Goal: Task Accomplishment & Management: Use online tool/utility

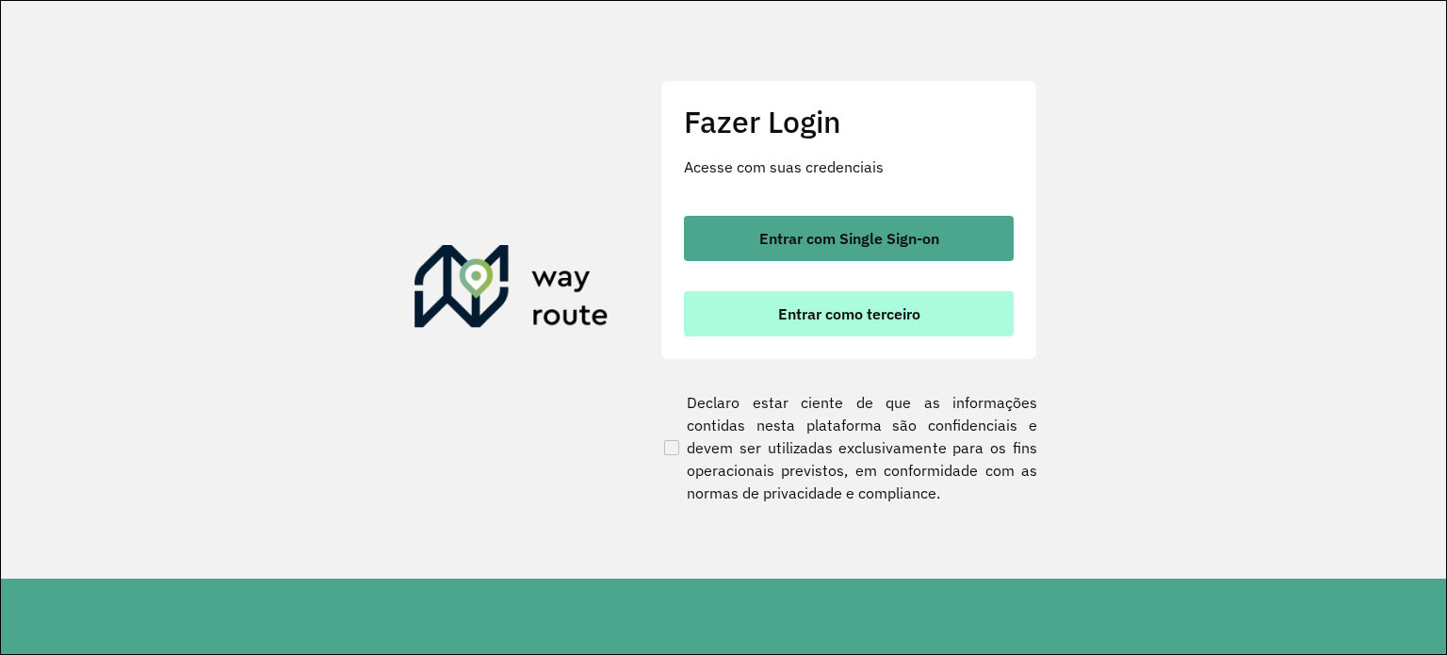
click at [825, 327] on button "Entrar como terceiro" at bounding box center [849, 313] width 330 height 45
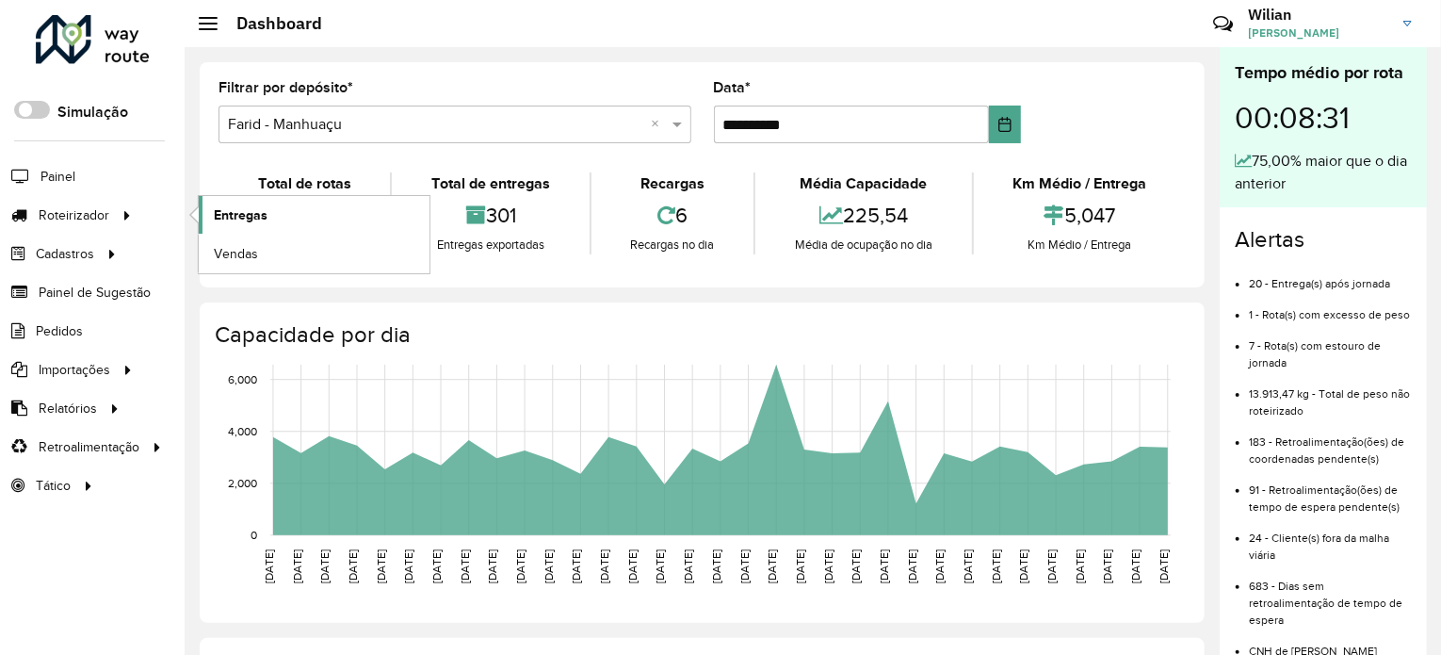
click at [289, 215] on link "Entregas" at bounding box center [314, 215] width 231 height 38
click at [235, 221] on span "Entregas" at bounding box center [241, 215] width 54 height 20
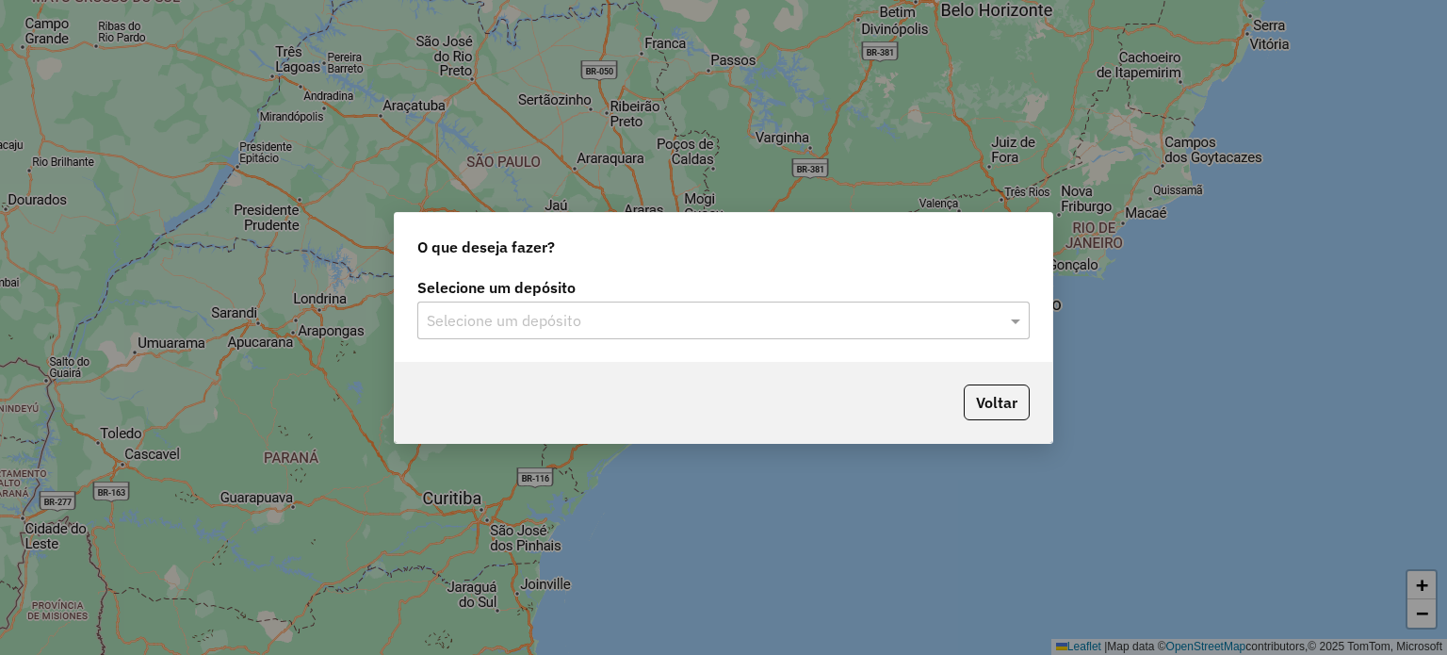
click at [848, 334] on div "Selecione um depósito" at bounding box center [723, 320] width 612 height 38
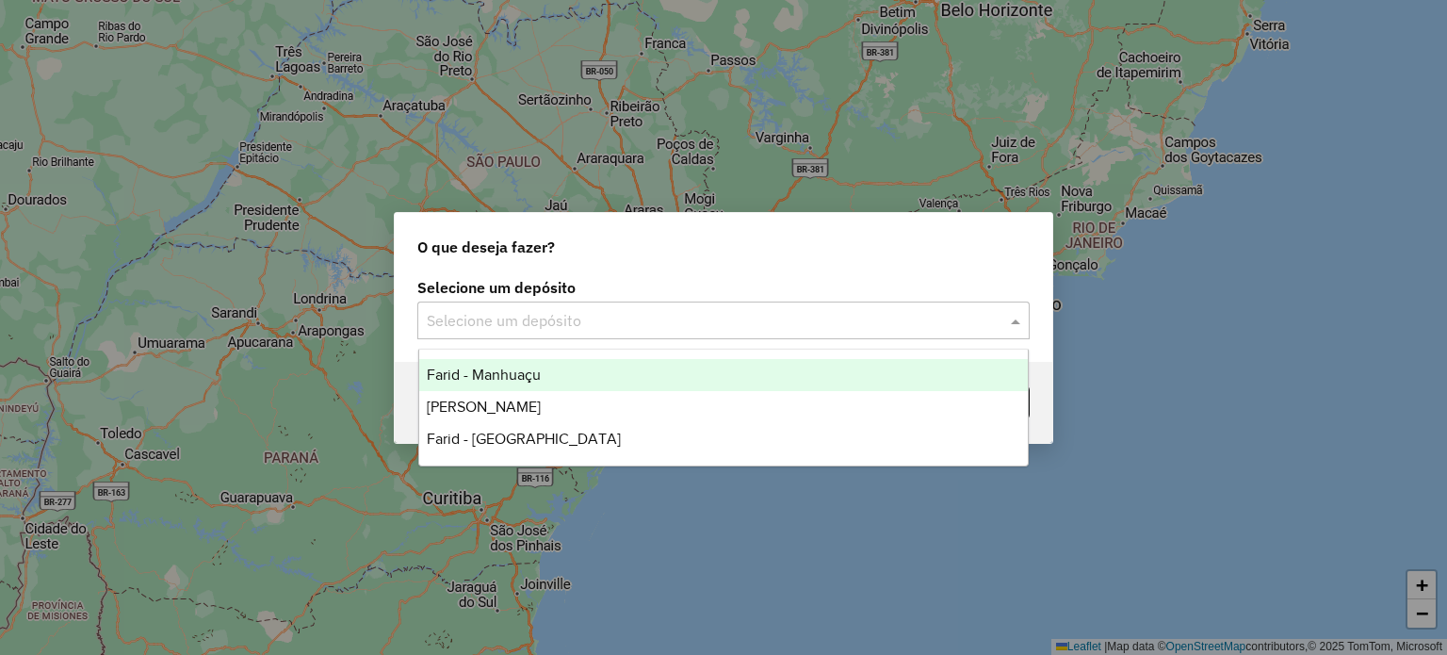
click at [521, 375] on span "Farid - Manhuaçu" at bounding box center [484, 374] width 114 height 16
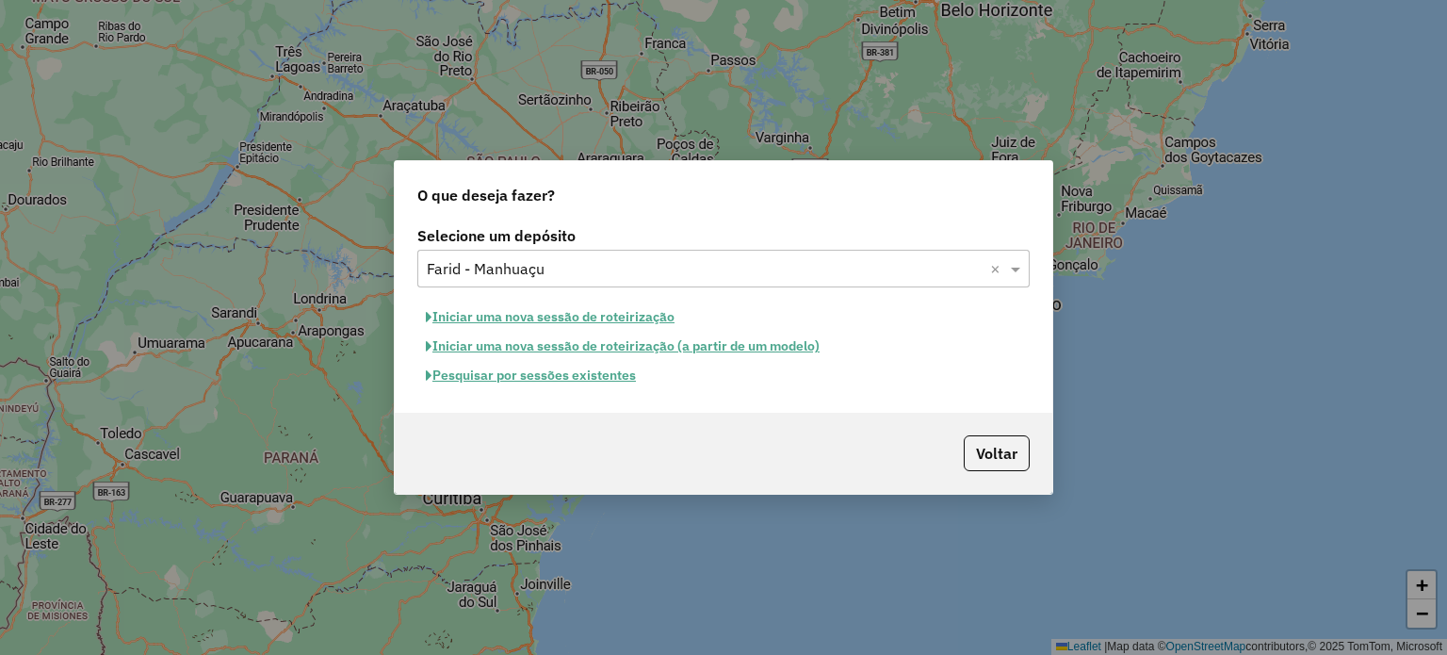
click at [515, 317] on button "Iniciar uma nova sessão de roteirização" at bounding box center [550, 316] width 266 height 29
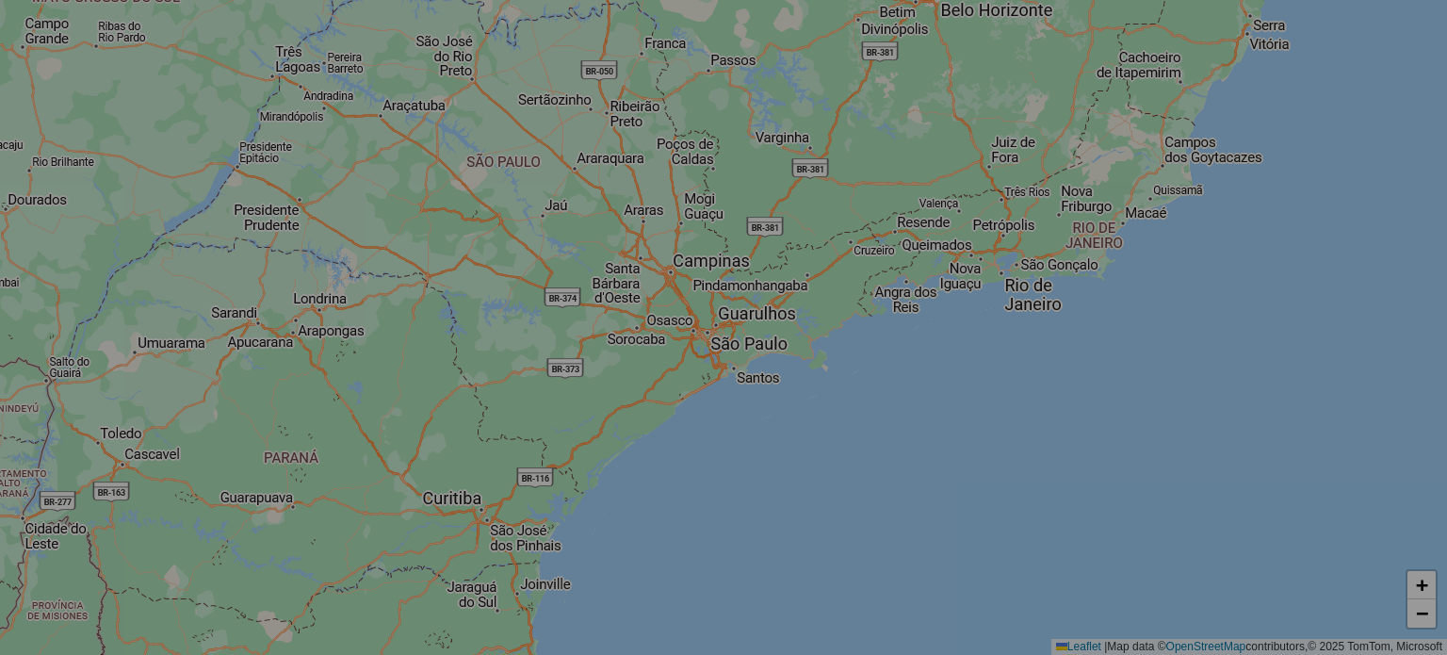
select select "*"
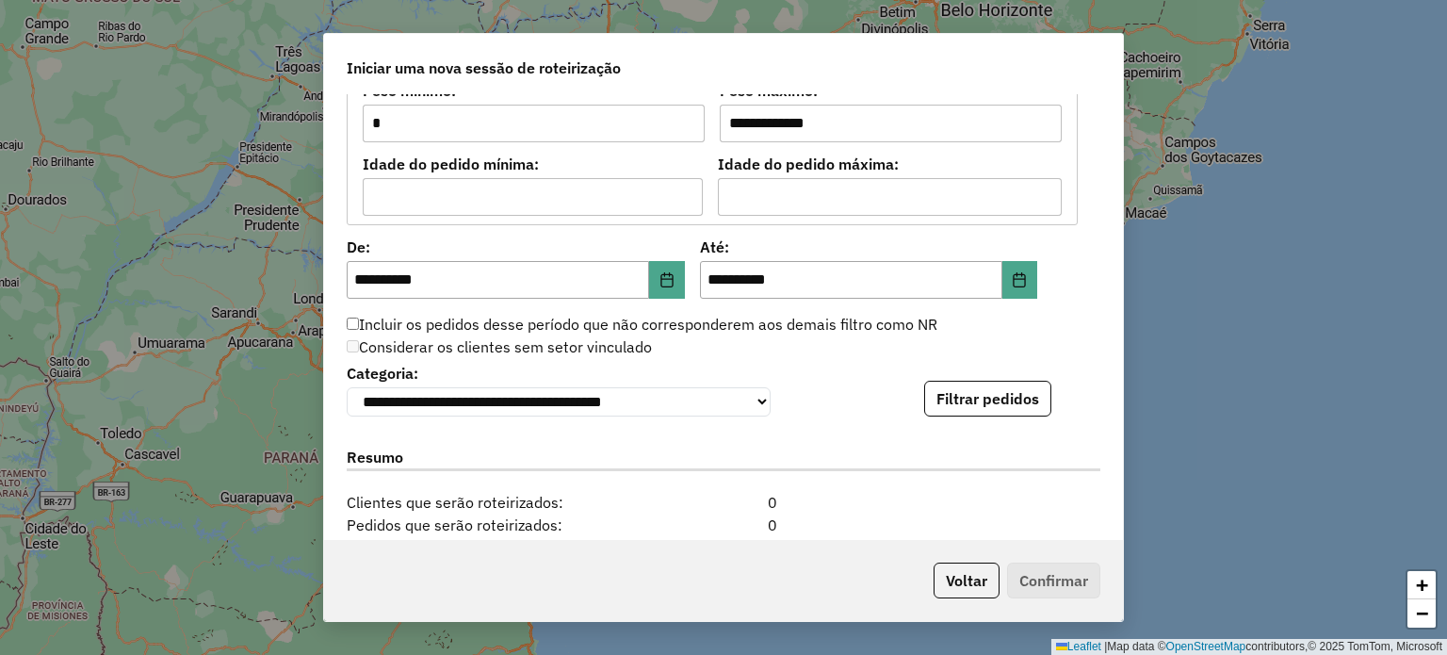
scroll to position [1790, 0]
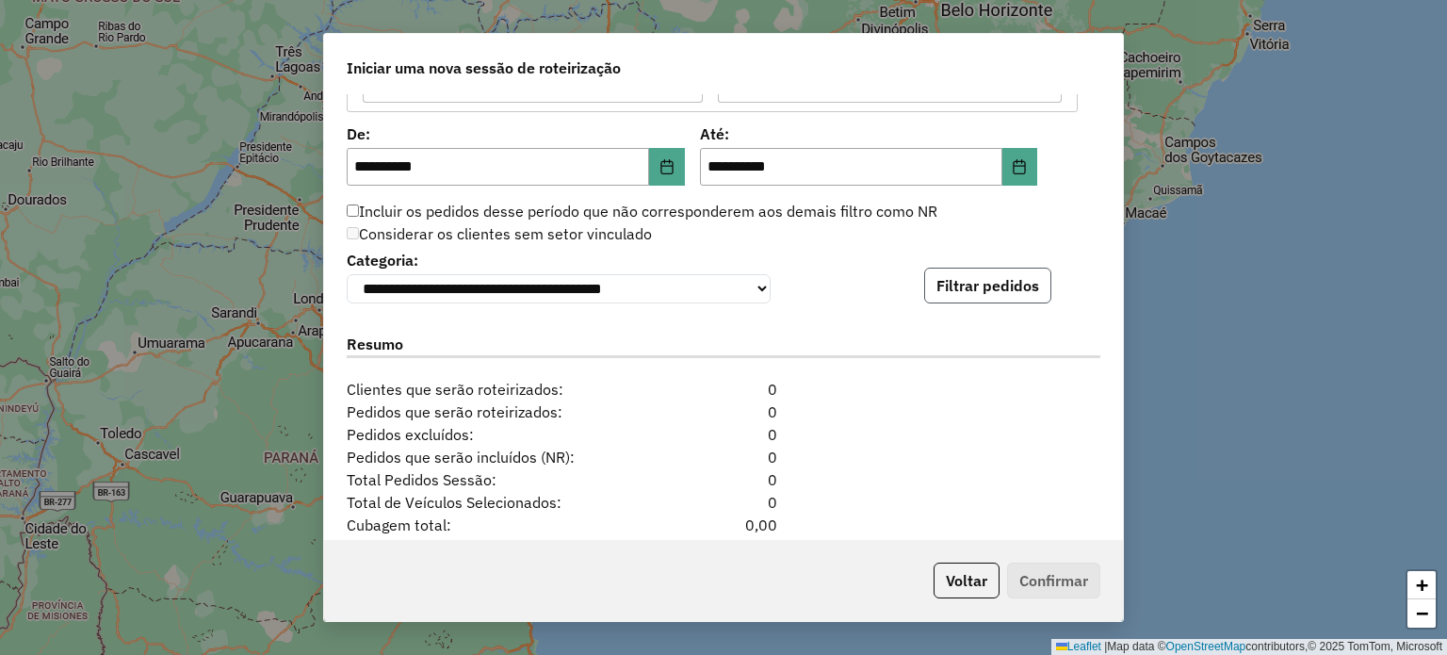
click at [978, 278] on button "Filtrar pedidos" at bounding box center [987, 286] width 127 height 36
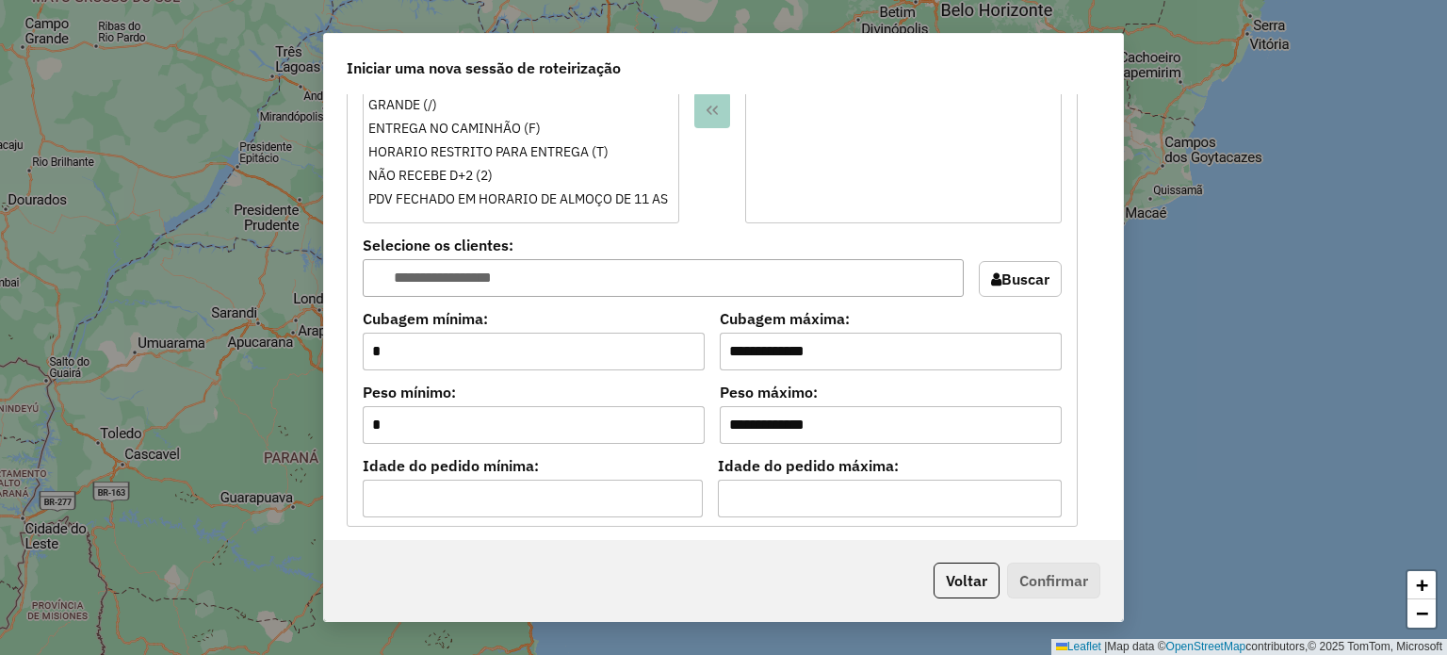
scroll to position [1658, 0]
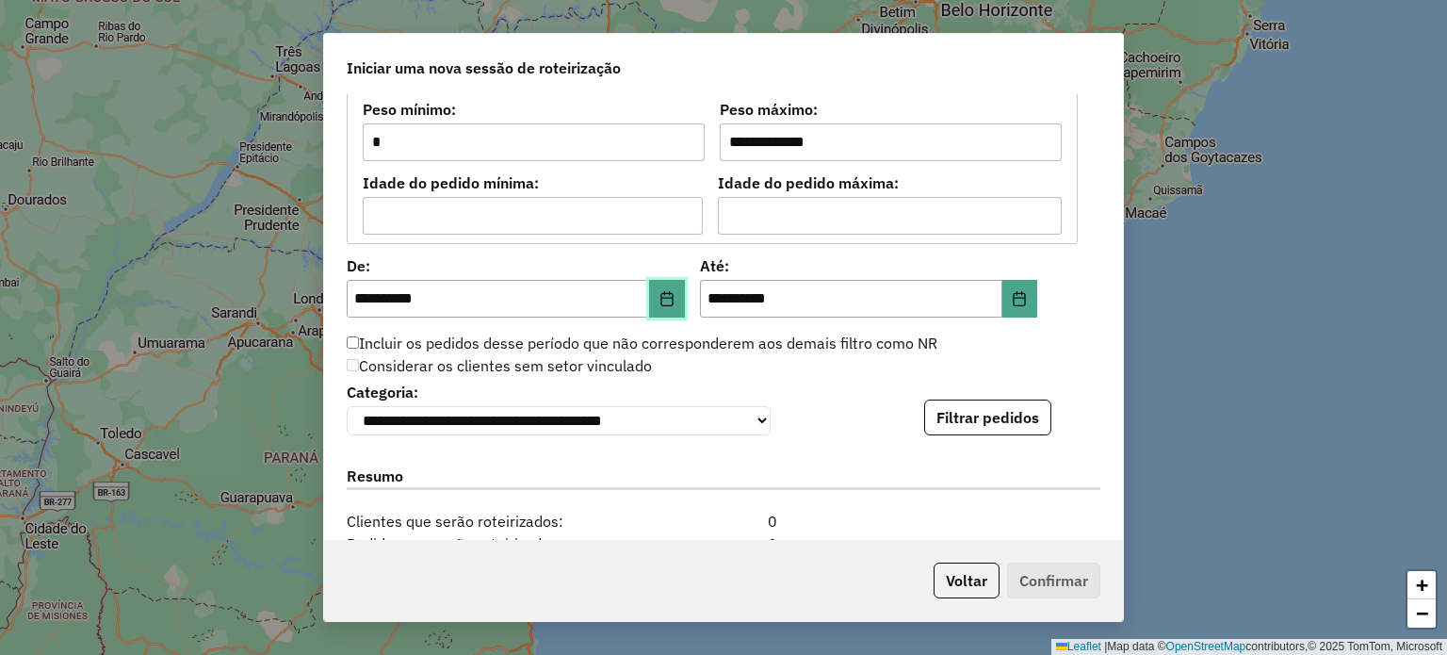
click at [659, 304] on button "Choose Date" at bounding box center [667, 299] width 36 height 38
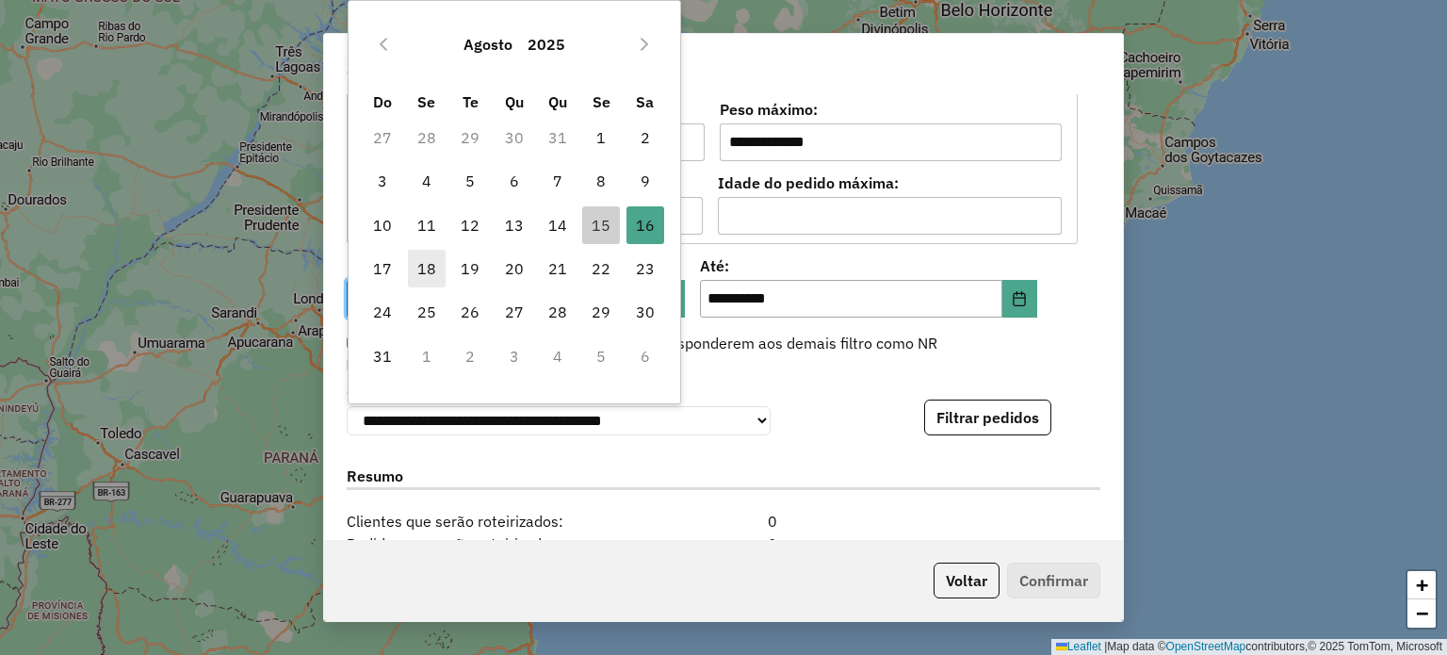
click at [422, 265] on span "18" at bounding box center [427, 269] width 38 height 38
type input "**********"
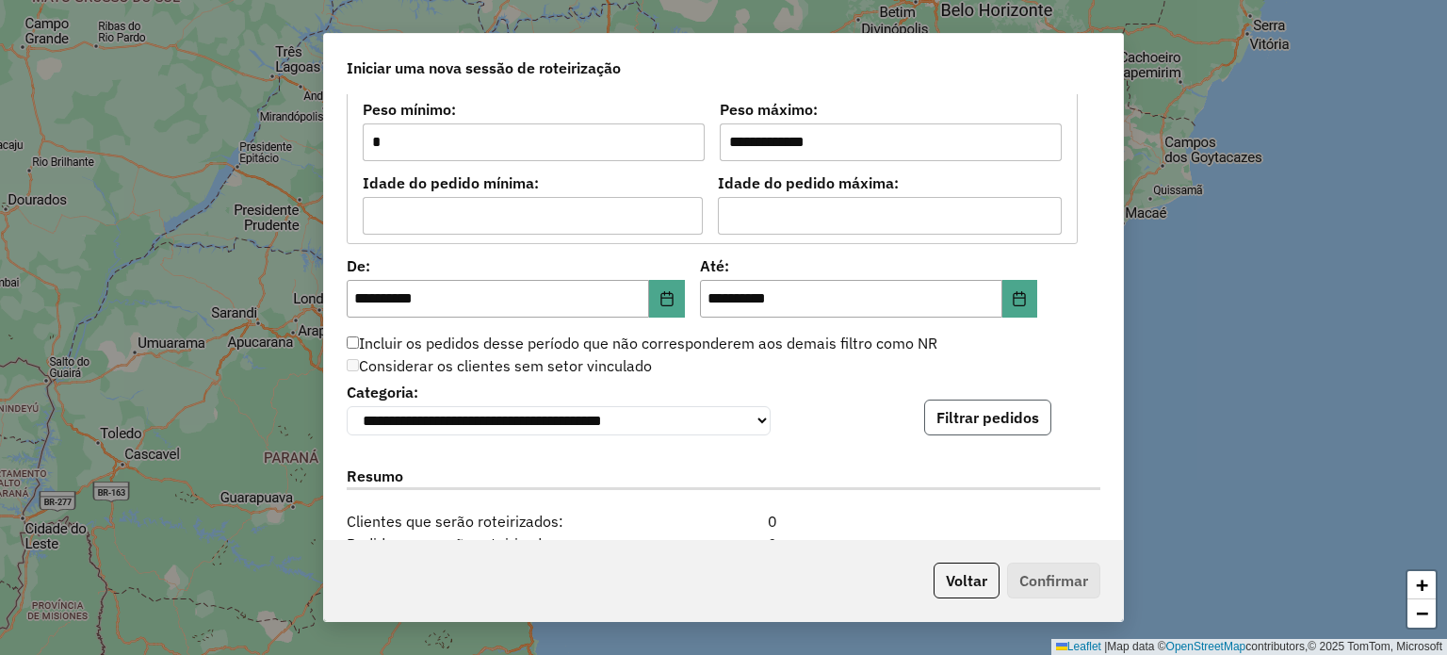
click at [969, 431] on button "Filtrar pedidos" at bounding box center [987, 417] width 127 height 36
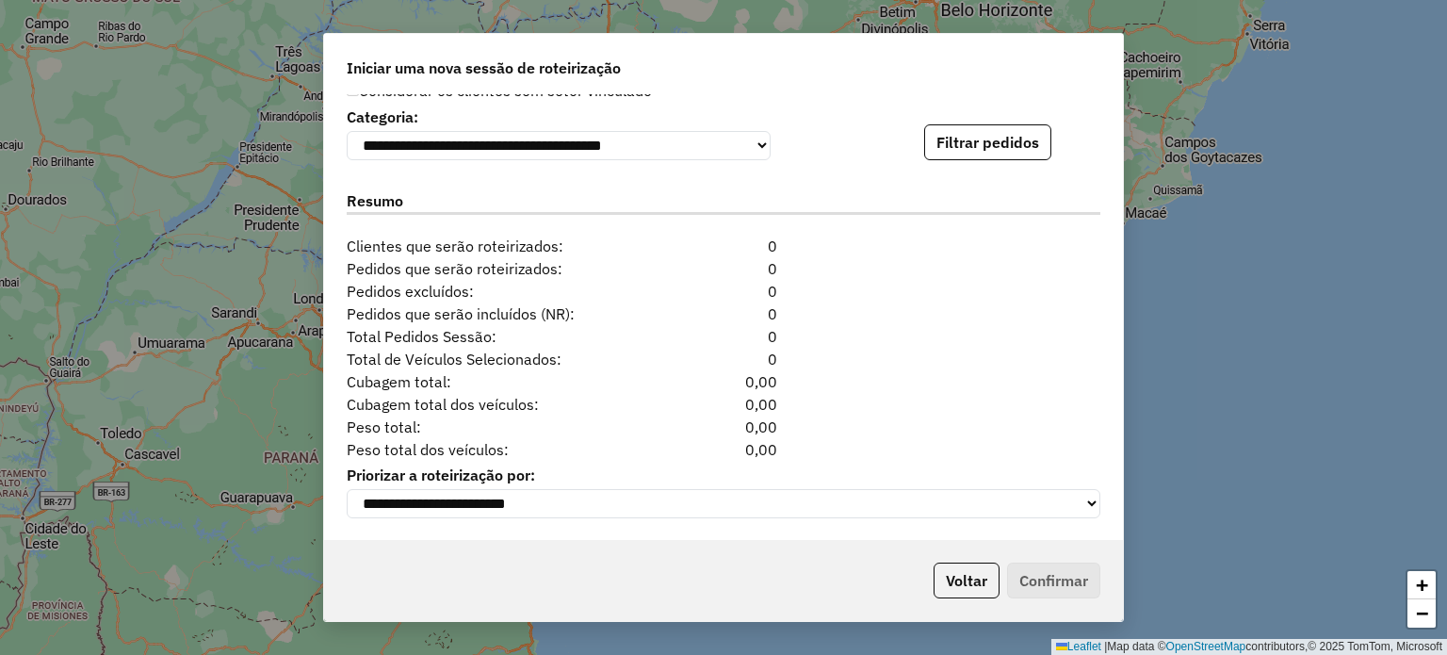
scroll to position [1941, 0]
click at [987, 132] on button "Filtrar pedidos" at bounding box center [987, 142] width 127 height 36
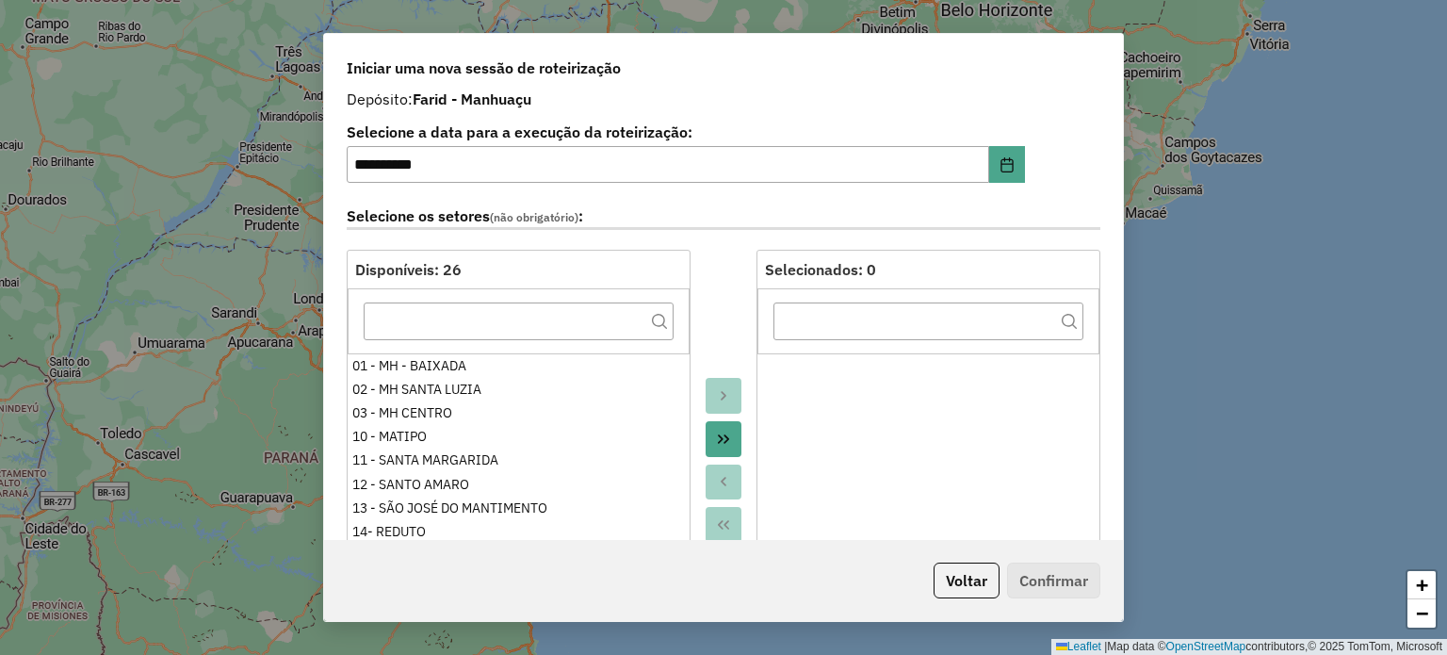
scroll to position [0, 0]
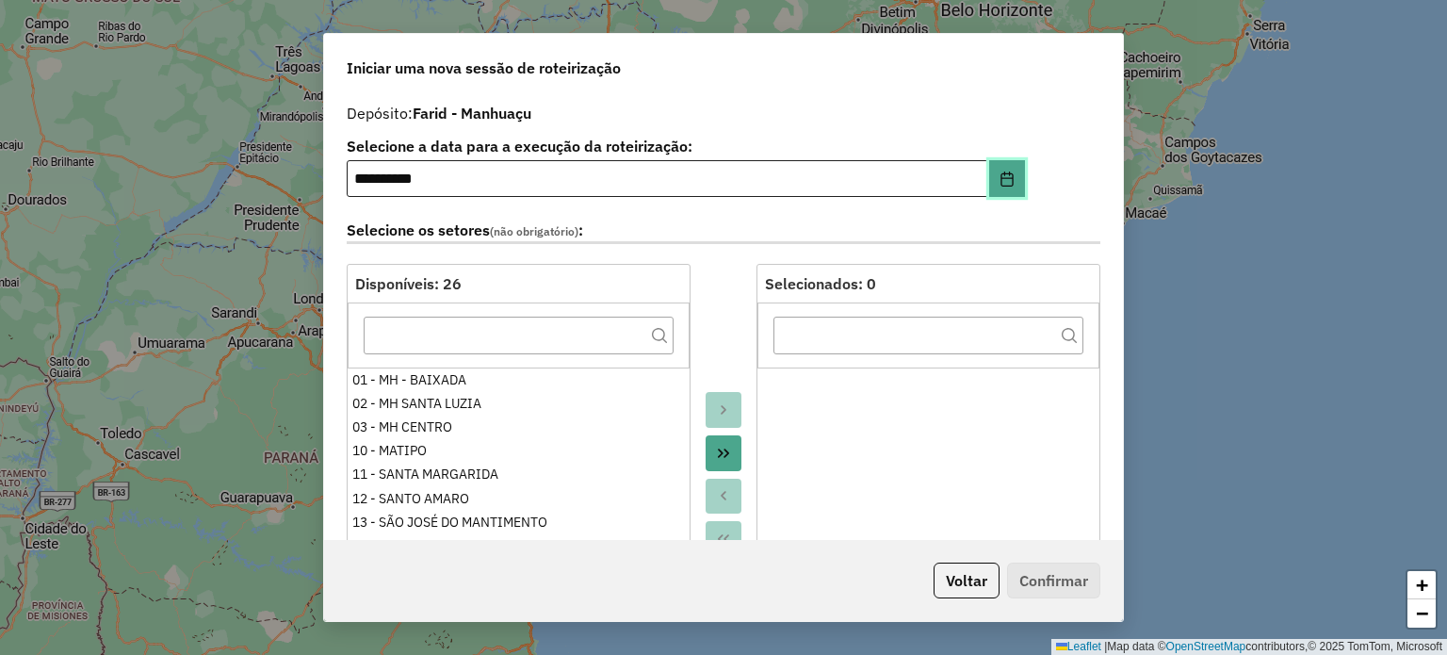
drag, startPoint x: 1002, startPoint y: 172, endPoint x: 967, endPoint y: 186, distance: 38.1
click at [1002, 173] on icon "Choose Date" at bounding box center [1007, 178] width 15 height 15
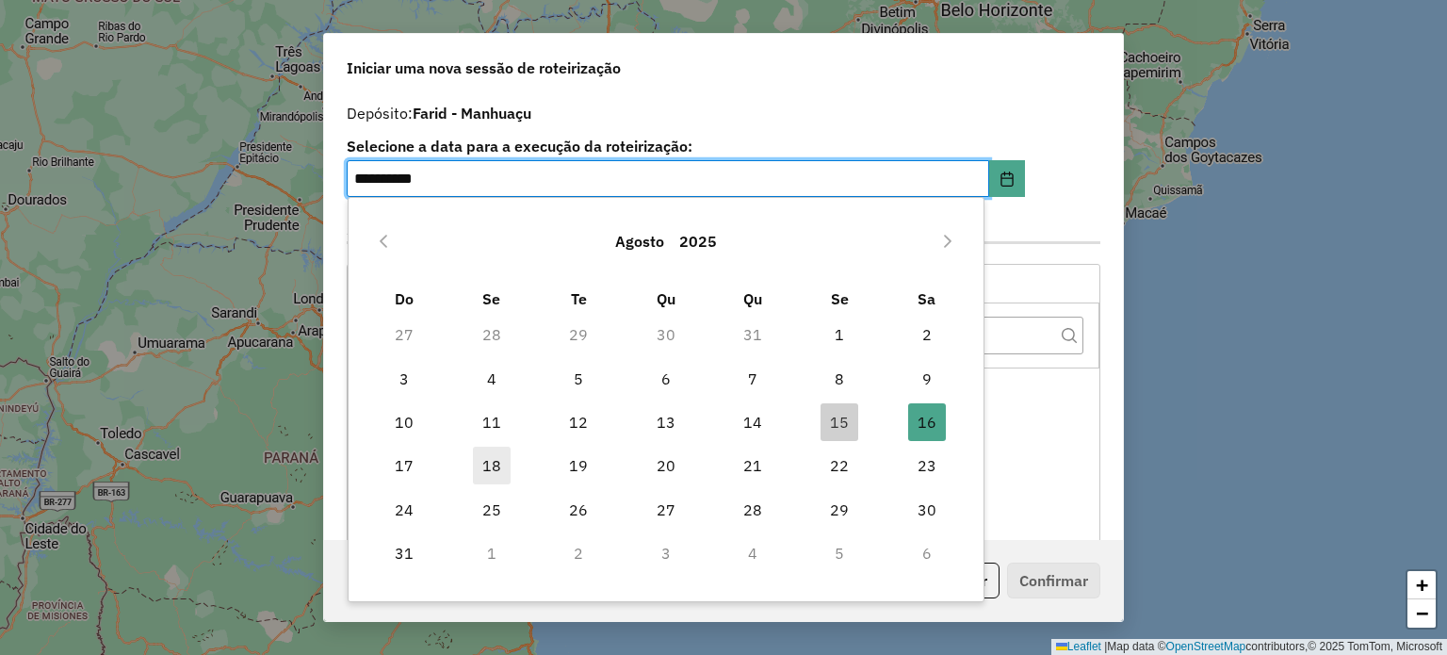
click at [492, 455] on span "18" at bounding box center [492, 466] width 38 height 38
type input "**********"
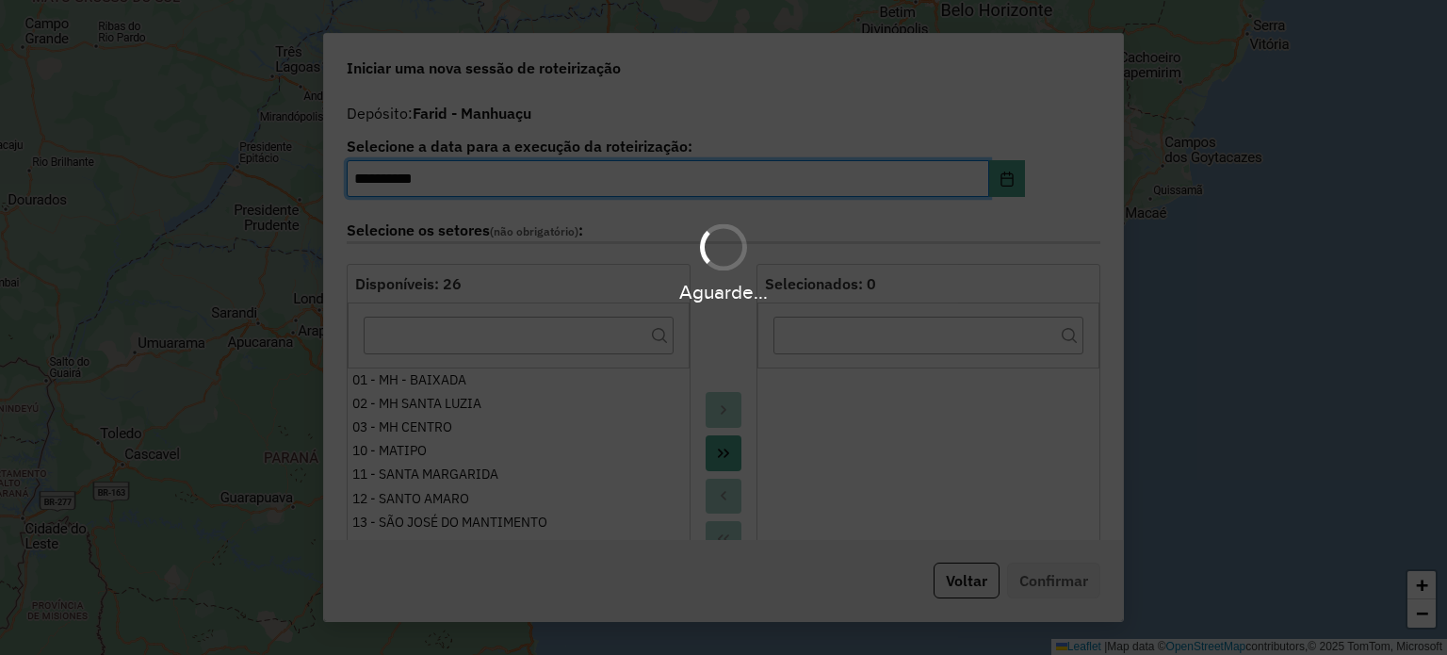
click at [746, 59] on div "Aguarde..." at bounding box center [723, 327] width 1447 height 655
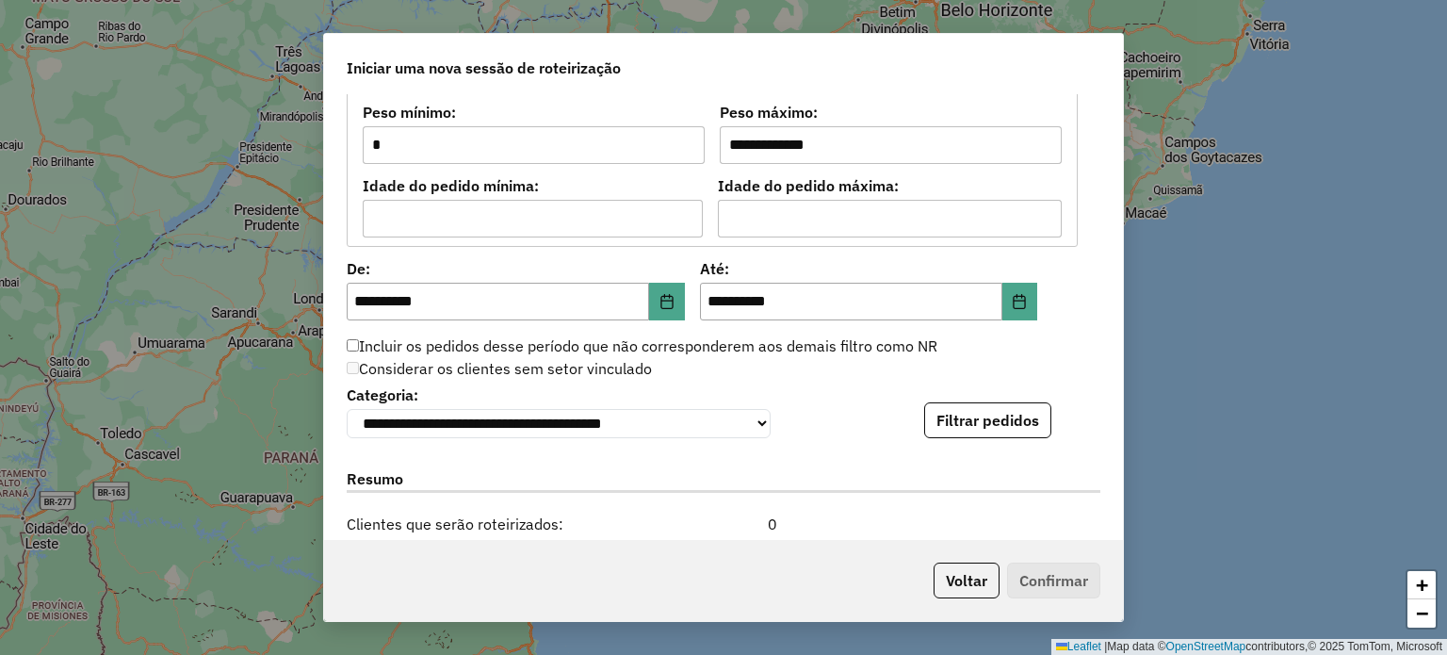
scroll to position [1696, 0]
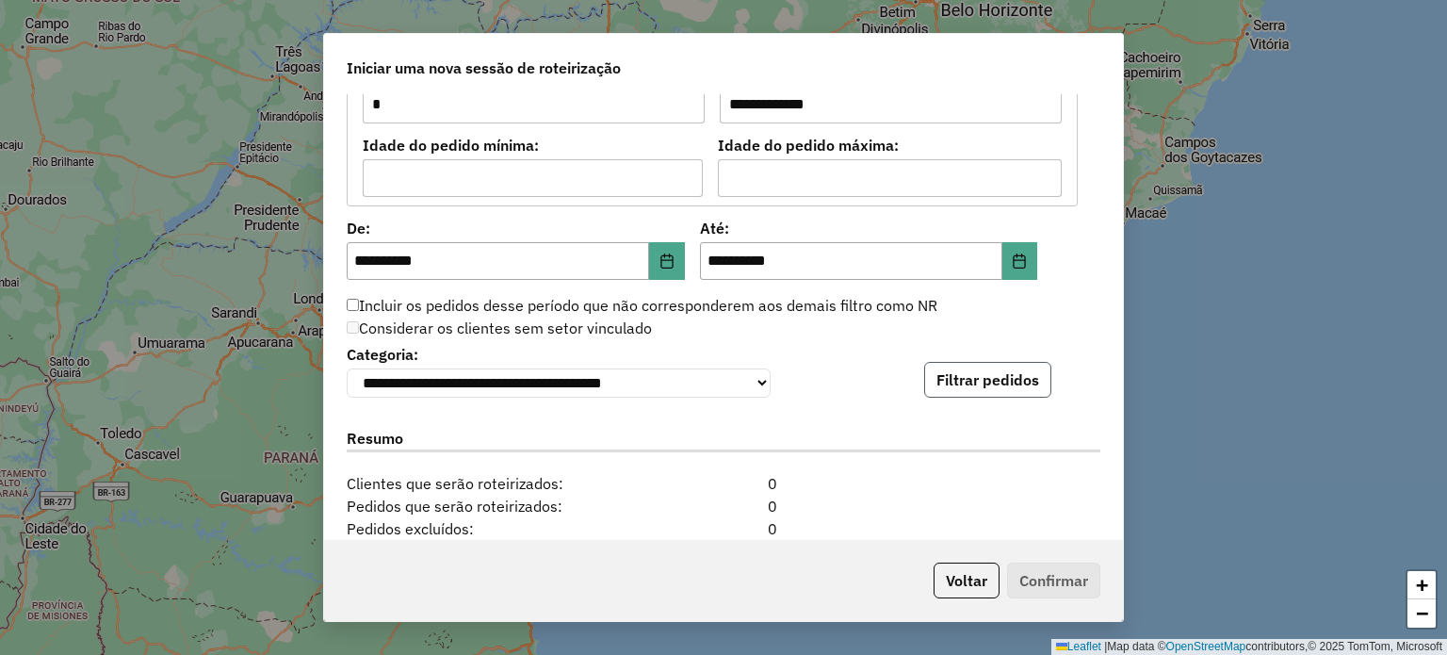
click at [994, 382] on button "Filtrar pedidos" at bounding box center [987, 380] width 127 height 36
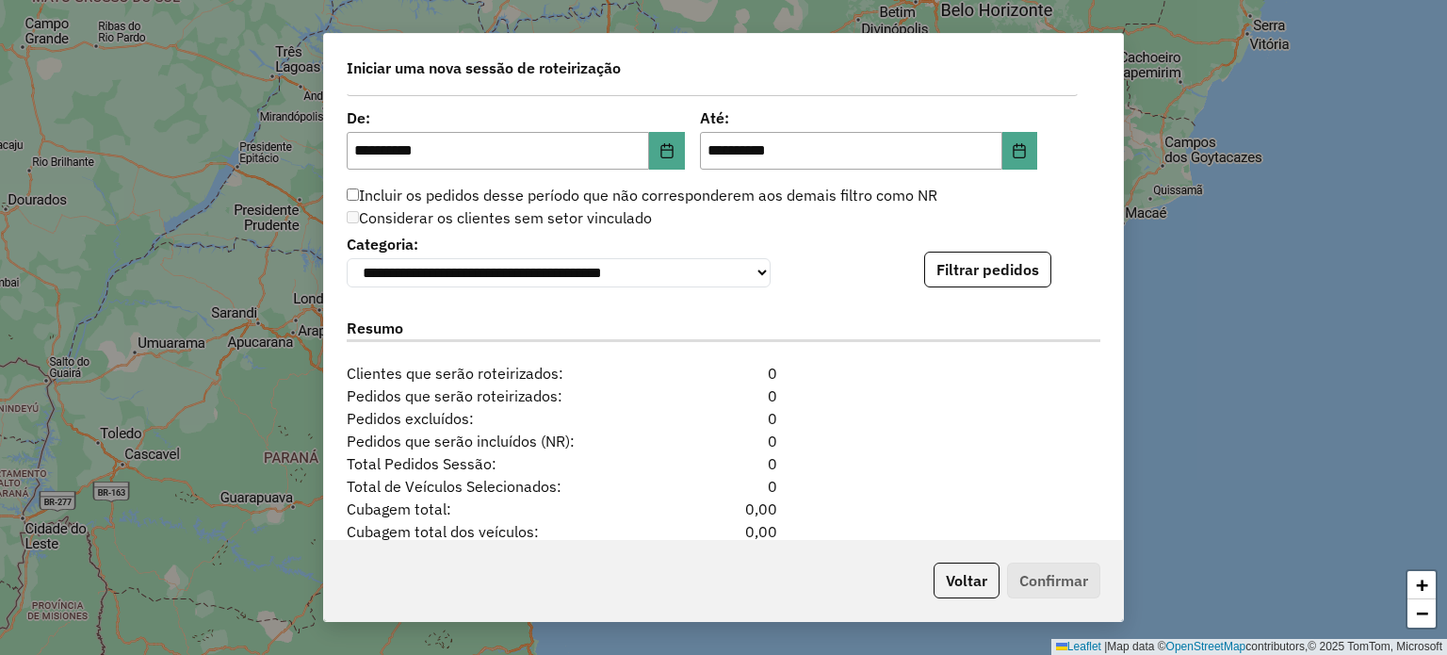
scroll to position [1941, 0]
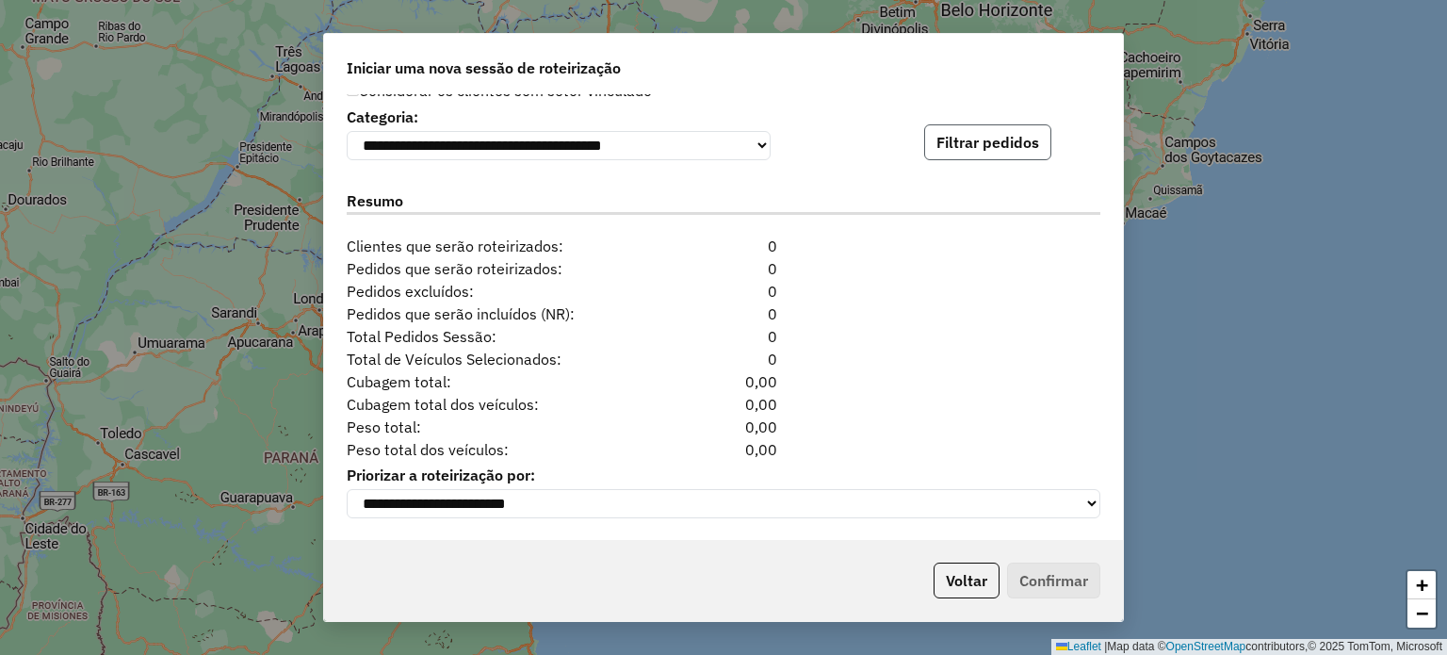
click at [957, 130] on button "Filtrar pedidos" at bounding box center [987, 142] width 127 height 36
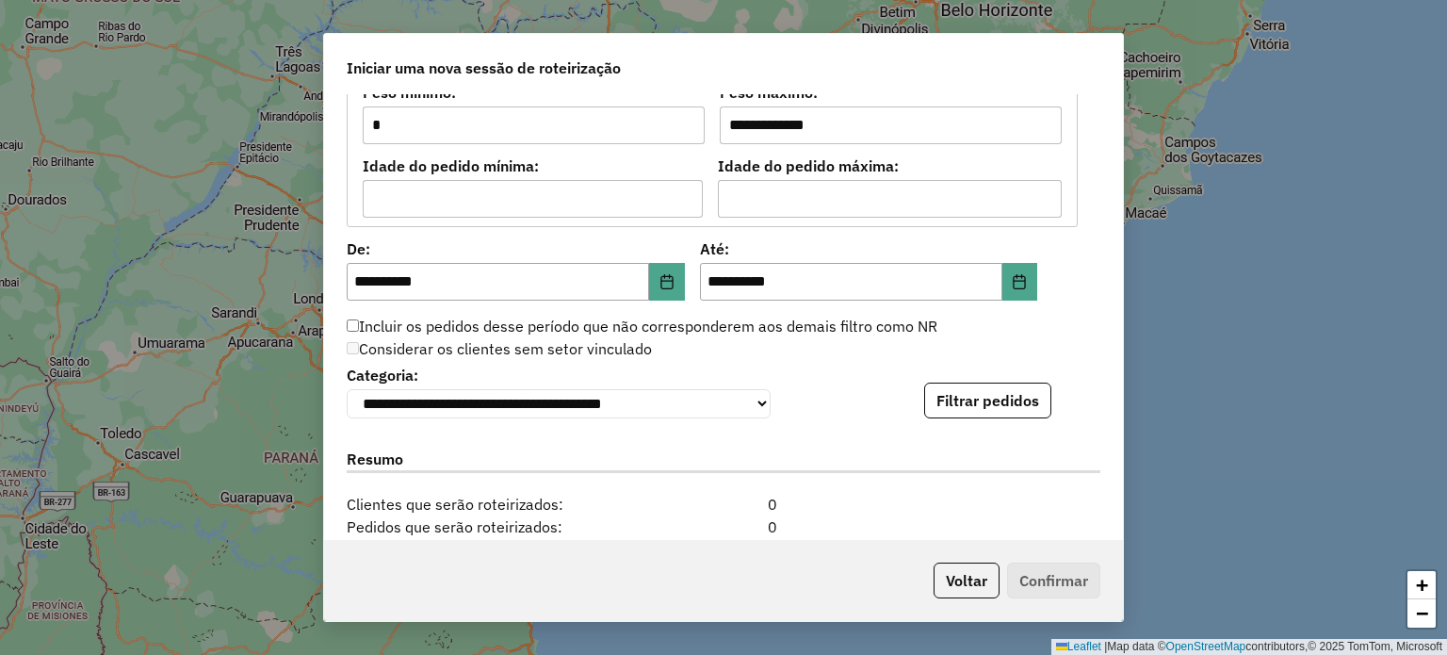
scroll to position [1564, 0]
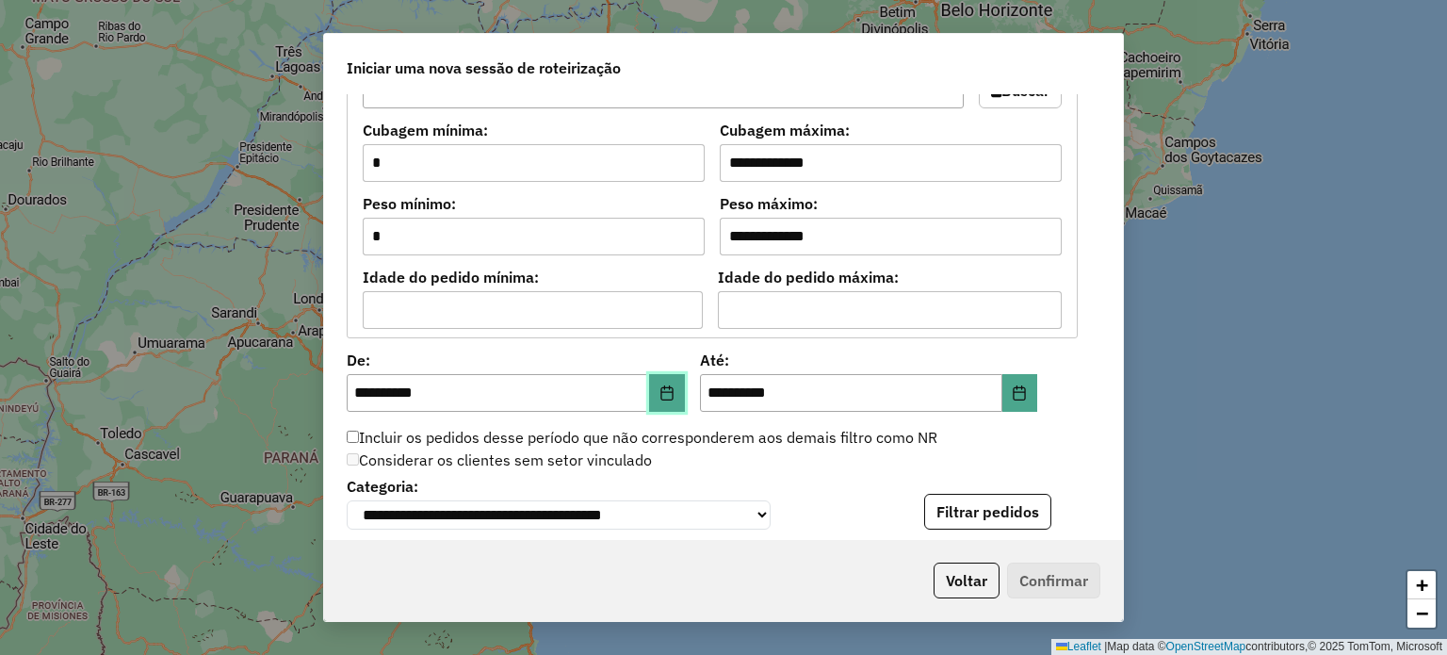
click at [660, 391] on icon "Choose Date" at bounding box center [666, 392] width 12 height 15
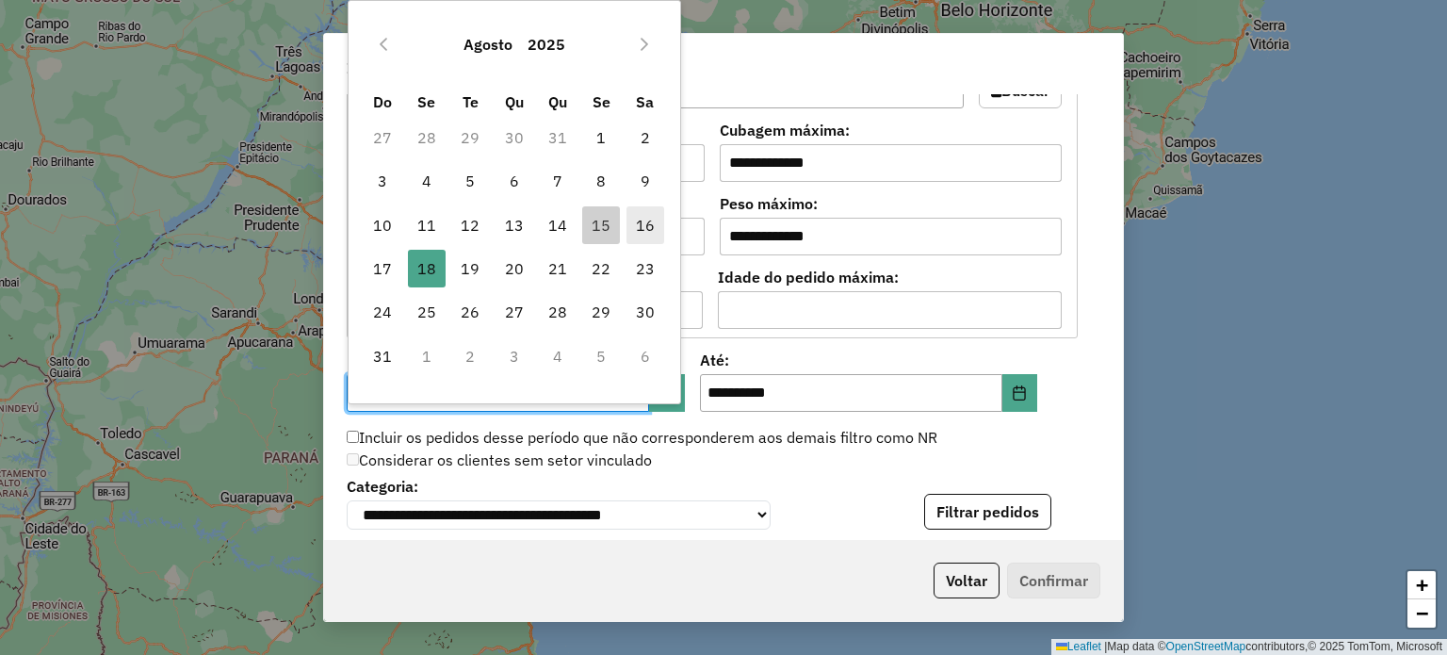
click at [647, 214] on span "16" at bounding box center [645, 225] width 38 height 38
type input "**********"
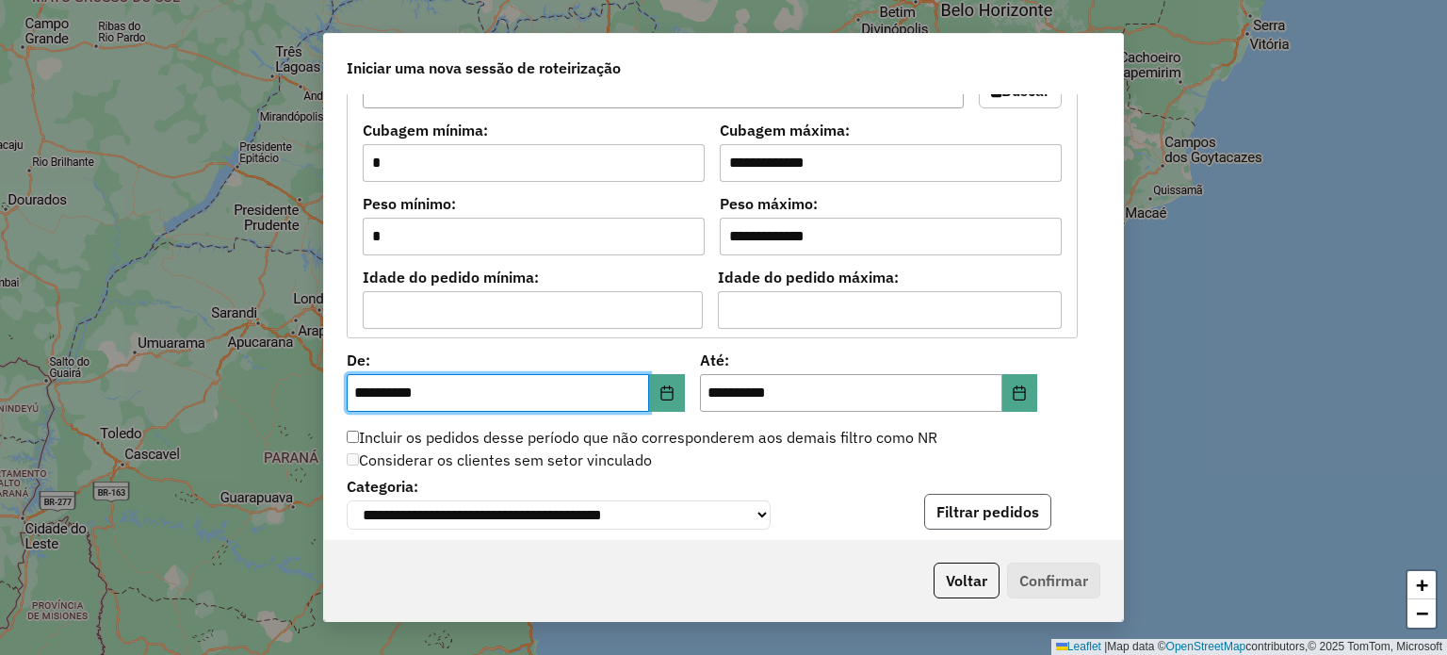
click at [1014, 517] on button "Filtrar pedidos" at bounding box center [987, 512] width 127 height 36
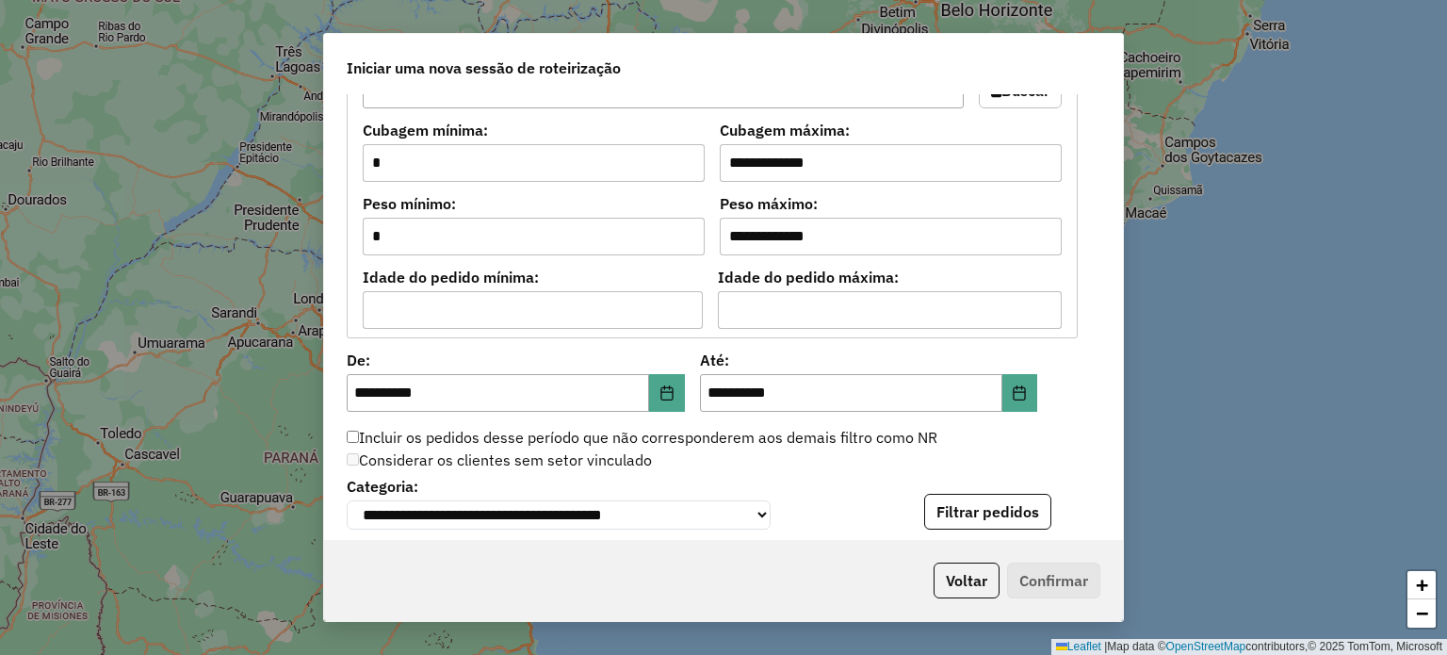
scroll to position [1941, 0]
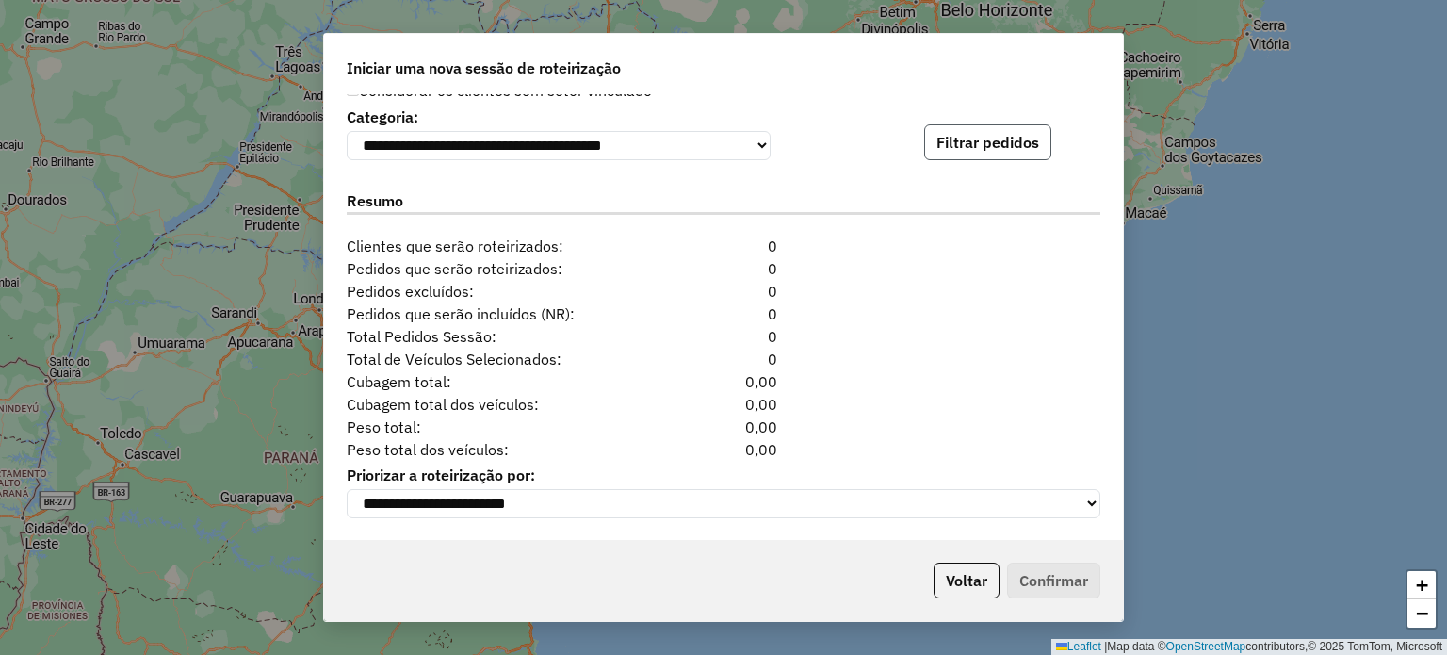
click at [1000, 140] on button "Filtrar pedidos" at bounding box center [987, 142] width 127 height 36
click at [973, 588] on button "Voltar" at bounding box center [967, 580] width 66 height 36
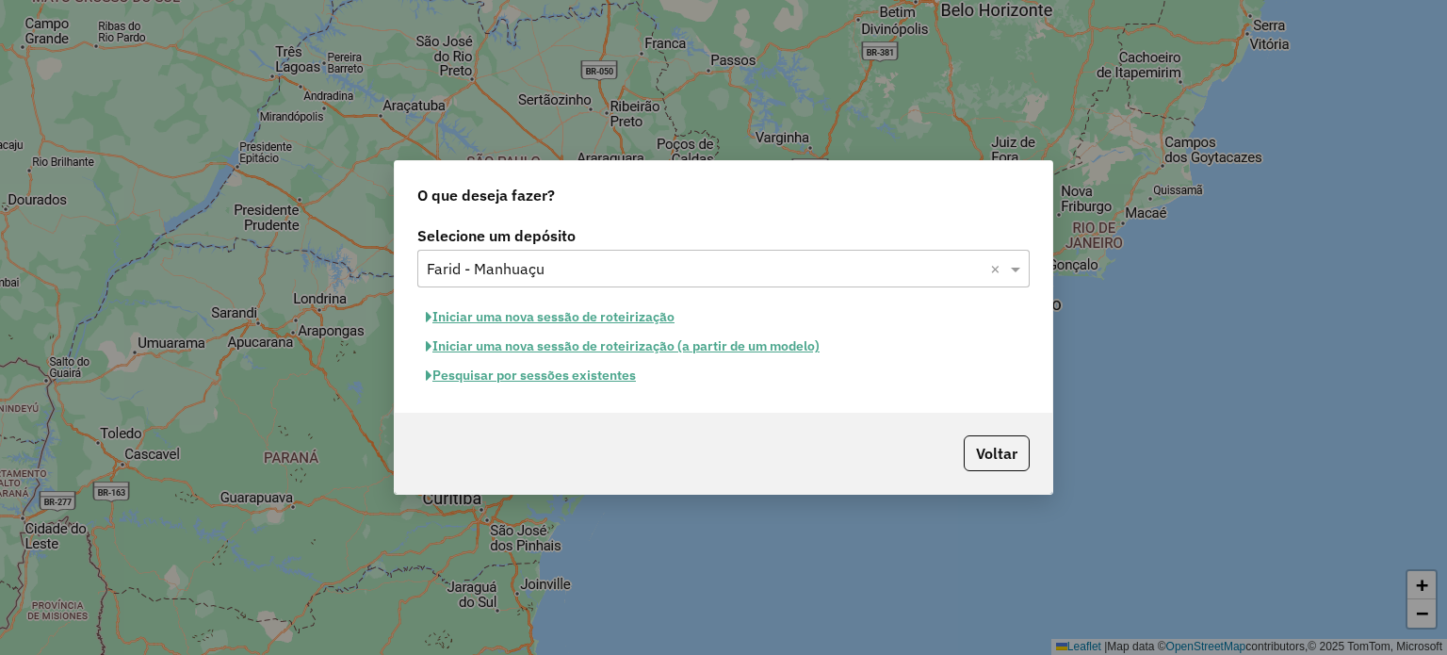
click at [576, 319] on button "Iniciar uma nova sessão de roteirização" at bounding box center [550, 316] width 266 height 29
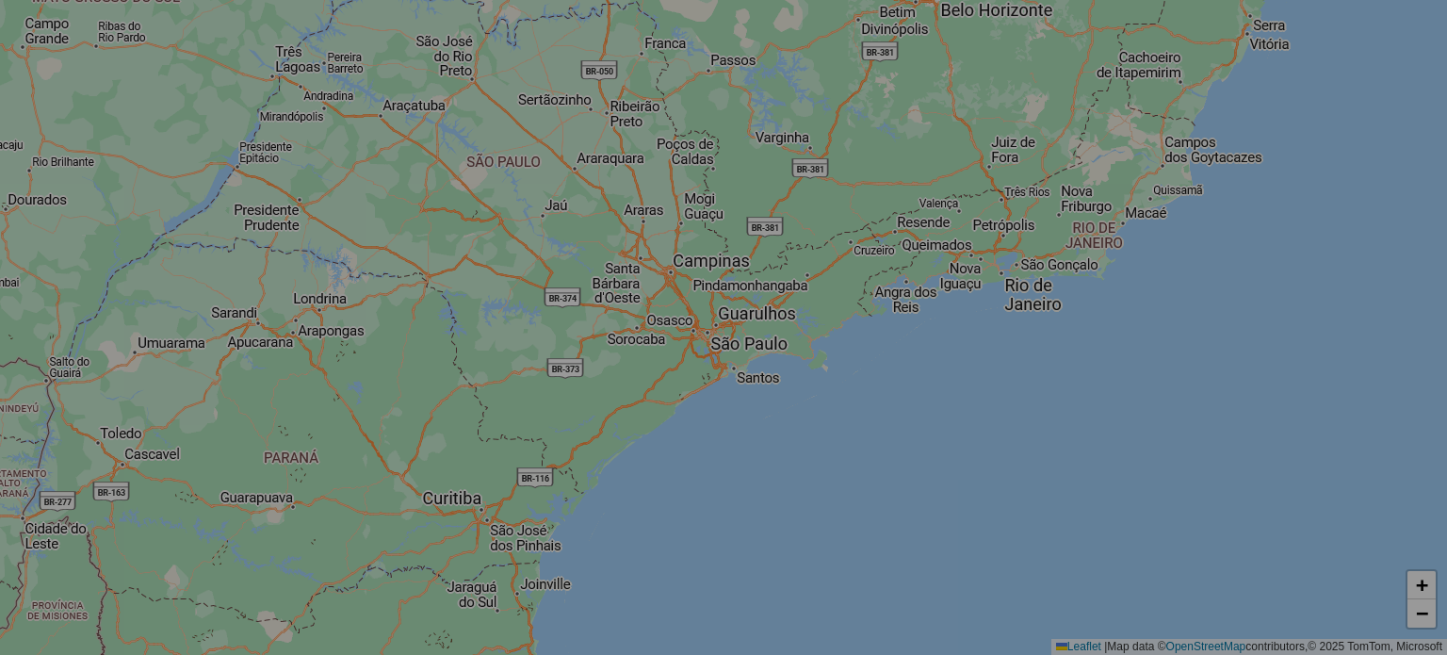
select select "*"
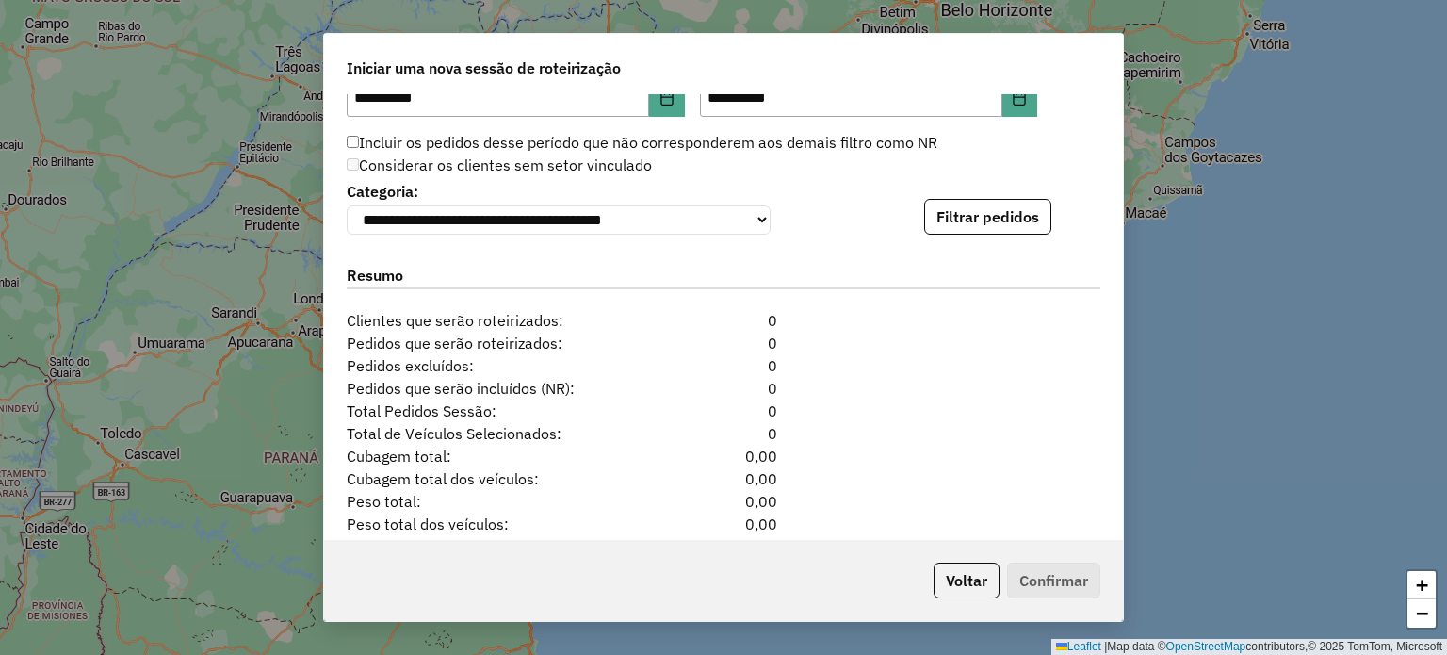
scroll to position [1884, 0]
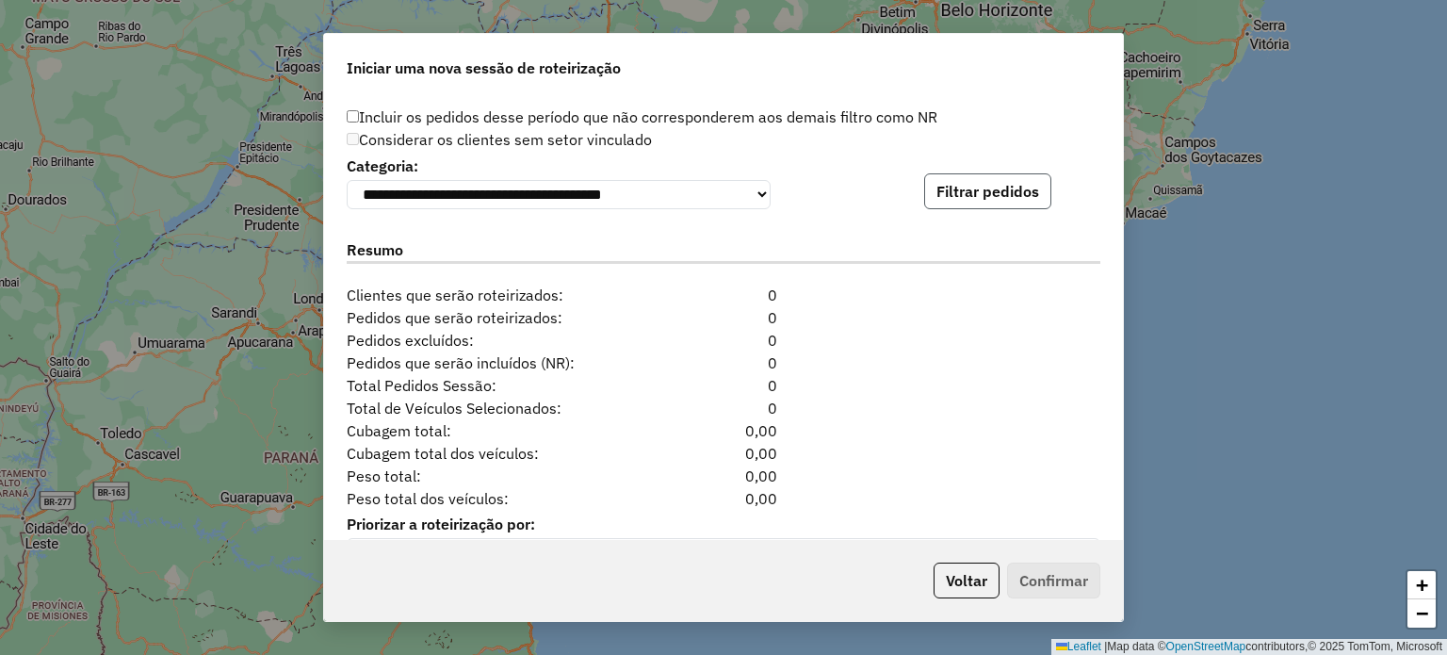
click at [995, 203] on button "Filtrar pedidos" at bounding box center [987, 191] width 127 height 36
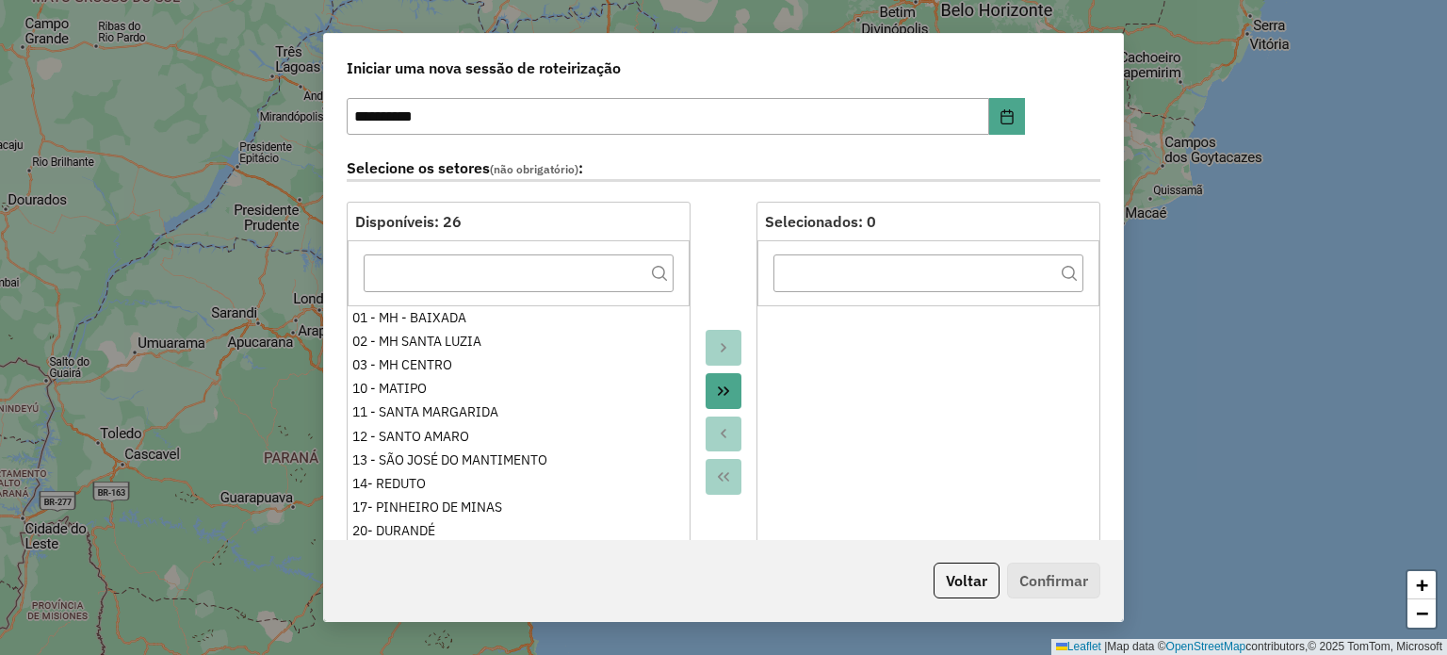
scroll to position [0, 0]
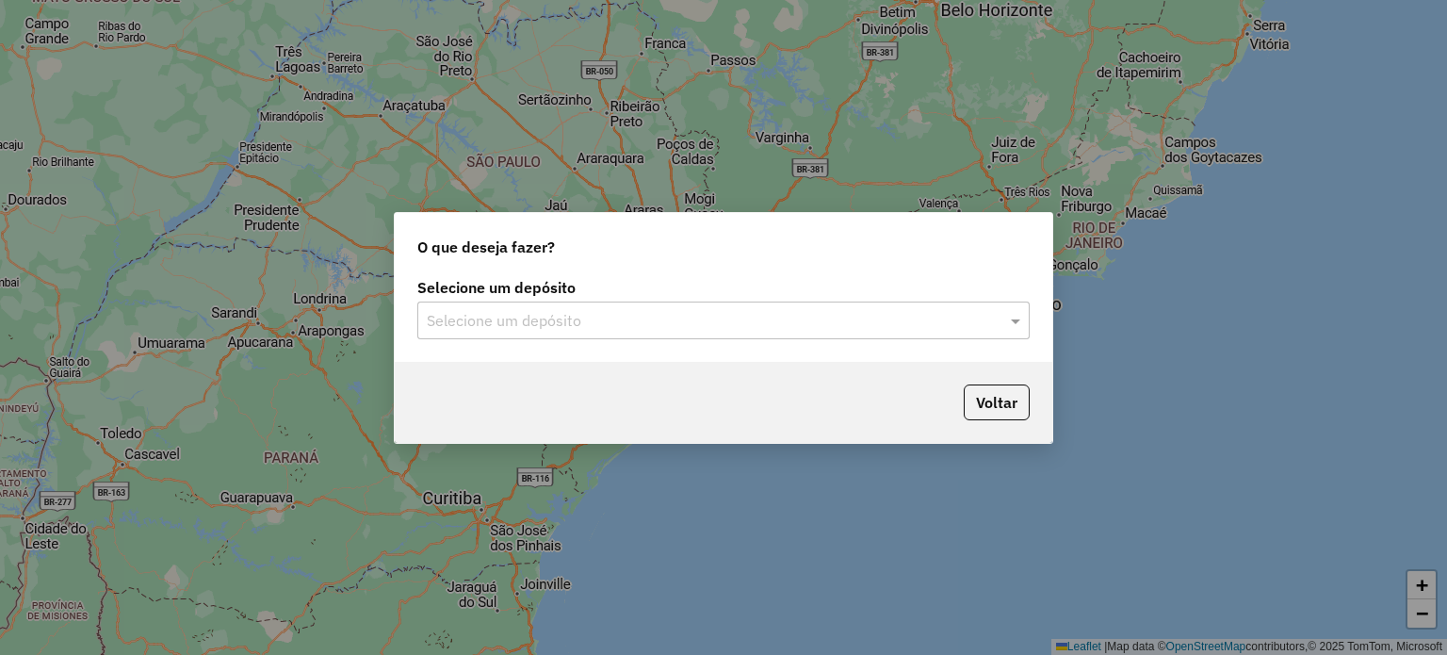
click at [616, 316] on input "text" at bounding box center [705, 321] width 556 height 23
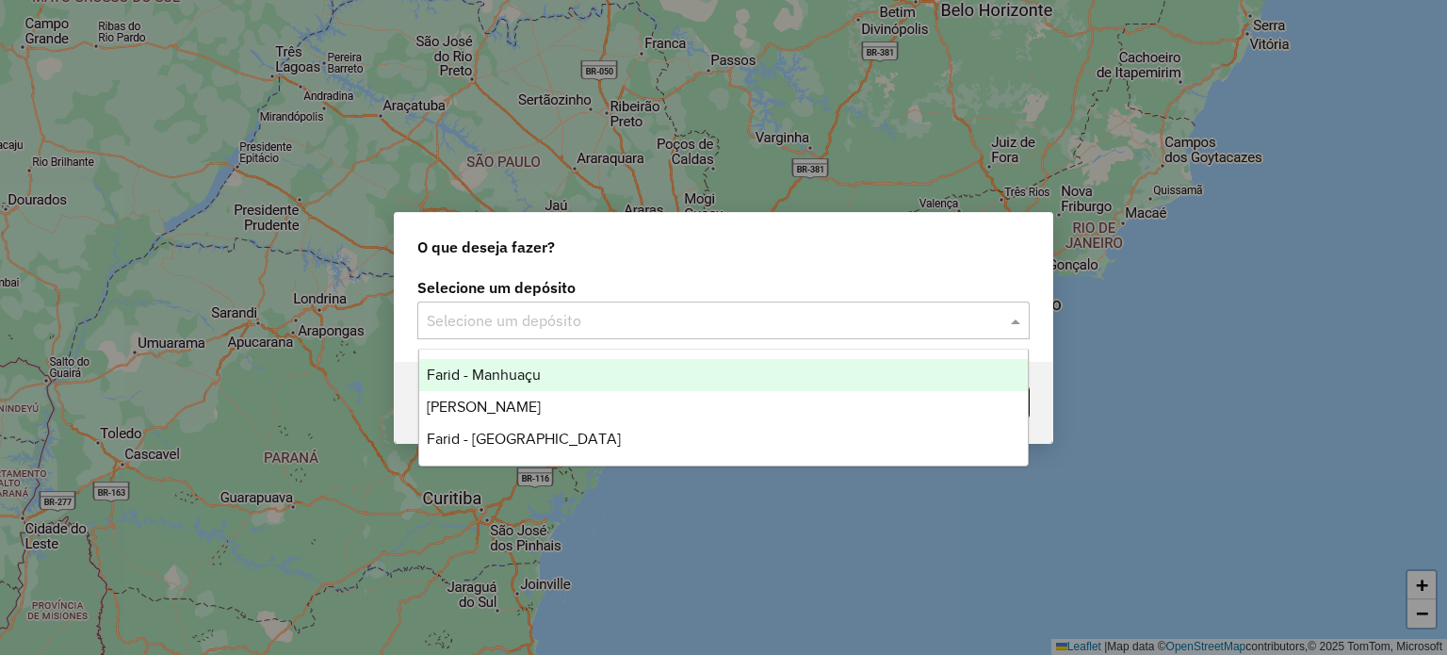
click at [517, 381] on span "Farid - Manhuaçu" at bounding box center [484, 374] width 114 height 16
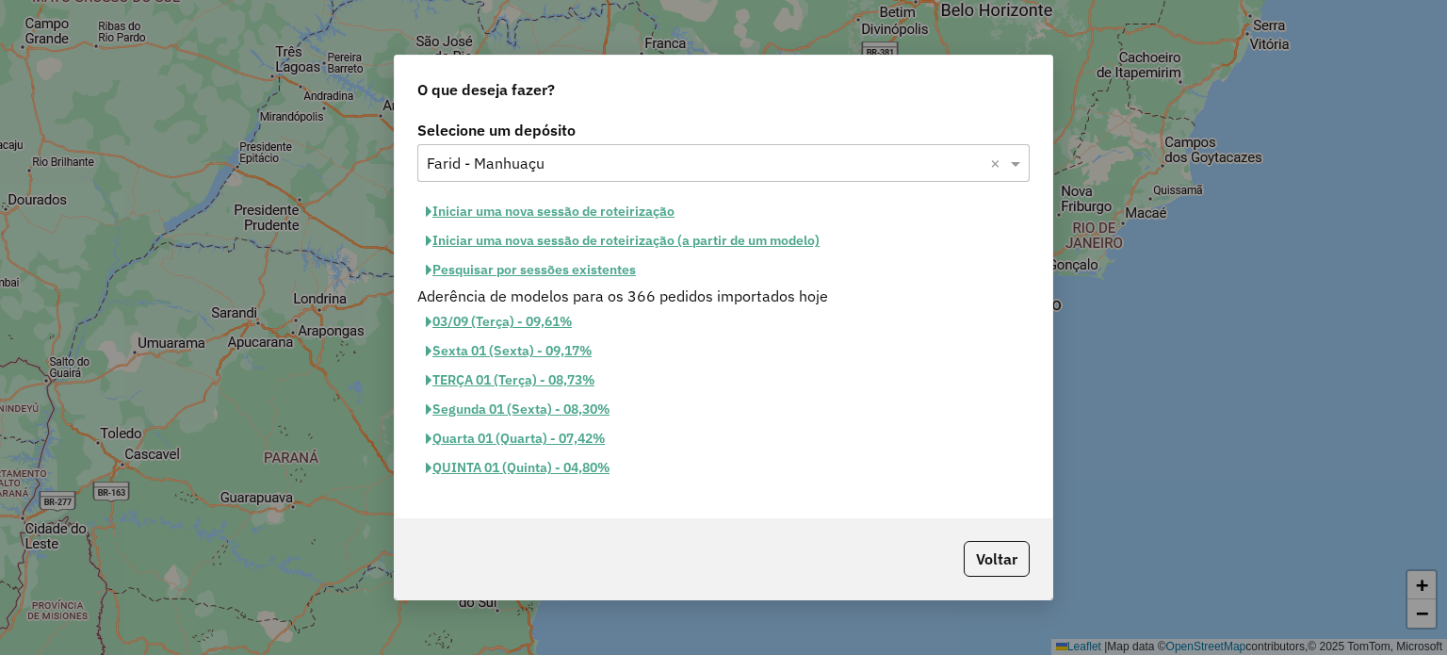
click at [575, 203] on button "Iniciar uma nova sessão de roteirização" at bounding box center [550, 211] width 266 height 29
select select "*"
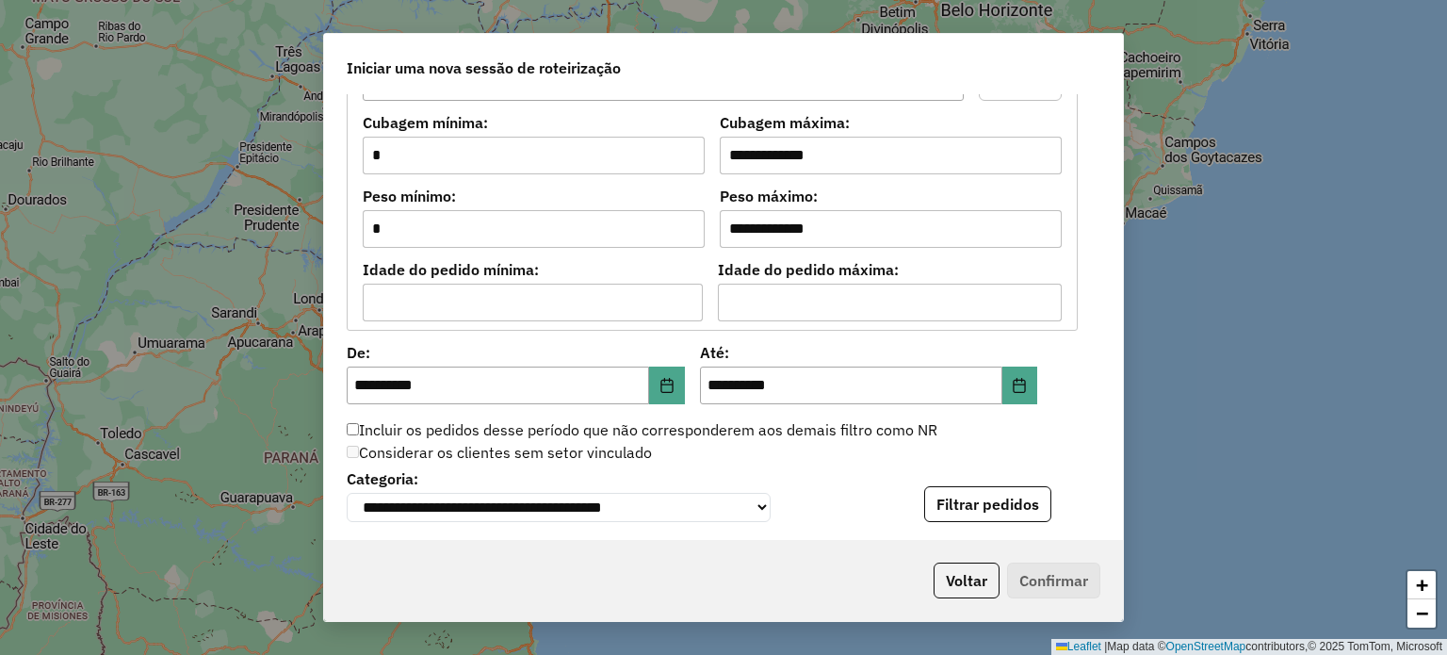
scroll to position [1601, 0]
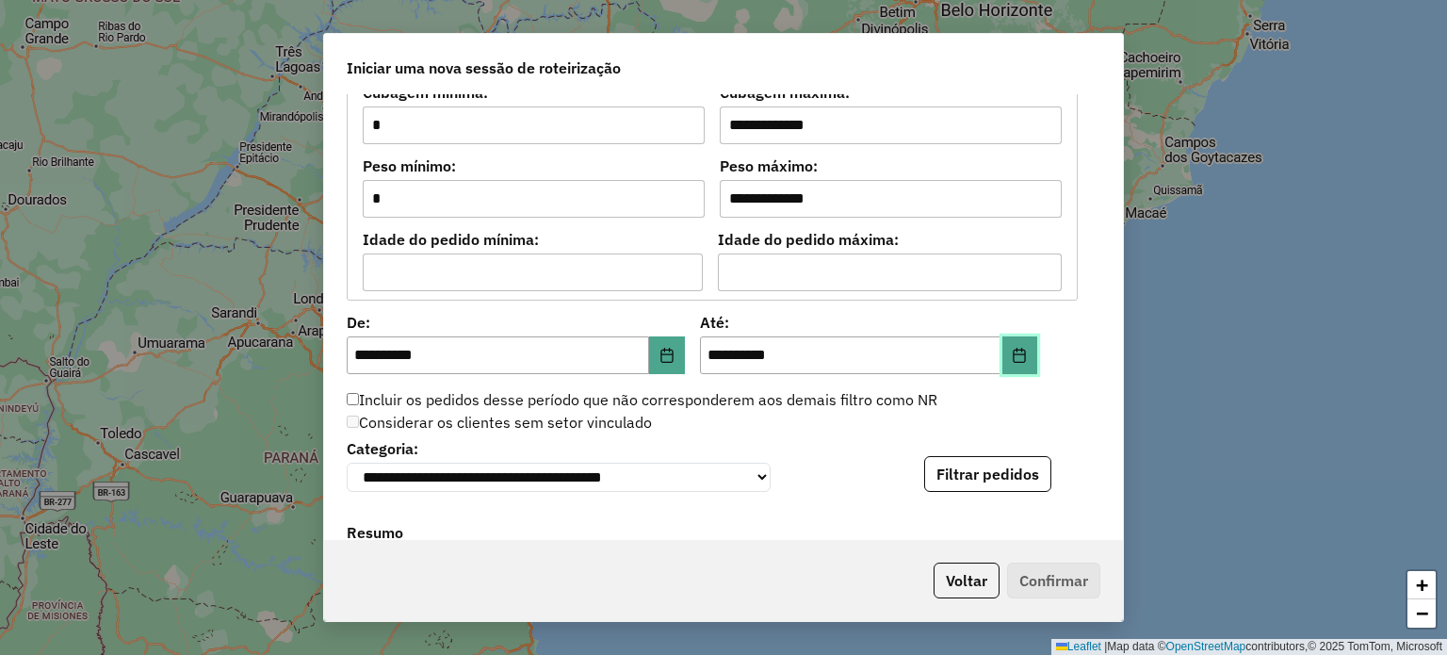
click at [1025, 347] on button "Choose Date" at bounding box center [1020, 355] width 36 height 38
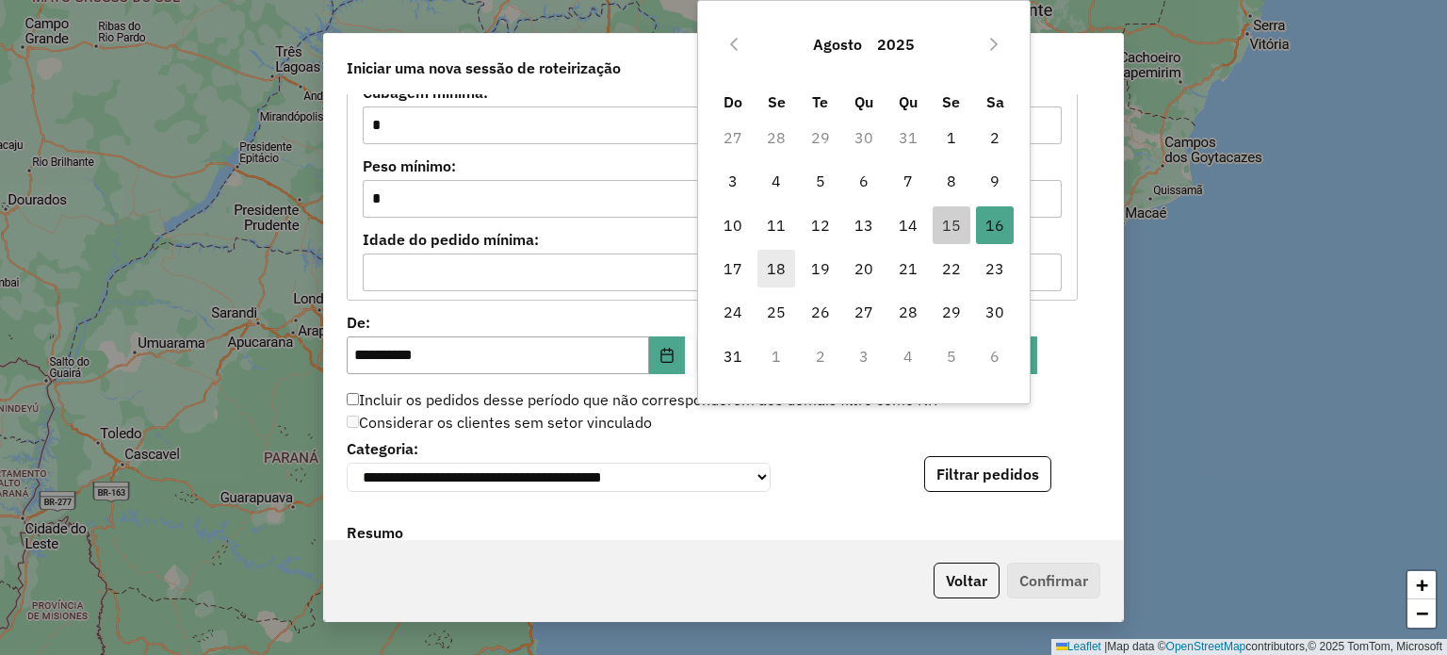
click at [772, 272] on span "18" at bounding box center [776, 269] width 38 height 38
type input "**********"
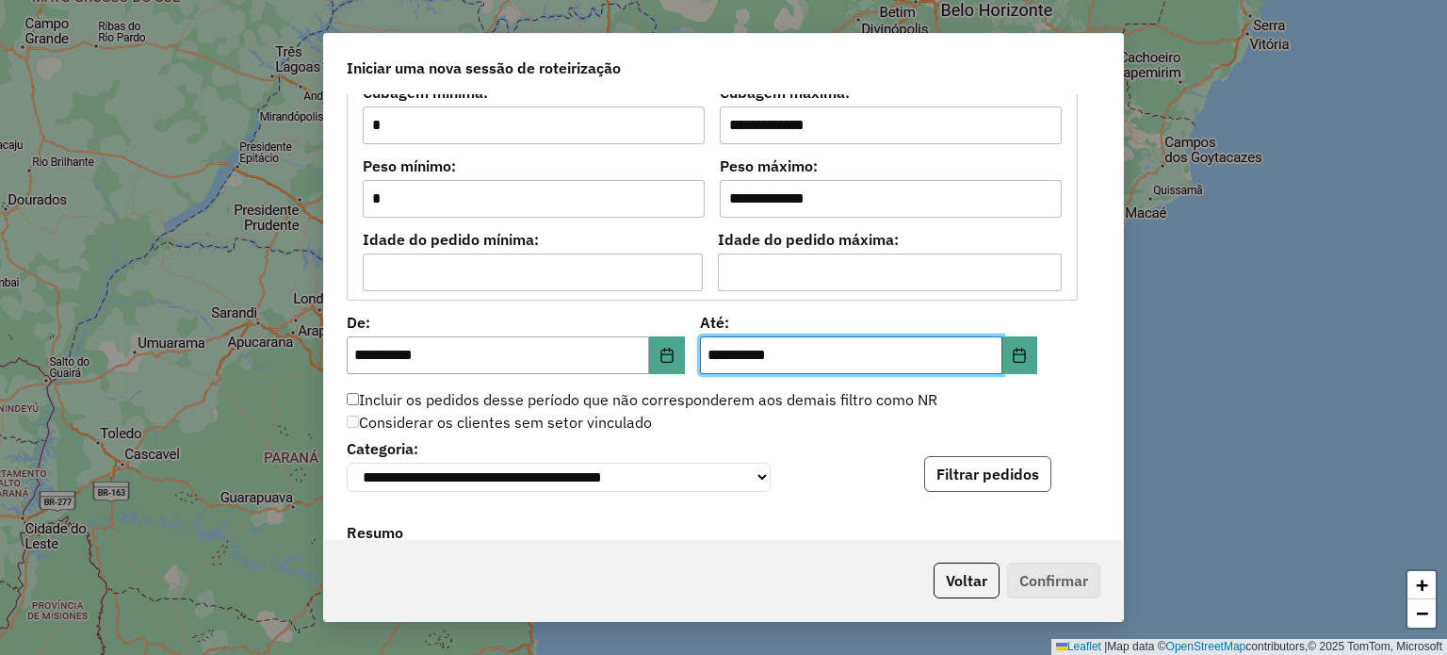
click at [957, 479] on button "Filtrar pedidos" at bounding box center [987, 474] width 127 height 36
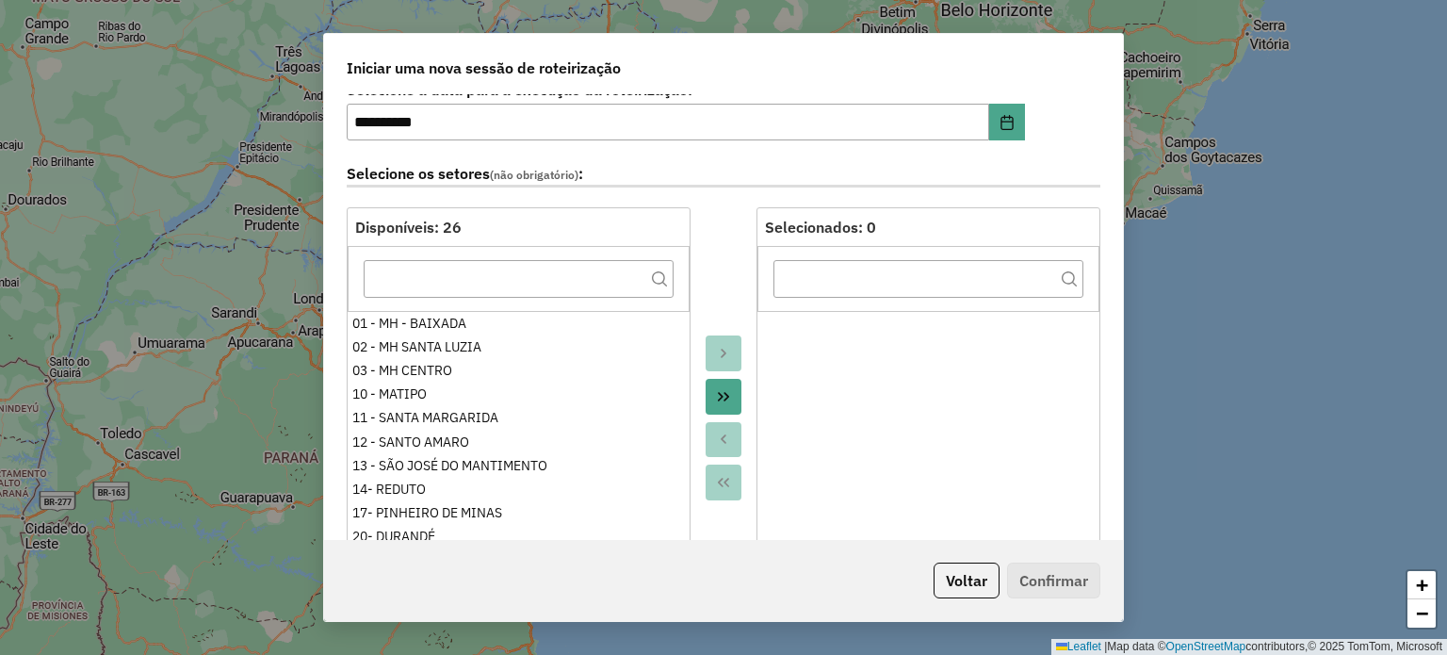
scroll to position [0, 0]
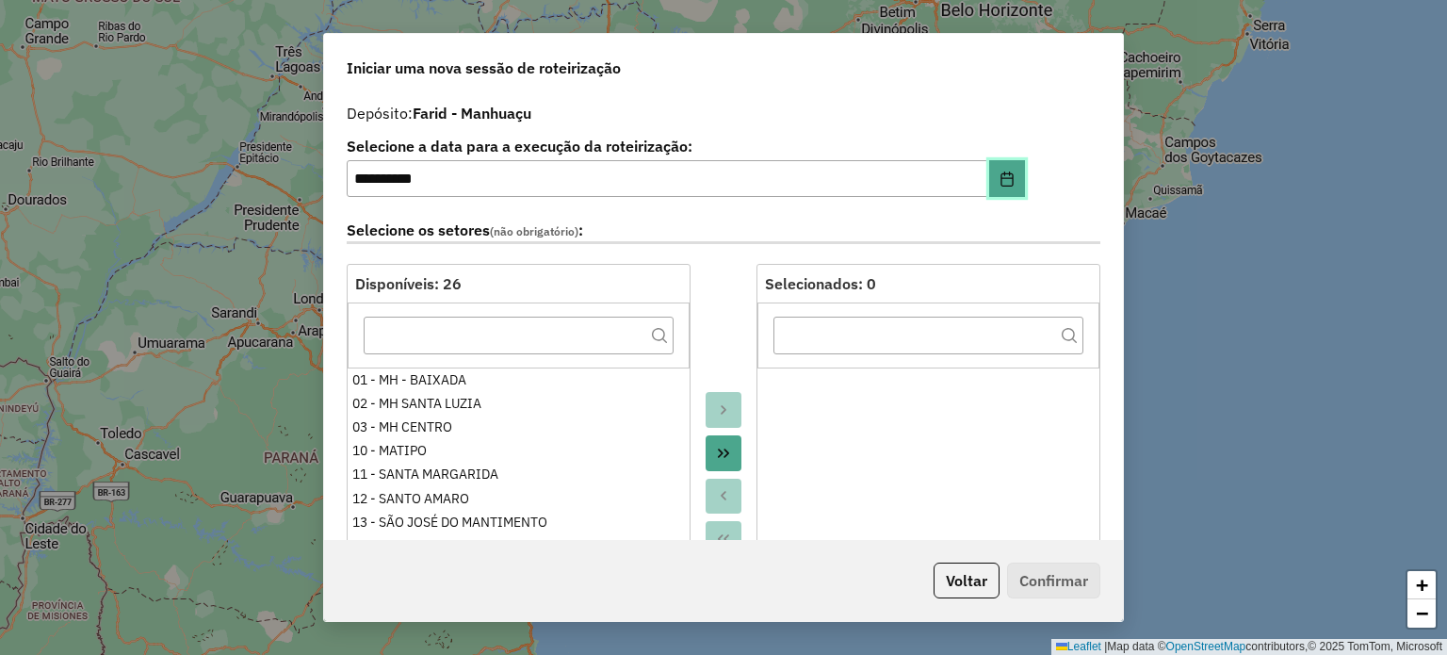
click at [1000, 175] on icon "Choose Date" at bounding box center [1007, 178] width 15 height 15
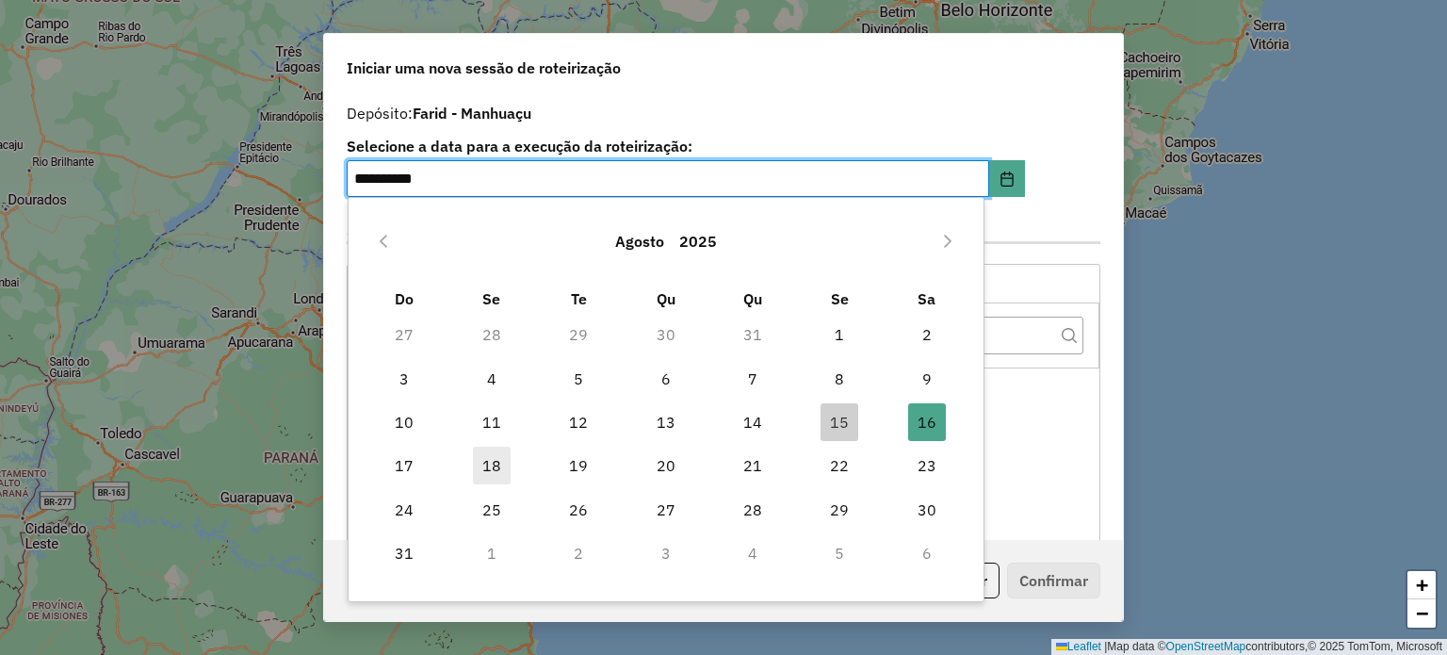
click at [500, 466] on span "18" at bounding box center [492, 466] width 38 height 38
type input "**********"
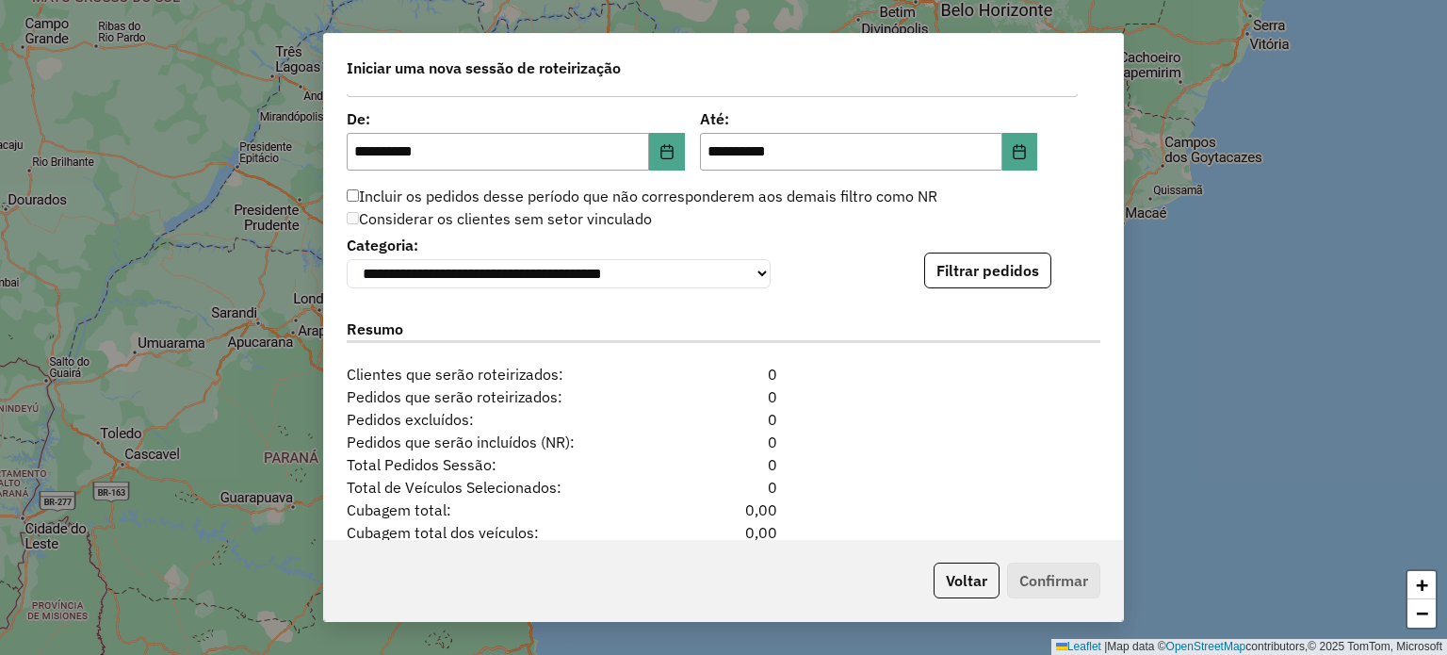
scroll to position [1884, 0]
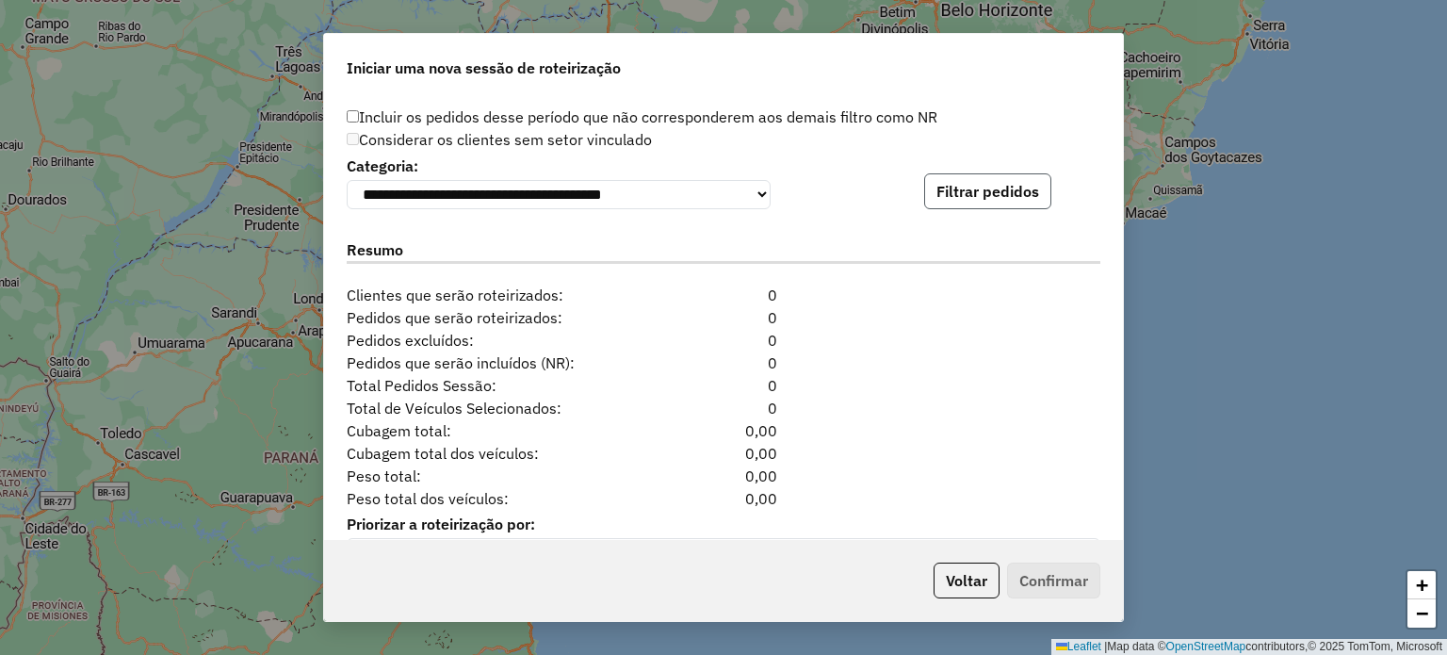
click at [983, 205] on button "Filtrar pedidos" at bounding box center [987, 191] width 127 height 36
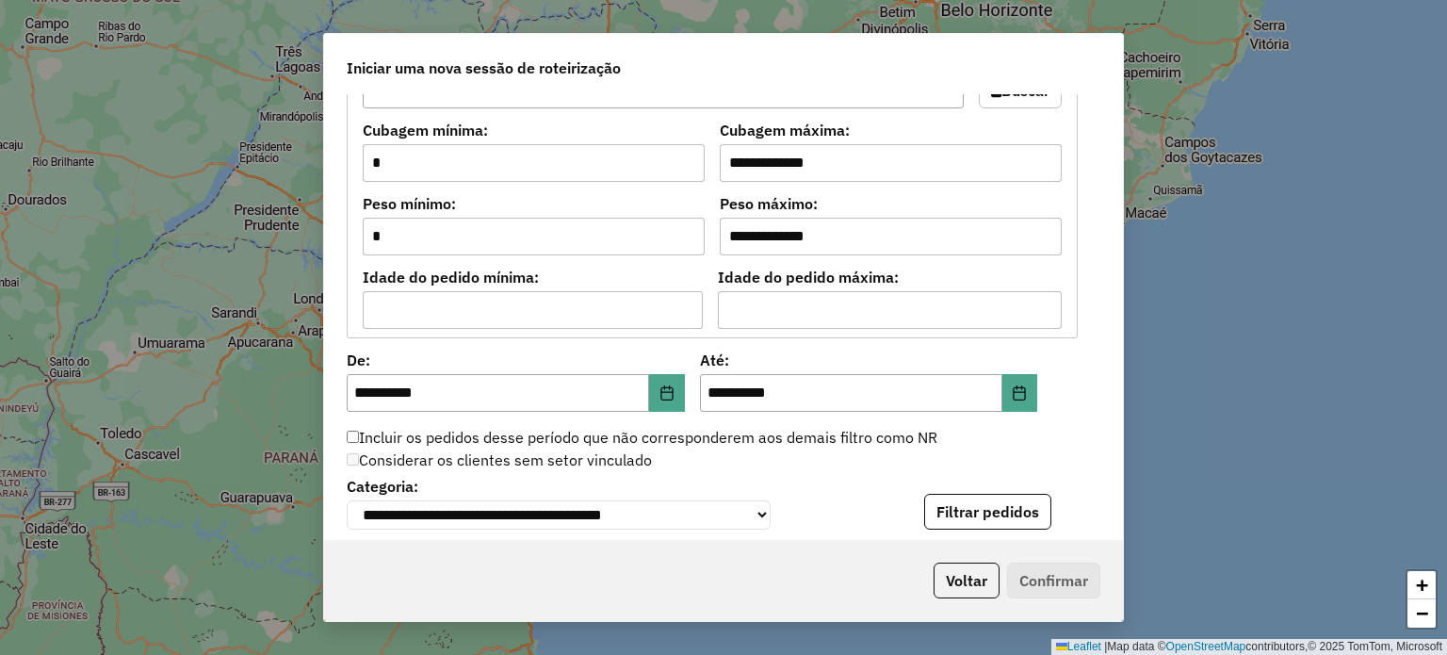
scroll to position [1470, 0]
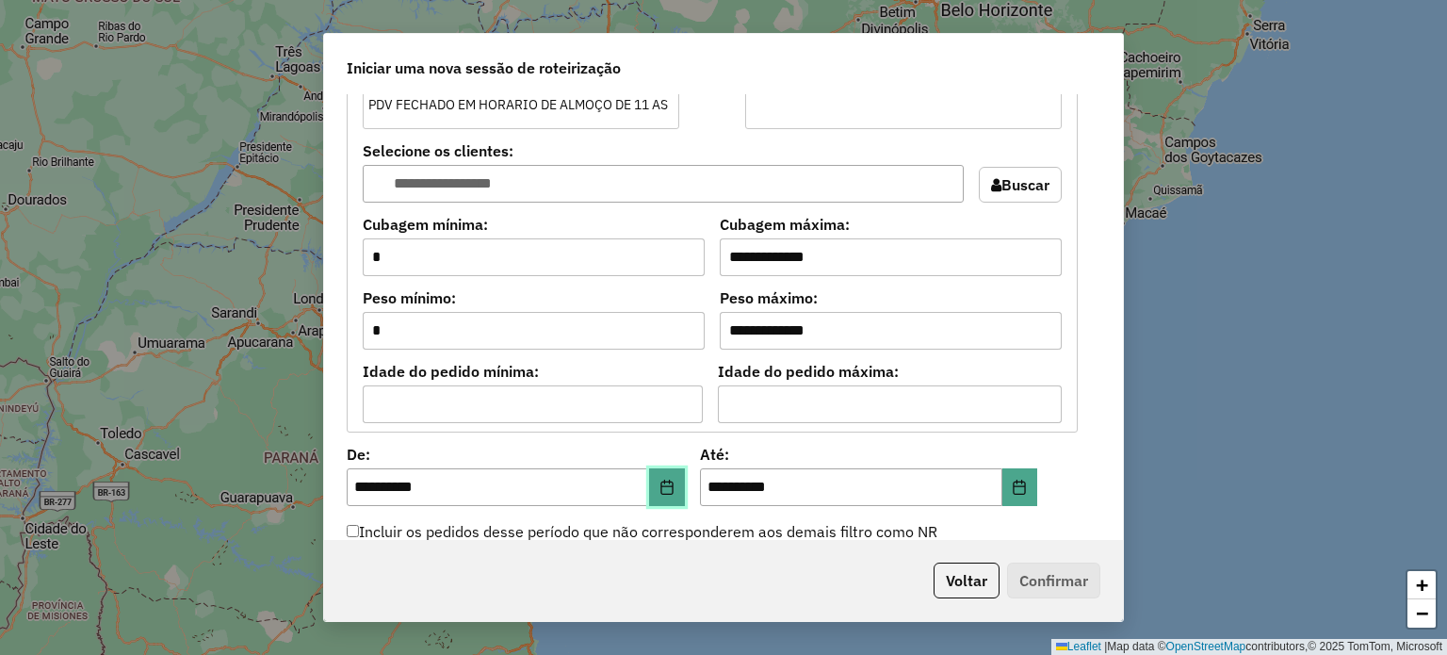
click at [666, 484] on icon "Choose Date" at bounding box center [666, 486] width 15 height 15
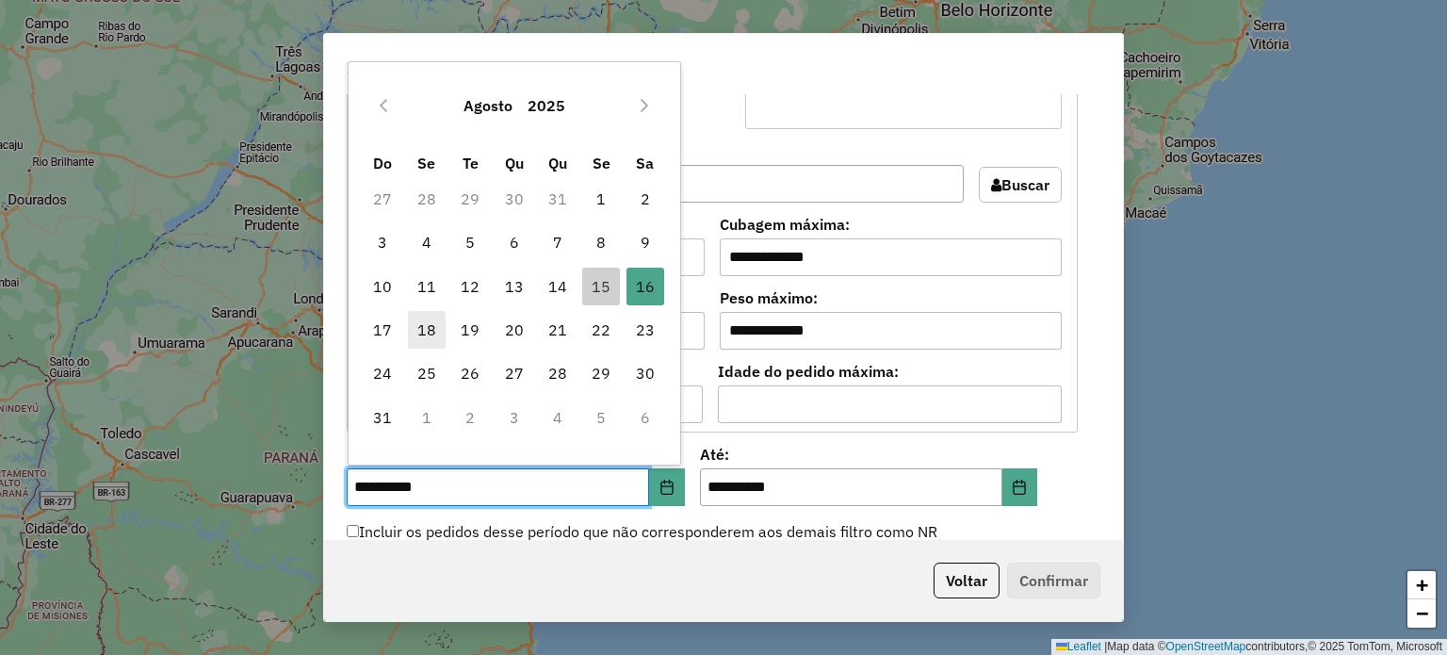
click at [419, 325] on span "18" at bounding box center [427, 330] width 38 height 38
type input "**********"
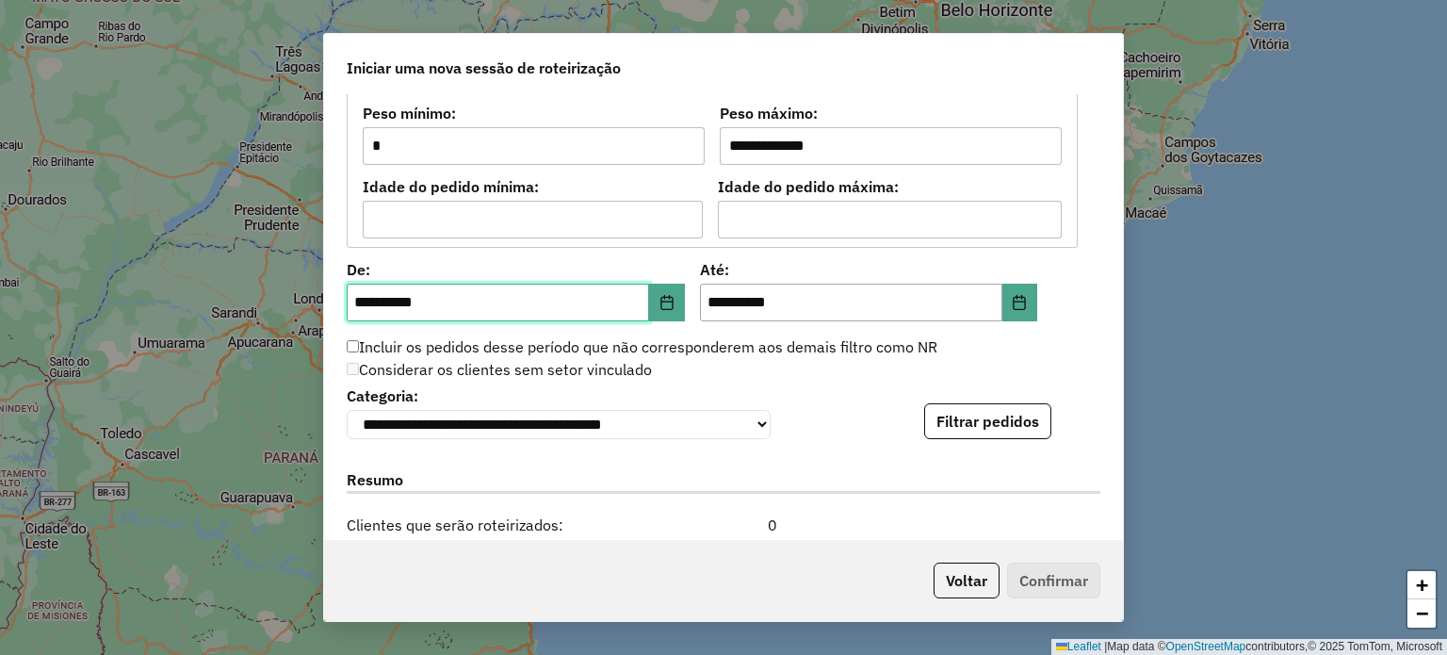
scroll to position [1658, 0]
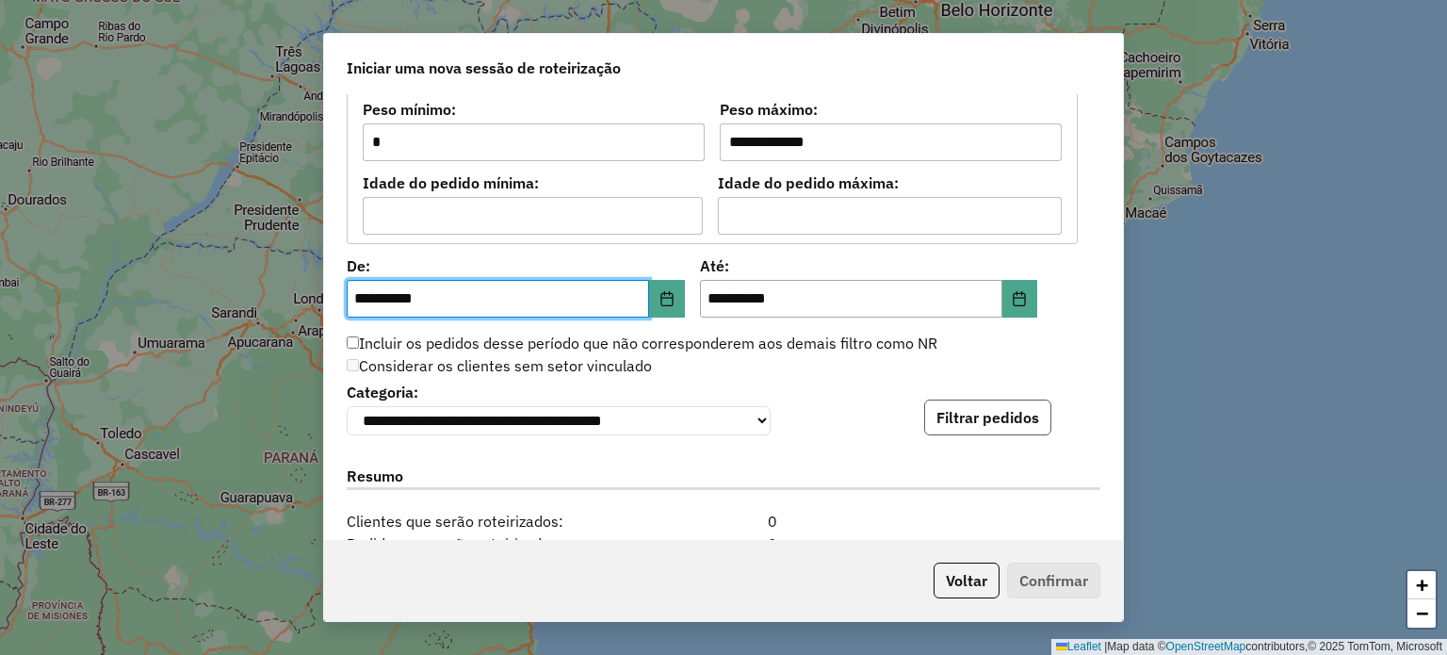
click at [992, 424] on button "Filtrar pedidos" at bounding box center [987, 417] width 127 height 36
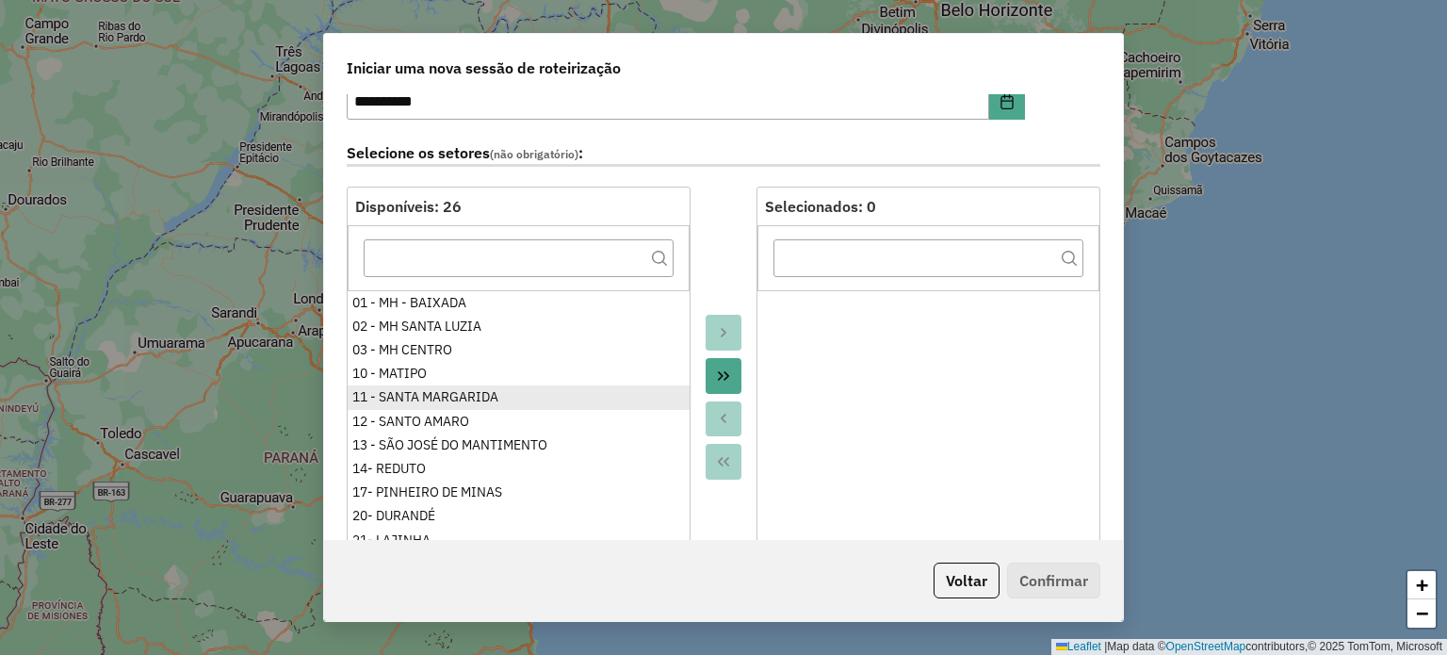
scroll to position [0, 0]
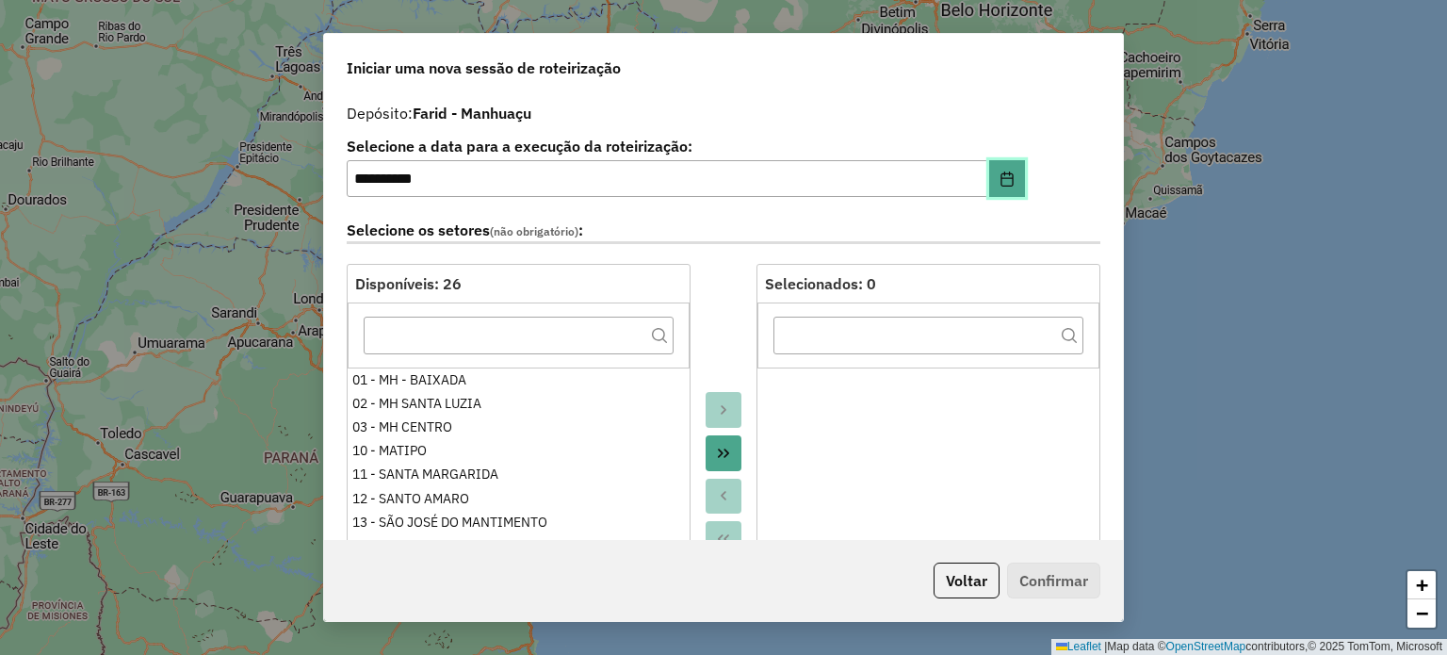
click at [1003, 180] on icon "Choose Date" at bounding box center [1007, 178] width 15 height 15
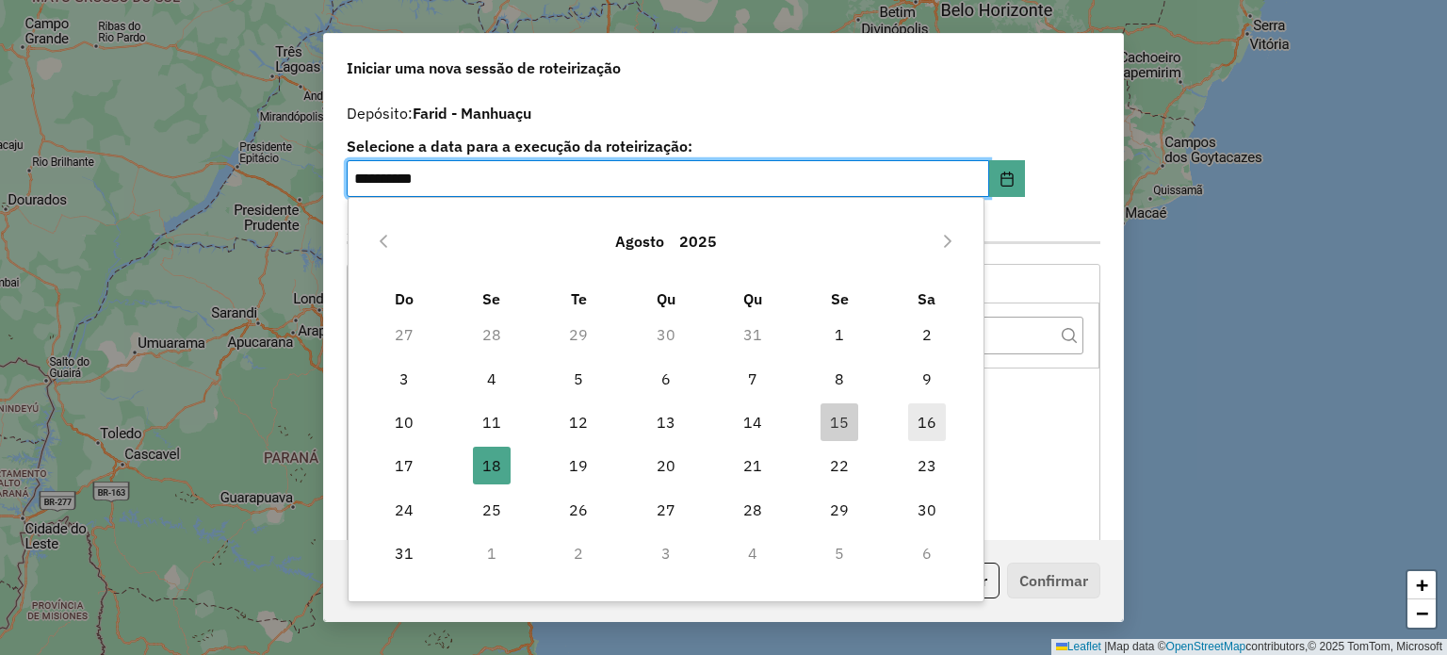
click at [919, 421] on span "16" at bounding box center [927, 422] width 38 height 38
type input "**********"
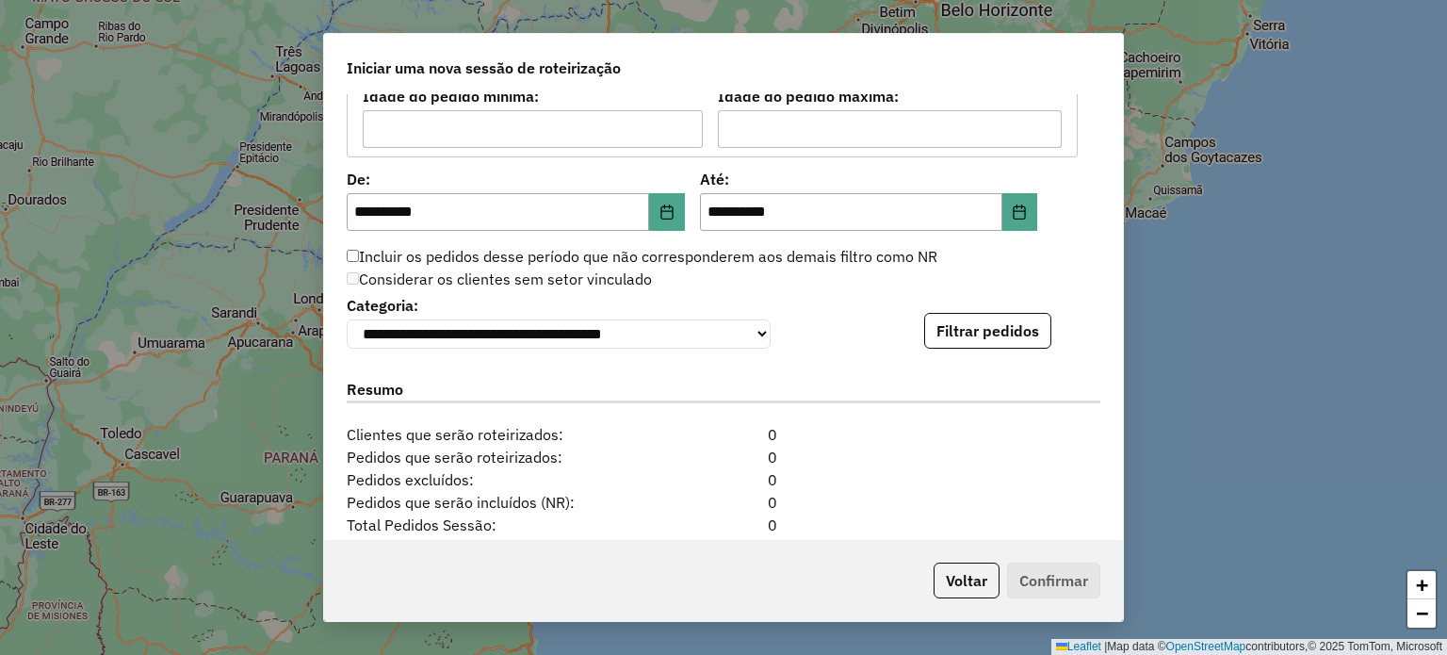
scroll to position [1790, 0]
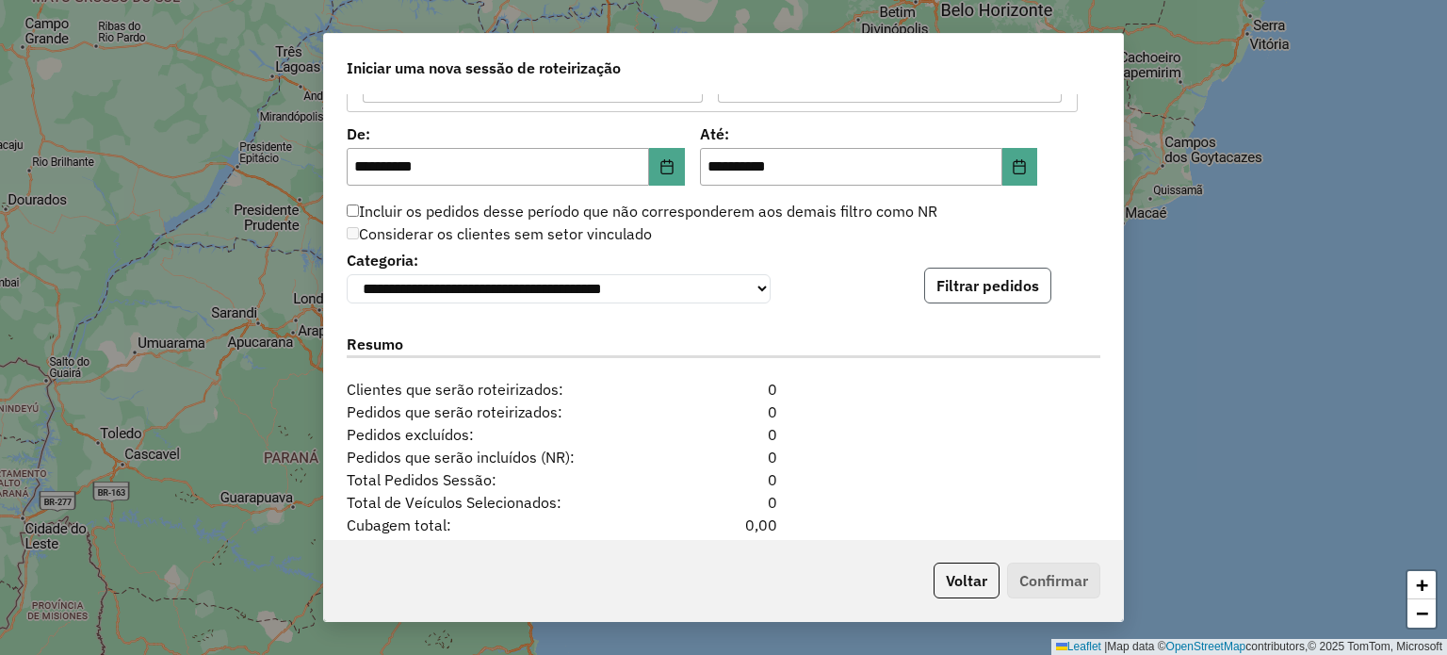
click at [1004, 297] on button "Filtrar pedidos" at bounding box center [987, 286] width 127 height 36
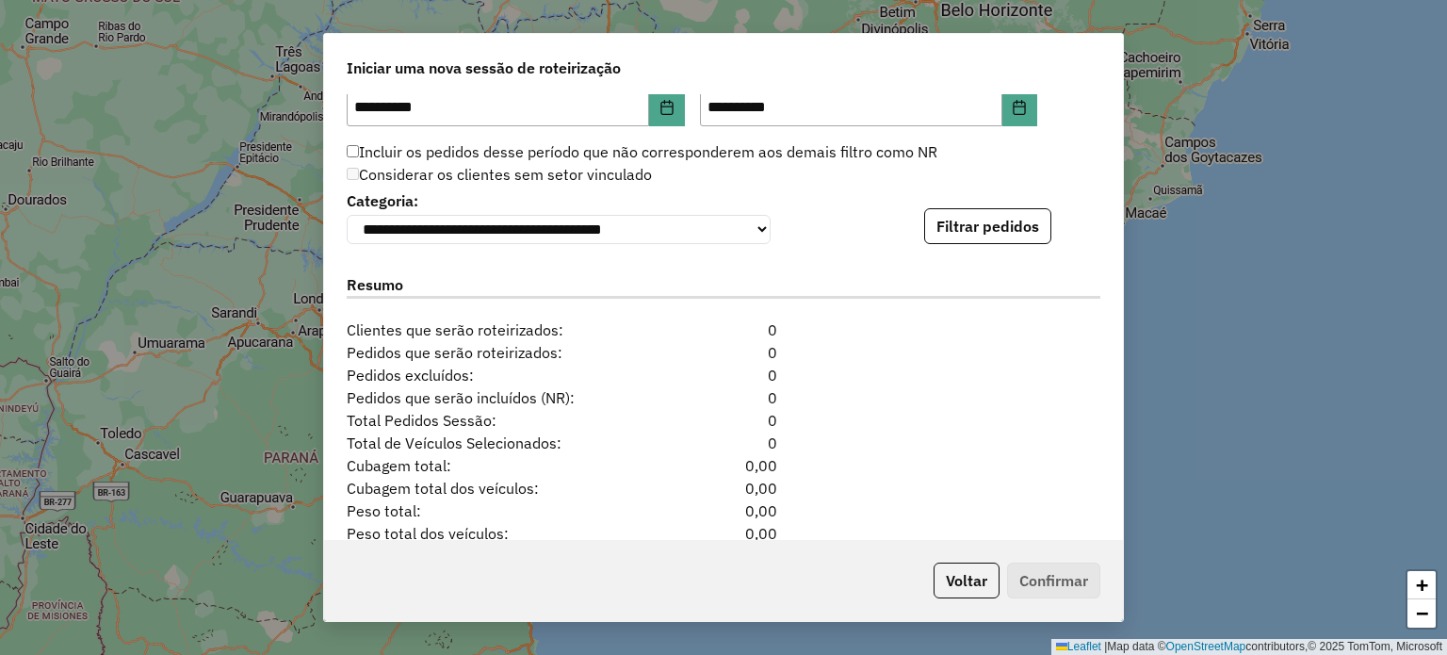
scroll to position [1941, 0]
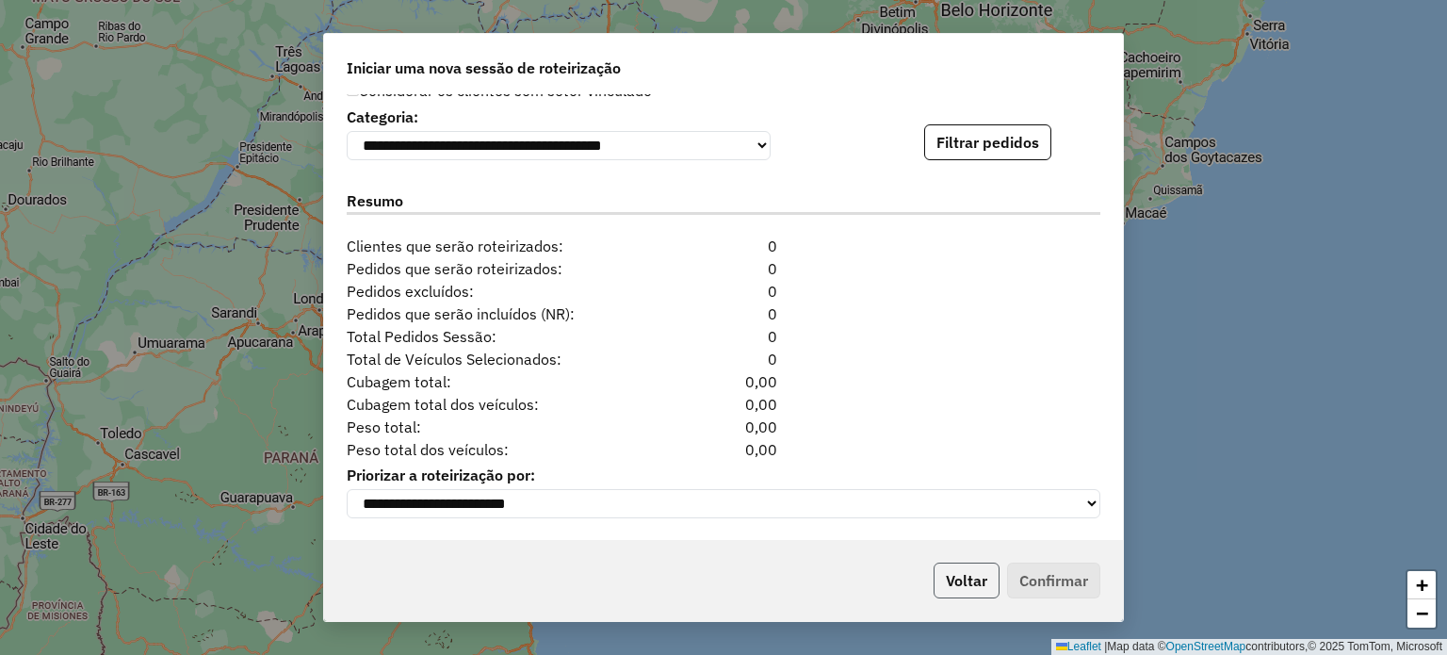
click at [972, 586] on button "Voltar" at bounding box center [967, 580] width 66 height 36
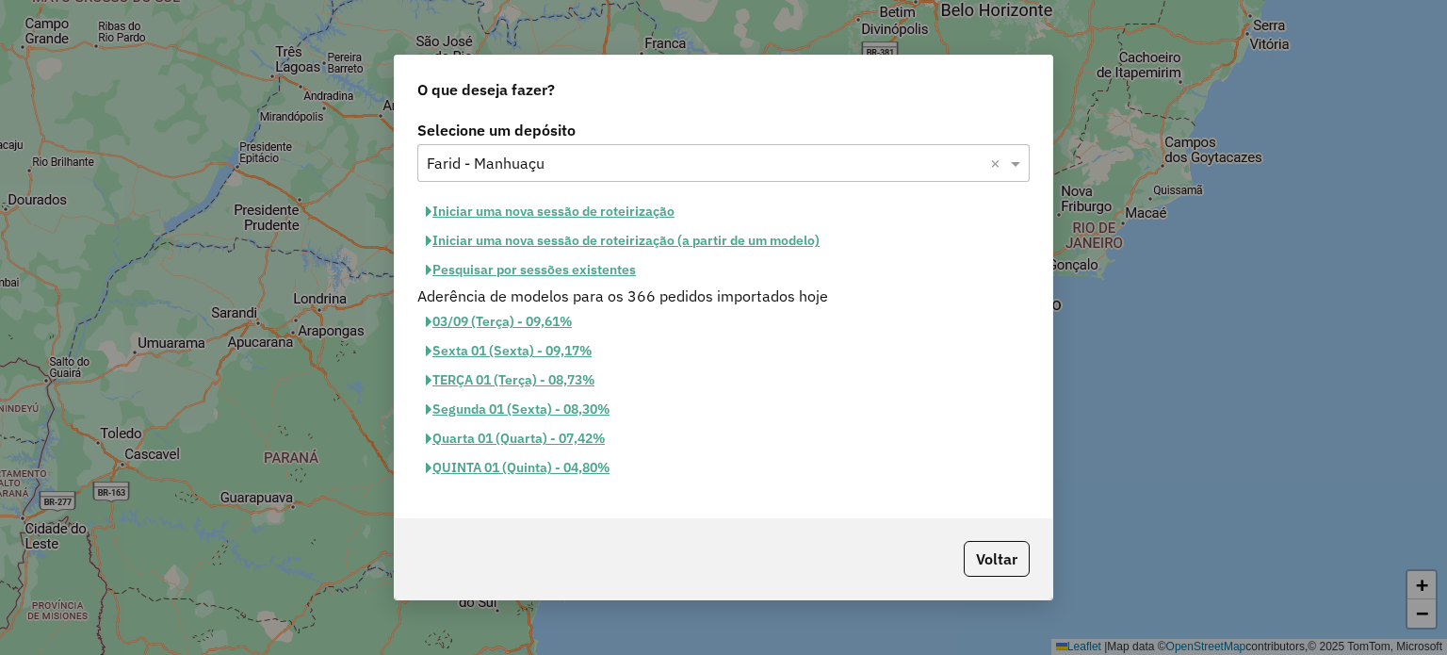
click at [511, 211] on button "Iniciar uma nova sessão de roteirização" at bounding box center [550, 211] width 266 height 29
select select "*"
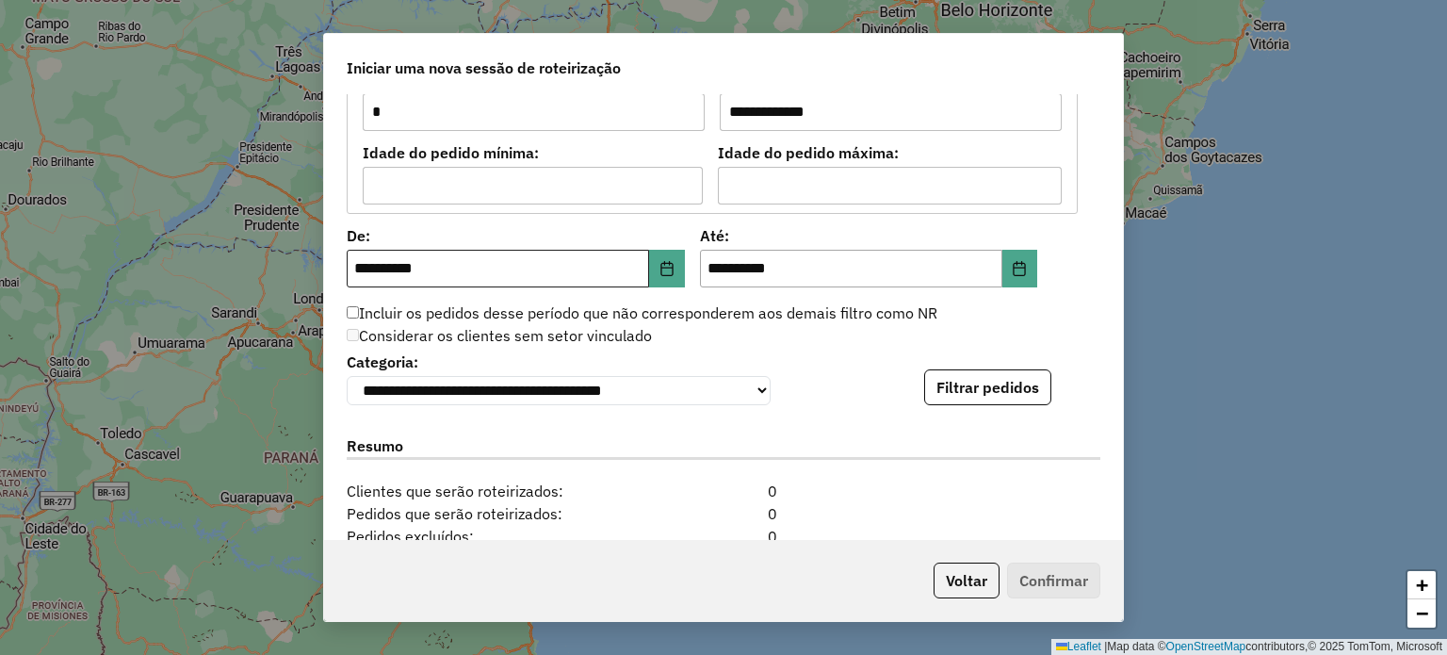
scroll to position [1696, 0]
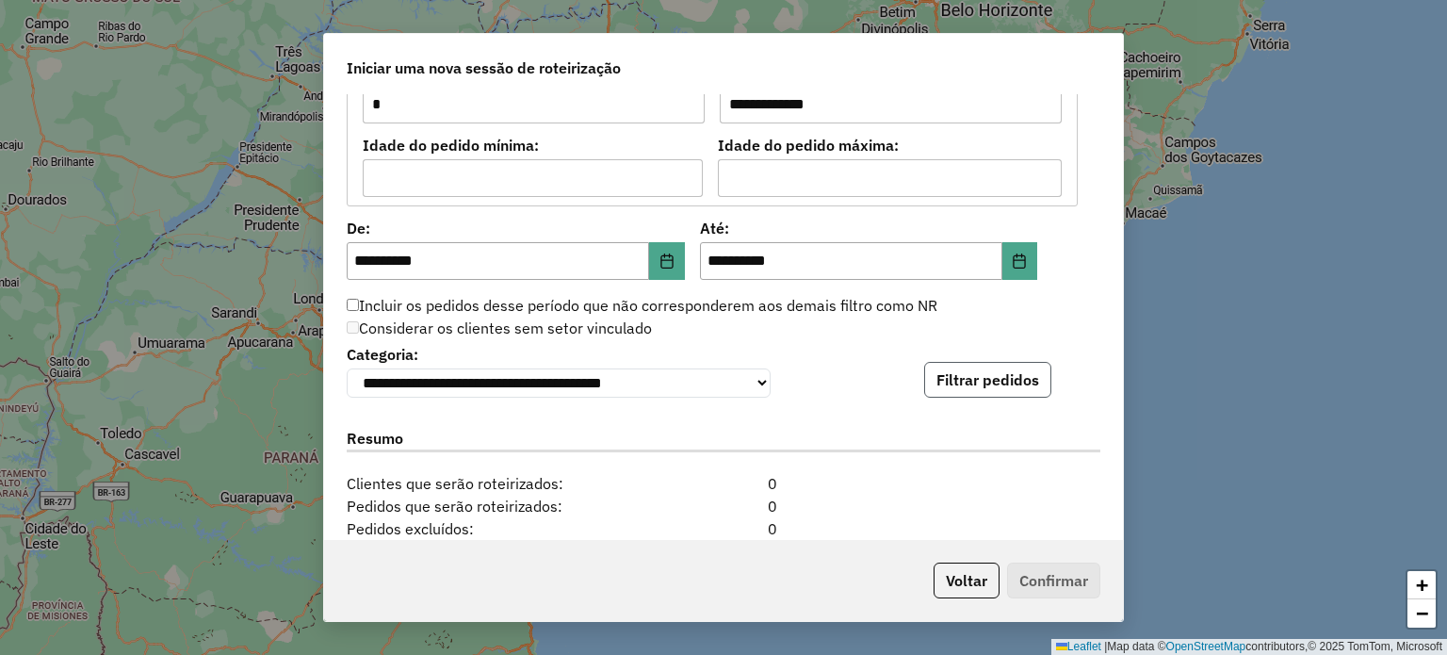
click at [984, 376] on button "Filtrar pedidos" at bounding box center [987, 380] width 127 height 36
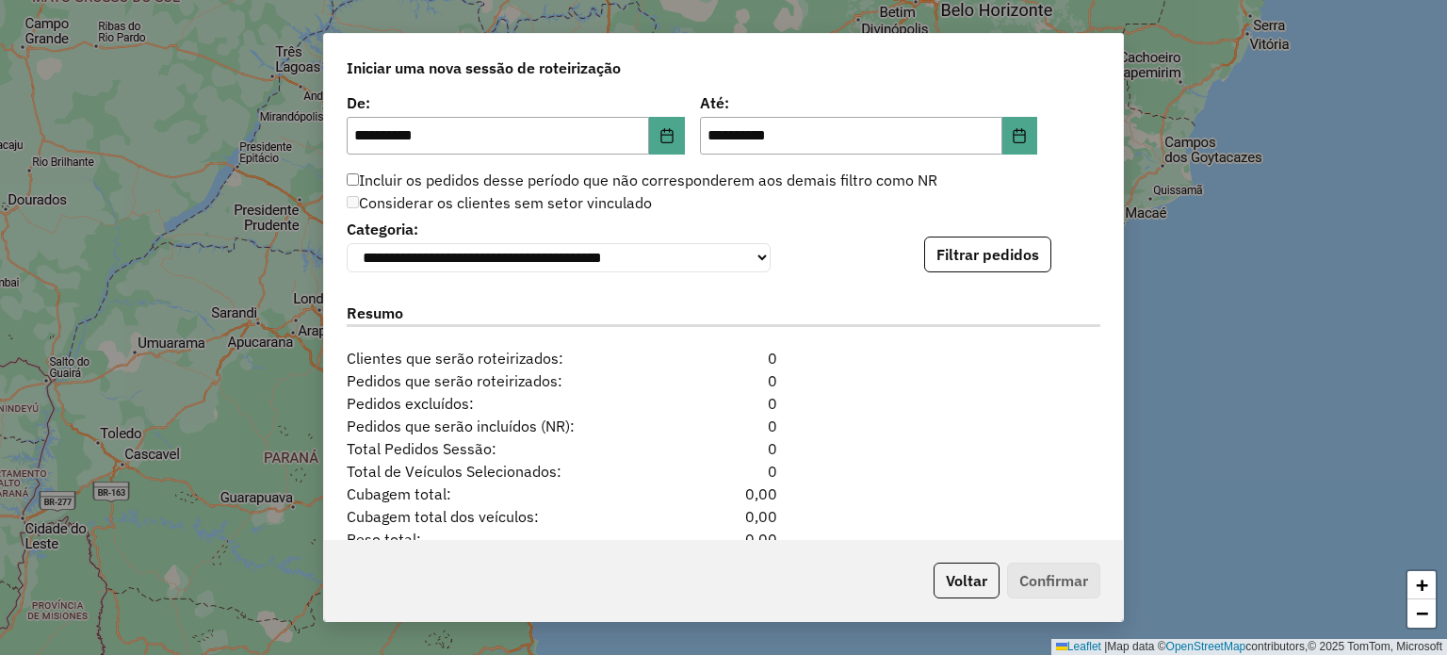
scroll to position [1941, 0]
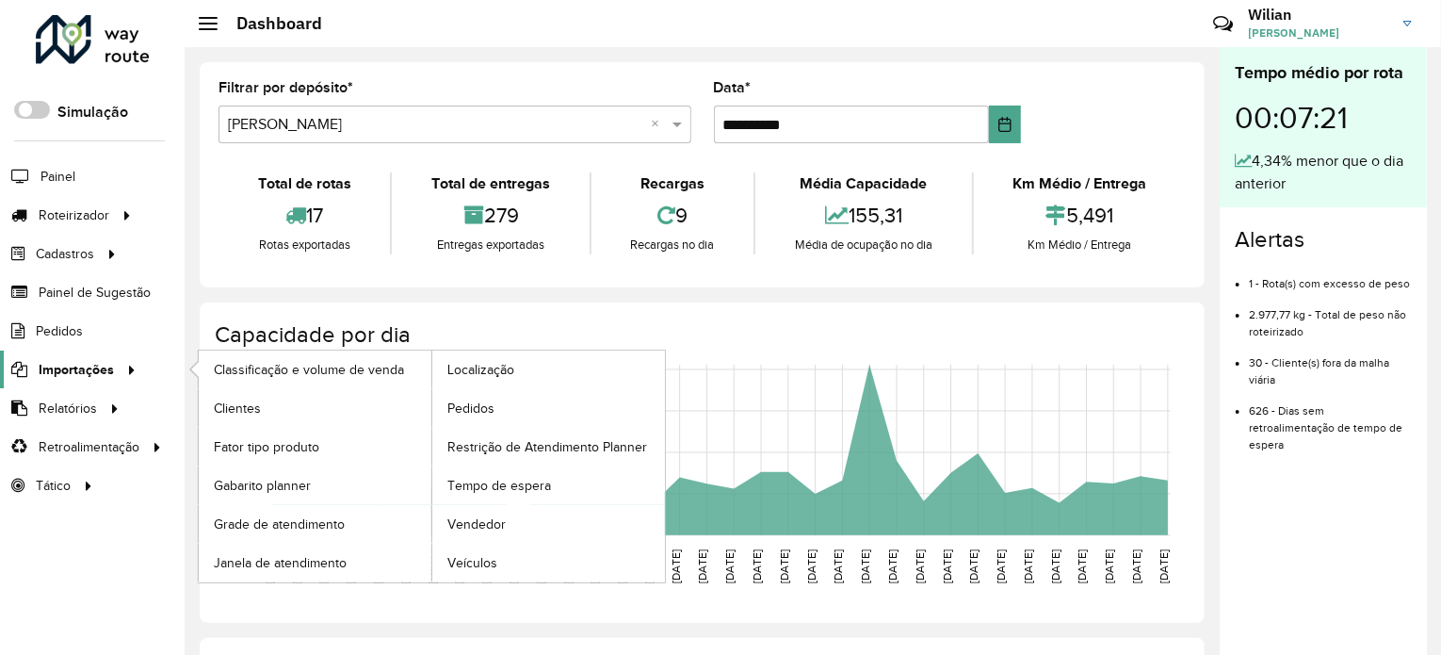
click at [92, 367] on span "Importações" at bounding box center [76, 370] width 75 height 20
click at [471, 398] on span "Pedidos" at bounding box center [471, 408] width 49 height 20
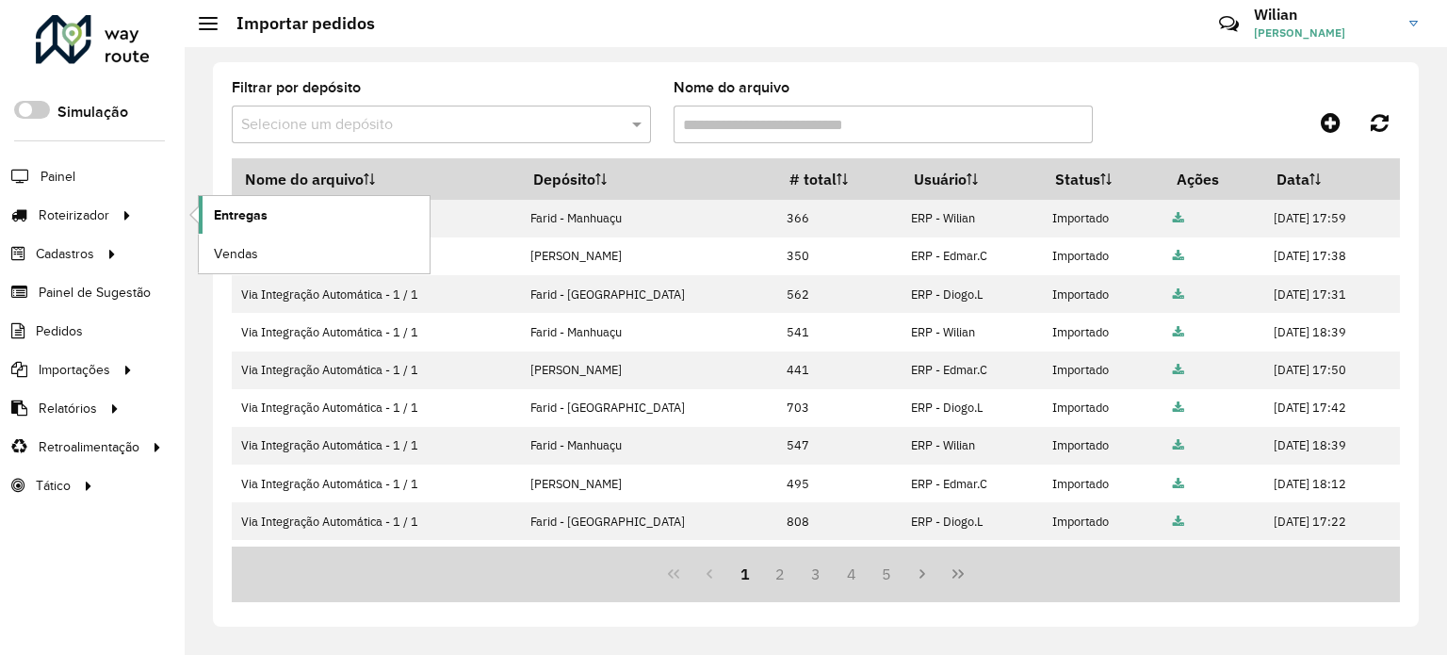
click at [252, 218] on span "Entregas" at bounding box center [241, 215] width 54 height 20
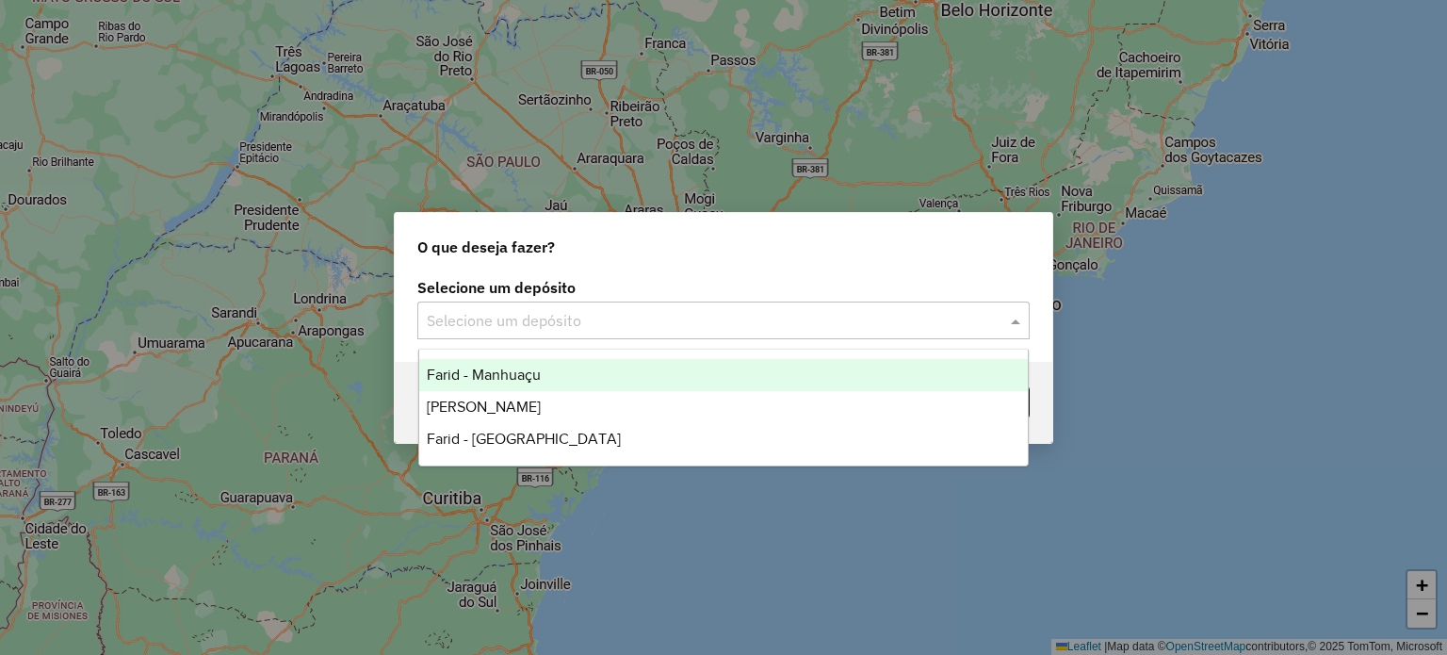
click at [1015, 323] on span at bounding box center [1018, 320] width 24 height 23
click at [491, 374] on span "Farid - Manhuaçu" at bounding box center [484, 374] width 114 height 16
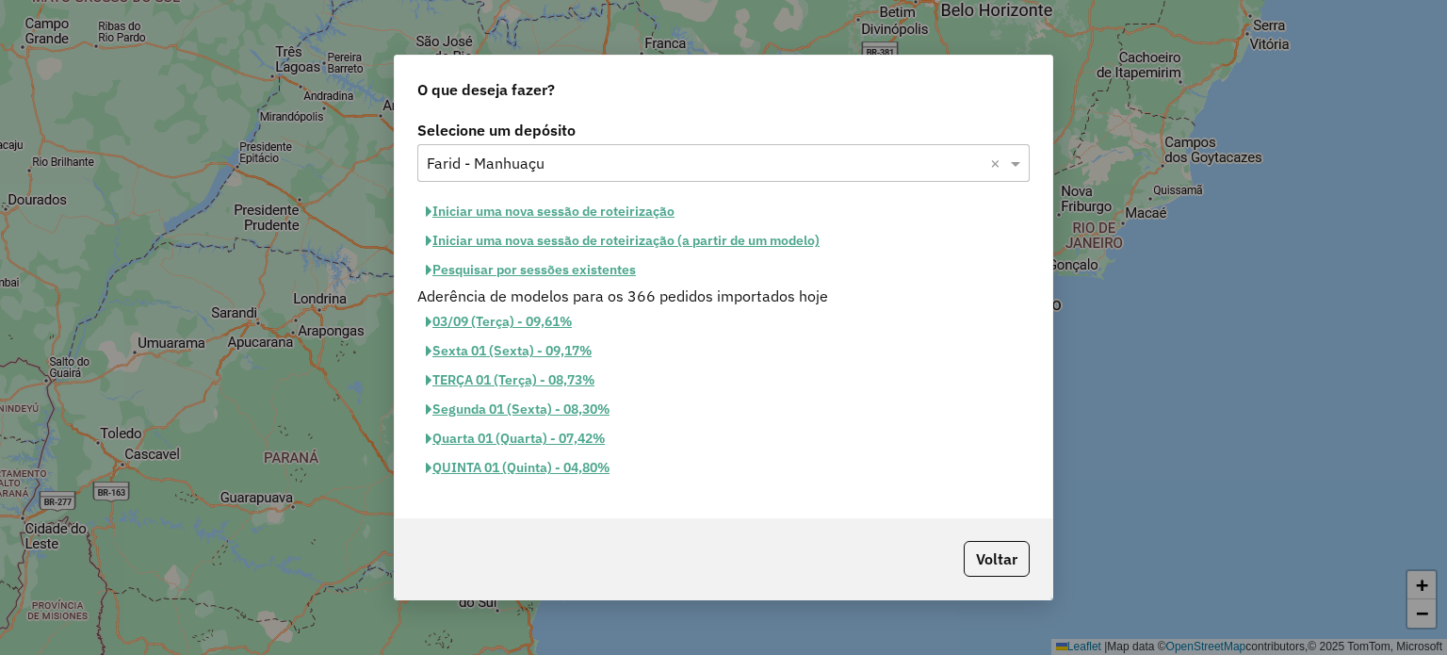
click at [603, 215] on button "Iniciar uma nova sessão de roteirização" at bounding box center [550, 211] width 266 height 29
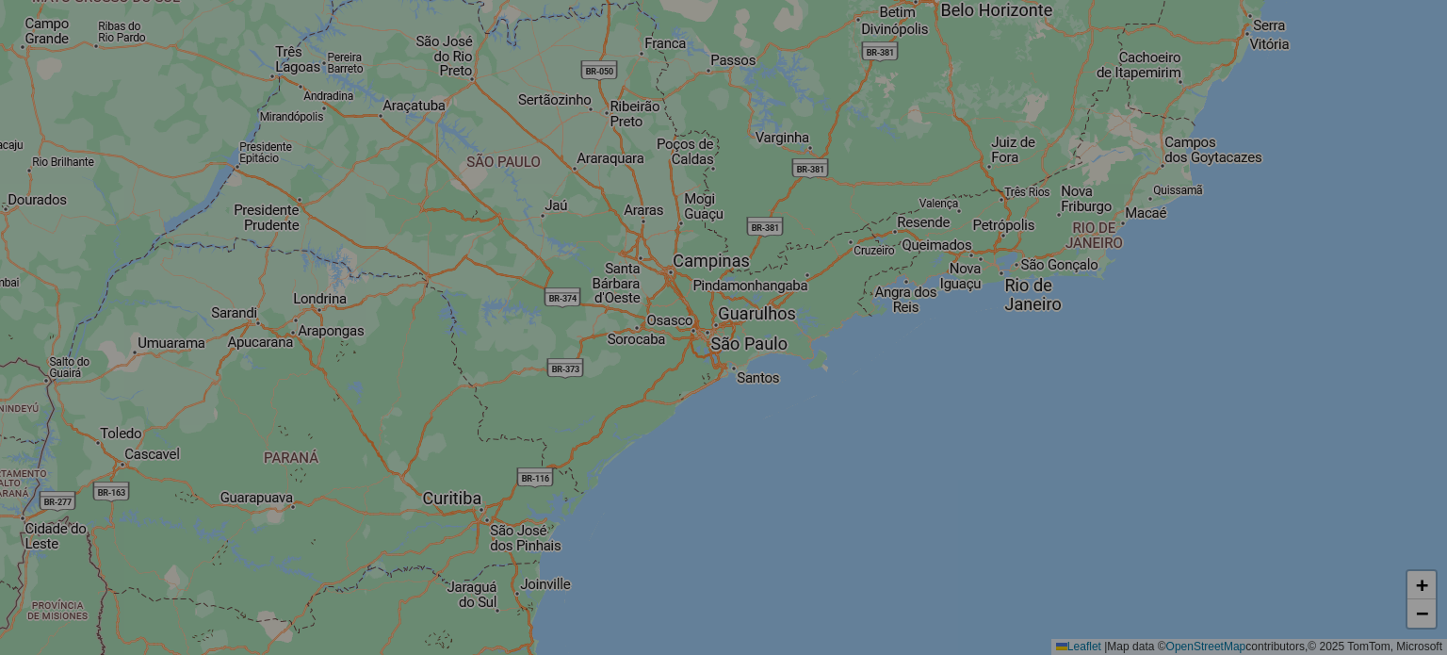
select select "*"
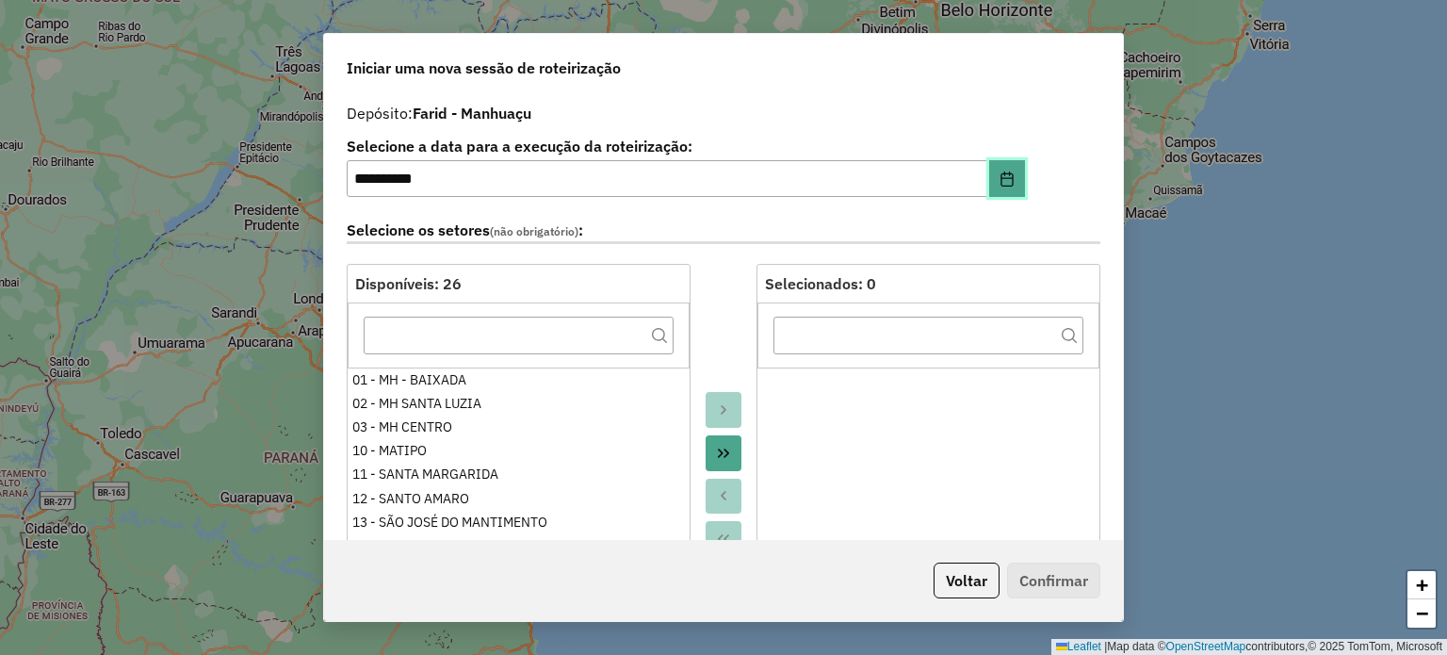
click at [1001, 184] on icon "Choose Date" at bounding box center [1007, 178] width 15 height 15
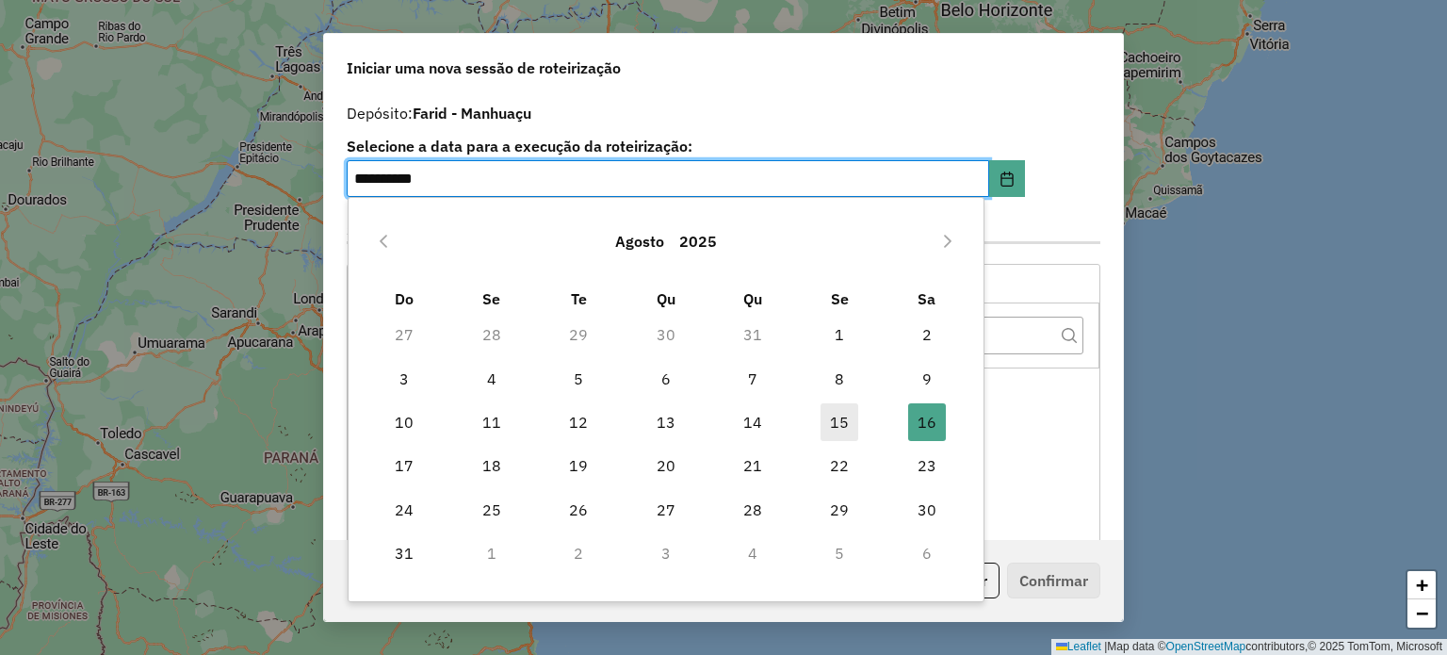
click at [838, 422] on span "15" at bounding box center [840, 422] width 38 height 38
type input "**********"
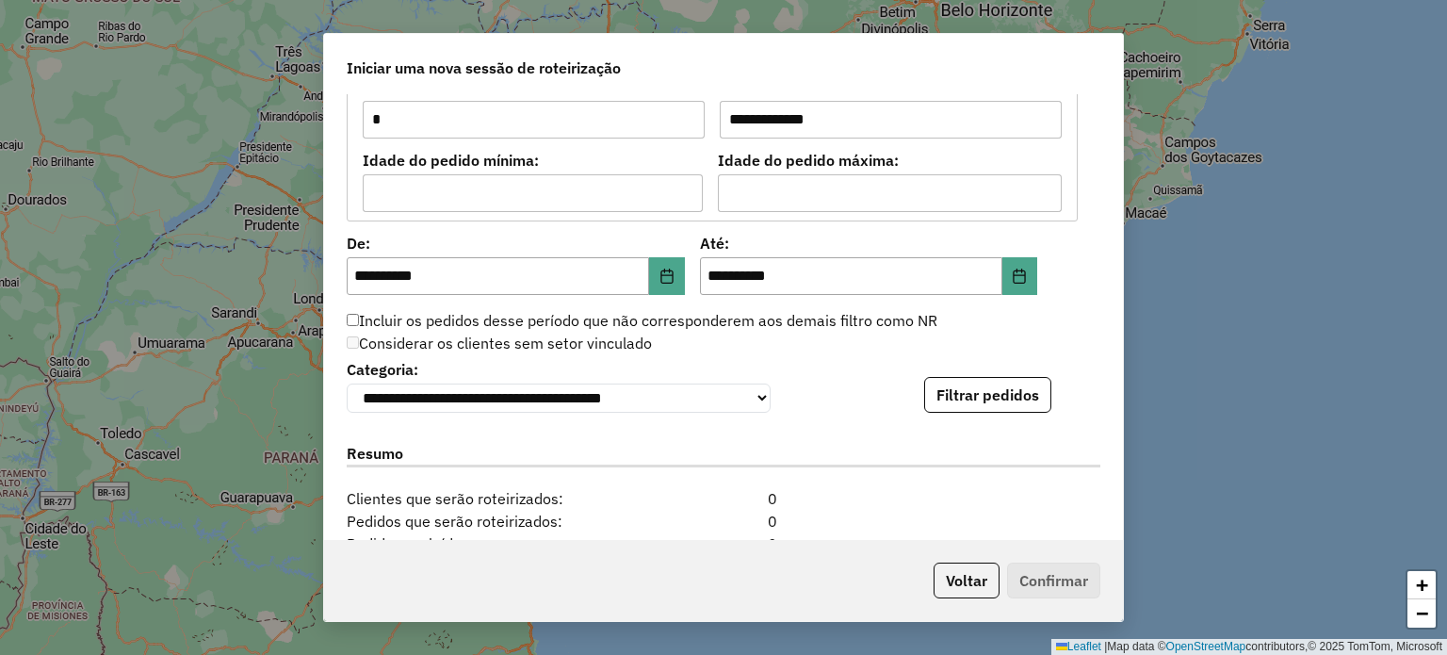
scroll to position [1790, 0]
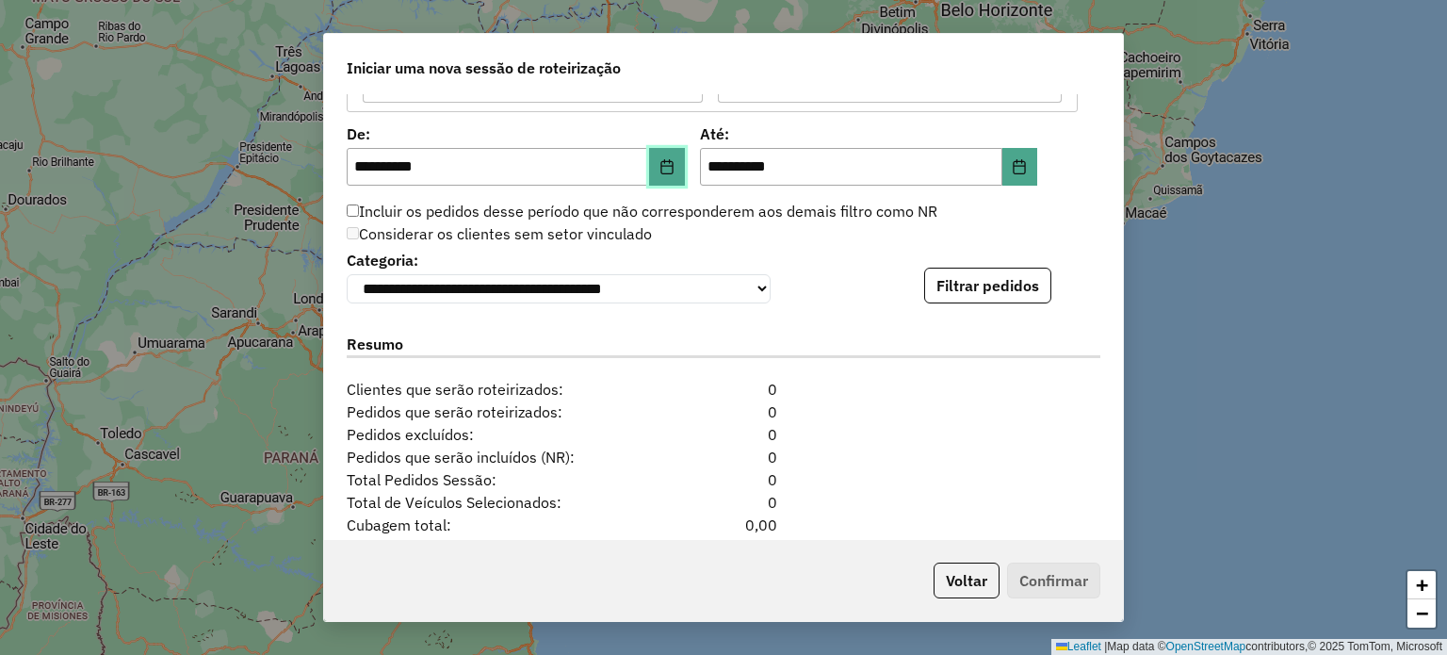
click at [670, 169] on icon "Choose Date" at bounding box center [666, 166] width 12 height 15
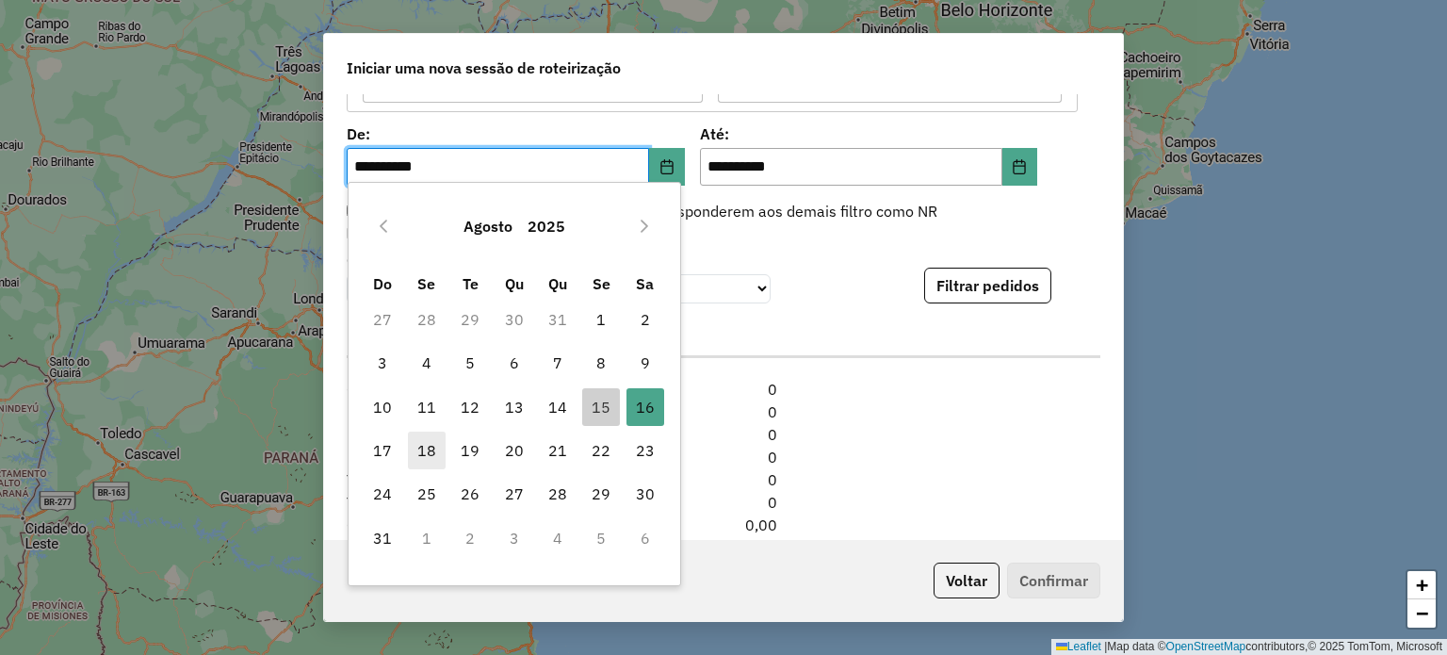
click at [415, 442] on span "18" at bounding box center [427, 450] width 38 height 38
type input "**********"
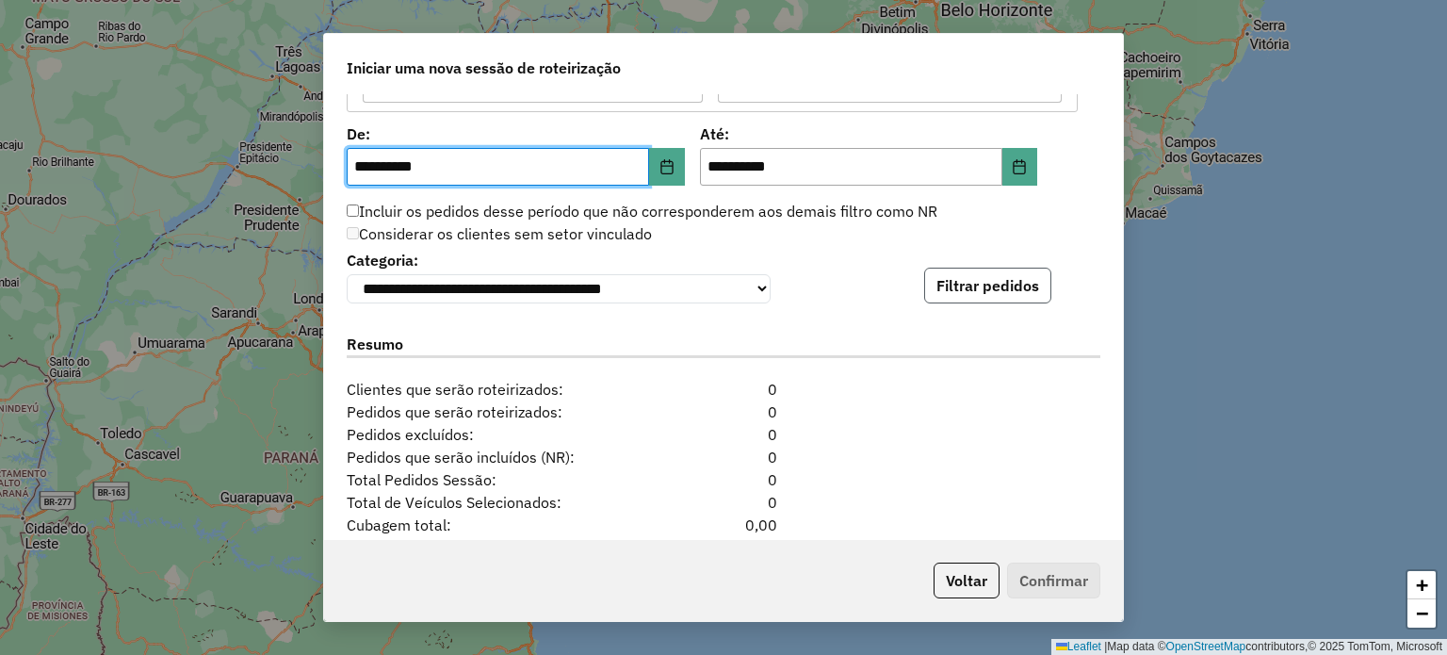
click at [987, 299] on button "Filtrar pedidos" at bounding box center [987, 286] width 127 height 36
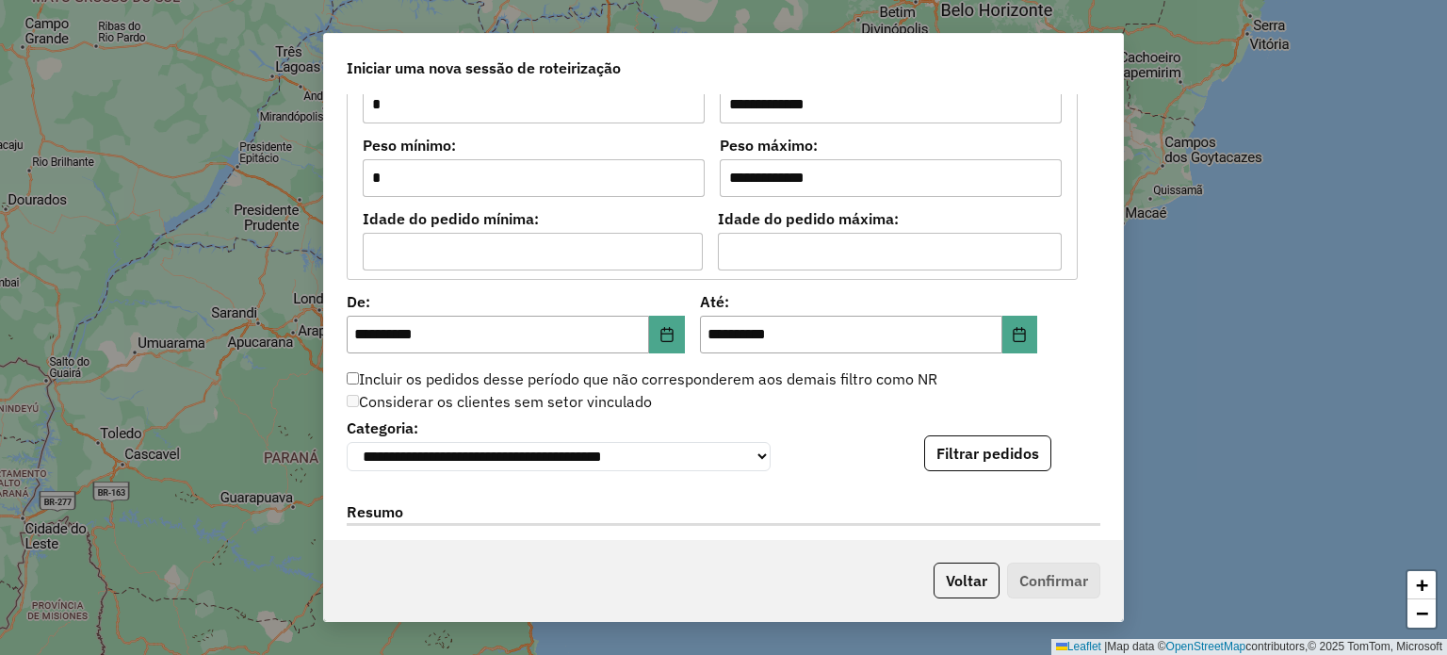
scroll to position [1564, 0]
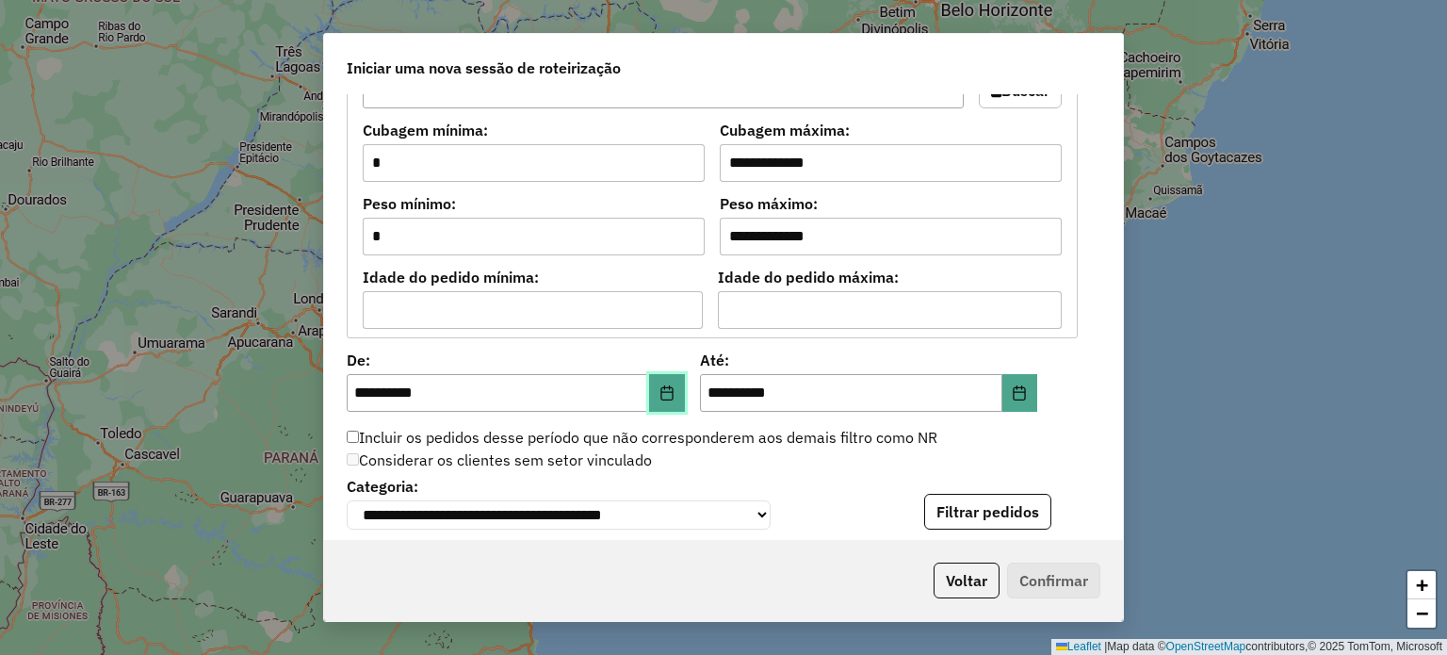
click at [667, 389] on icon "Choose Date" at bounding box center [666, 392] width 12 height 15
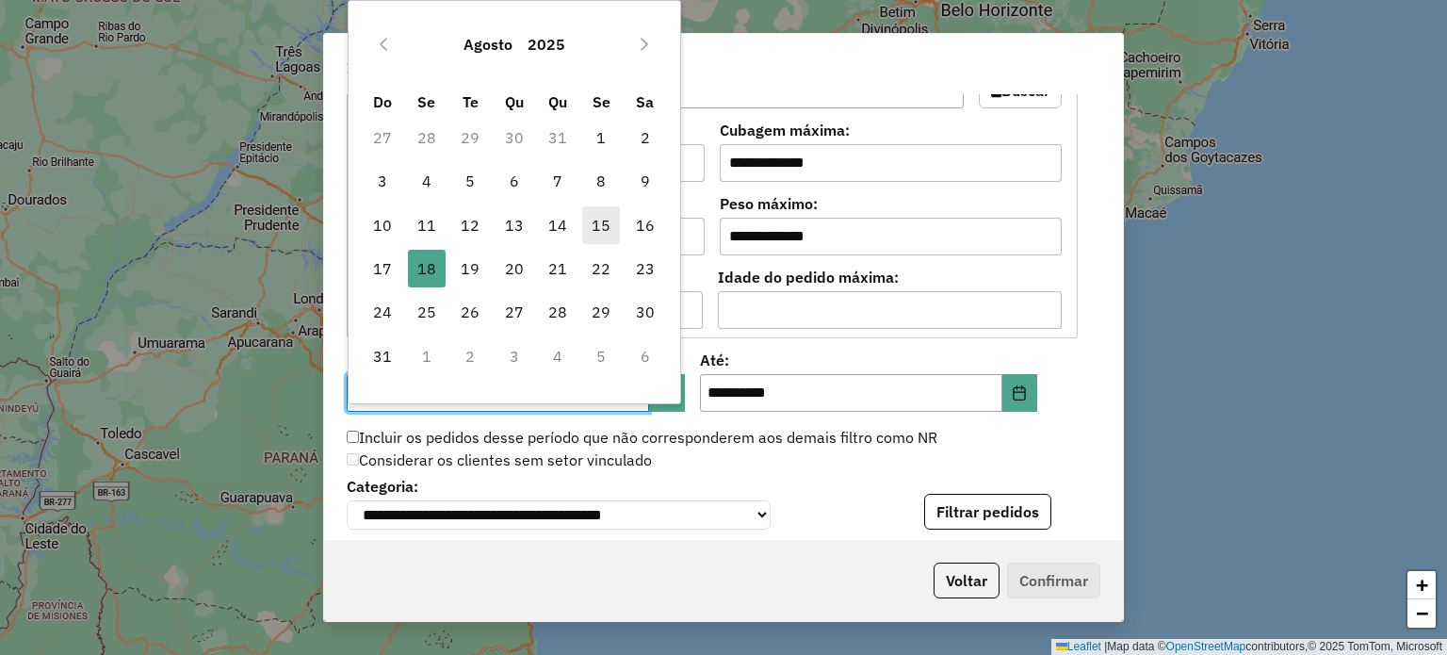
click at [599, 213] on span "15" at bounding box center [601, 225] width 38 height 38
type input "**********"
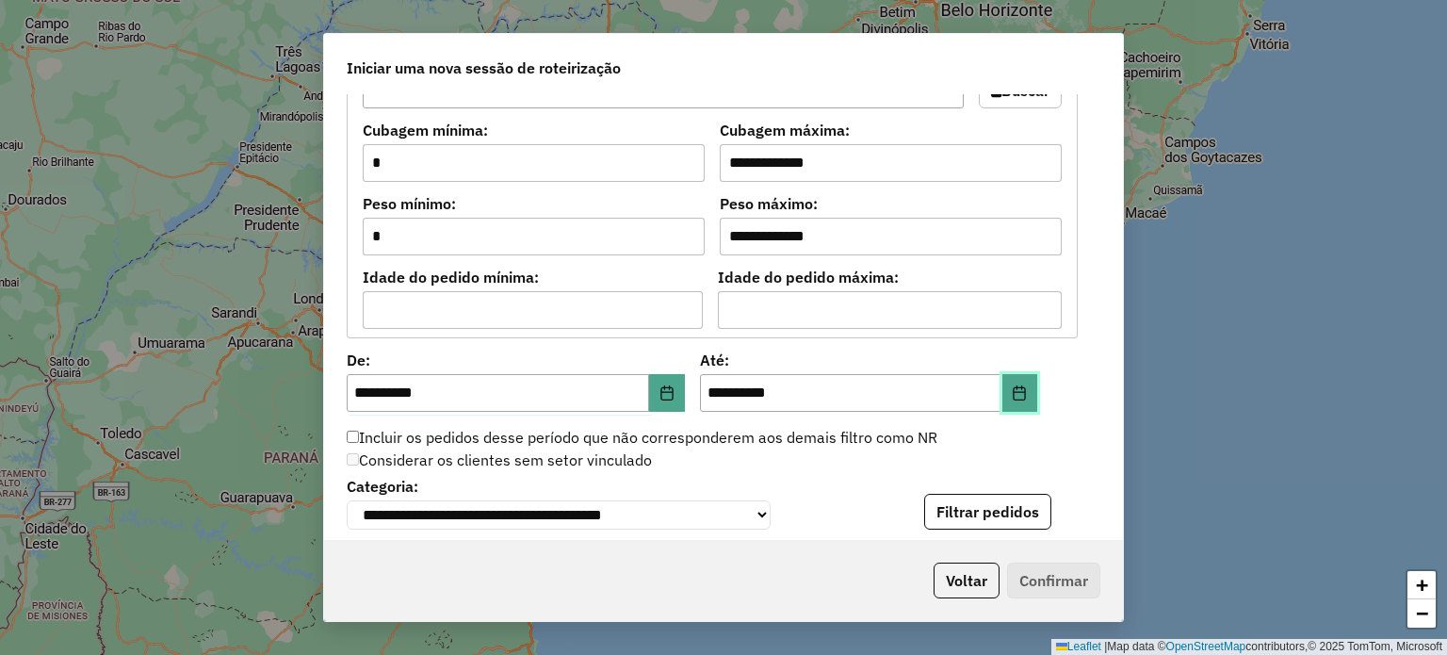
click at [1009, 380] on button "Choose Date" at bounding box center [1020, 393] width 36 height 38
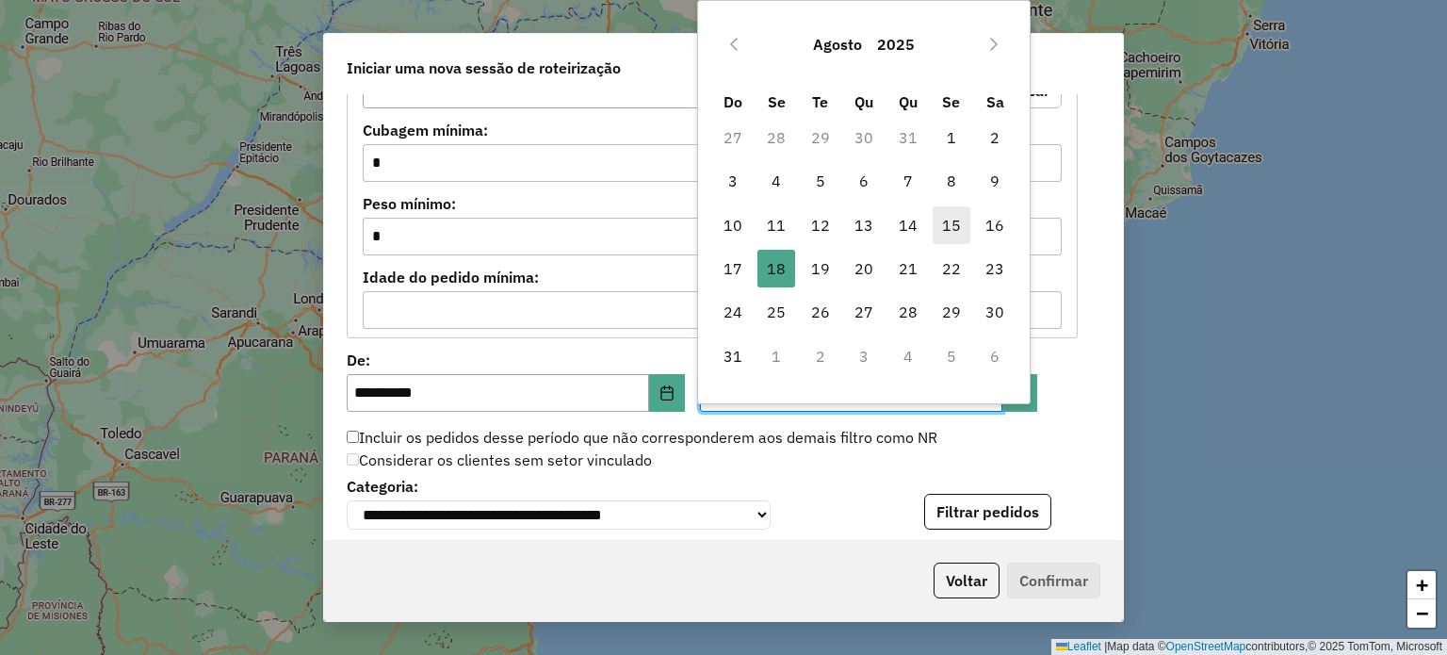
click at [953, 220] on span "15" at bounding box center [952, 225] width 38 height 38
type input "**********"
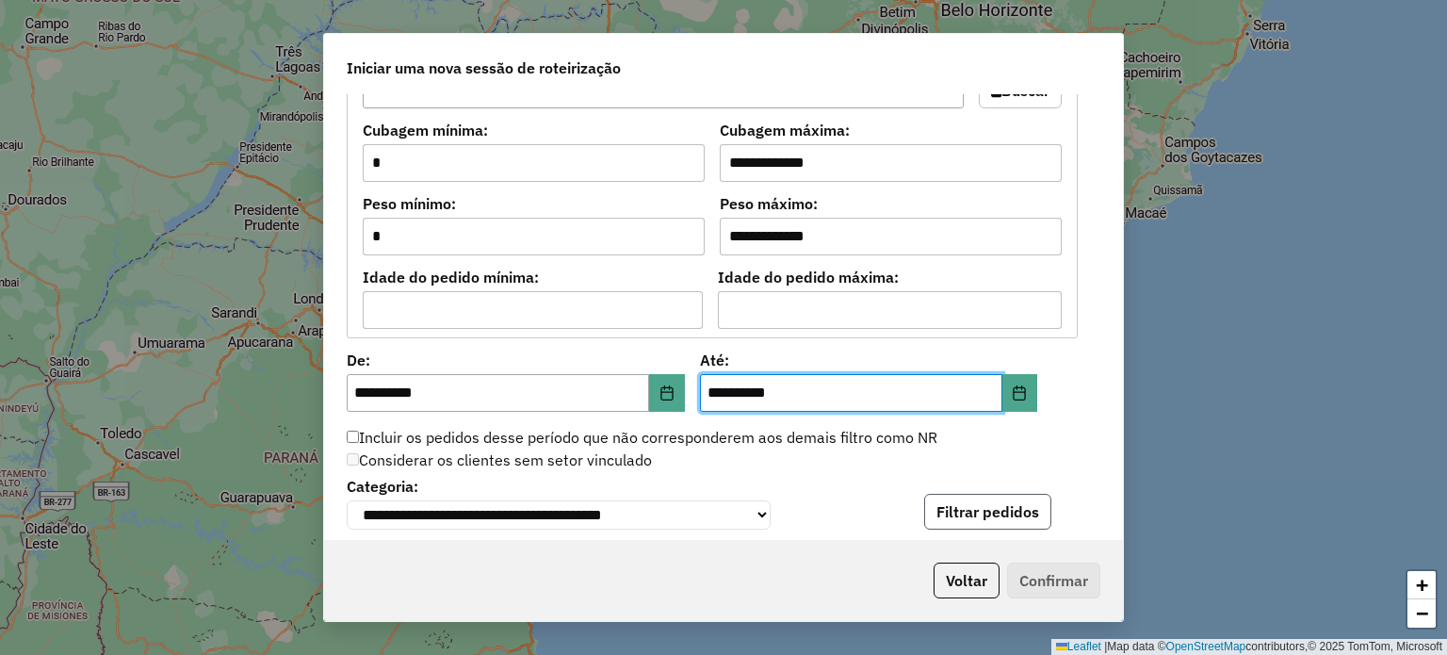
click at [961, 523] on button "Filtrar pedidos" at bounding box center [987, 512] width 127 height 36
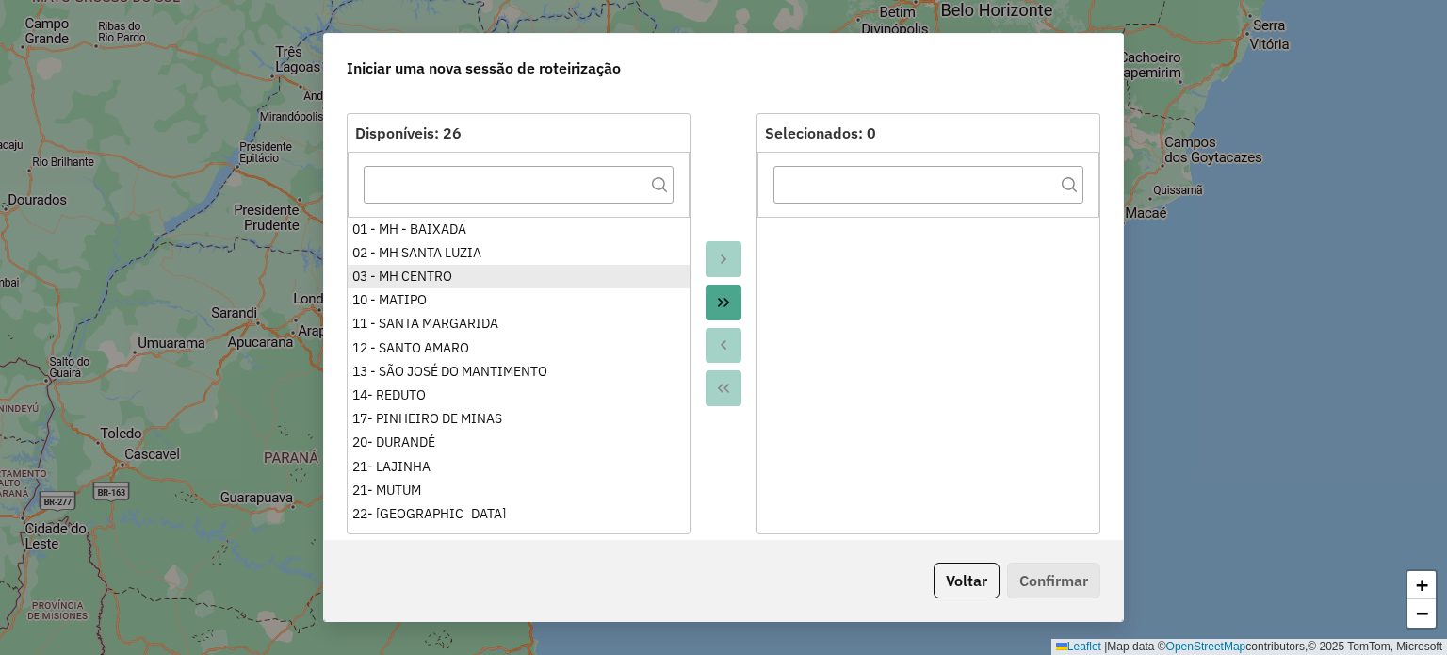
scroll to position [0, 0]
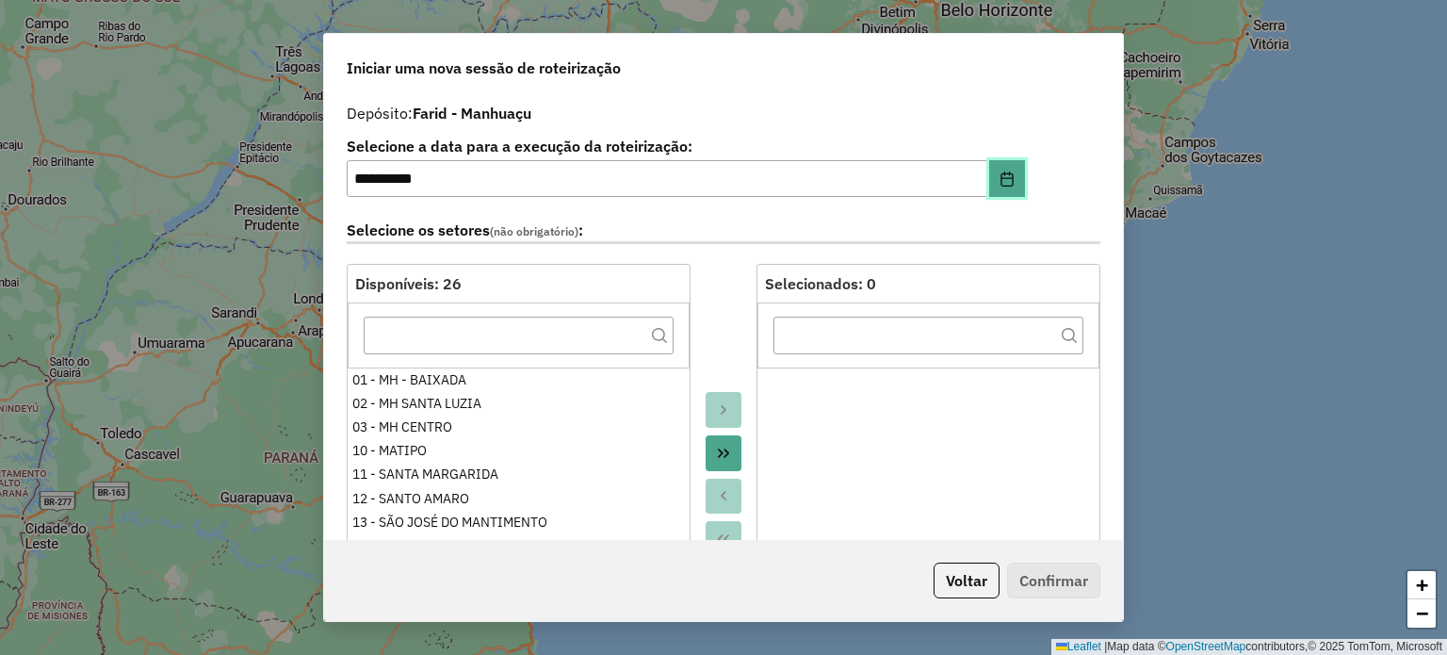
click at [989, 175] on button "Choose Date" at bounding box center [1007, 179] width 36 height 38
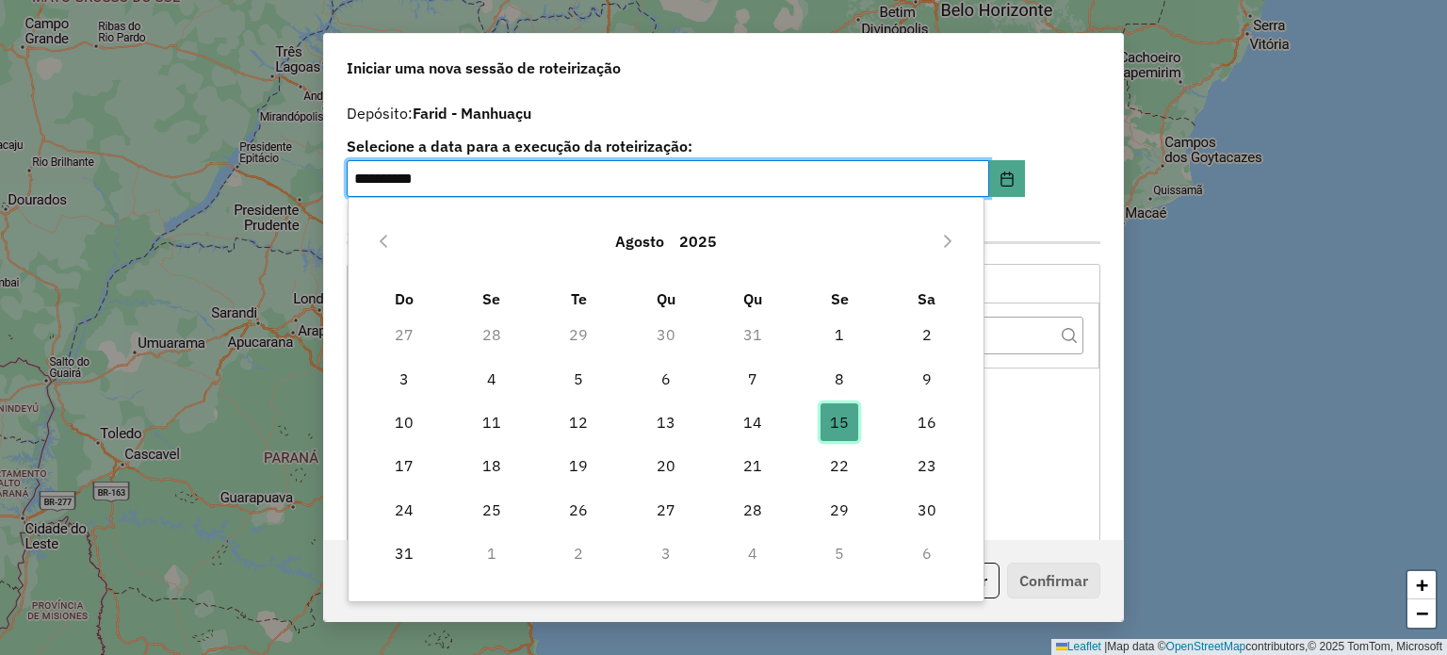
click at [843, 422] on span "15" at bounding box center [840, 422] width 38 height 38
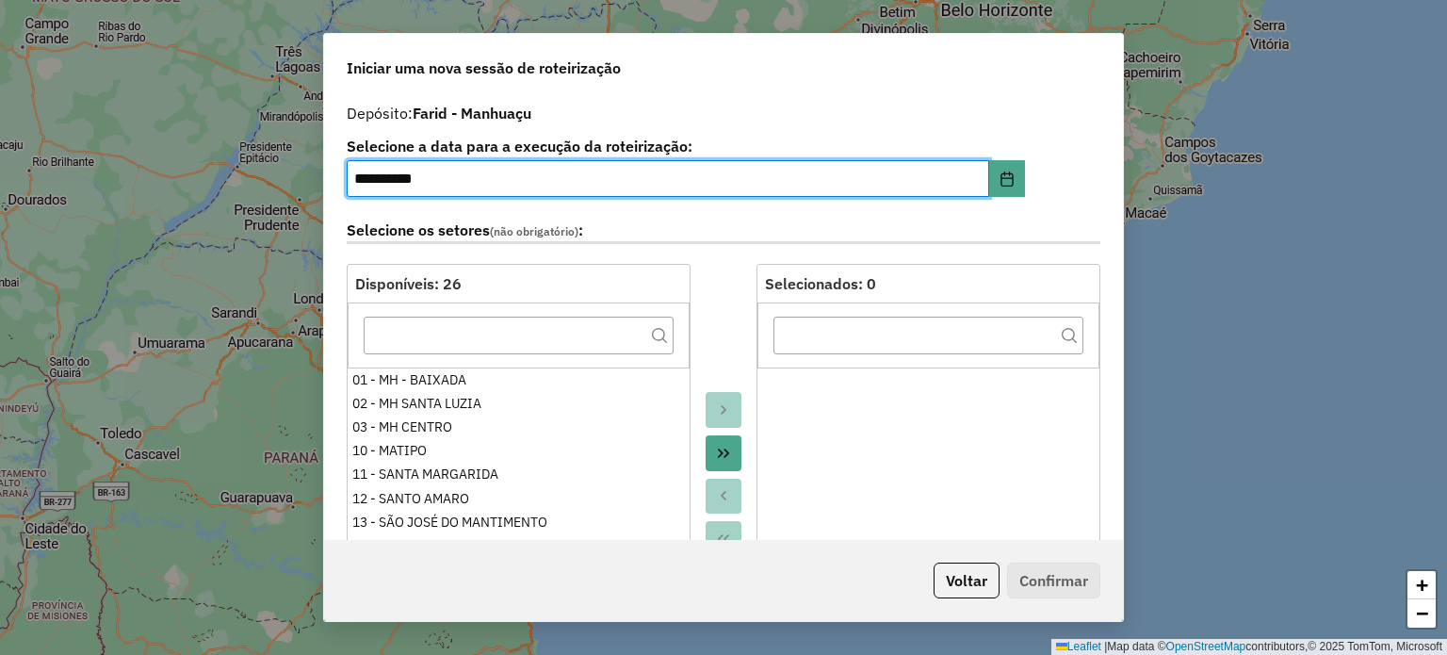
click at [1073, 203] on div "**********" at bounding box center [724, 172] width 754 height 66
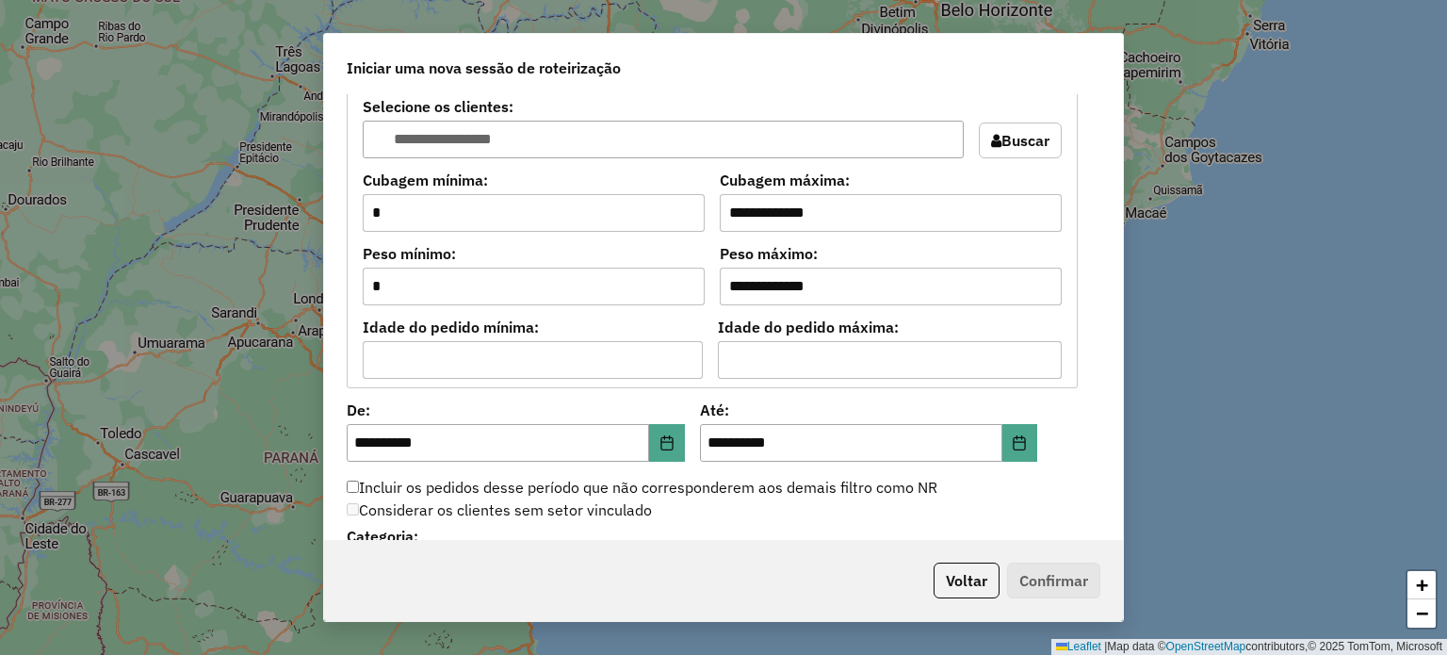
scroll to position [1470, 0]
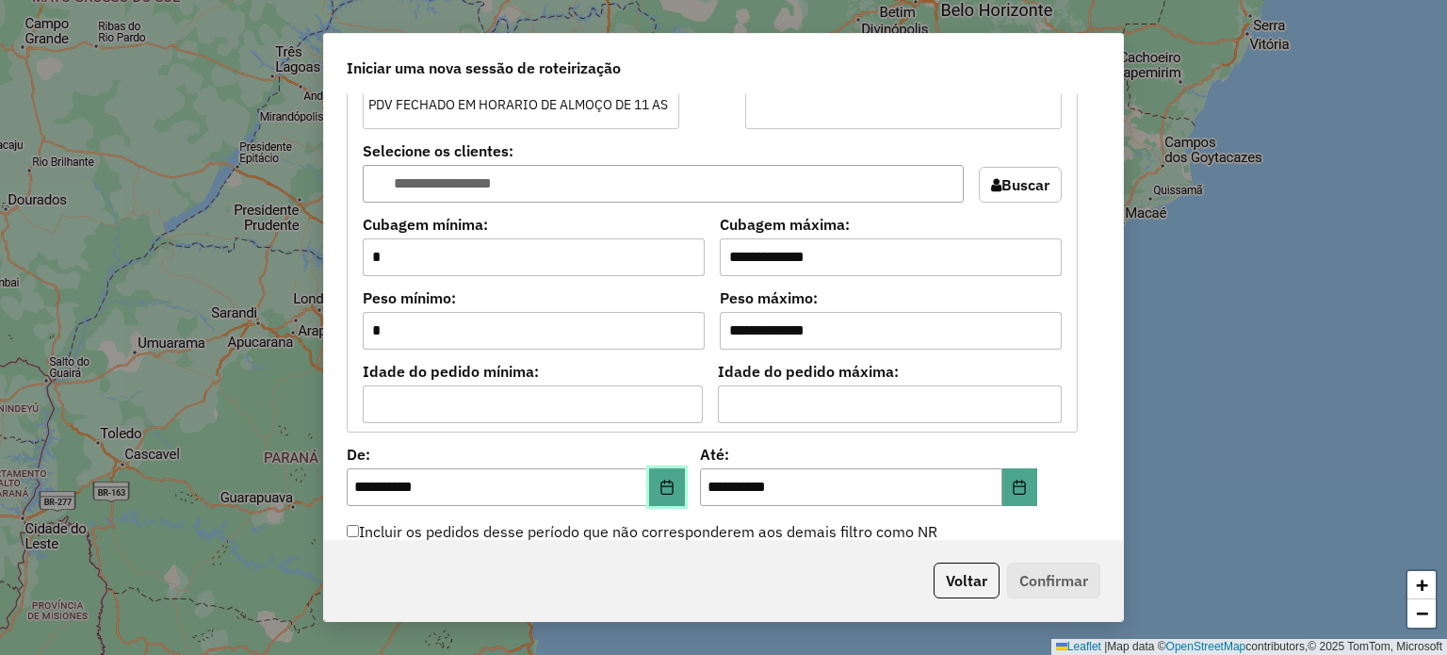
click at [664, 493] on button "Choose Date" at bounding box center [667, 487] width 36 height 38
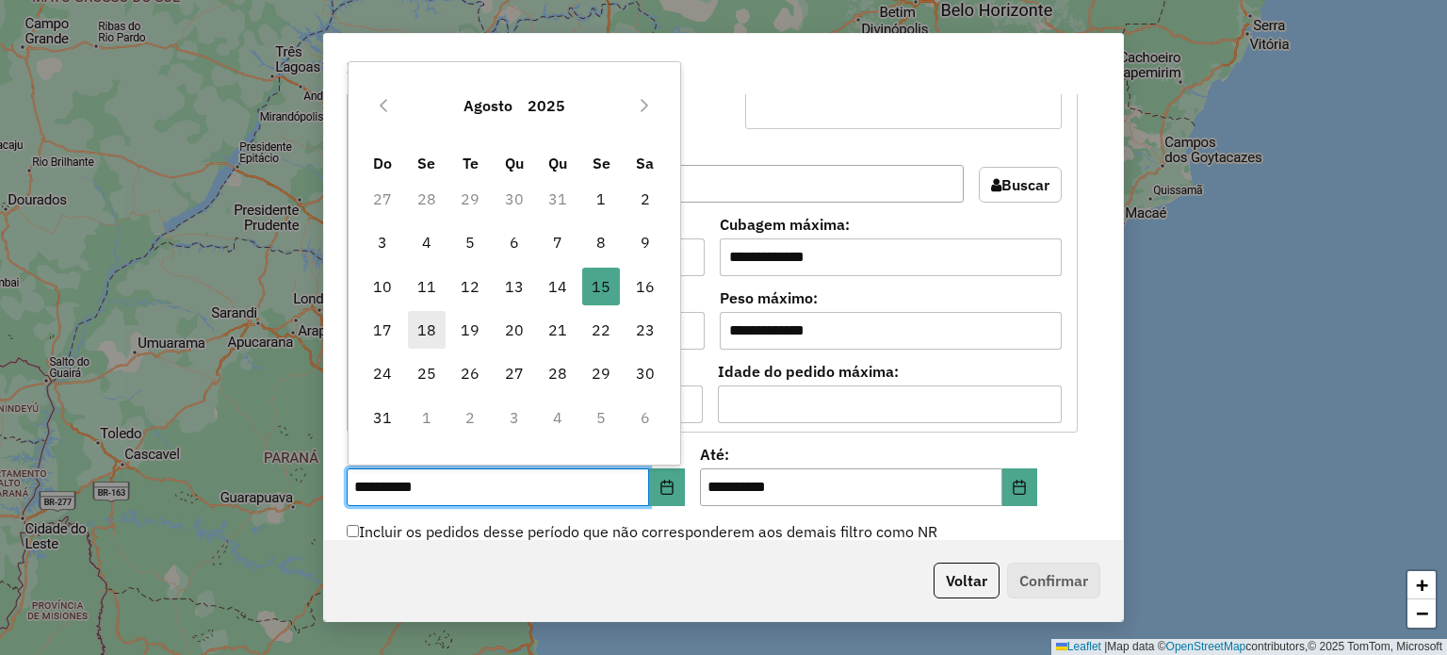
click at [433, 329] on span "18" at bounding box center [427, 330] width 38 height 38
type input "**********"
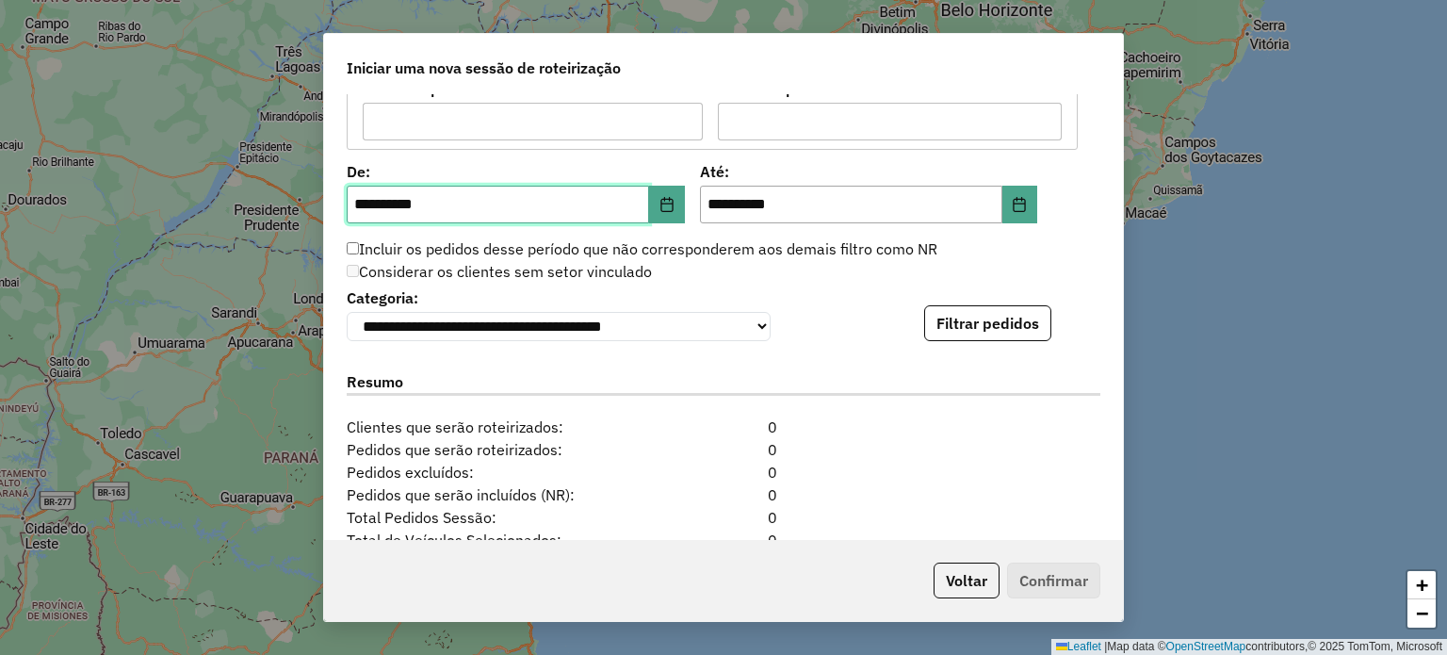
scroll to position [1941, 0]
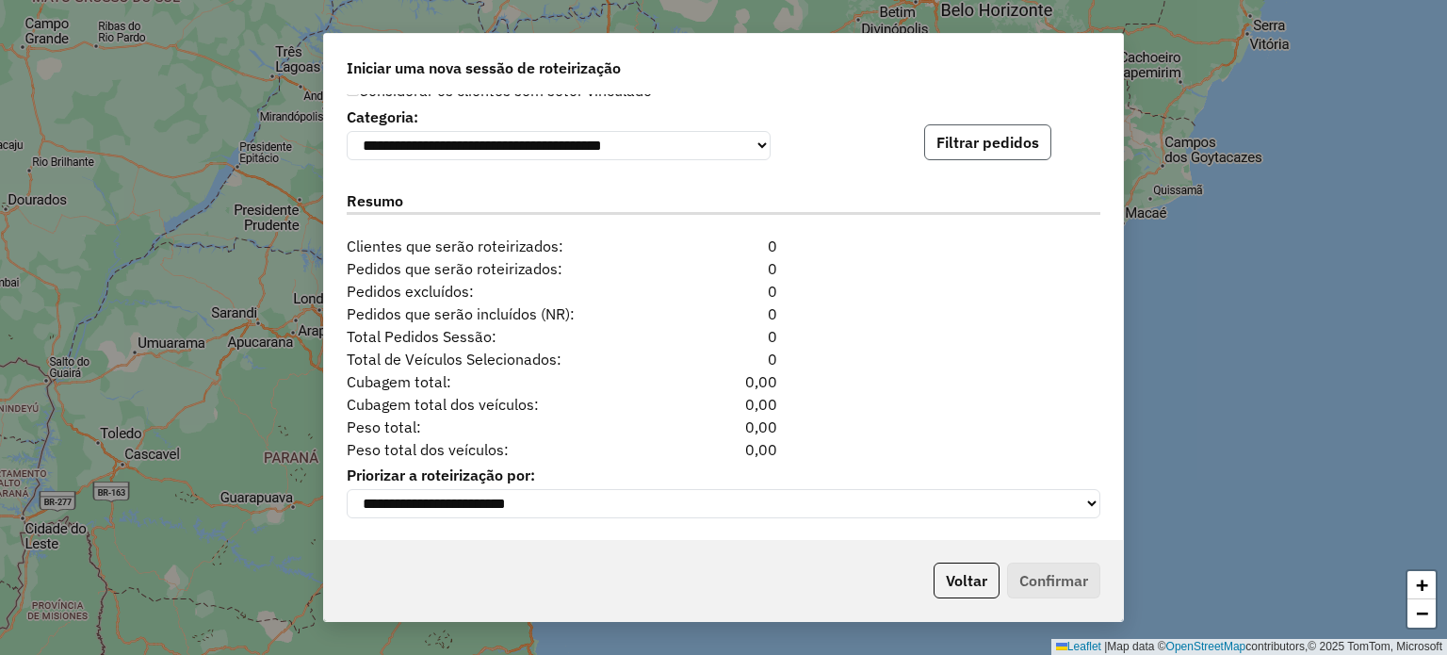
click at [983, 131] on button "Filtrar pedidos" at bounding box center [987, 142] width 127 height 36
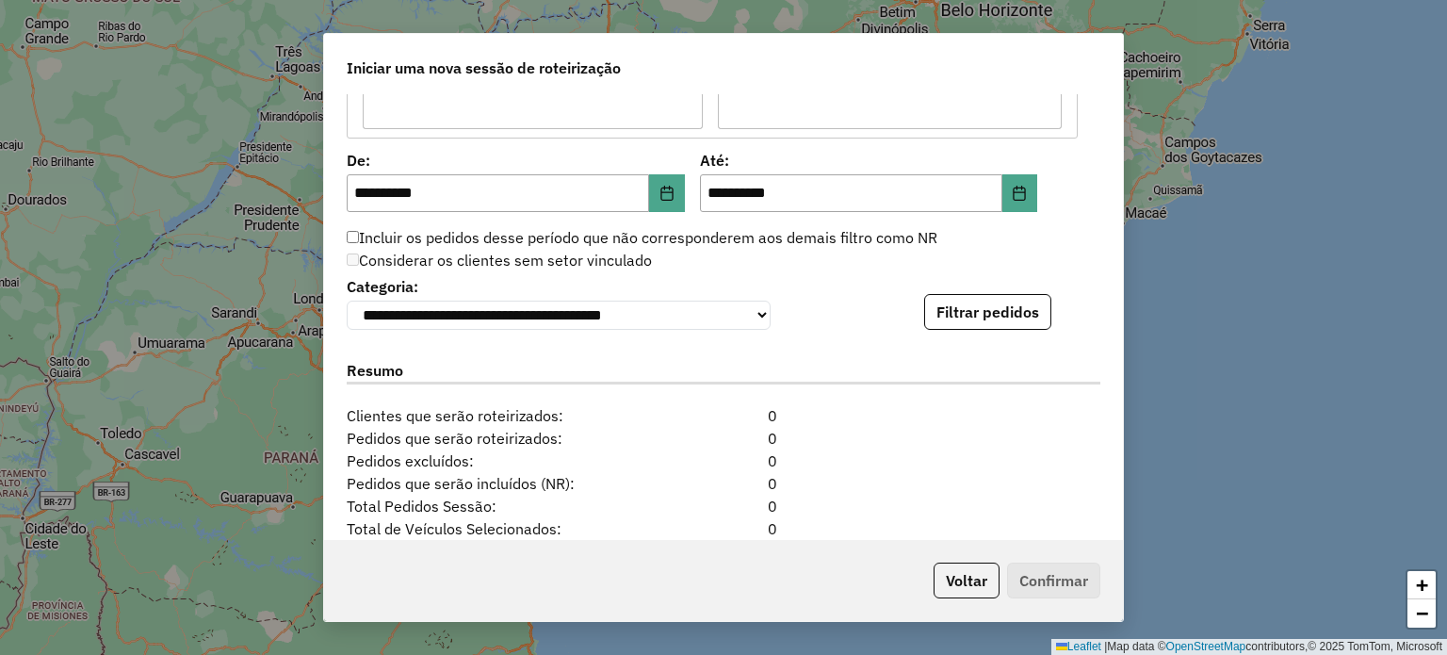
scroll to position [1752, 0]
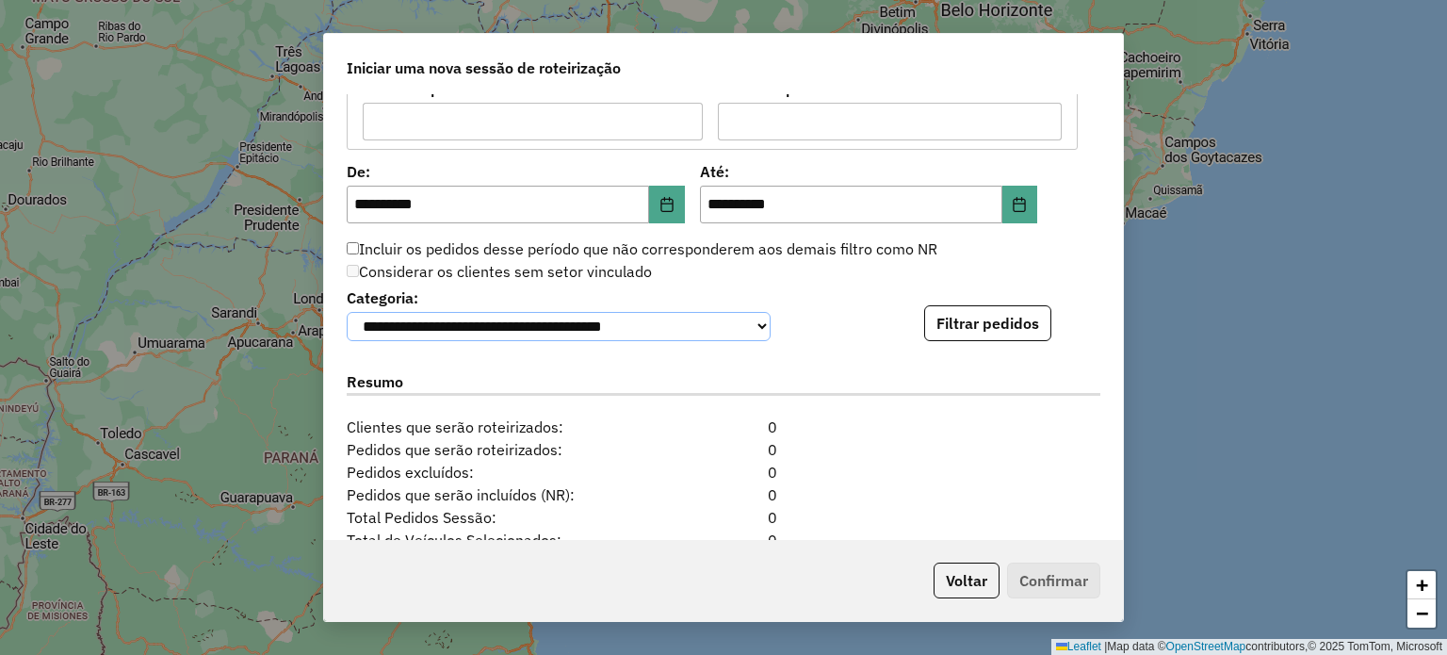
click at [759, 319] on select "**********" at bounding box center [559, 326] width 424 height 29
click at [347, 312] on select "**********" at bounding box center [559, 326] width 424 height 29
click at [968, 322] on button "Filtrar pedidos" at bounding box center [987, 323] width 127 height 36
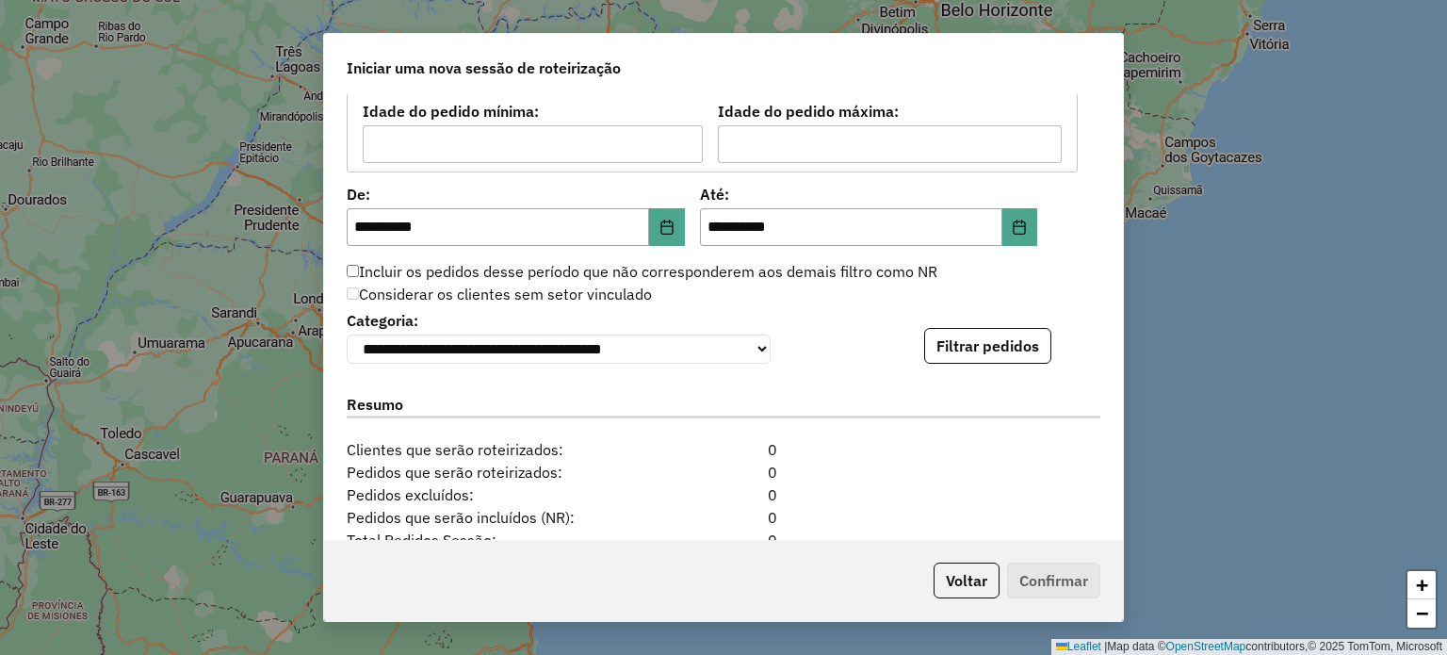
scroll to position [1658, 0]
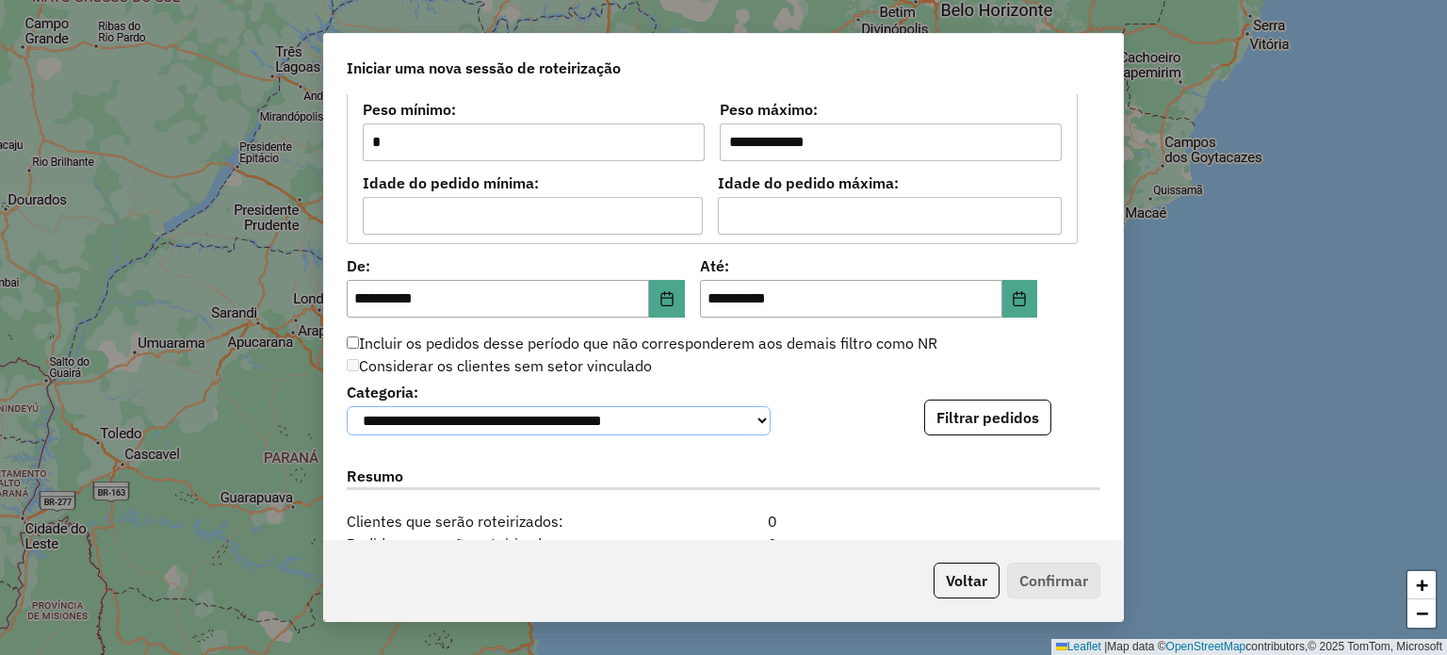
click at [751, 422] on select "**********" at bounding box center [559, 420] width 424 height 29
select select "****"
click at [347, 406] on select "**********" at bounding box center [559, 420] width 424 height 29
click at [1010, 417] on button "Filtrar pedidos" at bounding box center [987, 417] width 127 height 36
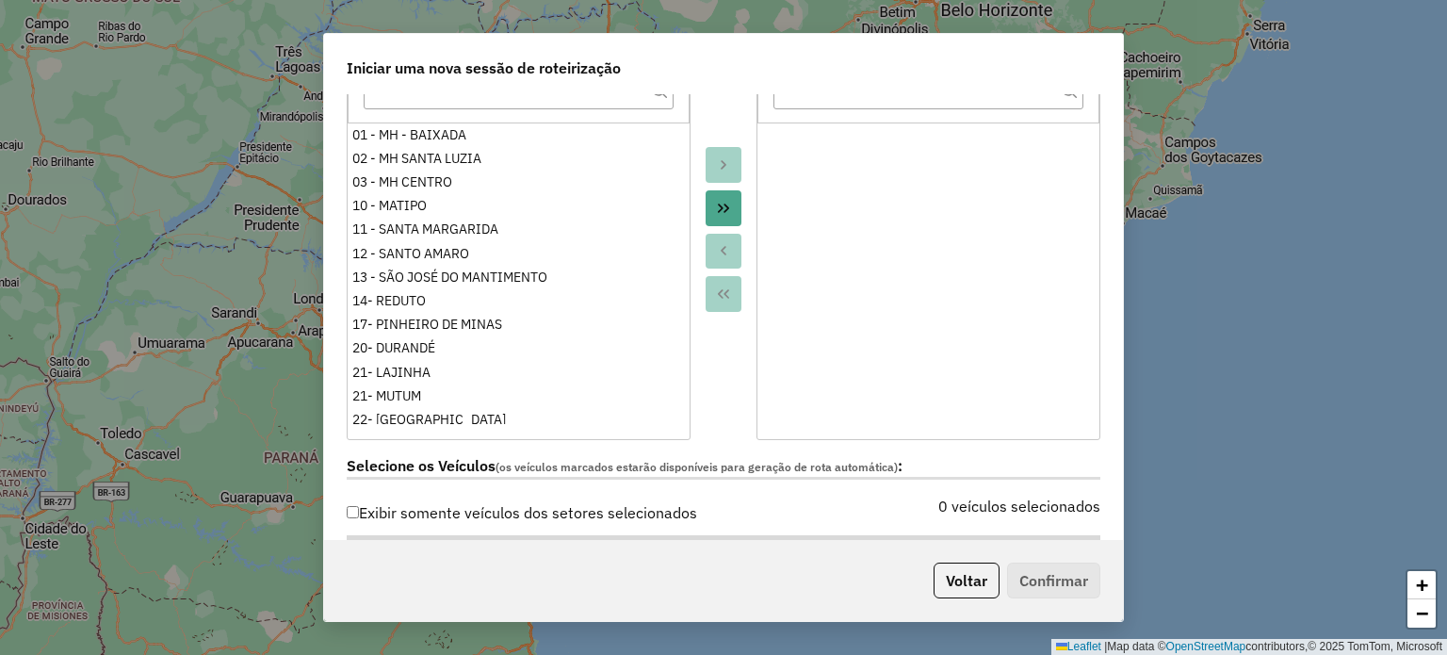
scroll to position [0, 0]
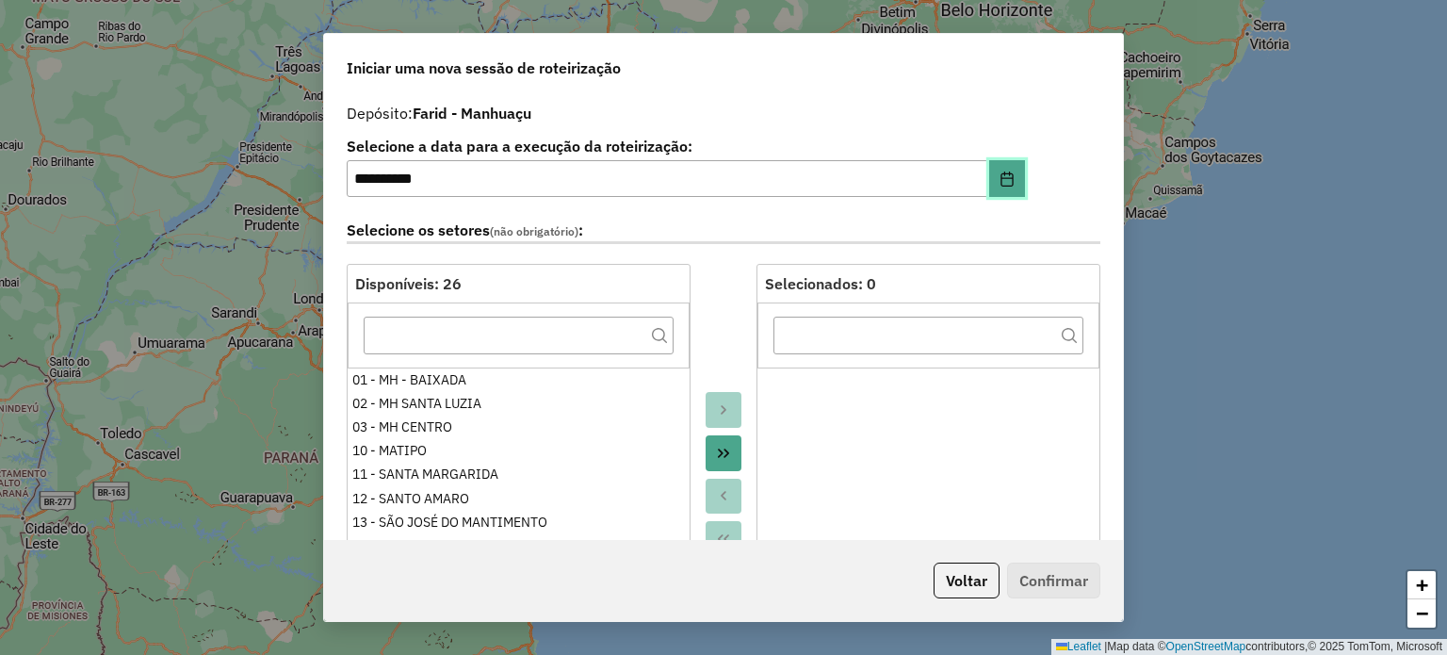
click at [999, 188] on button "Choose Date" at bounding box center [1007, 179] width 36 height 38
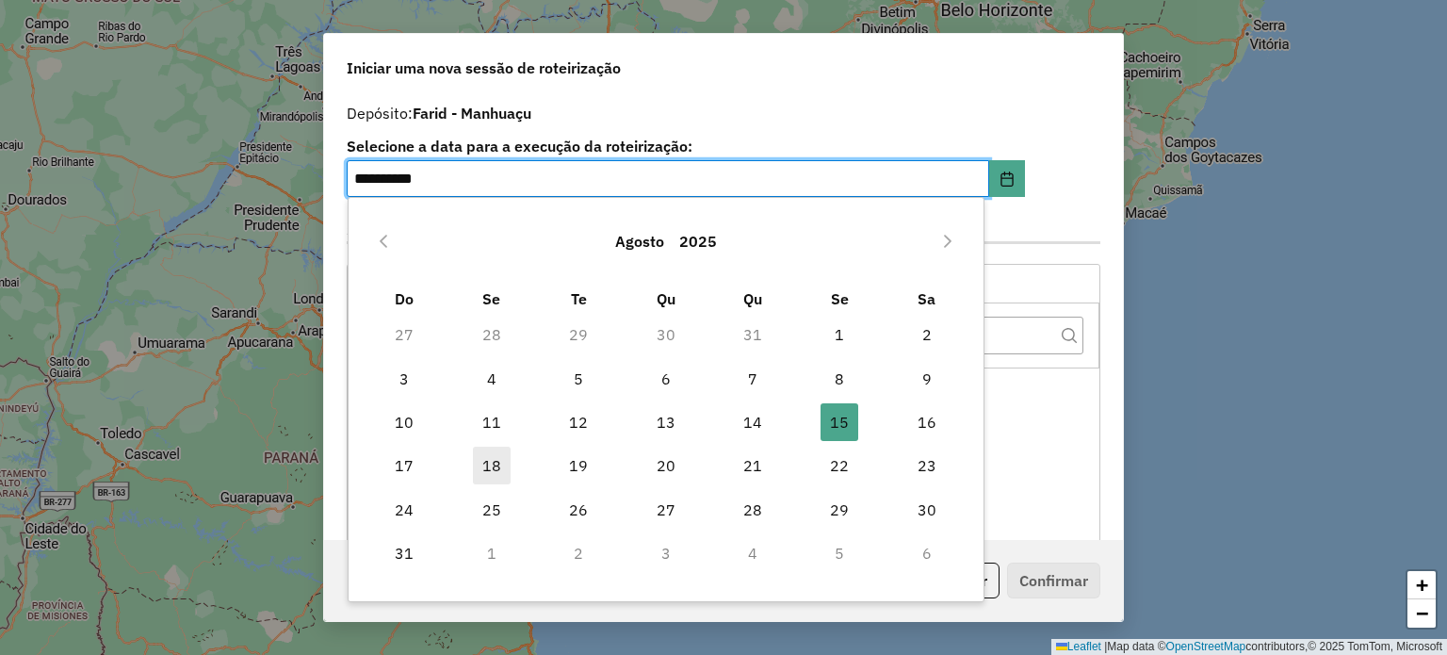
click at [490, 462] on span "18" at bounding box center [492, 466] width 38 height 38
type input "**********"
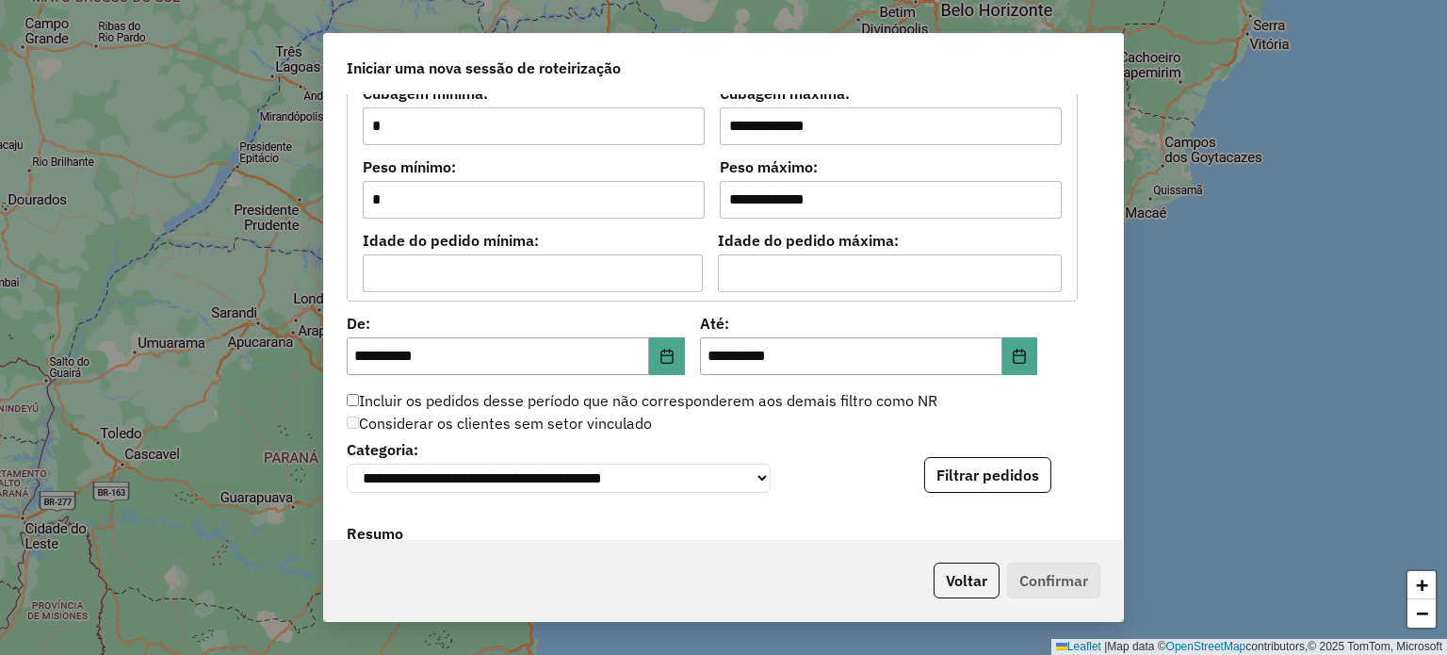
scroll to position [1601, 0]
click at [989, 476] on button "Filtrar pedidos" at bounding box center [987, 474] width 127 height 36
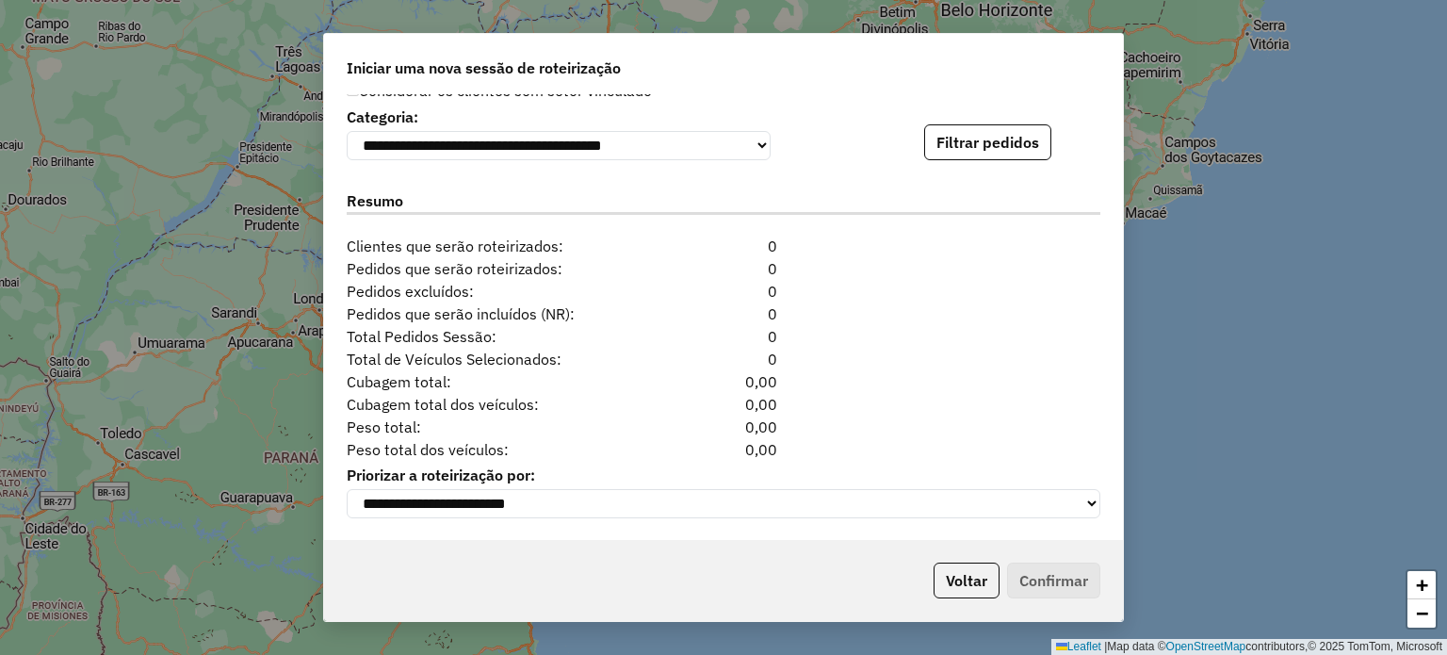
scroll to position [1941, 0]
click at [971, 586] on button "Voltar" at bounding box center [967, 580] width 66 height 36
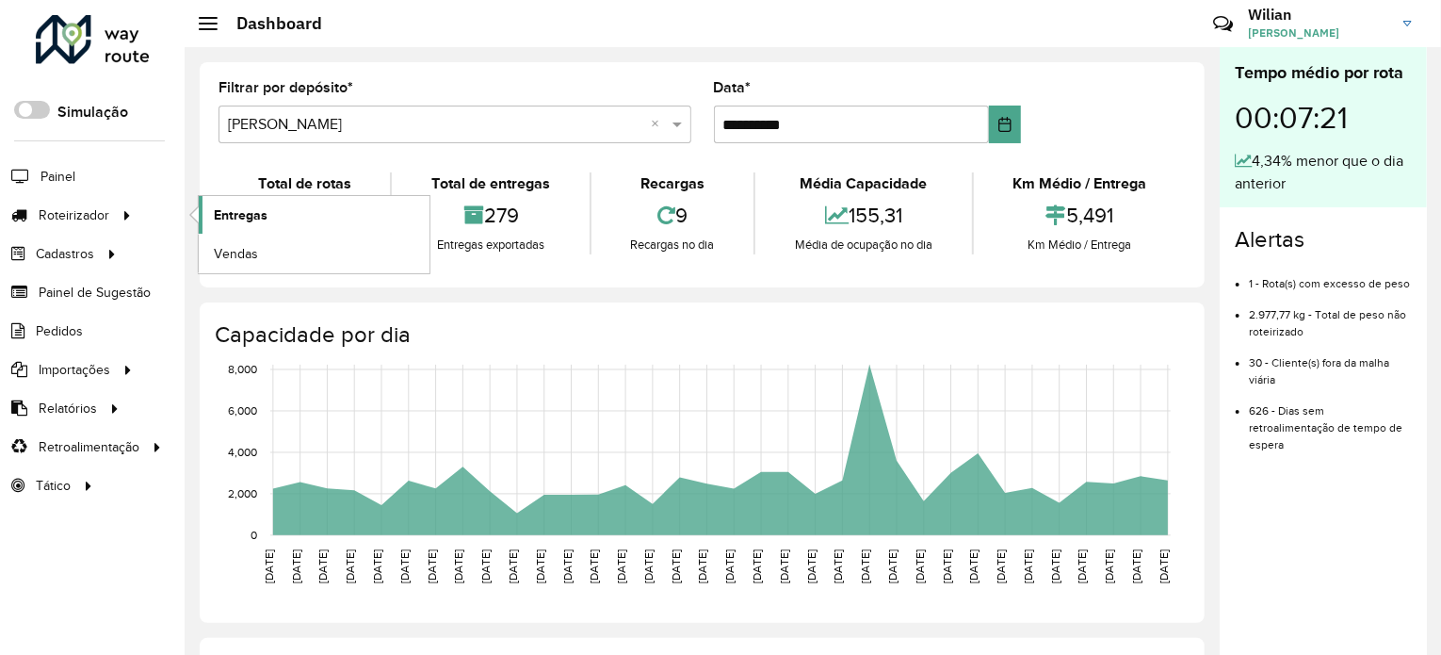
click at [253, 210] on span "Entregas" at bounding box center [241, 215] width 54 height 20
click at [104, 214] on span "Roteirizador" at bounding box center [76, 215] width 74 height 20
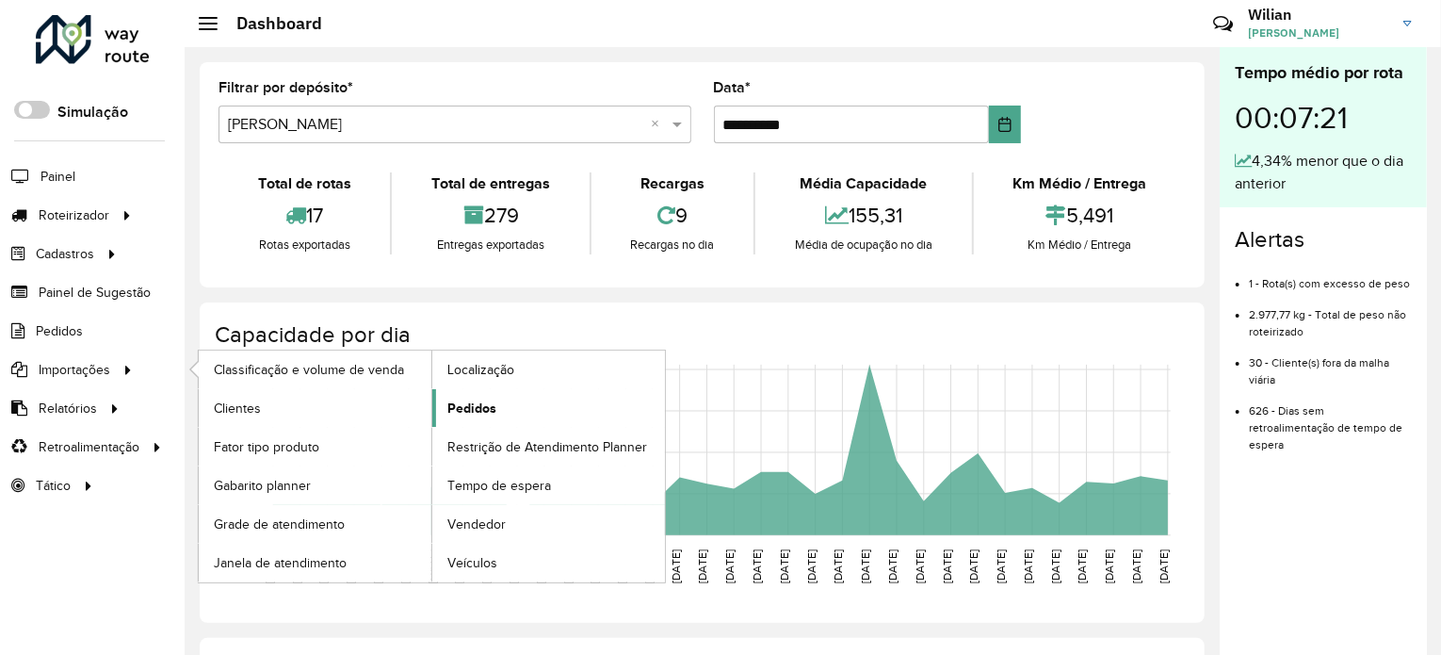
click at [495, 412] on span "Pedidos" at bounding box center [471, 408] width 49 height 20
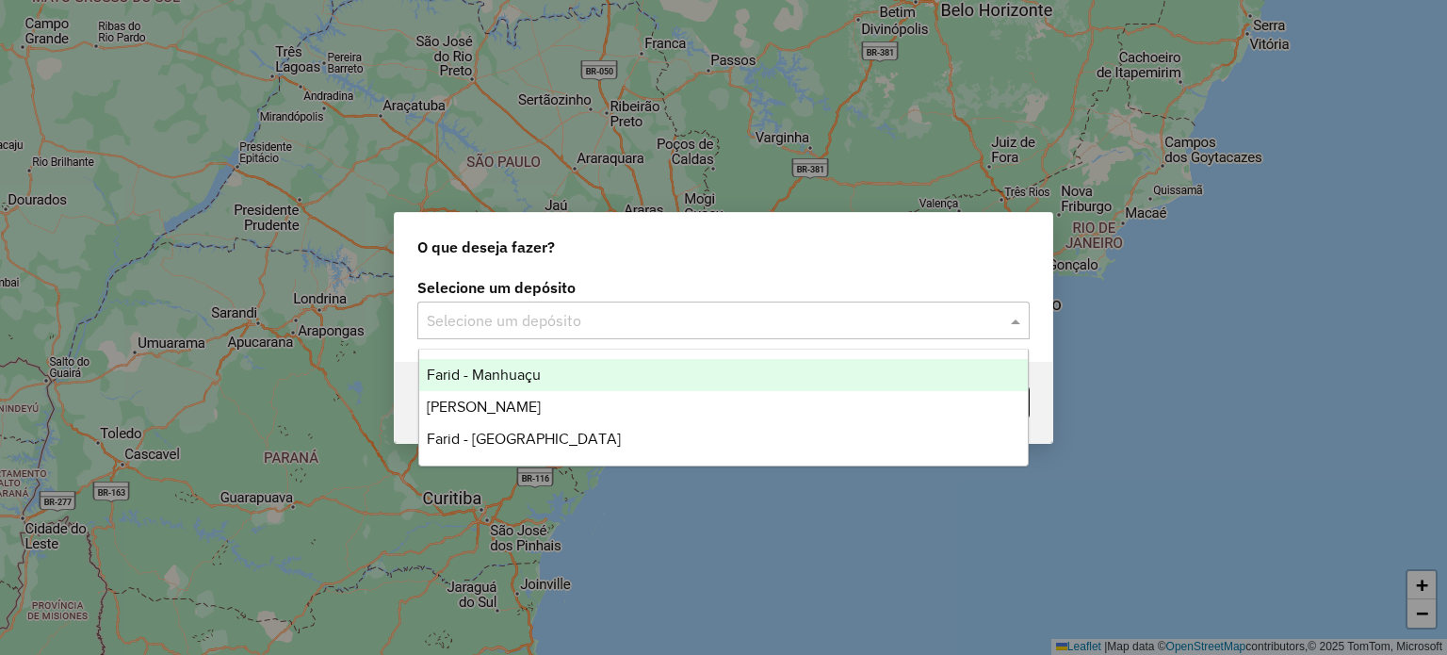
click at [514, 317] on input "text" at bounding box center [705, 321] width 556 height 23
click at [513, 376] on span "Farid - Manhuaçu" at bounding box center [484, 374] width 114 height 16
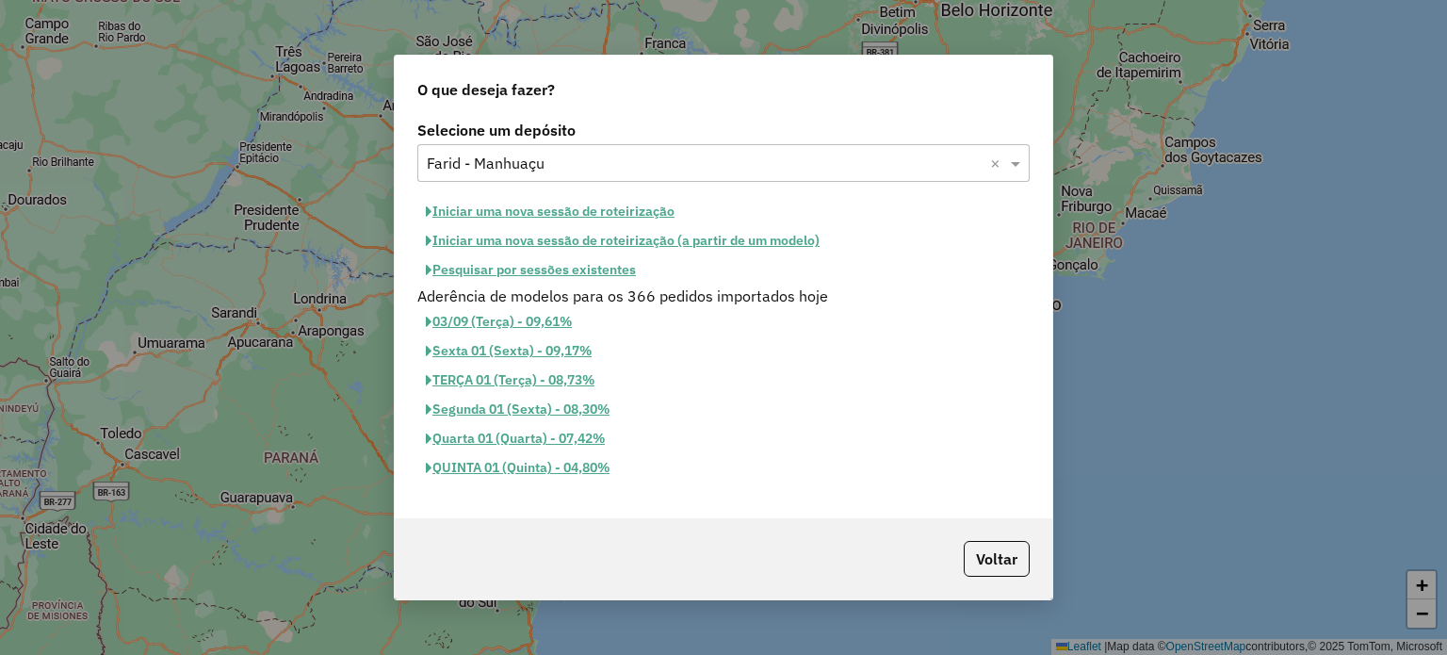
click at [536, 214] on button "Iniciar uma nova sessão de roteirização" at bounding box center [550, 211] width 266 height 29
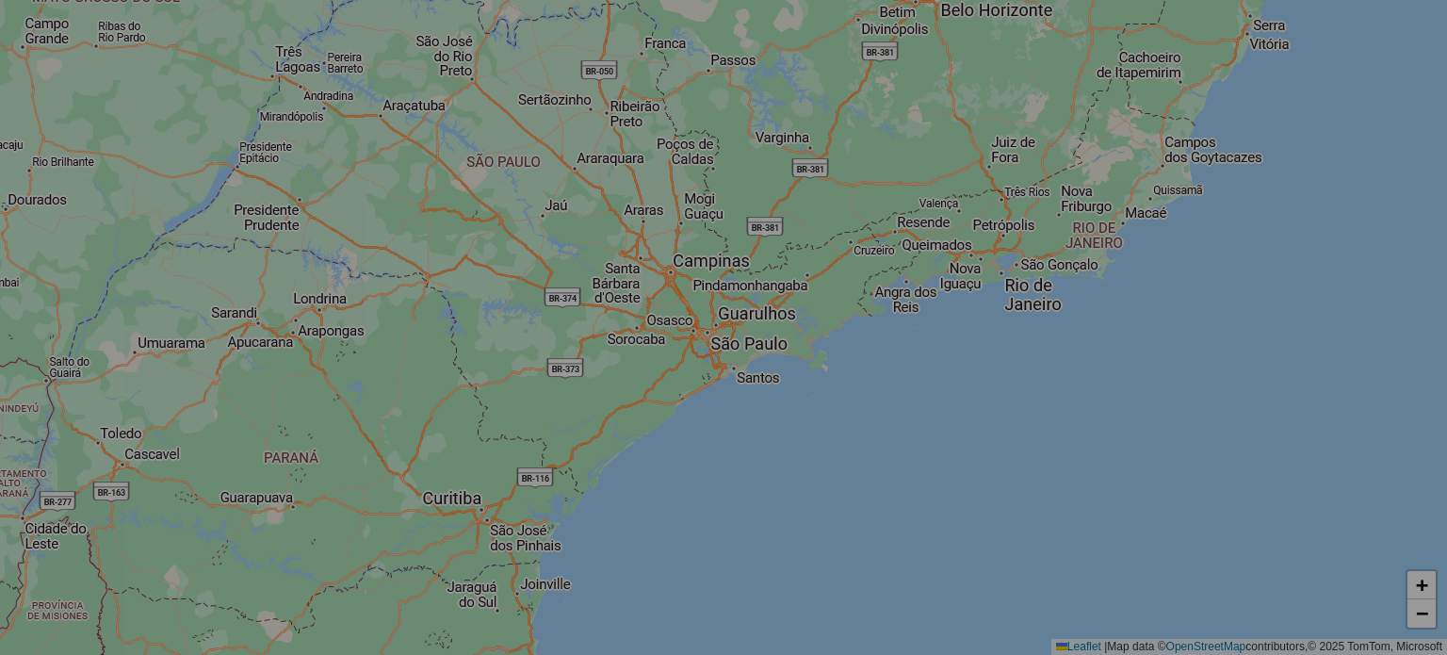
select select "*"
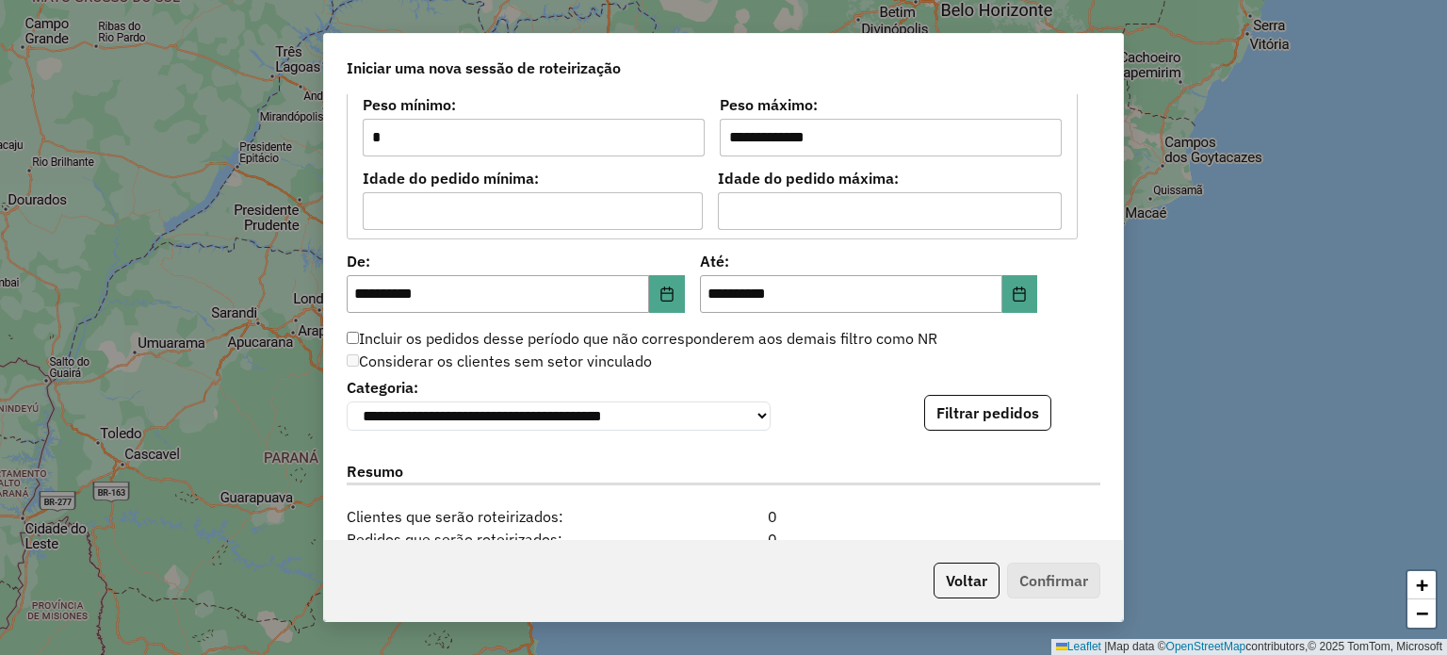
scroll to position [1696, 0]
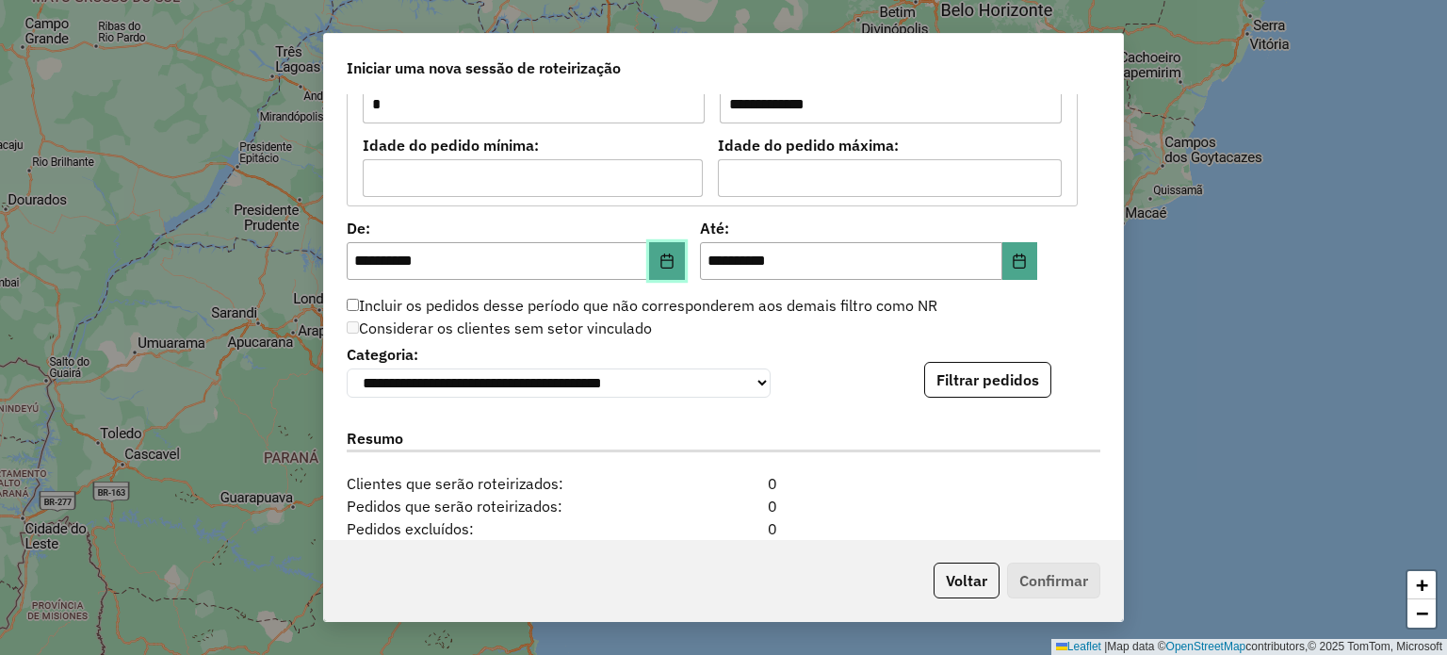
click at [659, 253] on icon "Choose Date" at bounding box center [666, 260] width 15 height 15
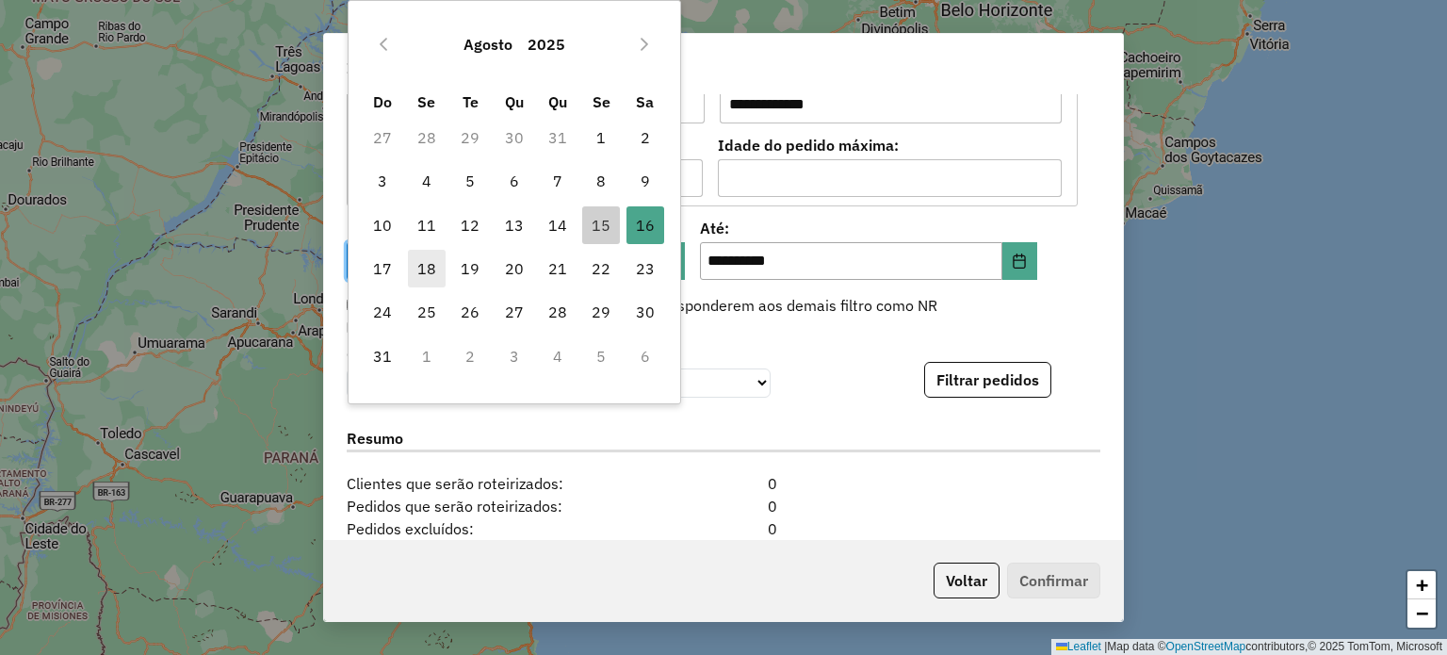
click at [428, 266] on span "18" at bounding box center [427, 269] width 38 height 38
type input "**********"
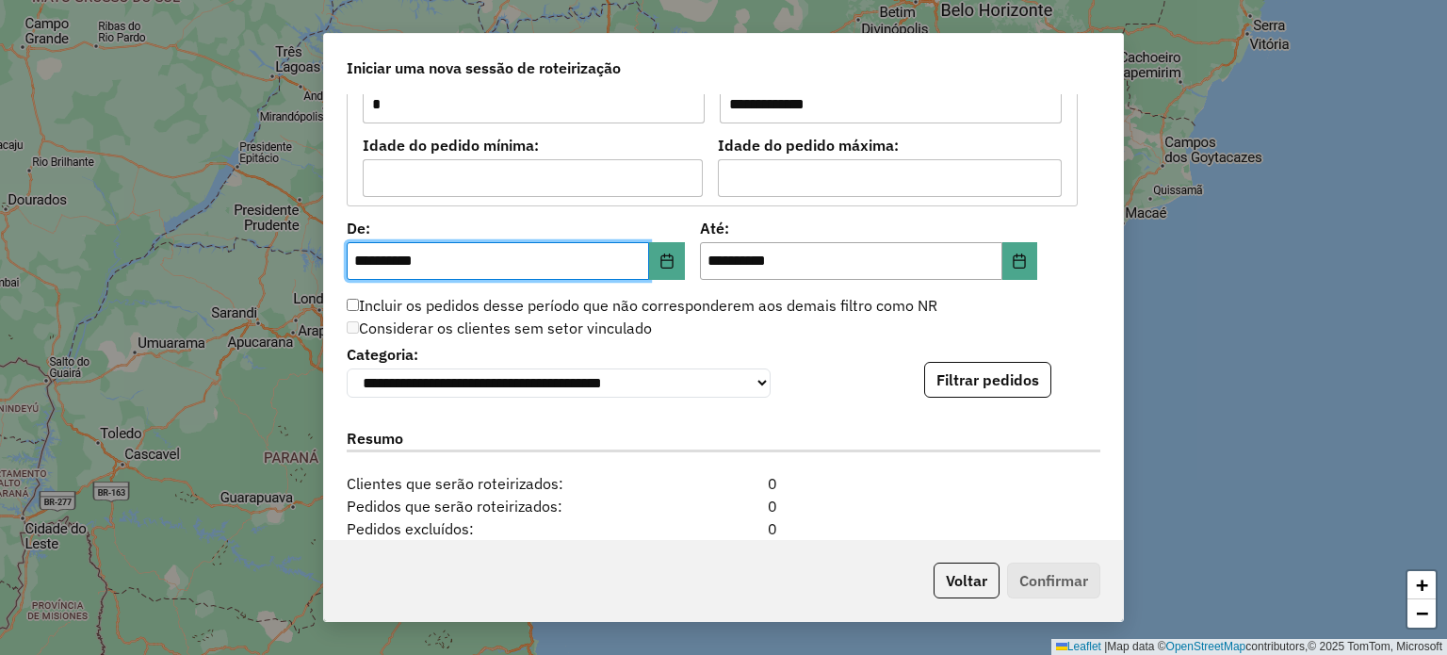
drag, startPoint x: 1025, startPoint y: 314, endPoint x: 1016, endPoint y: 337, distance: 25.0
click at [1025, 317] on div "Considerar os clientes sem setor vinculado" at bounding box center [712, 328] width 754 height 23
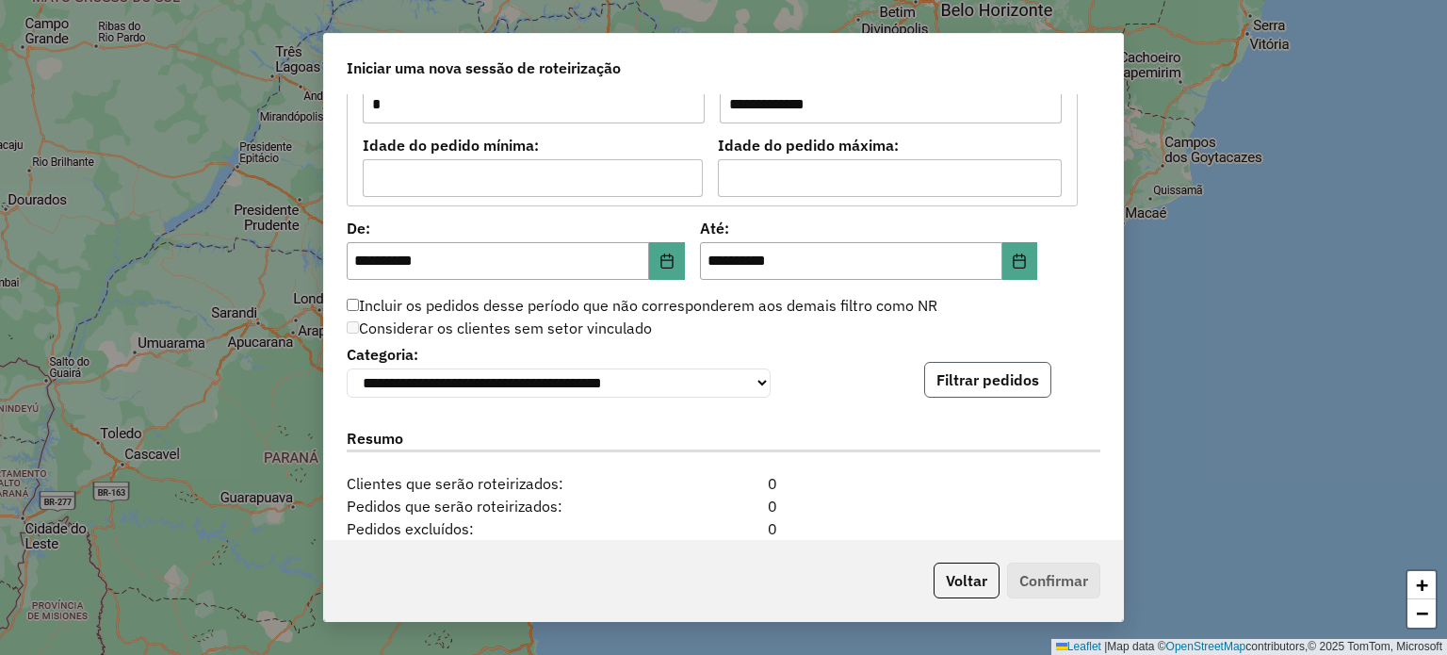
click at [986, 381] on button "Filtrar pedidos" at bounding box center [987, 380] width 127 height 36
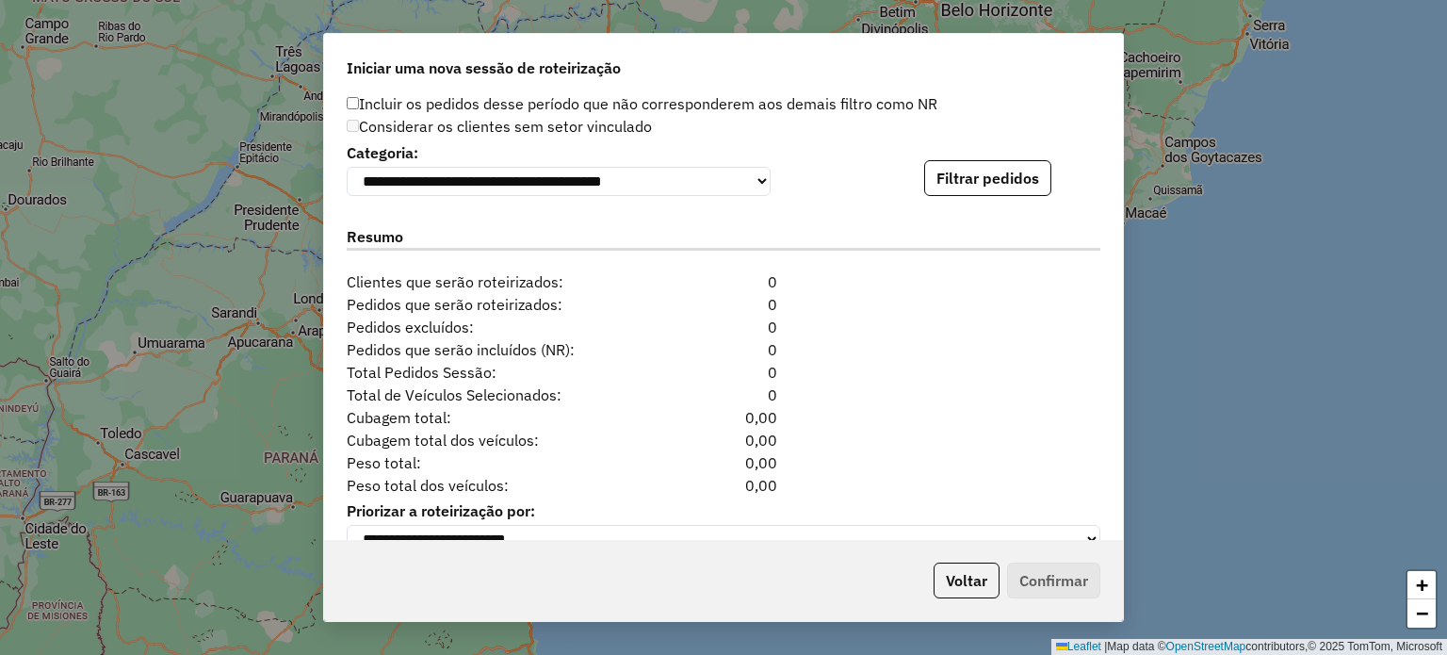
scroll to position [1941, 0]
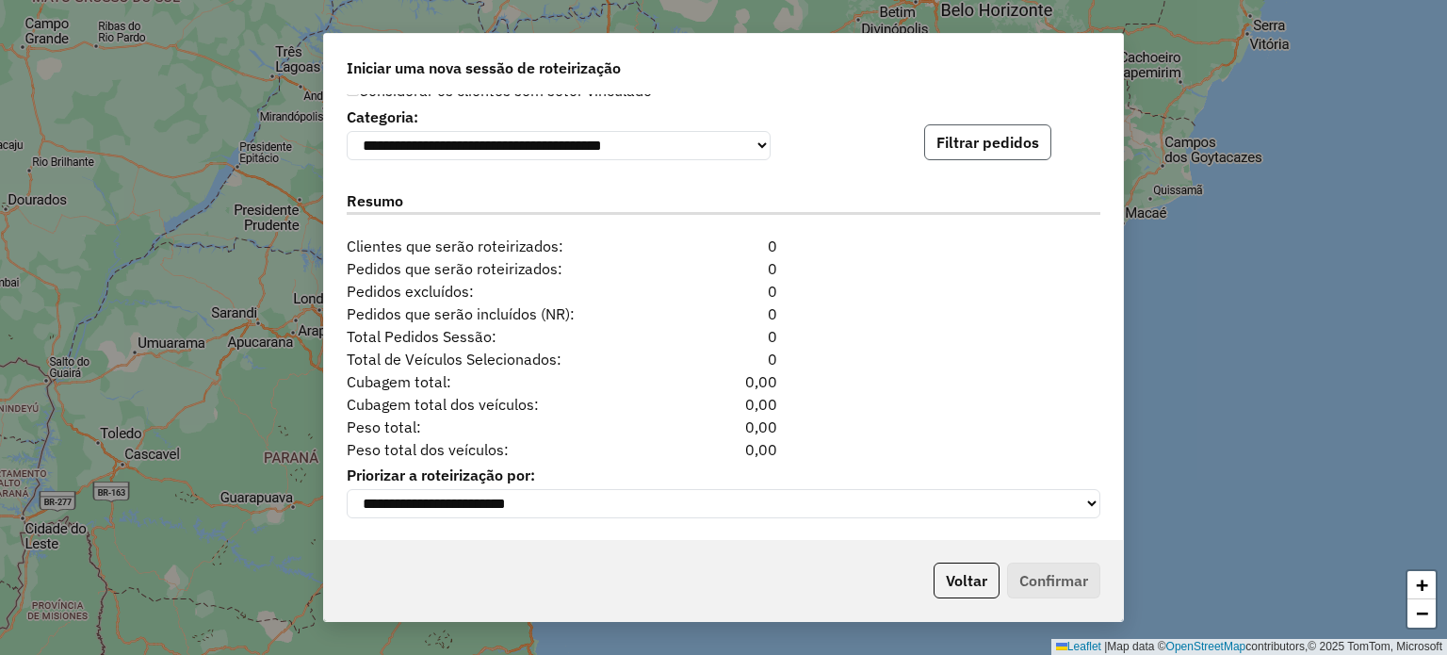
click at [999, 138] on button "Filtrar pedidos" at bounding box center [987, 142] width 127 height 36
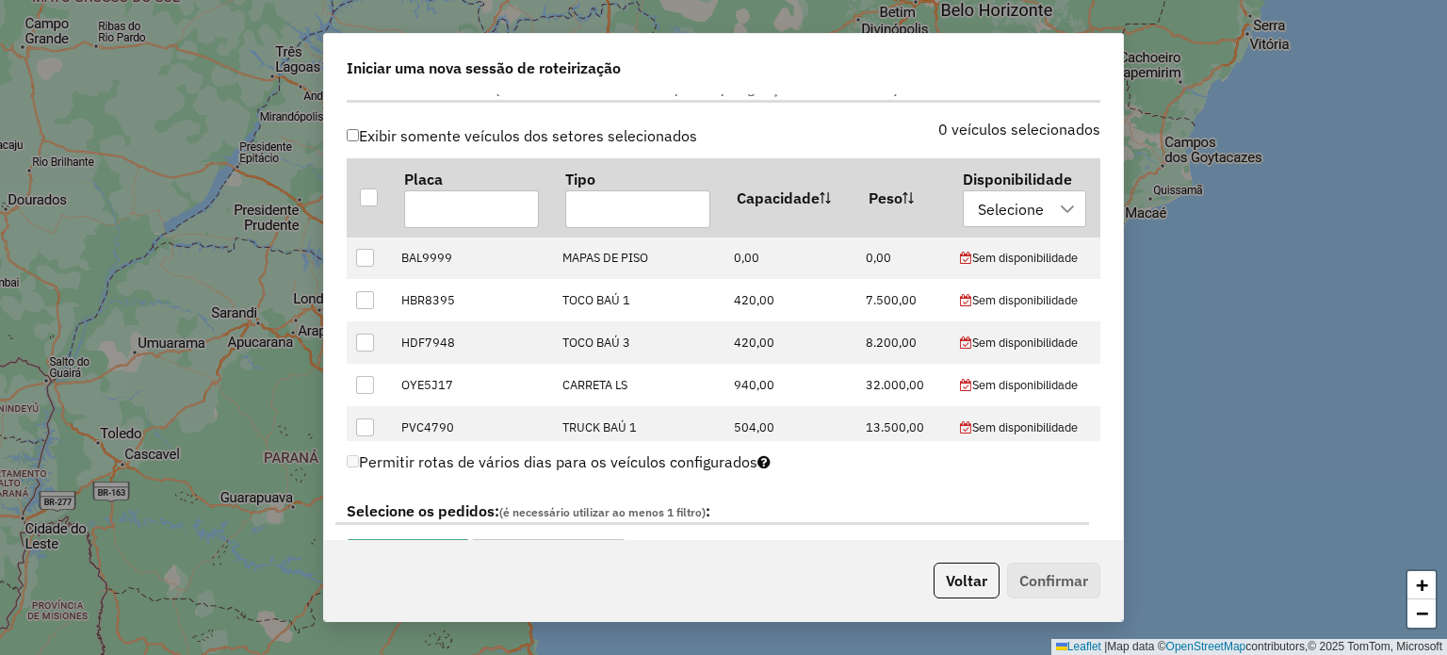
scroll to position [904, 0]
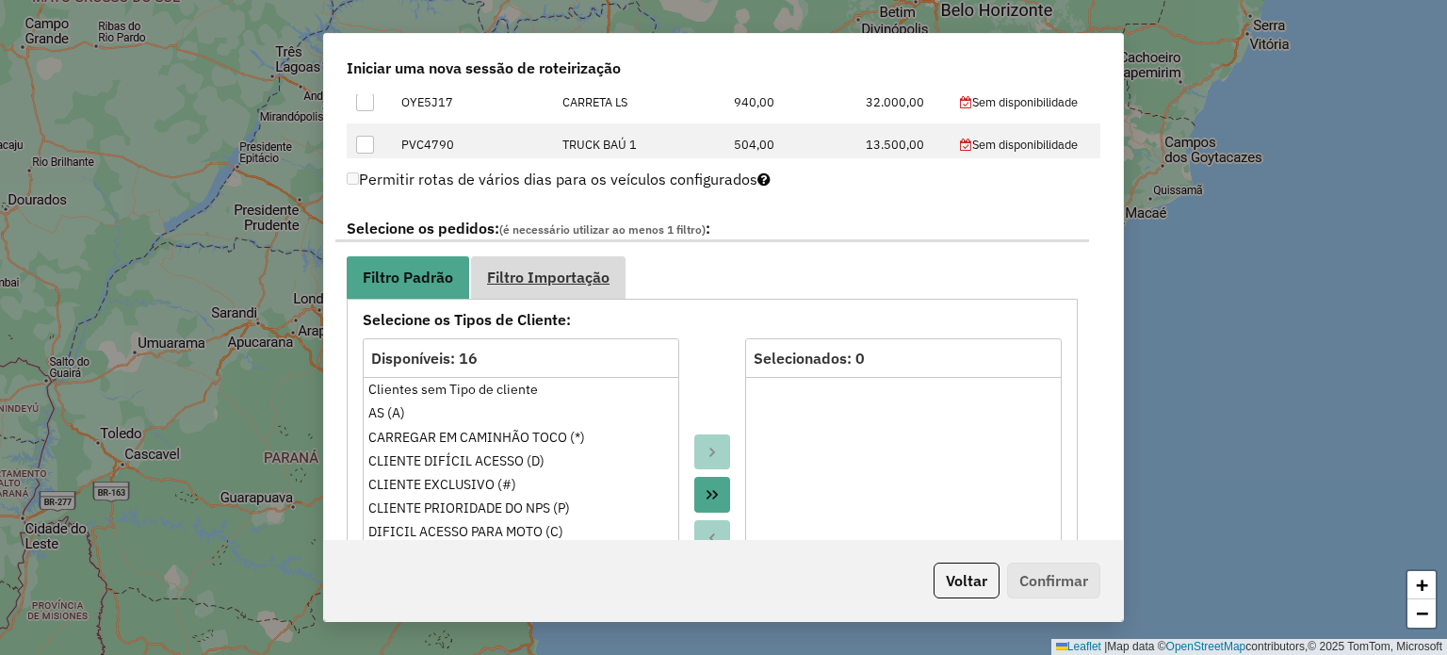
click at [571, 288] on link "Filtro Importação" at bounding box center [548, 277] width 154 height 42
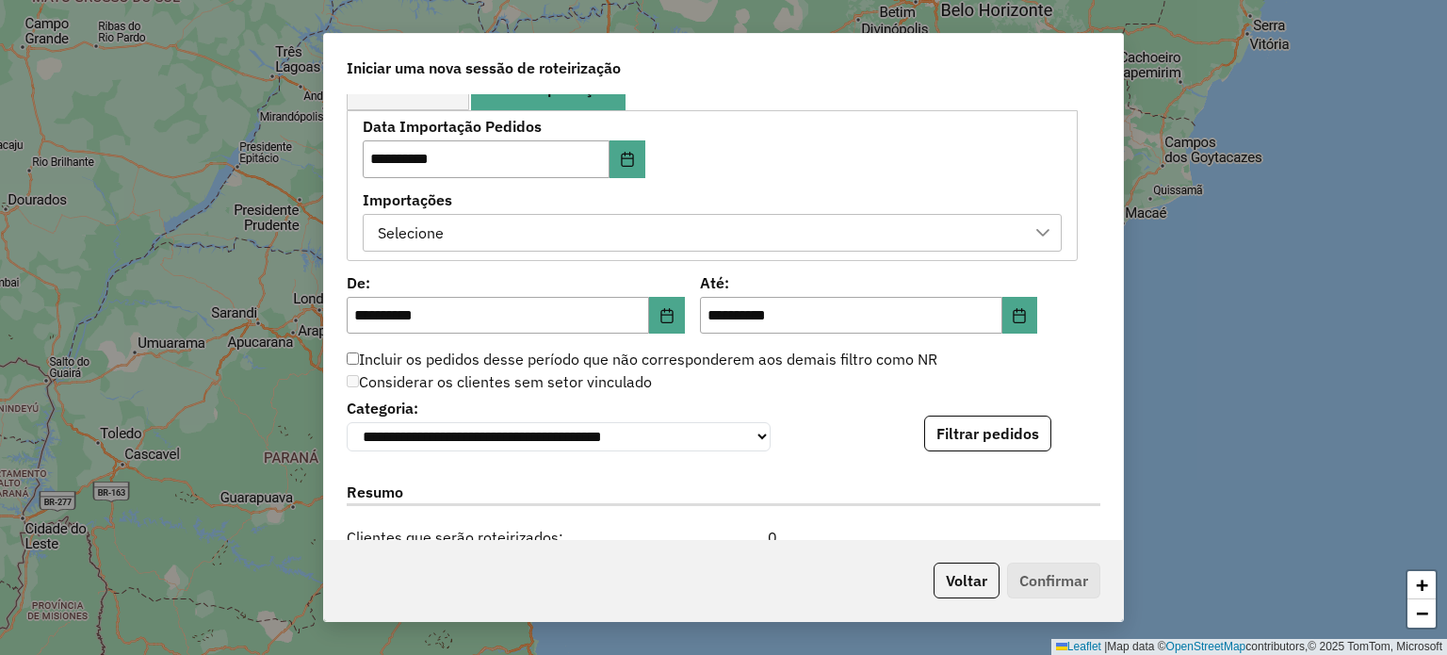
scroll to position [1187, 0]
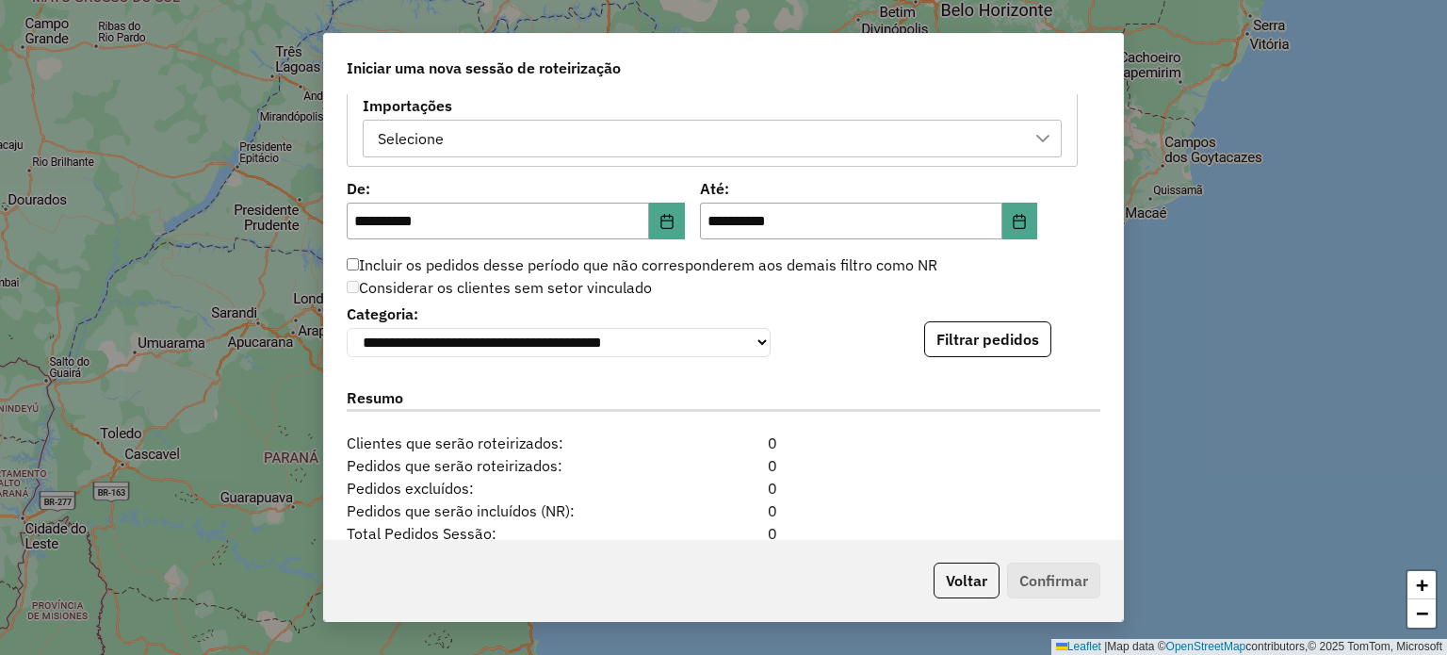
drag, startPoint x: 983, startPoint y: 344, endPoint x: 923, endPoint y: 431, distance: 105.8
click at [982, 346] on button "Filtrar pedidos" at bounding box center [987, 339] width 127 height 36
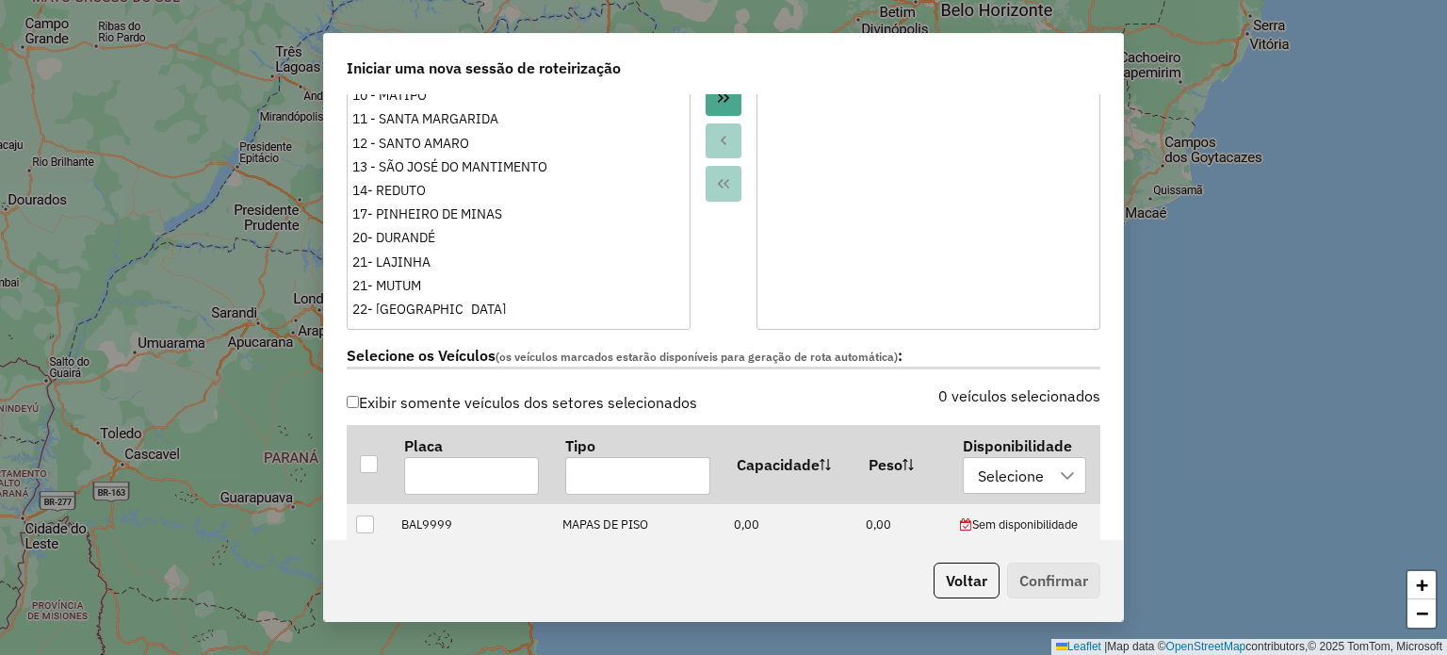
scroll to position [0, 0]
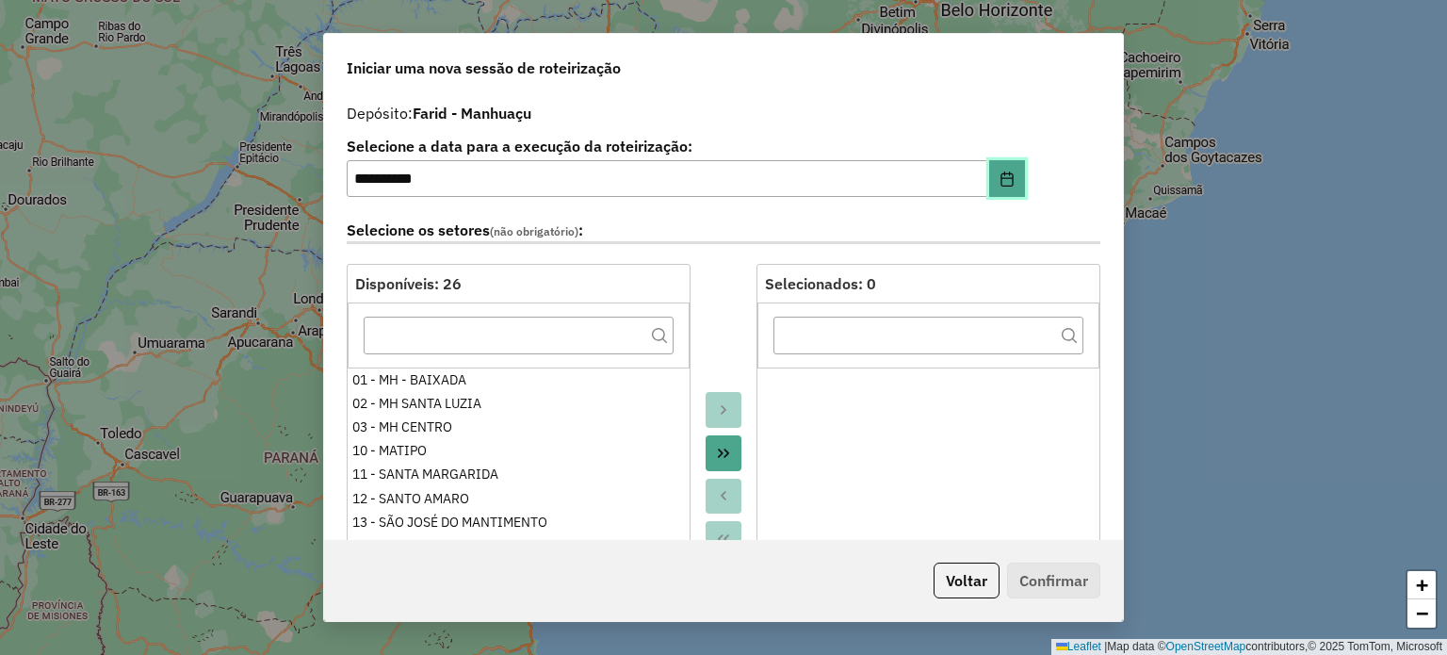
click at [1000, 171] on icon "Choose Date" at bounding box center [1007, 178] width 15 height 15
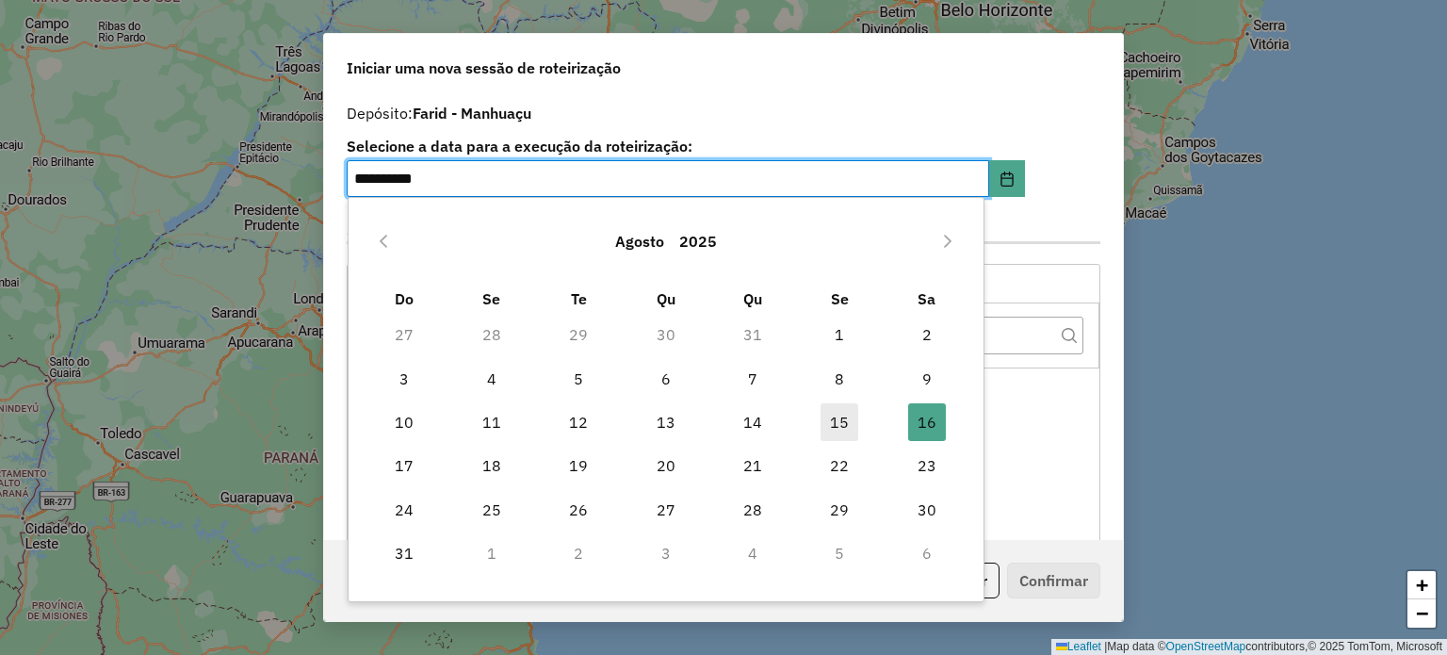
click at [842, 421] on span "15" at bounding box center [840, 422] width 38 height 38
type input "**********"
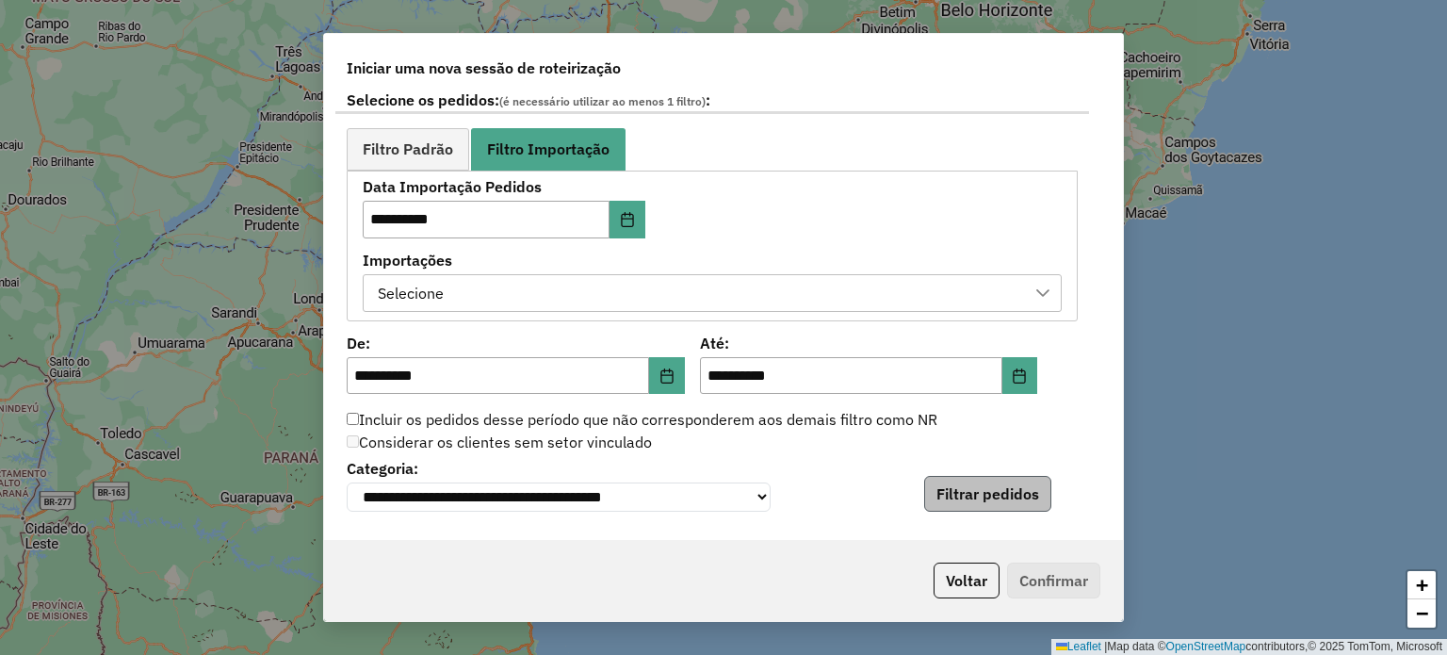
scroll to position [1130, 0]
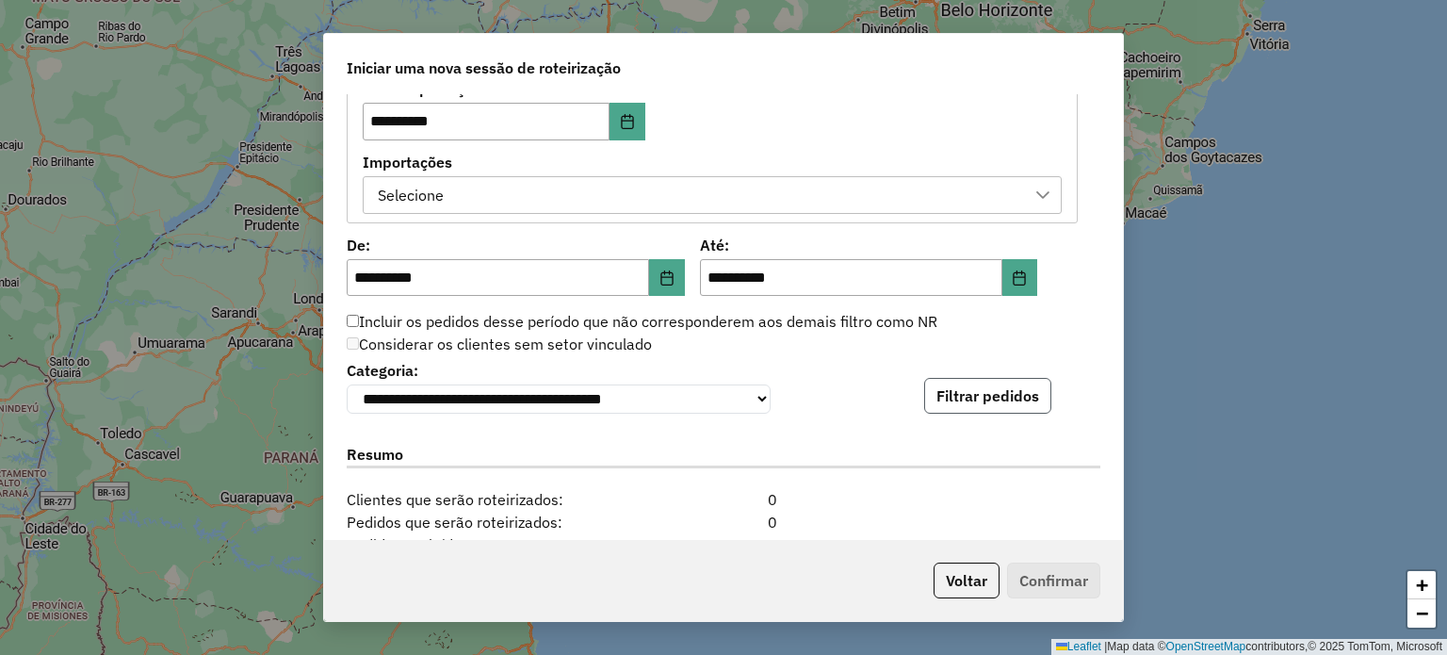
click at [959, 392] on button "Filtrar pedidos" at bounding box center [987, 396] width 127 height 36
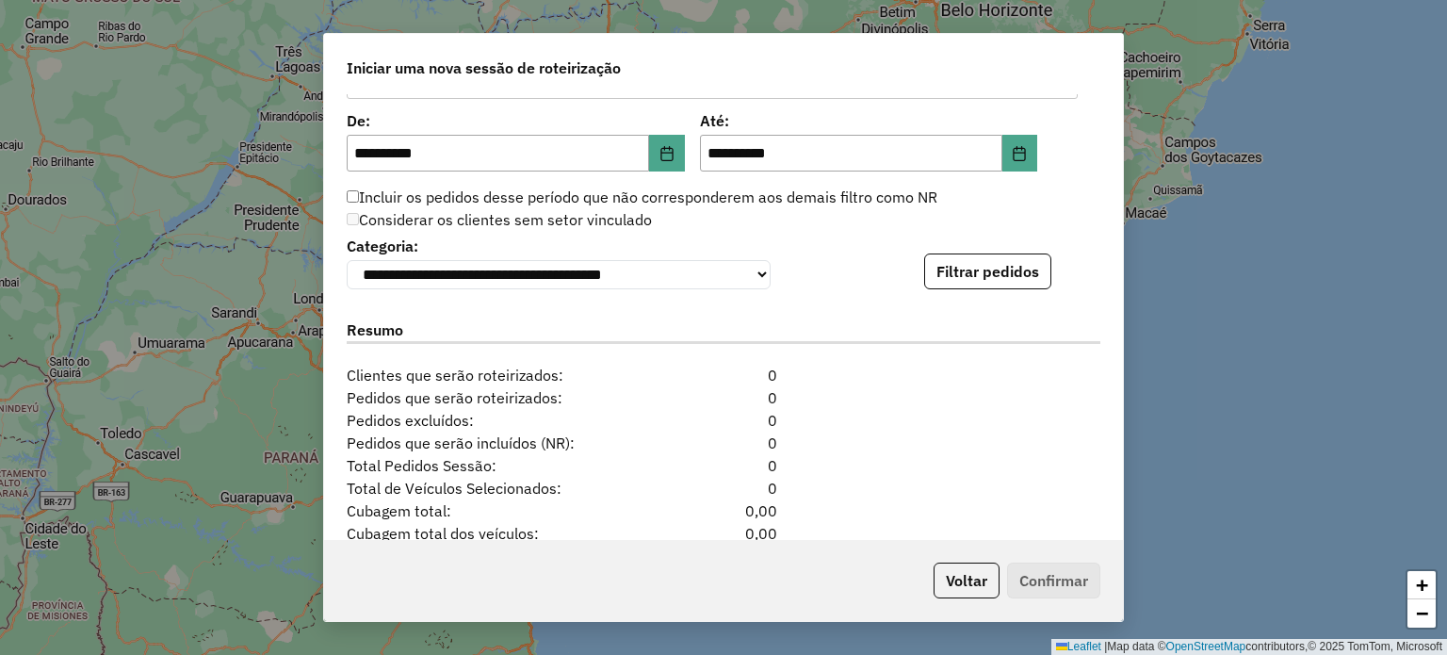
scroll to position [1391, 0]
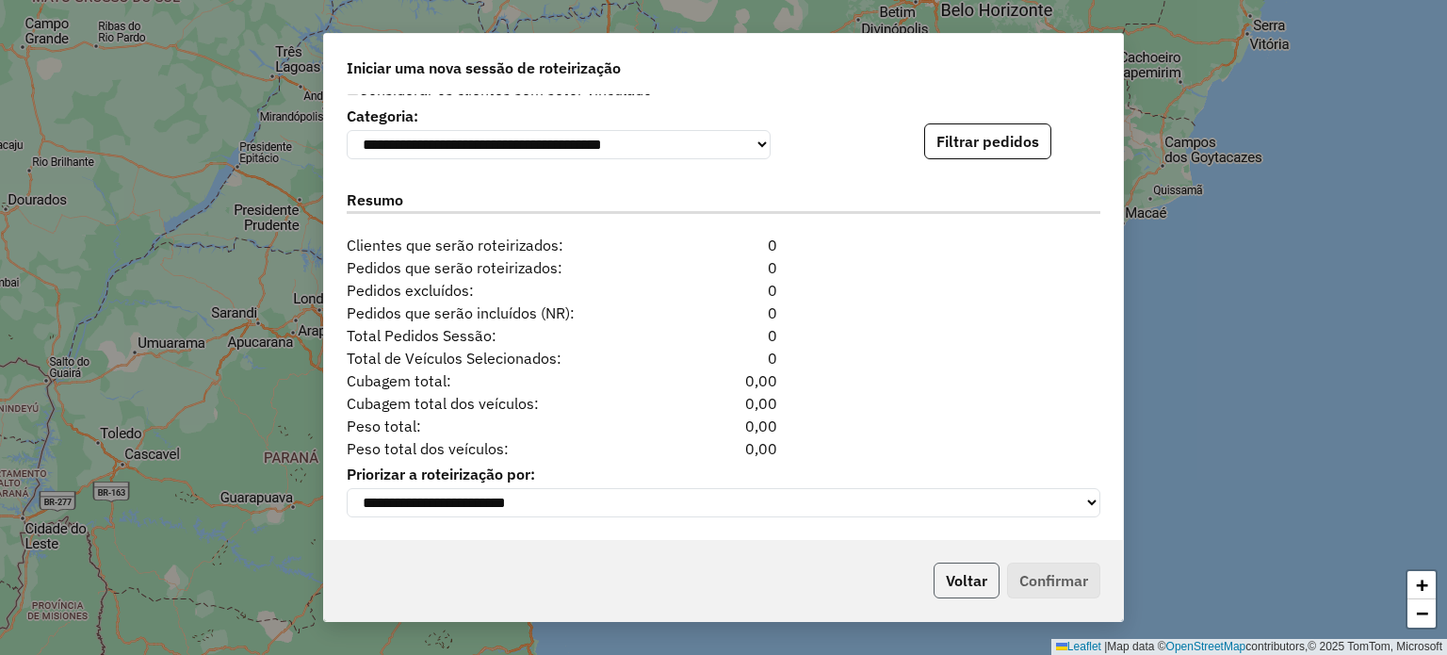
click at [940, 575] on button "Voltar" at bounding box center [967, 580] width 66 height 36
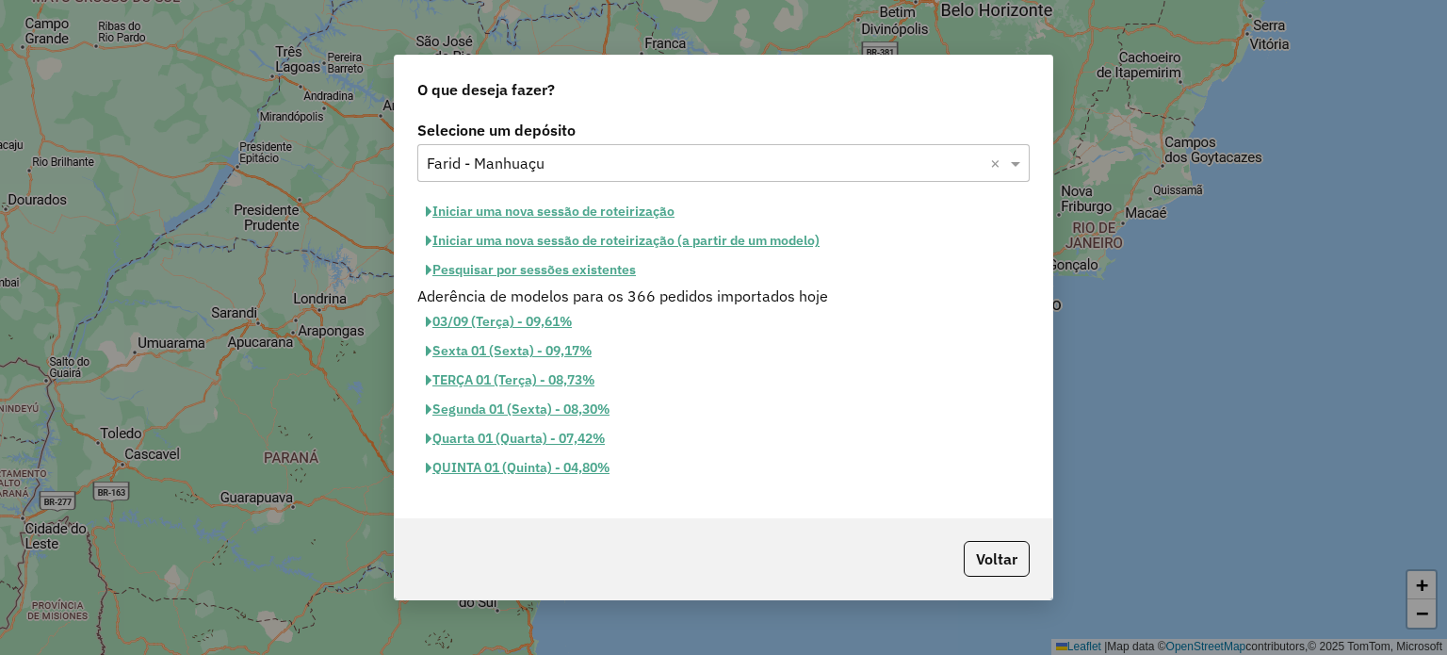
click at [502, 210] on button "Iniciar uma nova sessão de roteirização" at bounding box center [550, 211] width 266 height 29
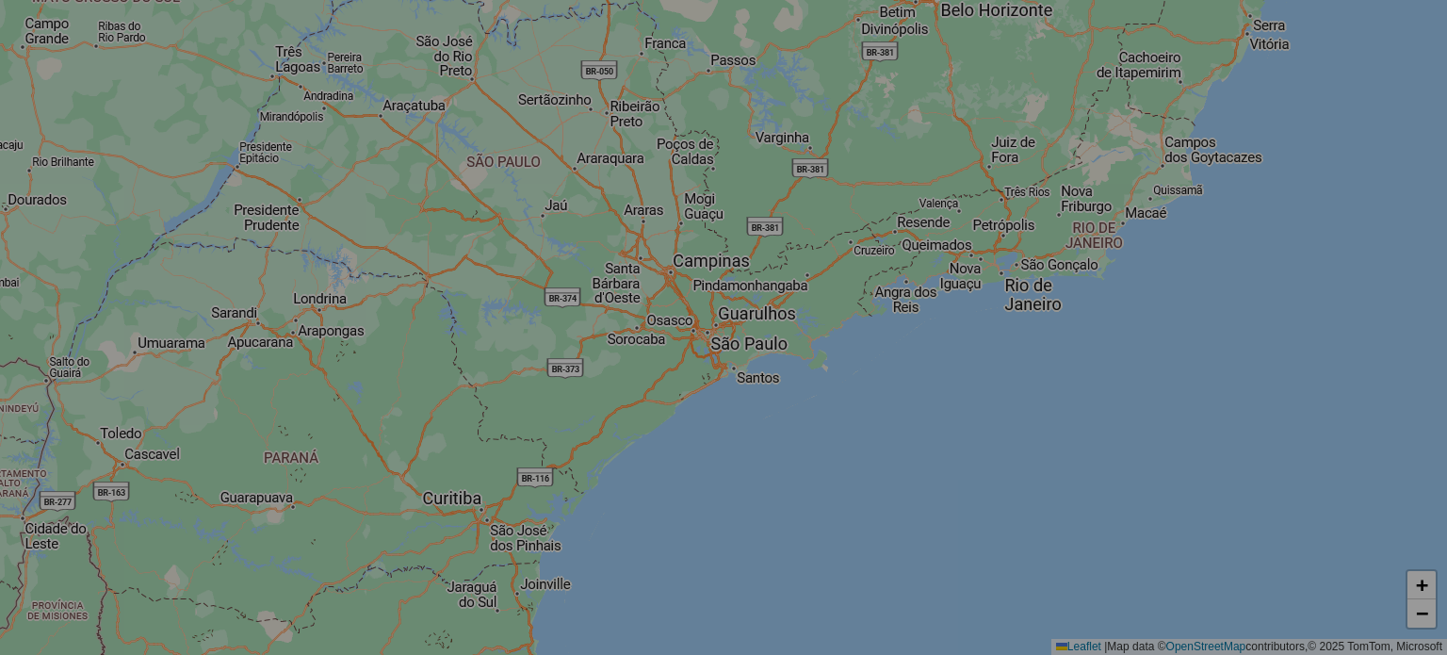
select select "*"
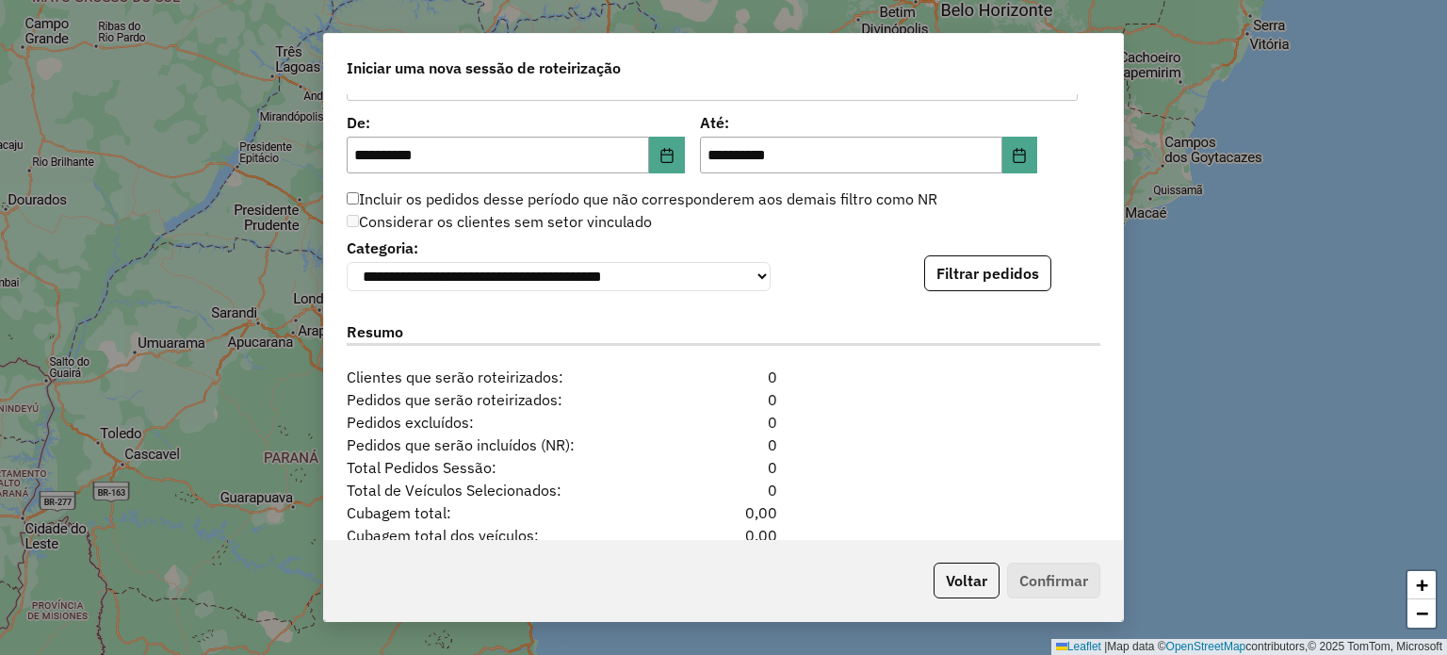
scroll to position [1109, 0]
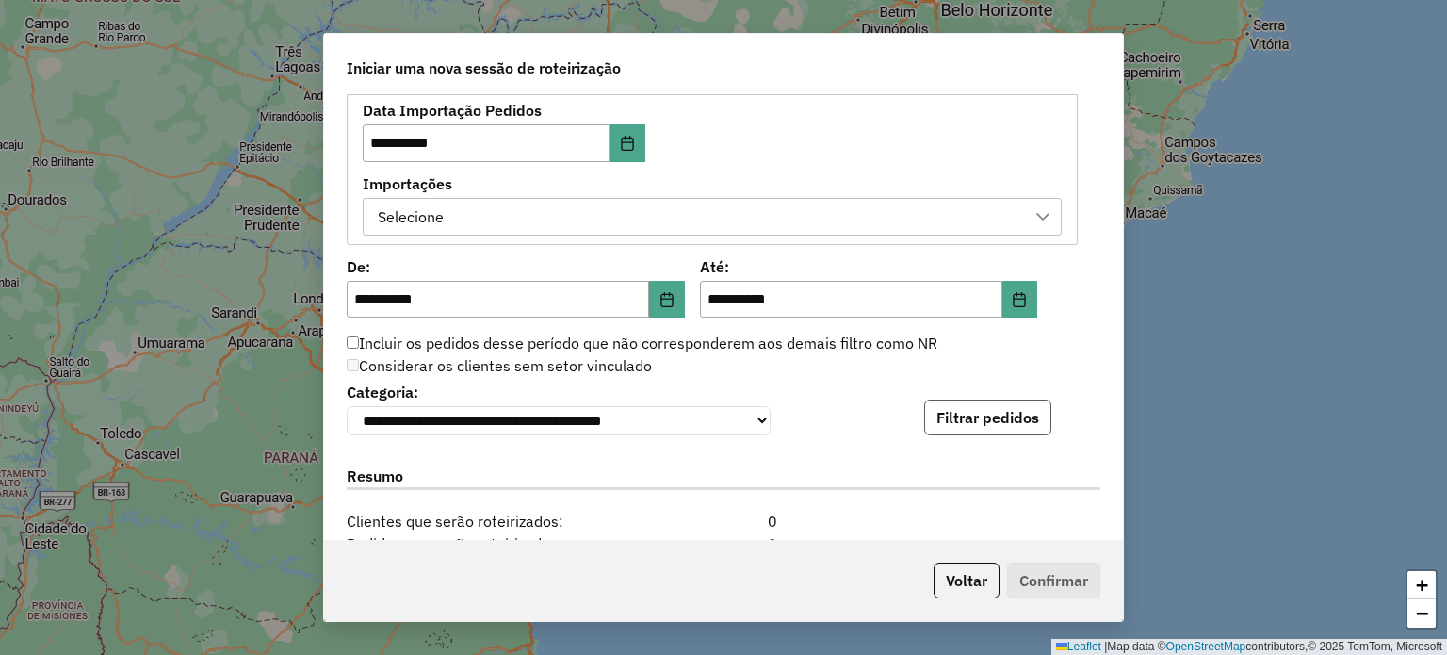
click at [990, 418] on button "Filtrar pedidos" at bounding box center [987, 417] width 127 height 36
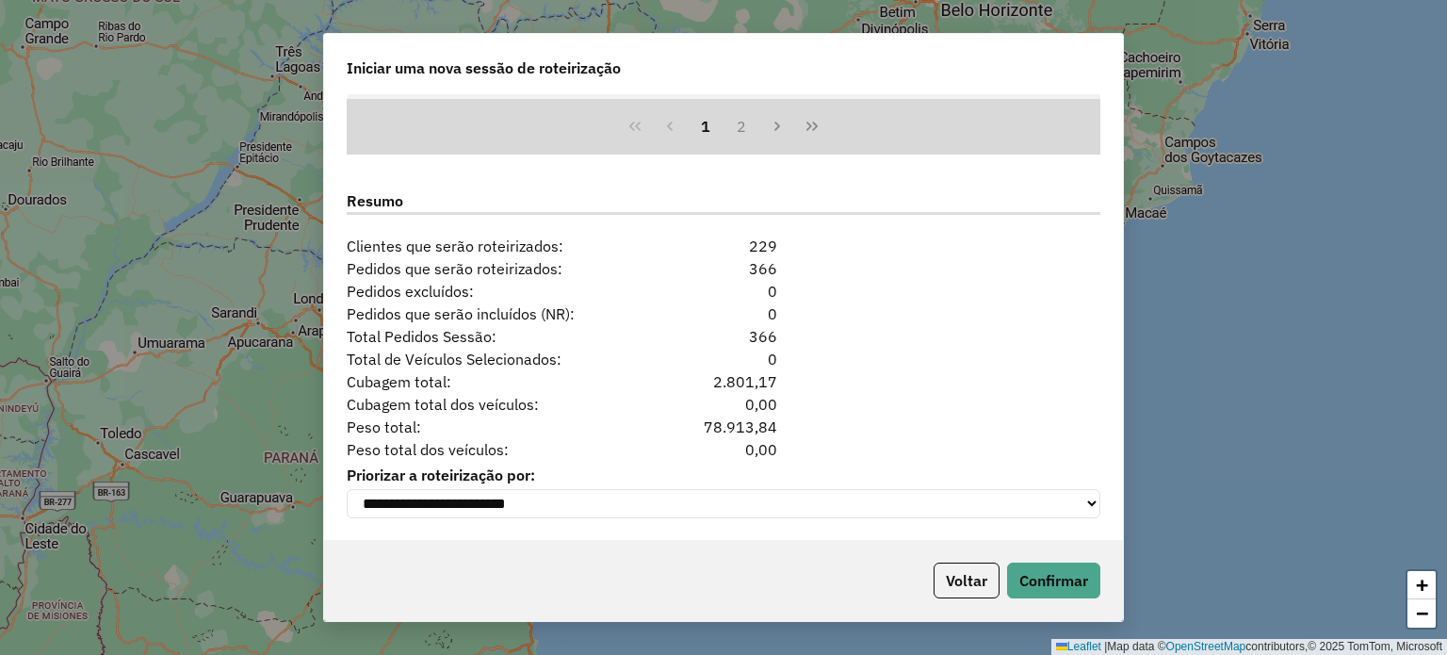
scroll to position [1780, 0]
click at [1063, 586] on button "Confirmar" at bounding box center [1053, 580] width 93 height 36
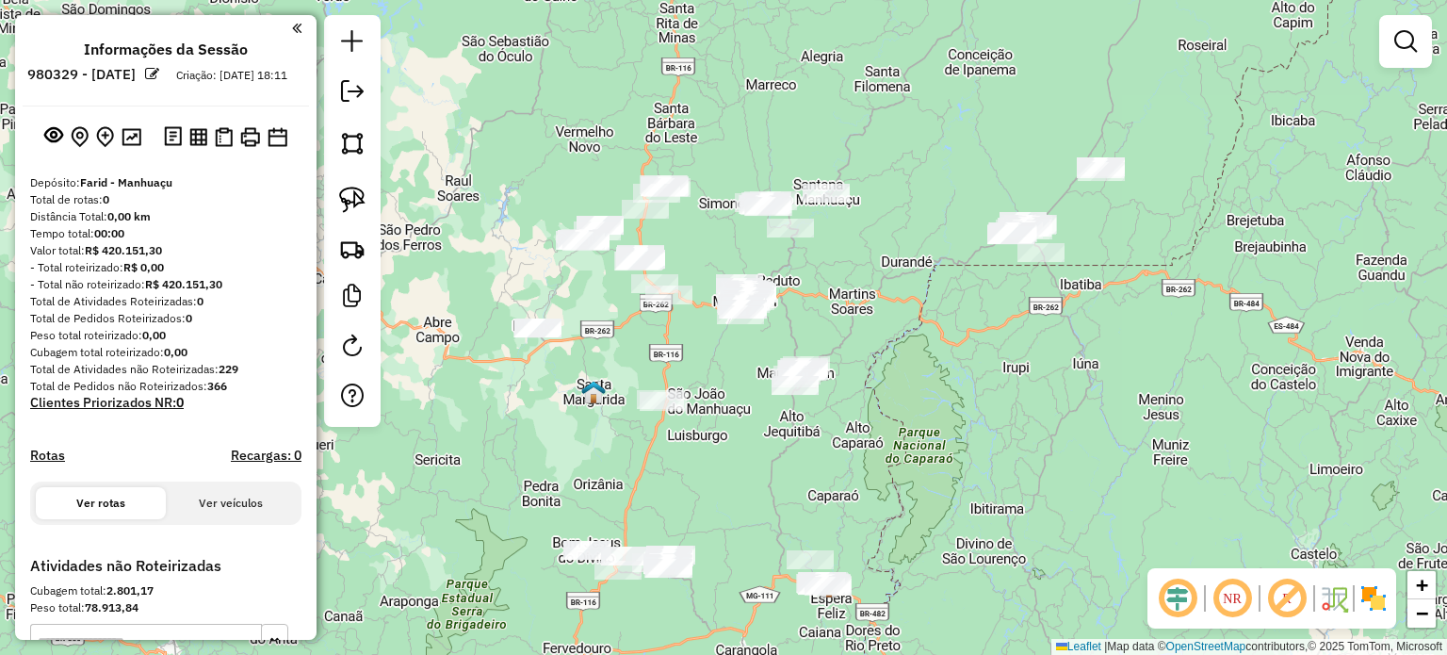
drag, startPoint x: 646, startPoint y: 517, endPoint x: 675, endPoint y: 485, distance: 43.3
click at [675, 486] on div "Janela de atendimento Grade de atendimento Capacidade Transportadoras Veículos …" at bounding box center [723, 327] width 1447 height 655
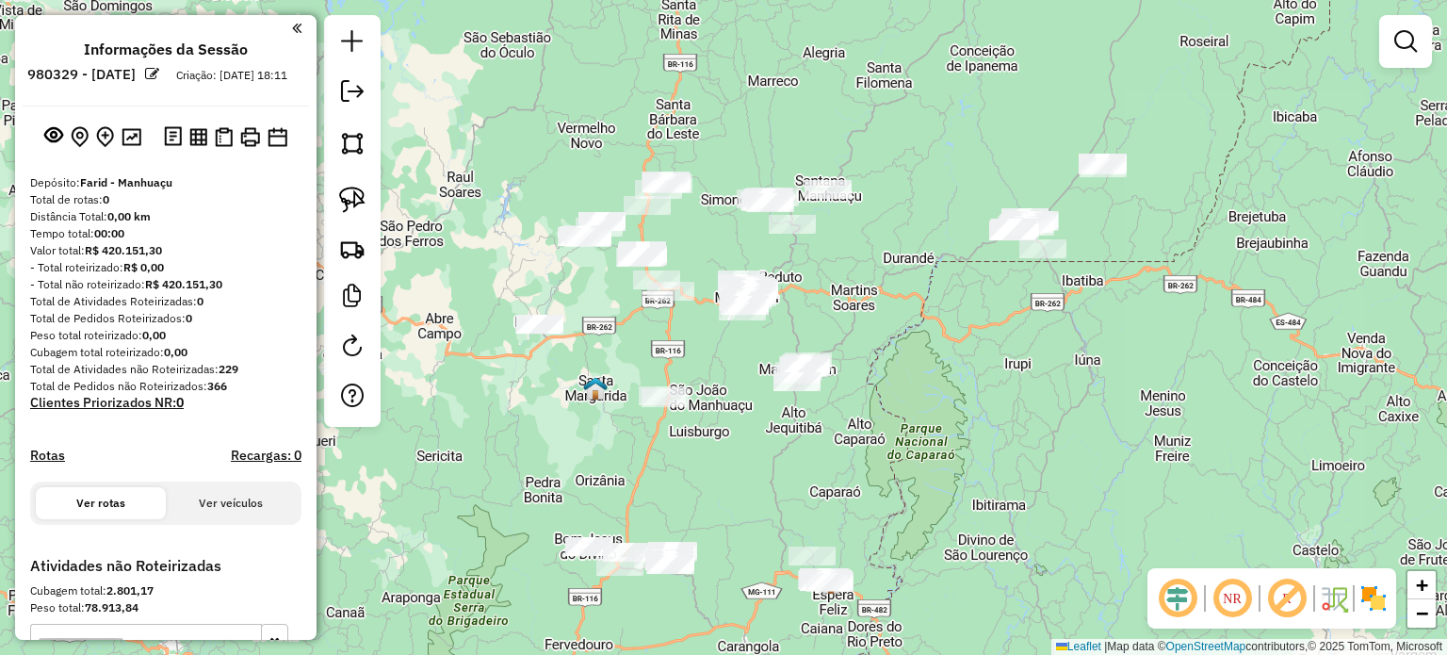
drag, startPoint x: 702, startPoint y: 358, endPoint x: 708, endPoint y: 386, distance: 29.0
click at [708, 385] on div "Janela de atendimento Grade de atendimento Capacidade Transportadoras Veículos …" at bounding box center [723, 327] width 1447 height 655
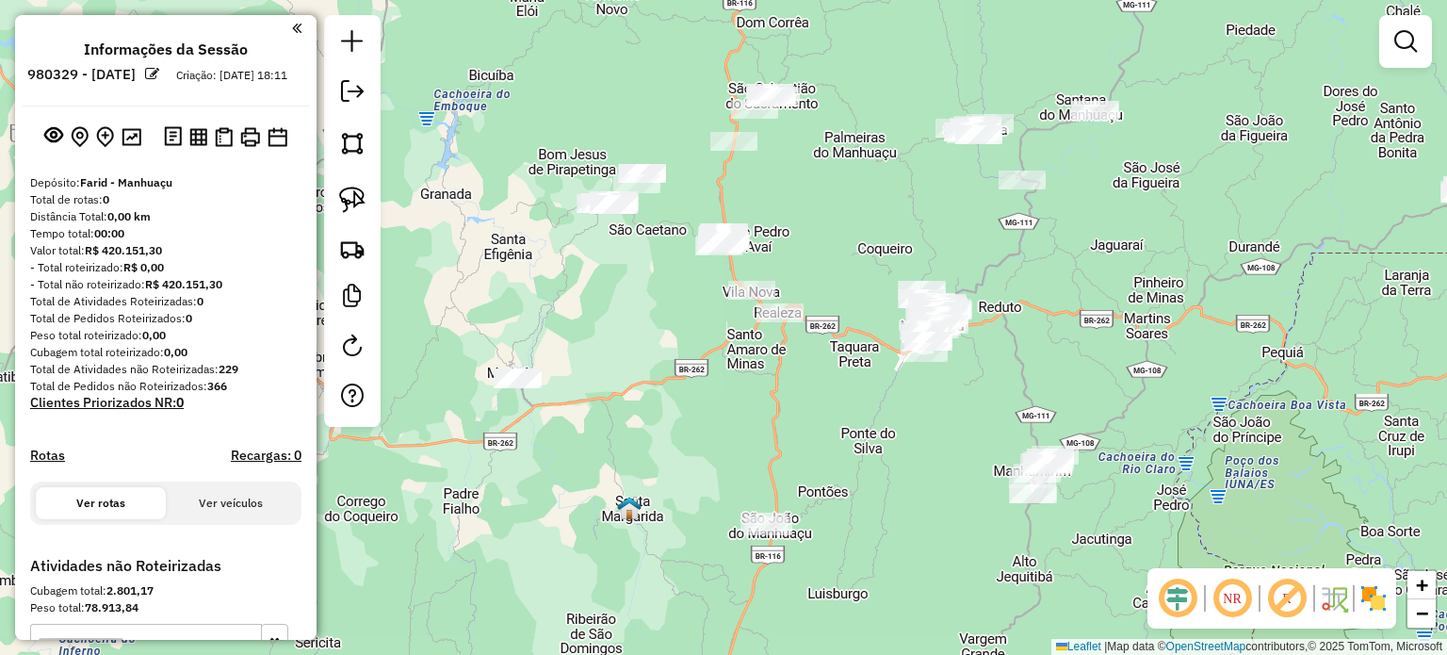
drag, startPoint x: 847, startPoint y: 229, endPoint x: 768, endPoint y: 340, distance: 136.4
click at [838, 312] on div "Janela de atendimento Grade de atendimento Capacidade Transportadoras Veículos …" at bounding box center [723, 327] width 1447 height 655
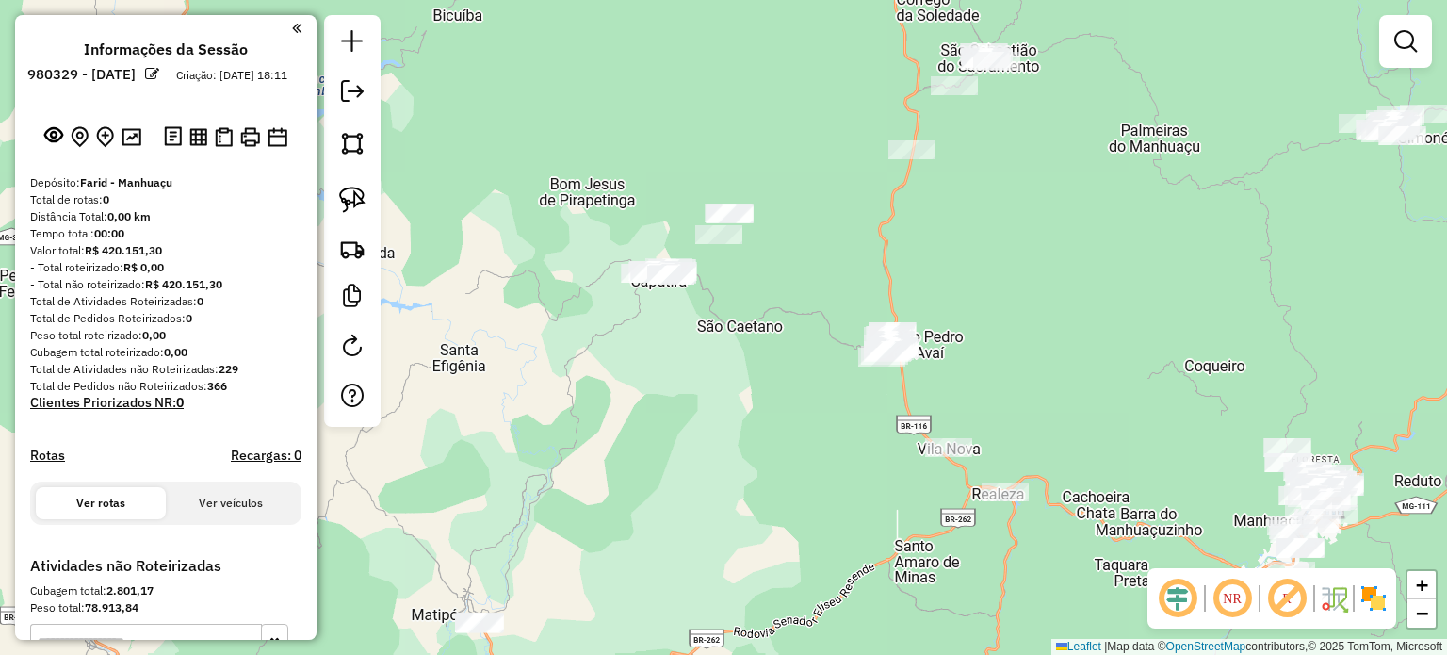
click at [554, 225] on div "Janela de atendimento Grade de atendimento Capacidade Transportadoras Veículos …" at bounding box center [723, 327] width 1447 height 655
drag, startPoint x: 347, startPoint y: 204, endPoint x: 363, endPoint y: 204, distance: 16.0
click at [349, 204] on img at bounding box center [352, 200] width 26 height 26
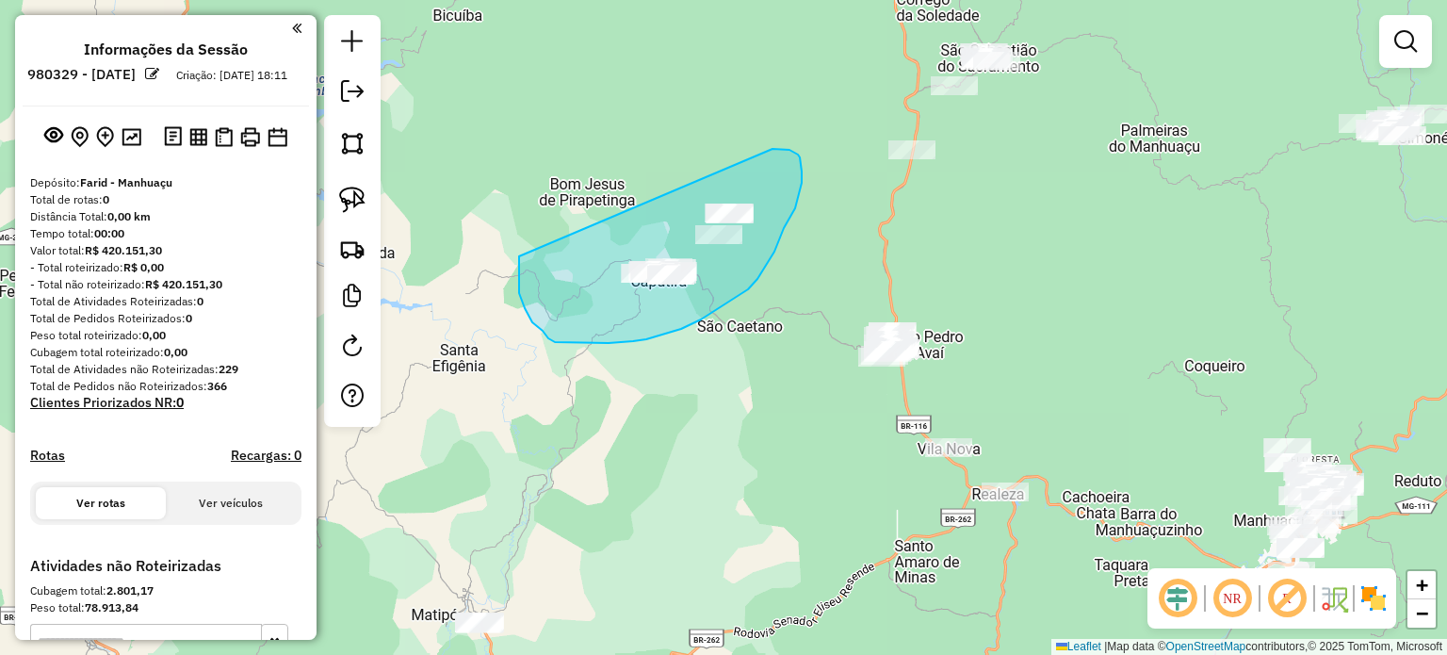
drag, startPoint x: 543, startPoint y: 331, endPoint x: 705, endPoint y: 154, distance: 240.0
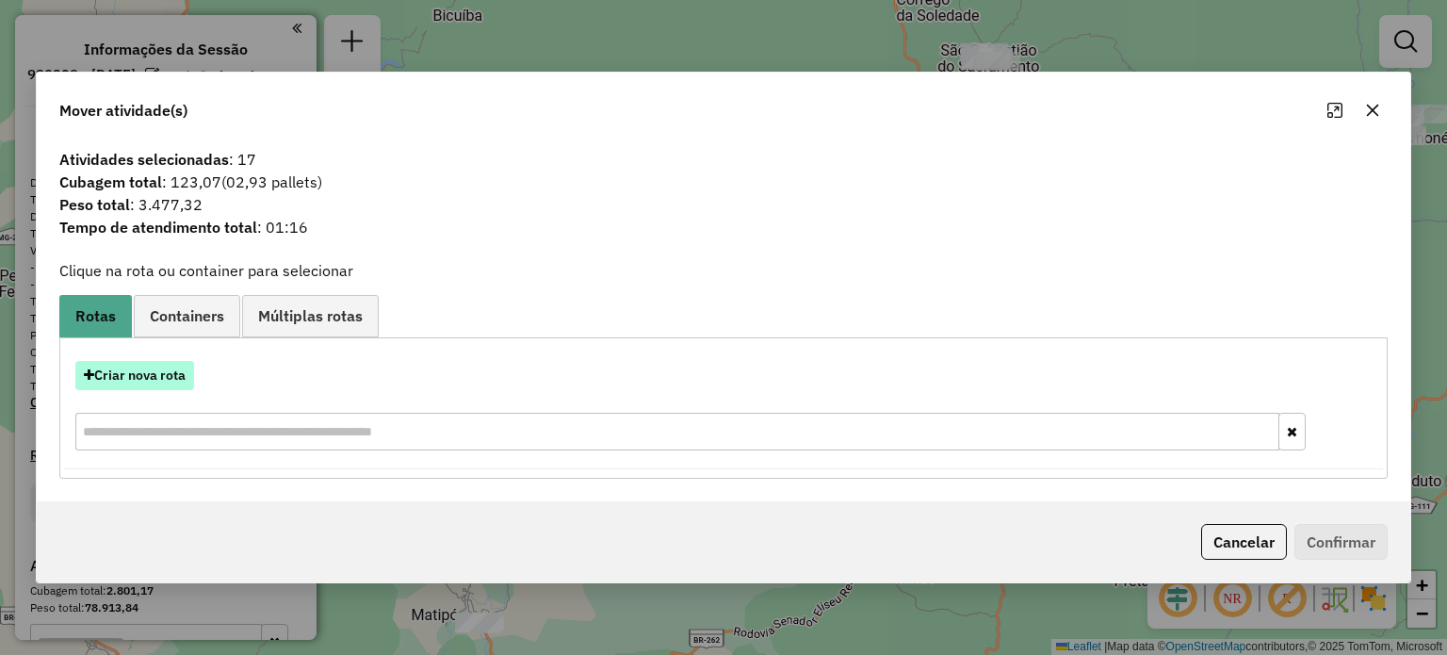
click at [160, 377] on button "Criar nova rota" at bounding box center [134, 375] width 119 height 29
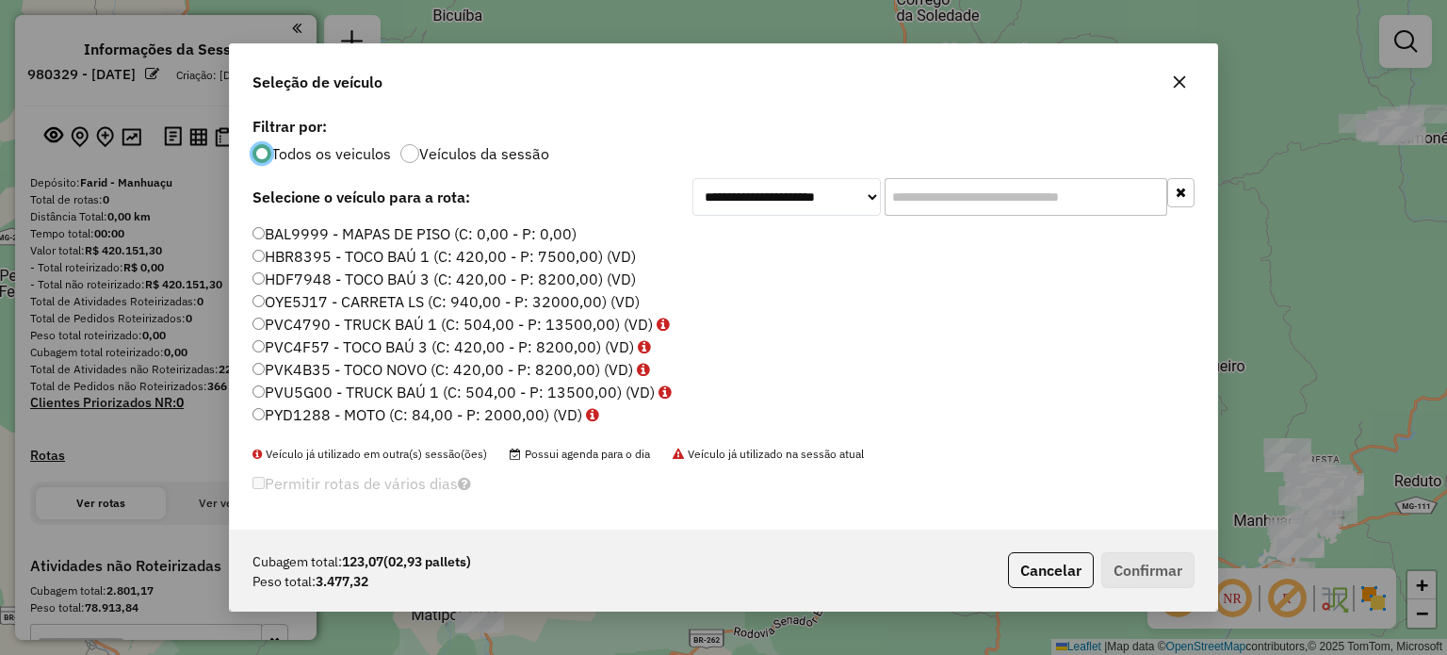
scroll to position [9, 6]
click at [902, 187] on input "text" at bounding box center [1026, 197] width 283 height 38
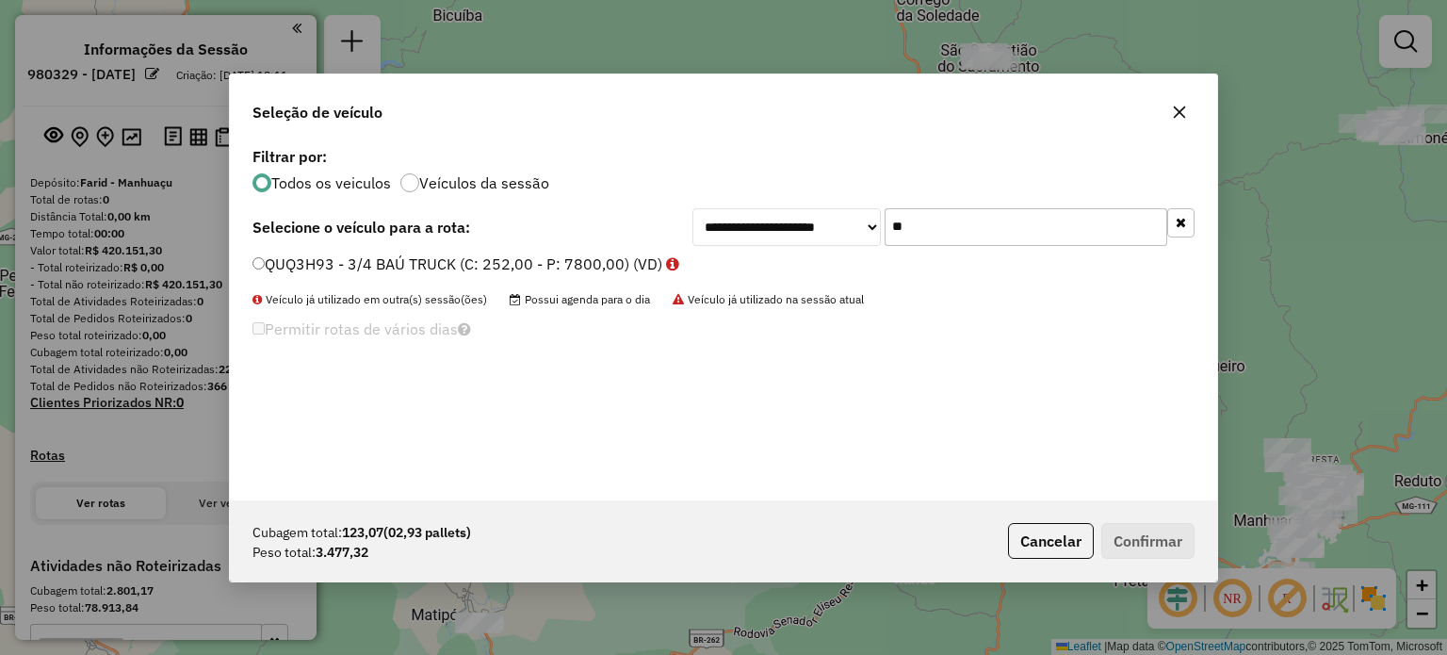
type input "**"
click at [521, 267] on label "QUQ3H93 - 3/4 BAÚ TRUCK (C: 252,00 - P: 7800,00) (VD)" at bounding box center [465, 263] width 427 height 23
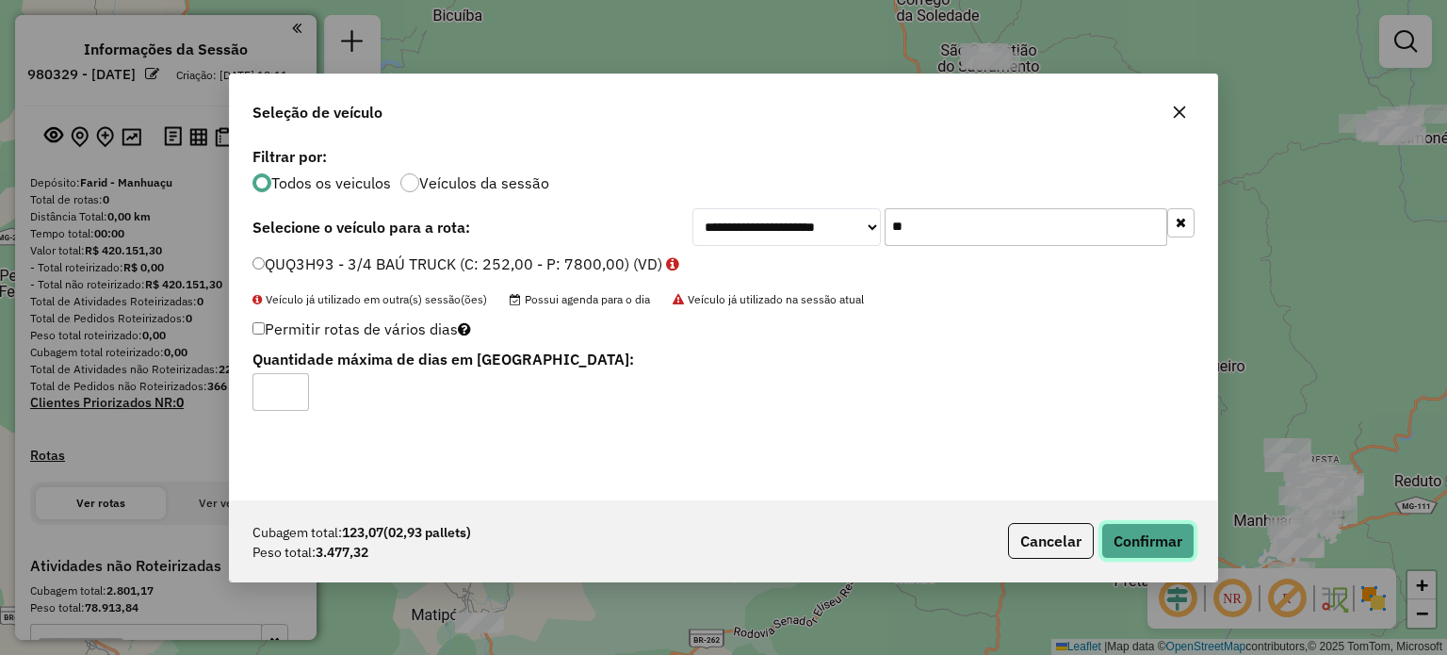
click at [1165, 542] on button "Confirmar" at bounding box center [1147, 541] width 93 height 36
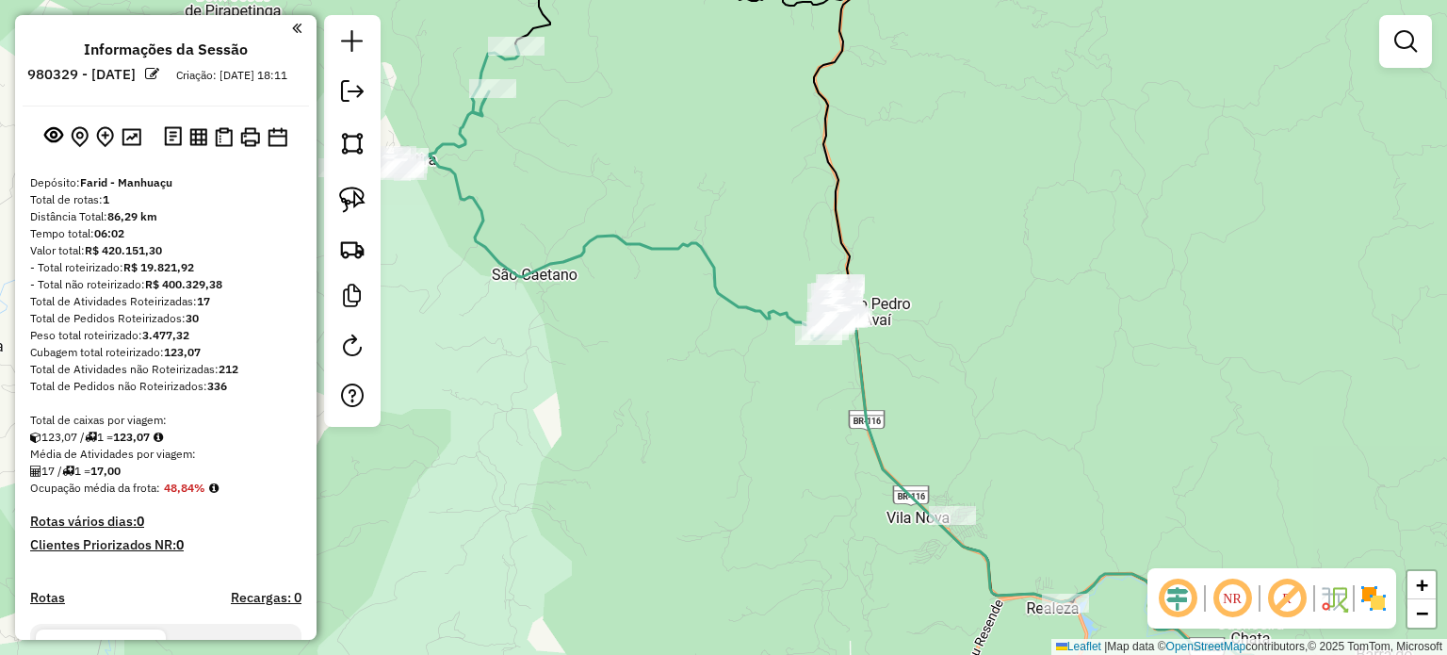
drag, startPoint x: 347, startPoint y: 203, endPoint x: 530, endPoint y: 228, distance: 185.5
click at [347, 202] on img at bounding box center [352, 200] width 26 height 26
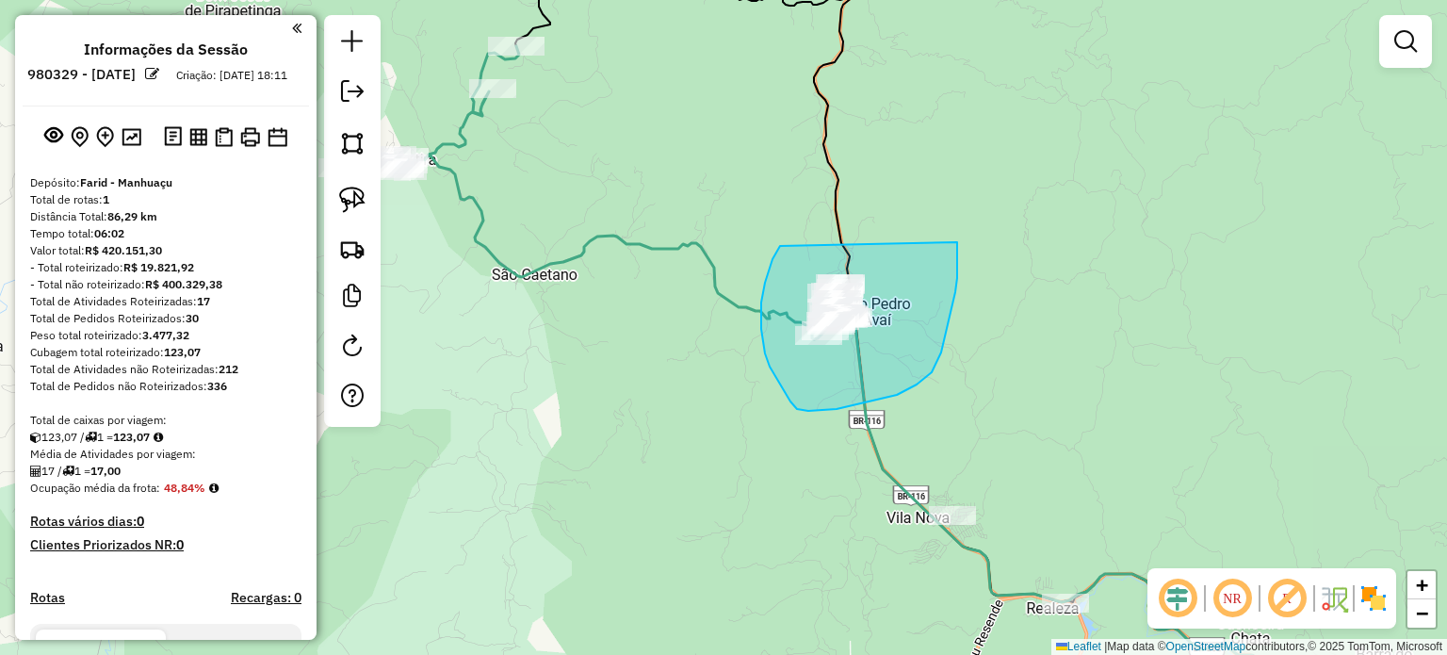
drag, startPoint x: 765, startPoint y: 283, endPoint x: 919, endPoint y: 203, distance: 174.0
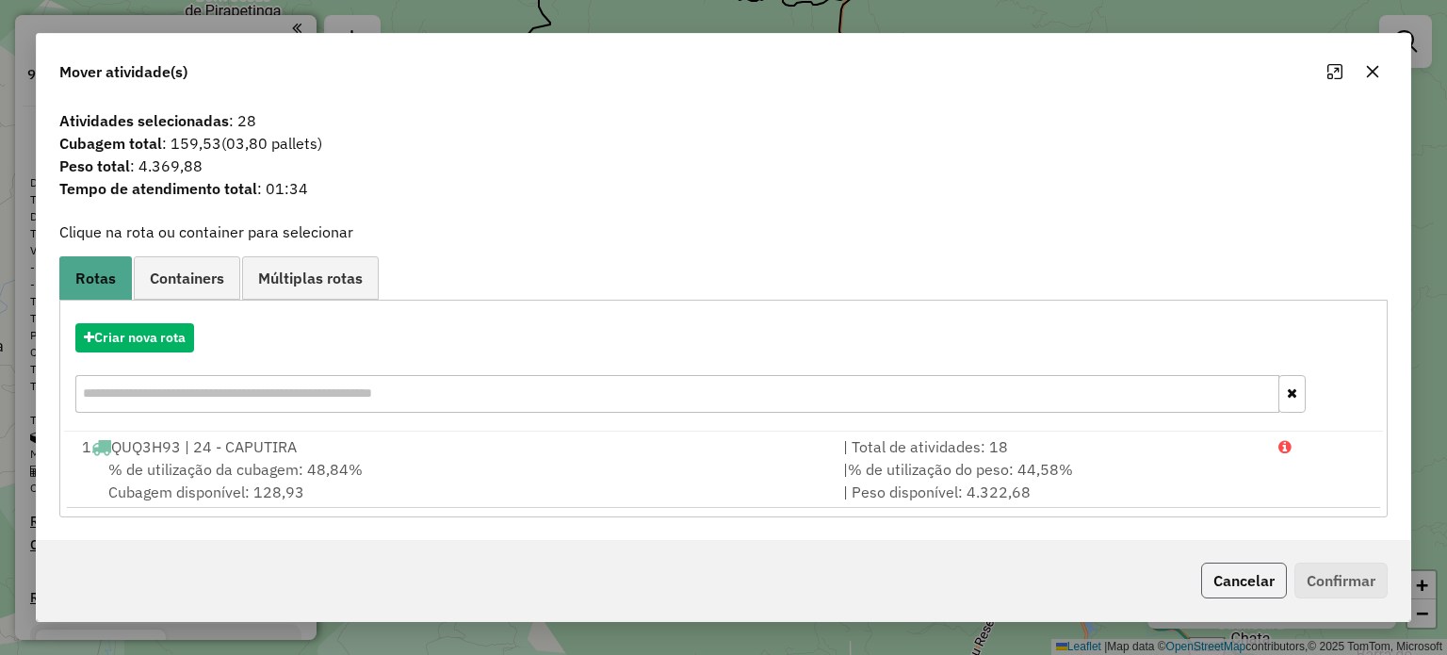
click at [1241, 582] on button "Cancelar" at bounding box center [1244, 580] width 86 height 36
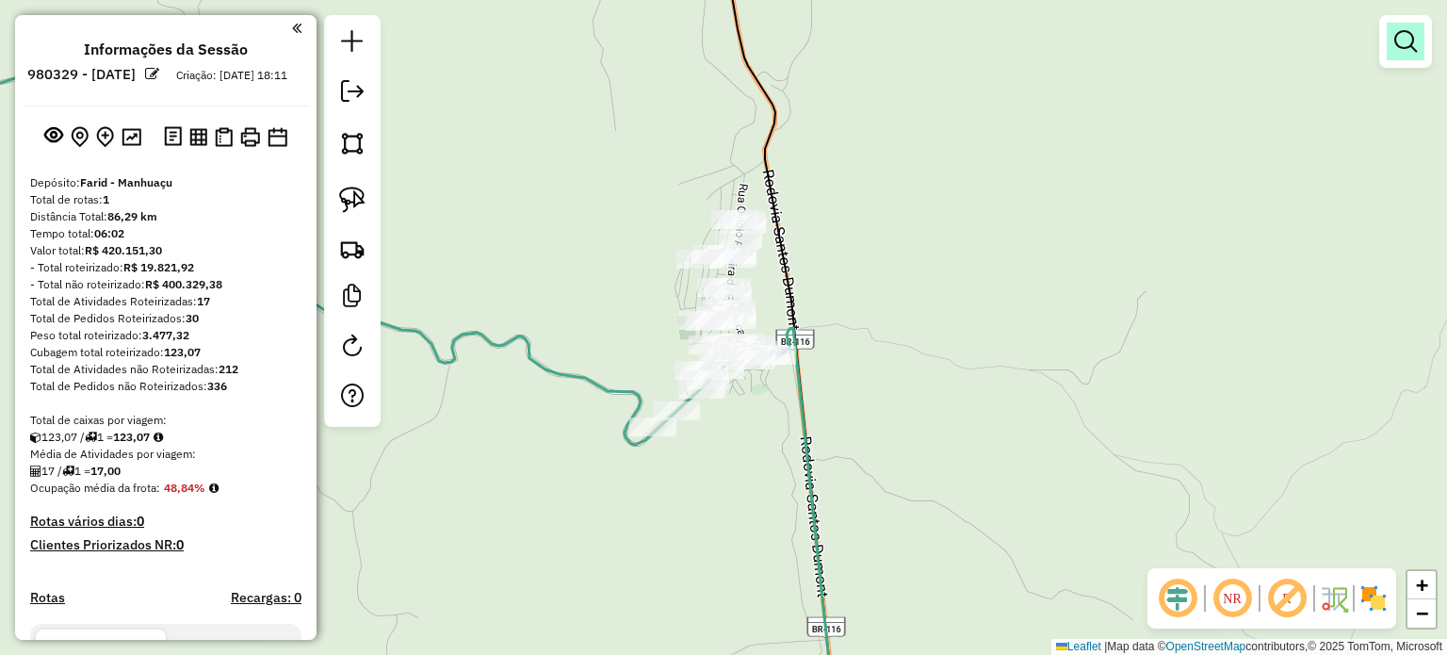
click at [1412, 46] on em at bounding box center [1405, 41] width 23 height 23
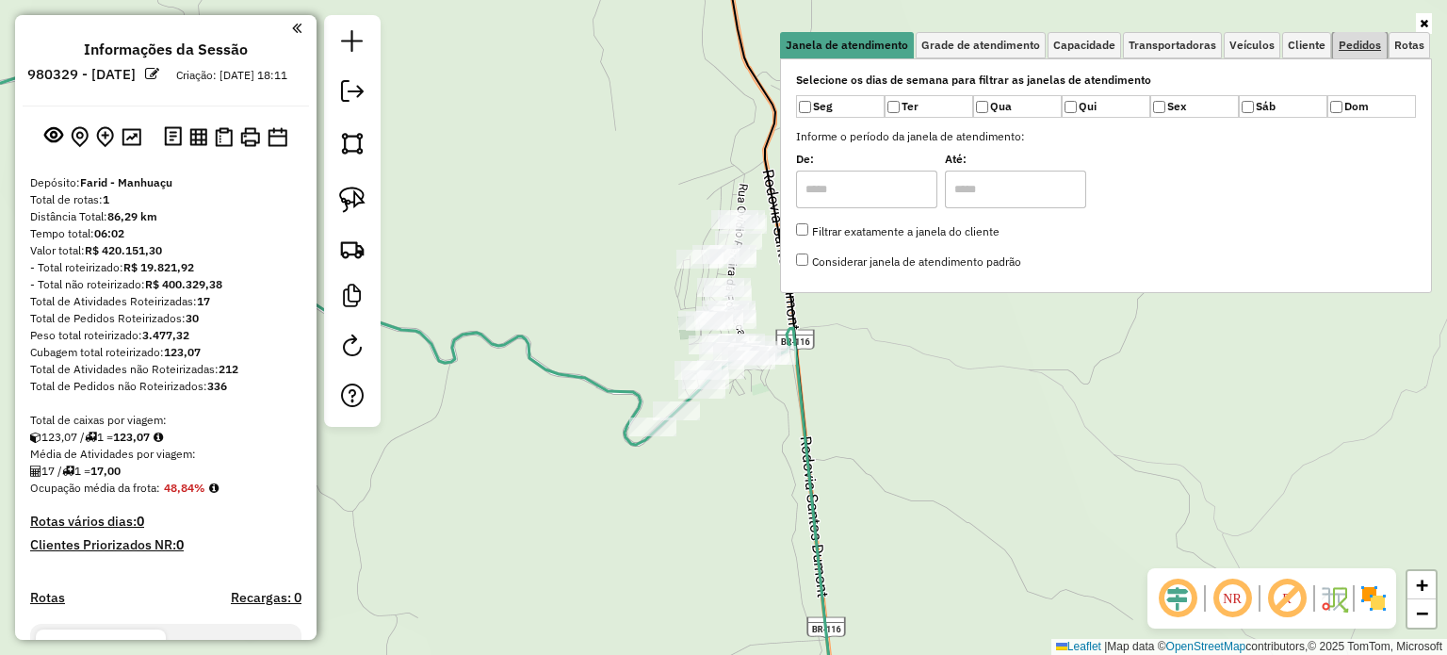
click at [1354, 41] on span "Pedidos" at bounding box center [1360, 45] width 42 height 11
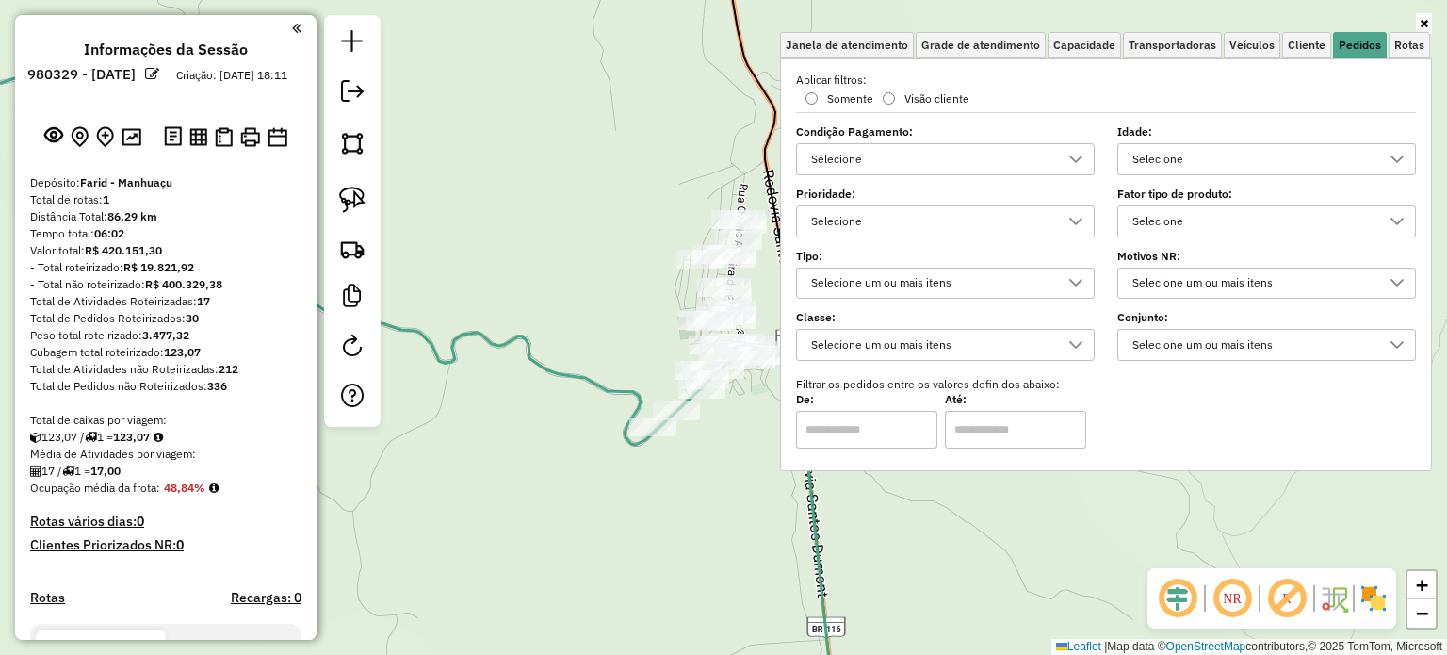
click at [1193, 156] on div "Selecione" at bounding box center [1252, 159] width 253 height 30
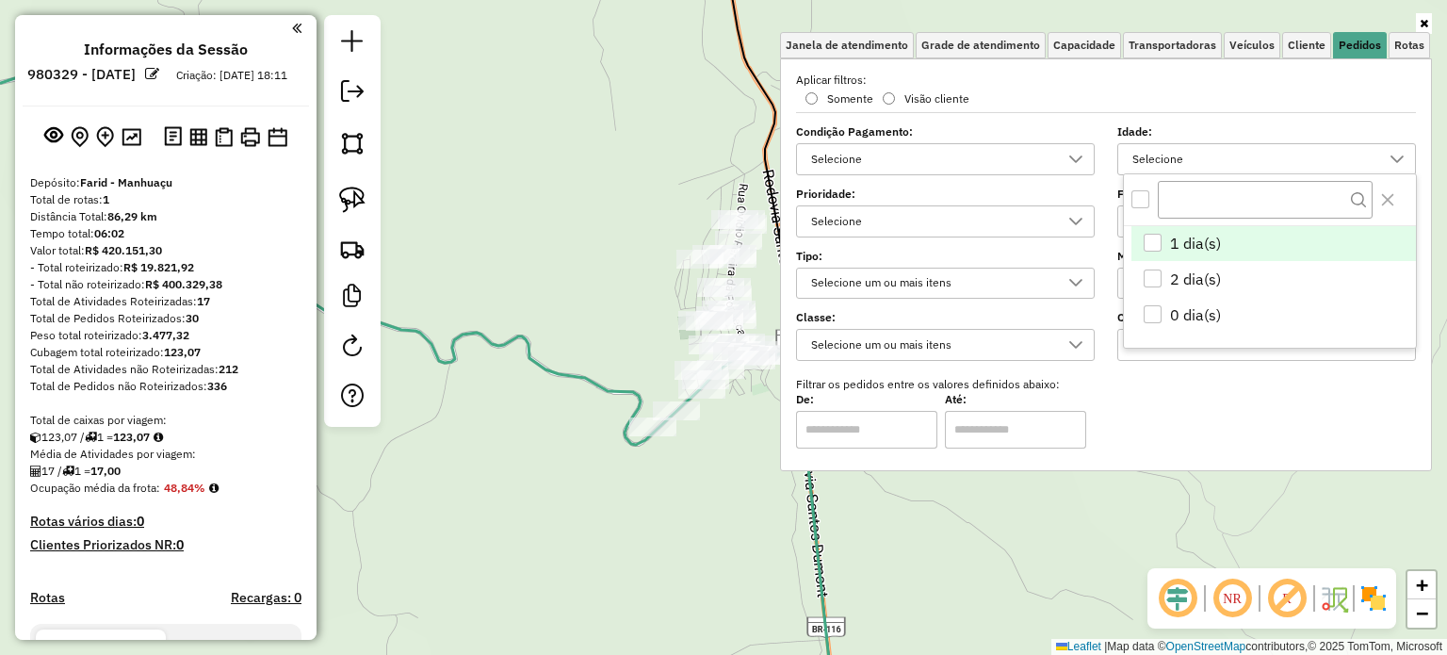
click at [1200, 242] on span "1 dia(s)" at bounding box center [1195, 243] width 51 height 23
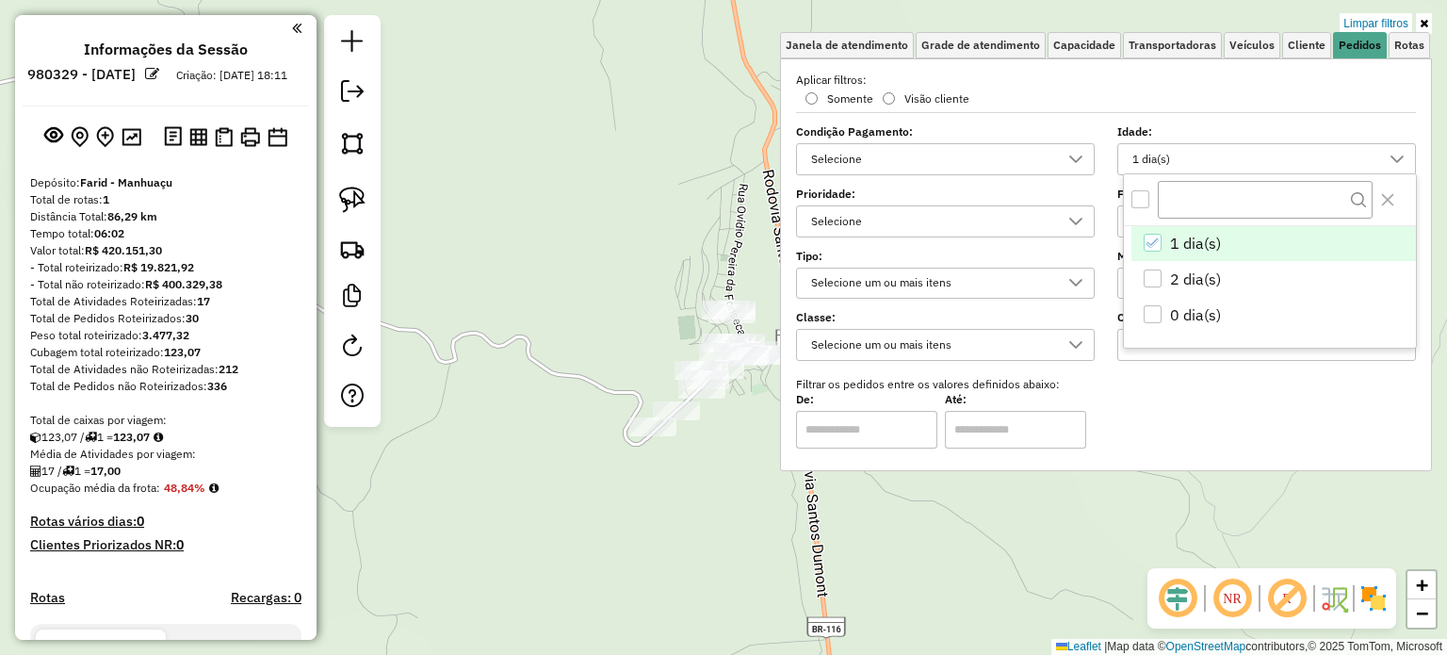
click at [642, 493] on div "Limpar filtros Janela de atendimento Grade de atendimento Capacidade Transporta…" at bounding box center [723, 327] width 1447 height 655
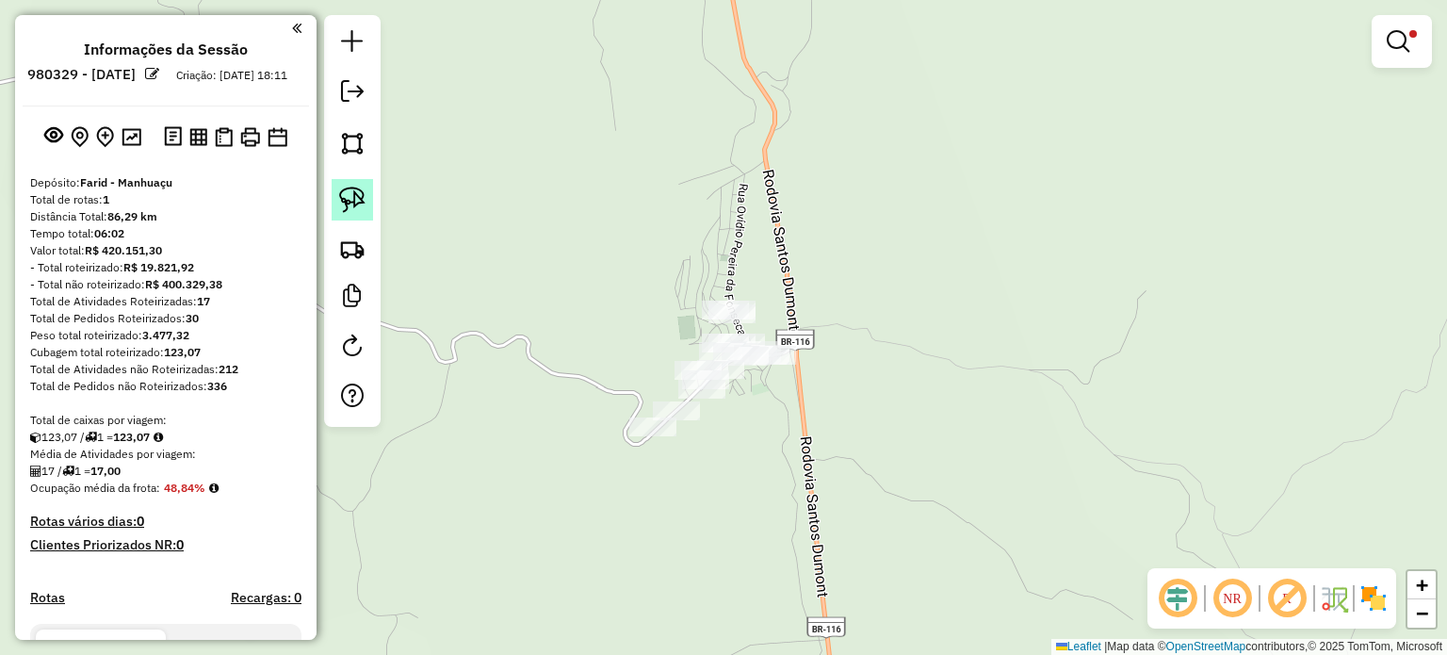
click at [346, 188] on img at bounding box center [352, 200] width 26 height 26
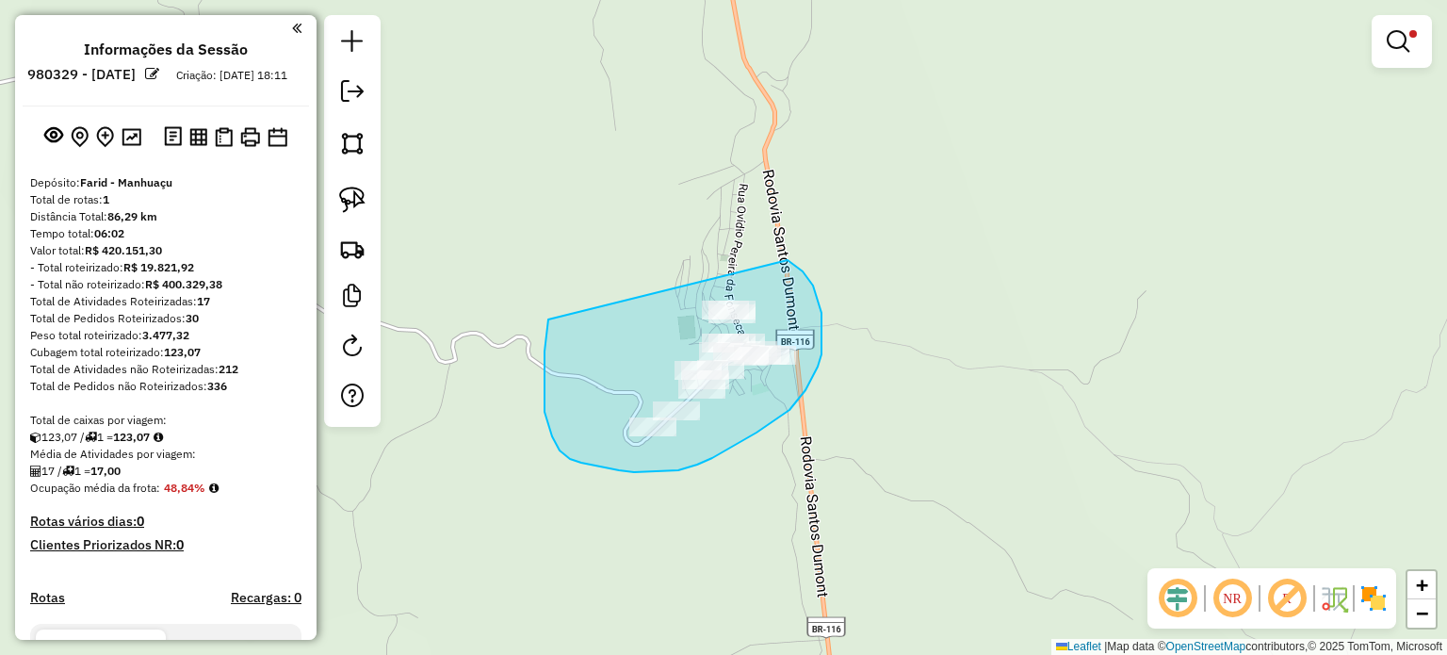
drag, startPoint x: 548, startPoint y: 320, endPoint x: 724, endPoint y: 240, distance: 193.5
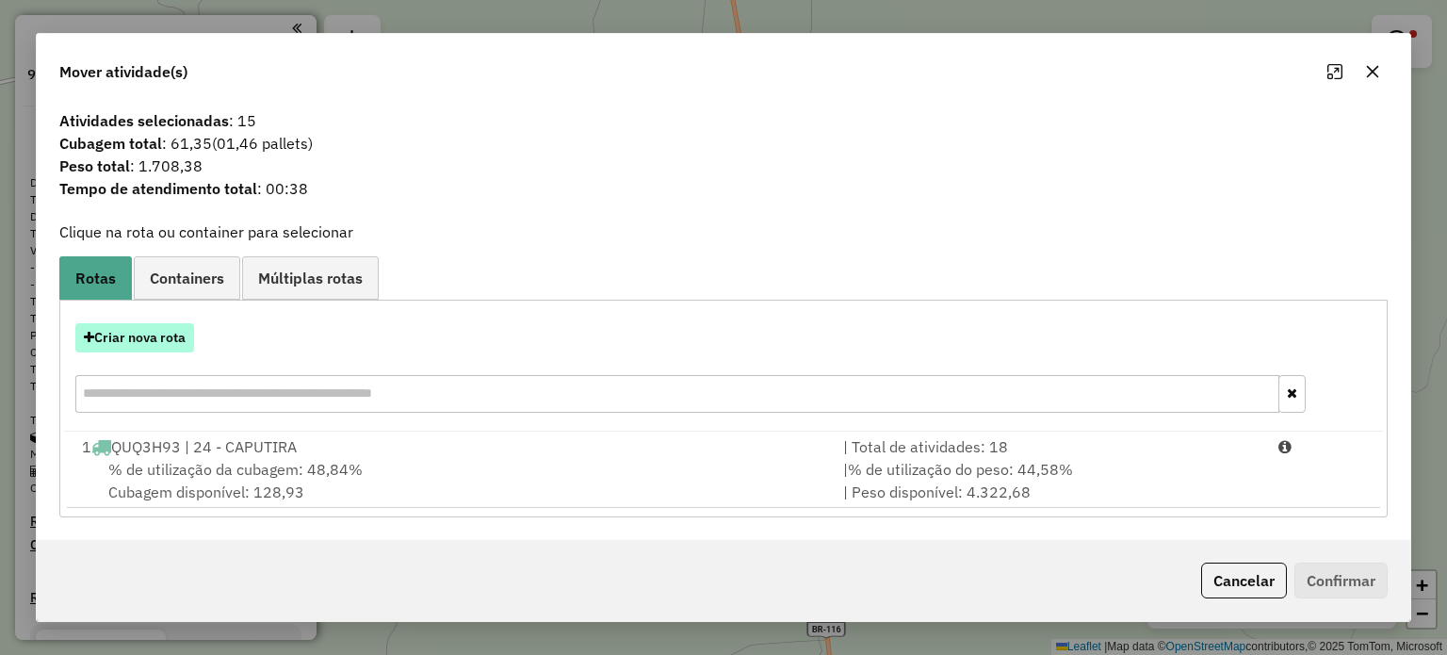
click at [153, 341] on button "Criar nova rota" at bounding box center [134, 337] width 119 height 29
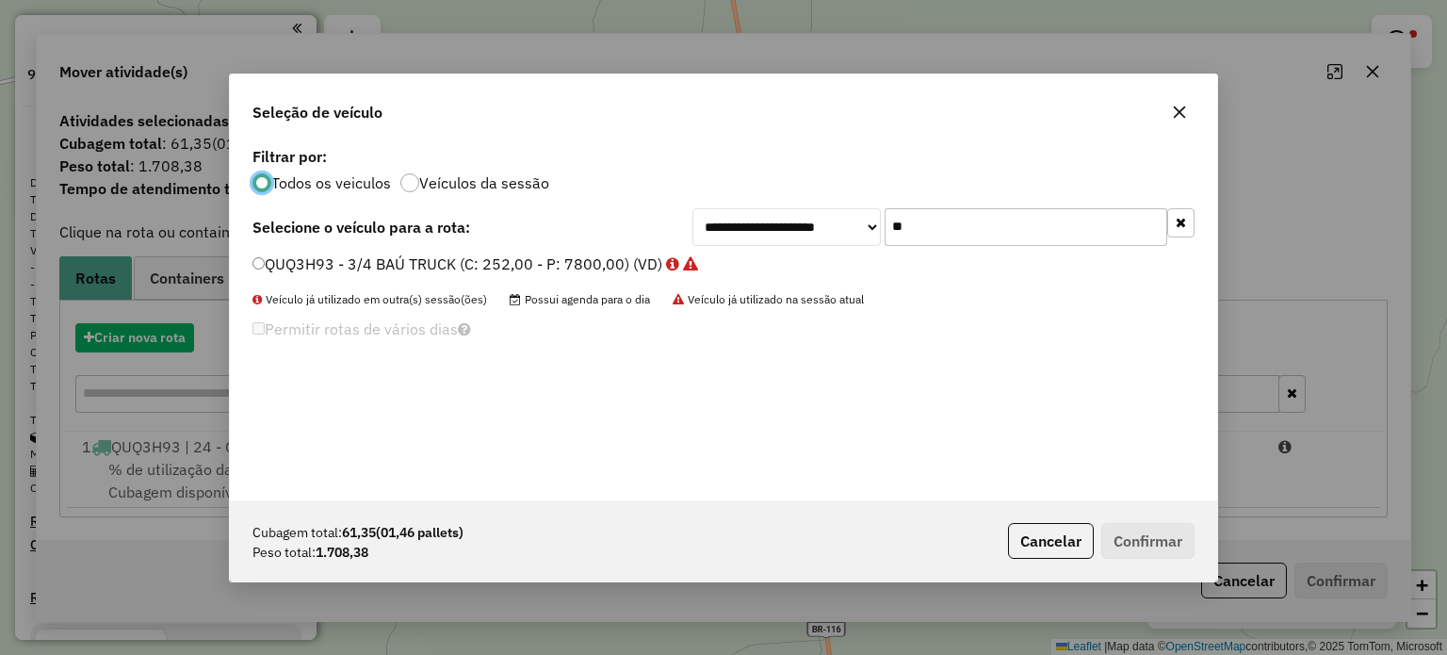
scroll to position [9, 6]
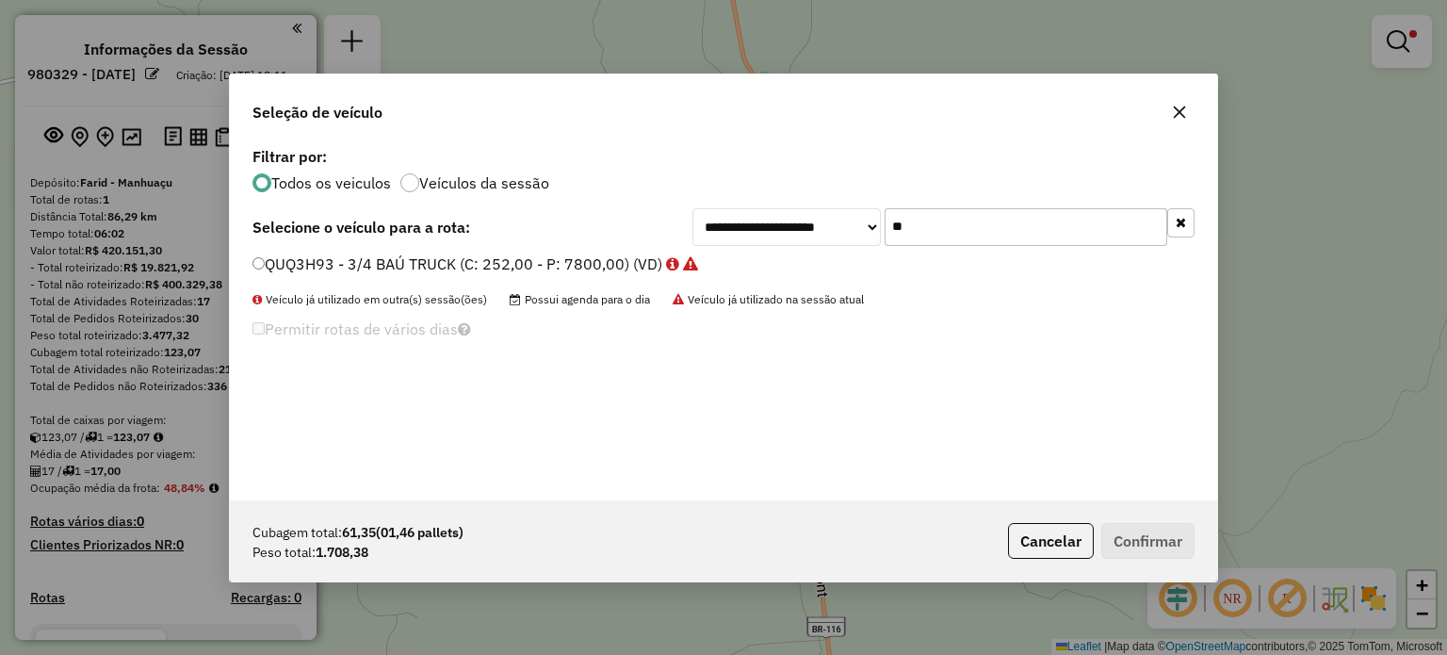
click at [857, 229] on div "**********" at bounding box center [943, 227] width 502 height 38
type input "***"
click at [561, 267] on label "SGJ6A60 - VAN - FURGÃO (C: 84,00 - P: 1500,00) (VD)" at bounding box center [453, 263] width 403 height 23
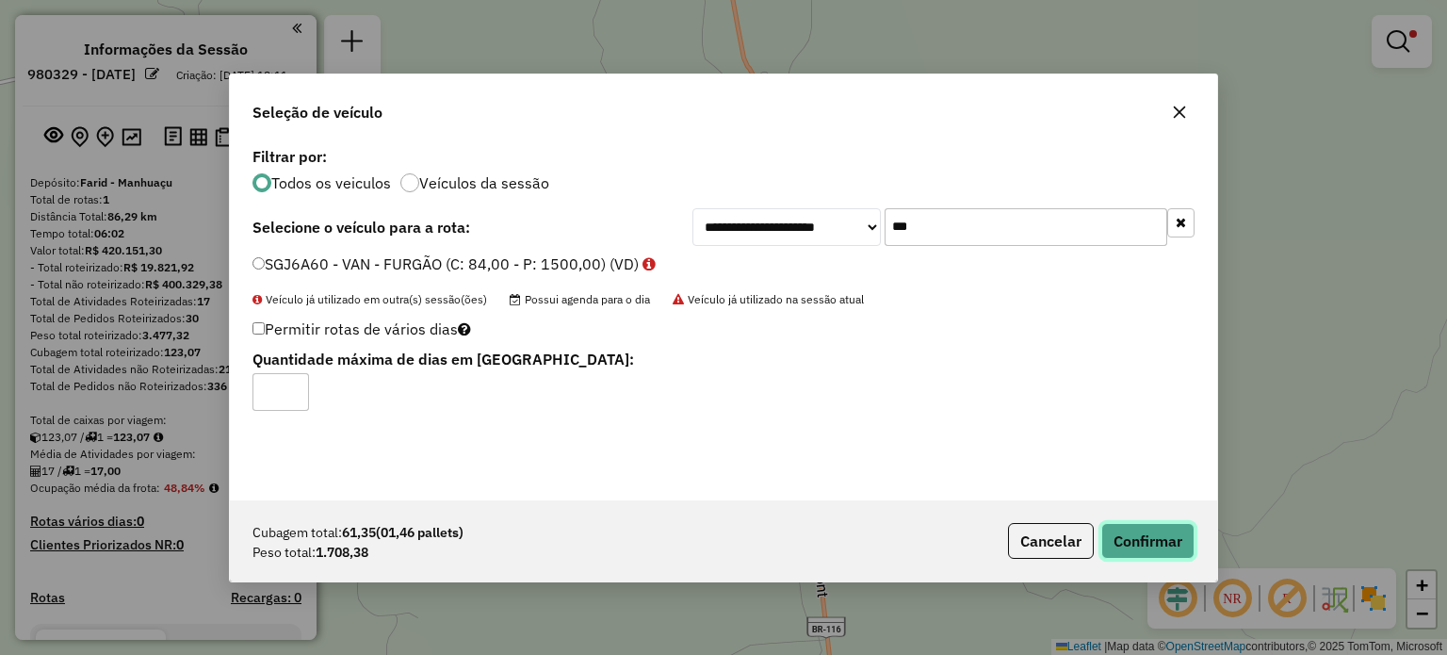
click at [1148, 552] on button "Confirmar" at bounding box center [1147, 541] width 93 height 36
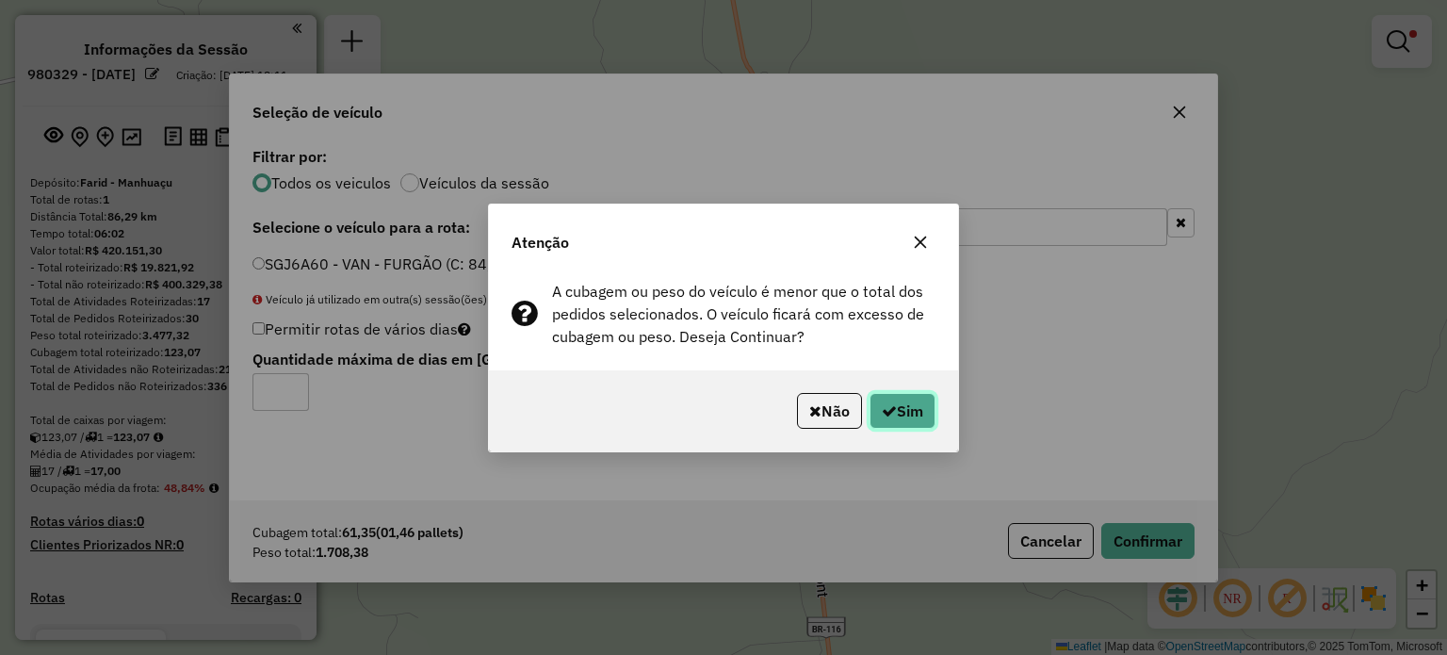
click at [903, 407] on button "Sim" at bounding box center [903, 411] width 66 height 36
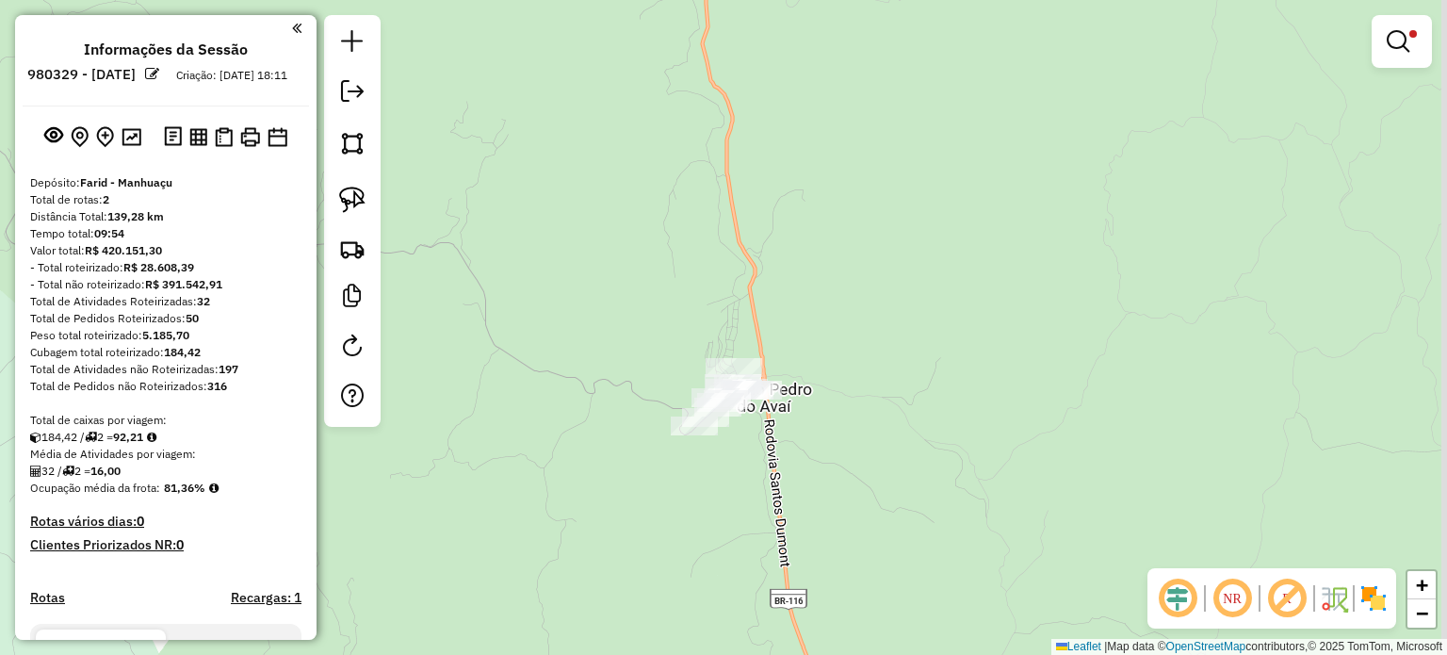
drag, startPoint x: 573, startPoint y: 368, endPoint x: 922, endPoint y: 359, distance: 349.6
click at [935, 357] on div "Limpar filtros Janela de atendimento Grade de atendimento Capacidade Transporta…" at bounding box center [723, 327] width 1447 height 655
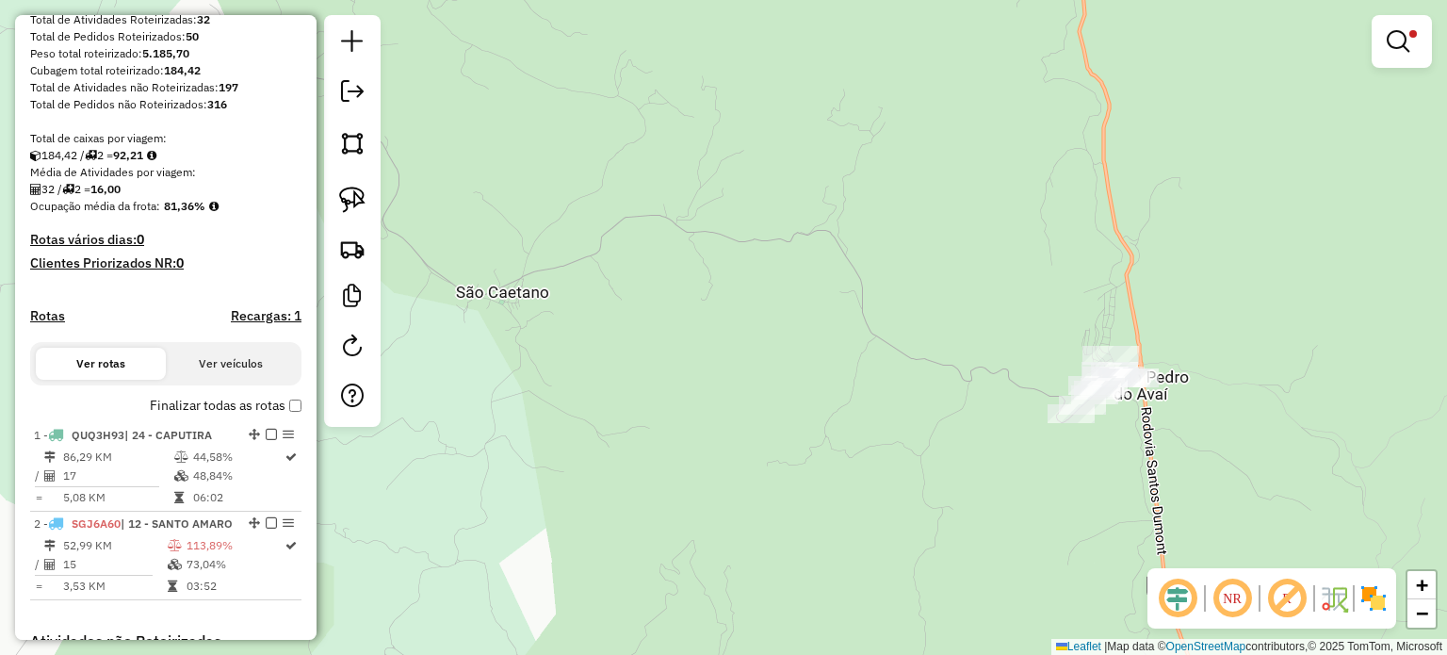
scroll to position [283, 0]
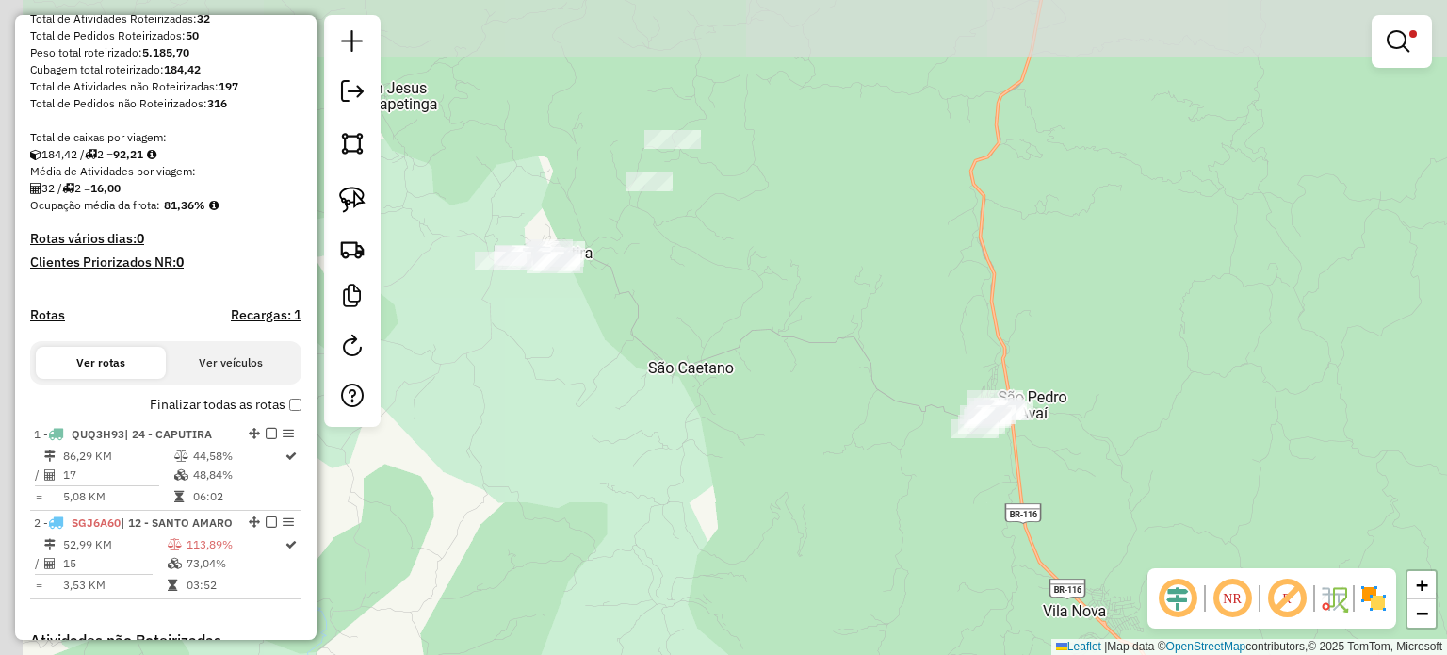
drag, startPoint x: 537, startPoint y: 436, endPoint x: 719, endPoint y: 440, distance: 181.9
click at [719, 440] on div "Limpar filtros Janela de atendimento Grade de atendimento Capacidade Transporta…" at bounding box center [723, 327] width 1447 height 655
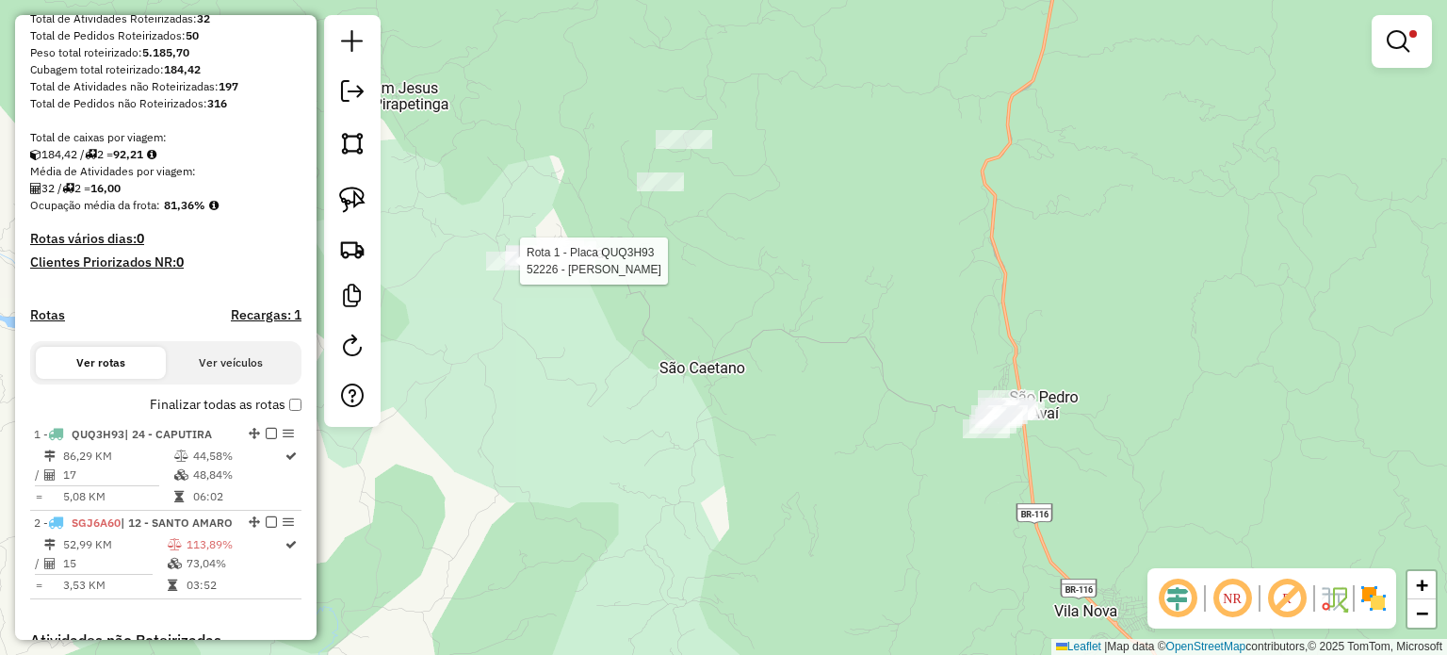
select select "**********"
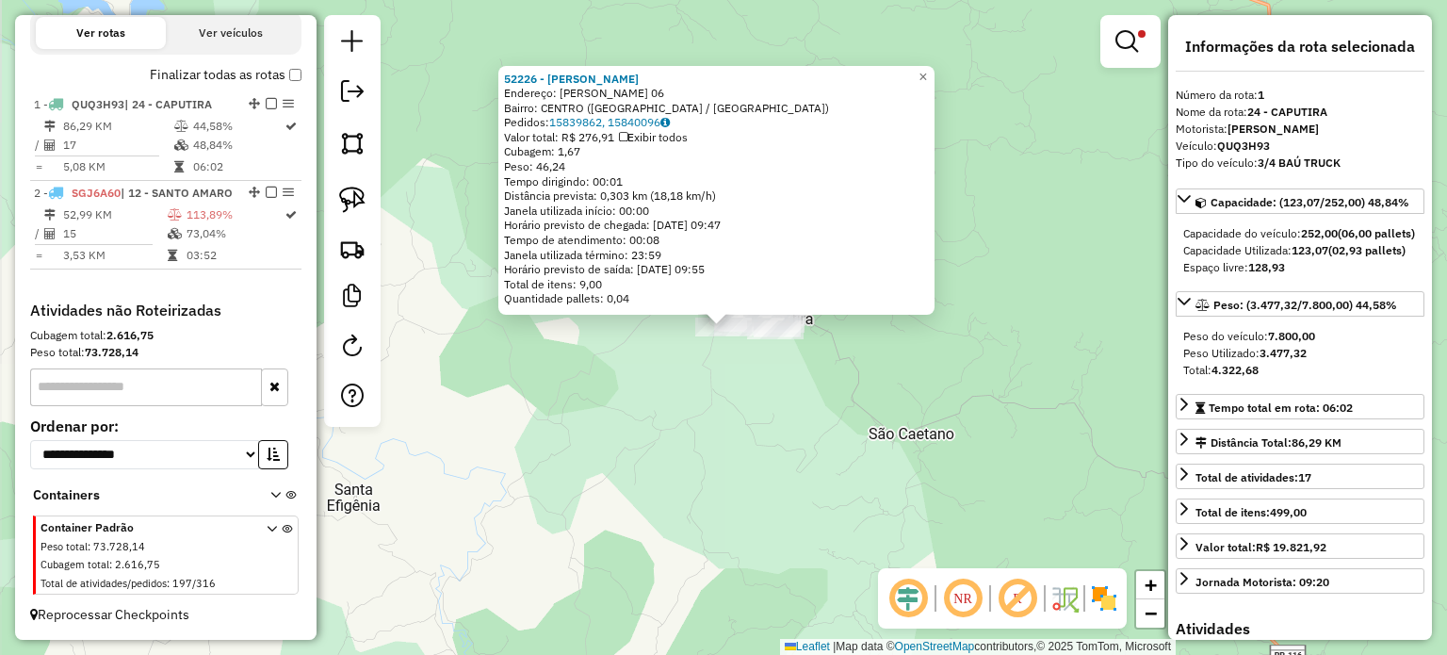
scroll to position [644, 0]
click at [927, 75] on span "×" at bounding box center [922, 76] width 8 height 16
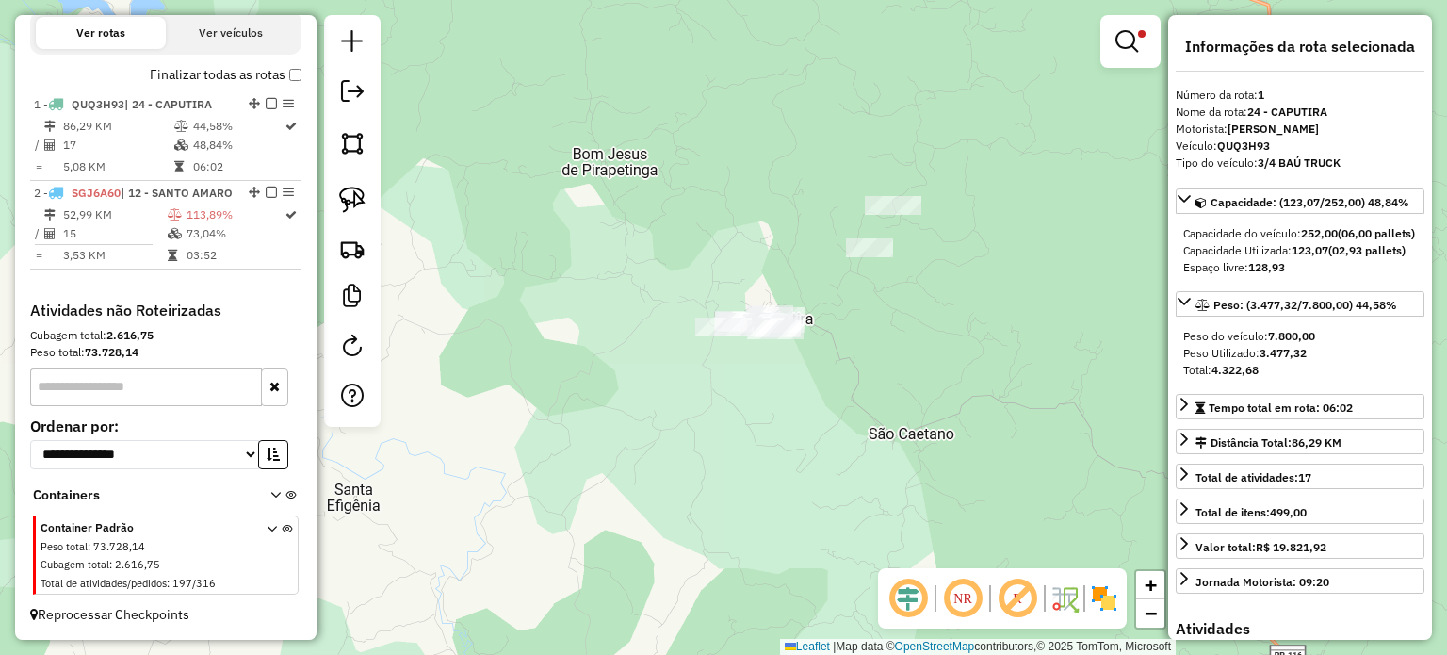
click at [1146, 46] on link at bounding box center [1130, 42] width 45 height 38
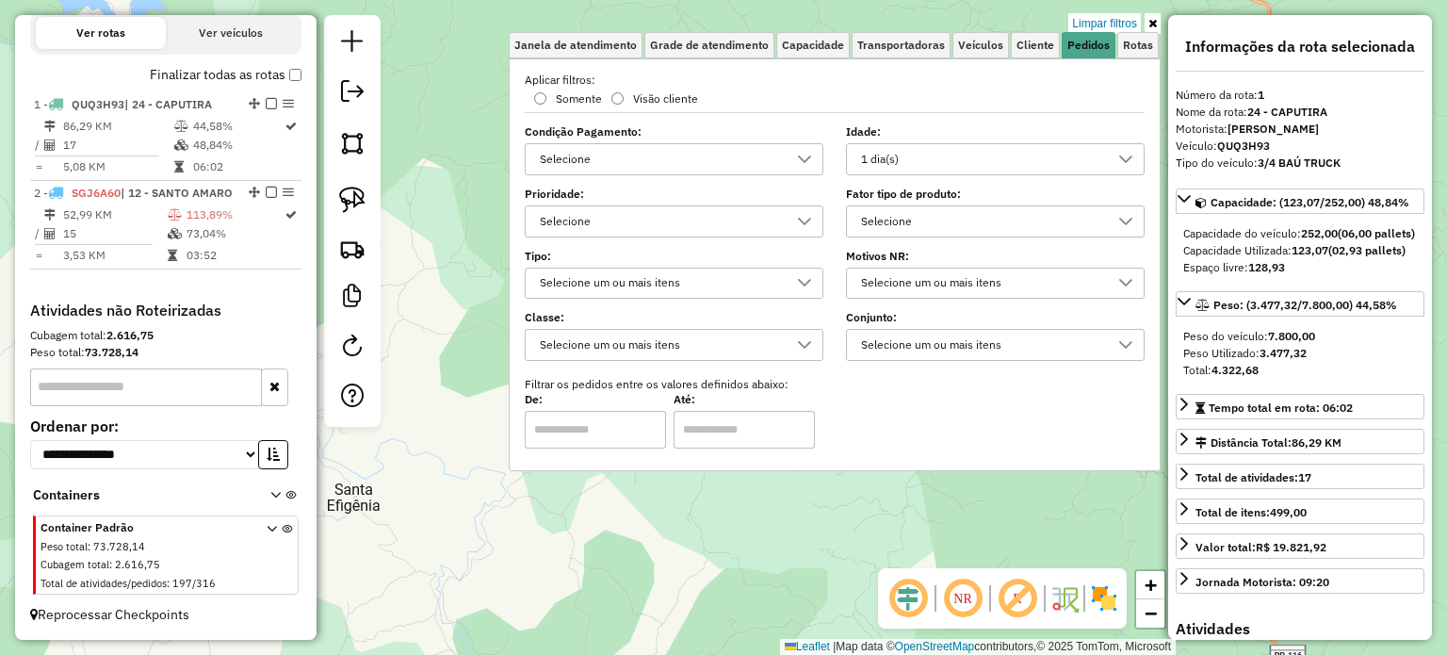
click at [1130, 157] on icon at bounding box center [1125, 159] width 13 height 8
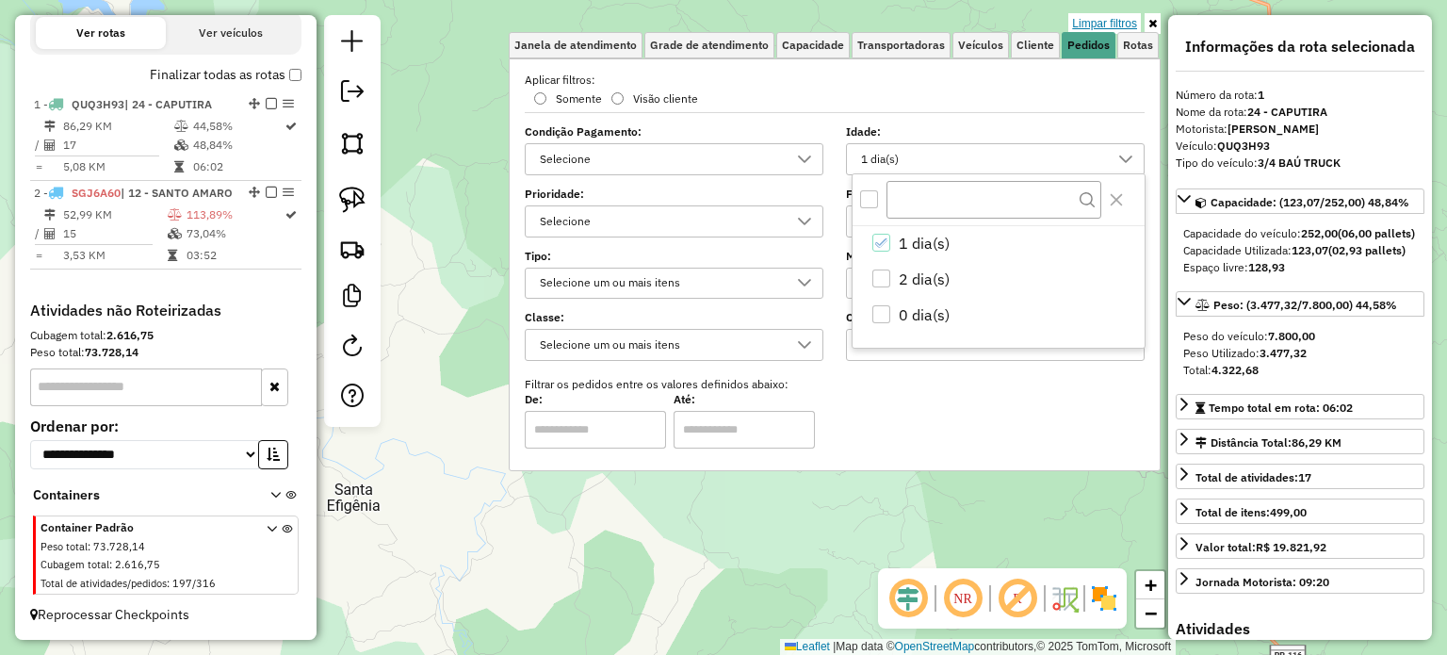
click at [1124, 22] on link "Limpar filtros" at bounding box center [1104, 23] width 73 height 21
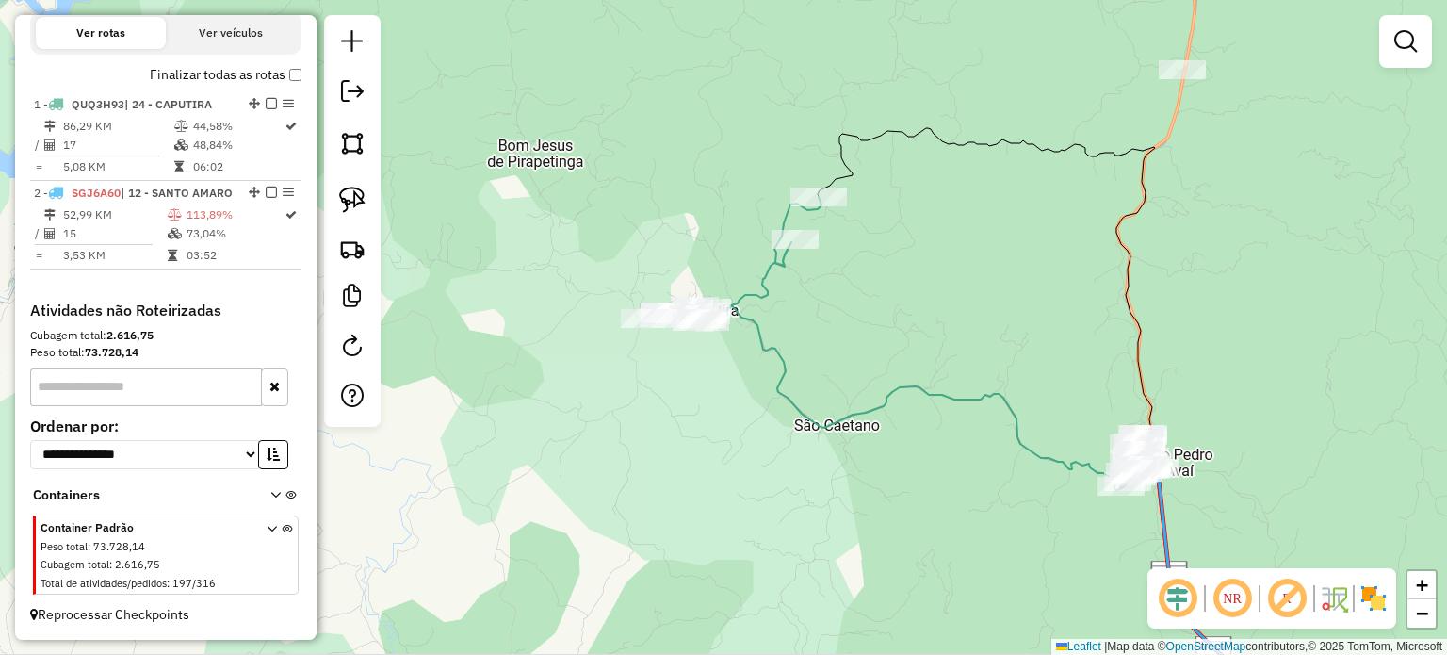
drag, startPoint x: 1012, startPoint y: 476, endPoint x: 721, endPoint y: 402, distance: 300.2
click at [721, 402] on div "Janela de atendimento Grade de atendimento Capacidade Transportadoras Veículos …" at bounding box center [723, 327] width 1447 height 655
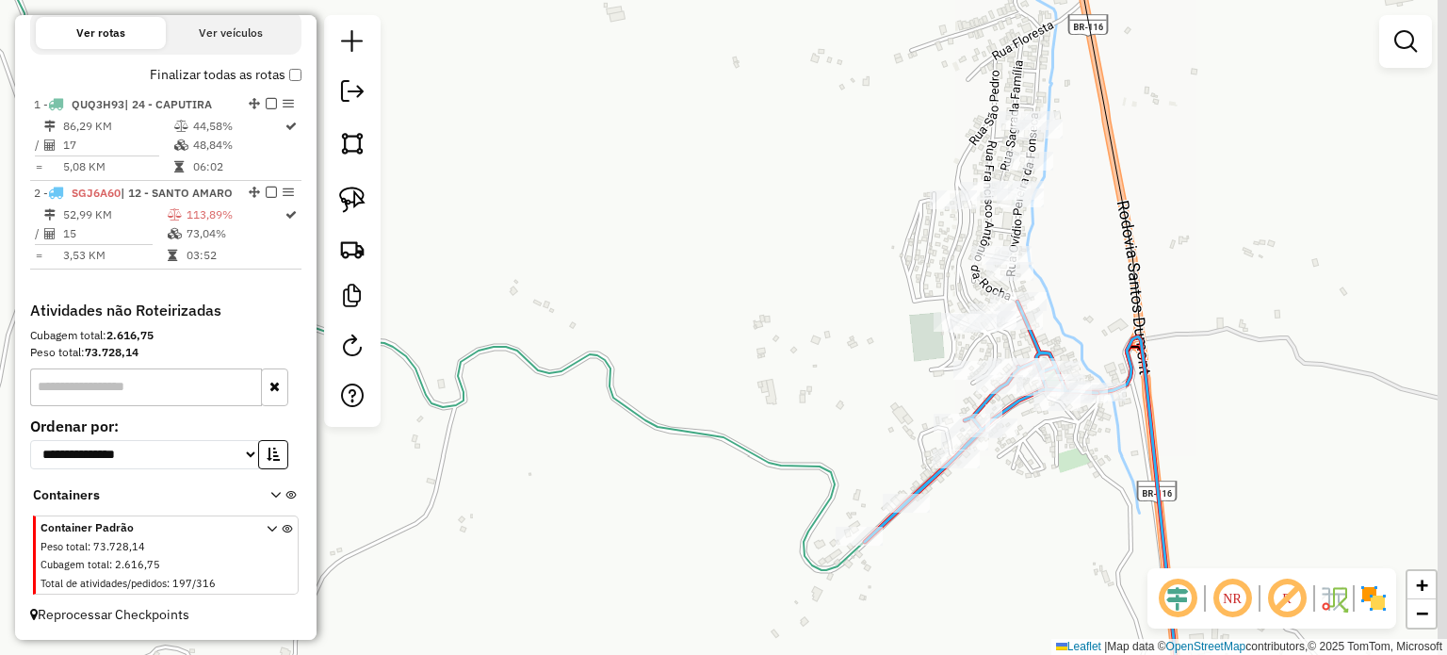
drag, startPoint x: 918, startPoint y: 389, endPoint x: 688, endPoint y: 375, distance: 230.3
click at [689, 376] on div "Janela de atendimento Grade de atendimento Capacidade Transportadoras Veículos …" at bounding box center [723, 327] width 1447 height 655
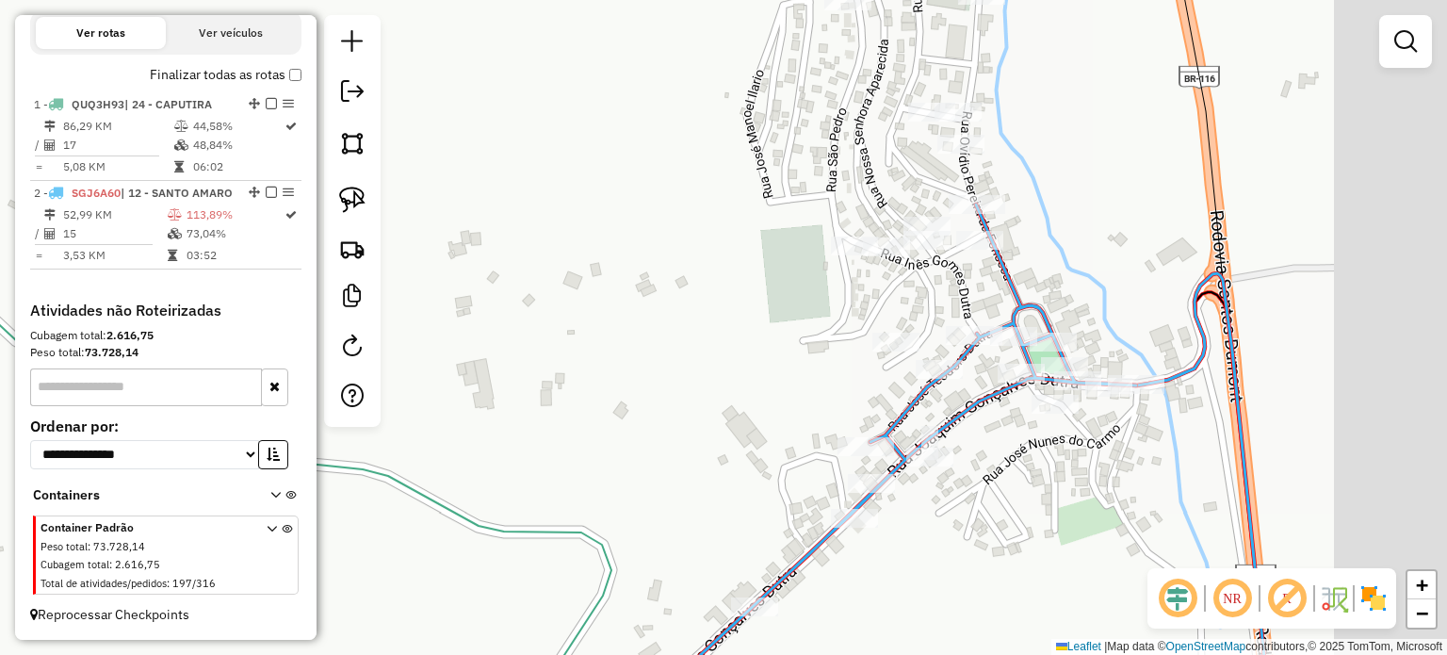
drag, startPoint x: 902, startPoint y: 398, endPoint x: 607, endPoint y: 349, distance: 299.8
click at [622, 353] on div "Janela de atendimento Grade de atendimento Capacidade Transportadoras Veículos …" at bounding box center [723, 327] width 1447 height 655
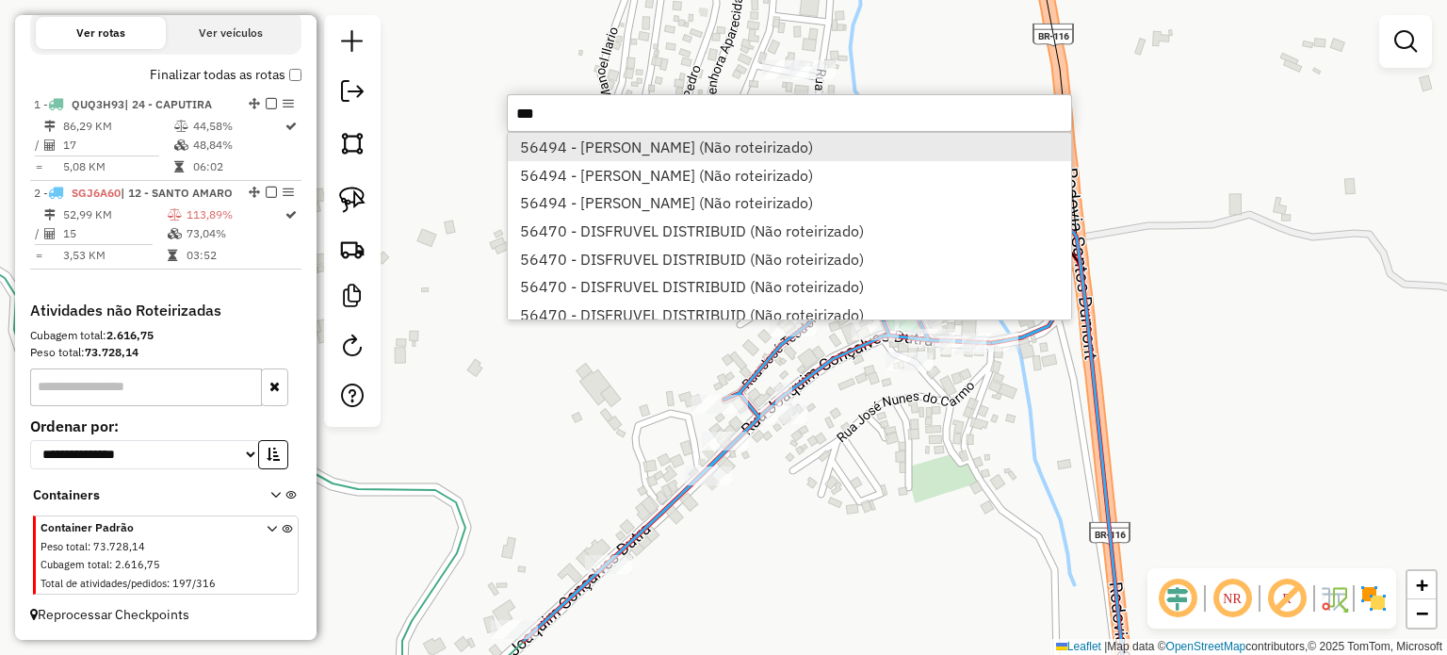
type input "***"
click at [659, 145] on li "56494 - AVISTAO DUTRA (Não roteirizado)" at bounding box center [789, 147] width 563 height 28
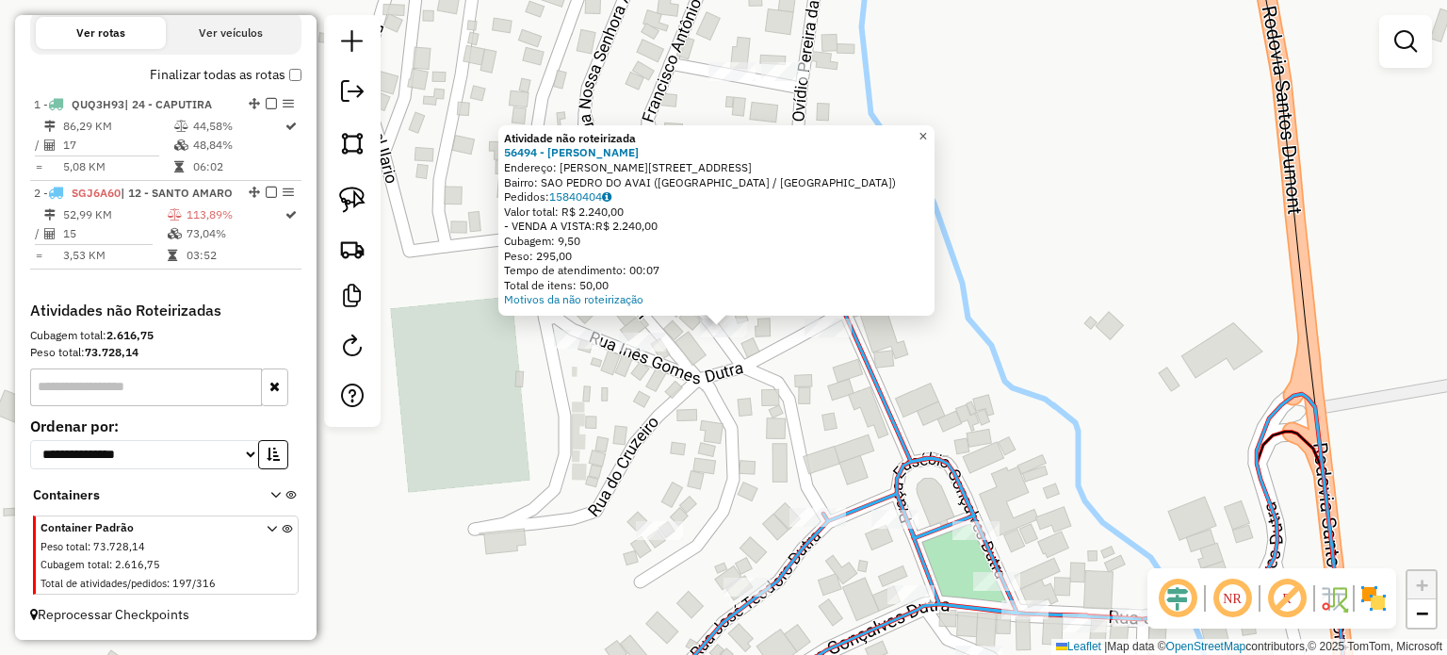
click at [927, 128] on span "×" at bounding box center [922, 136] width 8 height 16
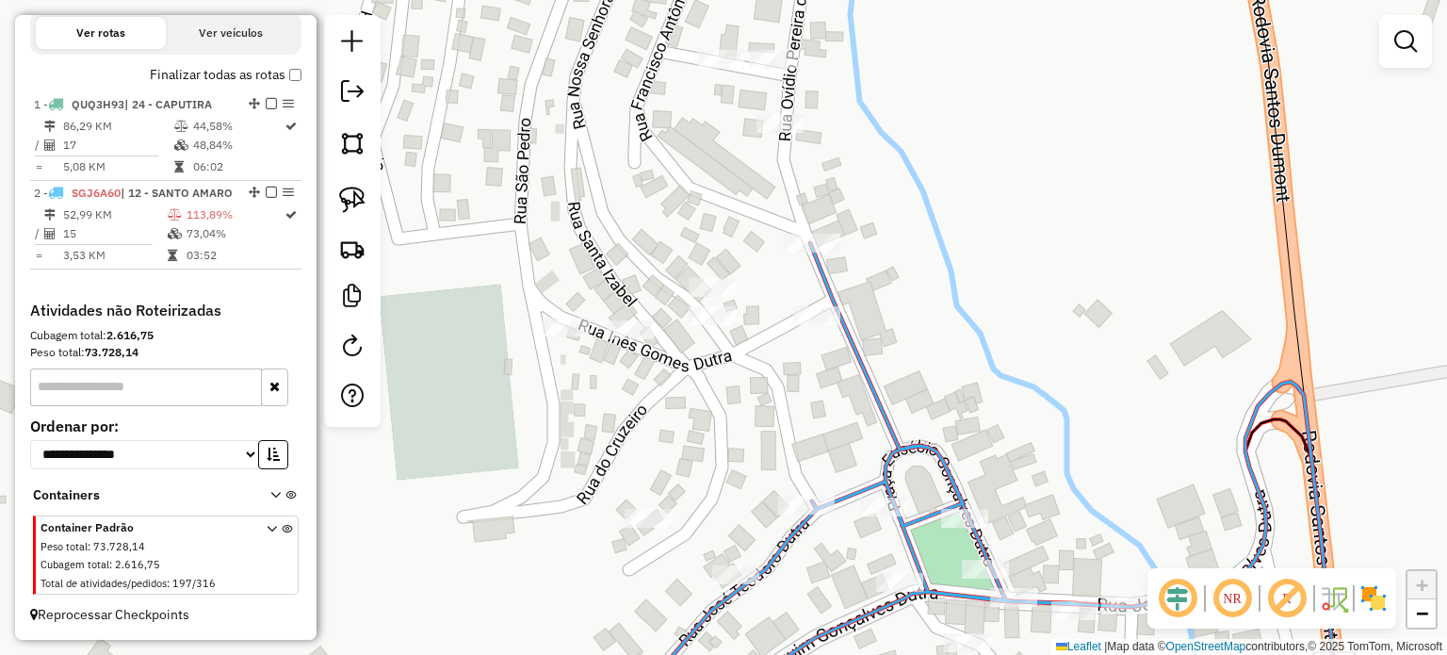
drag, startPoint x: 796, startPoint y: 384, endPoint x: 704, endPoint y: 237, distance: 173.6
click at [704, 237] on div "Janela de atendimento Grade de atendimento Capacidade Transportadoras Veículos …" at bounding box center [723, 327] width 1447 height 655
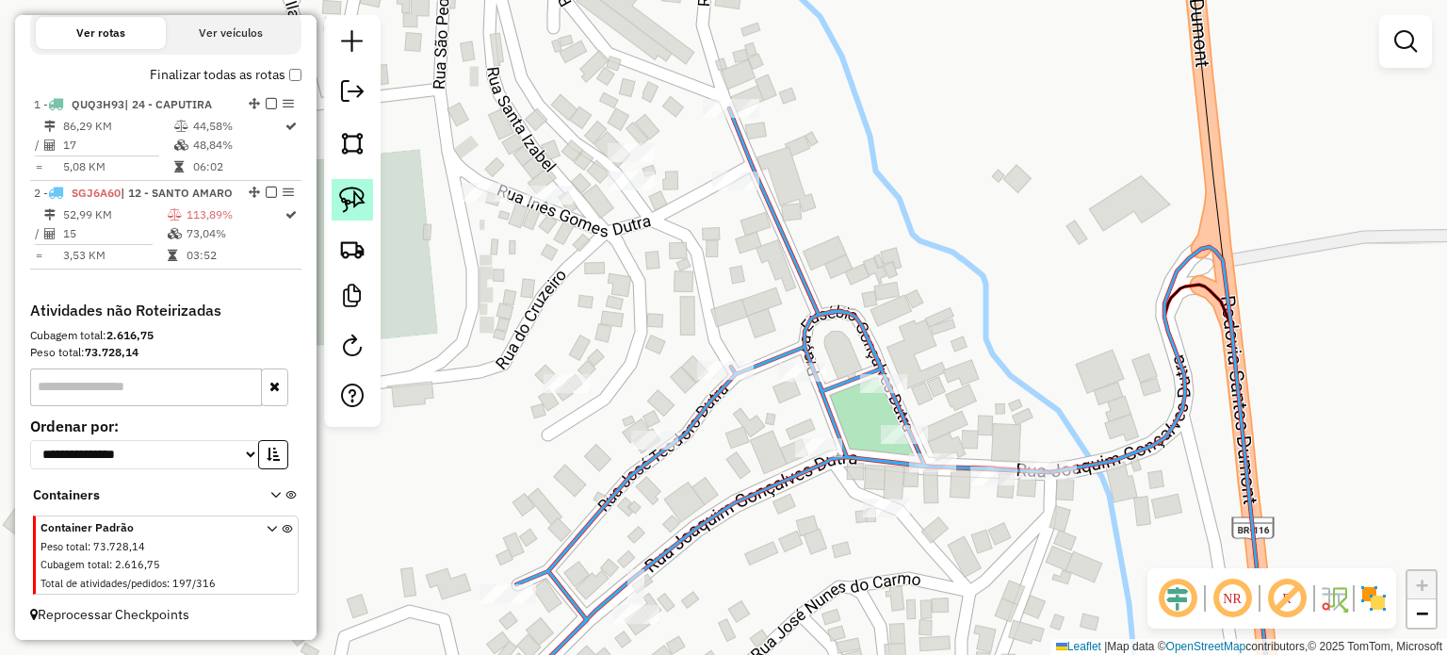
click at [353, 206] on img at bounding box center [352, 200] width 26 height 26
drag, startPoint x: 589, startPoint y: 152, endPoint x: 652, endPoint y: 124, distance: 68.8
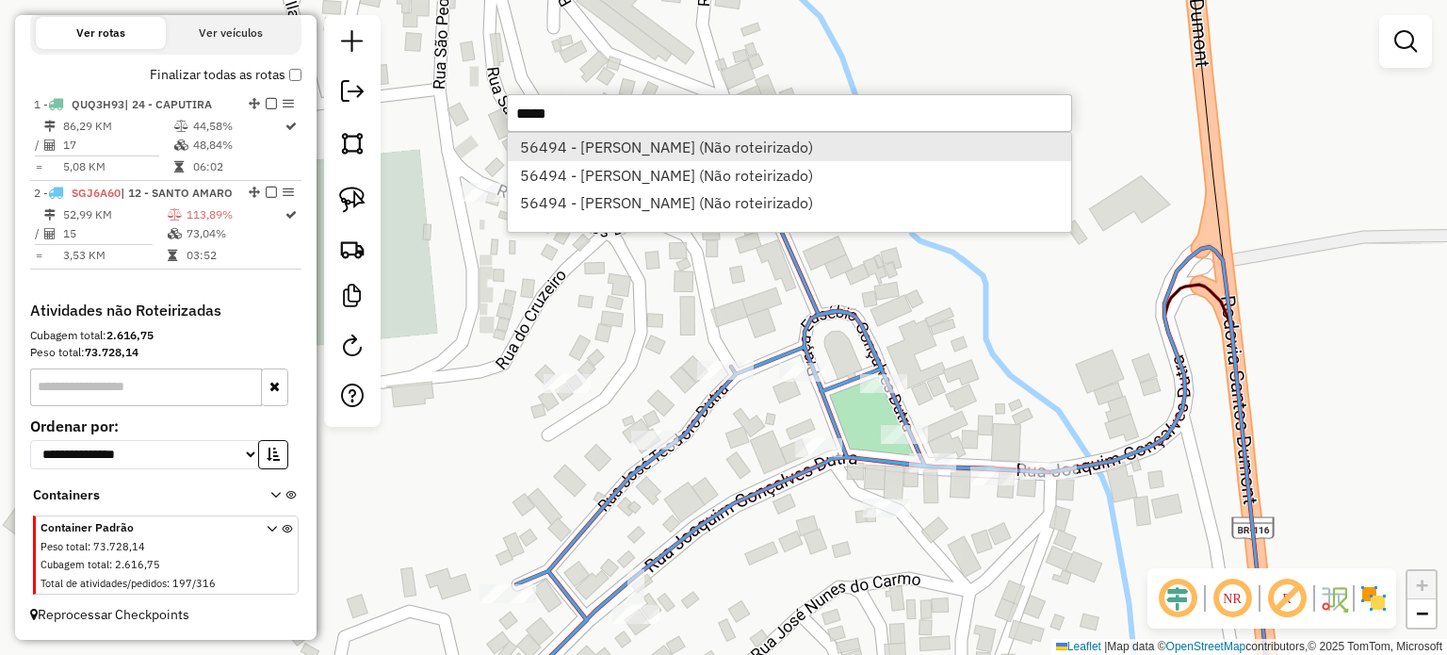
type input "*****"
click at [551, 150] on li "56494 - AVISTAO DUTRA (Não roteirizado)" at bounding box center [789, 147] width 563 height 28
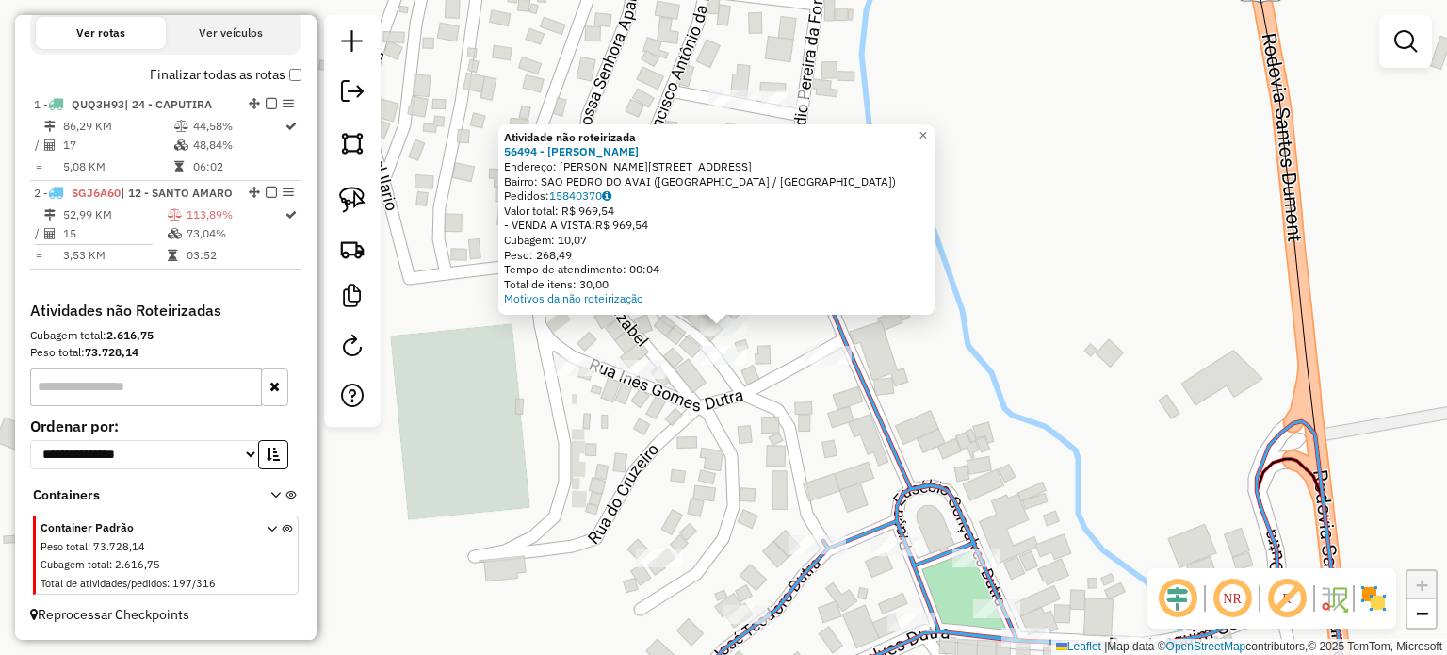
click at [1002, 235] on div "Atividade não roteirizada 56494 - AVISTAO DUTRA Endereço: OVIDIO PEREIRA DA FON…" at bounding box center [723, 327] width 1447 height 655
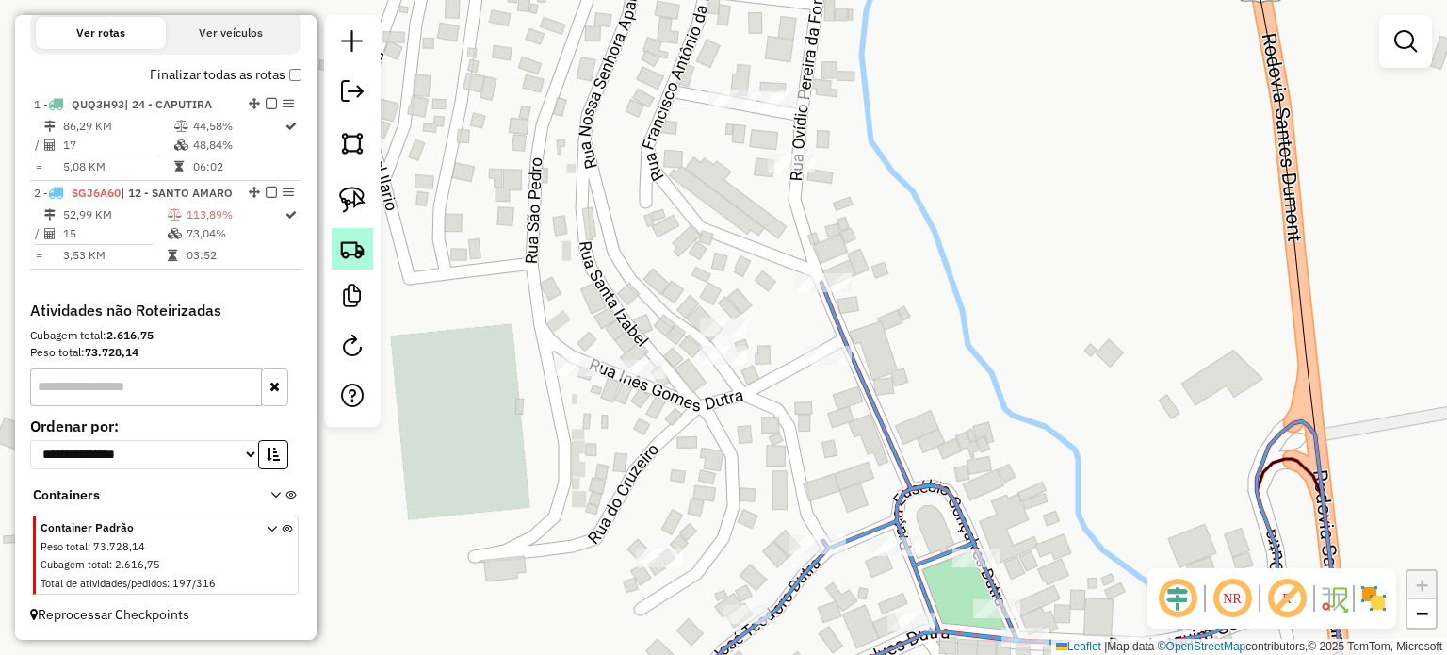
click at [357, 240] on img at bounding box center [352, 249] width 26 height 26
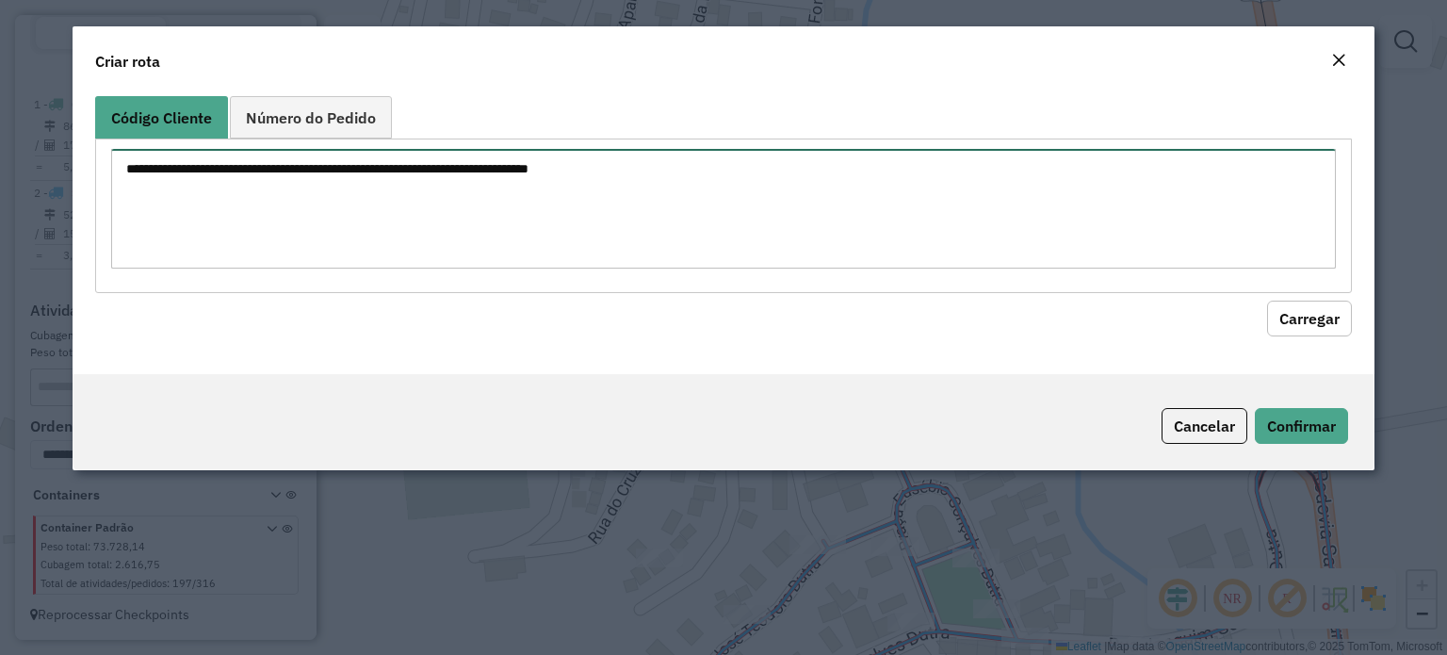
click at [230, 192] on textarea at bounding box center [723, 209] width 1225 height 120
type textarea "*****"
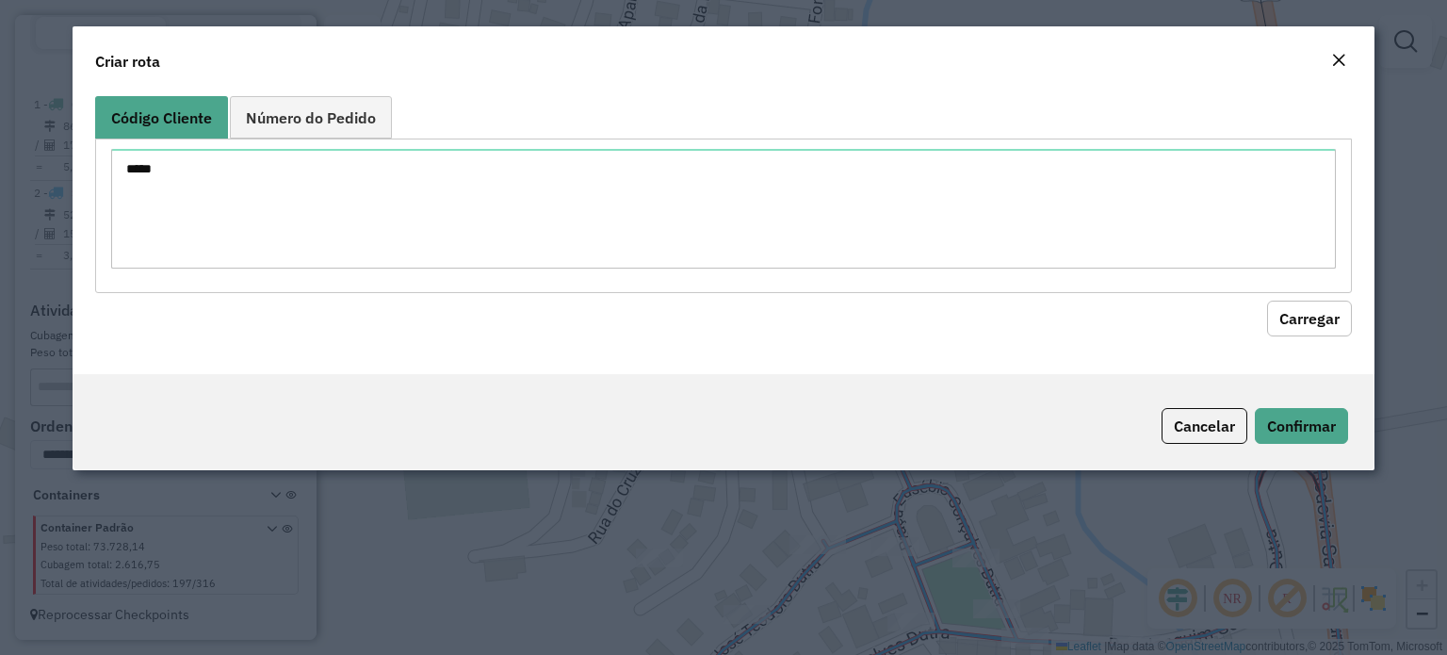
click at [1328, 318] on button "Carregar" at bounding box center [1309, 319] width 85 height 36
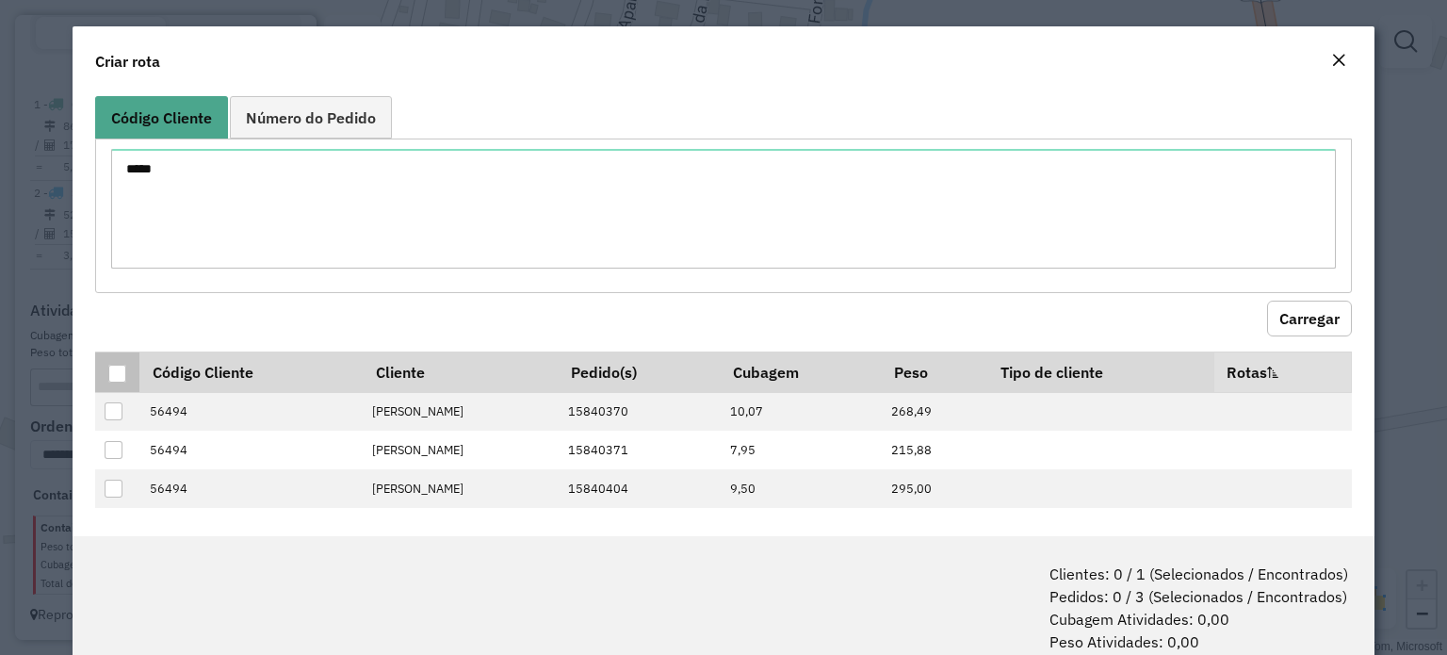
click at [117, 371] on div at bounding box center [117, 374] width 18 height 18
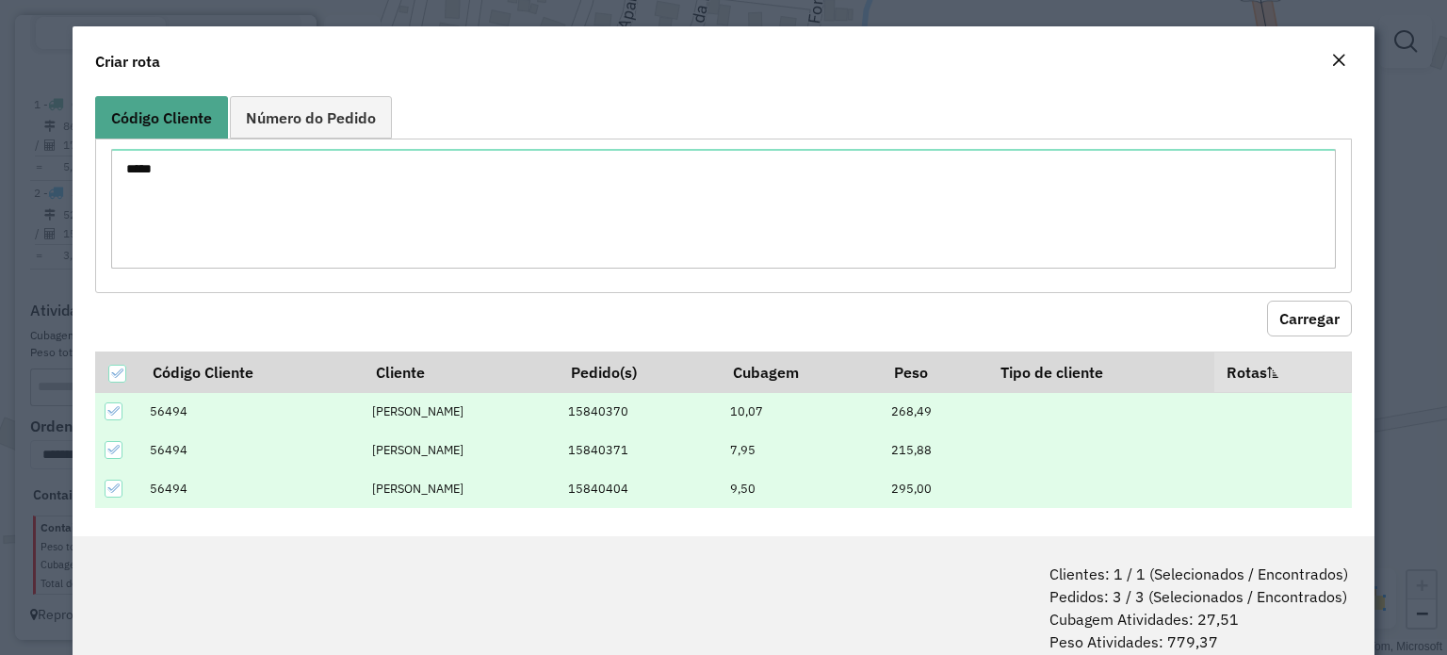
click at [1296, 321] on button "Carregar" at bounding box center [1309, 319] width 85 height 36
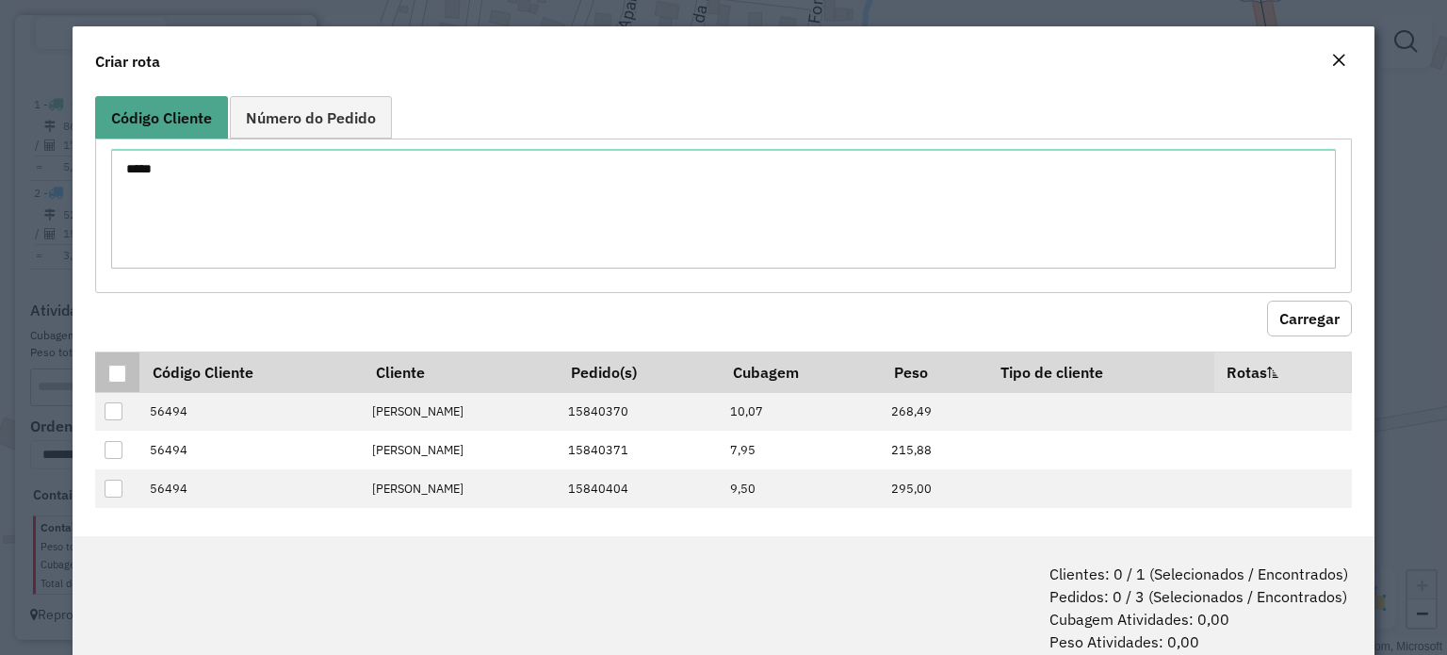
click at [108, 373] on div at bounding box center [117, 374] width 18 height 18
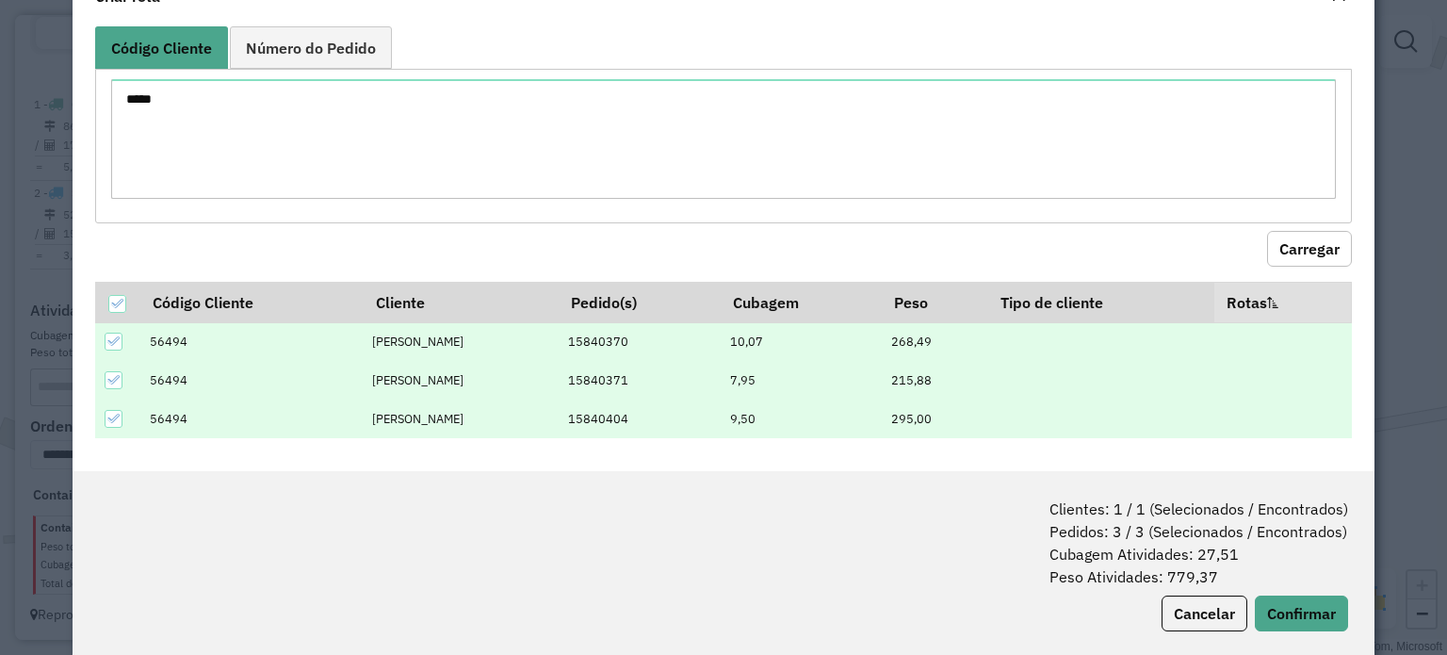
scroll to position [94, 0]
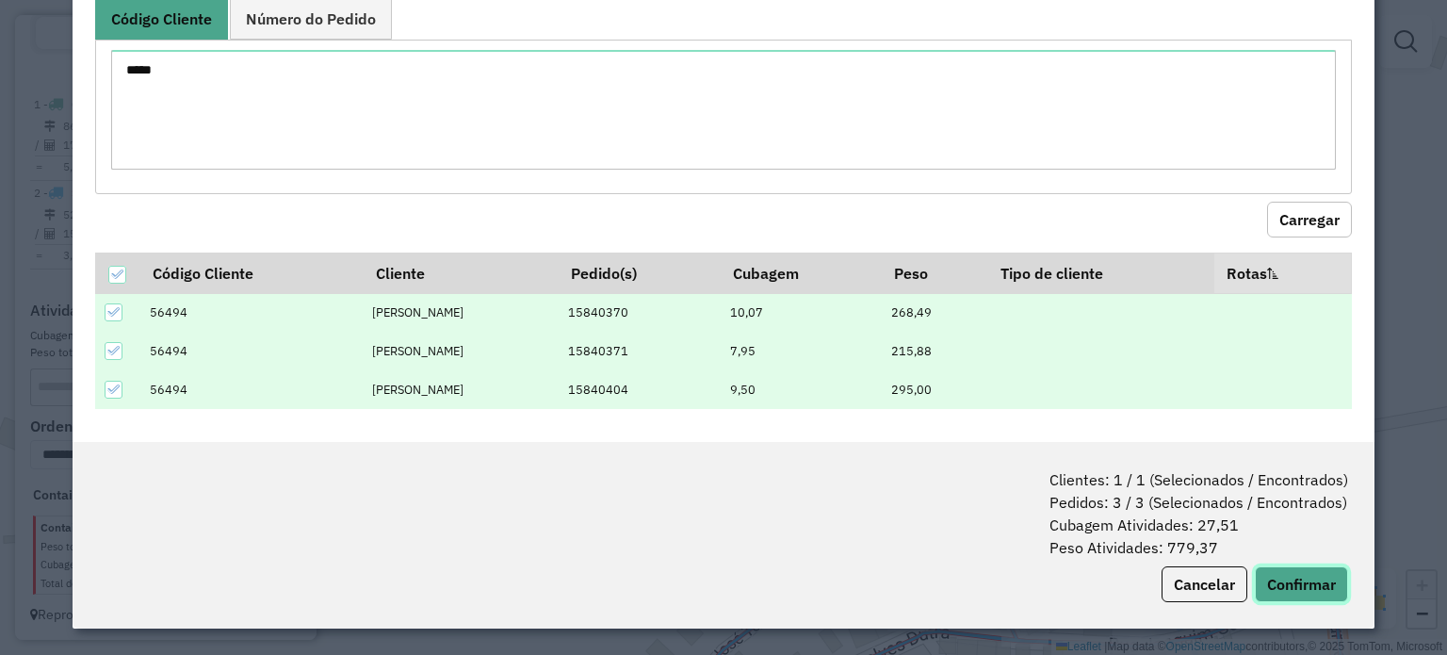
click at [1308, 587] on button "Confirmar" at bounding box center [1301, 584] width 93 height 36
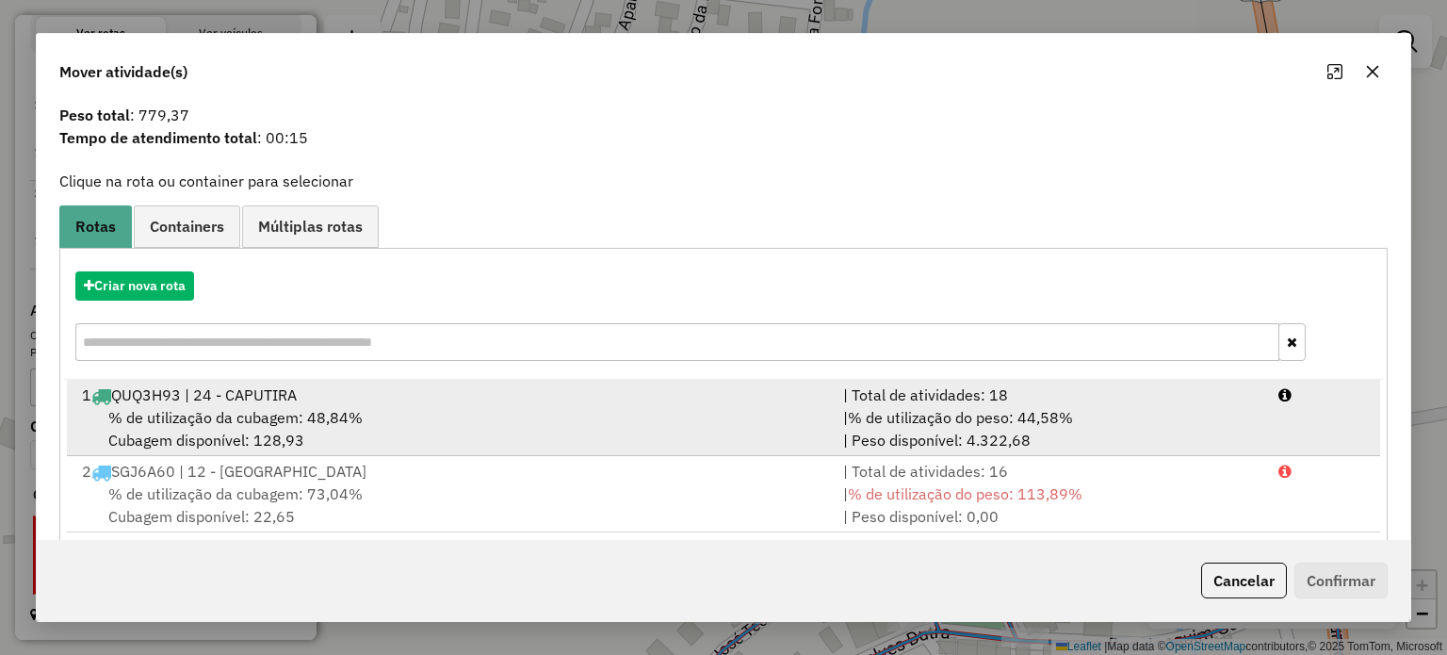
scroll to position [74, 0]
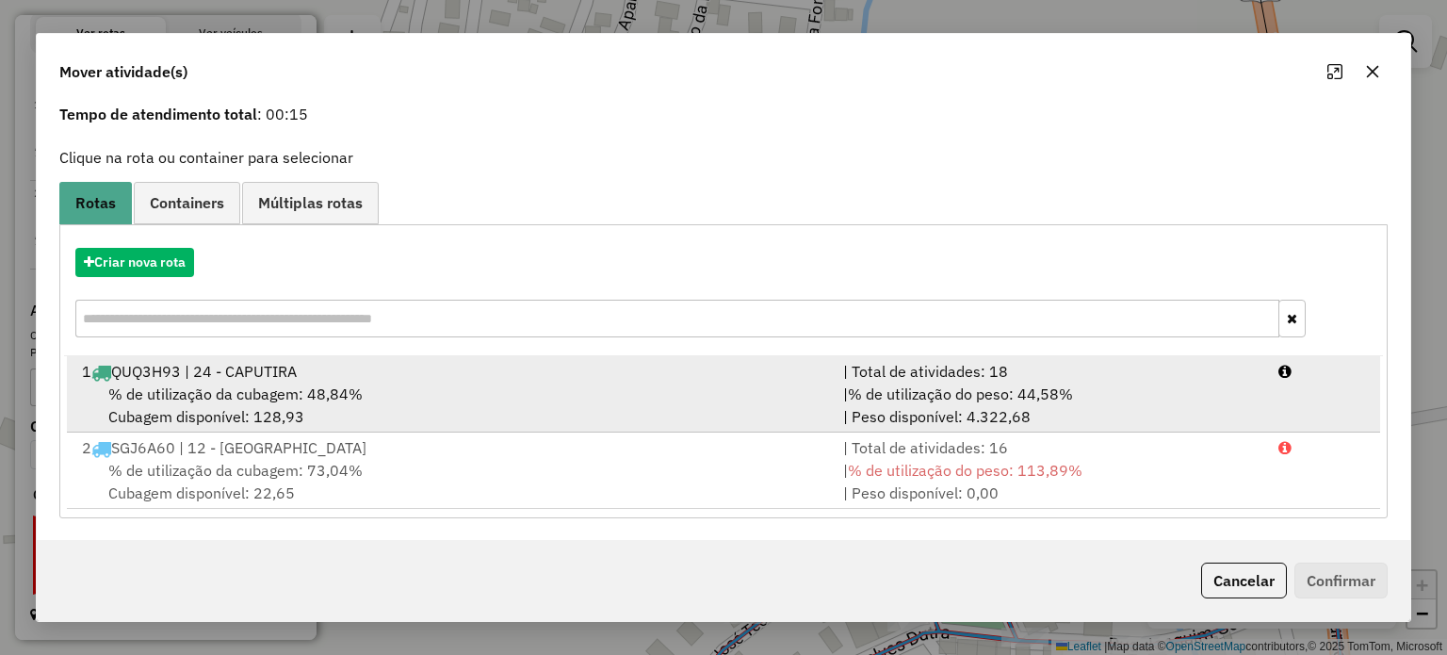
click at [384, 385] on div "% de utilização da cubagem: 48,84% Cubagem disponível: 128,93" at bounding box center [451, 404] width 761 height 45
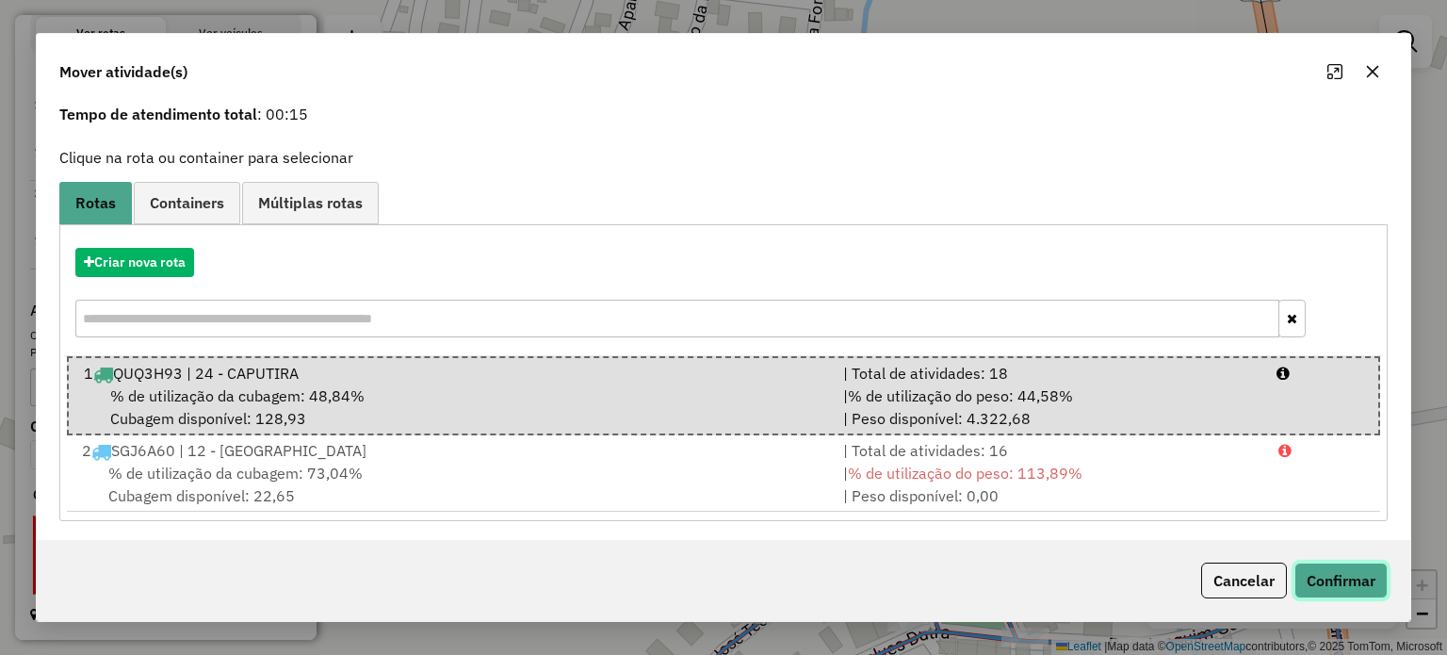
click at [1335, 579] on button "Confirmar" at bounding box center [1340, 580] width 93 height 36
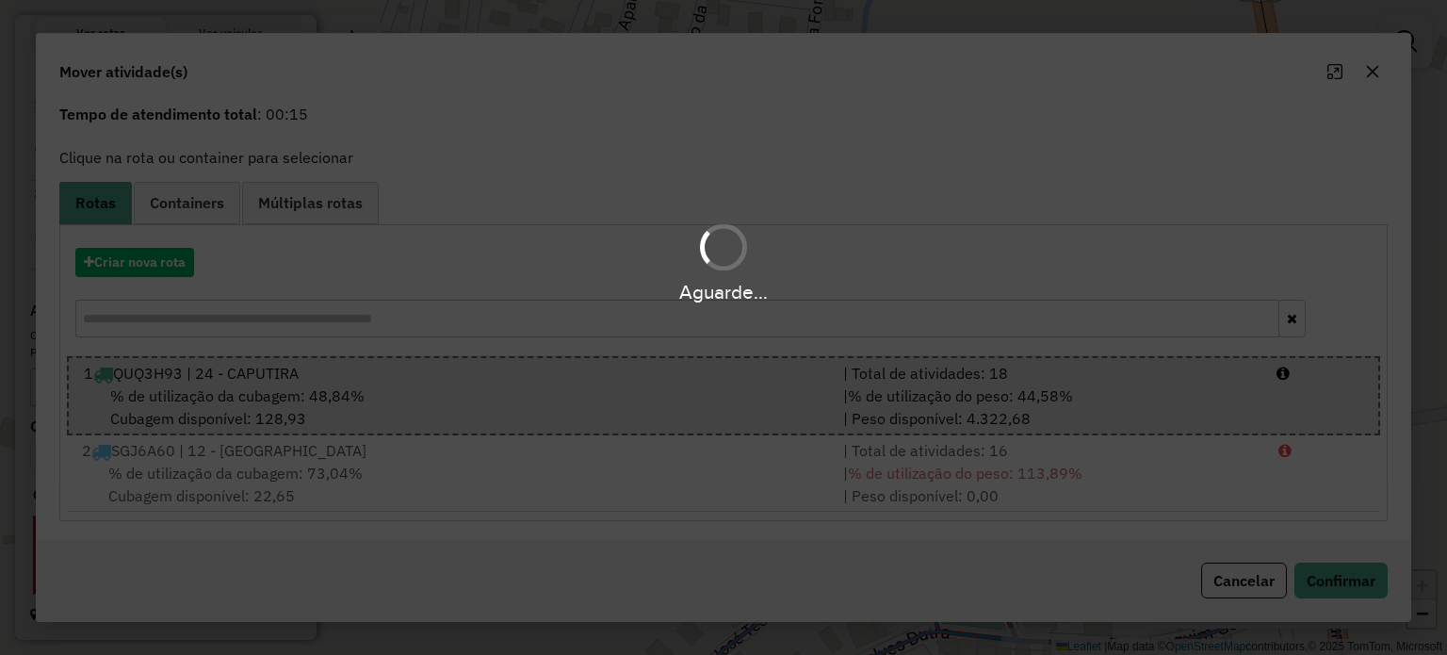
scroll to position [0, 0]
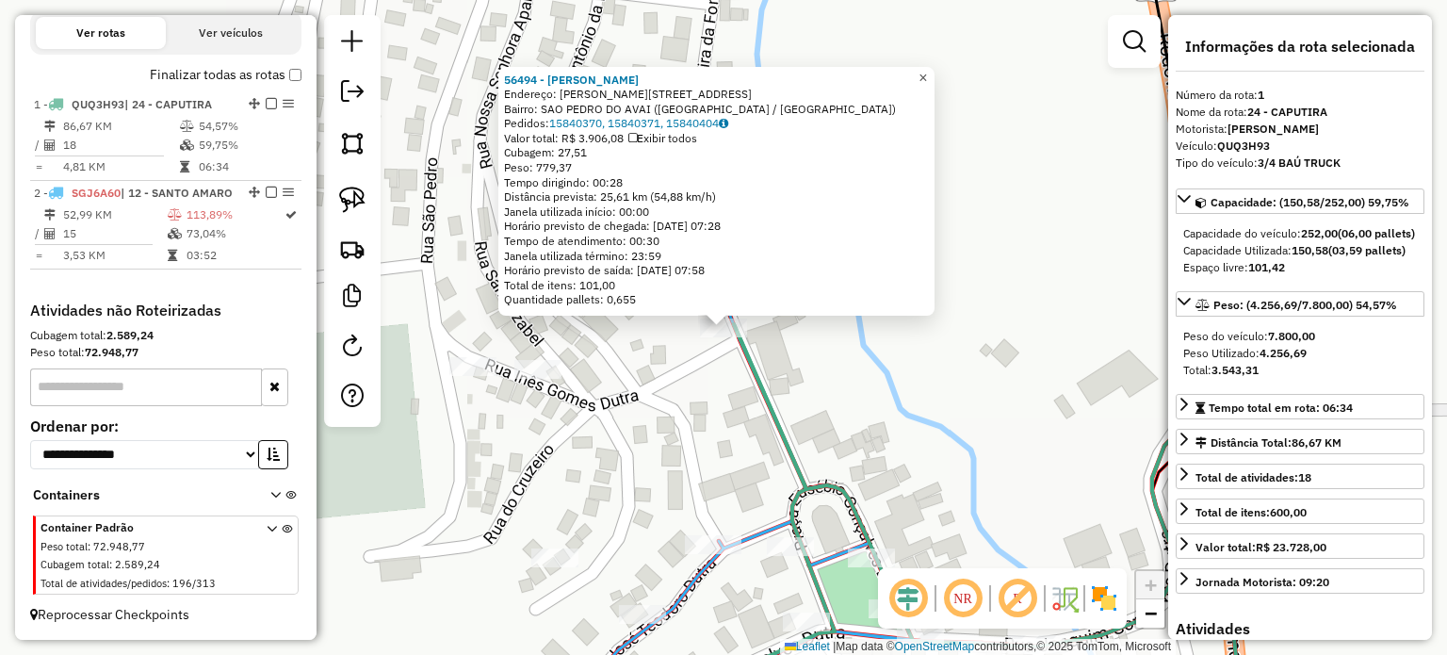
click at [927, 74] on span "×" at bounding box center [922, 78] width 8 height 16
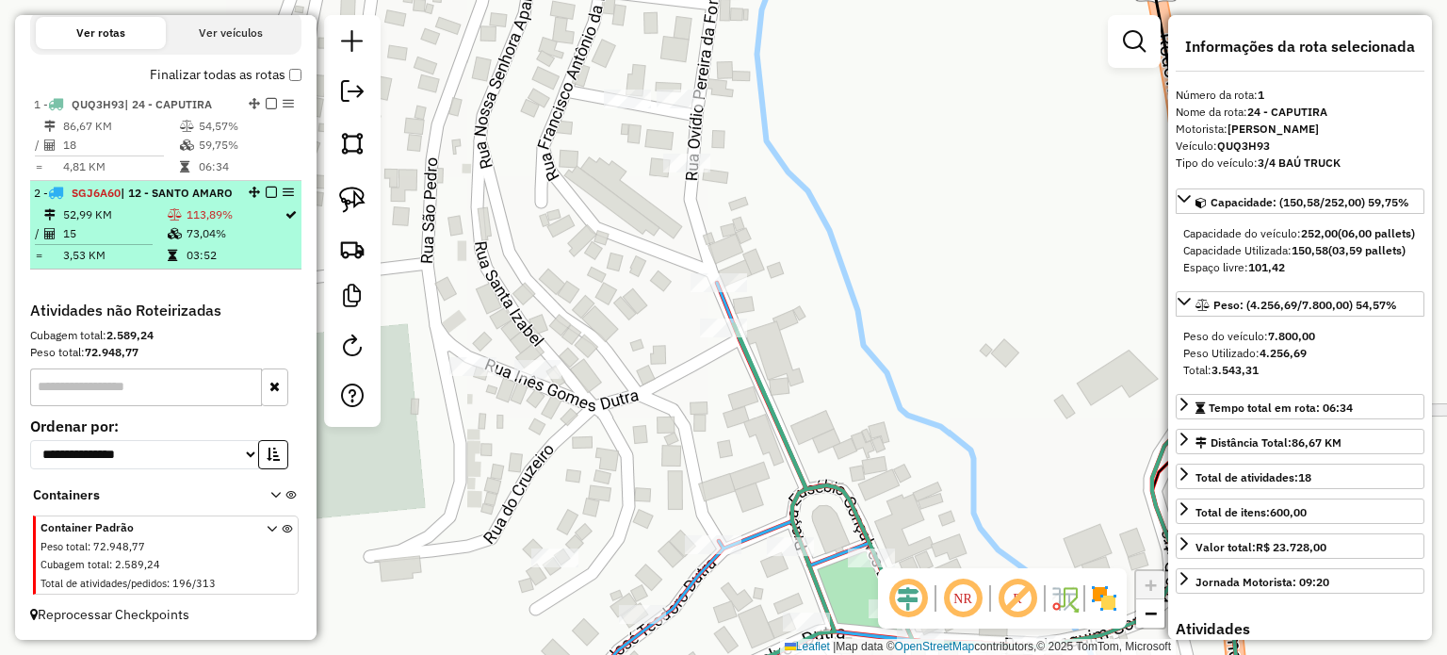
click at [77, 186] on span "SGJ6A60" at bounding box center [96, 193] width 49 height 14
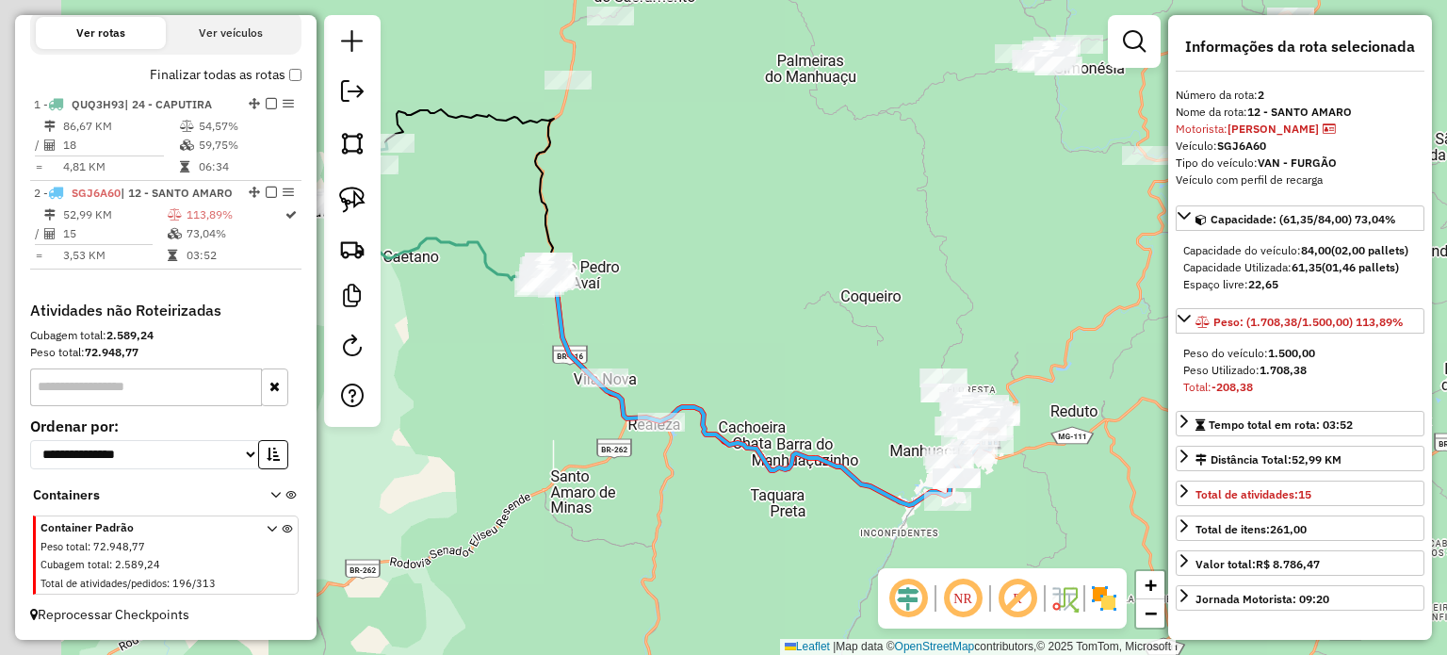
drag, startPoint x: 535, startPoint y: 316, endPoint x: 635, endPoint y: 338, distance: 102.4
click at [635, 338] on div "Janela de atendimento Grade de atendimento Capacidade Transportadoras Veículos …" at bounding box center [723, 327] width 1447 height 655
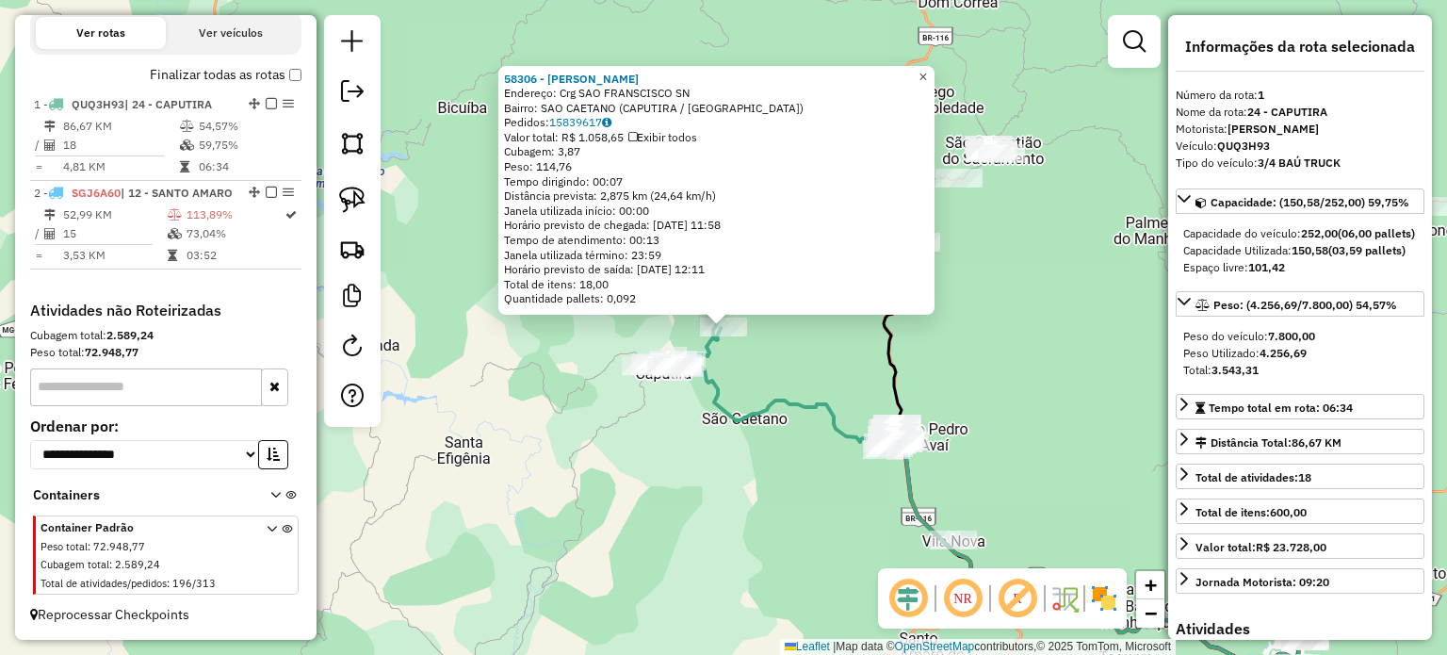
drag, startPoint x: 938, startPoint y: 71, endPoint x: 912, endPoint y: 124, distance: 59.8
click at [927, 72] on span "×" at bounding box center [922, 76] width 8 height 16
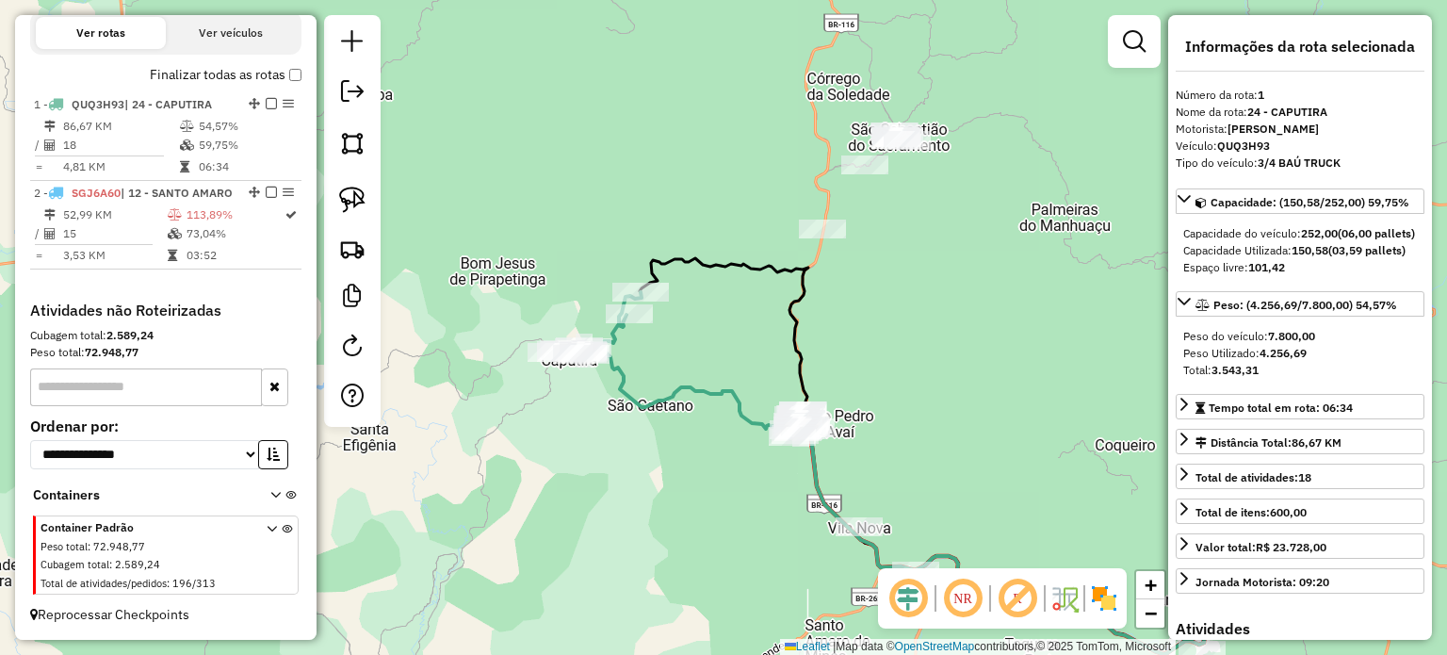
drag, startPoint x: 788, startPoint y: 364, endPoint x: 725, endPoint y: 374, distance: 63.0
click at [720, 348] on div "Janela de atendimento Grade de atendimento Capacidade Transportadoras Veículos …" at bounding box center [723, 327] width 1447 height 655
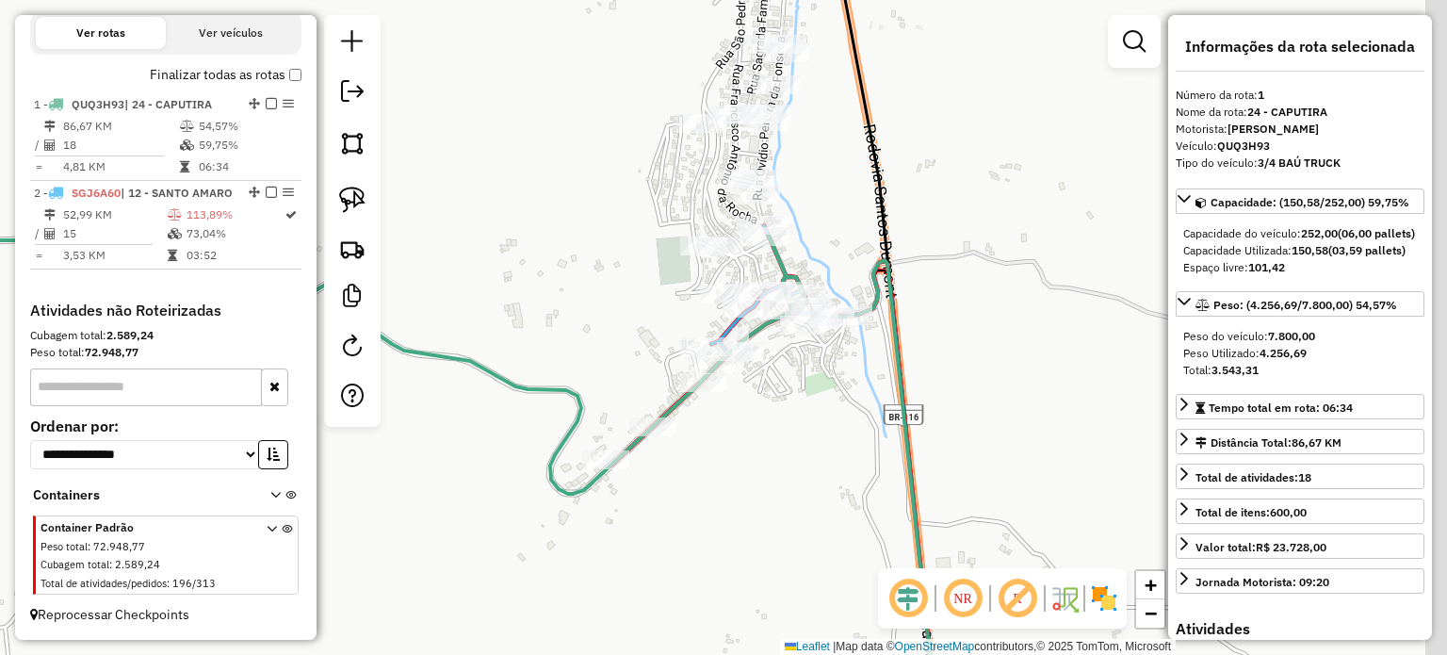
drag, startPoint x: 950, startPoint y: 353, endPoint x: 782, endPoint y: 411, distance: 177.3
click at [786, 417] on div "Janela de atendimento Grade de atendimento Capacidade Transportadoras Veículos …" at bounding box center [723, 327] width 1447 height 655
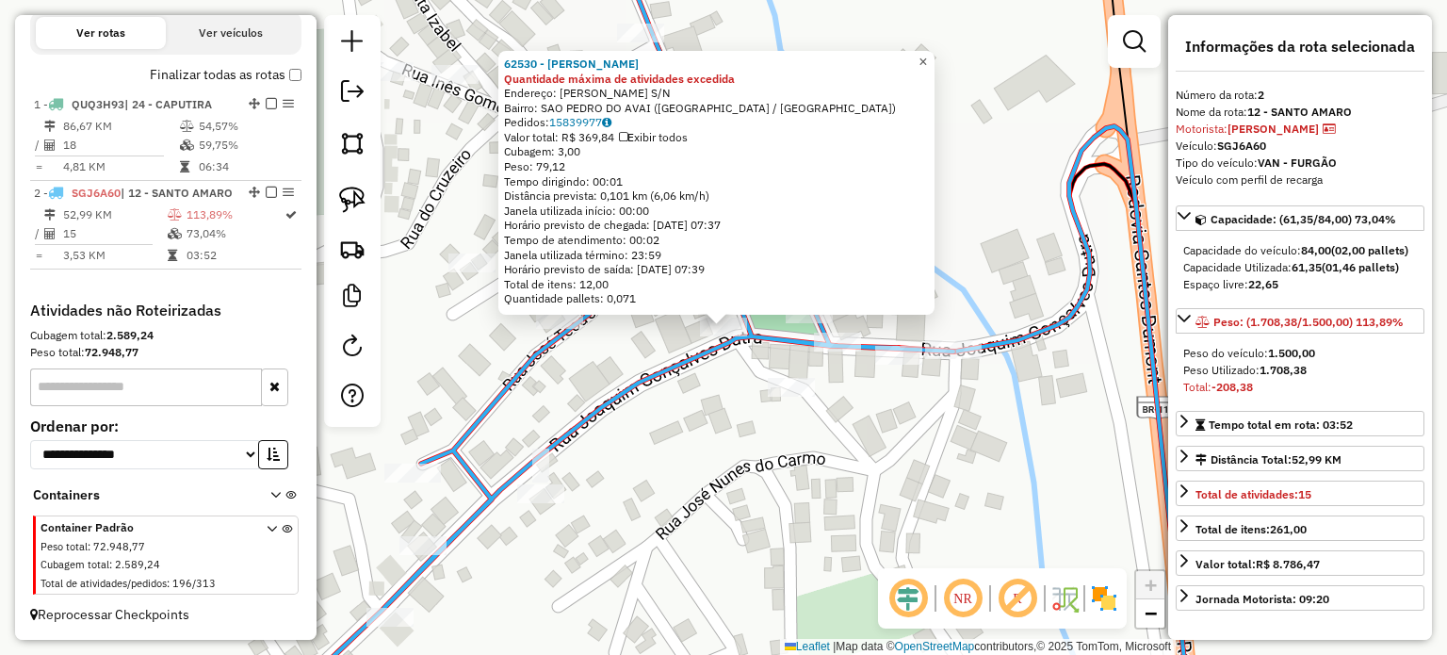
click at [927, 59] on span "×" at bounding box center [922, 62] width 8 height 16
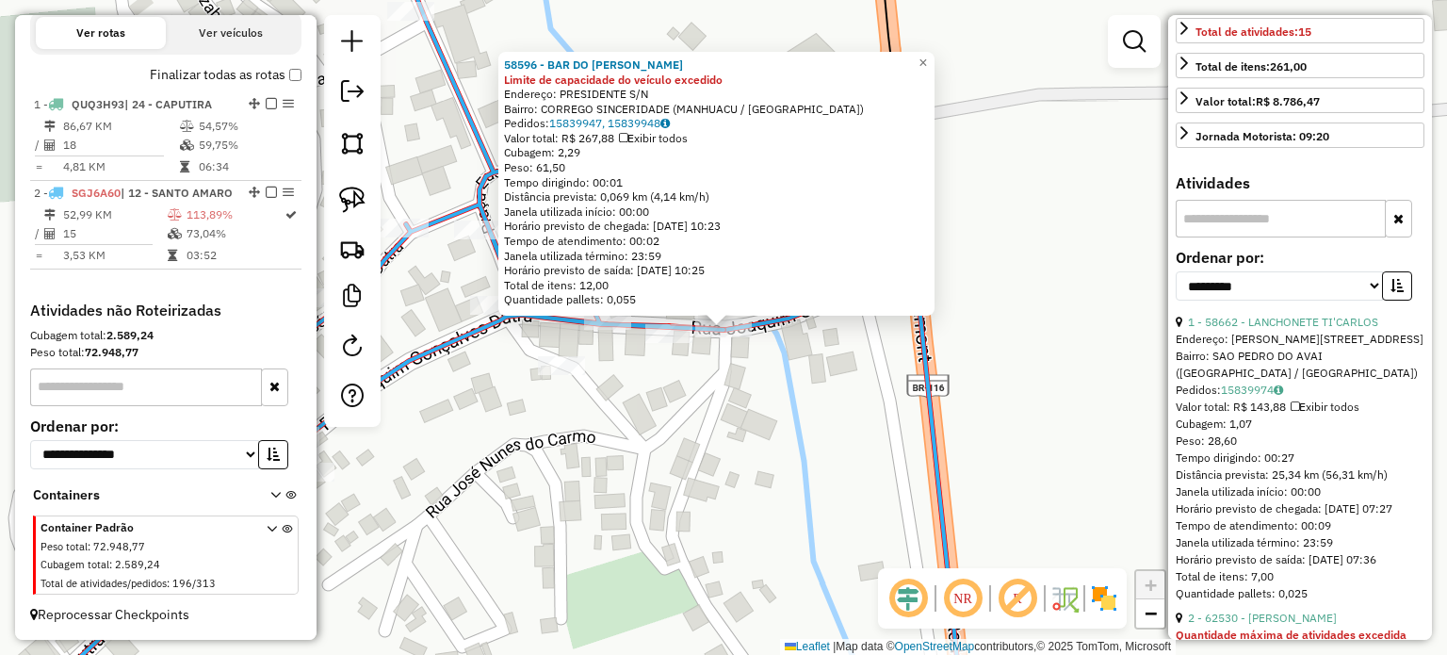
scroll to position [471, 0]
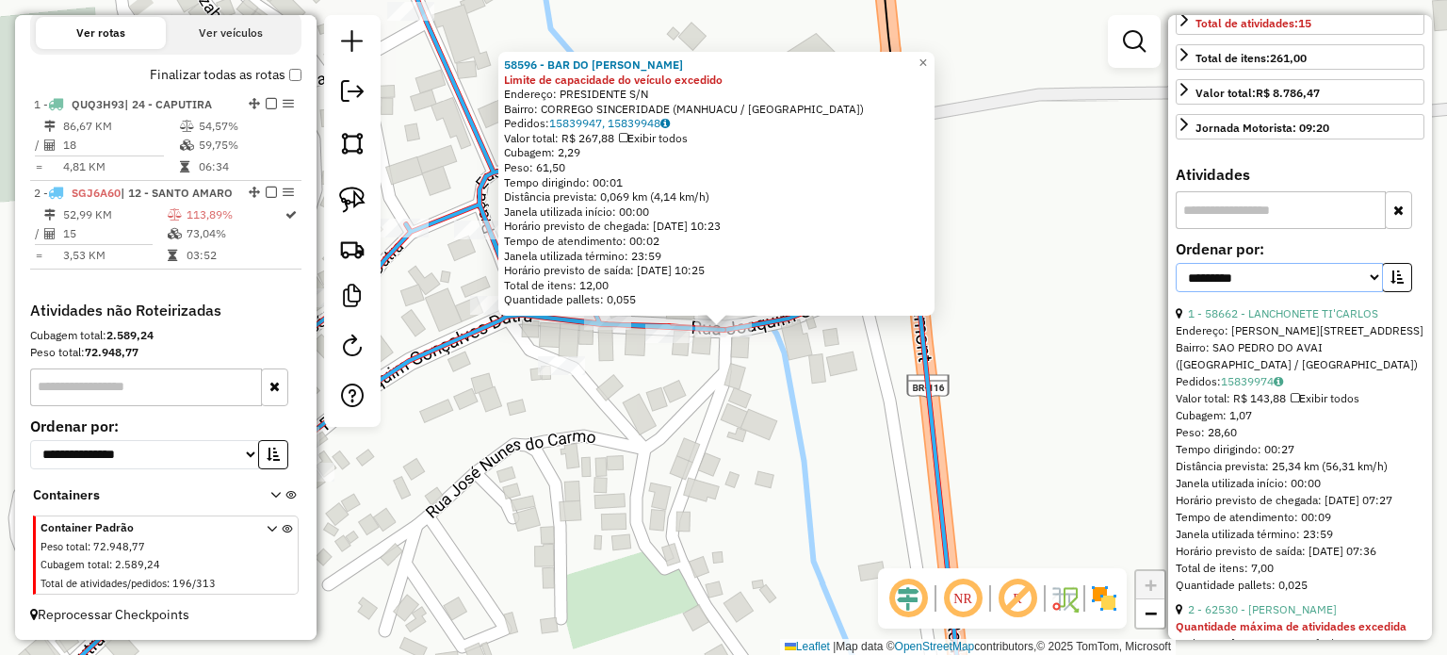
click at [1367, 287] on select "**********" at bounding box center [1279, 277] width 207 height 29
select select "*********"
click at [1176, 278] on select "**********" at bounding box center [1279, 277] width 207 height 29
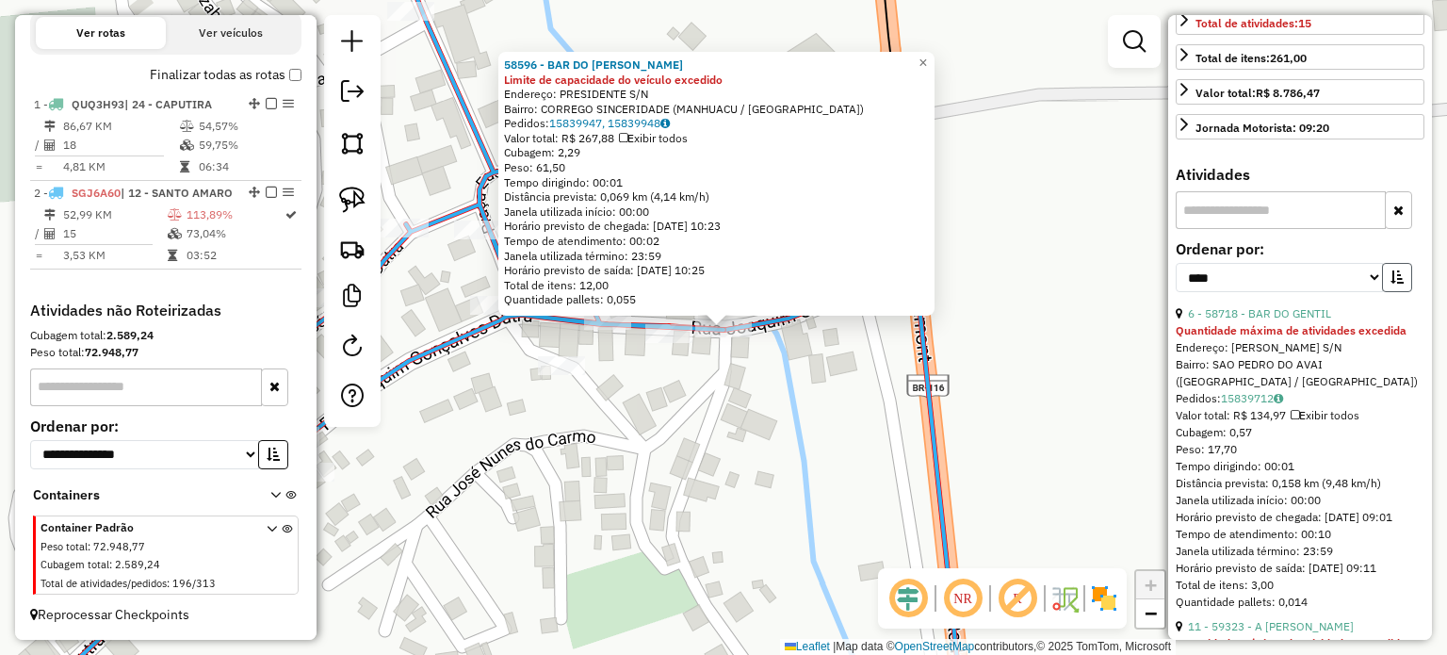
click at [1384, 292] on button "button" at bounding box center [1397, 277] width 30 height 29
click at [1383, 292] on button "button" at bounding box center [1397, 277] width 30 height 29
click at [1275, 320] on link "12 - 57353 - MARIA CRISTINA DE OL" at bounding box center [1265, 313] width 155 height 14
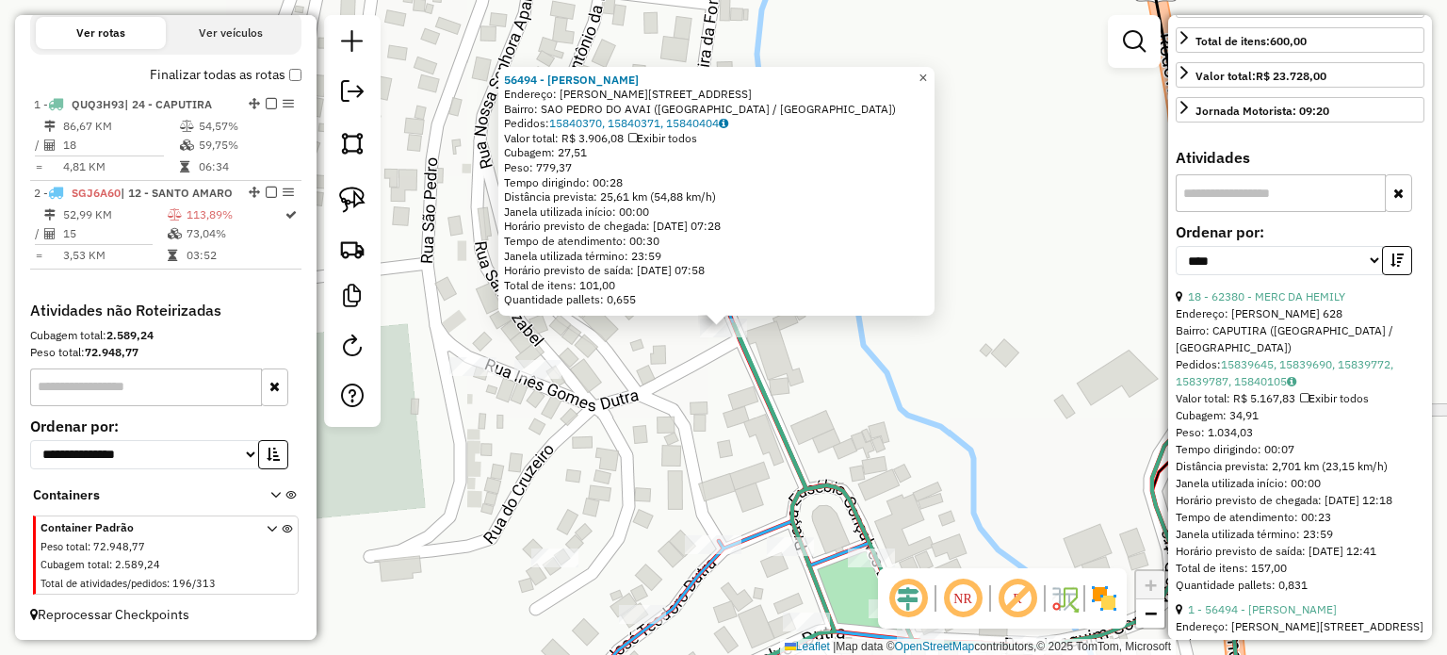
click at [927, 70] on span "×" at bounding box center [922, 78] width 8 height 16
click at [1390, 267] on icon "button" at bounding box center [1396, 259] width 13 height 13
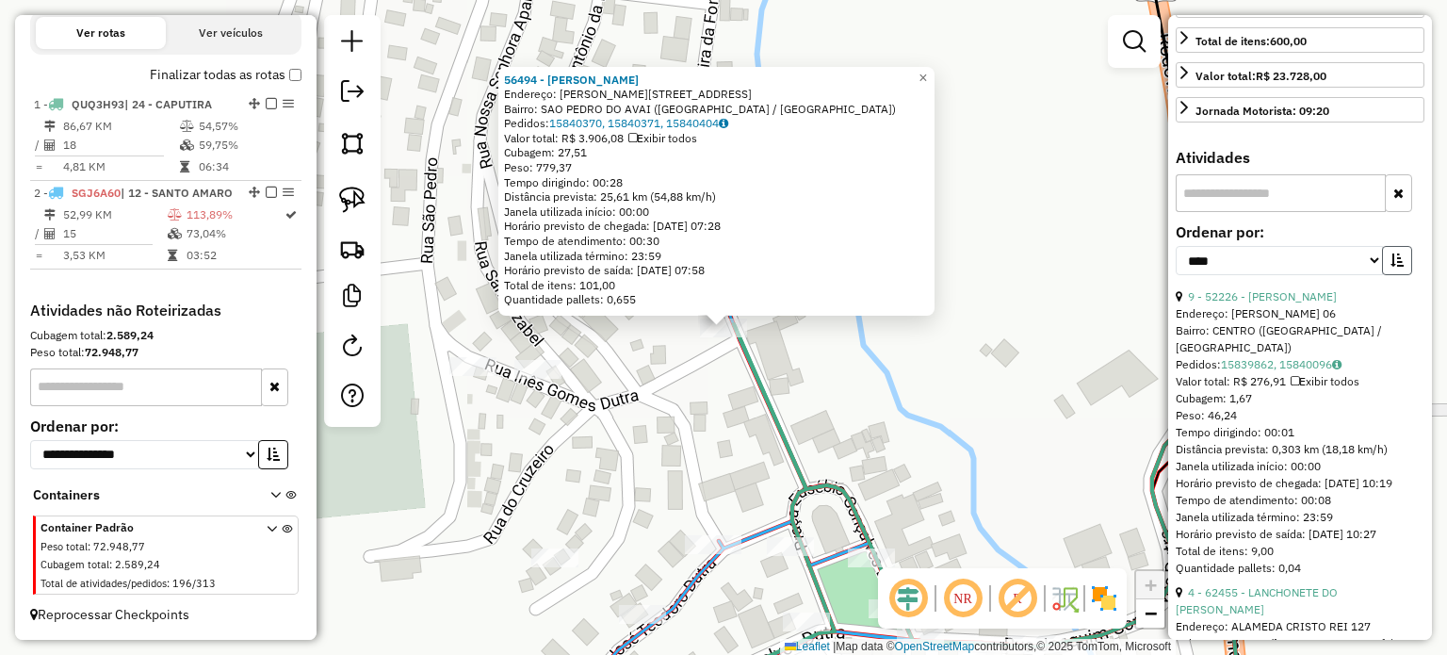
click at [1390, 267] on icon "button" at bounding box center [1396, 259] width 13 height 13
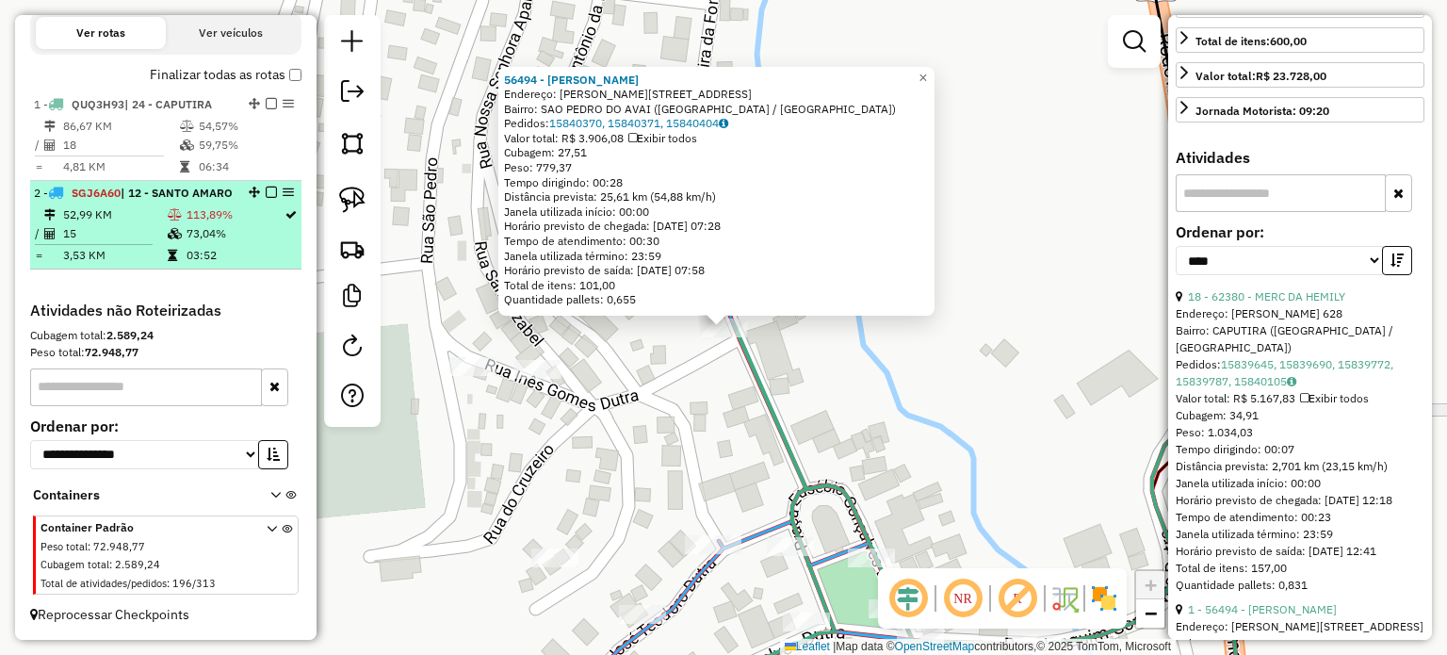
click at [270, 187] on em at bounding box center [271, 192] width 11 height 11
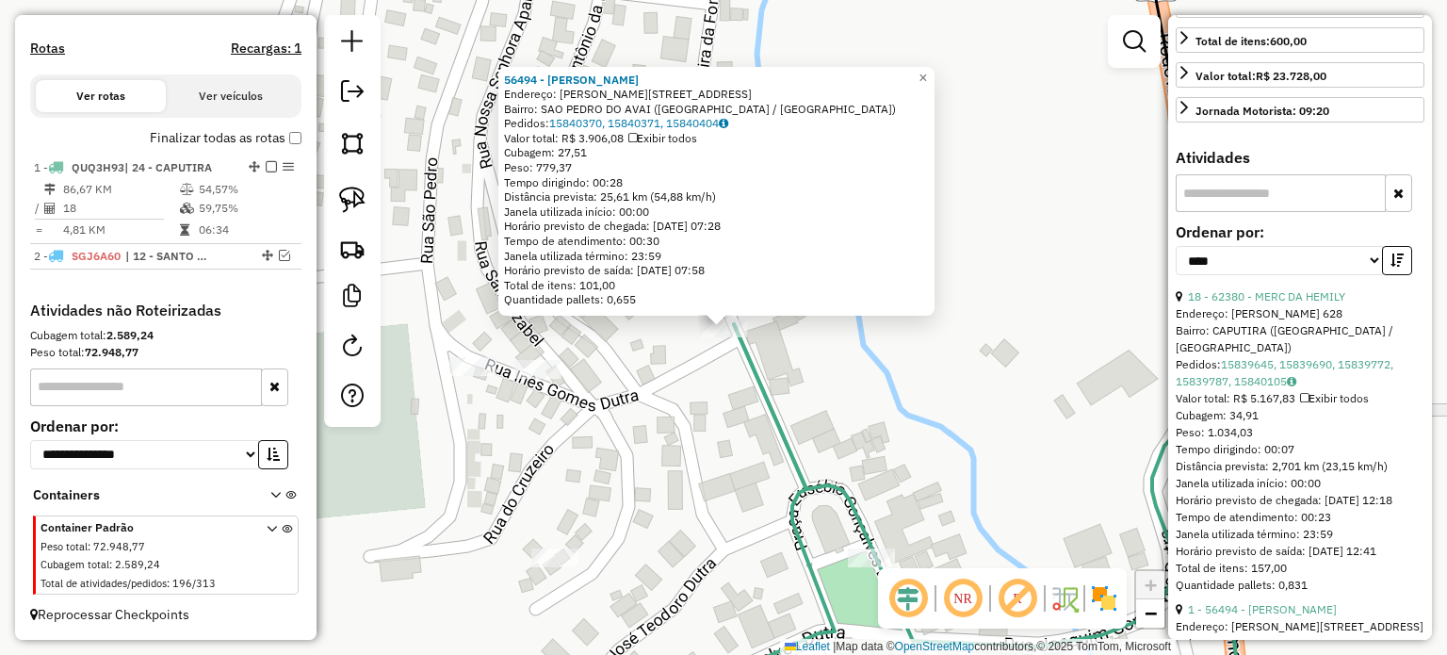
click at [609, 395] on div "56494 - AVISTAO DUTRA Endereço: OVIDIO PEREIRA DA FONSECA 114 Bairro: SAO PEDRO…" at bounding box center [723, 327] width 1447 height 655
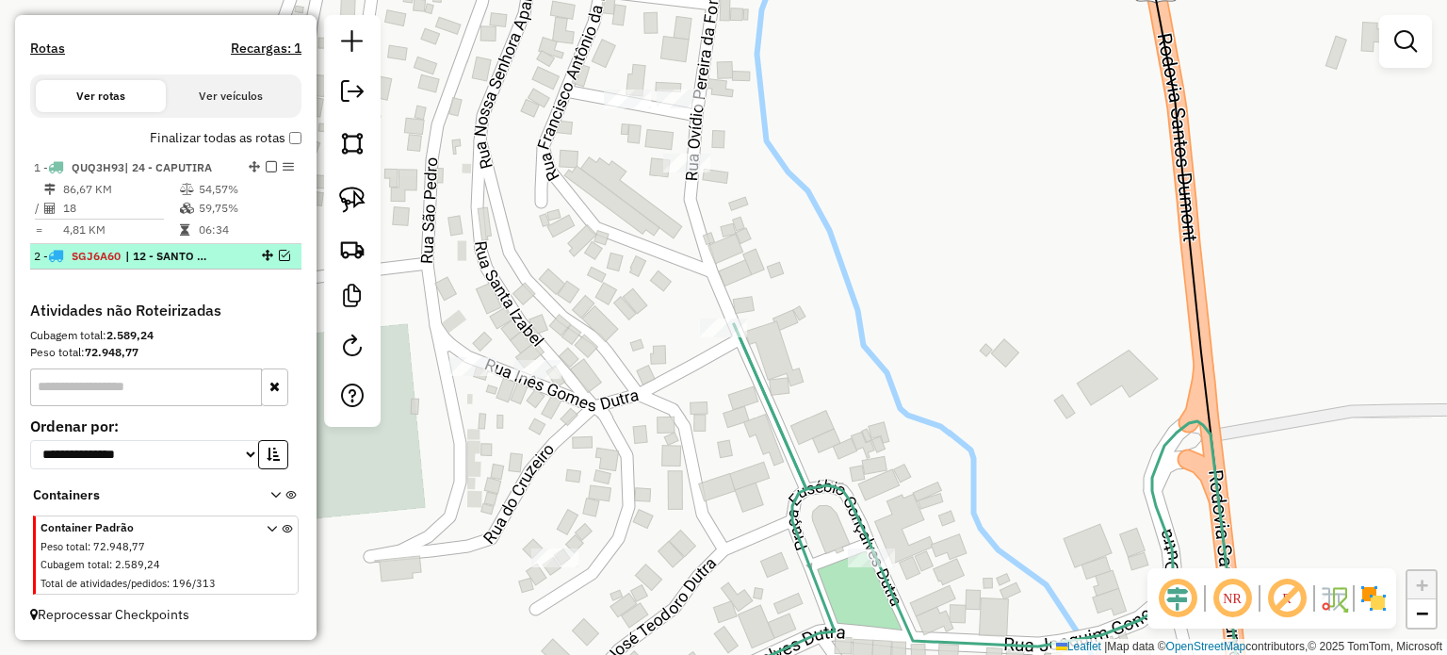
click at [136, 263] on span "| 12 - SANTO AMARO" at bounding box center [168, 256] width 87 height 17
select select "*********"
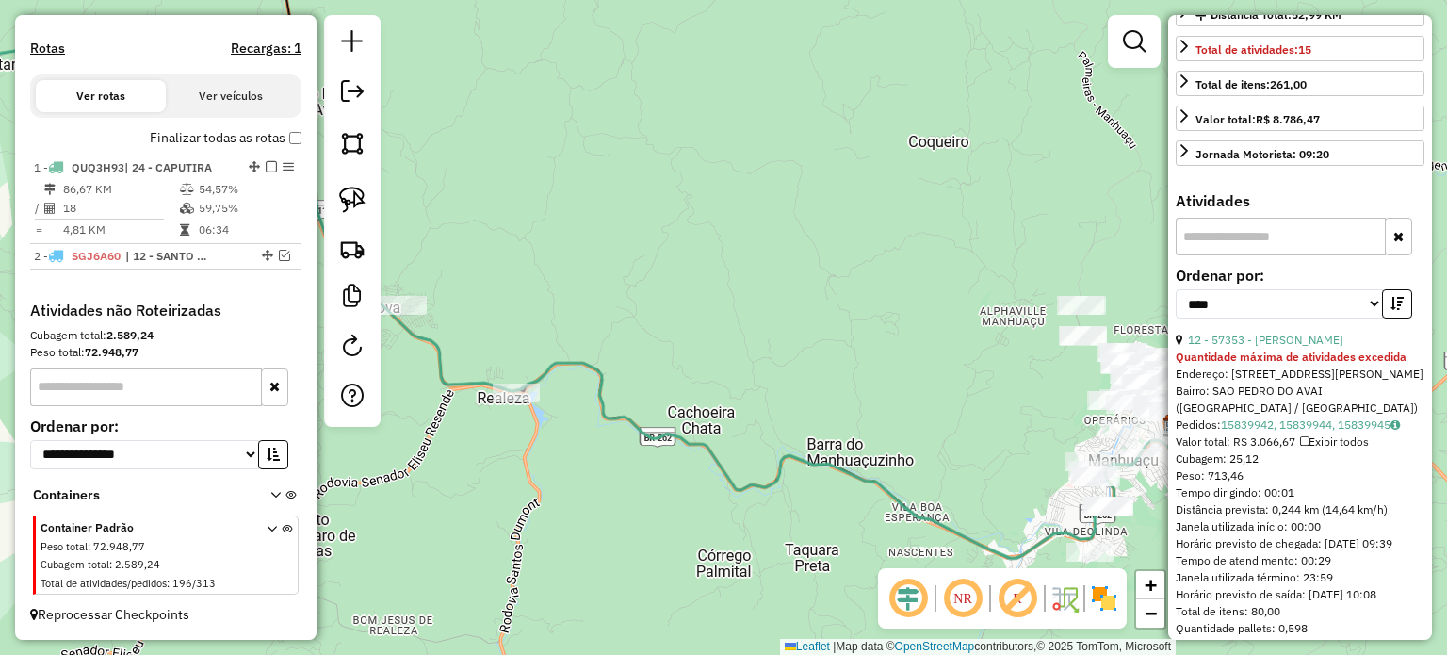
scroll to position [471, 0]
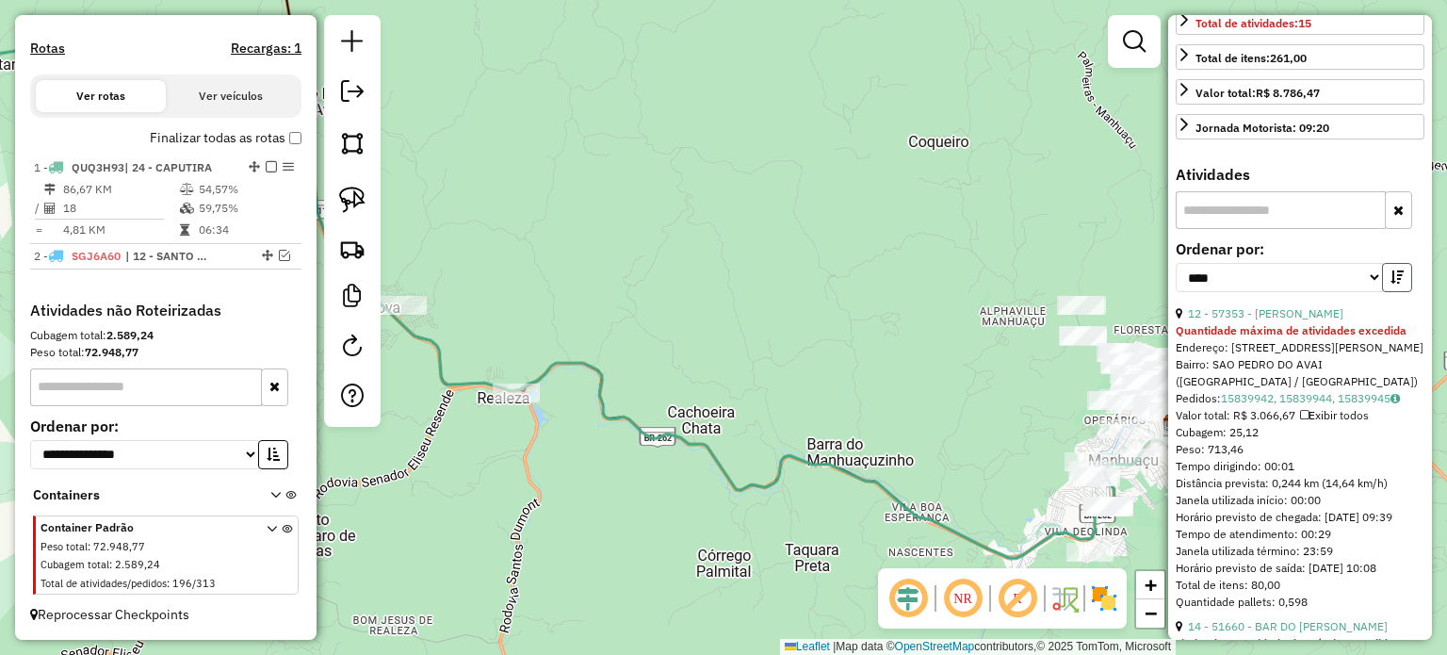
click at [1390, 284] on icon "button" at bounding box center [1396, 276] width 13 height 13
click at [1315, 320] on link "12 - 57353 - MARIA CRISTINA DE OL" at bounding box center [1265, 313] width 155 height 14
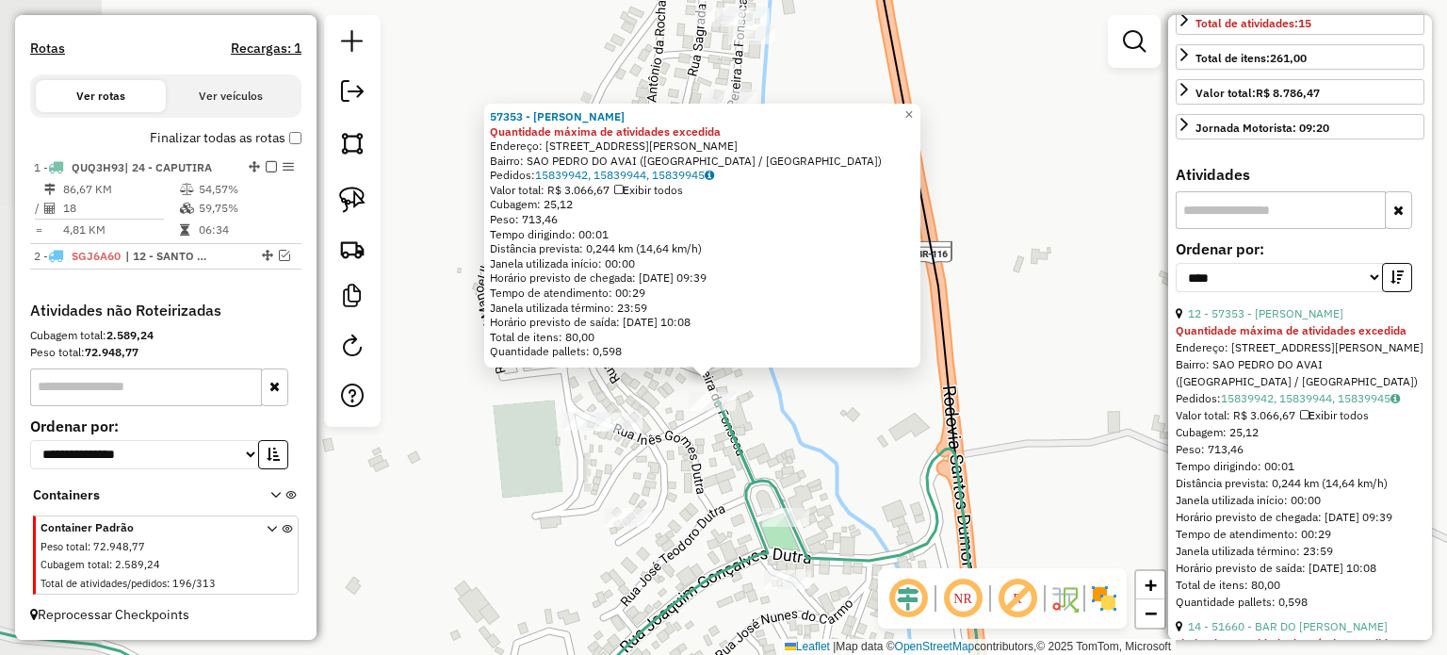
drag, startPoint x: 663, startPoint y: 352, endPoint x: 784, endPoint y: 399, distance: 129.5
click at [784, 399] on div "57353 - MARIA CRISTINA DE OL Quantidade máxima de atividades excedida Endereço:…" at bounding box center [723, 327] width 1447 height 655
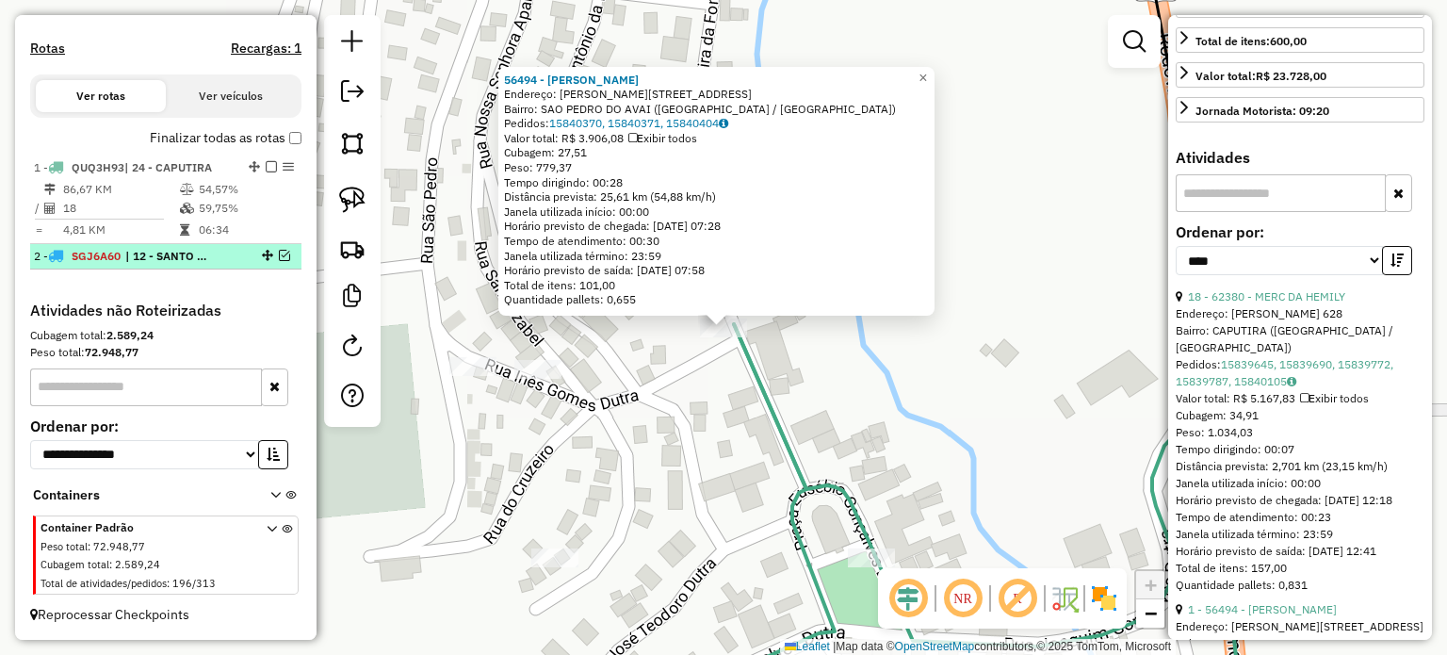
click at [279, 253] on em at bounding box center [284, 255] width 11 height 11
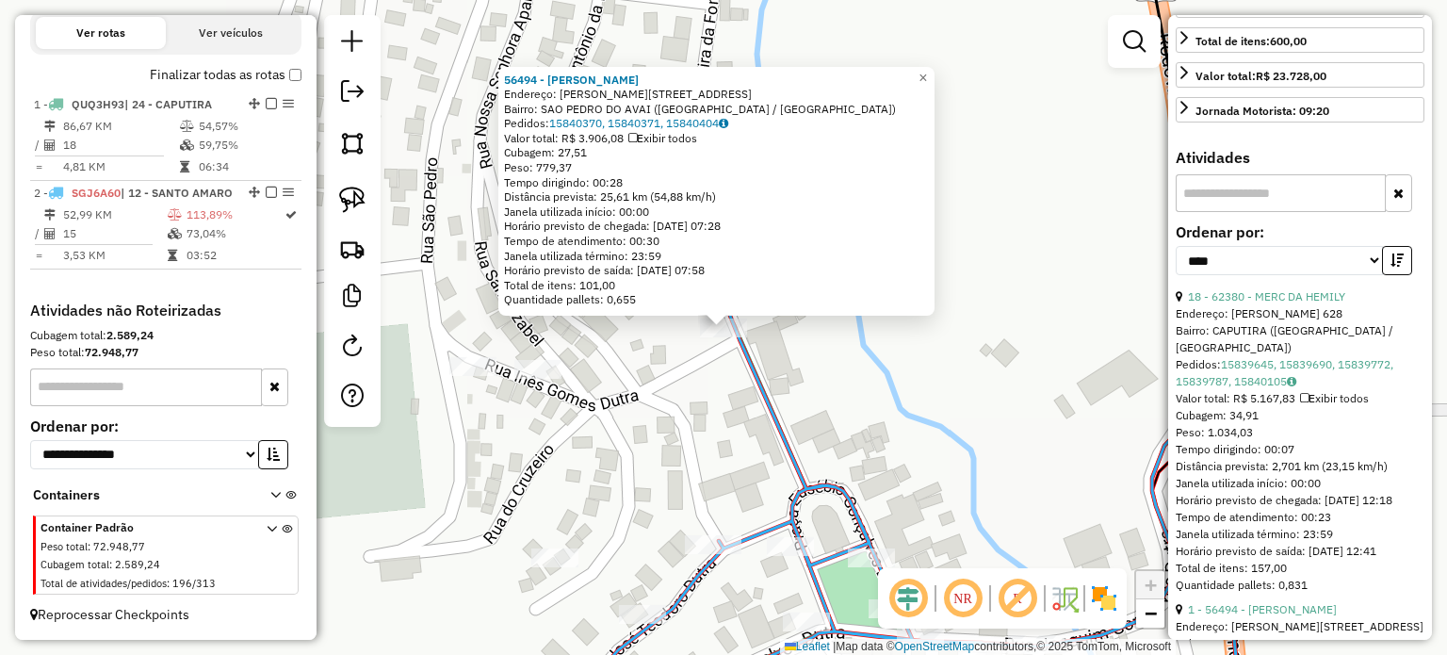
click at [601, 365] on div "56494 - AVISTAO DUTRA Endereço: OVIDIO PEREIRA DA FONSECA 114 Bairro: SAO PEDRO…" at bounding box center [723, 327] width 1447 height 655
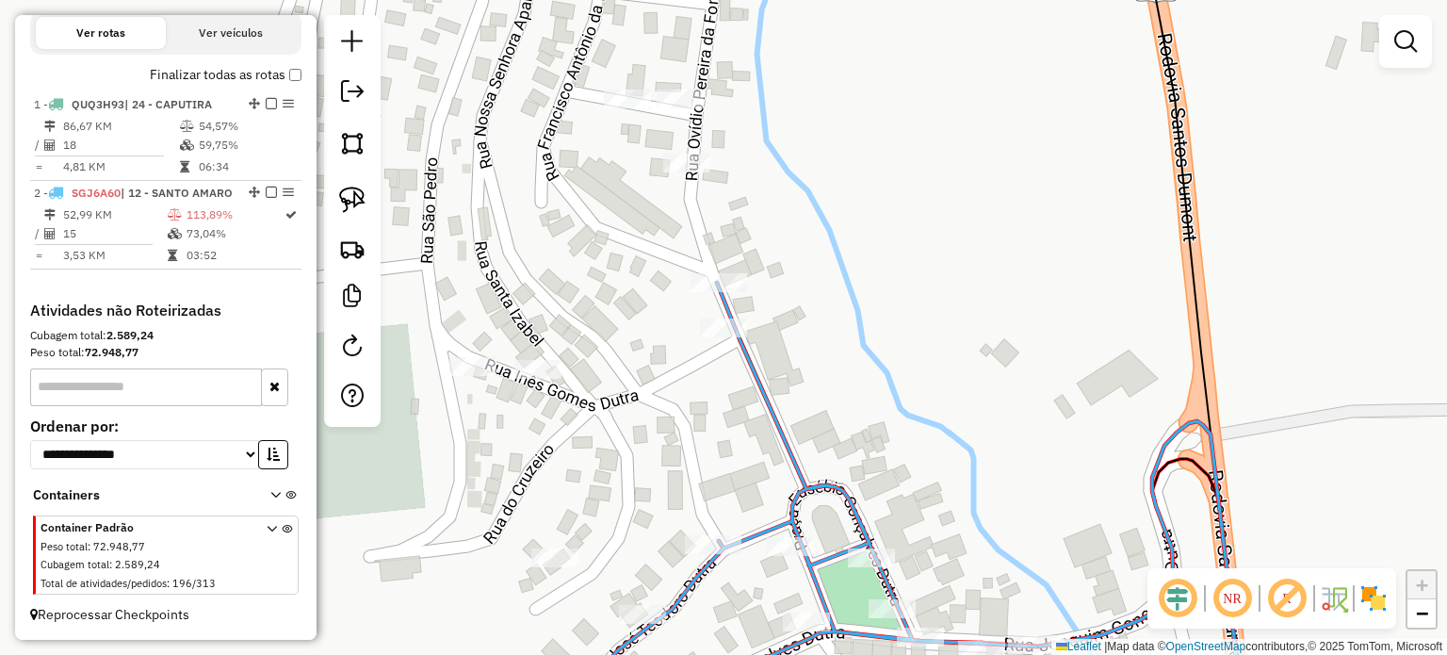
drag, startPoint x: 349, startPoint y: 199, endPoint x: 448, endPoint y: 221, distance: 101.5
click at [351, 199] on img at bounding box center [352, 200] width 26 height 26
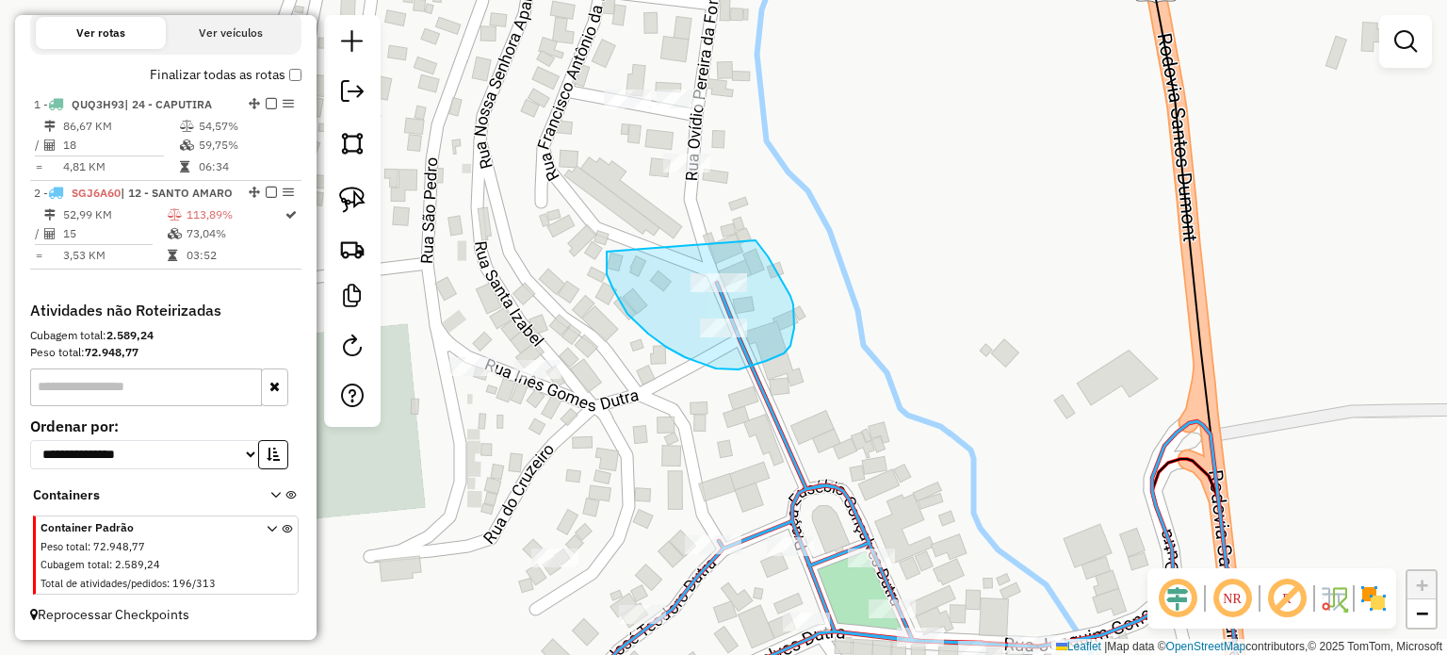
drag, startPoint x: 613, startPoint y: 289, endPoint x: 754, endPoint y: 238, distance: 149.3
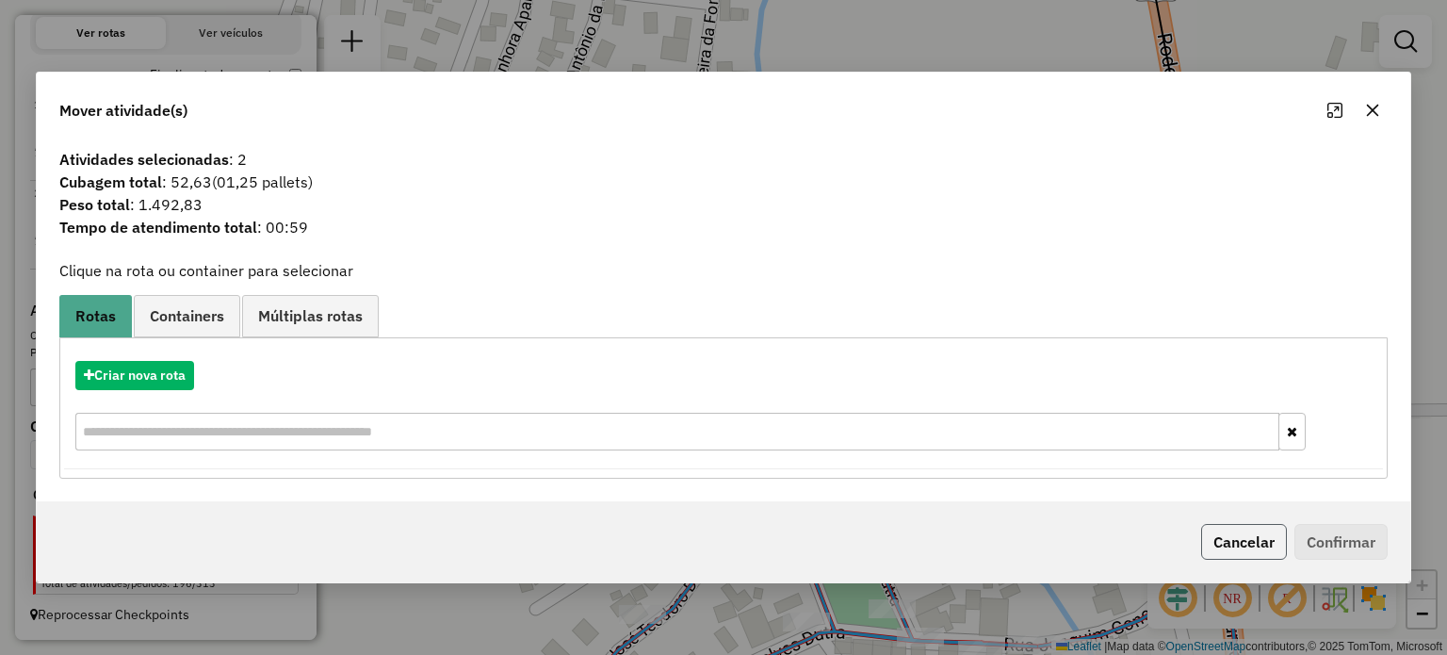
click at [1249, 547] on button "Cancelar" at bounding box center [1244, 542] width 86 height 36
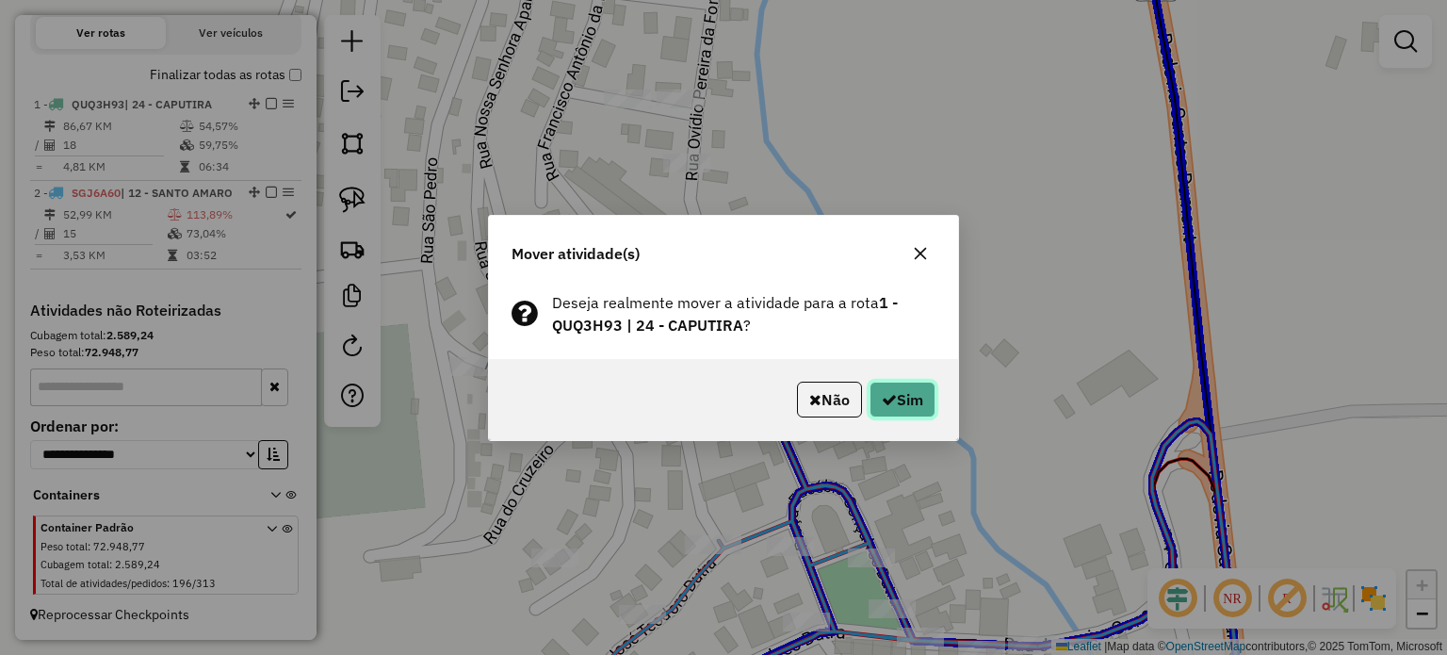
click at [905, 402] on button "Sim" at bounding box center [903, 400] width 66 height 36
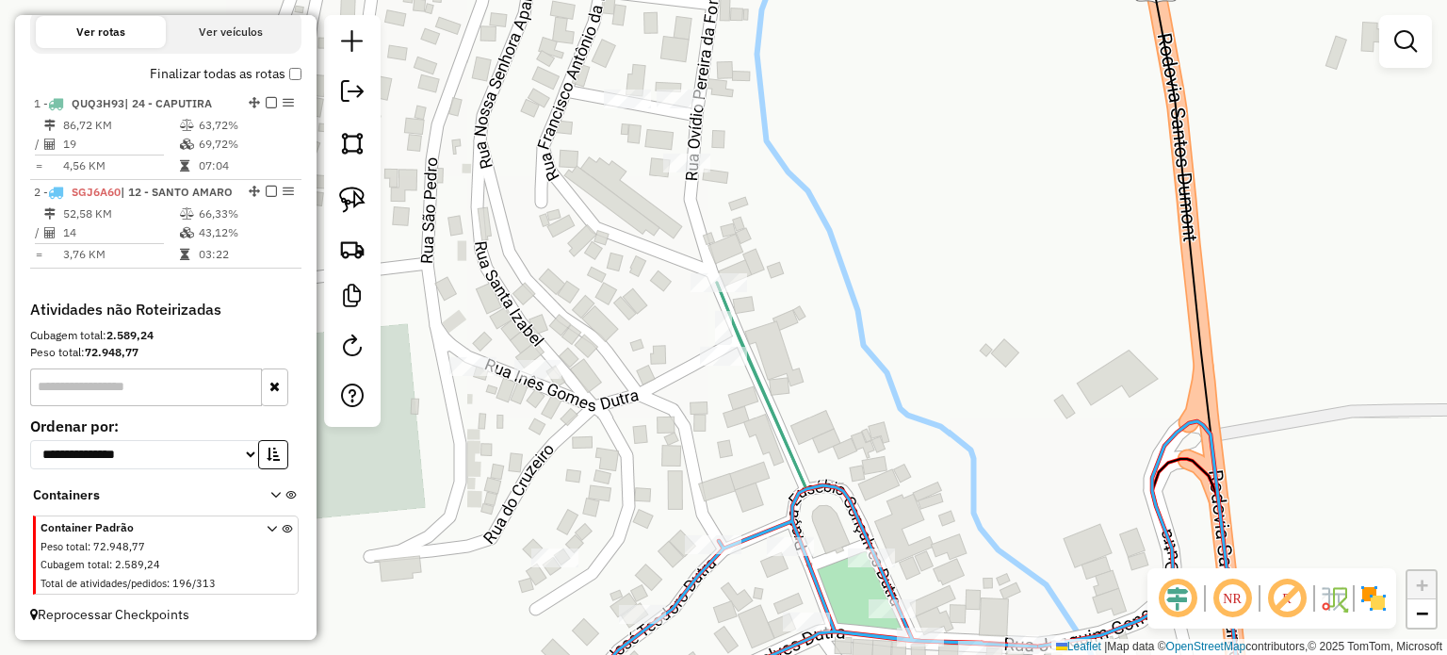
scroll to position [668, 0]
select select "*********"
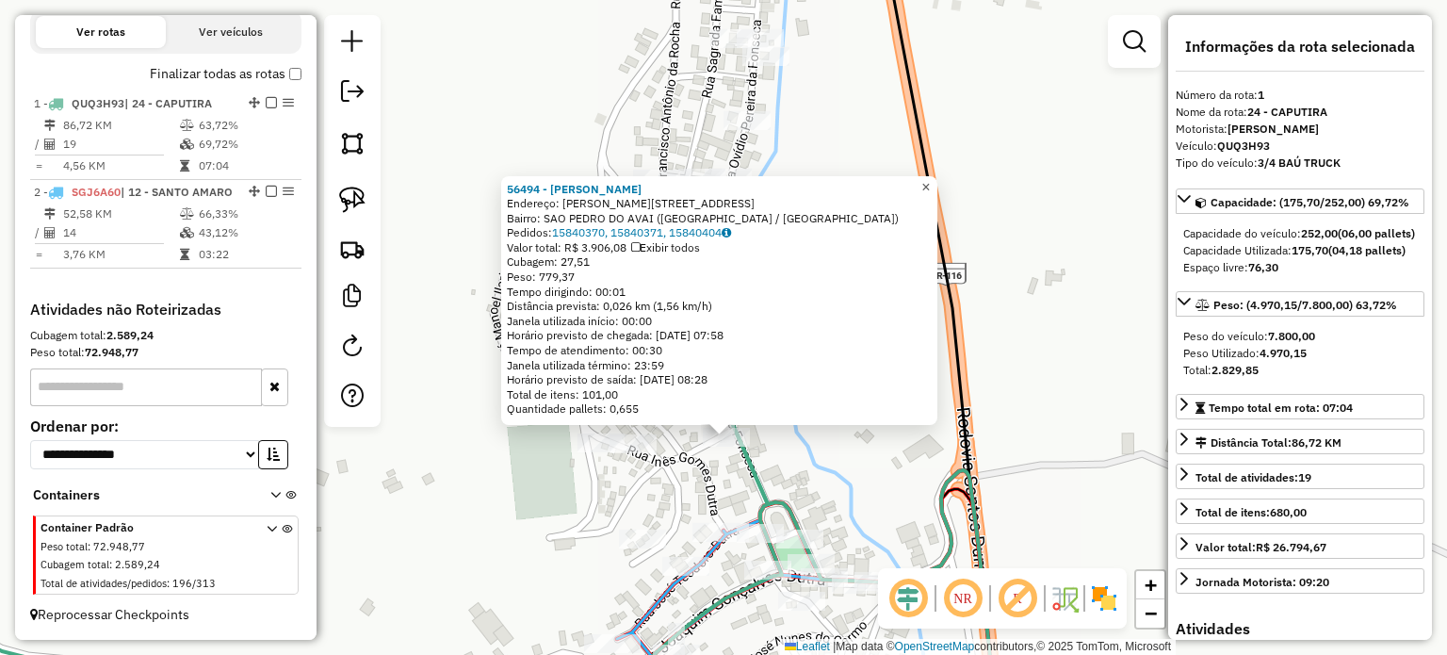
click at [930, 178] on span "×" at bounding box center [925, 186] width 8 height 16
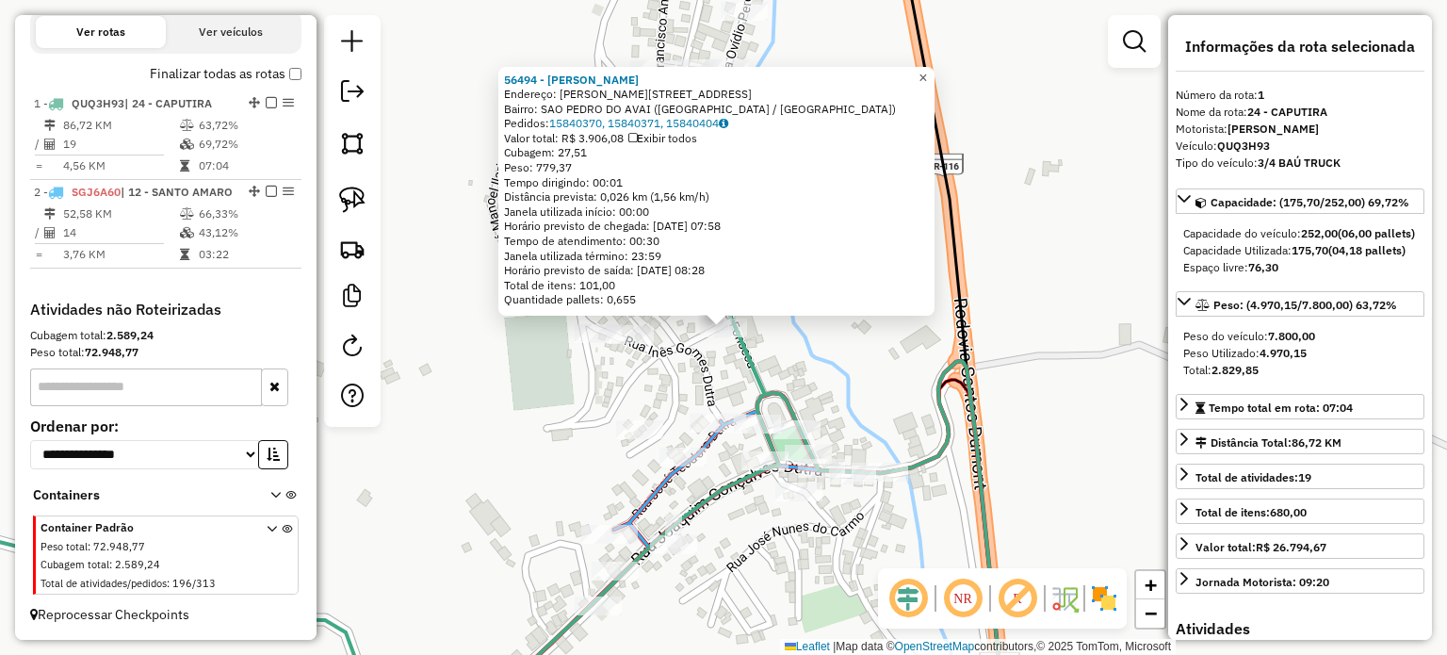
click at [930, 72] on link "×" at bounding box center [923, 77] width 23 height 23
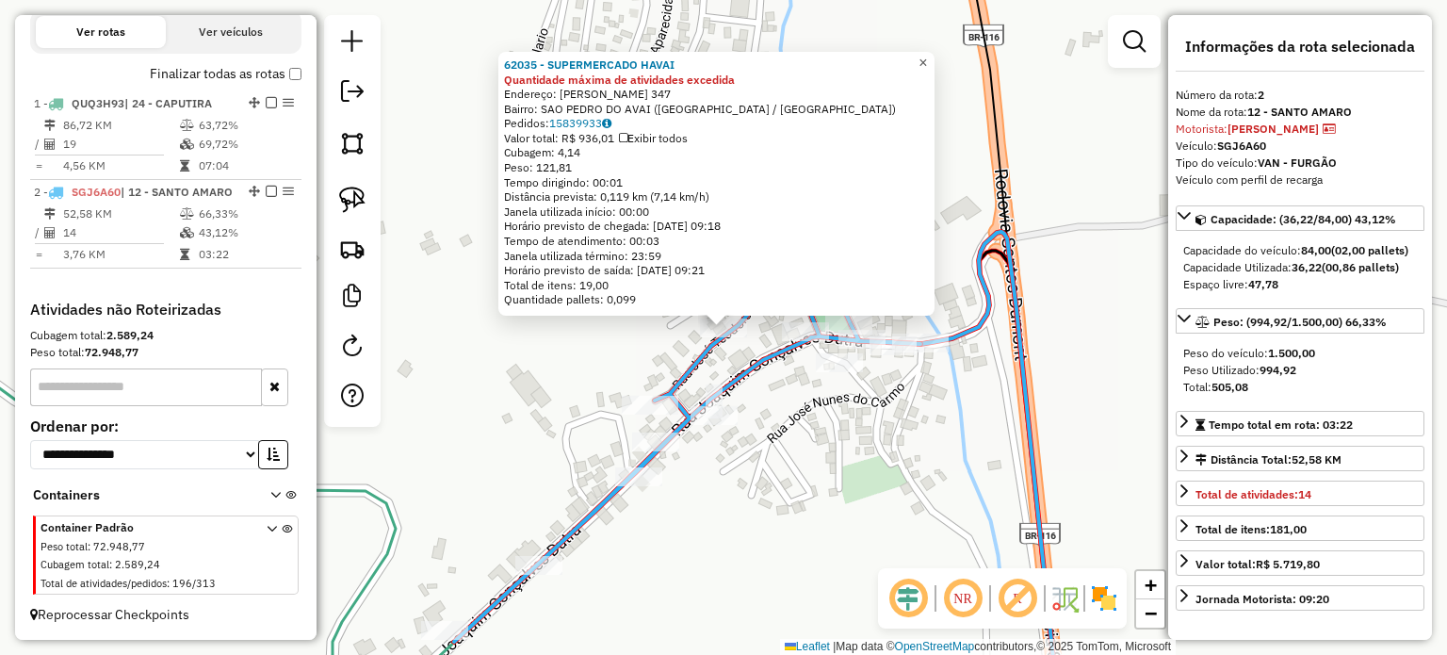
click at [927, 58] on span "×" at bounding box center [922, 63] width 8 height 16
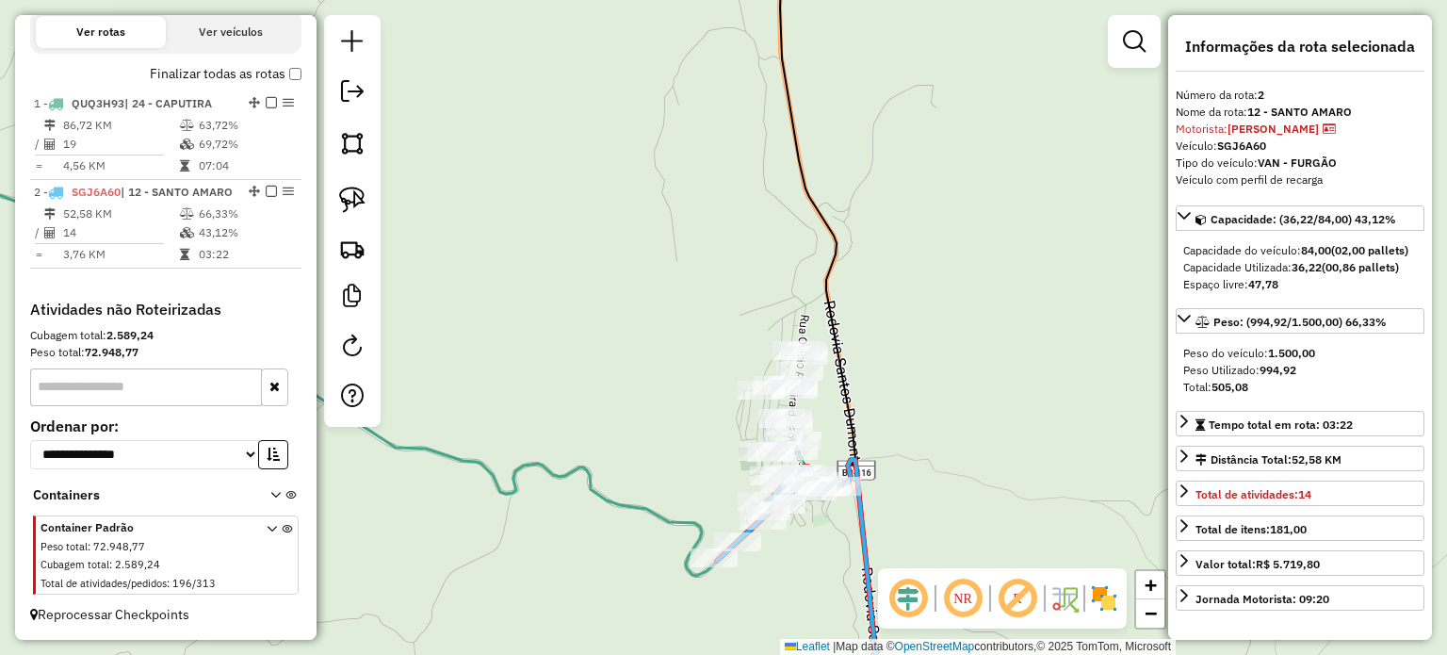
drag, startPoint x: 655, startPoint y: 437, endPoint x: 833, endPoint y: 391, distance: 183.9
click at [826, 390] on div "Janela de atendimento Grade de atendimento Capacidade Transportadoras Veículos …" at bounding box center [723, 327] width 1447 height 655
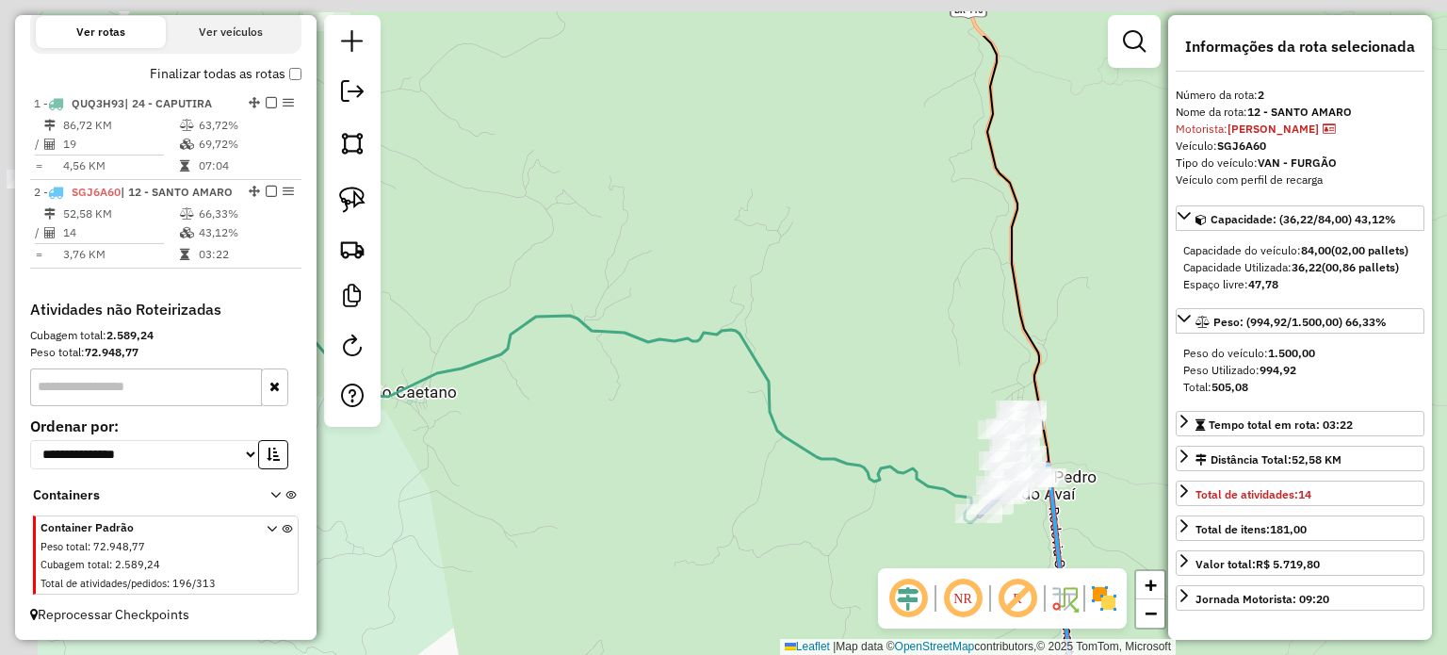
drag, startPoint x: 538, startPoint y: 343, endPoint x: 756, endPoint y: 474, distance: 254.0
click at [762, 465] on div "Janela de atendimento Grade de atendimento Capacidade Transportadoras Veículos …" at bounding box center [723, 327] width 1447 height 655
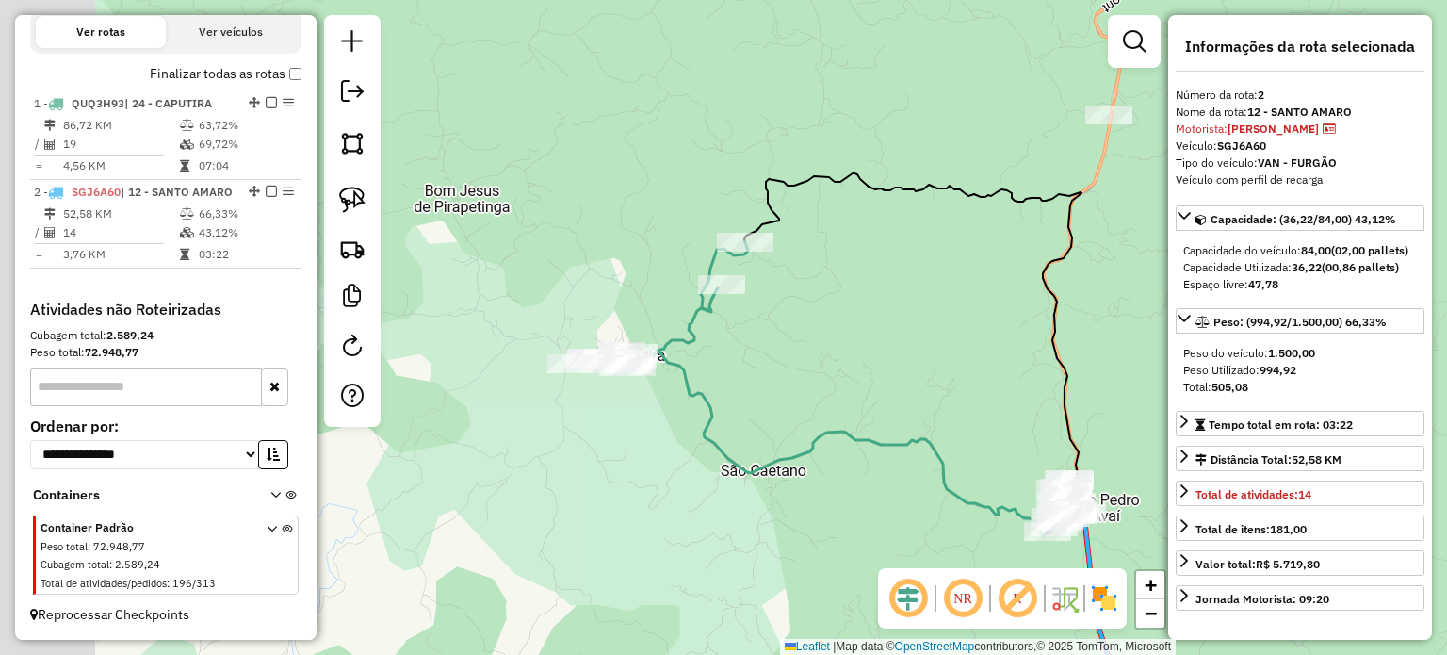
drag, startPoint x: 659, startPoint y: 391, endPoint x: 731, endPoint y: 408, distance: 73.6
click at [731, 406] on icon at bounding box center [824, 388] width 495 height 293
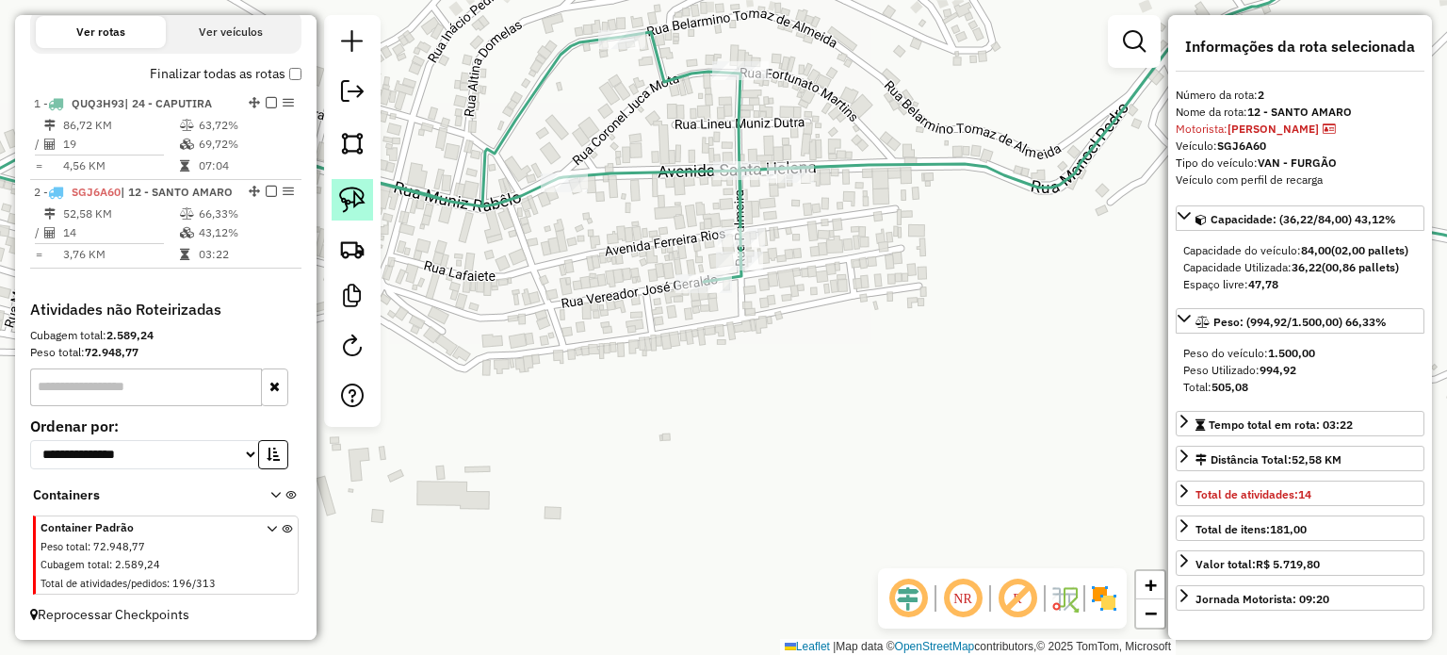
click at [366, 208] on link at bounding box center [352, 199] width 41 height 41
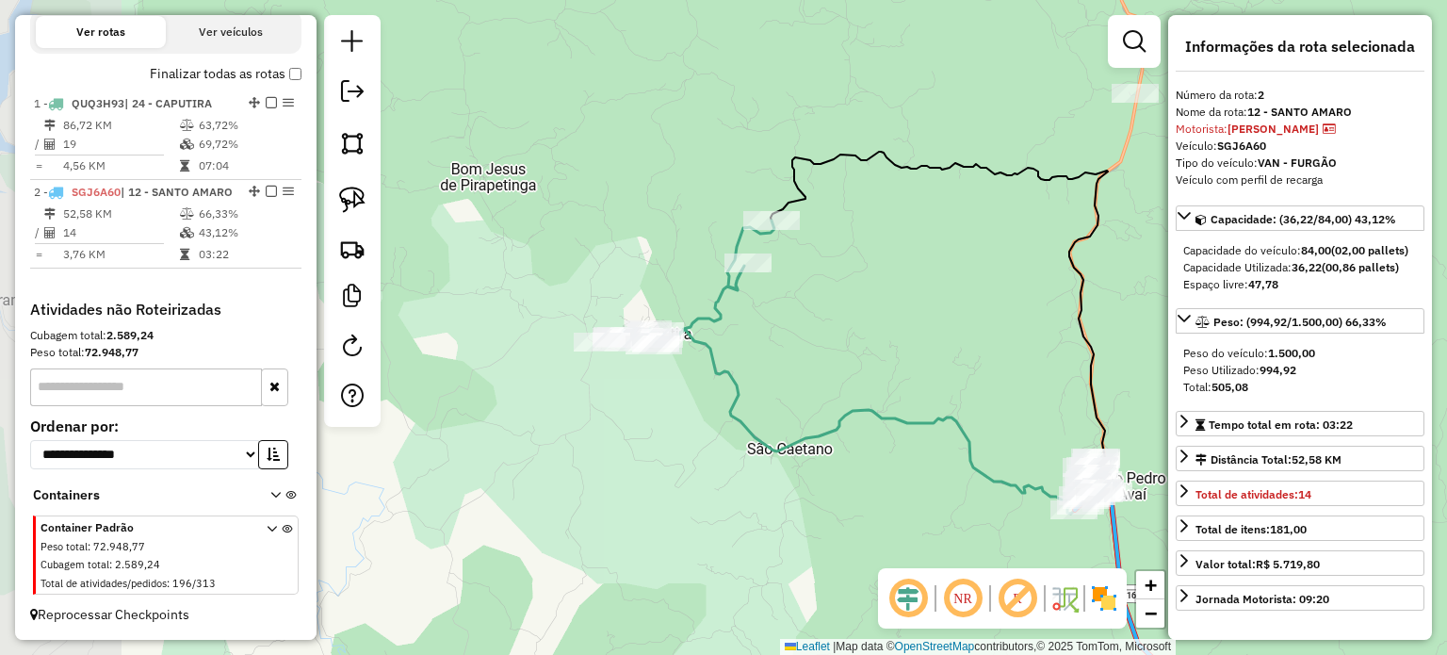
drag, startPoint x: 489, startPoint y: 364, endPoint x: 643, endPoint y: 393, distance: 157.2
click at [659, 403] on div "Janela de atendimento Grade de atendimento Capacidade Transportadoras Veículos …" at bounding box center [723, 327] width 1447 height 655
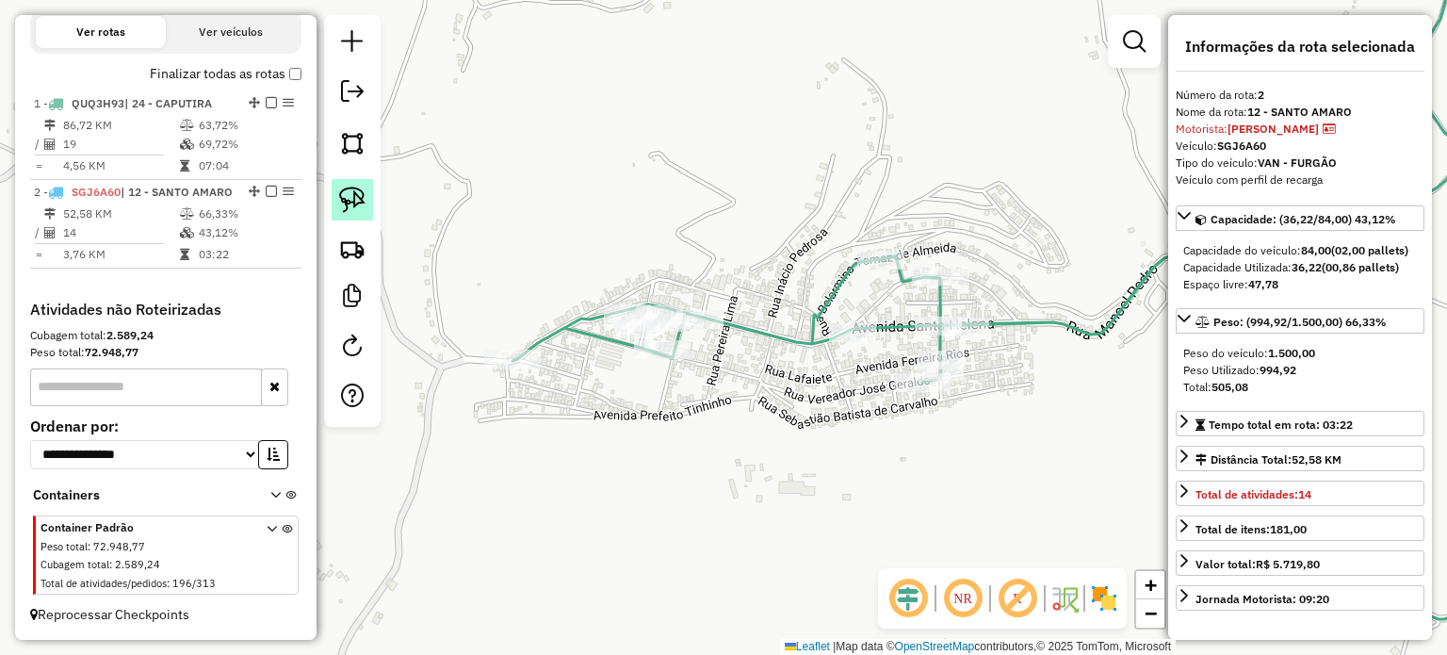
drag, startPoint x: 341, startPoint y: 197, endPoint x: 496, endPoint y: 285, distance: 178.9
click at [343, 199] on img at bounding box center [352, 200] width 26 height 26
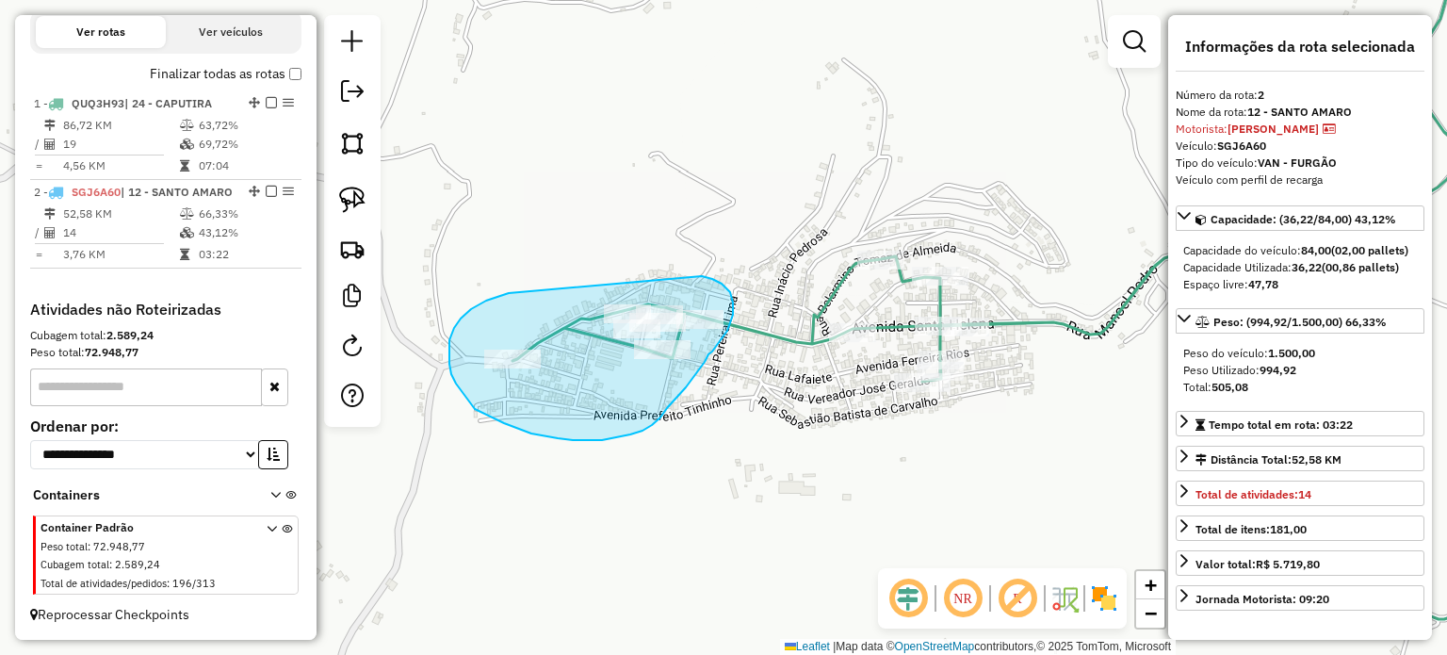
drag, startPoint x: 457, startPoint y: 323, endPoint x: 693, endPoint y: 273, distance: 241.7
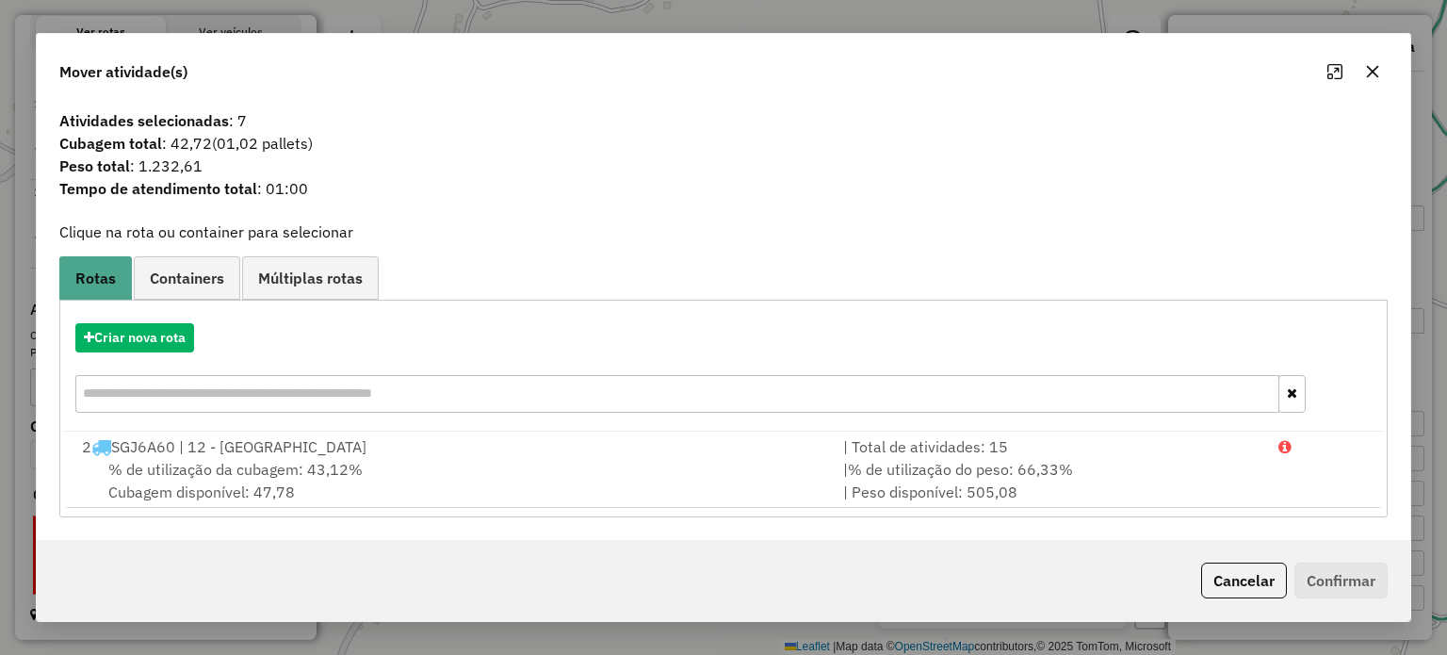
drag, startPoint x: 1254, startPoint y: 577, endPoint x: 1236, endPoint y: 572, distance: 18.8
click at [1253, 577] on button "Cancelar" at bounding box center [1244, 580] width 86 height 36
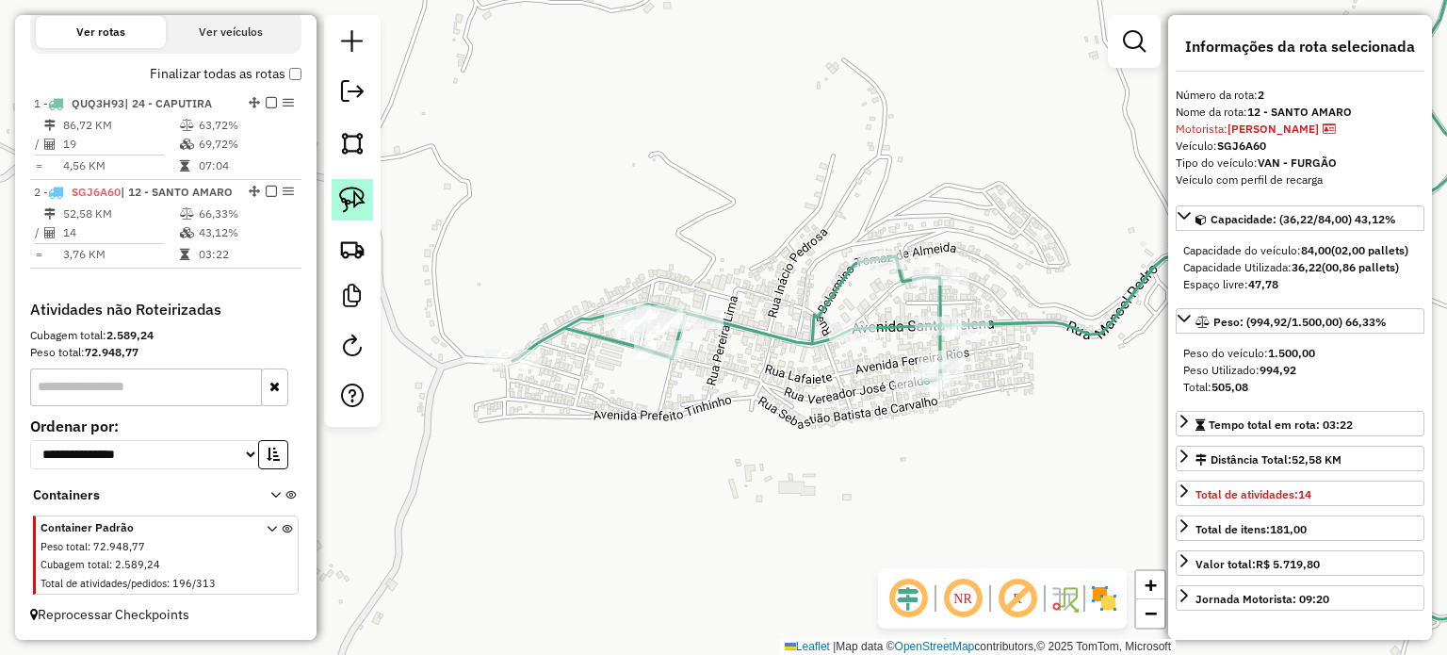
click at [352, 188] on img at bounding box center [352, 200] width 26 height 26
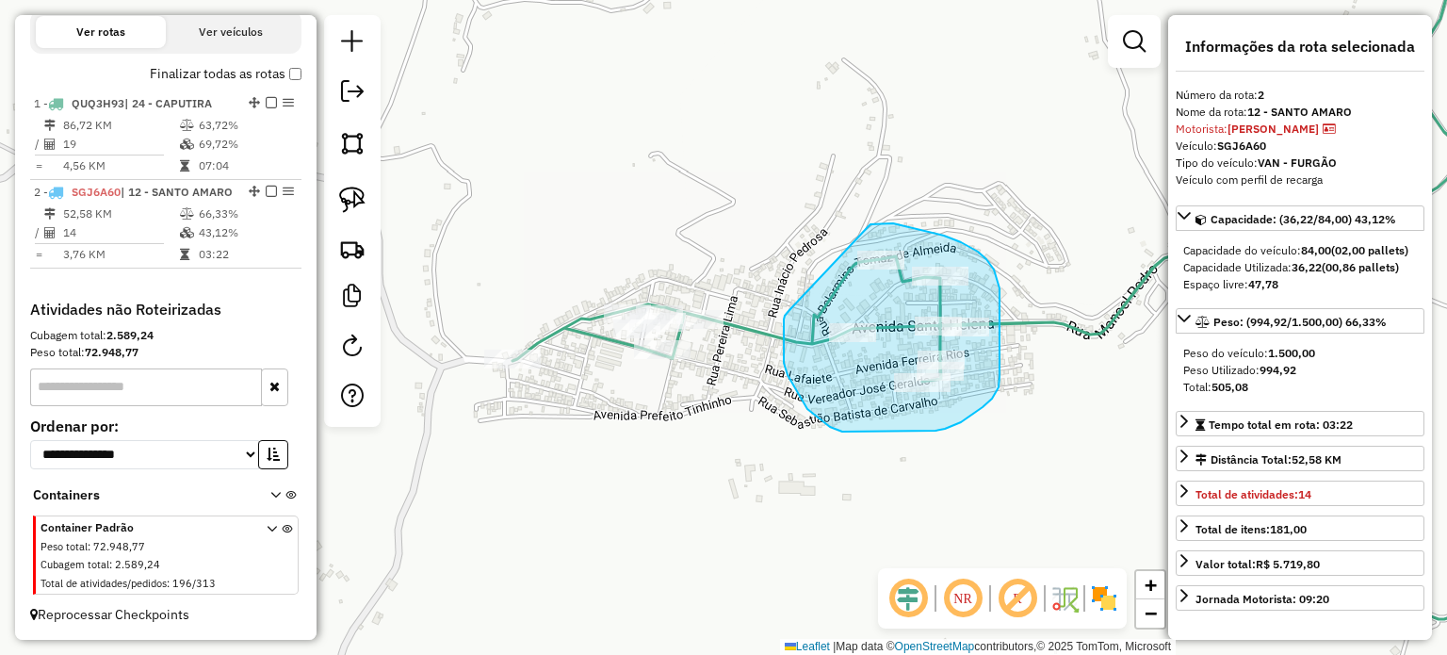
drag, startPoint x: 784, startPoint y: 327, endPoint x: 869, endPoint y: 226, distance: 131.7
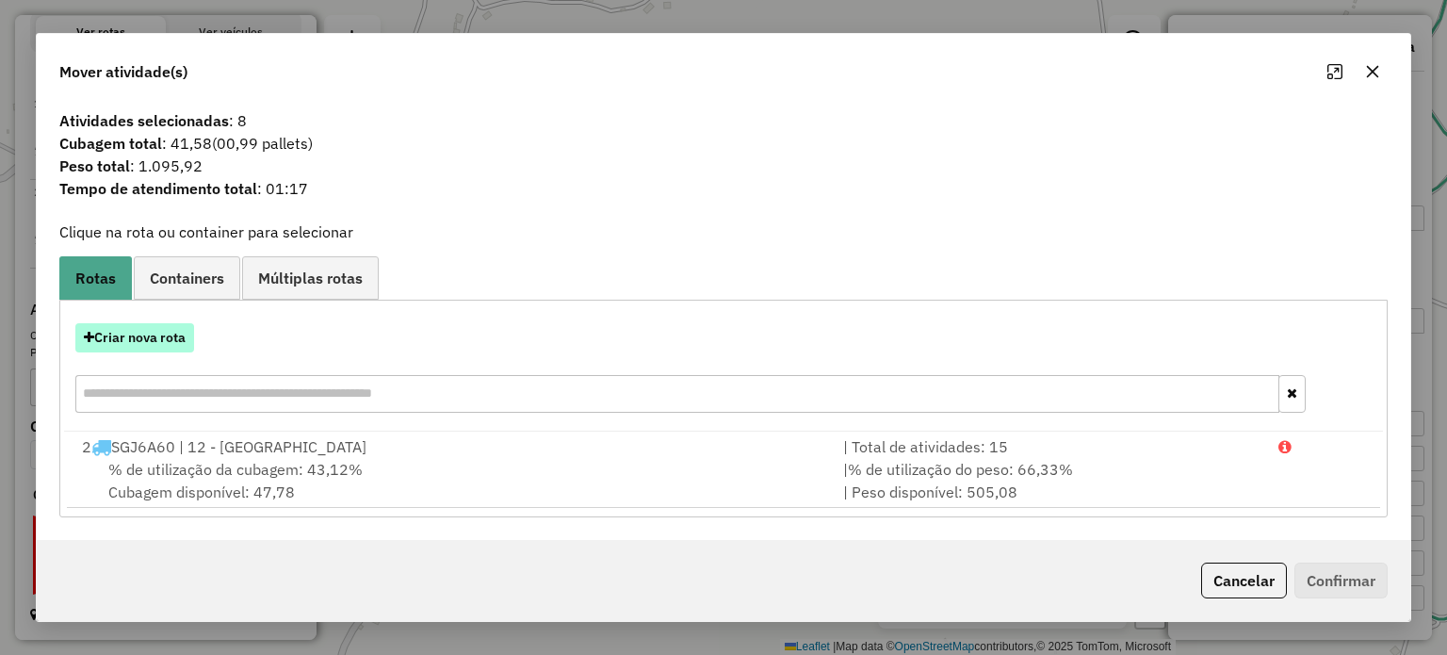
click at [173, 342] on button "Criar nova rota" at bounding box center [134, 337] width 119 height 29
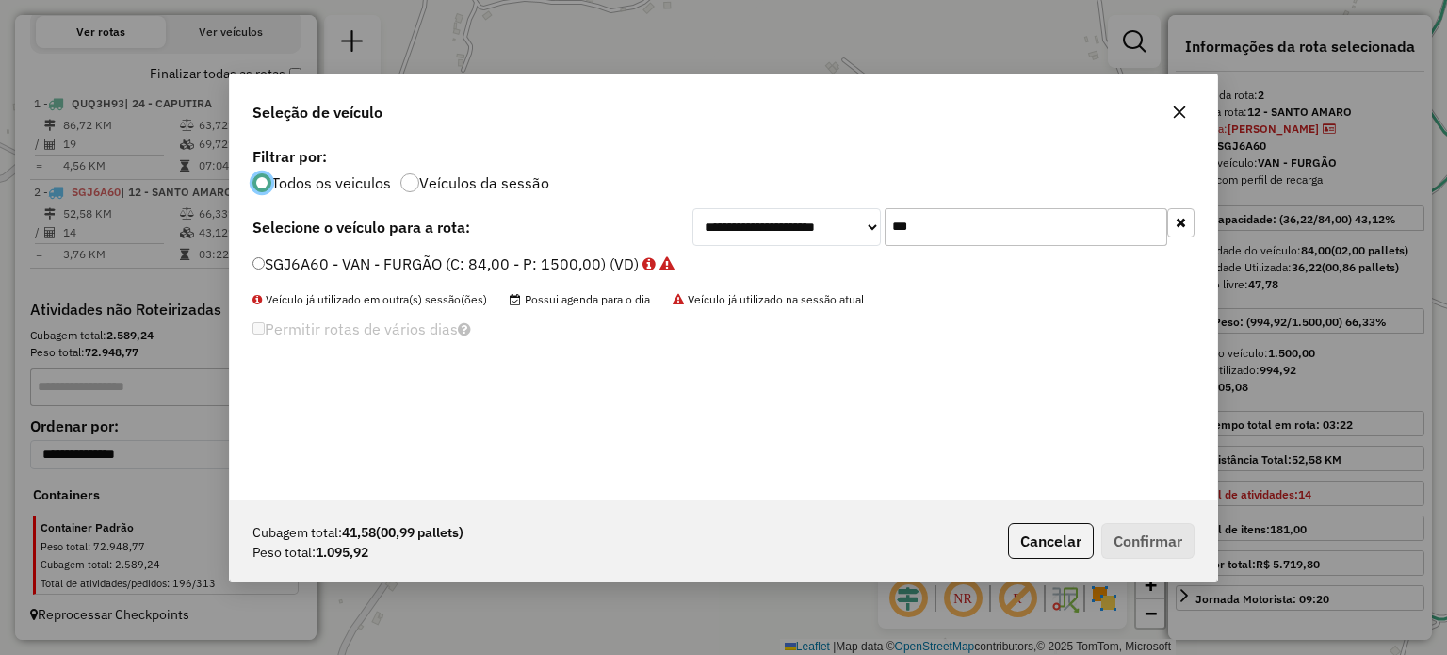
scroll to position [9, 6]
click at [1017, 532] on button "Cancelar" at bounding box center [1051, 541] width 86 height 36
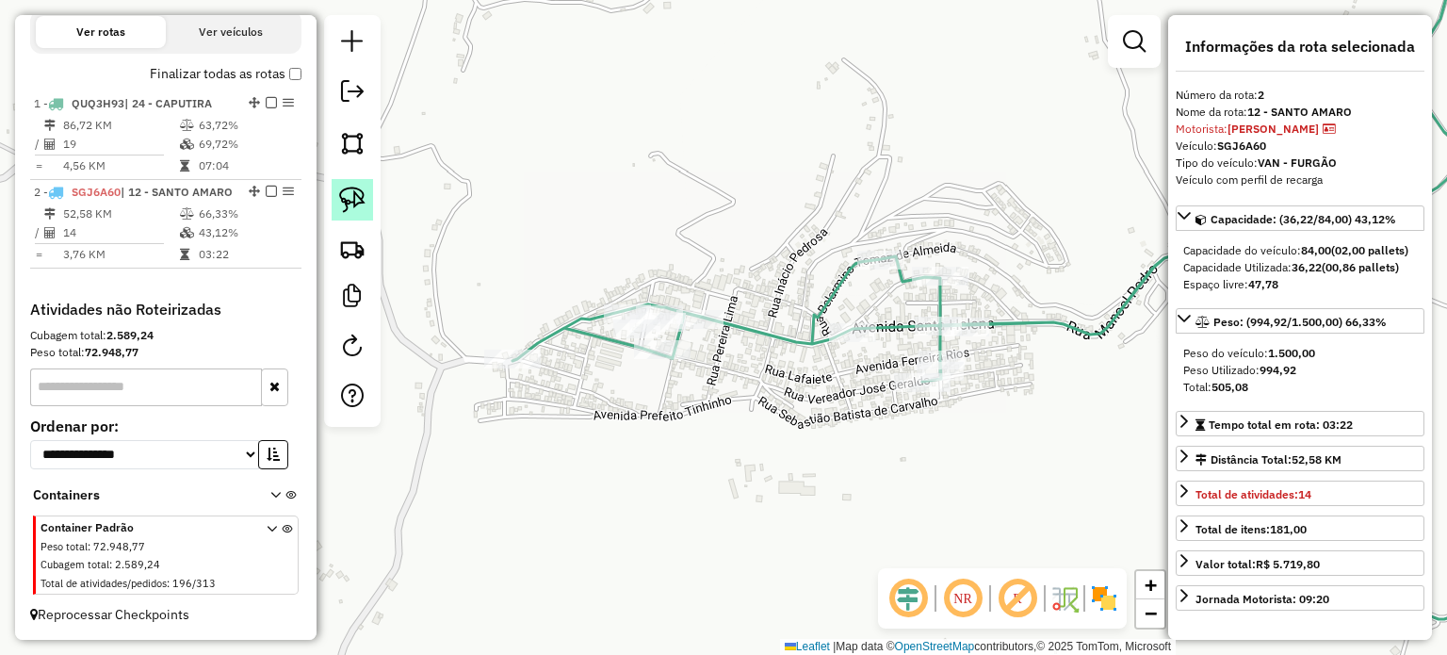
click at [366, 203] on link at bounding box center [352, 199] width 41 height 41
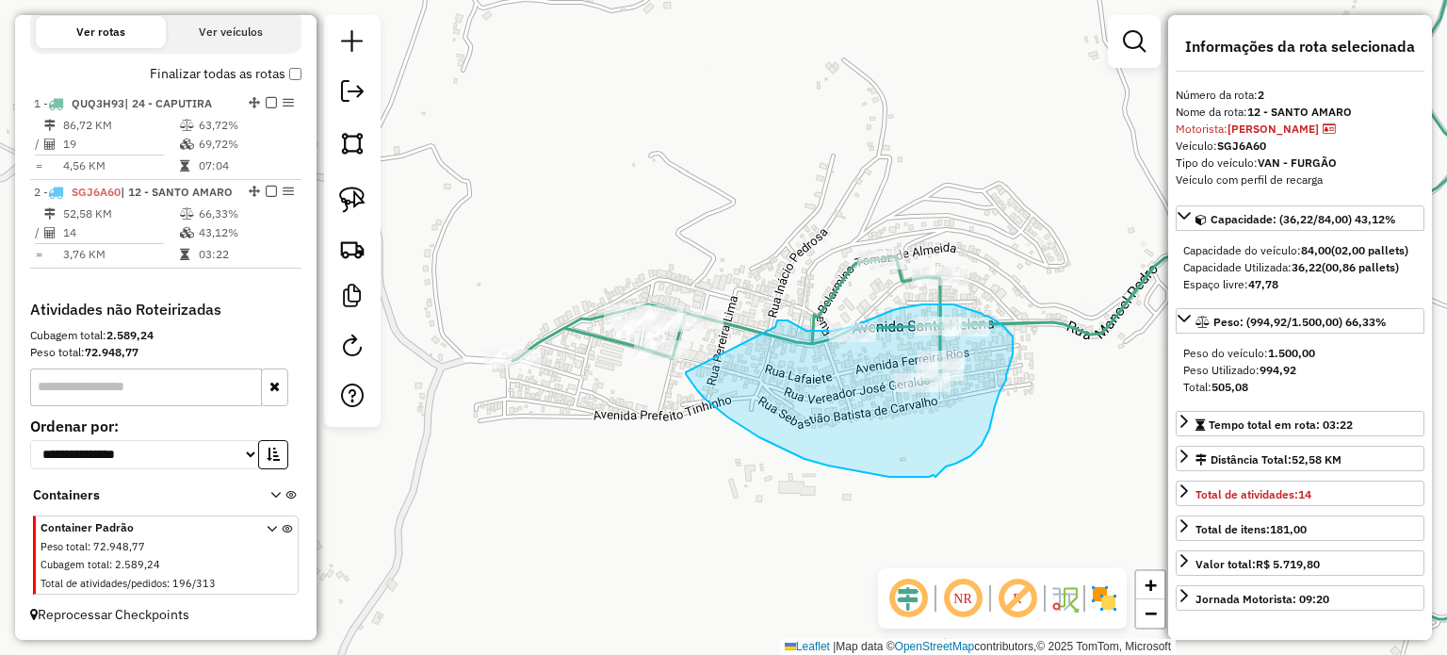
drag, startPoint x: 686, startPoint y: 372, endPoint x: 775, endPoint y: 329, distance: 99.4
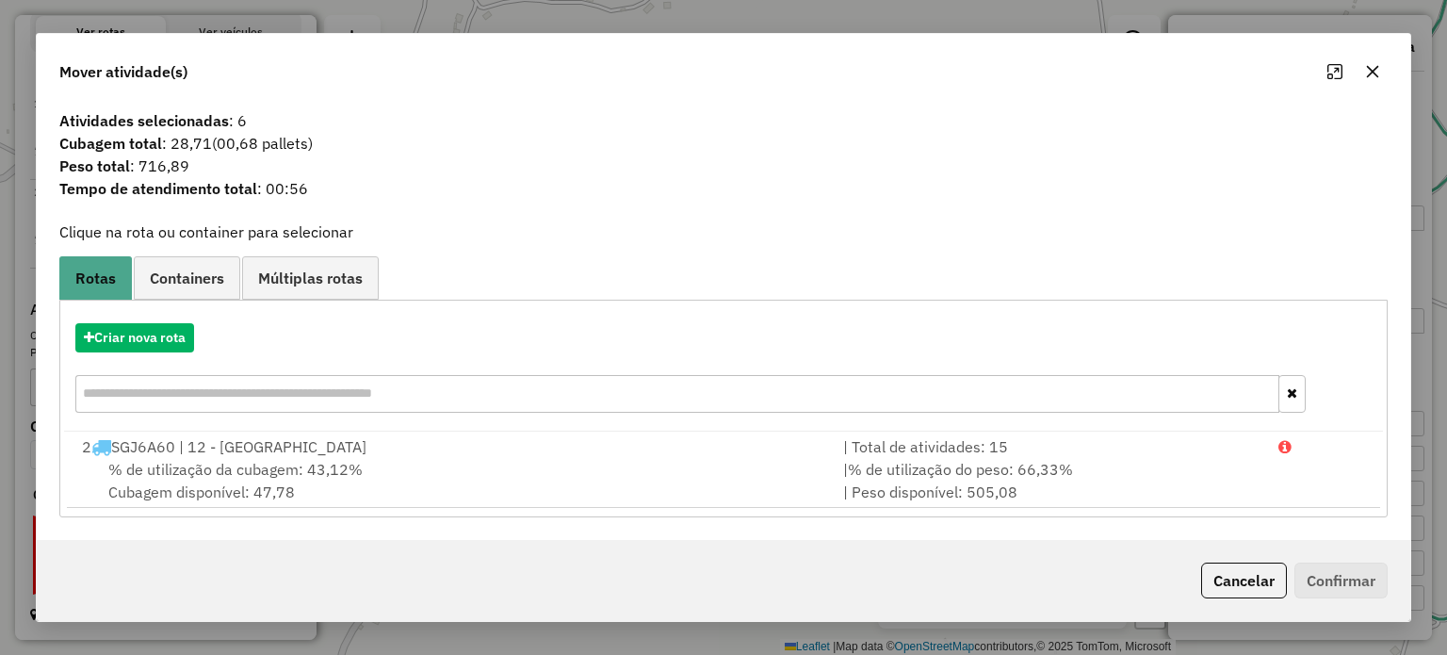
drag, startPoint x: 1259, startPoint y: 587, endPoint x: 1236, endPoint y: 566, distance: 30.7
click at [1259, 585] on button "Cancelar" at bounding box center [1244, 580] width 86 height 36
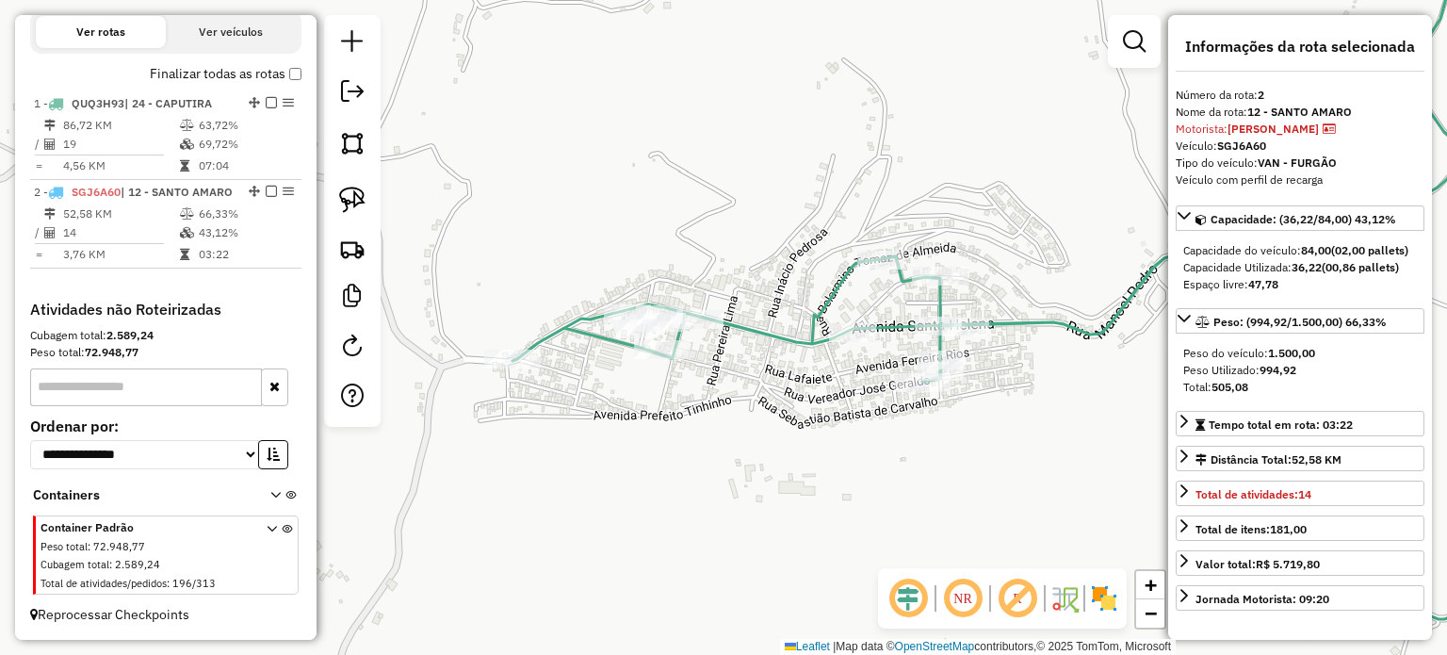
click at [1048, 210] on div "Janela de atendimento Grade de atendimento Capacidade Transportadoras Veículos …" at bounding box center [723, 327] width 1447 height 655
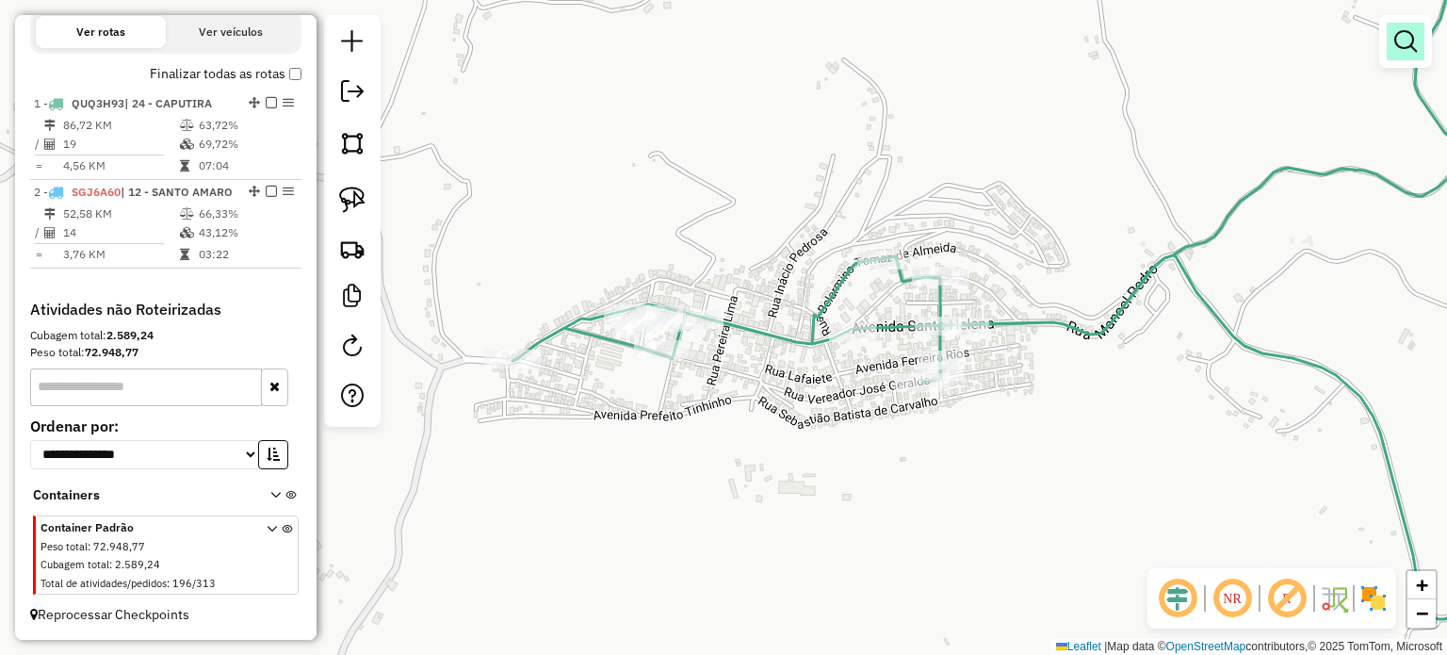
click at [1394, 49] on em at bounding box center [1405, 41] width 23 height 23
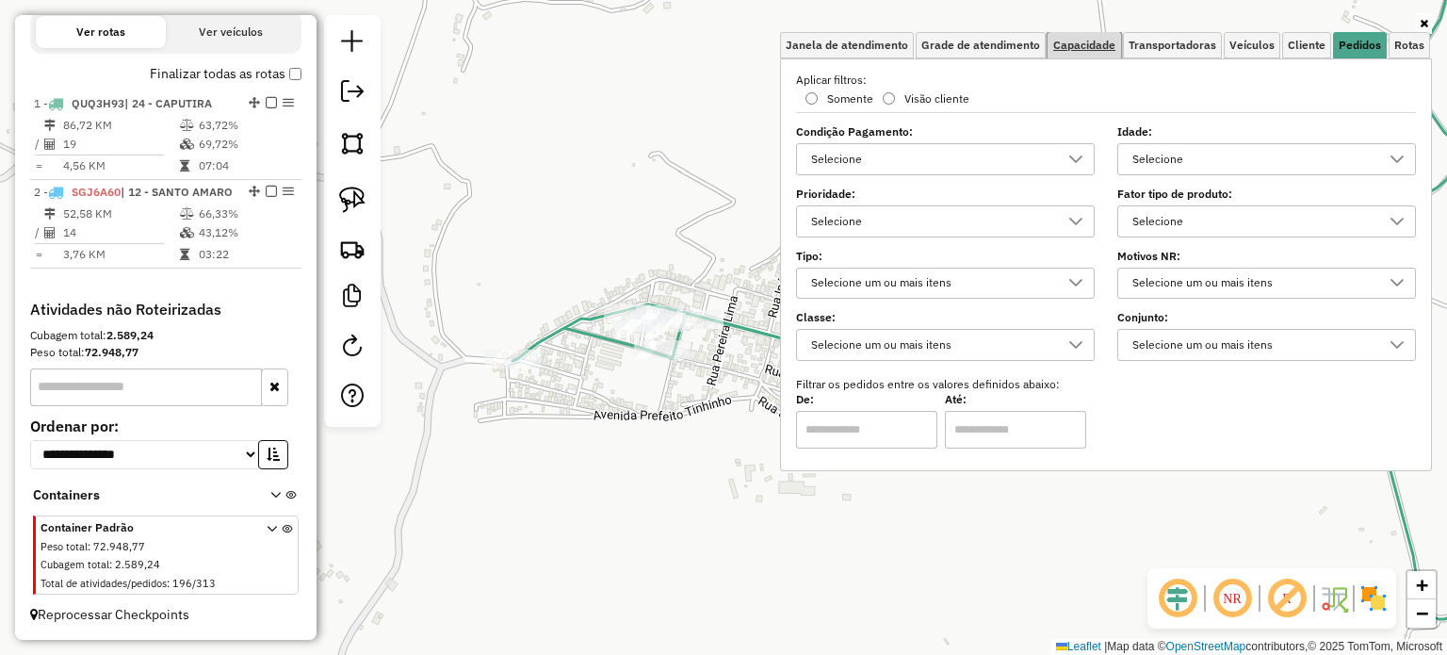
click at [1093, 40] on span "Capacidade" at bounding box center [1084, 45] width 62 height 11
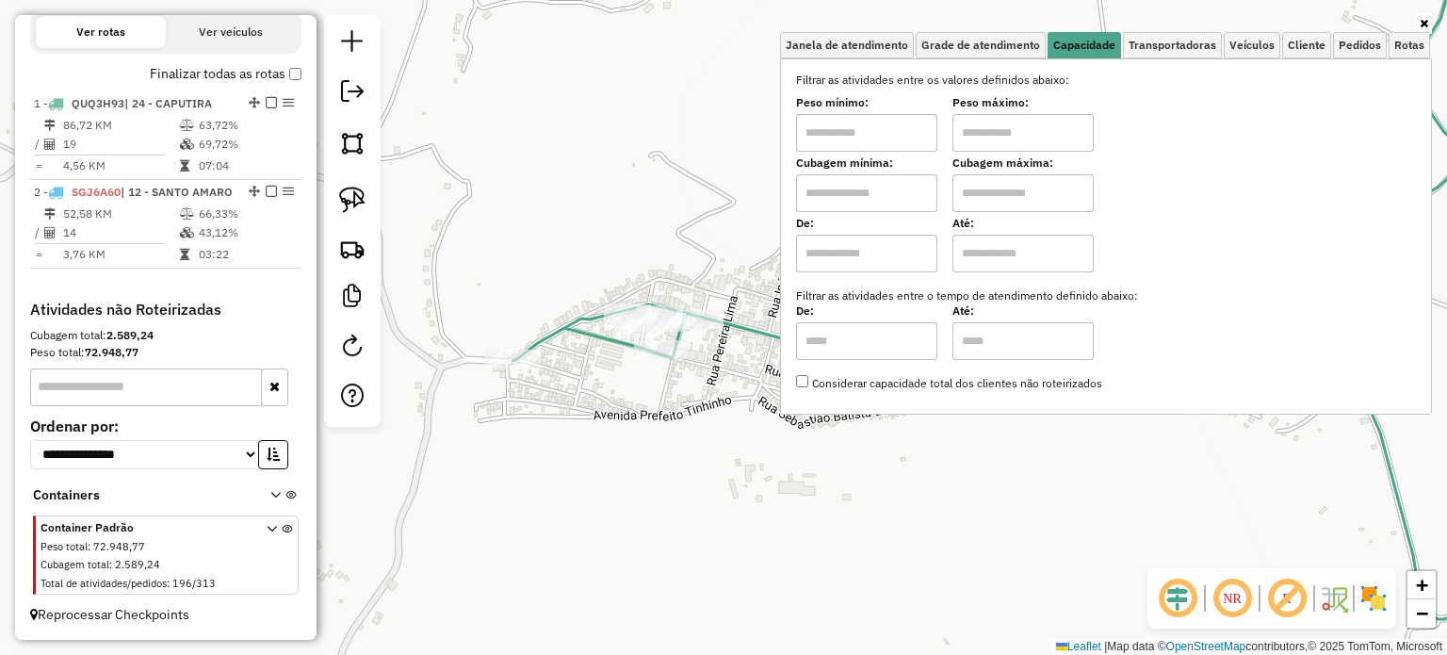
click at [1023, 131] on input "text" at bounding box center [1022, 133] width 141 height 38
type input "******"
click at [890, 141] on input "text" at bounding box center [866, 133] width 141 height 38
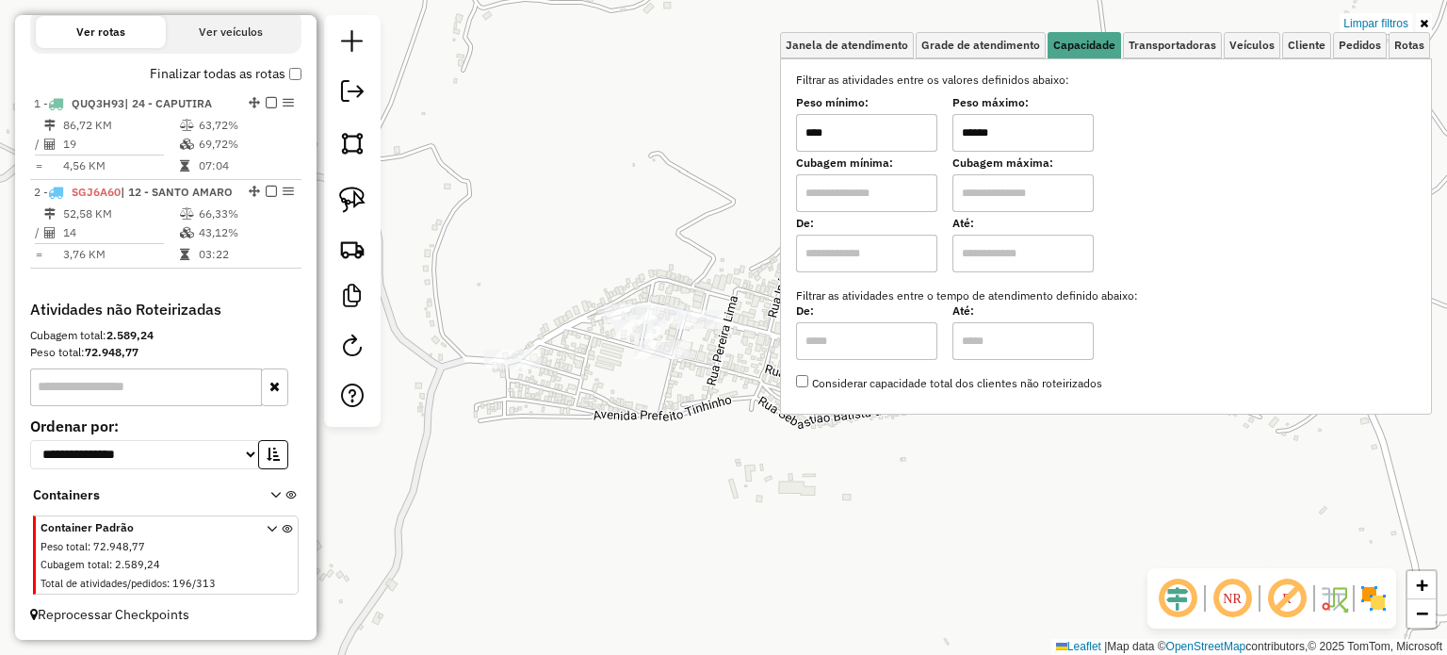
type input "****"
click at [696, 439] on div "Limpar filtros Janela de atendimento Grade de atendimento Capacidade Transporta…" at bounding box center [723, 327] width 1447 height 655
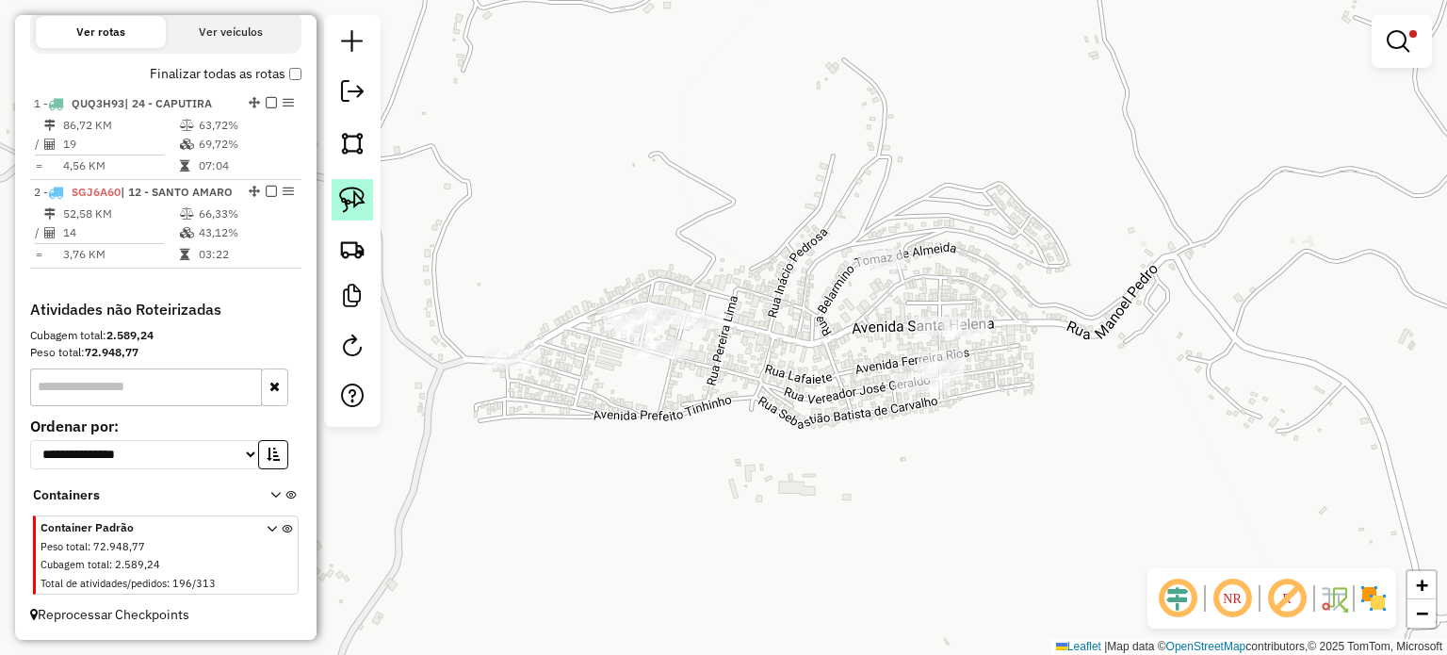
click at [360, 208] on img at bounding box center [352, 200] width 26 height 26
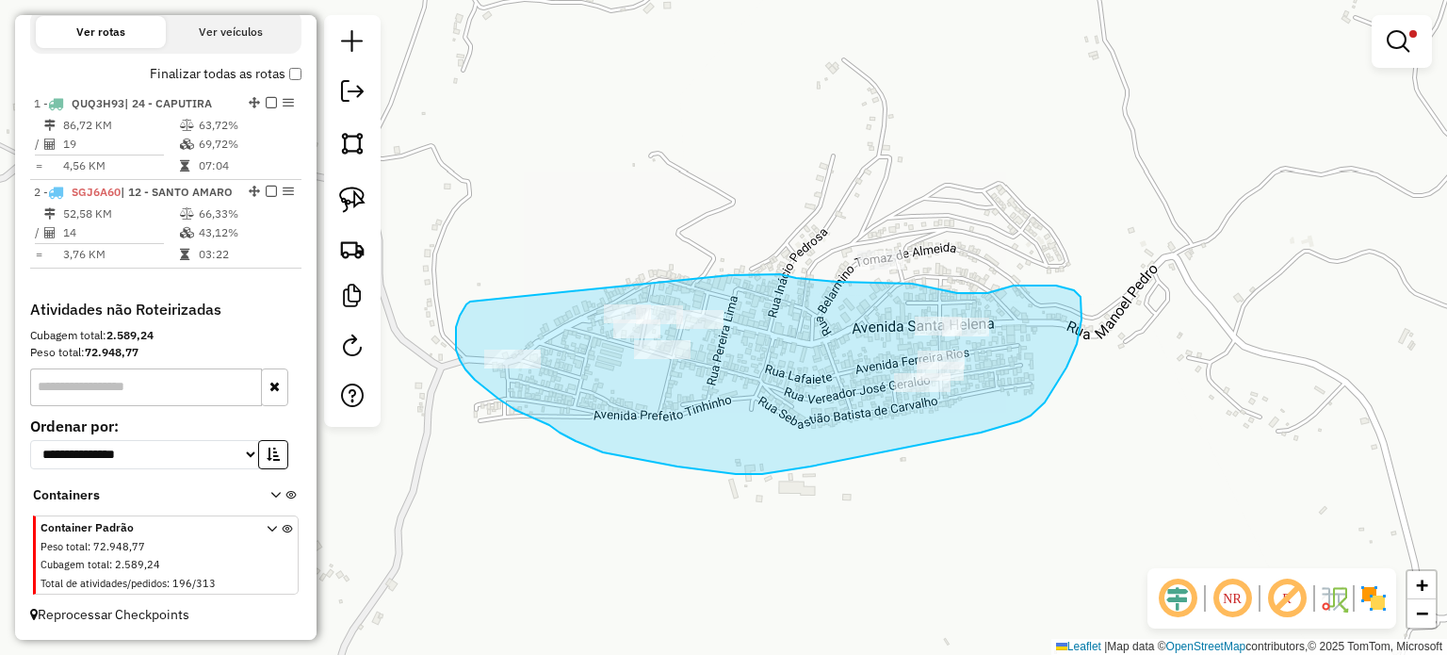
drag, startPoint x: 456, startPoint y: 327, endPoint x: 730, endPoint y: 275, distance: 279.0
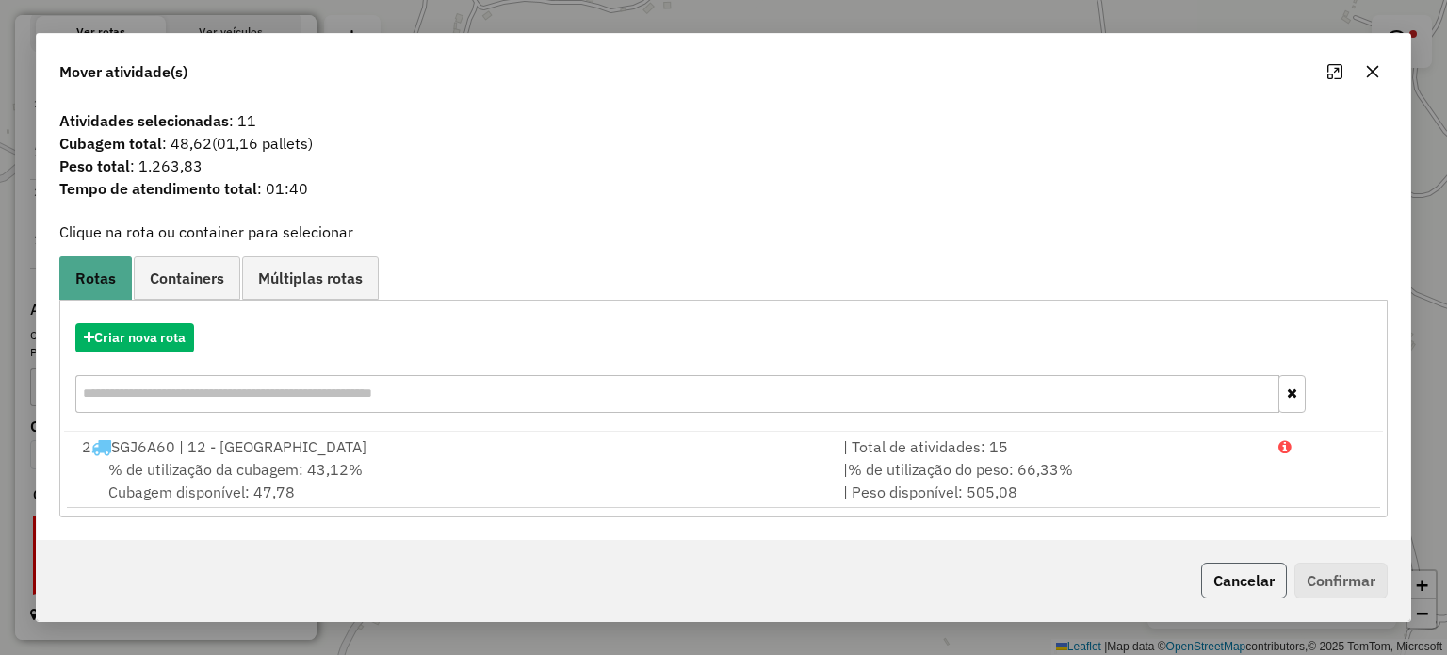
click at [1248, 579] on button "Cancelar" at bounding box center [1244, 580] width 86 height 36
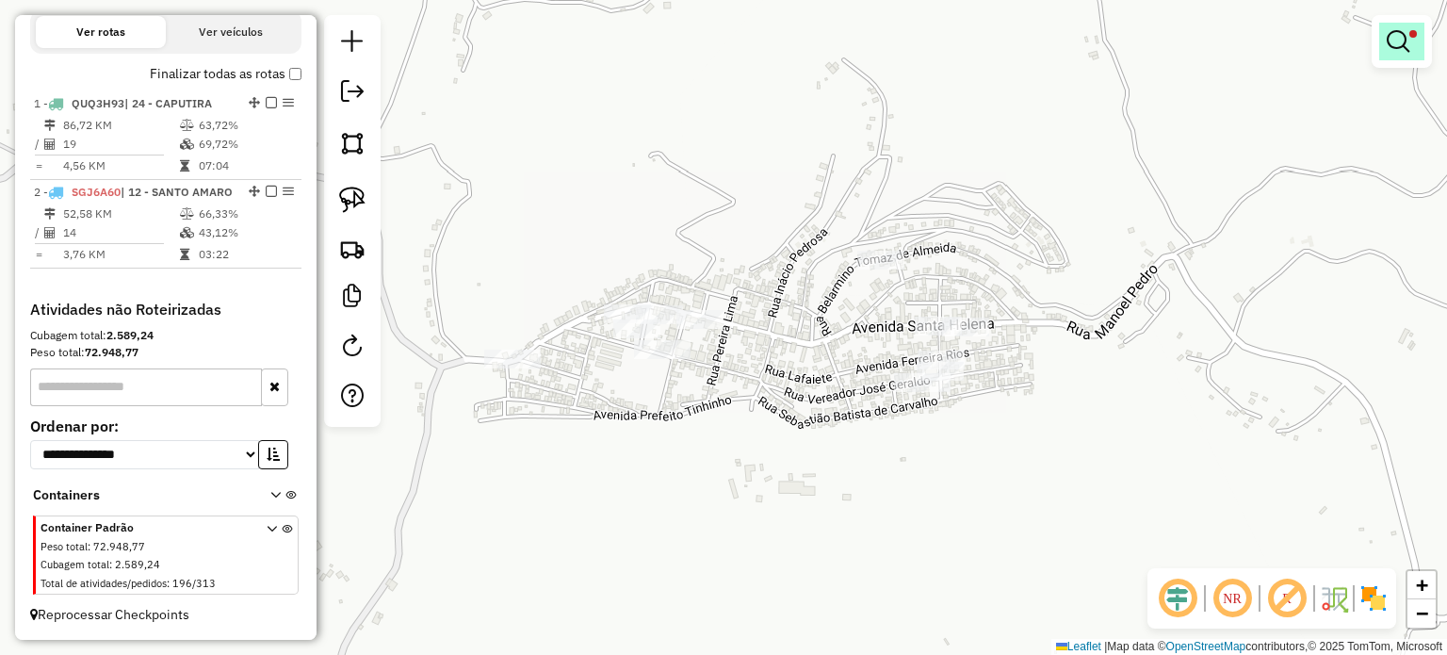
click at [1399, 47] on em at bounding box center [1398, 41] width 23 height 23
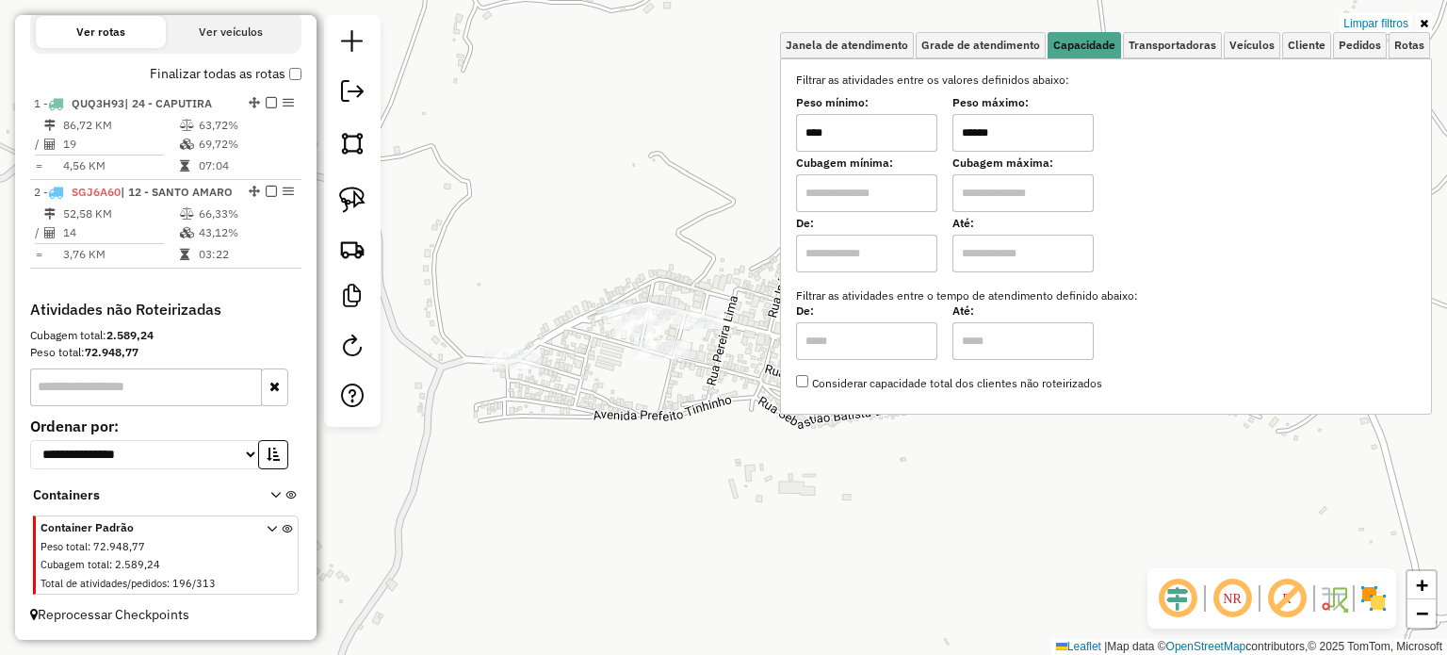
drag, startPoint x: 1028, startPoint y: 131, endPoint x: 908, endPoint y: 121, distance: 120.1
click at [908, 121] on div "Peso mínimo: **** Peso máximo: ******" at bounding box center [1106, 125] width 620 height 53
click at [711, 407] on div "Limpar filtros Janela de atendimento Grade de atendimento Capacidade Transporta…" at bounding box center [723, 327] width 1447 height 655
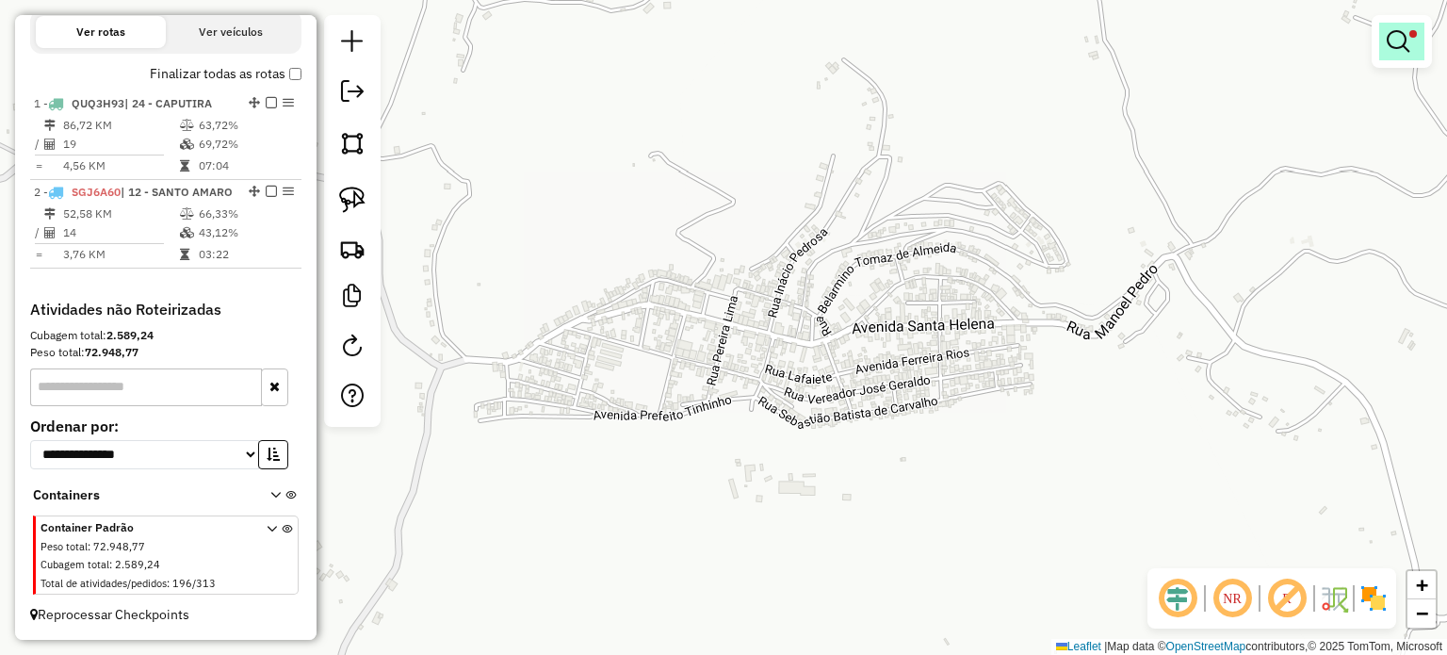
click at [1404, 41] on em at bounding box center [1398, 41] width 23 height 23
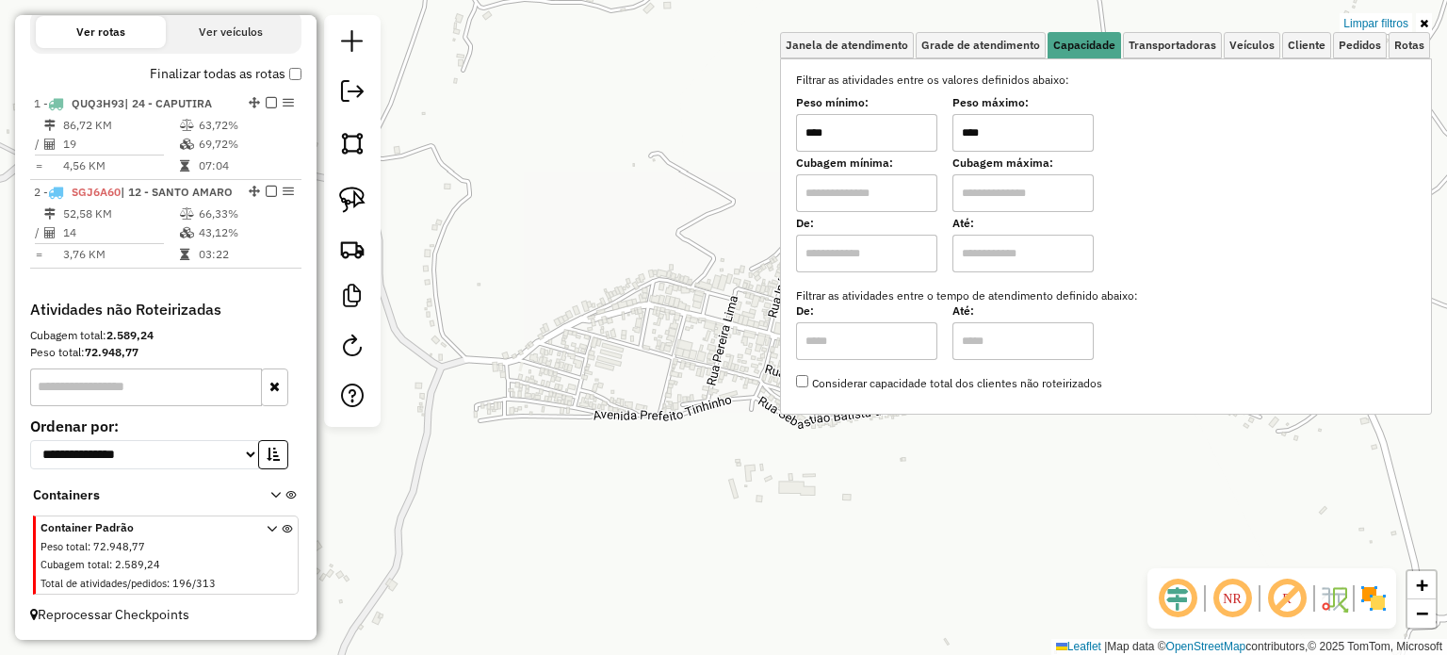
click at [1044, 138] on input "****" at bounding box center [1022, 133] width 141 height 38
type input "******"
click at [644, 373] on div "Limpar filtros Janela de atendimento Grade de atendimento Capacidade Transporta…" at bounding box center [723, 327] width 1447 height 655
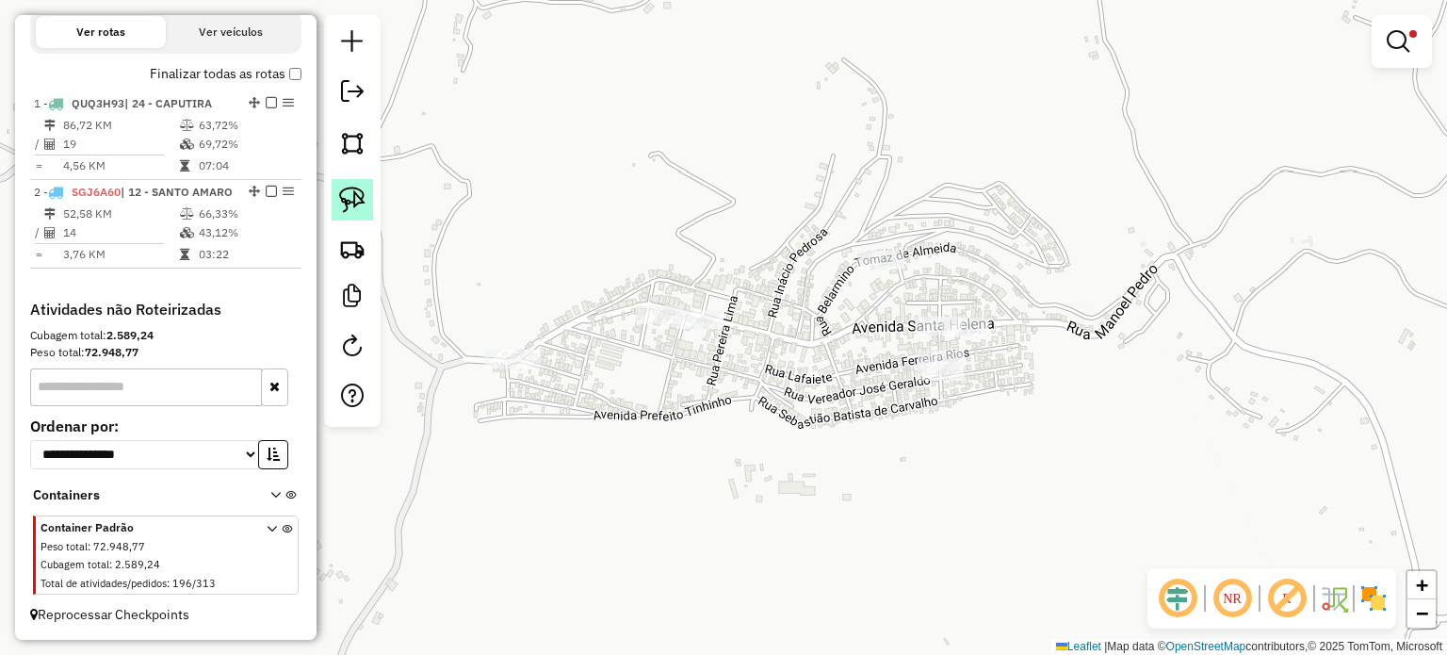
click at [347, 196] on img at bounding box center [352, 200] width 26 height 26
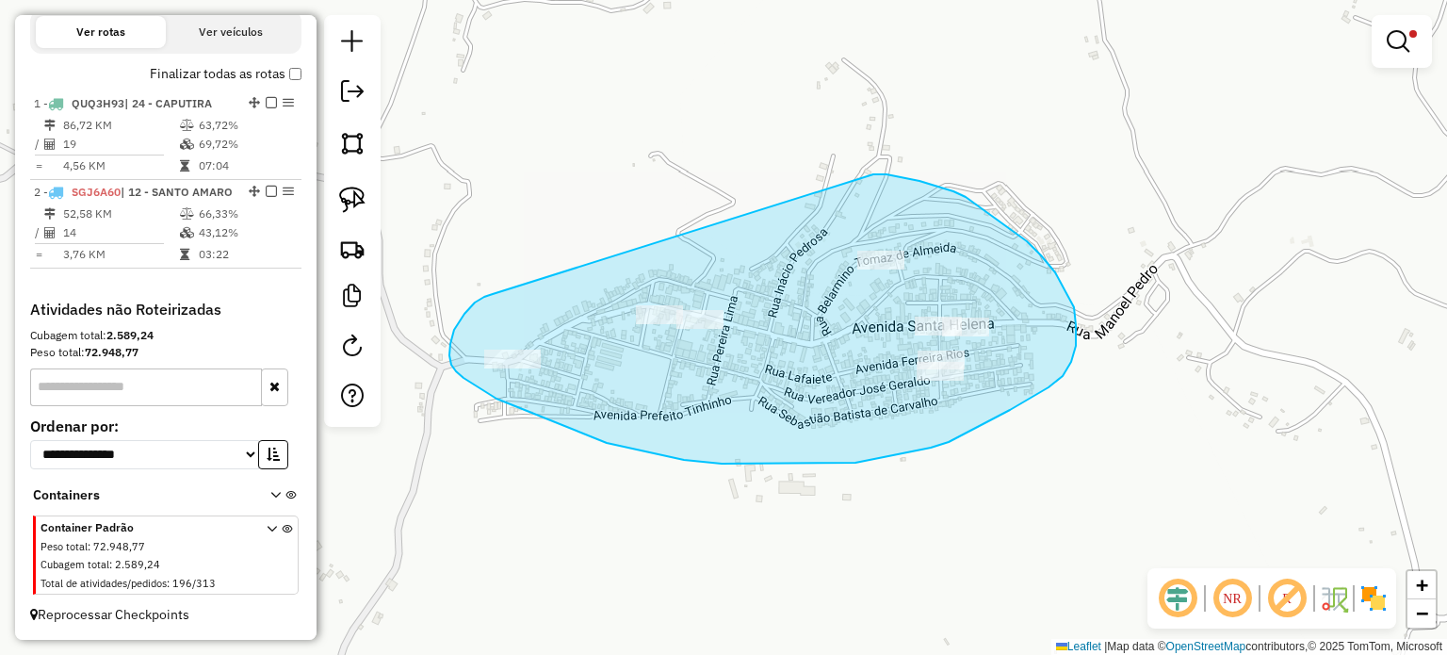
drag, startPoint x: 464, startPoint y: 314, endPoint x: 868, endPoint y: 176, distance: 426.0
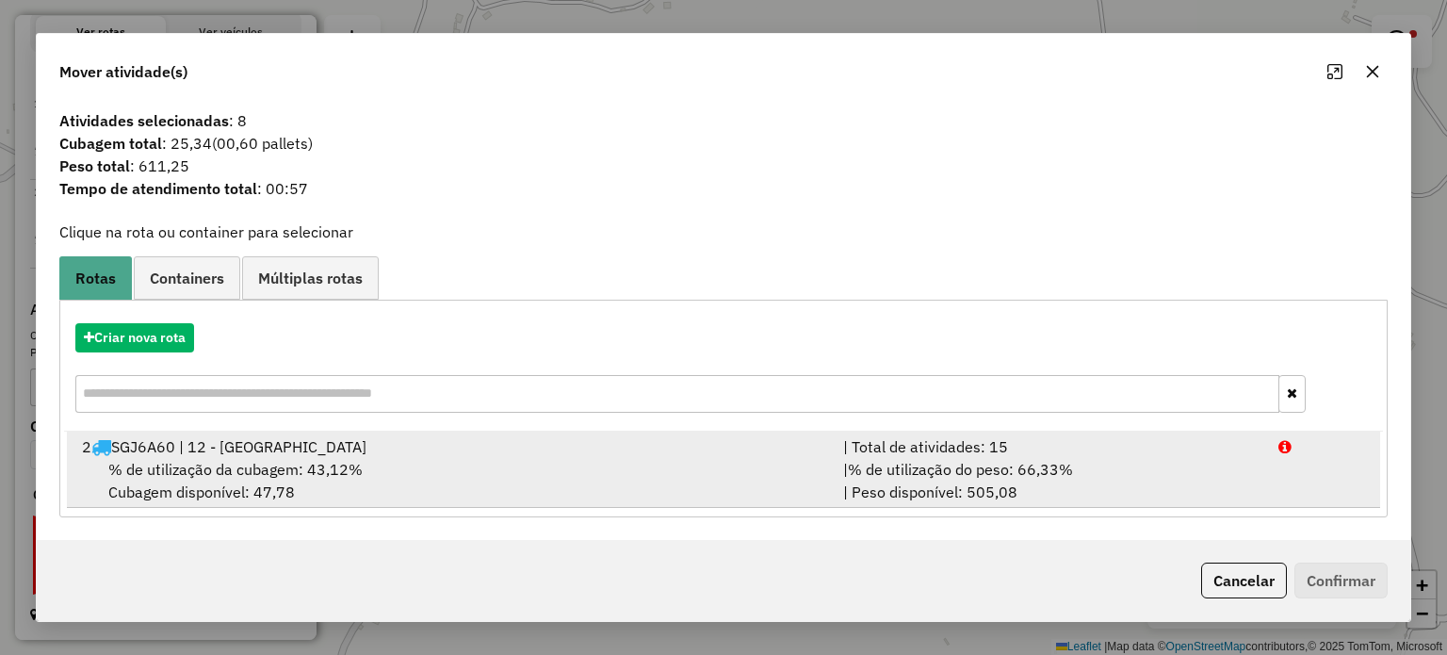
click at [228, 463] on span "% de utilização da cubagem: 43,12%" at bounding box center [235, 469] width 254 height 19
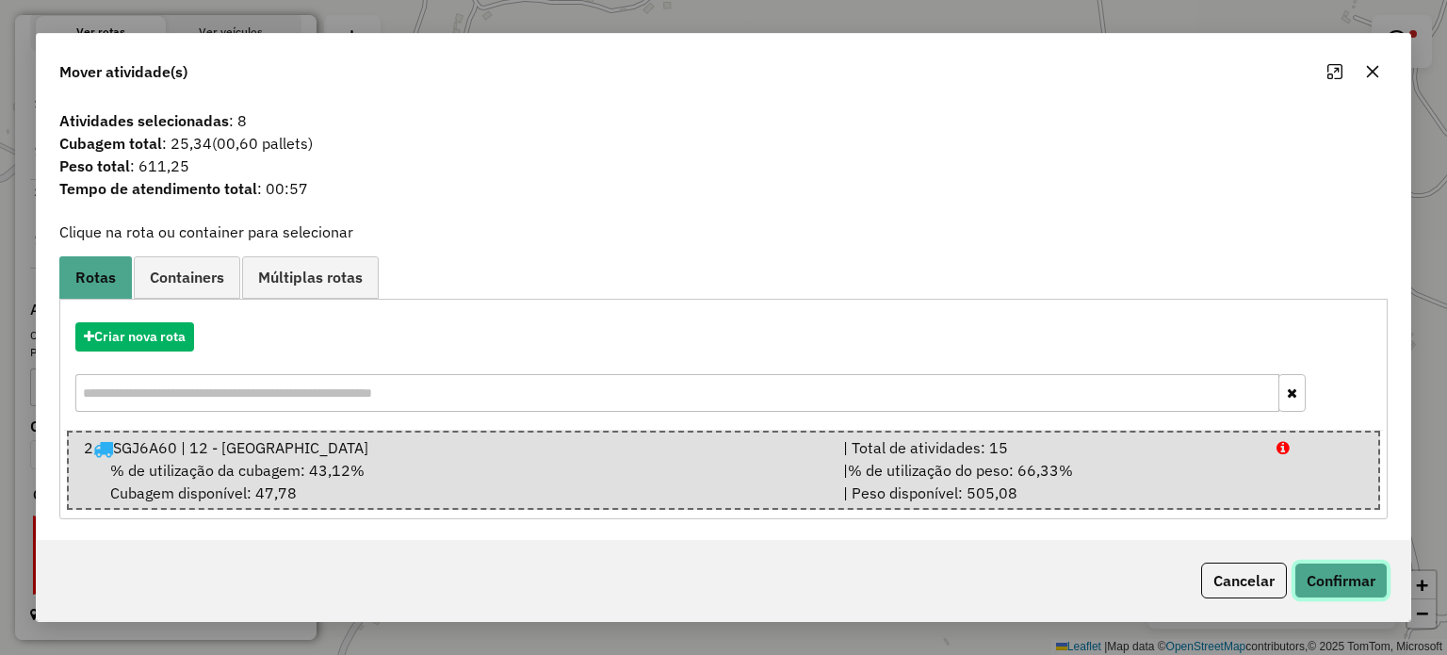
click at [1319, 577] on button "Confirmar" at bounding box center [1340, 580] width 93 height 36
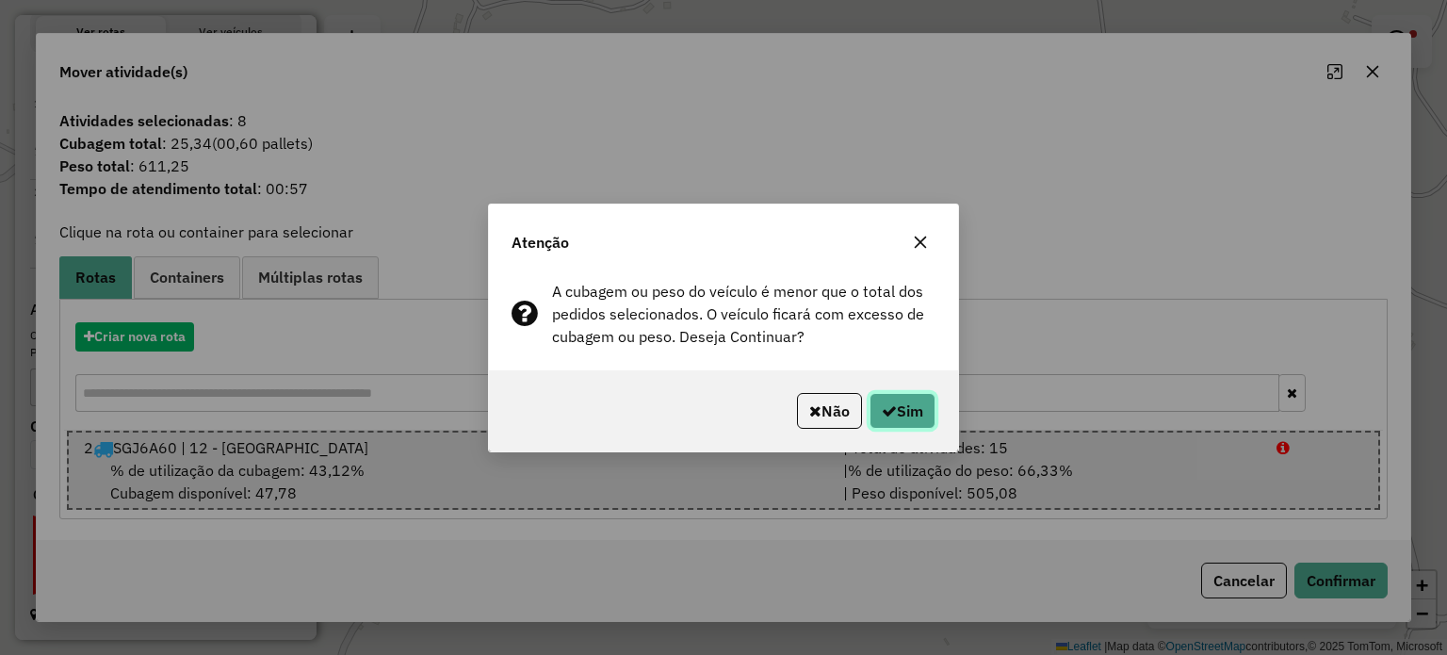
click at [907, 419] on button "Sim" at bounding box center [903, 411] width 66 height 36
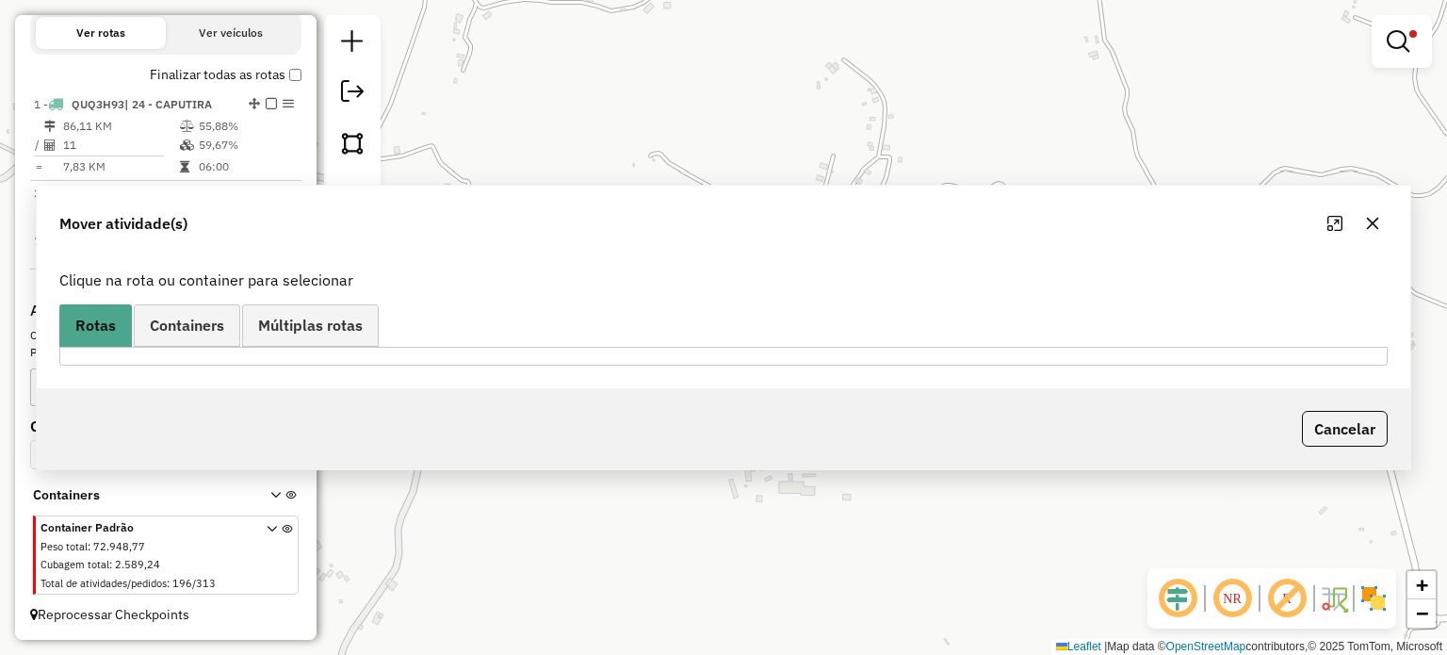
scroll to position [644, 0]
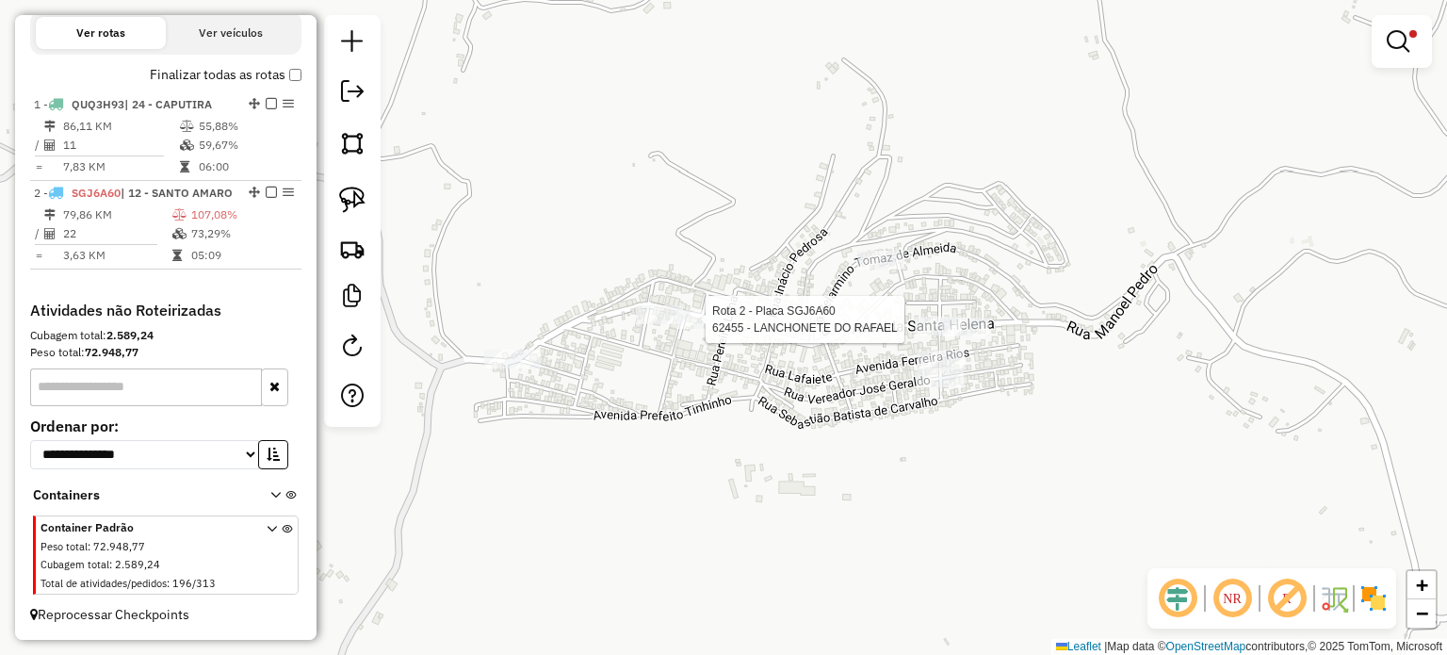
select select "*********"
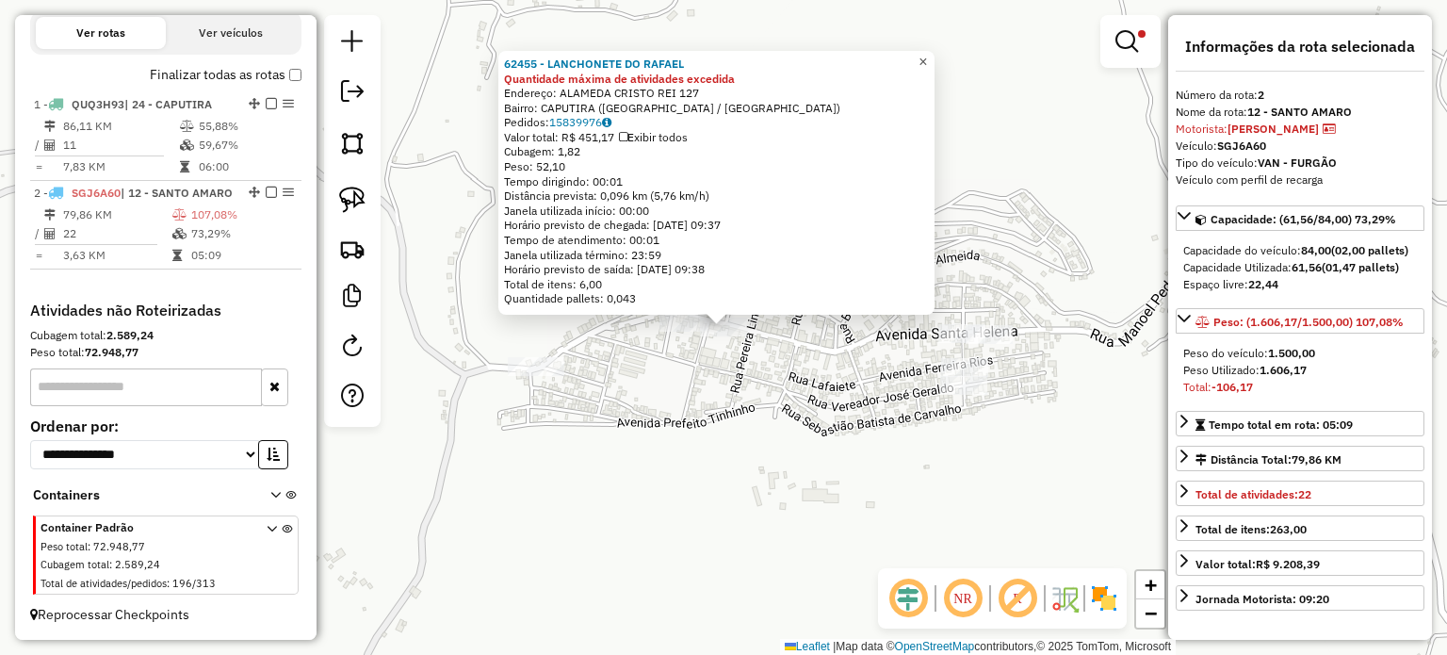
click at [927, 56] on span "×" at bounding box center [922, 62] width 8 height 16
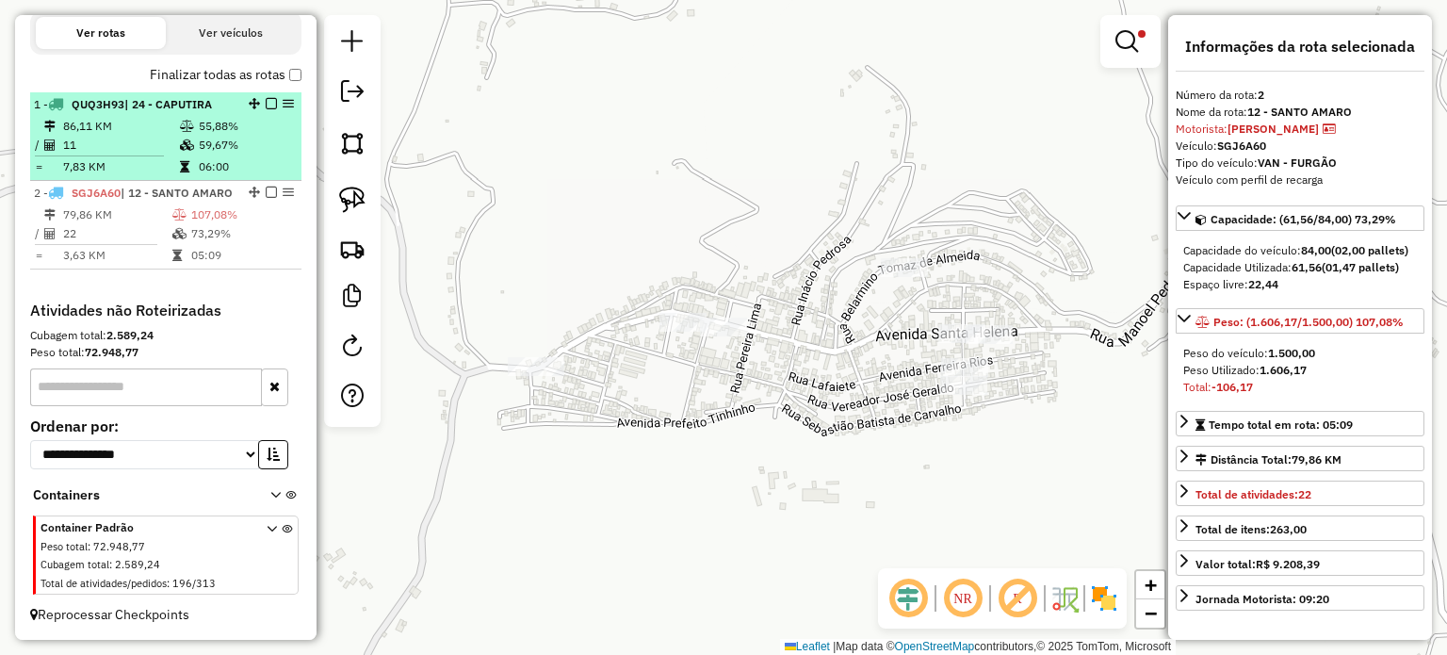
click at [192, 97] on span "| 24 - CAPUTIRA" at bounding box center [168, 104] width 88 height 14
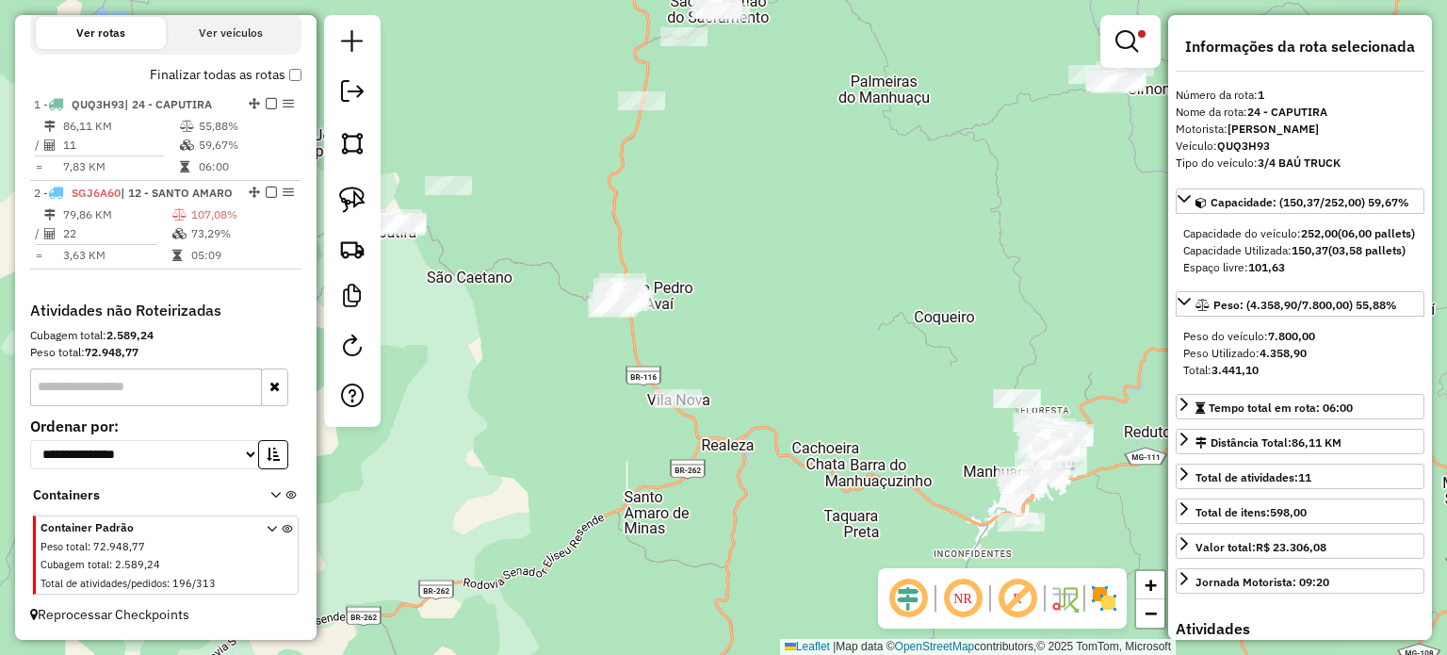
drag, startPoint x: 526, startPoint y: 226, endPoint x: 750, endPoint y: 266, distance: 227.7
click at [750, 266] on div "Limpar filtros Janela de atendimento Grade de atendimento Capacidade Transporta…" at bounding box center [723, 327] width 1447 height 655
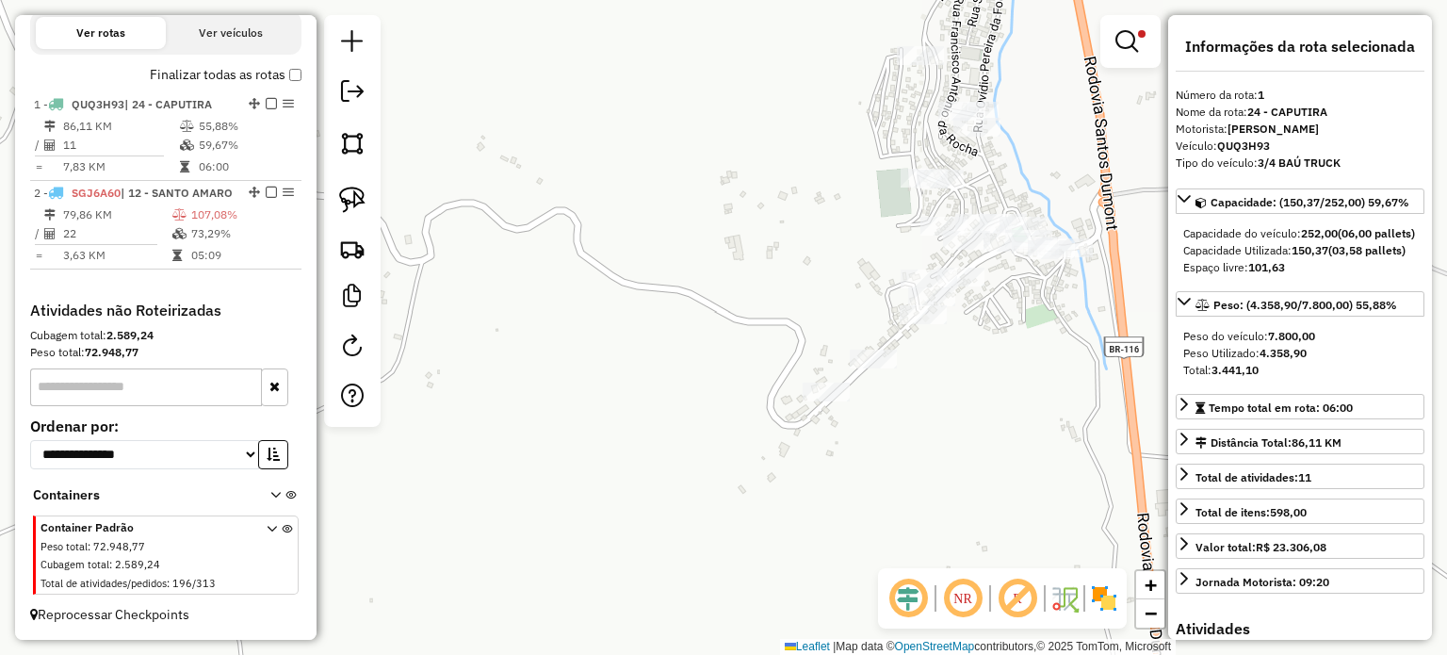
drag, startPoint x: 1058, startPoint y: 113, endPoint x: 967, endPoint y: 349, distance: 252.6
click at [967, 348] on div "Limpar filtros Janela de atendimento Grade de atendimento Capacidade Transporta…" at bounding box center [723, 327] width 1447 height 655
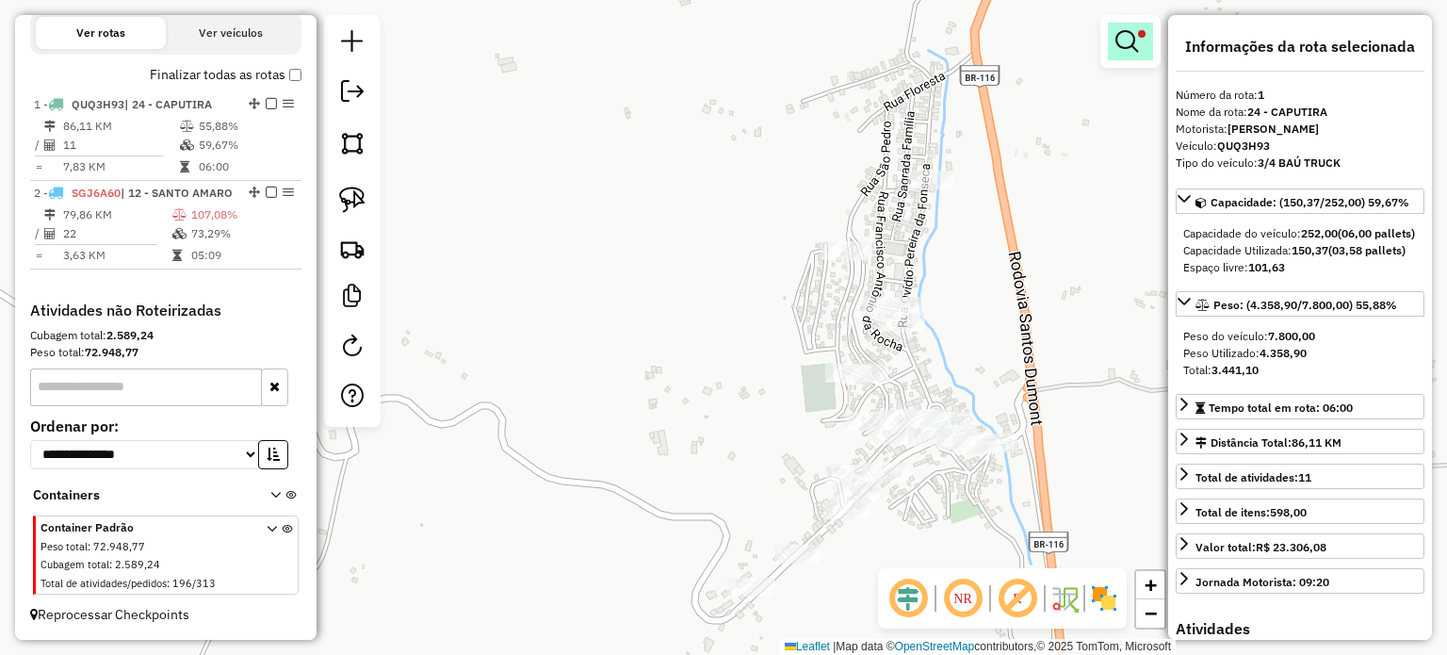
click at [1133, 50] on em at bounding box center [1126, 41] width 23 height 23
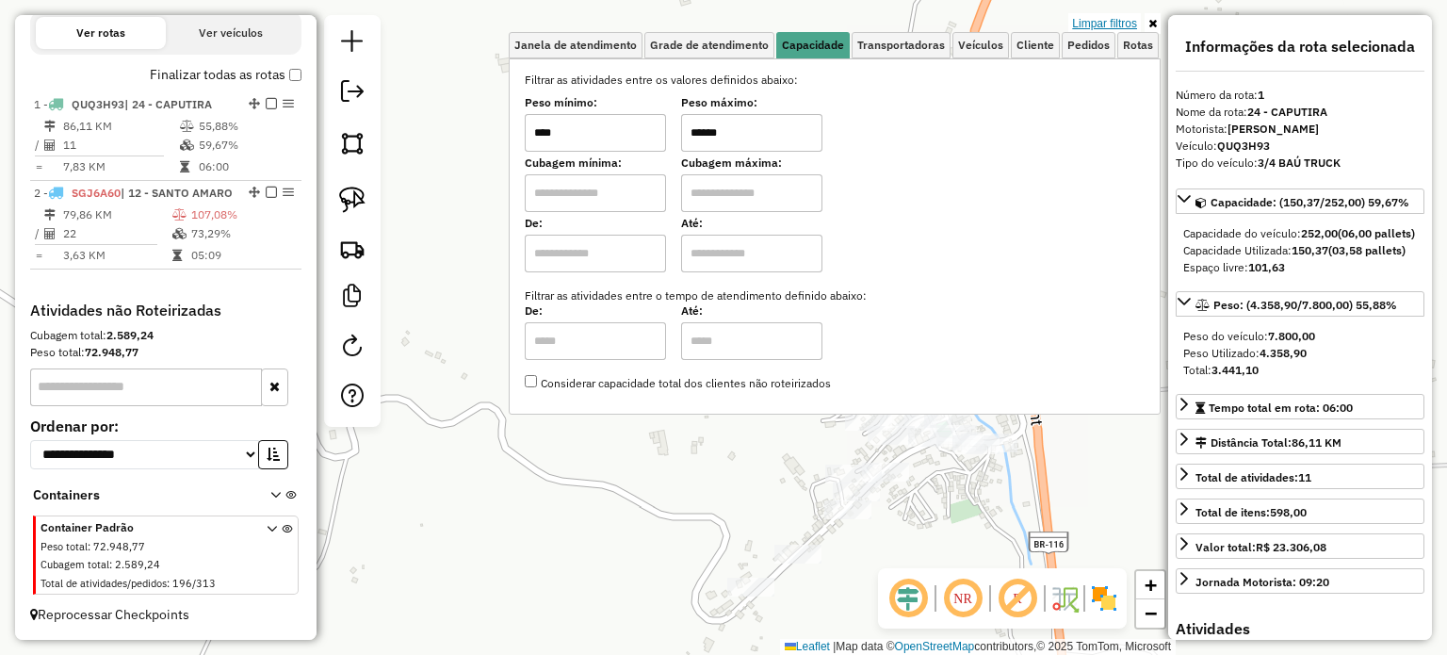
click at [1117, 18] on link "Limpar filtros" at bounding box center [1104, 23] width 73 height 21
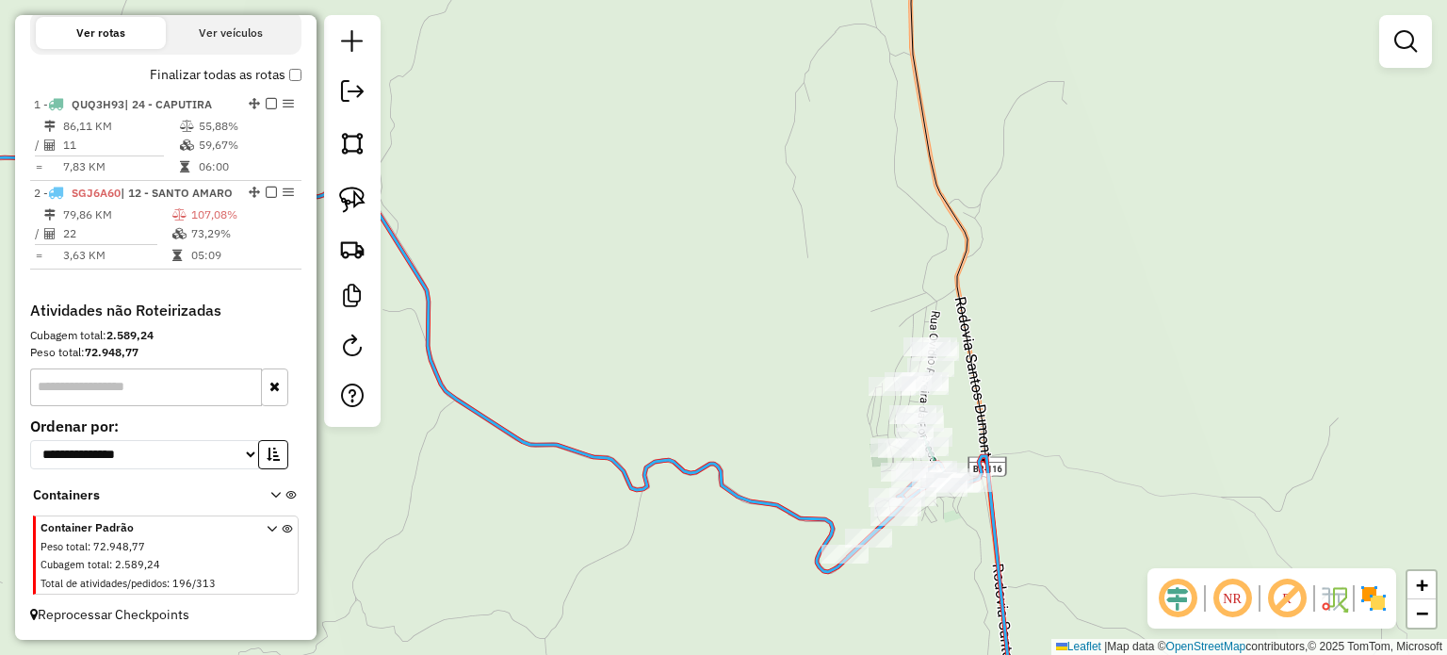
drag, startPoint x: 801, startPoint y: 459, endPoint x: 906, endPoint y: 485, distance: 108.8
click at [907, 481] on div "Janela de atendimento Grade de atendimento Capacidade Transportadoras Veículos …" at bounding box center [723, 327] width 1447 height 655
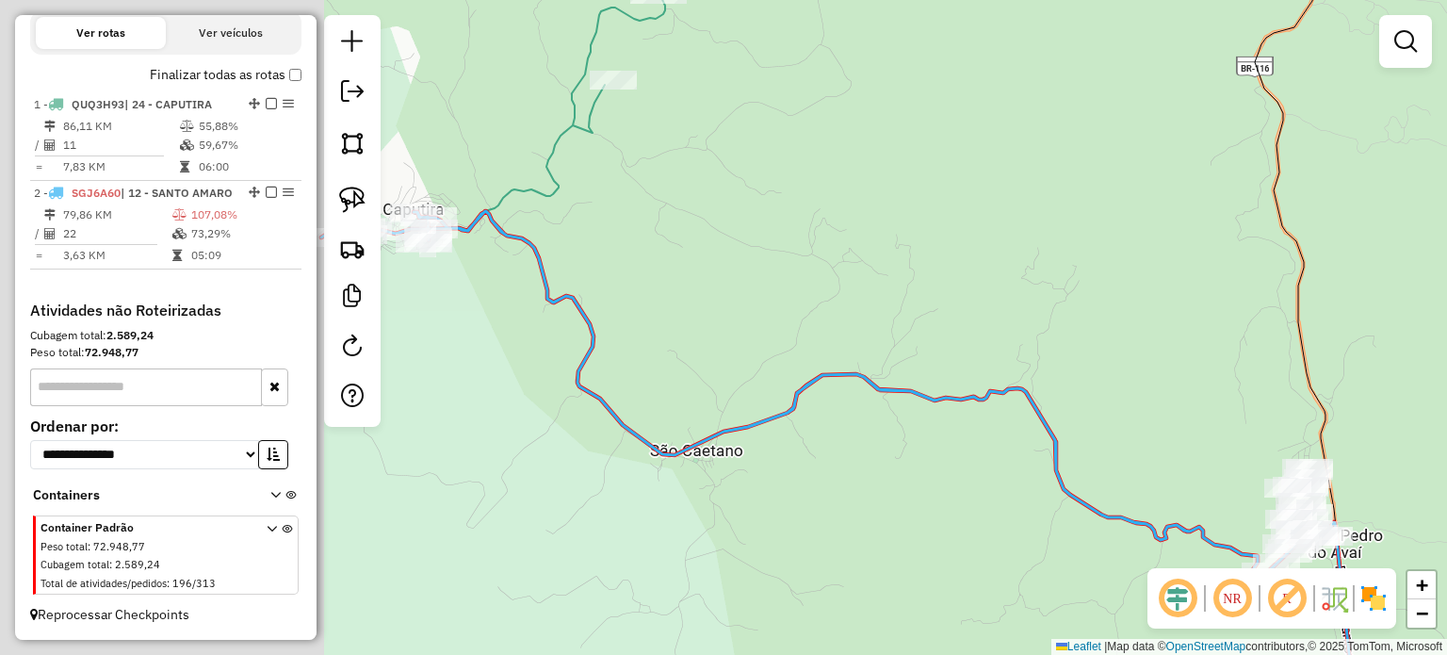
drag, startPoint x: 1030, startPoint y: 521, endPoint x: 1067, endPoint y: 533, distance: 39.6
click at [1071, 528] on div "Janela de atendimento Grade de atendimento Capacidade Transportadoras Veículos …" at bounding box center [723, 327] width 1447 height 655
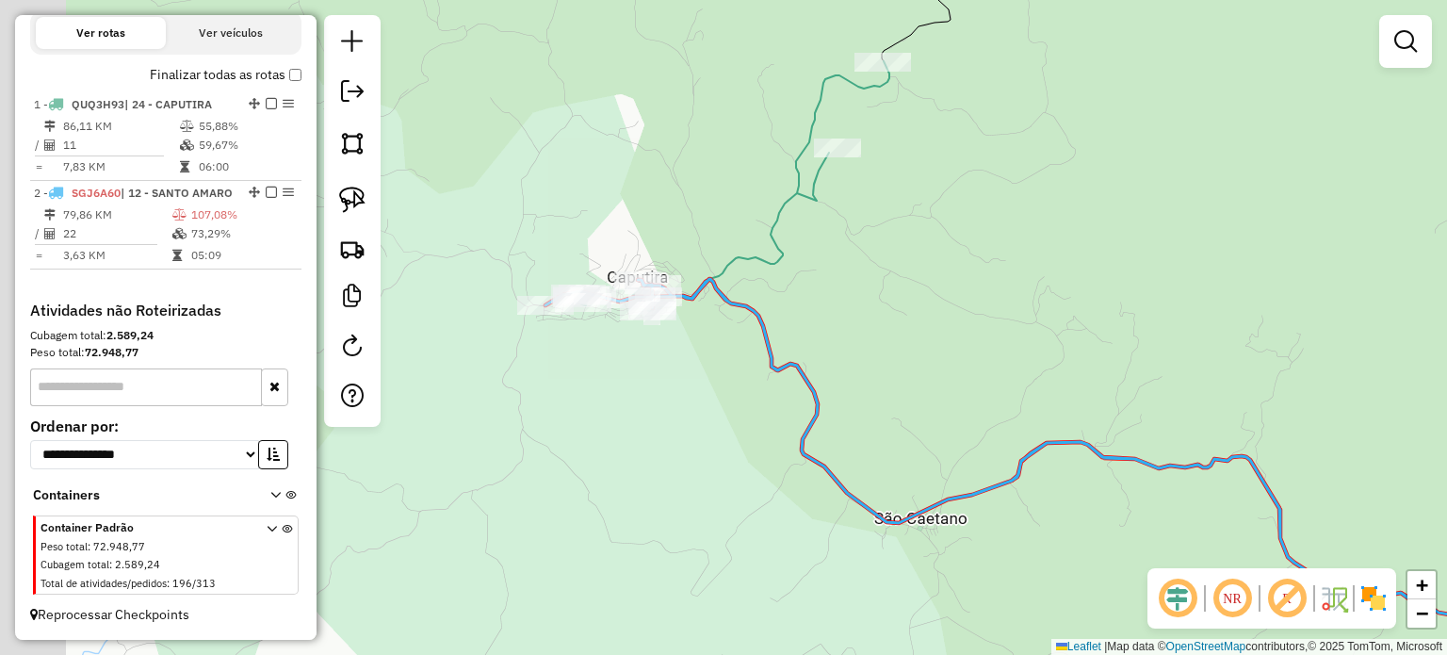
drag, startPoint x: 755, startPoint y: 413, endPoint x: 830, endPoint y: 457, distance: 87.4
click at [832, 457] on div "Janela de atendimento Grade de atendimento Capacidade Transportadoras Veículos …" at bounding box center [723, 327] width 1447 height 655
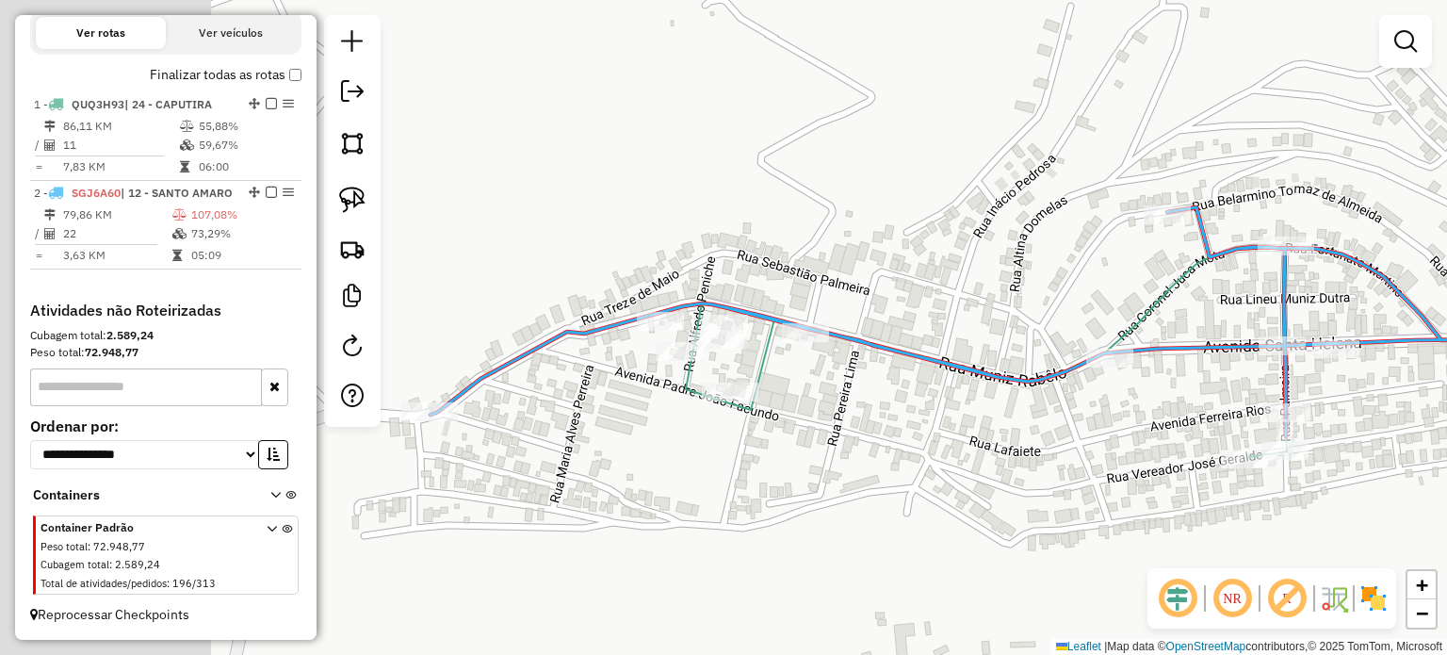
drag, startPoint x: 620, startPoint y: 382, endPoint x: 891, endPoint y: 410, distance: 272.8
click at [891, 410] on div "Janela de atendimento Grade de atendimento Capacidade Transportadoras Veículos …" at bounding box center [723, 327] width 1447 height 655
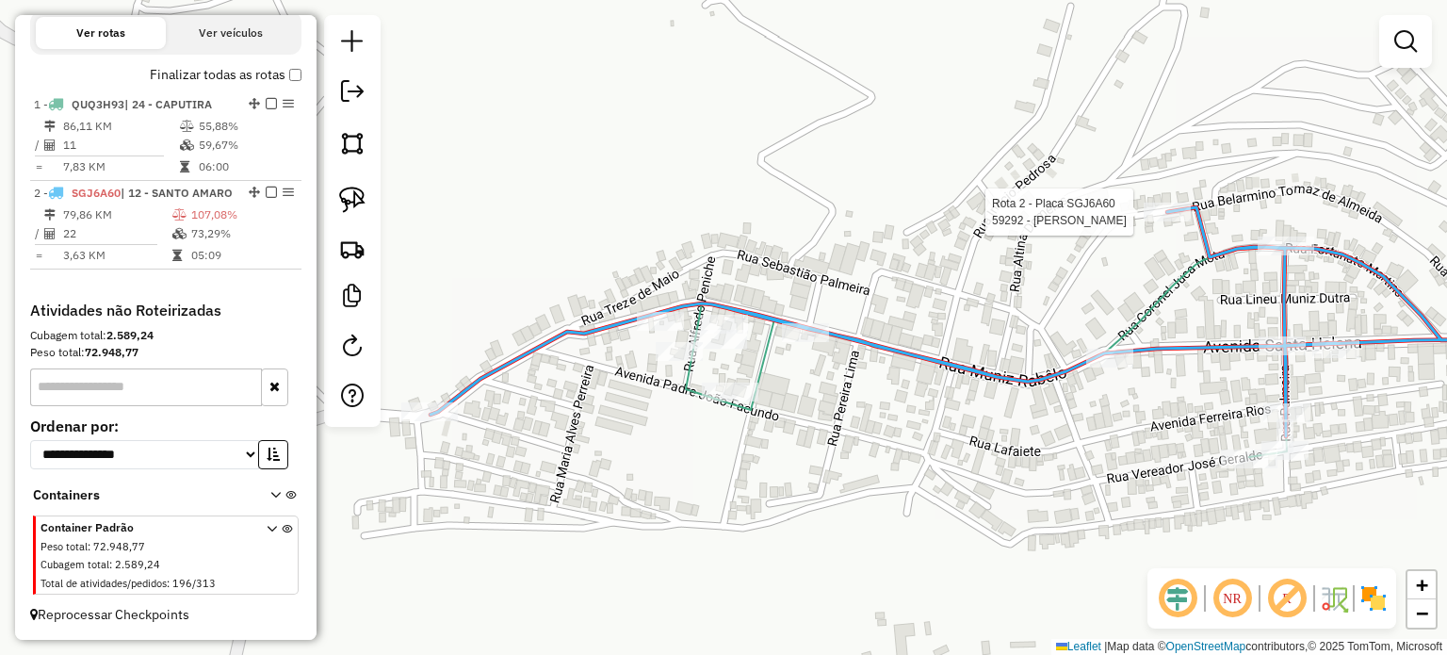
select select "*********"
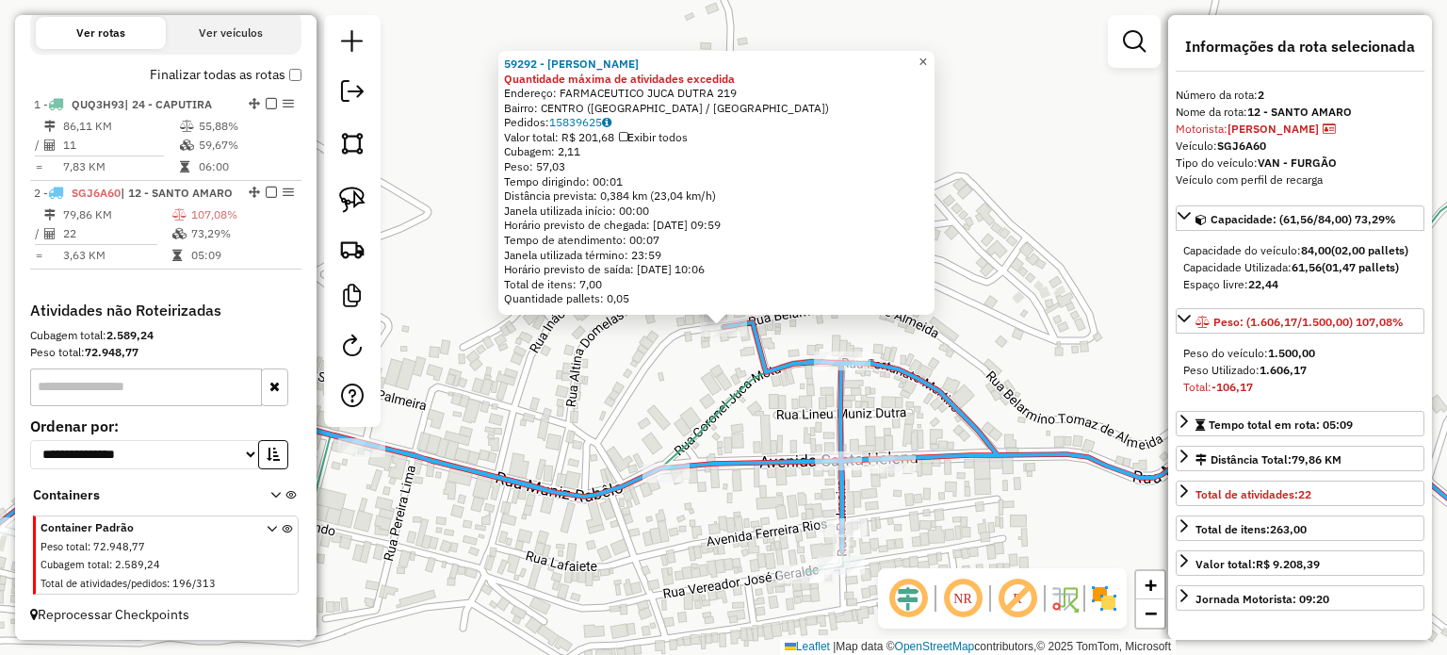
click at [927, 59] on span "×" at bounding box center [922, 62] width 8 height 16
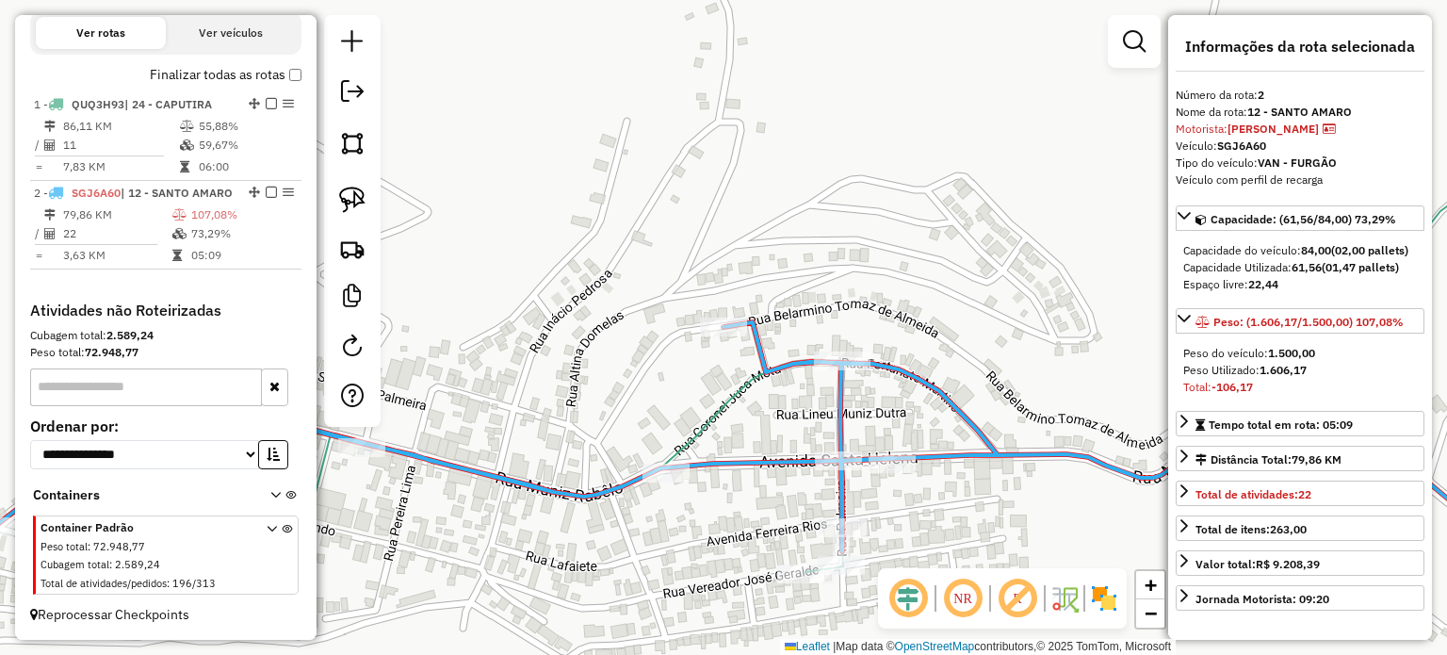
drag, startPoint x: 832, startPoint y: 487, endPoint x: 858, endPoint y: 481, distance: 27.0
click at [858, 481] on div "Janela de atendimento Grade de atendimento Capacidade Transportadoras Veículos …" at bounding box center [723, 327] width 1447 height 655
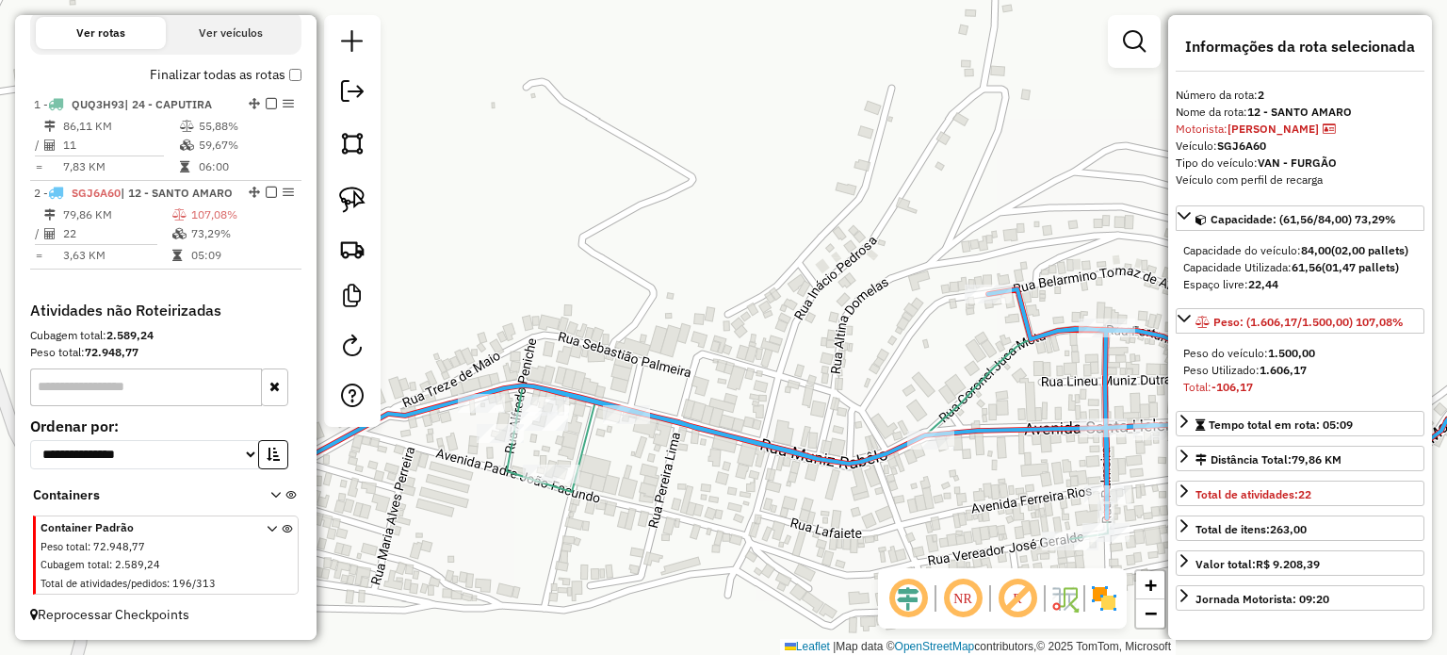
drag, startPoint x: 546, startPoint y: 494, endPoint x: 669, endPoint y: 507, distance: 123.2
click at [652, 504] on div "Janela de atendimento Grade de atendimento Capacidade Transportadoras Veículos …" at bounding box center [723, 327] width 1447 height 655
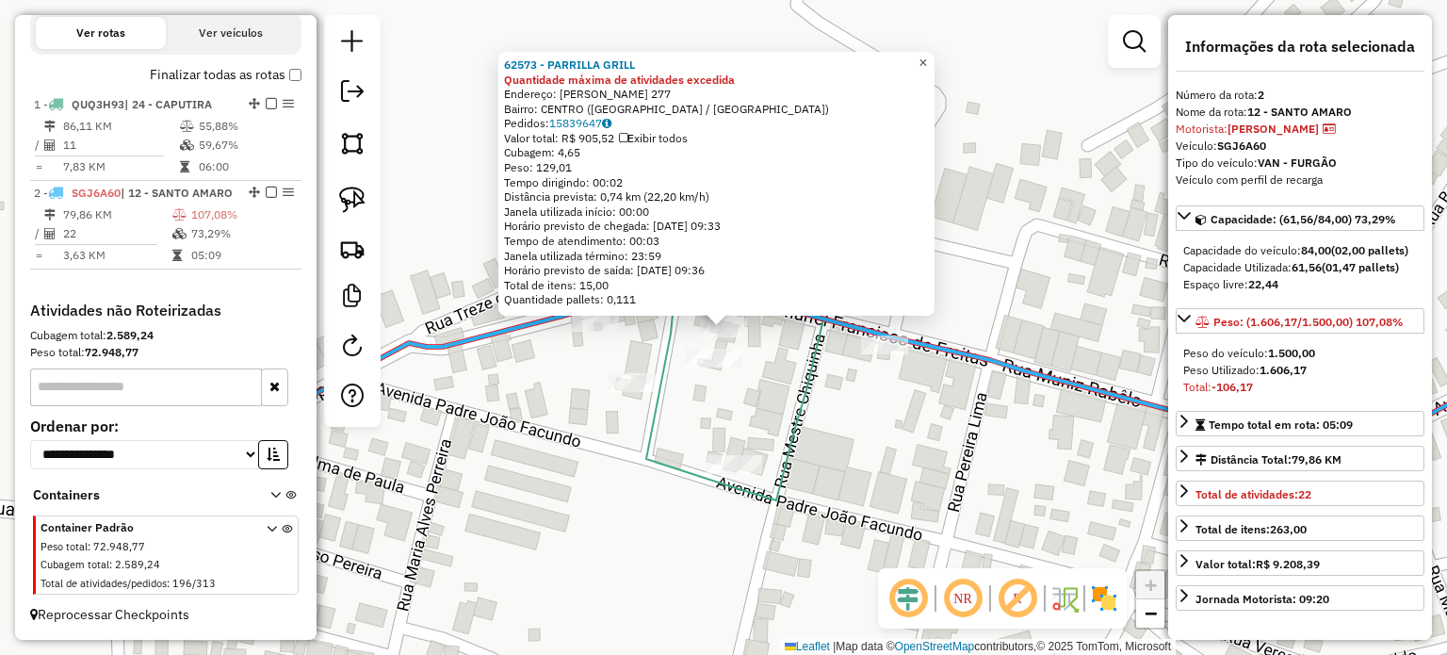
drag, startPoint x: 932, startPoint y: 56, endPoint x: 927, endPoint y: 64, distance: 9.7
click at [927, 56] on span "×" at bounding box center [922, 63] width 8 height 16
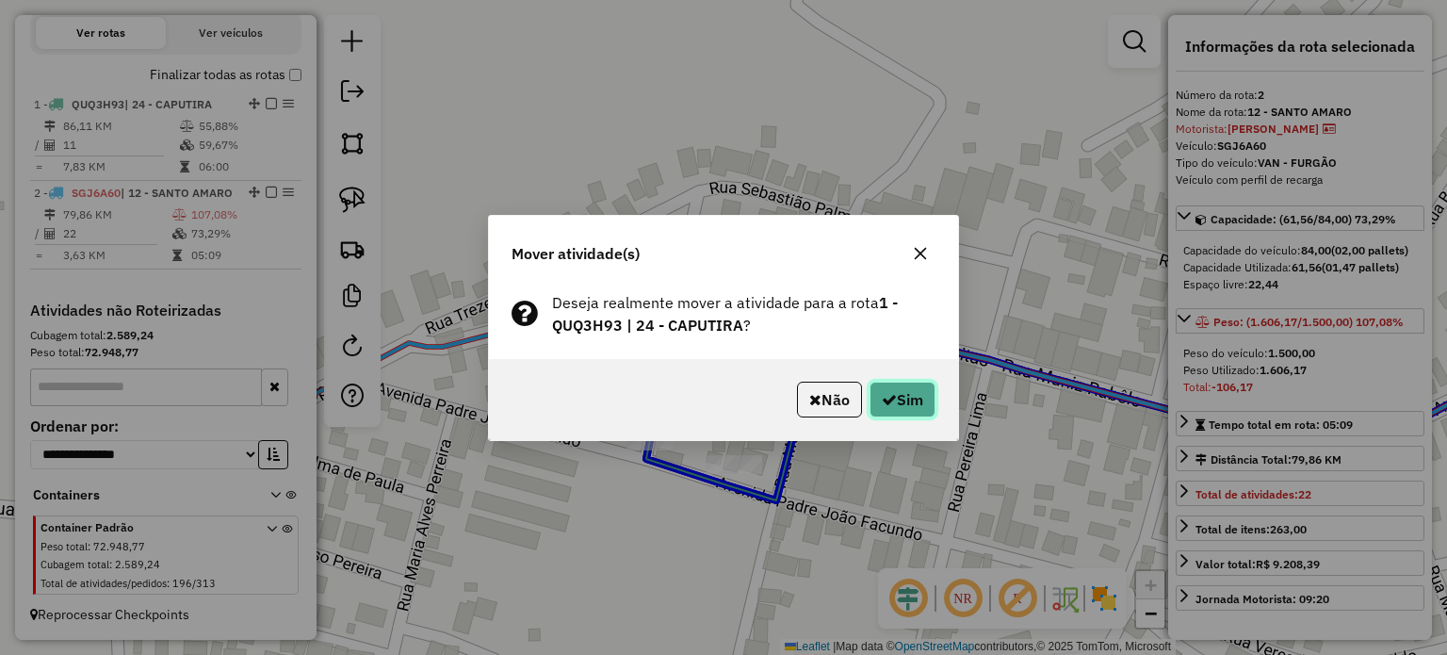
click at [912, 389] on button "Sim" at bounding box center [903, 400] width 66 height 36
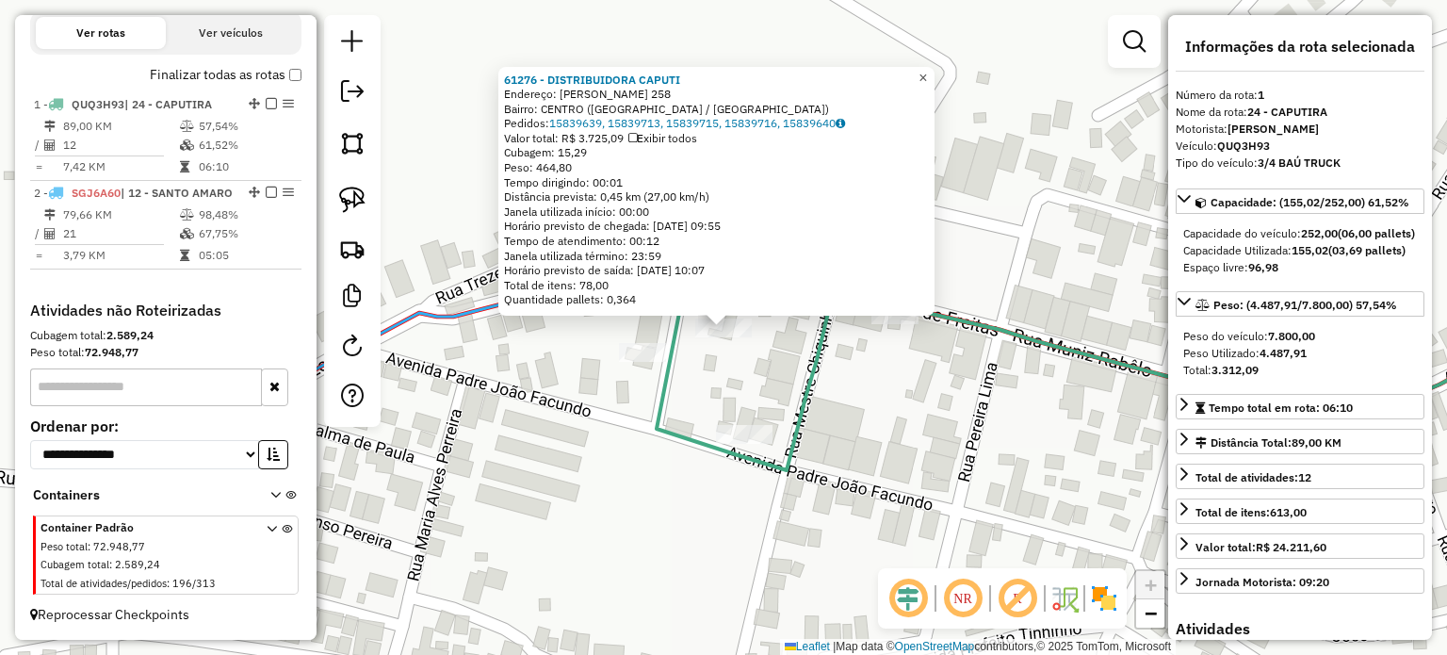
click at [927, 73] on span "×" at bounding box center [922, 78] width 8 height 16
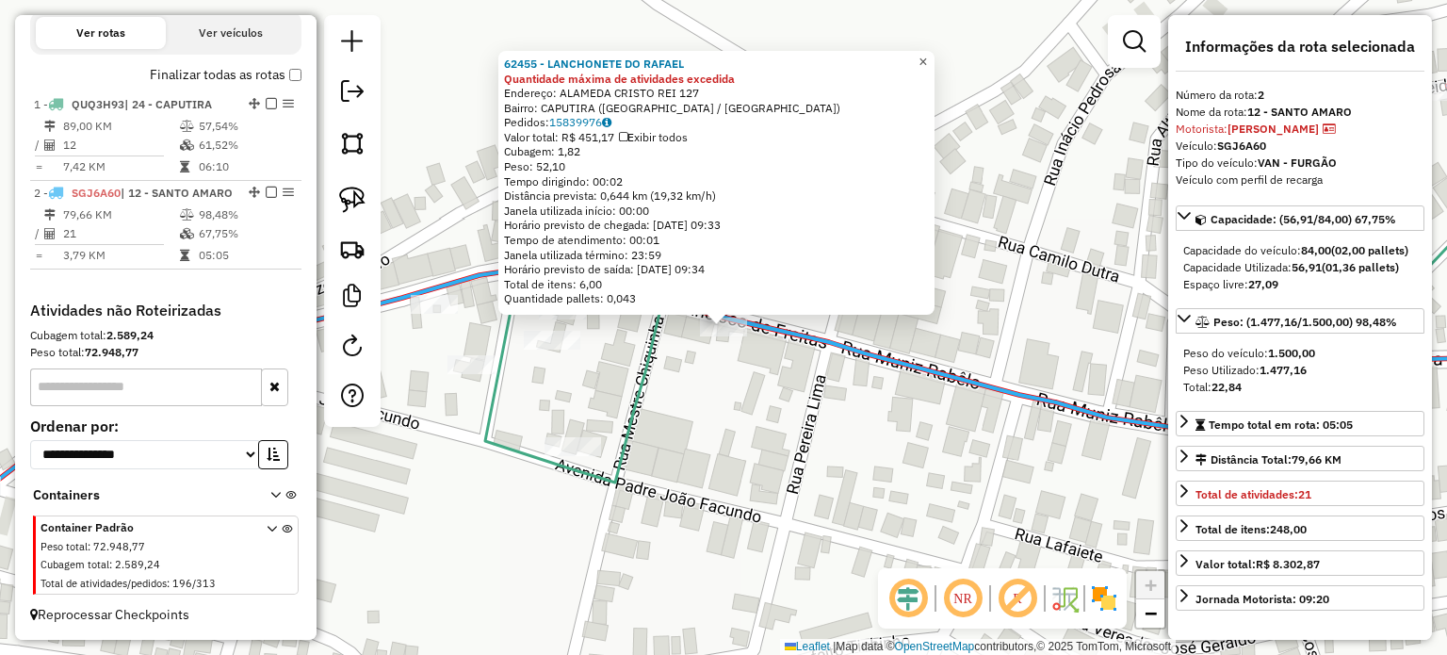
click at [927, 54] on span "×" at bounding box center [922, 62] width 8 height 16
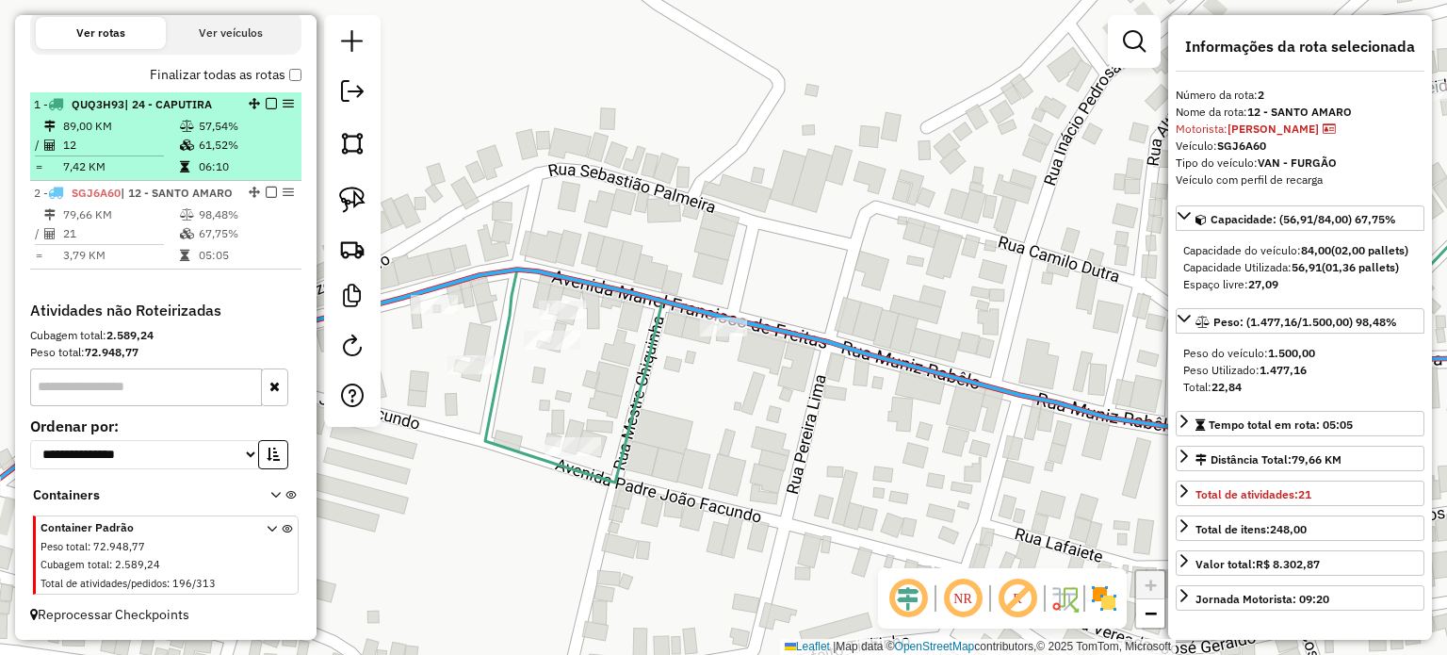
click at [273, 98] on div at bounding box center [265, 103] width 57 height 11
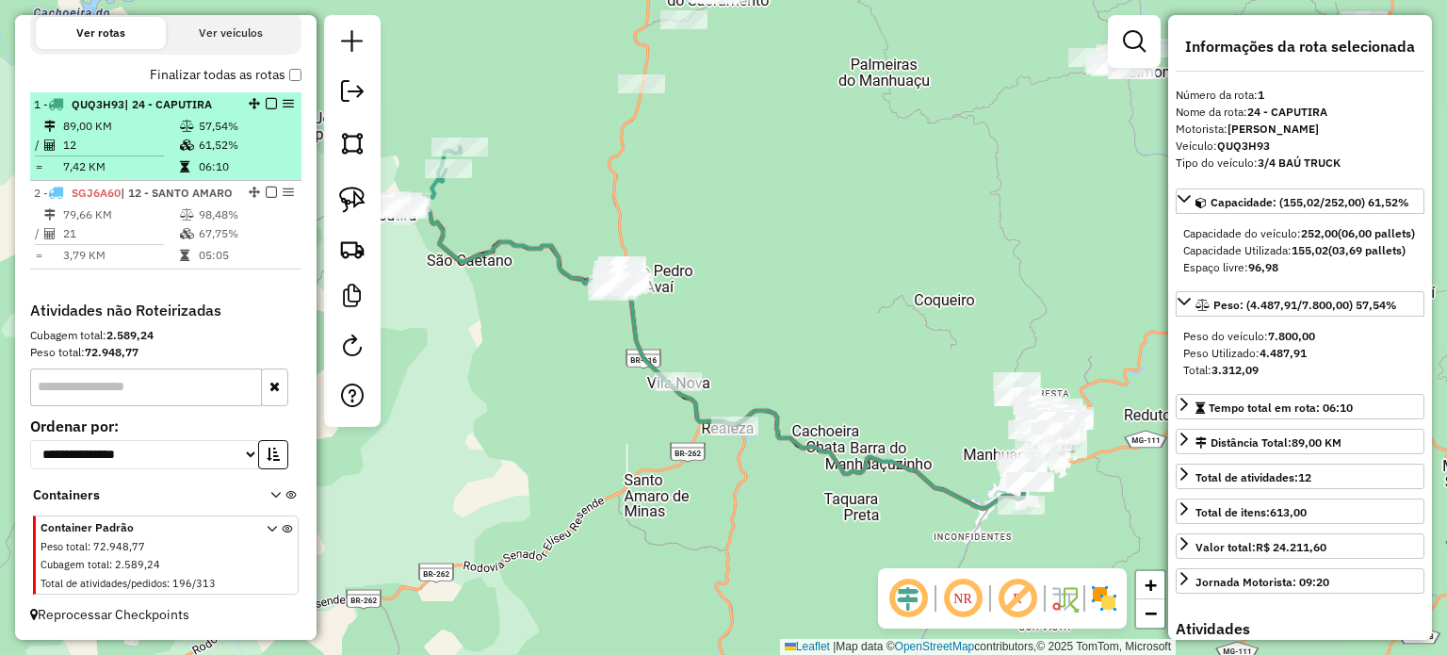
click at [271, 98] on em at bounding box center [271, 103] width 11 height 11
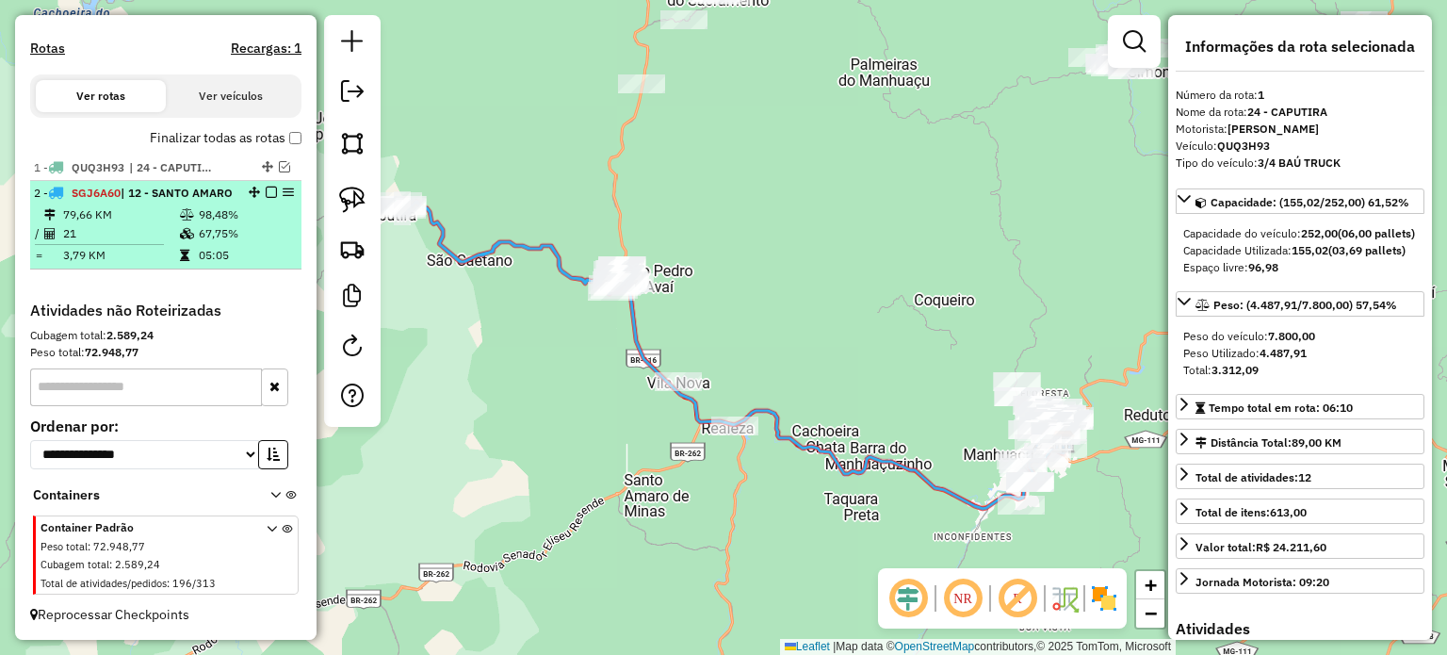
click at [268, 187] on em at bounding box center [271, 192] width 11 height 11
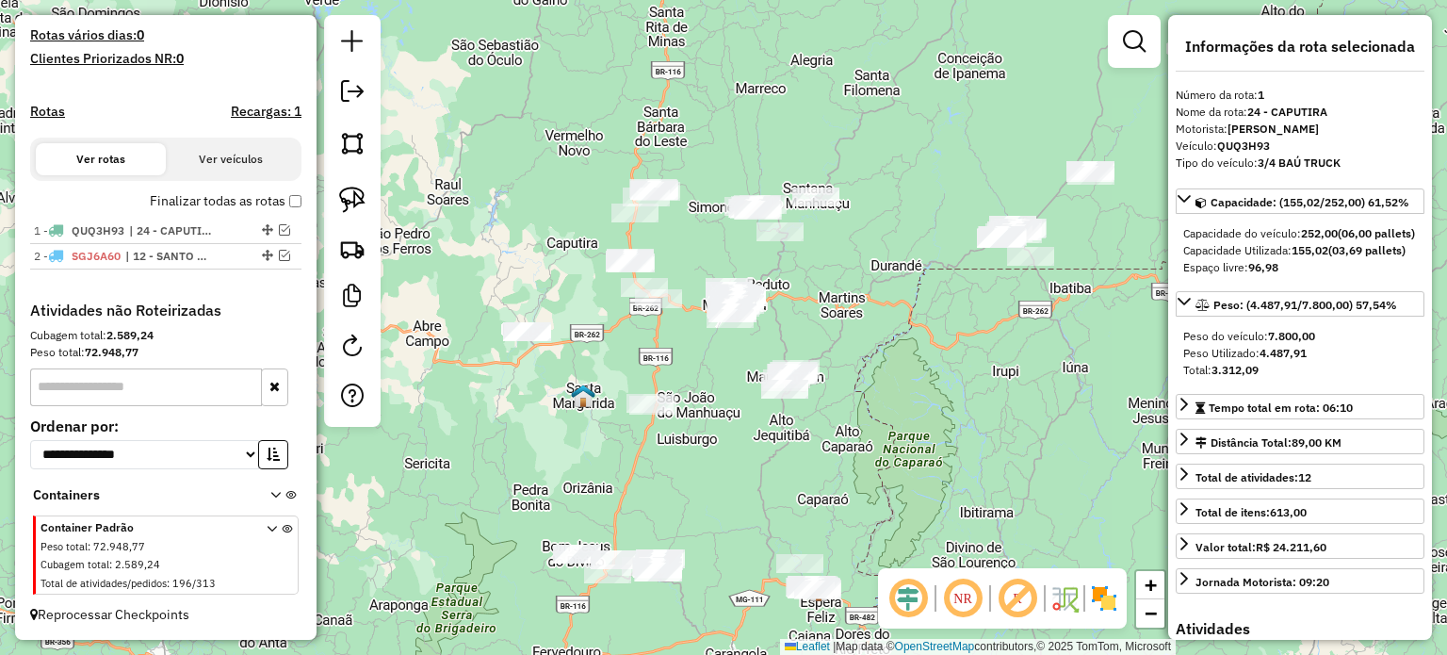
drag, startPoint x: 748, startPoint y: 521, endPoint x: 720, endPoint y: 377, distance: 146.9
click at [723, 377] on div "Janela de atendimento Grade de atendimento Capacidade Transportadoras Veículos …" at bounding box center [723, 327] width 1447 height 655
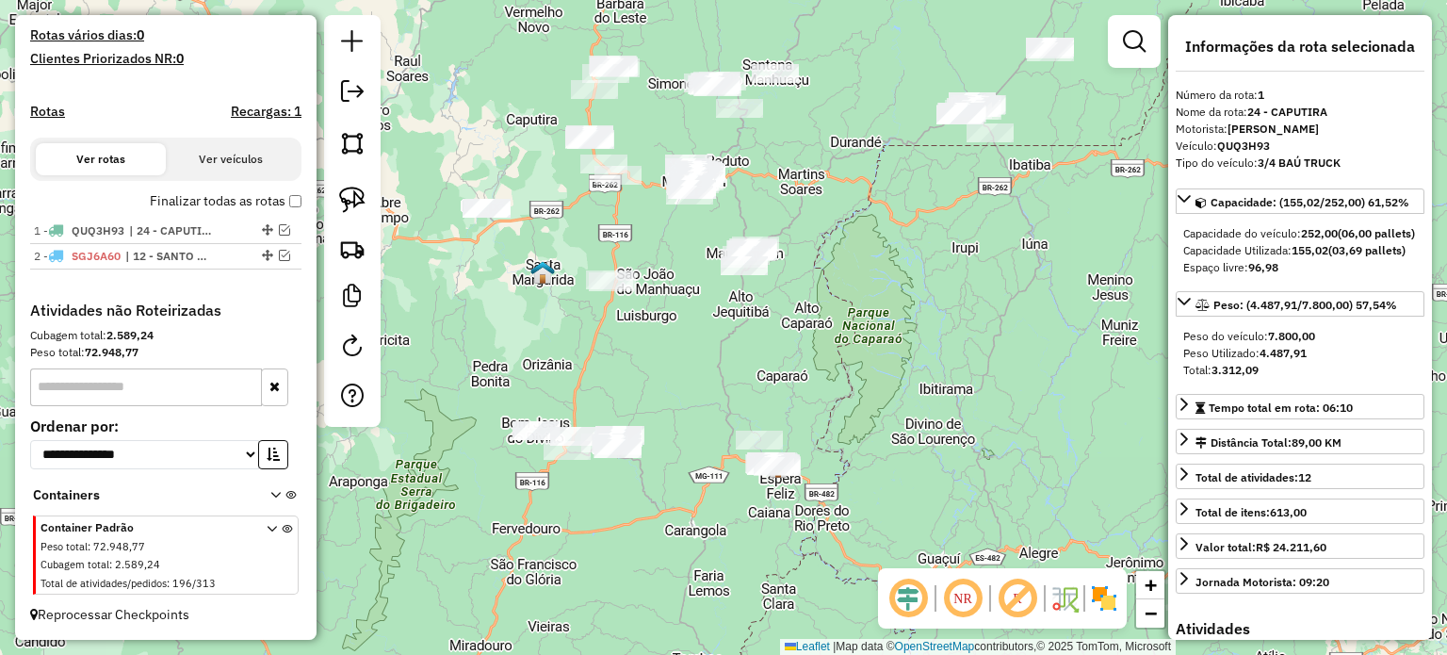
drag, startPoint x: 912, startPoint y: 239, endPoint x: 814, endPoint y: 381, distance: 171.9
click at [818, 377] on div "Janela de atendimento Grade de atendimento Capacidade Transportadoras Veículos …" at bounding box center [723, 327] width 1447 height 655
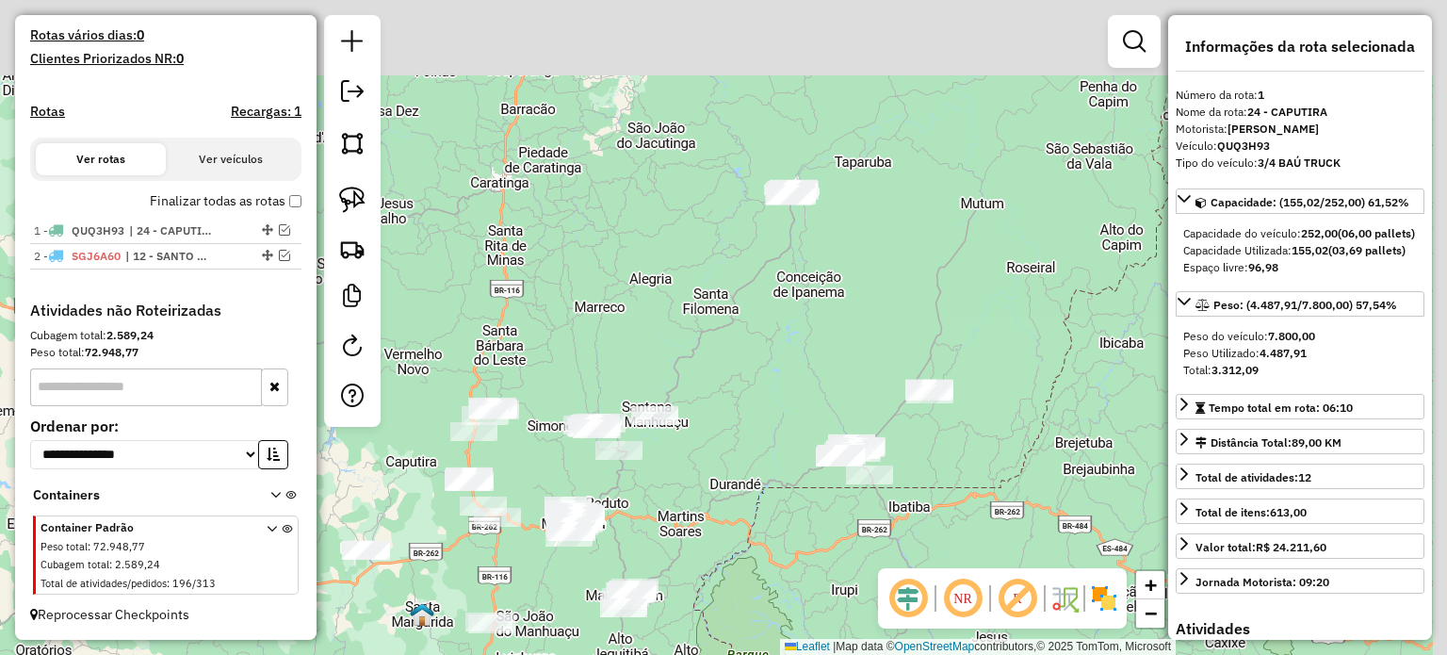
drag, startPoint x: 857, startPoint y: 232, endPoint x: 847, endPoint y: 296, distance: 64.9
click at [848, 295] on div "Janela de atendimento Grade de atendimento Capacidade Transportadoras Veículos …" at bounding box center [723, 327] width 1447 height 655
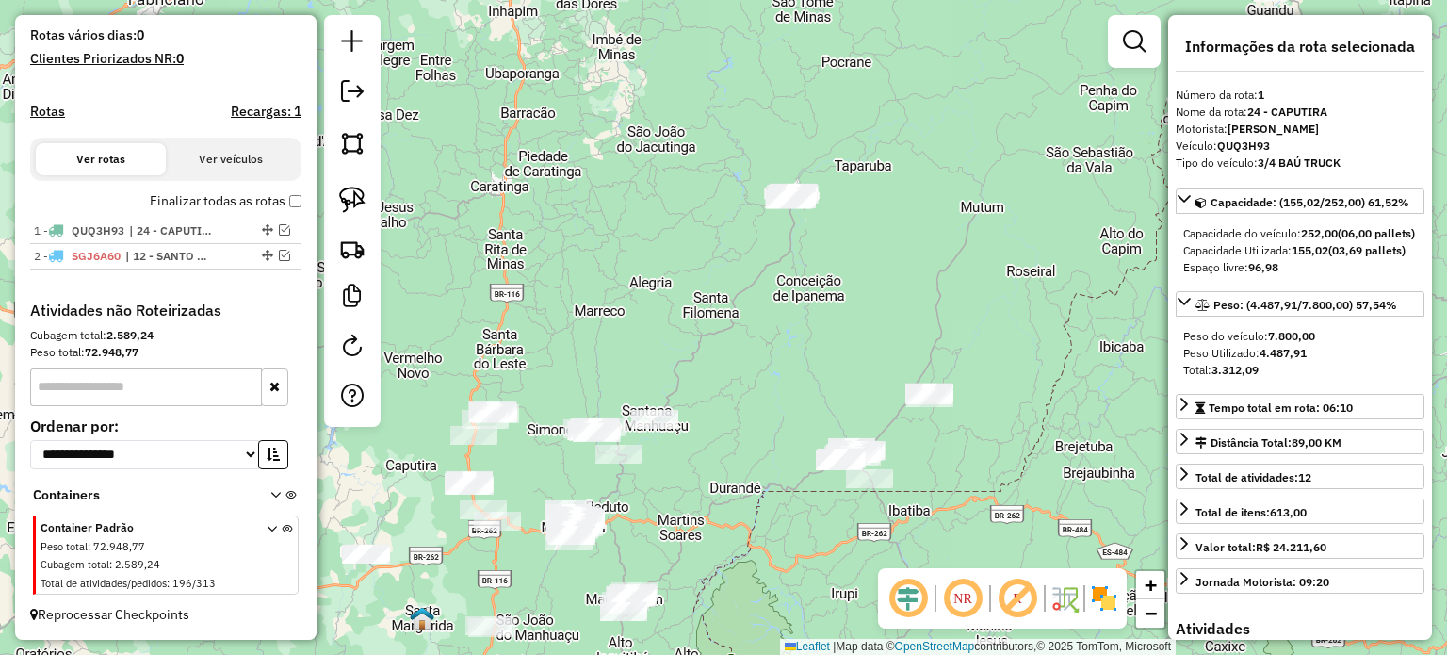
drag, startPoint x: 347, startPoint y: 206, endPoint x: 453, endPoint y: 233, distance: 109.7
click at [349, 205] on img at bounding box center [352, 200] width 26 height 26
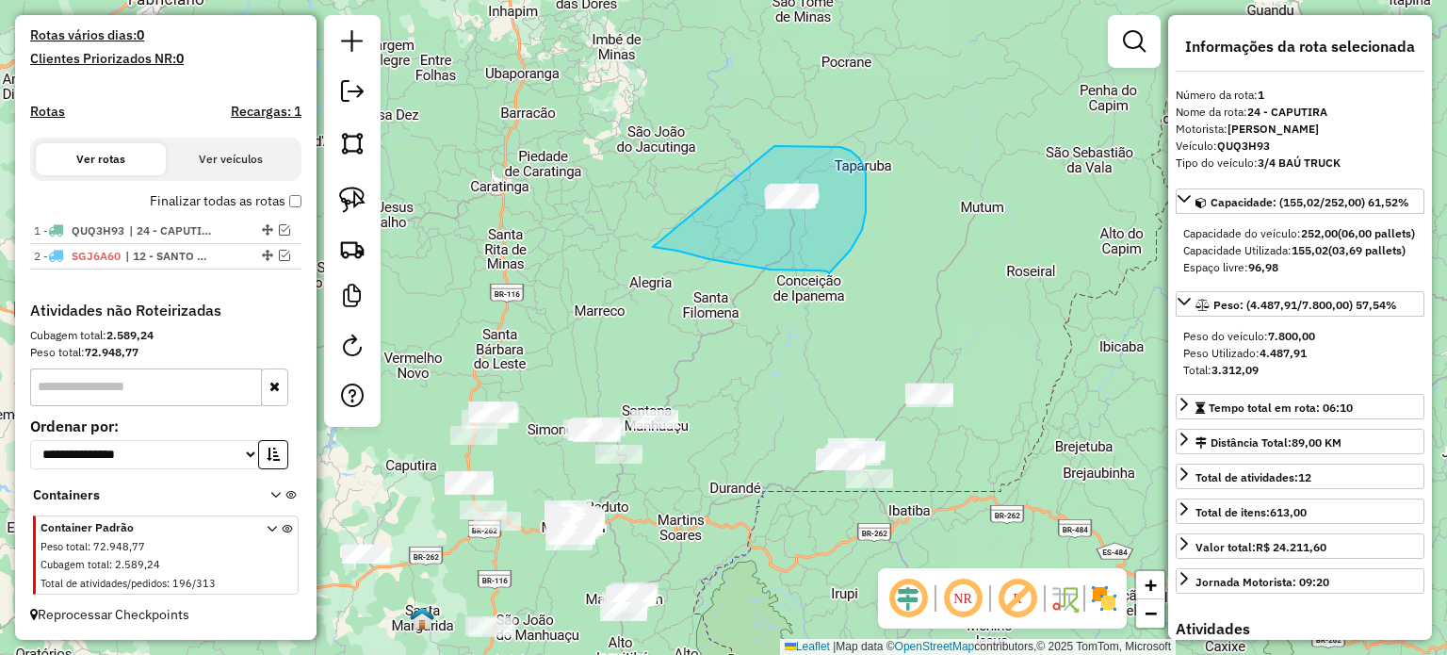
drag, startPoint x: 709, startPoint y: 259, endPoint x: 765, endPoint y: 154, distance: 118.4
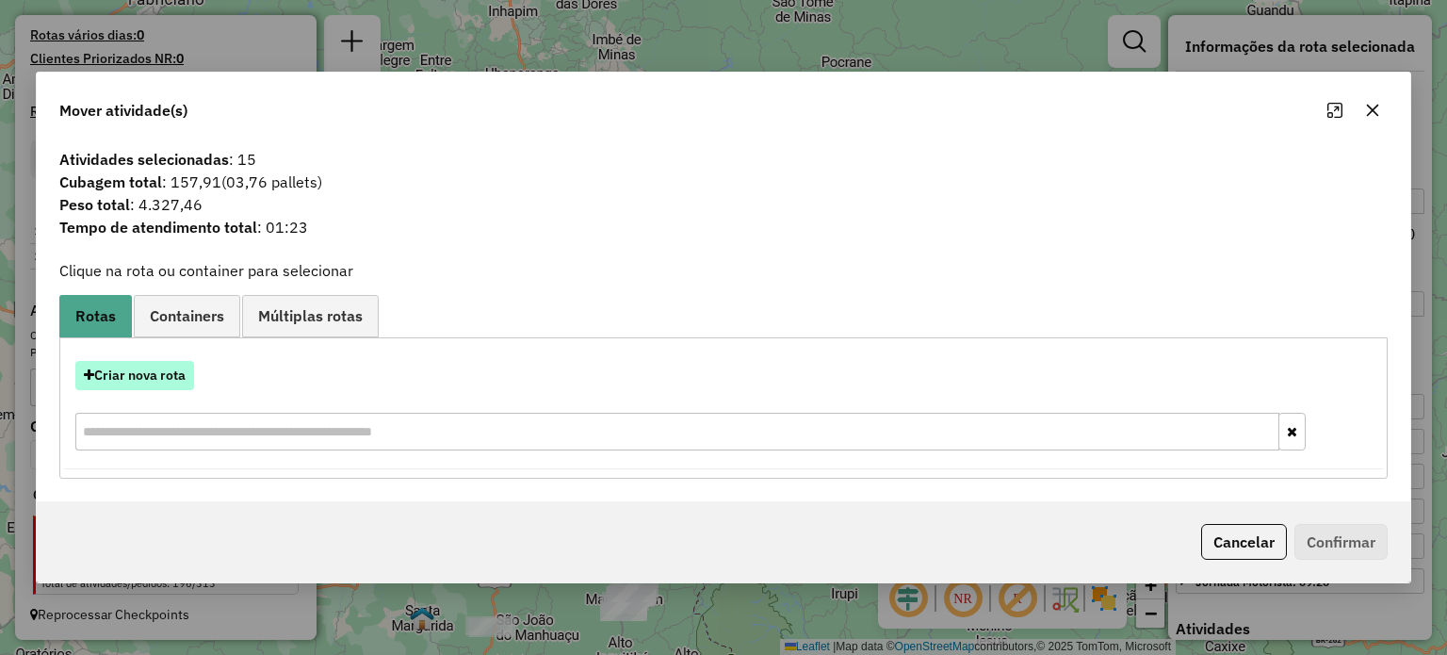
click at [136, 375] on button "Criar nova rota" at bounding box center [134, 375] width 119 height 29
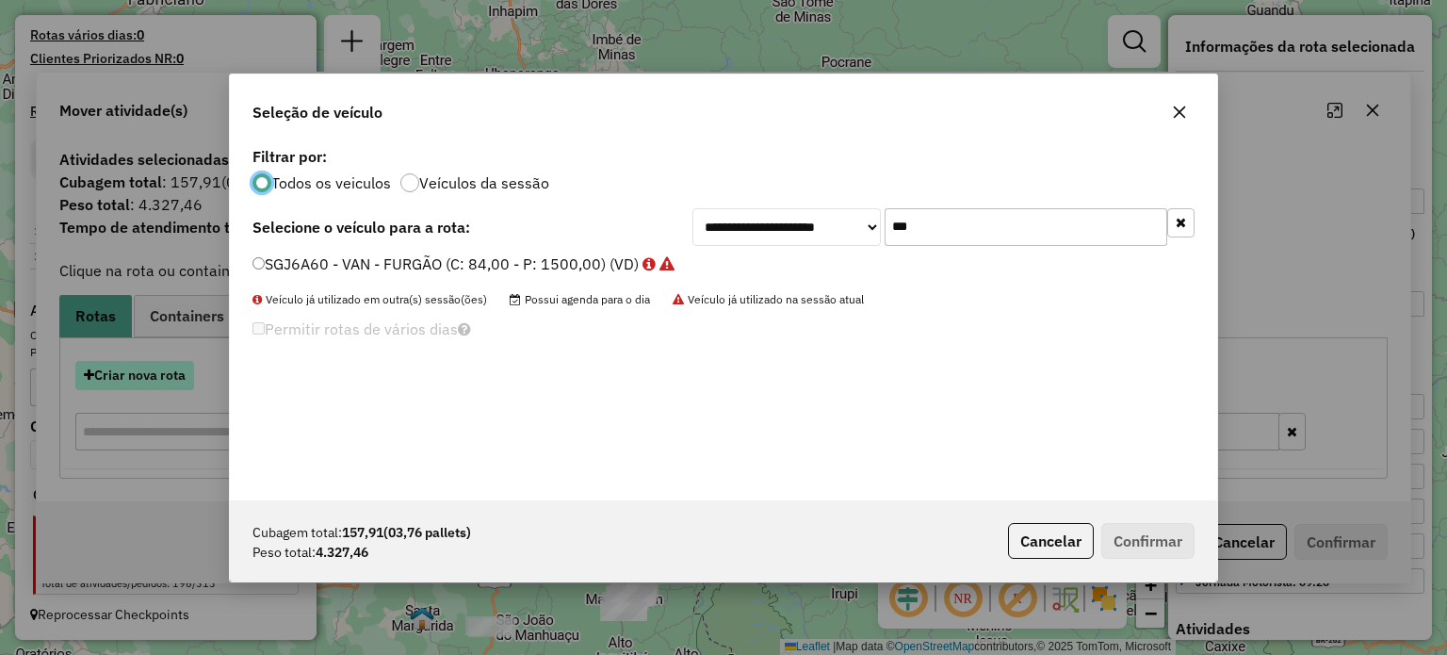
scroll to position [9, 6]
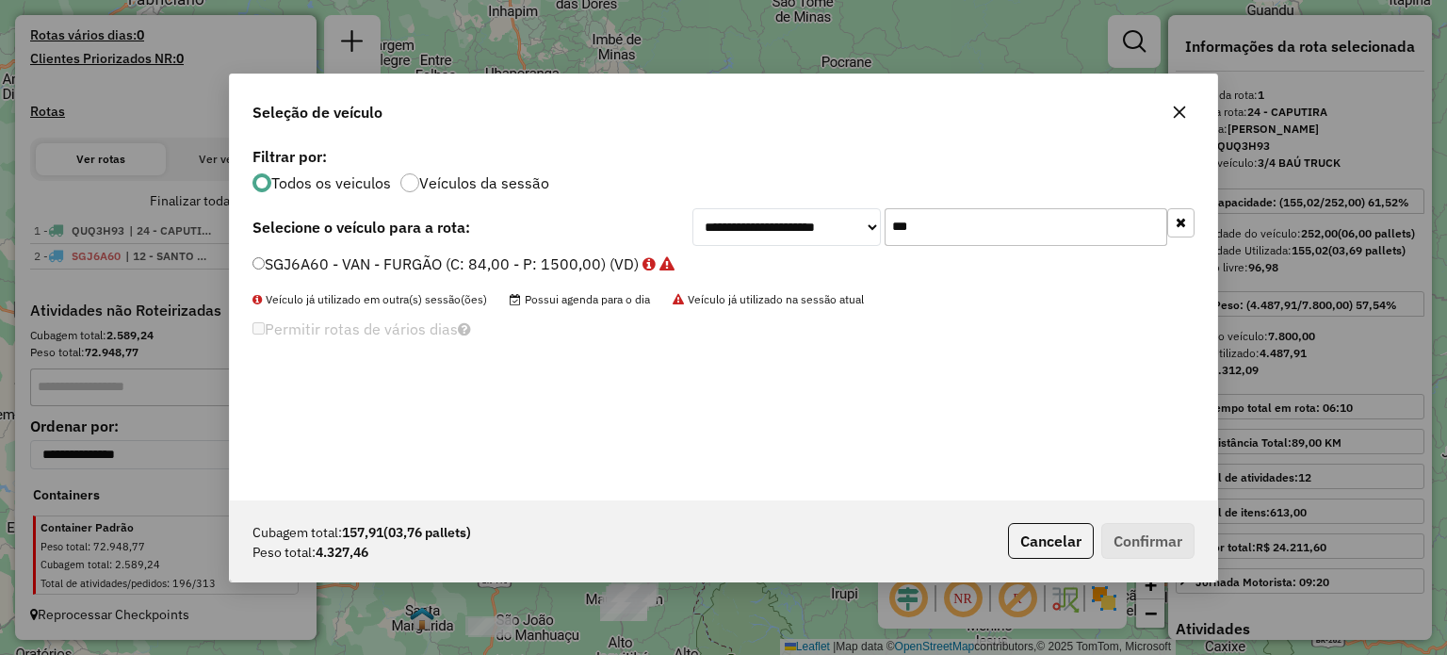
drag, startPoint x: 887, startPoint y: 231, endPoint x: 874, endPoint y: 231, distance: 13.2
click at [874, 231] on div "**********" at bounding box center [943, 227] width 502 height 38
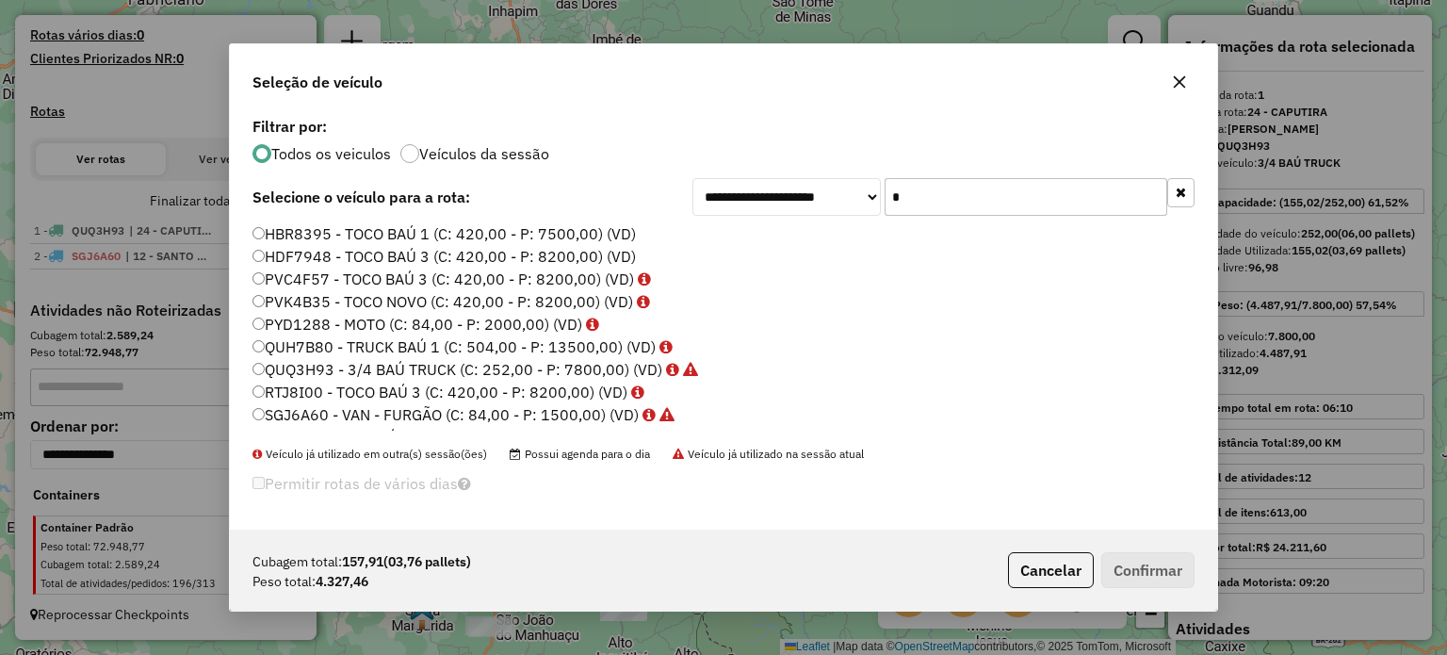
type input "*"
click at [333, 384] on label "RTJ8I00 - TOCO BAÚ 3 (C: 420,00 - P: 8200,00) (VD)" at bounding box center [448, 392] width 392 height 23
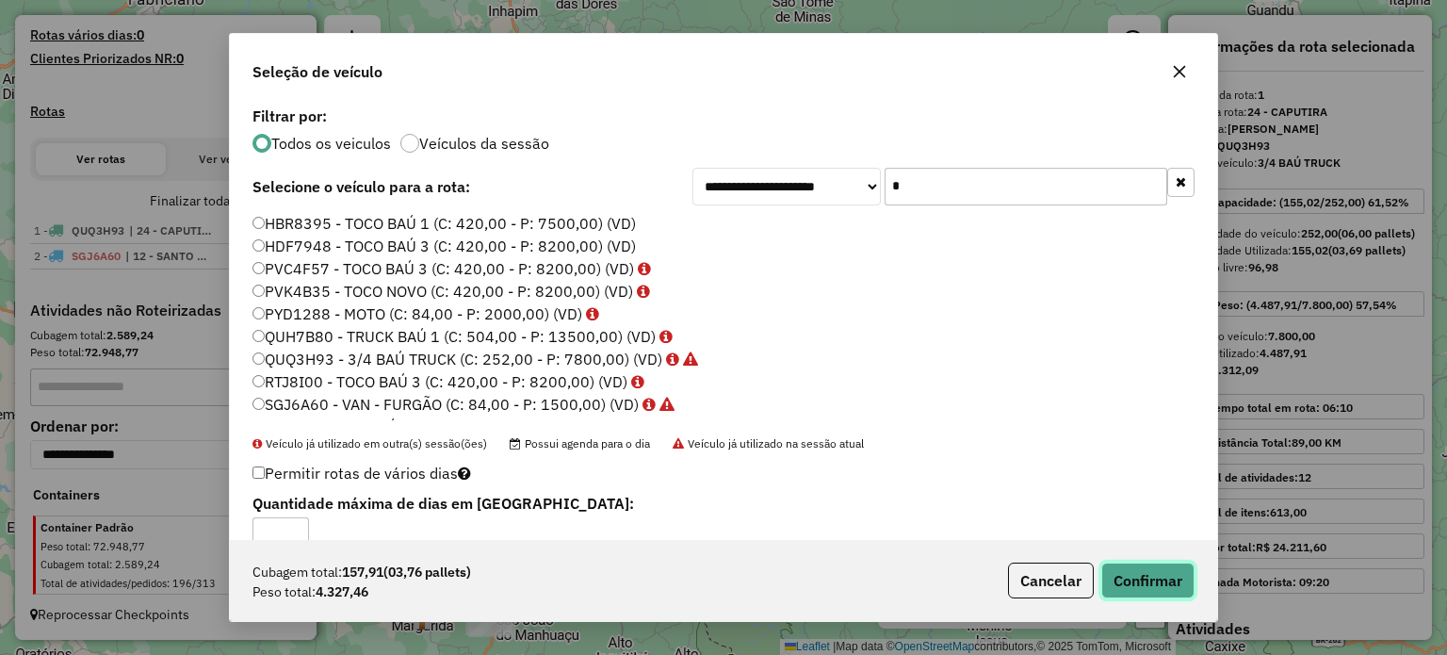
click at [1135, 572] on button "Confirmar" at bounding box center [1147, 580] width 93 height 36
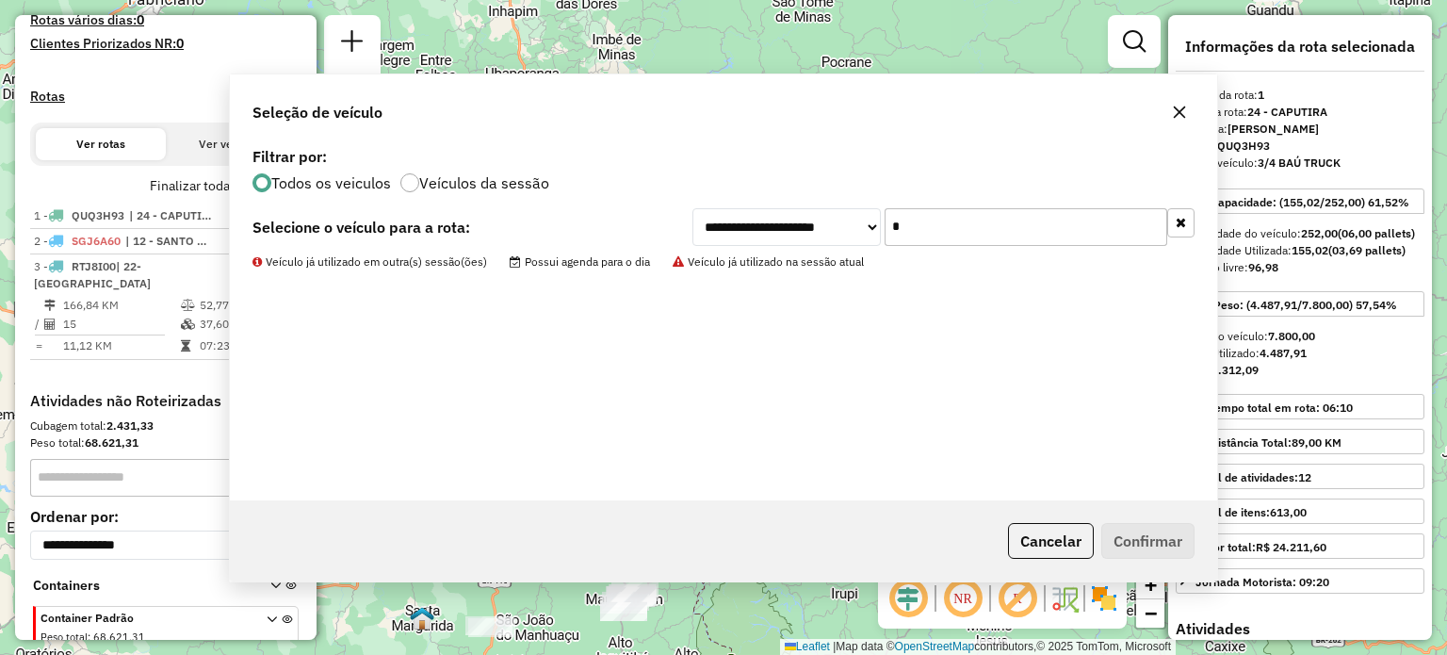
scroll to position [590, 0]
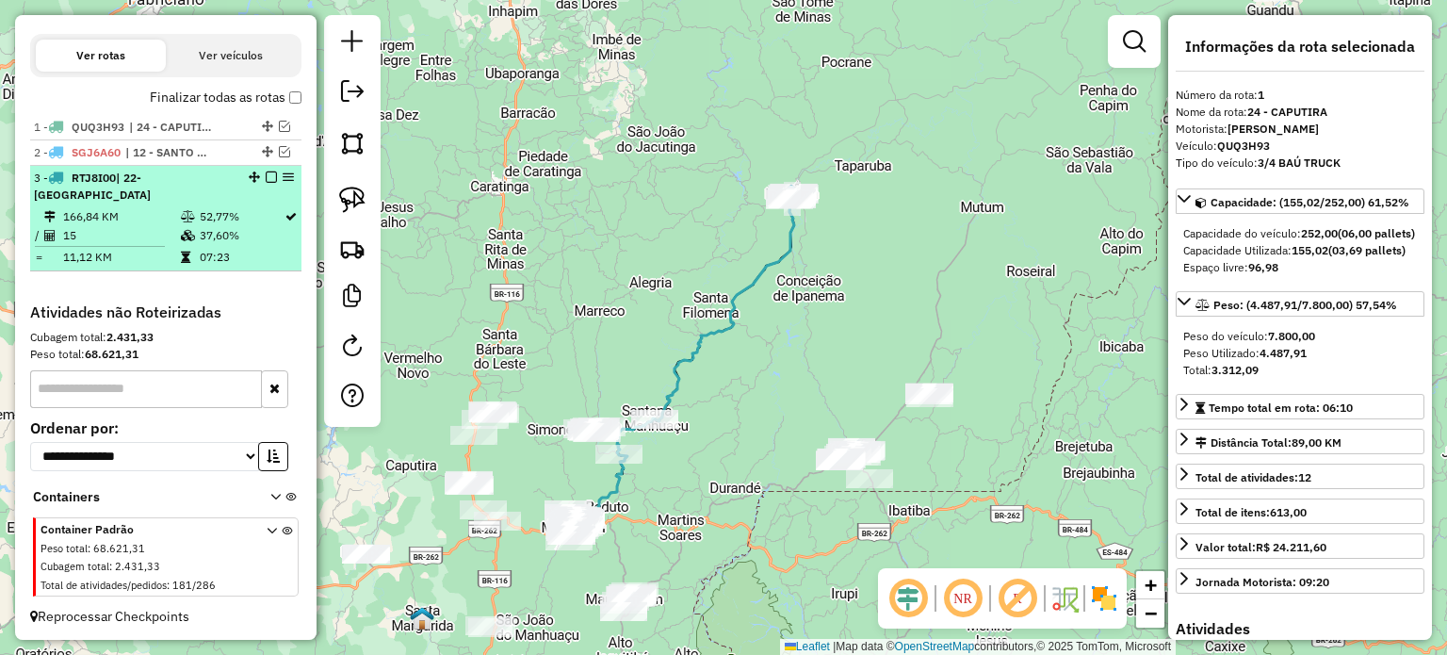
click at [268, 183] on em at bounding box center [271, 176] width 11 height 11
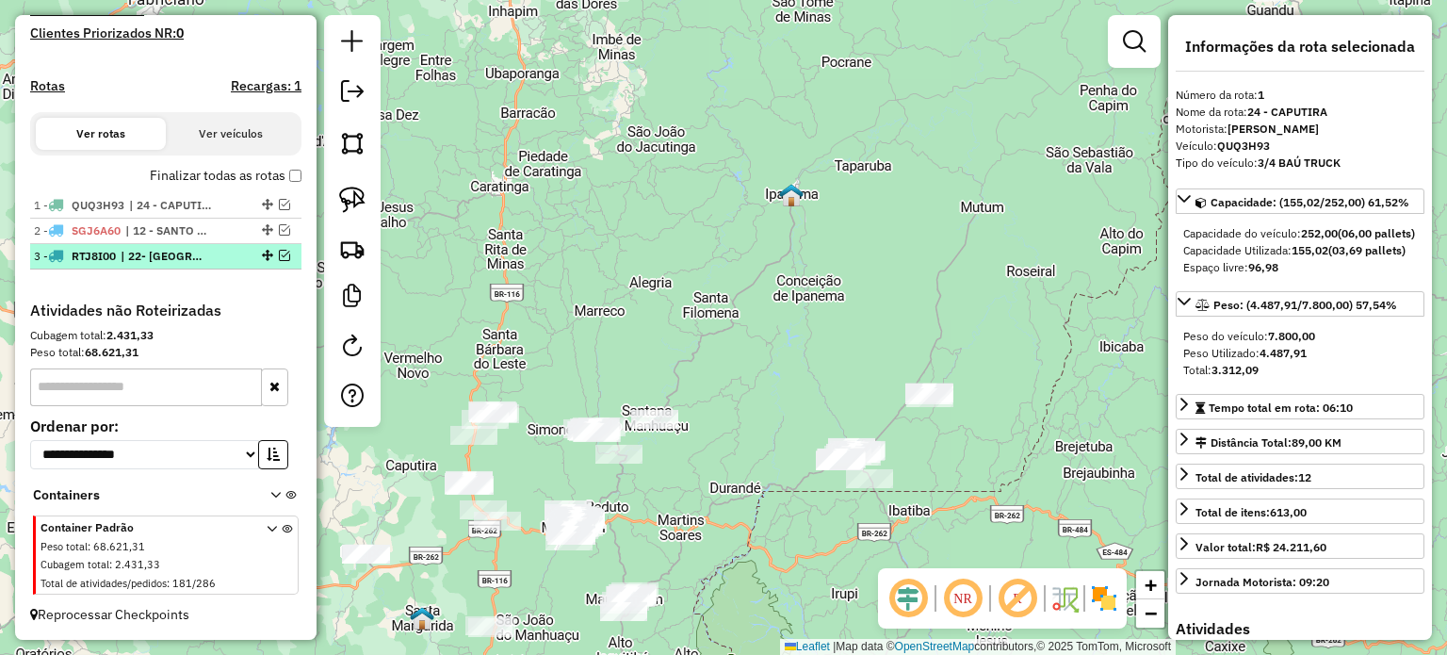
scroll to position [527, 0]
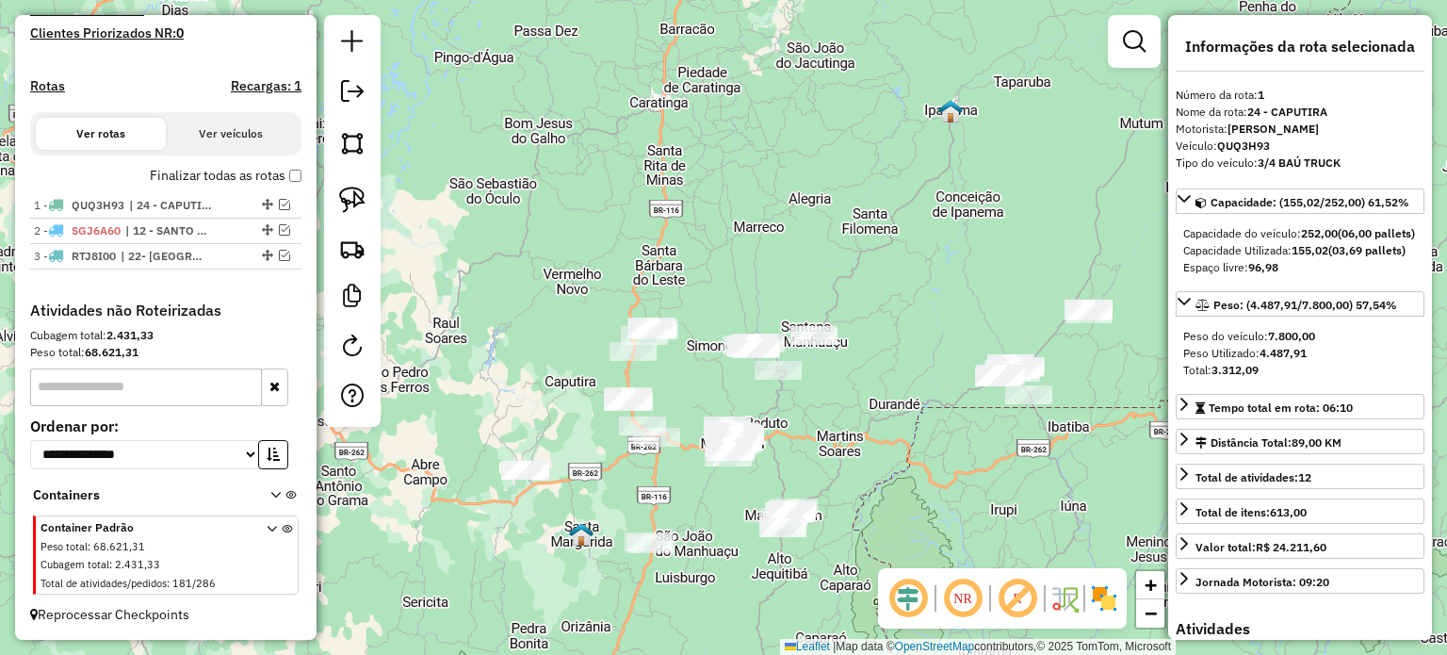
drag, startPoint x: 599, startPoint y: 449, endPoint x: 720, endPoint y: 373, distance: 142.7
click at [726, 375] on div "Janela de atendimento Grade de atendimento Capacidade Transportadoras Veículos …" at bounding box center [723, 327] width 1447 height 655
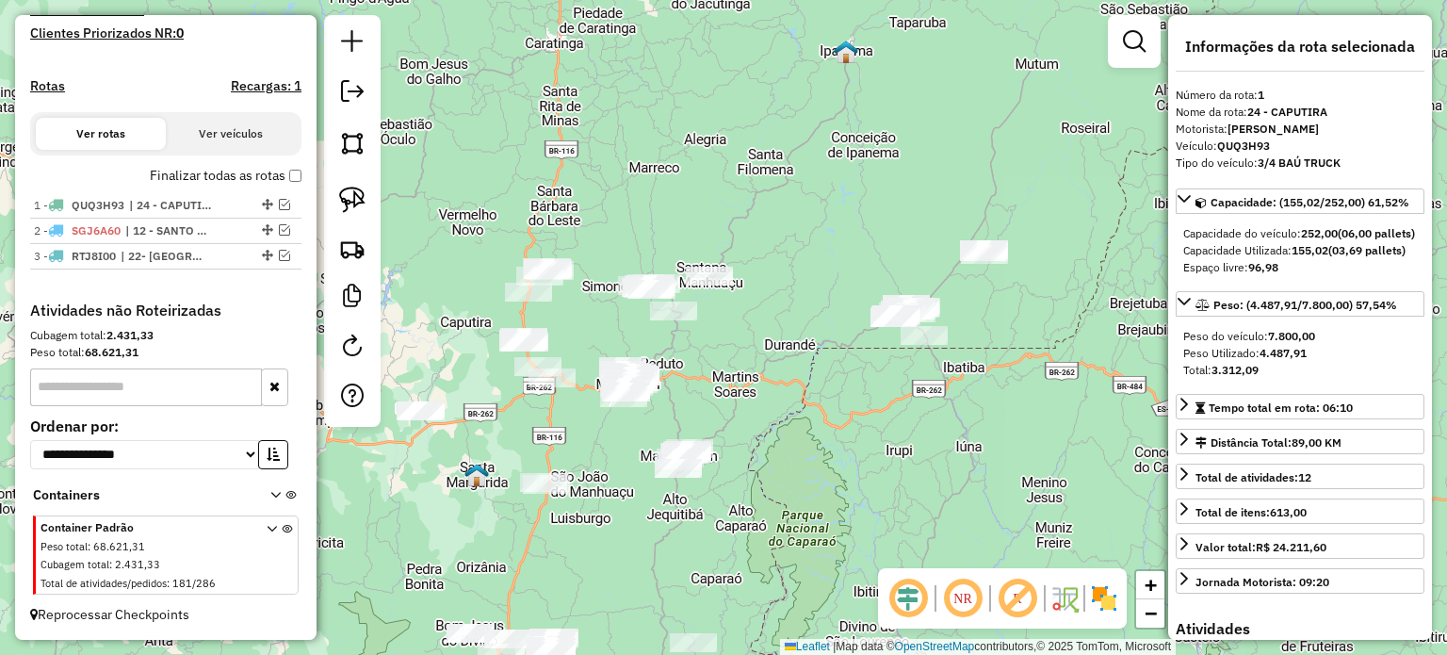
drag, startPoint x: 897, startPoint y: 474, endPoint x: 770, endPoint y: 321, distance: 198.7
click at [770, 321] on div "Janela de atendimento Grade de atendimento Capacidade Transportadoras Veículos …" at bounding box center [723, 327] width 1447 height 655
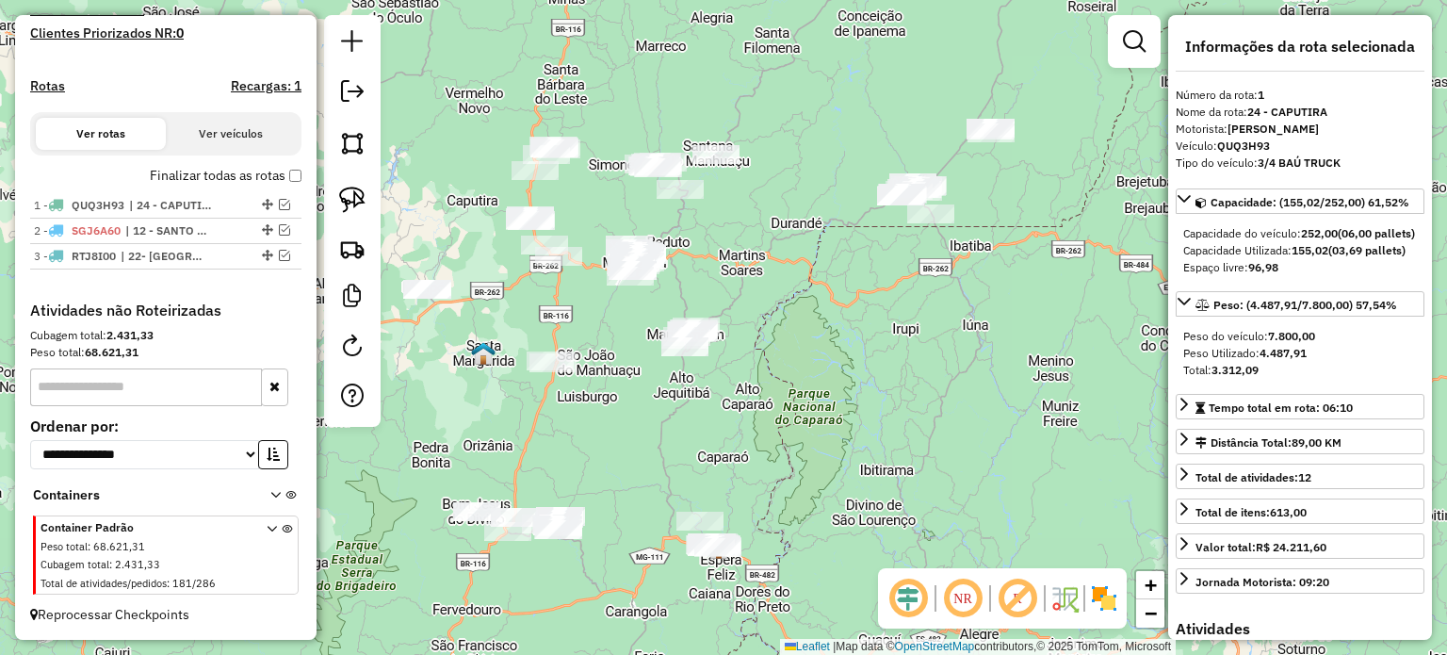
drag, startPoint x: 763, startPoint y: 351, endPoint x: 762, endPoint y: 334, distance: 17.0
click at [762, 335] on div "Janela de atendimento Grade de atendimento Capacidade Transportadoras Veículos …" at bounding box center [723, 327] width 1447 height 655
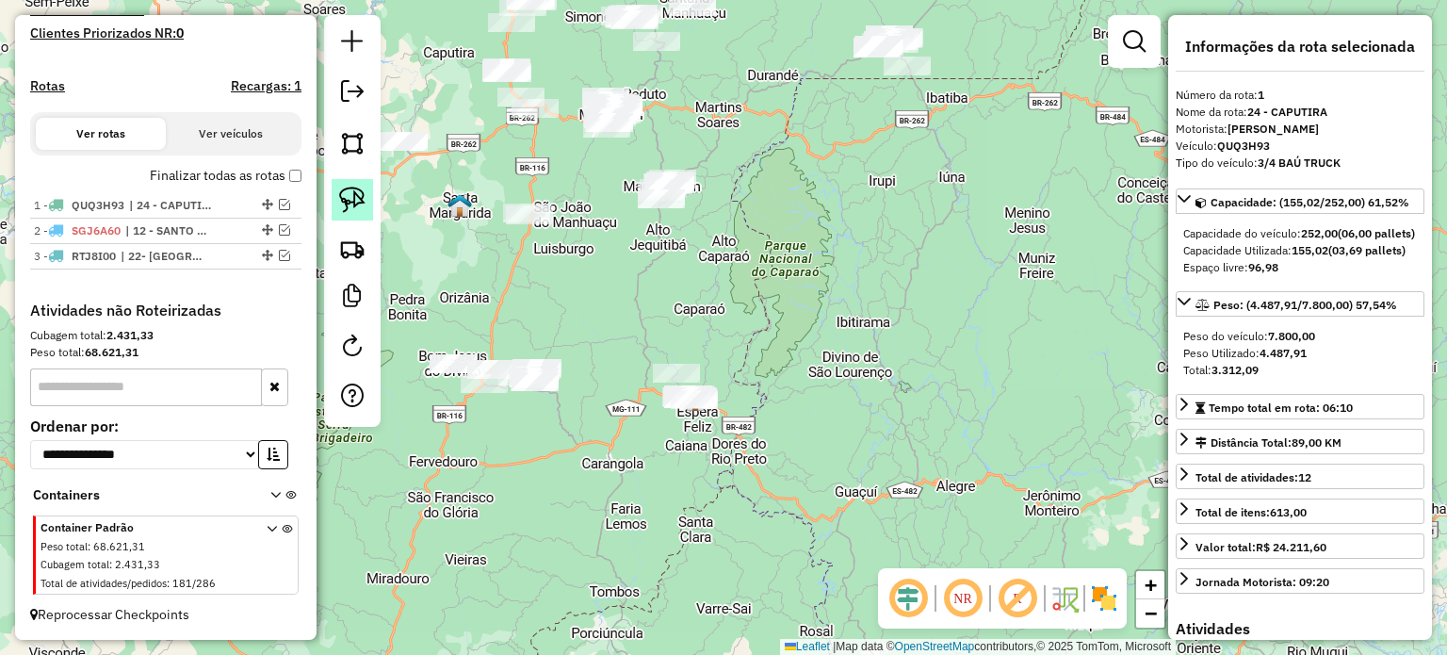
click at [368, 208] on link at bounding box center [352, 199] width 41 height 41
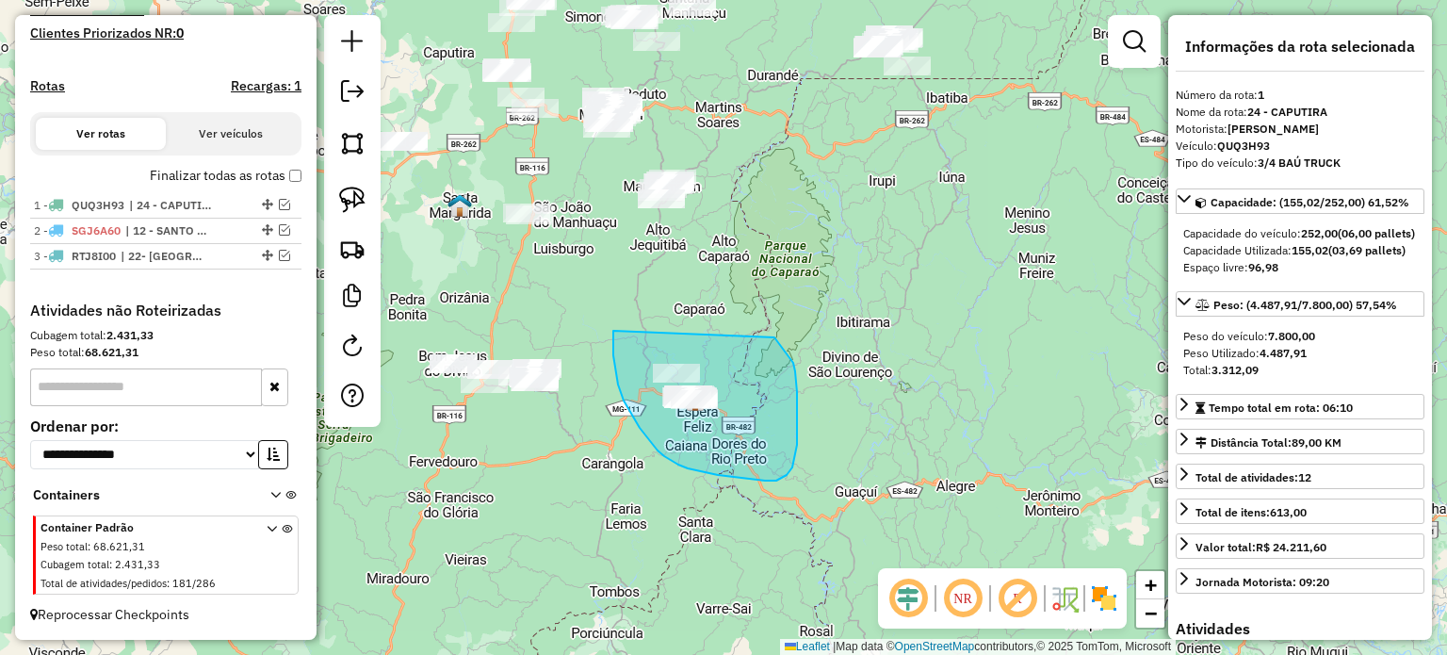
drag, startPoint x: 613, startPoint y: 335, endPoint x: 737, endPoint y: 312, distance: 125.6
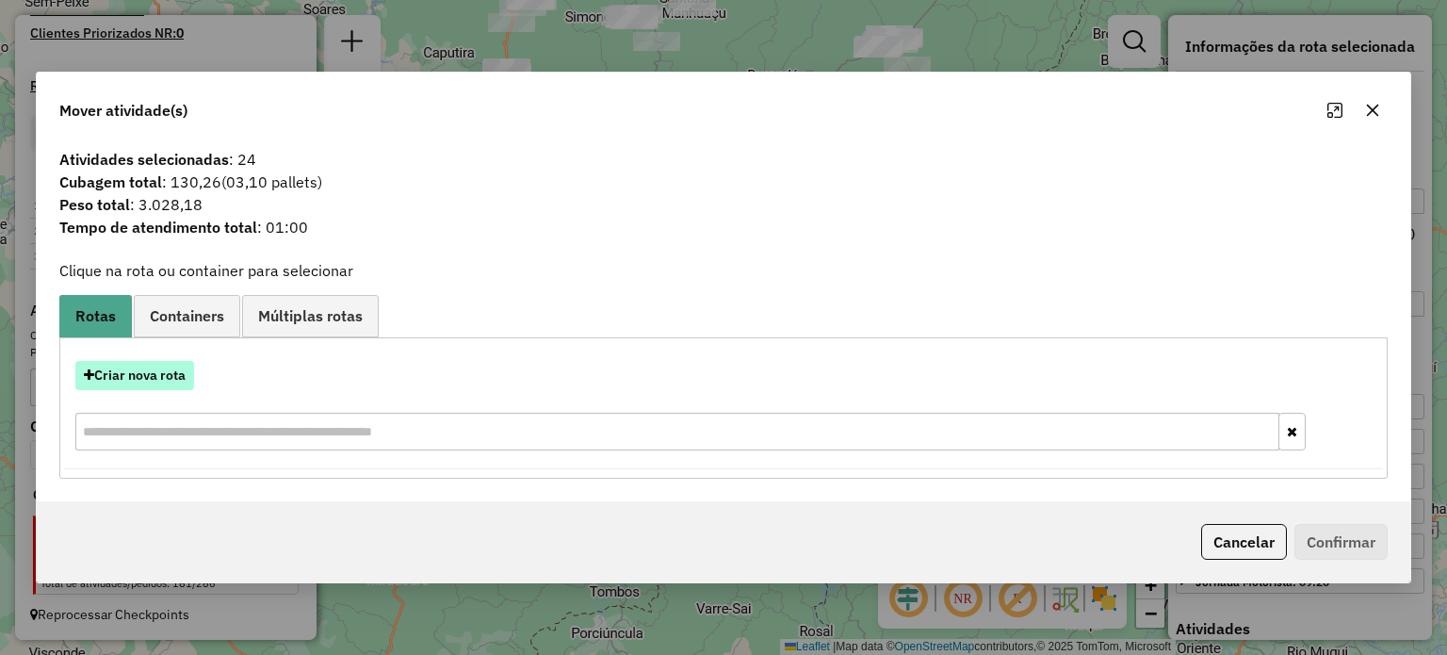
click at [124, 379] on button "Criar nova rota" at bounding box center [134, 375] width 119 height 29
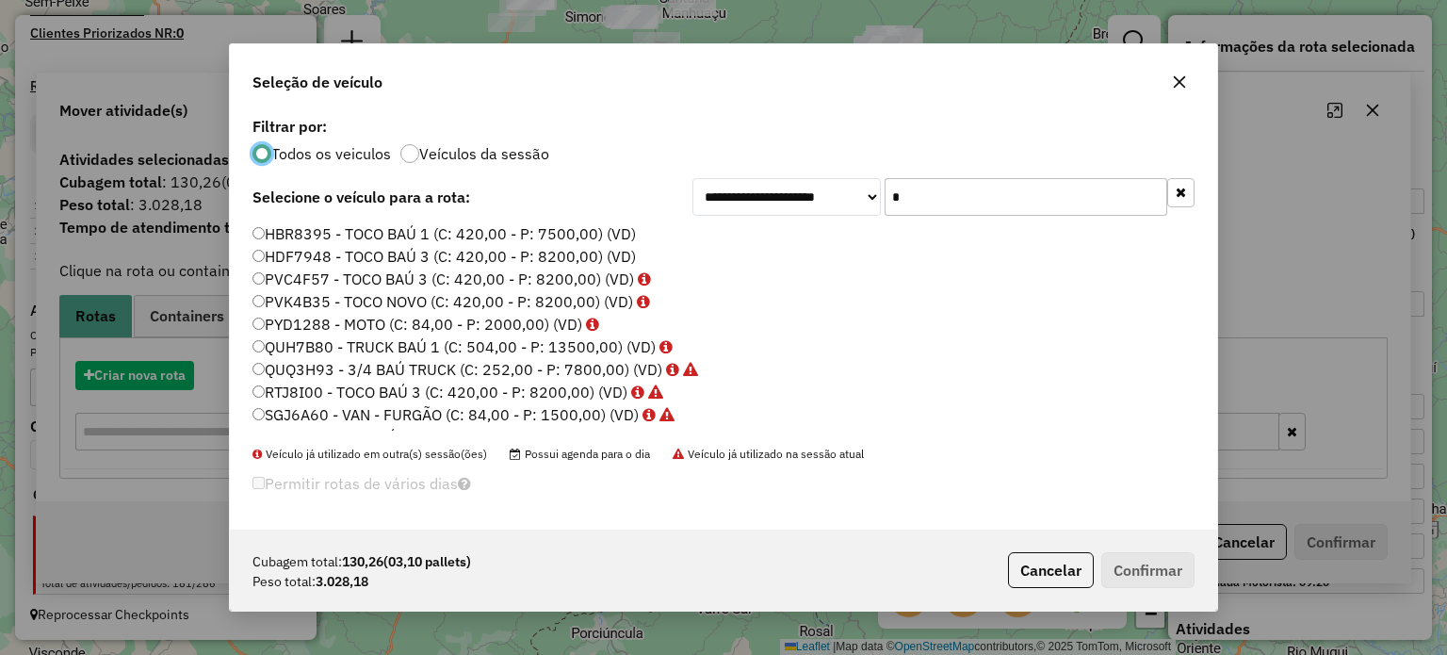
scroll to position [9, 6]
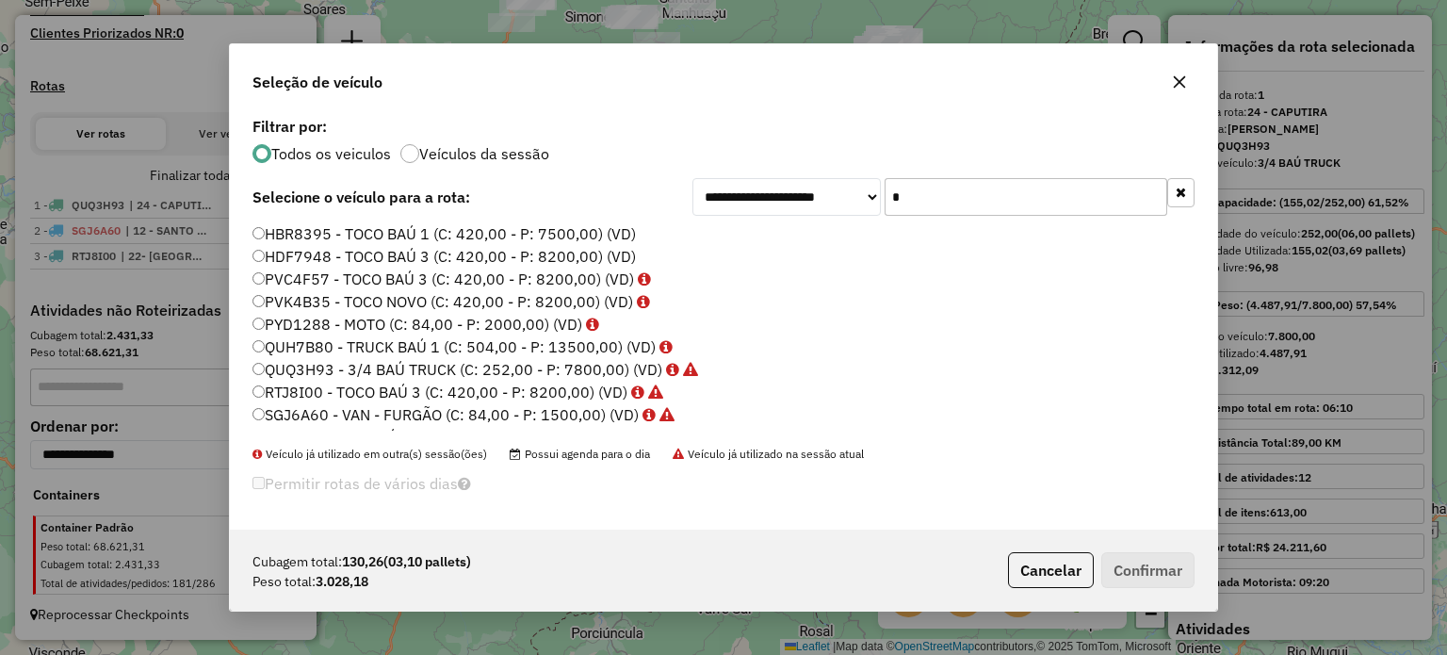
drag, startPoint x: 932, startPoint y: 207, endPoint x: 859, endPoint y: 207, distance: 72.5
click at [859, 207] on div "**********" at bounding box center [943, 197] width 502 height 38
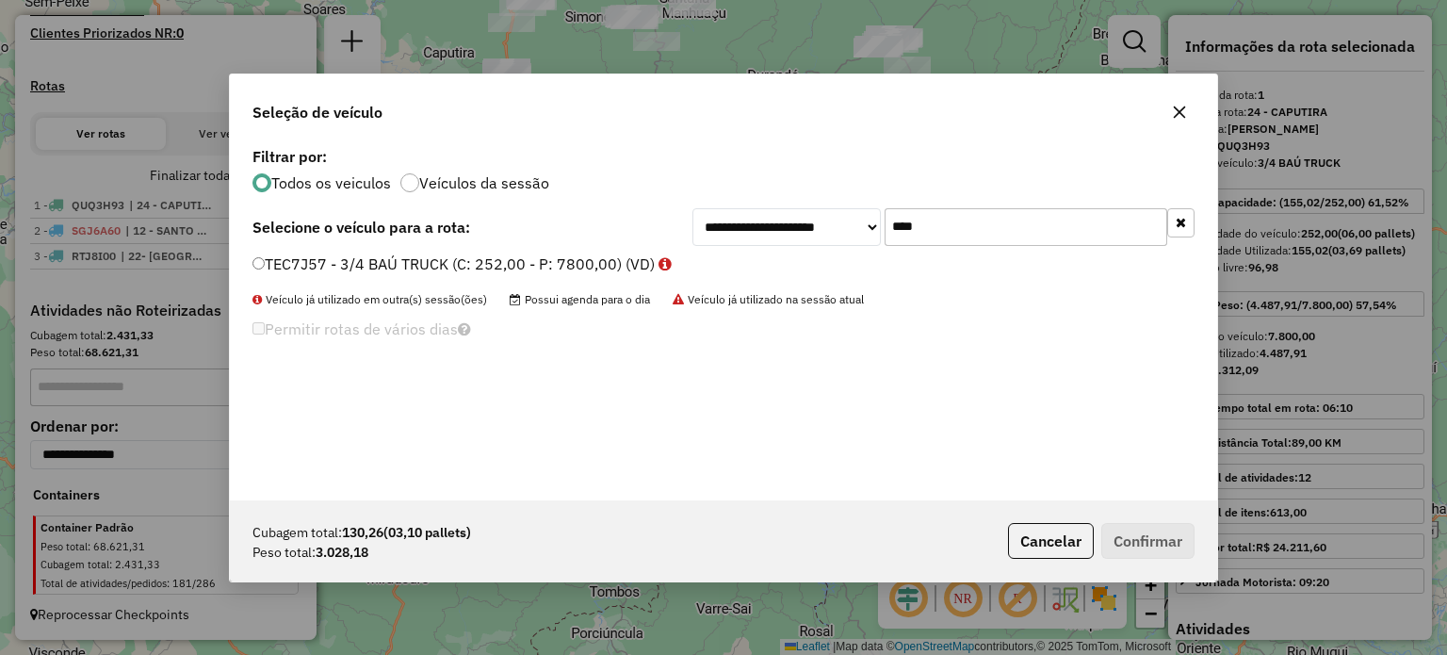
type input "****"
click at [463, 260] on label "TEC7J57 - 3/4 BAÚ TRUCK (C: 252,00 - P: 7800,00) (VD)" at bounding box center [461, 263] width 419 height 23
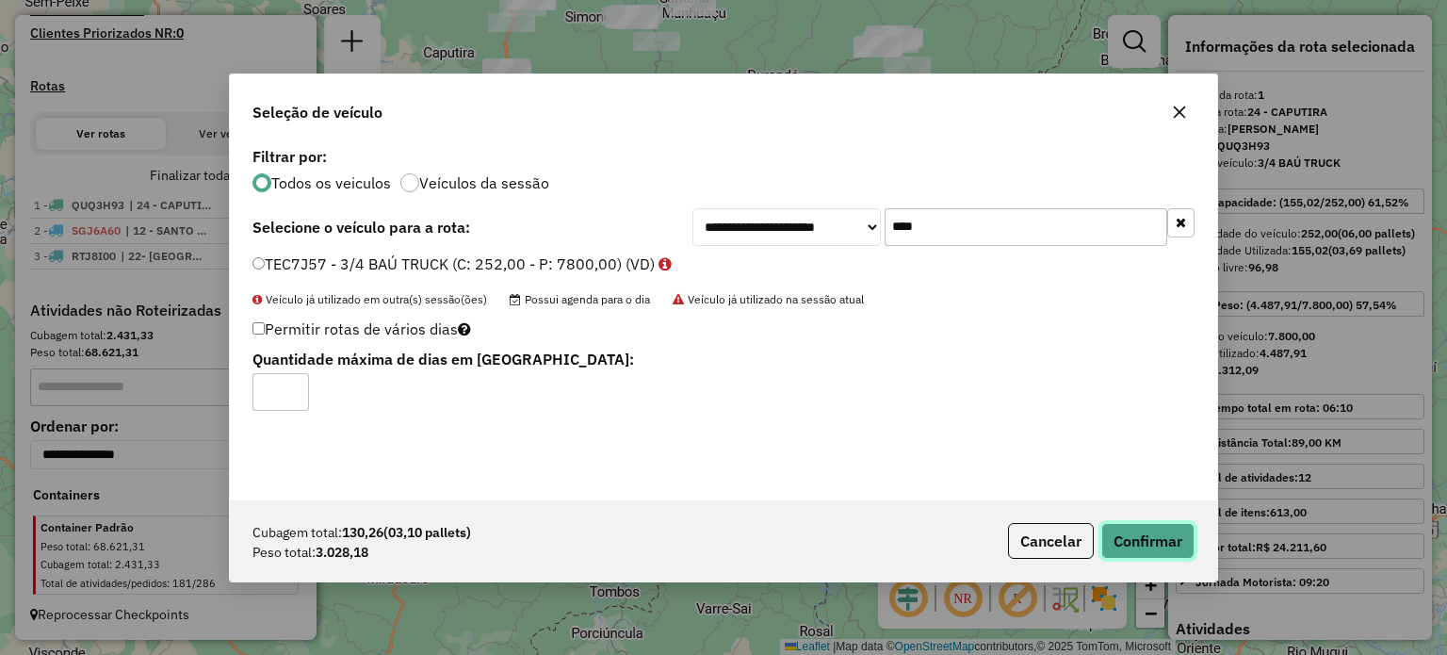
click at [1162, 533] on button "Confirmar" at bounding box center [1147, 541] width 93 height 36
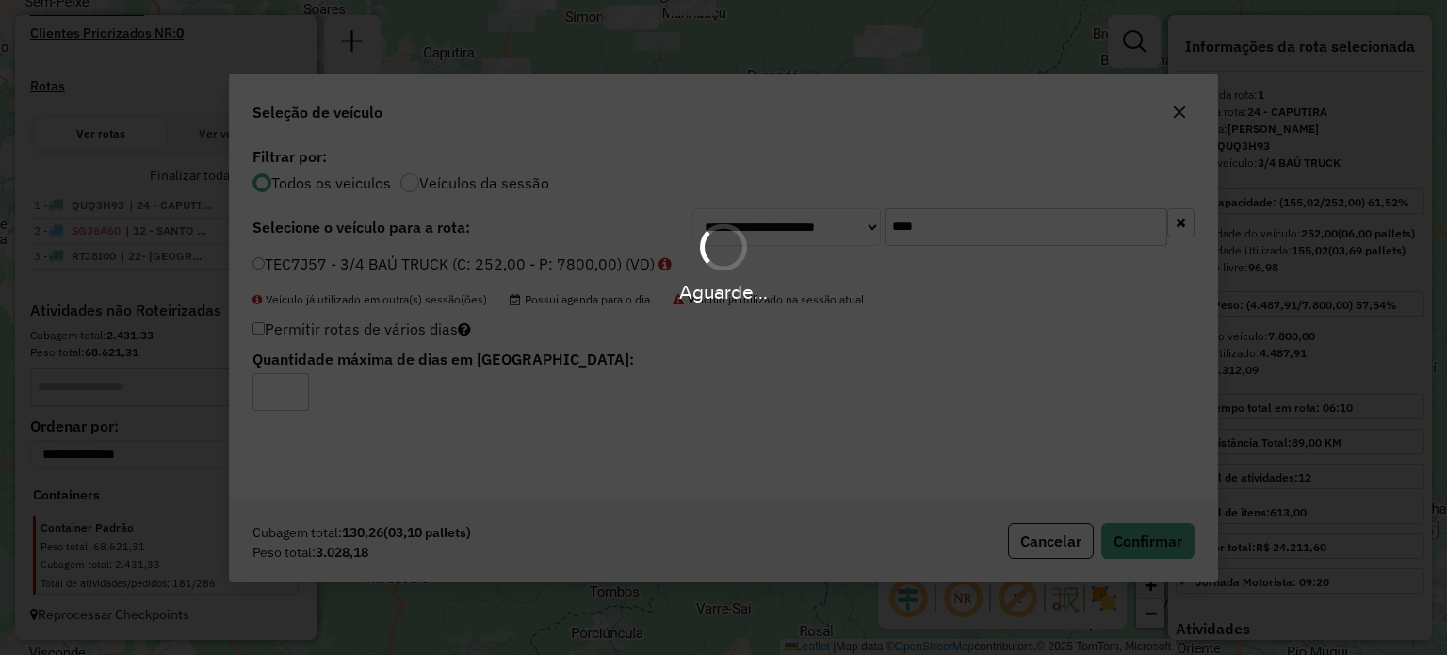
scroll to position [632, 0]
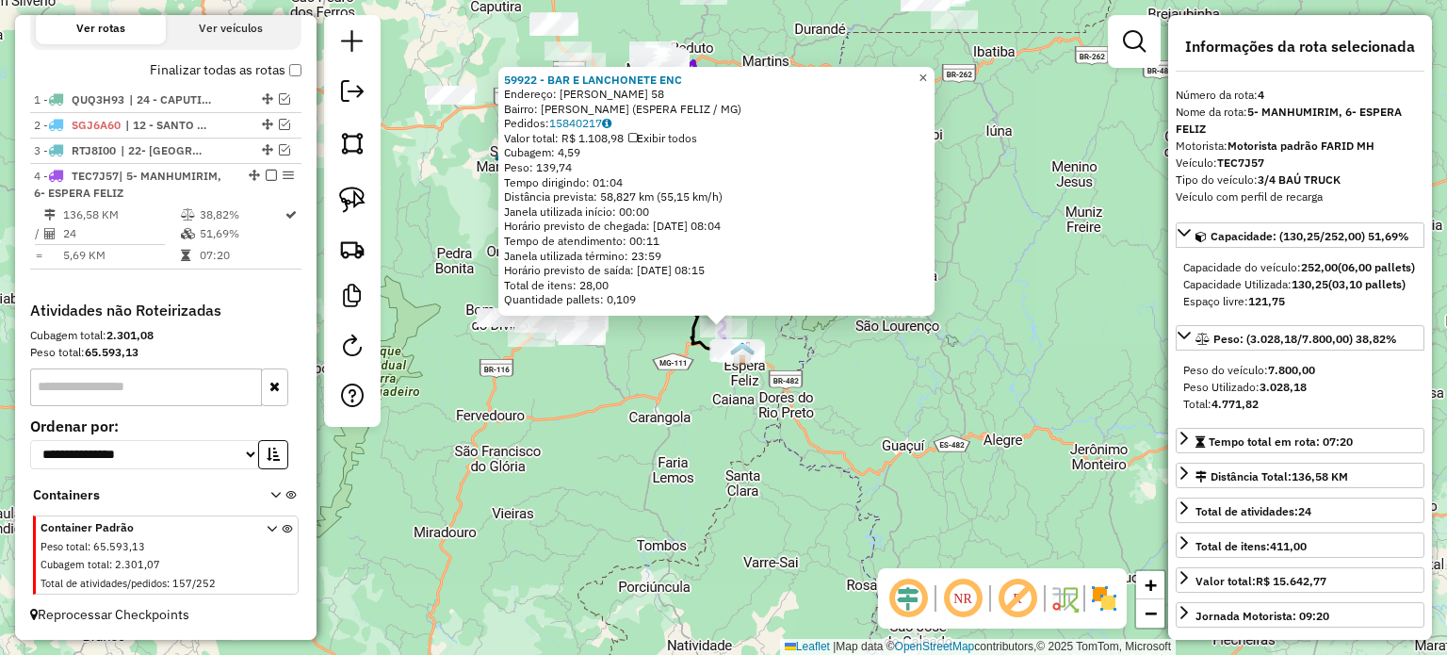
click at [927, 75] on span "×" at bounding box center [922, 78] width 8 height 16
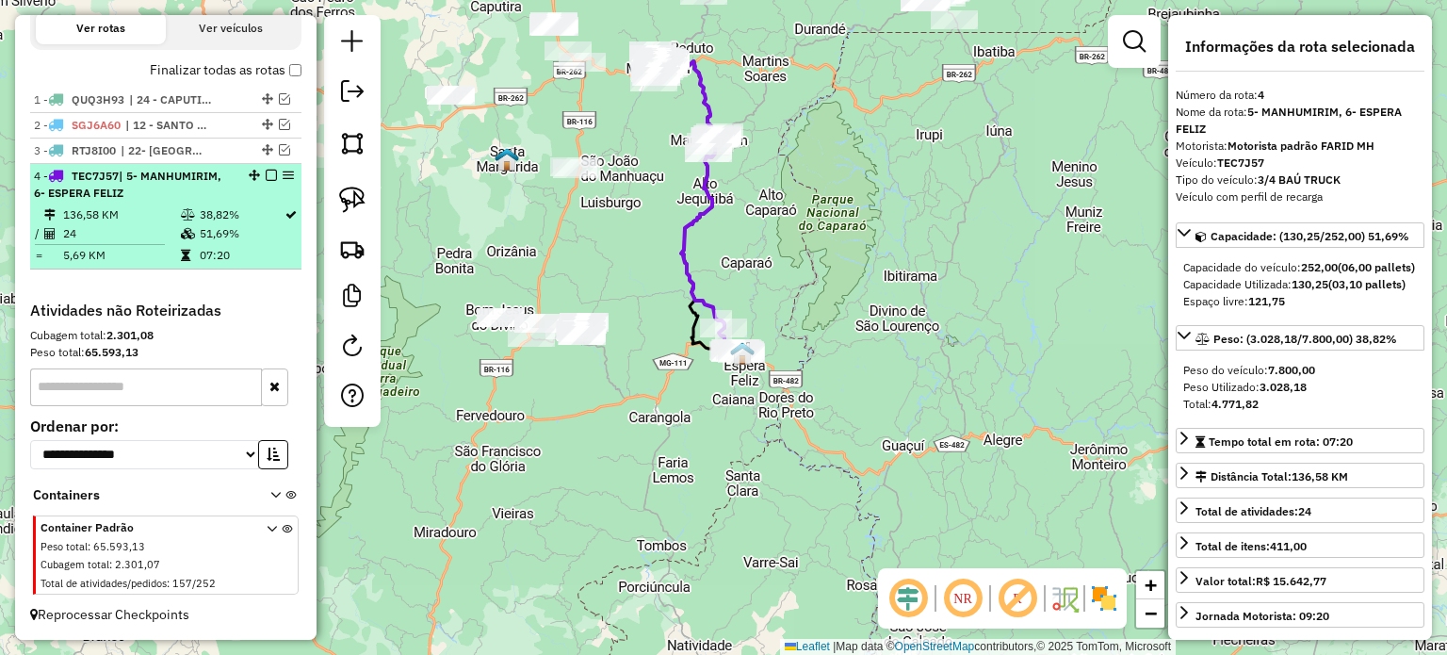
click at [268, 180] on em at bounding box center [271, 175] width 11 height 11
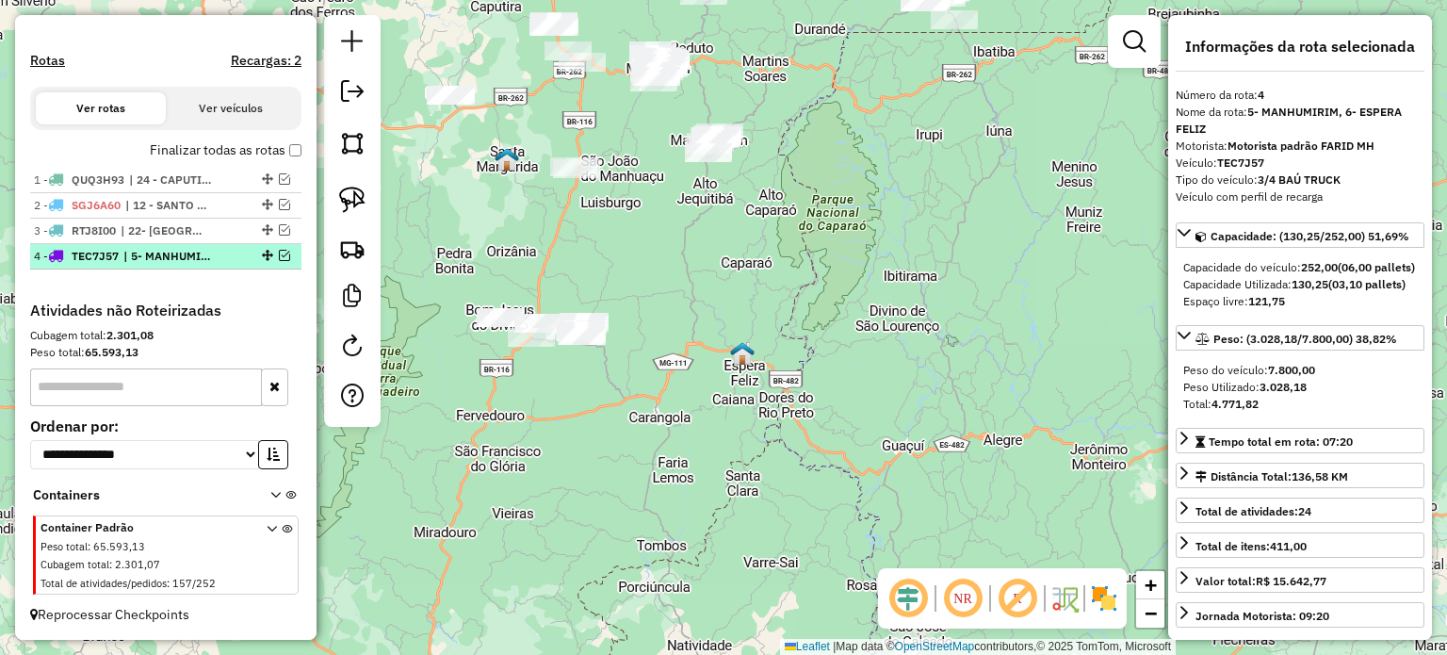
scroll to position [552, 0]
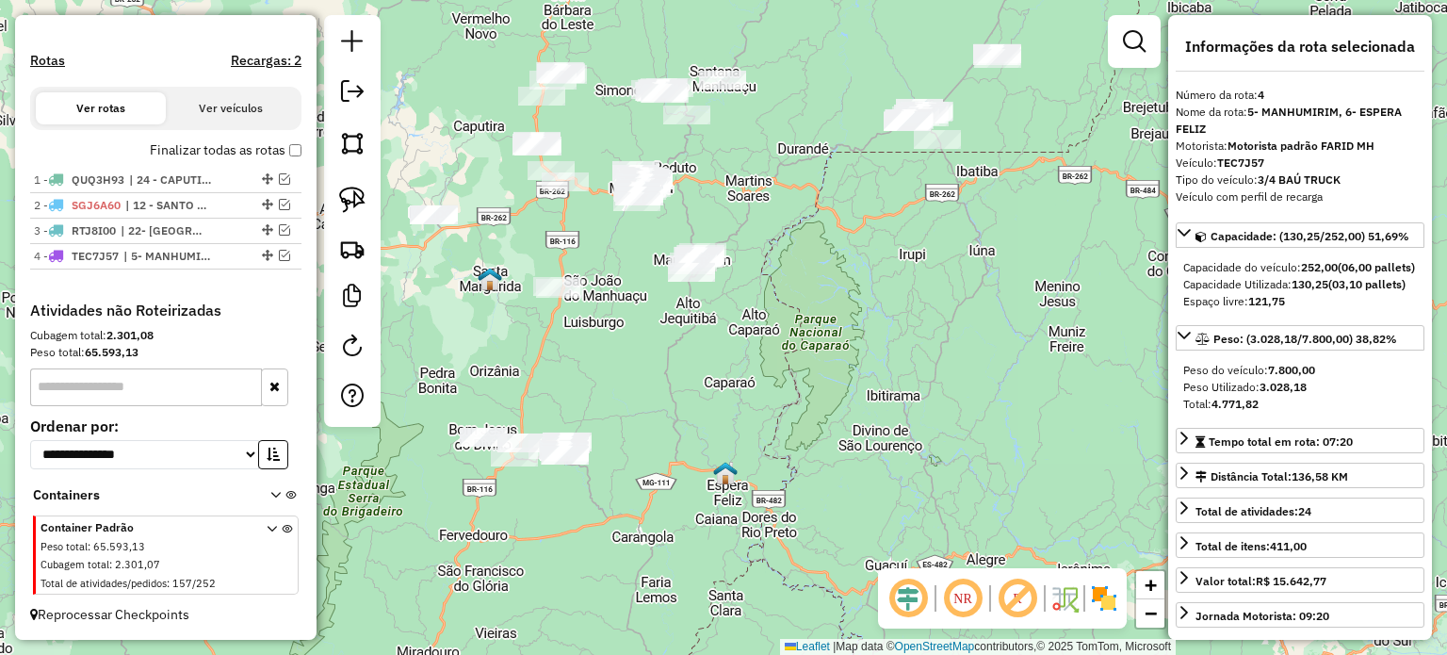
drag, startPoint x: 682, startPoint y: 260, endPoint x: 663, endPoint y: 382, distance: 123.9
click at [663, 382] on div "Janela de atendimento Grade de atendimento Capacidade Transportadoras Veículos …" at bounding box center [723, 327] width 1447 height 655
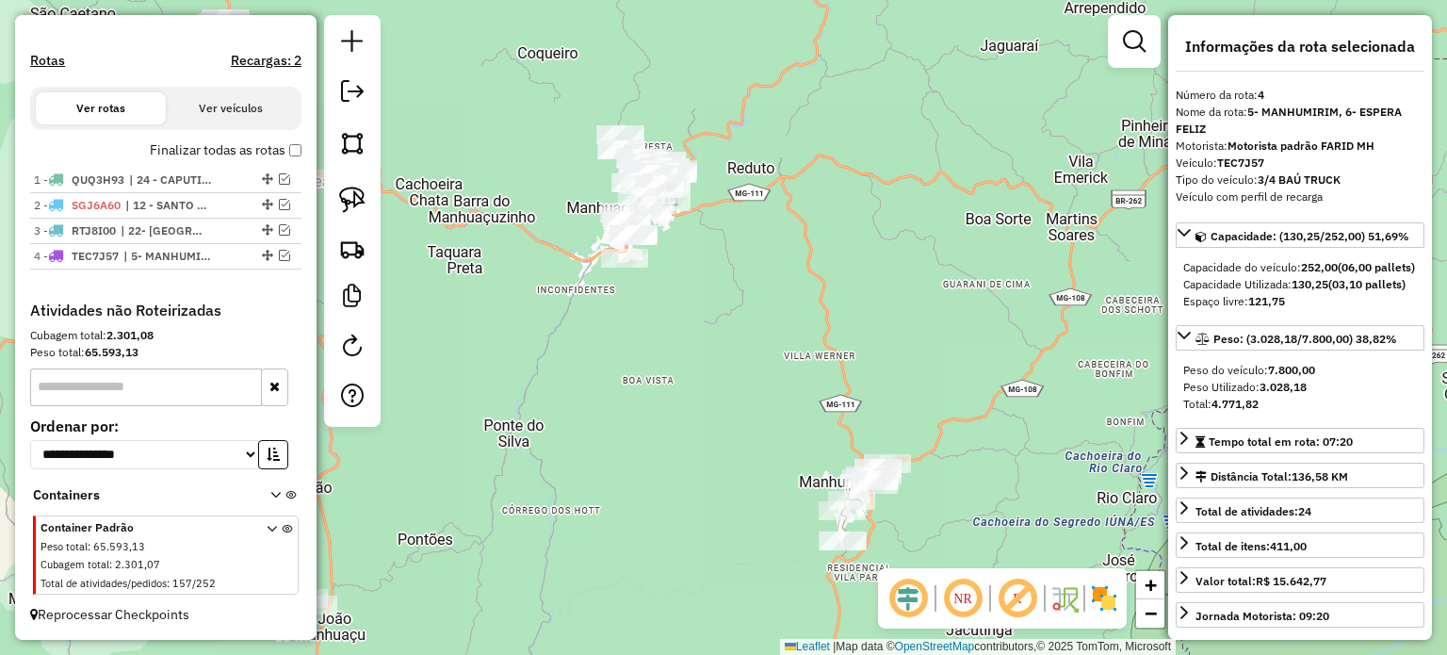
drag, startPoint x: 663, startPoint y: 248, endPoint x: 668, endPoint y: 338, distance: 90.6
click at [669, 337] on div "Janela de atendimento Grade de atendimento Capacidade Transportadoras Veículos …" at bounding box center [723, 327] width 1447 height 655
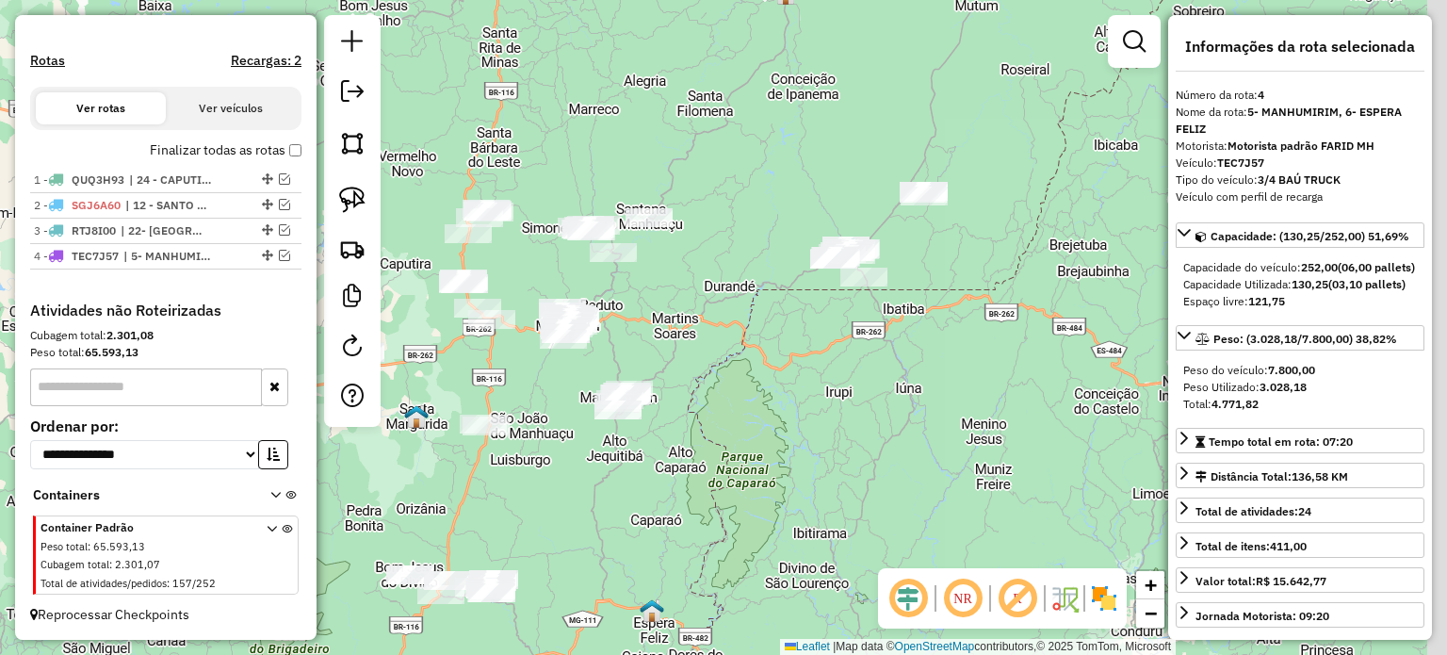
drag, startPoint x: 935, startPoint y: 285, endPoint x: 751, endPoint y: 387, distance: 210.0
click at [757, 389] on div "Janela de atendimento Grade de atendimento Capacidade Transportadoras Veículos …" at bounding box center [723, 327] width 1447 height 655
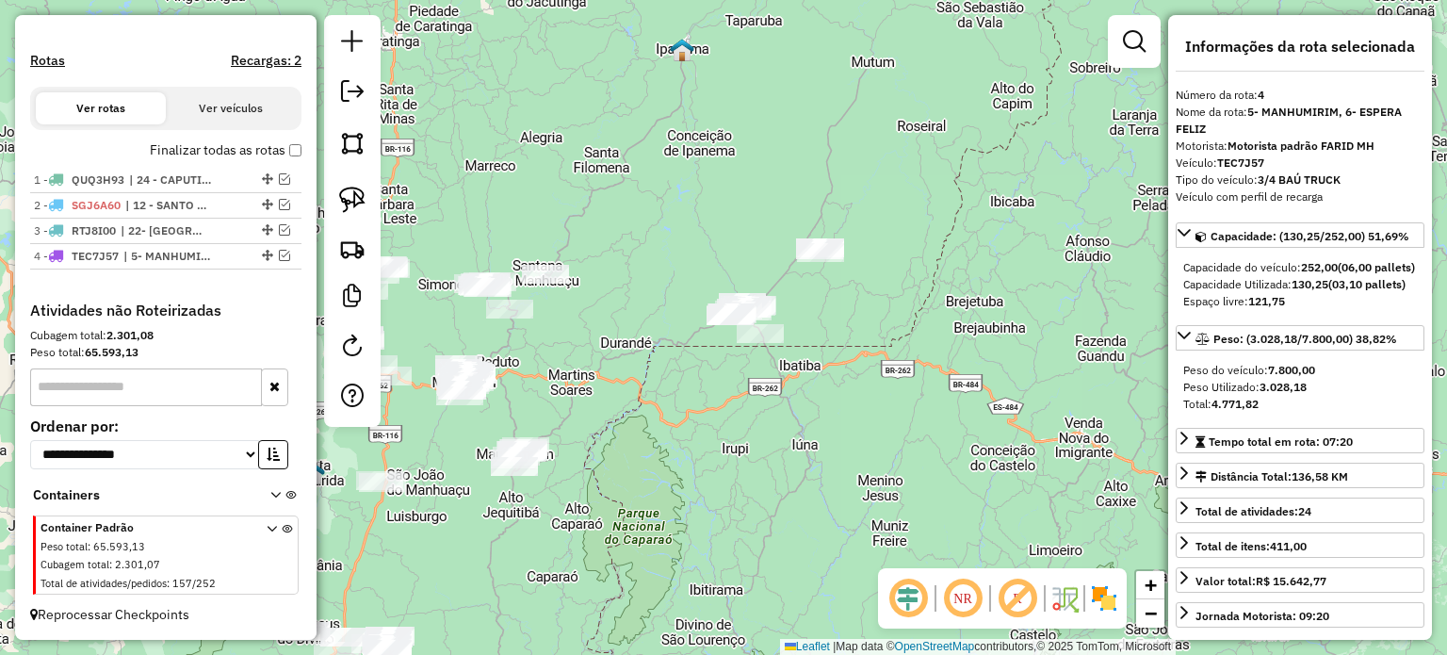
drag, startPoint x: 820, startPoint y: 317, endPoint x: 742, endPoint y: 353, distance: 85.1
click at [749, 353] on div "Janela de atendimento Grade de atendimento Capacidade Transportadoras Veículos …" at bounding box center [723, 327] width 1447 height 655
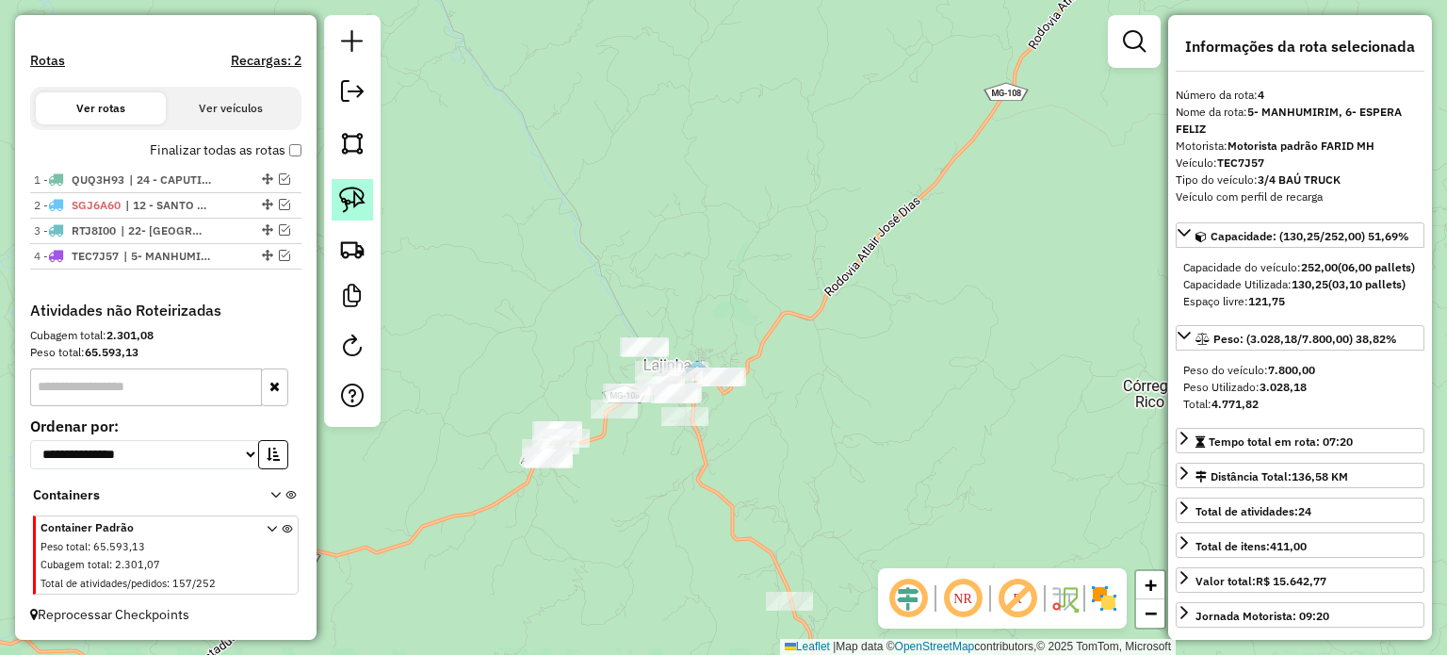
click at [357, 187] on img at bounding box center [352, 200] width 26 height 26
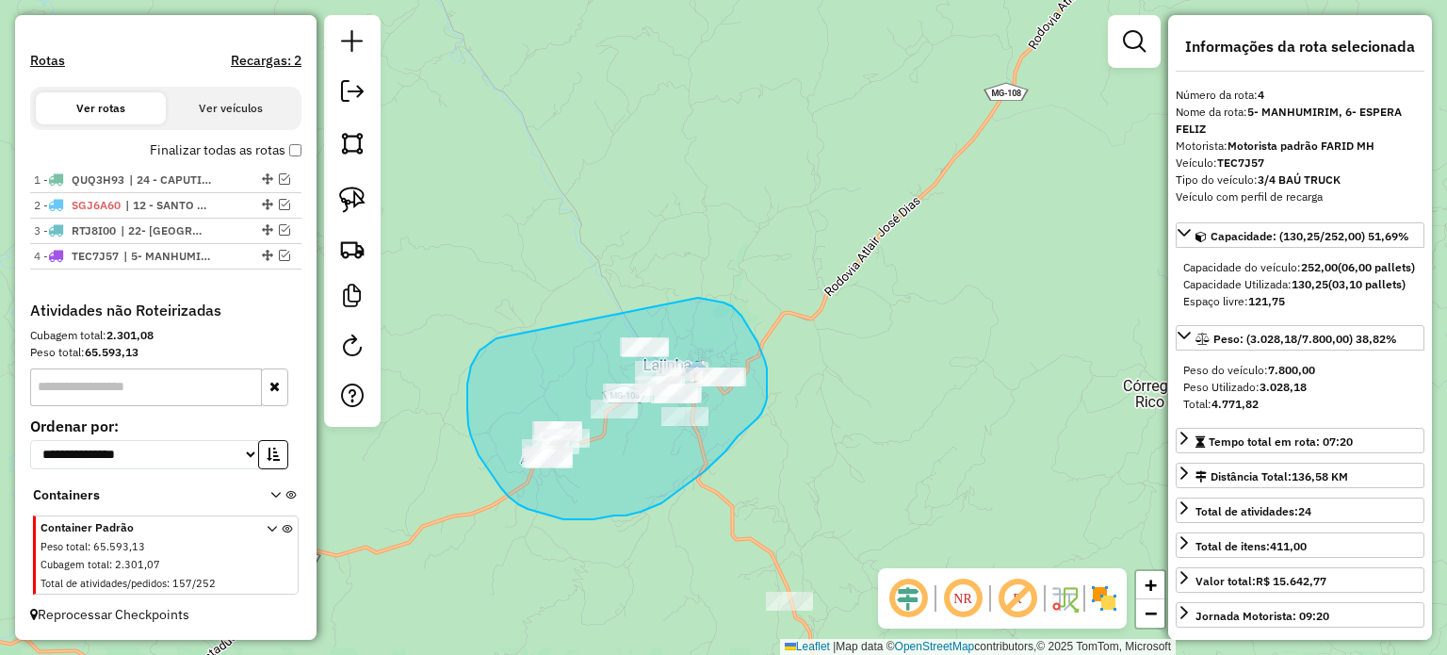
drag, startPoint x: 467, startPoint y: 397, endPoint x: 695, endPoint y: 297, distance: 248.9
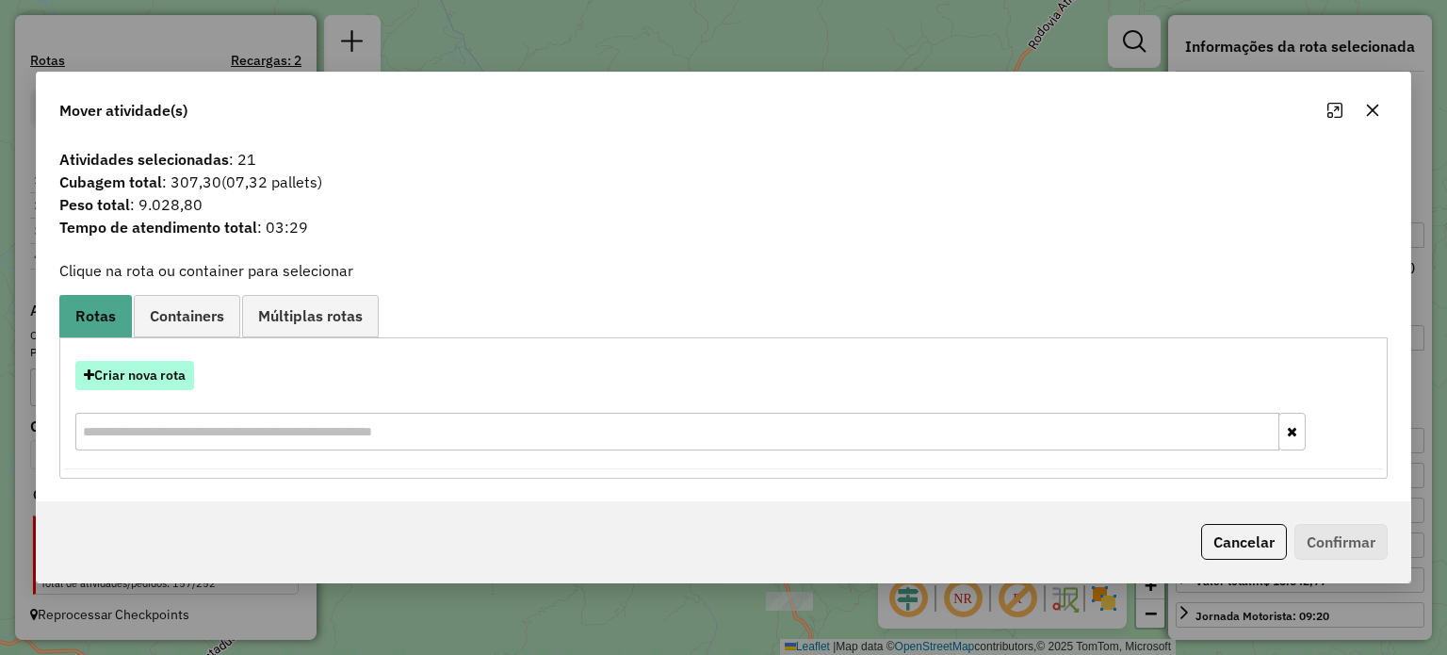
click at [166, 373] on button "Criar nova rota" at bounding box center [134, 375] width 119 height 29
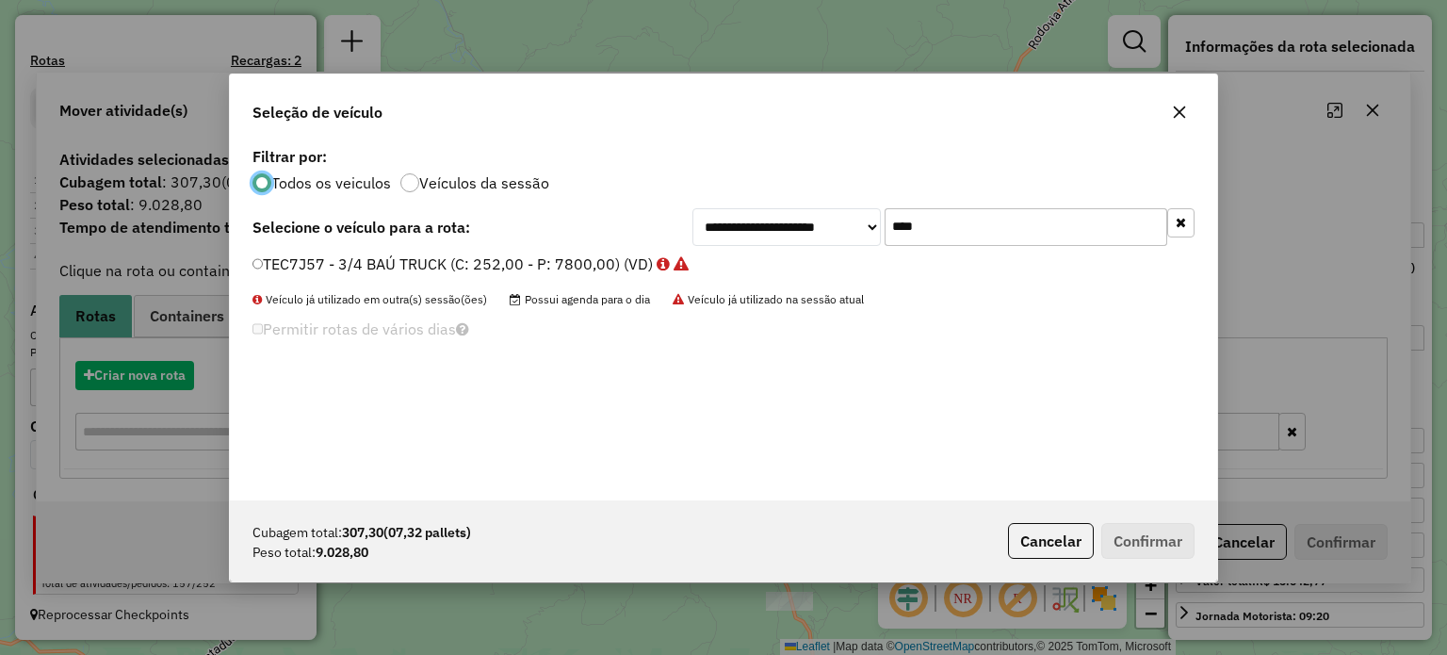
scroll to position [9, 6]
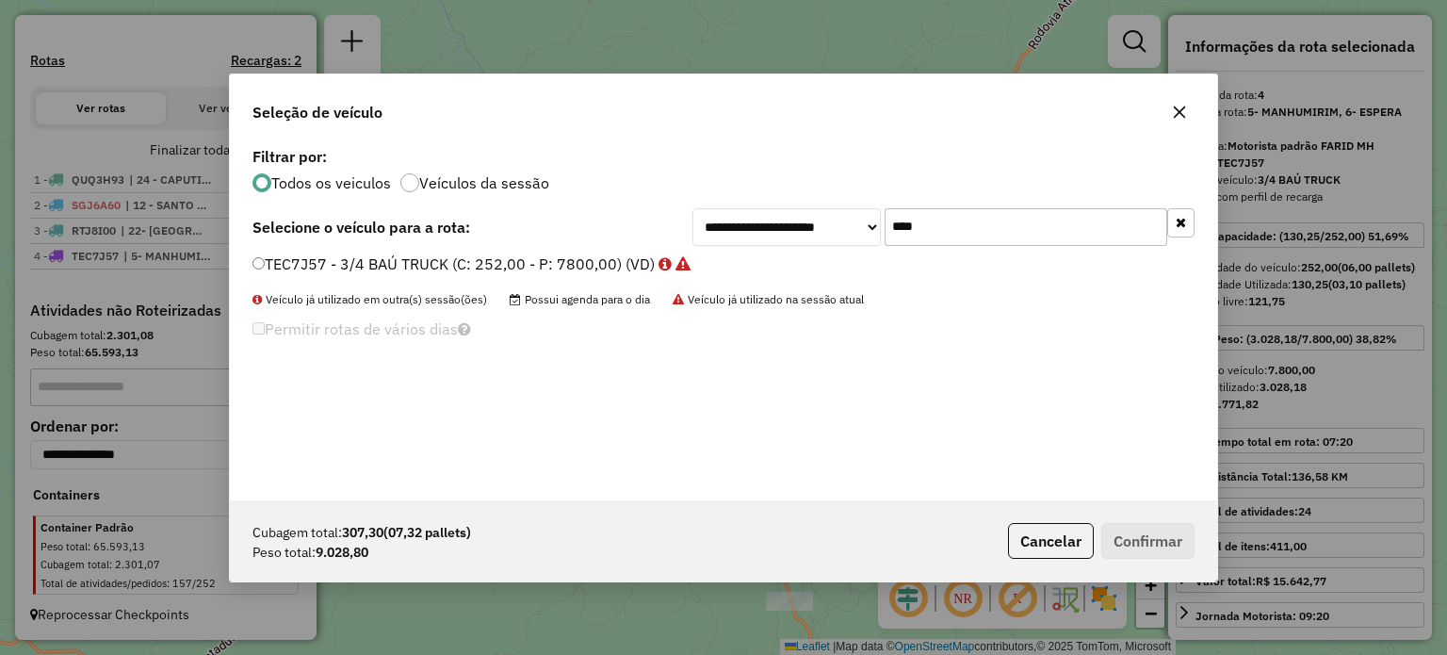
drag, startPoint x: 924, startPoint y: 221, endPoint x: 832, endPoint y: 229, distance: 92.6
click at [833, 229] on div "**********" at bounding box center [943, 227] width 502 height 38
type input "**"
click at [316, 268] on label "QUH7B80 - TRUCK BAÚ 1 (C: 504,00 - P: 13500,00) (VD)" at bounding box center [462, 263] width 420 height 23
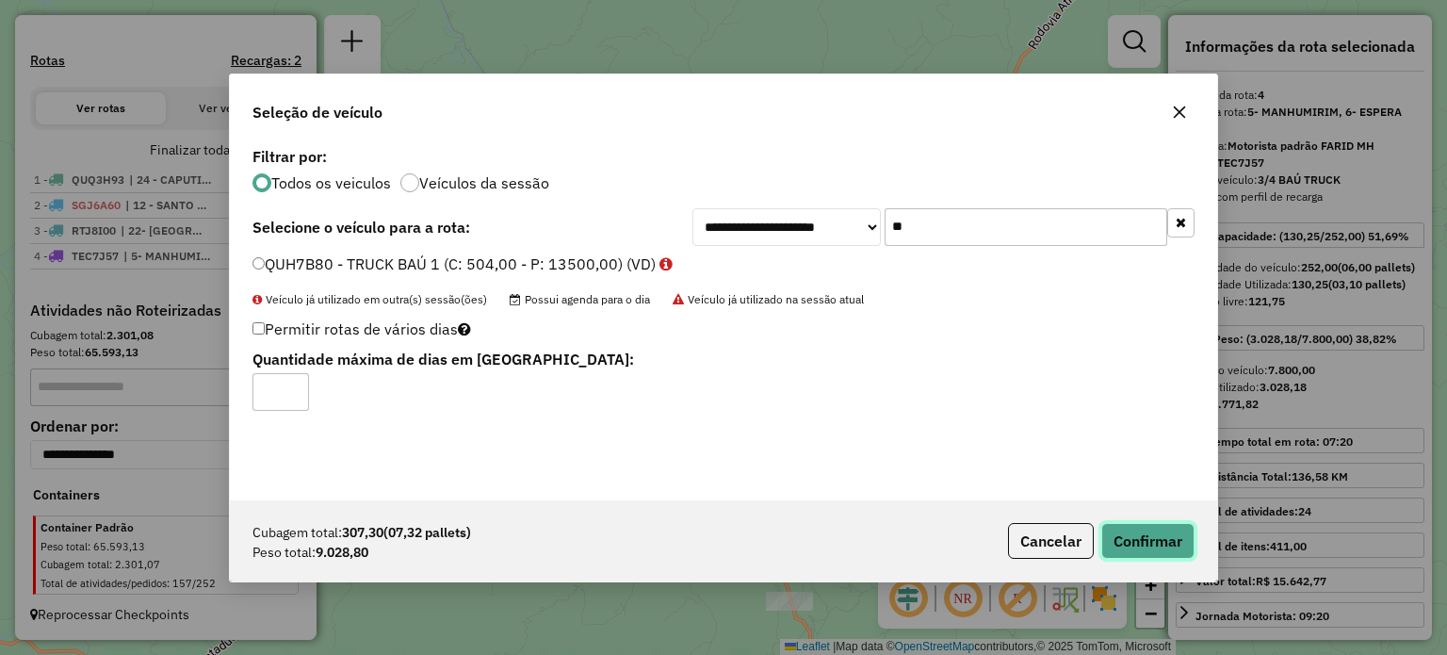
click at [1160, 545] on button "Confirmar" at bounding box center [1147, 541] width 93 height 36
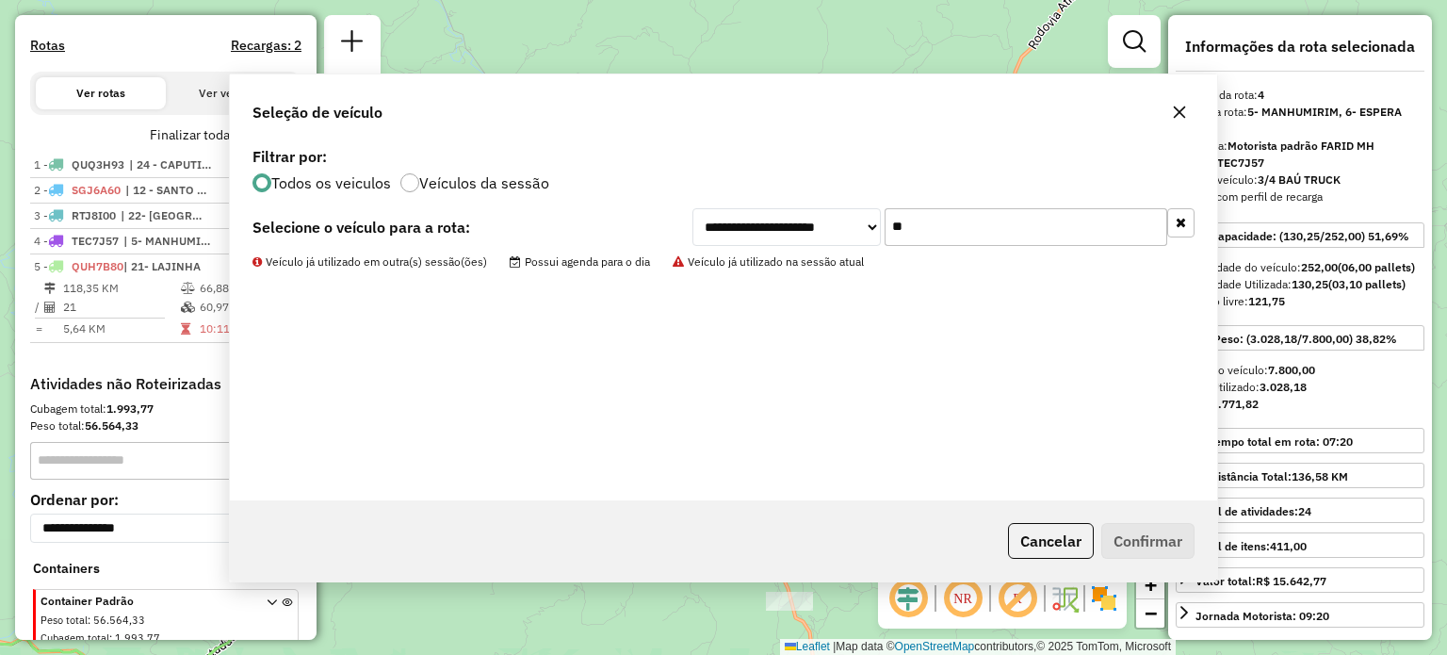
scroll to position [641, 0]
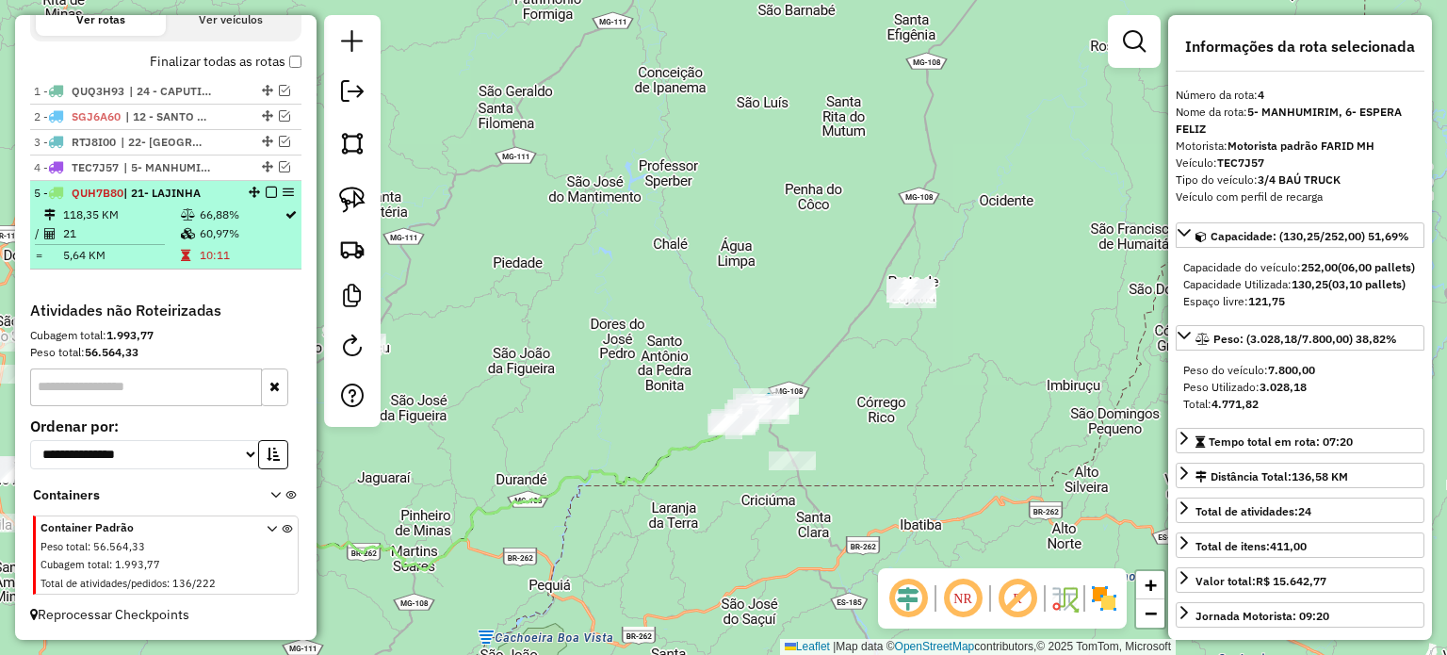
click at [266, 197] on em at bounding box center [271, 192] width 11 height 11
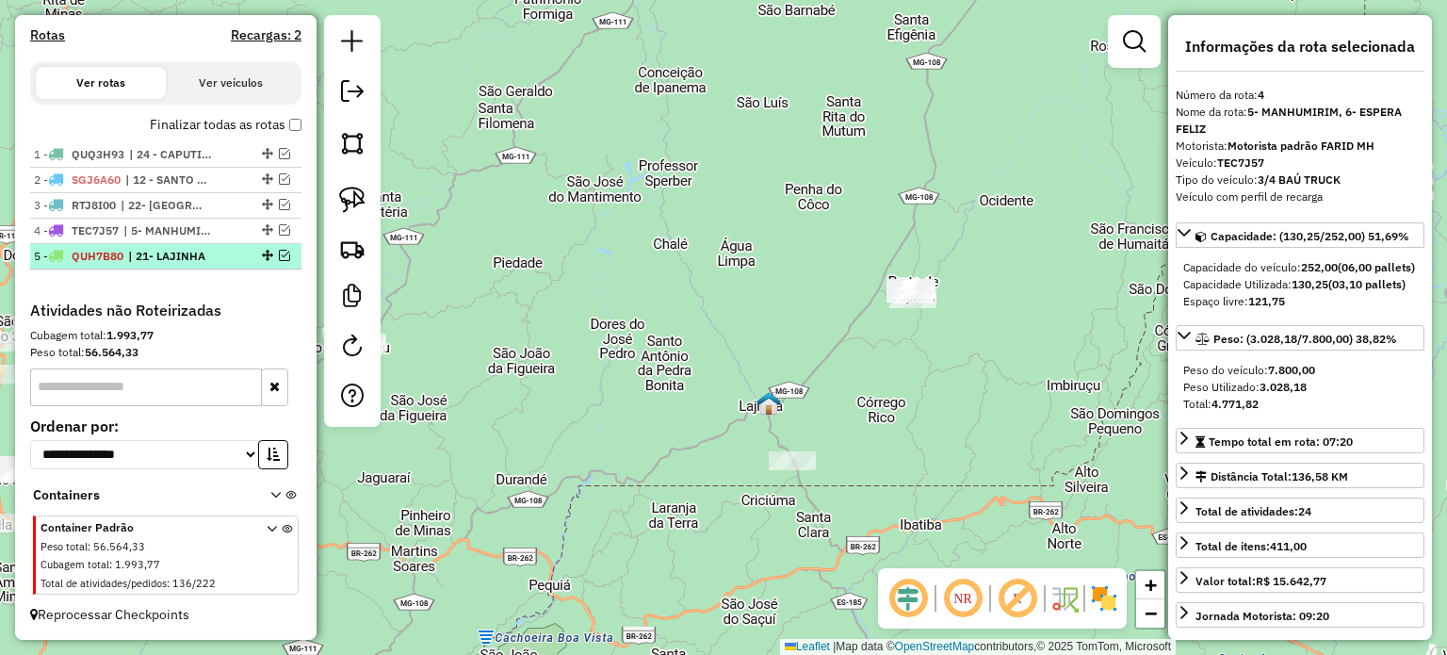
scroll to position [577, 0]
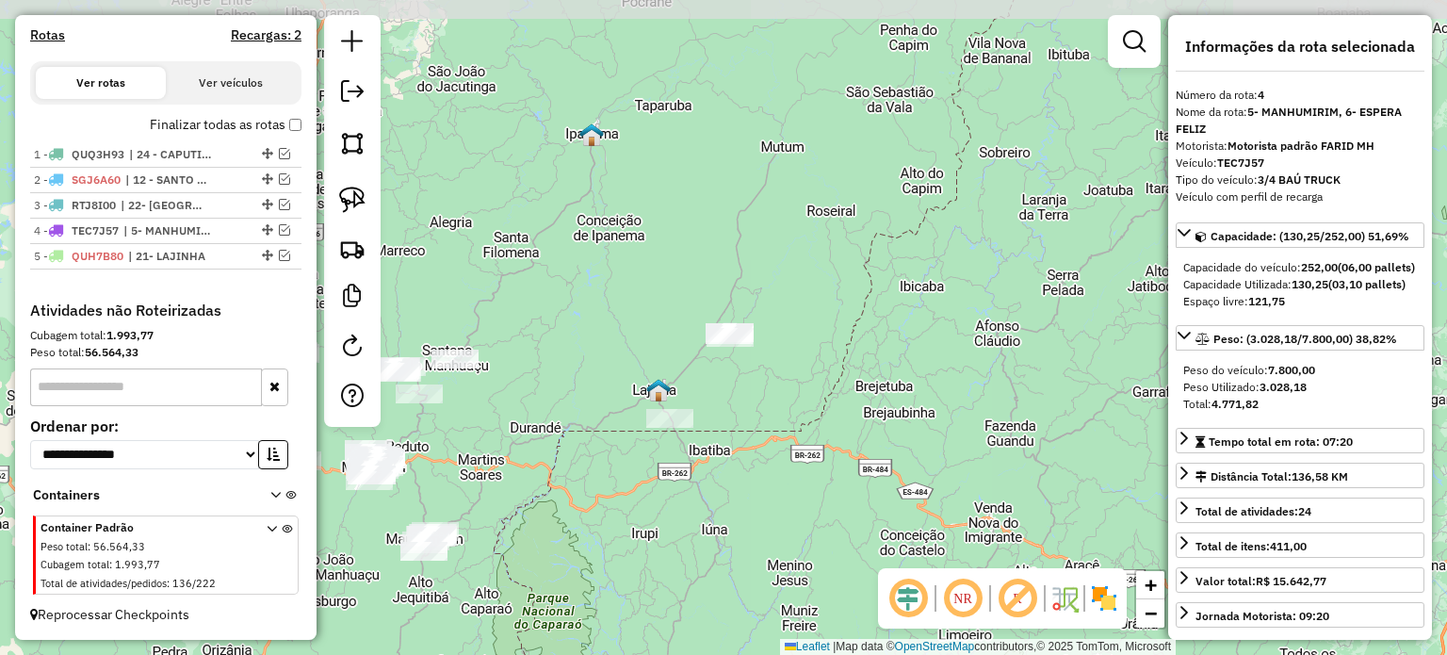
drag, startPoint x: 621, startPoint y: 349, endPoint x: 538, endPoint y: 293, distance: 99.8
click at [616, 344] on div "Janela de atendimento Grade de atendimento Capacidade Transportadoras Veículos …" at bounding box center [723, 327] width 1447 height 655
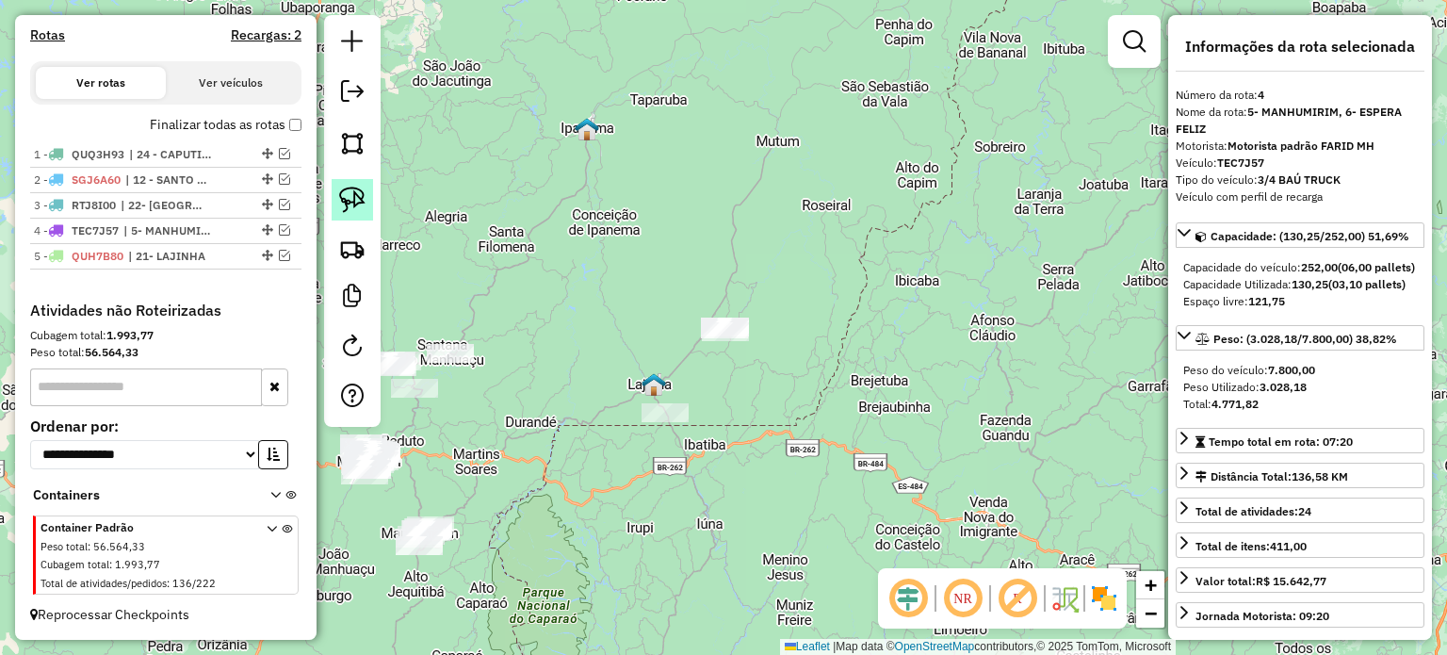
click at [348, 210] on img at bounding box center [352, 200] width 26 height 26
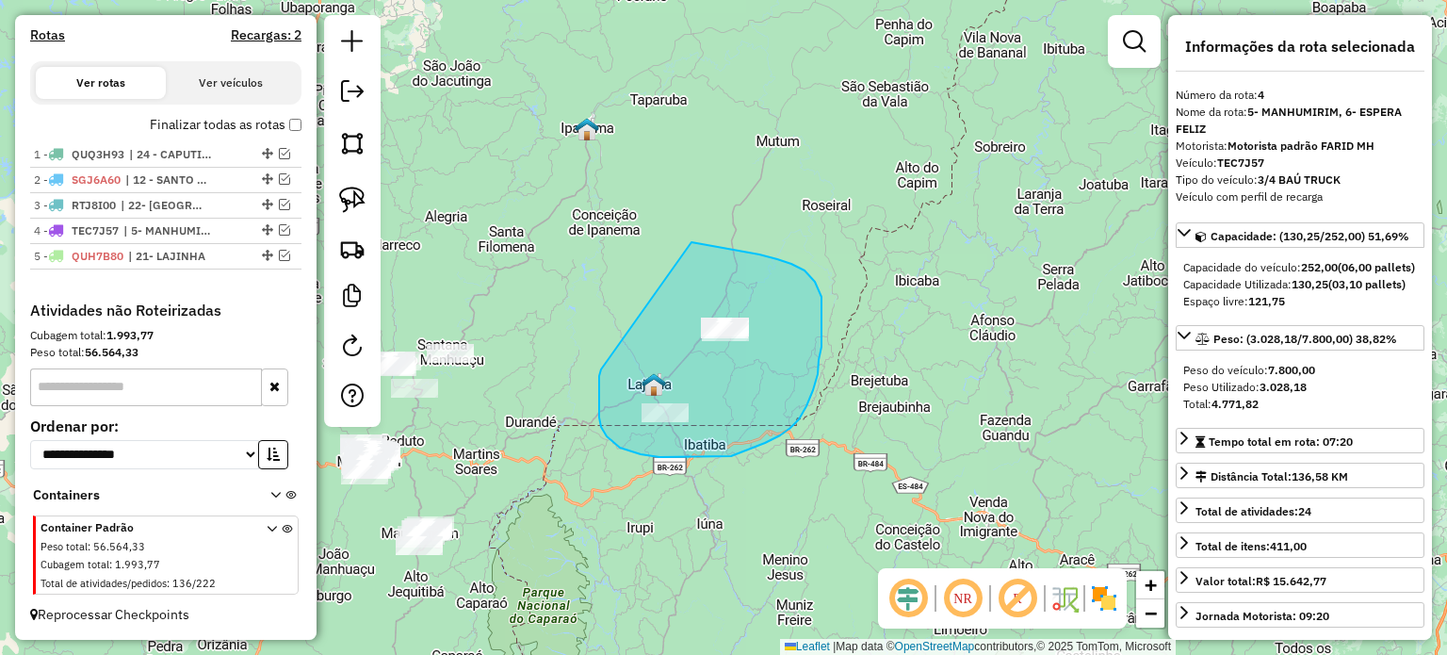
drag, startPoint x: 600, startPoint y: 372, endPoint x: 690, endPoint y: 252, distance: 150.2
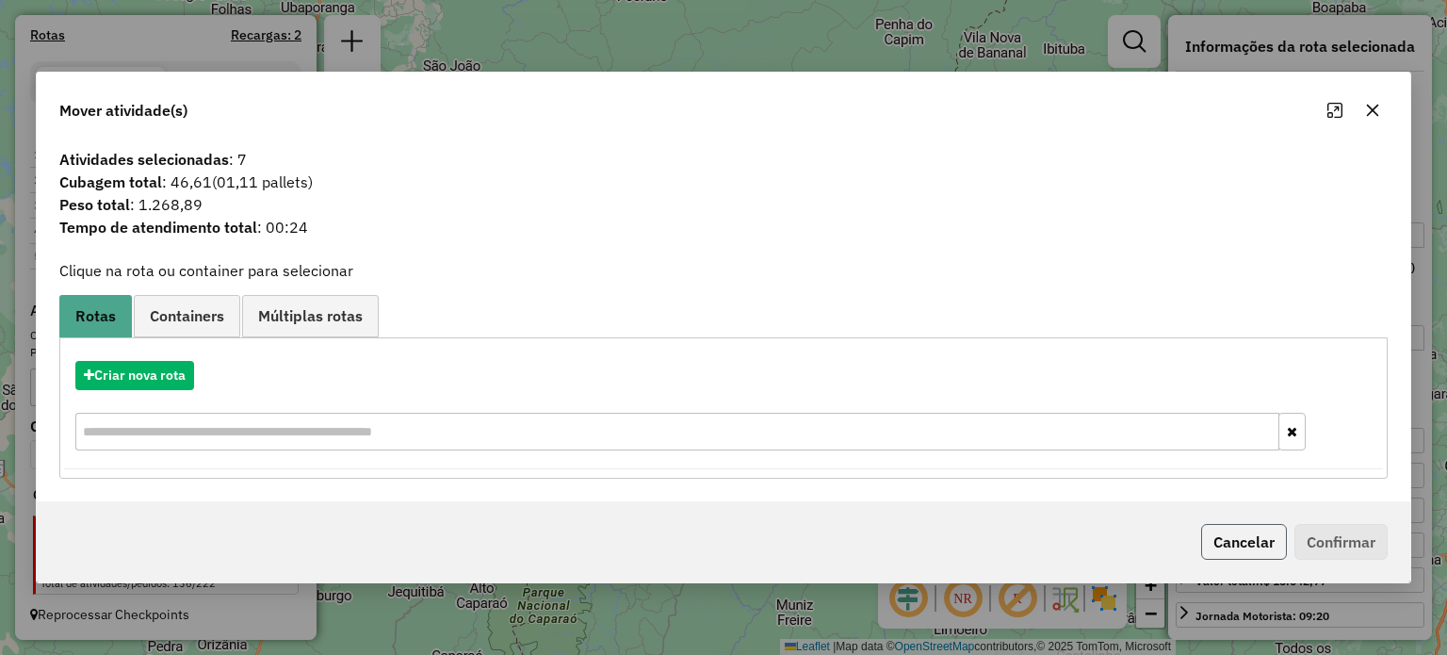
click at [1230, 545] on button "Cancelar" at bounding box center [1244, 542] width 86 height 36
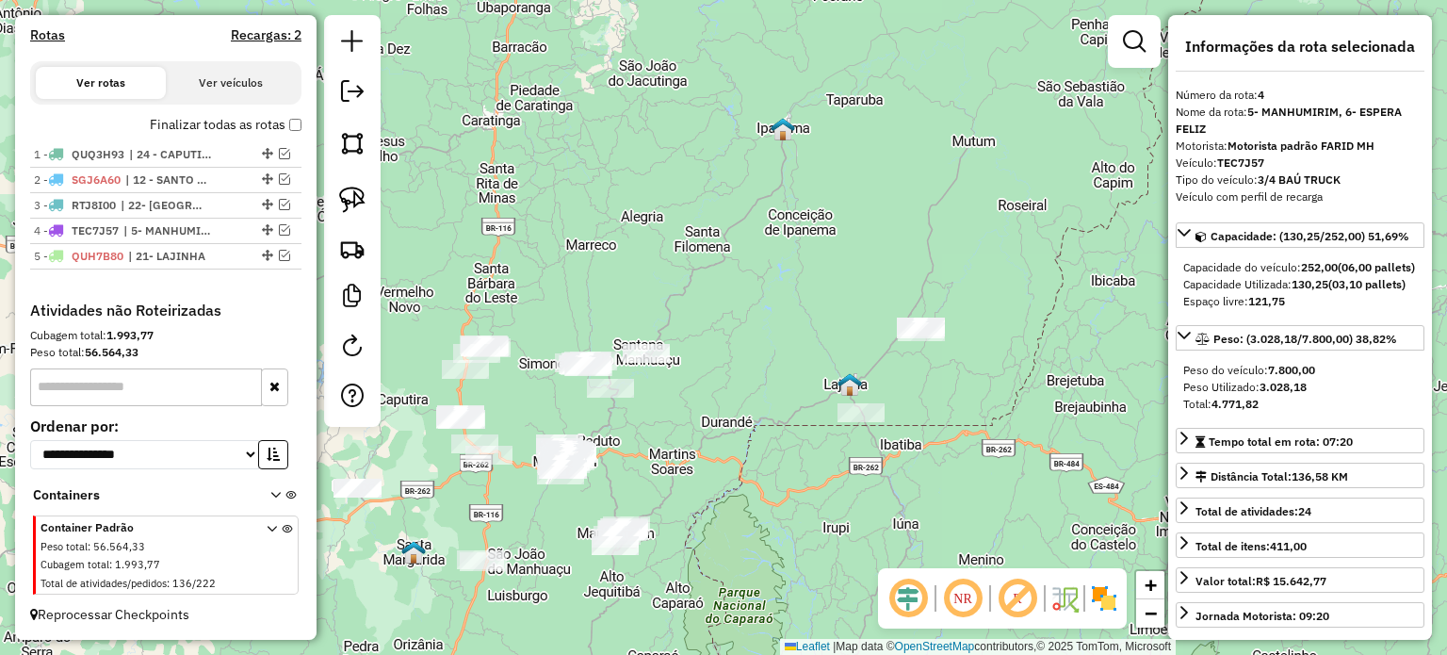
drag, startPoint x: 724, startPoint y: 479, endPoint x: 921, endPoint y: 488, distance: 197.1
click at [931, 479] on div "Janela de atendimento Grade de atendimento Capacidade Transportadoras Veículos …" at bounding box center [723, 327] width 1447 height 655
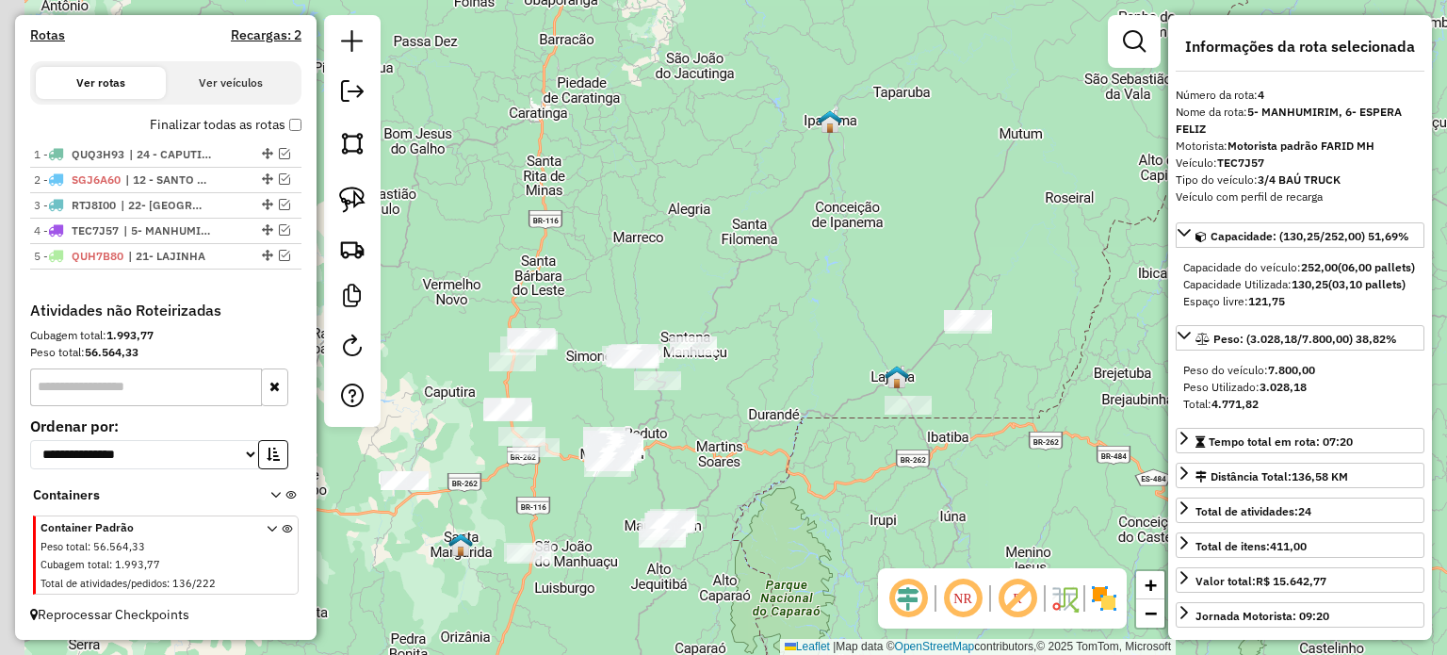
drag, startPoint x: 776, startPoint y: 463, endPoint x: 839, endPoint y: 438, distance: 68.0
click at [861, 444] on div "Janela de atendimento Grade de atendimento Capacidade Transportadoras Veículos …" at bounding box center [723, 327] width 1447 height 655
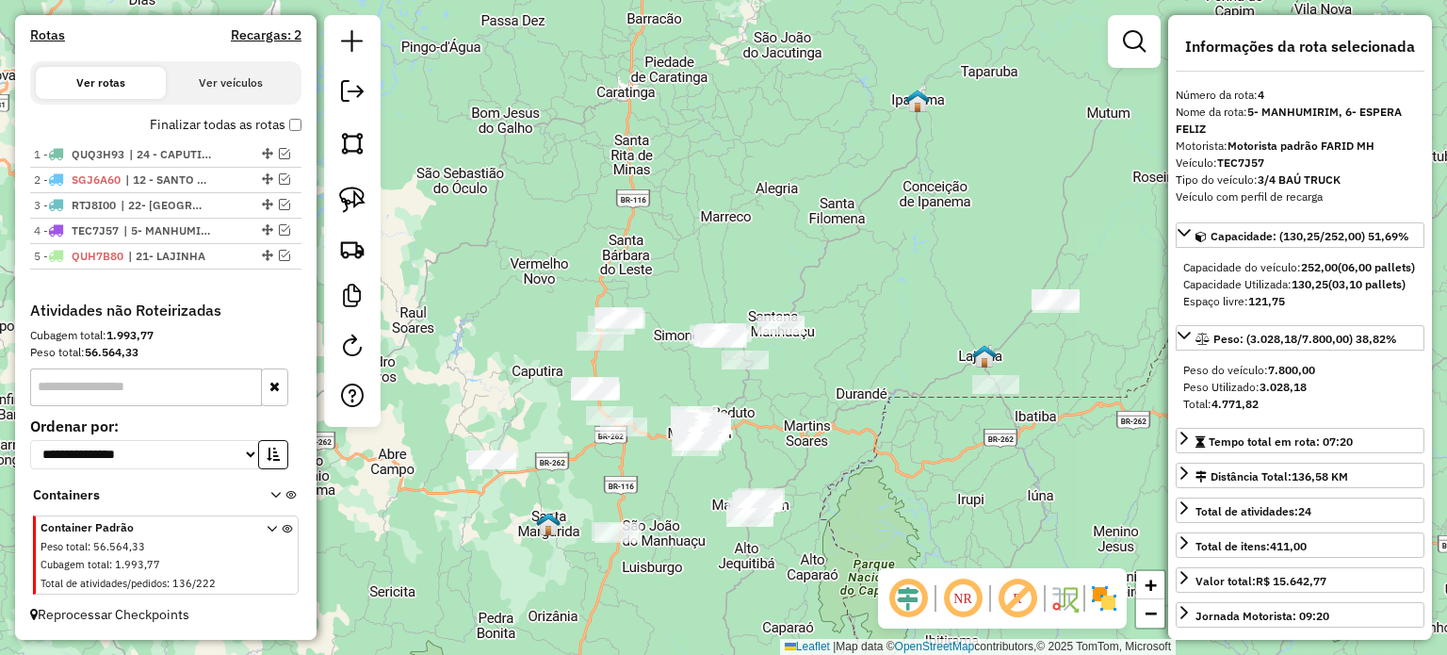
drag, startPoint x: 761, startPoint y: 416, endPoint x: 814, endPoint y: 347, distance: 87.4
click at [814, 349] on div "Janela de atendimento Grade de atendimento Capacidade Transportadoras Veículos …" at bounding box center [723, 327] width 1447 height 655
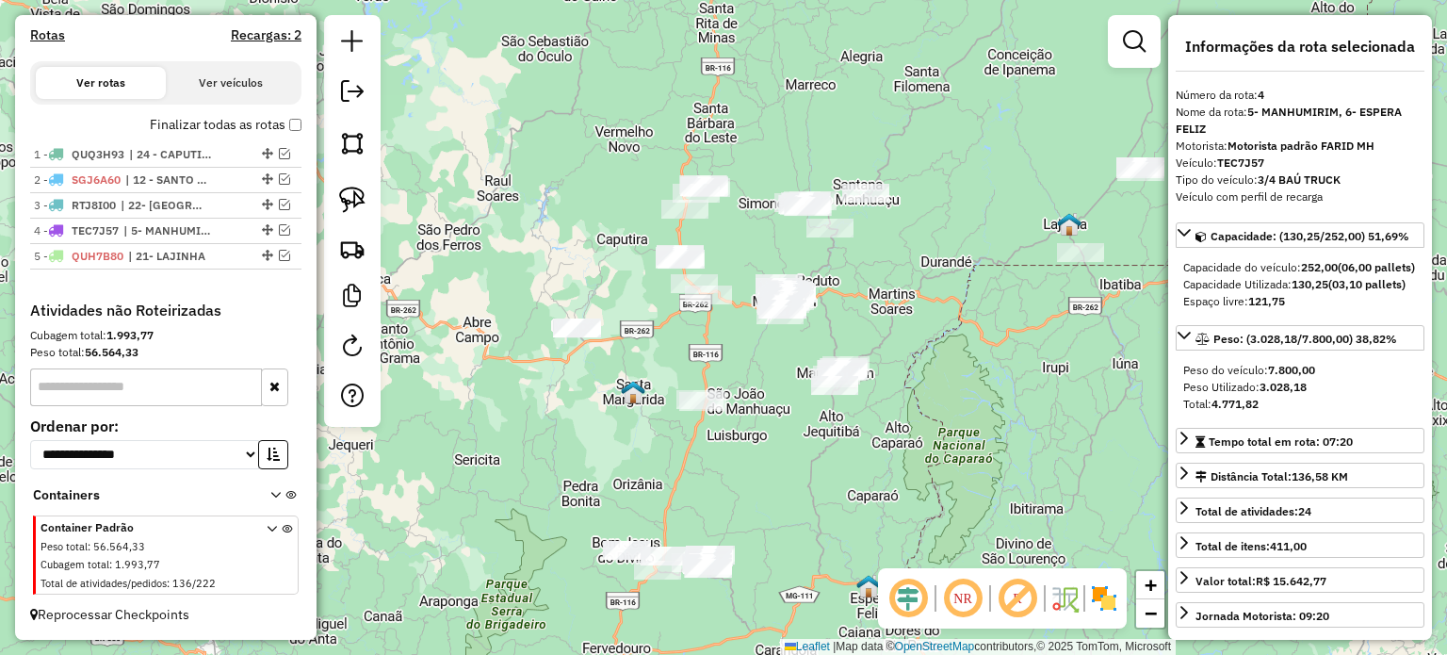
drag, startPoint x: 726, startPoint y: 561, endPoint x: 761, endPoint y: 449, distance: 117.4
click at [761, 449] on div "Janela de atendimento Grade de atendimento Capacidade Transportadoras Veículos …" at bounding box center [723, 327] width 1447 height 655
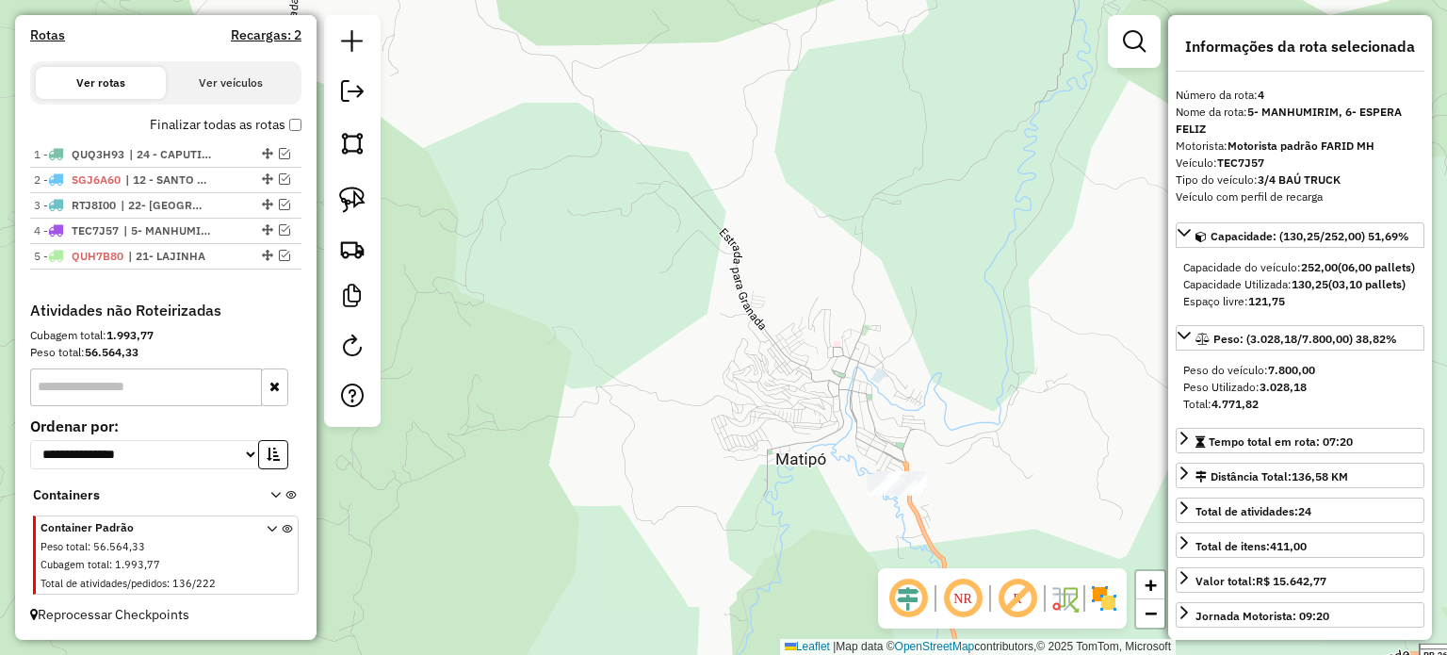
drag, startPoint x: 644, startPoint y: 306, endPoint x: 499, endPoint y: 213, distance: 172.5
click at [508, 216] on div "Janela de atendimento Grade de atendimento Capacidade Transportadoras Veículos …" at bounding box center [723, 327] width 1447 height 655
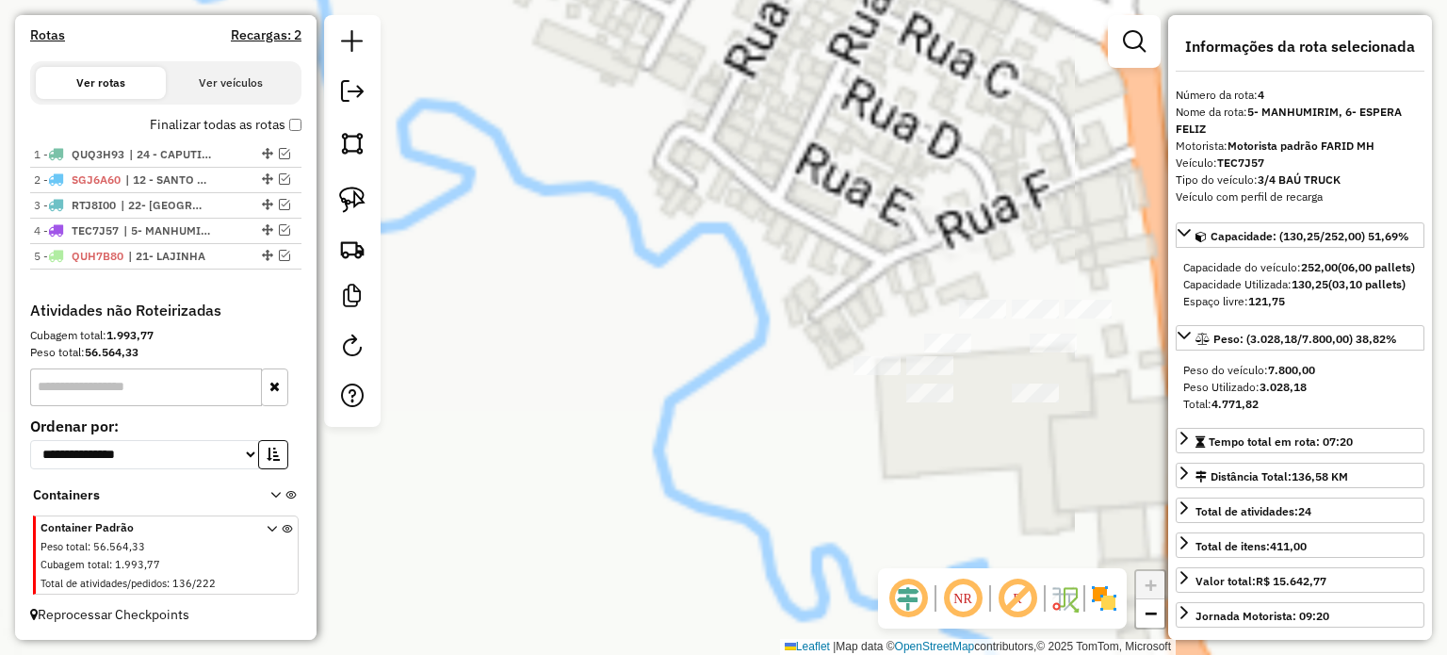
drag, startPoint x: 801, startPoint y: 388, endPoint x: 398, endPoint y: 308, distance: 410.1
click at [399, 308] on div "Janela de atendimento Grade de atendimento Capacidade Transportadoras Veículos …" at bounding box center [723, 327] width 1447 height 655
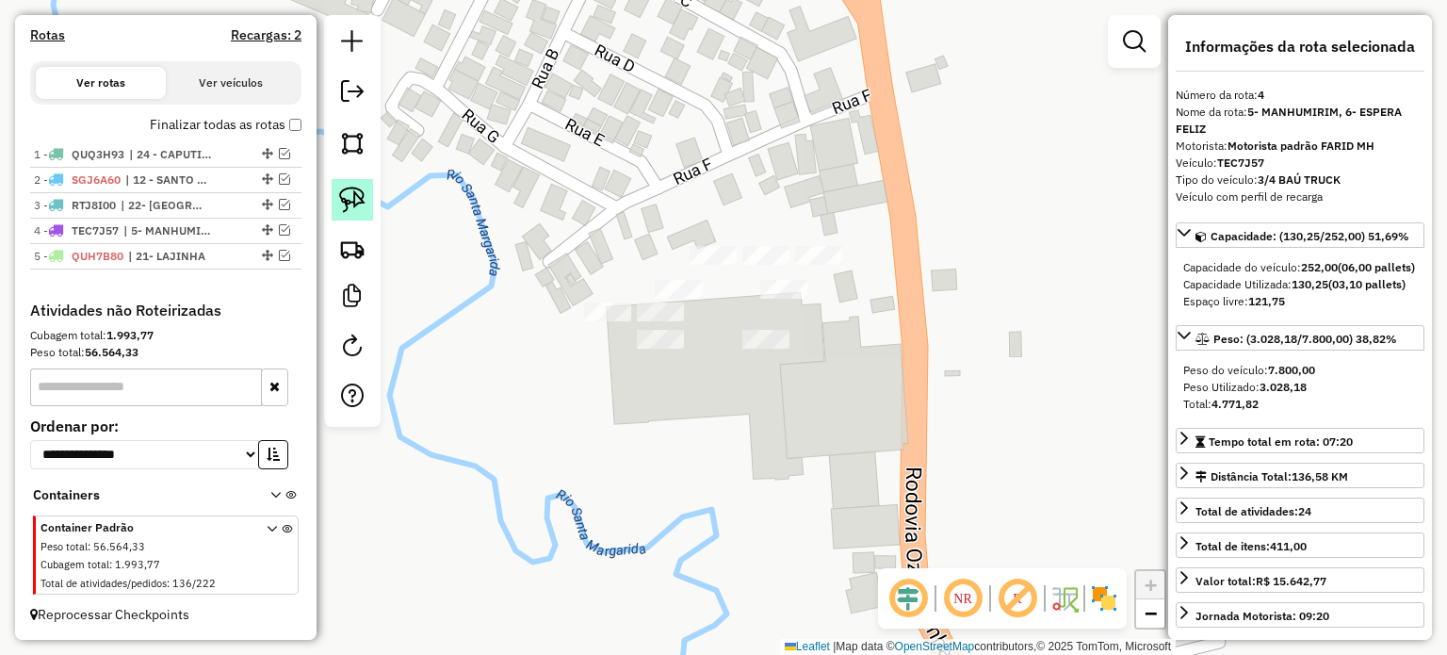
drag, startPoint x: 340, startPoint y: 203, endPoint x: 415, endPoint y: 225, distance: 78.7
click at [343, 201] on img at bounding box center [352, 200] width 26 height 26
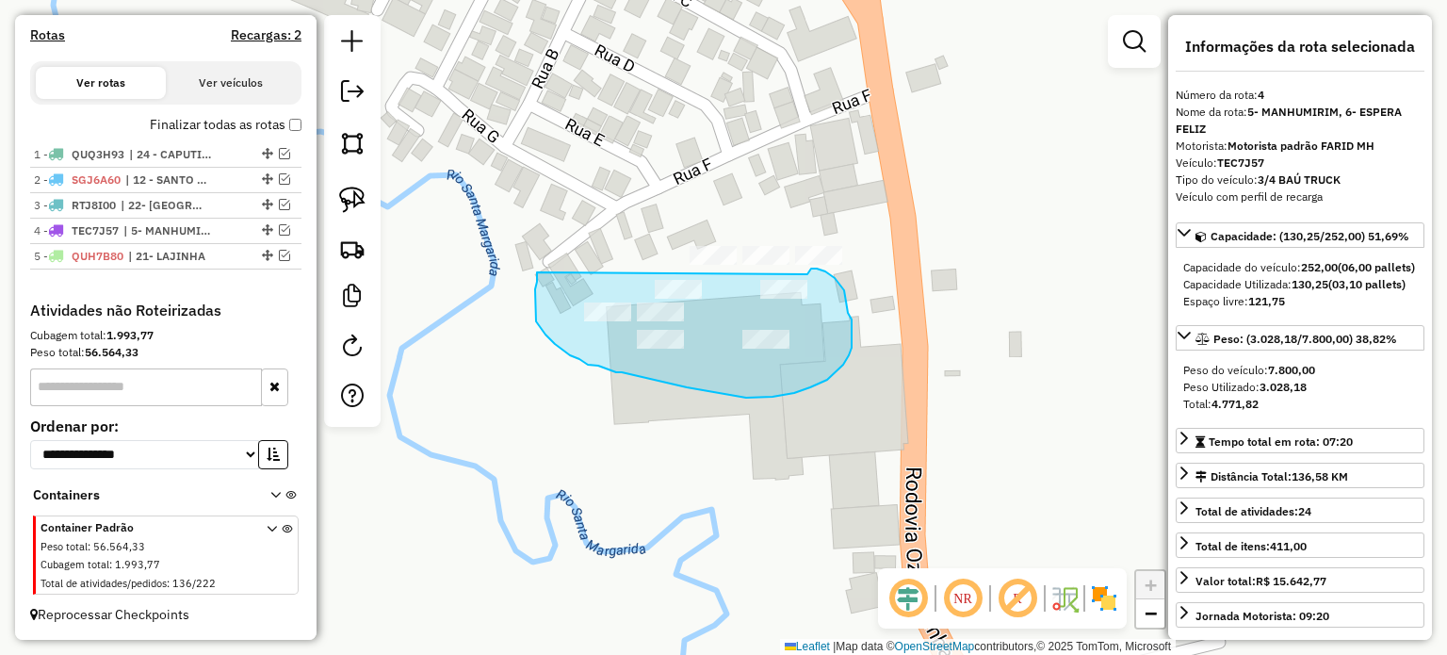
drag, startPoint x: 537, startPoint y: 272, endPoint x: 807, endPoint y: 274, distance: 270.4
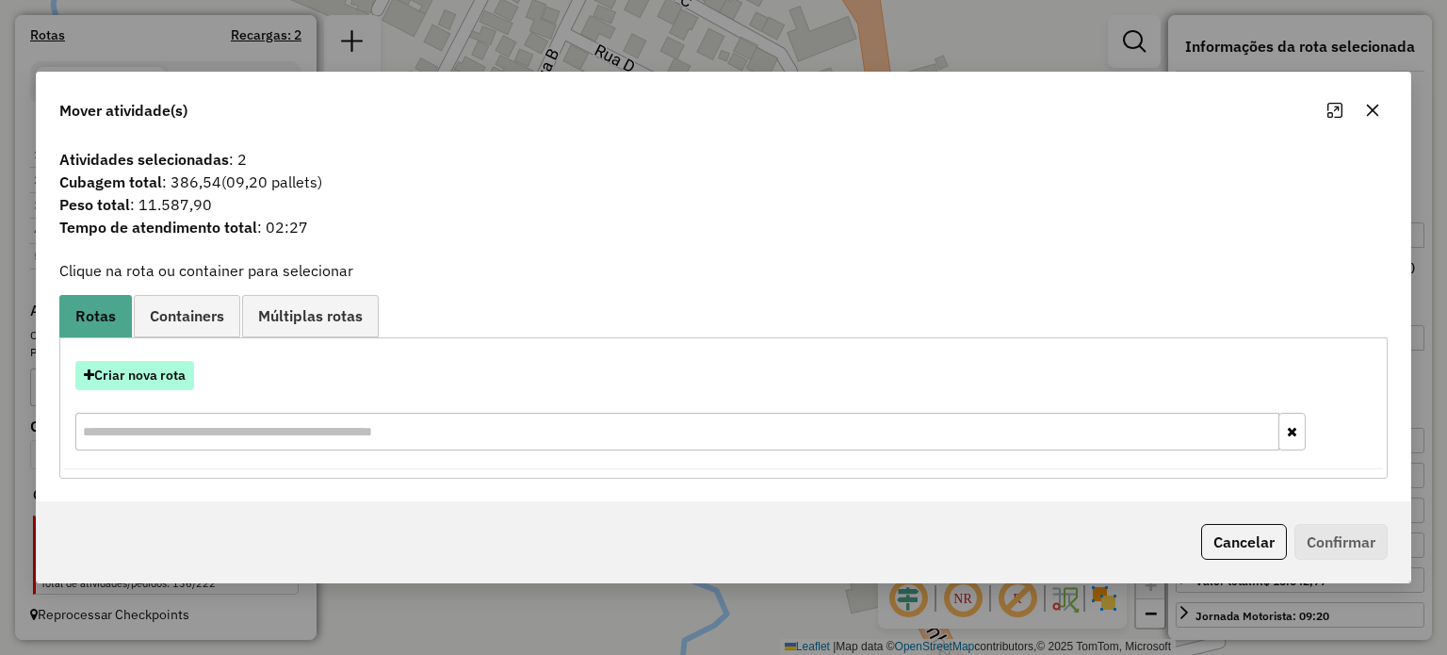
click at [156, 378] on button "Criar nova rota" at bounding box center [134, 375] width 119 height 29
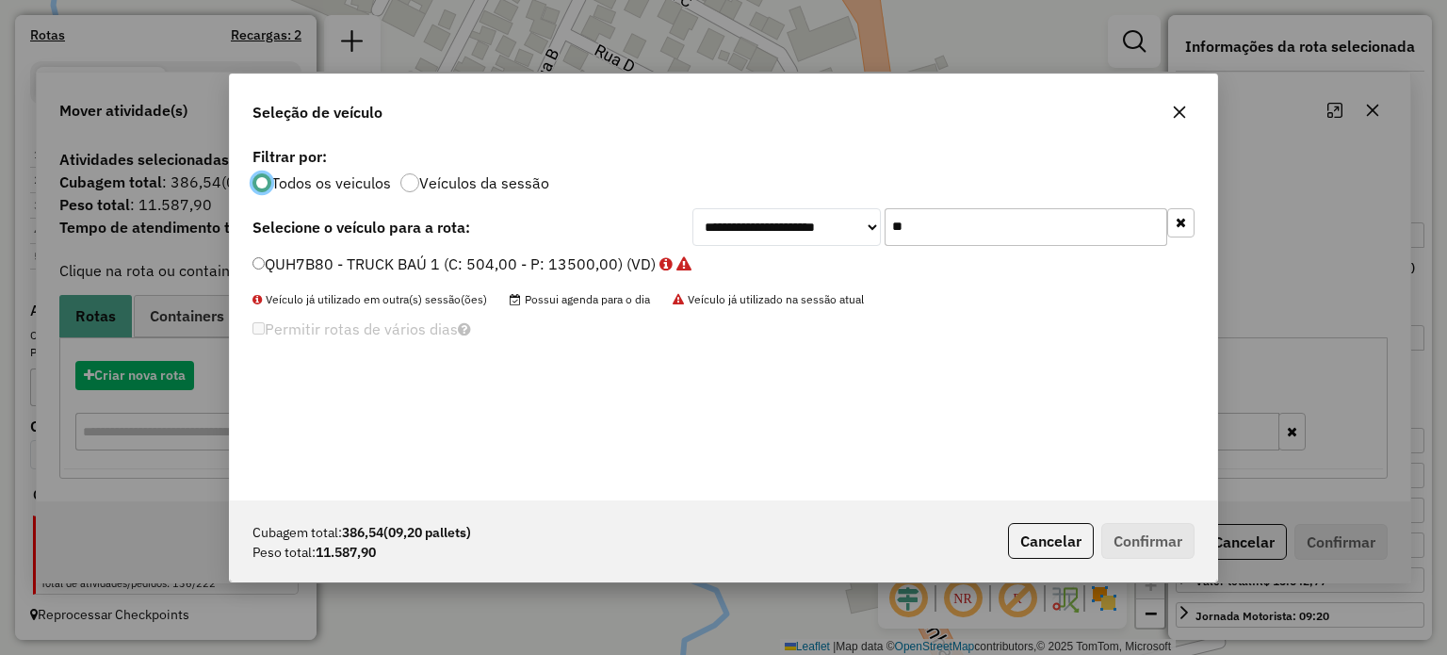
scroll to position [9, 6]
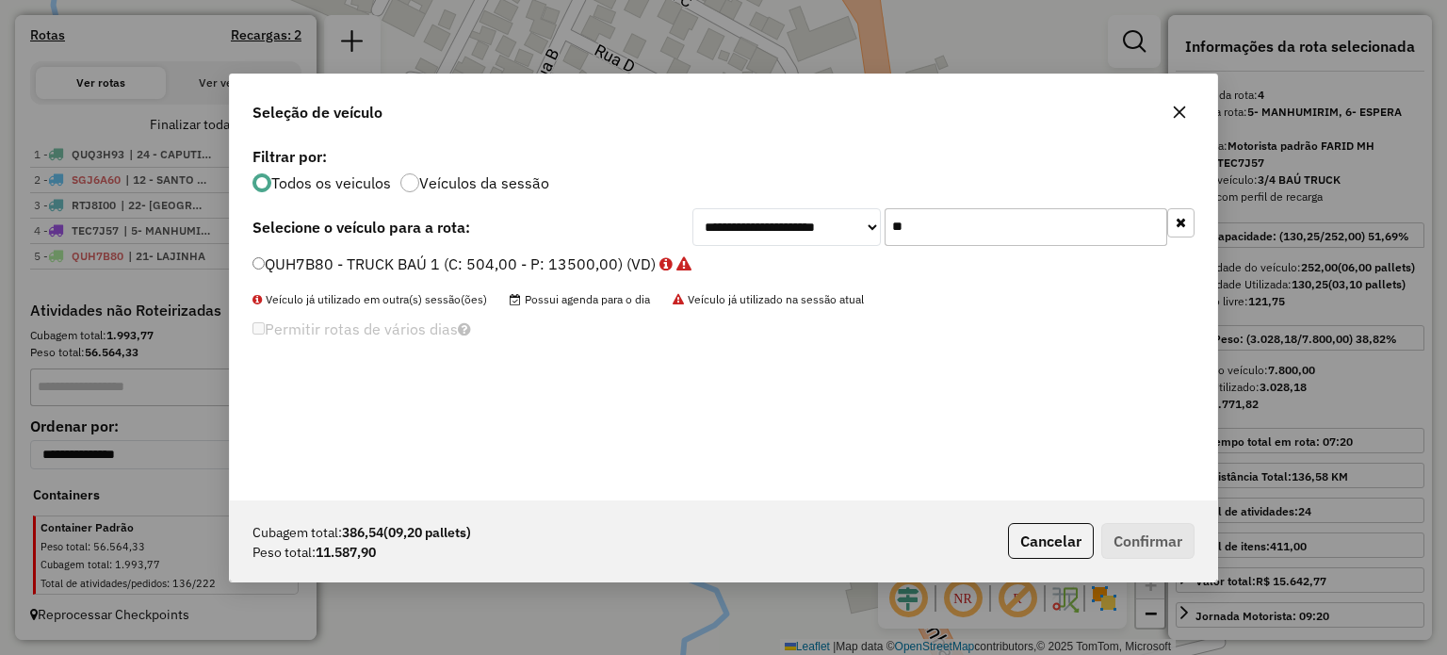
drag, startPoint x: 956, startPoint y: 228, endPoint x: 867, endPoint y: 235, distance: 89.7
click at [867, 235] on div "**********" at bounding box center [943, 227] width 502 height 38
type input "**"
click at [315, 270] on label "PVU5G00 - TRUCK BAÚ 1 (C: 504,00 - P: 13500,00) (VD)" at bounding box center [461, 263] width 419 height 23
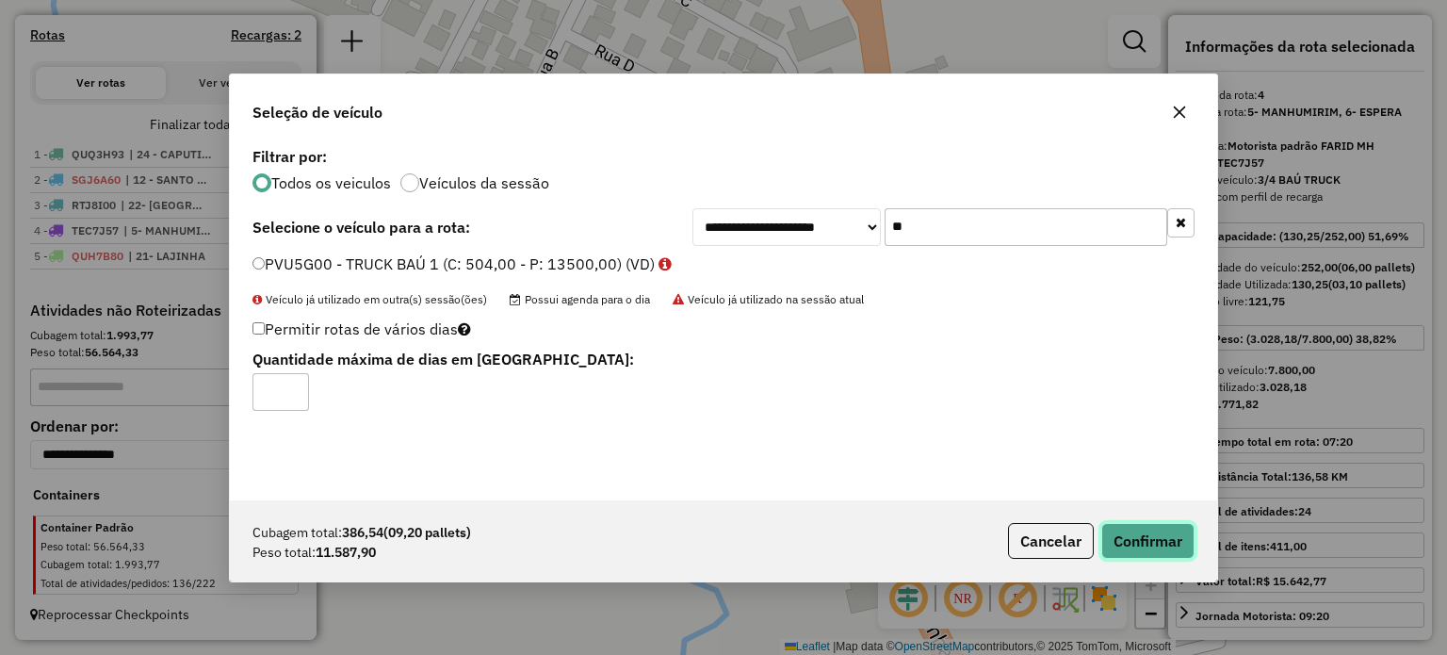
click at [1157, 541] on button "Confirmar" at bounding box center [1147, 541] width 93 height 36
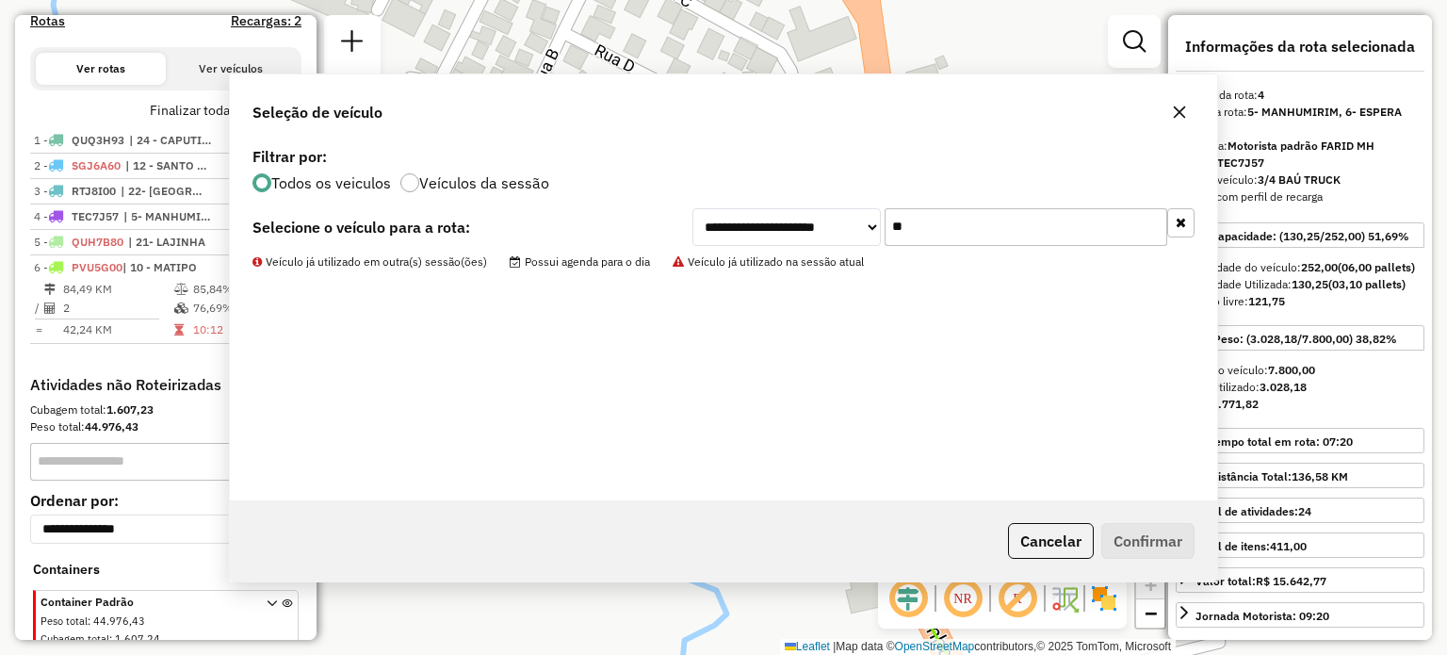
scroll to position [665, 0]
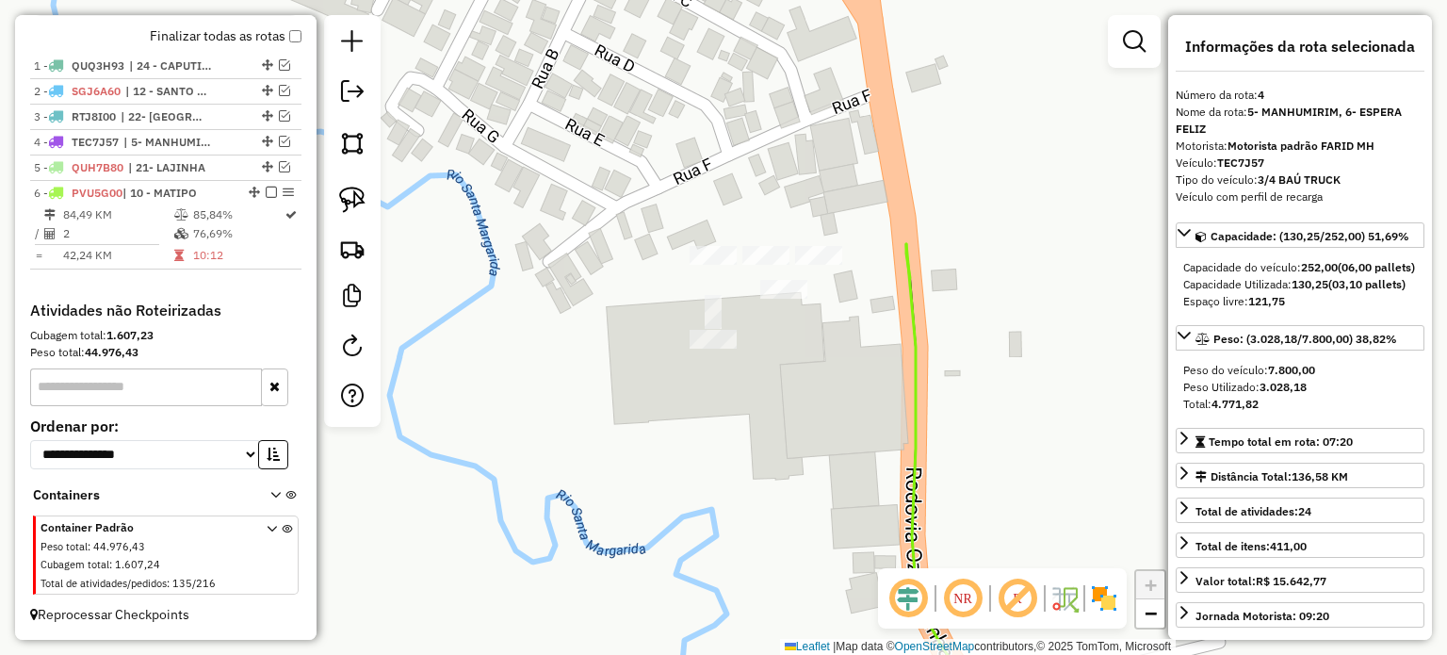
drag, startPoint x: 355, startPoint y: 188, endPoint x: 435, endPoint y: 184, distance: 80.2
click at [355, 189] on img at bounding box center [352, 200] width 26 height 26
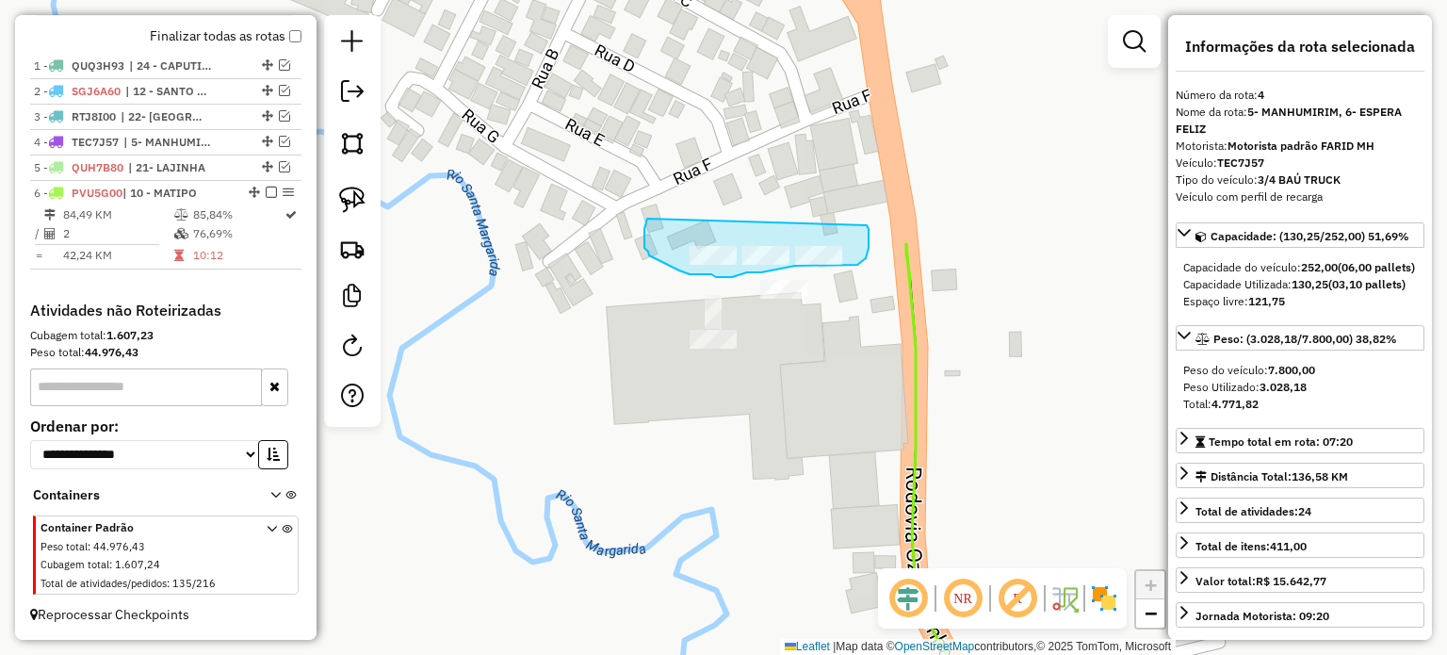
drag, startPoint x: 647, startPoint y: 219, endPoint x: 864, endPoint y: 219, distance: 216.7
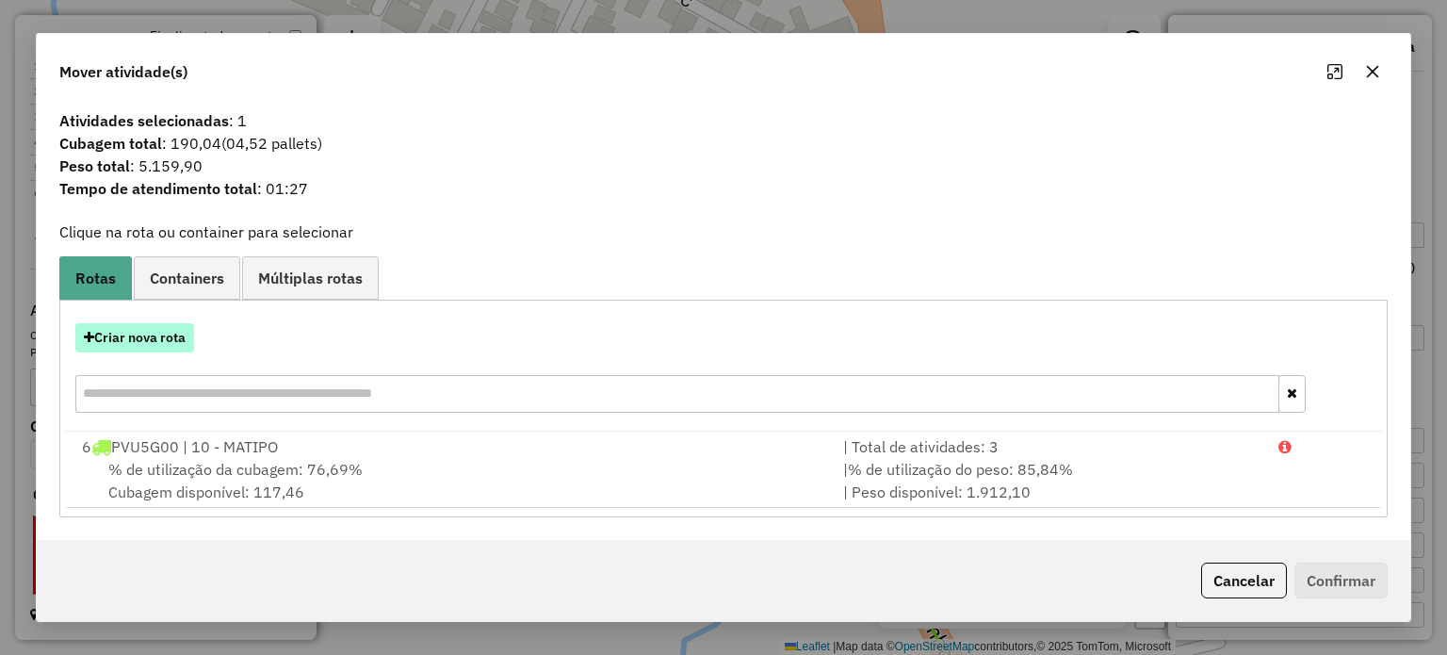
click at [156, 338] on button "Criar nova rota" at bounding box center [134, 337] width 119 height 29
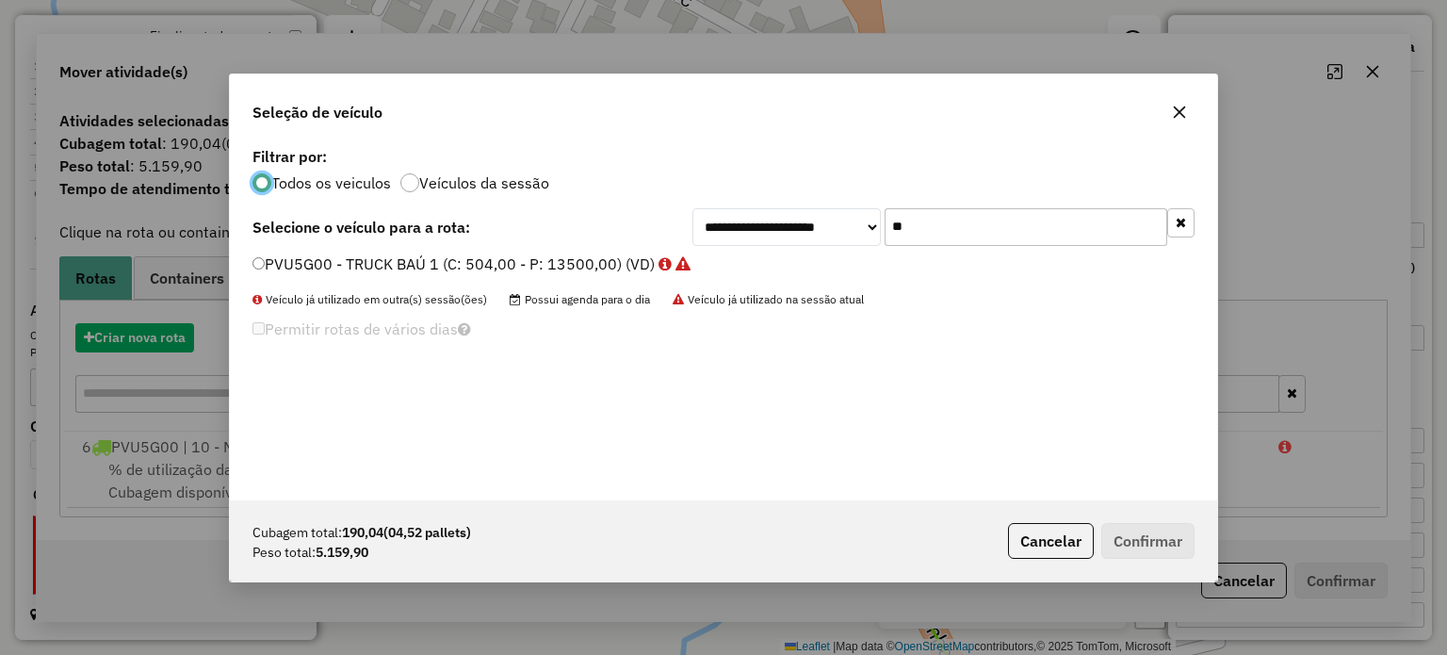
scroll to position [9, 6]
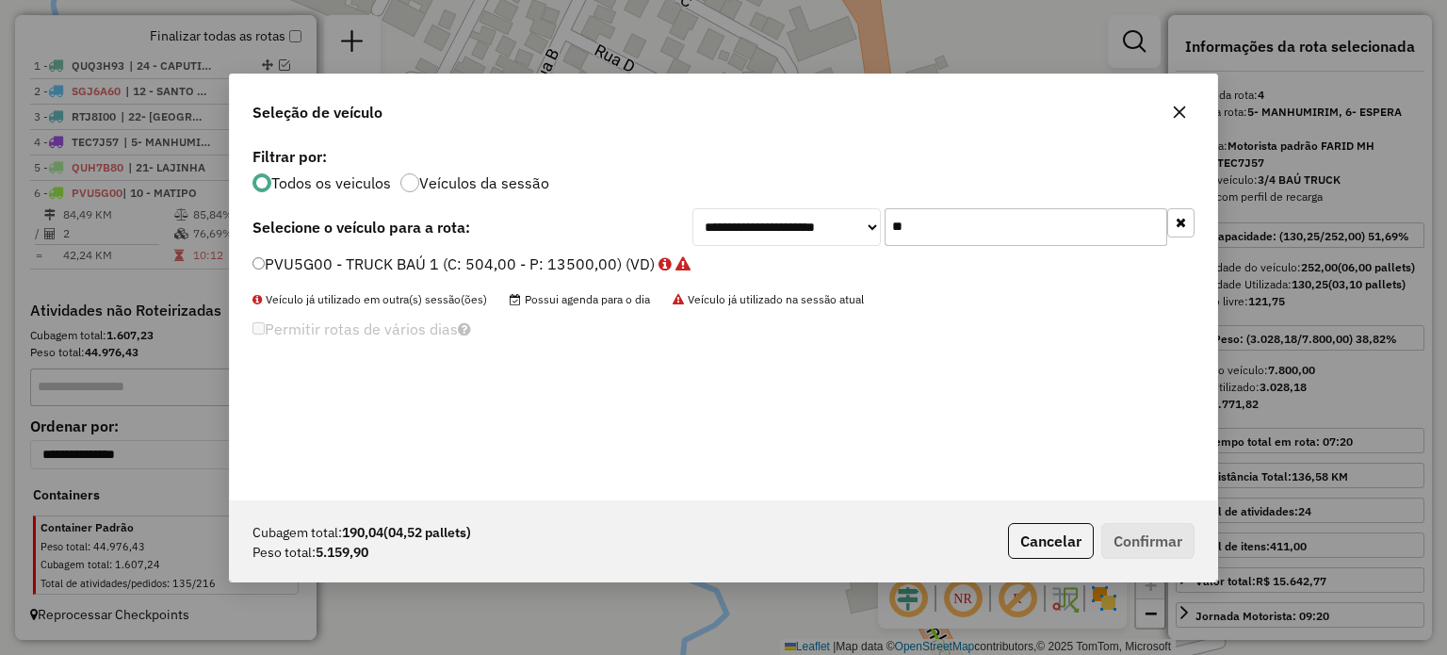
drag, startPoint x: 879, startPoint y: 224, endPoint x: 837, endPoint y: 223, distance: 41.5
click at [837, 223] on div "**********" at bounding box center [943, 227] width 502 height 38
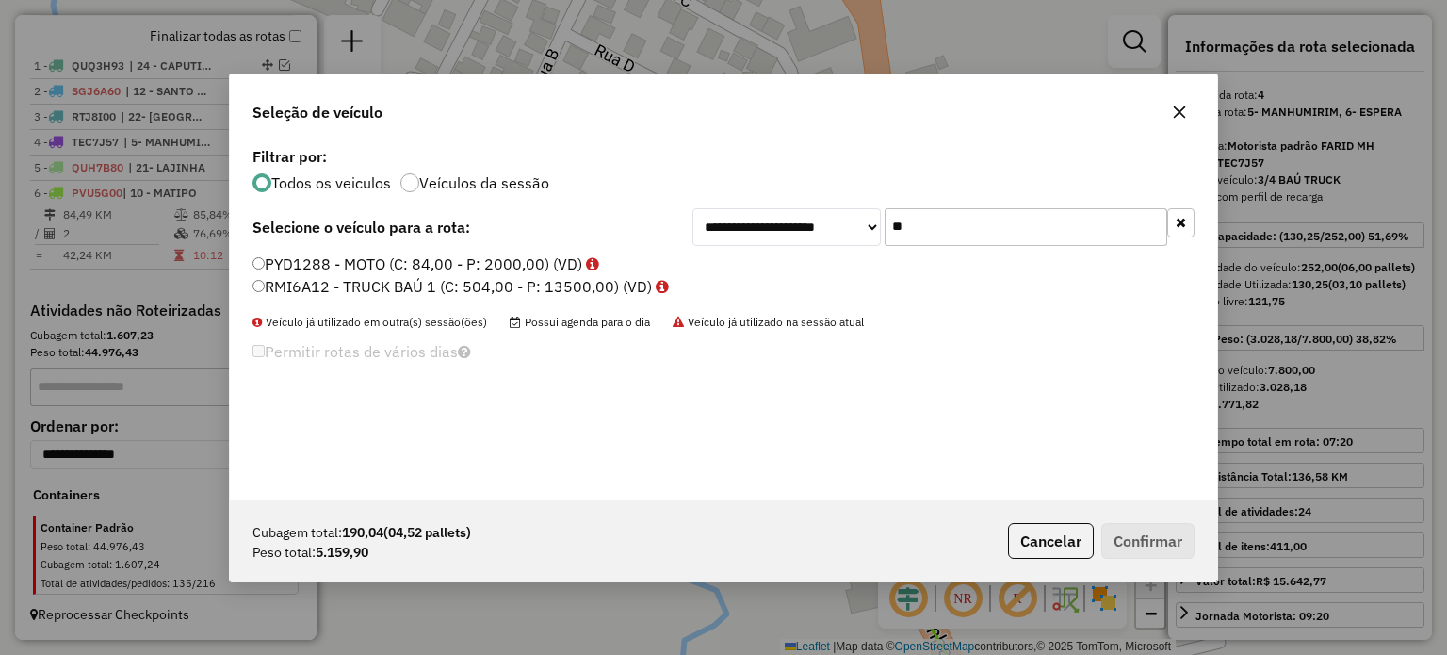
type input "**"
click at [401, 282] on label "RMI6A12 - TRUCK BAÚ 1 (C: 504,00 - P: 13500,00) (VD)" at bounding box center [460, 286] width 416 height 23
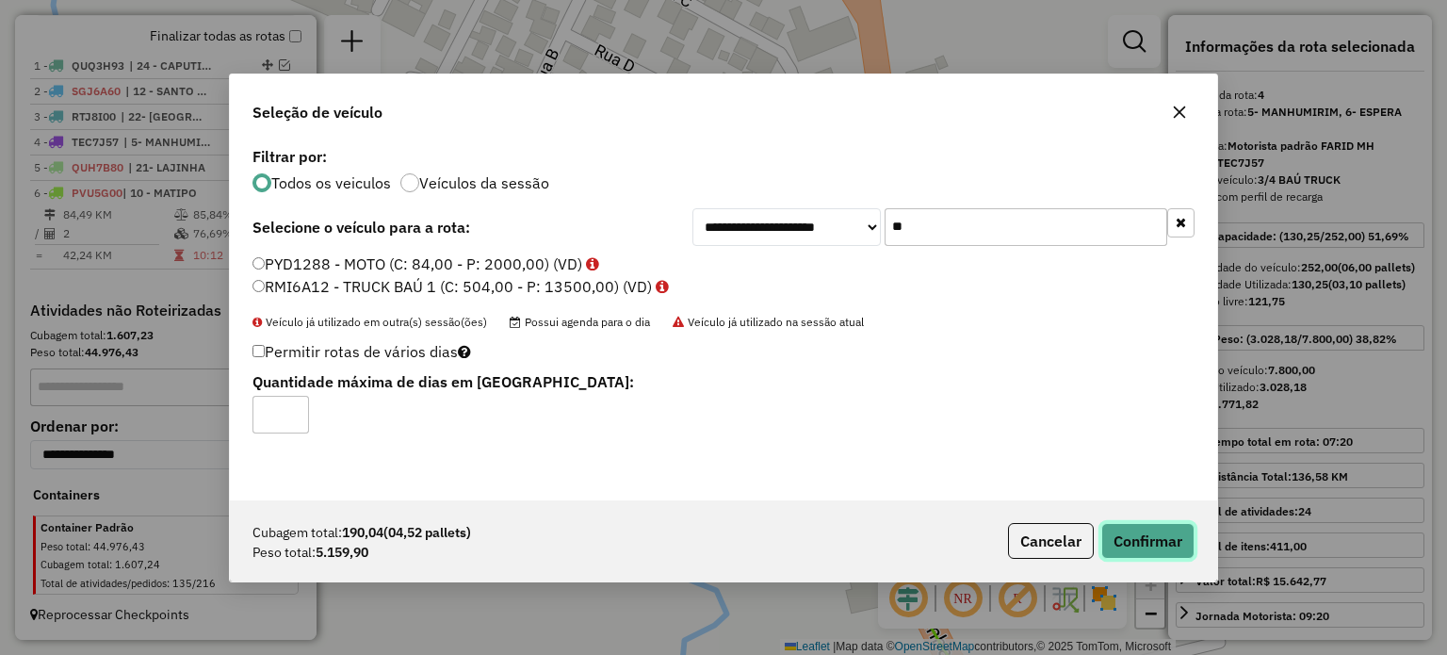
click at [1158, 533] on button "Confirmar" at bounding box center [1147, 541] width 93 height 36
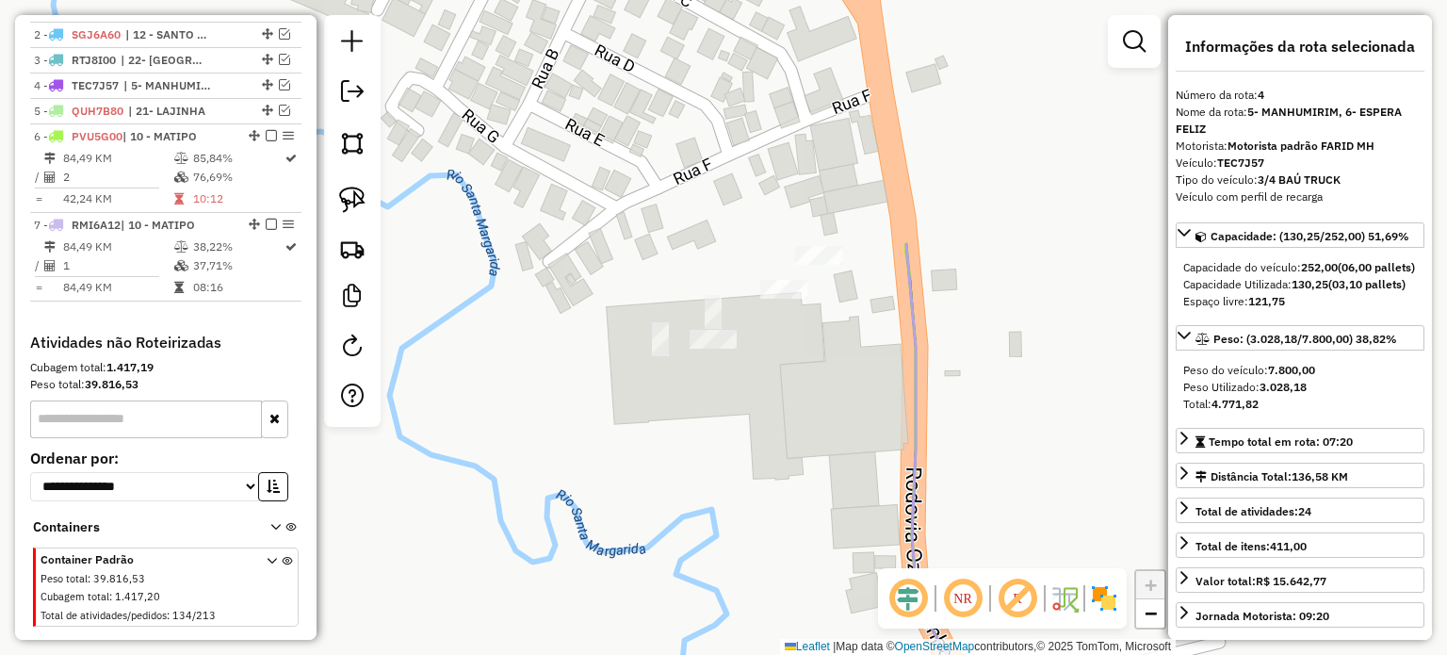
scroll to position [754, 0]
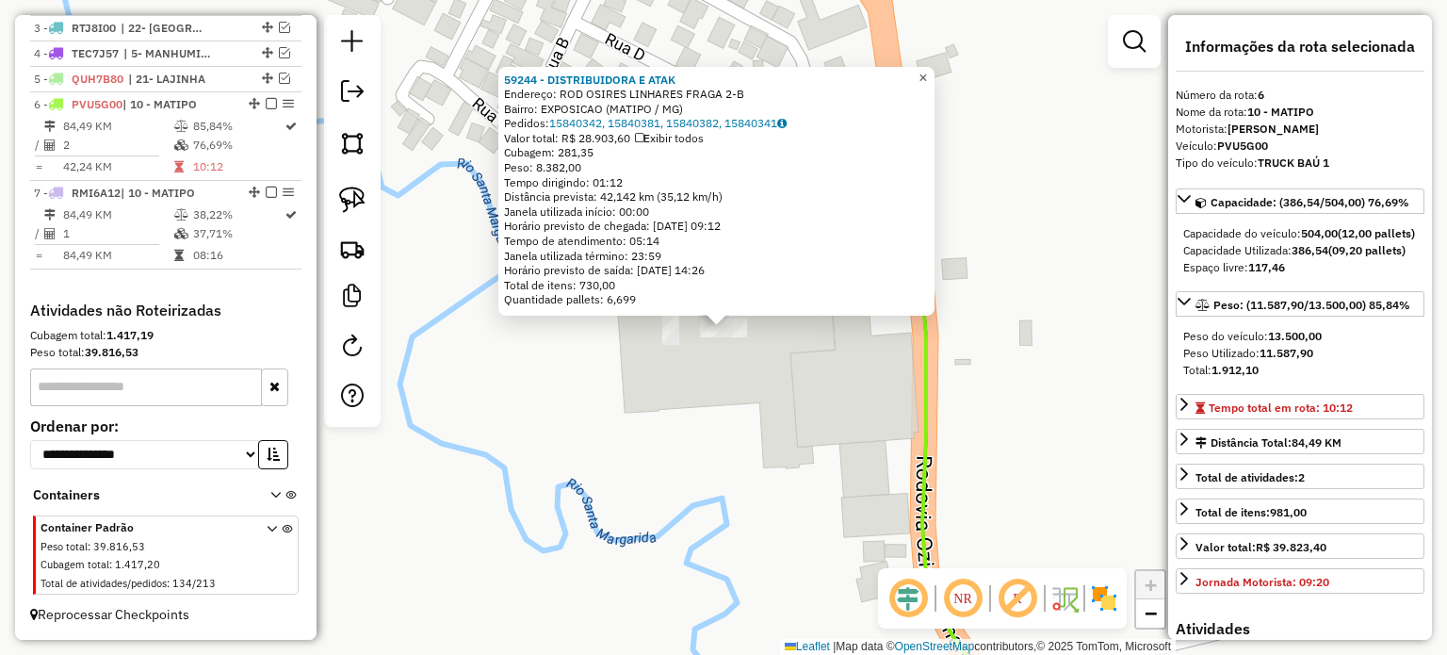
click at [927, 72] on span "×" at bounding box center [922, 78] width 8 height 16
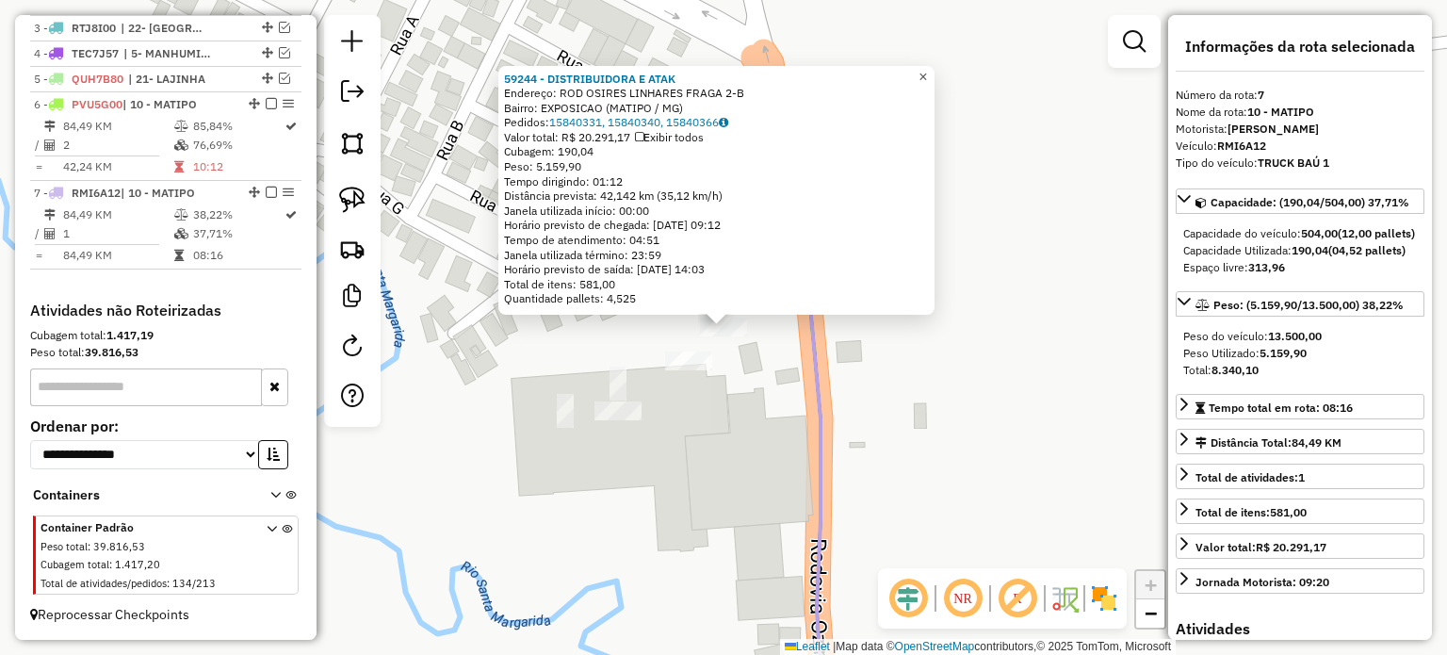
drag, startPoint x: 935, startPoint y: 69, endPoint x: 918, endPoint y: 75, distance: 18.2
click at [927, 70] on span "×" at bounding box center [922, 77] width 8 height 16
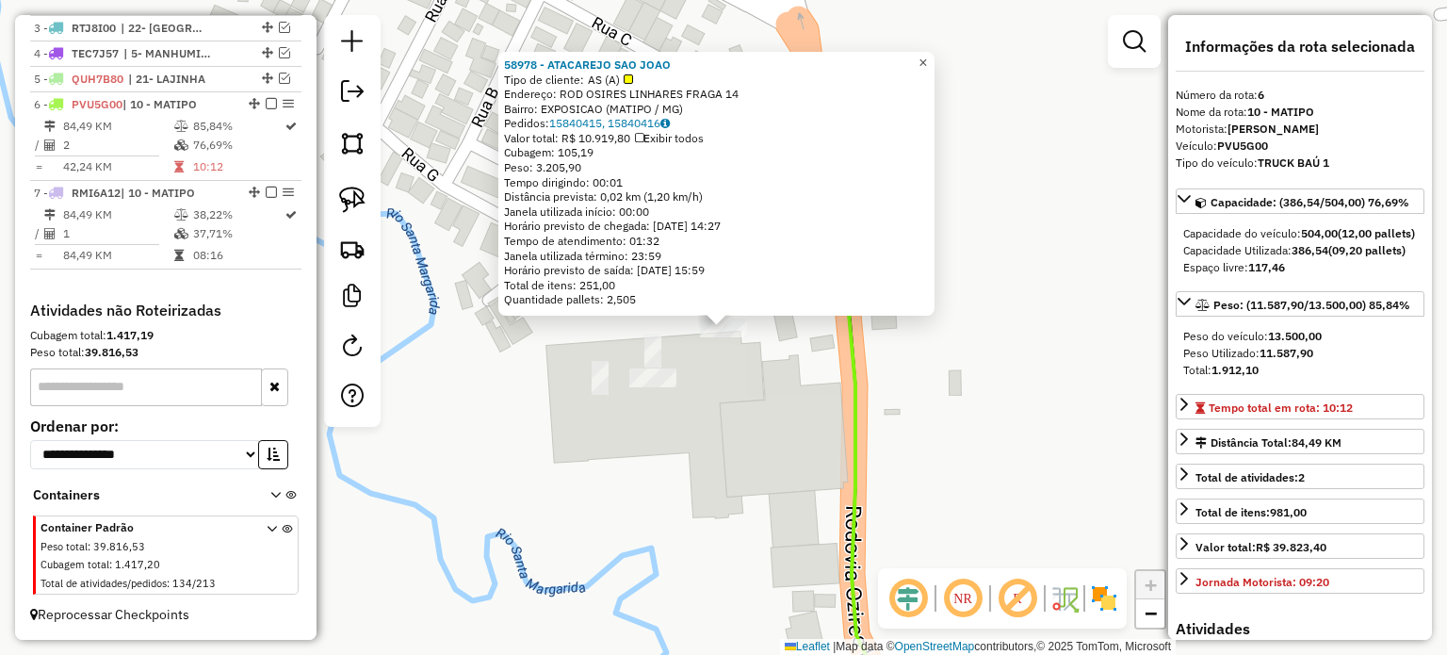
click at [927, 59] on span "×" at bounding box center [922, 63] width 8 height 16
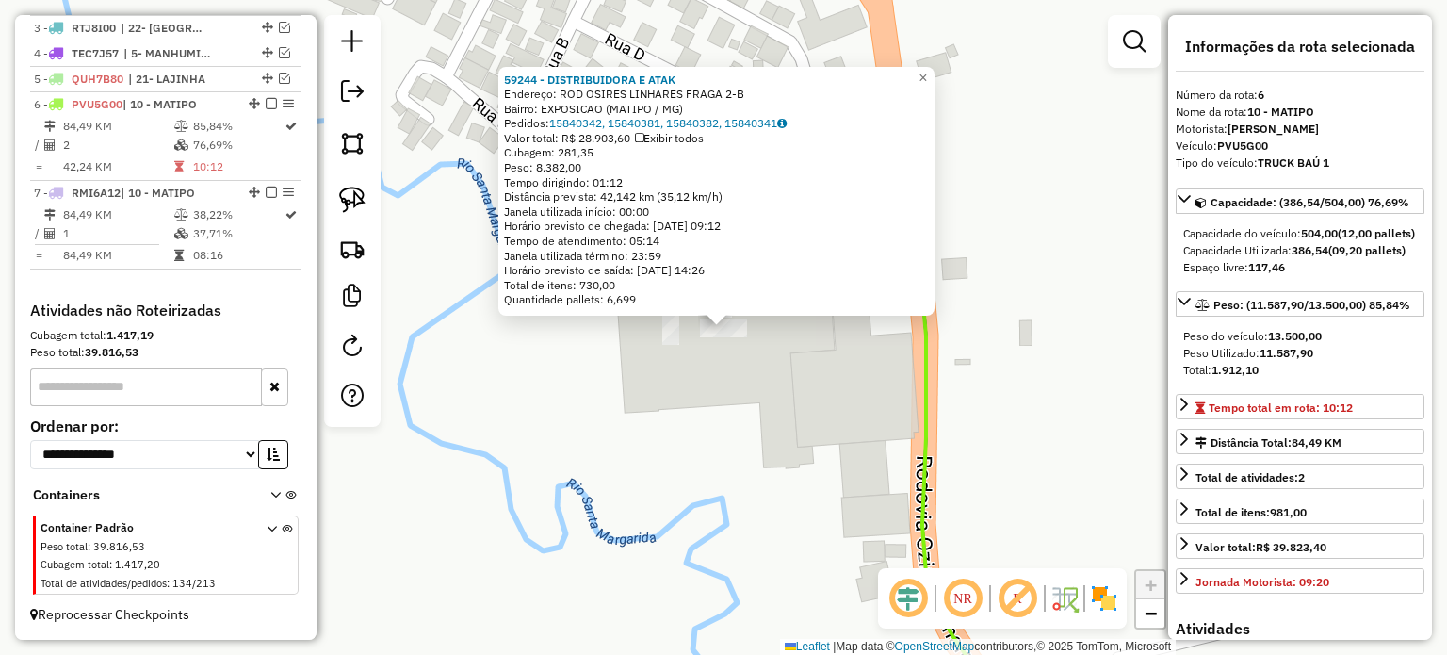
drag, startPoint x: 739, startPoint y: 395, endPoint x: 740, endPoint y: 382, distance: 12.4
click at [740, 393] on div "59244 - DISTRIBUIDORA E ATAK Endereço: ROD OSIRES LINHARES FRAGA 2-B Bairro: EX…" at bounding box center [723, 327] width 1447 height 655
click at [928, 71] on span "×" at bounding box center [923, 76] width 8 height 16
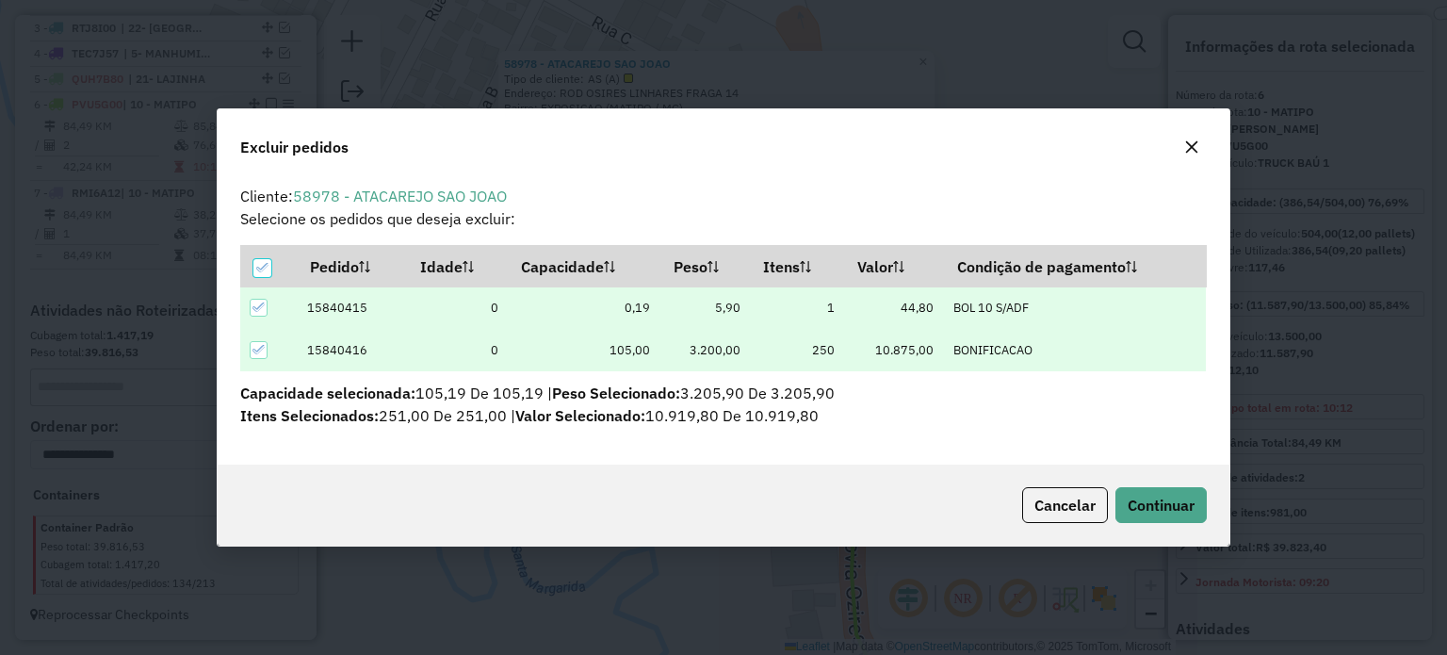
scroll to position [0, 0]
click at [1159, 503] on span "Continuar" at bounding box center [1161, 505] width 67 height 19
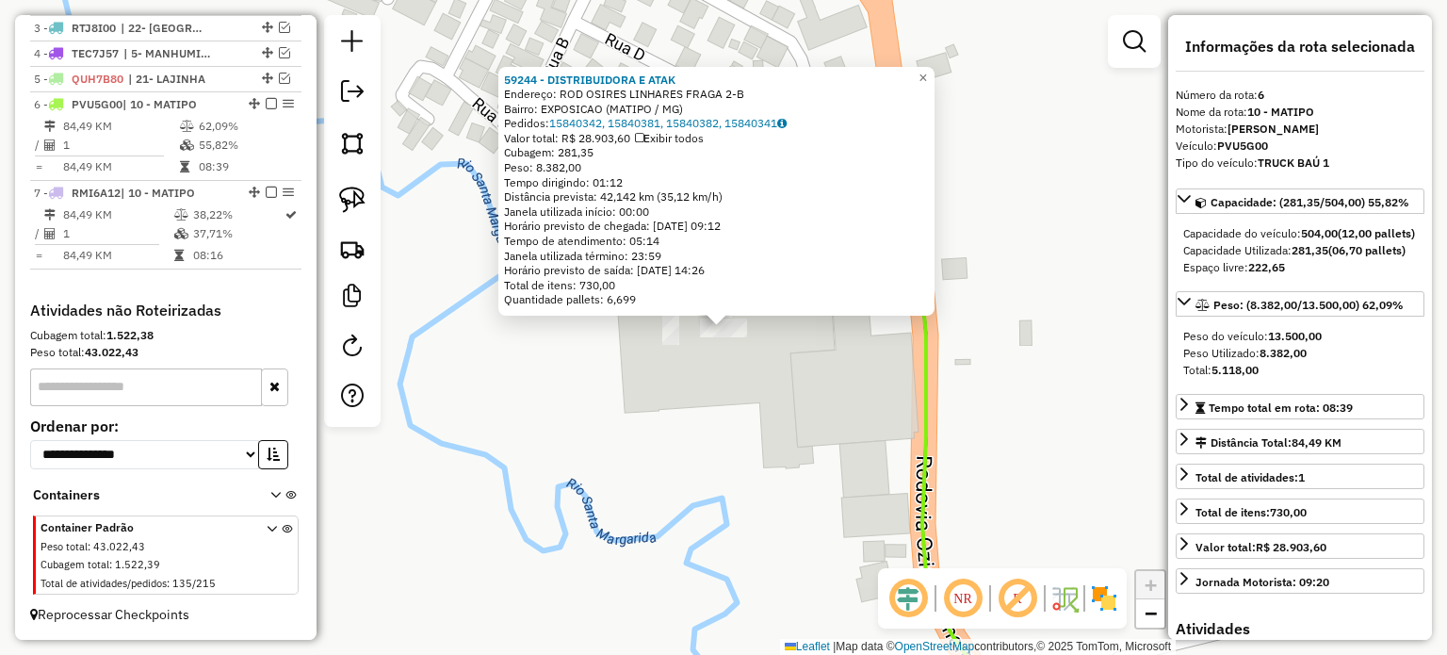
click at [666, 397] on div "59244 - DISTRIBUIDORA E ATAK Endereço: ROD OSIRES LINHARES FRAGA 2-B Bairro: EX…" at bounding box center [723, 327] width 1447 height 655
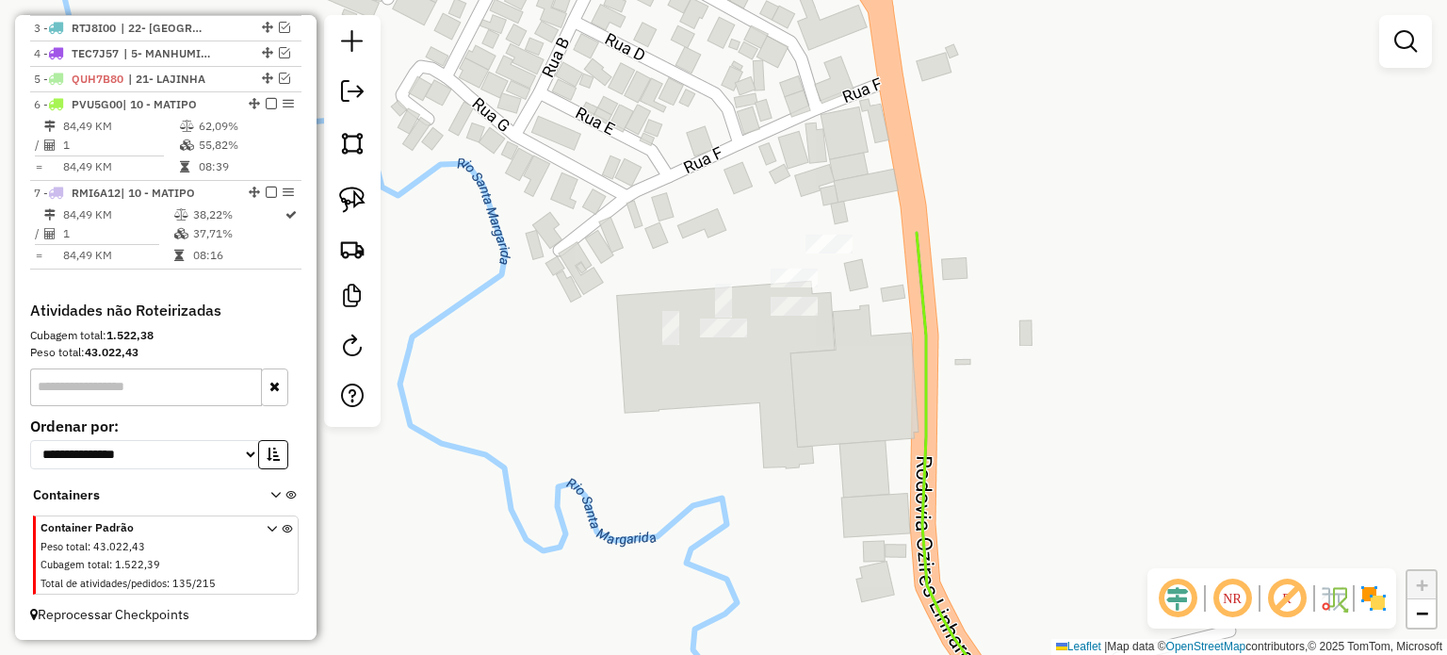
drag, startPoint x: 350, startPoint y: 192, endPoint x: 566, endPoint y: 236, distance: 220.2
click at [353, 192] on img at bounding box center [352, 200] width 26 height 26
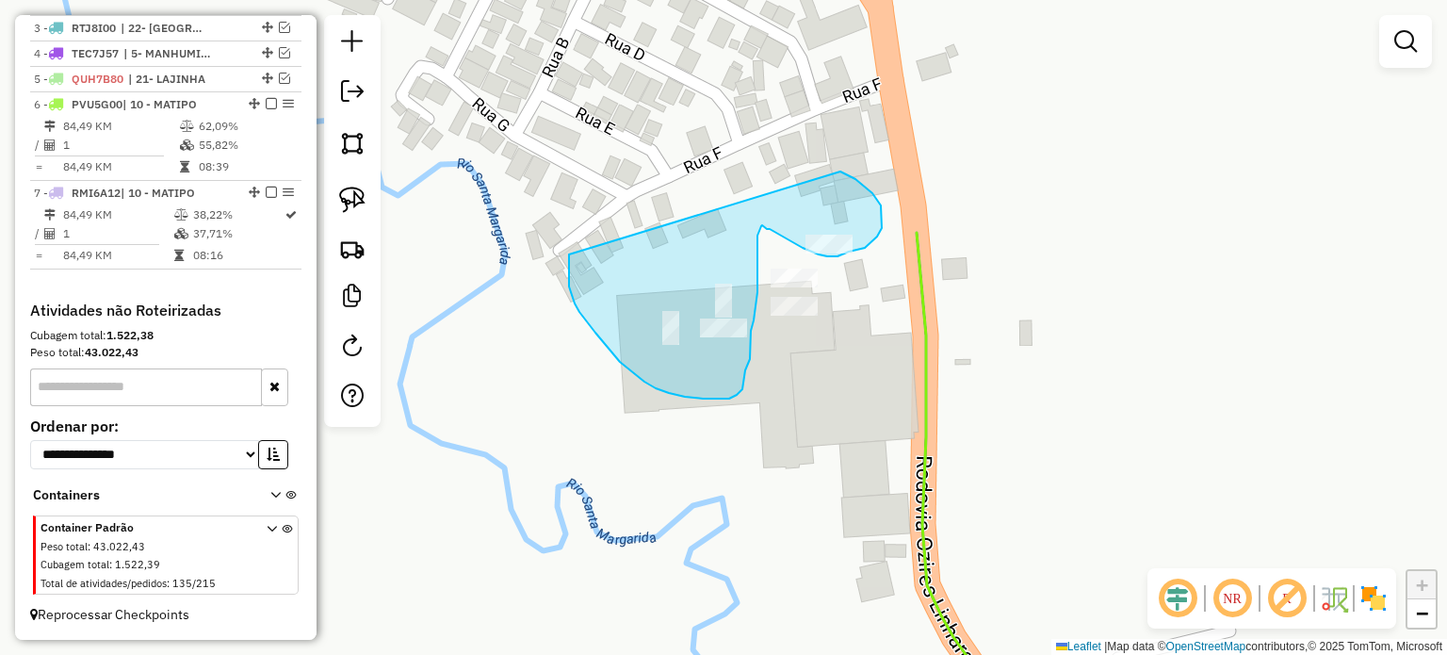
drag, startPoint x: 569, startPoint y: 270, endPoint x: 837, endPoint y: 171, distance: 286.4
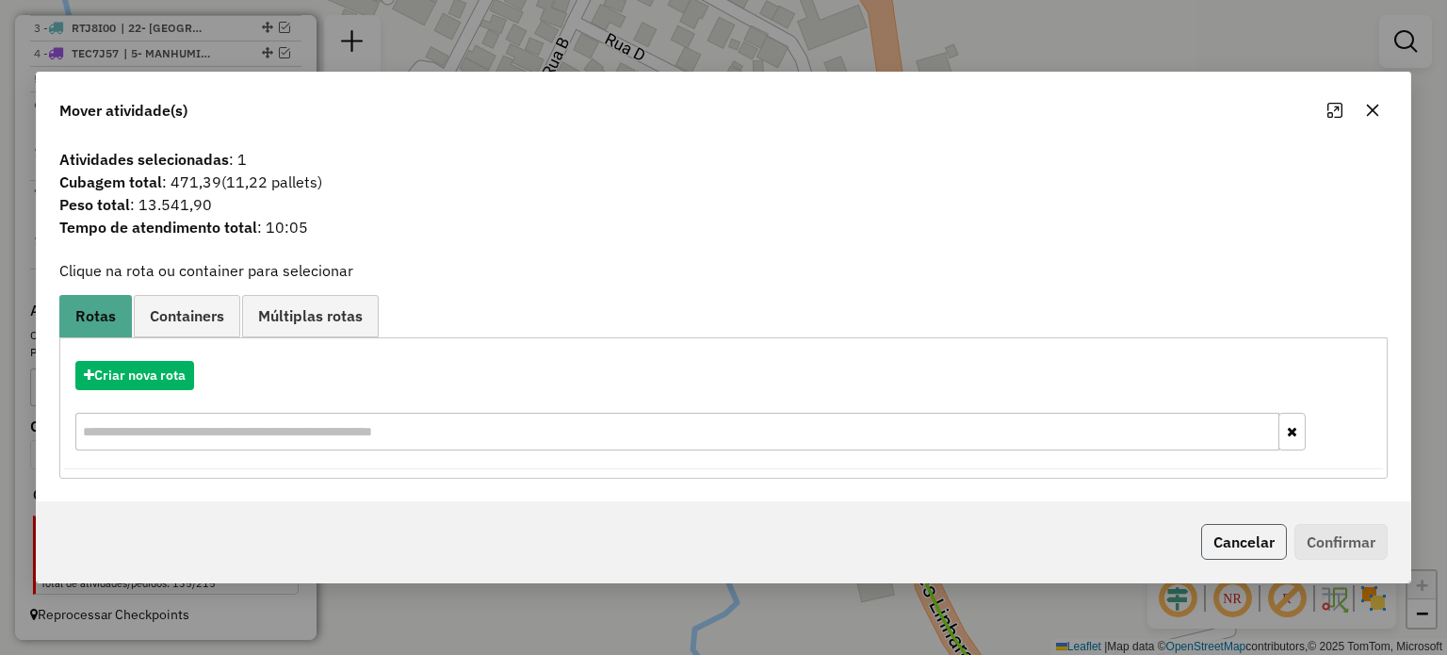
click at [1238, 544] on button "Cancelar" at bounding box center [1244, 542] width 86 height 36
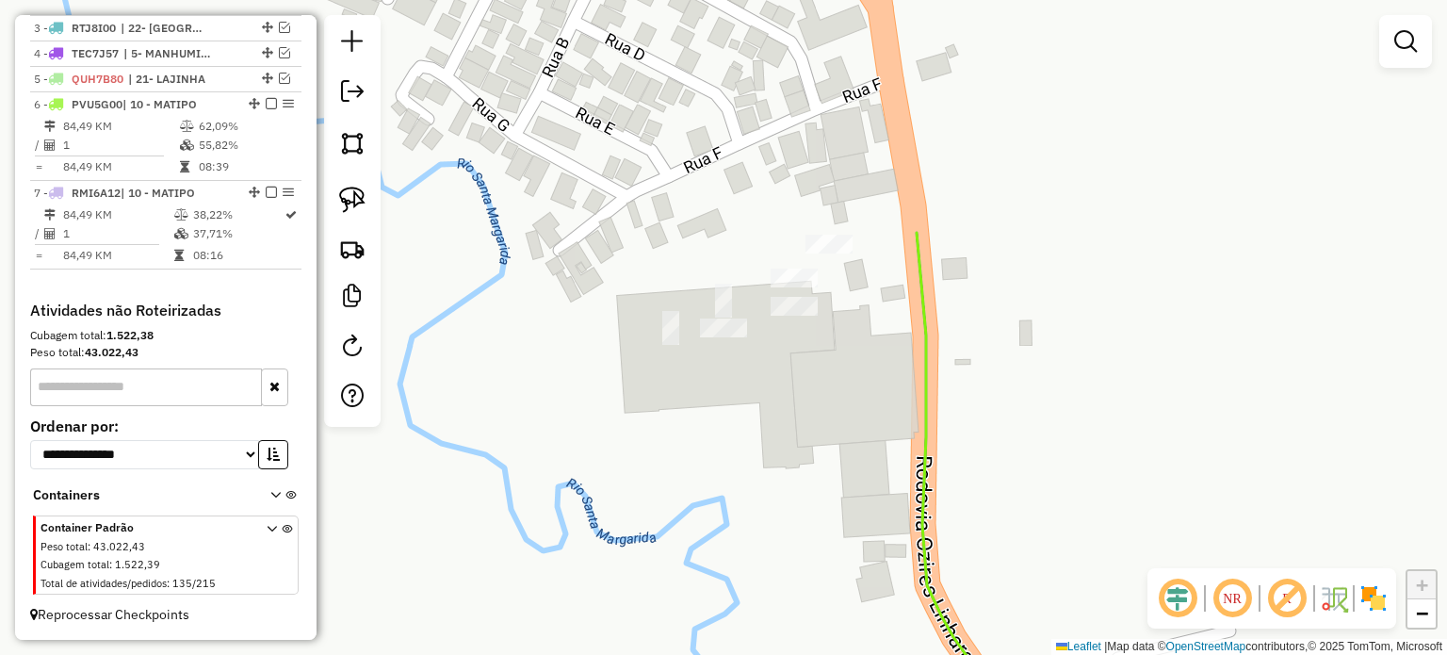
drag, startPoint x: 355, startPoint y: 189, endPoint x: 381, endPoint y: 194, distance: 25.9
click at [355, 190] on img at bounding box center [352, 200] width 26 height 26
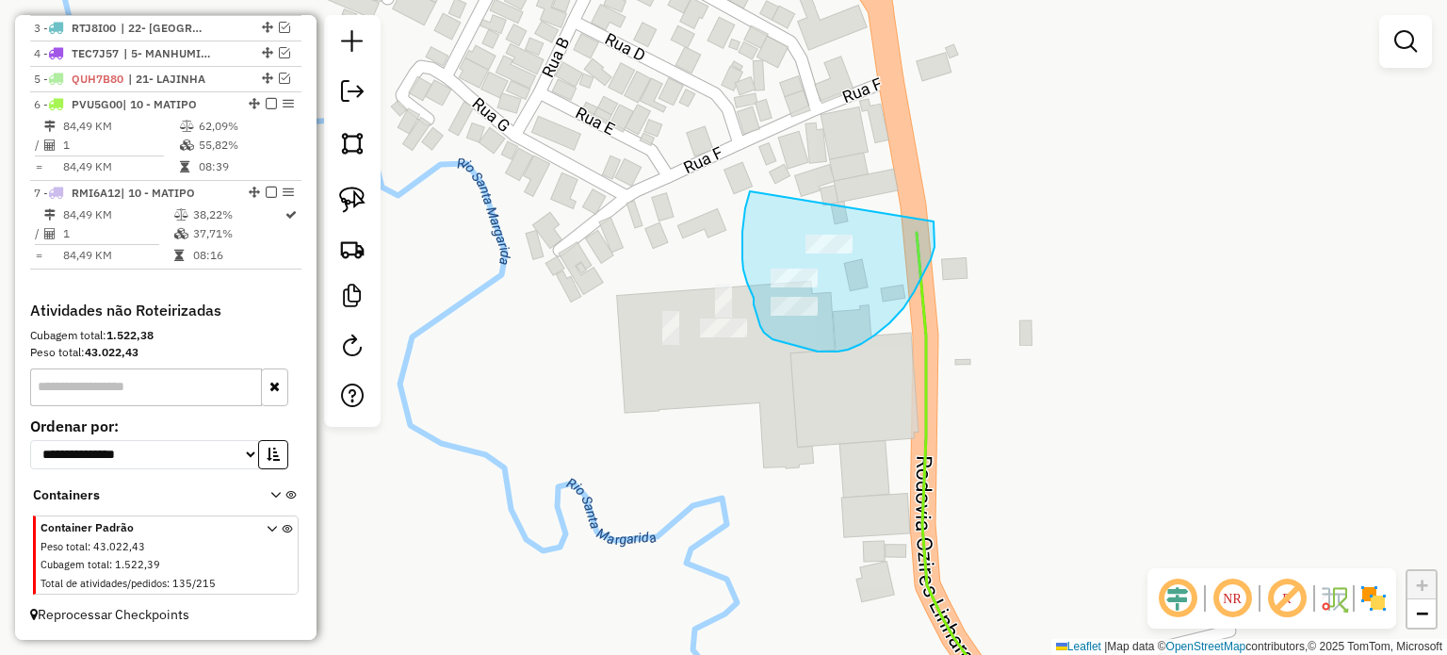
drag, startPoint x: 749, startPoint y: 195, endPoint x: 921, endPoint y: 212, distance: 173.2
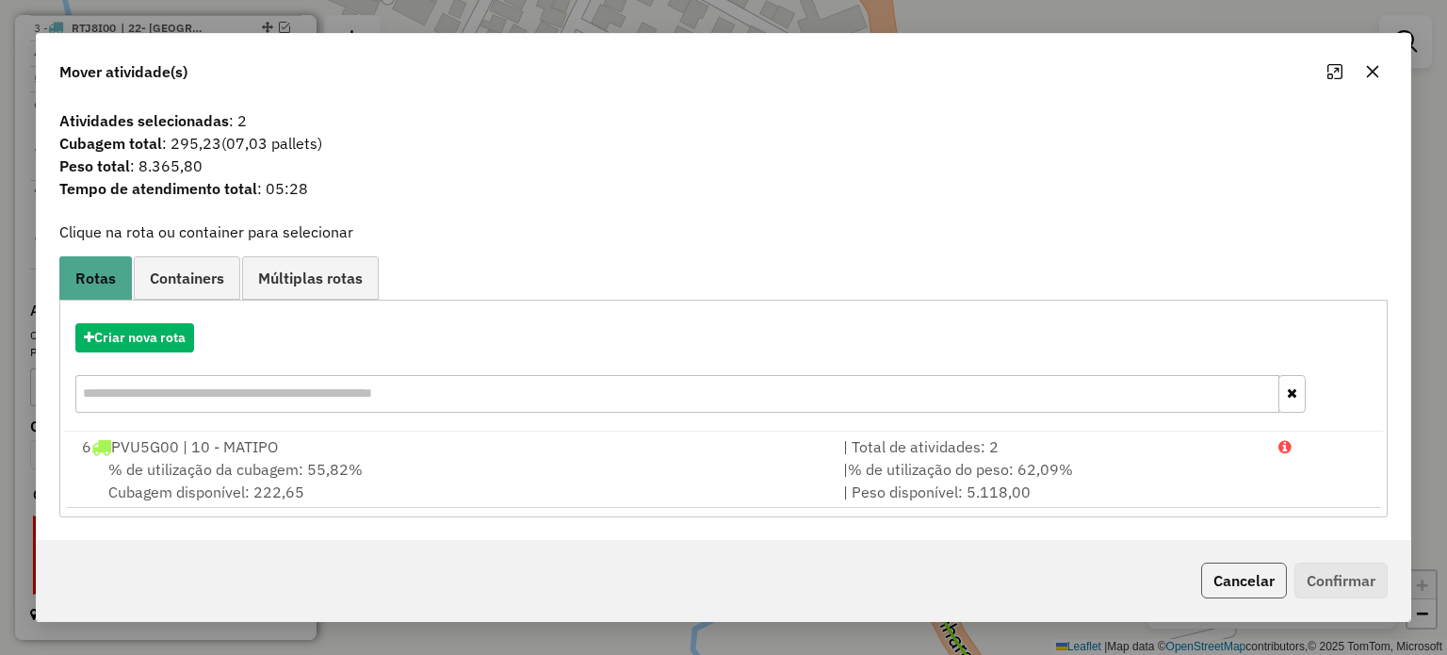
click at [1266, 579] on button "Cancelar" at bounding box center [1244, 580] width 86 height 36
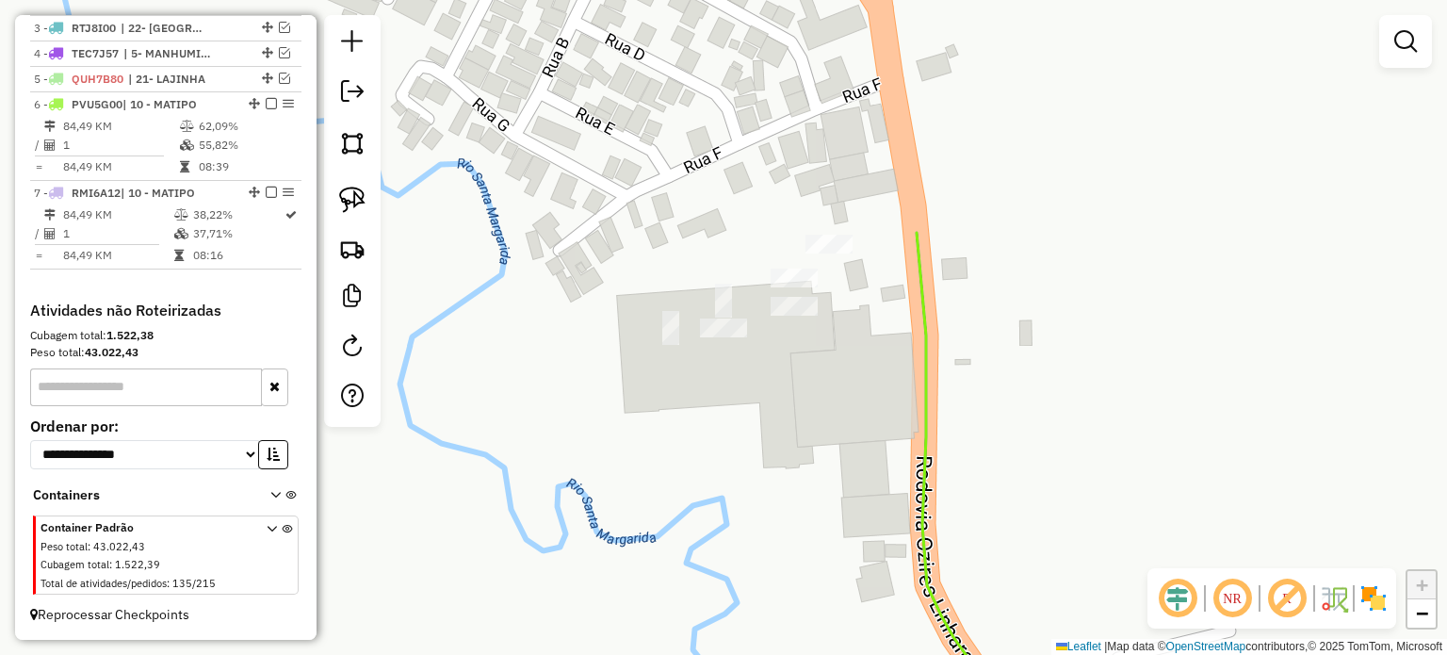
click at [687, 304] on div "Janela de atendimento Grade de atendimento Capacidade Transportadoras Veículos …" at bounding box center [723, 327] width 1447 height 655
drag, startPoint x: 350, startPoint y: 190, endPoint x: 621, endPoint y: 250, distance: 276.8
click at [350, 190] on img at bounding box center [352, 200] width 26 height 26
drag, startPoint x: 746, startPoint y: 260, endPoint x: 833, endPoint y: 268, distance: 87.0
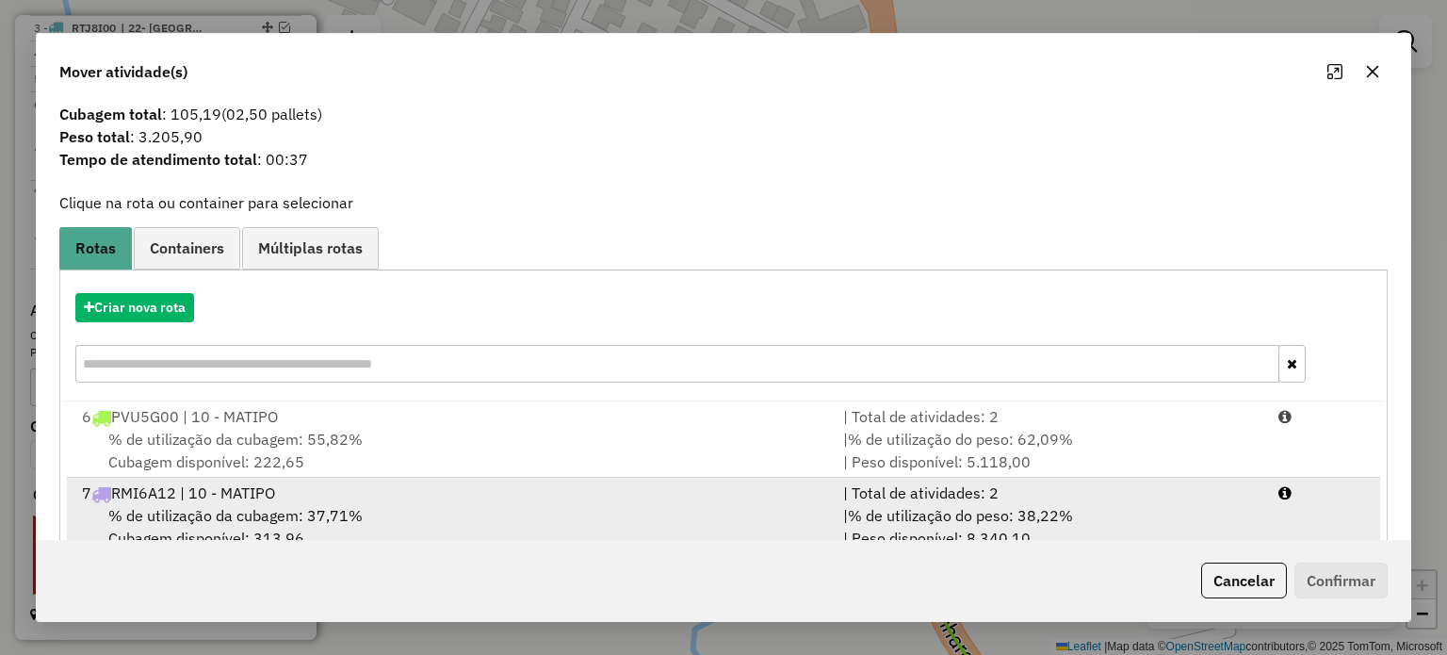
scroll to position [74, 0]
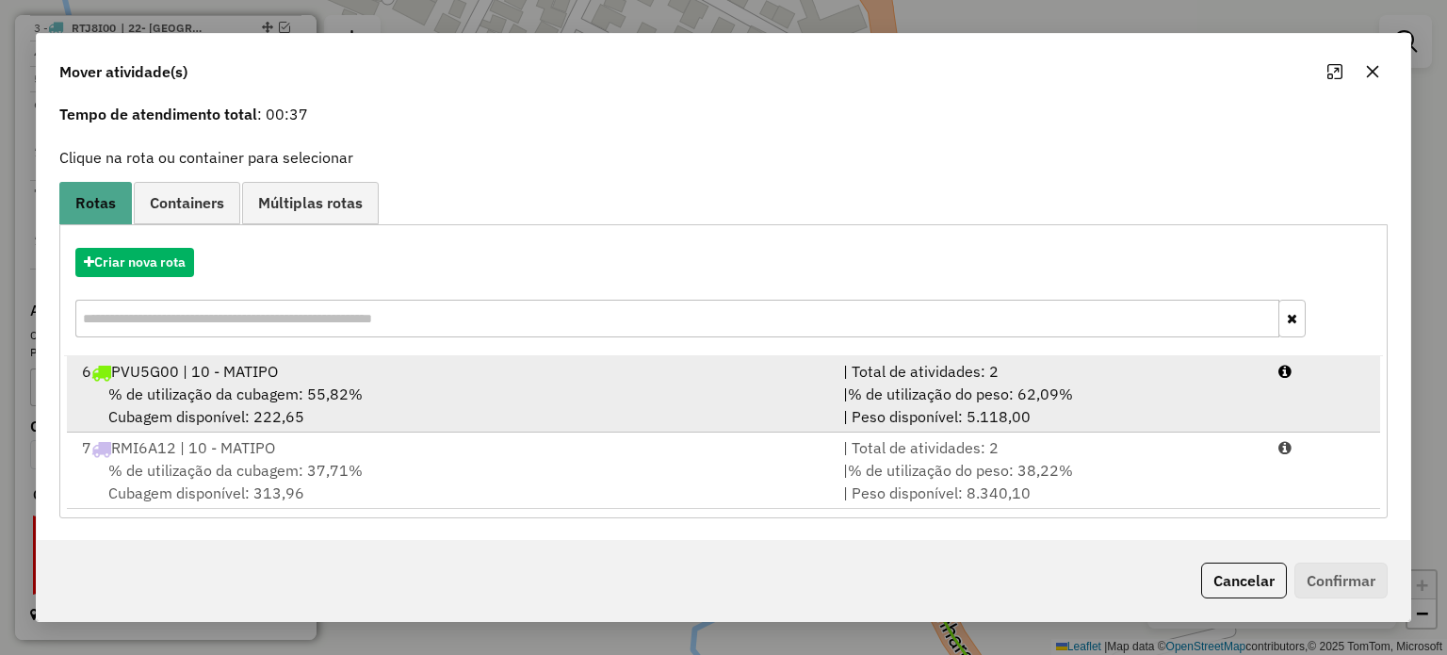
click at [511, 385] on div "% de utilização da cubagem: 55,82% Cubagem disponível: 222,65" at bounding box center [451, 404] width 761 height 45
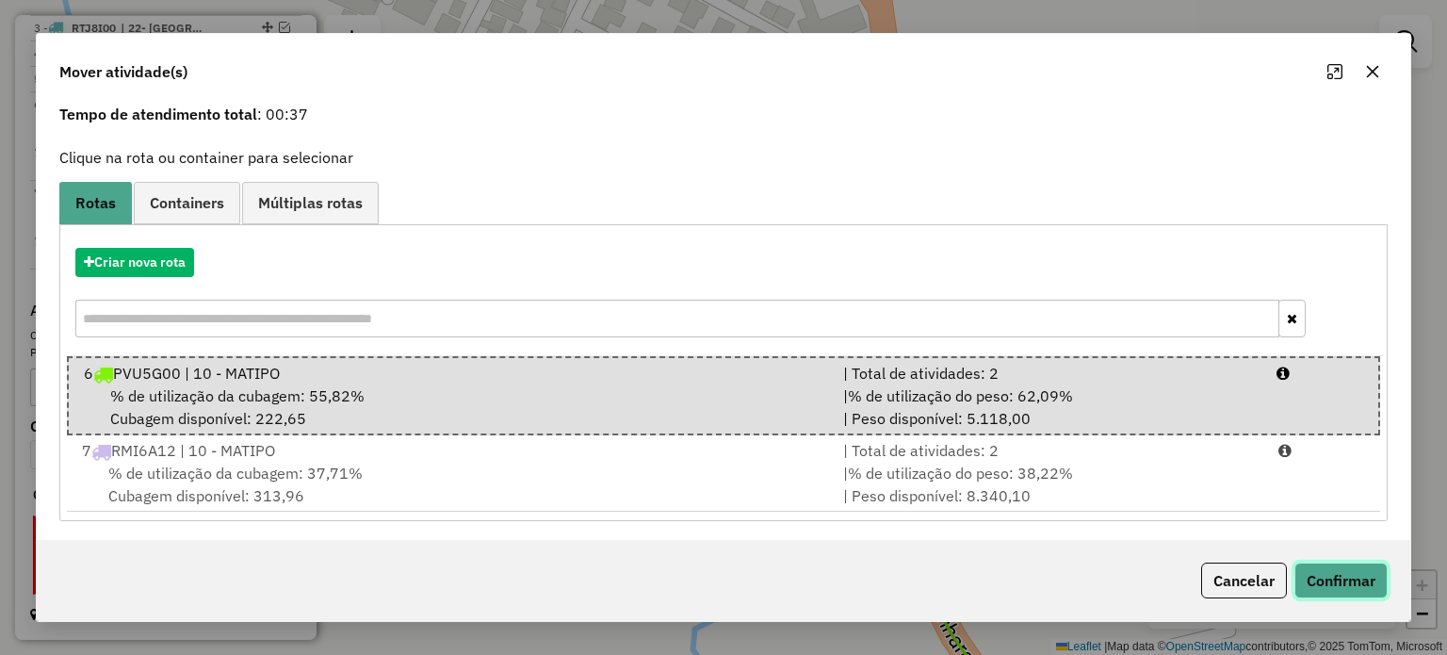
click at [1341, 577] on button "Confirmar" at bounding box center [1340, 580] width 93 height 36
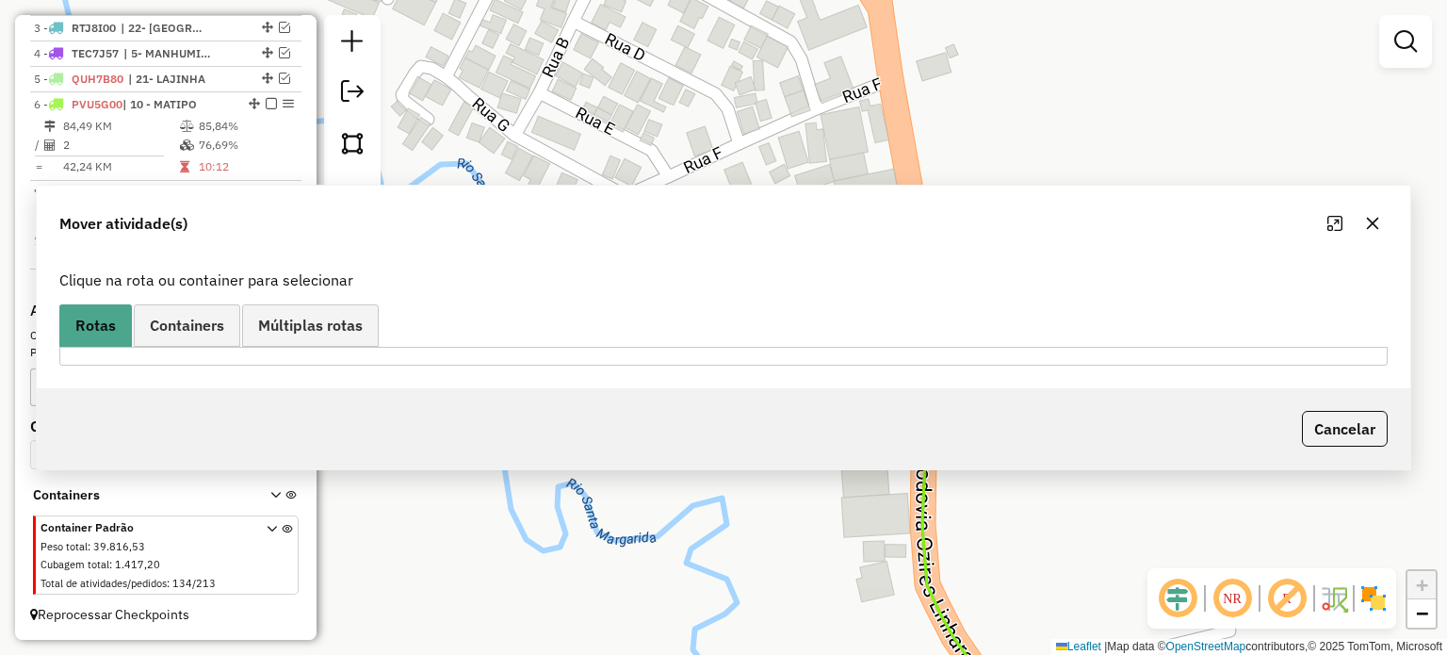
scroll to position [0, 0]
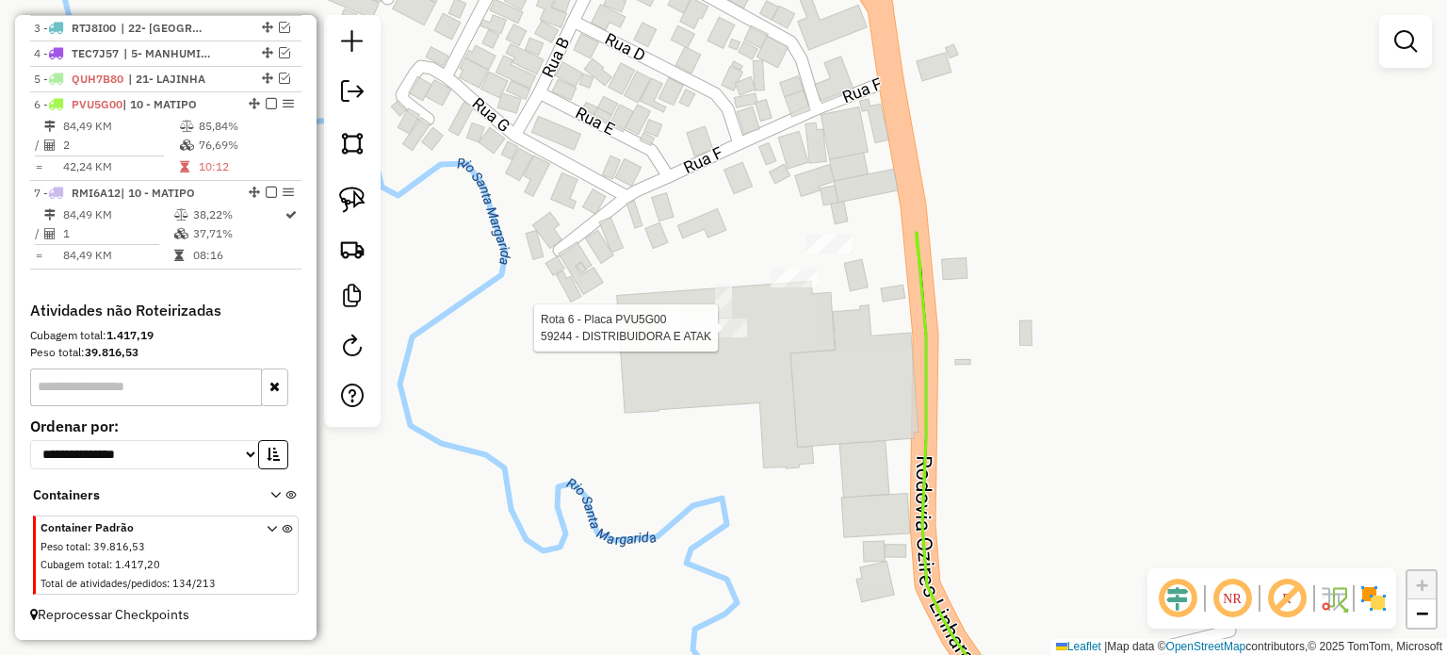
select select "*********"
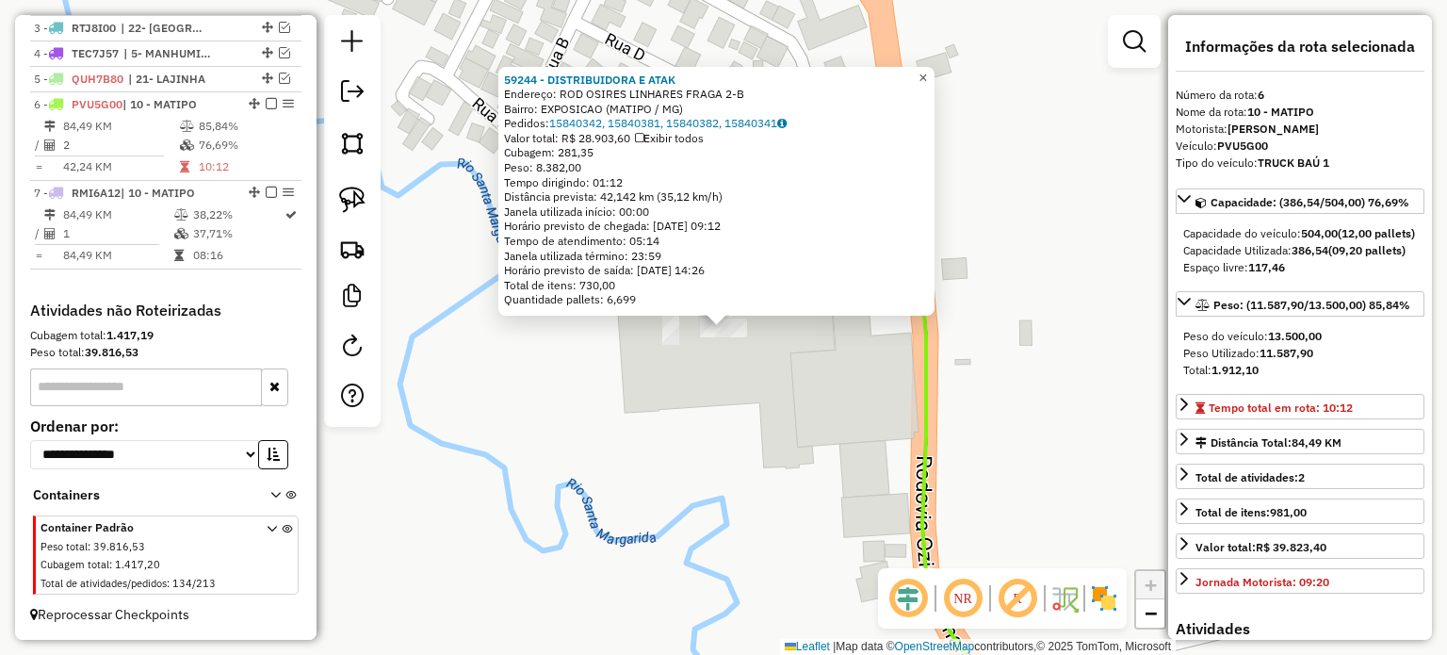
click at [927, 70] on span "×" at bounding box center [922, 78] width 8 height 16
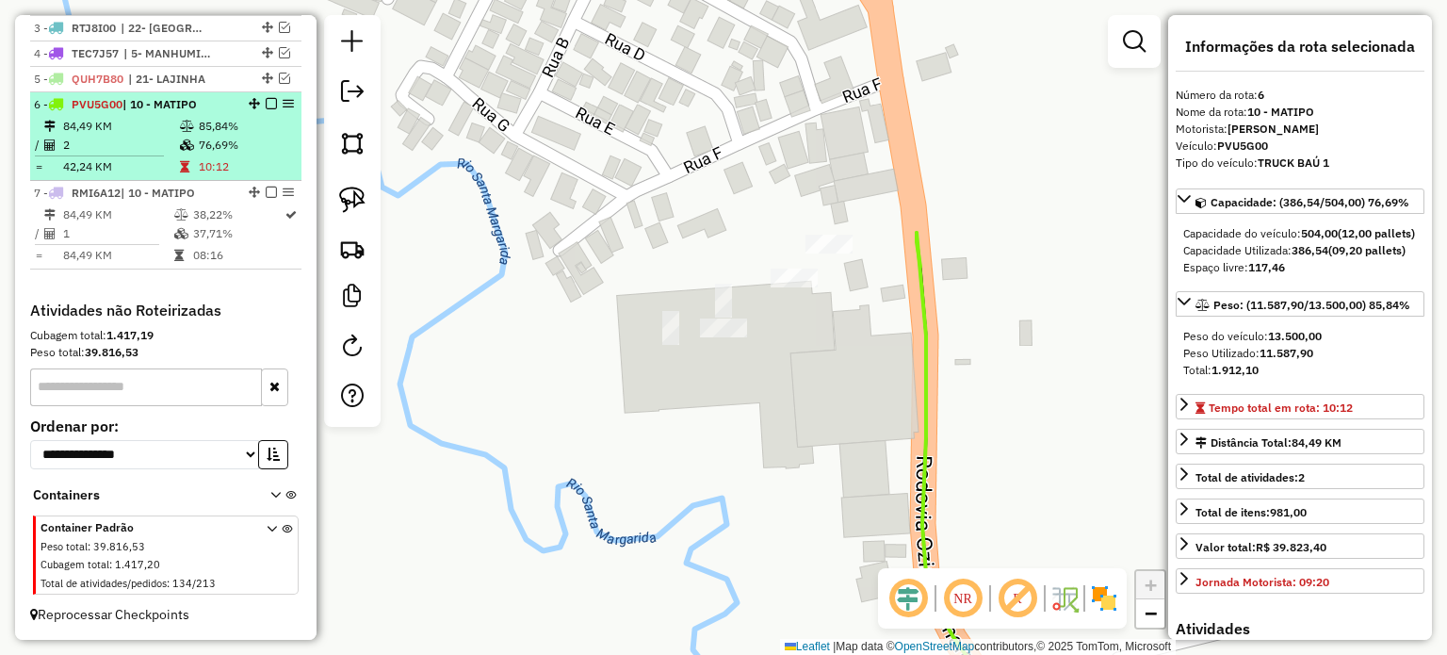
click at [266, 107] on em at bounding box center [271, 103] width 11 height 11
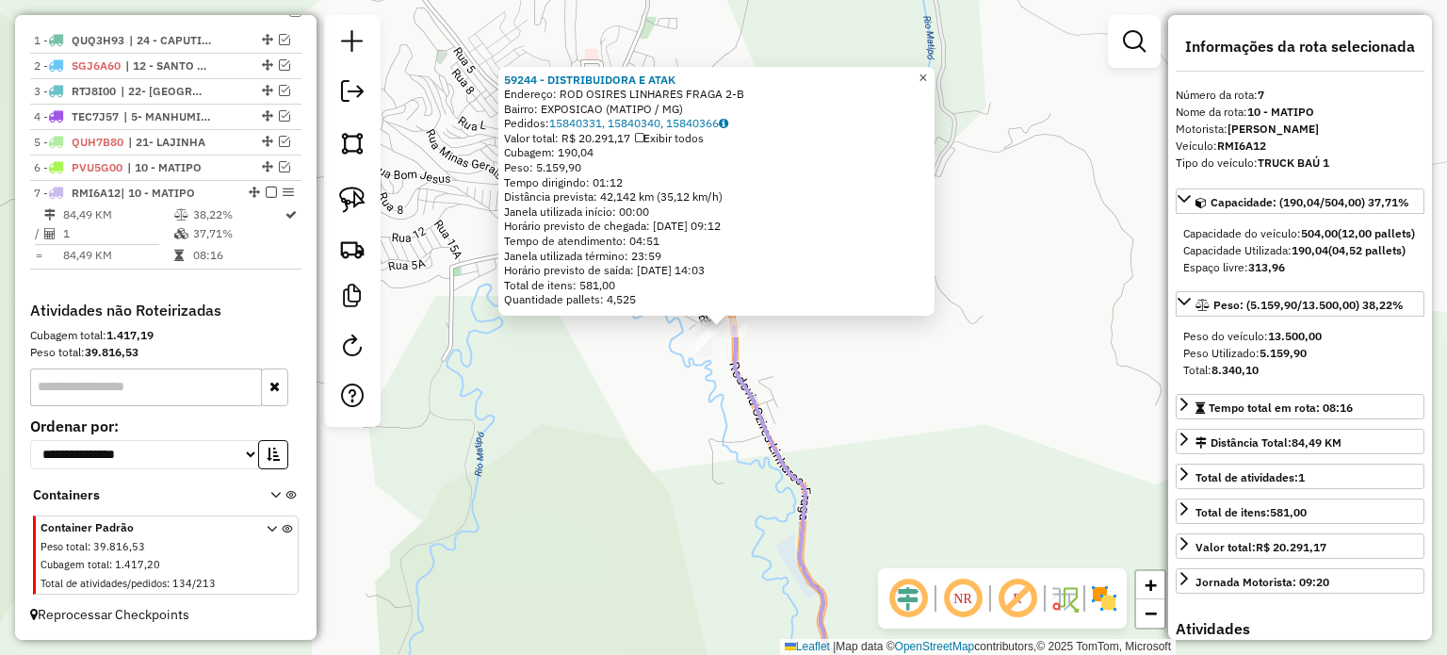
click at [927, 70] on span "×" at bounding box center [922, 78] width 8 height 16
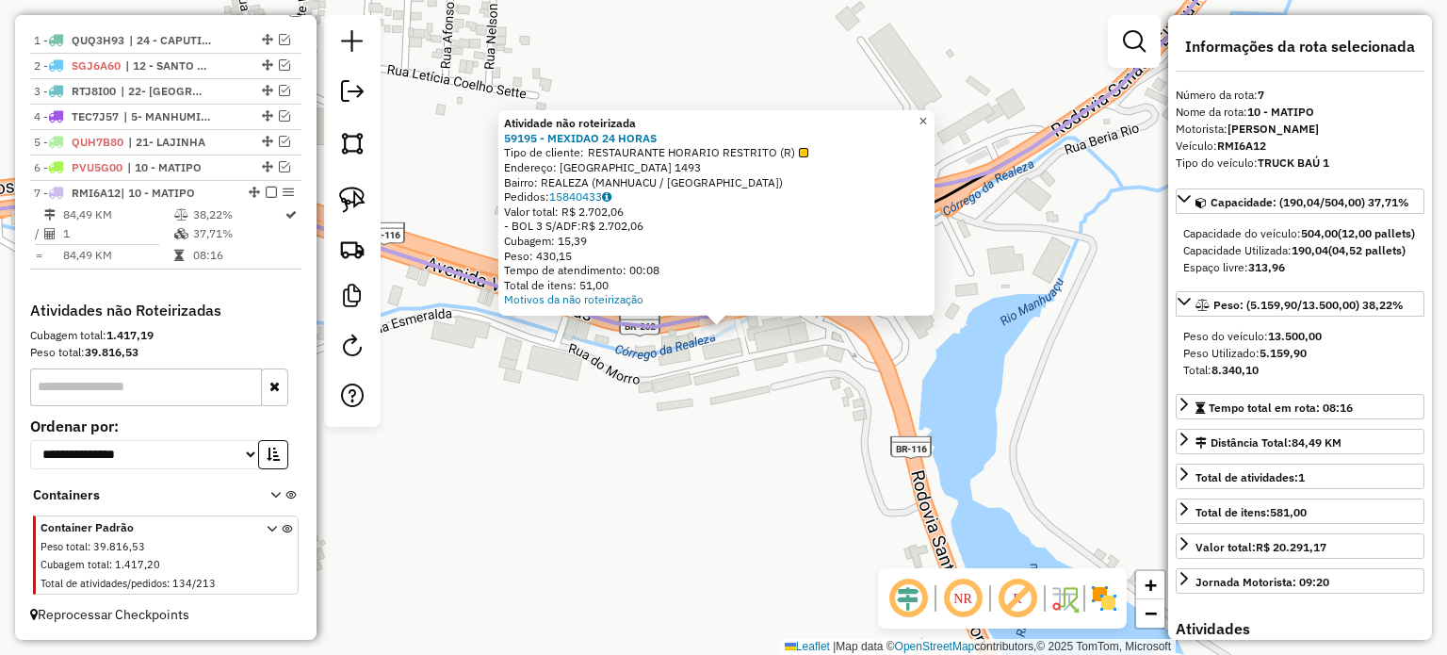
click at [927, 115] on span "×" at bounding box center [922, 121] width 8 height 16
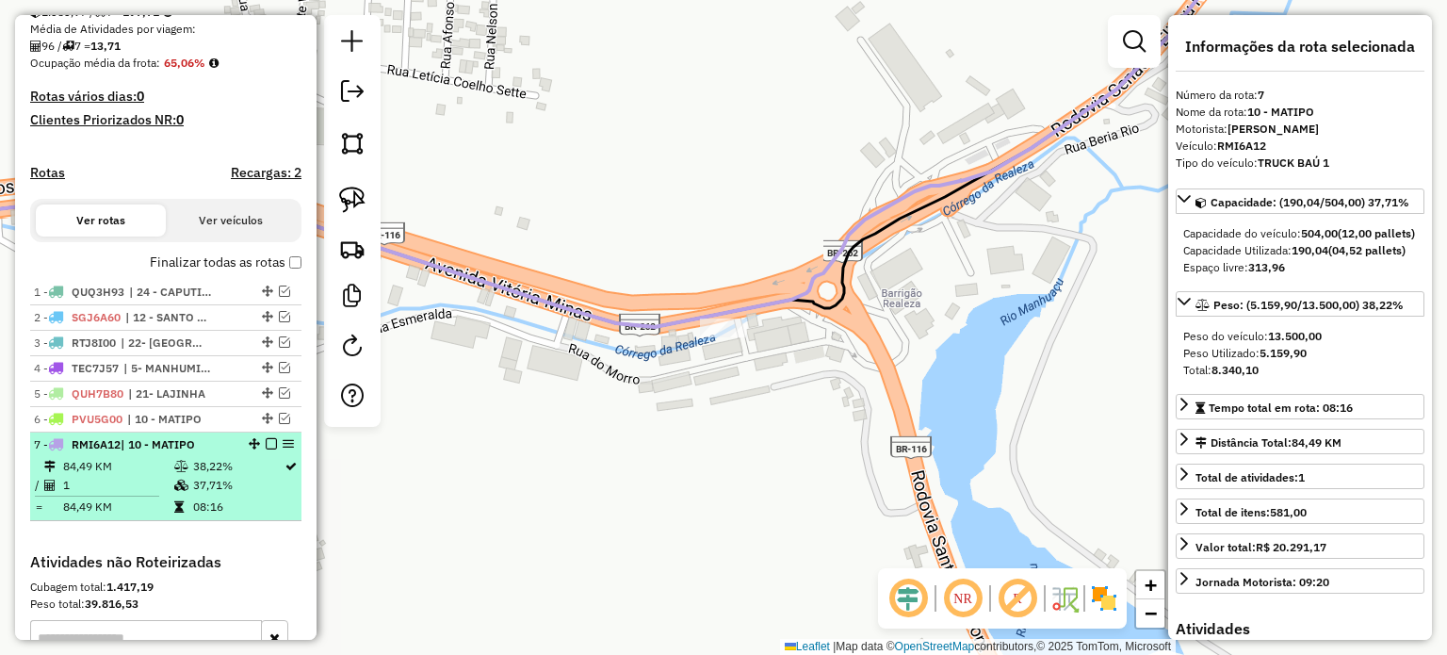
scroll to position [408, 0]
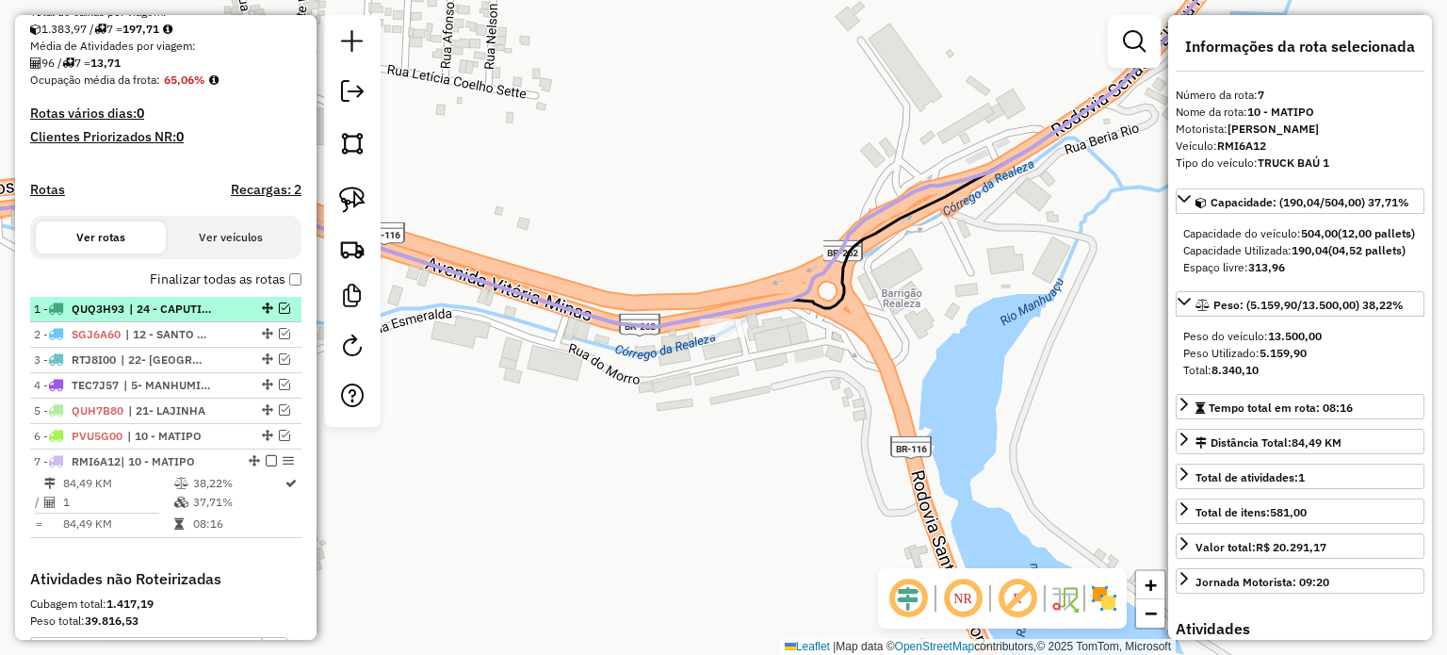
click at [283, 314] on em at bounding box center [284, 307] width 11 height 11
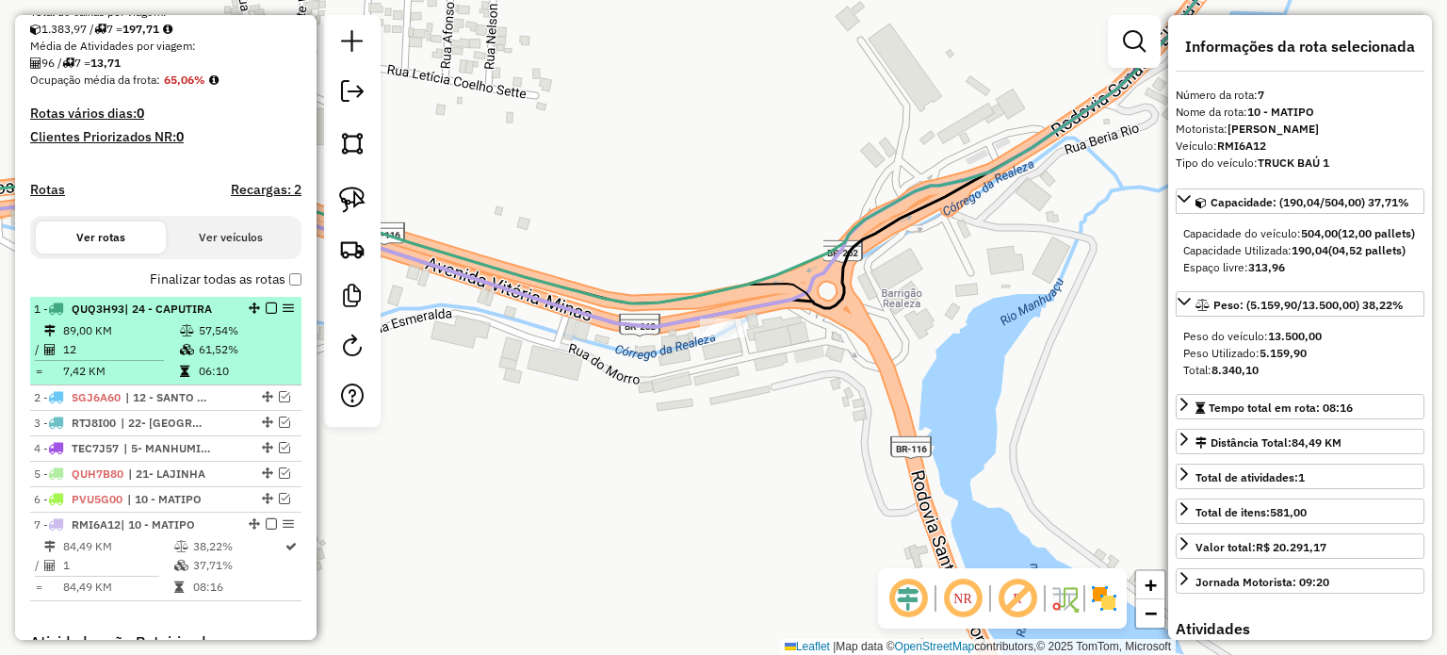
click at [146, 316] on span "| 24 - CAPUTIRA" at bounding box center [168, 308] width 88 height 14
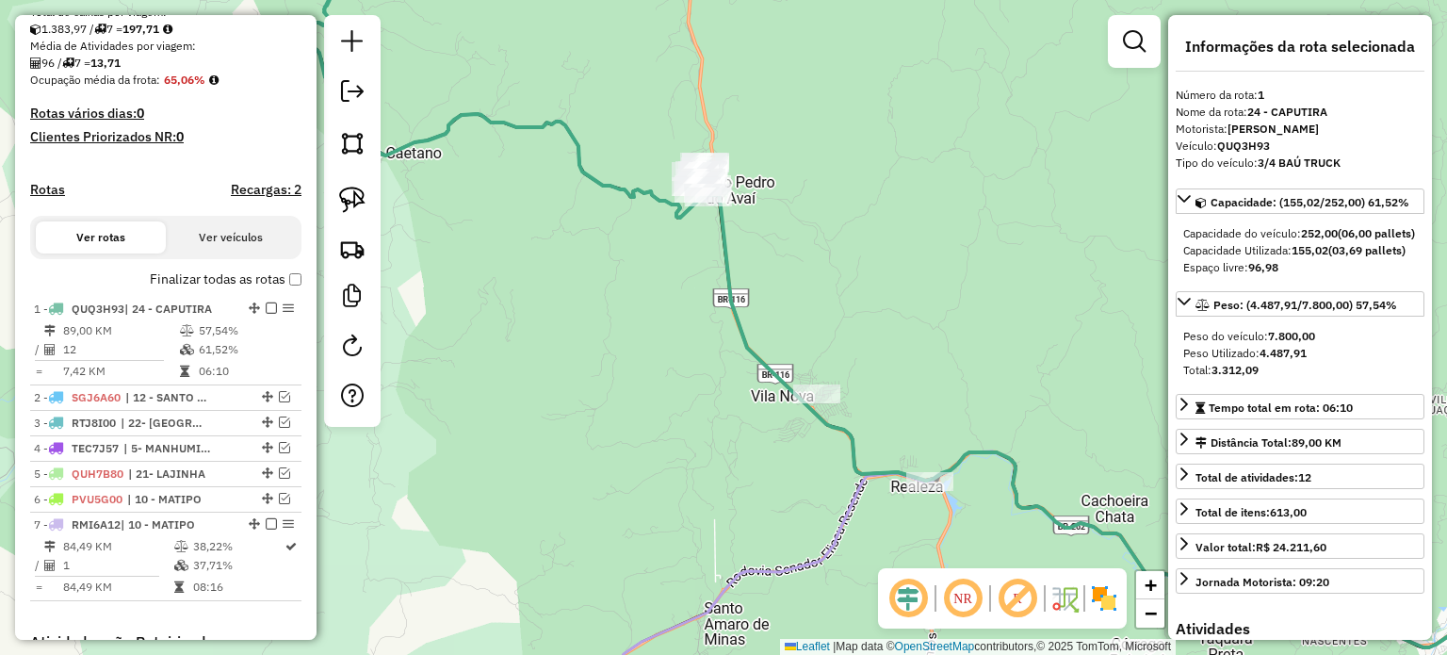
drag, startPoint x: 839, startPoint y: 354, endPoint x: 931, endPoint y: 397, distance: 100.7
click at [931, 397] on div "Janela de atendimento Grade de atendimento Capacidade Transportadoras Veículos …" at bounding box center [723, 327] width 1447 height 655
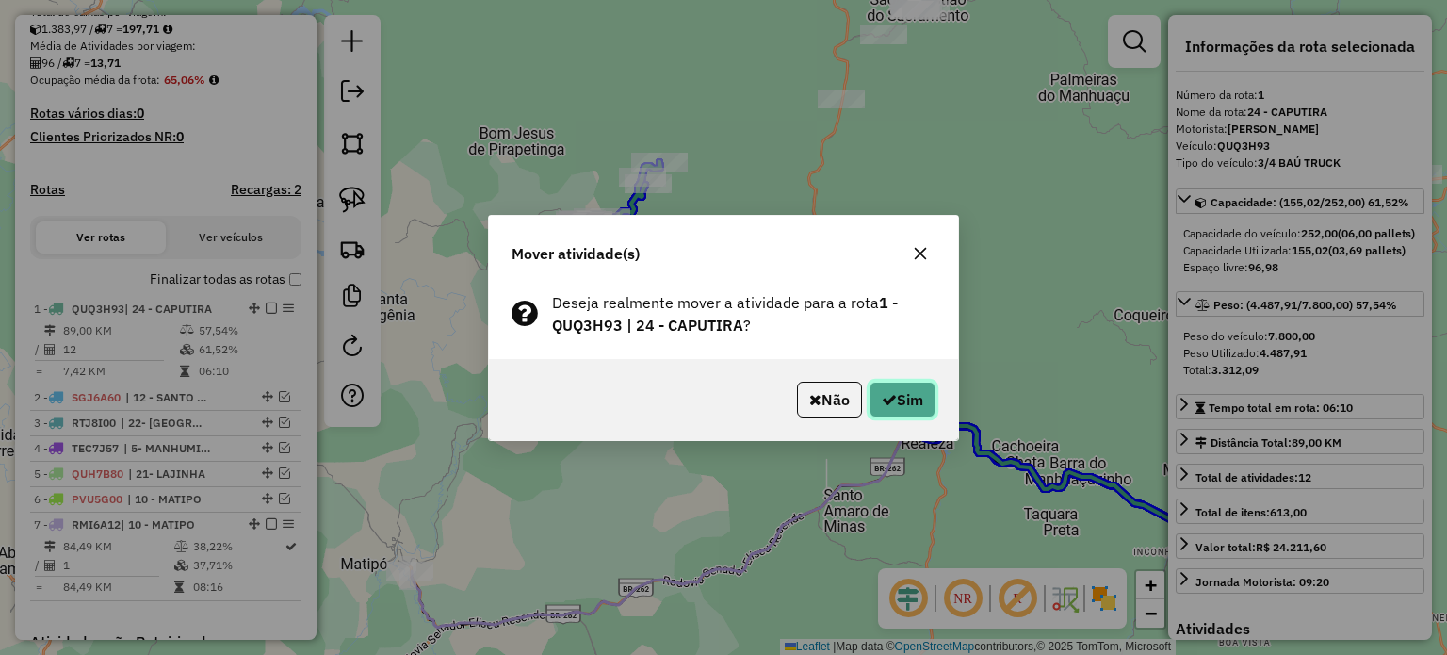
drag, startPoint x: 925, startPoint y: 399, endPoint x: 907, endPoint y: 406, distance: 19.1
click at [923, 400] on button "Sim" at bounding box center [903, 400] width 66 height 36
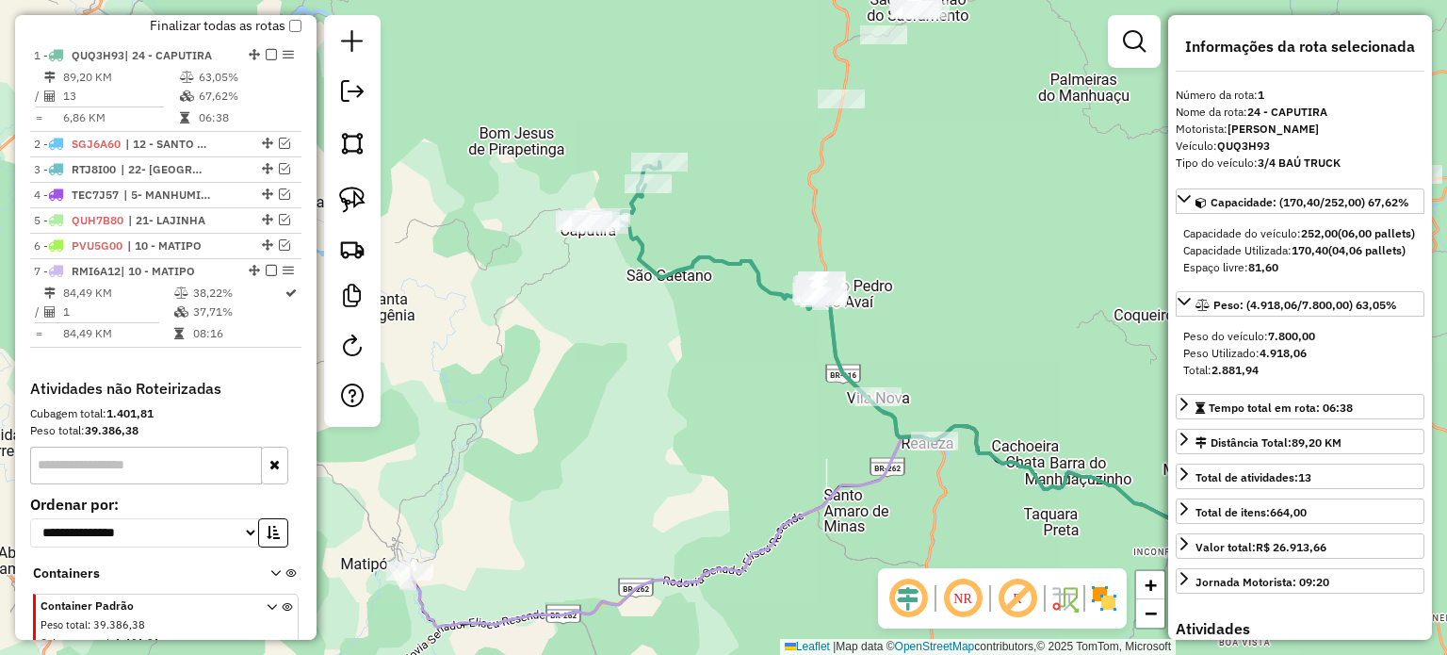
scroll to position [705, 0]
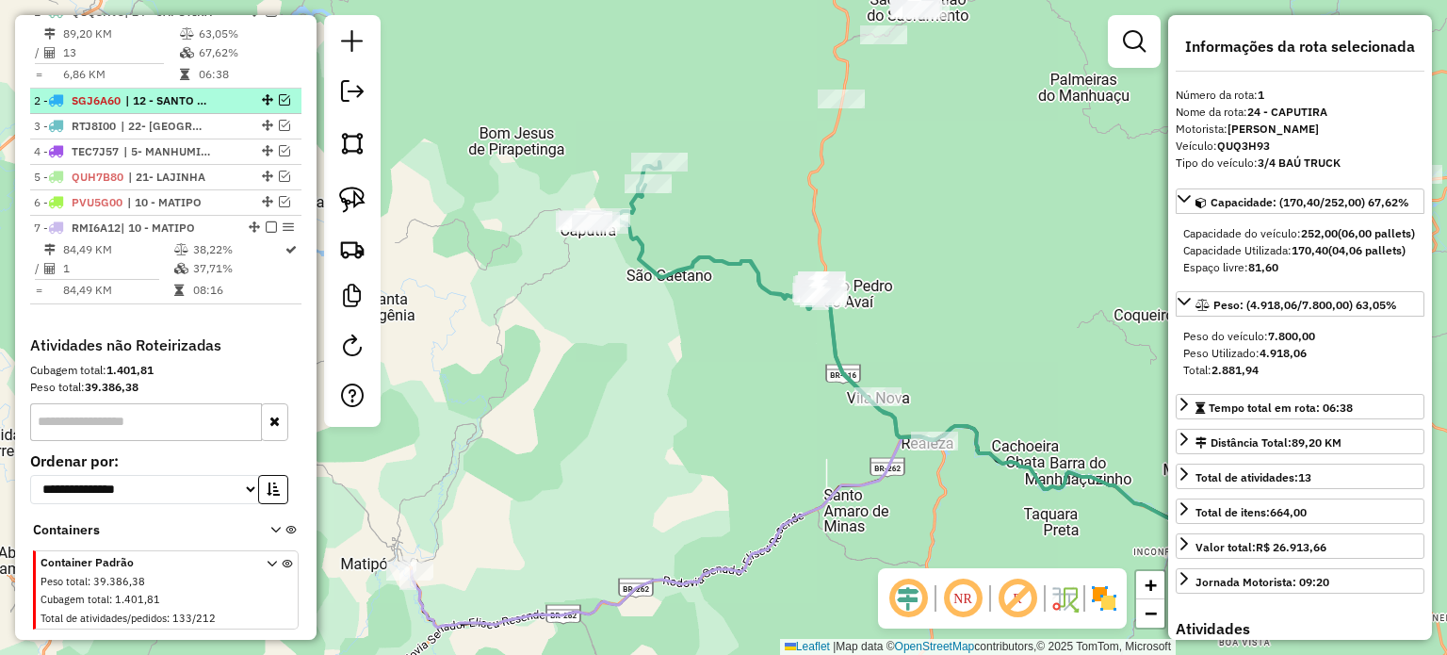
click at [281, 106] on em at bounding box center [284, 99] width 11 height 11
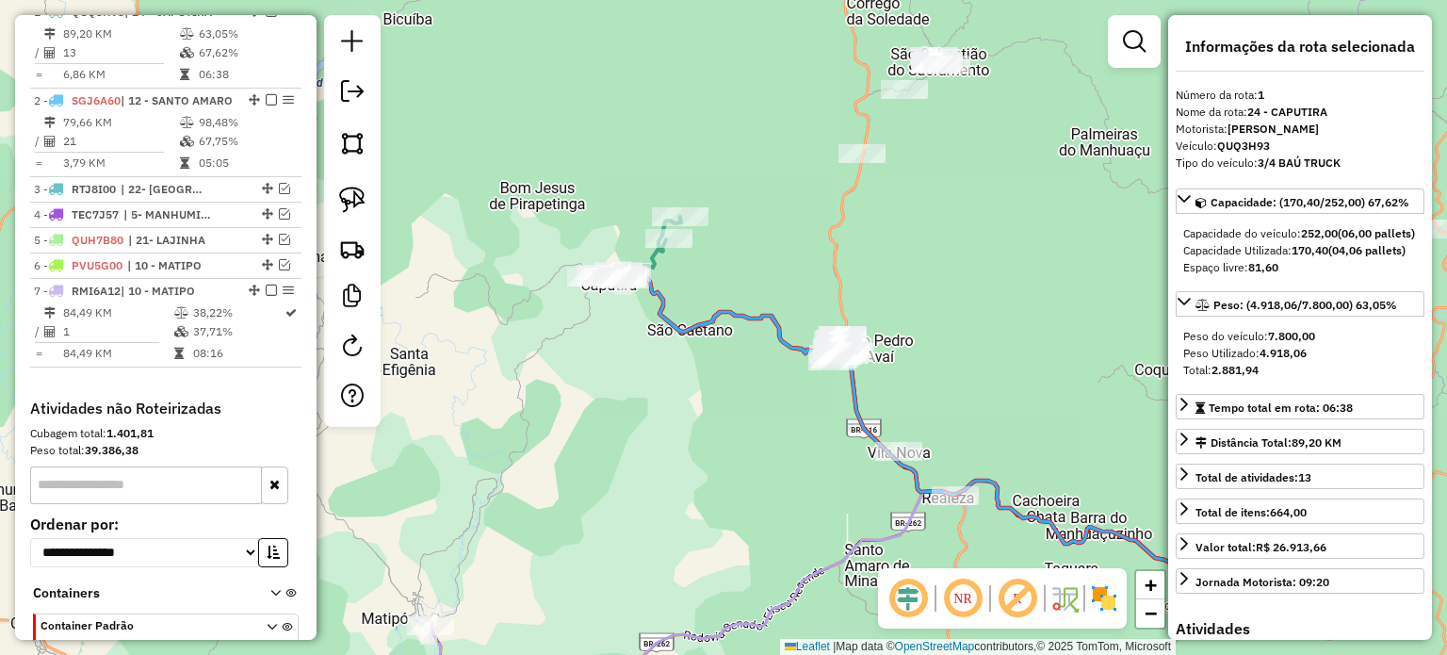
drag, startPoint x: 659, startPoint y: 415, endPoint x: 670, endPoint y: 429, distance: 16.8
click at [667, 432] on div "Janela de atendimento Grade de atendimento Capacidade Transportadoras Veículos …" at bounding box center [723, 327] width 1447 height 655
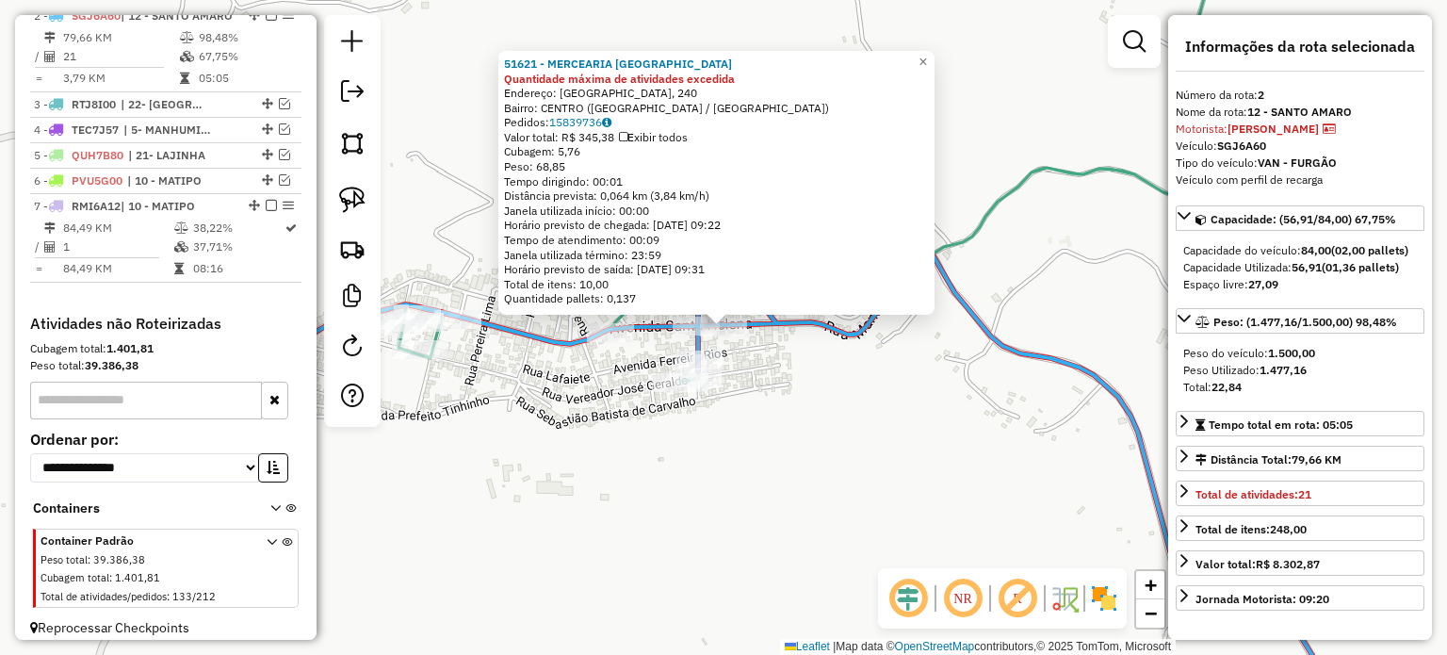
scroll to position [794, 0]
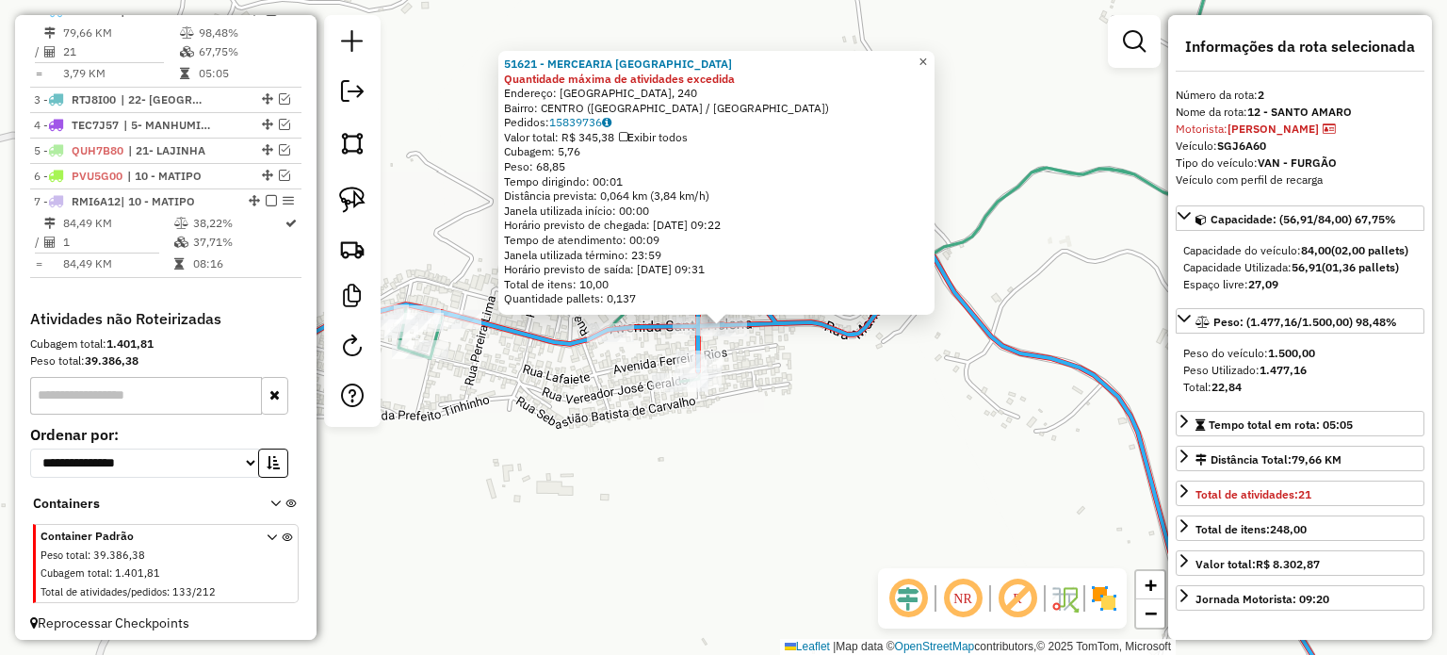
click at [927, 59] on span "×" at bounding box center [922, 62] width 8 height 16
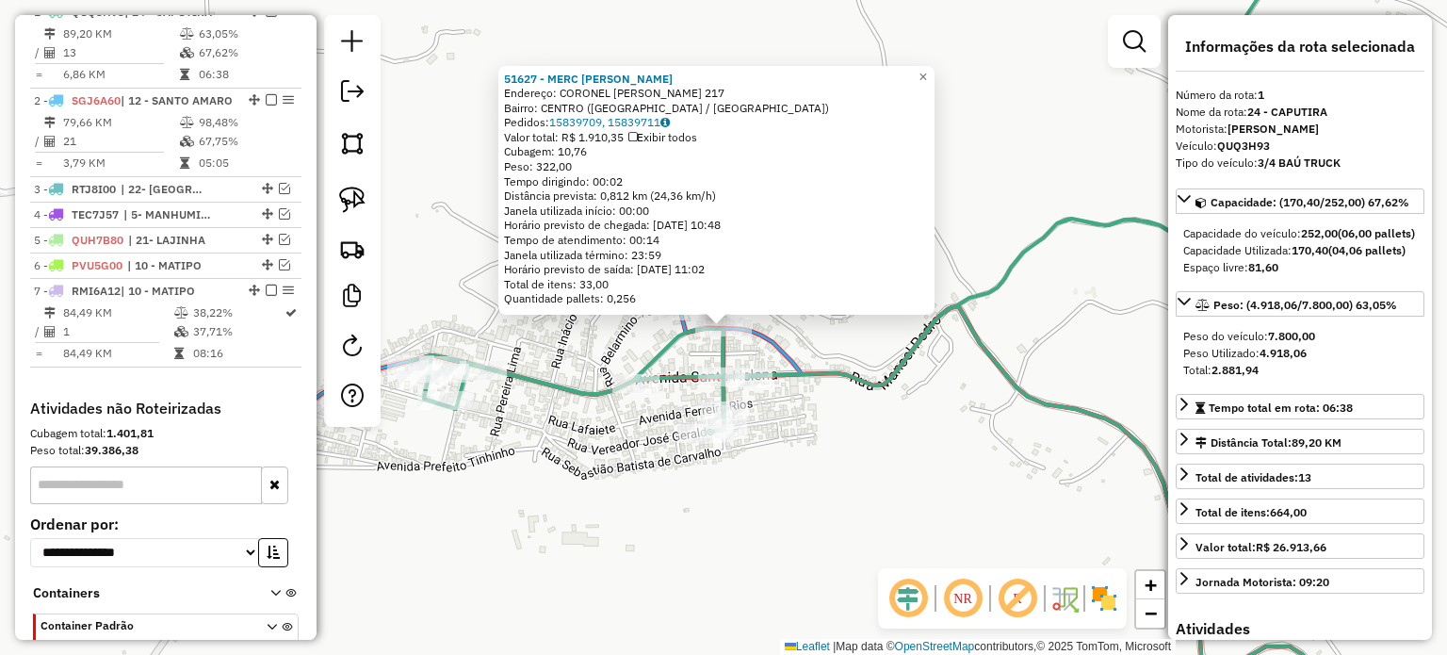
scroll to position [705, 0]
click at [927, 73] on span "×" at bounding box center [922, 76] width 8 height 16
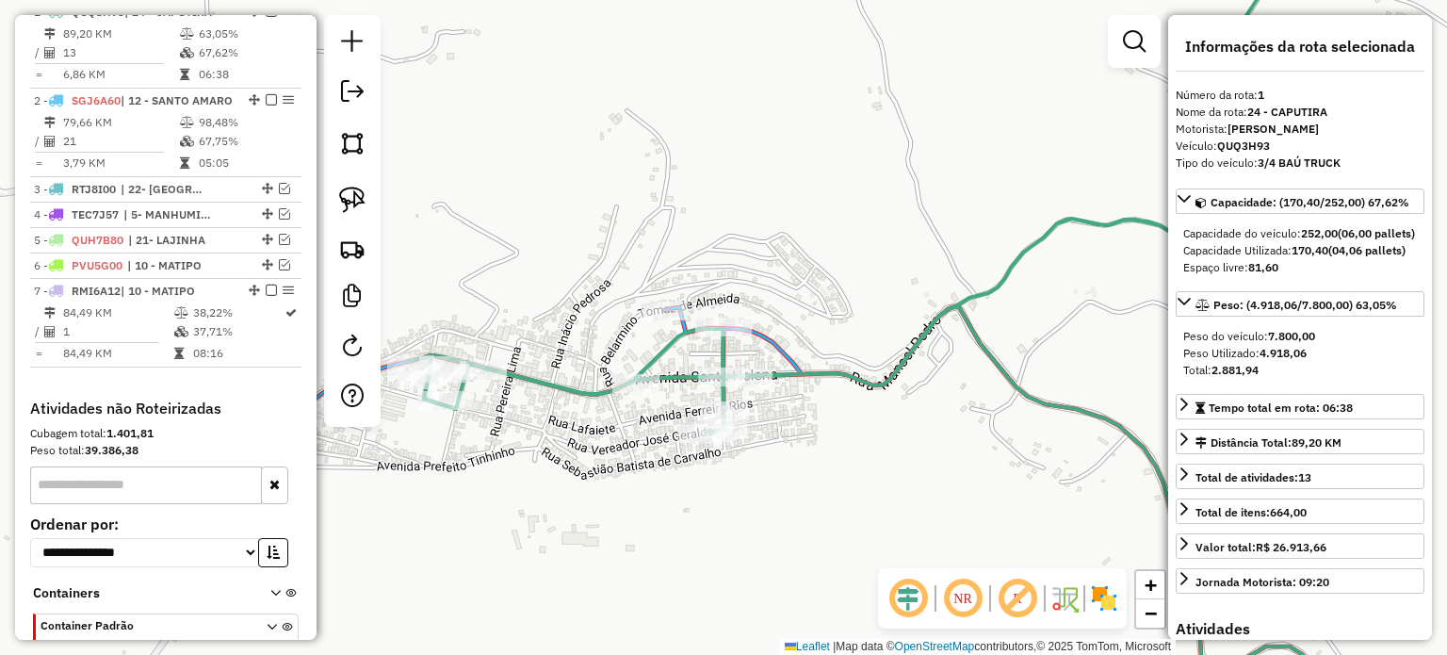
click at [629, 342] on div "Janela de atendimento Grade de atendimento Capacidade Transportadoras Veículos …" at bounding box center [723, 327] width 1447 height 655
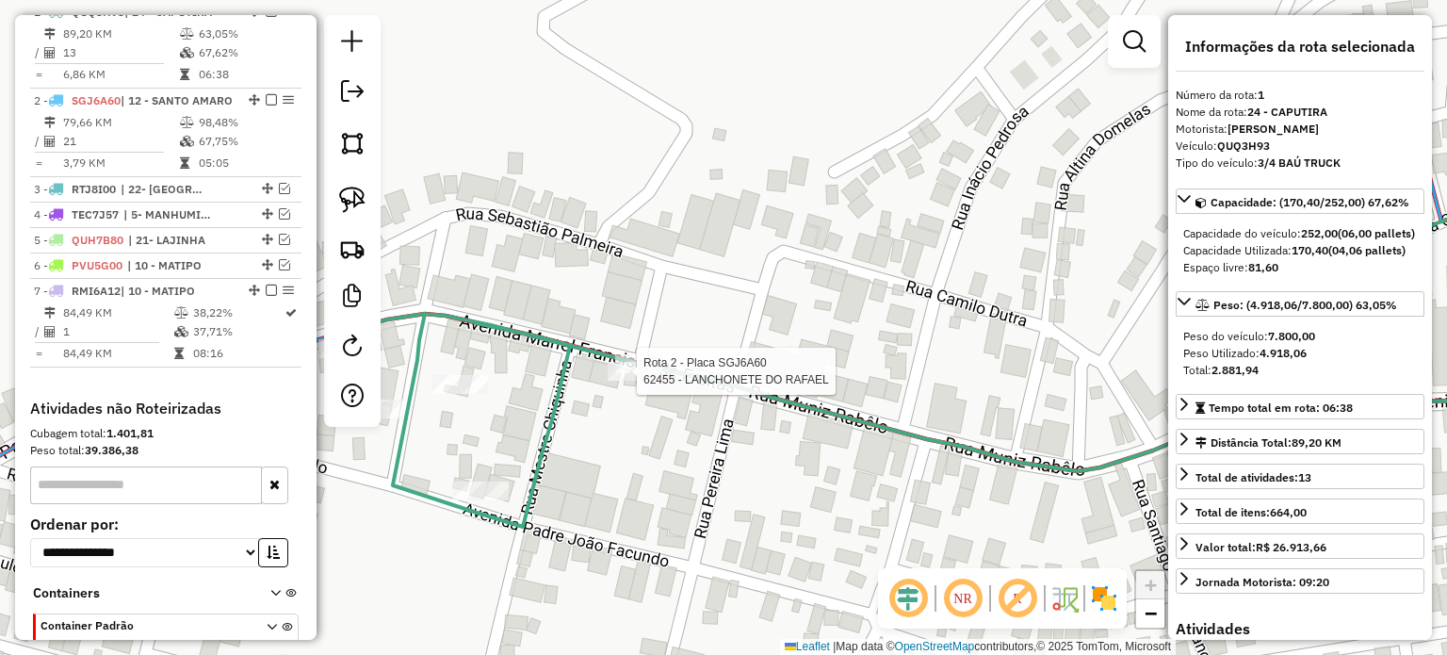
click at [254, 216] on div at bounding box center [254, 216] width 0 height 0
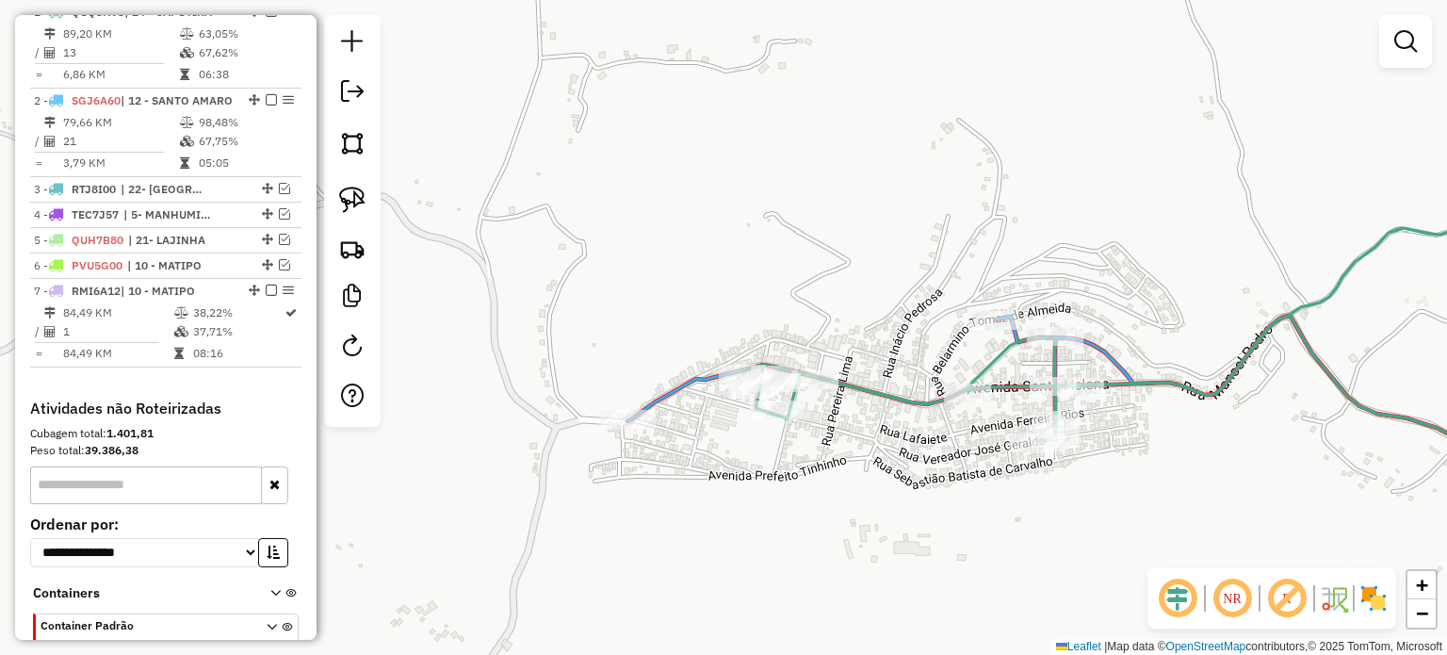
drag, startPoint x: 1221, startPoint y: 411, endPoint x: 1040, endPoint y: 407, distance: 180.9
click at [1045, 407] on div "Janela de atendimento Grade de atendimento Capacidade Transportadoras Veículos …" at bounding box center [723, 327] width 1447 height 655
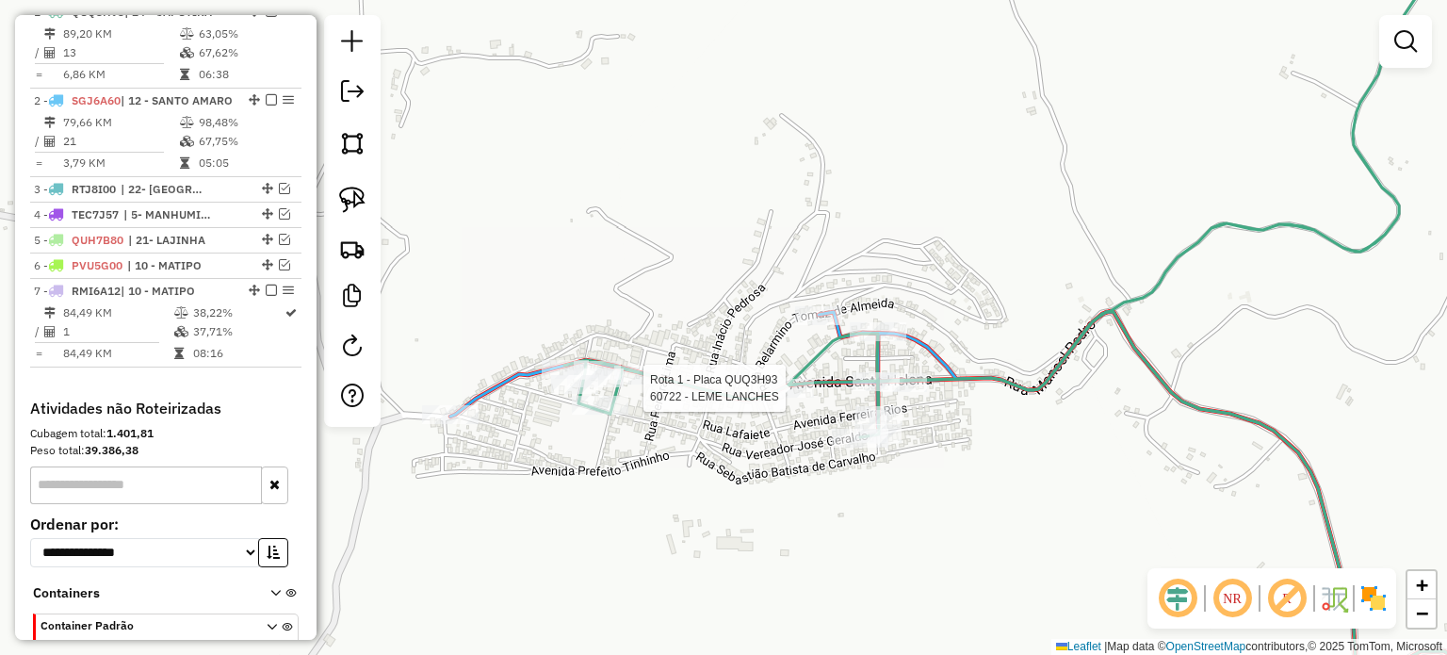
select select "*********"
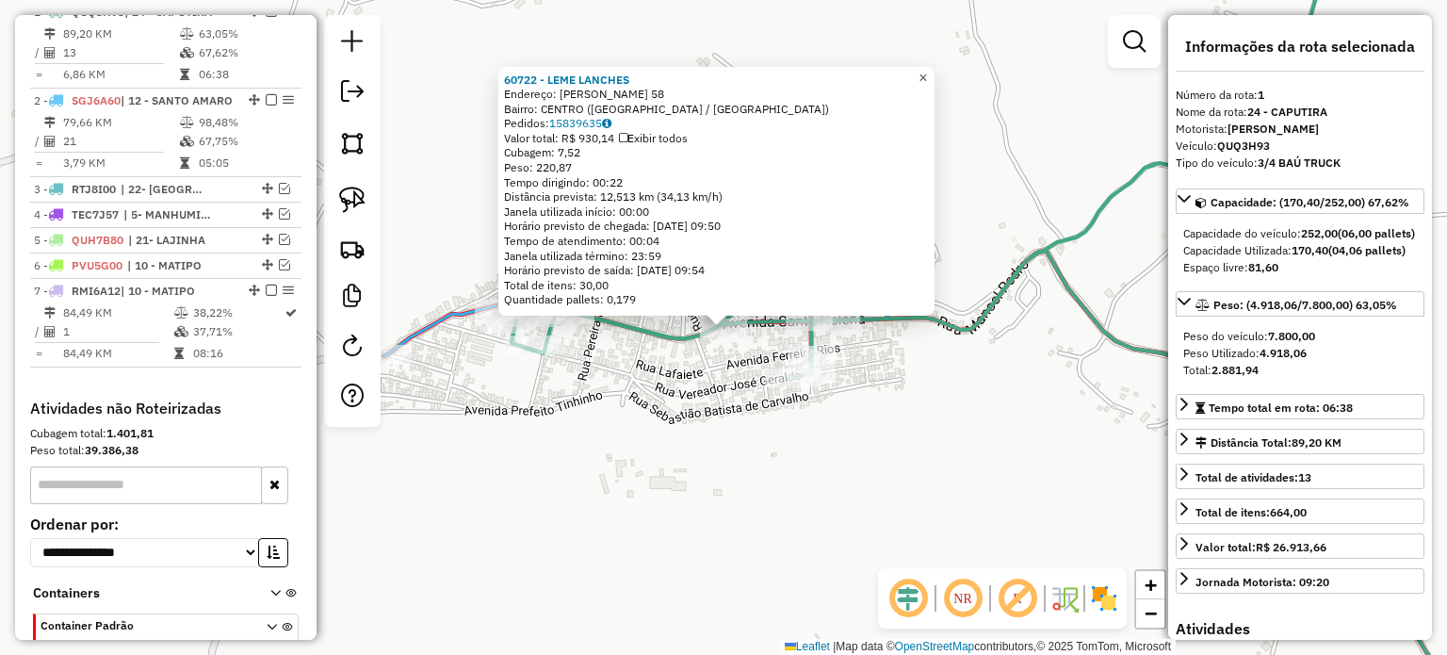
click at [927, 71] on span "×" at bounding box center [922, 78] width 8 height 16
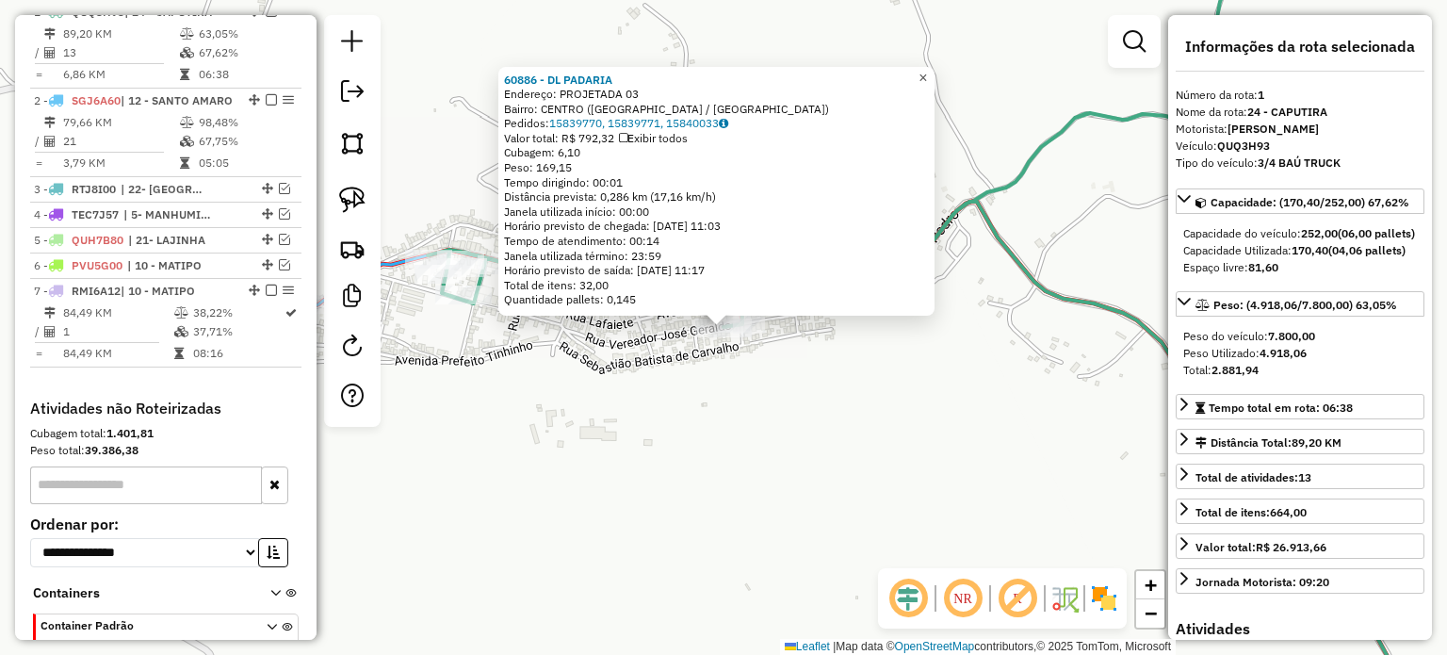
click at [927, 70] on span "×" at bounding box center [922, 78] width 8 height 16
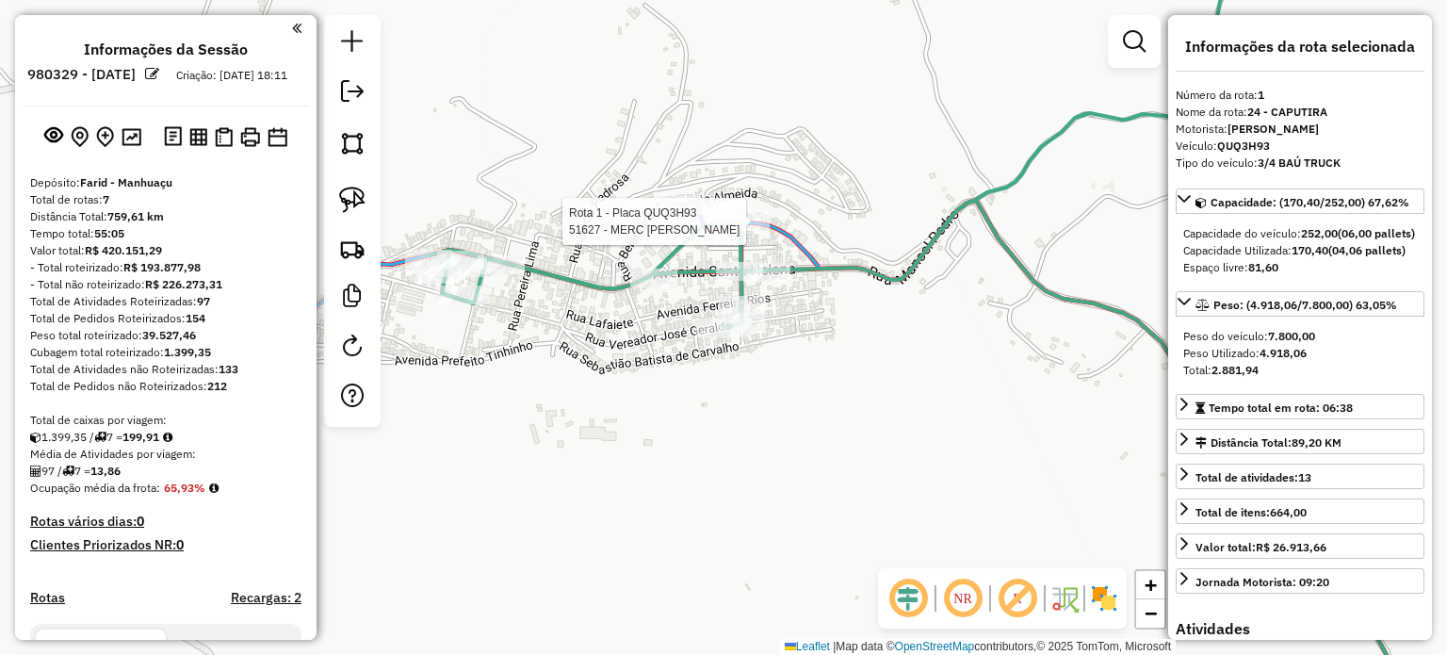
select select "*********"
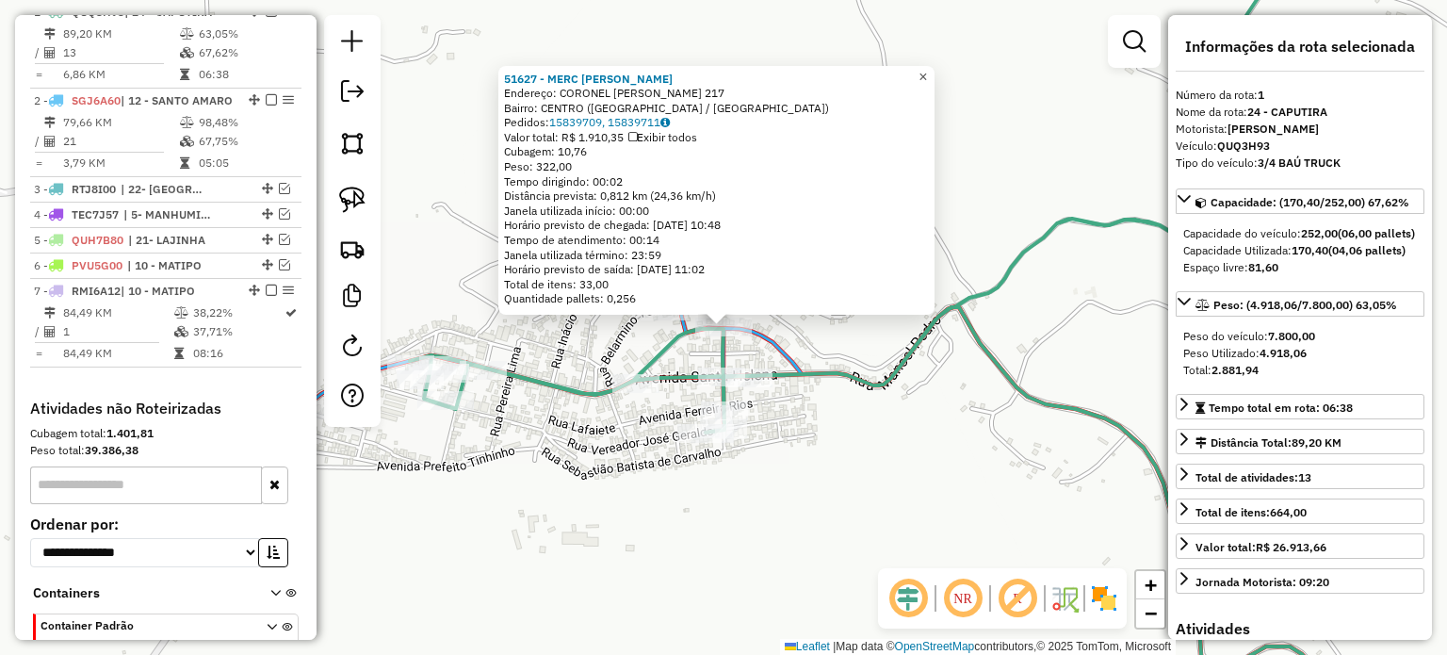
click at [927, 69] on span "×" at bounding box center [922, 77] width 8 height 16
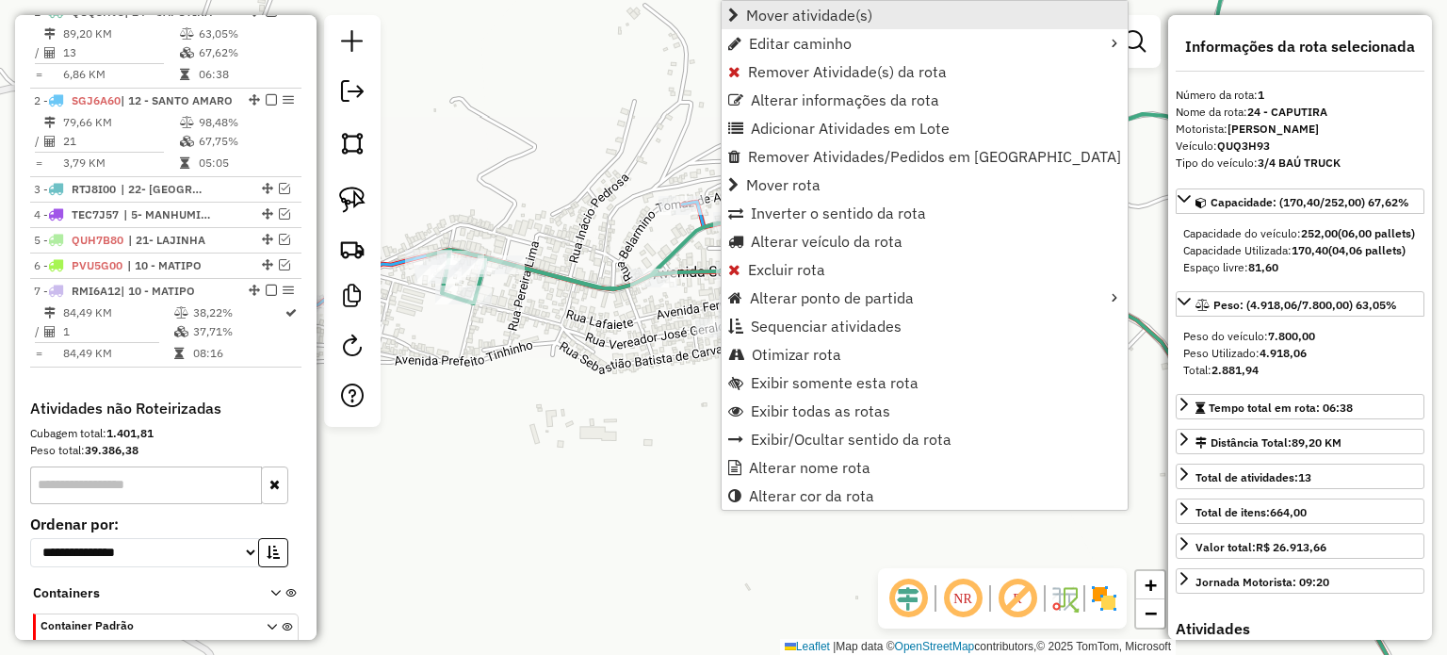
click at [849, 17] on span "Mover atividade(s)" at bounding box center [809, 15] width 126 height 15
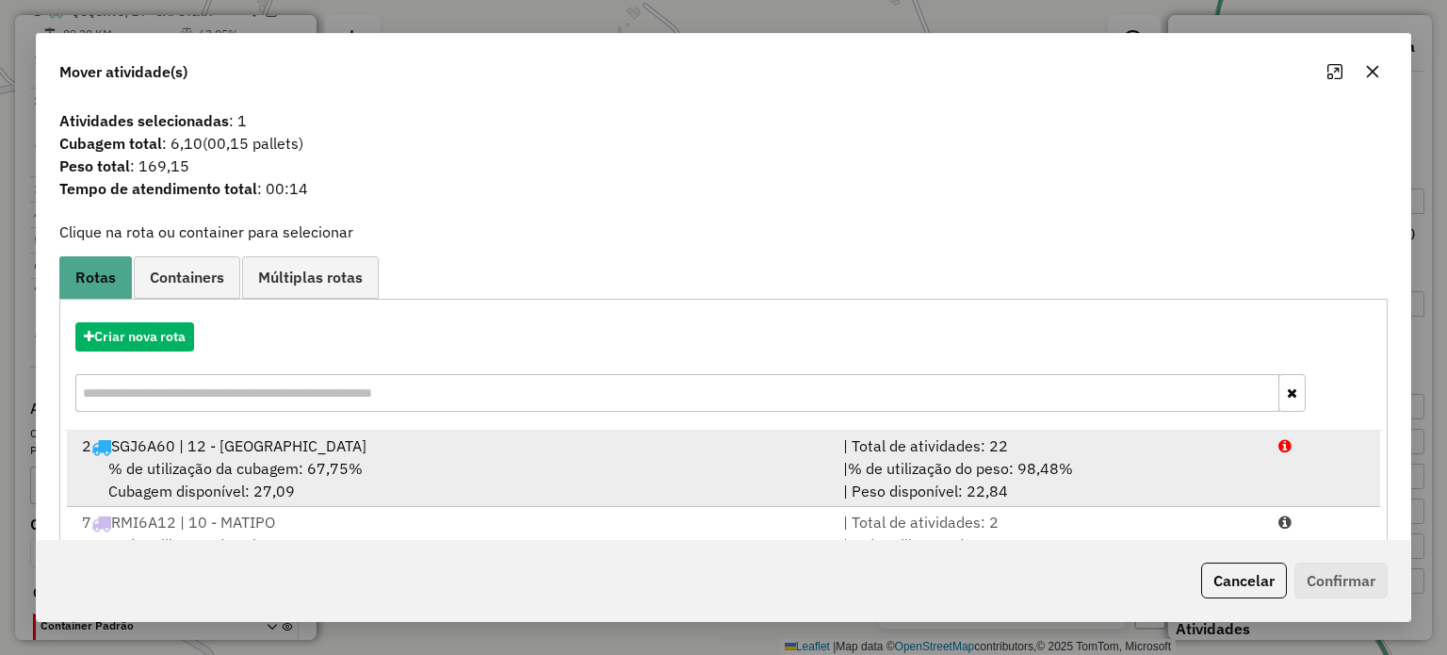
click at [330, 461] on span "% de utilização da cubagem: 67,75%" at bounding box center [235, 468] width 254 height 19
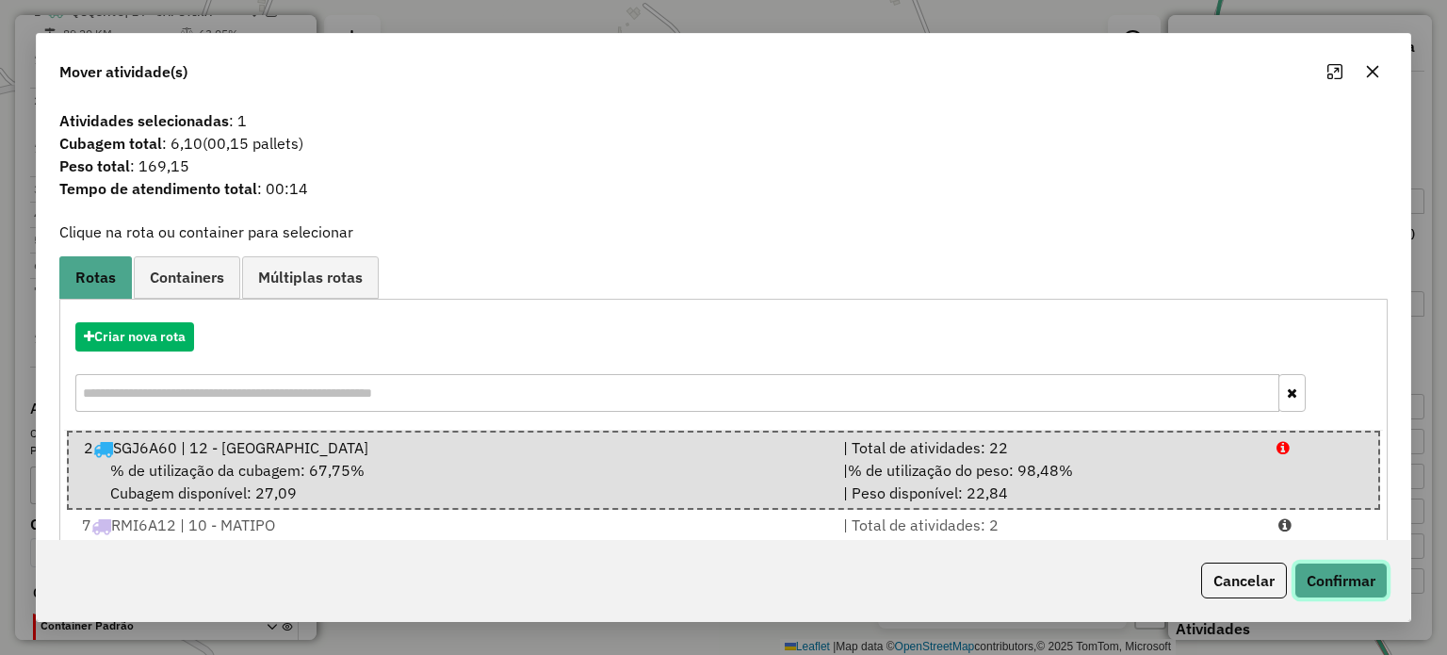
click at [1341, 581] on button "Confirmar" at bounding box center [1340, 580] width 93 height 36
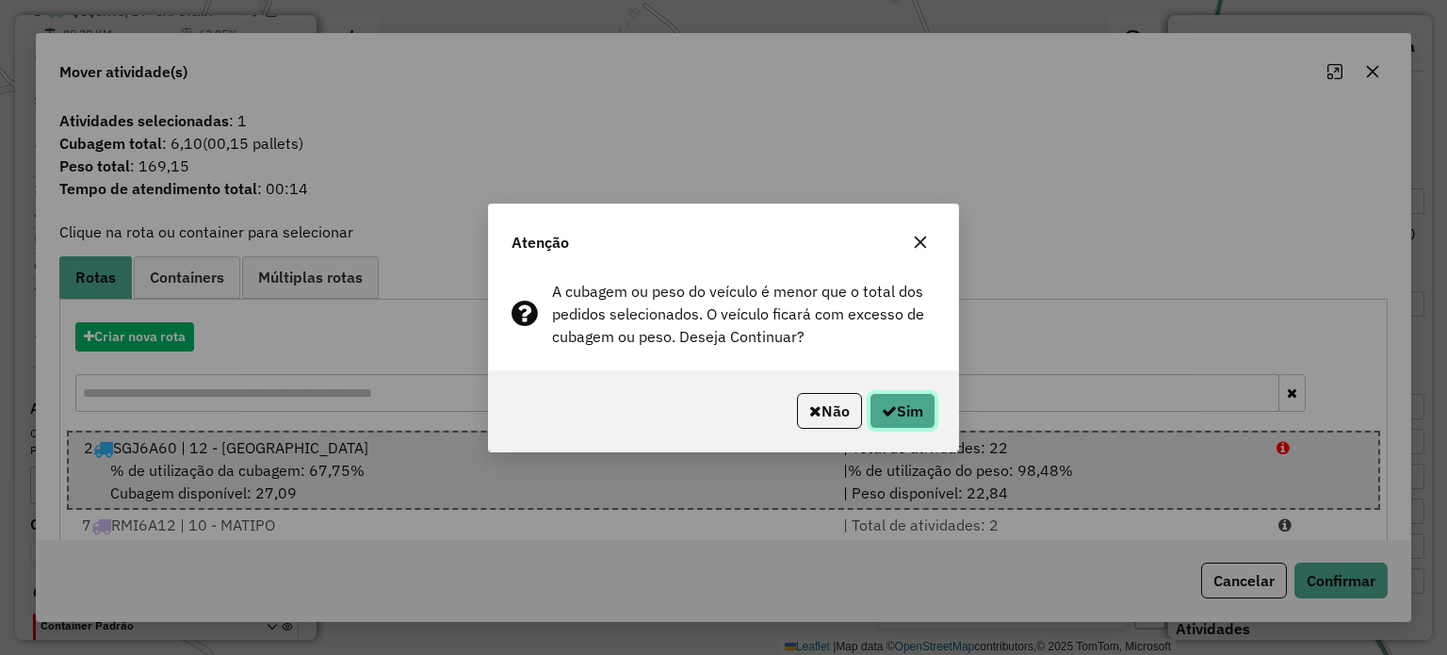
drag, startPoint x: 904, startPoint y: 414, endPoint x: 908, endPoint y: 438, distance: 24.8
click at [904, 414] on button "Sim" at bounding box center [903, 411] width 66 height 36
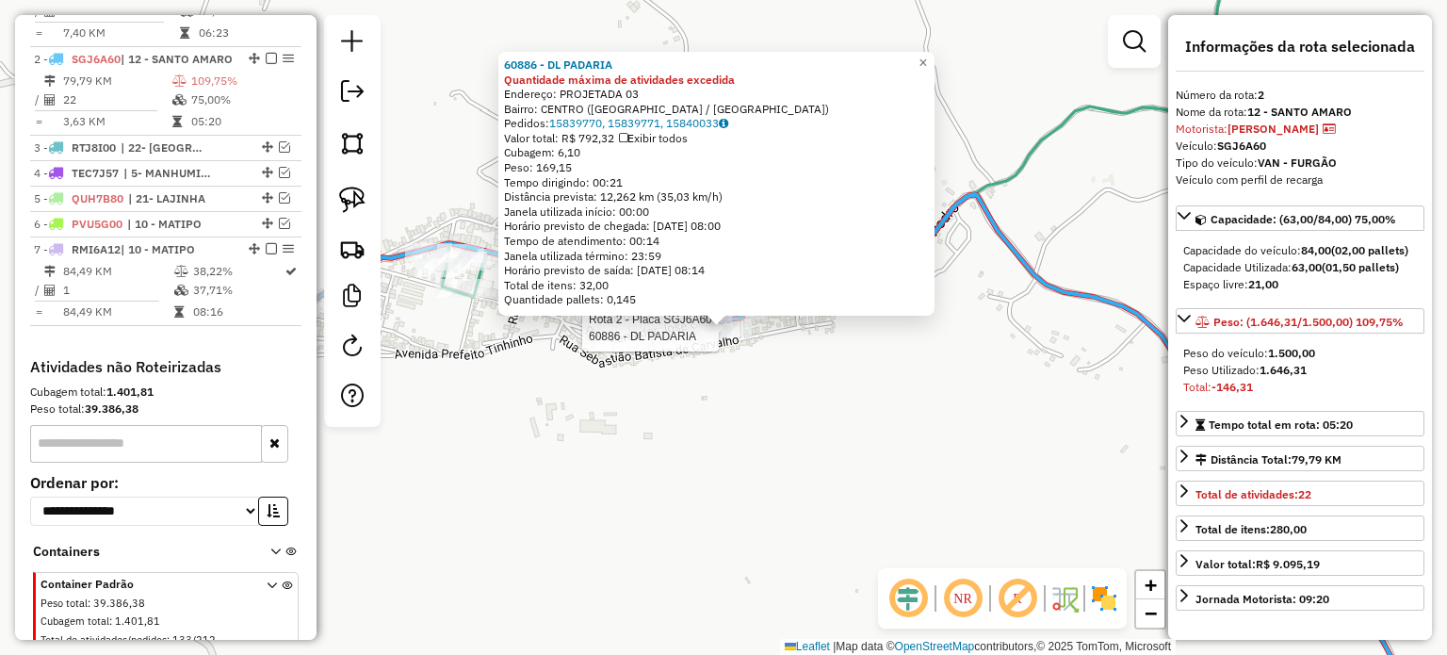
scroll to position [794, 0]
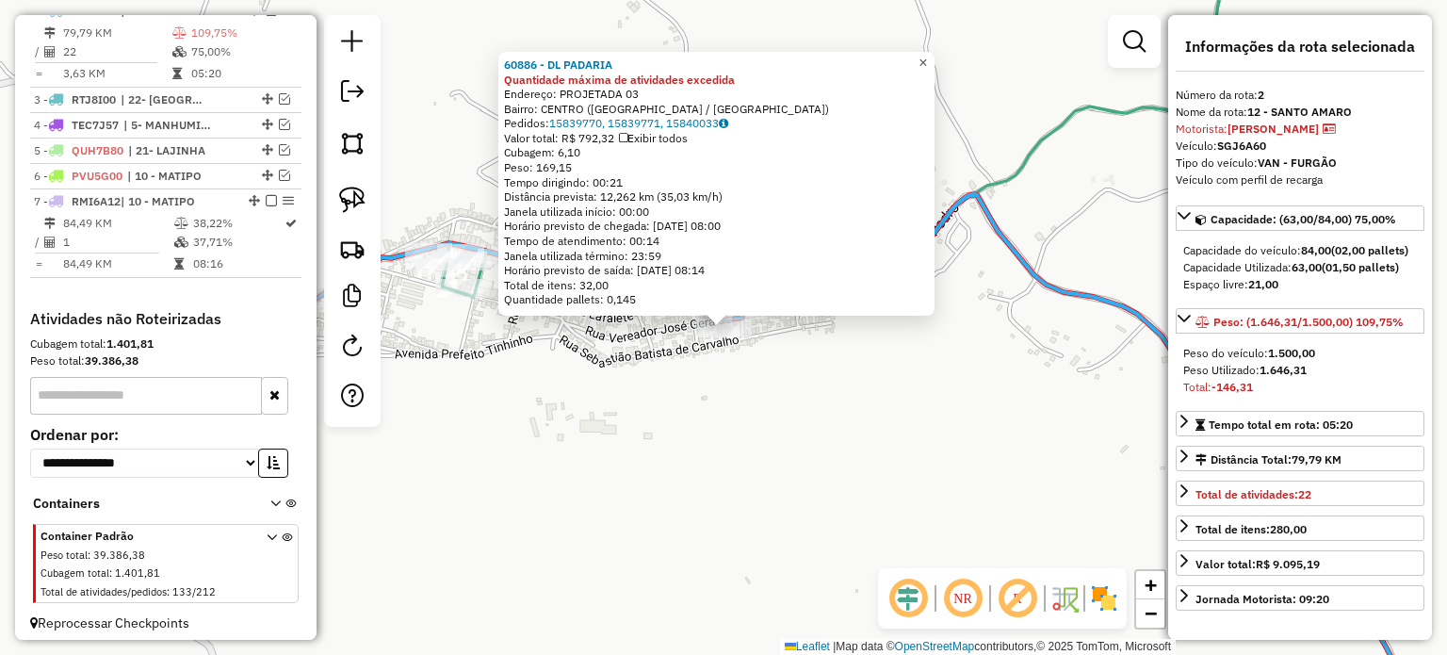
click at [927, 55] on span "×" at bounding box center [922, 63] width 8 height 16
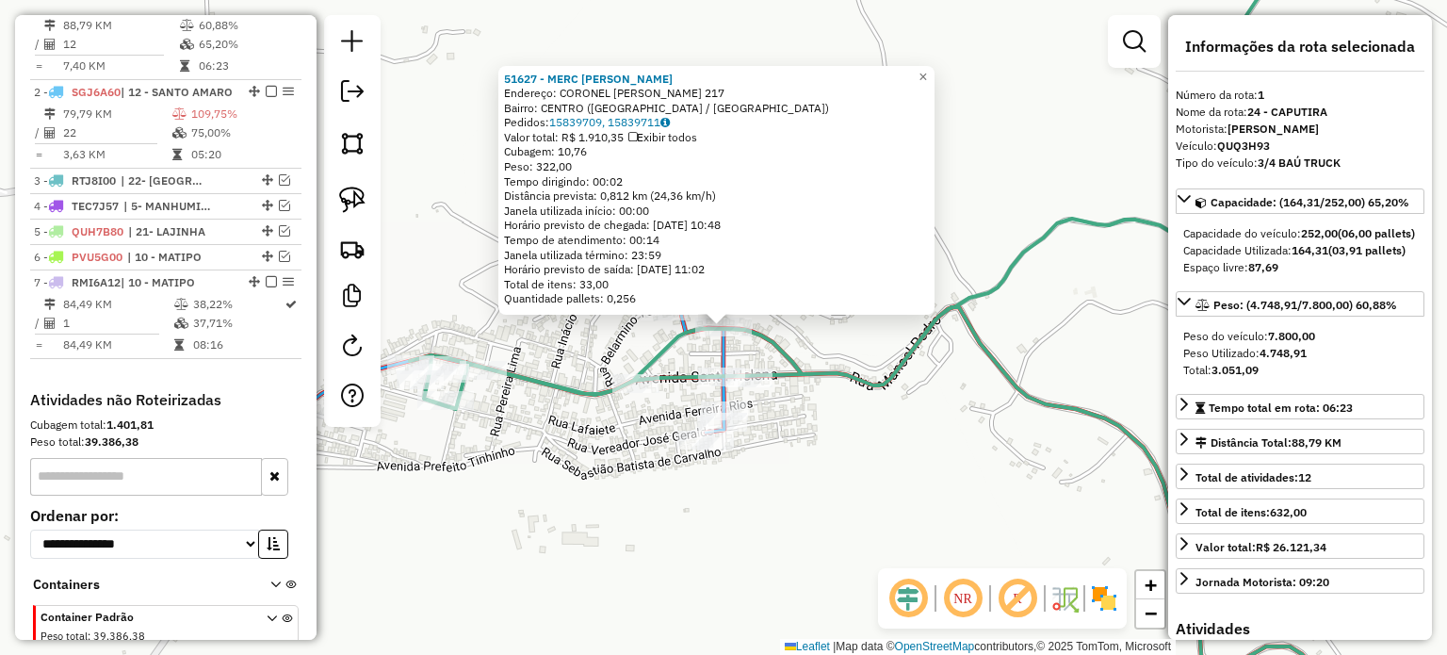
scroll to position [705, 0]
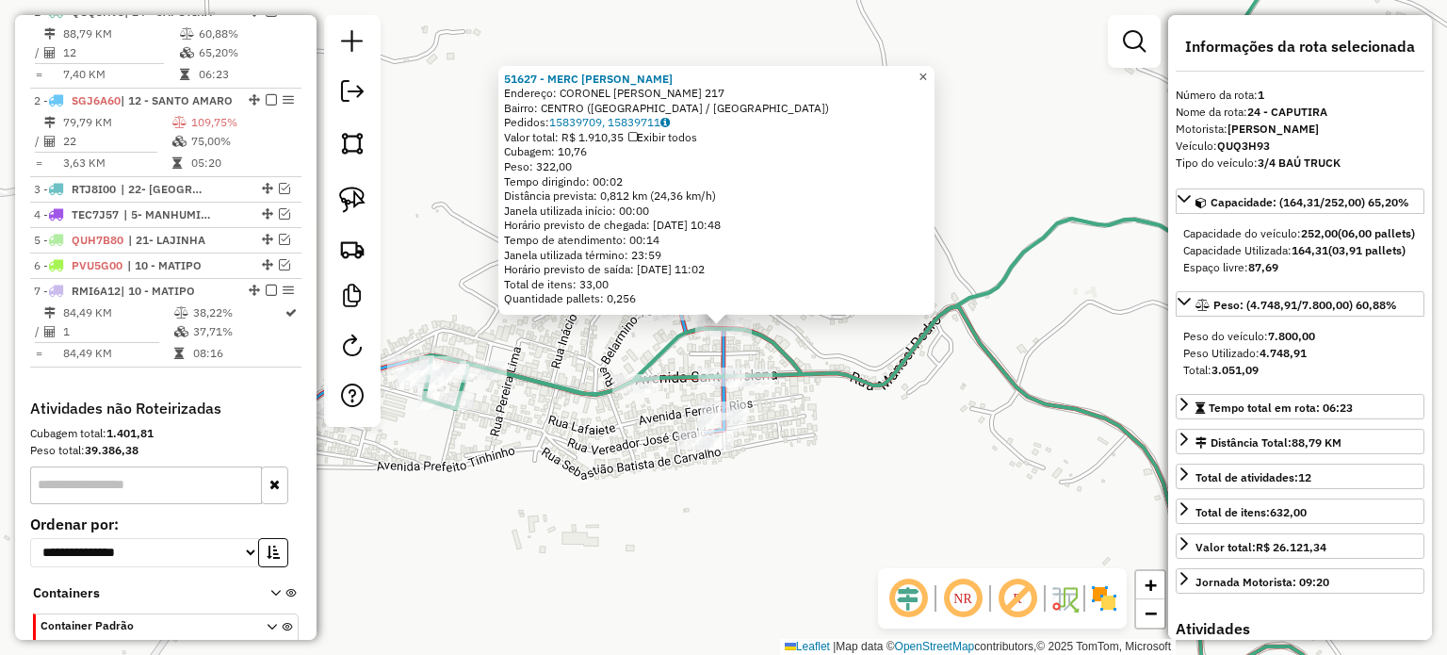
drag, startPoint x: 936, startPoint y: 66, endPoint x: 882, endPoint y: 119, distance: 75.9
click at [927, 69] on span "×" at bounding box center [922, 77] width 8 height 16
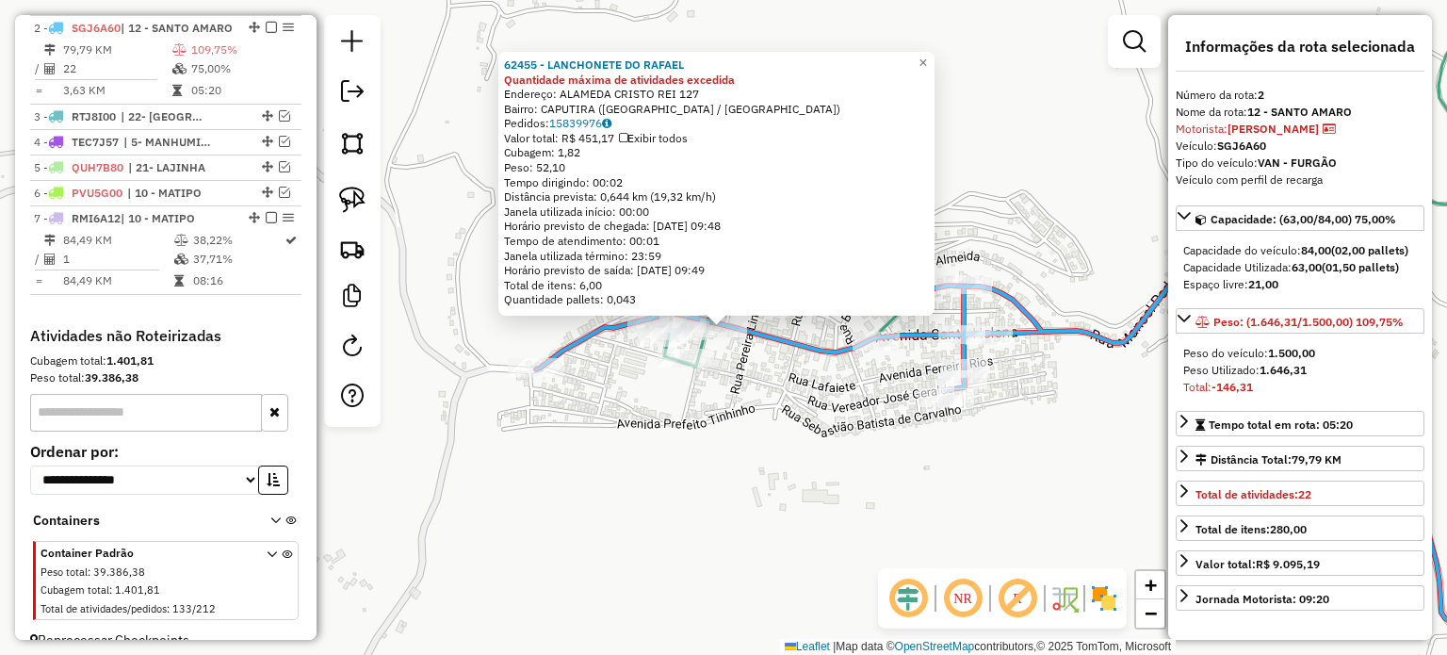
scroll to position [794, 0]
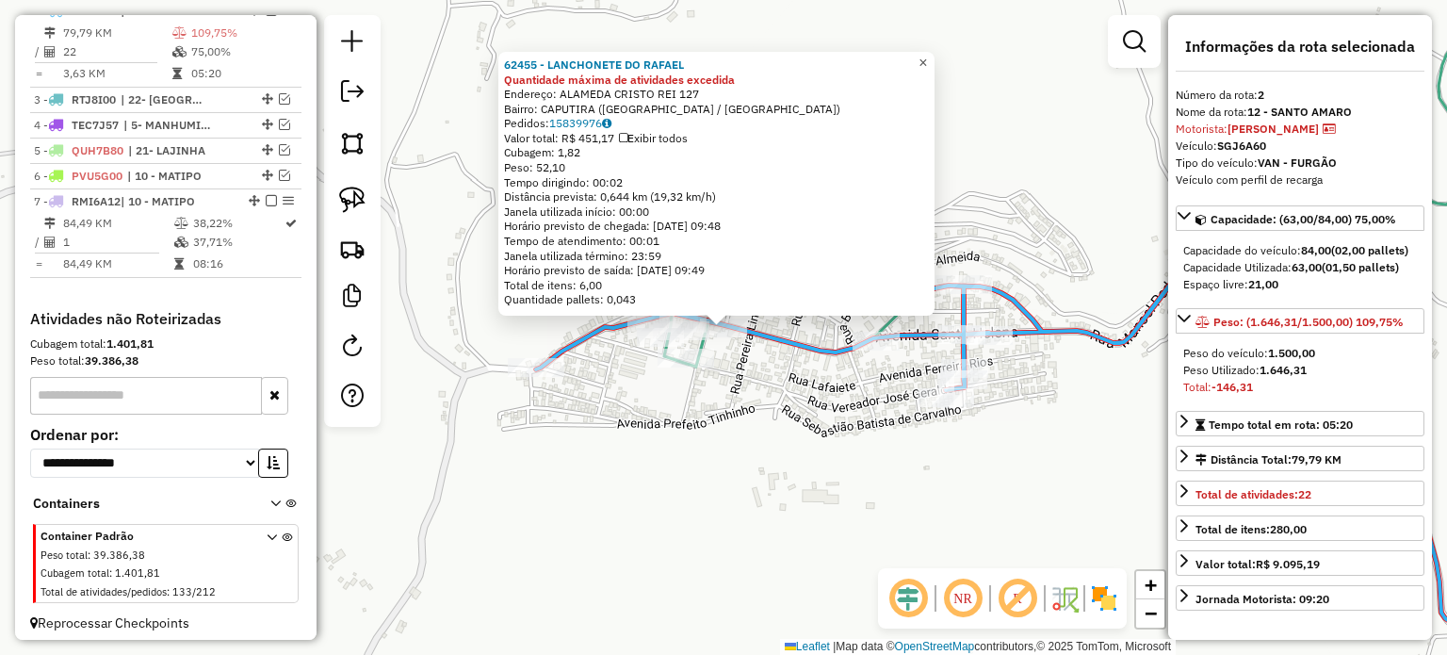
drag, startPoint x: 937, startPoint y: 57, endPoint x: 912, endPoint y: 59, distance: 25.5
click at [927, 57] on span "×" at bounding box center [922, 63] width 8 height 16
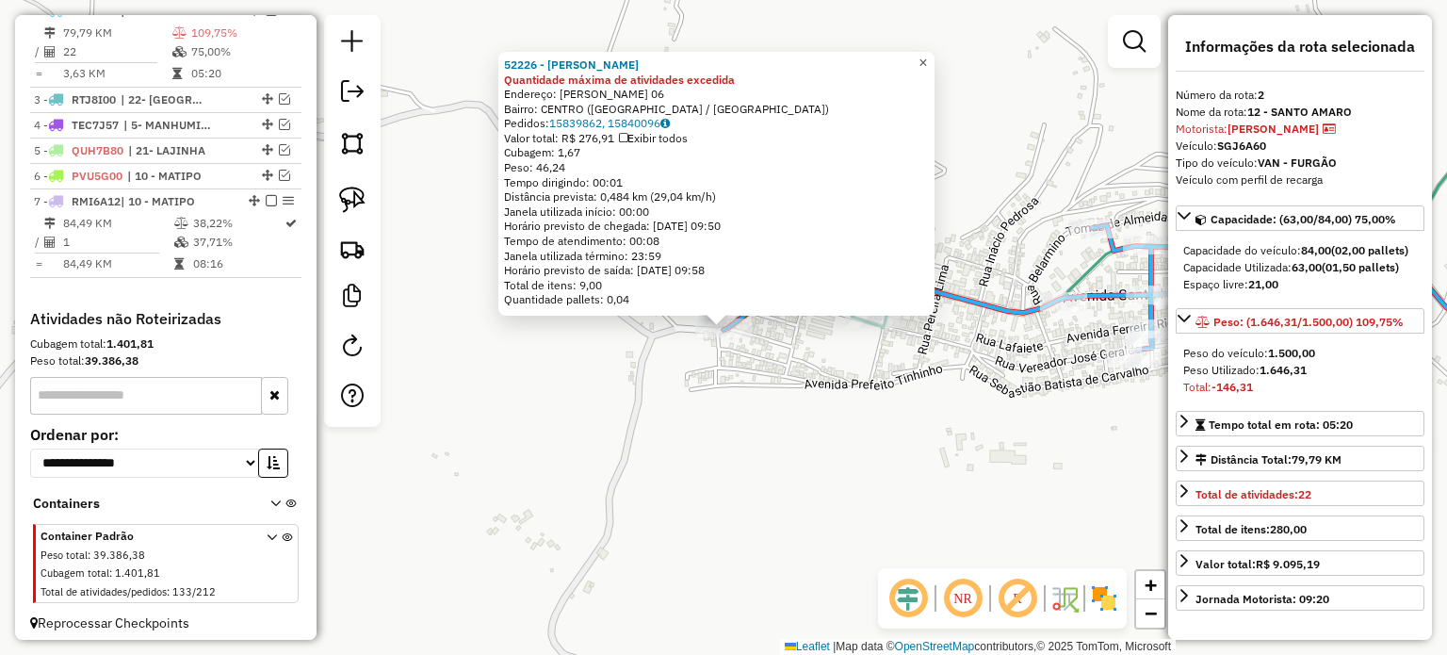
drag, startPoint x: 936, startPoint y: 52, endPoint x: 900, endPoint y: 98, distance: 59.0
click at [927, 55] on span "×" at bounding box center [922, 63] width 8 height 16
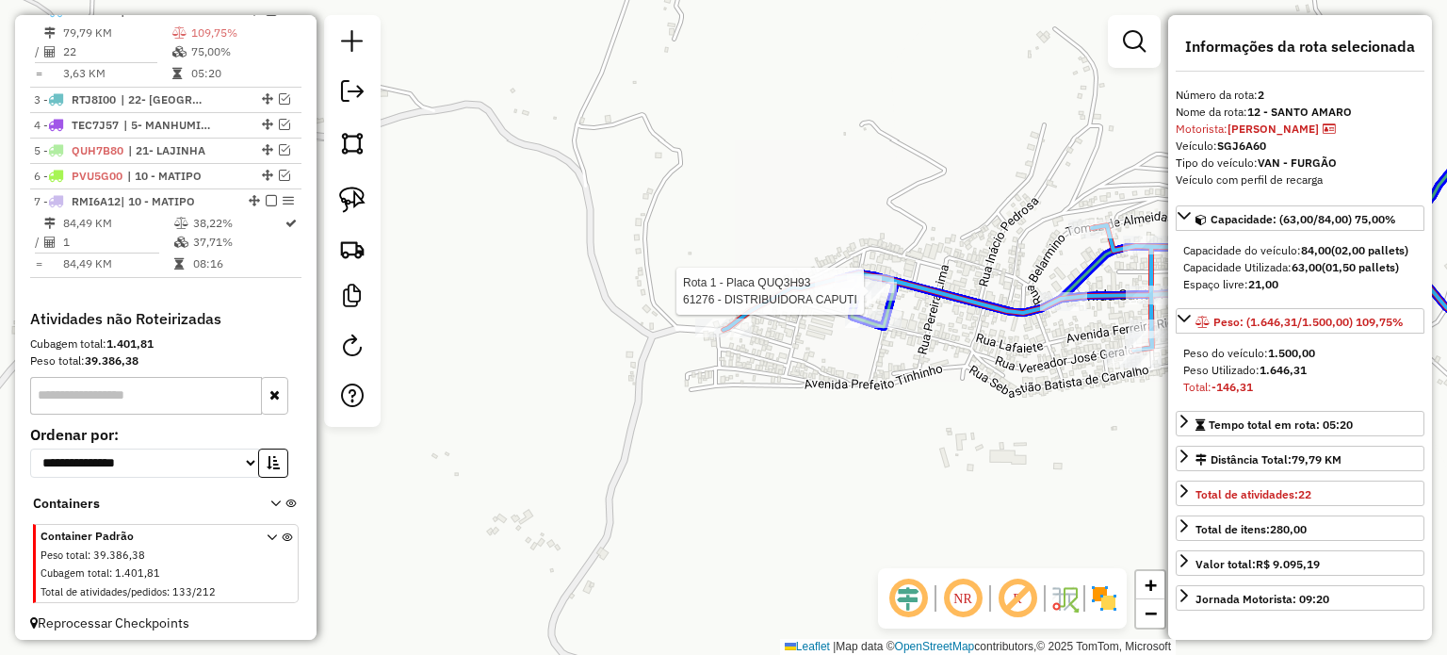
click at [347, 125] on div at bounding box center [347, 125] width 0 height 0
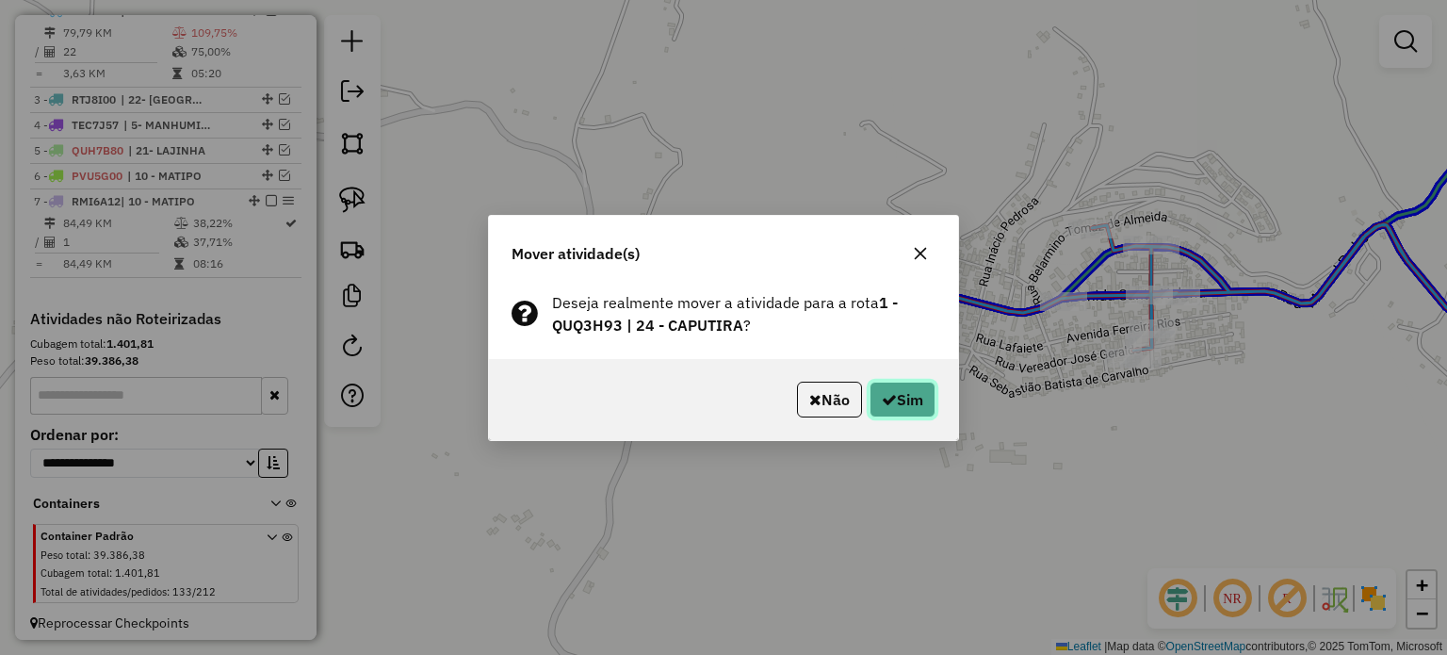
click at [897, 394] on button "Sim" at bounding box center [903, 400] width 66 height 36
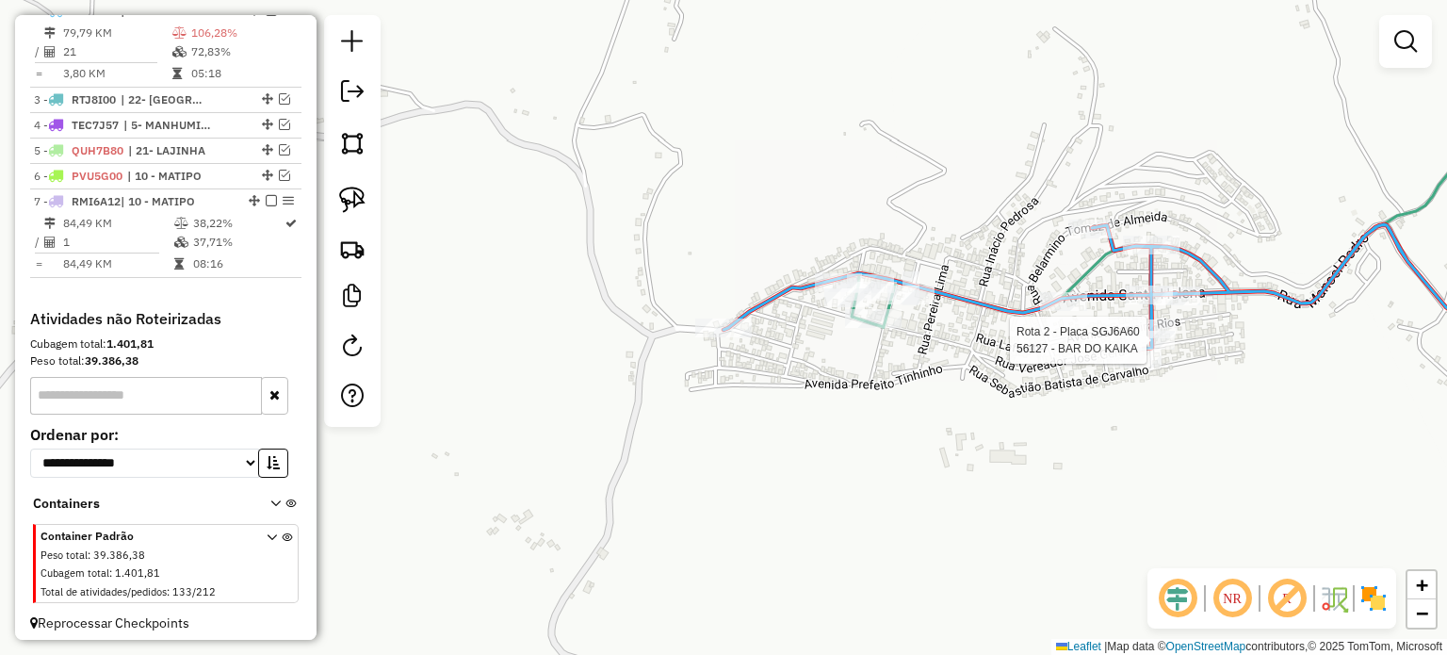
select select "*********"
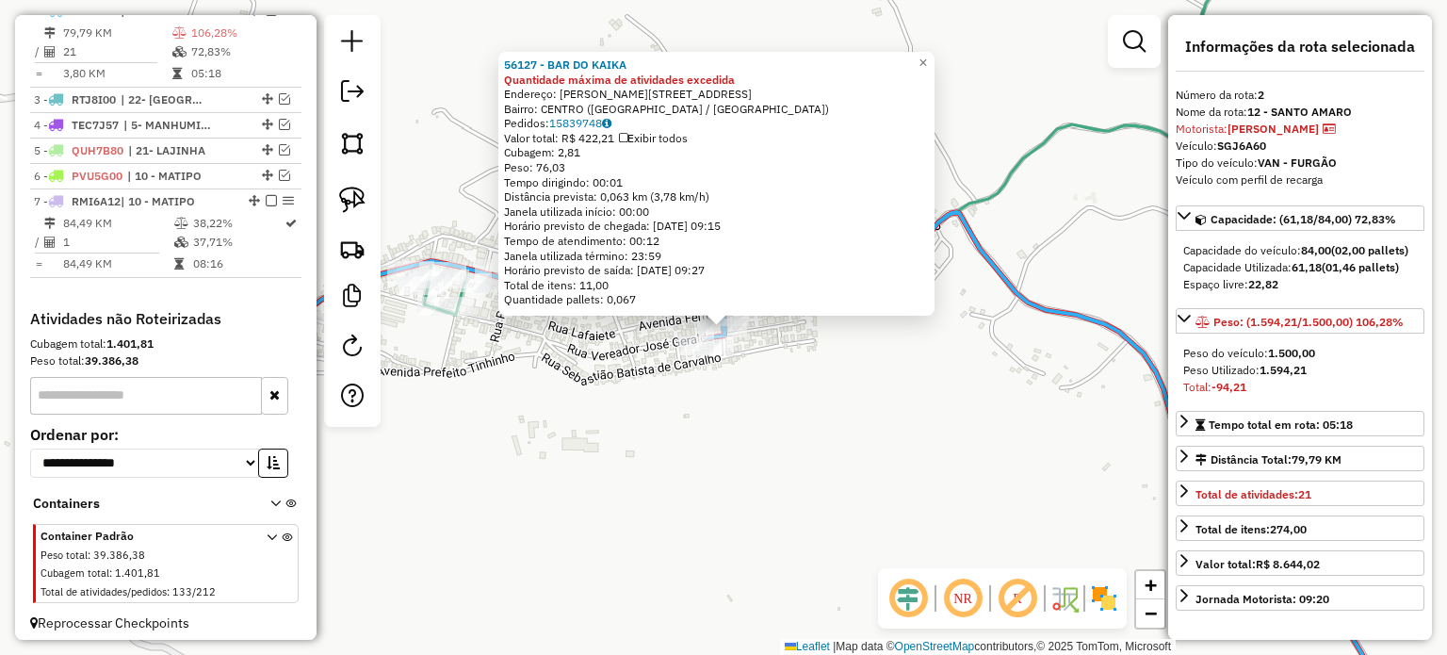
click at [934, 483] on div "56127 - BAR DO KAIKA Quantidade máxima de atividades excedida Endereço: FERREIR…" at bounding box center [723, 327] width 1447 height 655
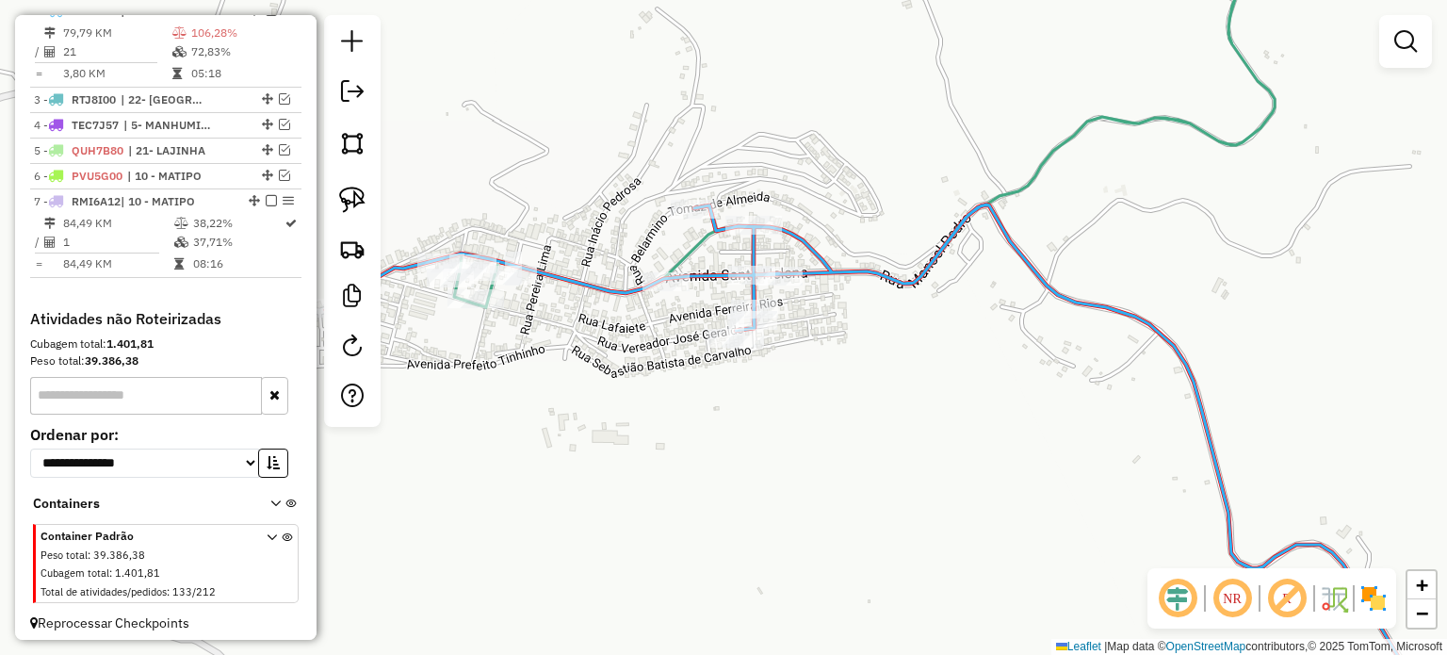
drag, startPoint x: 573, startPoint y: 334, endPoint x: 663, endPoint y: 338, distance: 90.5
click at [697, 330] on div "Janela de atendimento Grade de atendimento Capacidade Transportadoras Veículos …" at bounding box center [723, 327] width 1447 height 655
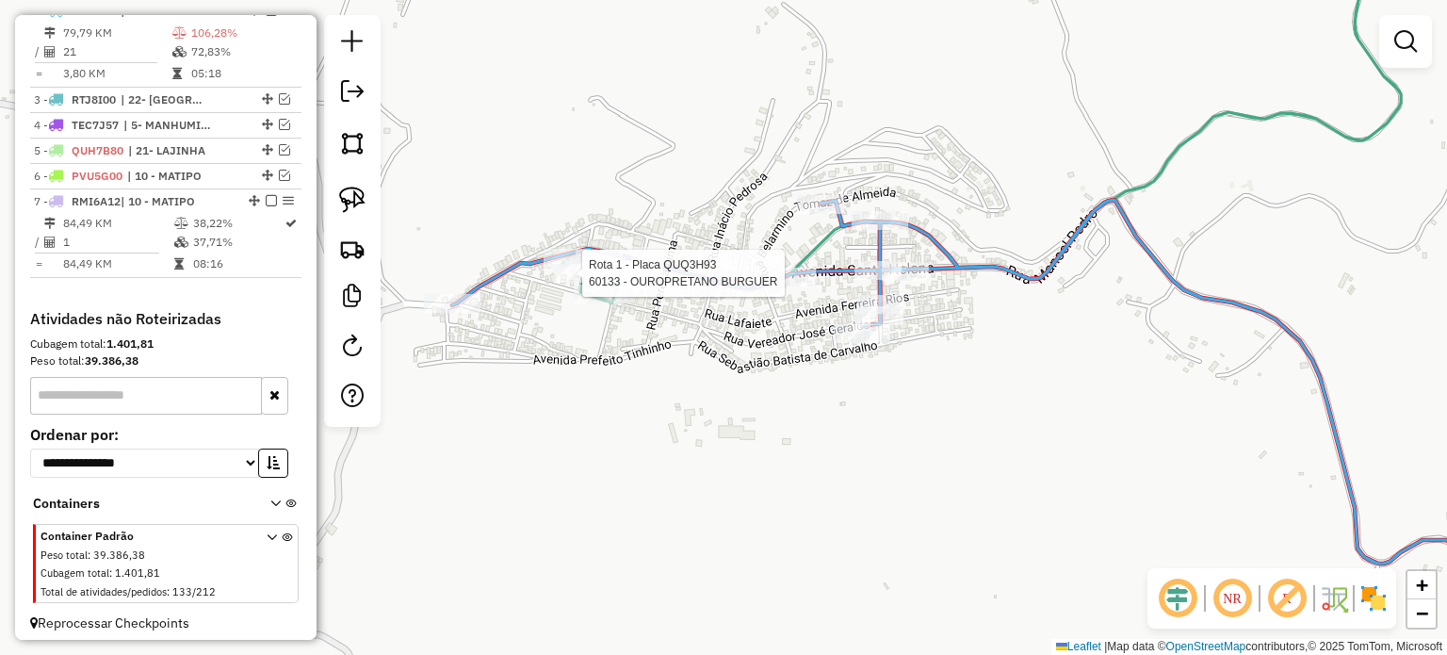
select select "*********"
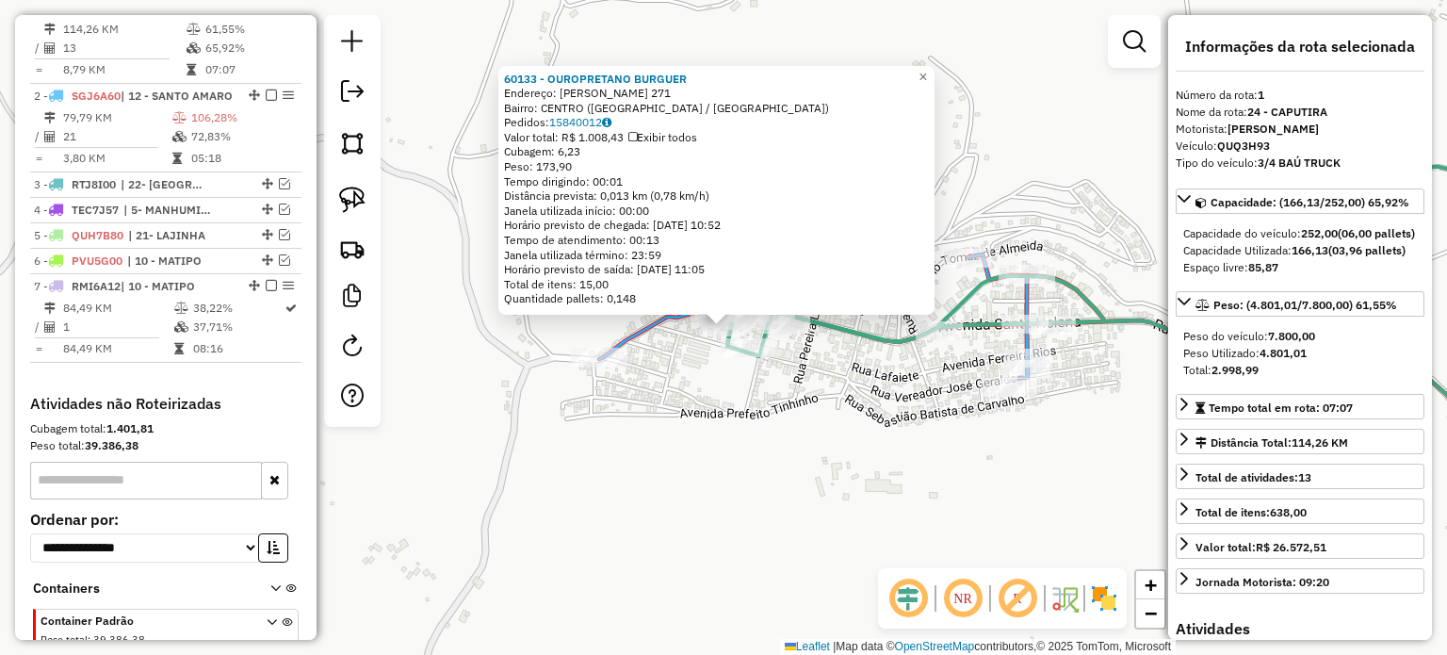
scroll to position [705, 0]
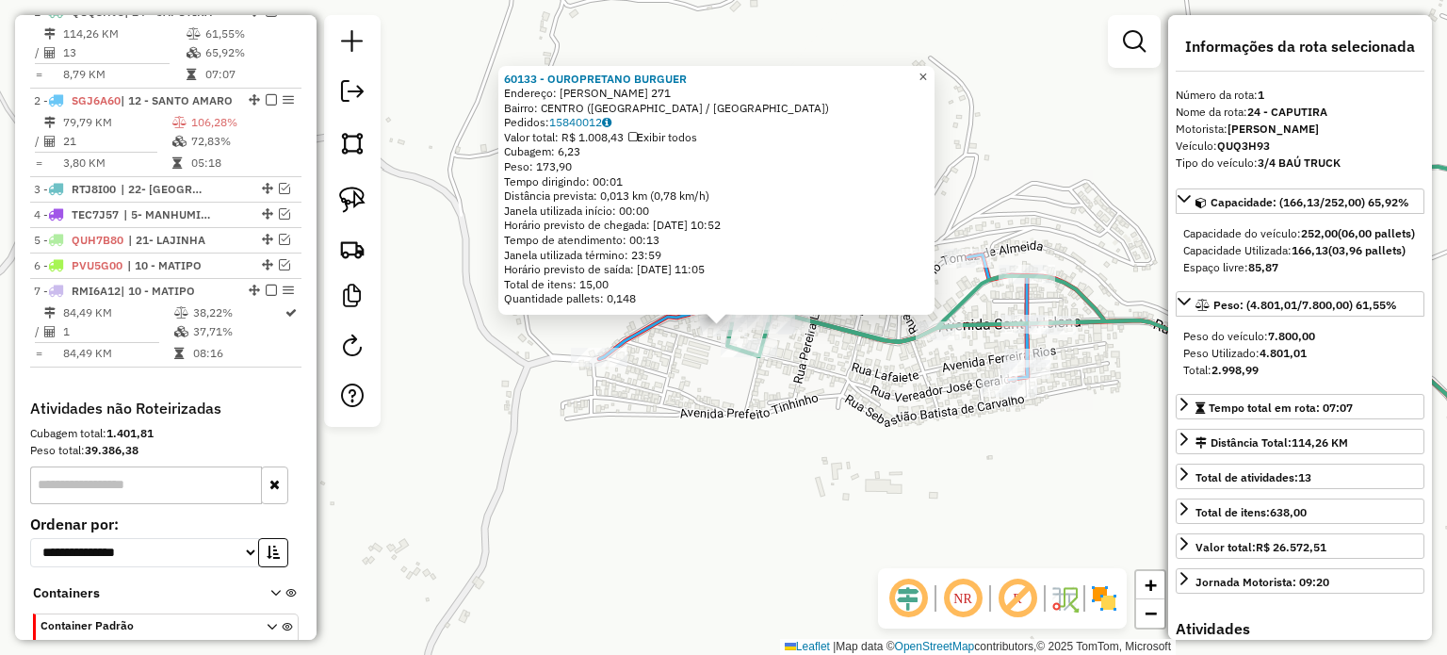
click at [927, 69] on span "×" at bounding box center [922, 77] width 8 height 16
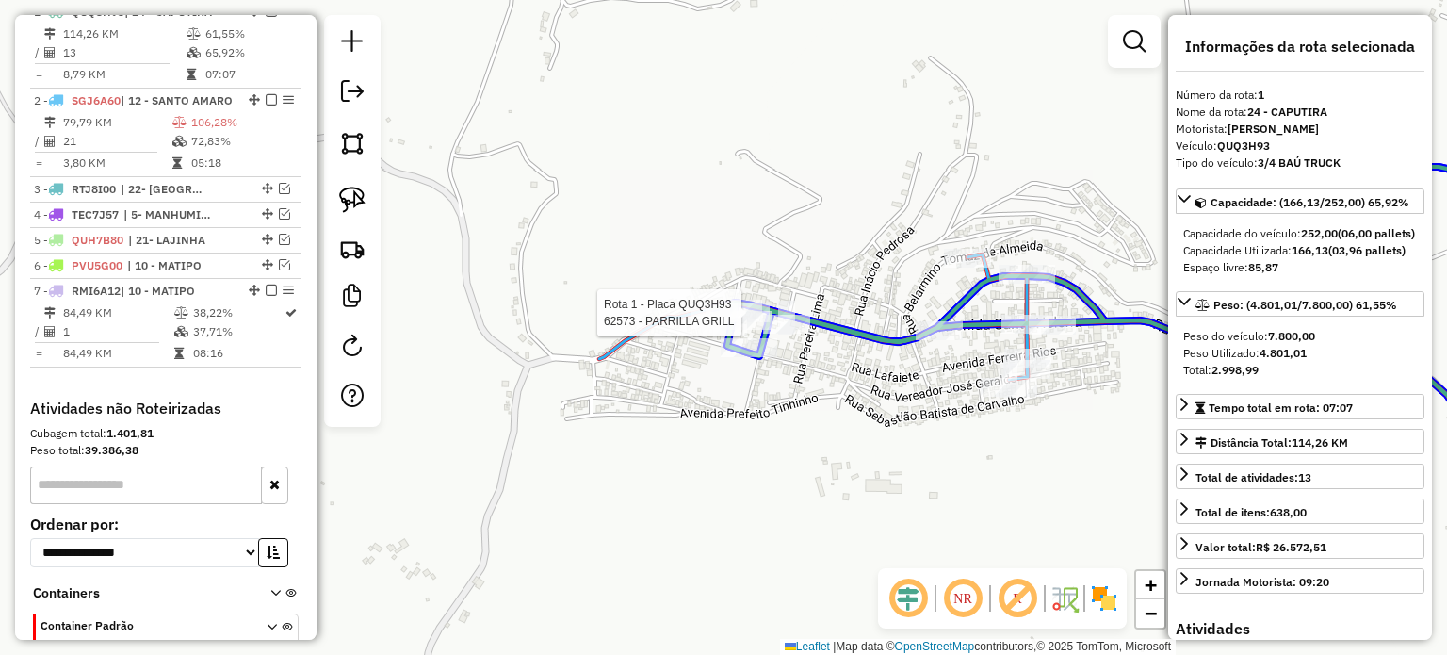
click at [222, 154] on div at bounding box center [222, 154] width 0 height 0
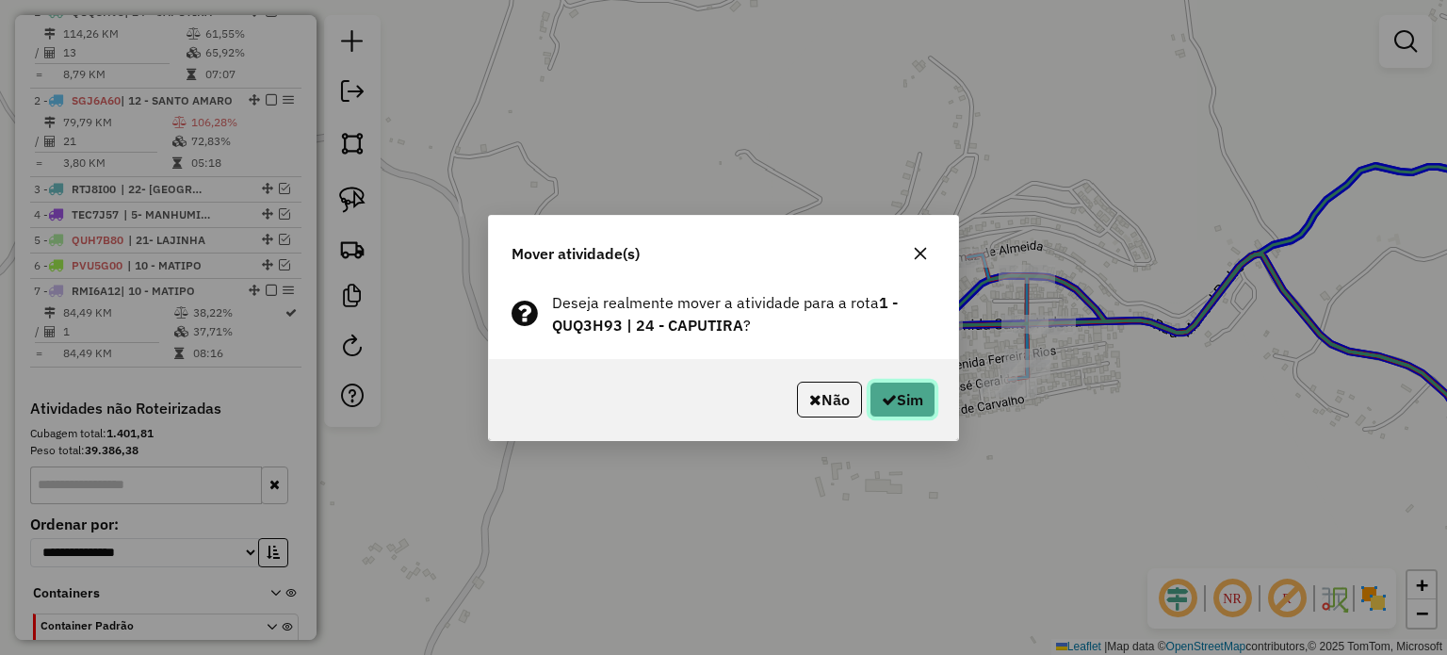
click at [908, 395] on button "Sim" at bounding box center [903, 400] width 66 height 36
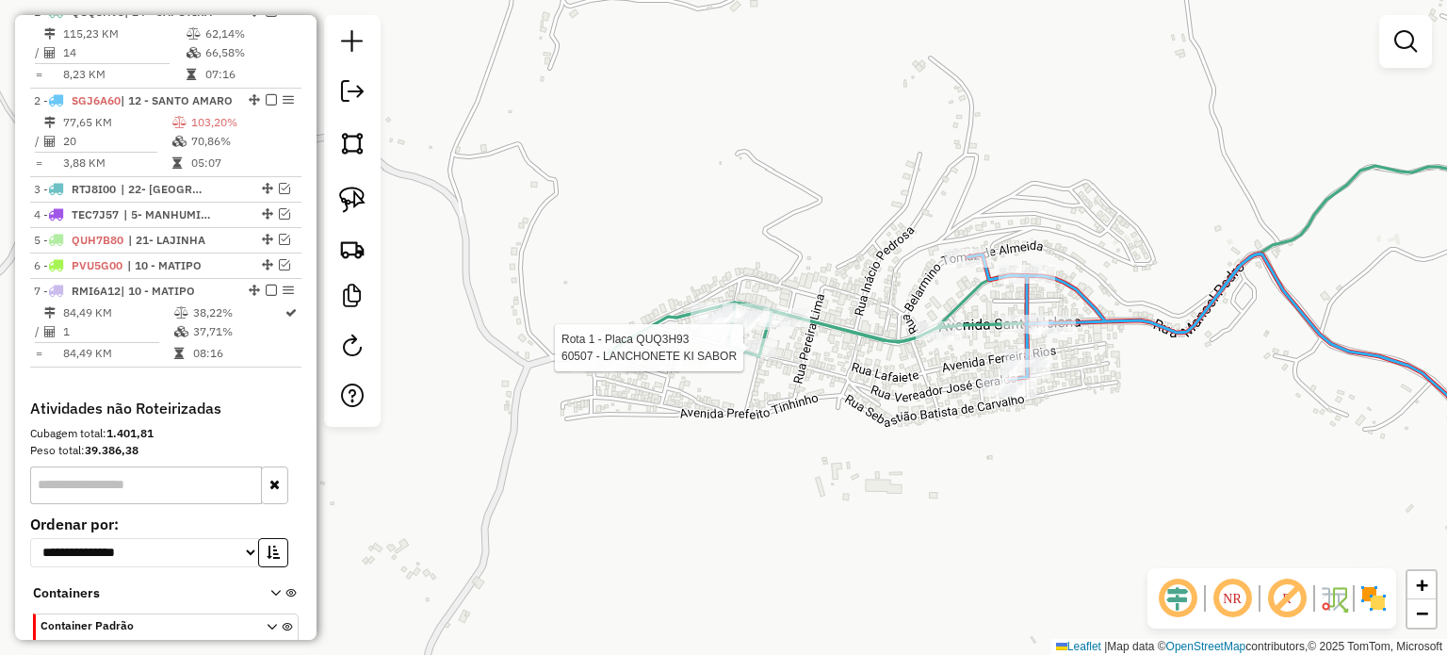
select select "*********"
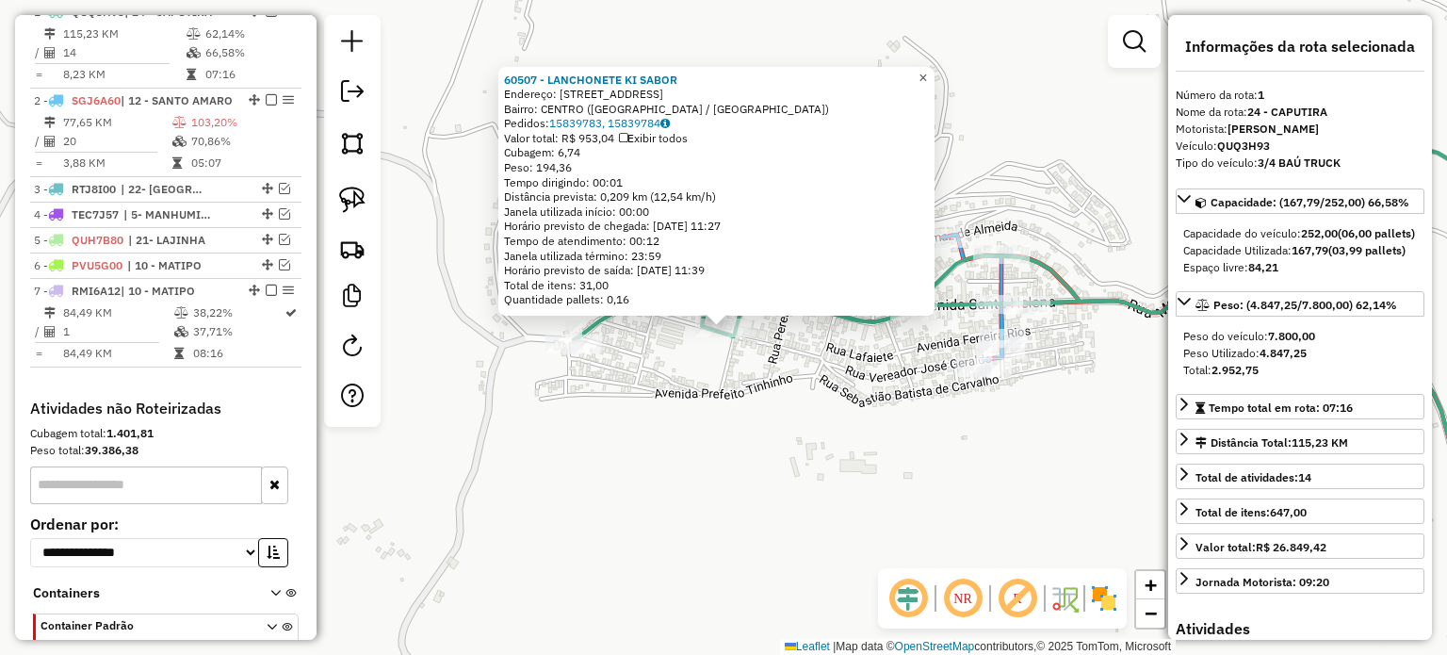
drag, startPoint x: 933, startPoint y: 67, endPoint x: 931, endPoint y: 114, distance: 47.1
click at [927, 70] on span "×" at bounding box center [922, 78] width 8 height 16
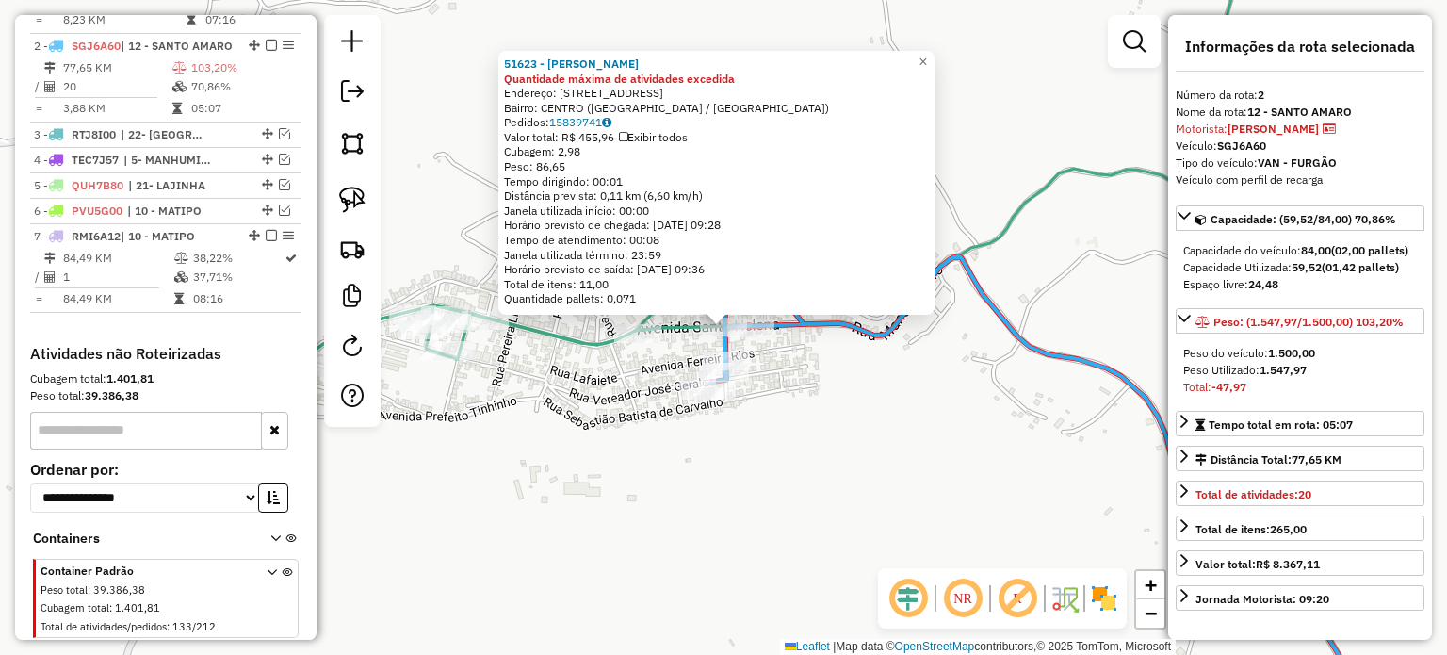
scroll to position [794, 0]
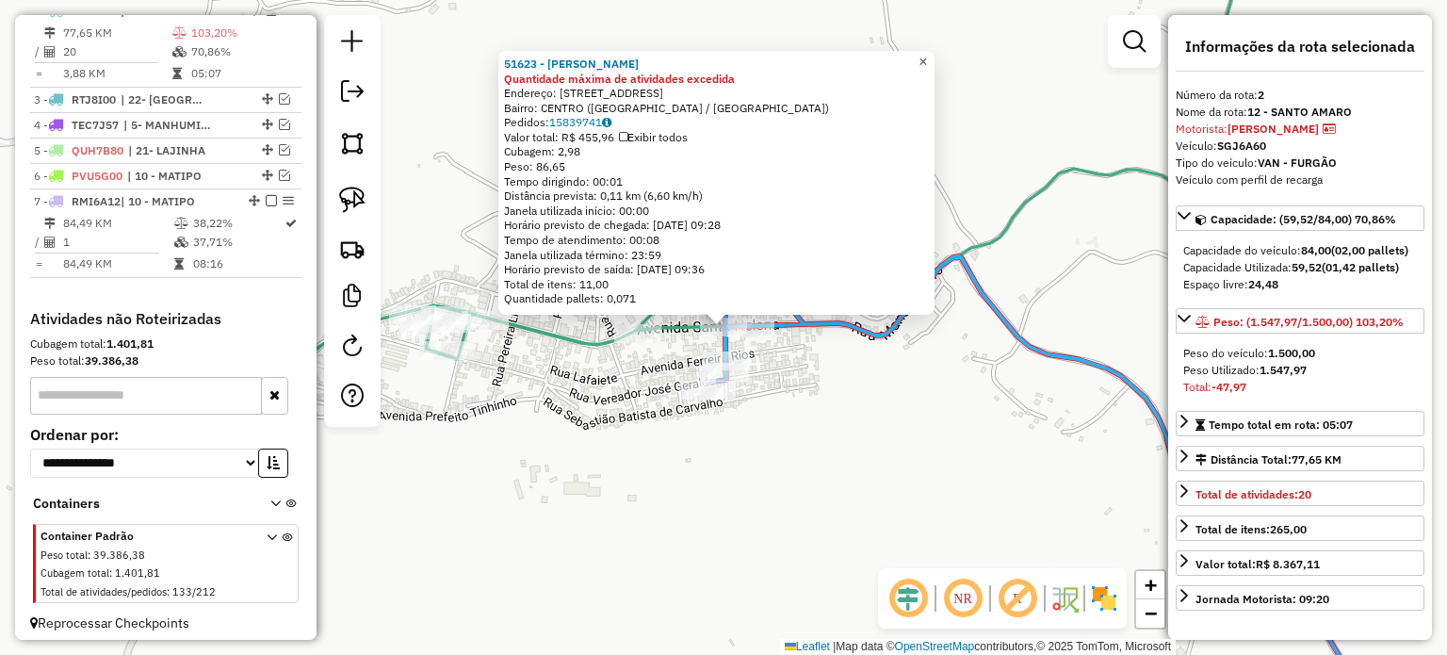
drag, startPoint x: 937, startPoint y: 59, endPoint x: 784, endPoint y: 71, distance: 154.0
click at [927, 59] on span "×" at bounding box center [922, 62] width 8 height 16
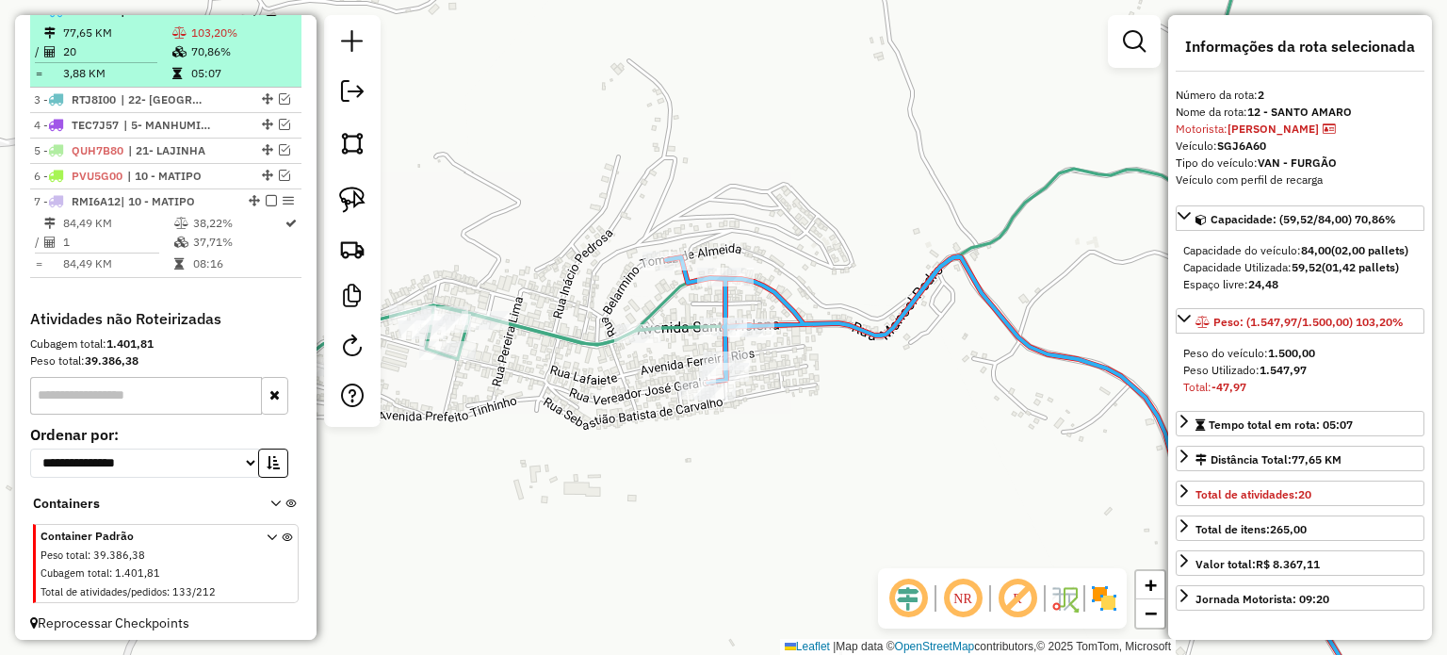
scroll to position [606, 0]
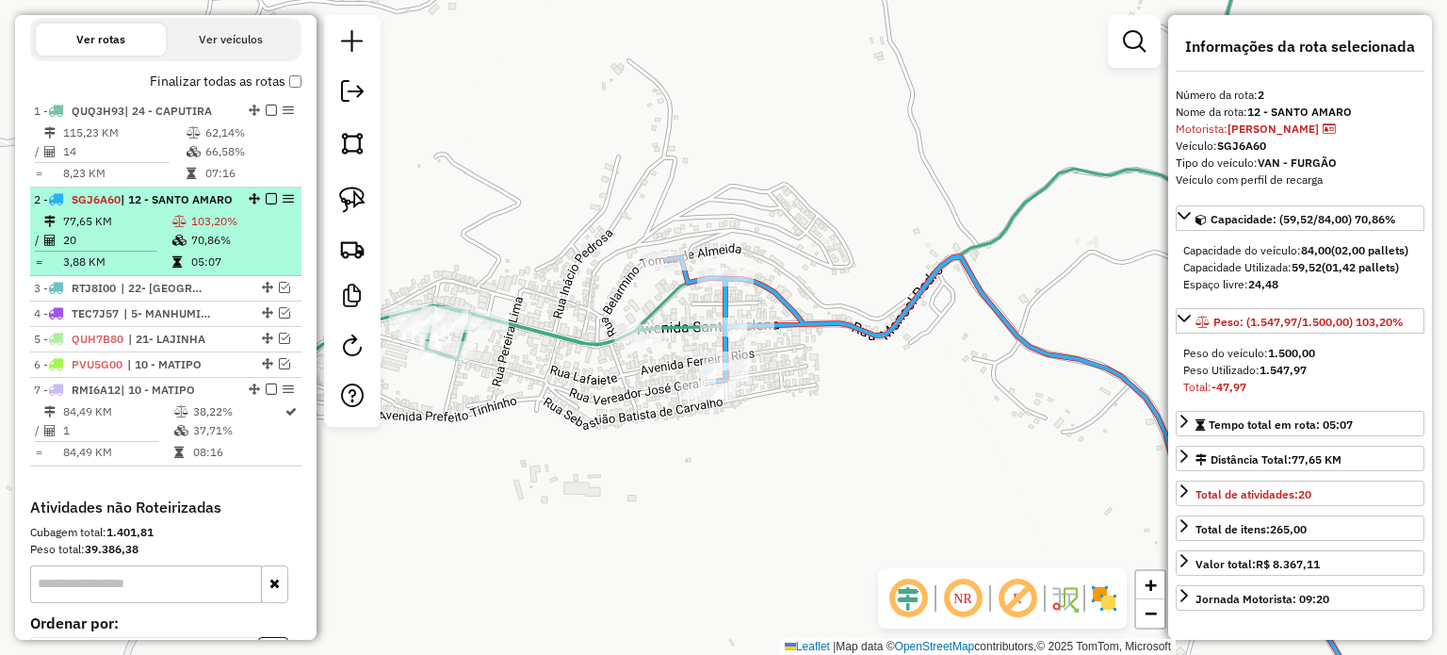
click at [266, 204] on em at bounding box center [271, 198] width 11 height 11
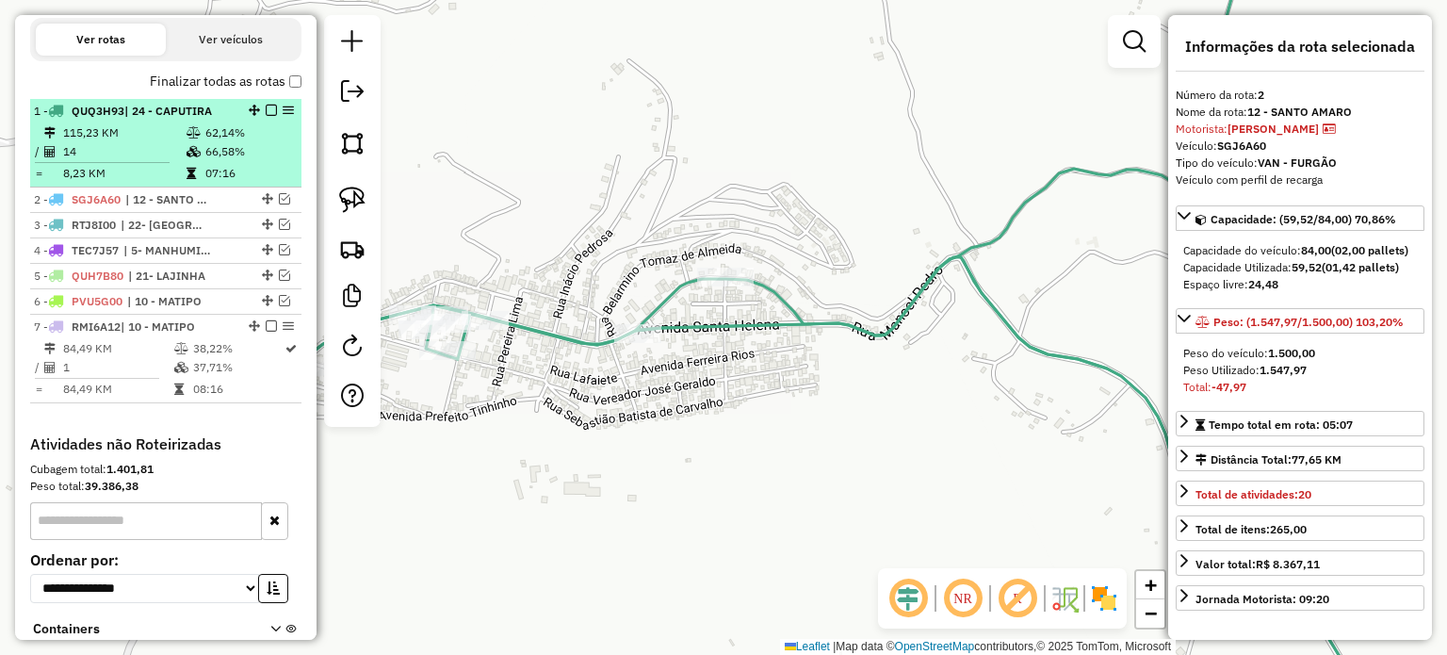
click at [269, 116] on em at bounding box center [271, 110] width 11 height 11
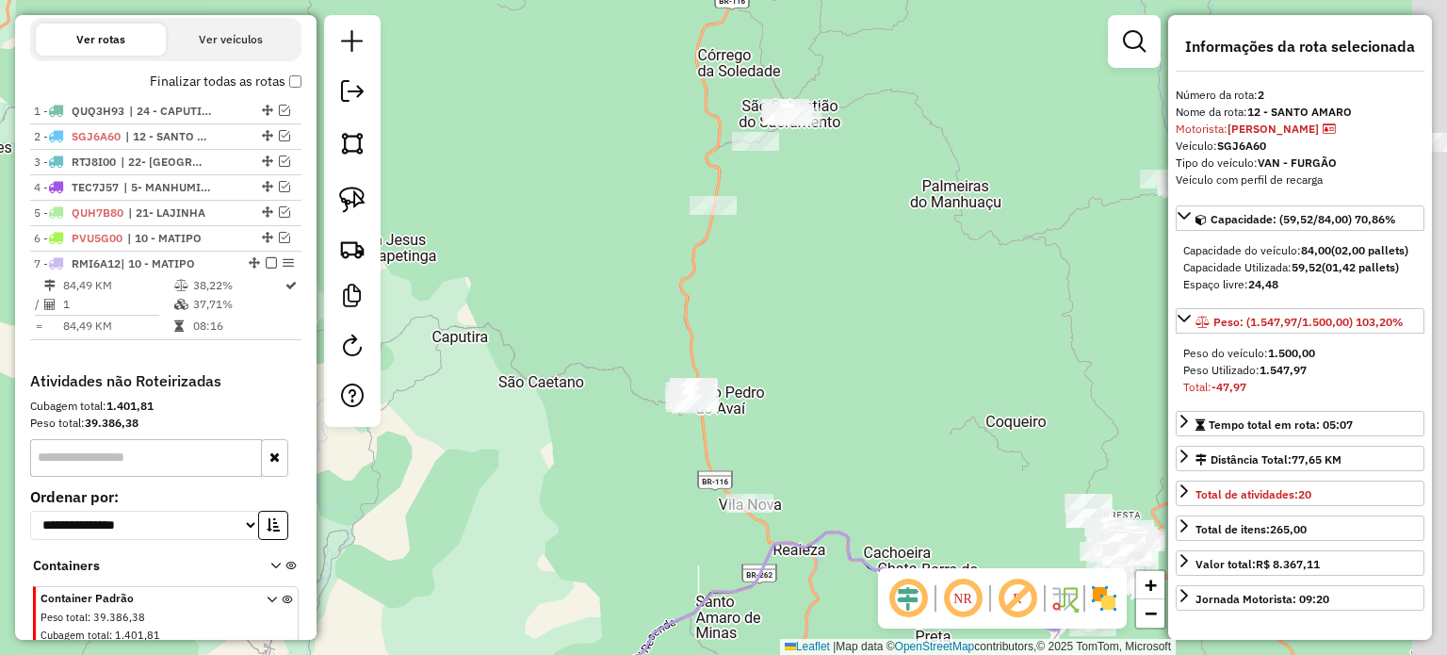
drag, startPoint x: 942, startPoint y: 388, endPoint x: 757, endPoint y: 379, distance: 184.9
click at [769, 379] on div "Janela de atendimento Grade de atendimento Capacidade Transportadoras Veículos …" at bounding box center [723, 327] width 1447 height 655
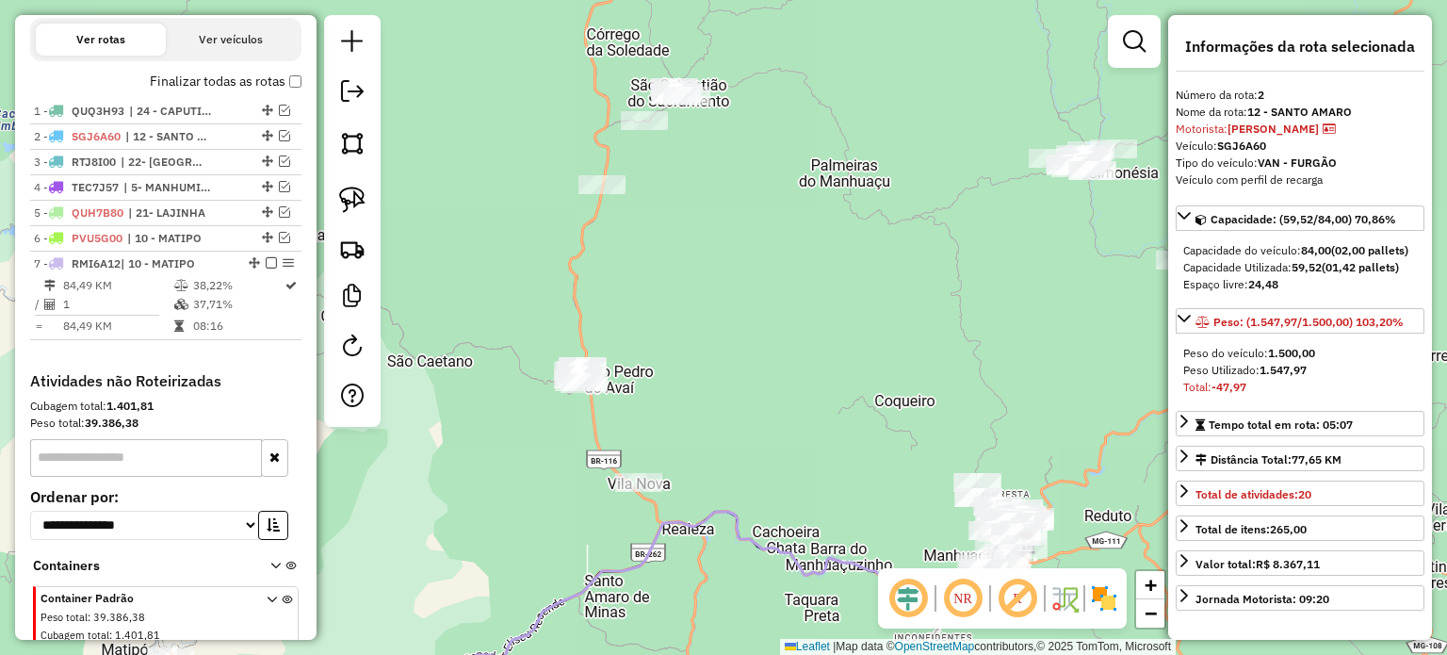
drag, startPoint x: 766, startPoint y: 445, endPoint x: 664, endPoint y: 301, distance: 176.4
click at [668, 304] on div "Janela de atendimento Grade de atendimento Capacidade Transportadoras Veículos …" at bounding box center [723, 327] width 1447 height 655
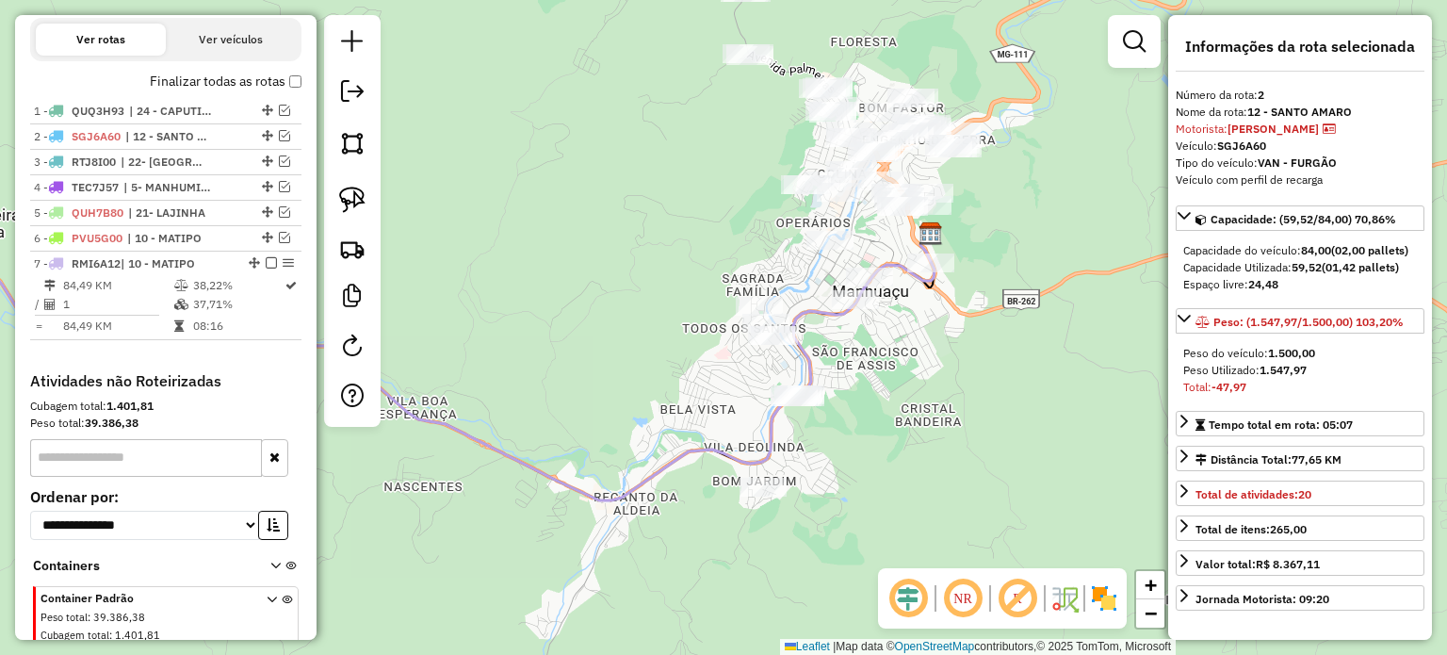
drag, startPoint x: 997, startPoint y: 194, endPoint x: 921, endPoint y: 256, distance: 97.7
click at [961, 234] on div "Janela de atendimento Grade de atendimento Capacidade Transportadoras Veículos …" at bounding box center [723, 327] width 1447 height 655
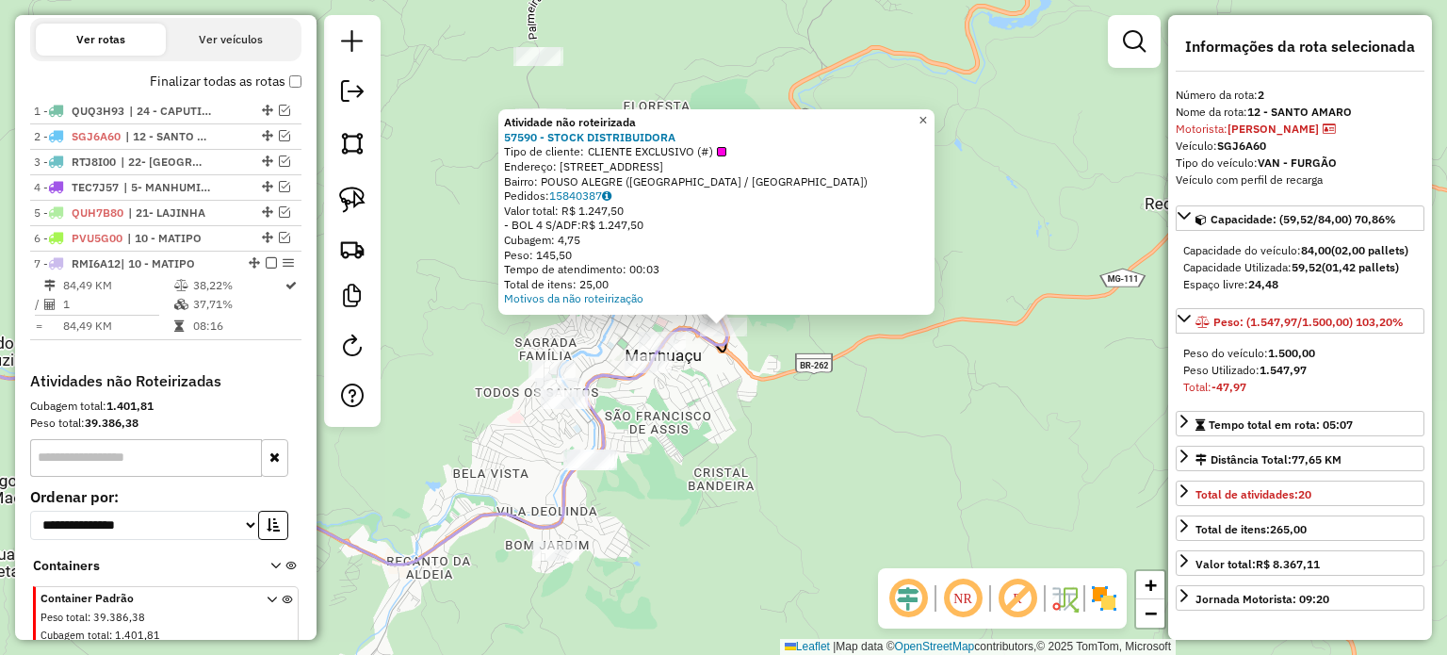
click at [927, 119] on span "×" at bounding box center [922, 120] width 8 height 16
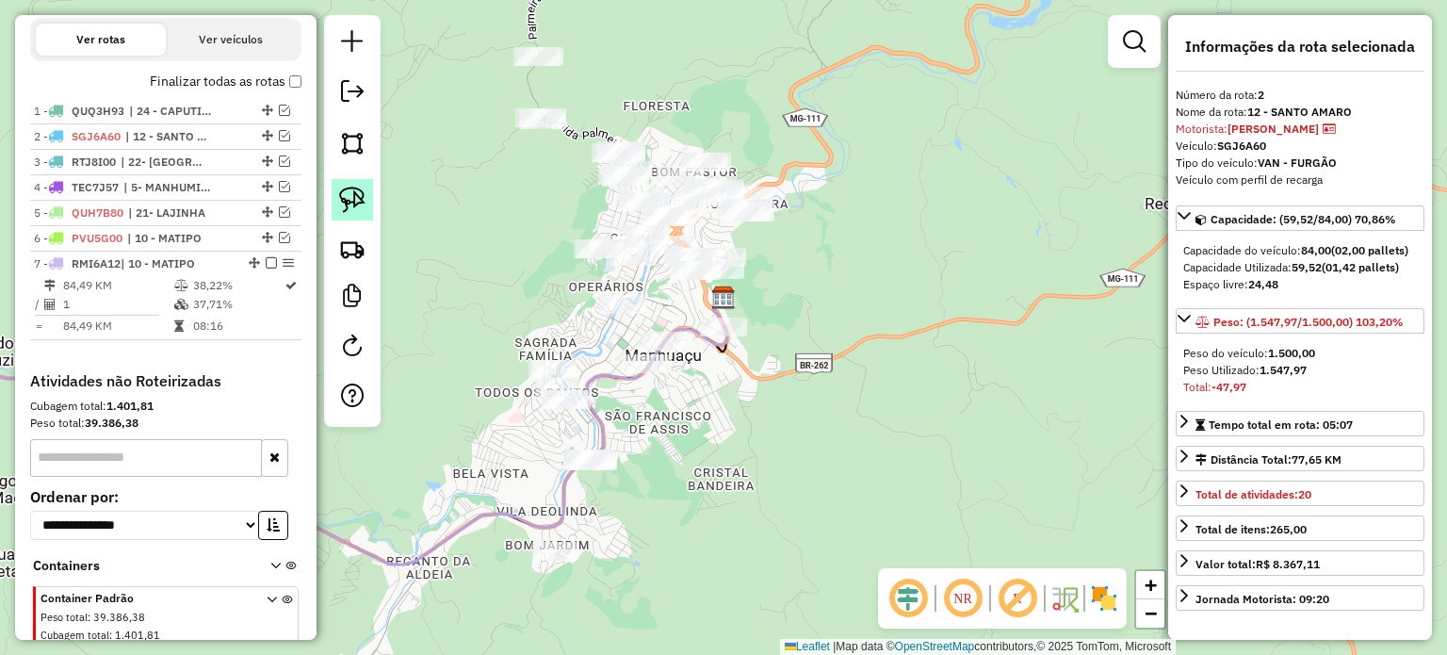
click at [353, 203] on img at bounding box center [352, 200] width 26 height 26
drag, startPoint x: 679, startPoint y: 308, endPoint x: 775, endPoint y: 293, distance: 97.3
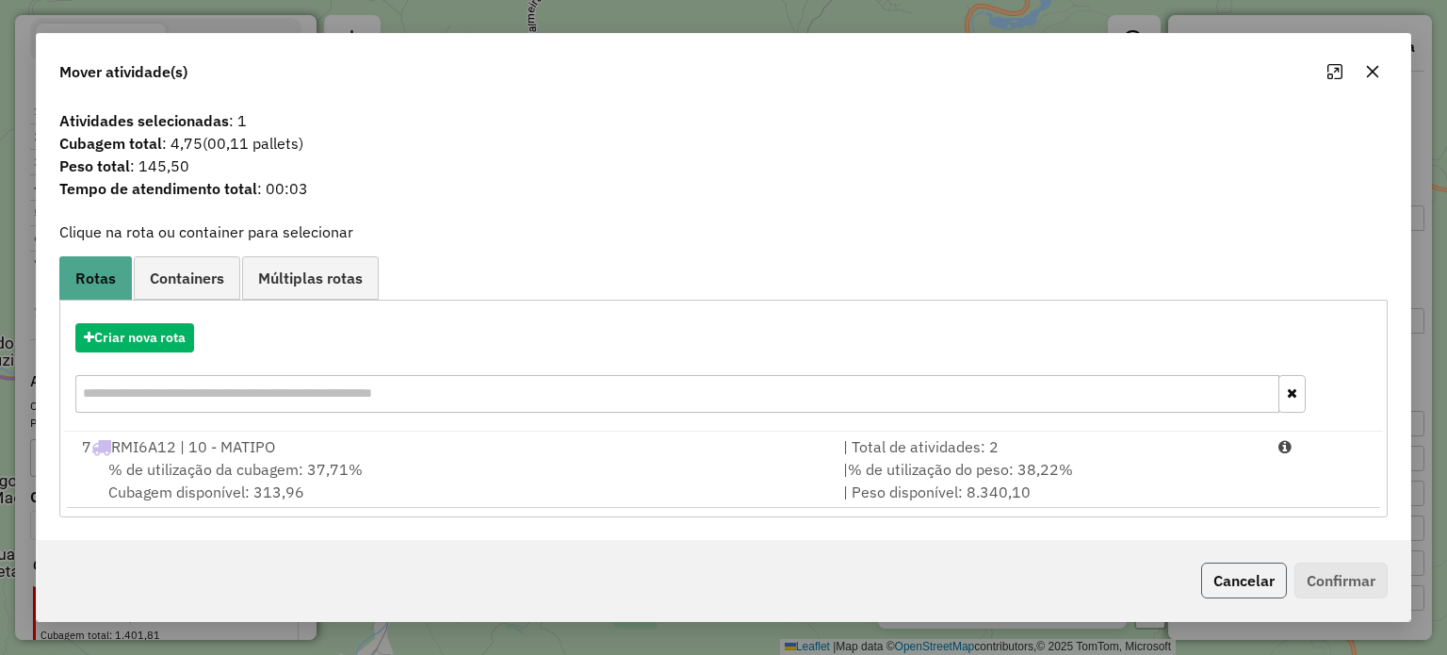
click at [1238, 588] on button "Cancelar" at bounding box center [1244, 580] width 86 height 36
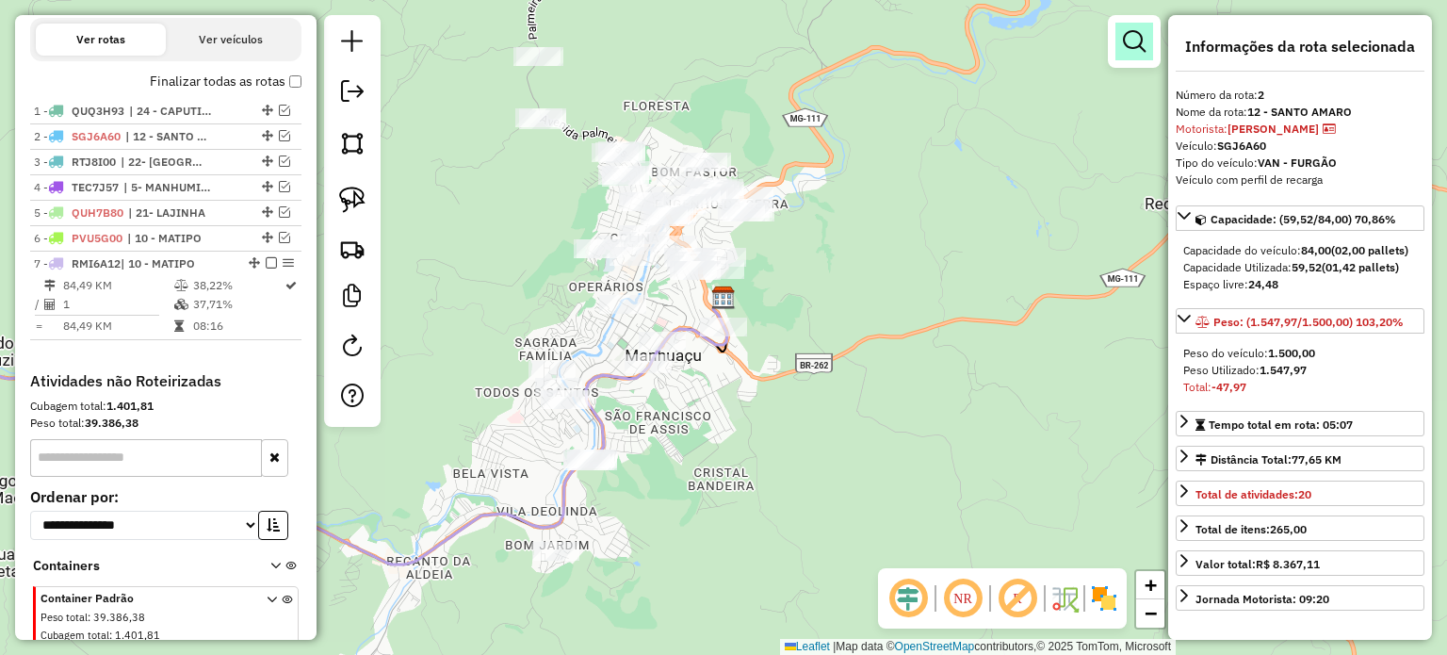
click at [1130, 39] on em at bounding box center [1134, 41] width 23 height 23
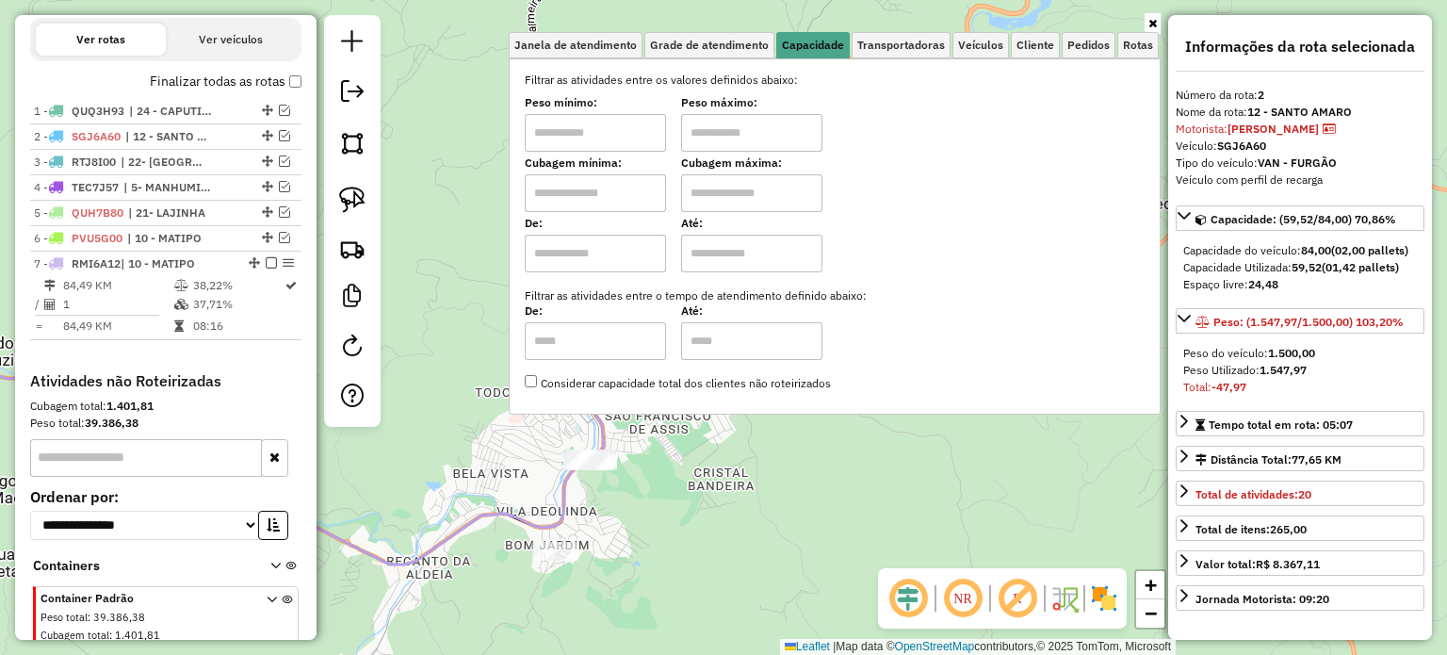
click at [862, 492] on div "Janela de atendimento Grade de atendimento Capacidade Transportadoras Veículos …" at bounding box center [723, 327] width 1447 height 655
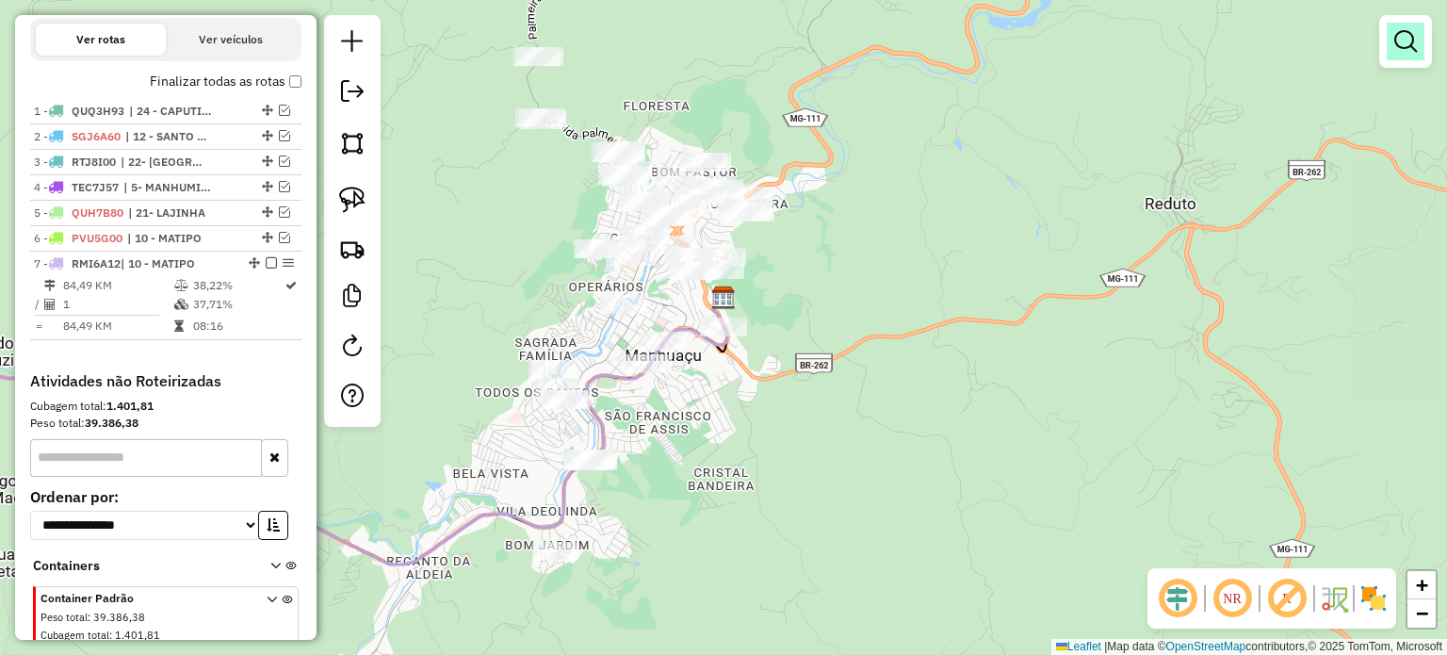
click at [1408, 41] on em at bounding box center [1405, 41] width 23 height 23
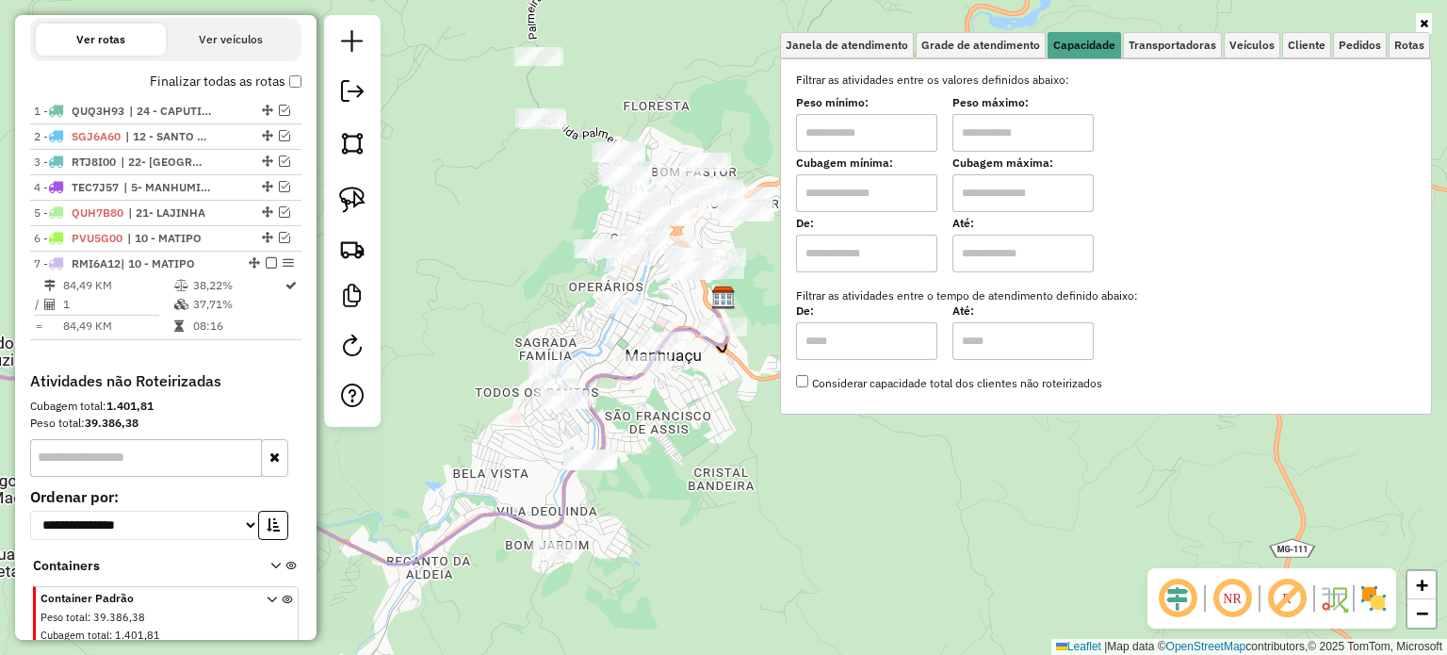
click at [885, 132] on input "text" at bounding box center [866, 133] width 141 height 38
type input "****"
click at [1006, 130] on input "text" at bounding box center [1022, 133] width 141 height 38
type input "******"
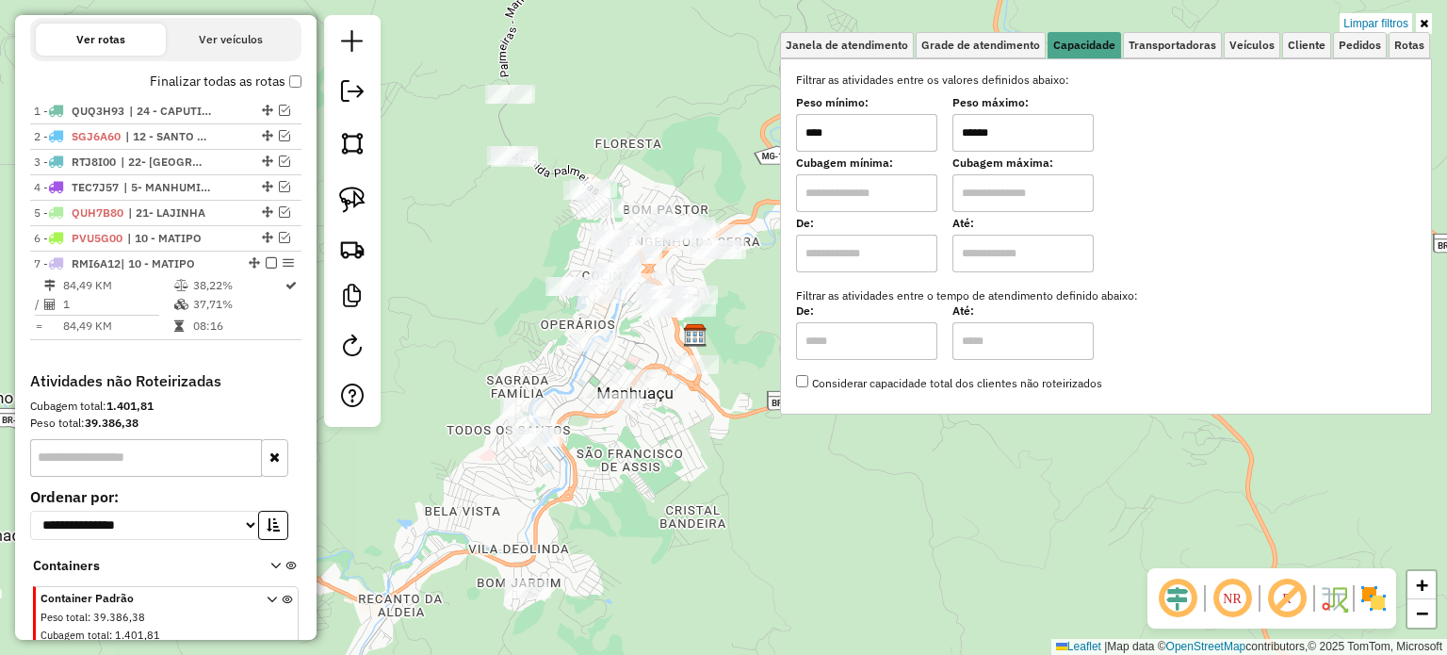
drag, startPoint x: 771, startPoint y: 290, endPoint x: 712, endPoint y: 351, distance: 84.6
click at [712, 351] on div "Limpar filtros Janela de atendimento Grade de atendimento Capacidade Transporta…" at bounding box center [723, 327] width 1447 height 655
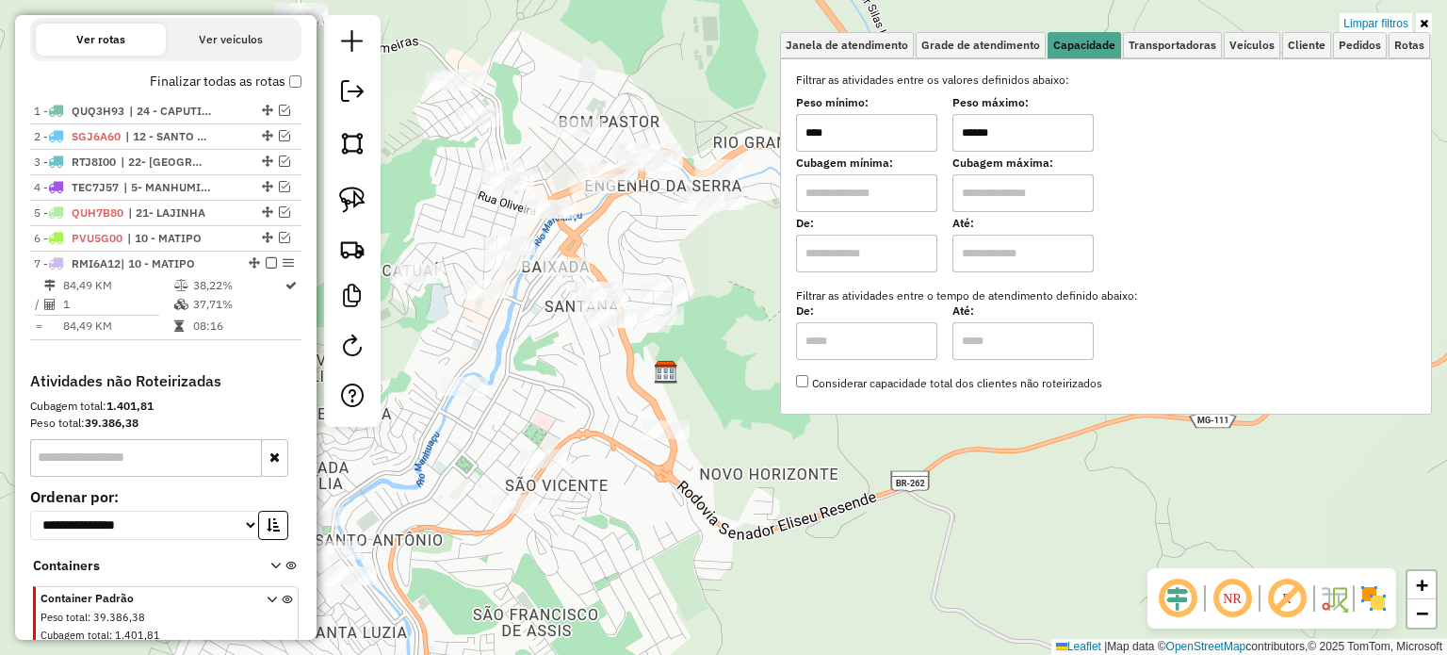
drag, startPoint x: 566, startPoint y: 344, endPoint x: 568, endPoint y: 357, distance: 13.3
click at [568, 357] on div "Limpar filtros Janela de atendimento Grade de atendimento Capacidade Transporta…" at bounding box center [723, 327] width 1447 height 655
drag, startPoint x: 358, startPoint y: 199, endPoint x: 367, endPoint y: 204, distance: 11.0
click at [358, 197] on img at bounding box center [352, 200] width 26 height 26
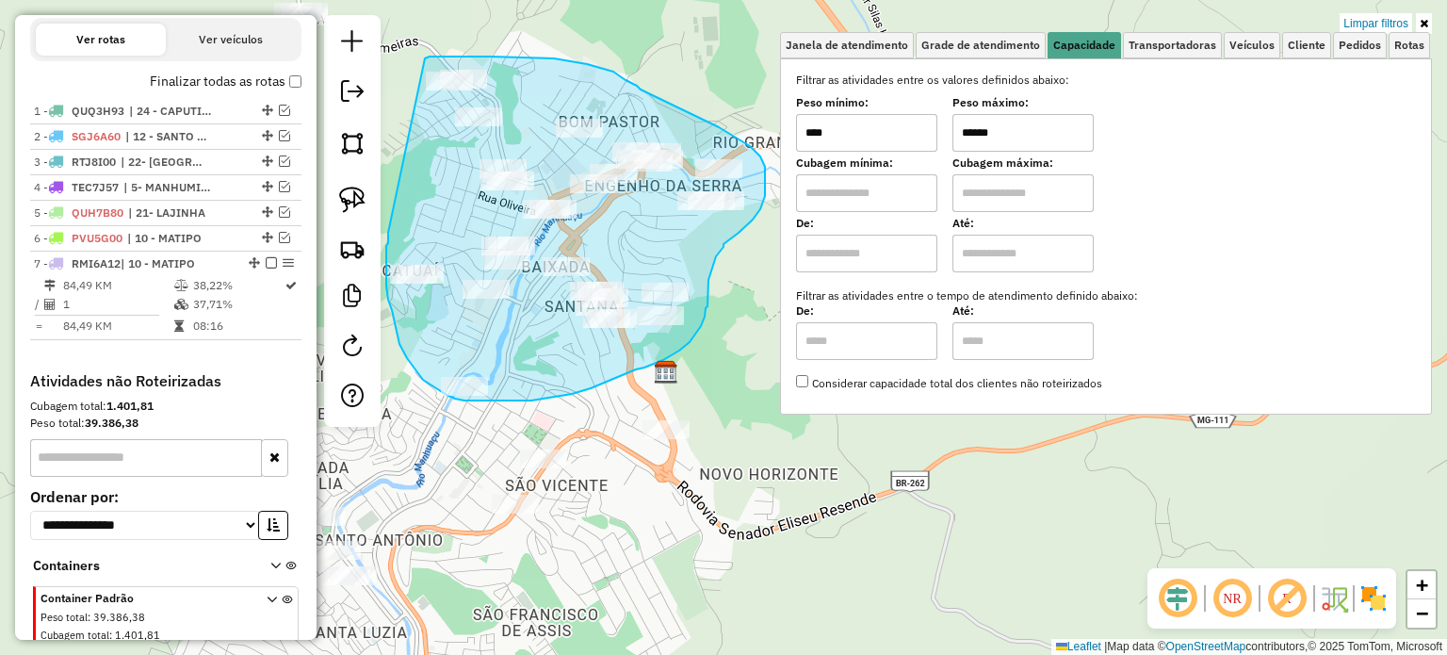
drag, startPoint x: 388, startPoint y: 234, endPoint x: 422, endPoint y: 61, distance: 175.7
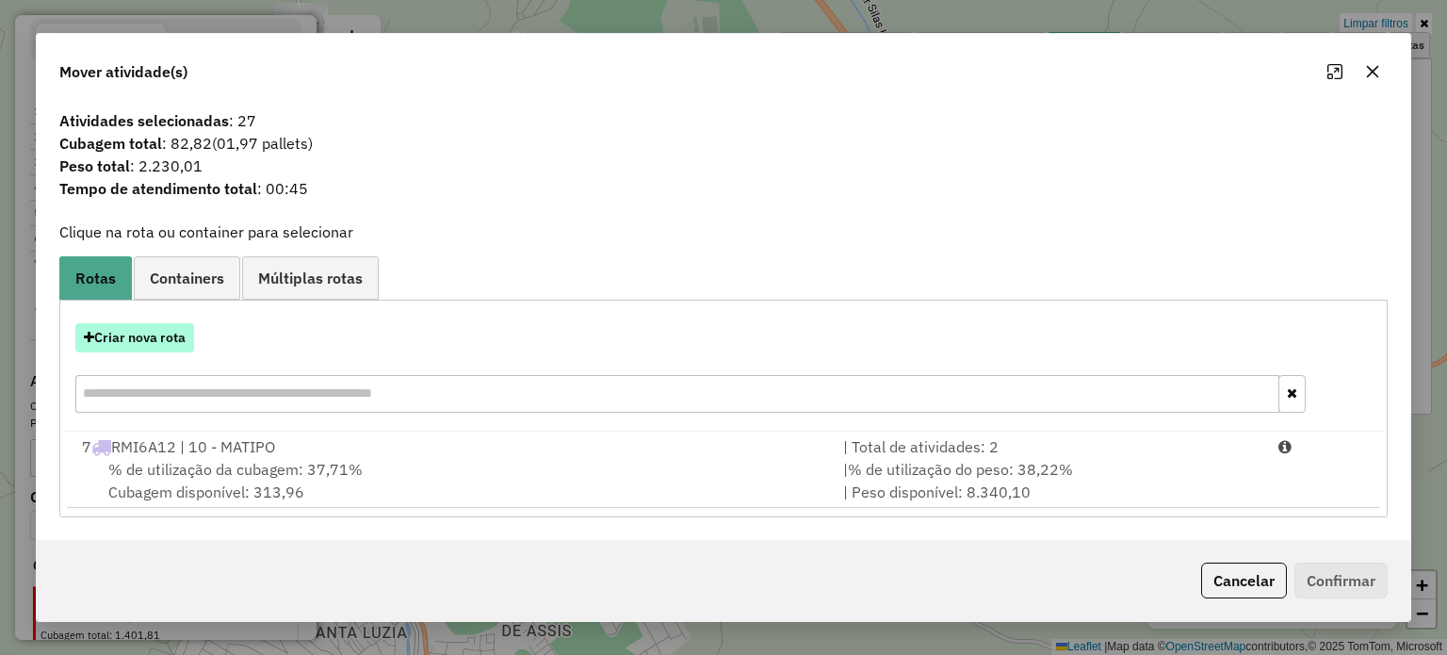
click at [159, 332] on button "Criar nova rota" at bounding box center [134, 337] width 119 height 29
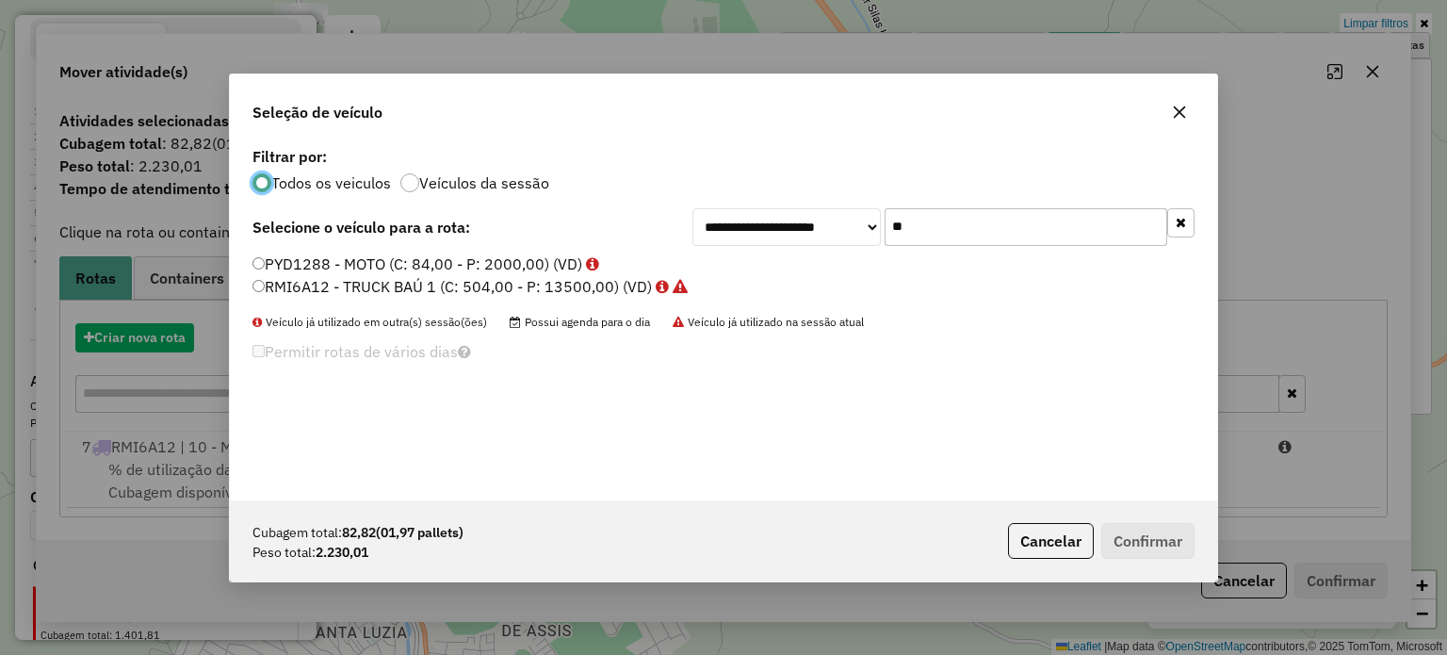
scroll to position [9, 6]
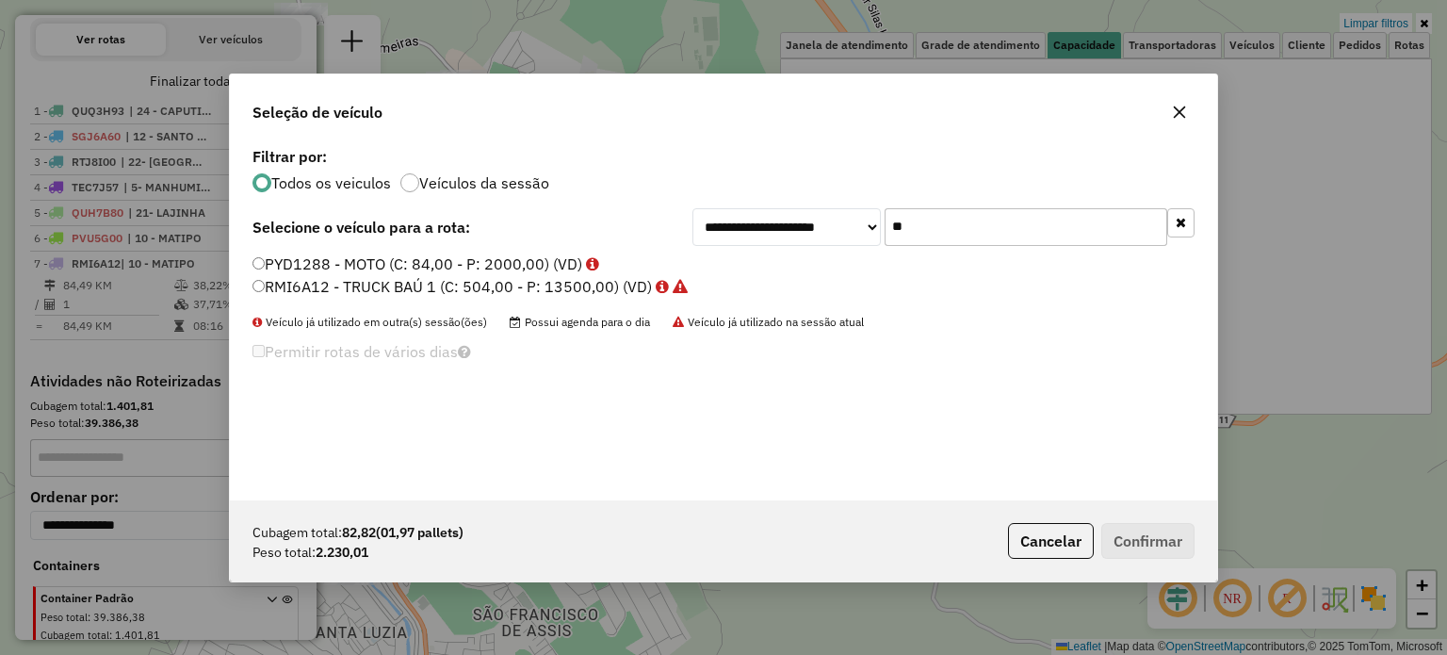
drag, startPoint x: 961, startPoint y: 233, endPoint x: 845, endPoint y: 233, distance: 115.9
click at [845, 233] on div "**********" at bounding box center [943, 227] width 502 height 38
click at [406, 262] on label "PYD1288 - MOTO (C: 84,00 - P: 2000,00) (VD)" at bounding box center [425, 263] width 347 height 23
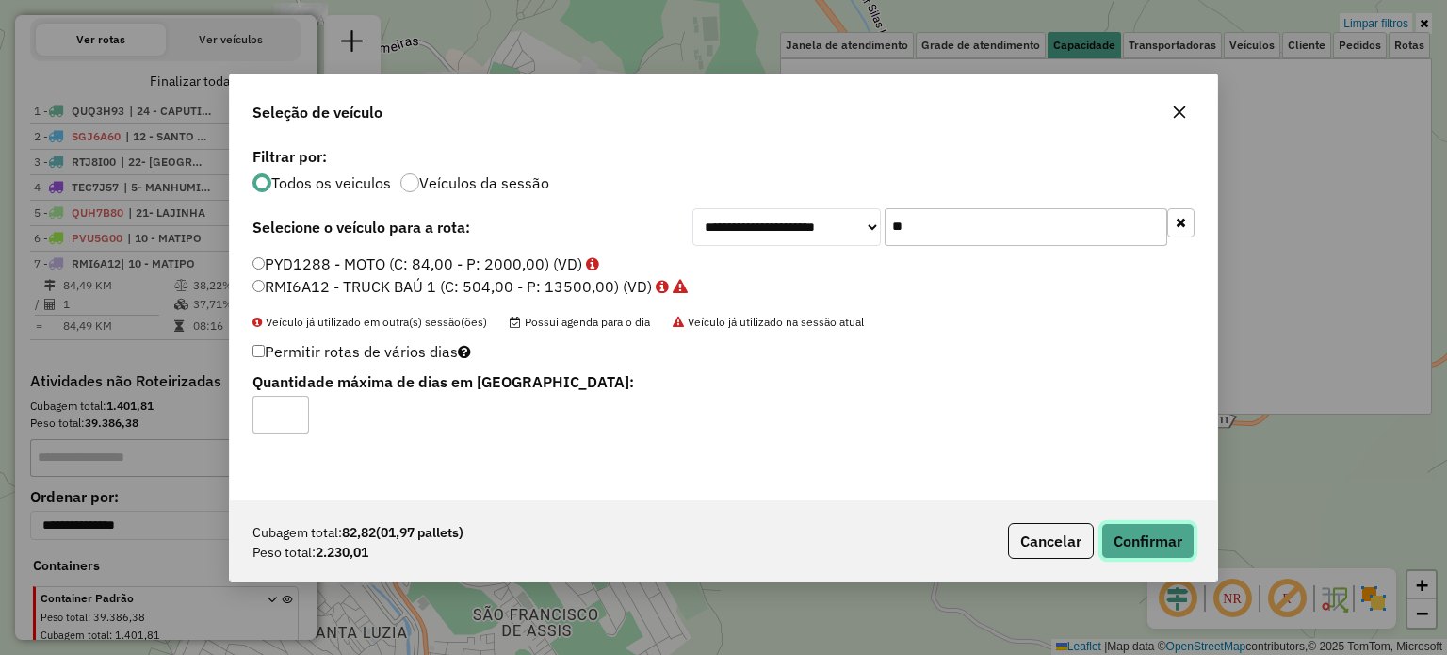
click at [1146, 540] on button "Confirmar" at bounding box center [1147, 541] width 93 height 36
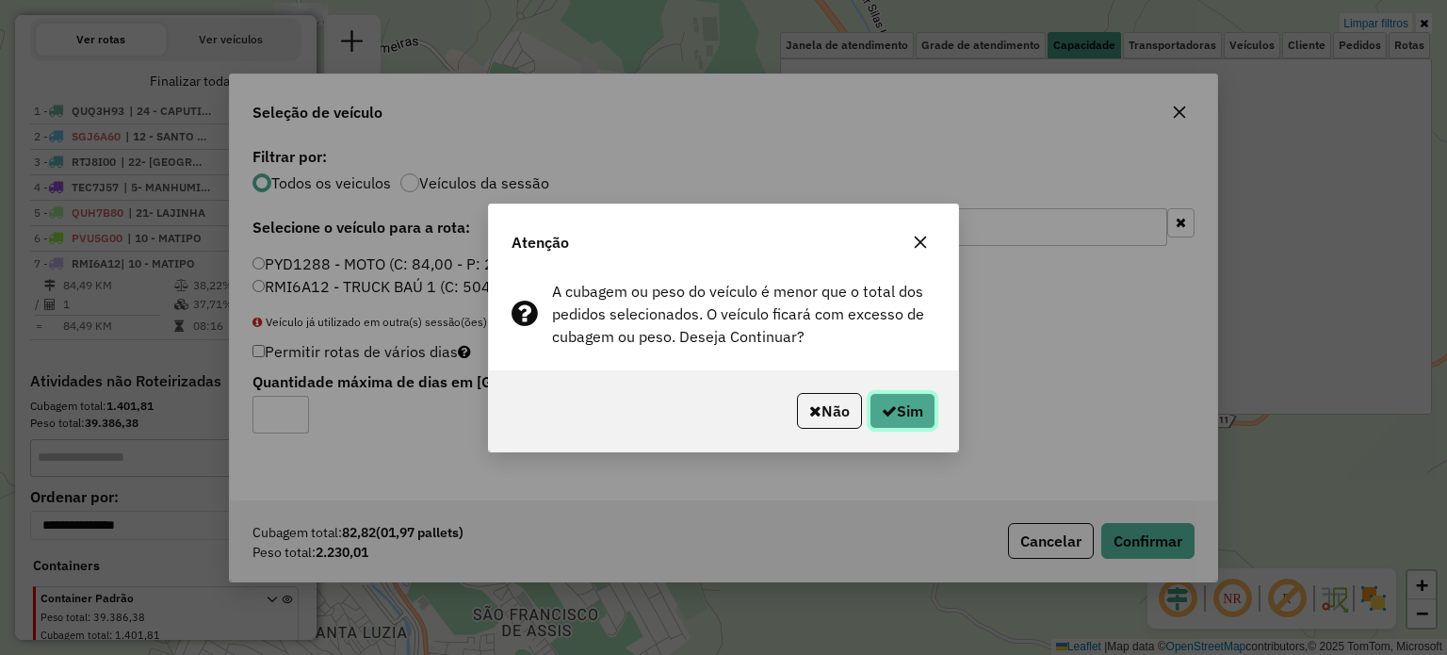
click at [901, 409] on button "Sim" at bounding box center [903, 411] width 66 height 36
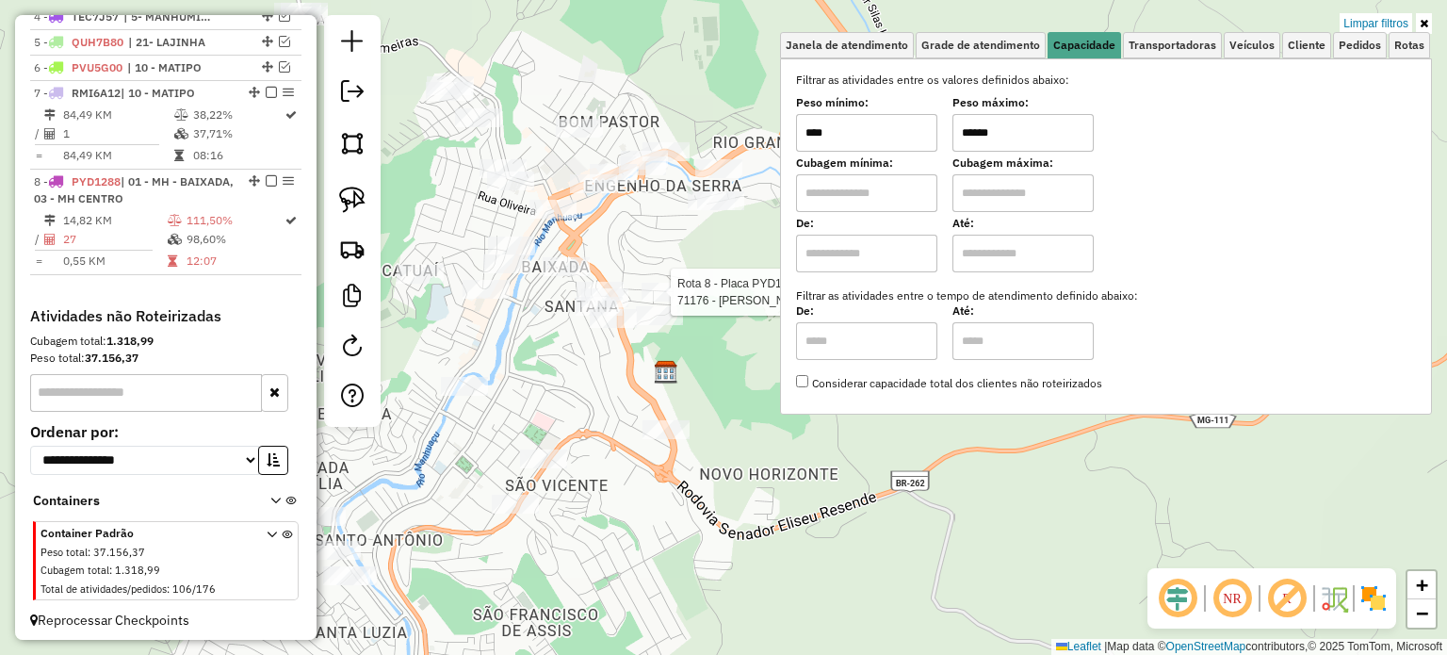
select select "*********"
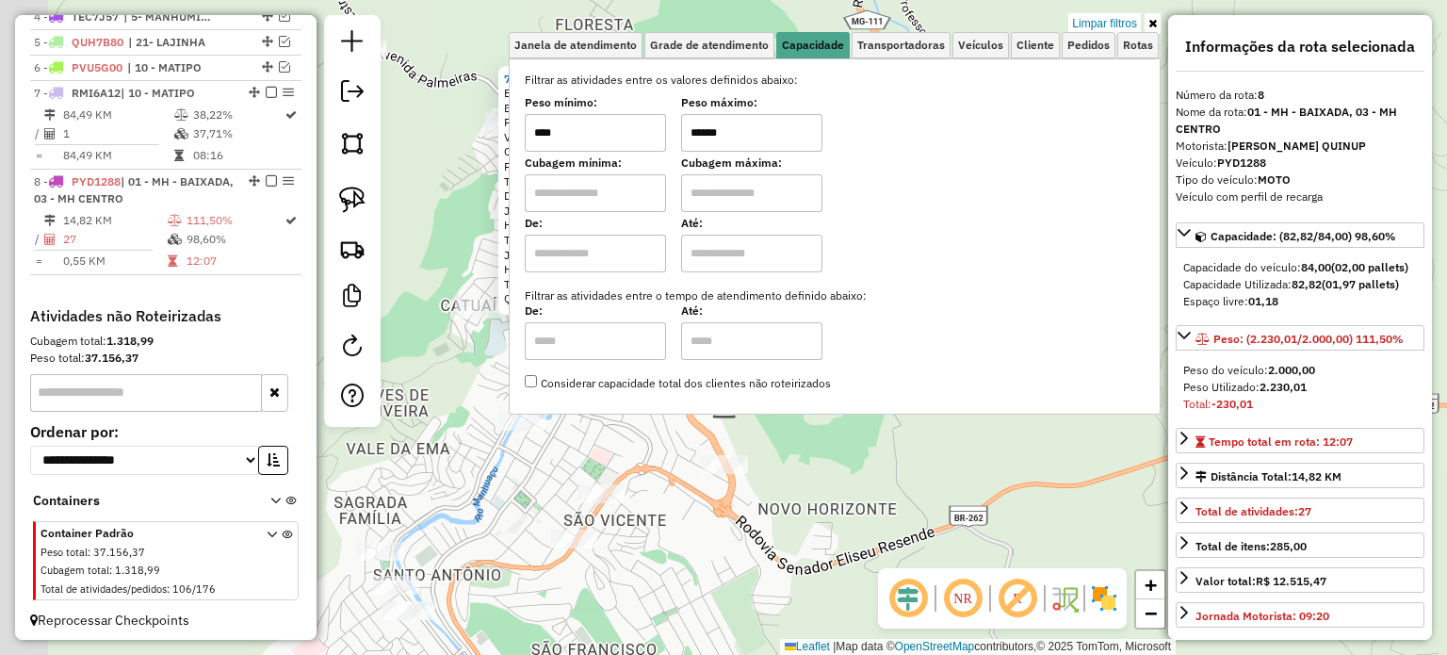
scroll to position [796, 0]
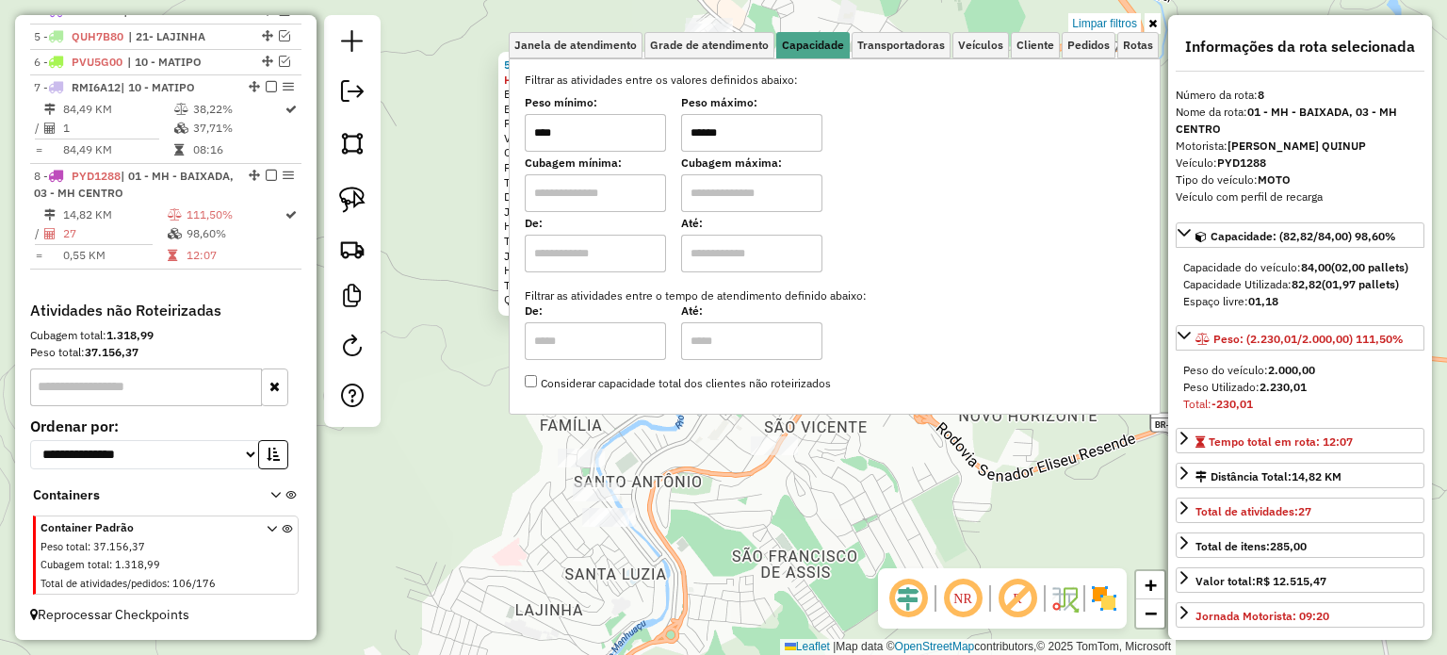
click at [699, 422] on div "Limpar filtros Janela de atendimento Grade de atendimento Capacidade Transporta…" at bounding box center [835, 223] width 652 height 416
click at [1153, 25] on icon at bounding box center [1152, 23] width 8 height 11
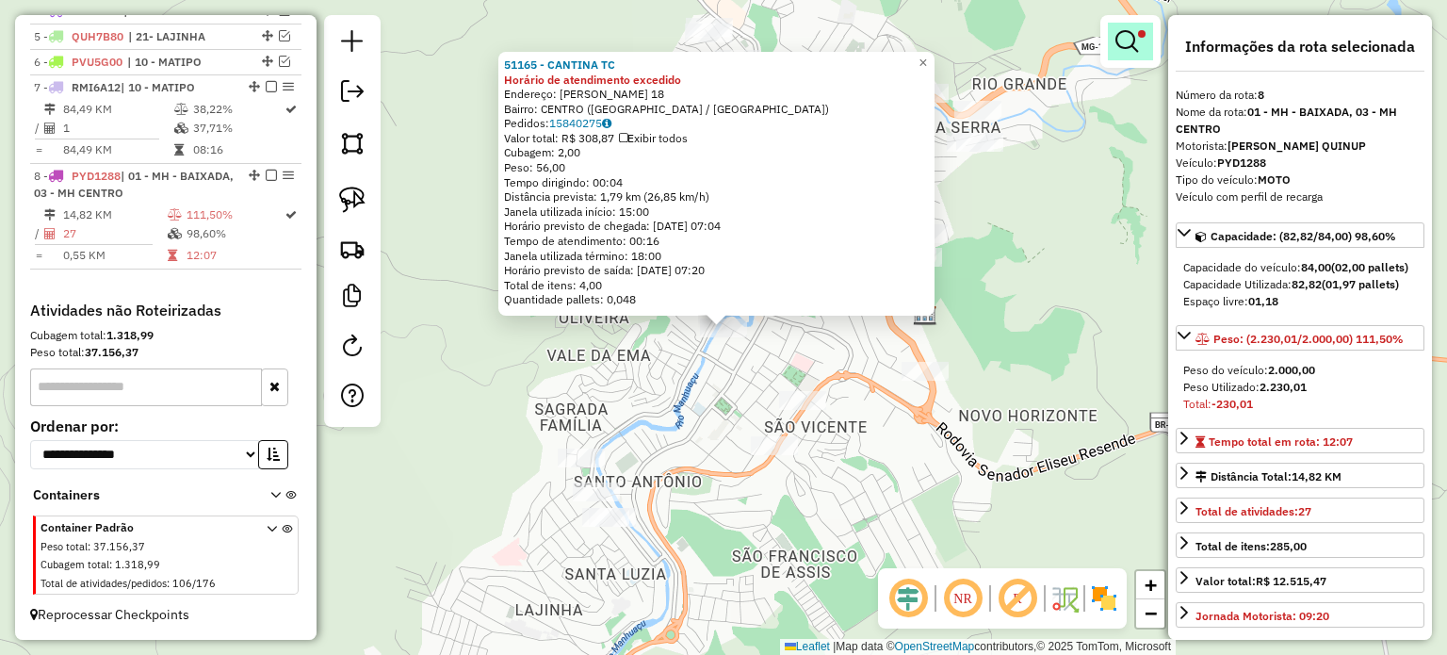
click at [1123, 44] on em at bounding box center [1126, 41] width 23 height 23
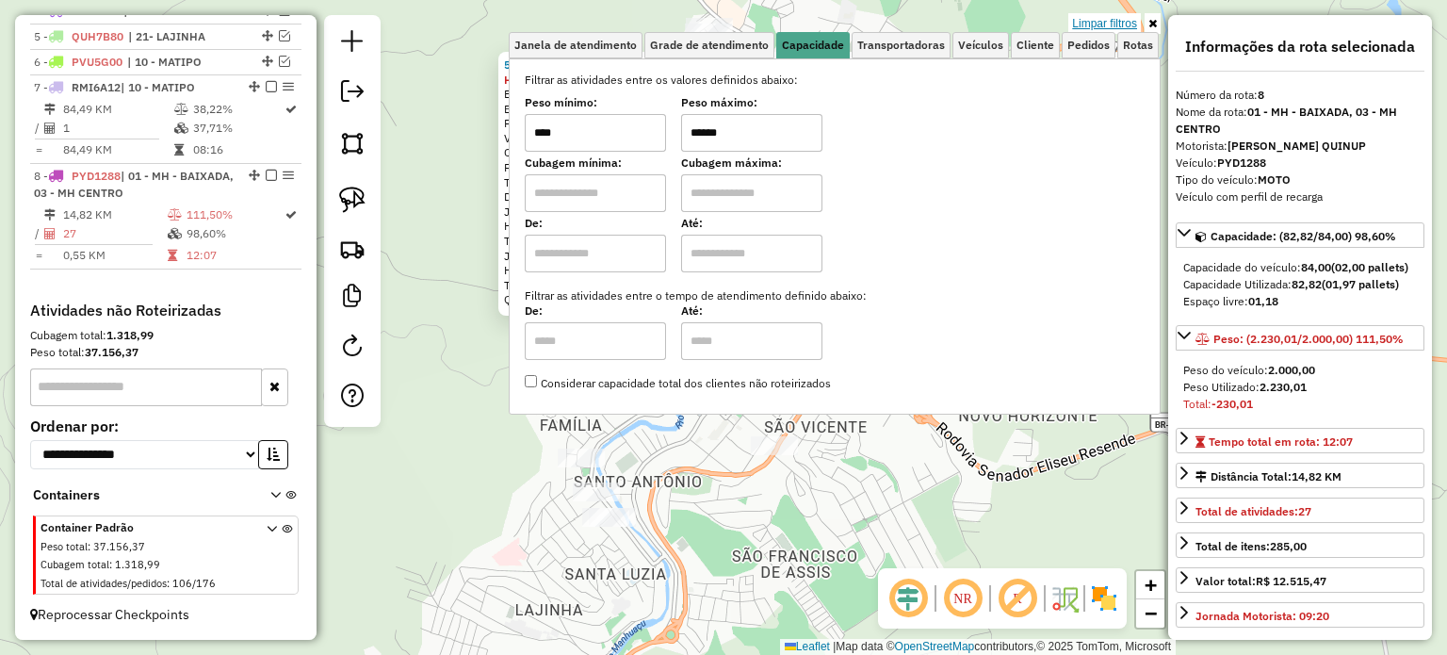
click at [1119, 23] on link "Limpar filtros" at bounding box center [1104, 23] width 73 height 21
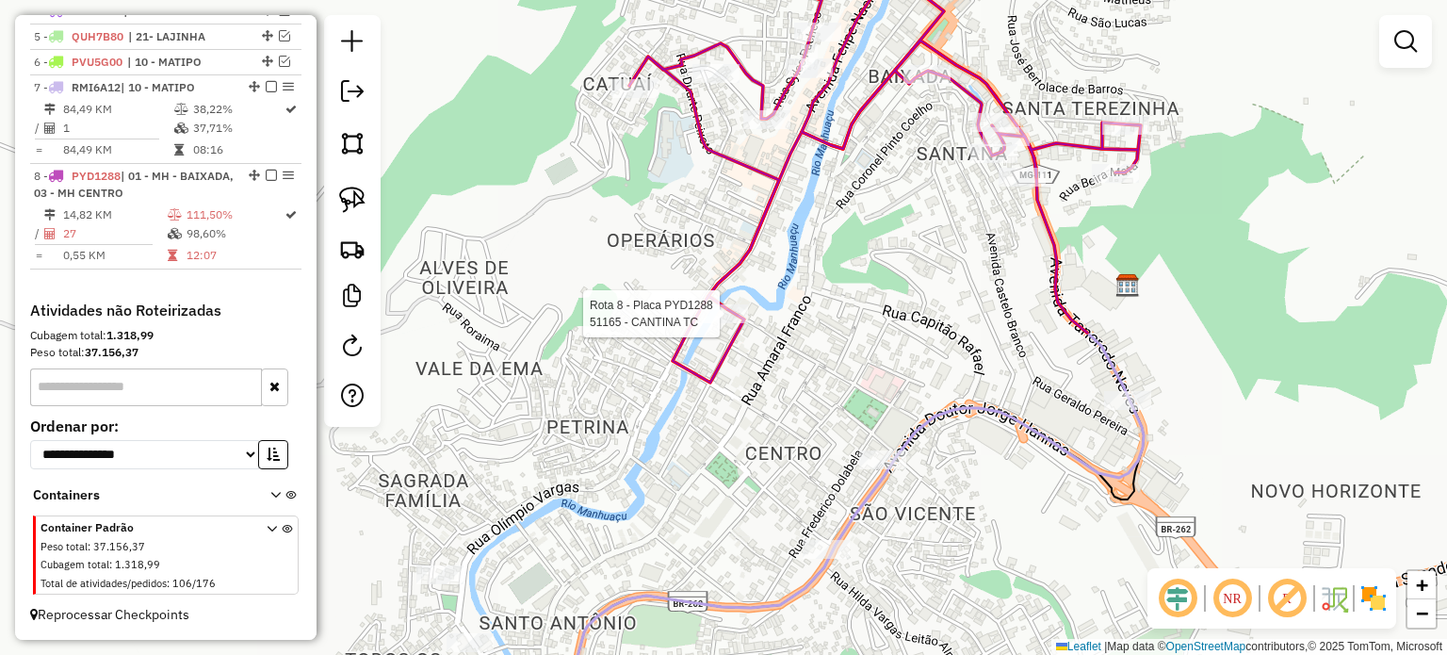
select select "*********"
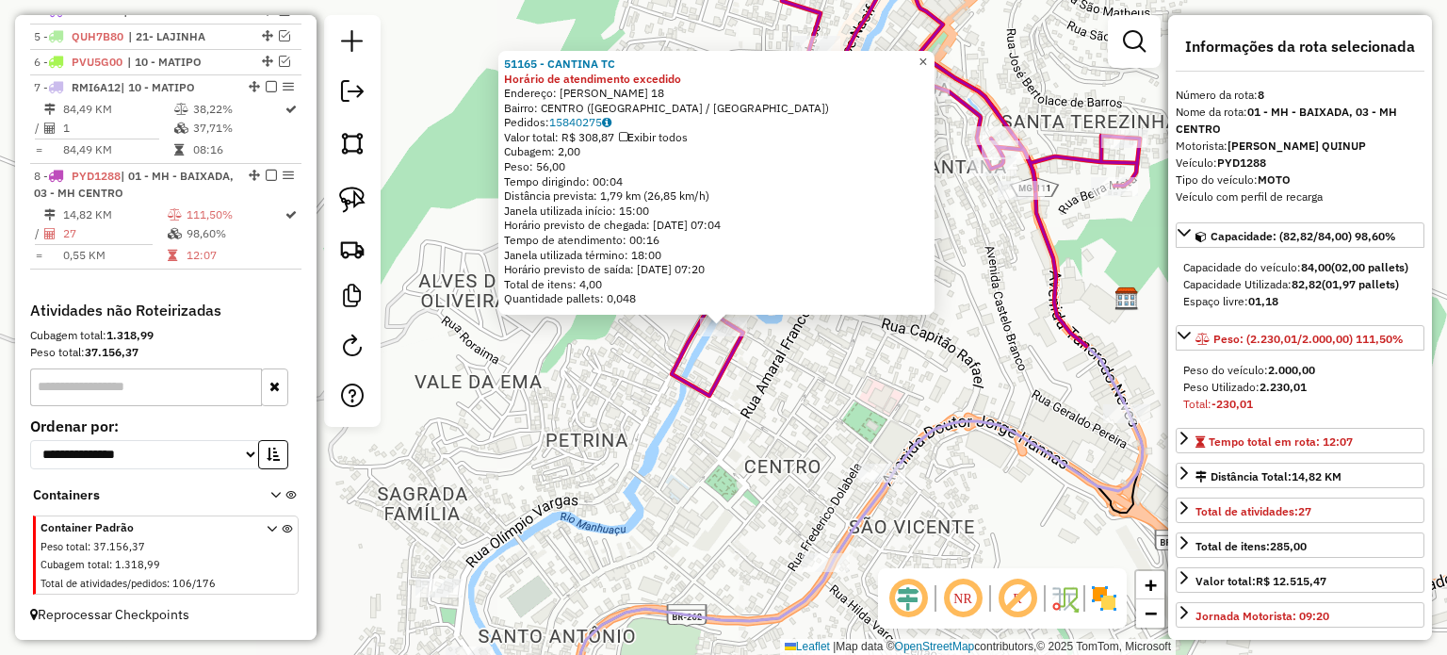
click at [927, 63] on span "×" at bounding box center [922, 62] width 8 height 16
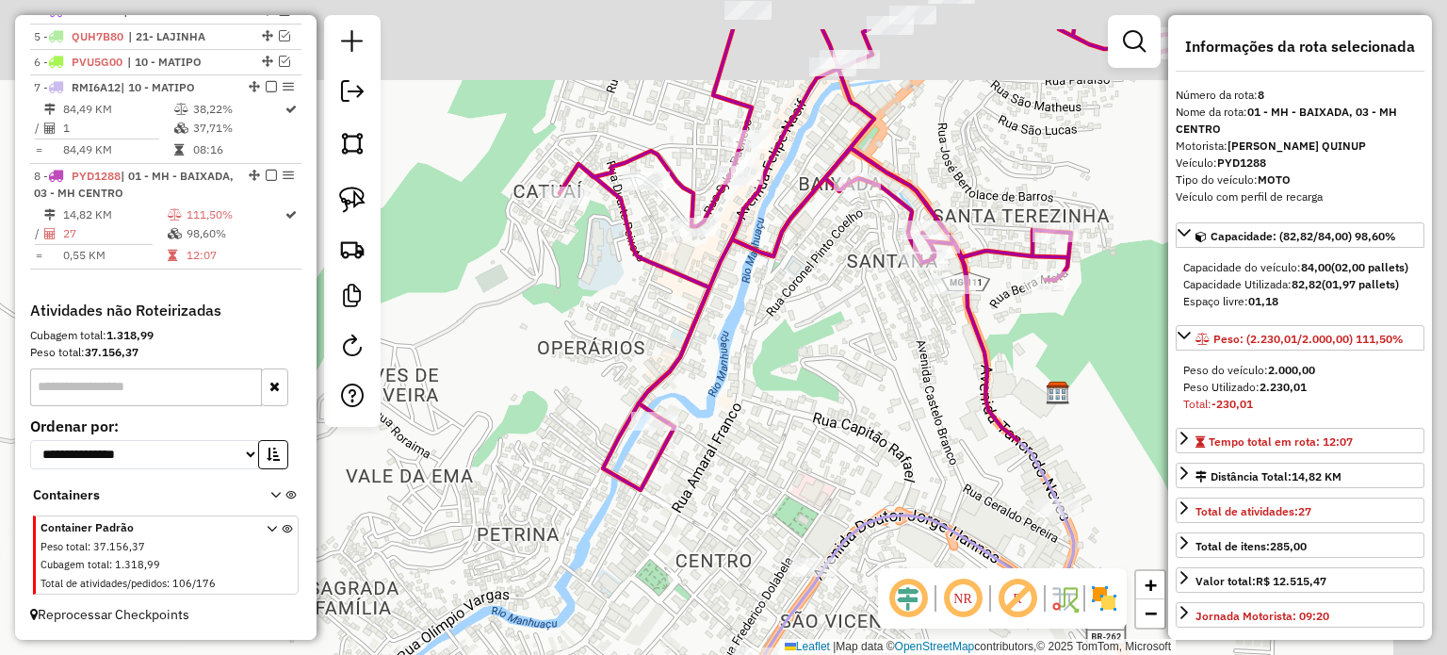
drag, startPoint x: 895, startPoint y: 361, endPoint x: 854, endPoint y: 421, distance: 72.6
click at [854, 421] on div "Janela de atendimento Grade de atendimento Capacidade Transportadoras Veículos …" at bounding box center [723, 327] width 1447 height 655
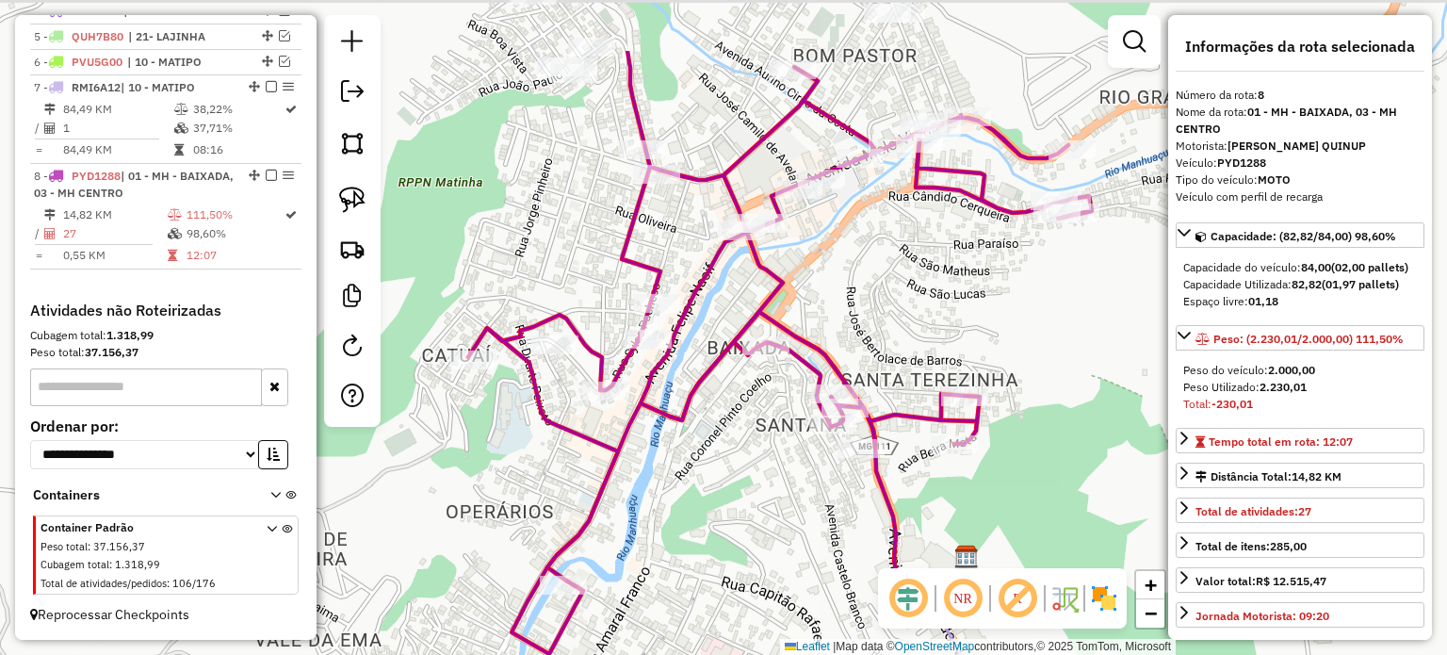
drag, startPoint x: 946, startPoint y: 154, endPoint x: 830, endPoint y: 365, distance: 239.9
click at [830, 365] on div "Janela de atendimento Grade de atendimento Capacidade Transportadoras Veículos …" at bounding box center [723, 327] width 1447 height 655
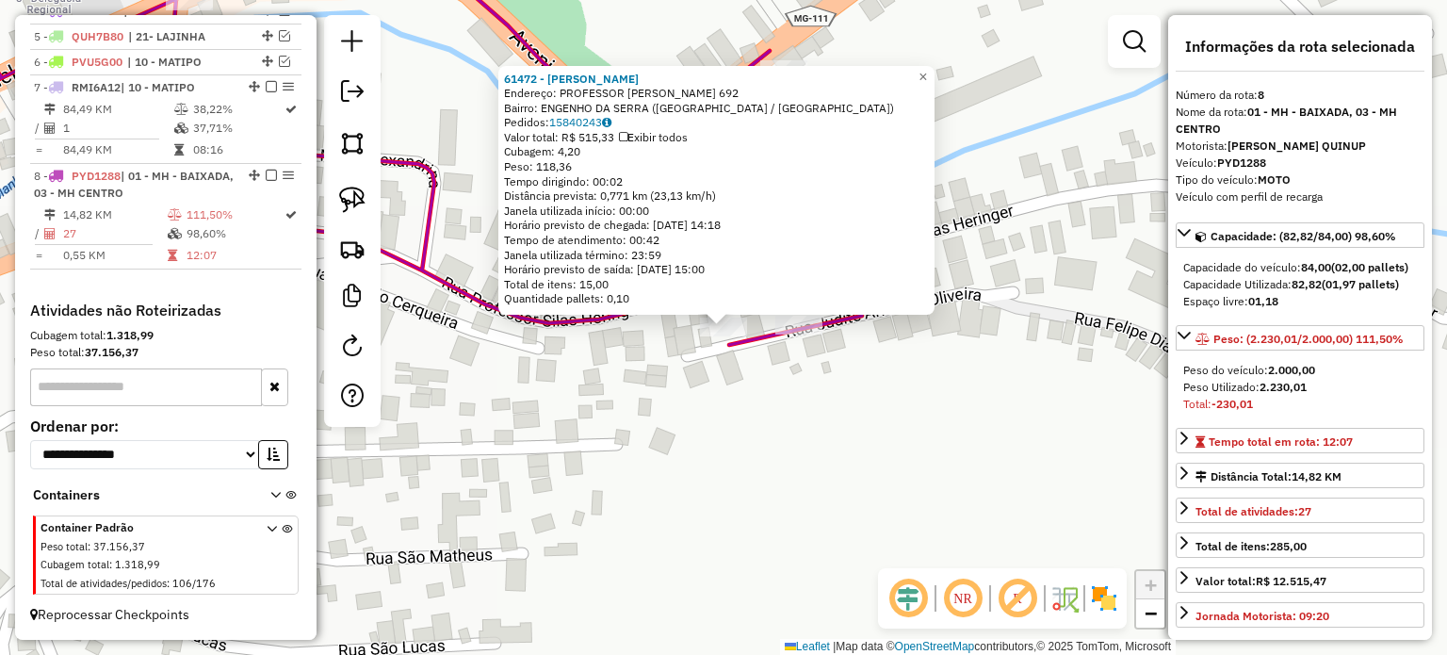
click at [931, 362] on div "61472 - MARIA DO ROSARIO NU Endereço: PROFESSOR SILAS HERINGER 692 Bairro: ENGE…" at bounding box center [723, 327] width 1447 height 655
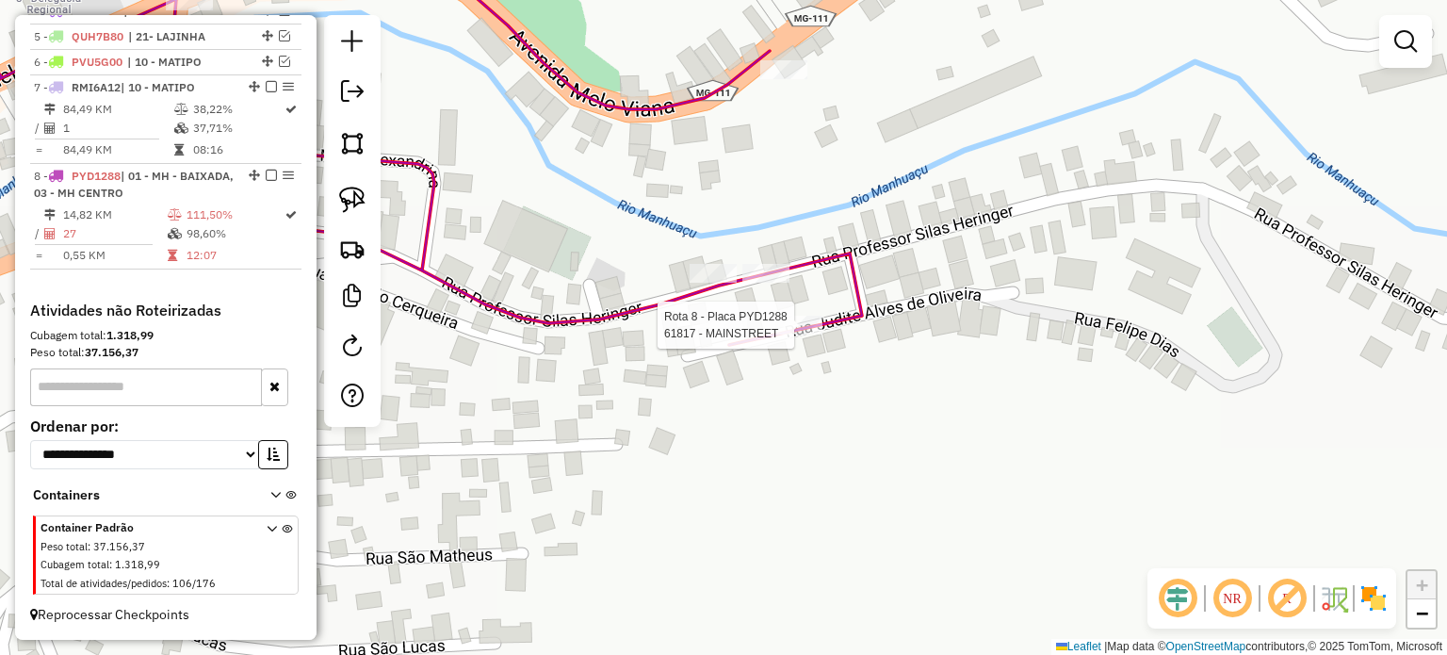
select select "*********"
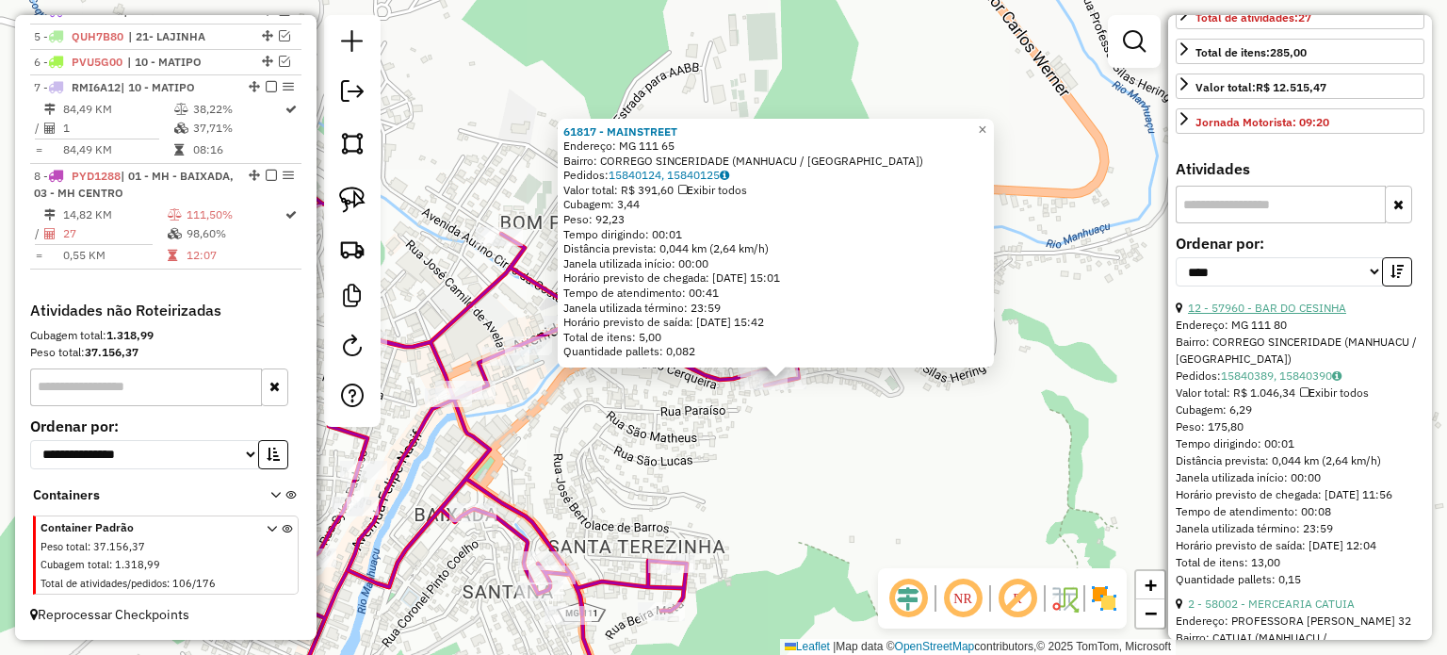
scroll to position [565, 0]
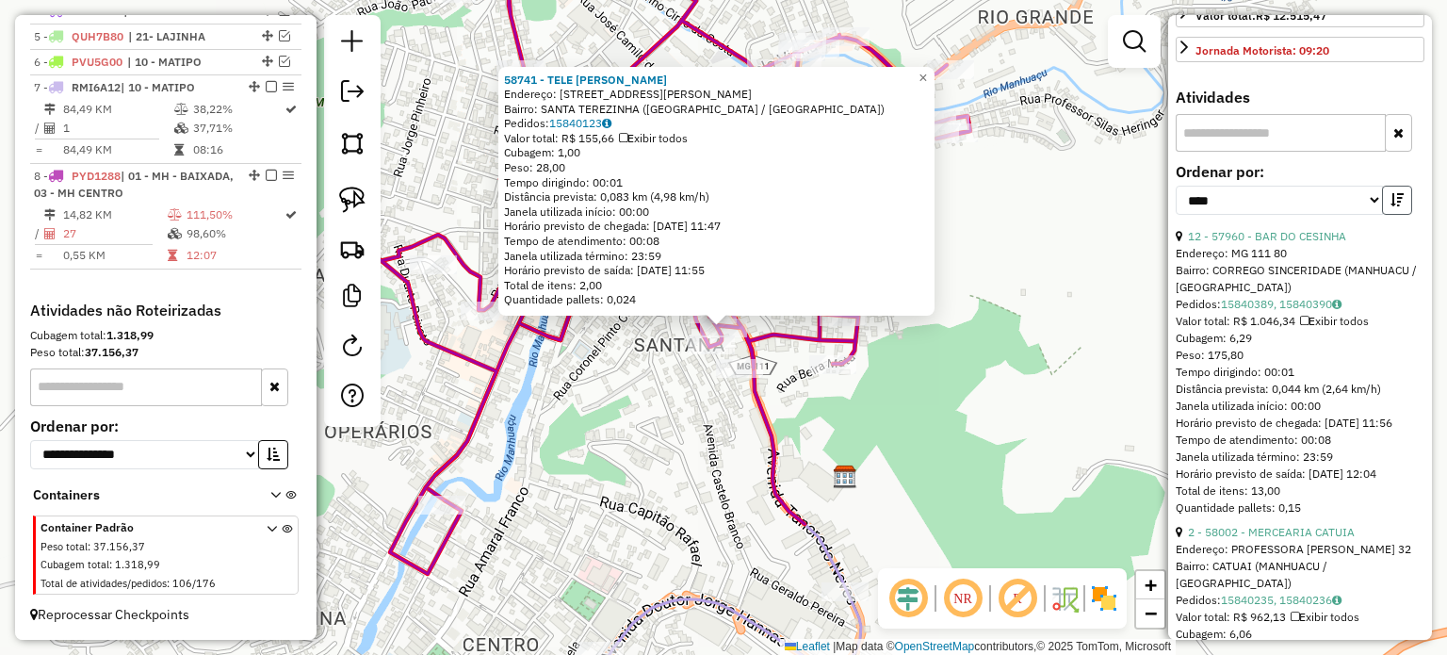
click at [1393, 206] on icon "button" at bounding box center [1396, 199] width 13 height 13
click at [1390, 206] on icon "button" at bounding box center [1396, 199] width 13 height 13
click at [1248, 243] on link "12 - 57960 - BAR DO CESINHA" at bounding box center [1267, 236] width 158 height 14
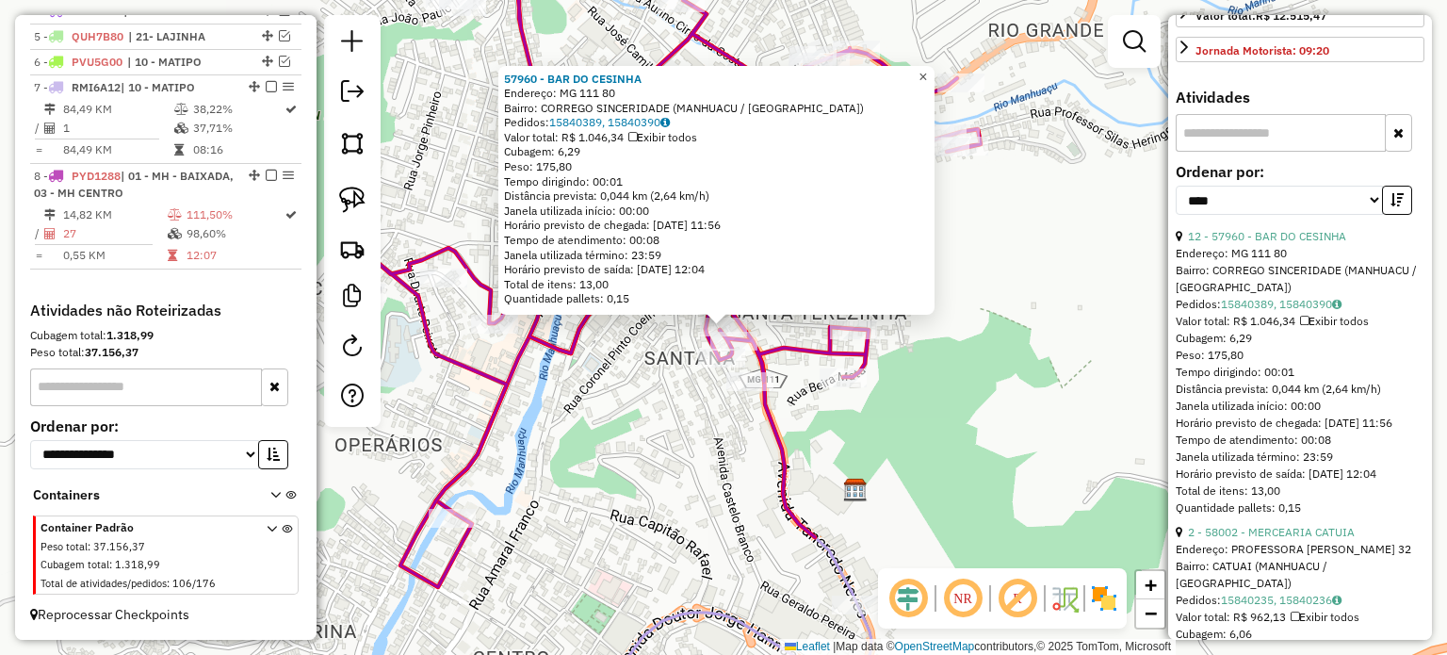
click at [927, 74] on span "×" at bounding box center [922, 77] width 8 height 16
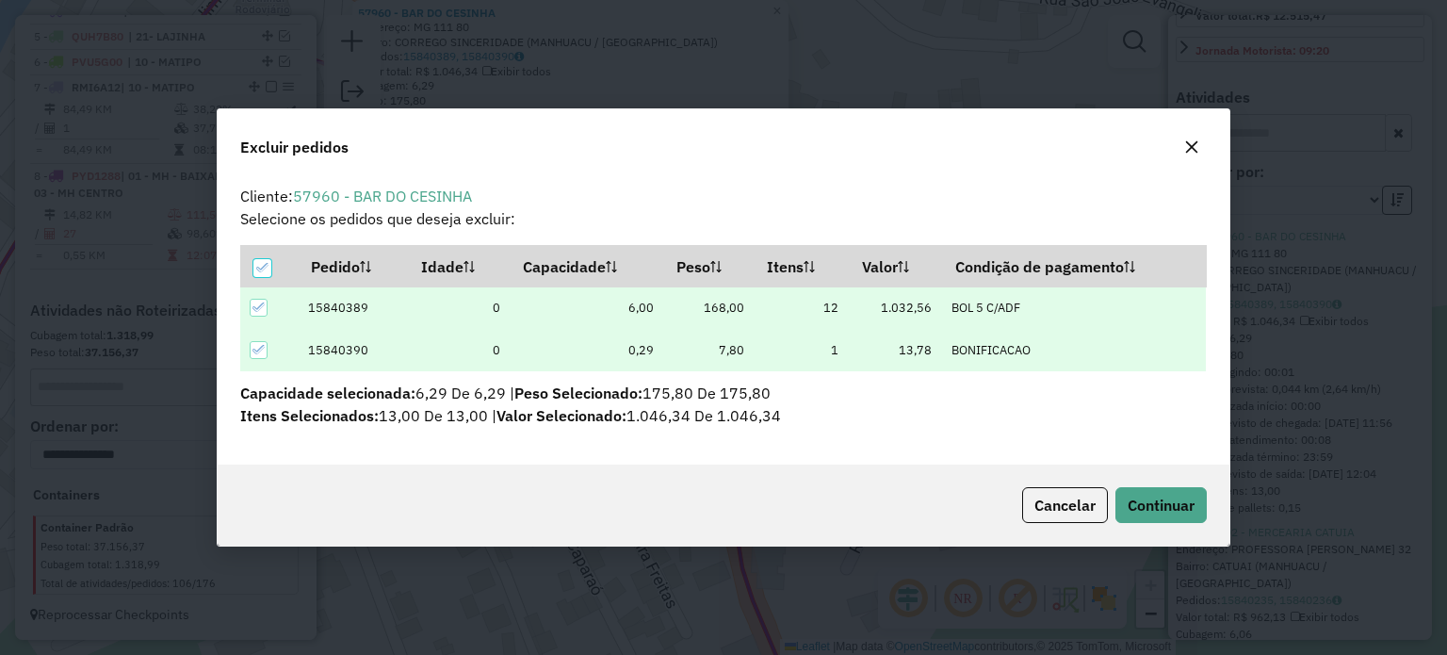
scroll to position [9, 6]
click at [1156, 504] on span "Continuar" at bounding box center [1161, 505] width 67 height 19
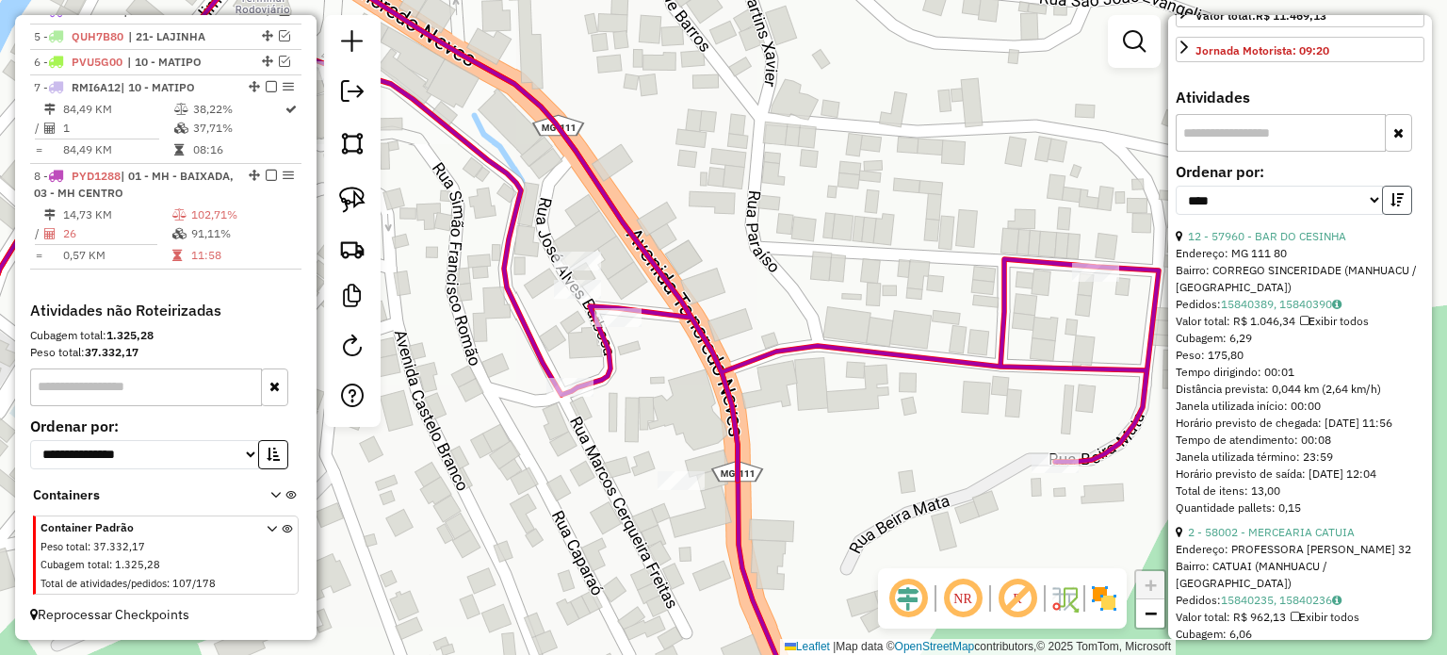
click at [1395, 206] on icon "button" at bounding box center [1396, 199] width 13 height 13
click at [1396, 206] on icon "button" at bounding box center [1396, 199] width 13 height 13
click at [1292, 243] on link "2 - 58002 - MERCEARIA CATUIA" at bounding box center [1271, 236] width 167 height 14
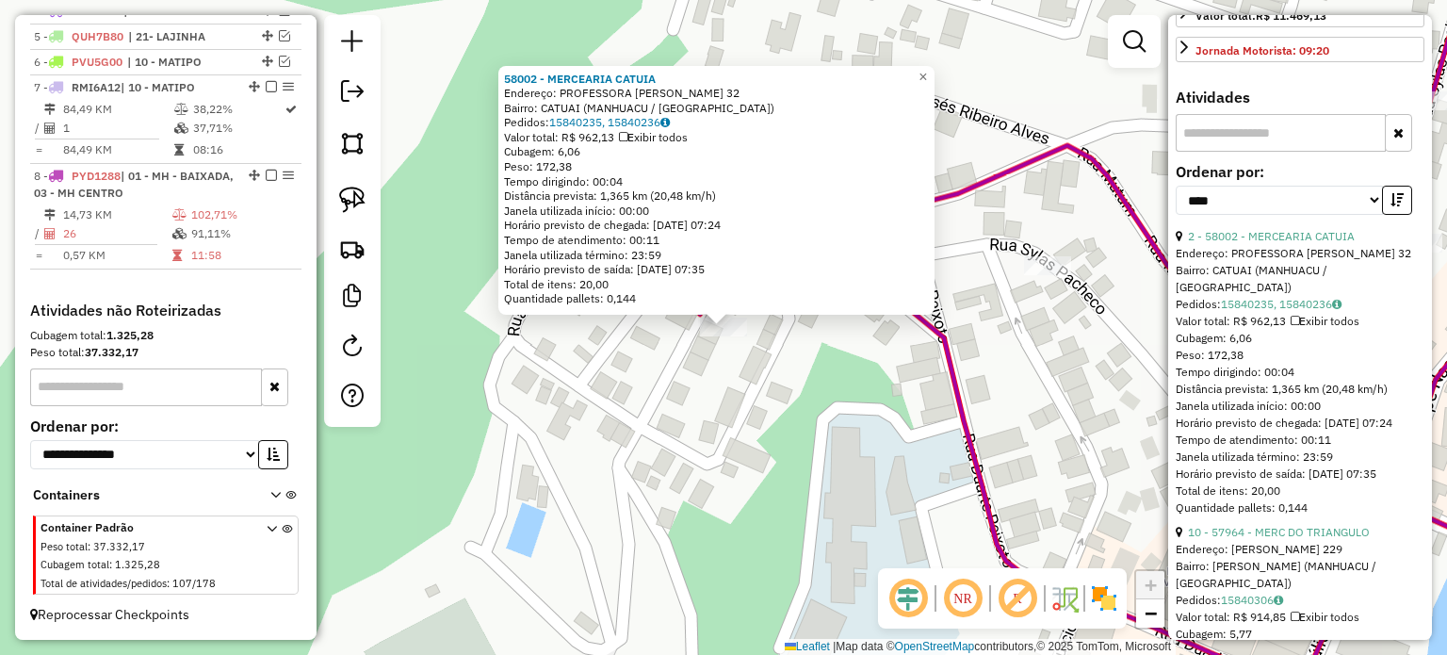
click at [789, 382] on div "58002 - MERCEARIA CATUIA Endereço: PROFESSORA ZELIA RODRIGUES SIM 32 Bairro: CA…" at bounding box center [723, 327] width 1447 height 655
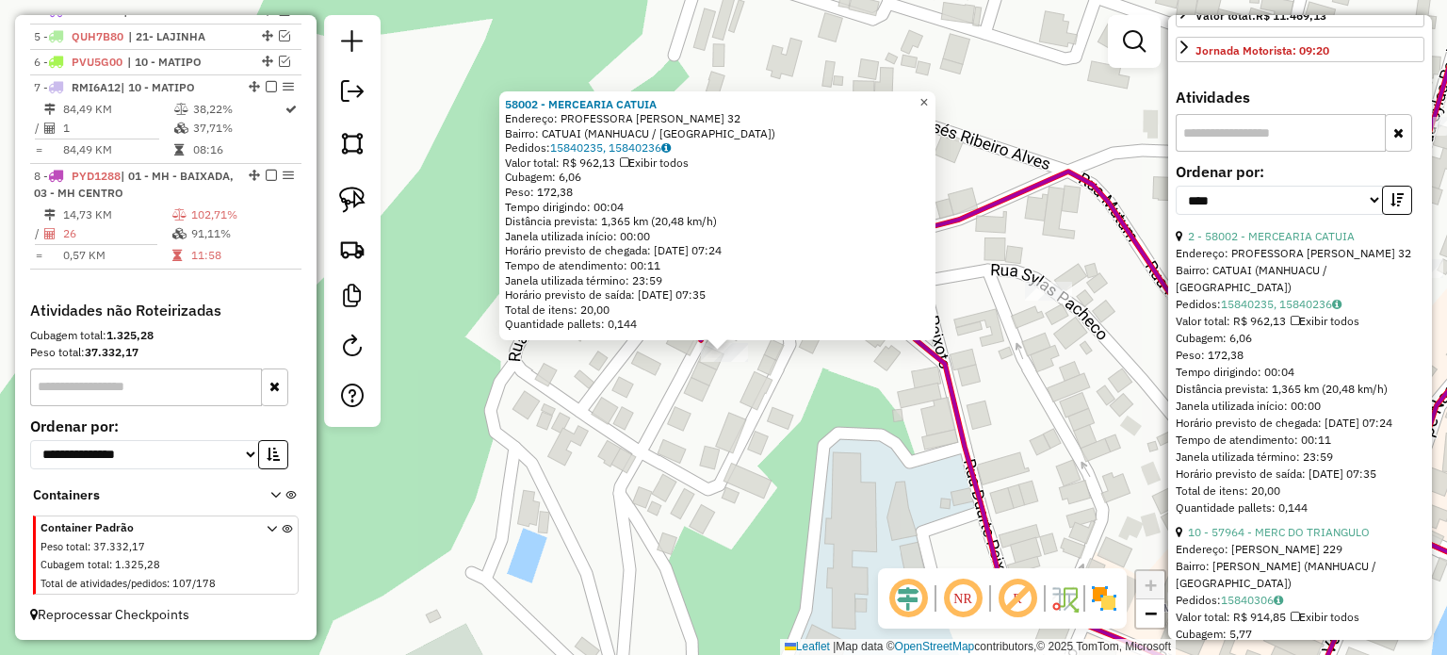
click at [928, 94] on span "×" at bounding box center [923, 101] width 8 height 16
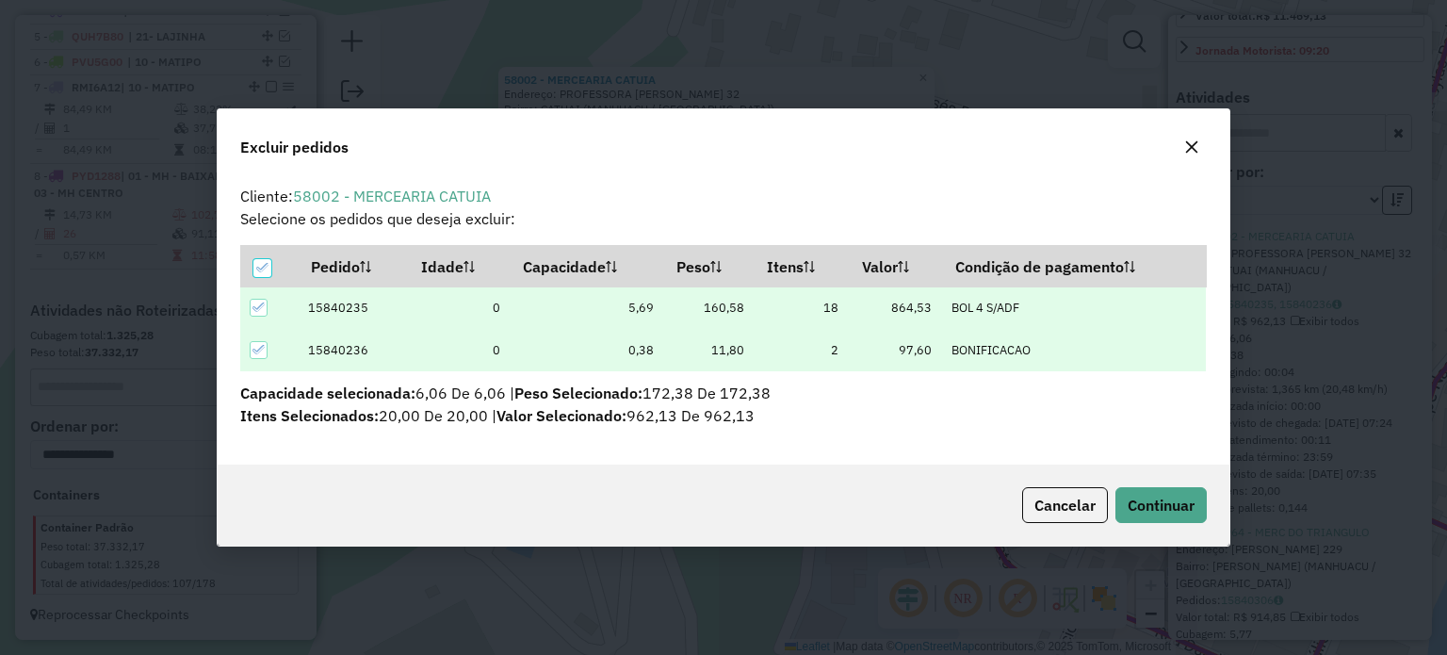
scroll to position [0, 0]
click at [1173, 496] on span "Continuar" at bounding box center [1161, 505] width 67 height 19
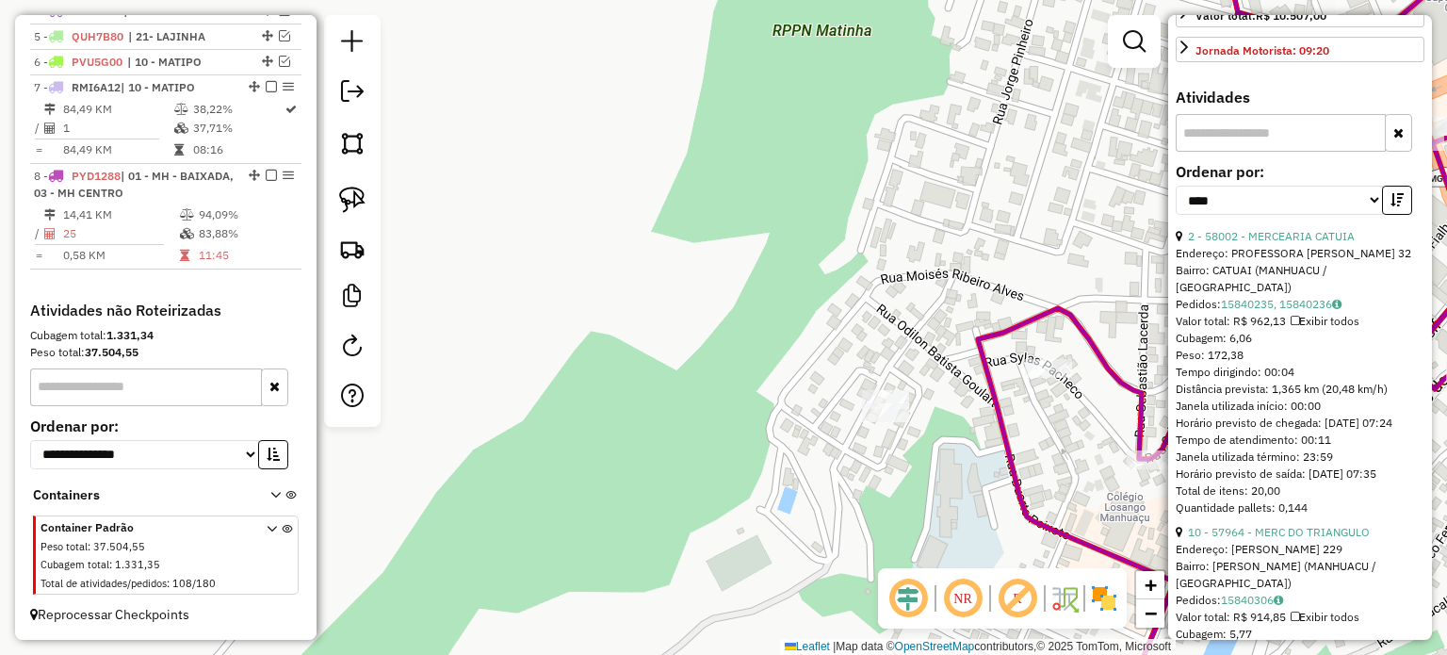
drag, startPoint x: 1063, startPoint y: 435, endPoint x: 690, endPoint y: 338, distance: 385.5
click at [691, 339] on div "Janela de atendimento Grade de atendimento Capacidade Transportadoras Veículos …" at bounding box center [723, 327] width 1447 height 655
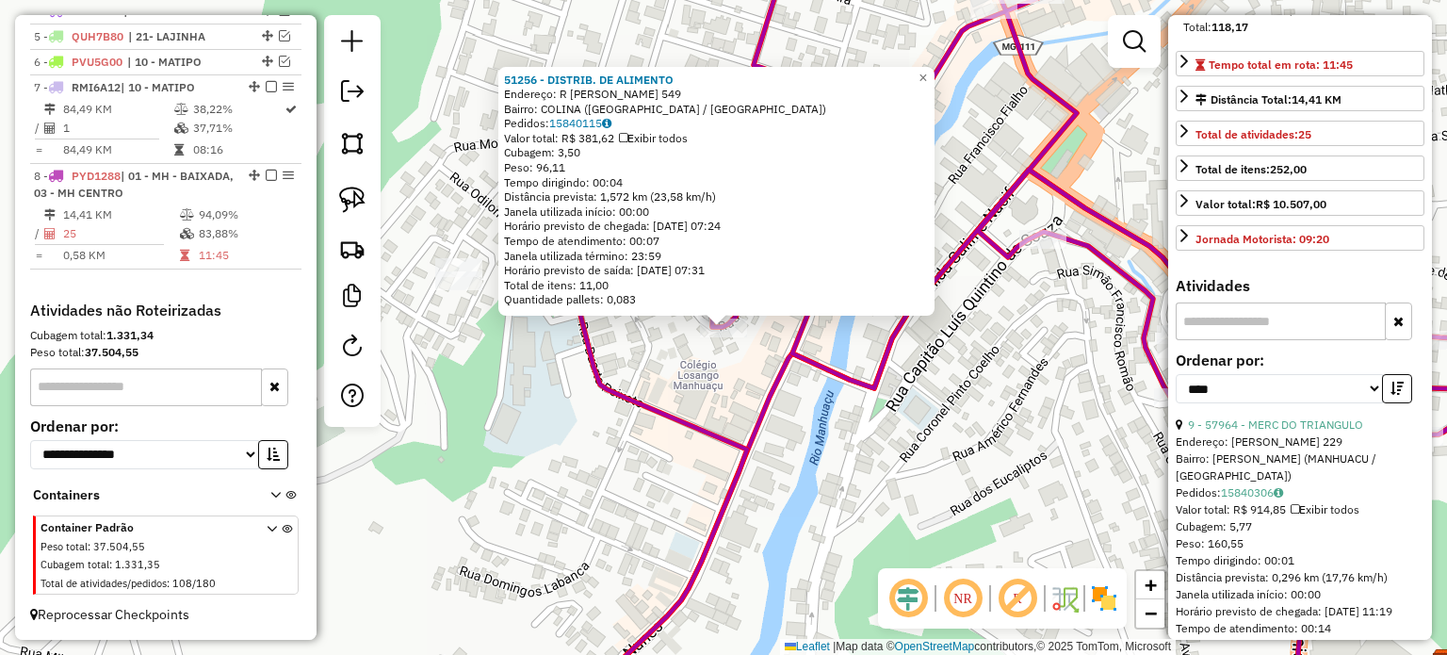
scroll to position [377, 0]
click at [1402, 403] on button "button" at bounding box center [1397, 388] width 30 height 29
click at [1398, 403] on button "button" at bounding box center [1397, 388] width 30 height 29
click at [1290, 431] on link "9 - 57964 - MERC DO TRIANGULO" at bounding box center [1275, 424] width 175 height 14
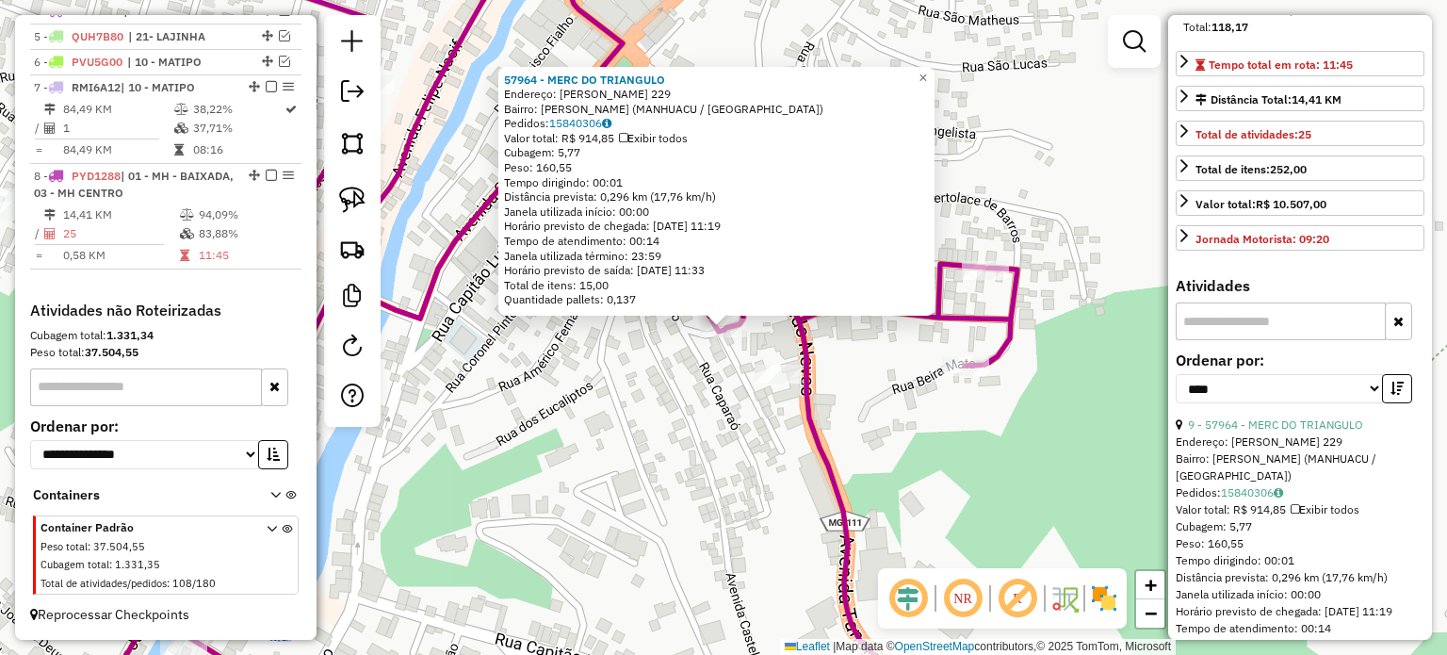
click at [877, 375] on div "57964 - MERC DO TRIANGULO Endereço: JOSE ALVES BARBOSA 229 Bairro: SANTANA (MAN…" at bounding box center [723, 327] width 1447 height 655
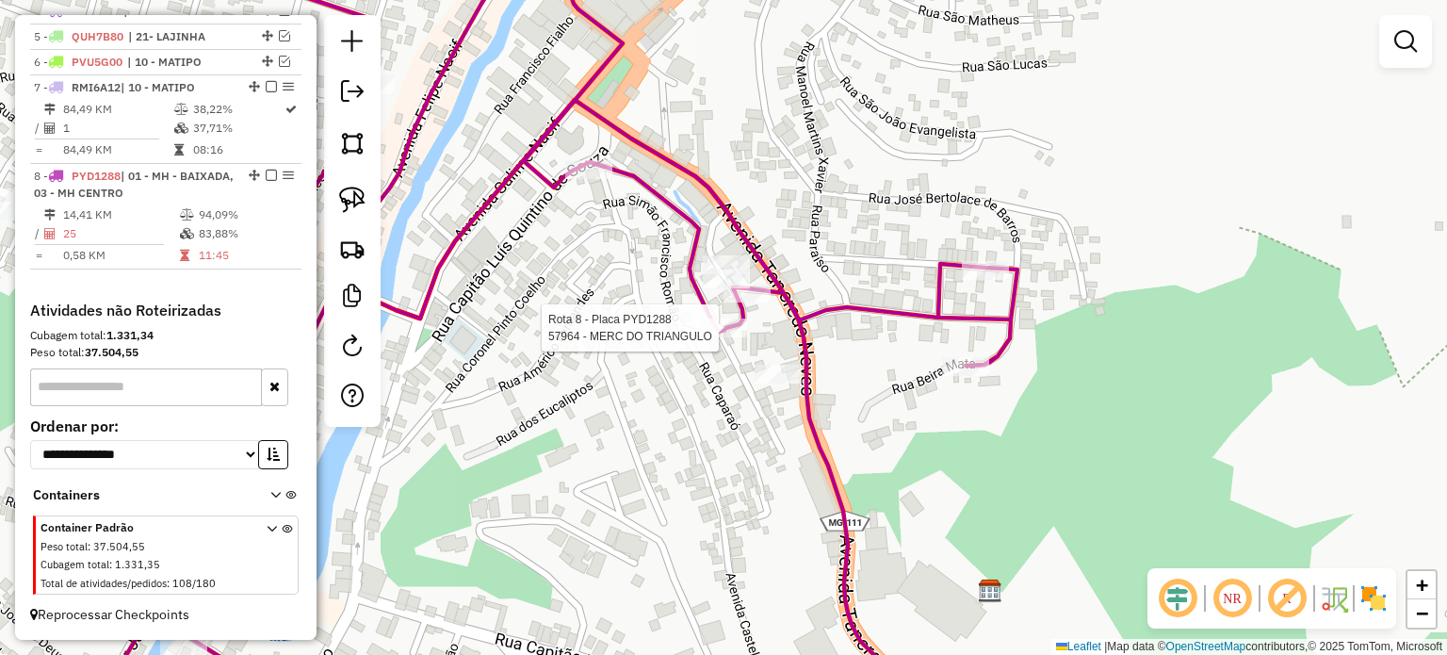
select select "*********"
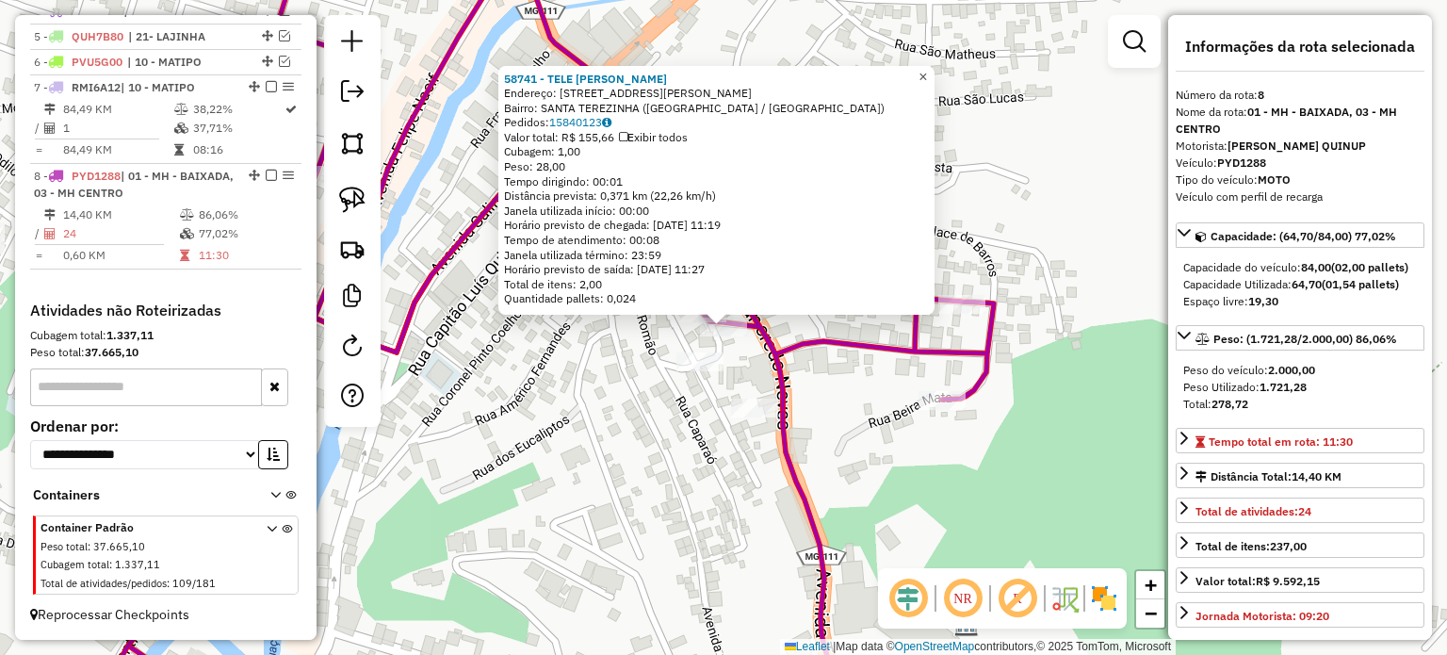
drag, startPoint x: 935, startPoint y: 67, endPoint x: 902, endPoint y: 94, distance: 42.8
click at [927, 69] on span "×" at bounding box center [922, 77] width 8 height 16
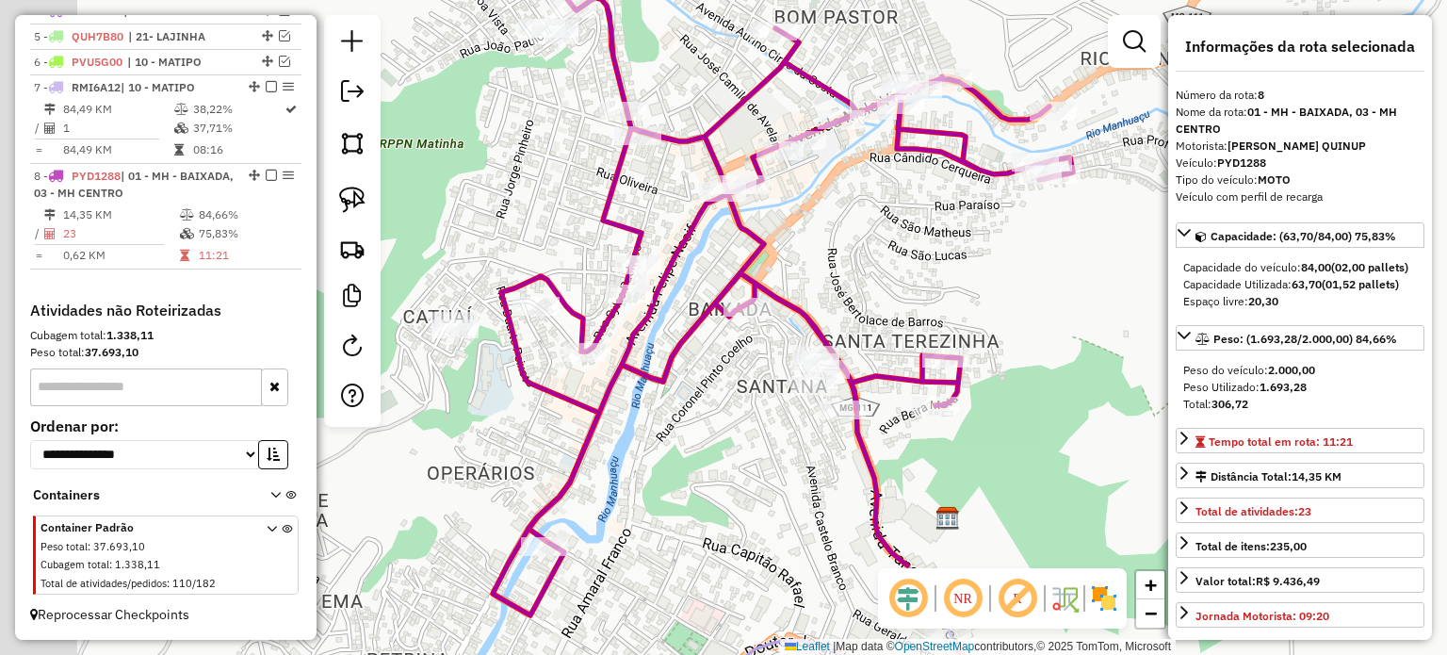
drag, startPoint x: 651, startPoint y: 368, endPoint x: 743, endPoint y: 384, distance: 93.7
click at [743, 384] on div "Janela de atendimento Grade de atendimento Capacidade Transportadoras Veículos …" at bounding box center [723, 327] width 1447 height 655
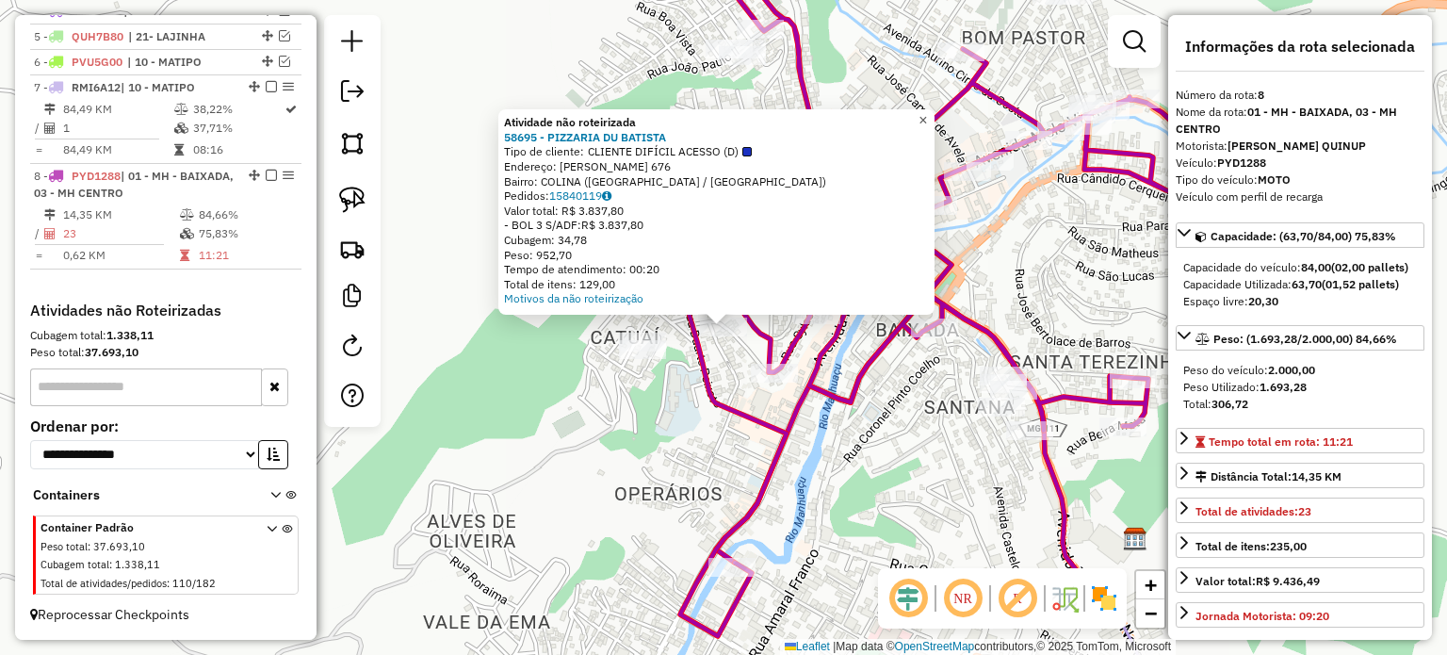
drag, startPoint x: 936, startPoint y: 117, endPoint x: 901, endPoint y: 154, distance: 51.3
click at [927, 118] on span "×" at bounding box center [922, 120] width 8 height 16
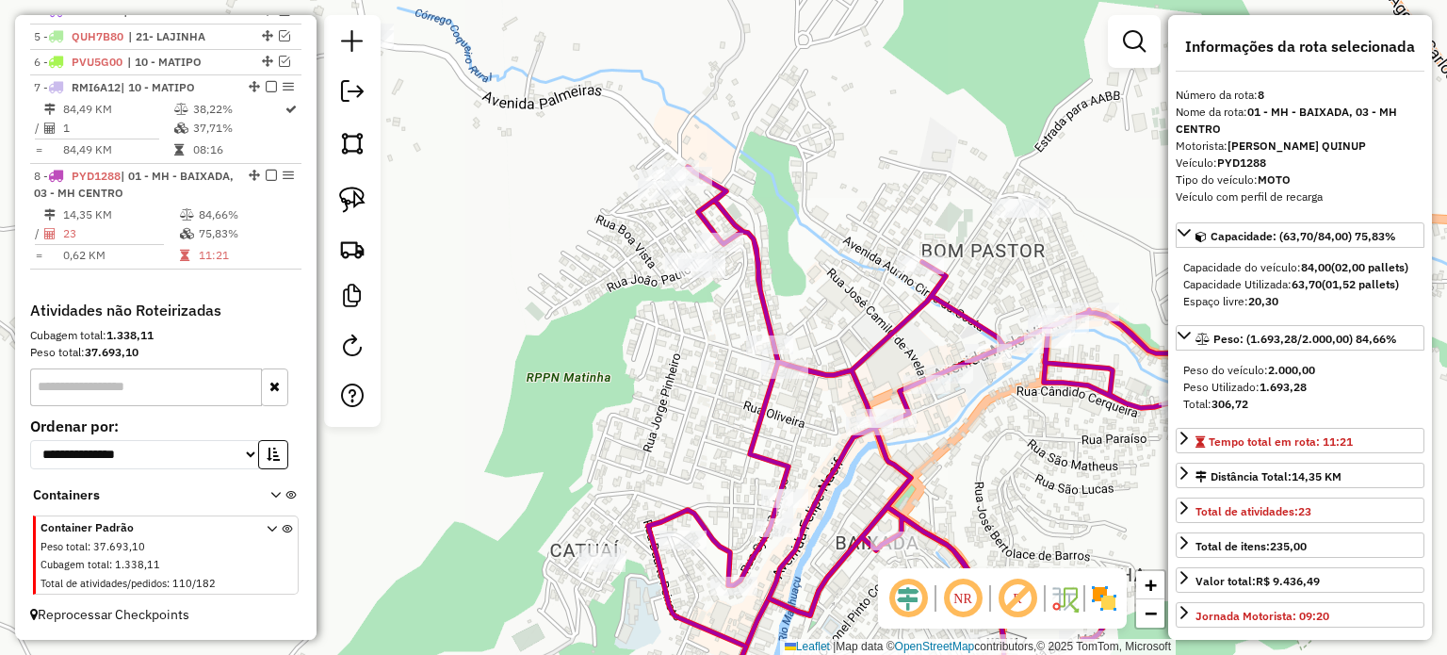
drag, startPoint x: 794, startPoint y: 305, endPoint x: 775, endPoint y: 431, distance: 126.7
click at [775, 431] on div "Janela de atendimento Grade de atendimento Capacidade Transportadoras Veículos …" at bounding box center [723, 327] width 1447 height 655
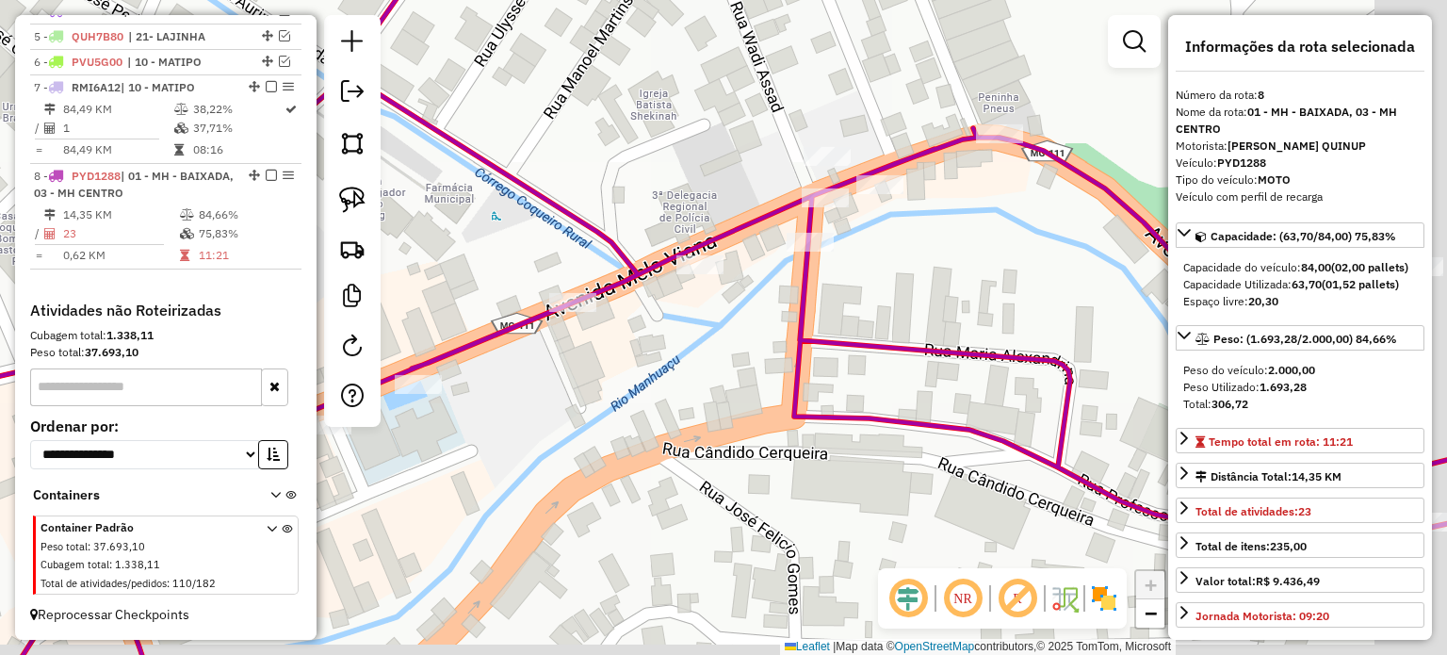
drag, startPoint x: 892, startPoint y: 241, endPoint x: 872, endPoint y: 232, distance: 21.9
click at [874, 233] on div "Janela de atendimento Grade de atendimento Capacidade Transportadoras Veículos …" at bounding box center [723, 327] width 1447 height 655
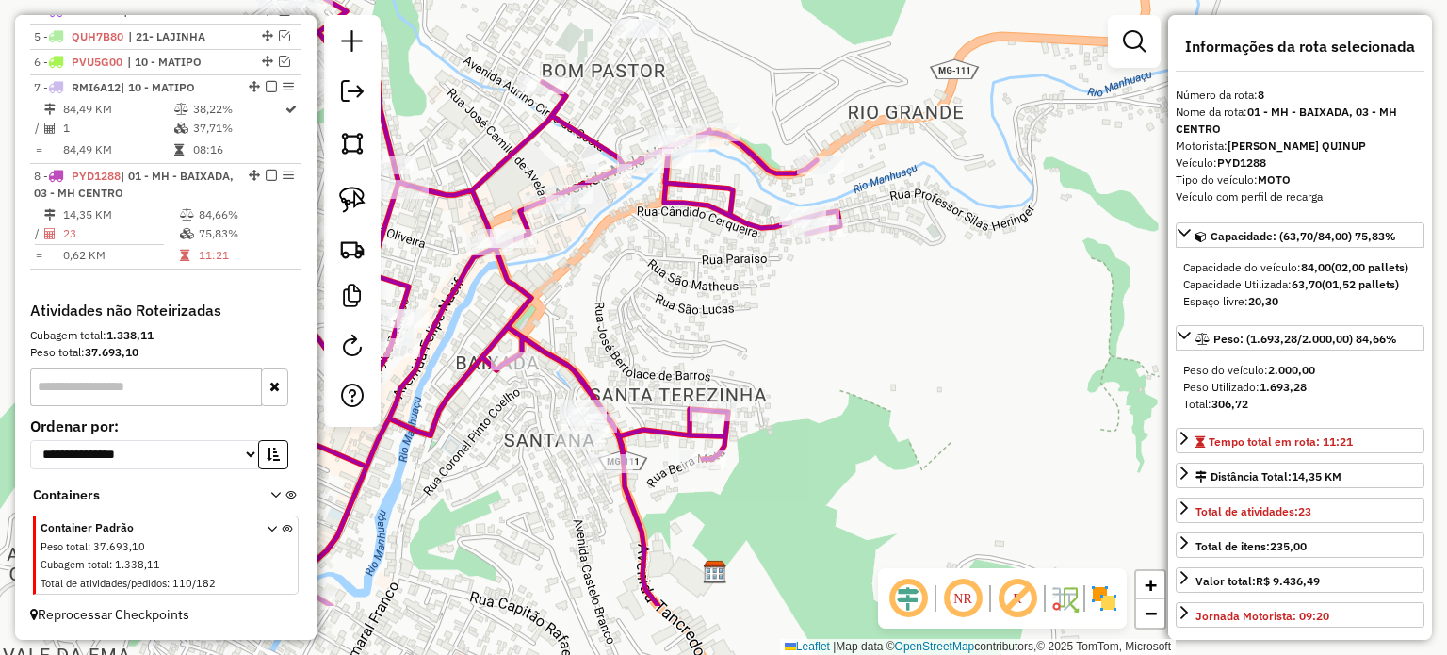
drag, startPoint x: 622, startPoint y: 427, endPoint x: 627, endPoint y: 393, distance: 34.4
click at [627, 393] on div "Janela de atendimento Grade de atendimento Capacidade Transportadoras Veículos …" at bounding box center [723, 327] width 1447 height 655
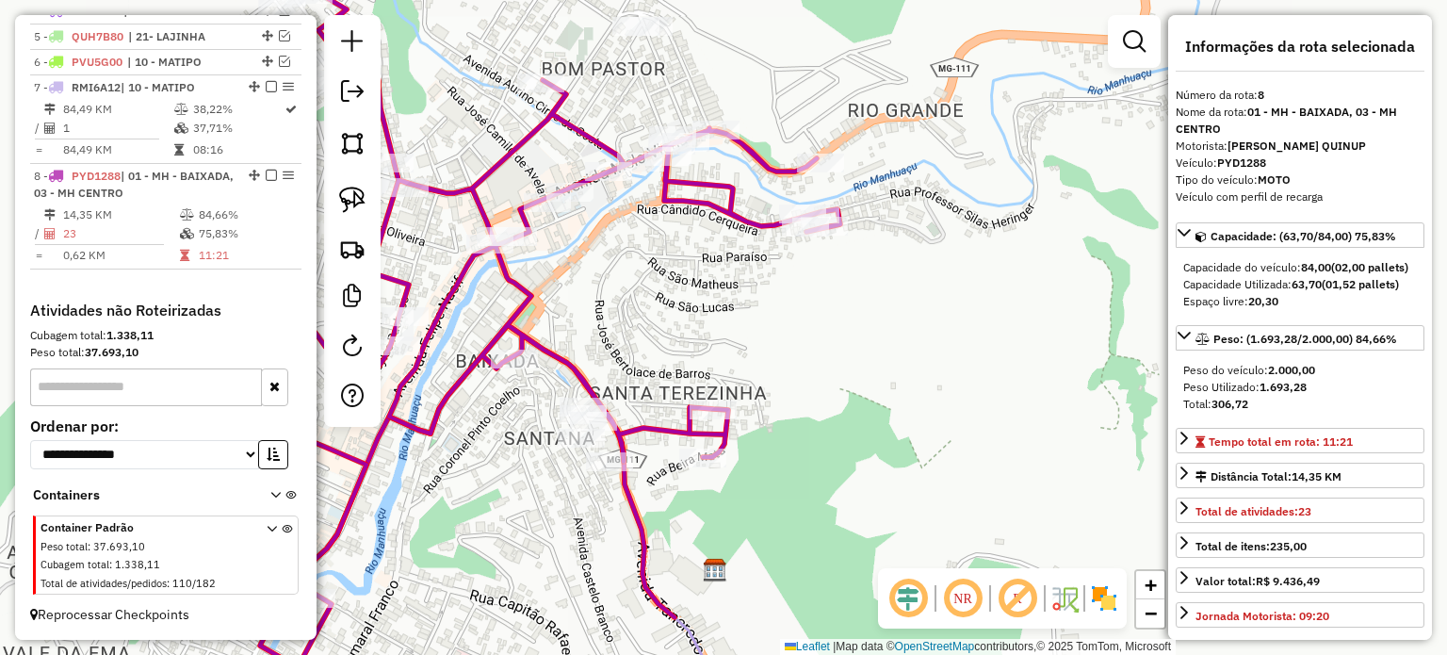
drag, startPoint x: 350, startPoint y: 194, endPoint x: 380, endPoint y: 230, distance: 46.2
click at [351, 195] on img at bounding box center [352, 200] width 26 height 26
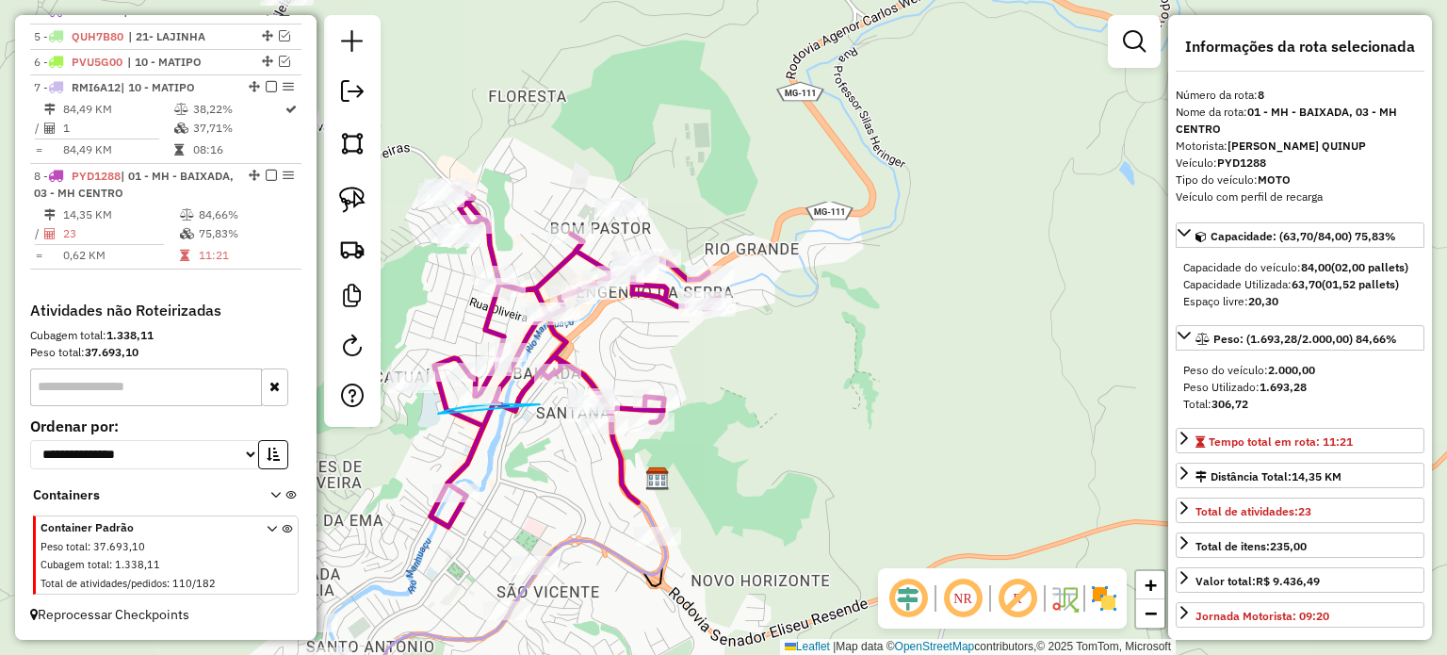
drag, startPoint x: 438, startPoint y: 414, endPoint x: 561, endPoint y: 398, distance: 124.3
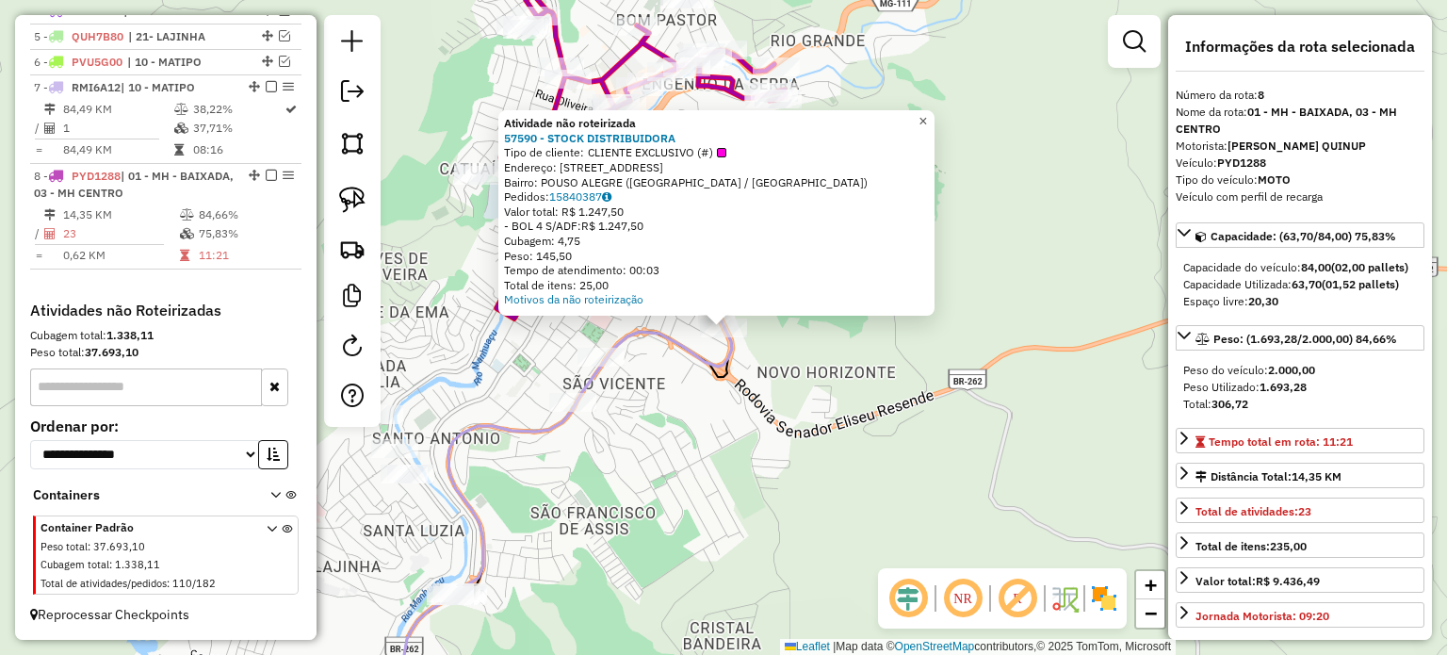
drag, startPoint x: 937, startPoint y: 115, endPoint x: 878, endPoint y: 187, distance: 93.7
click at [927, 116] on span "×" at bounding box center [922, 121] width 8 height 16
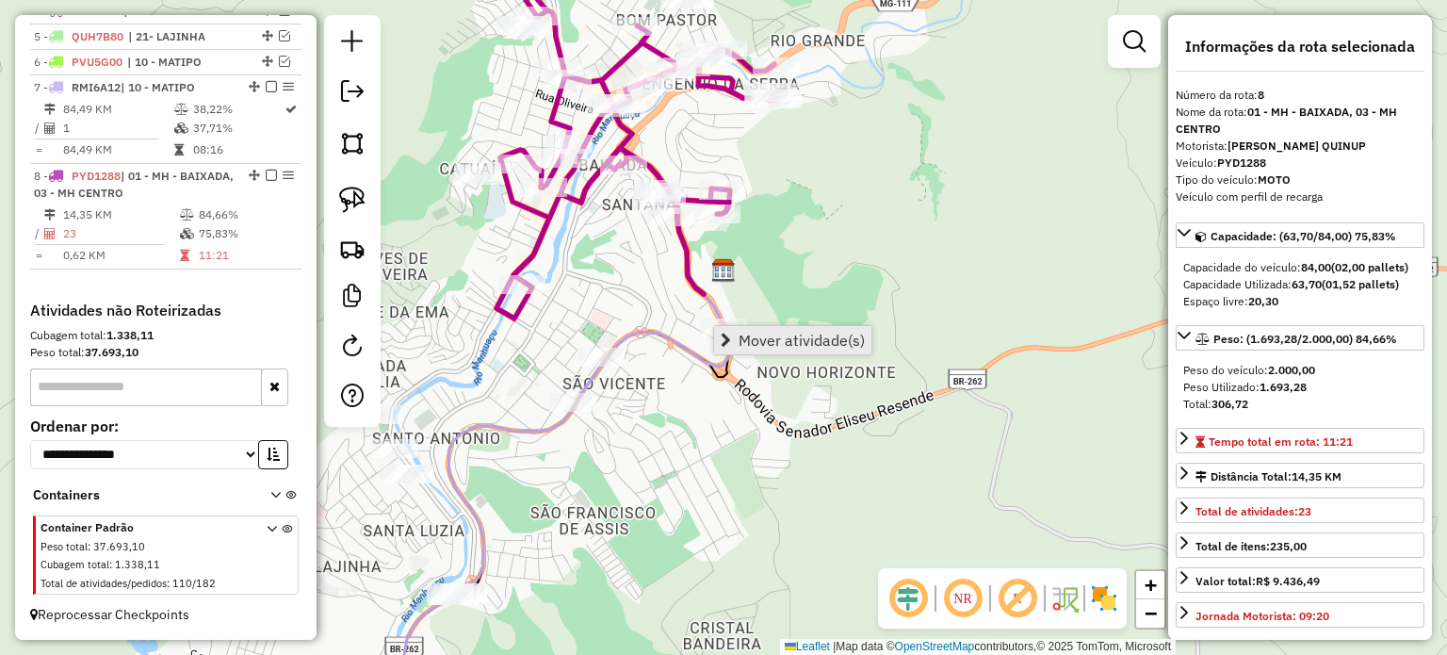
click at [756, 333] on span "Mover atividade(s)" at bounding box center [802, 340] width 126 height 15
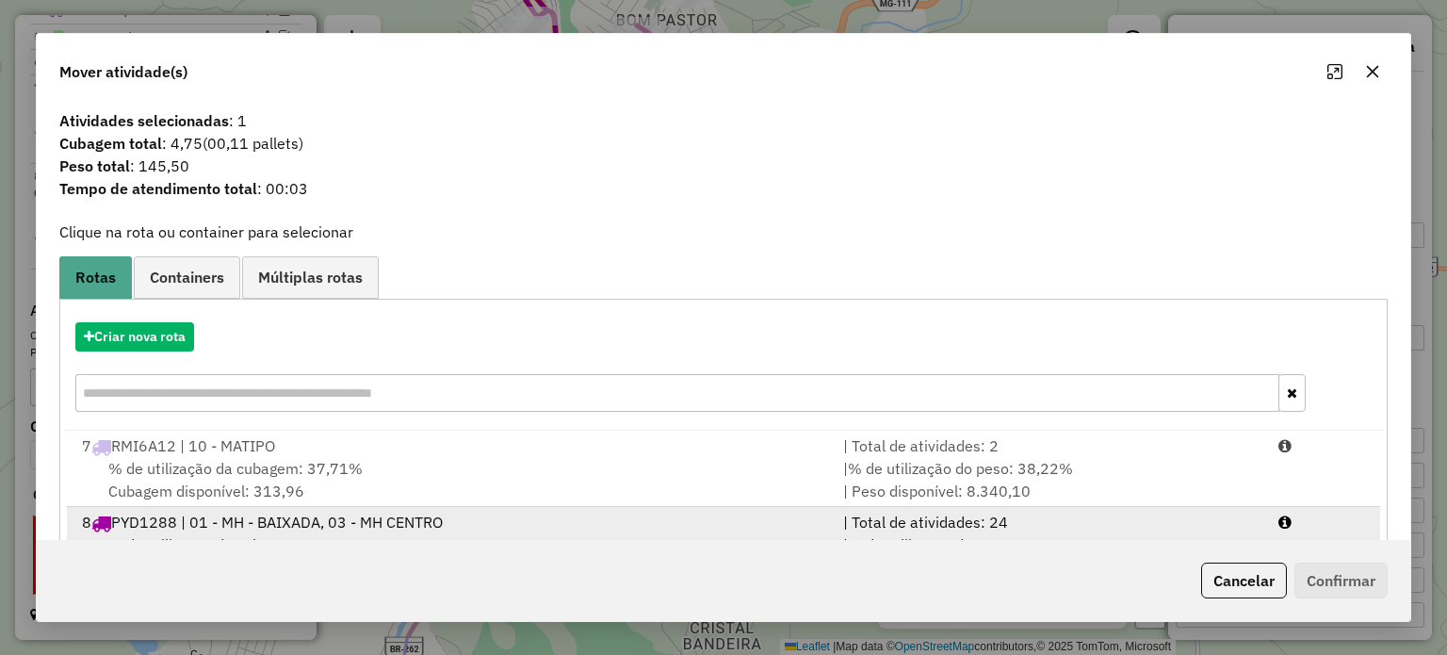
scroll to position [74, 0]
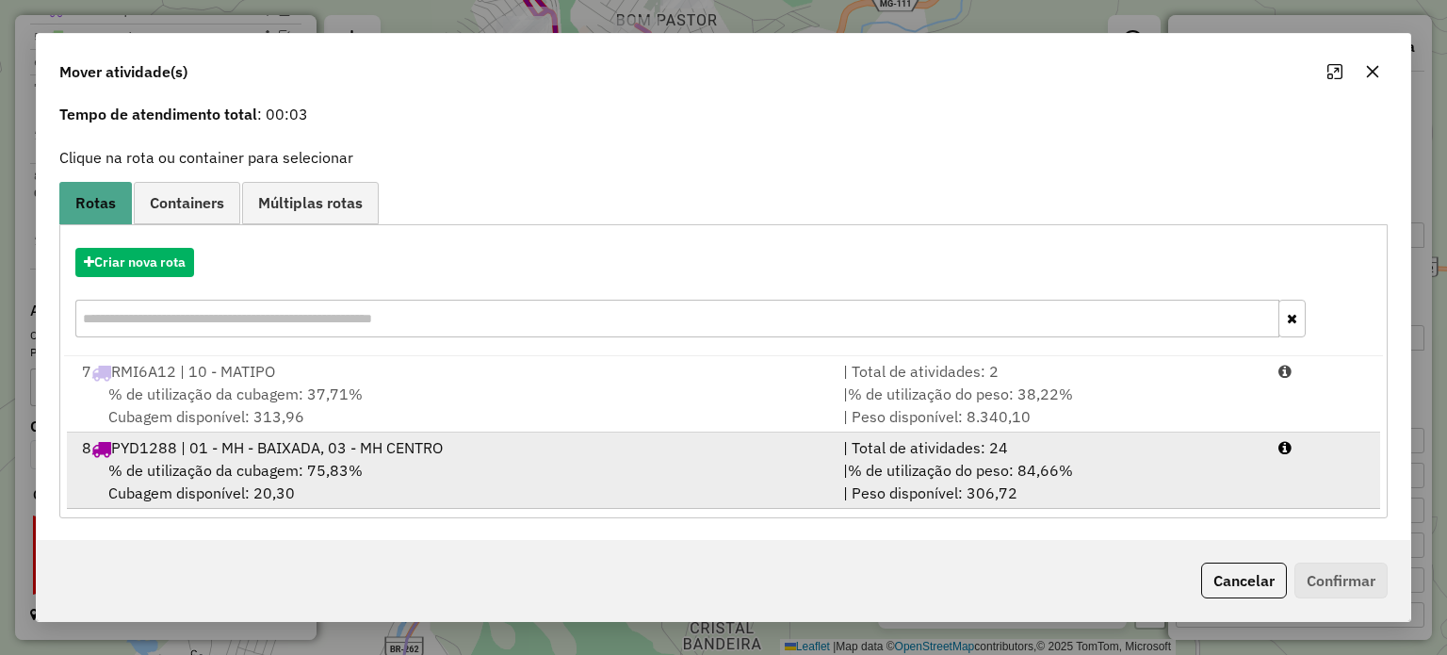
click at [361, 474] on div "% de utilização da cubagem: 75,83% Cubagem disponível: 20,30" at bounding box center [451, 481] width 761 height 45
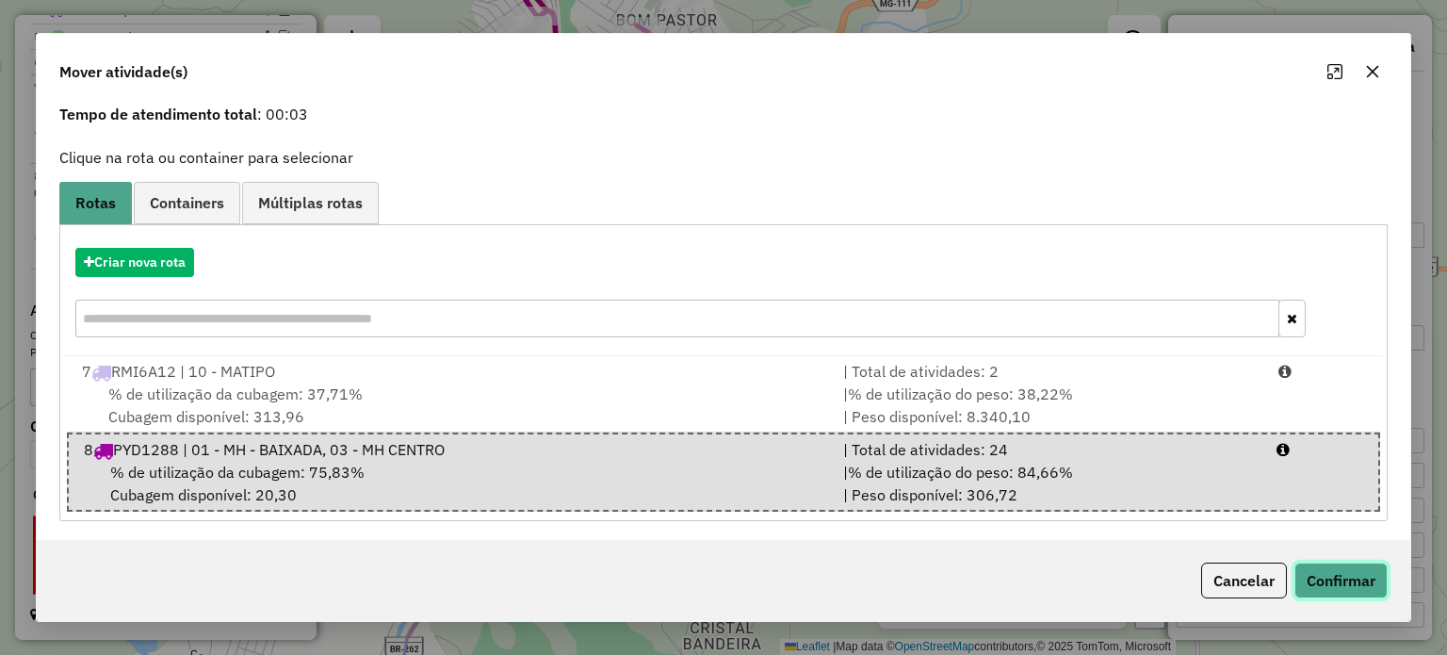
click at [1344, 573] on button "Confirmar" at bounding box center [1340, 580] width 93 height 36
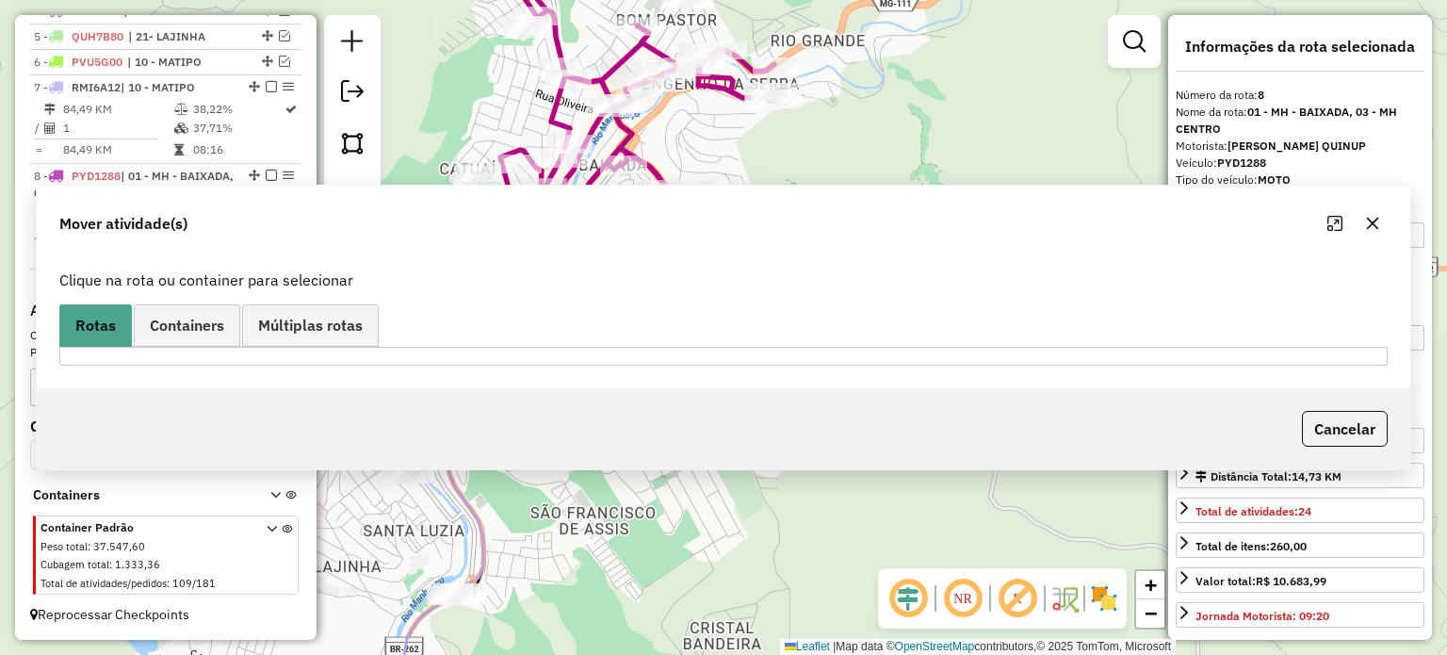
scroll to position [0, 0]
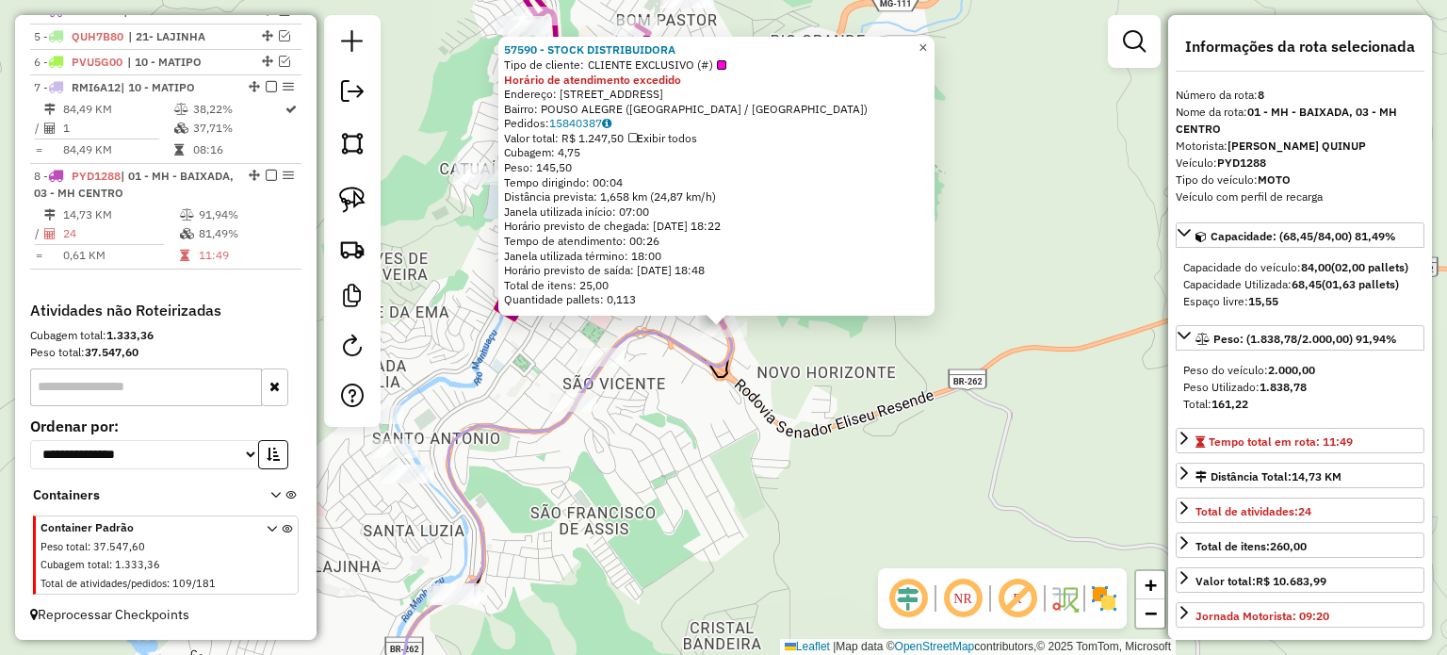
drag, startPoint x: 933, startPoint y: 41, endPoint x: 673, endPoint y: 72, distance: 261.9
click at [927, 42] on span "×" at bounding box center [922, 48] width 8 height 16
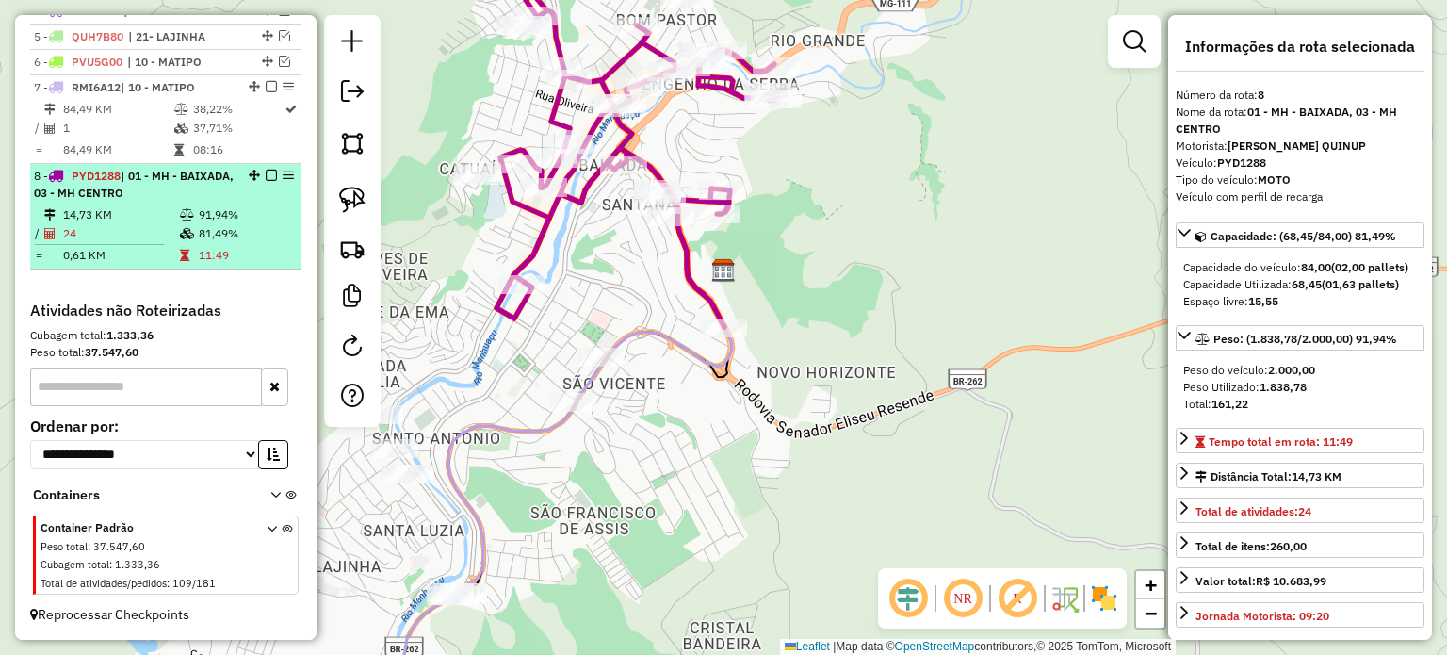
click at [266, 176] on em at bounding box center [271, 175] width 11 height 11
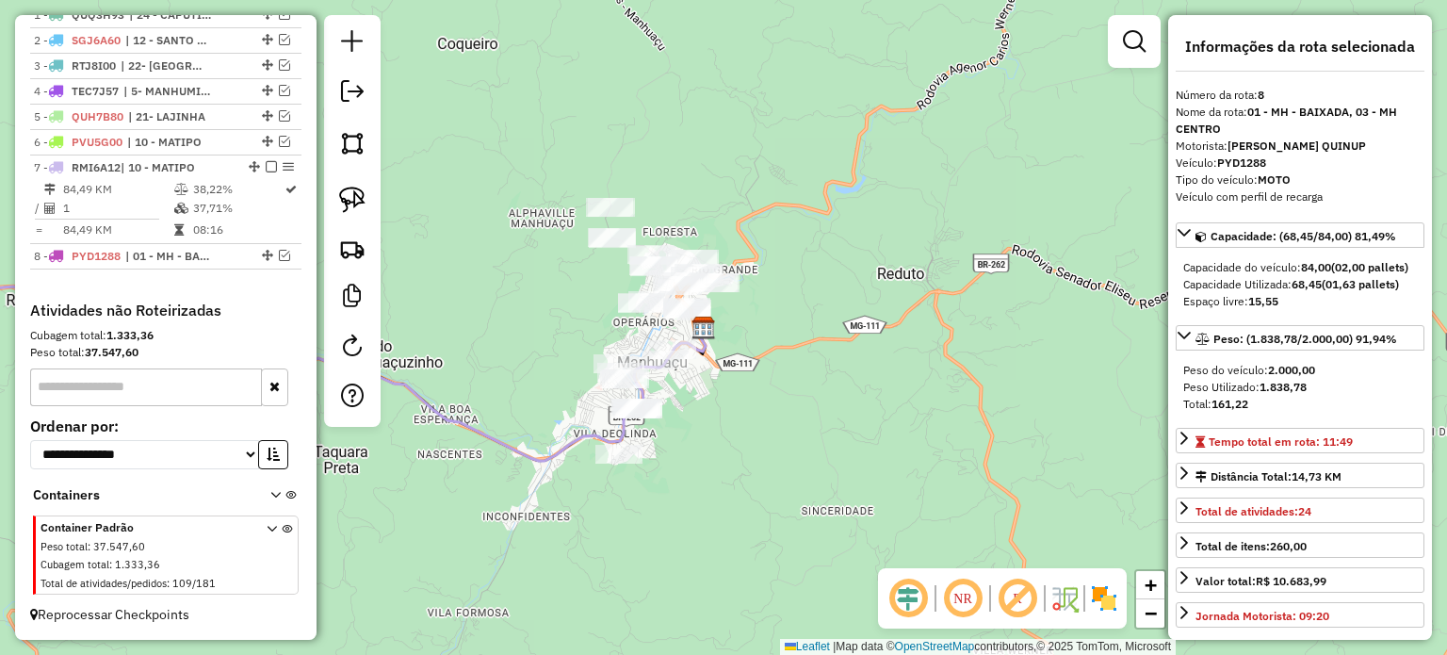
drag, startPoint x: 825, startPoint y: 346, endPoint x: 795, endPoint y: 349, distance: 30.4
click at [848, 358] on div "Janela de atendimento Grade de atendimento Capacidade Transportadoras Veículos …" at bounding box center [723, 327] width 1447 height 655
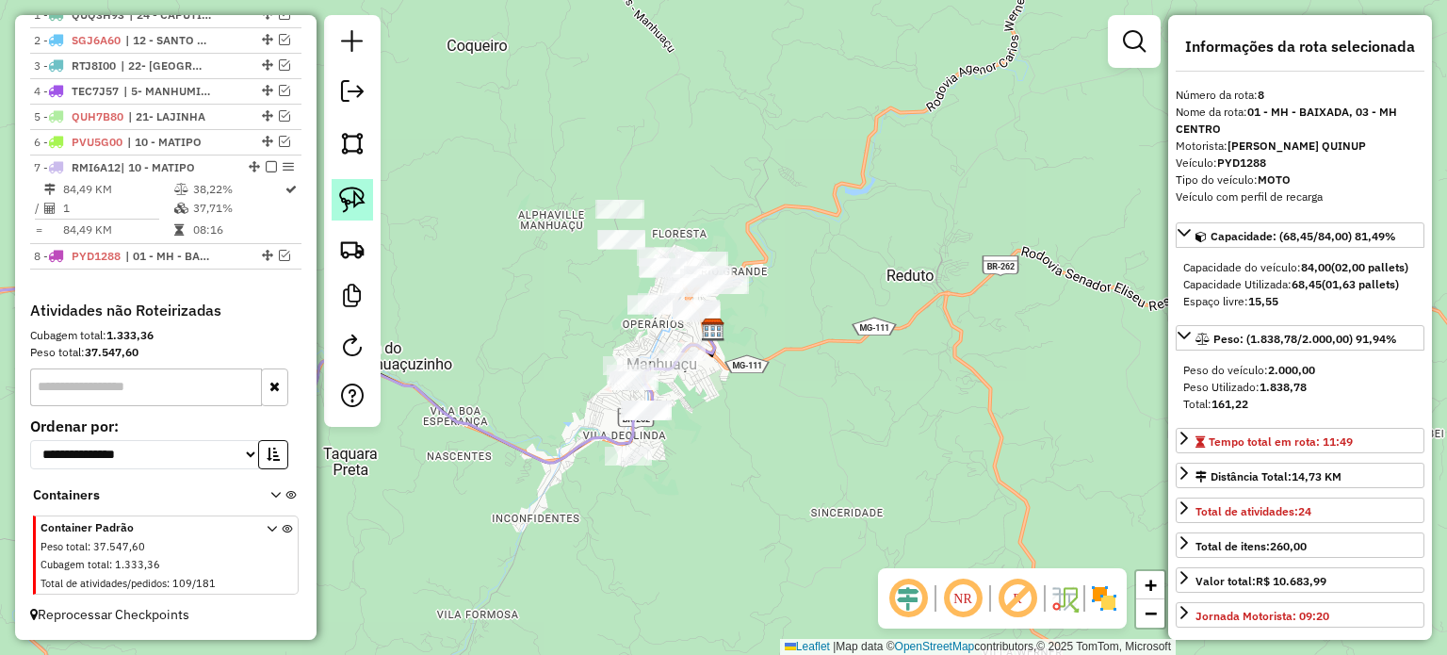
click at [343, 203] on img at bounding box center [352, 200] width 26 height 26
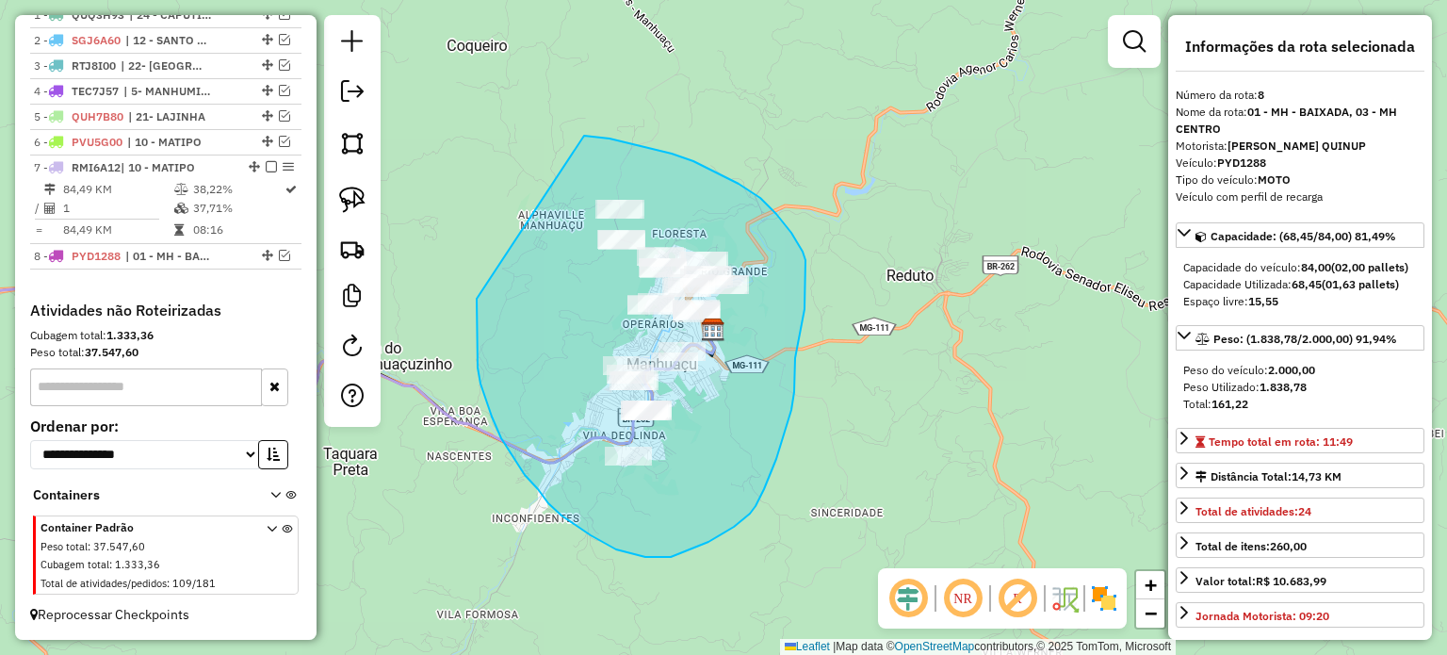
drag, startPoint x: 480, startPoint y: 383, endPoint x: 576, endPoint y: 146, distance: 255.8
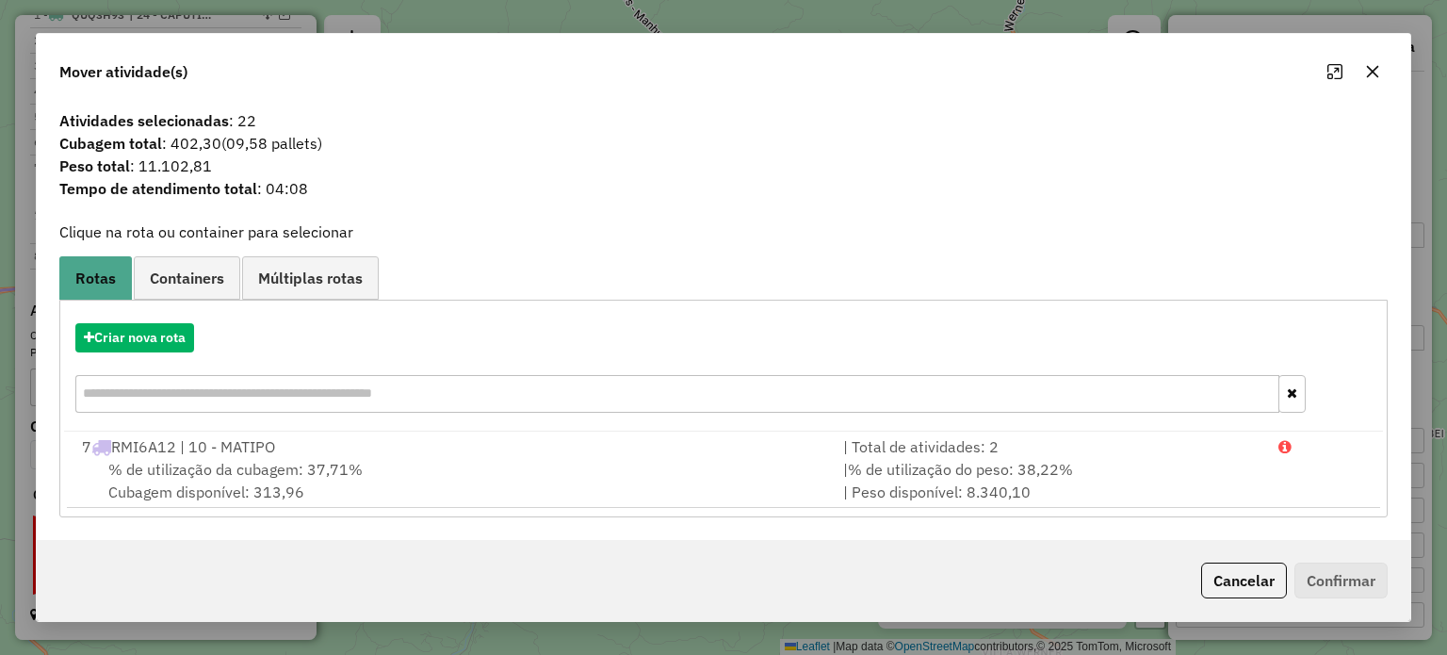
drag, startPoint x: 1252, startPoint y: 577, endPoint x: 1234, endPoint y: 578, distance: 17.9
click at [1251, 577] on button "Cancelar" at bounding box center [1244, 580] width 86 height 36
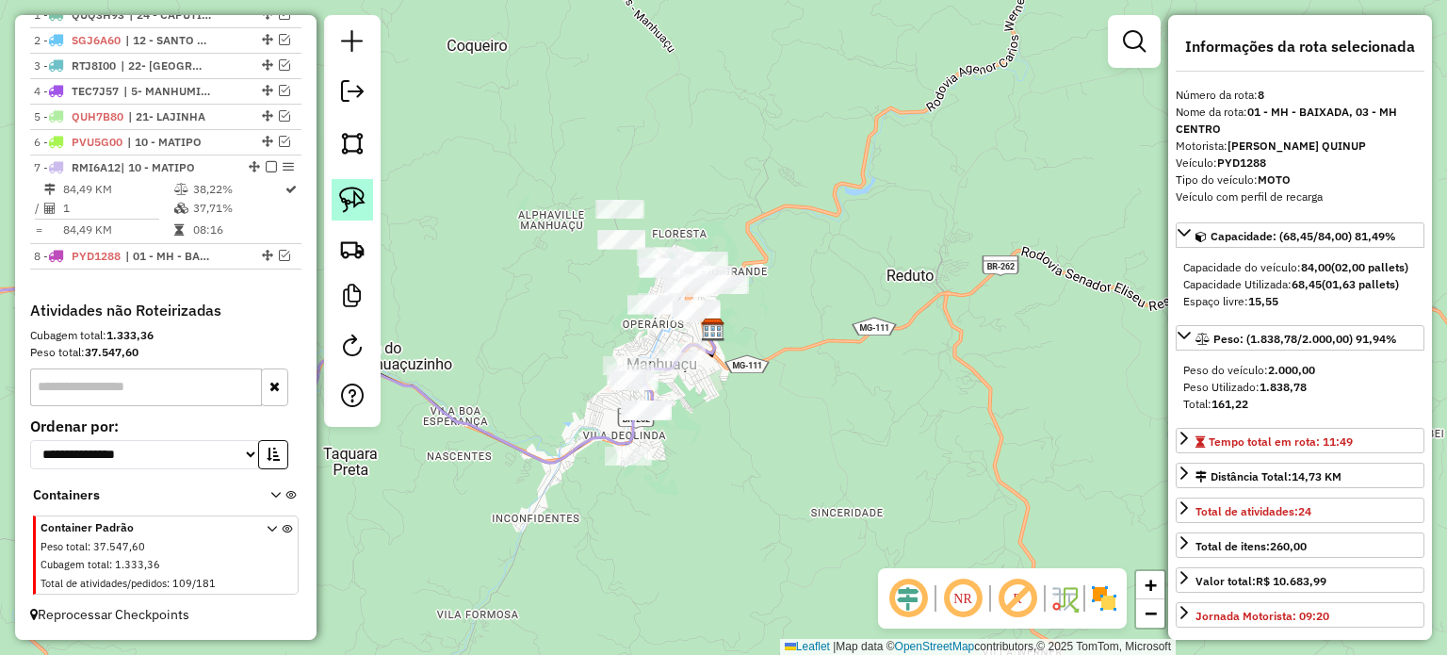
click at [362, 200] on img at bounding box center [352, 200] width 26 height 26
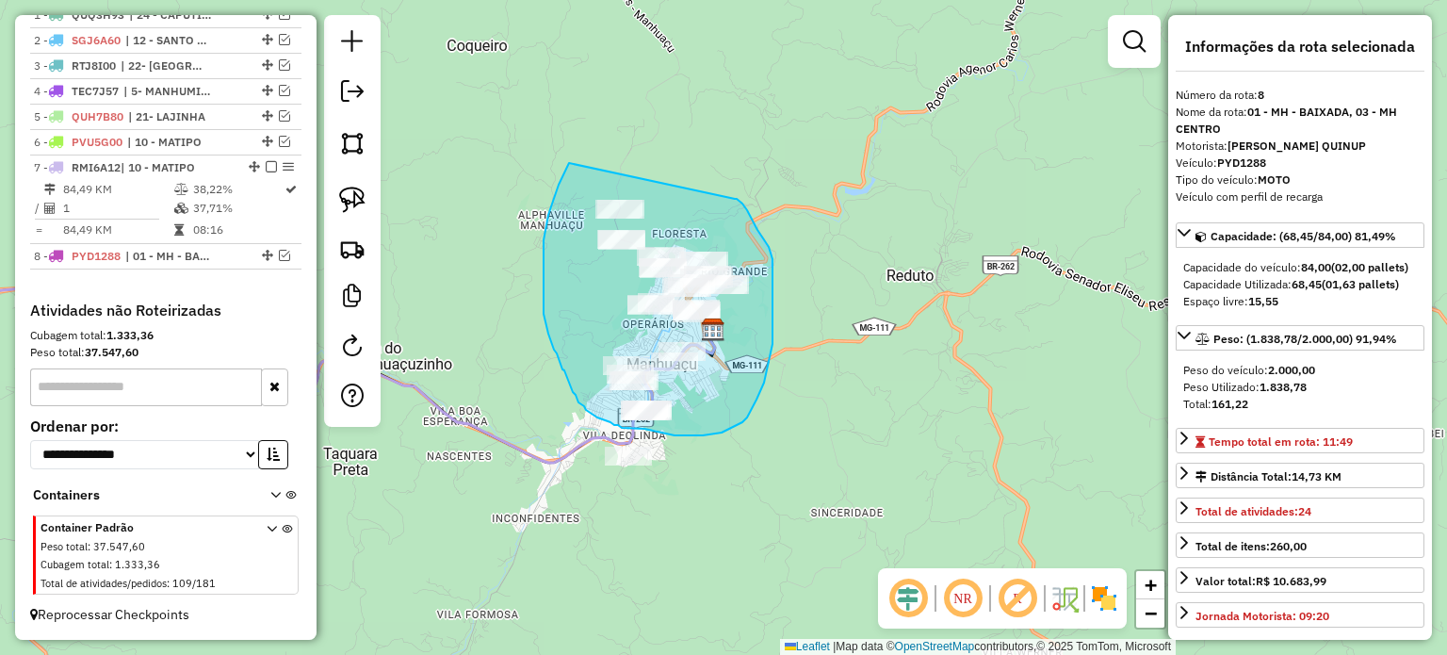
drag, startPoint x: 569, startPoint y: 163, endPoint x: 735, endPoint y: 199, distance: 169.6
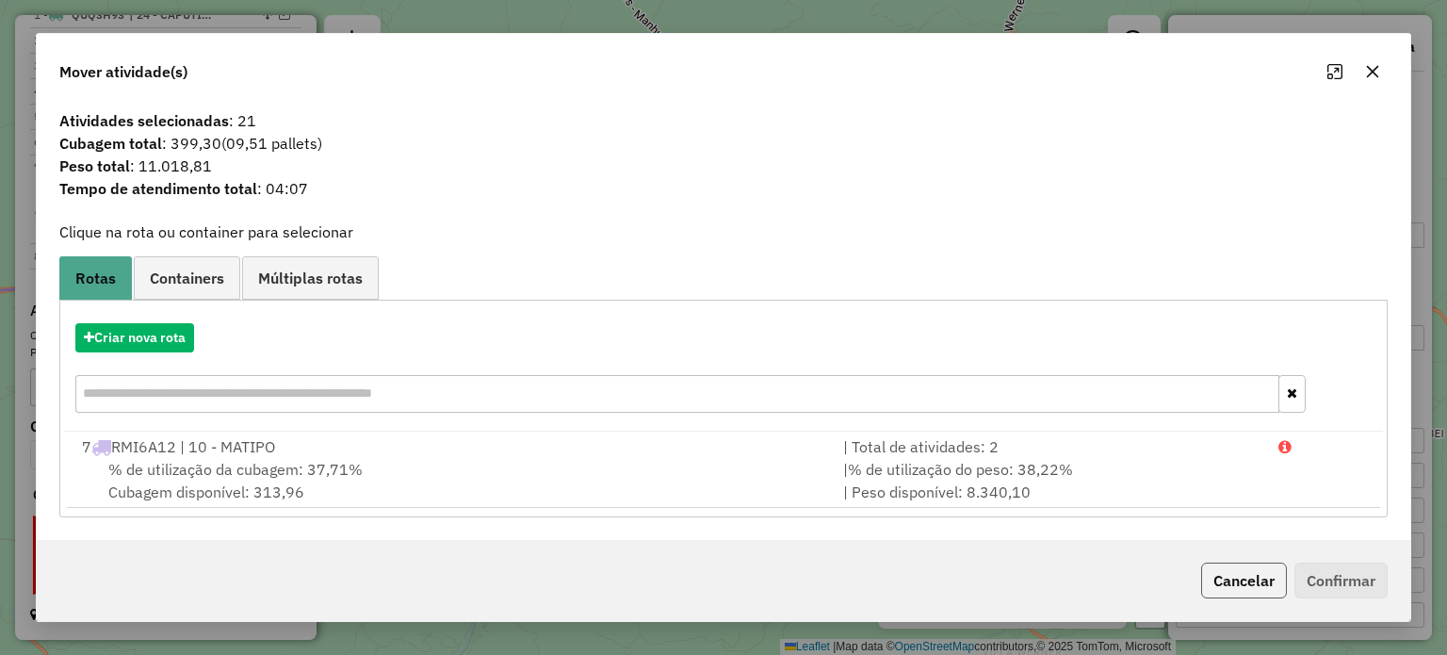
click at [1247, 575] on button "Cancelar" at bounding box center [1244, 580] width 86 height 36
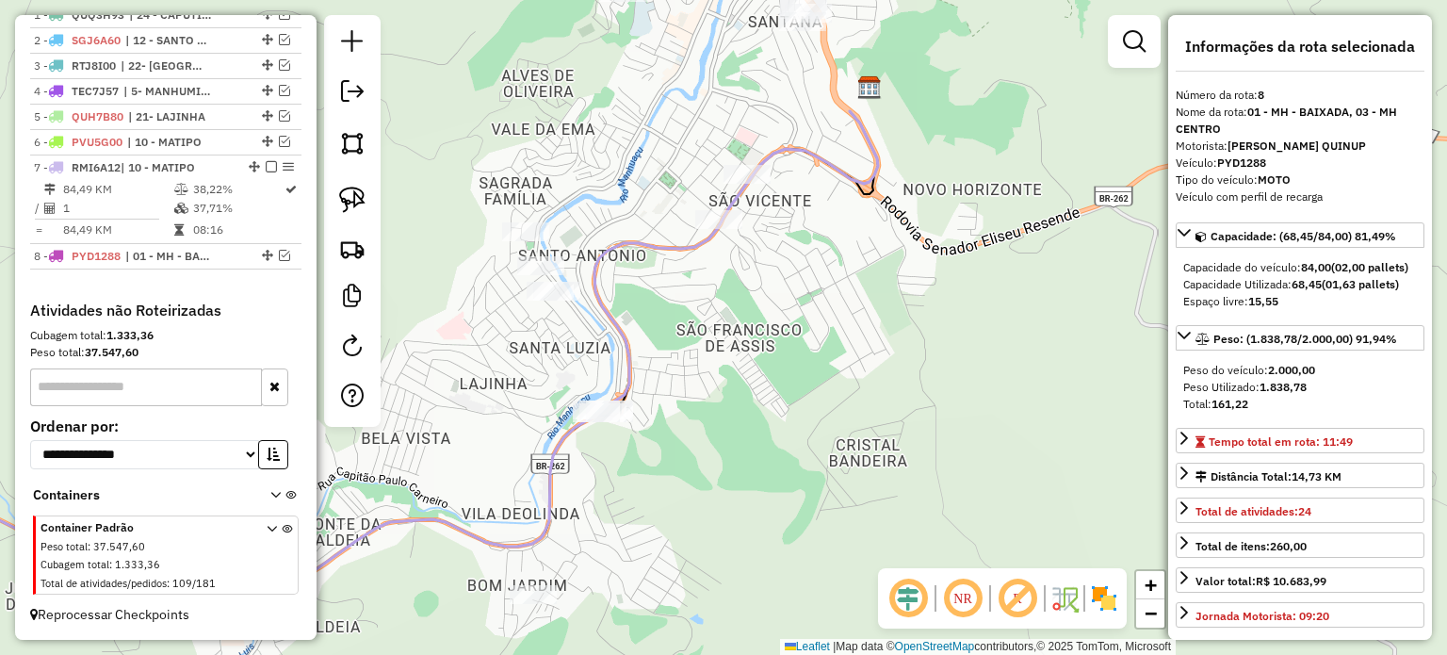
drag, startPoint x: 622, startPoint y: 513, endPoint x: 610, endPoint y: 571, distance: 58.6
click at [610, 571] on div "Janela de atendimento Grade de atendimento Capacidade Transportadoras Veículos …" at bounding box center [723, 327] width 1447 height 655
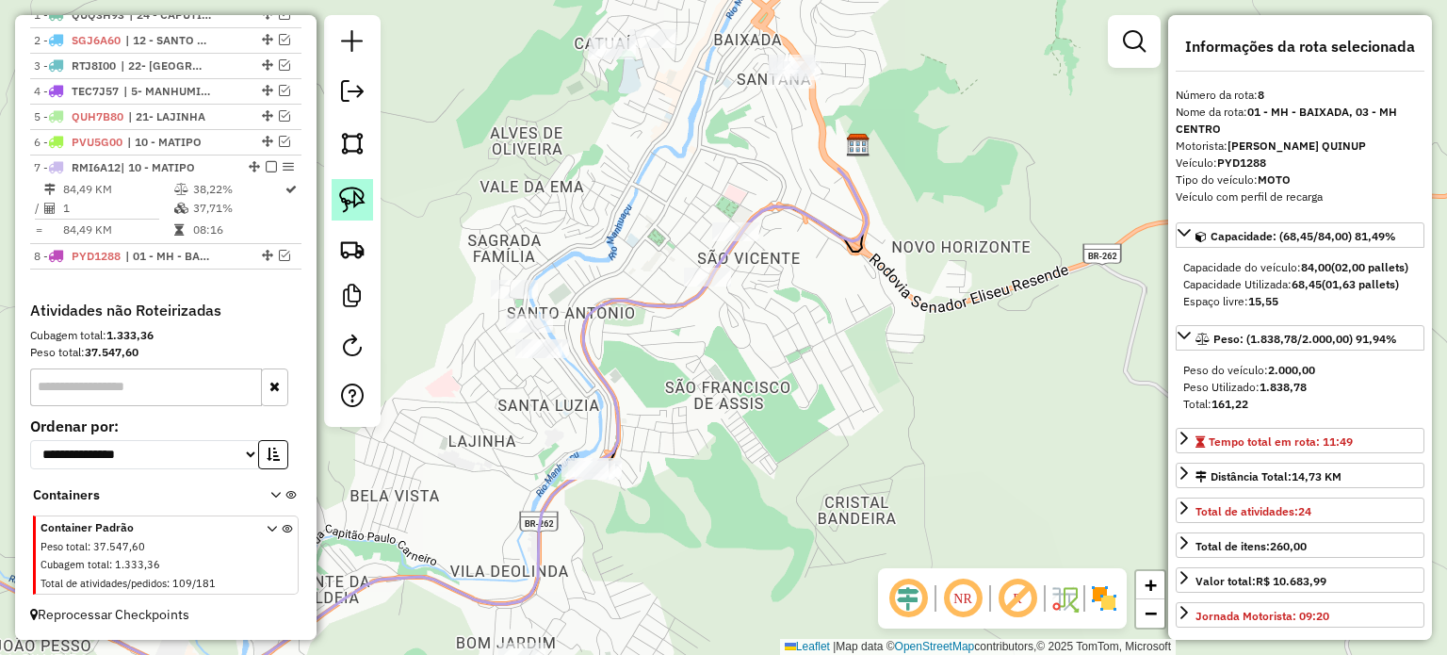
click at [351, 202] on img at bounding box center [352, 200] width 26 height 26
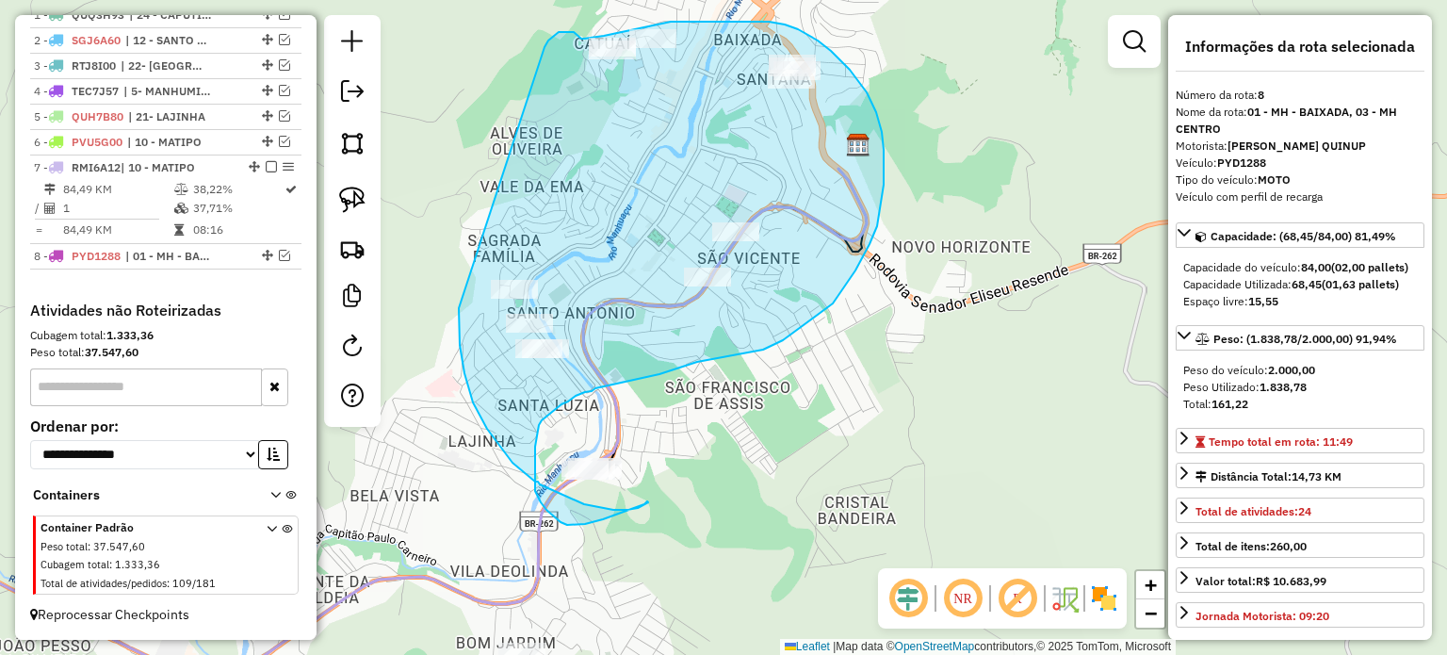
drag, startPoint x: 459, startPoint y: 334, endPoint x: 543, endPoint y: 52, distance: 294.8
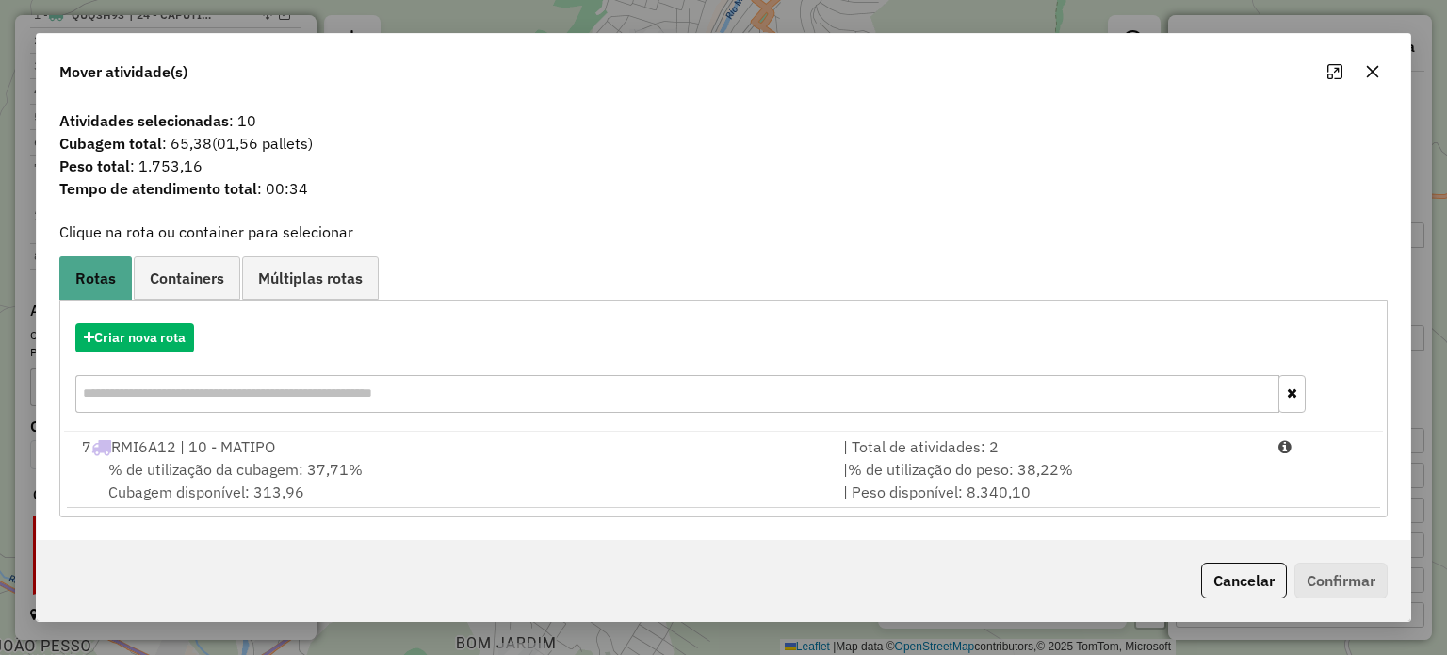
click at [1262, 573] on button "Cancelar" at bounding box center [1244, 580] width 86 height 36
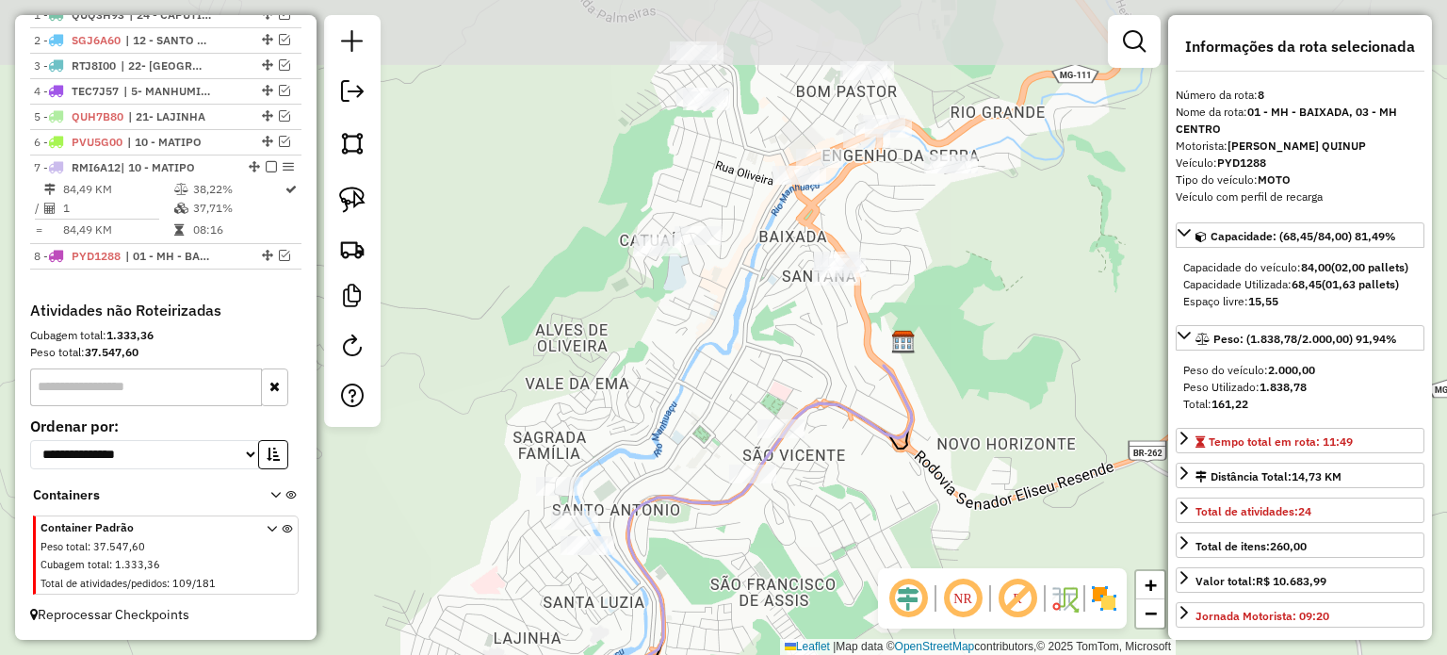
drag, startPoint x: 846, startPoint y: 344, endPoint x: 890, endPoint y: 536, distance: 197.2
click at [890, 536] on div "Janela de atendimento Grade de atendimento Capacidade Transportadoras Veículos …" at bounding box center [723, 327] width 1447 height 655
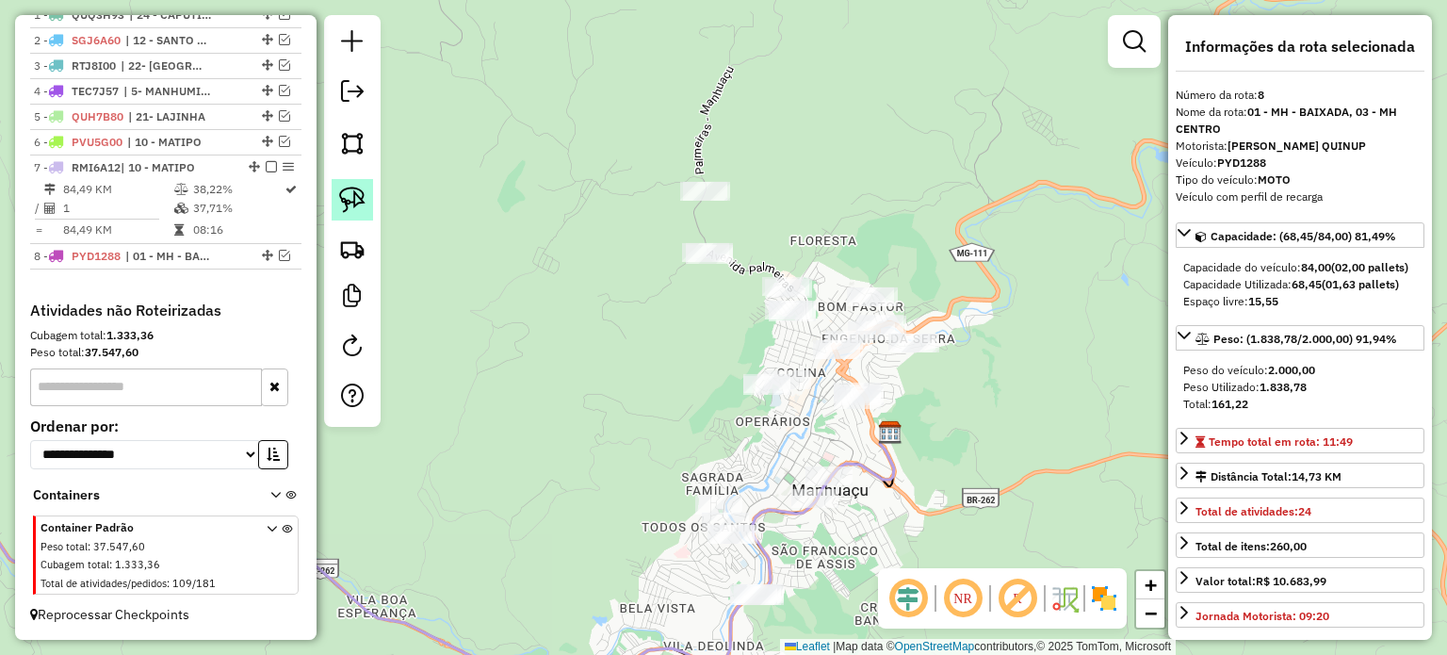
click at [356, 200] on img at bounding box center [352, 200] width 26 height 26
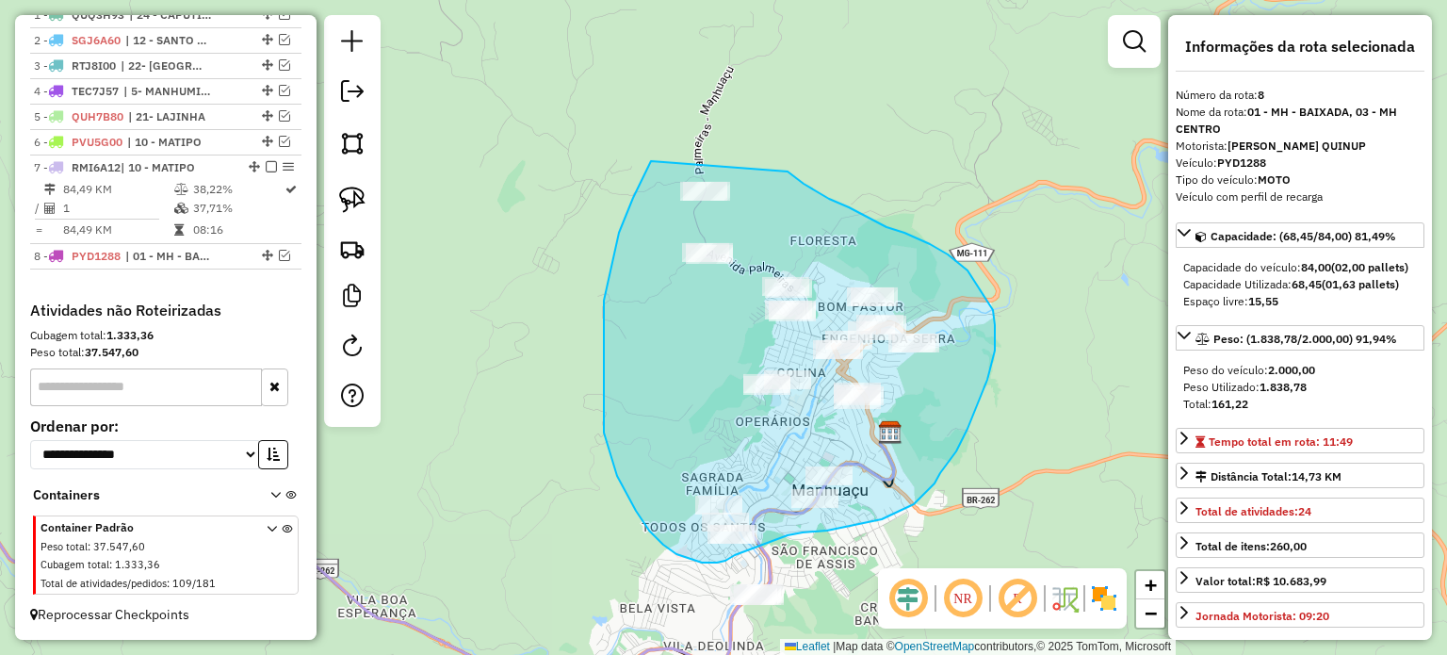
drag, startPoint x: 651, startPoint y: 161, endPoint x: 788, endPoint y: 171, distance: 137.0
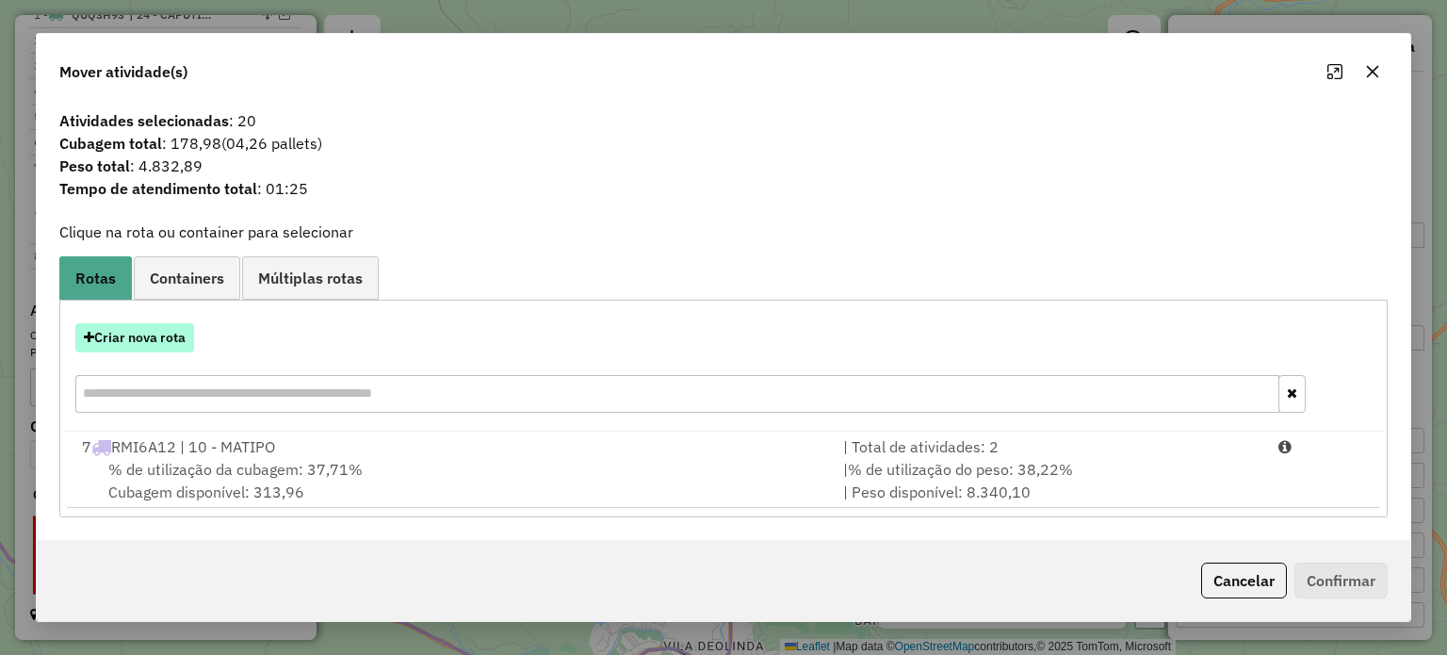
click at [162, 342] on button "Criar nova rota" at bounding box center [134, 337] width 119 height 29
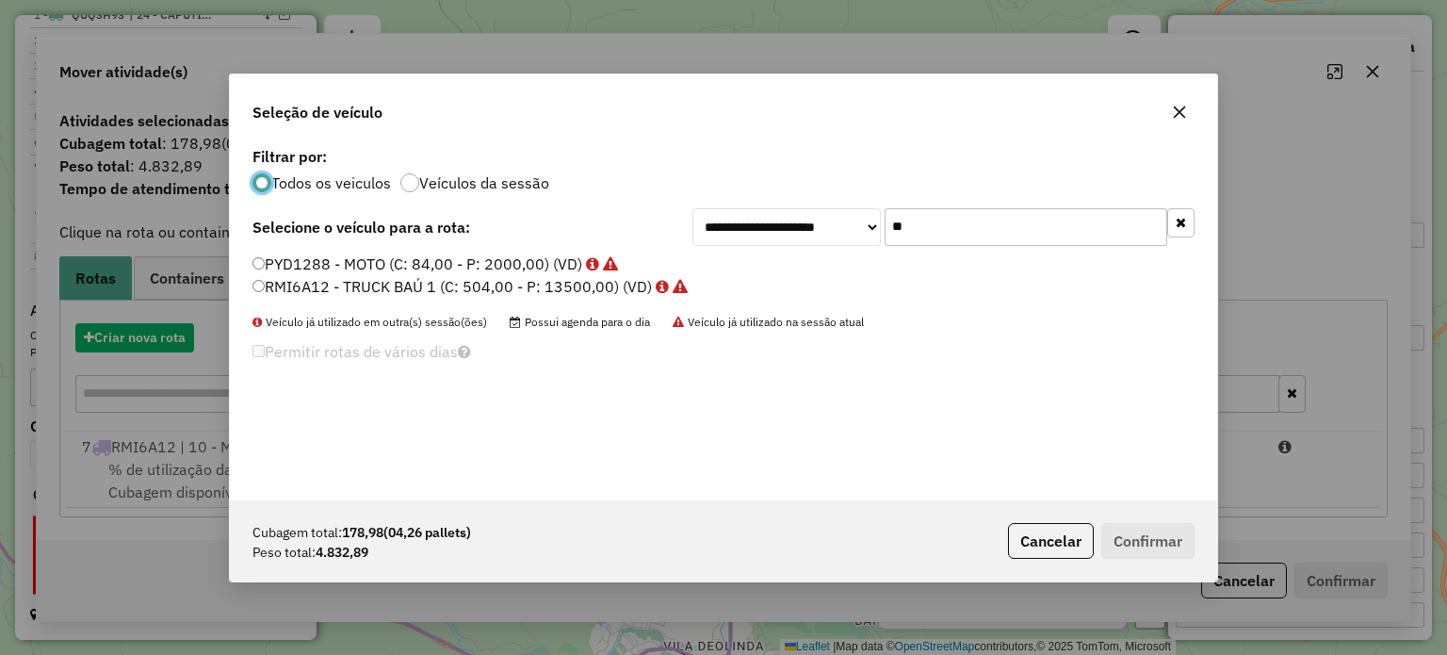
scroll to position [9, 6]
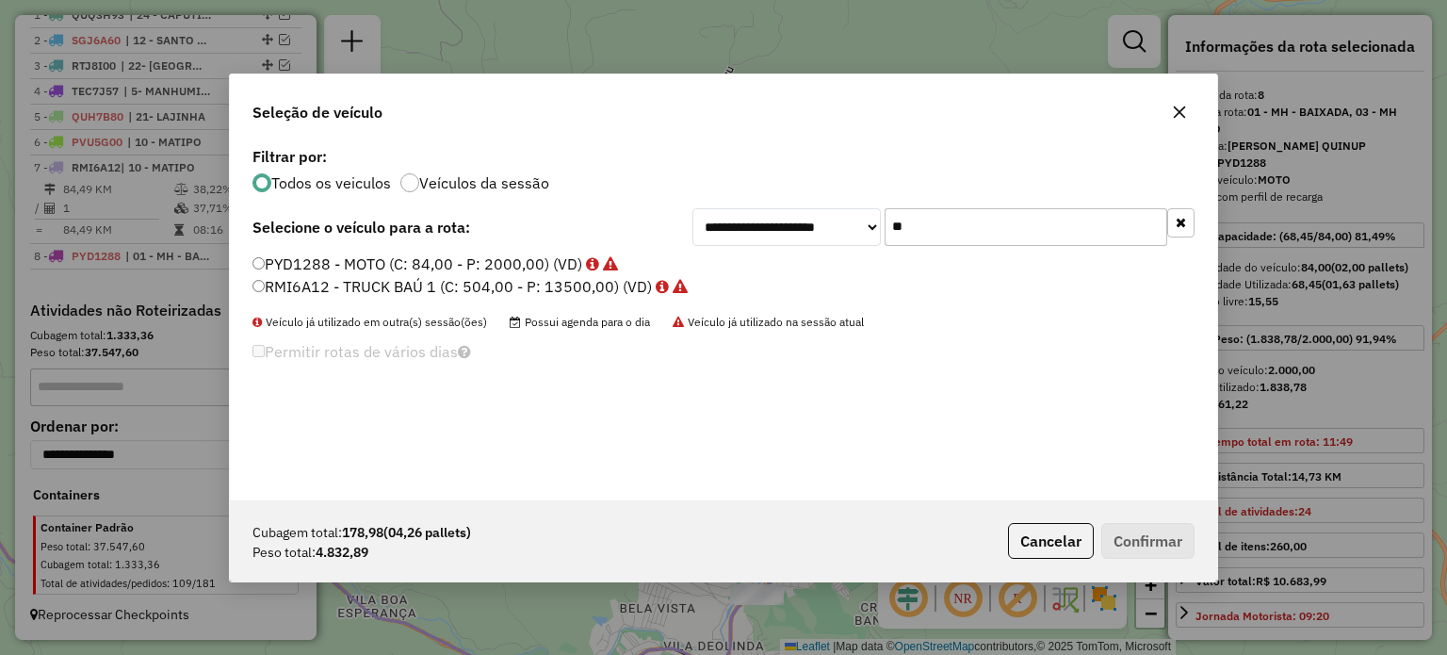
drag, startPoint x: 927, startPoint y: 231, endPoint x: 844, endPoint y: 231, distance: 82.9
click at [844, 231] on div "**********" at bounding box center [943, 227] width 502 height 38
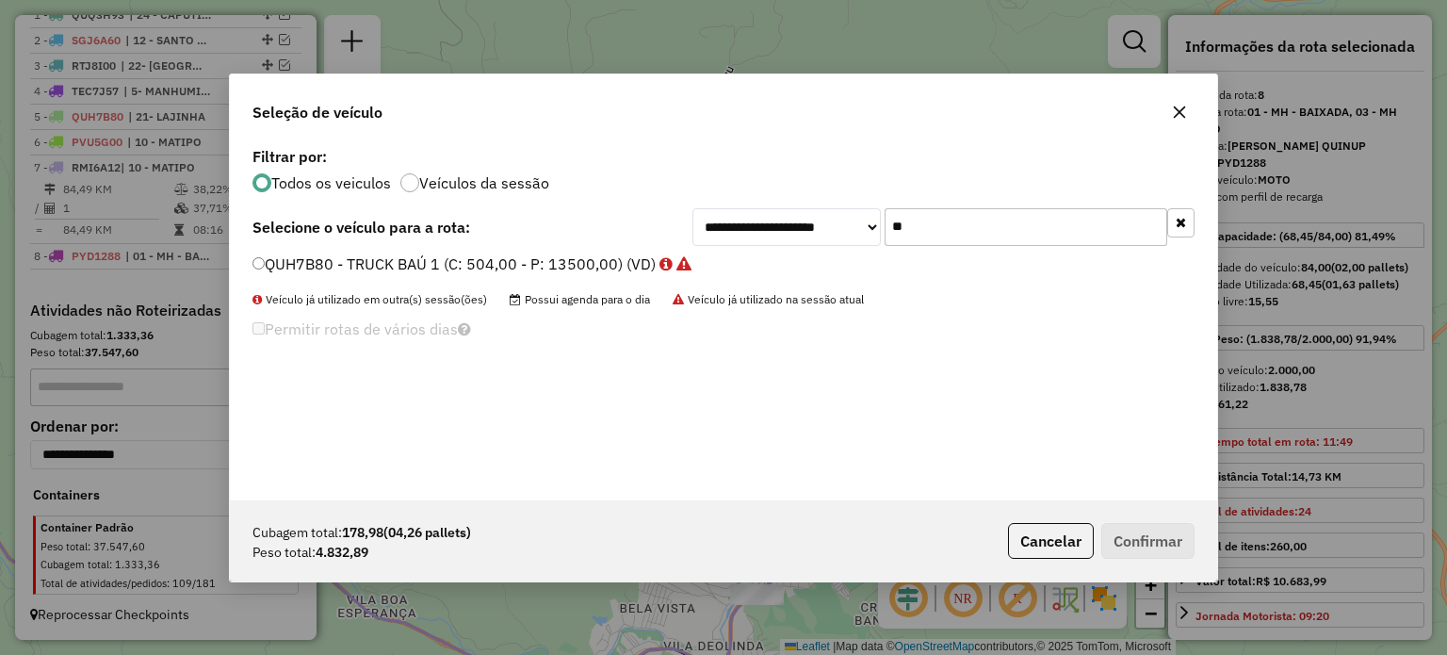
type input "**"
click at [475, 264] on label "QUH7B80 - TRUCK BAÚ 1 (C: 504,00 - P: 13500,00) (VD)" at bounding box center [471, 263] width 439 height 23
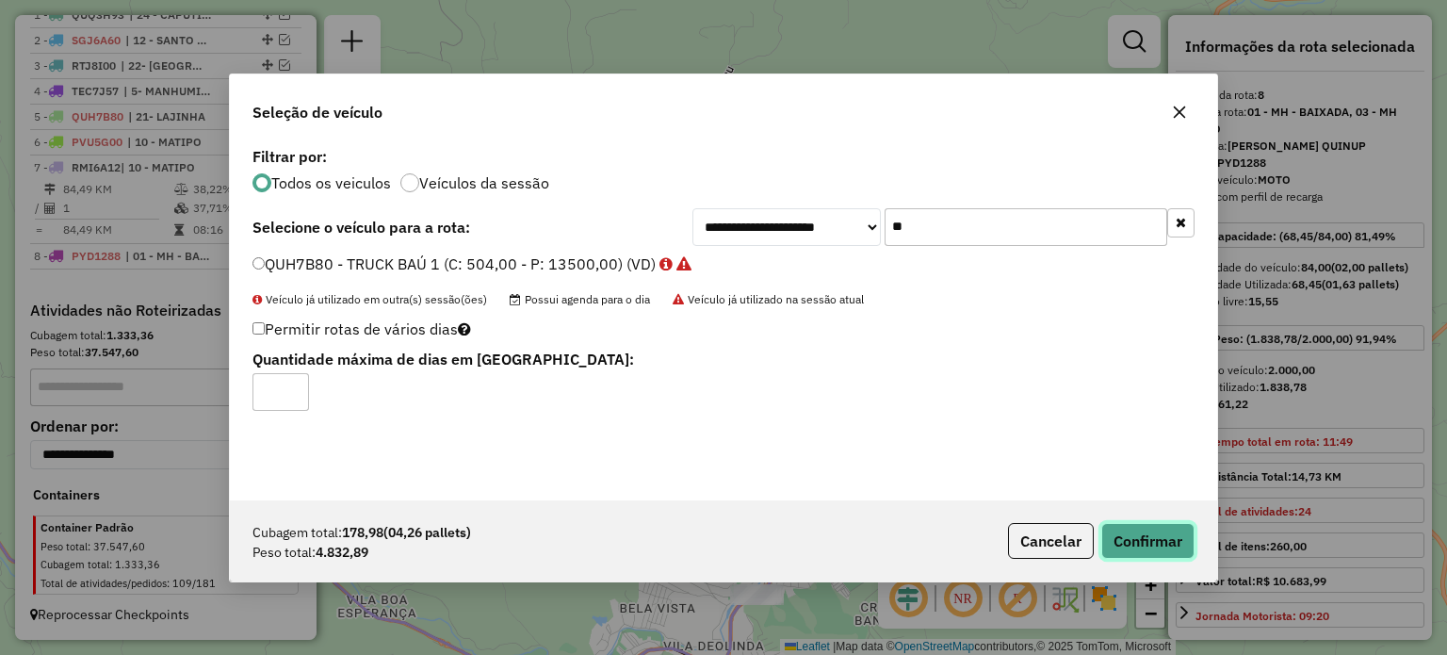
click at [1164, 543] on button "Confirmar" at bounding box center [1147, 541] width 93 height 36
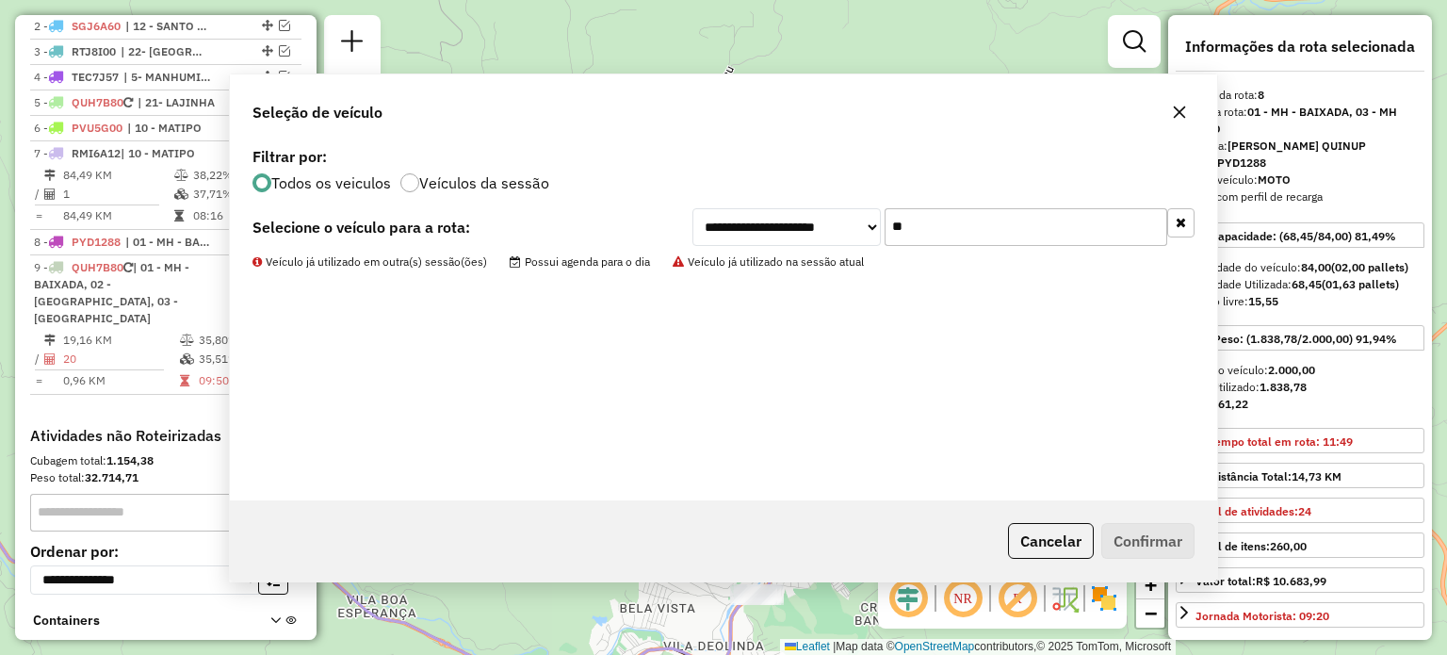
scroll to position [838, 0]
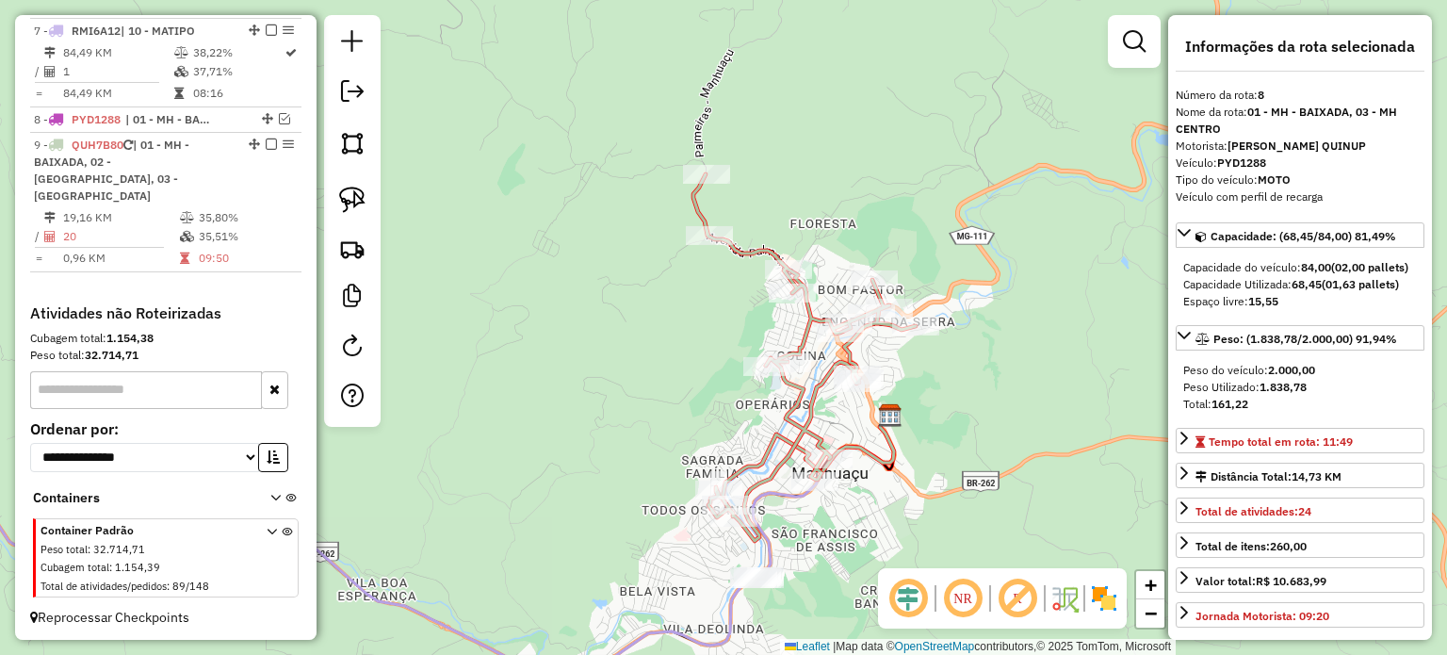
drag, startPoint x: 803, startPoint y: 574, endPoint x: 799, endPoint y: 421, distance: 152.7
click at [799, 424] on div "Janela de atendimento Grade de atendimento Capacidade Transportadoras Veículos …" at bounding box center [723, 327] width 1447 height 655
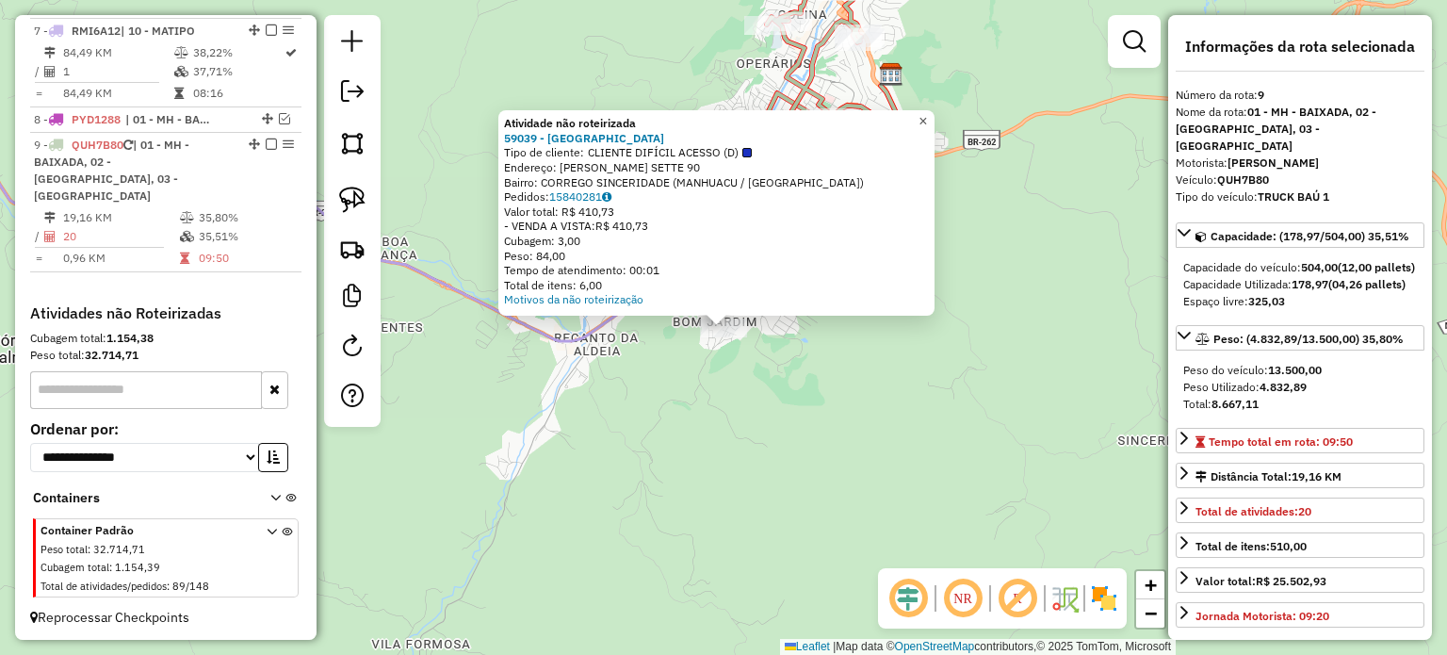
drag, startPoint x: 934, startPoint y: 111, endPoint x: 929, endPoint y: 127, distance: 16.7
click at [927, 113] on span "×" at bounding box center [922, 121] width 8 height 16
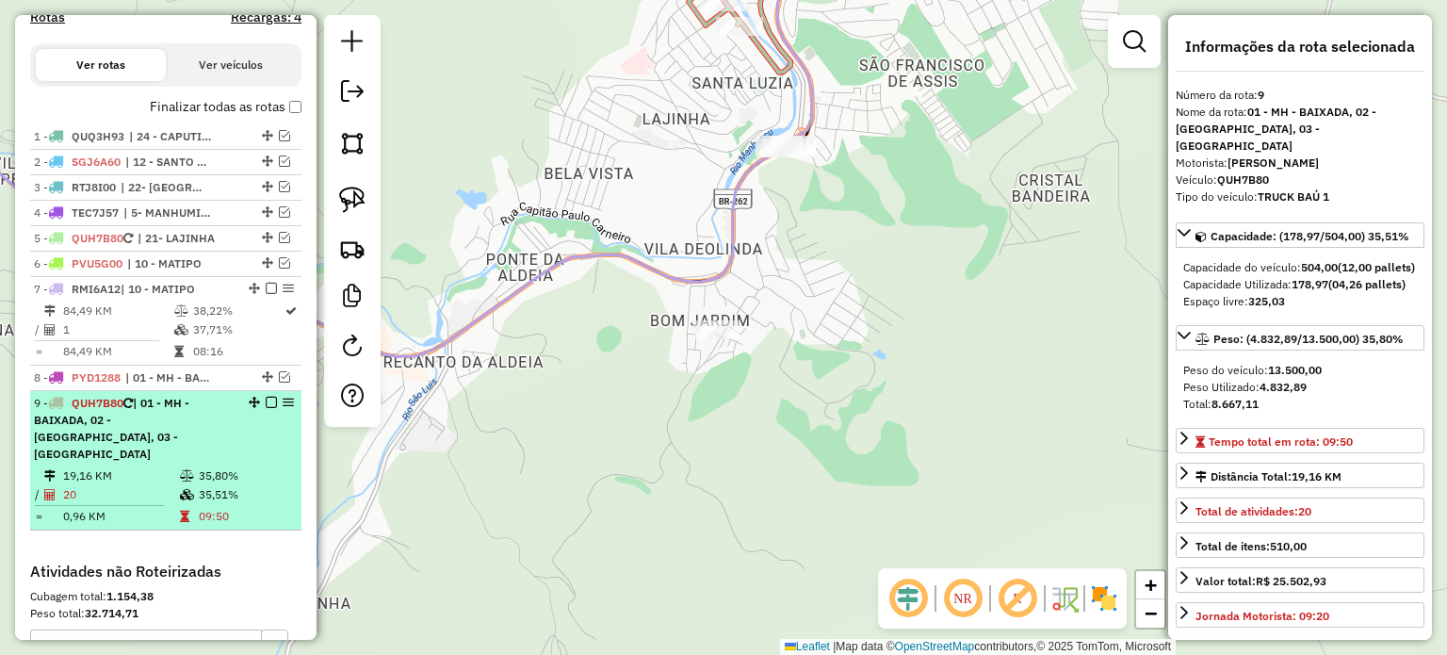
scroll to position [556, 0]
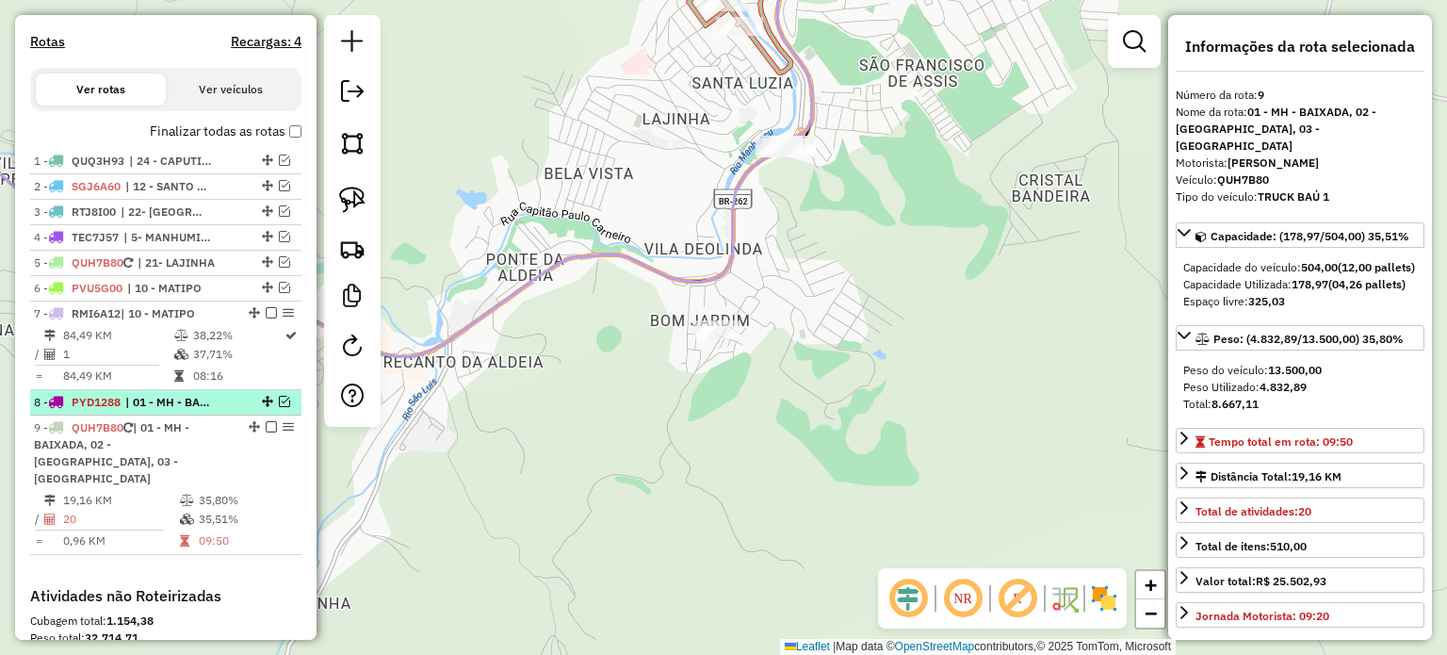
click at [283, 407] on em at bounding box center [284, 401] width 11 height 11
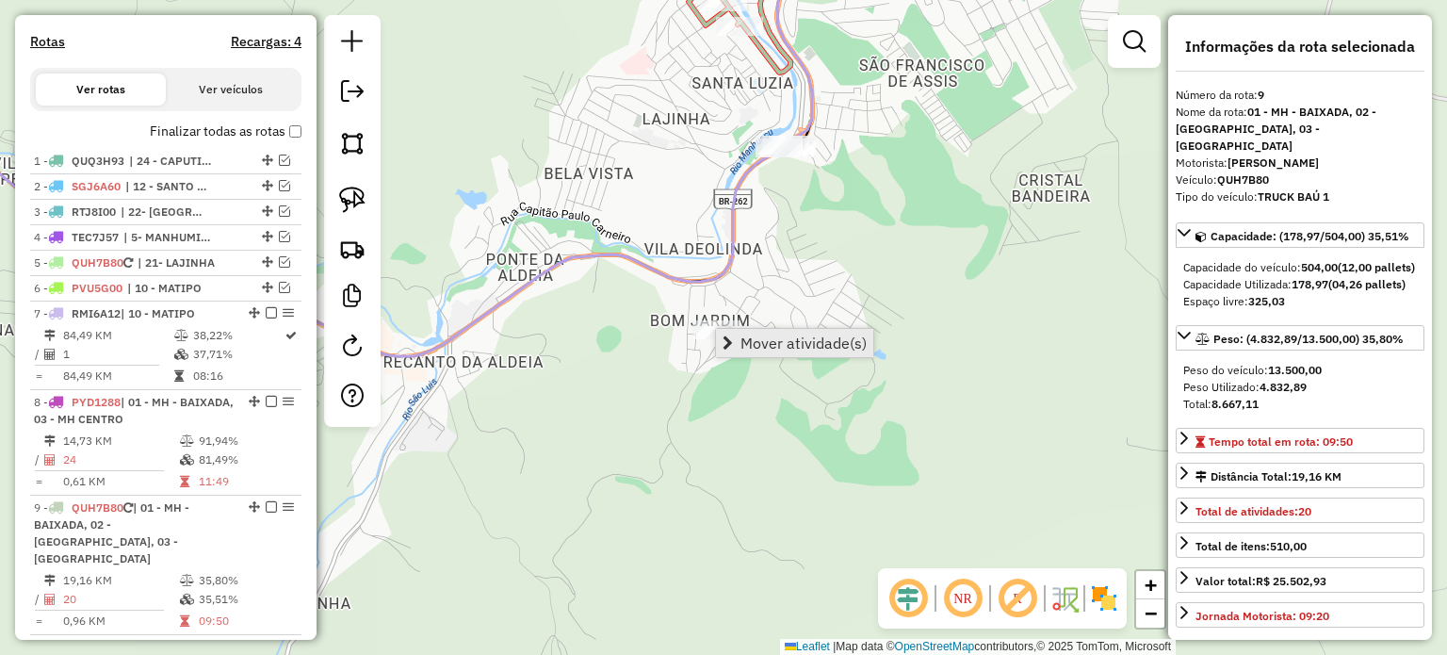
click at [765, 342] on span "Mover atividade(s)" at bounding box center [803, 342] width 126 height 15
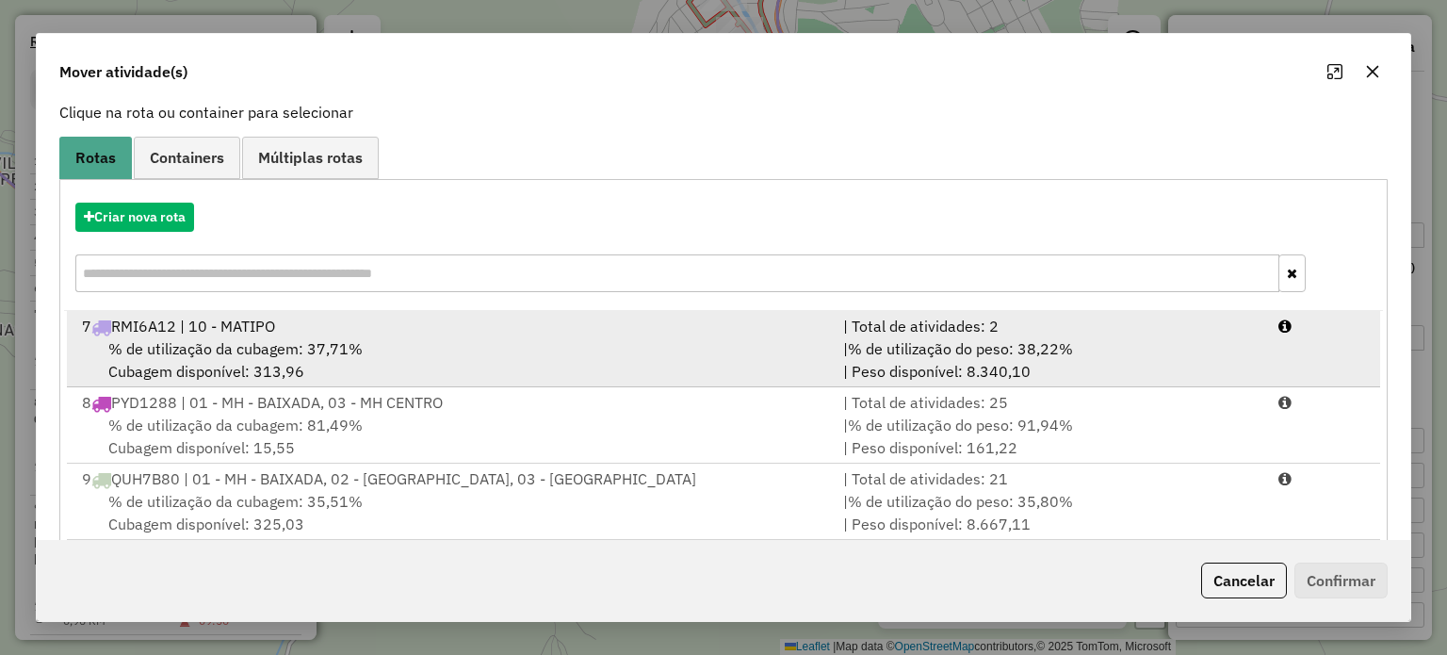
scroll to position [151, 0]
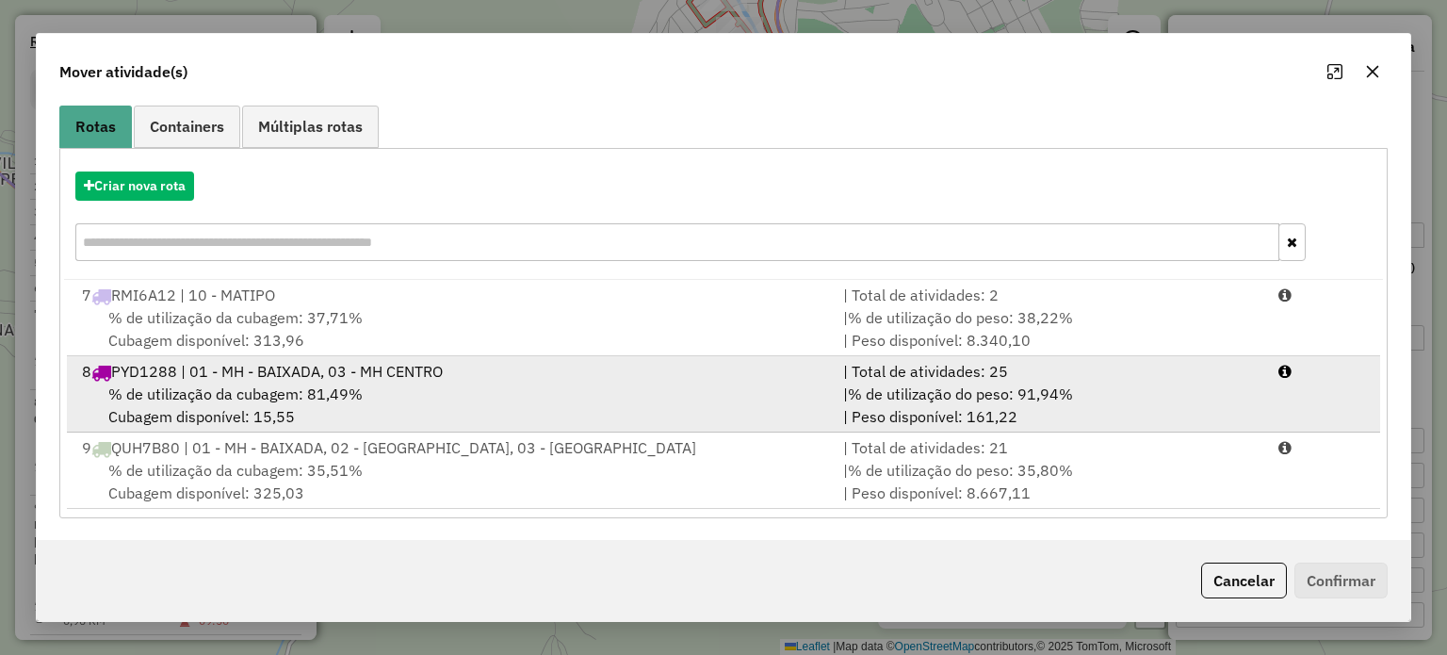
click at [456, 395] on div "% de utilização da cubagem: 81,49% Cubagem disponível: 15,55" at bounding box center [451, 404] width 761 height 45
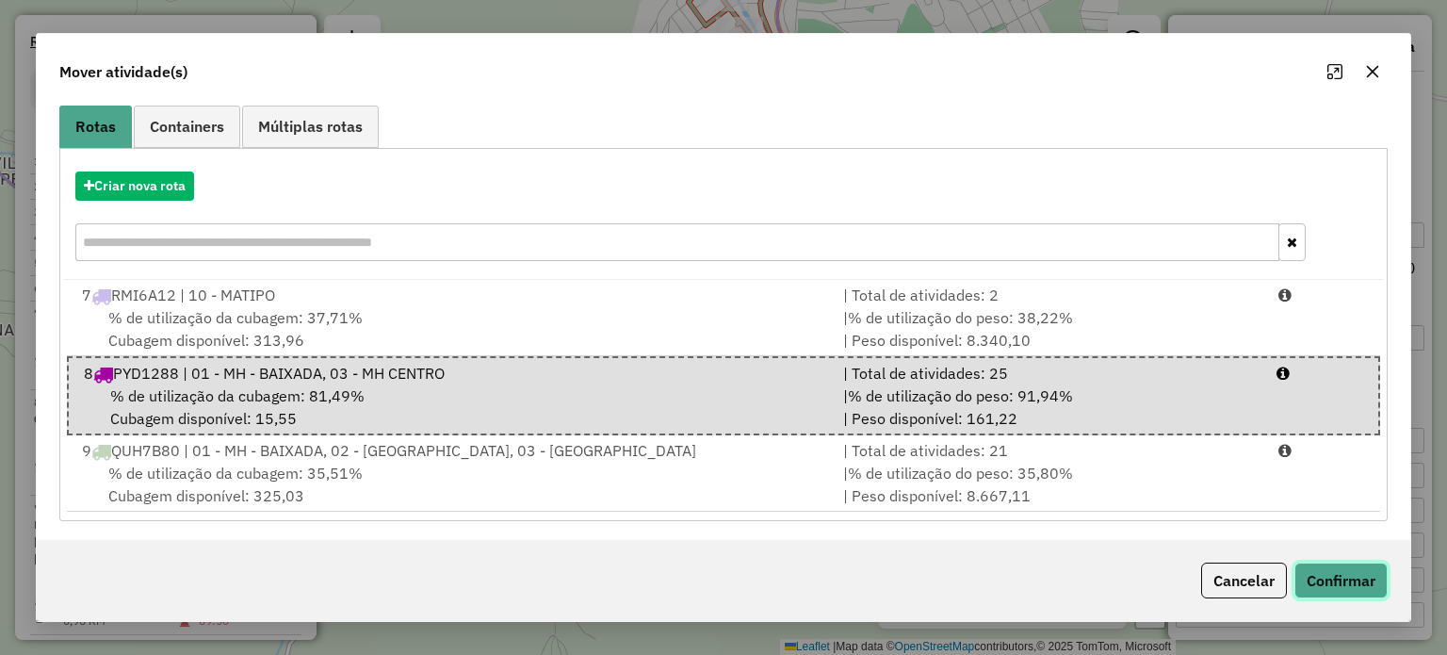
click at [1355, 579] on button "Confirmar" at bounding box center [1340, 580] width 93 height 36
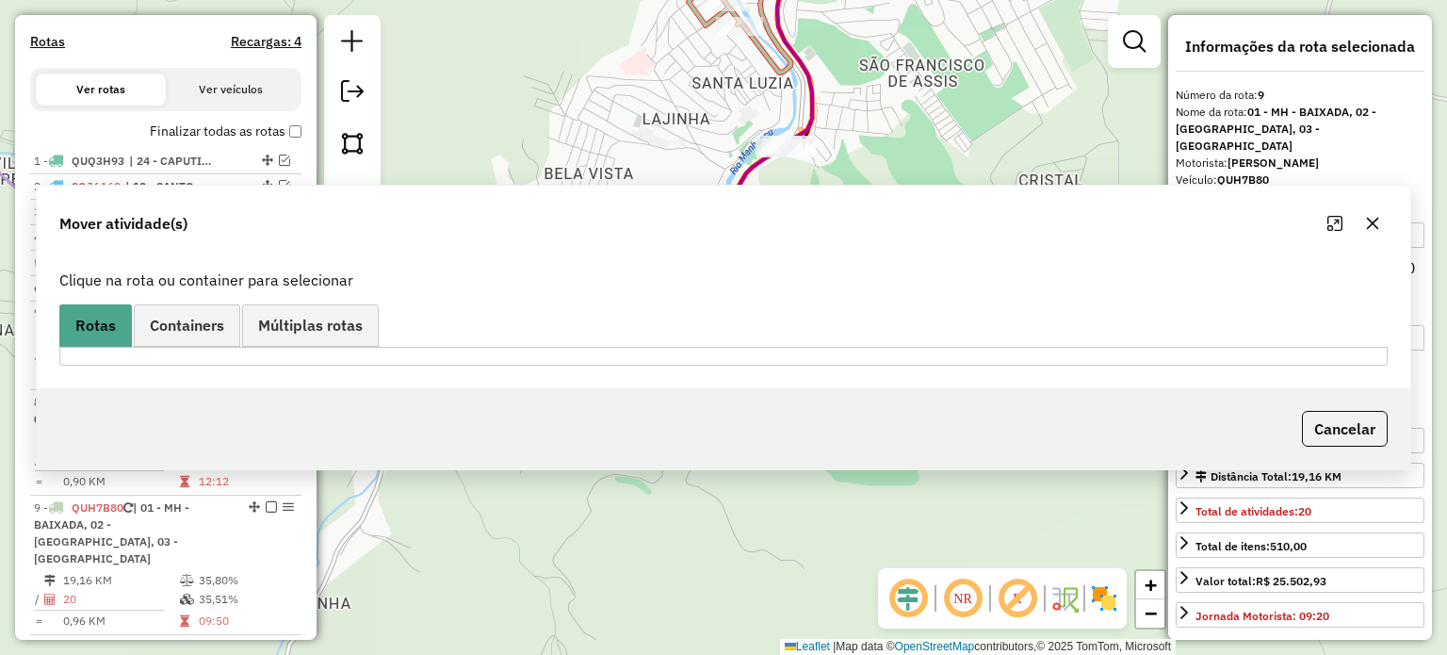
scroll to position [918, 0]
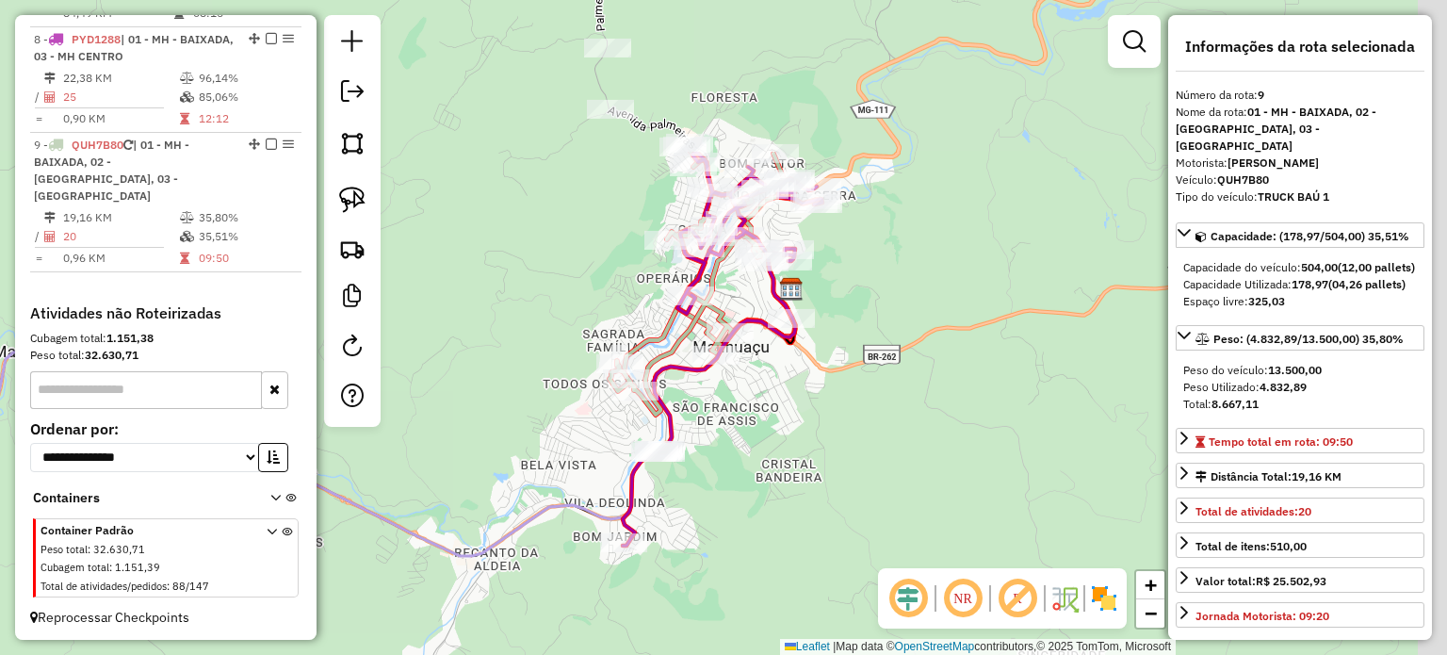
drag, startPoint x: 904, startPoint y: 258, endPoint x: 756, endPoint y: 475, distance: 262.9
click at [756, 475] on div "Janela de atendimento Grade de atendimento Capacidade Transportadoras Veículos …" at bounding box center [723, 327] width 1447 height 655
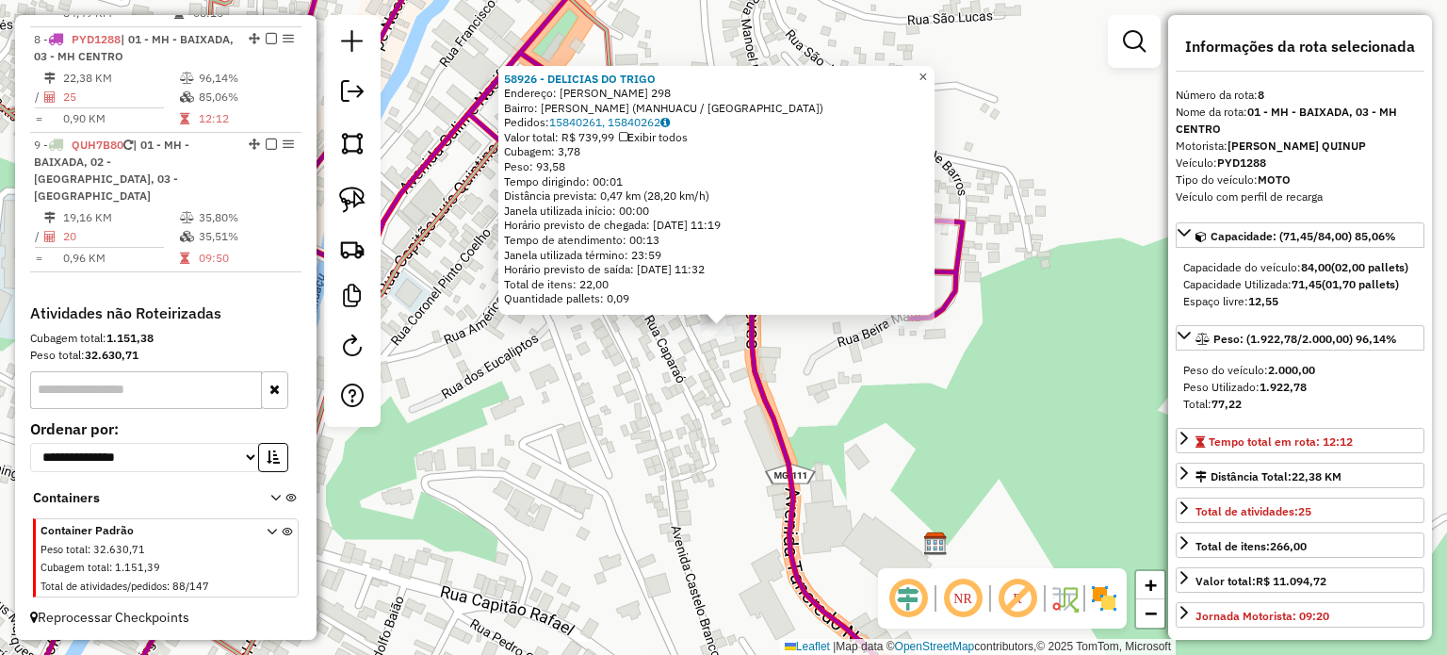
click at [927, 71] on span "×" at bounding box center [922, 76] width 8 height 16
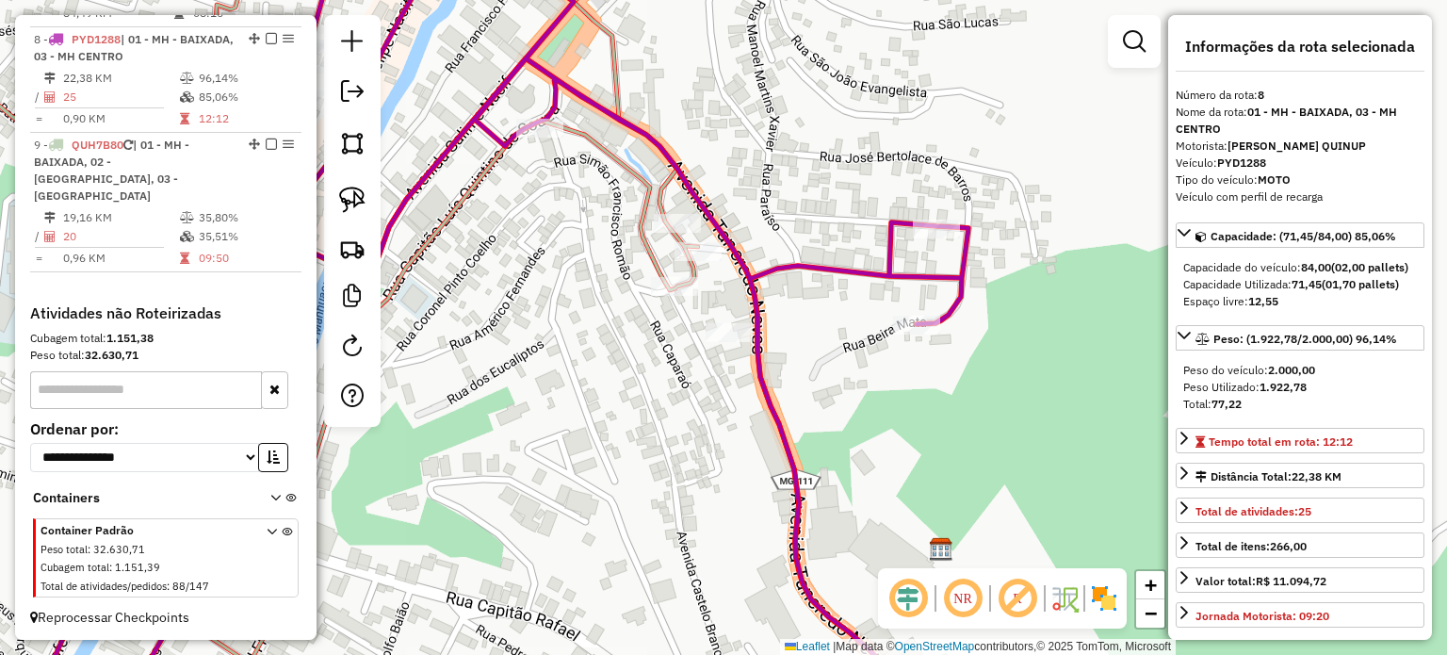
drag, startPoint x: 559, startPoint y: 187, endPoint x: 572, endPoint y: 169, distance: 23.0
click at [577, 203] on div "Janela de atendimento Grade de atendimento Capacidade Transportadoras Veículos …" at bounding box center [723, 327] width 1447 height 655
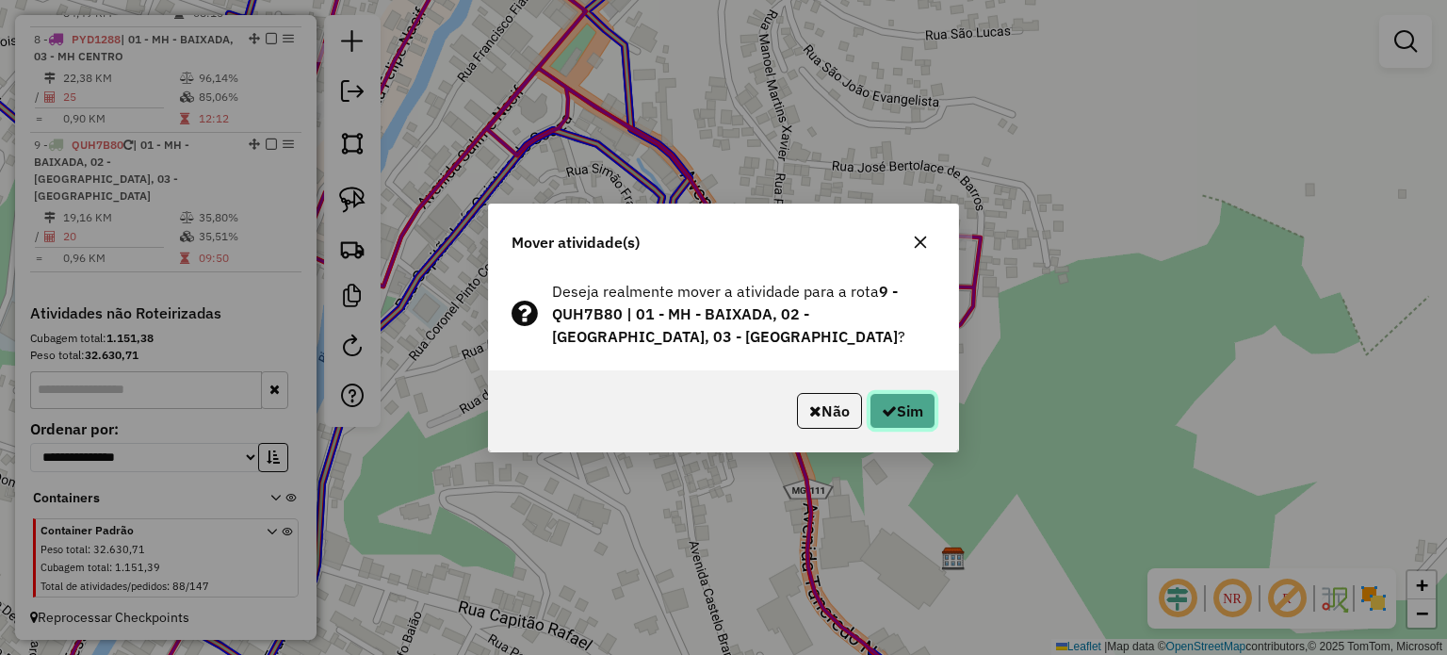
click at [920, 426] on button "Sim" at bounding box center [903, 411] width 66 height 36
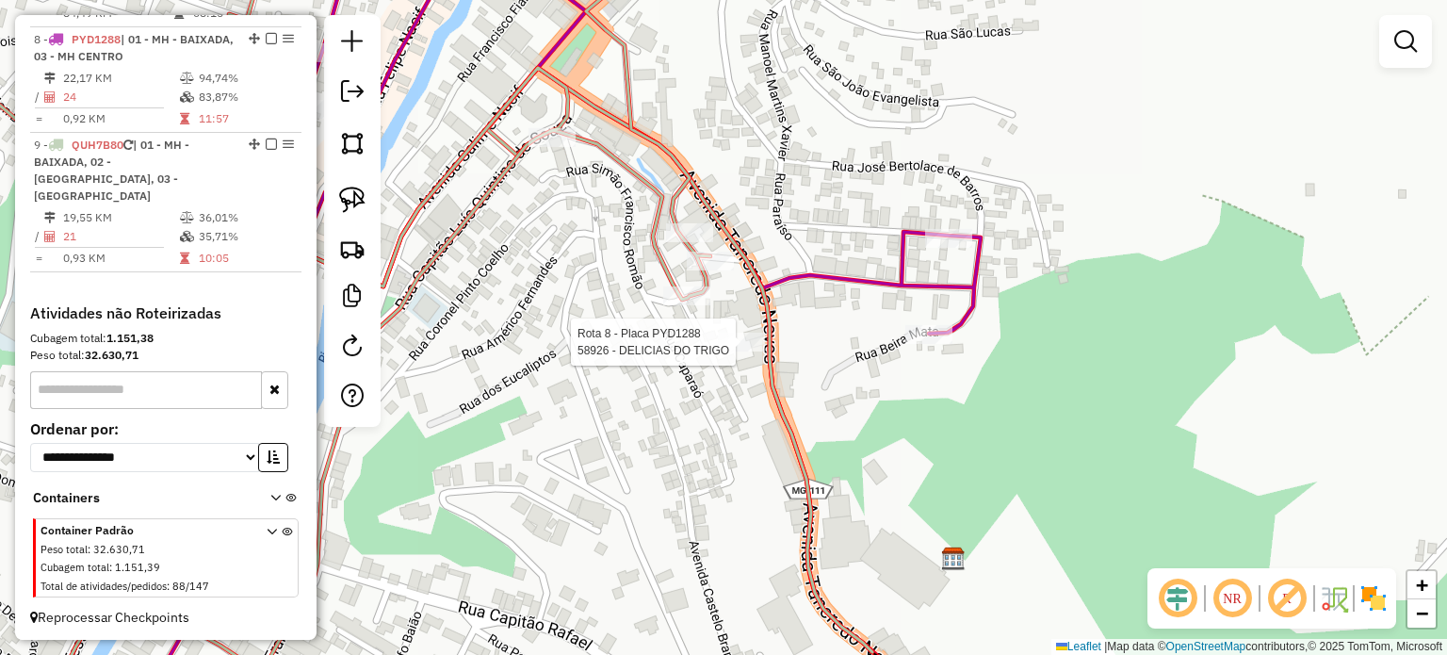
select select "*********"
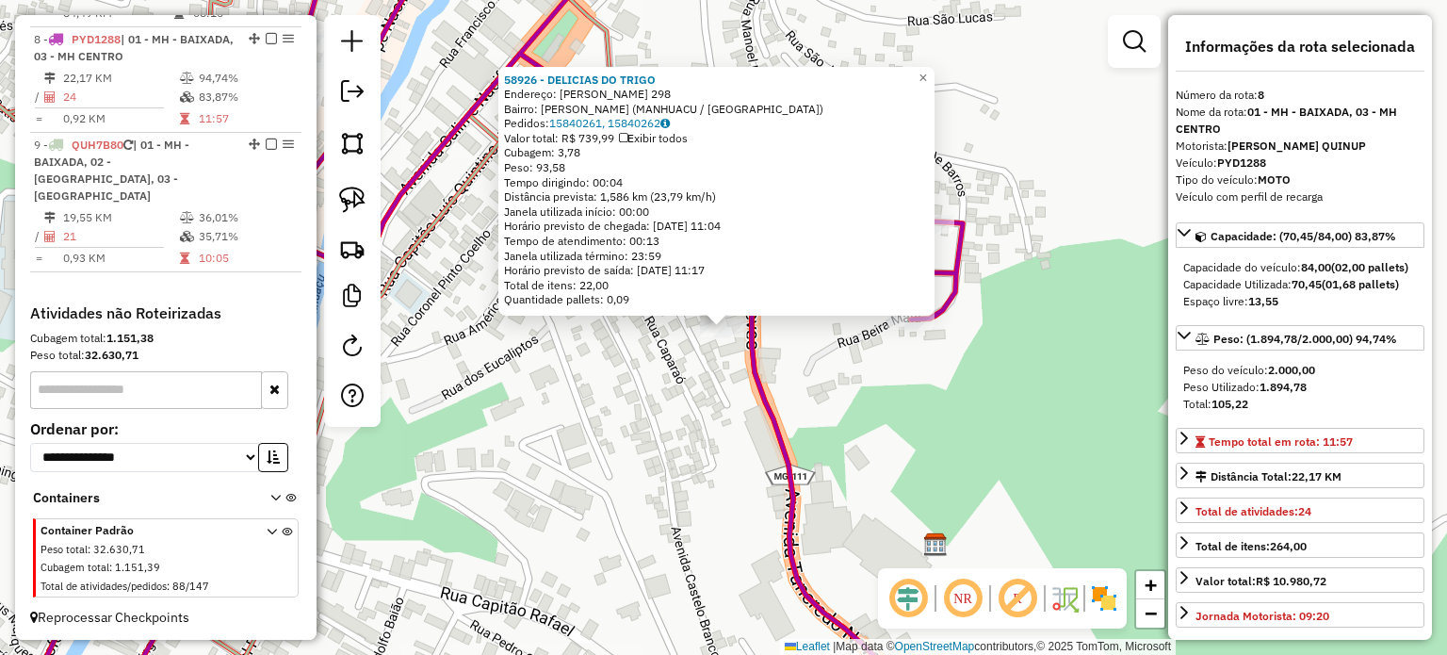
drag, startPoint x: 618, startPoint y: 410, endPoint x: 619, endPoint y: 394, distance: 16.0
click at [619, 408] on div "58926 - DELICIAS DO TRIGO Endereço: TANCREDO NEVES 298 Bairro: SANTANA (MANHUAC…" at bounding box center [723, 327] width 1447 height 655
click at [928, 67] on span "×" at bounding box center [923, 75] width 8 height 16
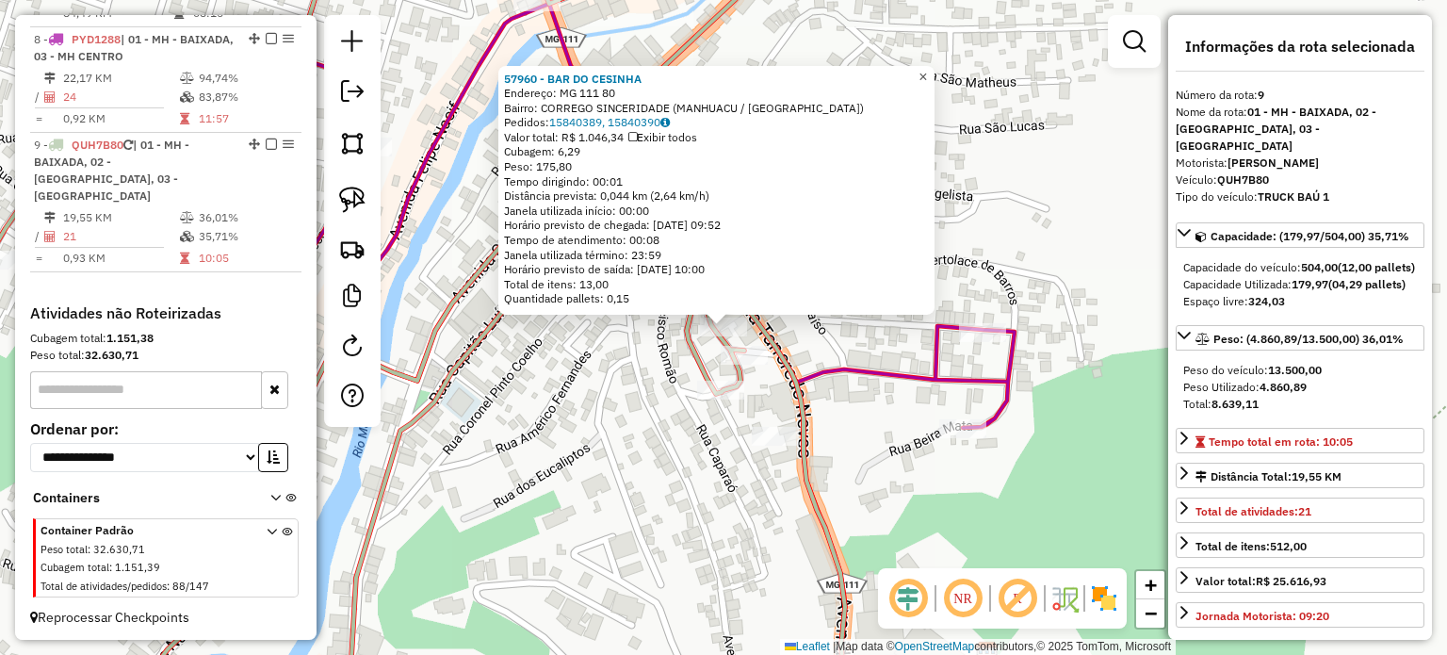
click at [927, 70] on span "×" at bounding box center [922, 76] width 8 height 16
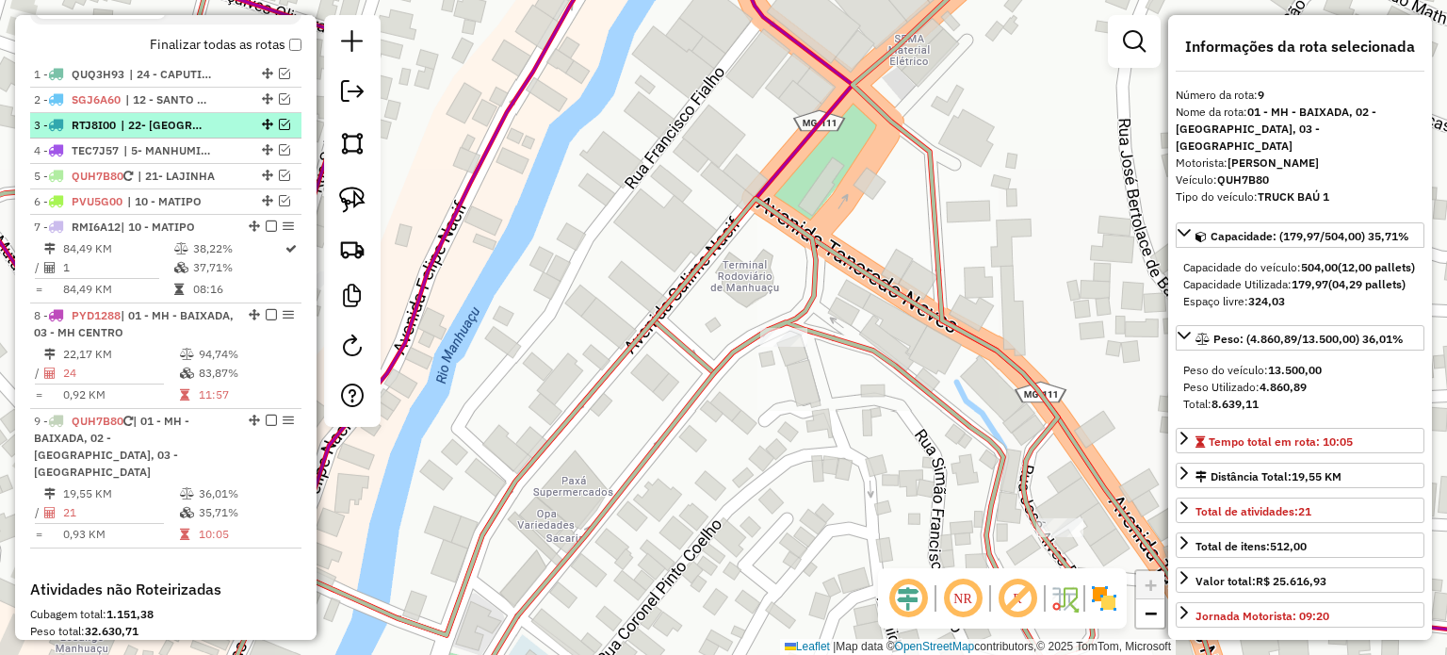
scroll to position [636, 0]
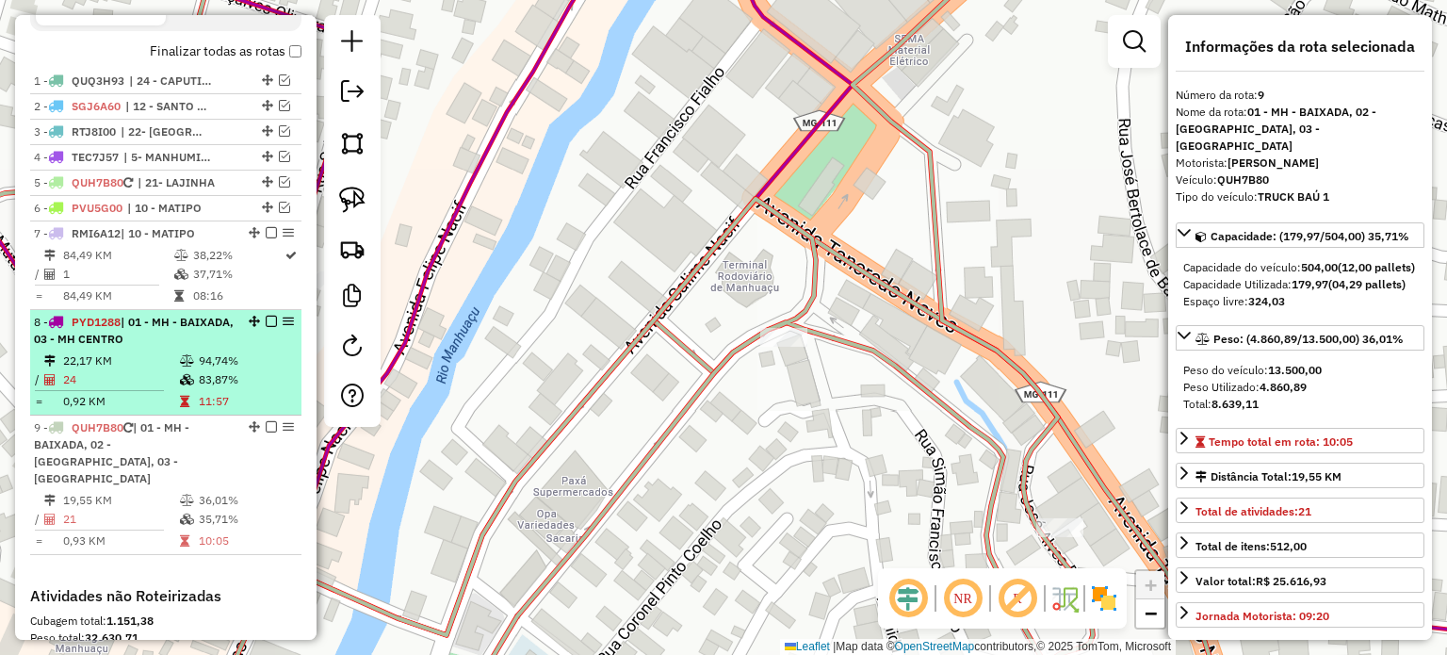
click at [268, 327] on em at bounding box center [271, 321] width 11 height 11
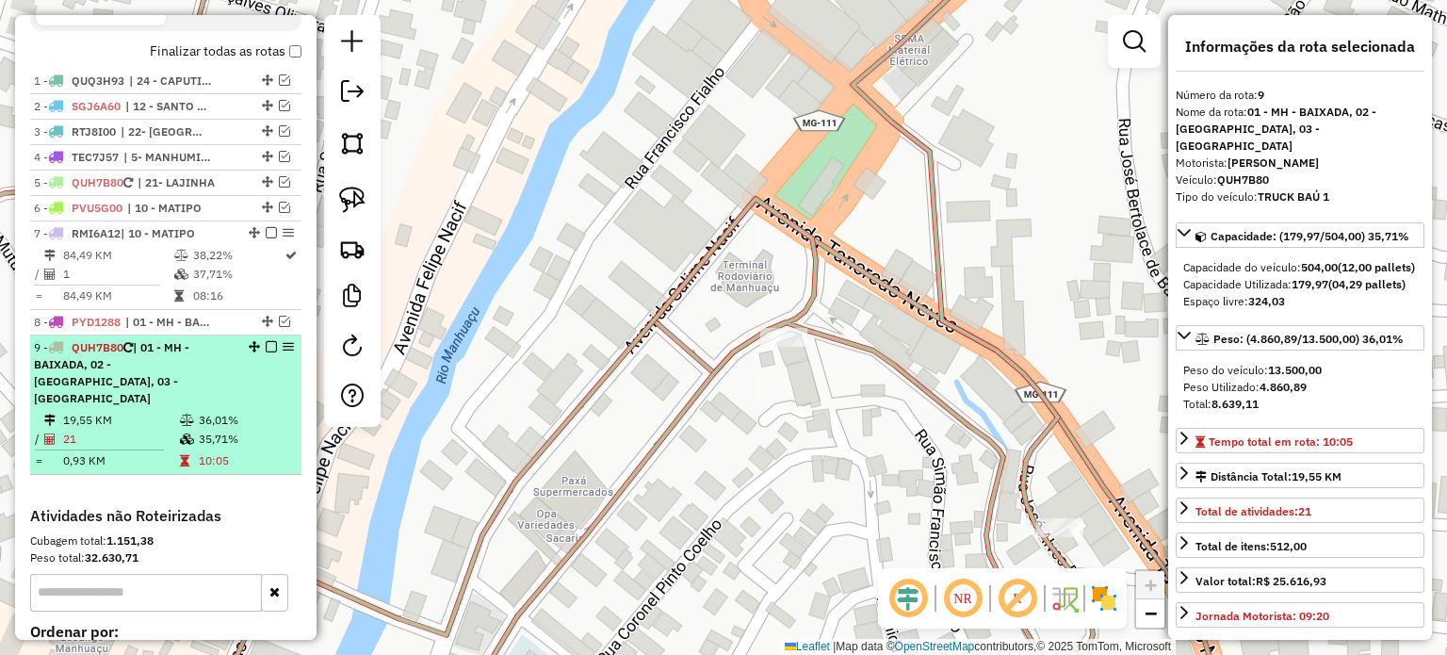
click at [266, 352] on em at bounding box center [271, 346] width 11 height 11
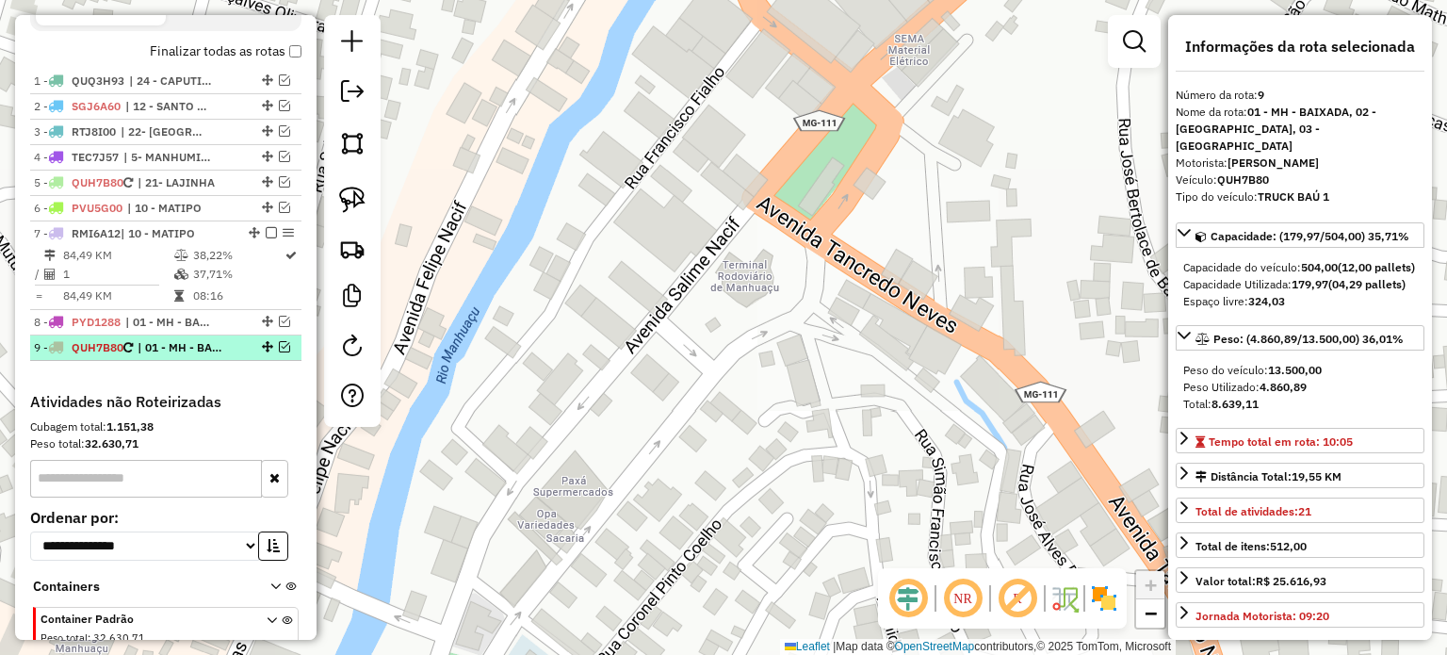
click at [279, 352] on em at bounding box center [284, 346] width 11 height 11
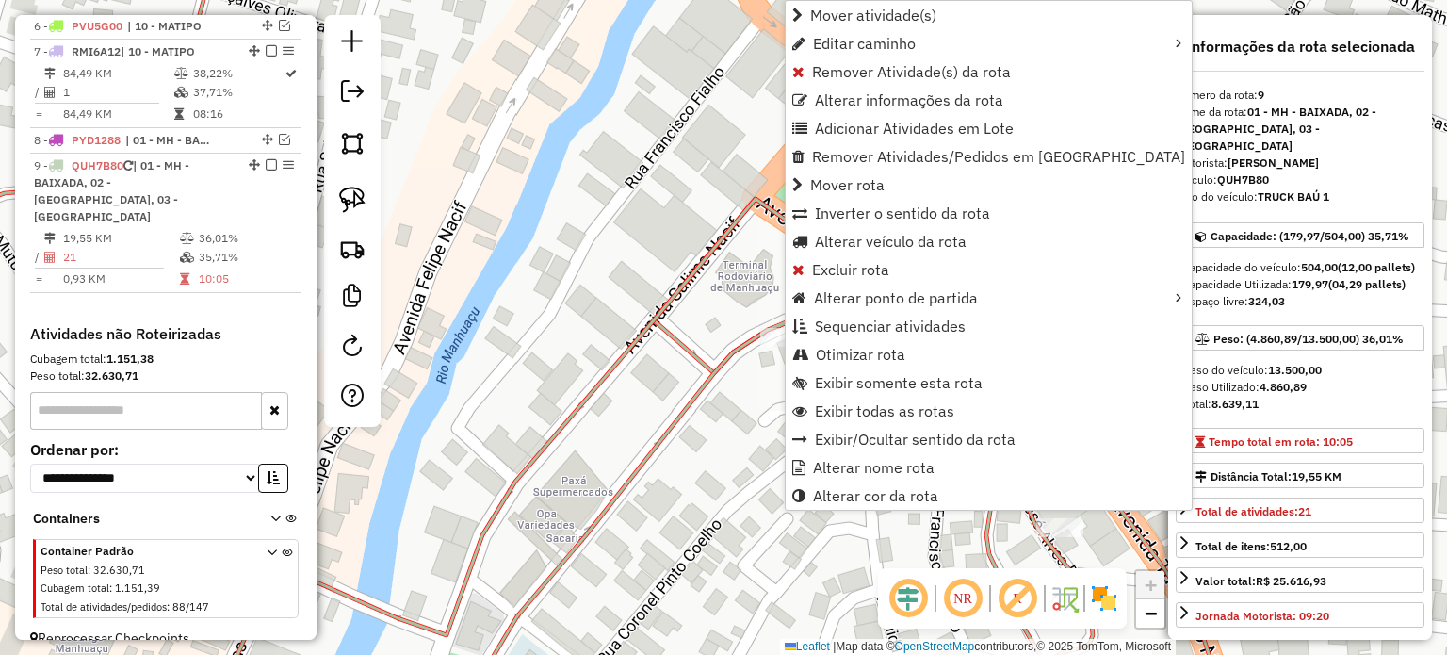
scroll to position [838, 0]
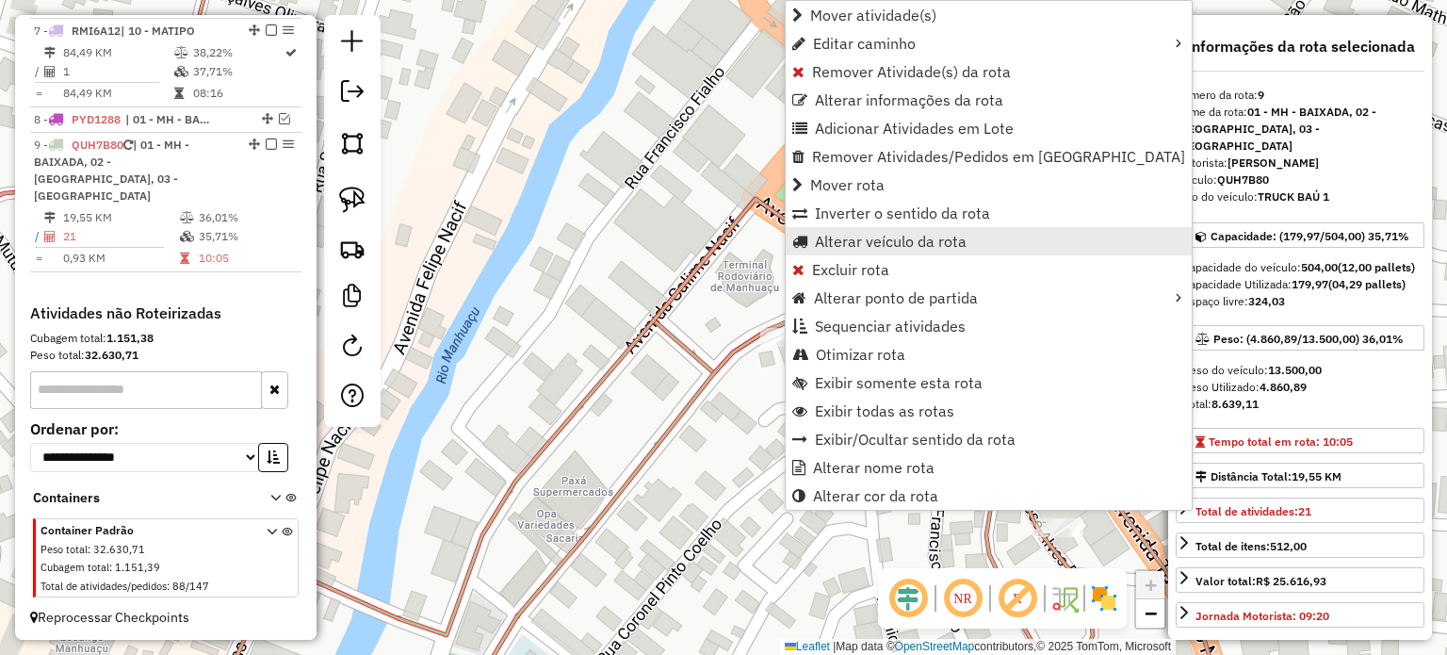
click at [878, 237] on span "Alterar veículo da rota" at bounding box center [891, 241] width 152 height 15
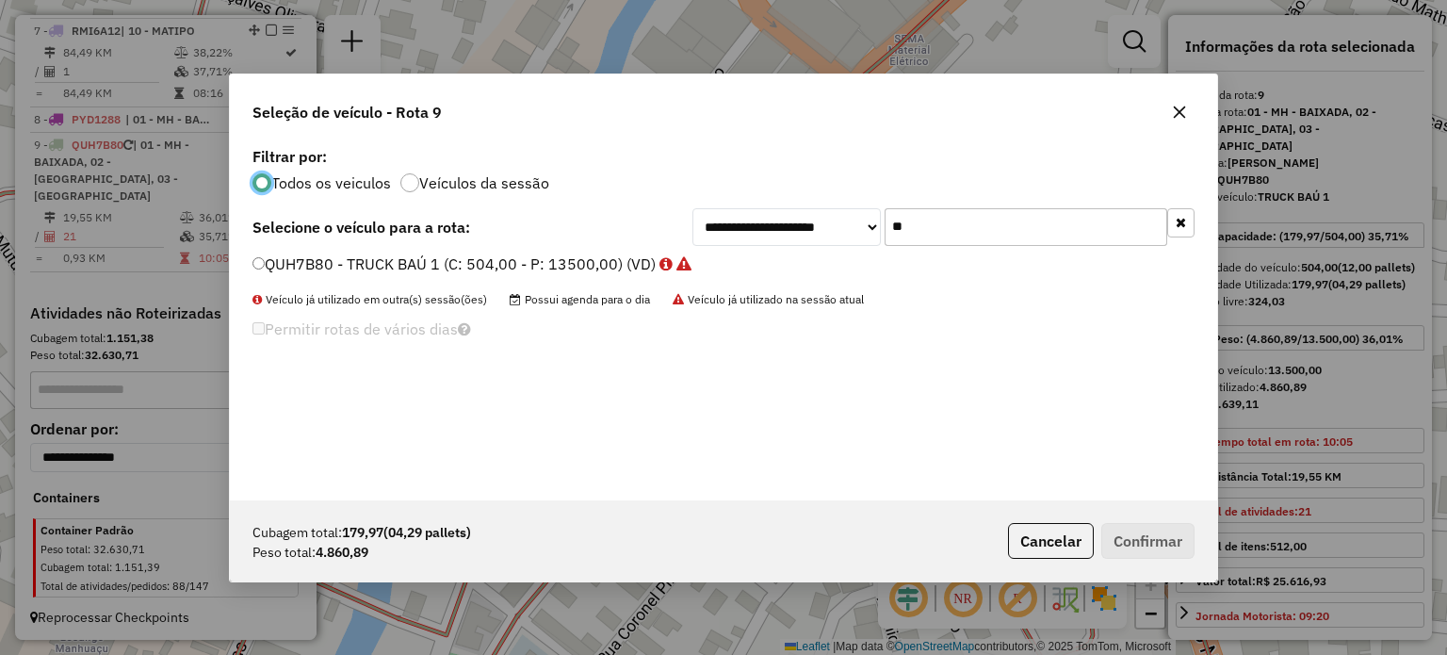
scroll to position [9, 6]
drag, startPoint x: 930, startPoint y: 222, endPoint x: 857, endPoint y: 232, distance: 73.1
click at [857, 232] on div "**********" at bounding box center [943, 227] width 502 height 38
type input "*"
type input "**"
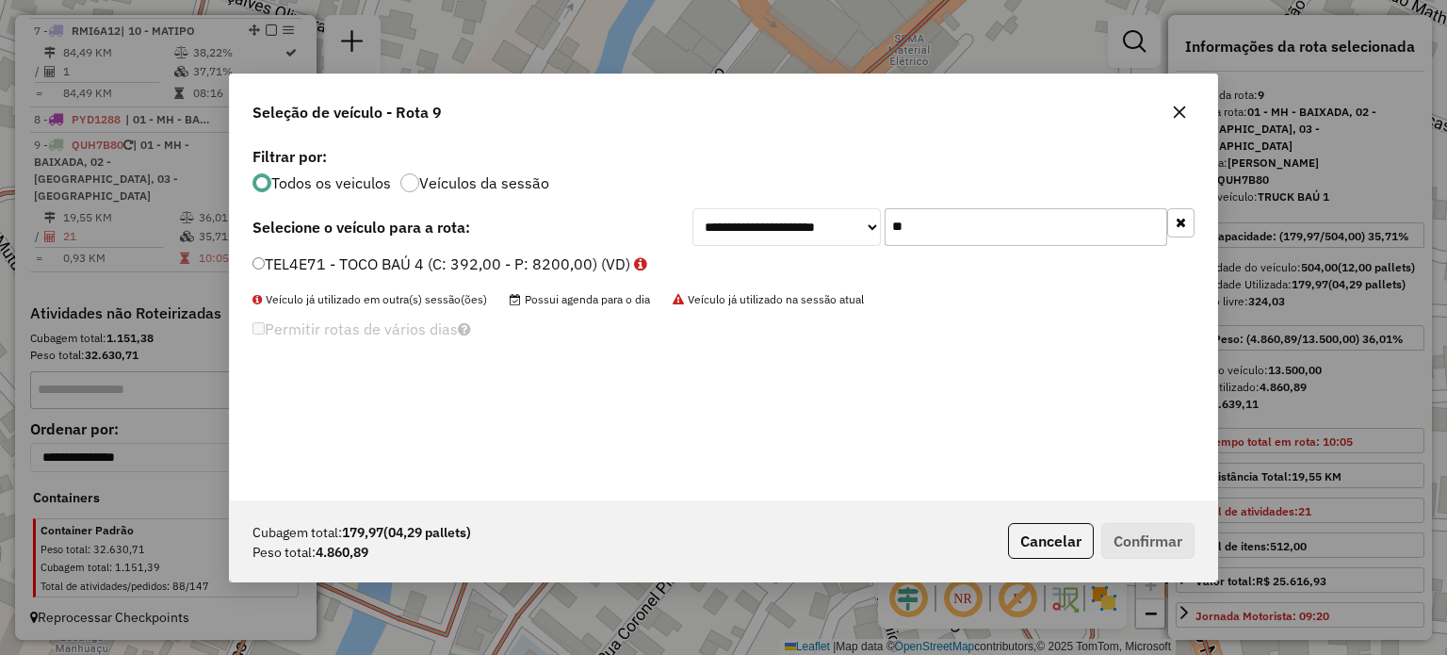
click at [294, 256] on label "TEL4E71 - TOCO BAÚ 4 (C: 392,00 - P: 8200,00) (VD)" at bounding box center [449, 263] width 395 height 23
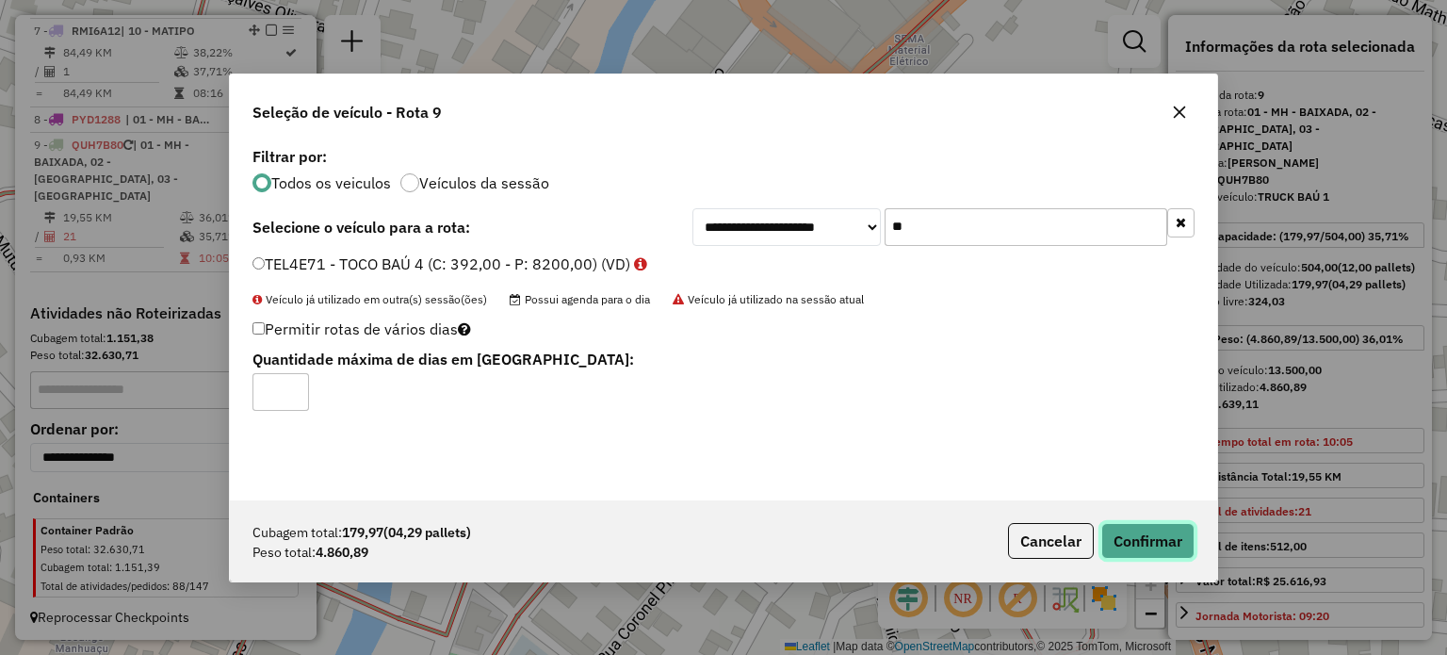
click at [1131, 550] on button "Confirmar" at bounding box center [1147, 541] width 93 height 36
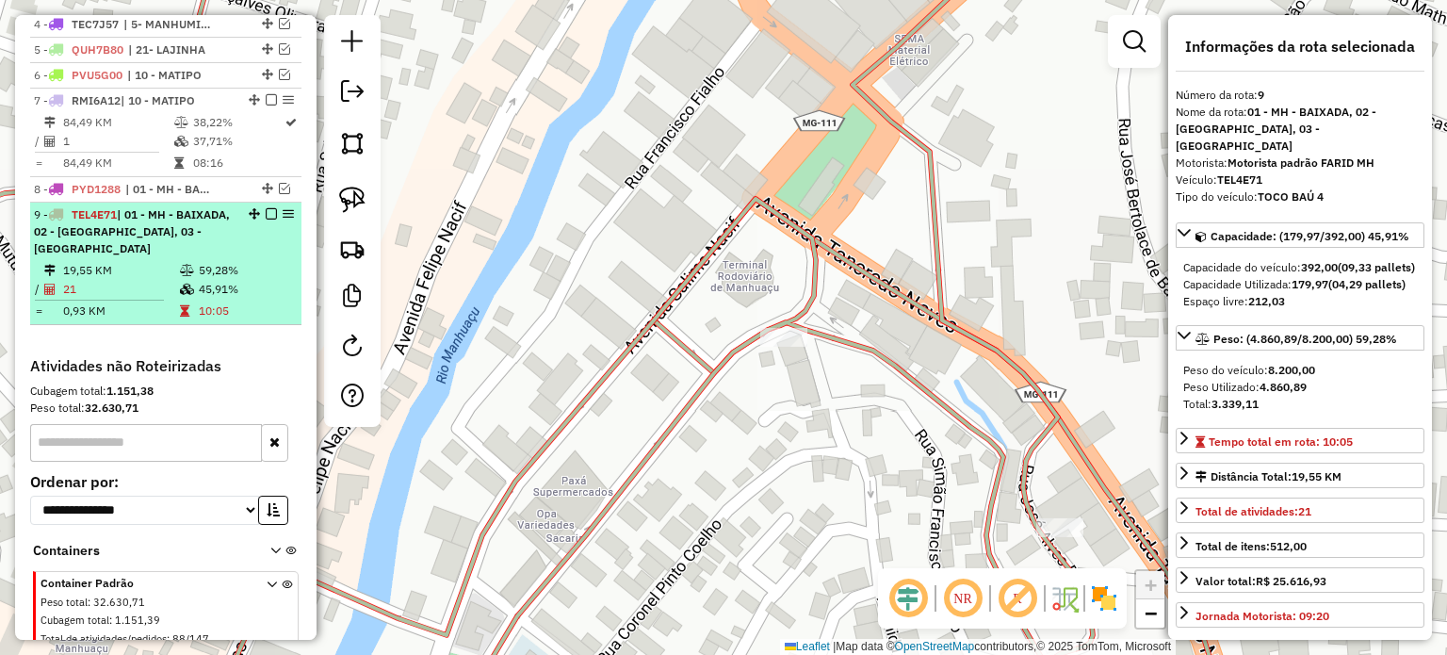
scroll to position [744, 0]
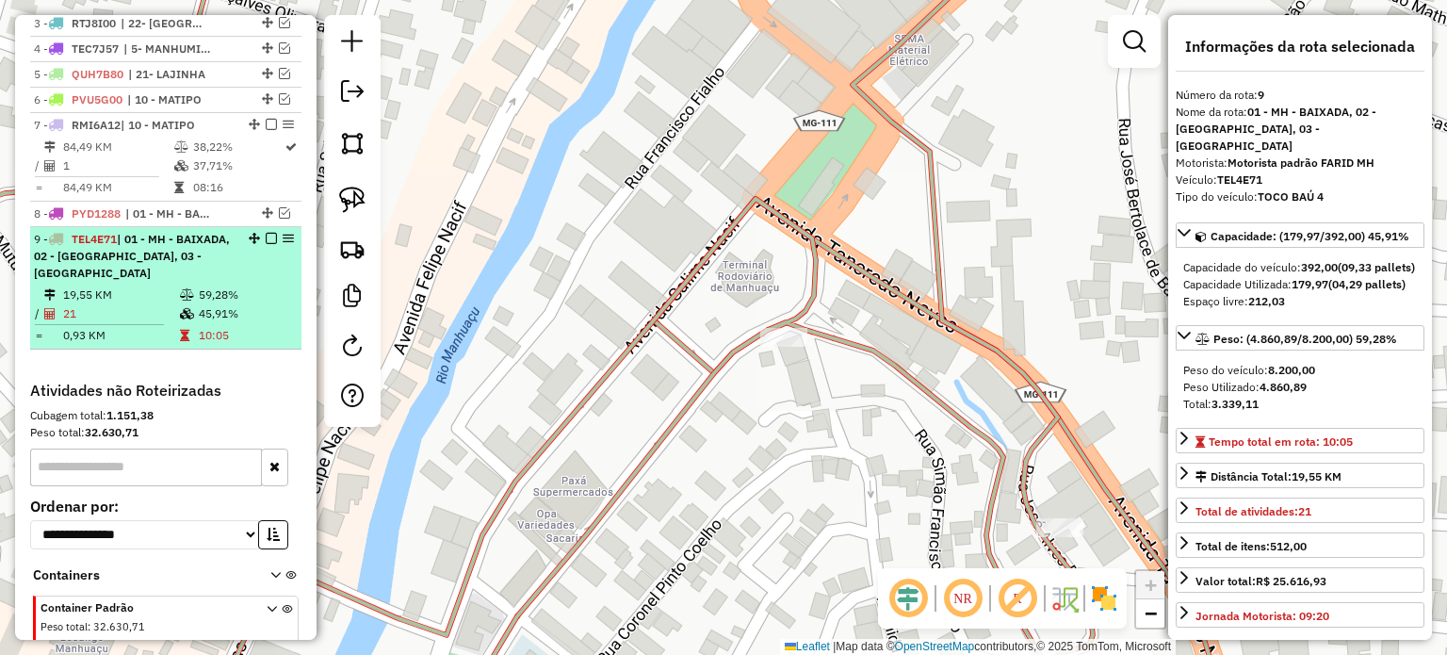
click at [266, 244] on em at bounding box center [271, 238] width 11 height 11
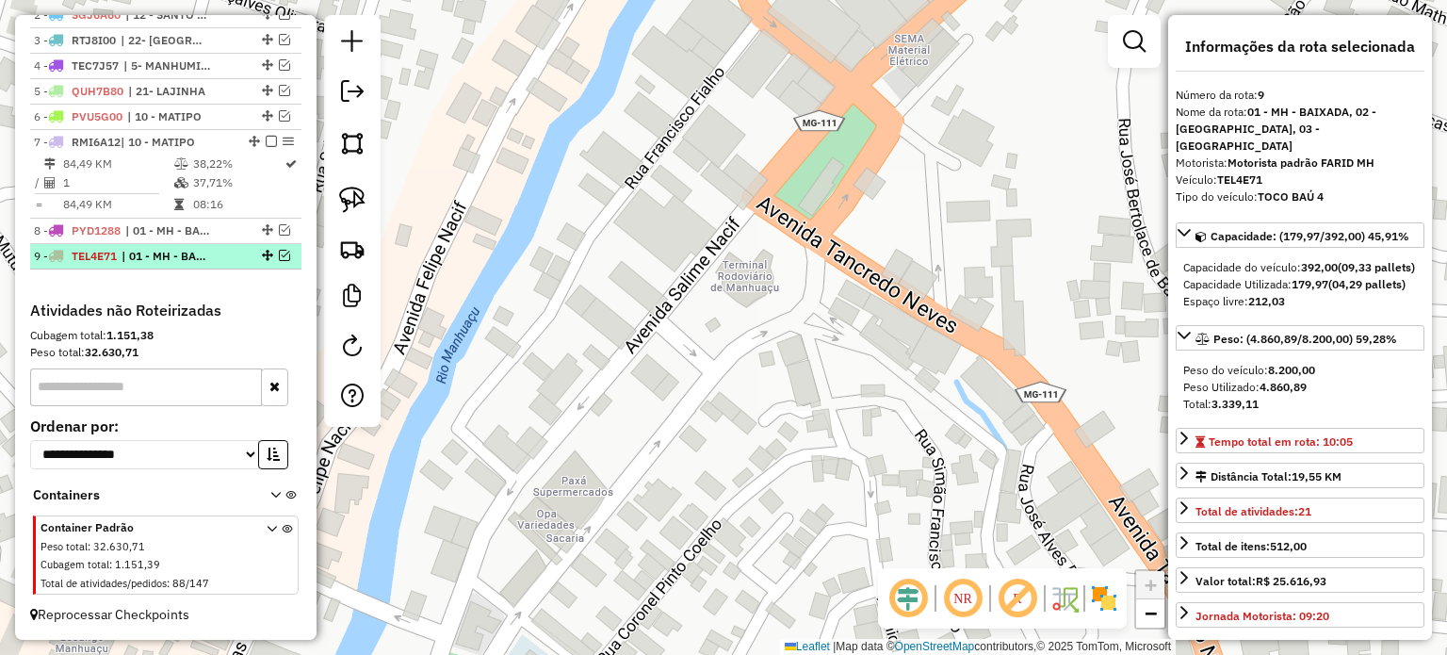
scroll to position [741, 0]
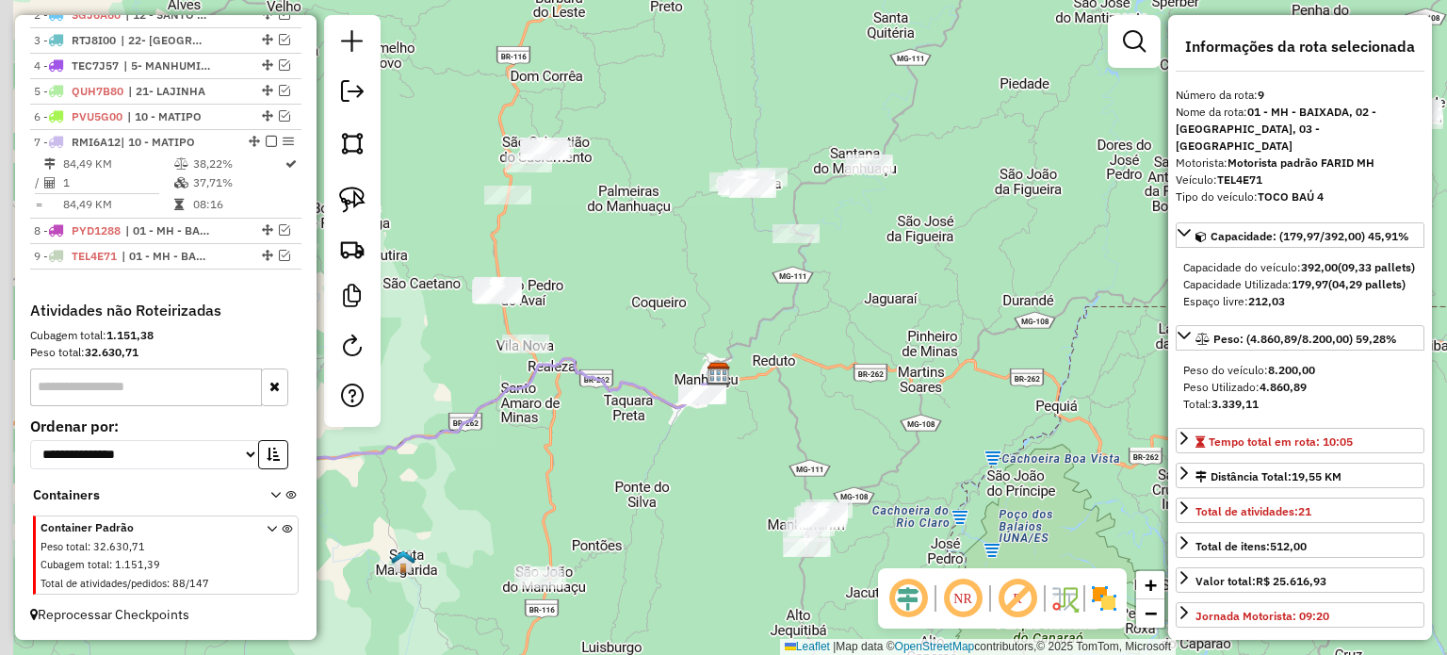
drag, startPoint x: 530, startPoint y: 381, endPoint x: 637, endPoint y: 381, distance: 106.5
click at [637, 381] on icon at bounding box center [506, 409] width 426 height 101
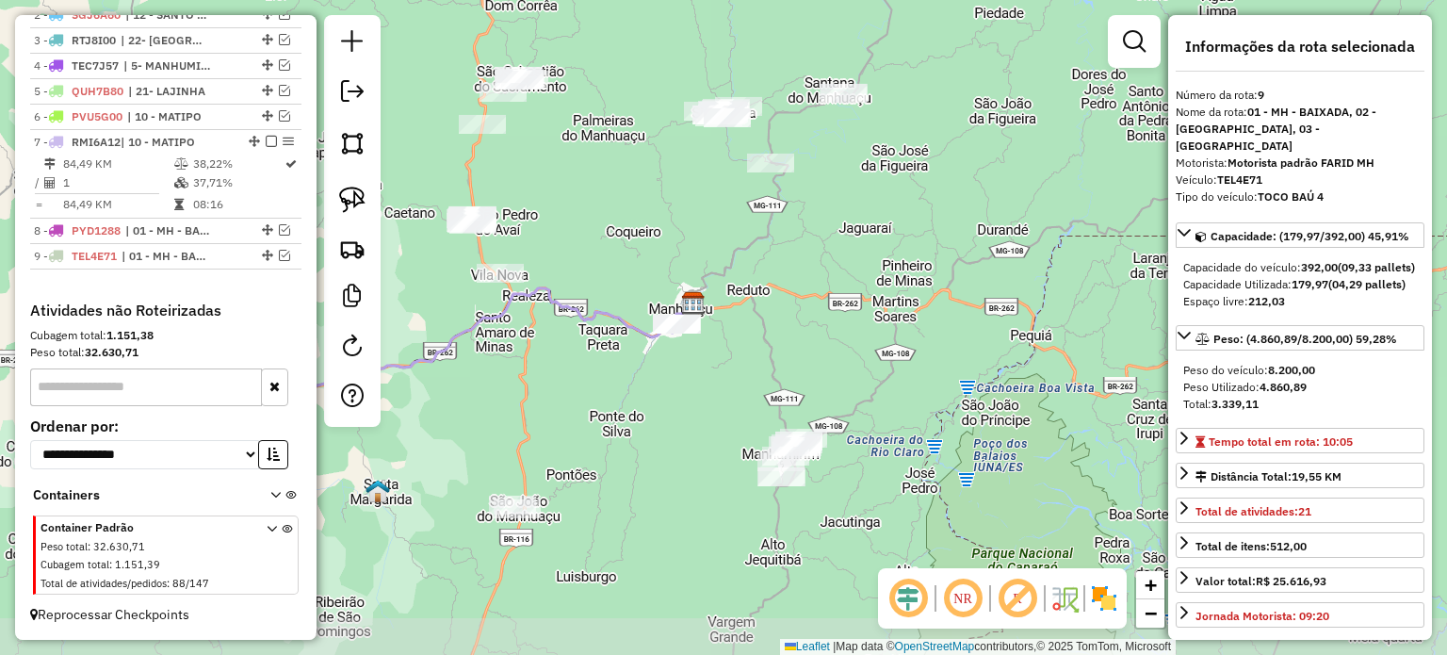
drag, startPoint x: 735, startPoint y: 528, endPoint x: 697, endPoint y: 450, distance: 86.8
click at [700, 451] on div "Janela de atendimento Grade de atendimento Capacidade Transportadoras Veículos …" at bounding box center [723, 327] width 1447 height 655
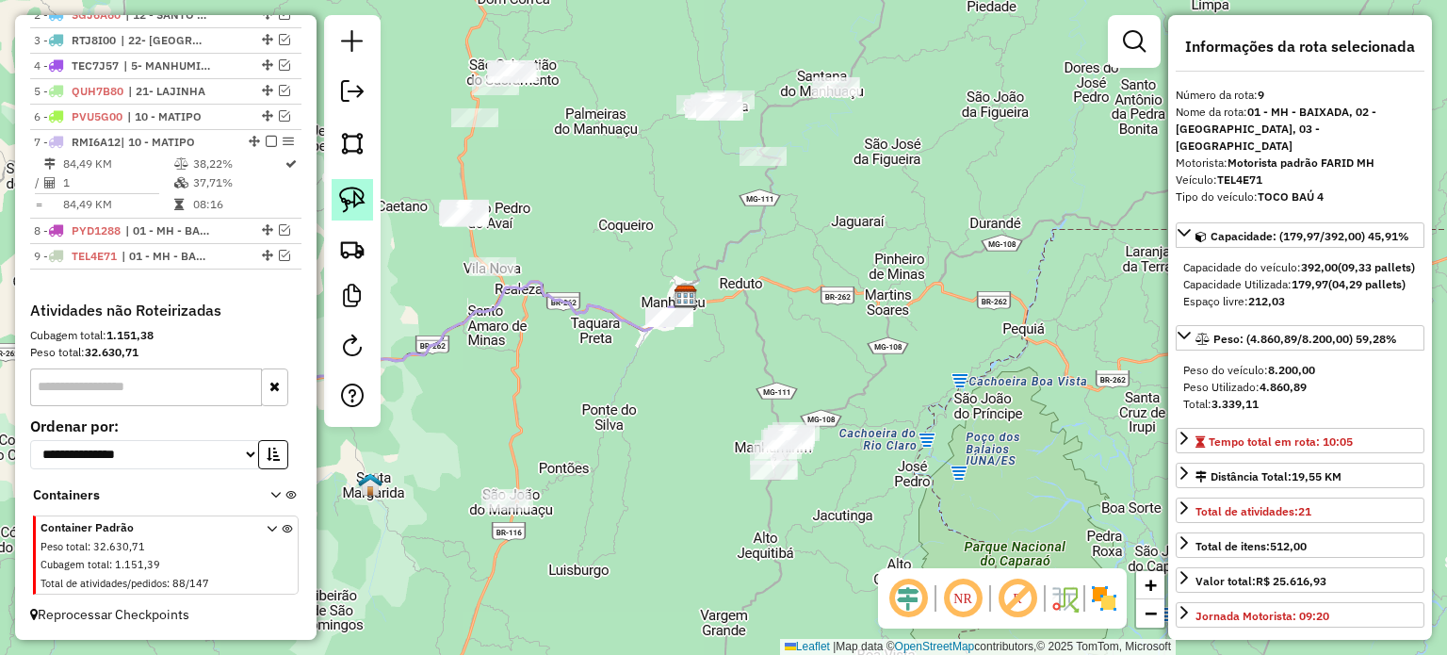
click at [358, 203] on img at bounding box center [352, 200] width 26 height 26
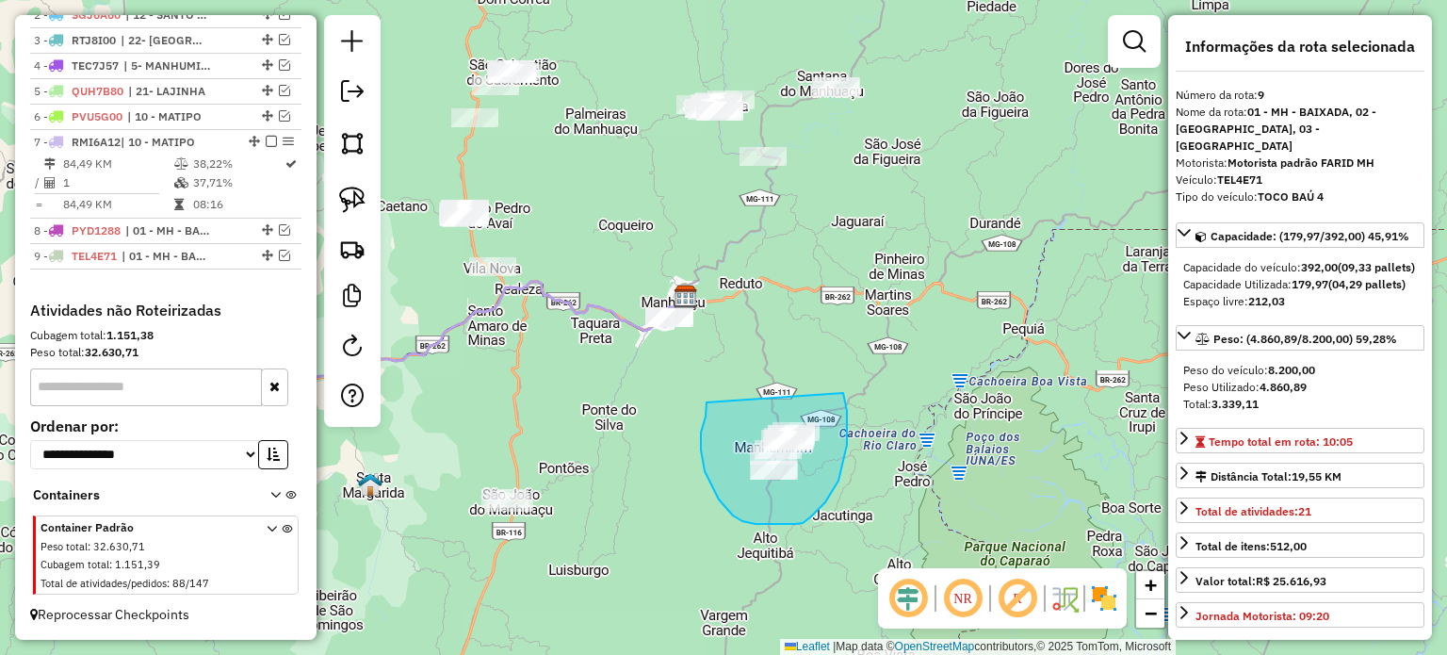
drag, startPoint x: 706, startPoint y: 416, endPoint x: 840, endPoint y: 388, distance: 137.6
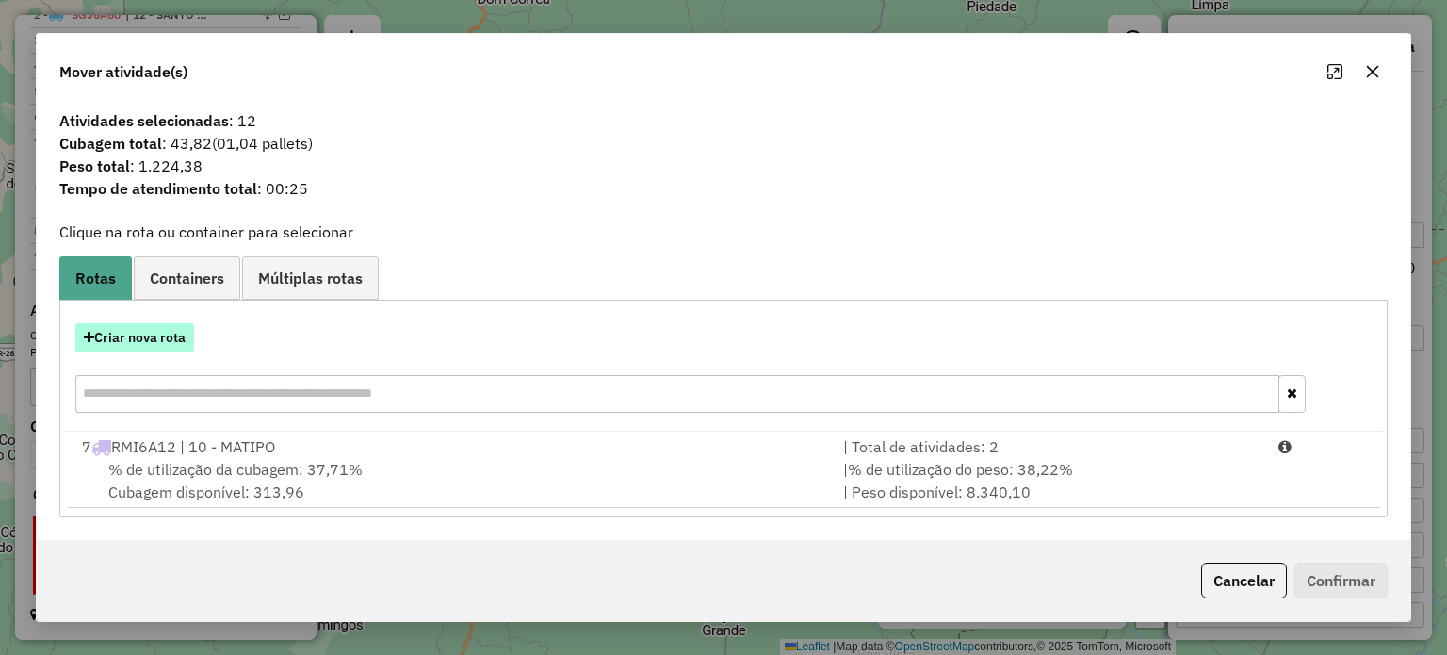
click at [164, 335] on button "Criar nova rota" at bounding box center [134, 337] width 119 height 29
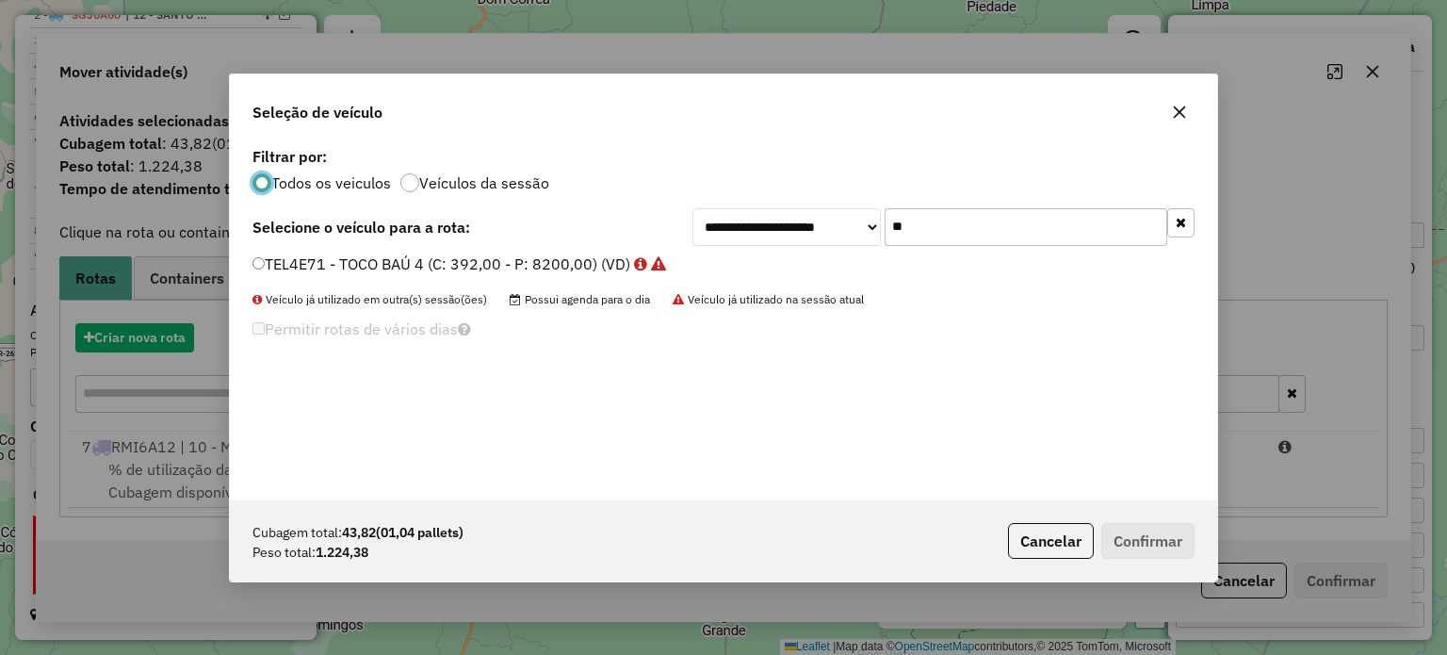
scroll to position [9, 6]
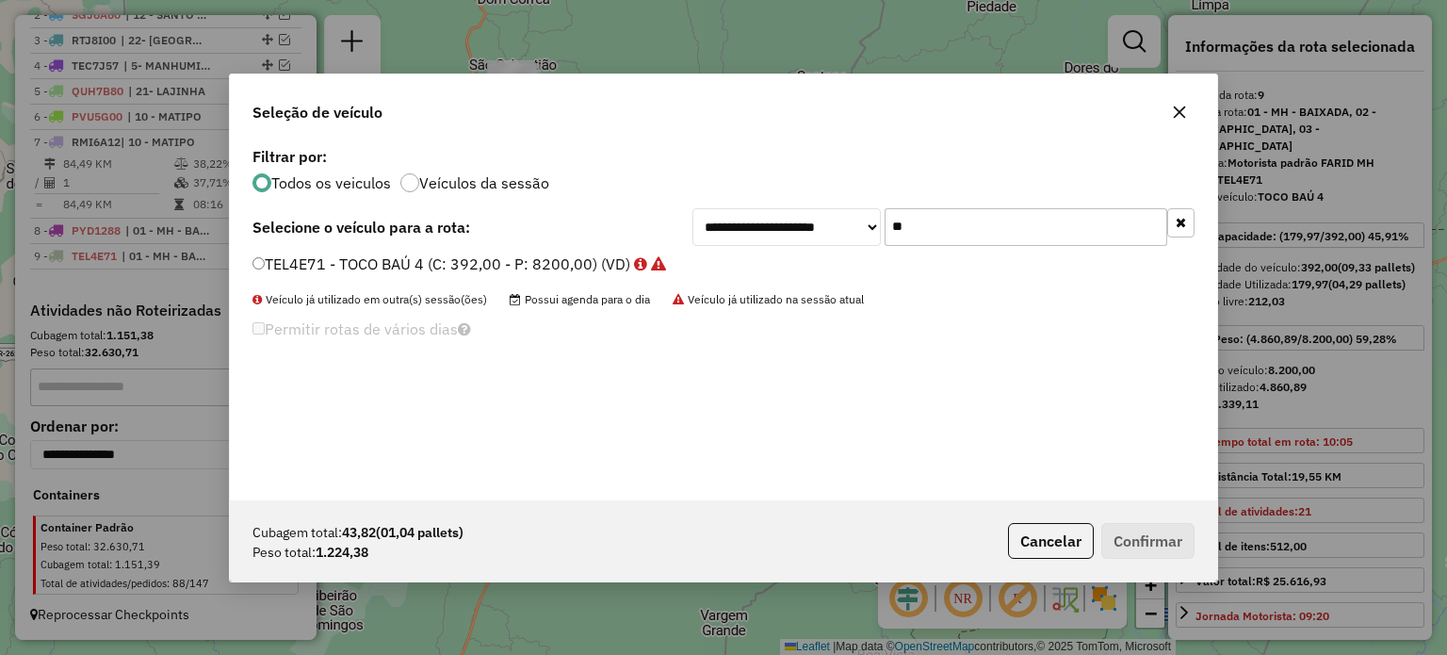
click at [845, 216] on div "**********" at bounding box center [943, 227] width 502 height 38
type input "**"
click at [445, 263] on label "SGJ6A60 - VAN - FURGÃO (C: 84,00 - P: 1500,00) (VD)" at bounding box center [463, 263] width 422 height 23
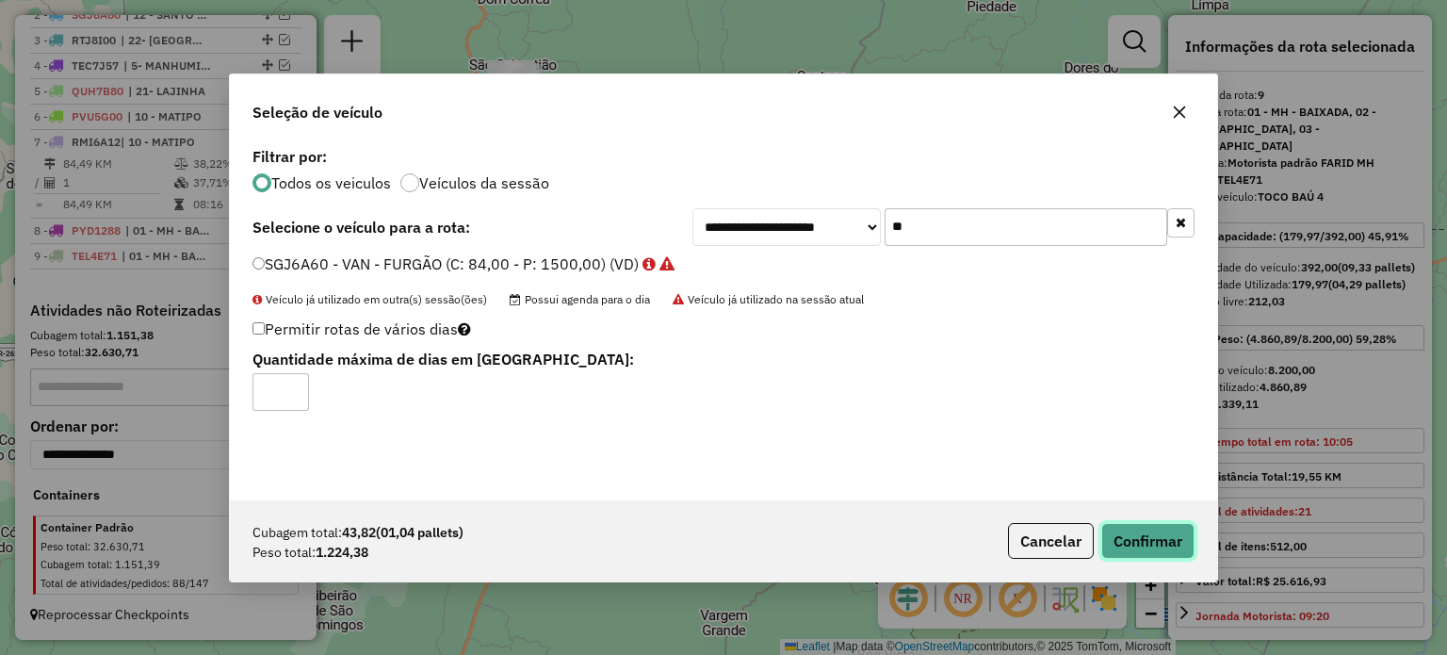
click at [1175, 550] on button "Confirmar" at bounding box center [1147, 541] width 93 height 36
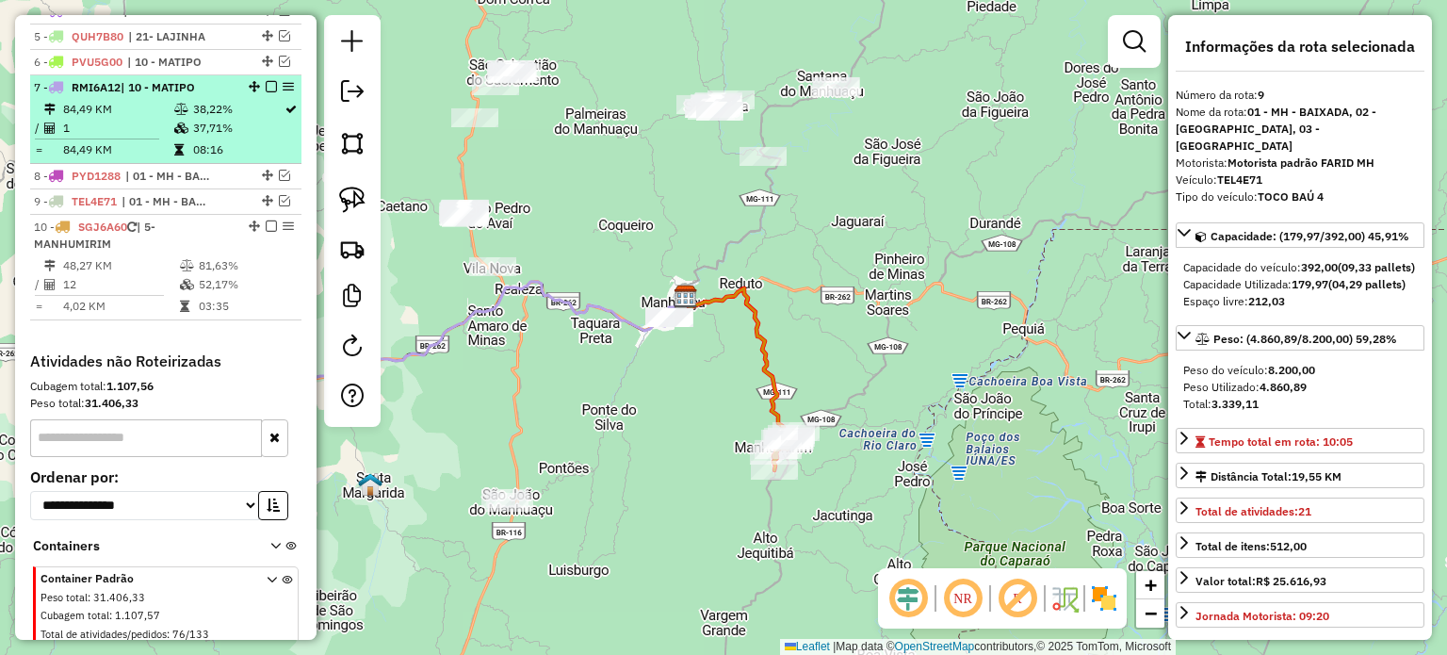
scroll to position [753, 0]
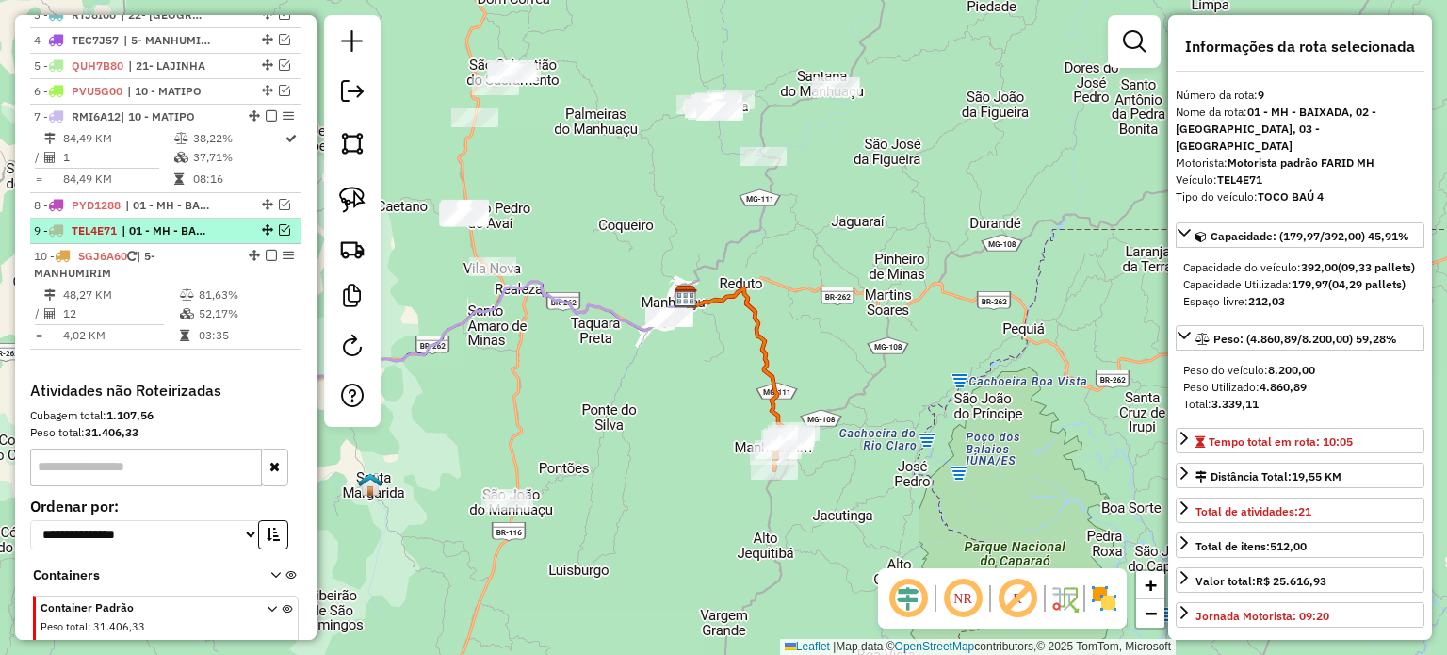
click at [280, 236] on em at bounding box center [284, 229] width 11 height 11
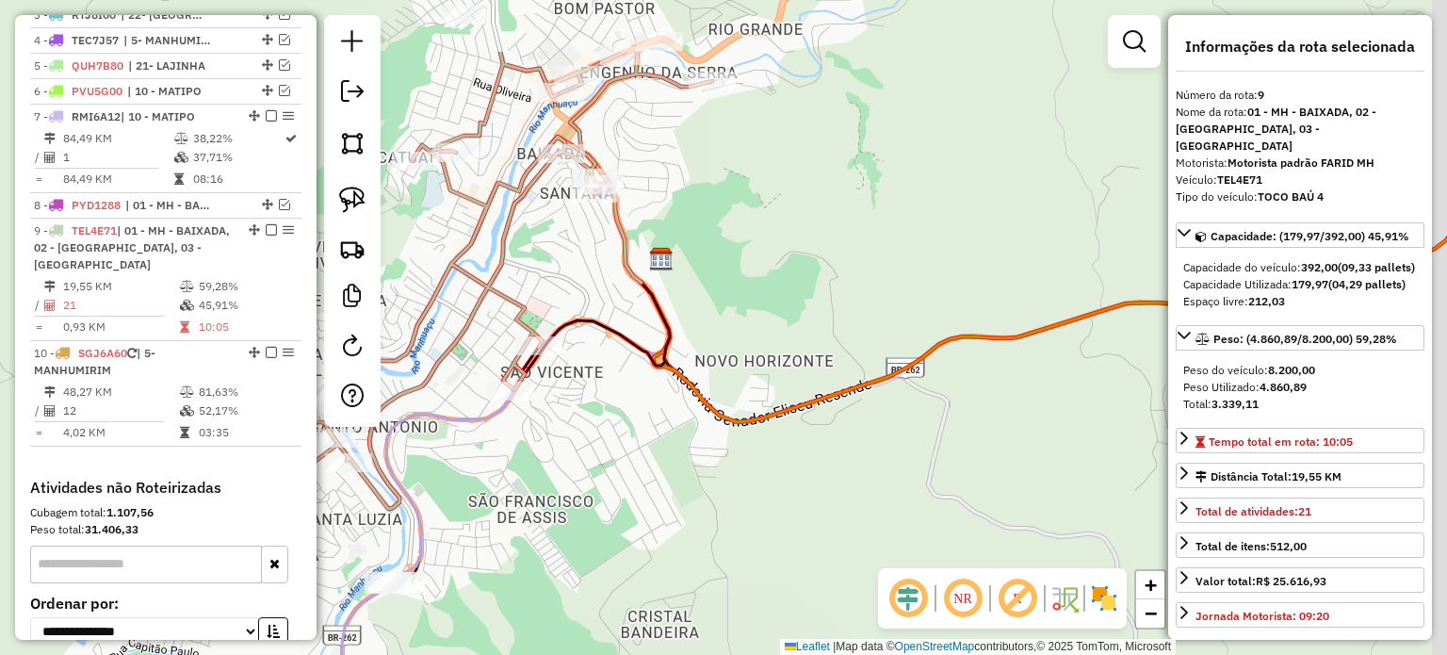
drag, startPoint x: 672, startPoint y: 316, endPoint x: 607, endPoint y: 453, distance: 152.1
click at [620, 451] on div "Janela de atendimento Grade de atendimento Capacidade Transportadoras Veículos …" at bounding box center [723, 327] width 1447 height 655
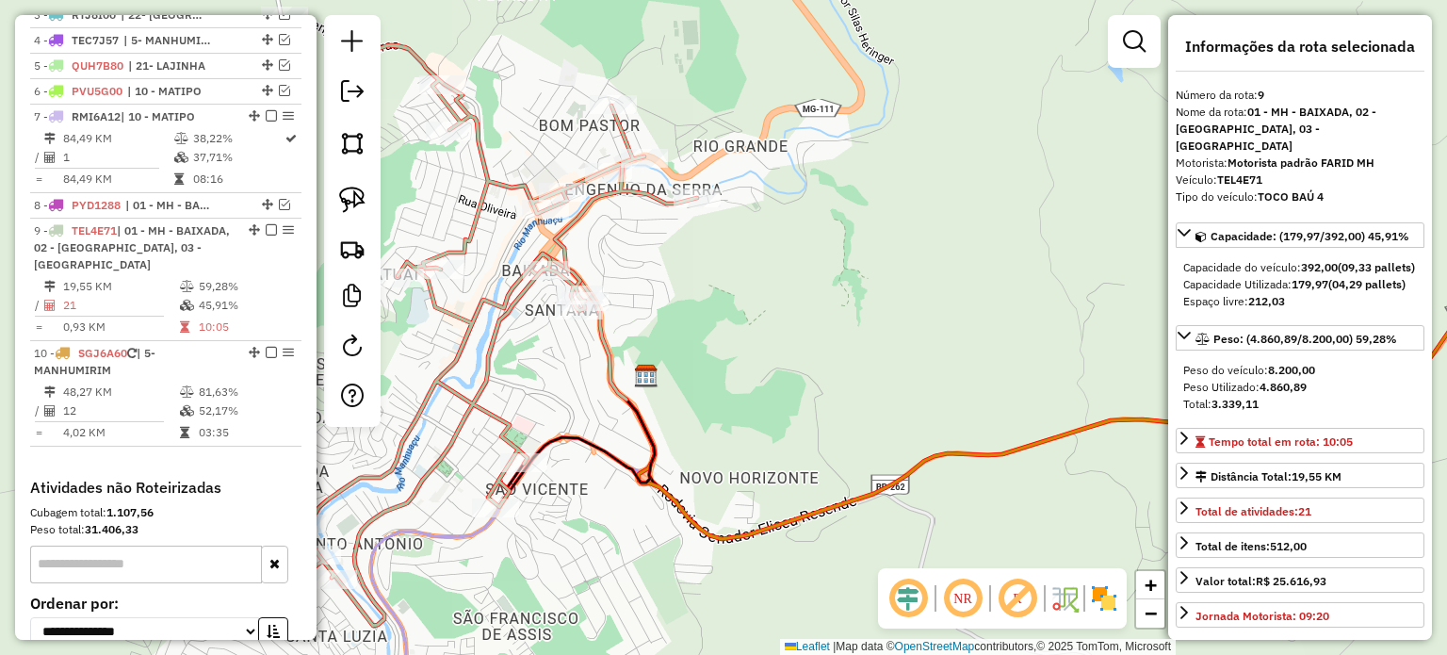
drag, startPoint x: 598, startPoint y: 314, endPoint x: 598, endPoint y: 416, distance: 102.7
click at [598, 416] on div "Janela de atendimento Grade de atendimento Capacidade Transportadoras Veículos …" at bounding box center [723, 327] width 1447 height 655
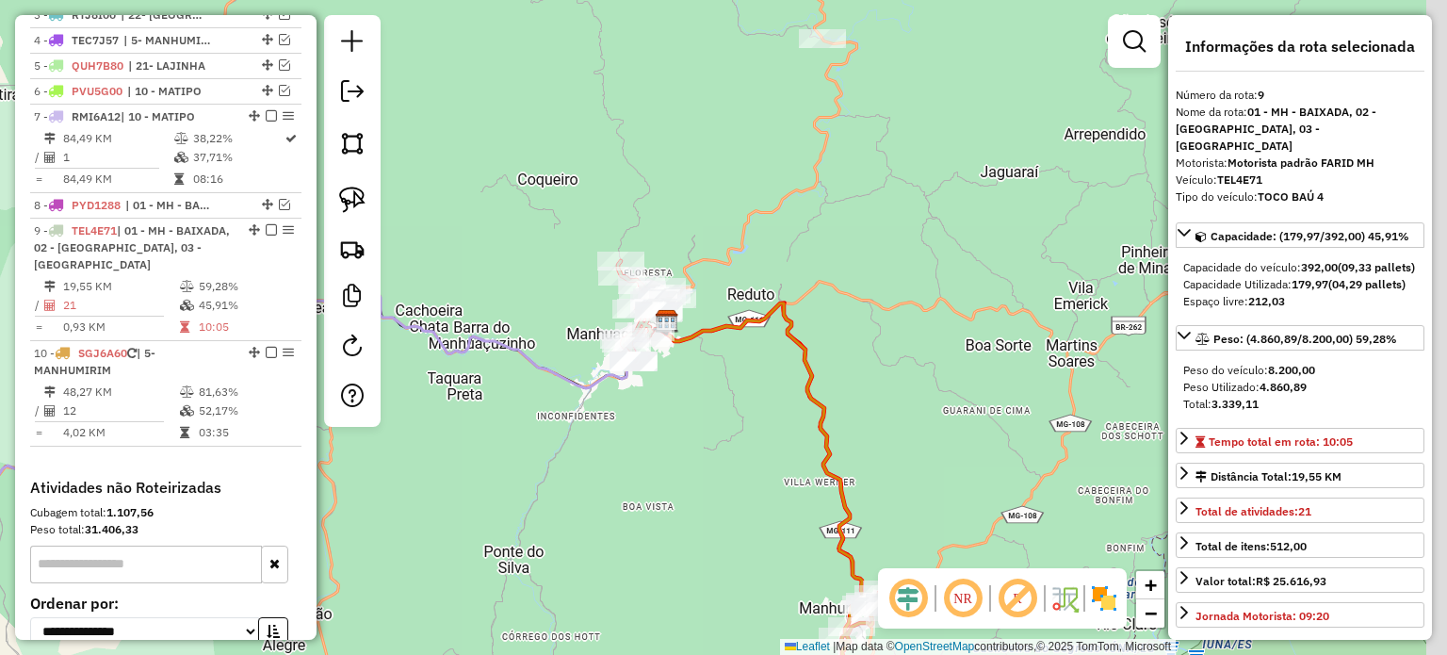
drag, startPoint x: 864, startPoint y: 481, endPoint x: 765, endPoint y: 262, distance: 240.8
click at [776, 261] on div "Janela de atendimento Grade de atendimento Capacidade Transportadoras Veículos …" at bounding box center [723, 327] width 1447 height 655
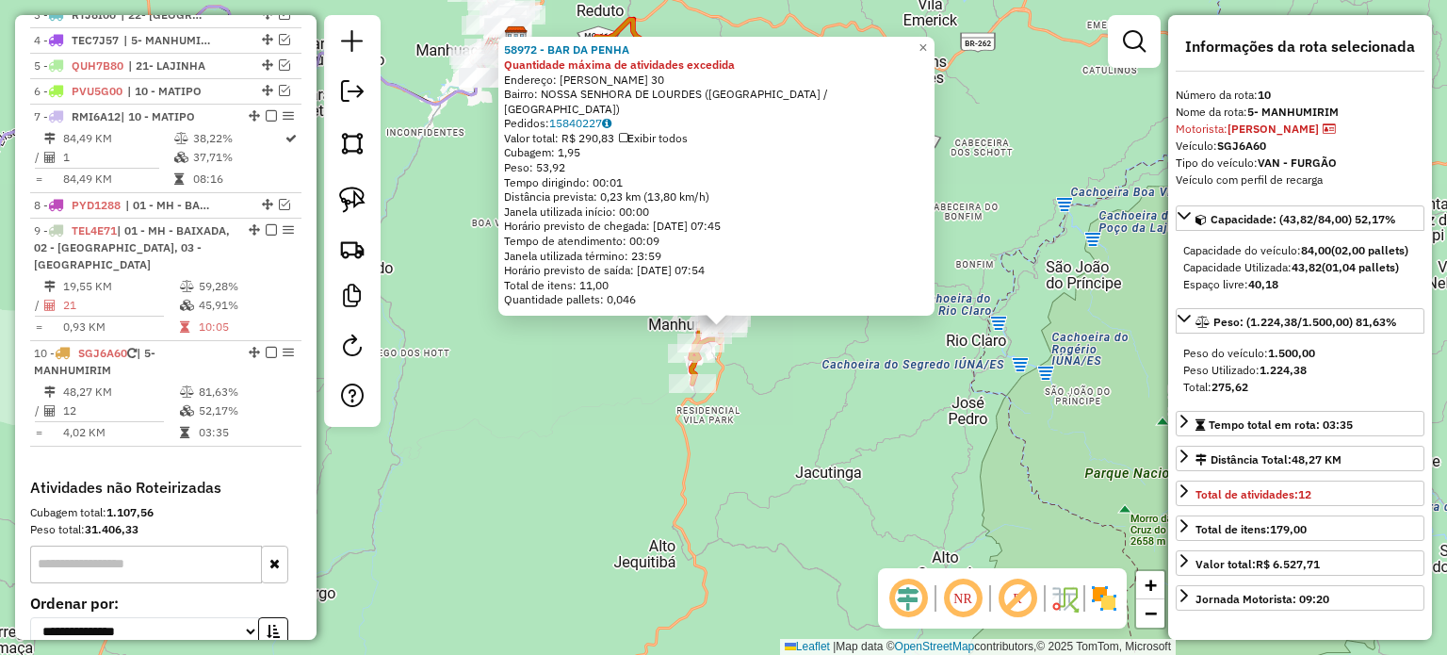
scroll to position [943, 0]
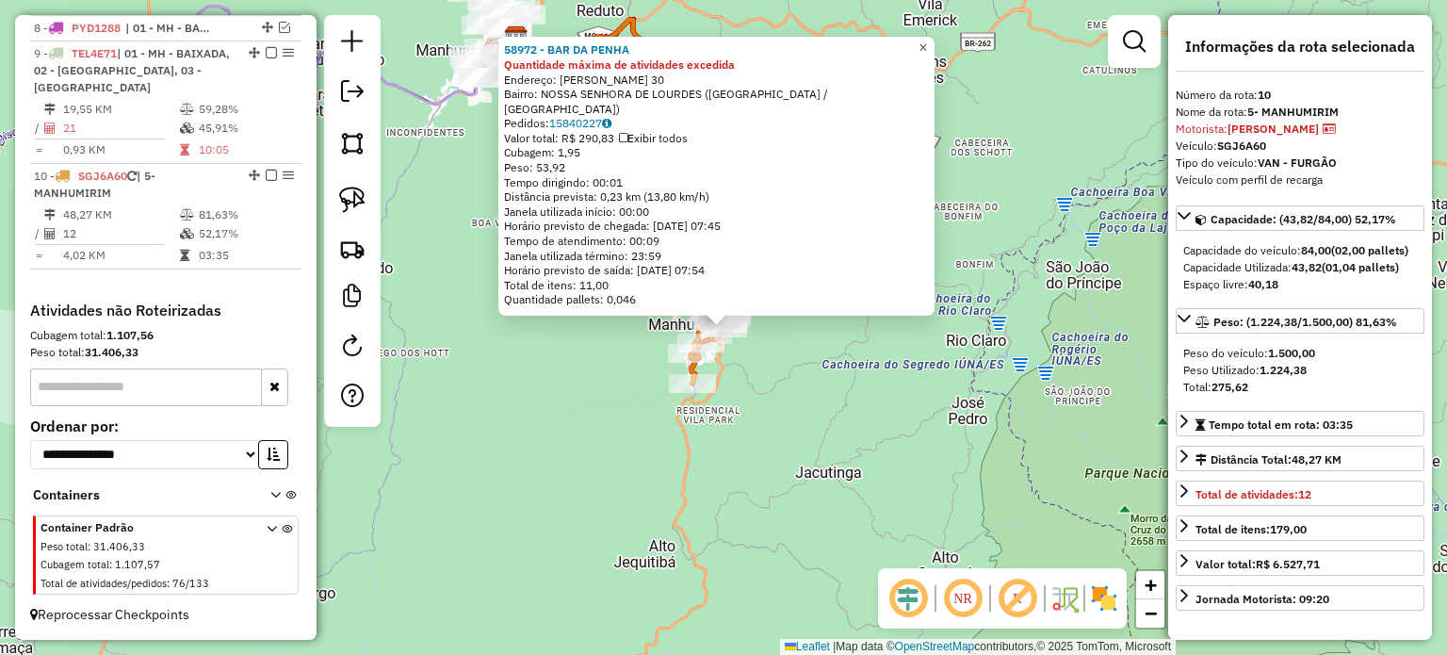
click at [927, 56] on span "×" at bounding box center [922, 48] width 8 height 16
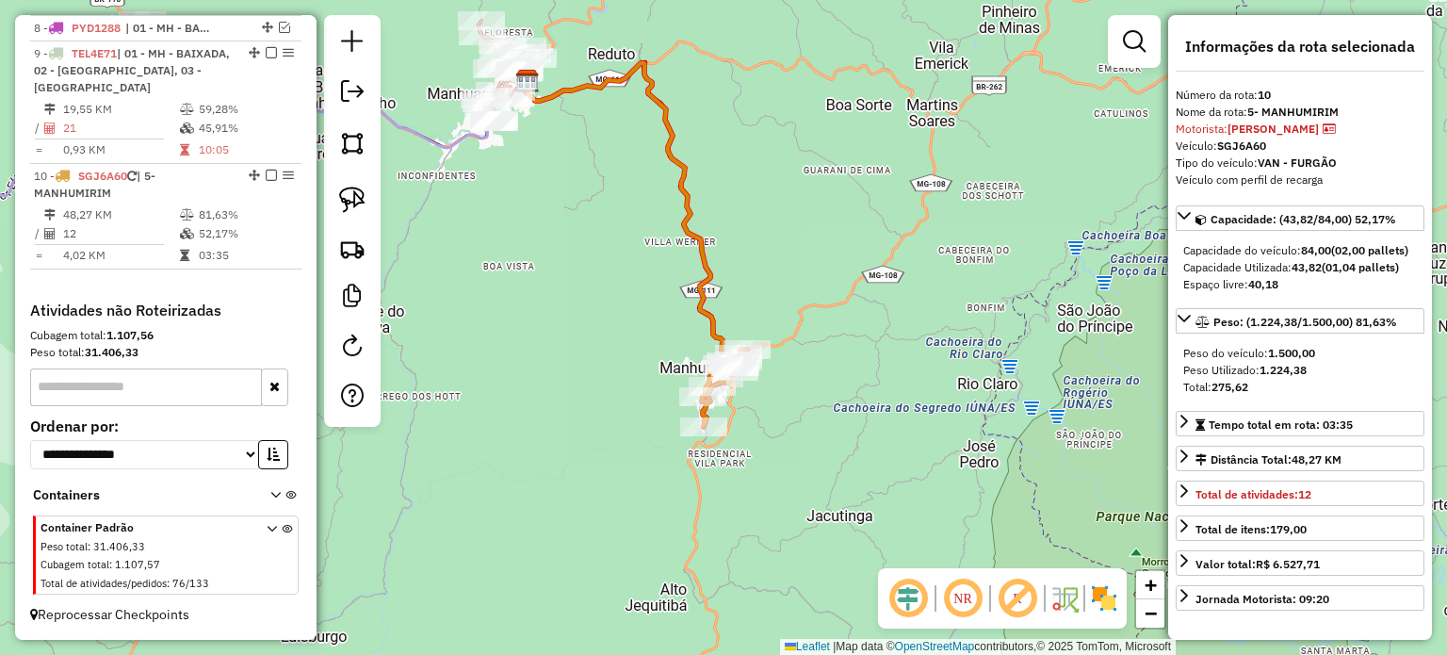
drag, startPoint x: 690, startPoint y: 185, endPoint x: 769, endPoint y: 469, distance: 295.3
click at [730, 362] on icon at bounding box center [627, 212] width 205 height 299
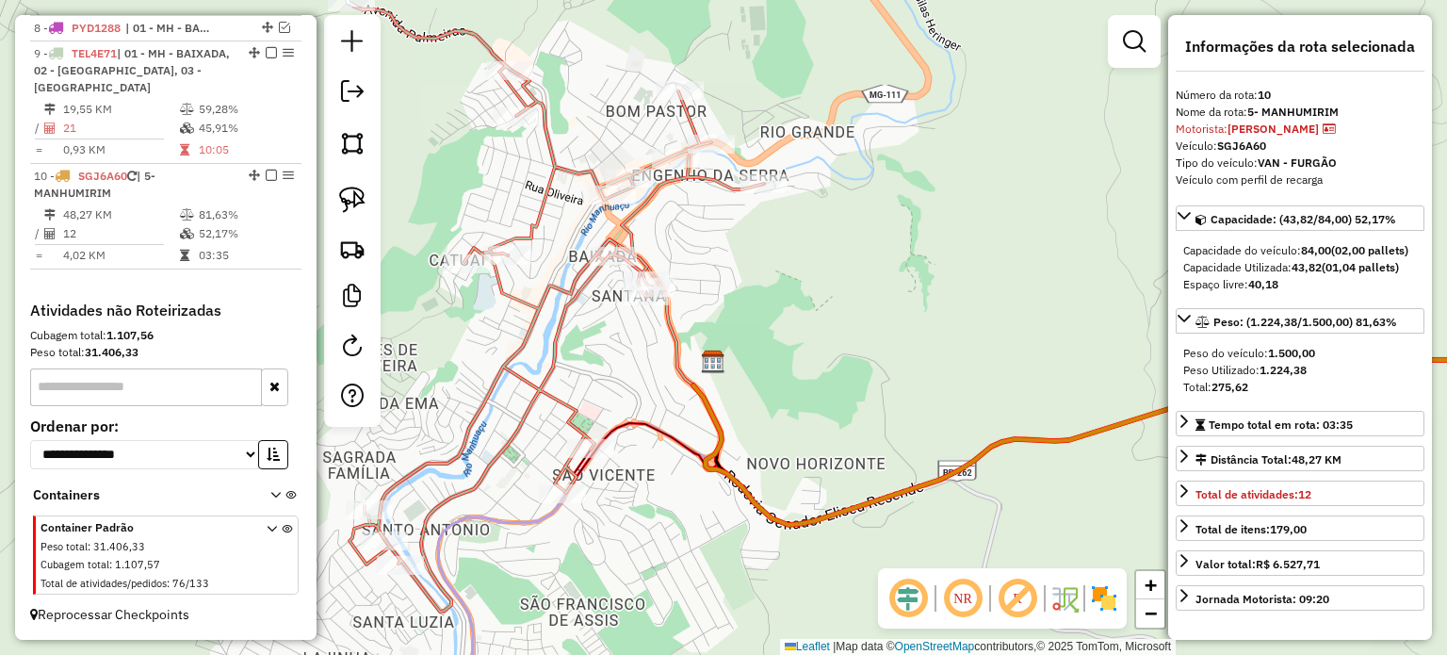
drag, startPoint x: 628, startPoint y: 278, endPoint x: 614, endPoint y: 357, distance: 80.4
click at [614, 357] on div "Janela de atendimento Grade de atendimento Capacidade Transportadoras Veículos …" at bounding box center [723, 327] width 1447 height 655
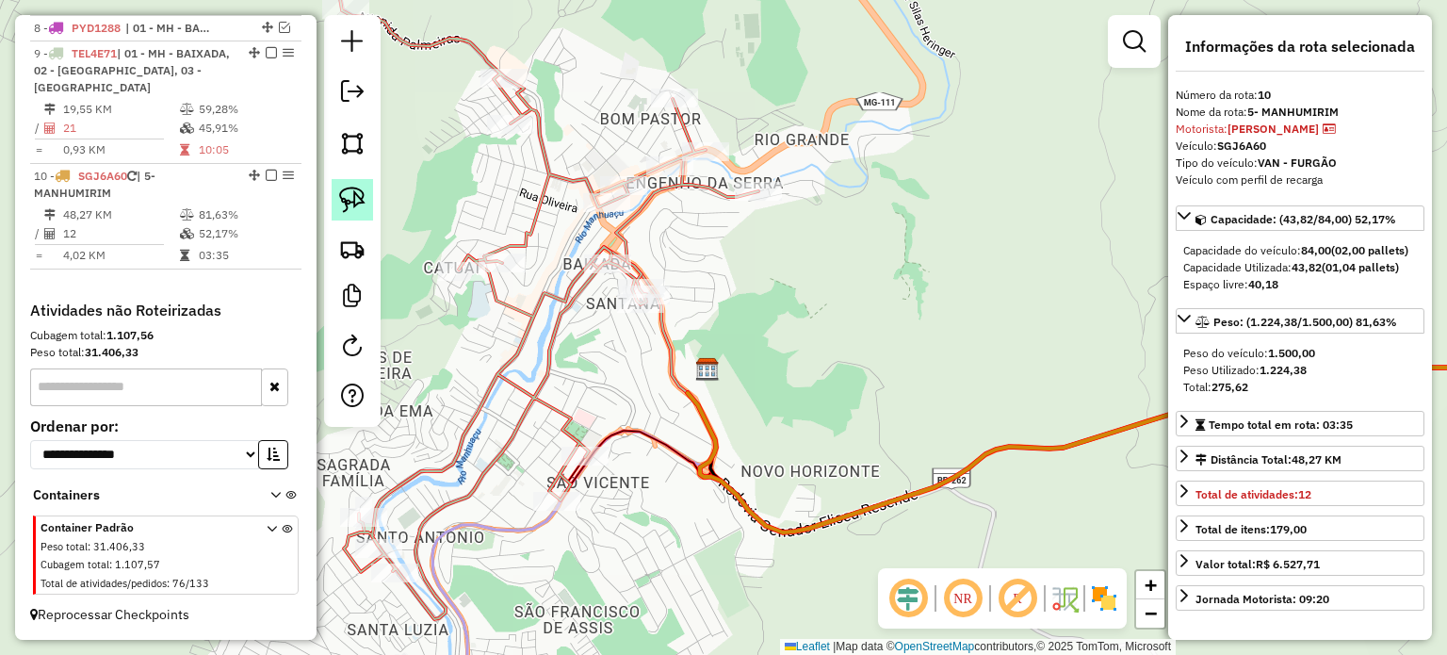
click at [354, 200] on img at bounding box center [352, 200] width 26 height 26
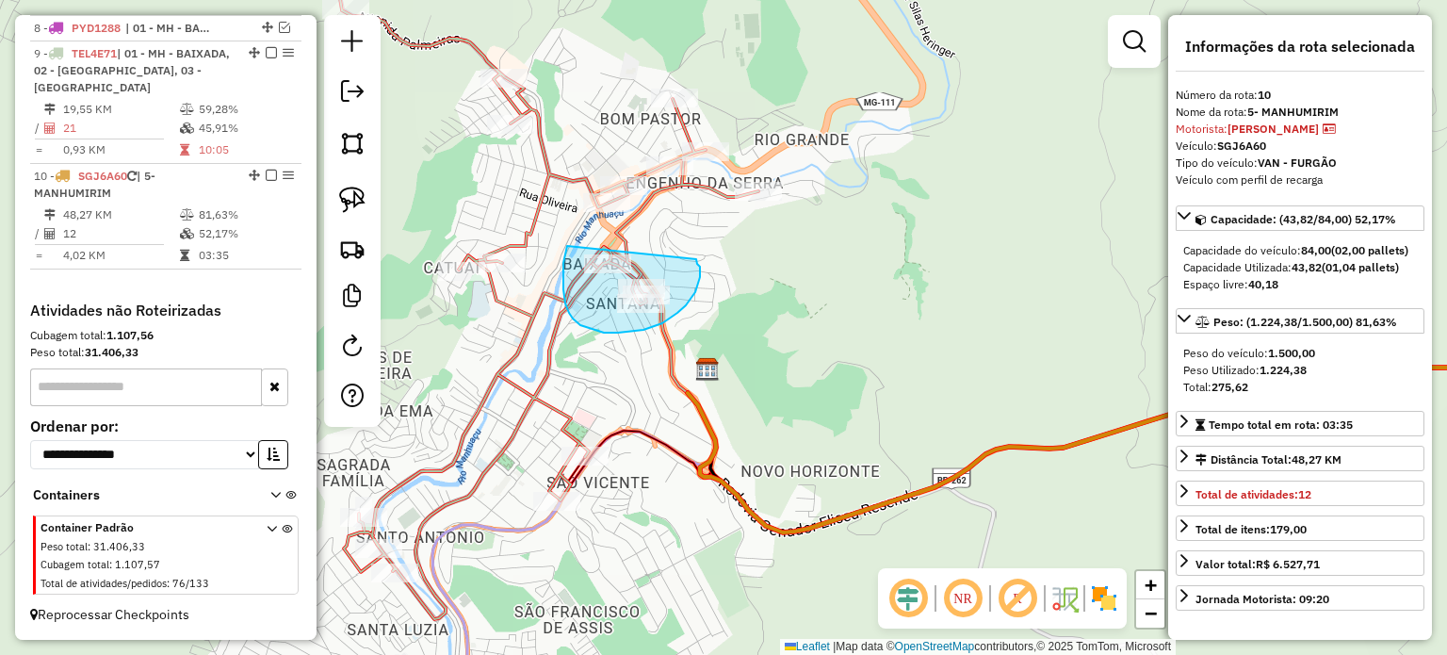
drag, startPoint x: 563, startPoint y: 263, endPoint x: 696, endPoint y: 256, distance: 133.0
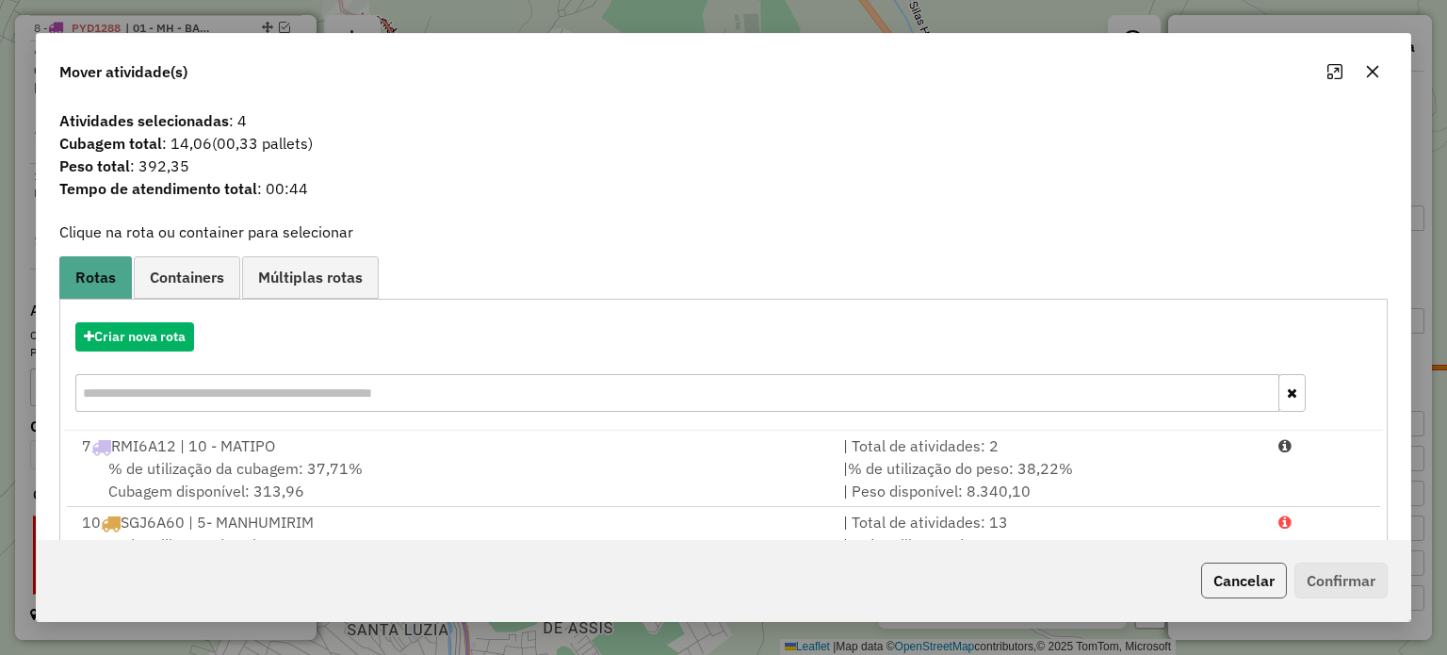
click at [1218, 578] on button "Cancelar" at bounding box center [1244, 580] width 86 height 36
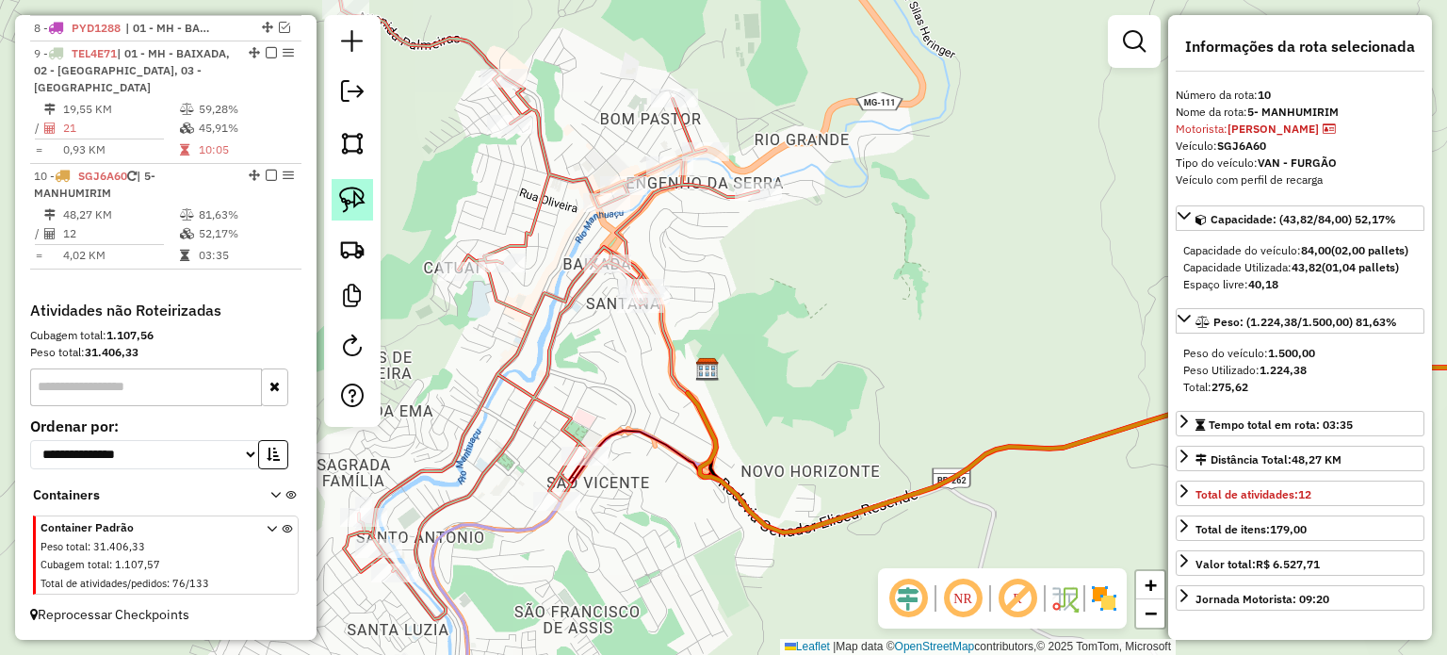
click at [366, 202] on link at bounding box center [352, 199] width 41 height 41
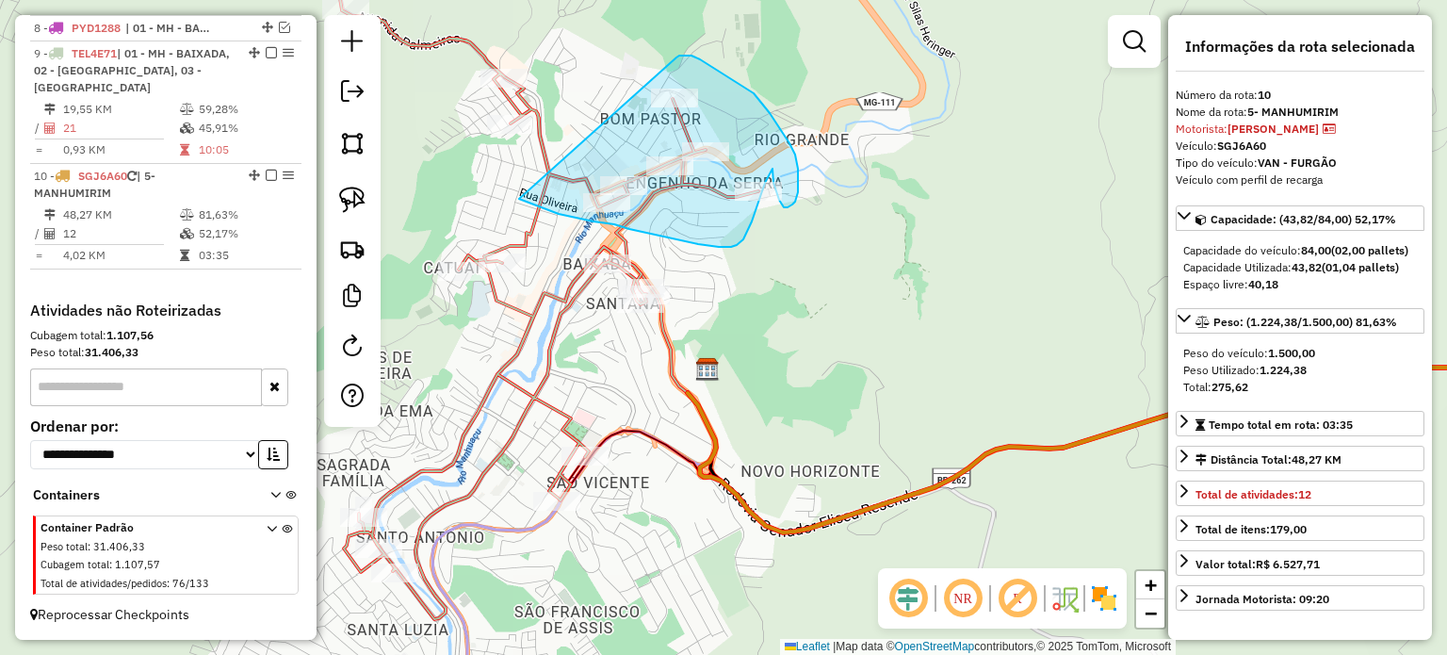
drag, startPoint x: 537, startPoint y: 206, endPoint x: 675, endPoint y: 58, distance: 202.6
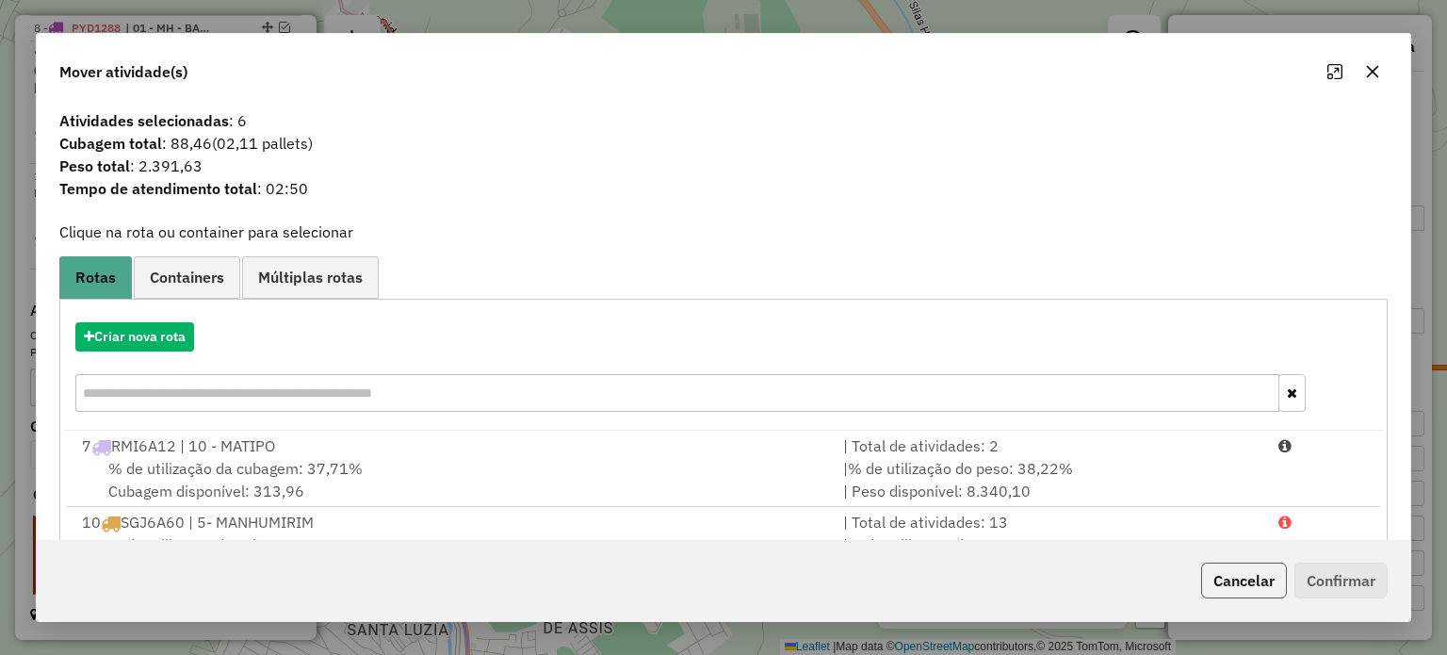
click at [1216, 570] on button "Cancelar" at bounding box center [1244, 580] width 86 height 36
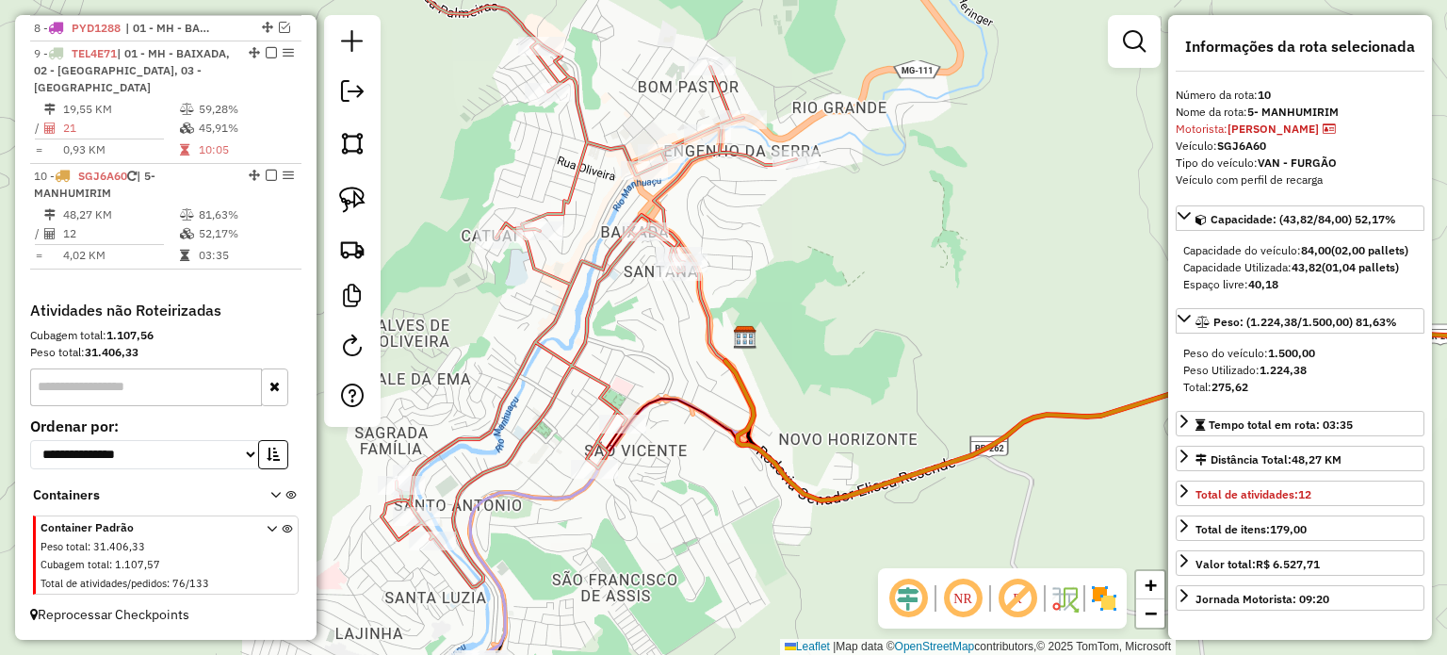
drag, startPoint x: 467, startPoint y: 461, endPoint x: 586, endPoint y: 362, distance: 154.5
click at [586, 363] on icon at bounding box center [574, 245] width 444 height 684
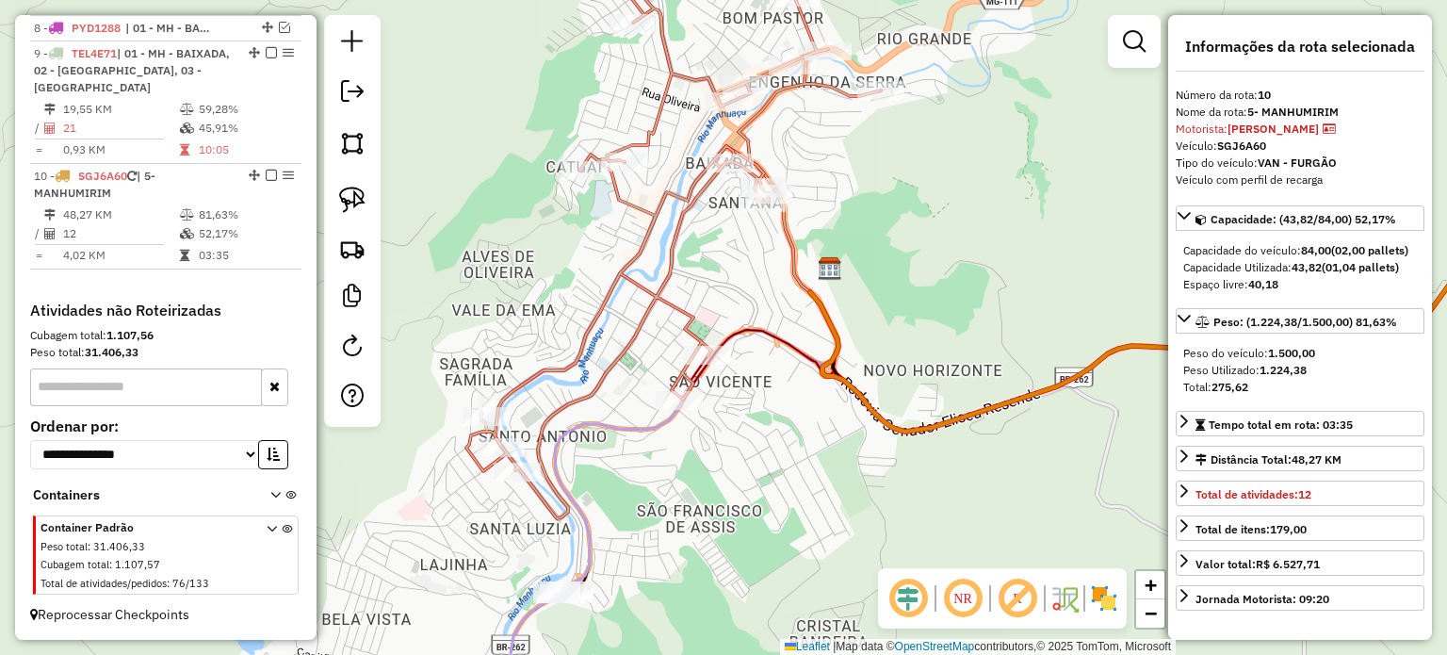
drag, startPoint x: 359, startPoint y: 202, endPoint x: 415, endPoint y: 315, distance: 126.4
click at [360, 203] on img at bounding box center [352, 200] width 26 height 26
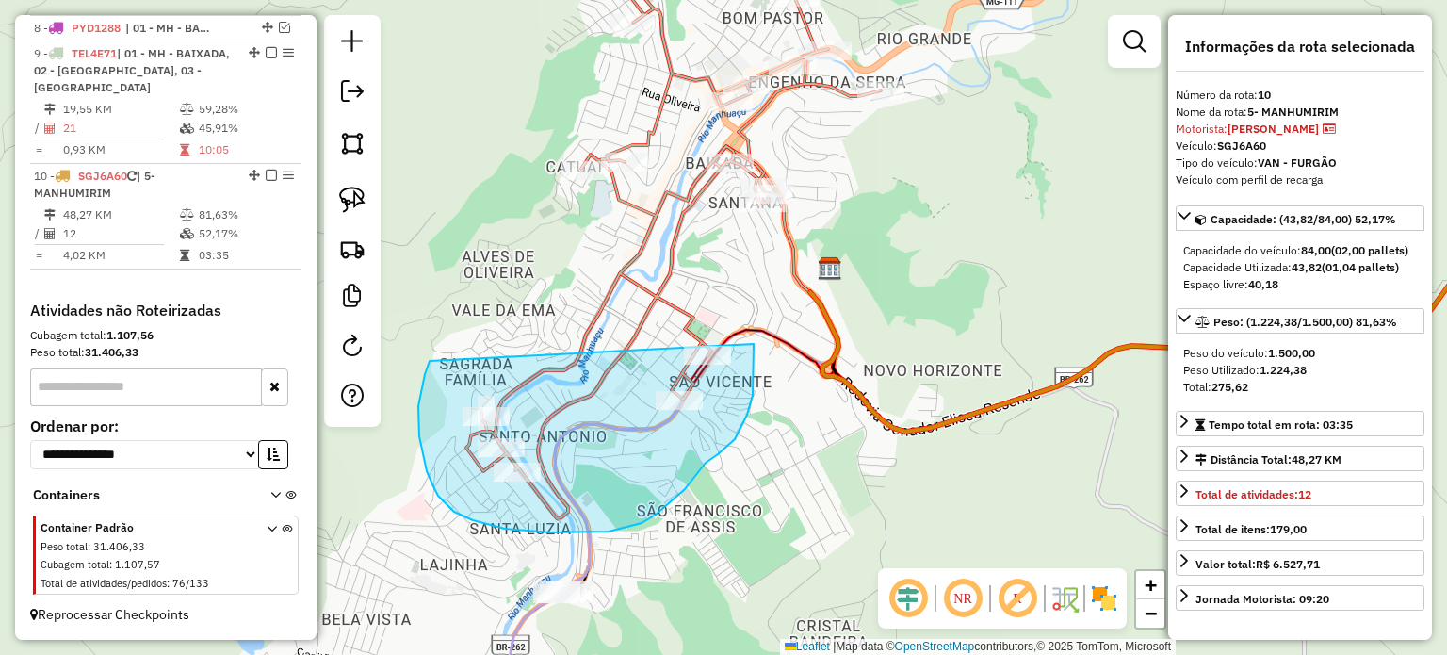
drag, startPoint x: 418, startPoint y: 415, endPoint x: 754, endPoint y: 333, distance: 345.5
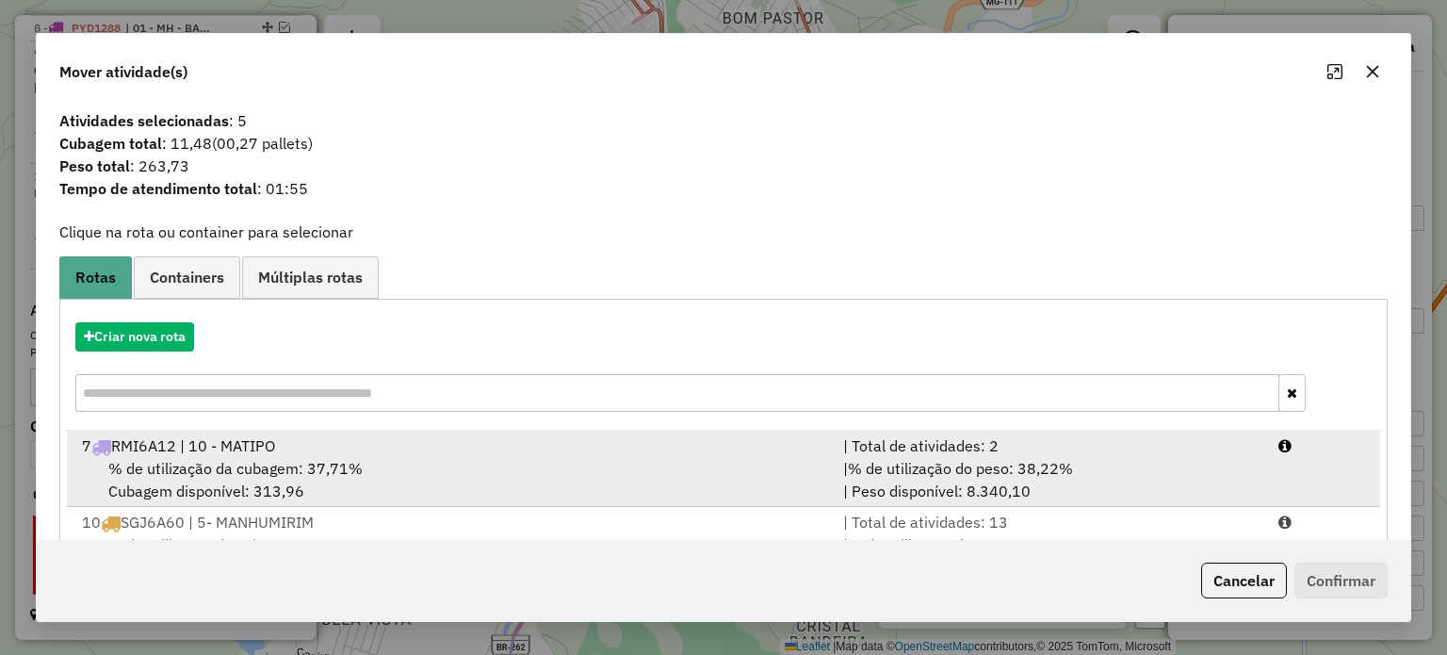
click at [376, 467] on div "% de utilização da cubagem: 37,71% Cubagem disponível: 313,96" at bounding box center [451, 479] width 761 height 45
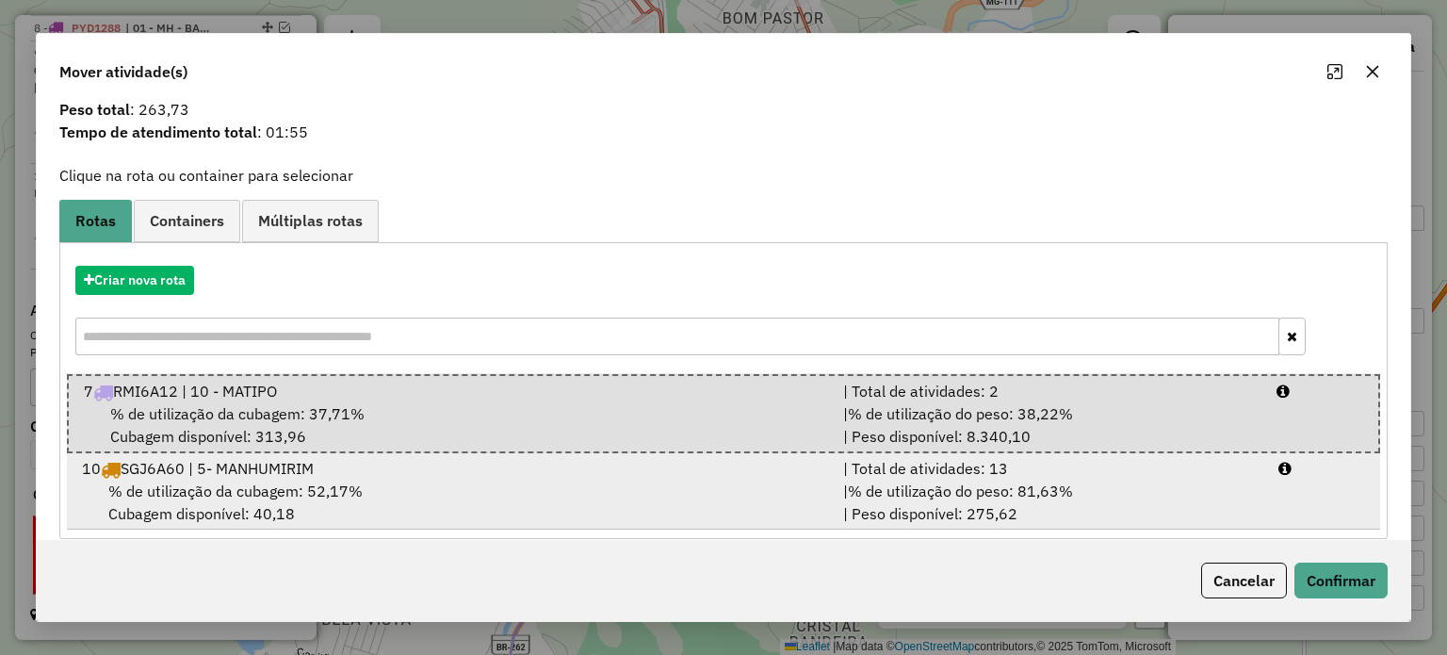
scroll to position [76, 0]
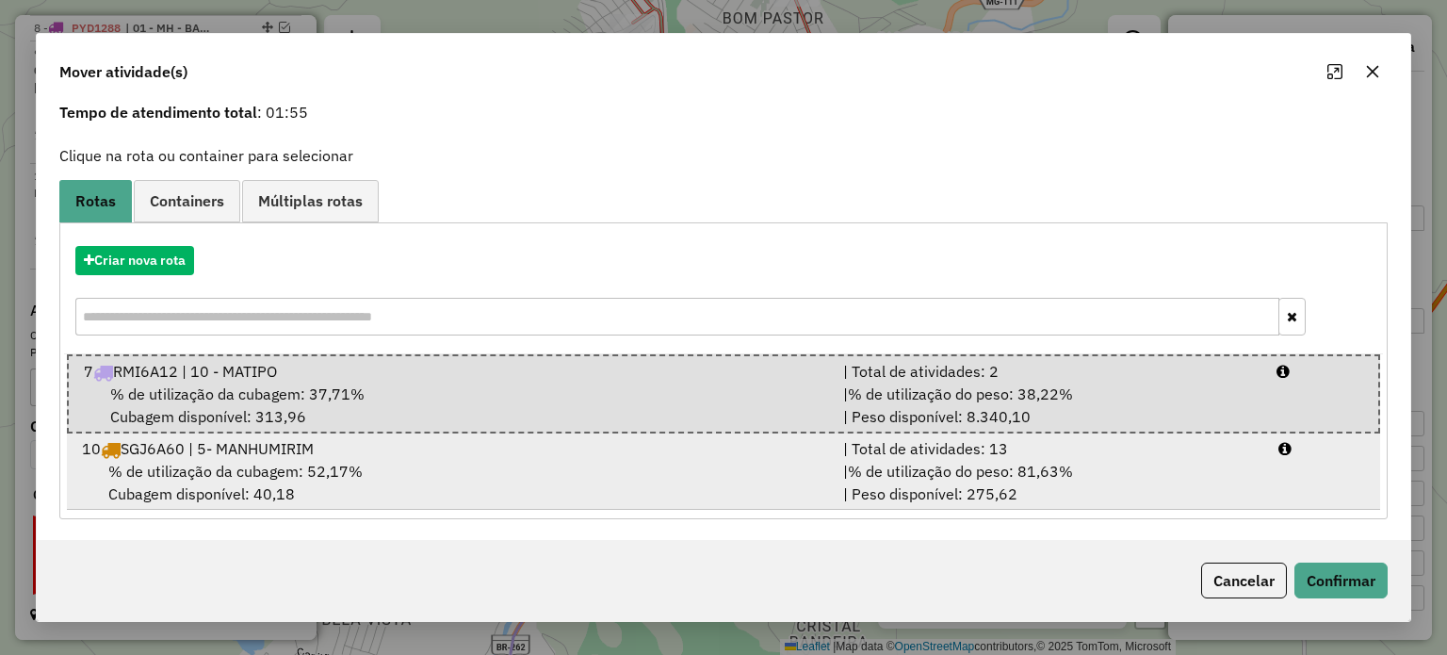
click at [558, 464] on div "% de utilização da cubagem: 52,17% Cubagem disponível: 40,18" at bounding box center [451, 482] width 761 height 45
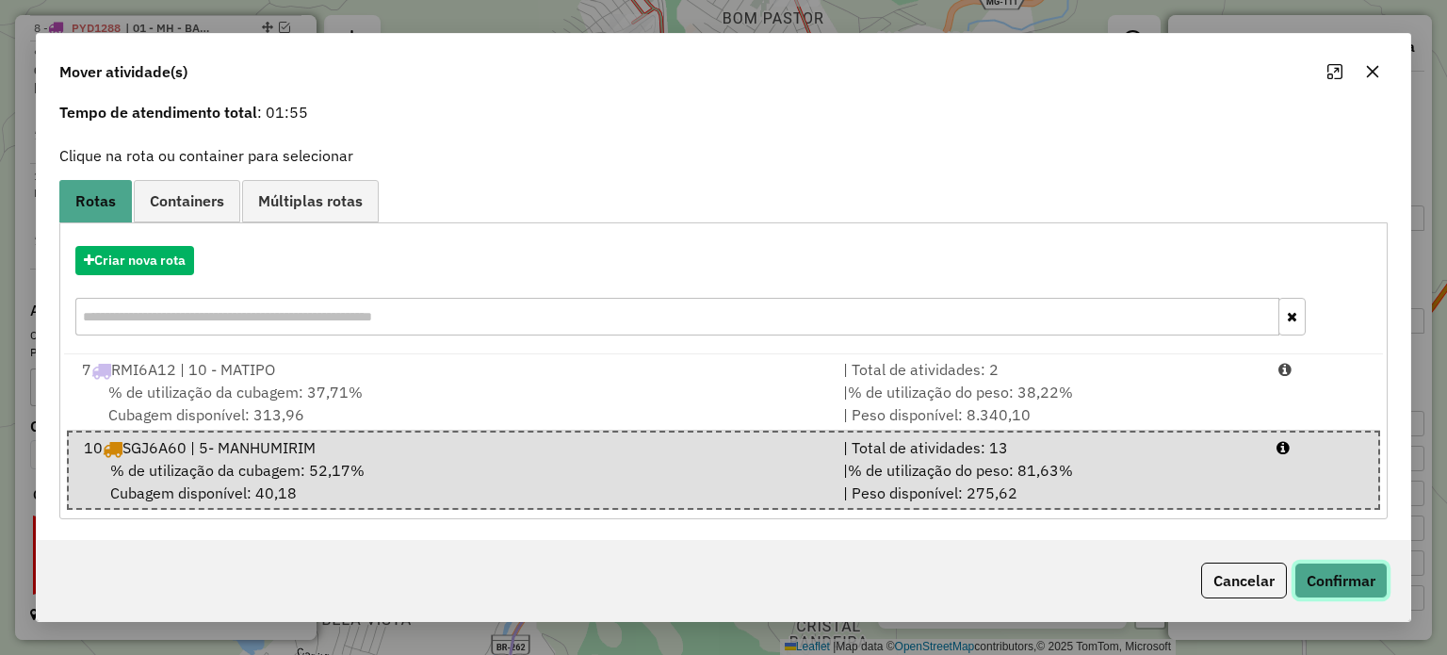
click at [1357, 582] on button "Confirmar" at bounding box center [1340, 580] width 93 height 36
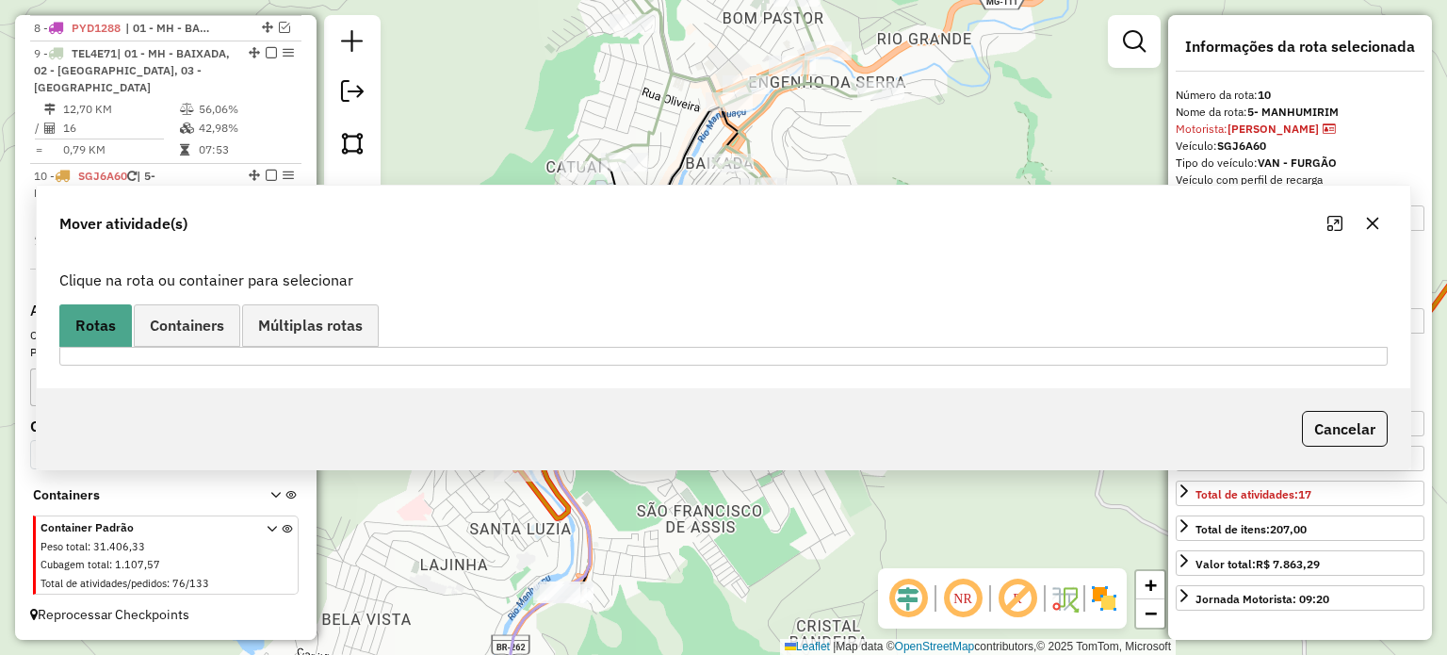
scroll to position [0, 0]
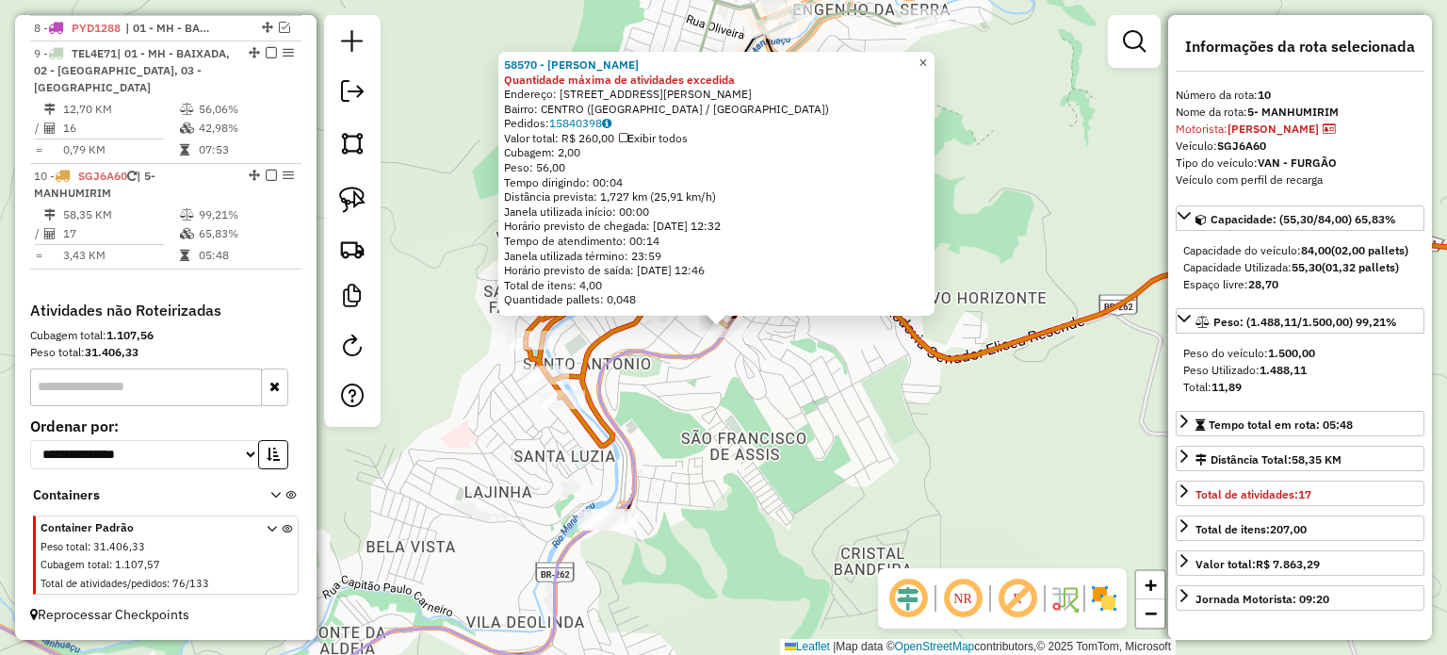
click at [927, 62] on span "×" at bounding box center [922, 63] width 8 height 16
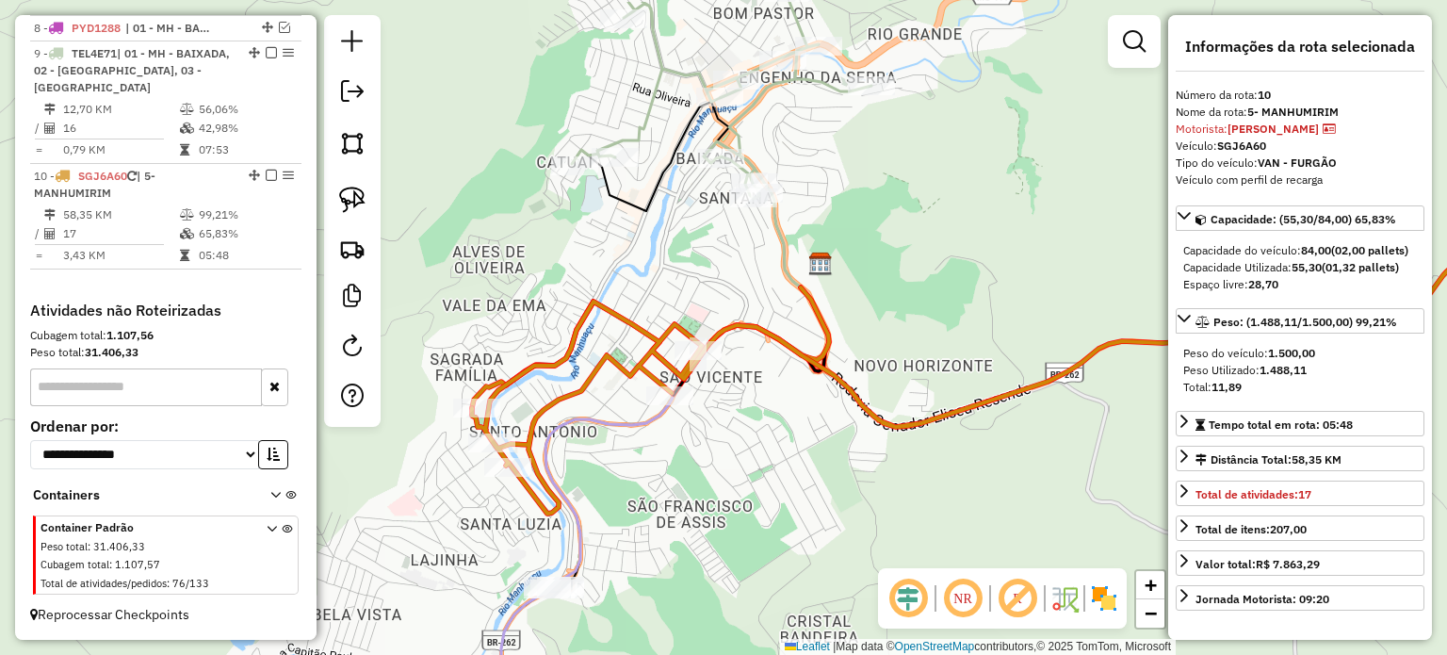
drag, startPoint x: 760, startPoint y: 285, endPoint x: 671, endPoint y: 412, distance: 154.7
click at [676, 402] on div "Janela de atendimento Grade de atendimento Capacidade Transportadoras Veículos …" at bounding box center [723, 327] width 1447 height 655
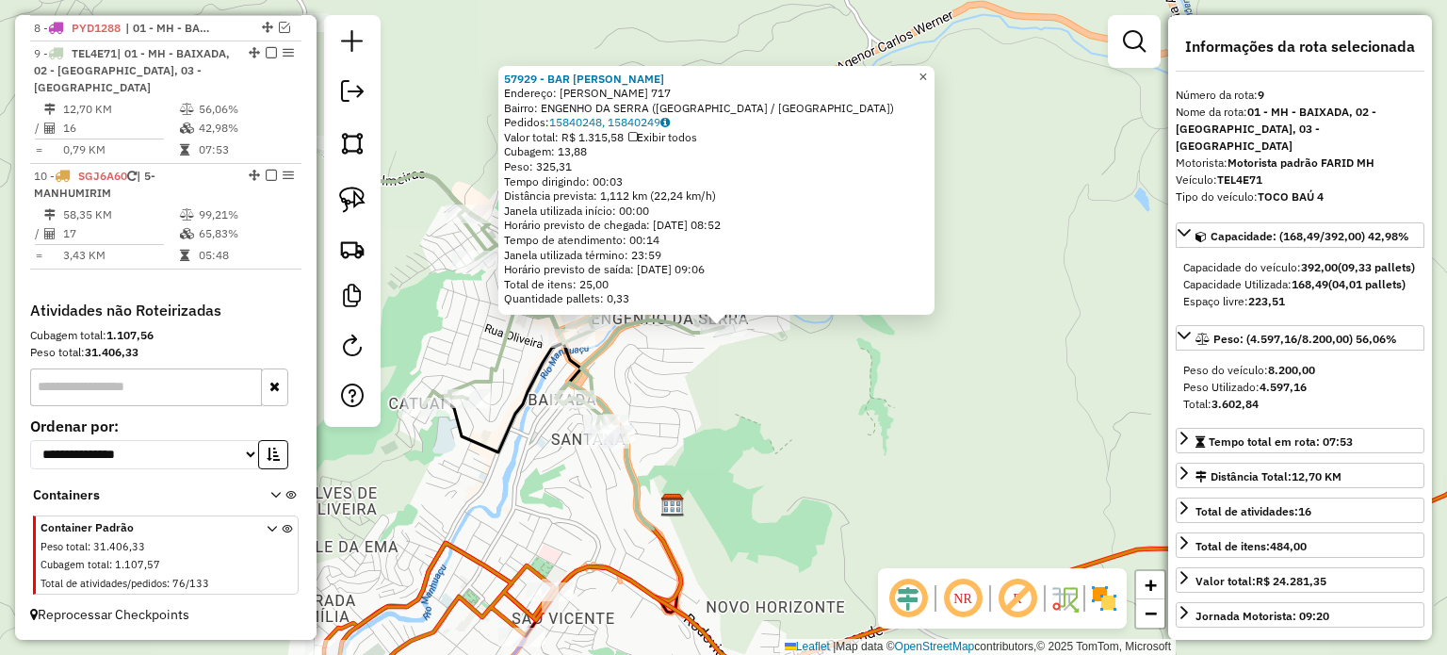
click at [927, 69] on span "×" at bounding box center [922, 77] width 8 height 16
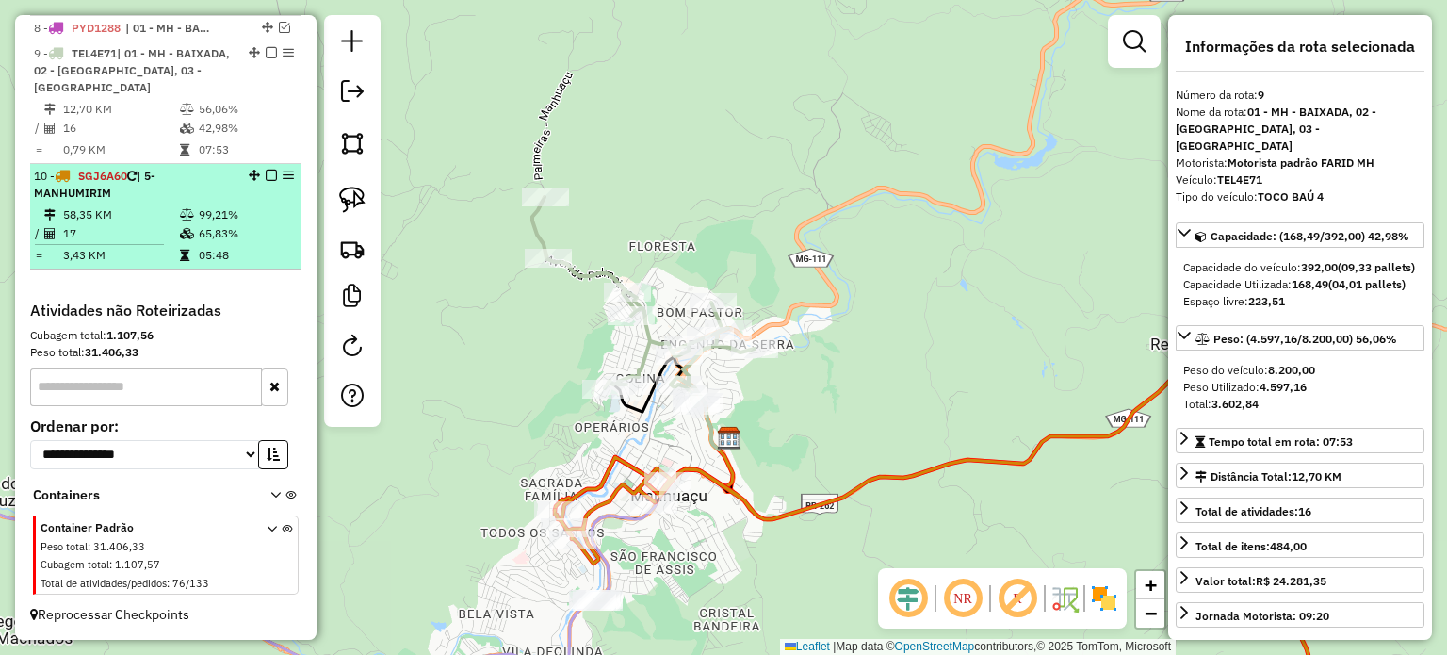
click at [268, 172] on em at bounding box center [271, 175] width 11 height 11
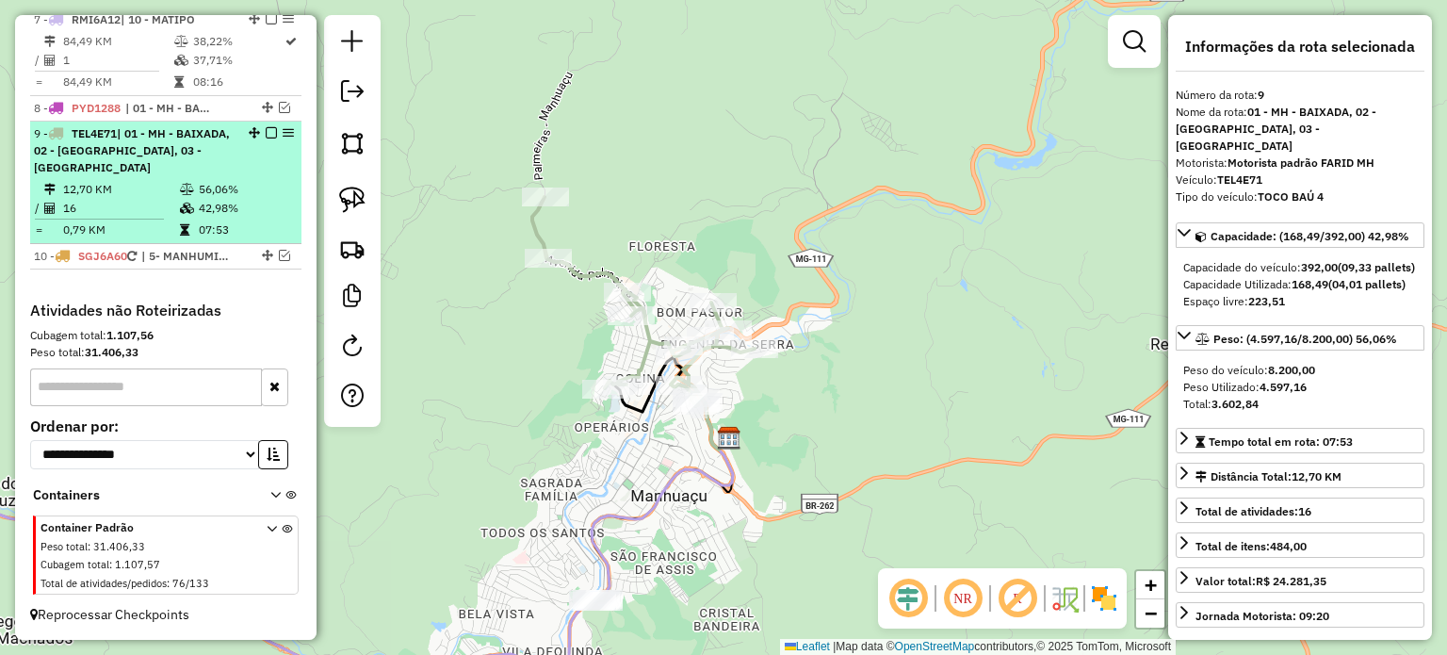
click at [270, 138] on em at bounding box center [271, 132] width 11 height 11
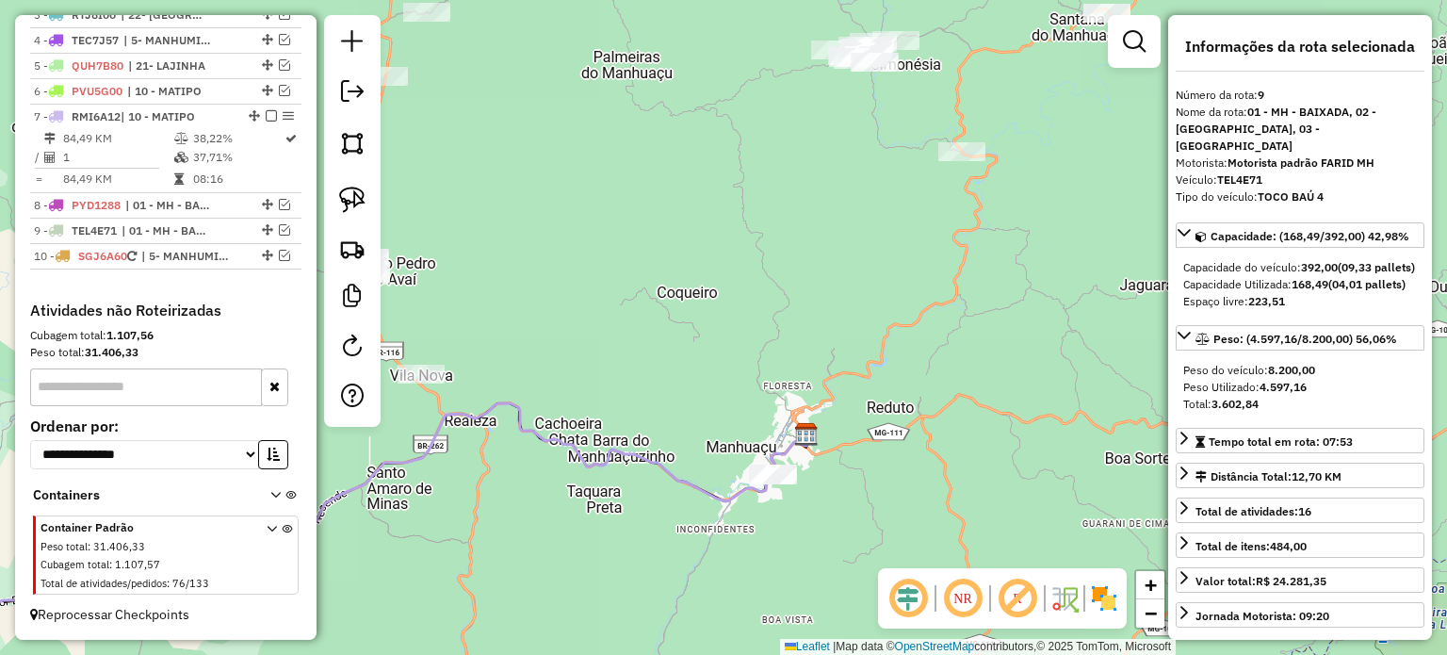
drag, startPoint x: 806, startPoint y: 398, endPoint x: 837, endPoint y: 409, distance: 31.9
click at [836, 406] on div "Janela de atendimento Grade de atendimento Capacidade Transportadoras Veículos …" at bounding box center [723, 327] width 1447 height 655
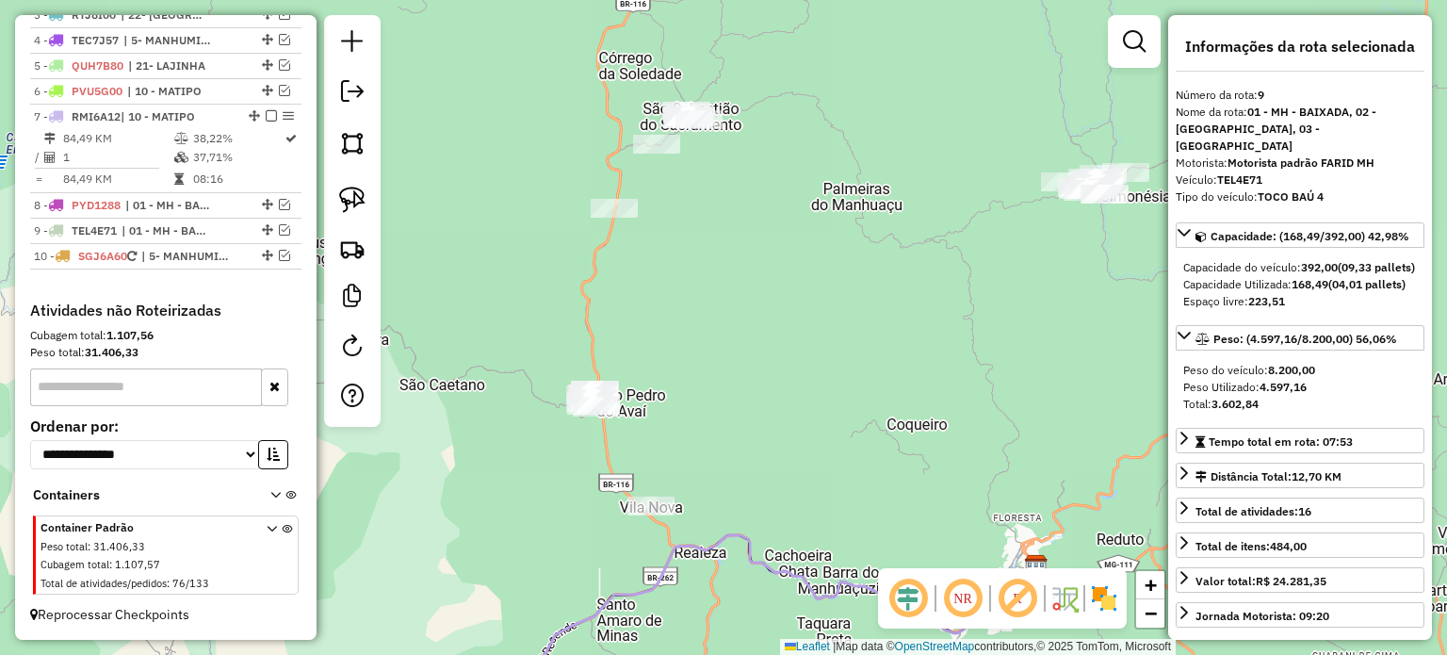
drag, startPoint x: 650, startPoint y: 255, endPoint x: 714, endPoint y: 372, distance: 133.2
click at [714, 372] on div "Janela de atendimento Grade de atendimento Capacidade Transportadoras Veículos …" at bounding box center [723, 327] width 1447 height 655
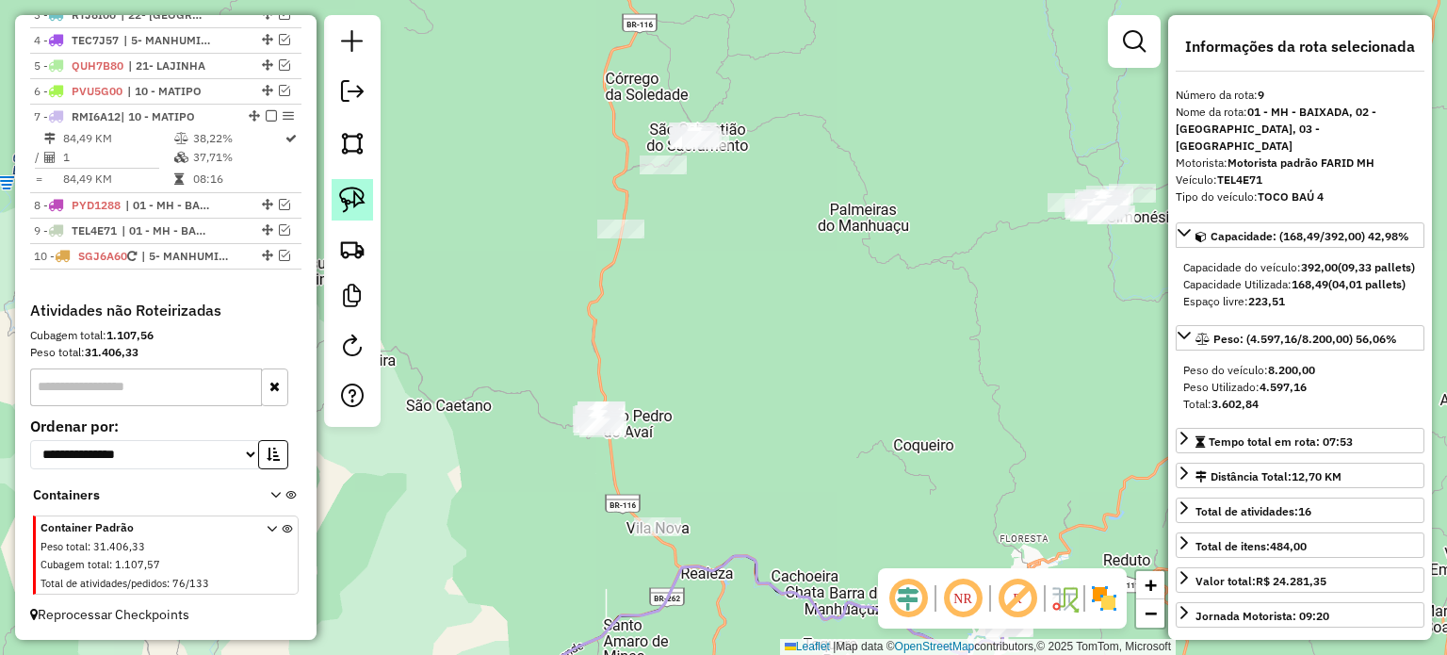
click at [353, 206] on img at bounding box center [352, 200] width 26 height 26
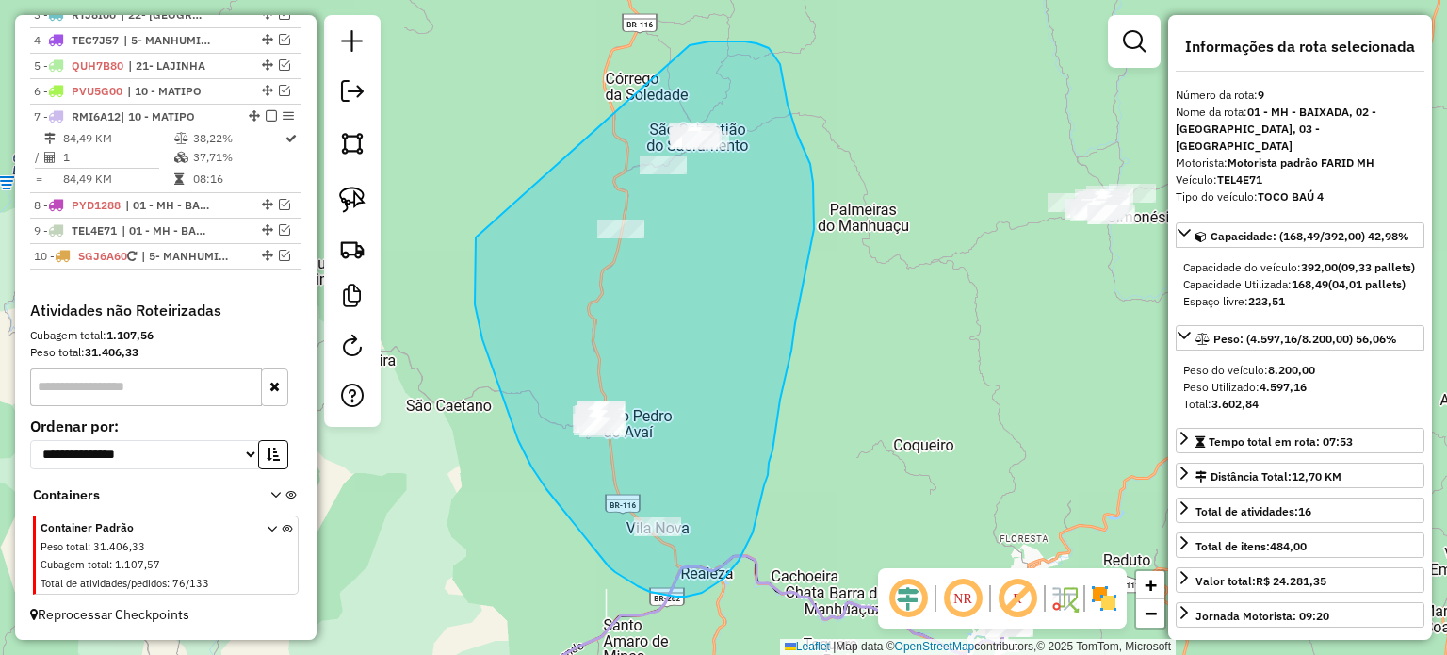
drag, startPoint x: 475, startPoint y: 304, endPoint x: 690, endPoint y: 45, distance: 336.5
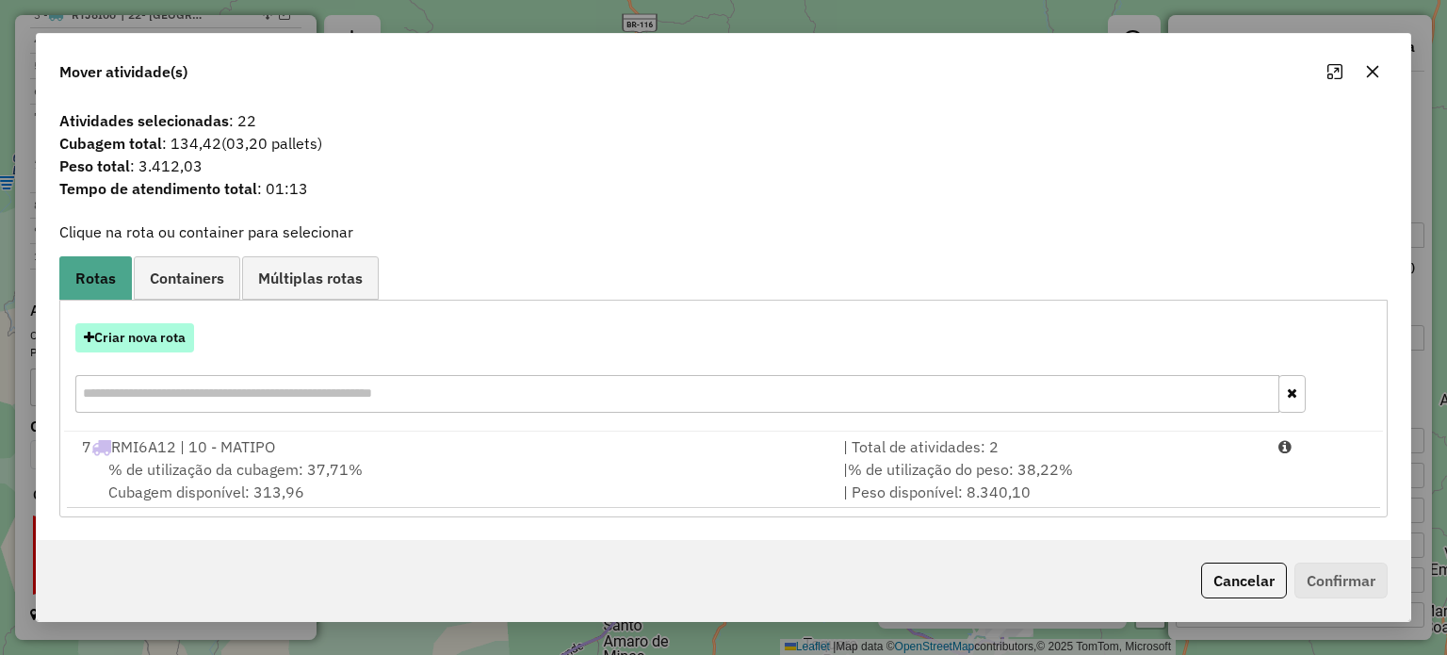
click at [154, 343] on button "Criar nova rota" at bounding box center [134, 337] width 119 height 29
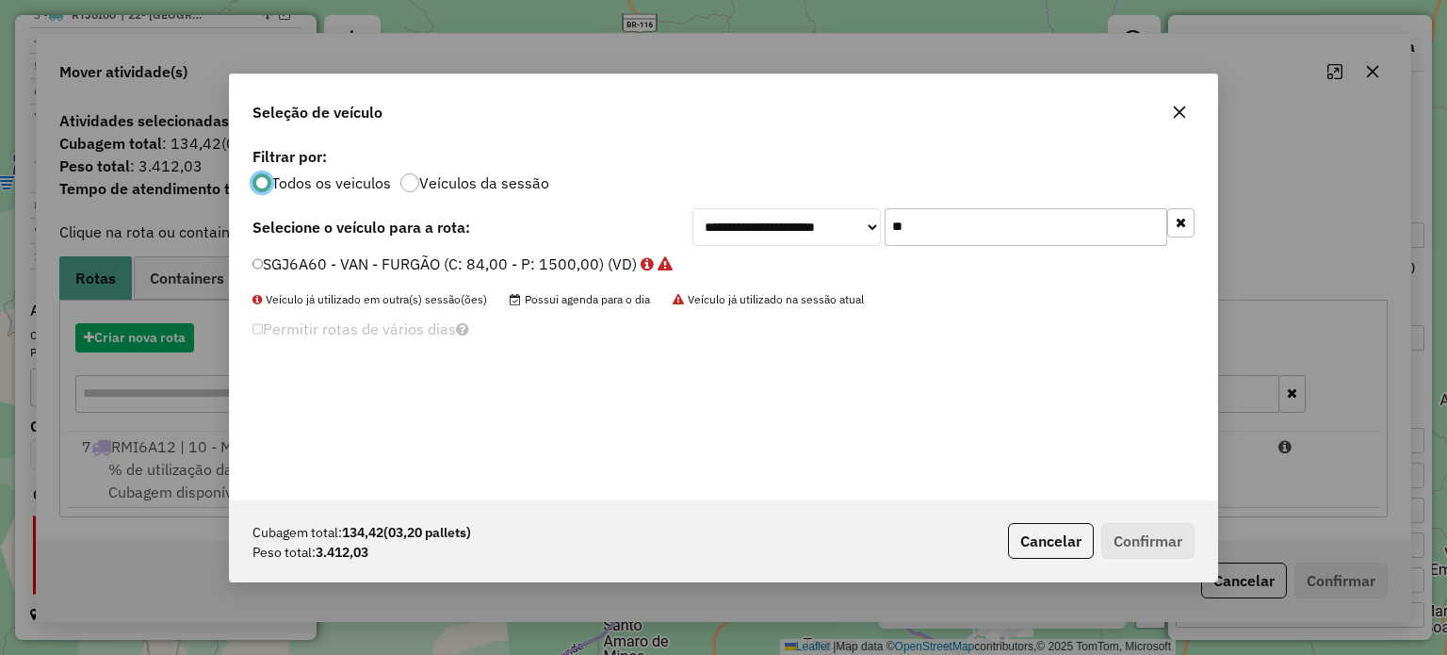
scroll to position [9, 6]
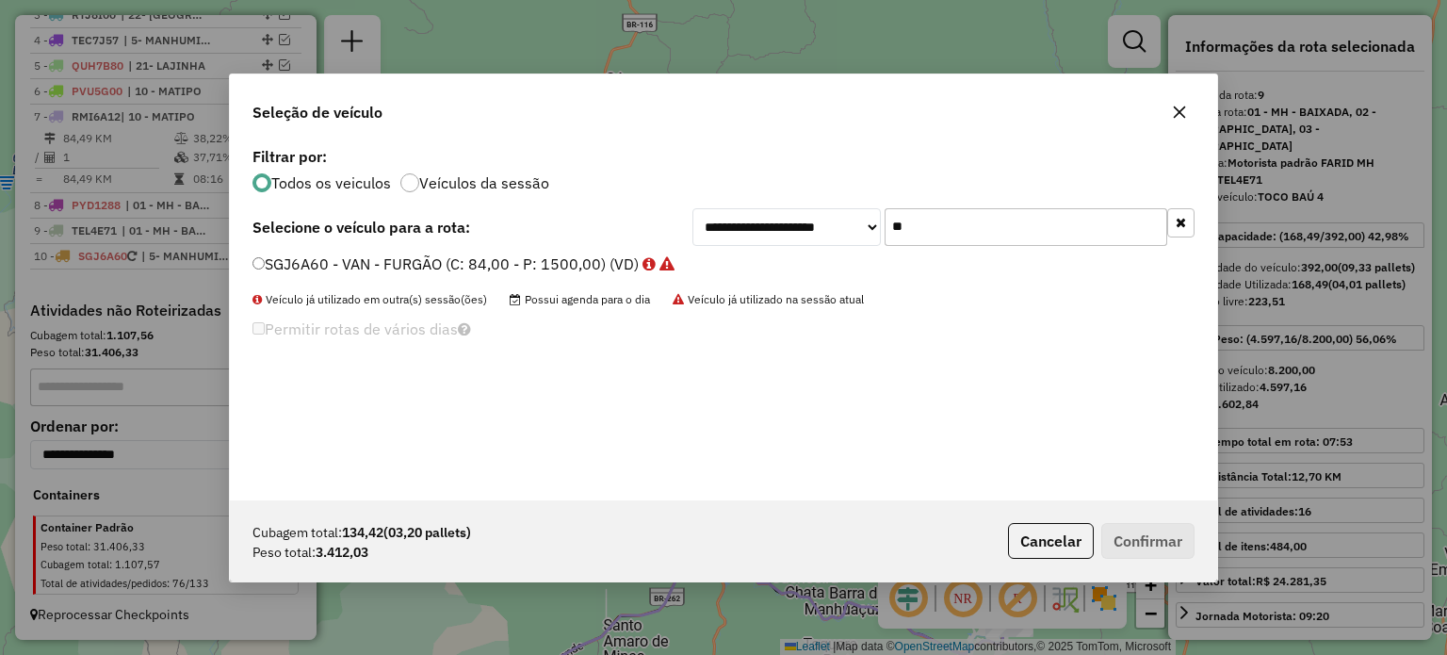
drag, startPoint x: 916, startPoint y: 221, endPoint x: 850, endPoint y: 222, distance: 65.9
click at [850, 222] on div "**********" at bounding box center [943, 227] width 502 height 38
type input "***"
click at [392, 255] on label "TEO1A57 - 3/4 BAÚ TRUCK (C: 252,00 - P: 7800,00) (VD)" at bounding box center [463, 263] width 422 height 23
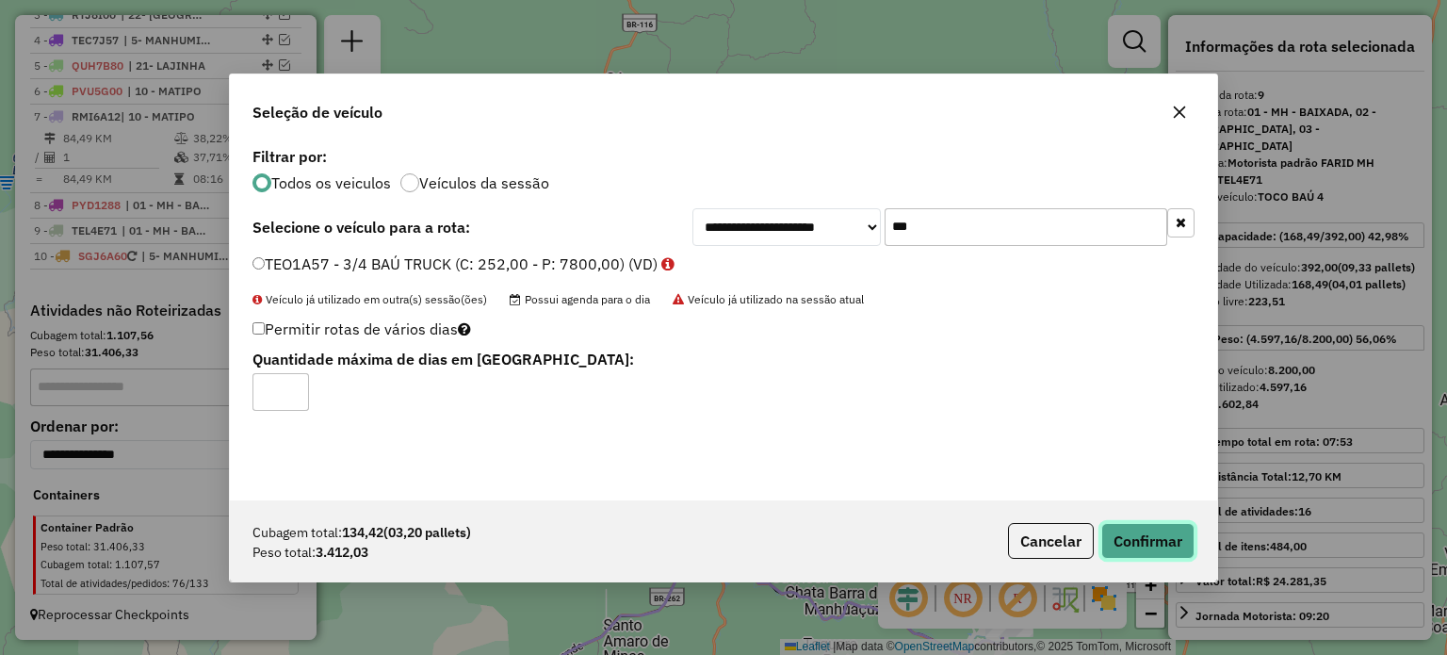
click at [1157, 530] on button "Confirmar" at bounding box center [1147, 541] width 93 height 36
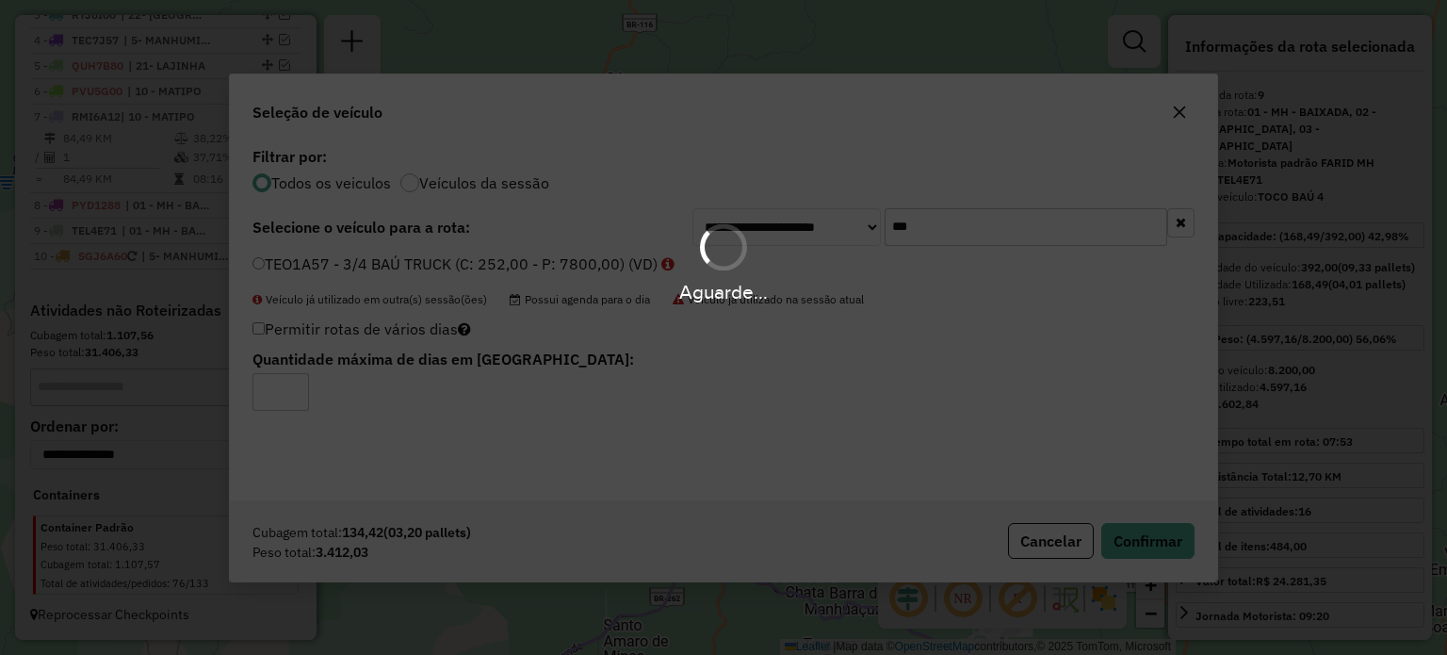
scroll to position [871, 0]
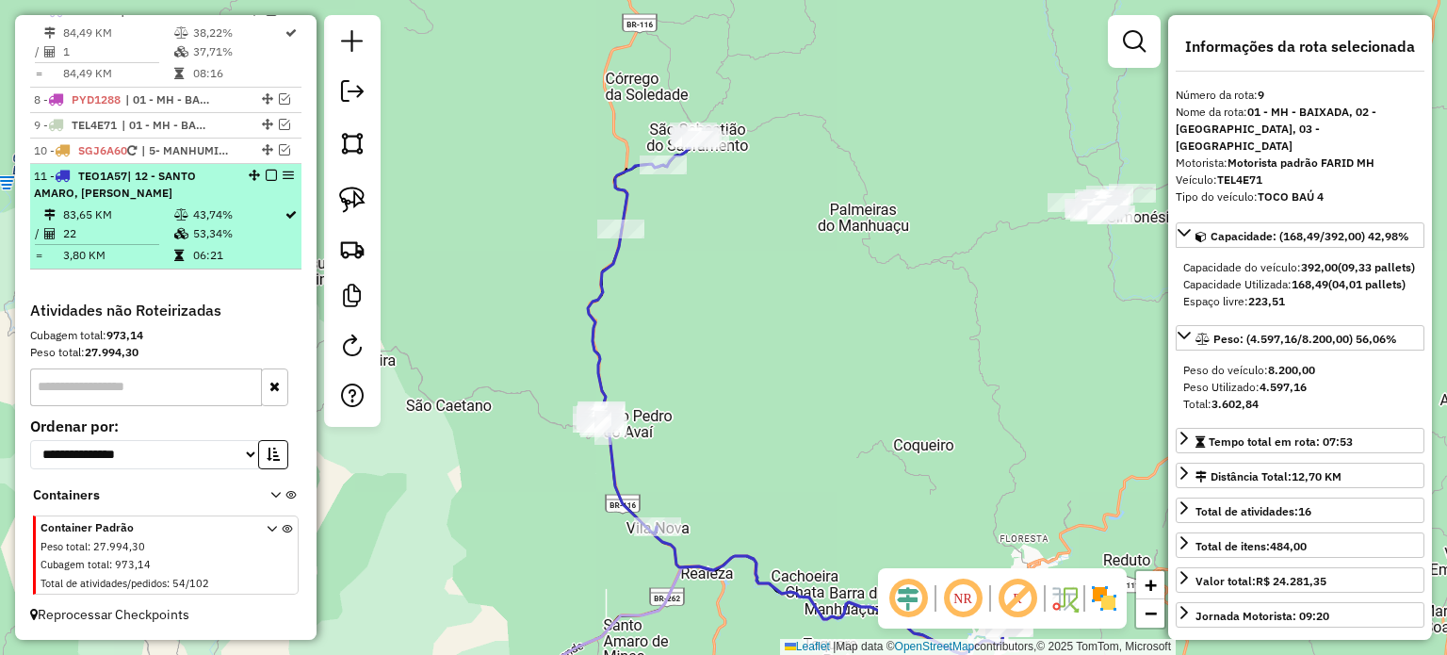
click at [266, 180] on em at bounding box center [271, 175] width 11 height 11
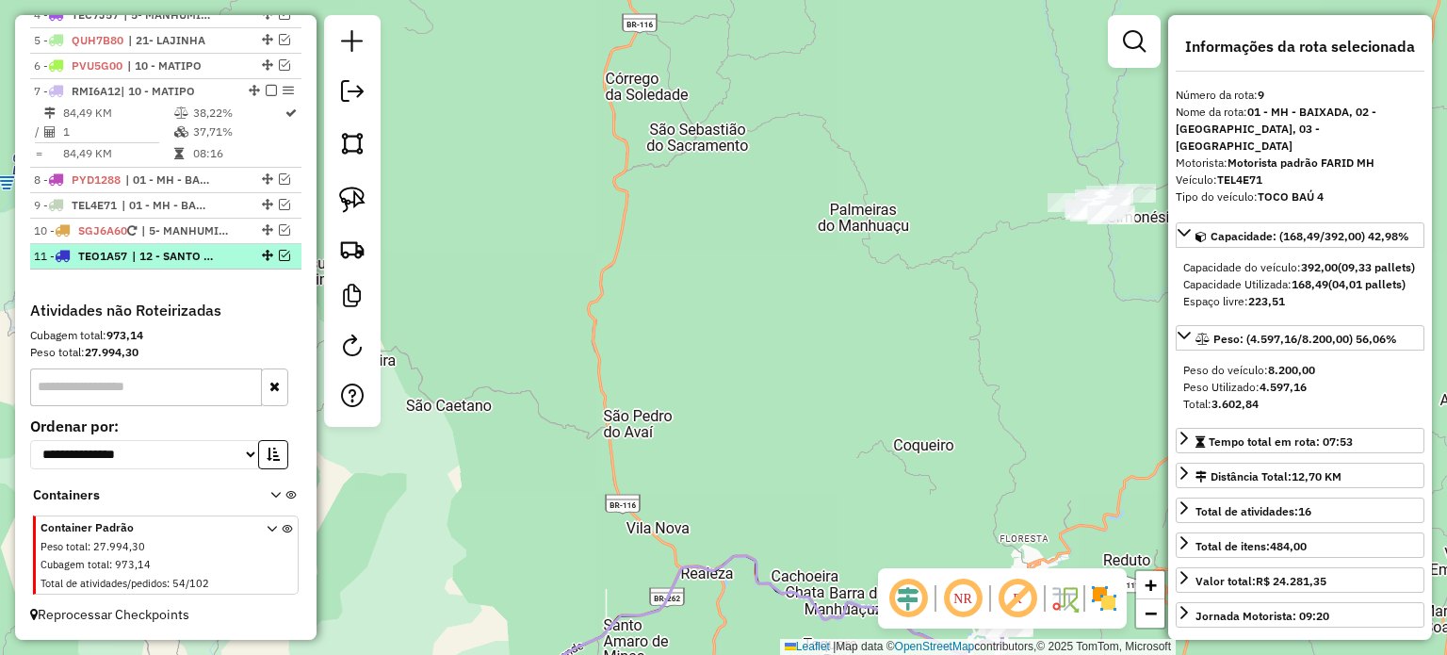
scroll to position [791, 0]
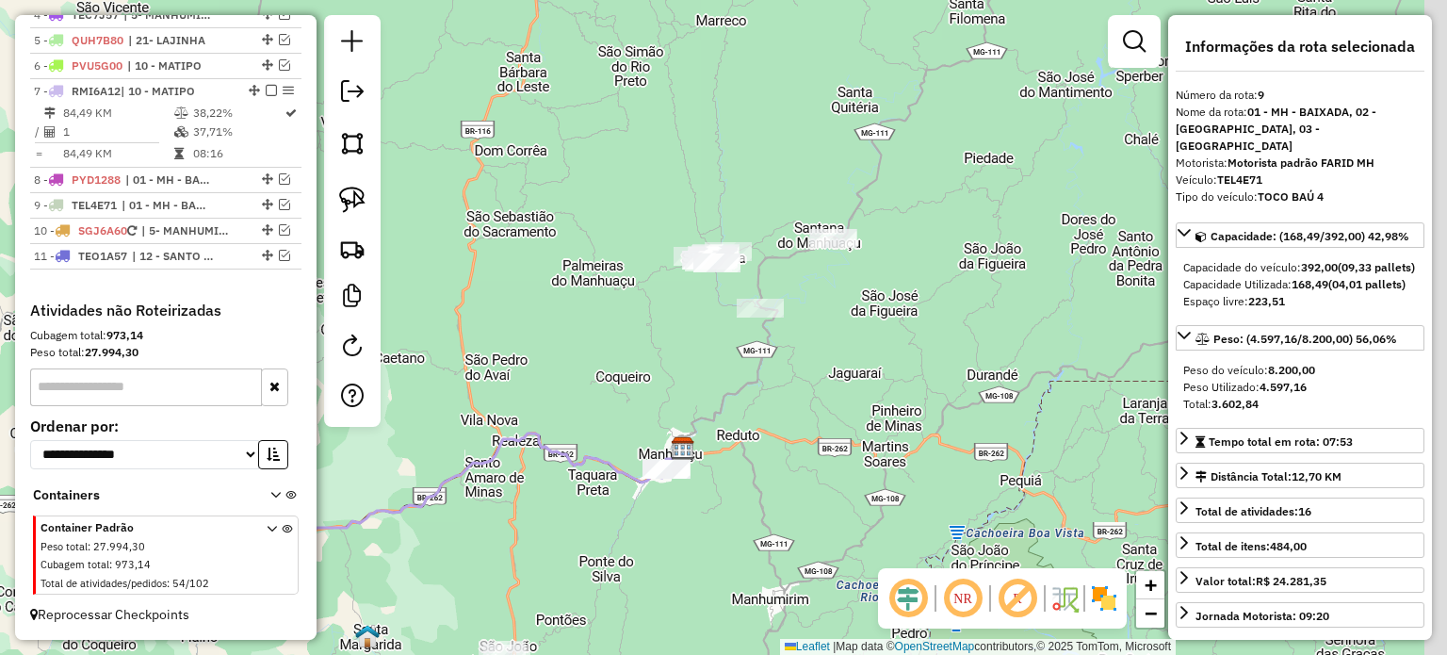
drag, startPoint x: 835, startPoint y: 357, endPoint x: 656, endPoint y: 354, distance: 179.0
click at [657, 355] on div "Janela de atendimento Grade de atendimento Capacidade Transportadoras Veículos …" at bounding box center [723, 327] width 1447 height 655
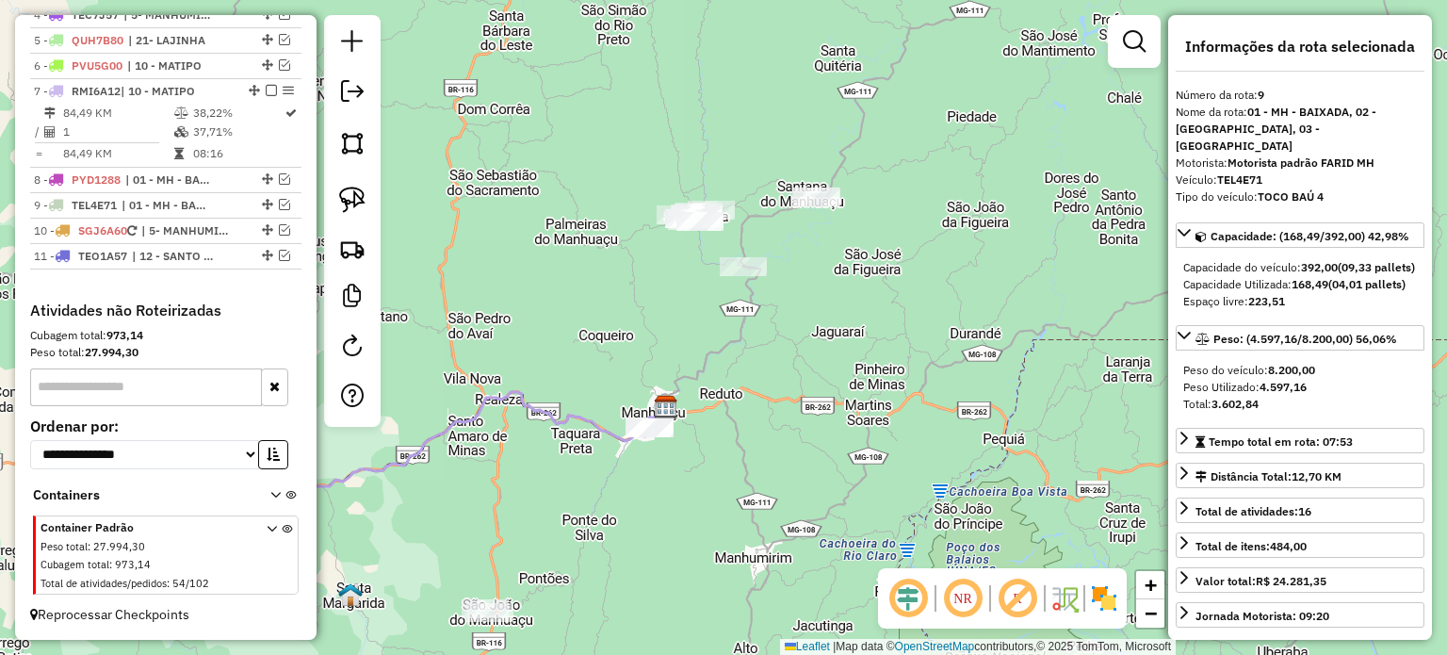
drag, startPoint x: 677, startPoint y: 237, endPoint x: 612, endPoint y: 379, distance: 155.5
click at [622, 375] on div "Janela de atendimento Grade de atendimento Capacidade Transportadoras Veículos …" at bounding box center [723, 327] width 1447 height 655
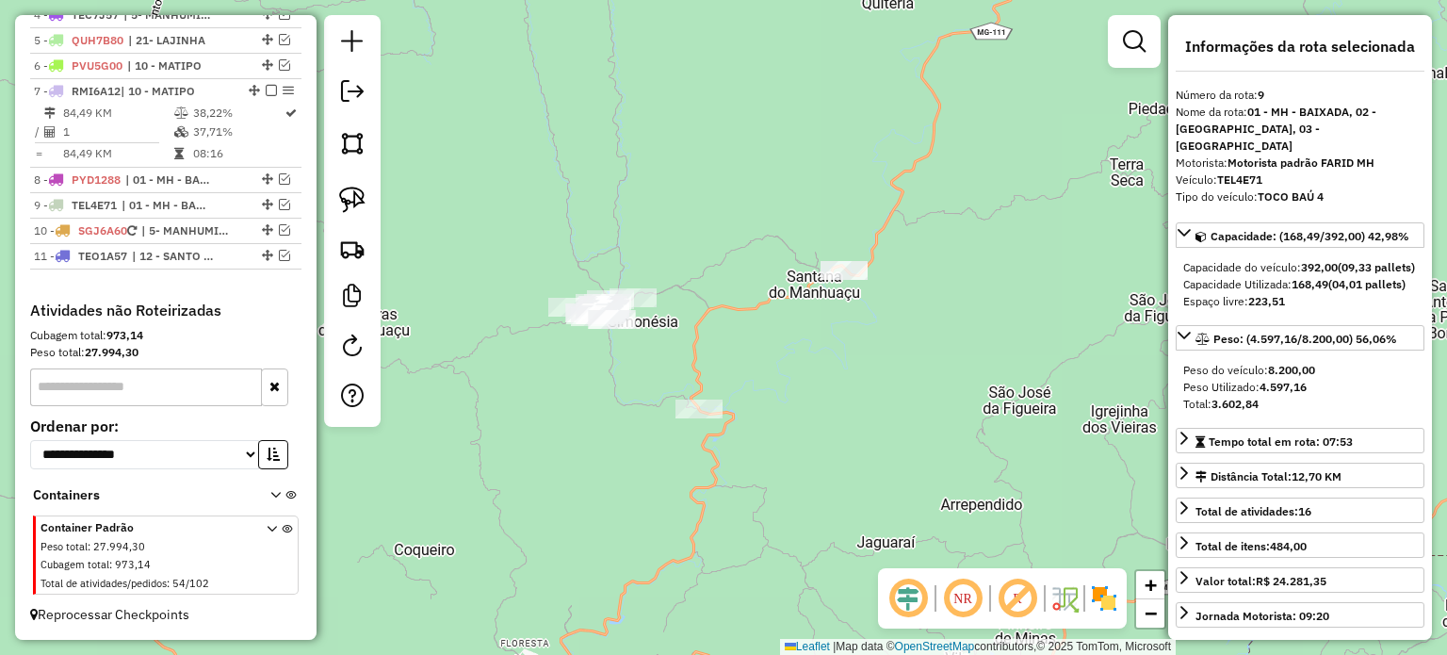
drag, startPoint x: 358, startPoint y: 200, endPoint x: 439, endPoint y: 227, distance: 85.5
click at [358, 199] on img at bounding box center [352, 200] width 26 height 26
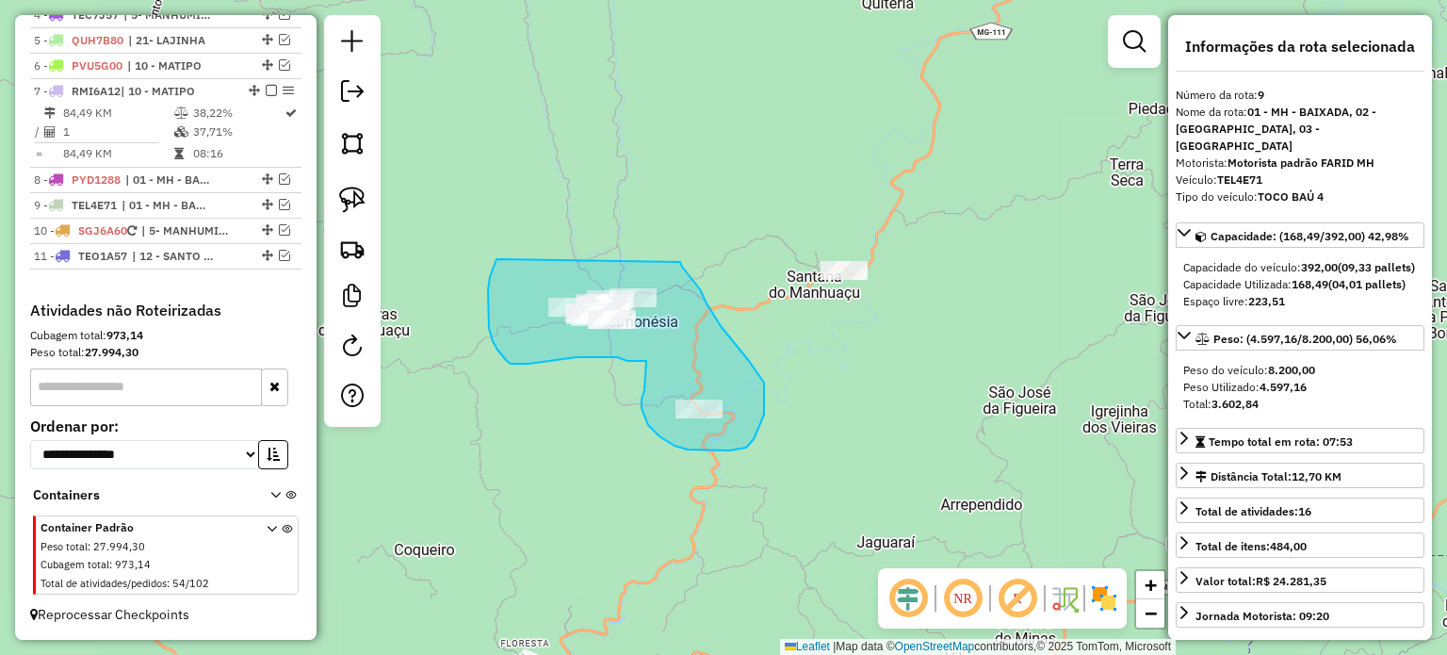
drag, startPoint x: 488, startPoint y: 290, endPoint x: 680, endPoint y: 262, distance: 194.2
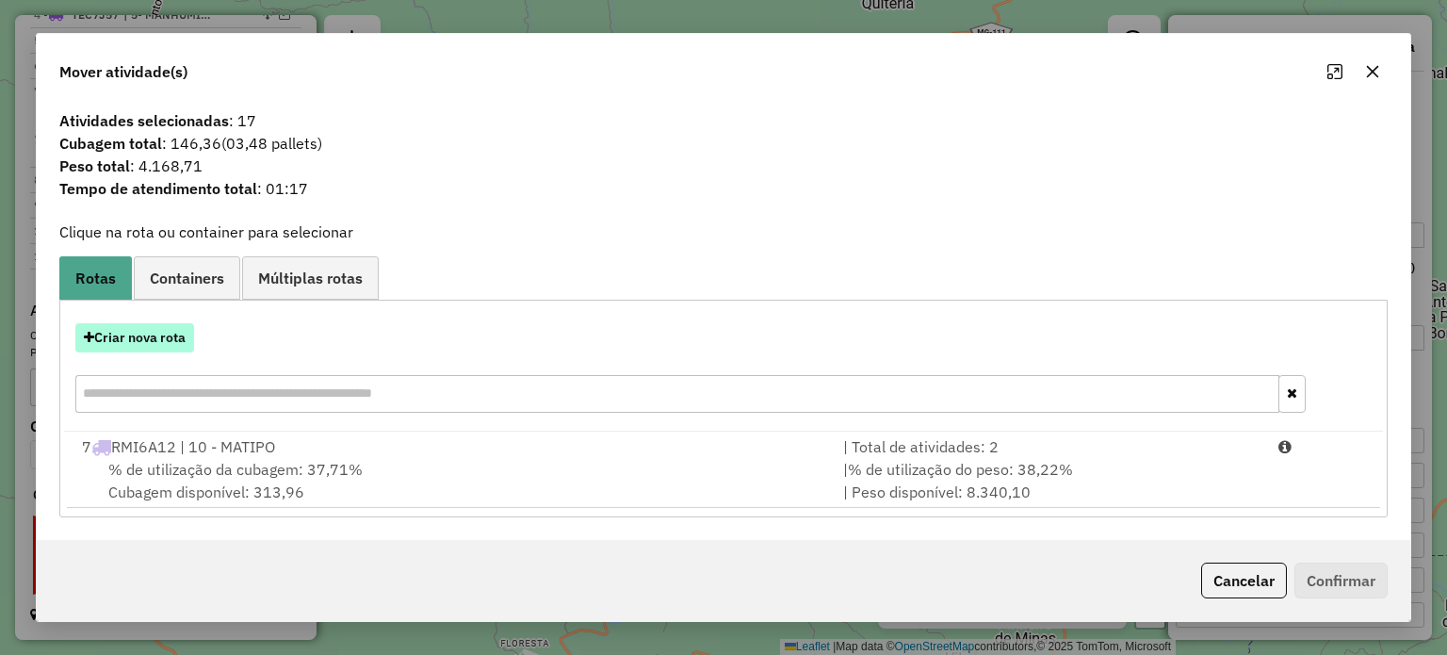
click at [154, 342] on button "Criar nova rota" at bounding box center [134, 337] width 119 height 29
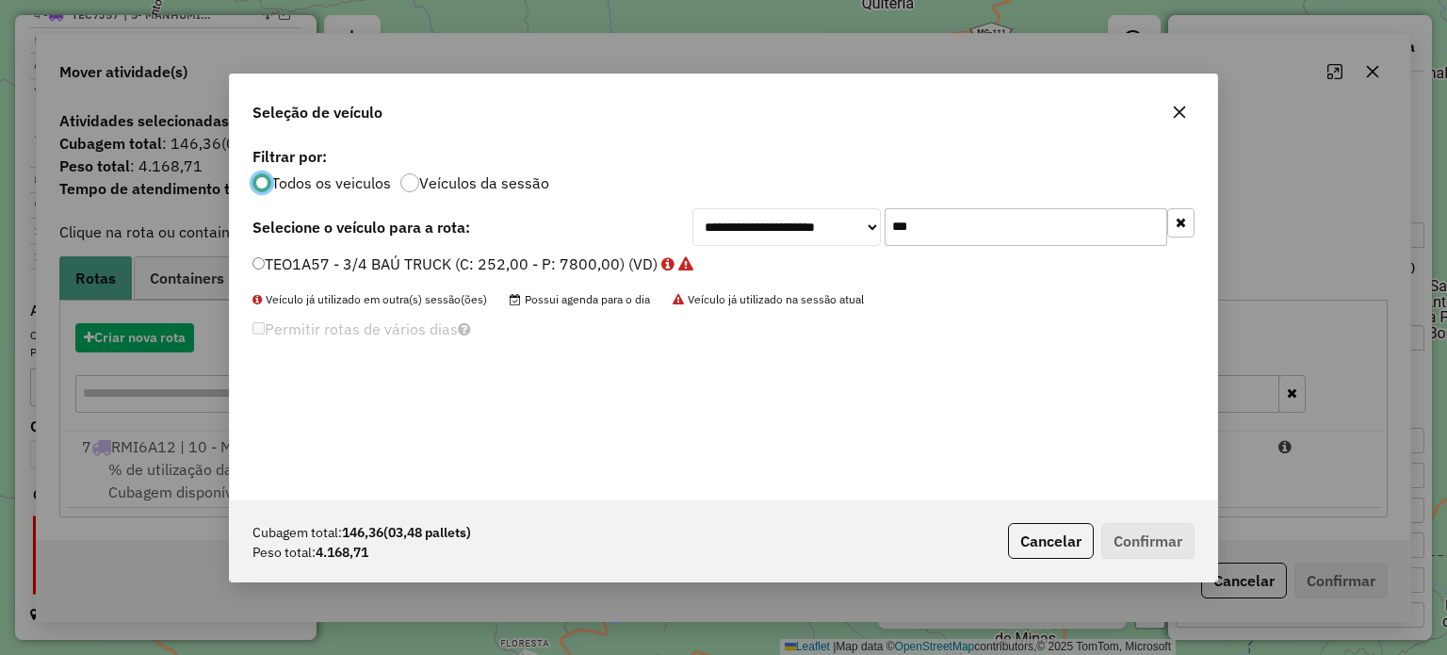
scroll to position [9, 6]
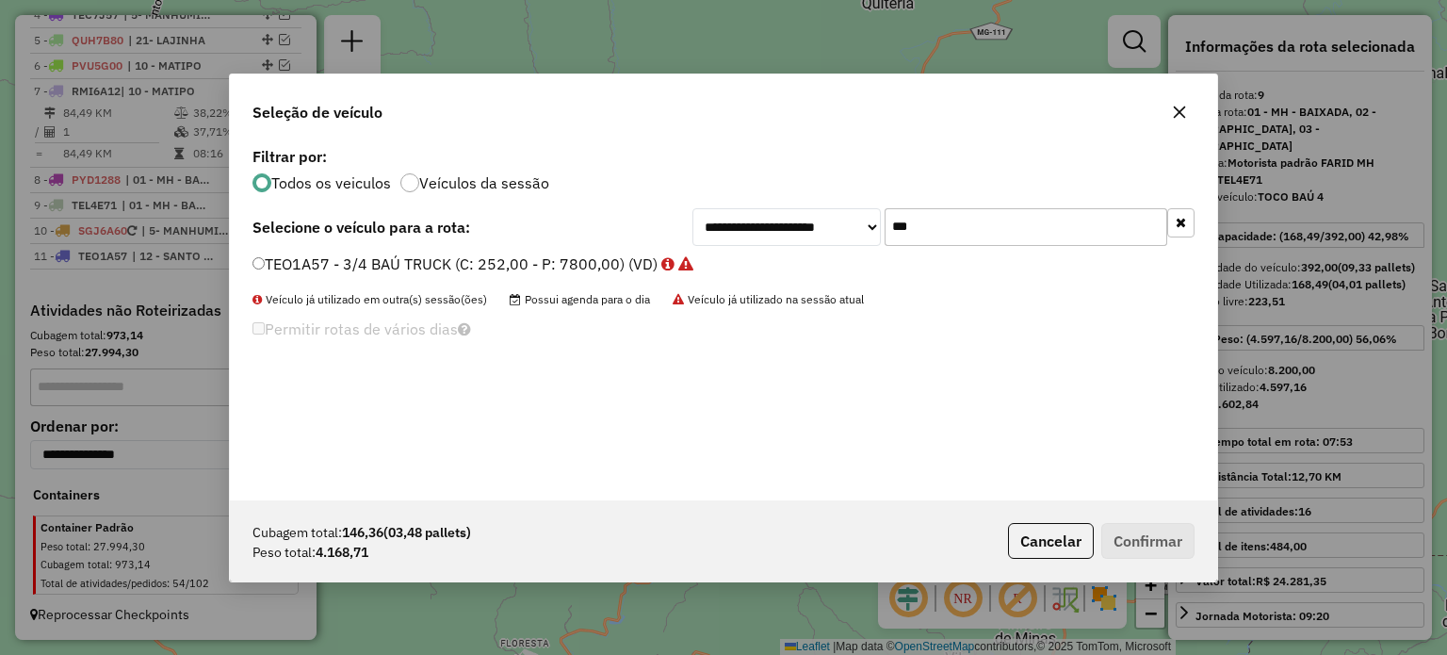
drag, startPoint x: 938, startPoint y: 226, endPoint x: 837, endPoint y: 223, distance: 101.8
click at [837, 223] on div "**********" at bounding box center [943, 227] width 502 height 38
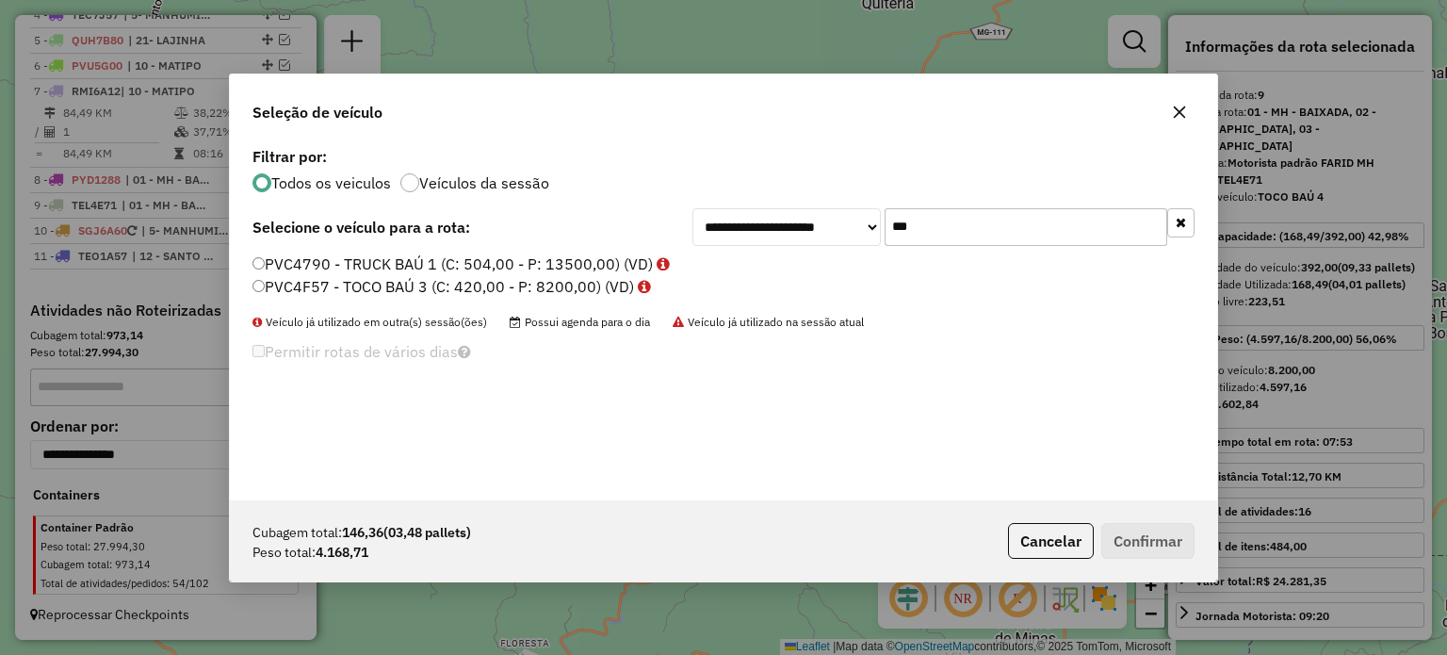
type input "***"
drag, startPoint x: 313, startPoint y: 285, endPoint x: 363, endPoint y: 285, distance: 49.9
click at [313, 285] on label "PVC4F57 - TOCO BAÚ 3 (C: 420,00 - P: 8200,00) (VD)" at bounding box center [451, 286] width 398 height 23
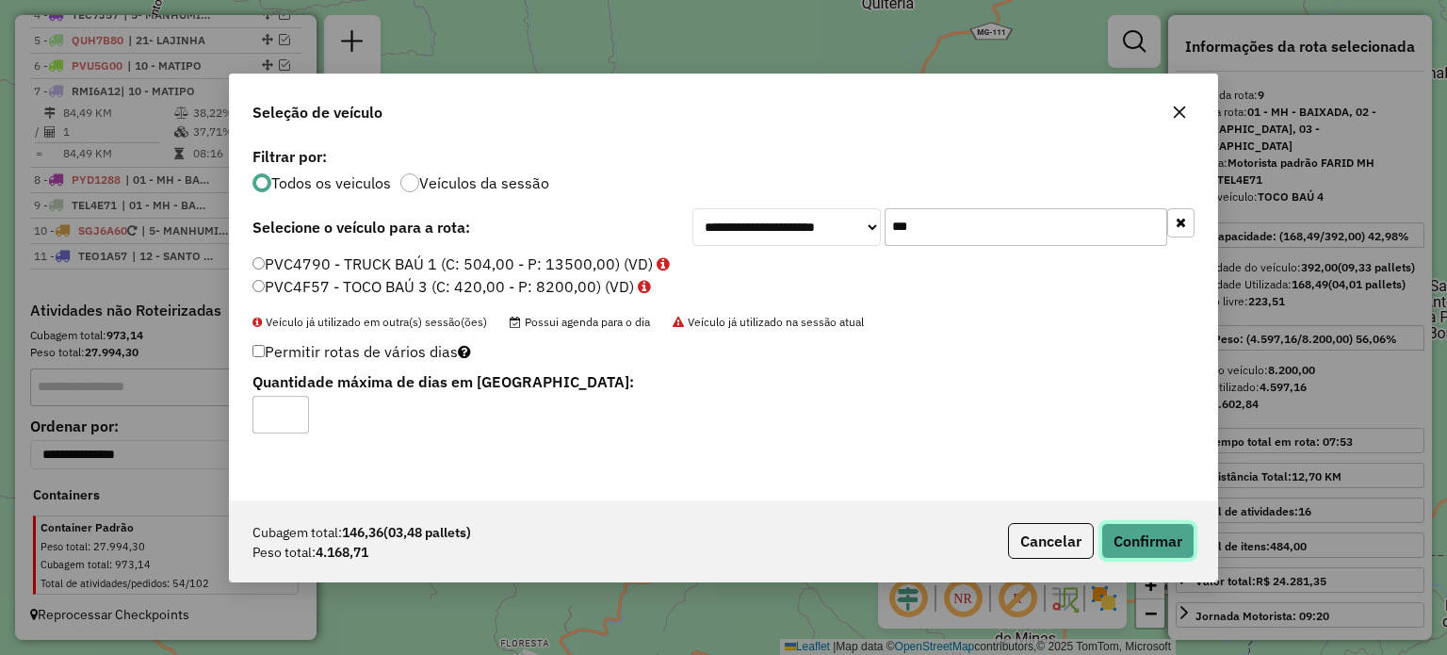
click at [1151, 542] on button "Confirmar" at bounding box center [1147, 541] width 93 height 36
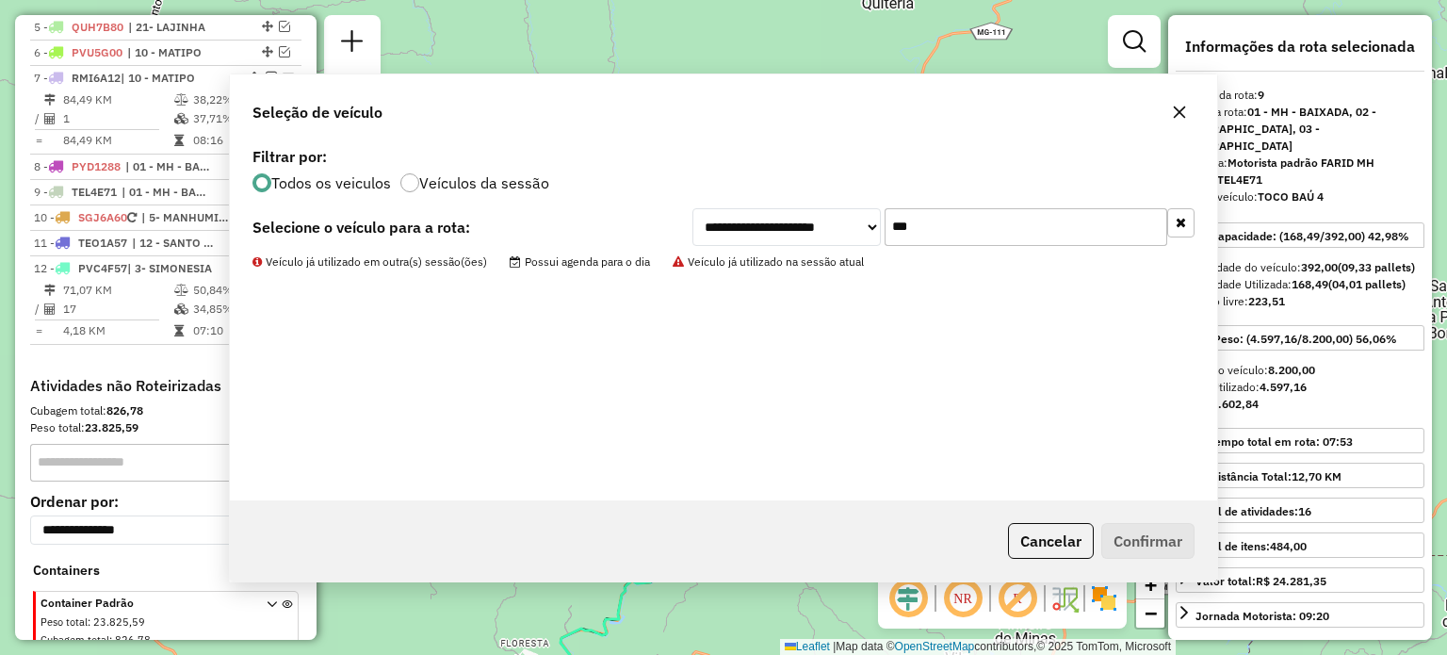
scroll to position [880, 0]
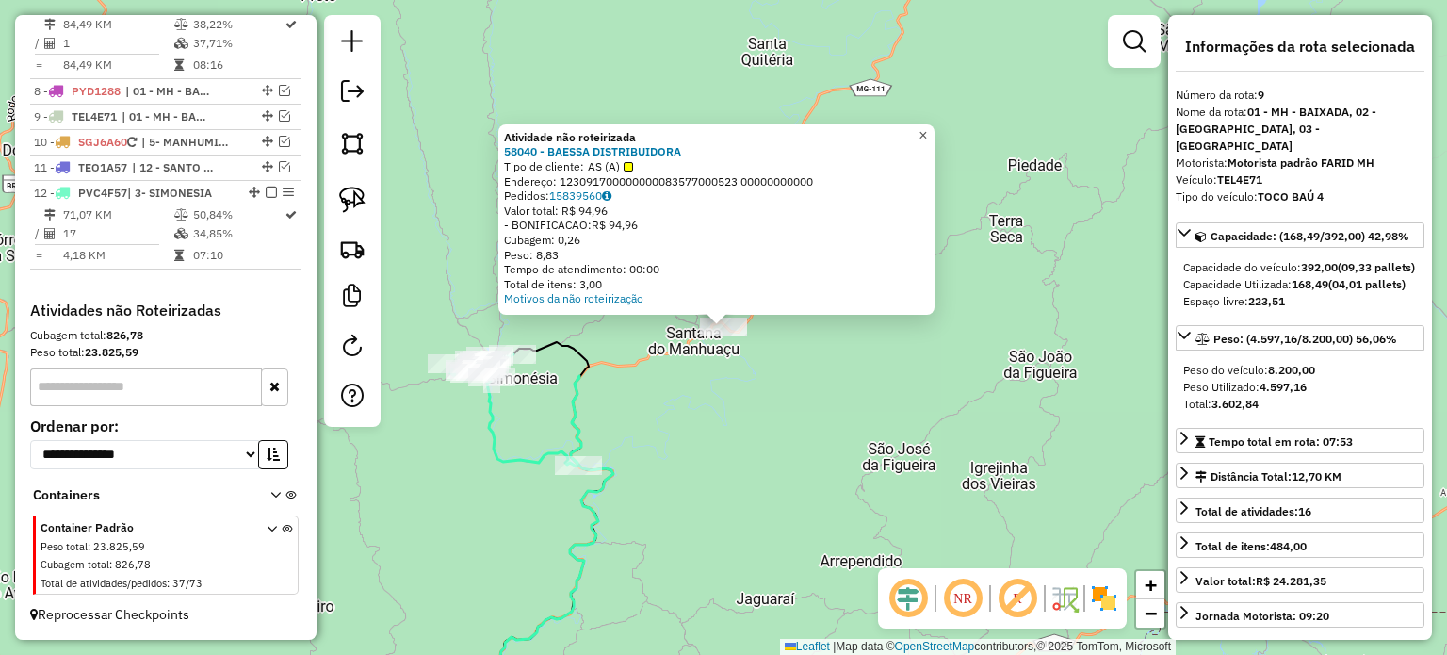
click at [927, 127] on span "×" at bounding box center [922, 135] width 8 height 16
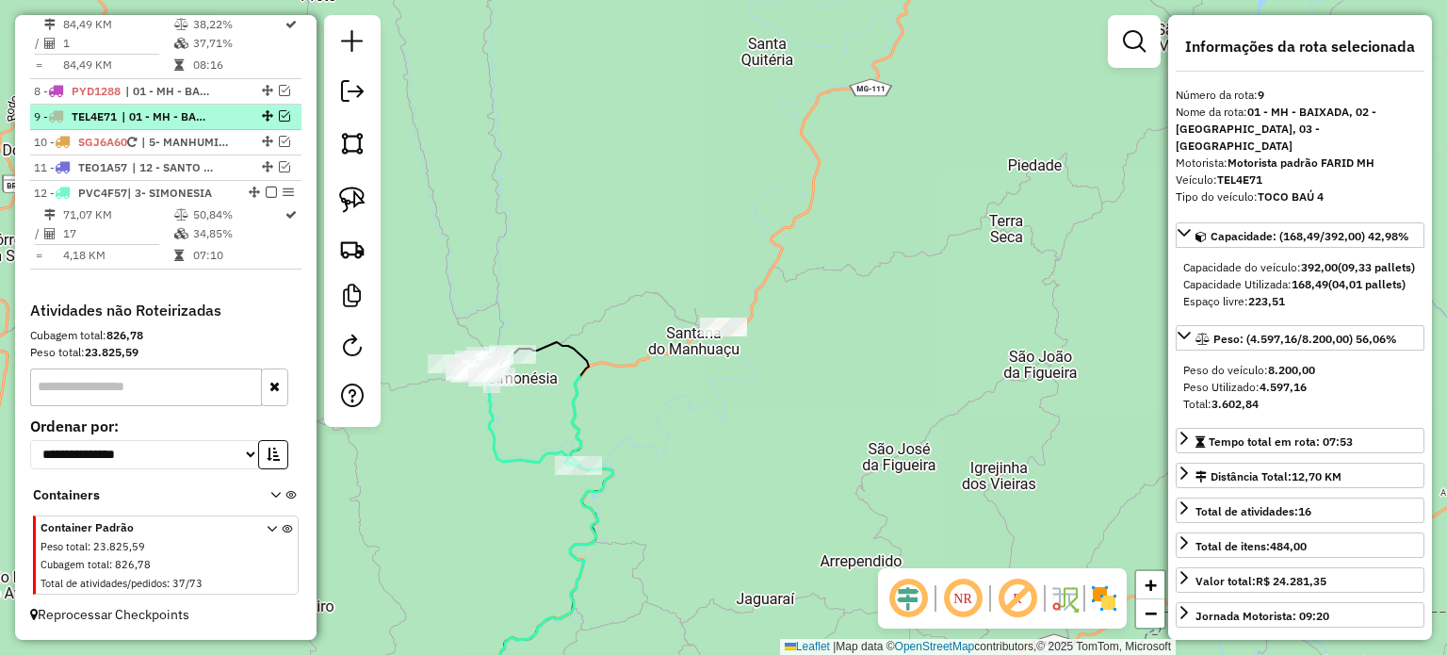
click at [268, 189] on em at bounding box center [271, 192] width 11 height 11
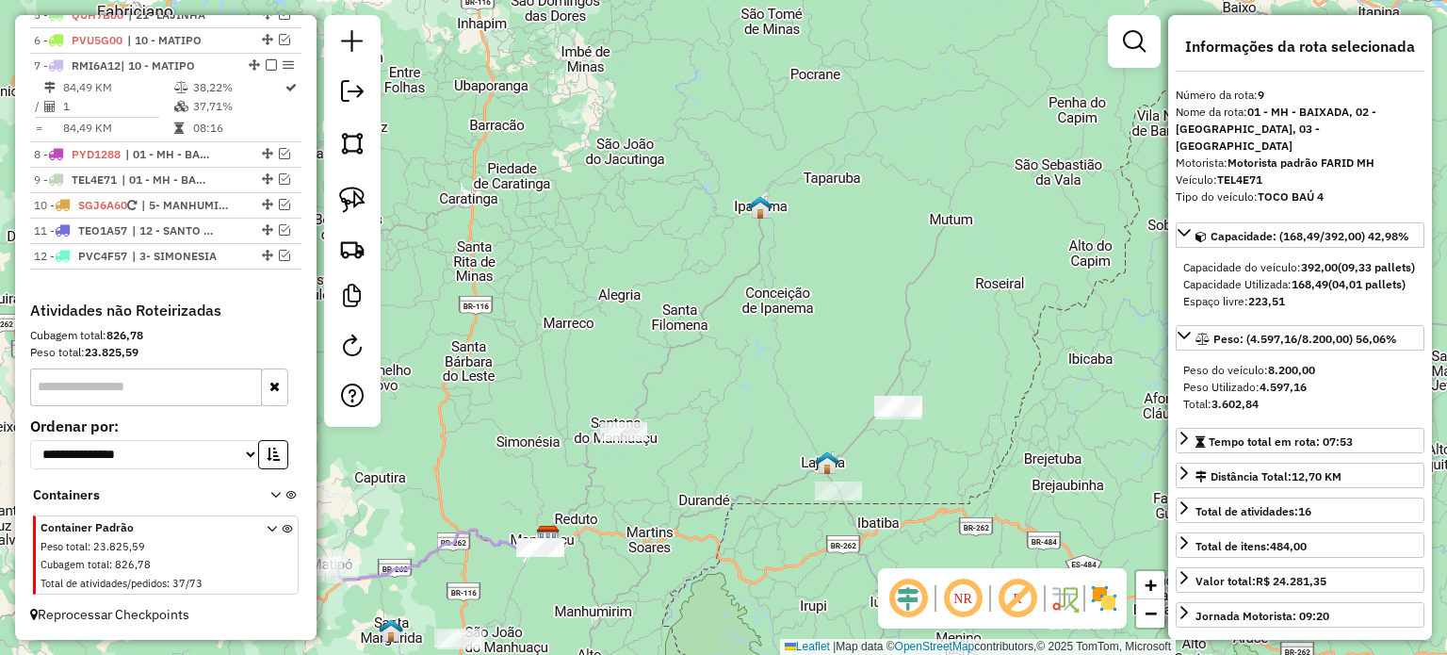
drag, startPoint x: 800, startPoint y: 414, endPoint x: 747, endPoint y: 452, distance: 65.4
click at [755, 451] on div "Janela de atendimento Grade de atendimento Capacidade Transportadoras Veículos …" at bounding box center [723, 327] width 1447 height 655
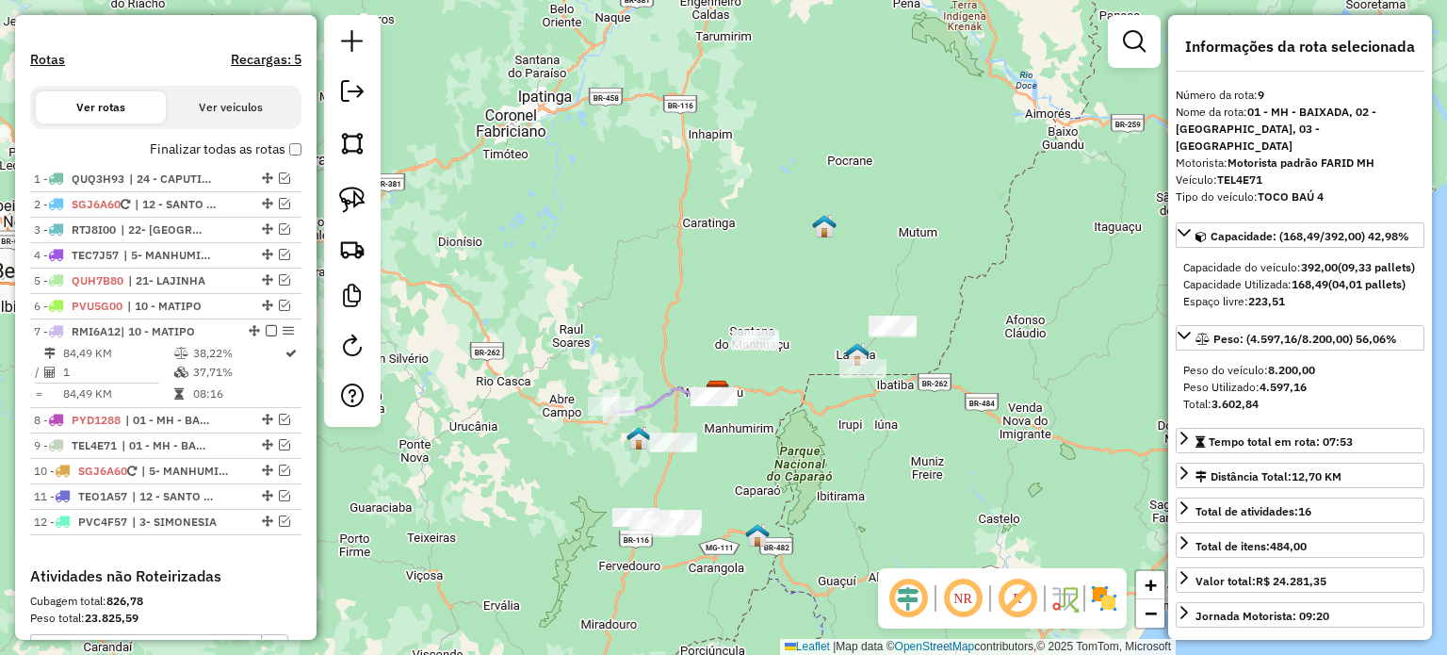
scroll to position [534, 0]
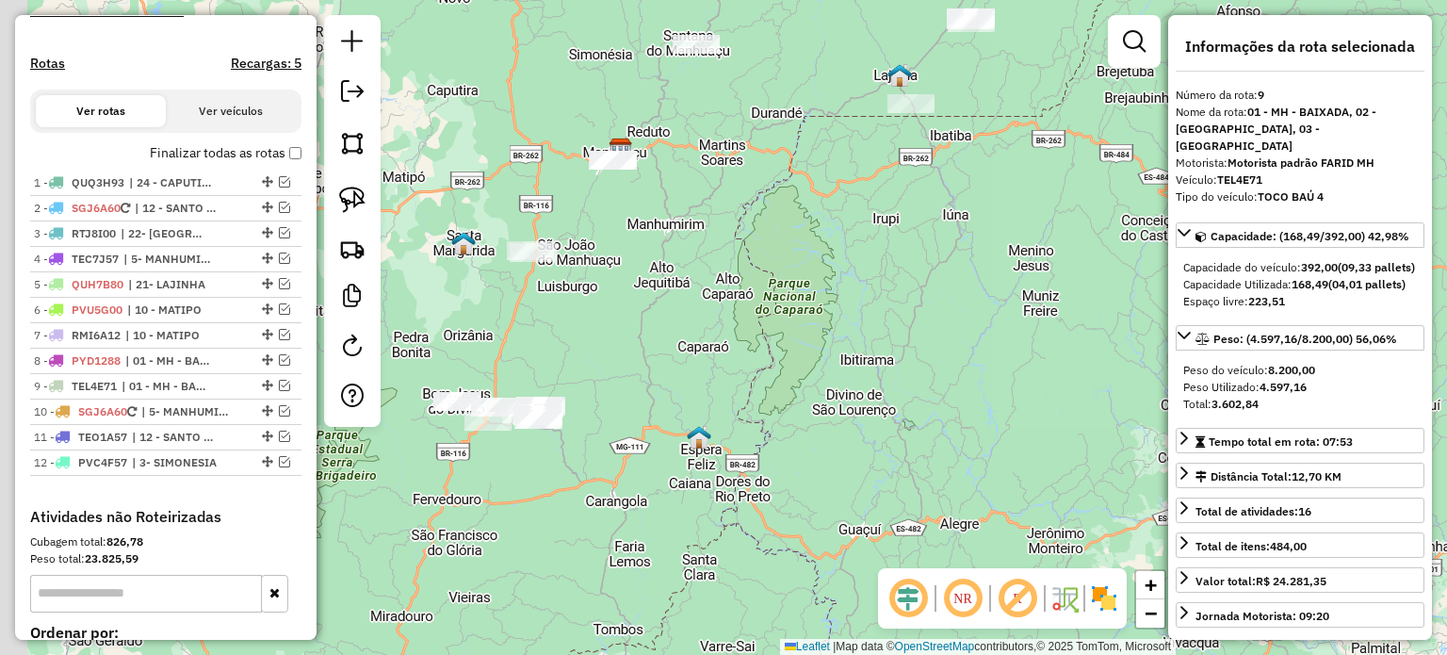
drag, startPoint x: 579, startPoint y: 399, endPoint x: 632, endPoint y: 383, distance: 55.1
click at [632, 383] on div "Janela de atendimento Grade de atendimento Capacidade Transportadoras Veículos …" at bounding box center [723, 327] width 1447 height 655
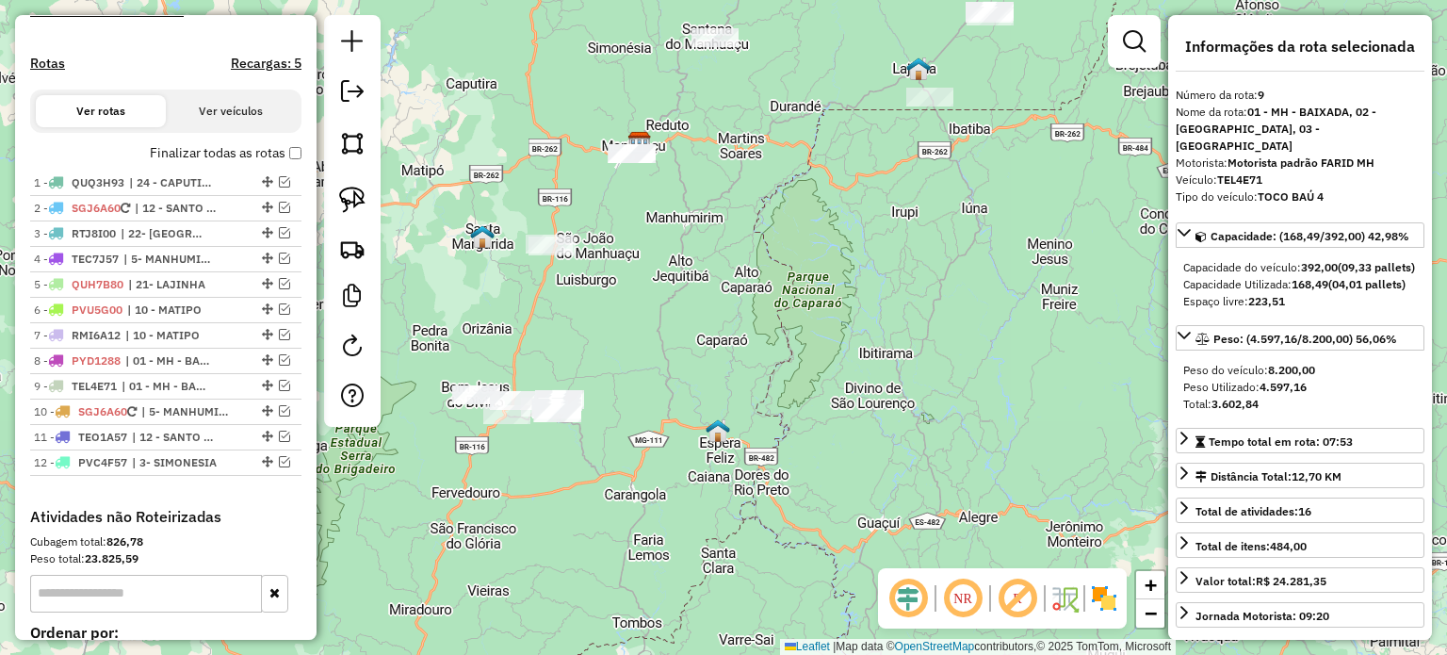
click at [663, 372] on div "Janela de atendimento Grade de atendimento Capacidade Transportadoras Veículos …" at bounding box center [723, 327] width 1447 height 655
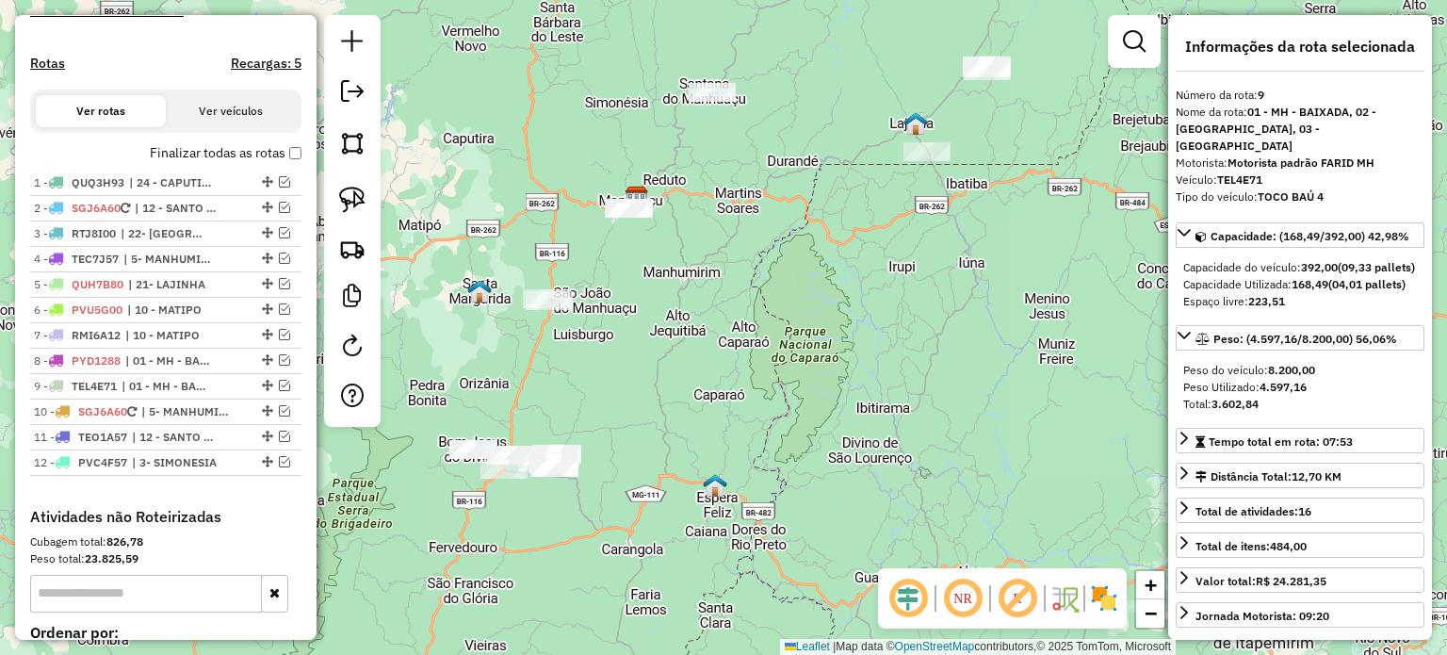
drag, startPoint x: 734, startPoint y: 161, endPoint x: 629, endPoint y: 317, distance: 187.3
click at [629, 317] on div "Janela de atendimento Grade de atendimento Capacidade Transportadoras Veículos …" at bounding box center [723, 327] width 1447 height 655
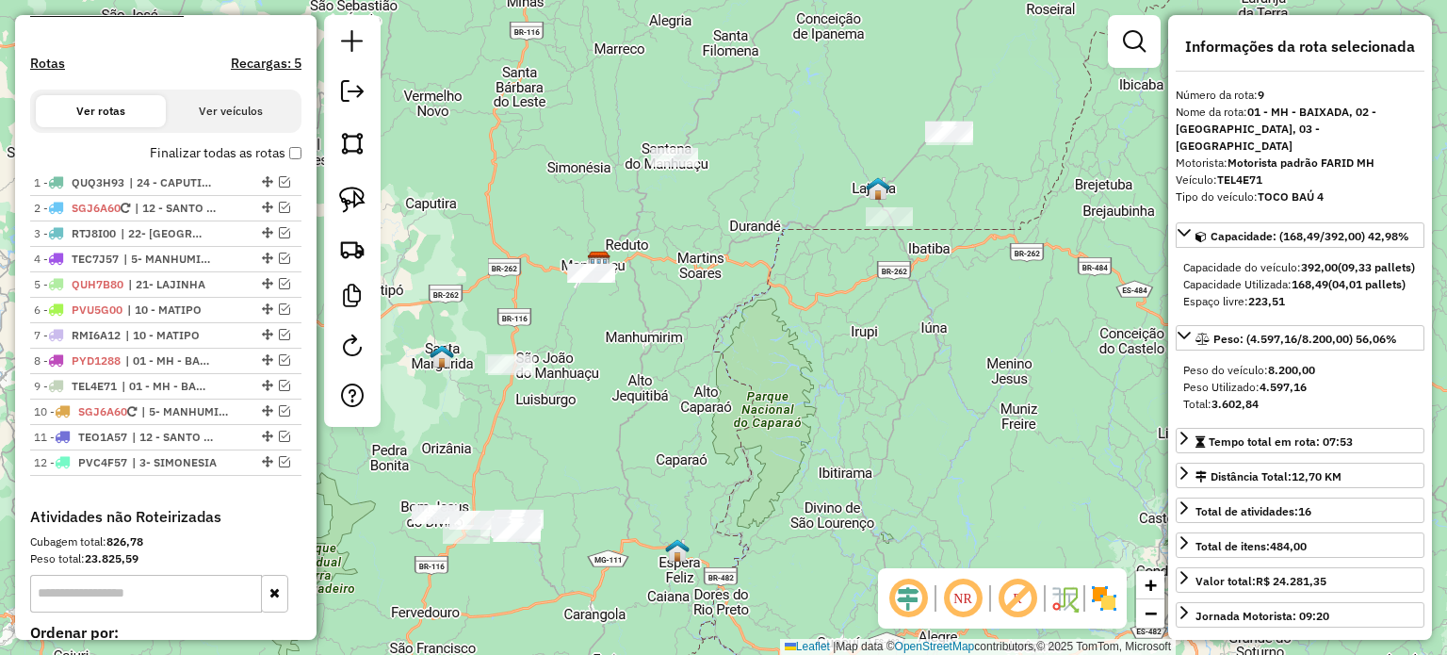
drag, startPoint x: 740, startPoint y: 178, endPoint x: 709, endPoint y: 214, distance: 47.4
click at [723, 218] on div "Janela de atendimento Grade de atendimento Capacidade Transportadoras Veículos …" at bounding box center [723, 327] width 1447 height 655
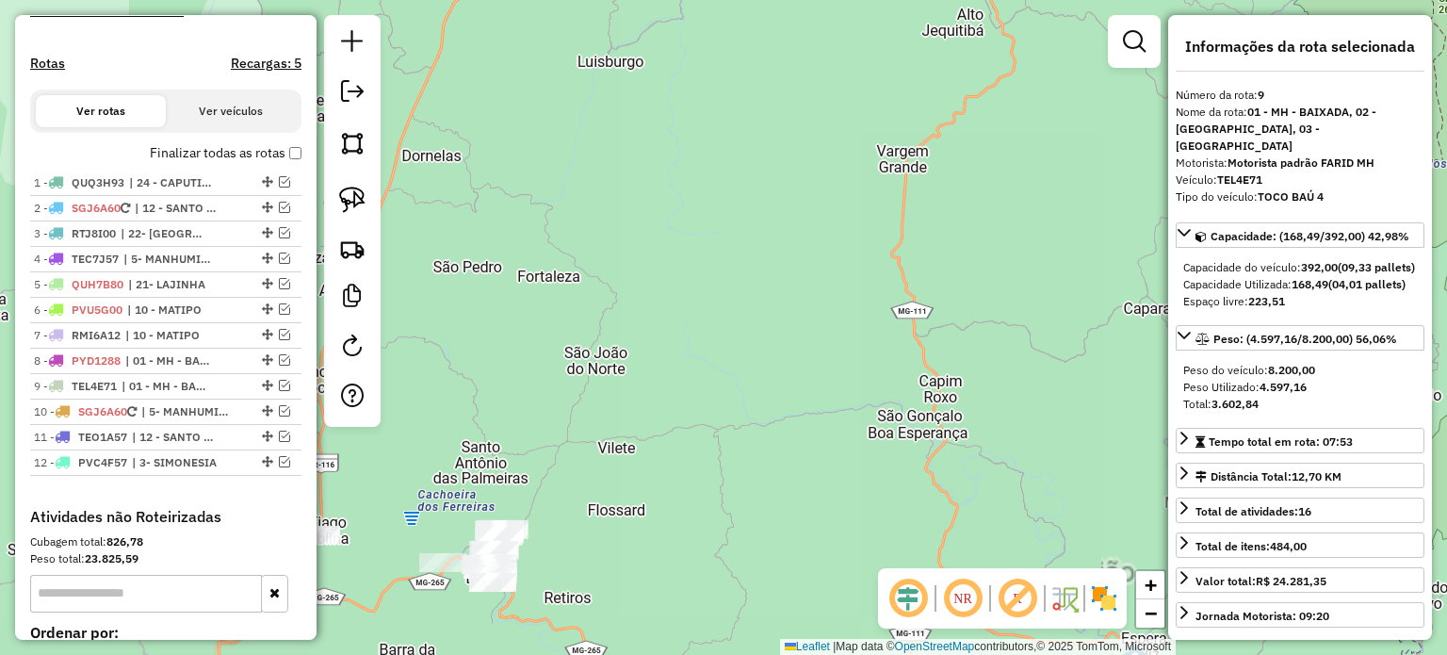
drag, startPoint x: 562, startPoint y: 557, endPoint x: 621, endPoint y: 431, distance: 138.2
click at [621, 431] on div "Janela de atendimento Grade de atendimento Capacidade Transportadoras Veículos …" at bounding box center [723, 327] width 1447 height 655
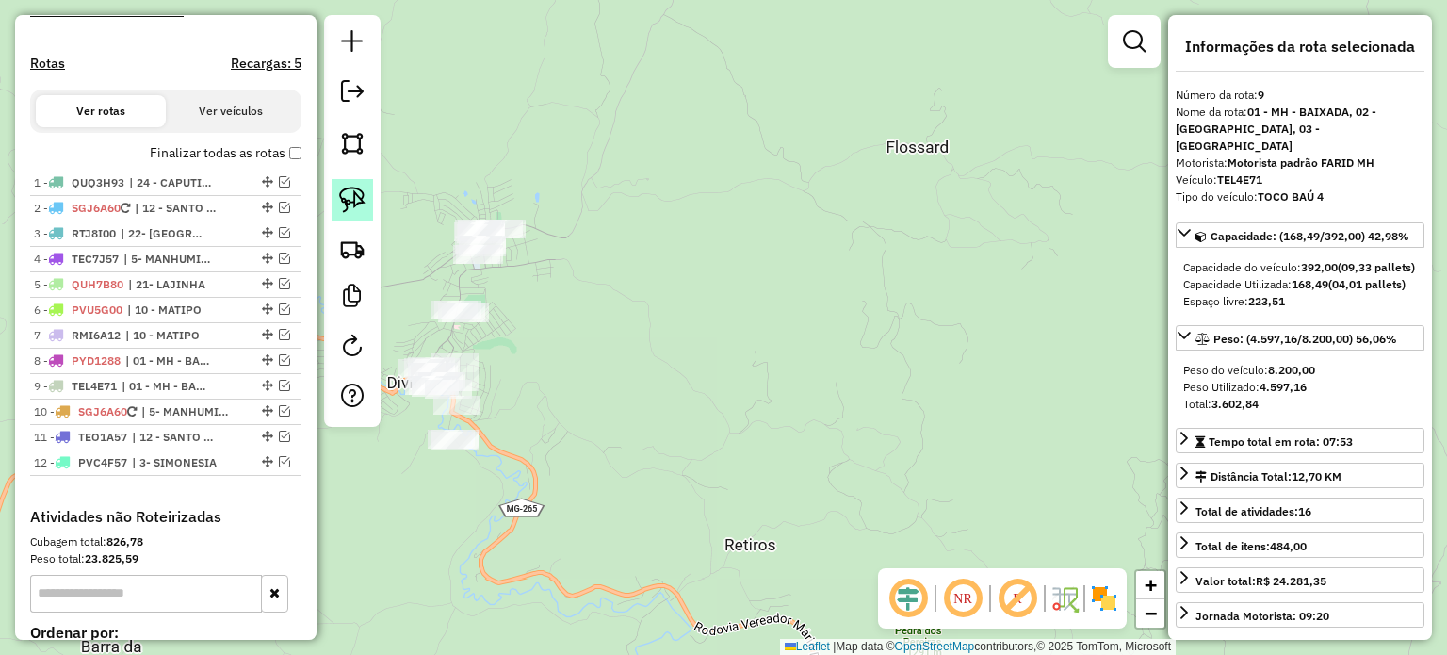
click at [356, 199] on img at bounding box center [352, 200] width 26 height 26
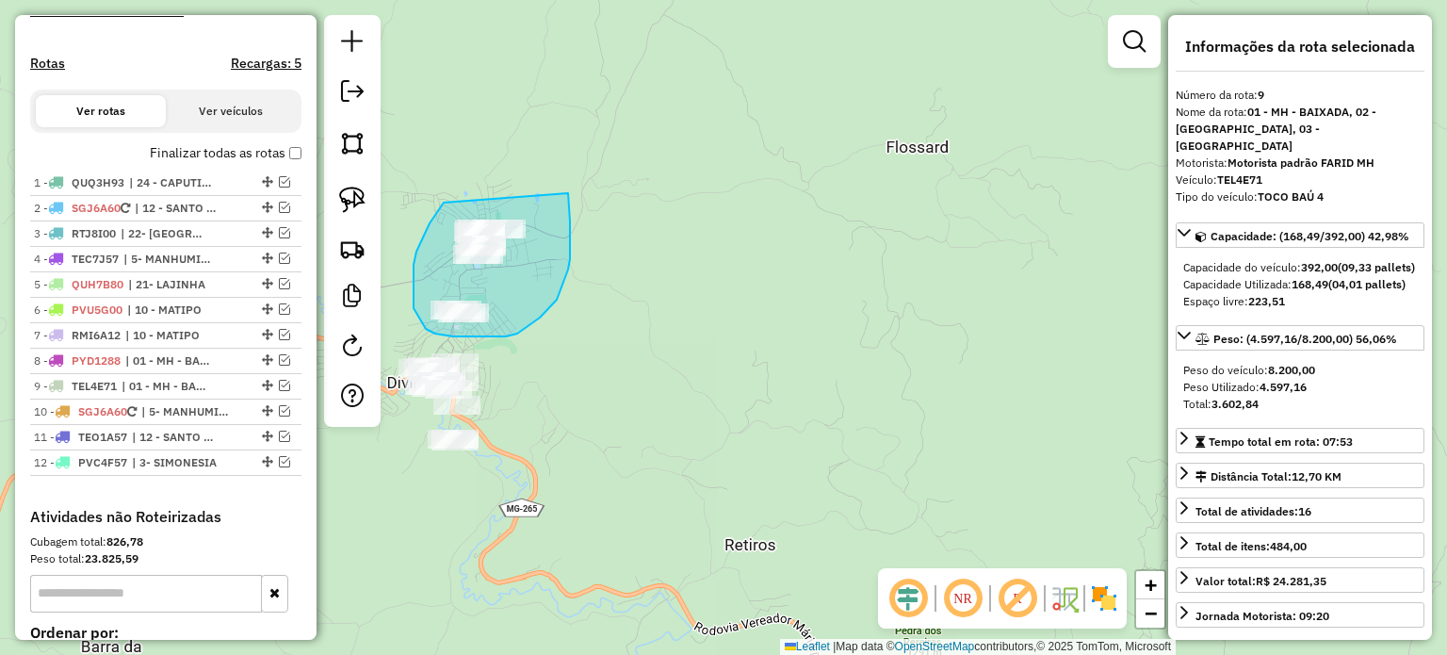
drag, startPoint x: 444, startPoint y: 203, endPoint x: 568, endPoint y: 188, distance: 125.1
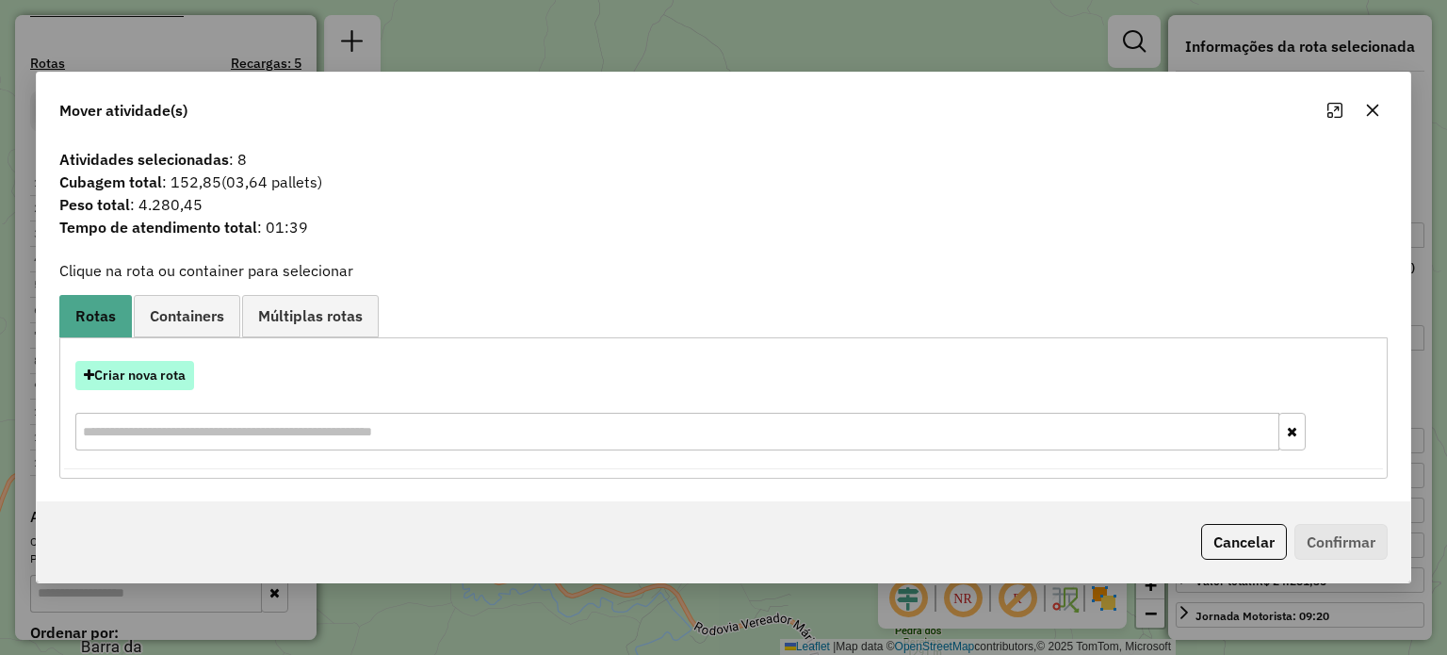
click at [158, 381] on button "Criar nova rota" at bounding box center [134, 375] width 119 height 29
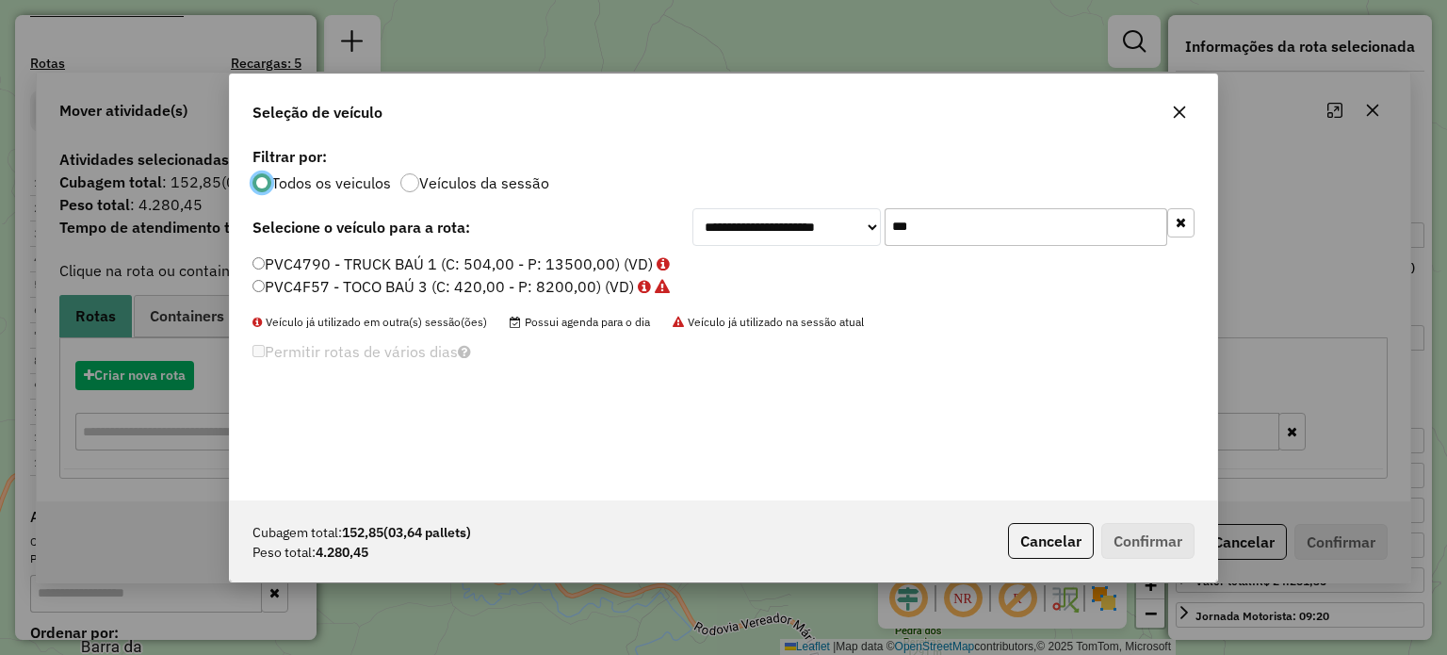
scroll to position [9, 6]
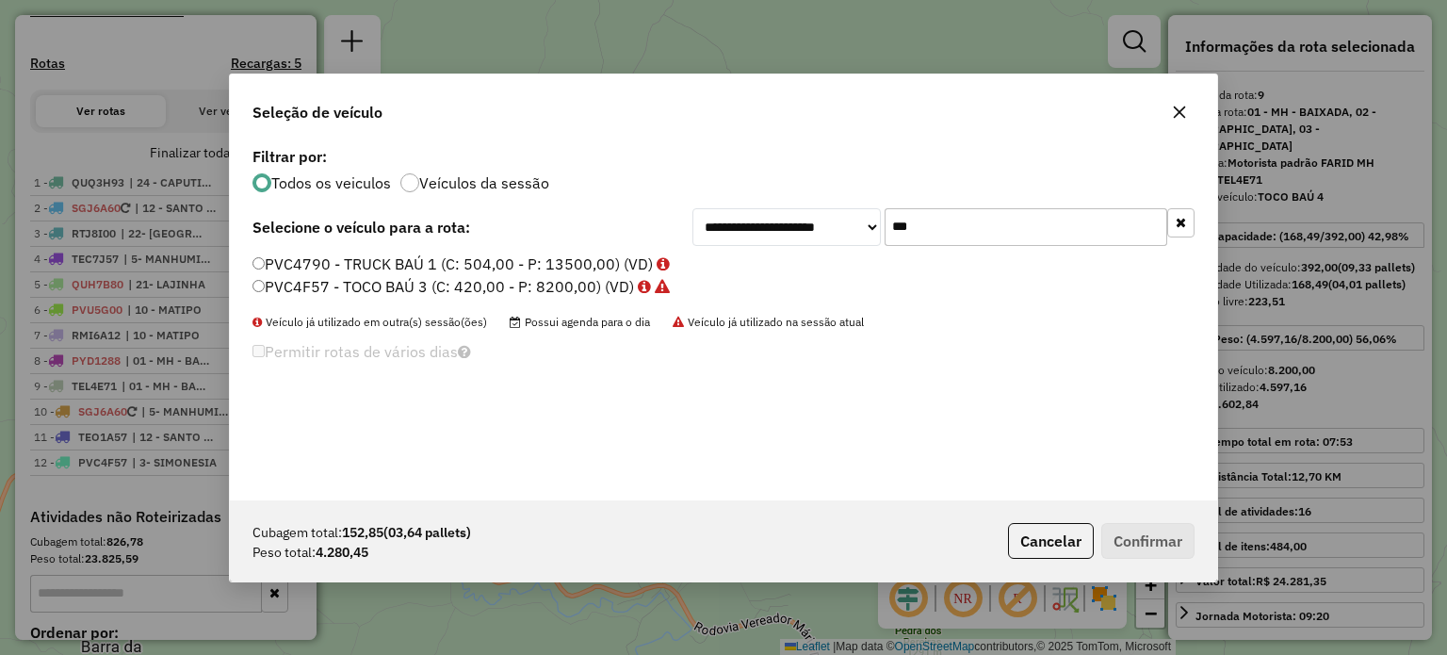
drag, startPoint x: 901, startPoint y: 233, endPoint x: 862, endPoint y: 233, distance: 38.6
click at [862, 233] on div "**********" at bounding box center [943, 227] width 502 height 38
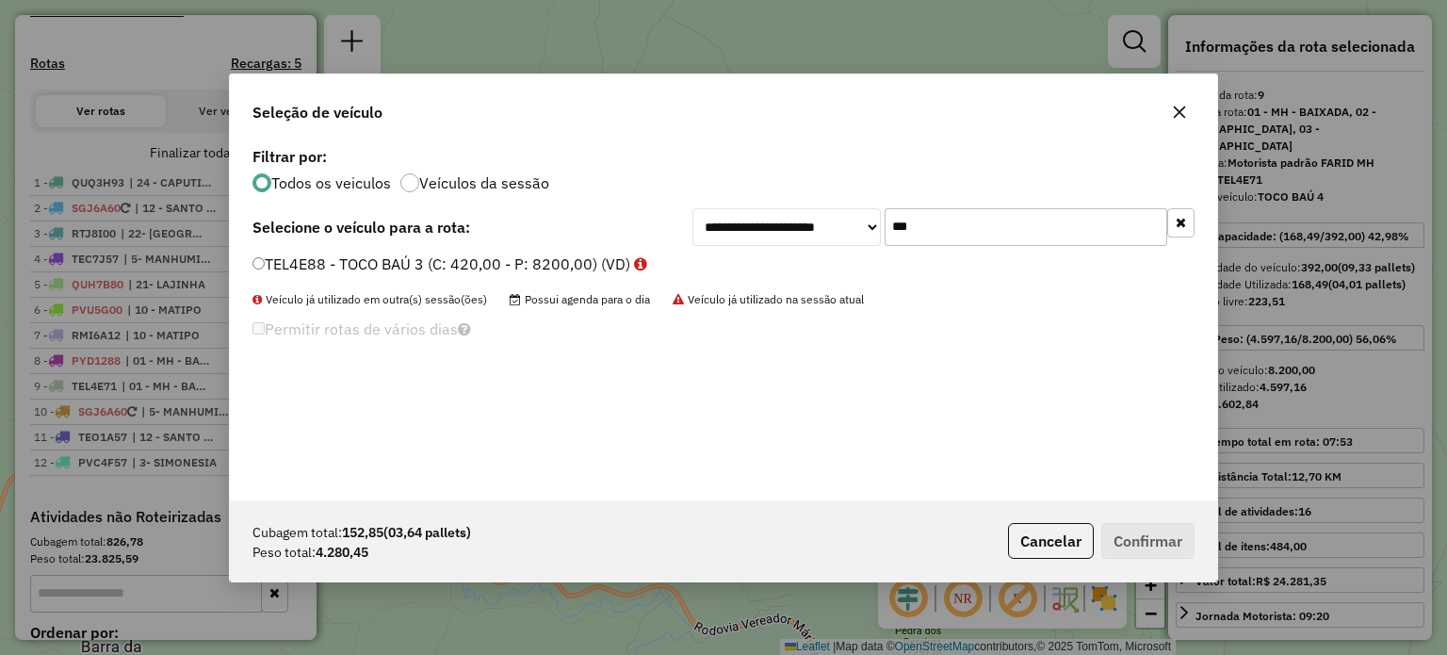
type input "***"
click at [499, 270] on label "TEL4E88 - TOCO BAÚ 3 (C: 420,00 - P: 8200,00) (VD)" at bounding box center [449, 263] width 395 height 23
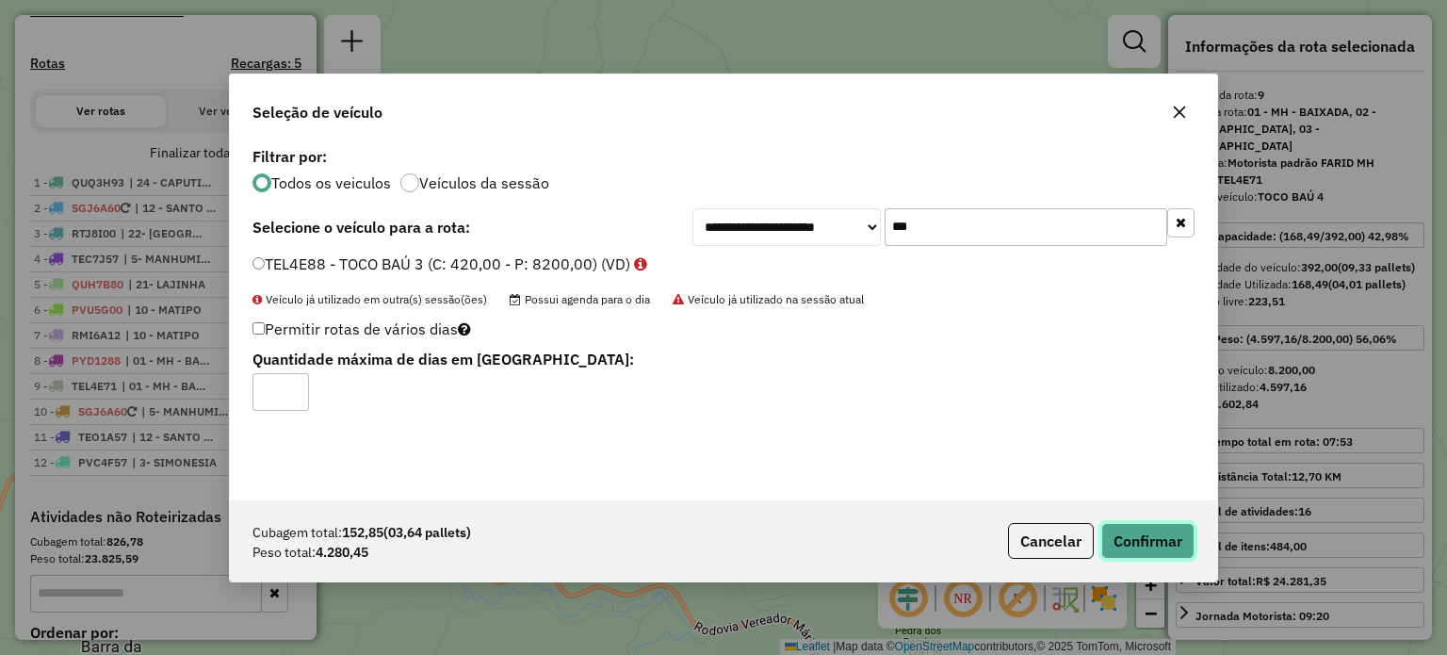
click at [1172, 541] on button "Confirmar" at bounding box center [1147, 541] width 93 height 36
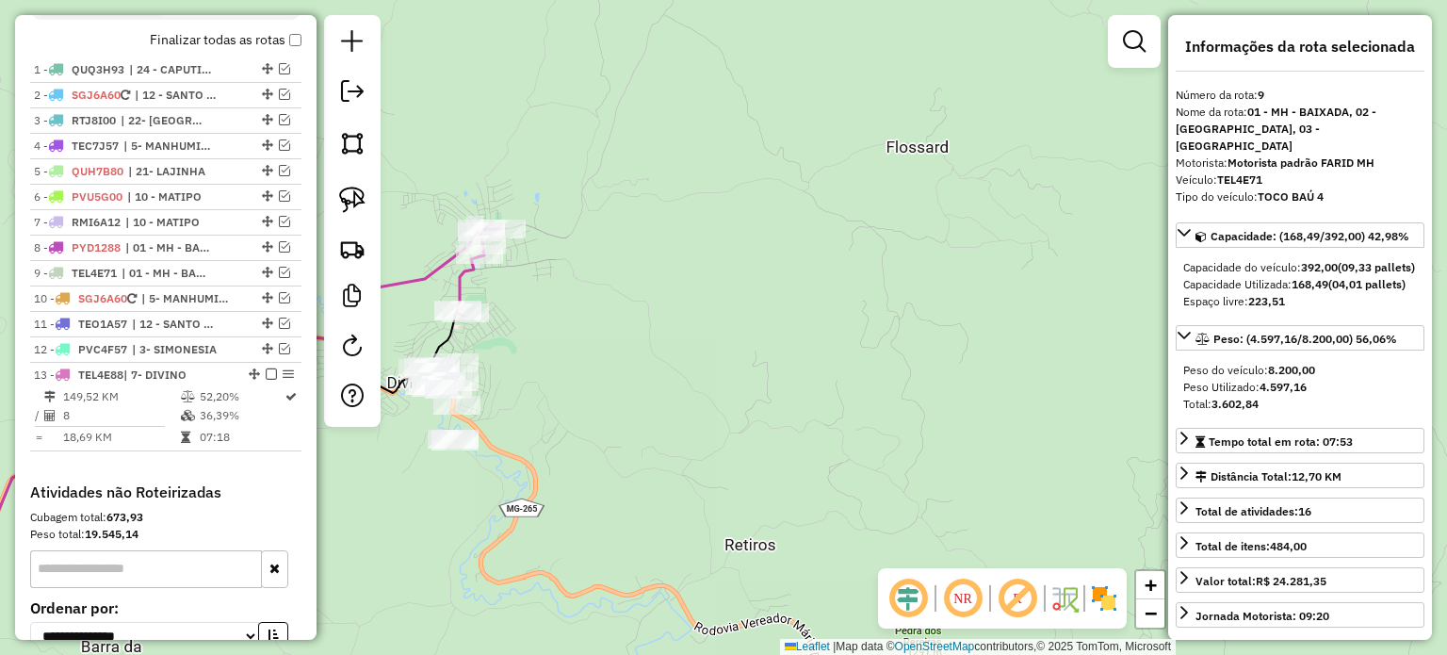
scroll to position [842, 0]
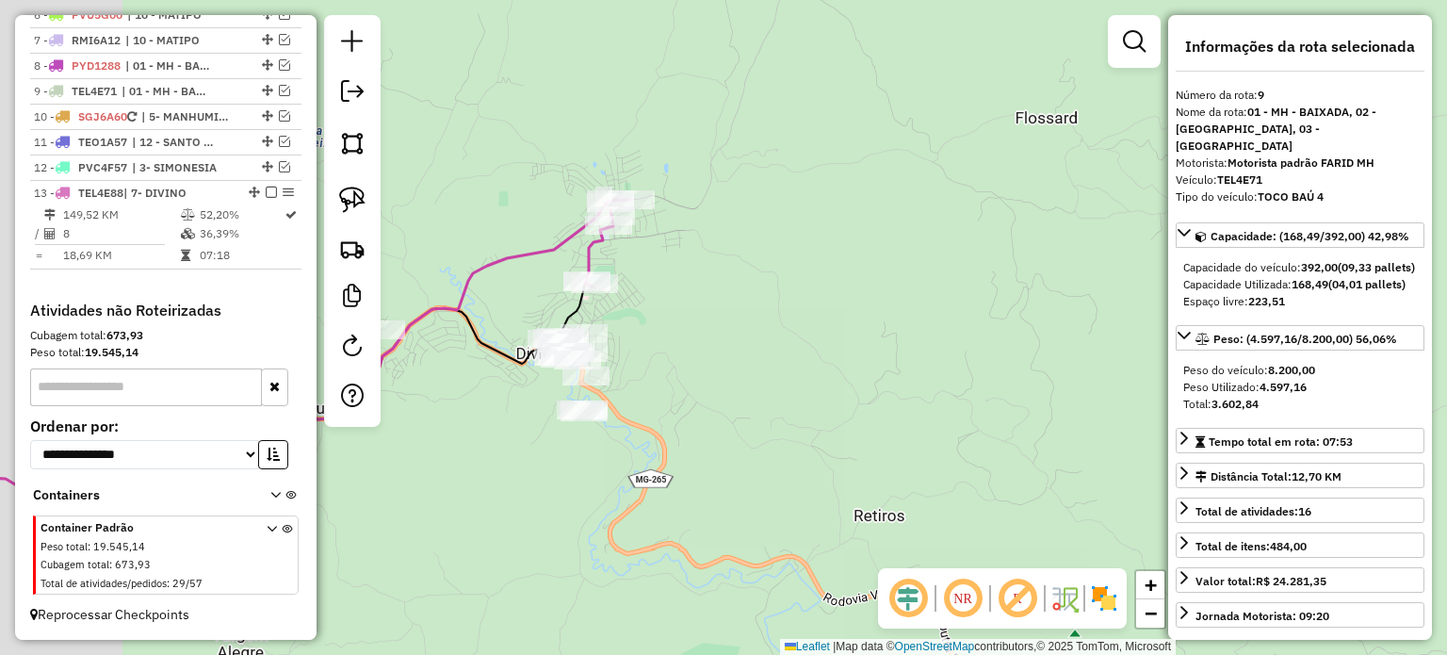
drag, startPoint x: 652, startPoint y: 357, endPoint x: 837, endPoint y: 323, distance: 188.7
click at [837, 323] on div "Janela de atendimento Grade de atendimento Capacidade Transportadoras Veículos …" at bounding box center [723, 327] width 1447 height 655
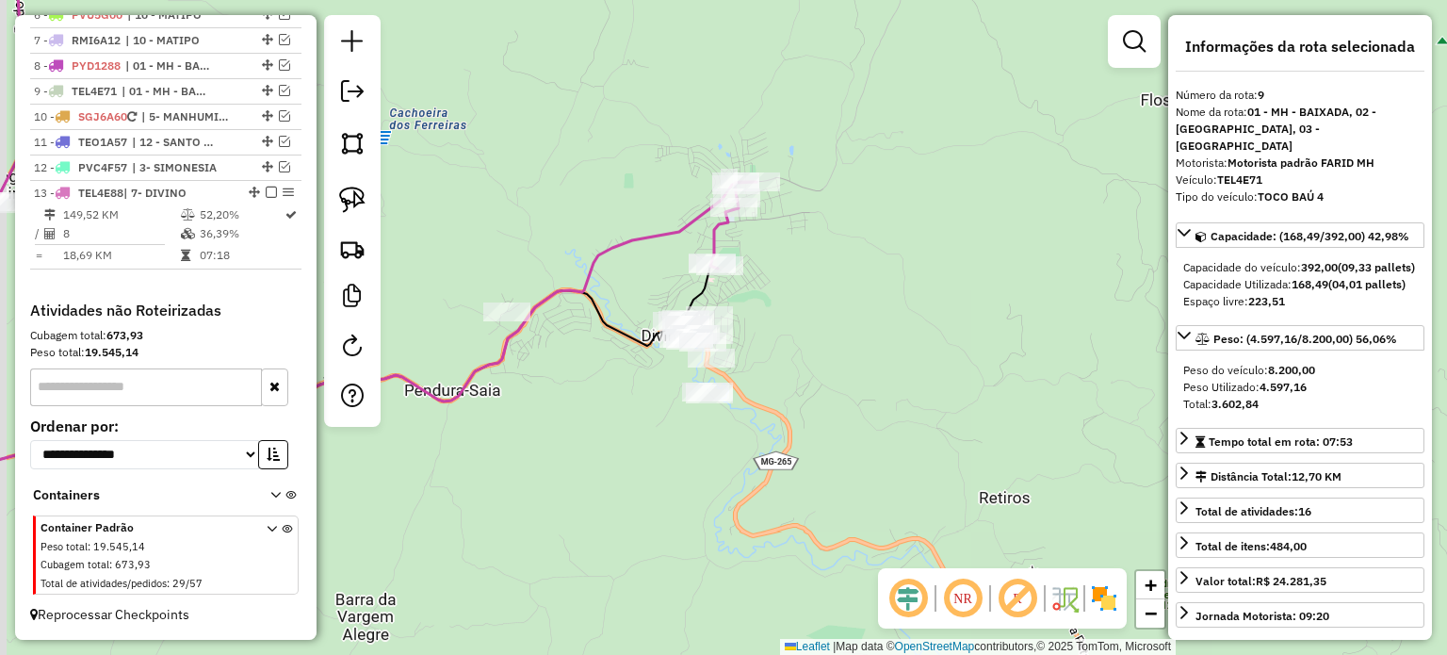
click at [789, 312] on div "Janela de atendimento Grade de atendimento Capacidade Transportadoras Veículos …" at bounding box center [723, 327] width 1447 height 655
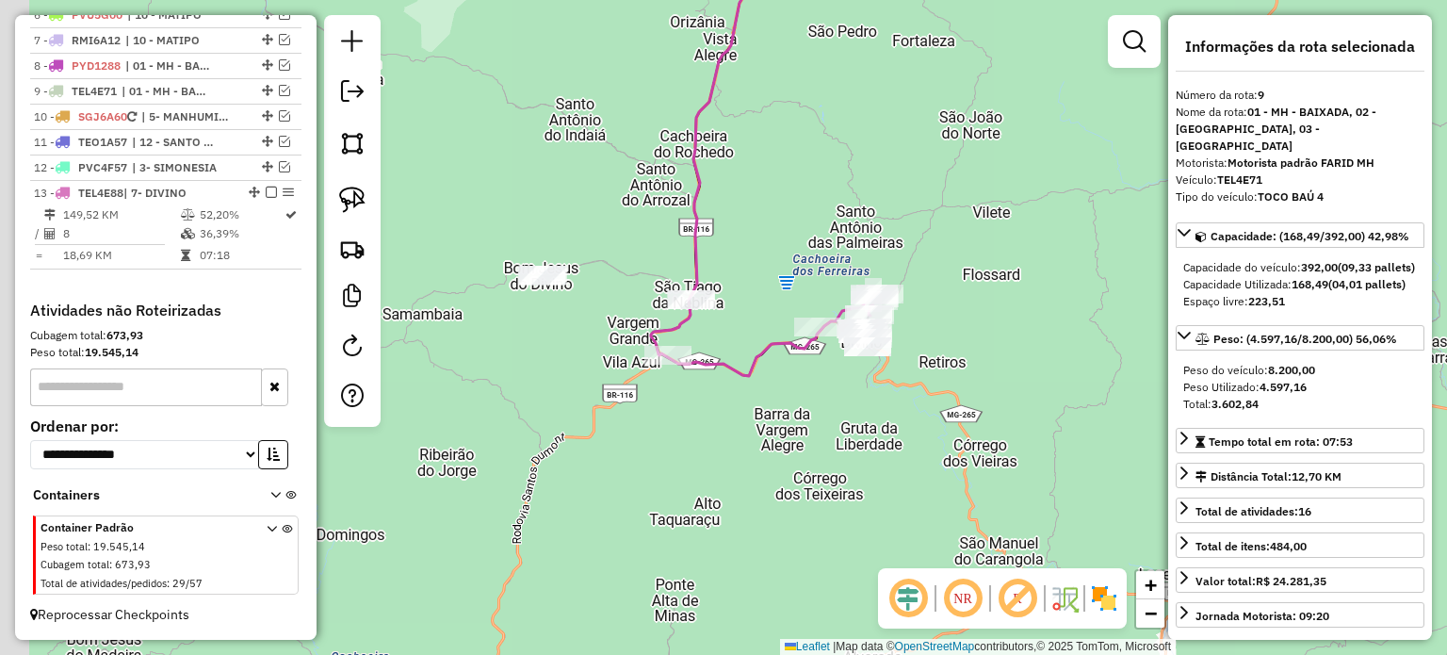
drag, startPoint x: 714, startPoint y: 372, endPoint x: 849, endPoint y: 392, distance: 136.2
click at [849, 392] on div "Janela de atendimento Grade de atendimento Capacidade Transportadoras Veículos …" at bounding box center [723, 327] width 1447 height 655
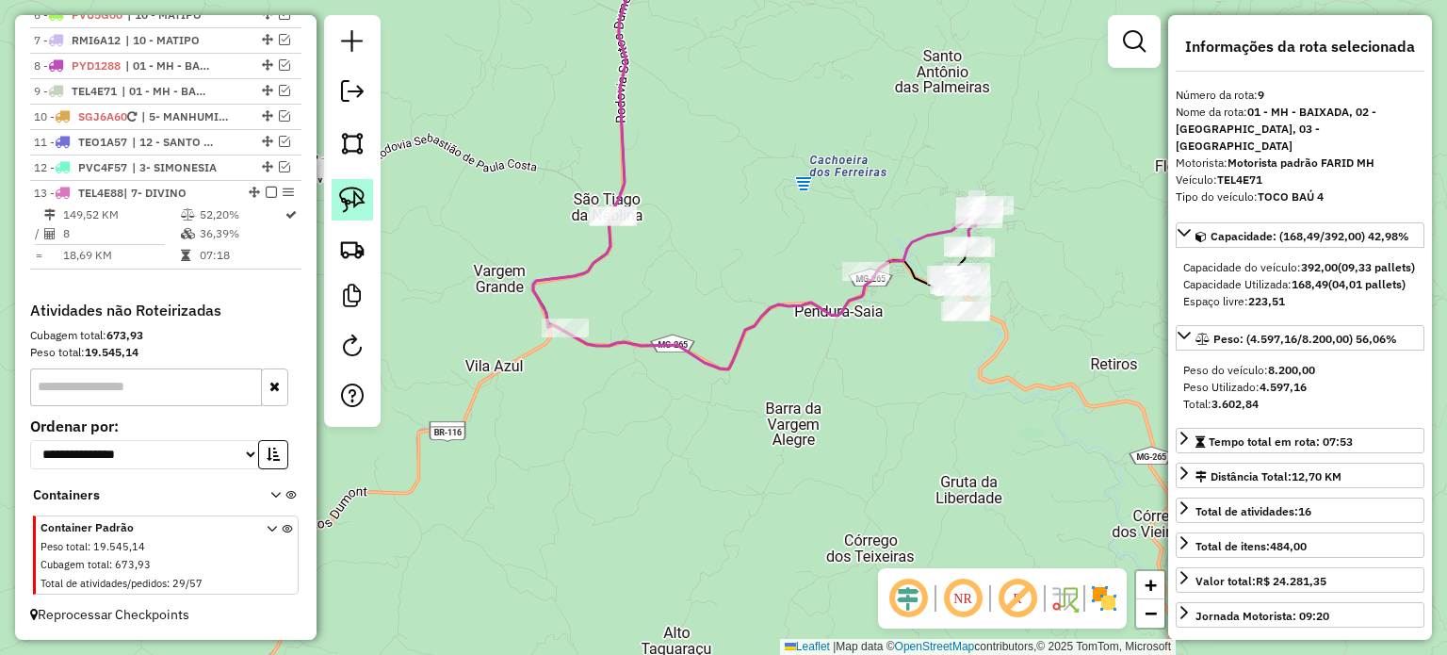
click at [362, 197] on img at bounding box center [352, 200] width 26 height 26
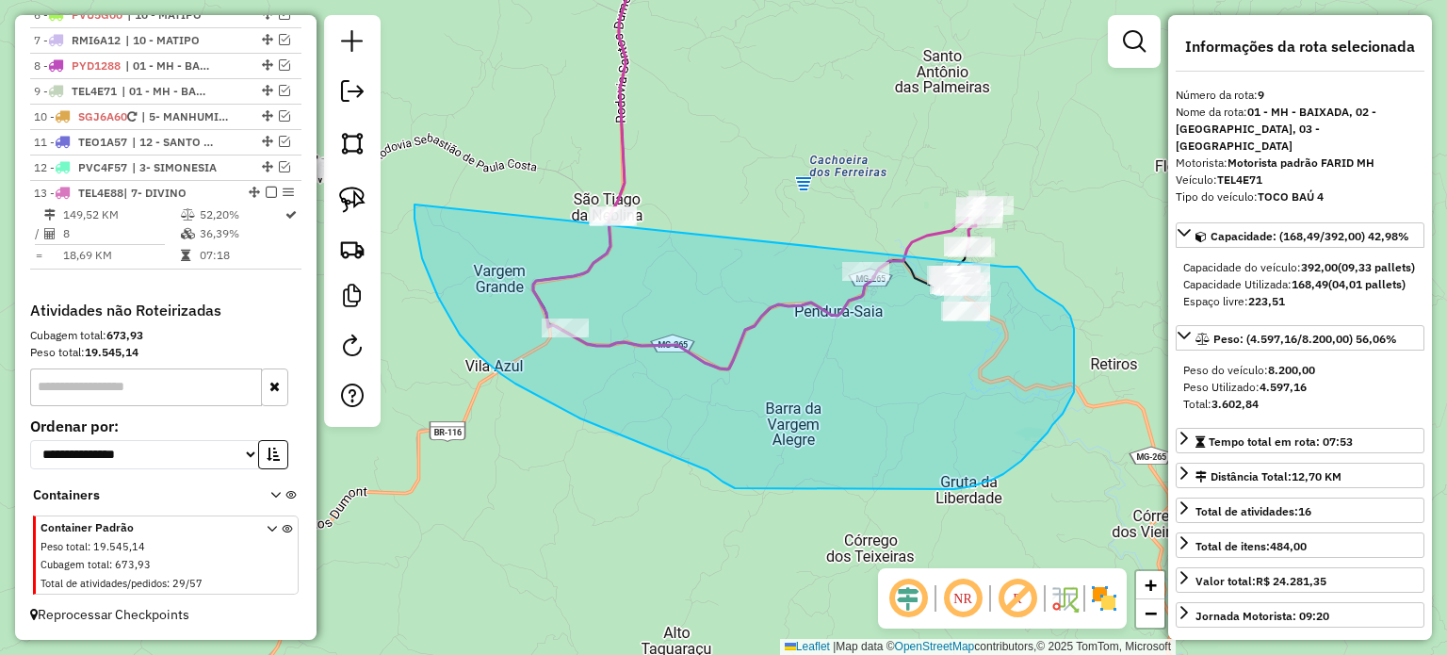
drag, startPoint x: 438, startPoint y: 297, endPoint x: 1004, endPoint y: 267, distance: 567.0
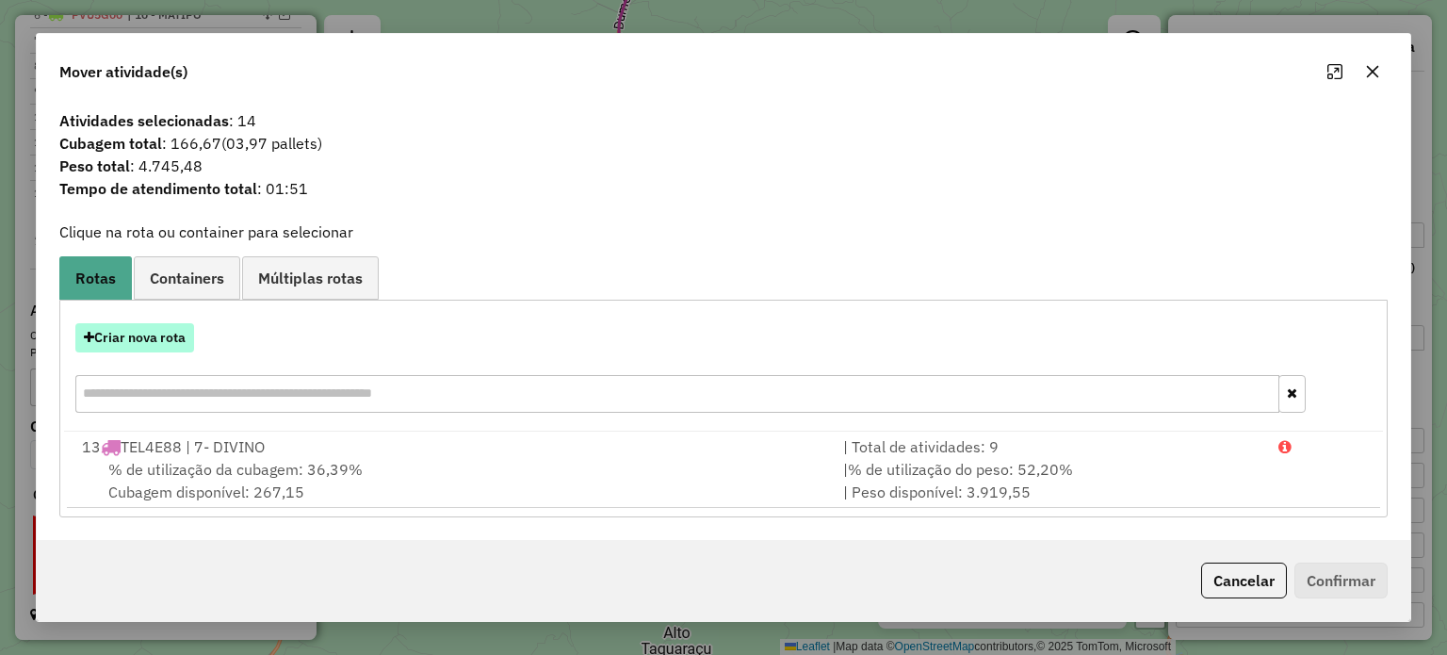
click at [154, 338] on button "Criar nova rota" at bounding box center [134, 337] width 119 height 29
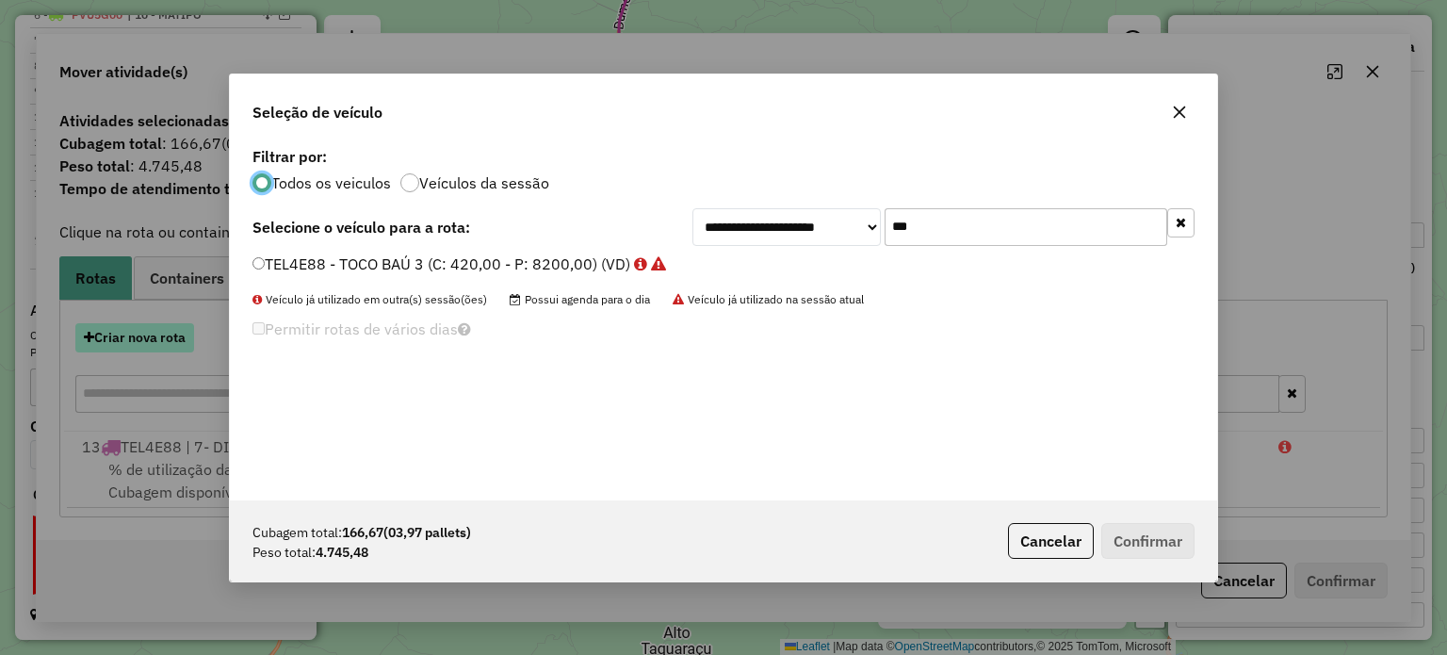
scroll to position [9, 6]
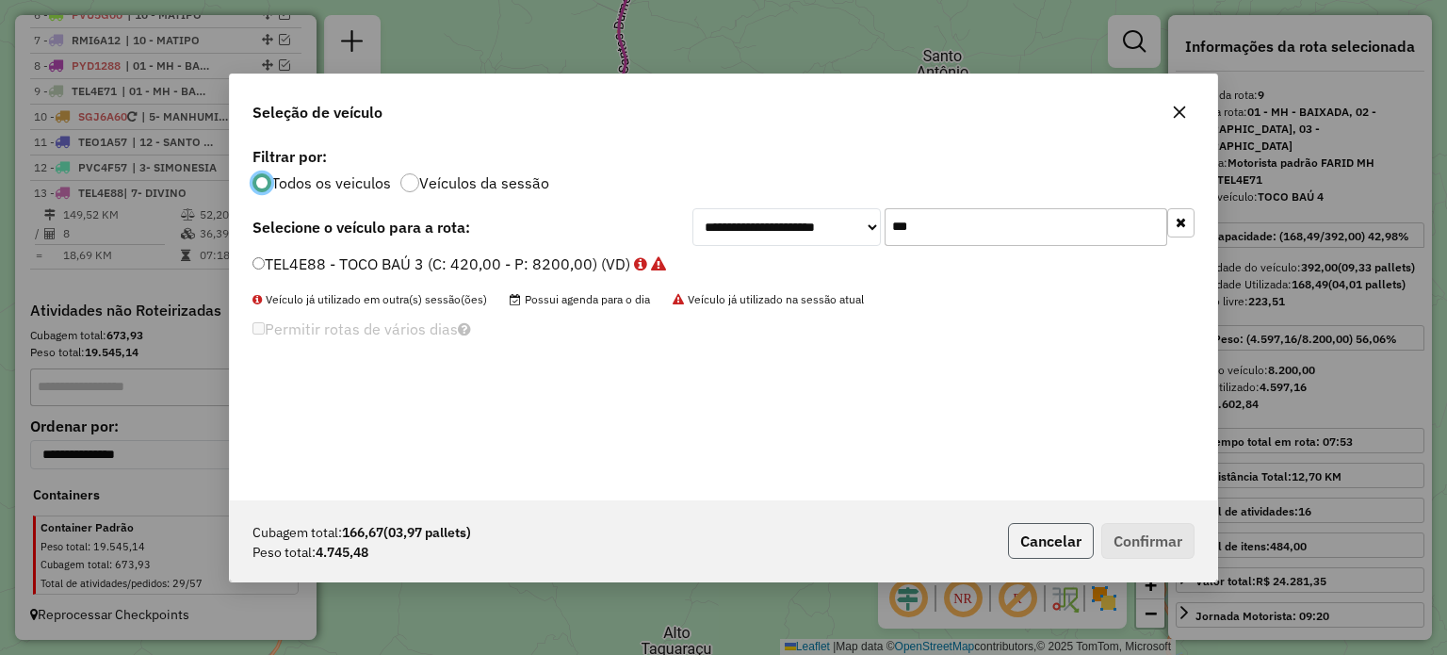
click at [1049, 529] on button "Cancelar" at bounding box center [1051, 541] width 86 height 36
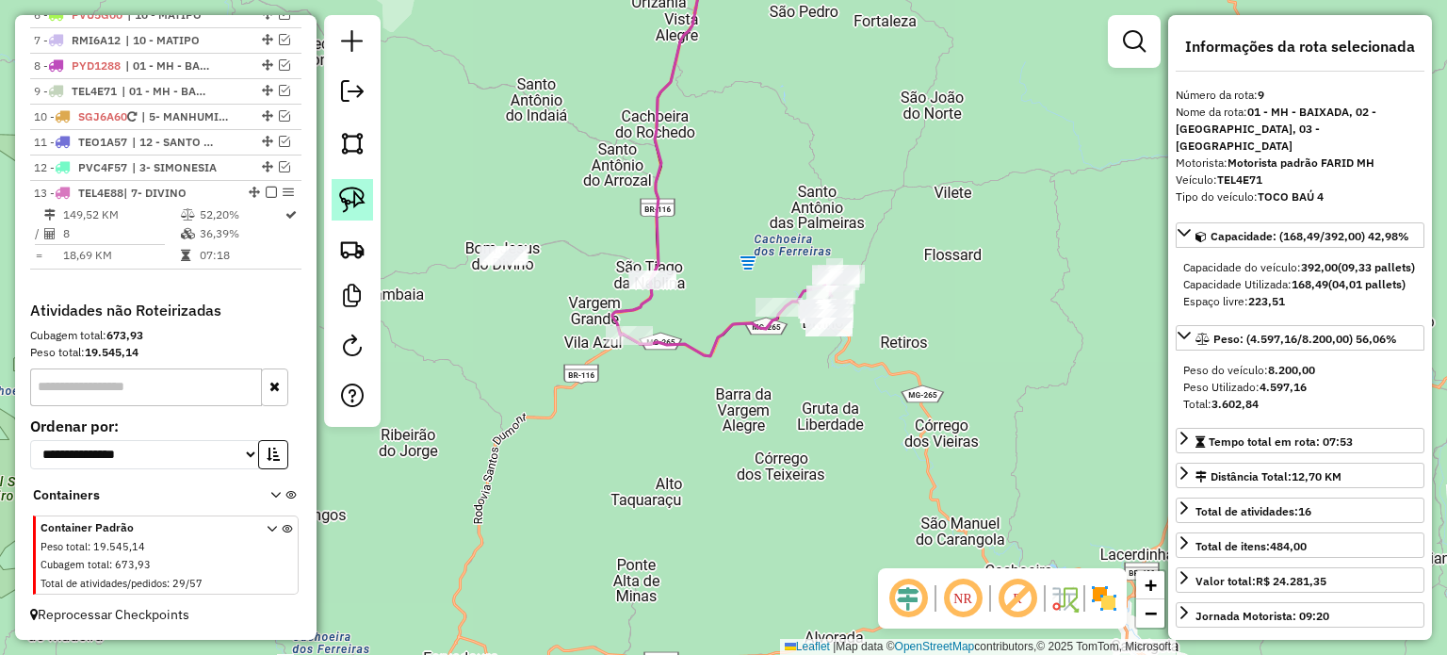
click at [358, 199] on img at bounding box center [352, 200] width 26 height 26
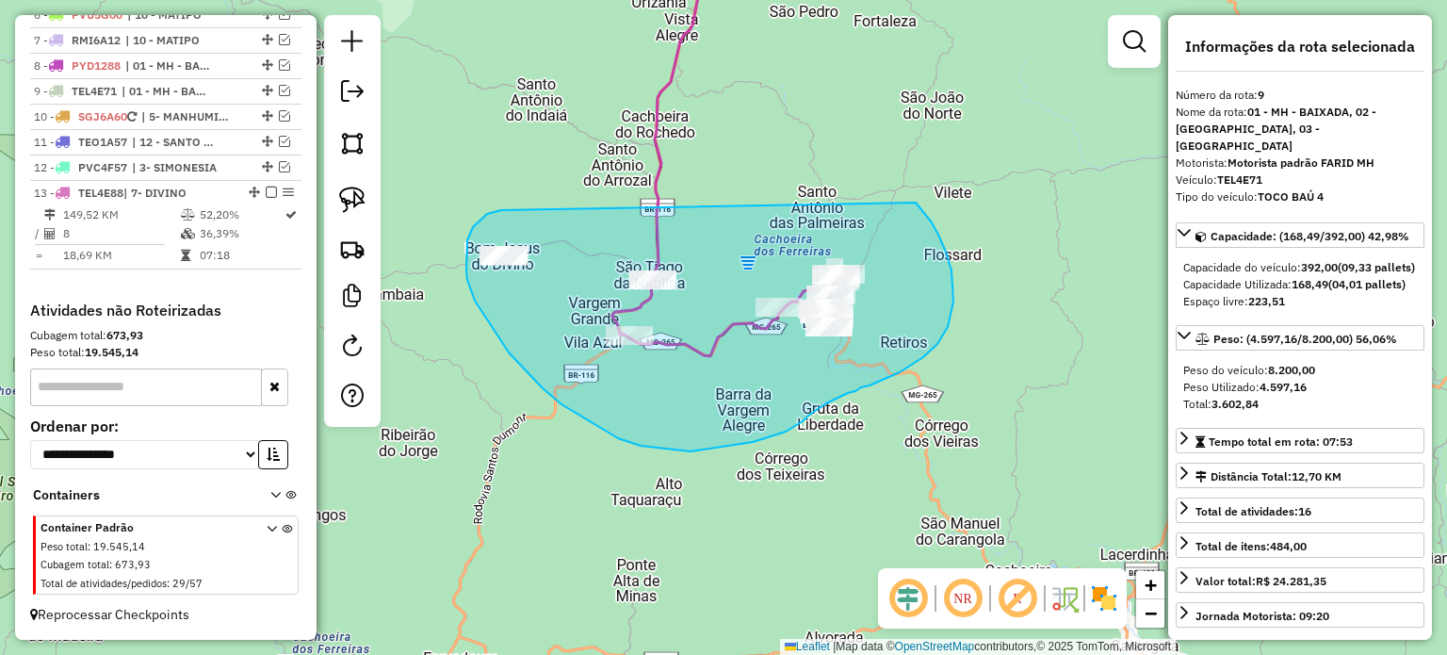
drag, startPoint x: 501, startPoint y: 210, endPoint x: 910, endPoint y: 206, distance: 408.9
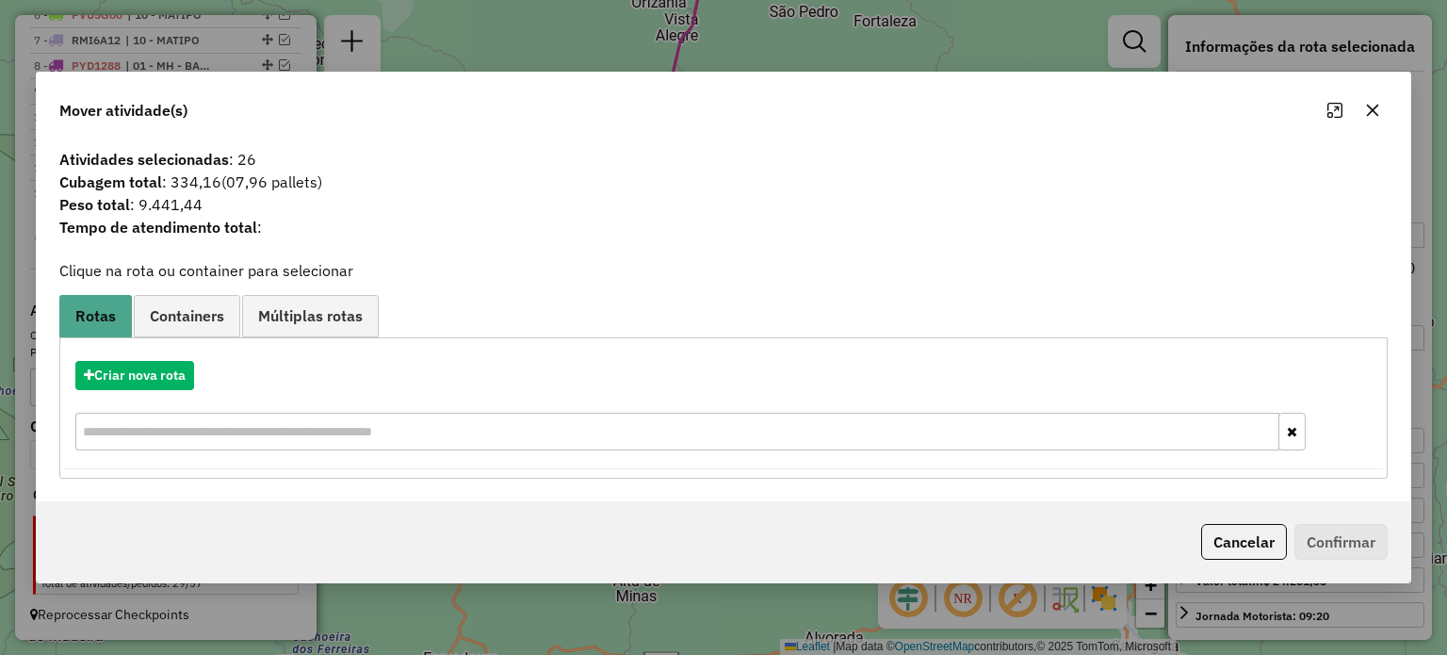
drag, startPoint x: 1239, startPoint y: 539, endPoint x: 1211, endPoint y: 538, distance: 28.3
click at [1237, 540] on button "Cancelar" at bounding box center [1244, 542] width 86 height 36
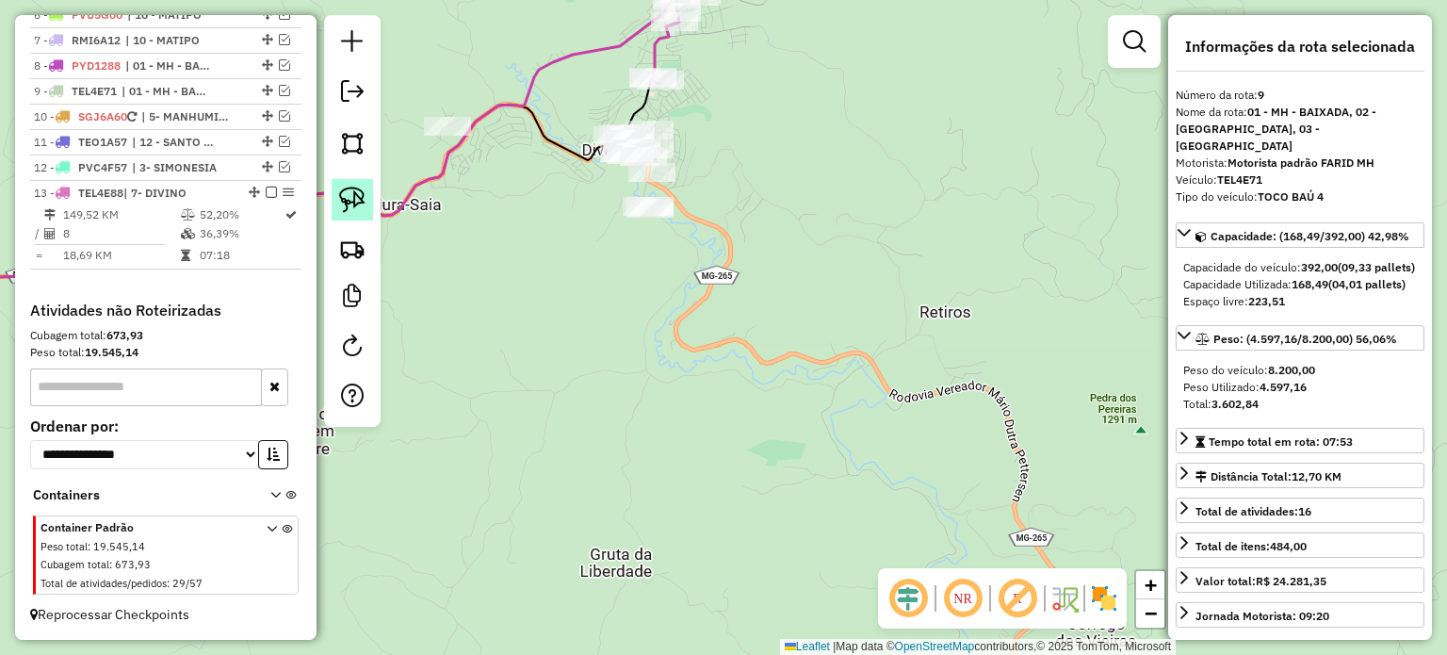
drag, startPoint x: 347, startPoint y: 199, endPoint x: 450, endPoint y: 210, distance: 104.2
click at [347, 199] on img at bounding box center [352, 200] width 26 height 26
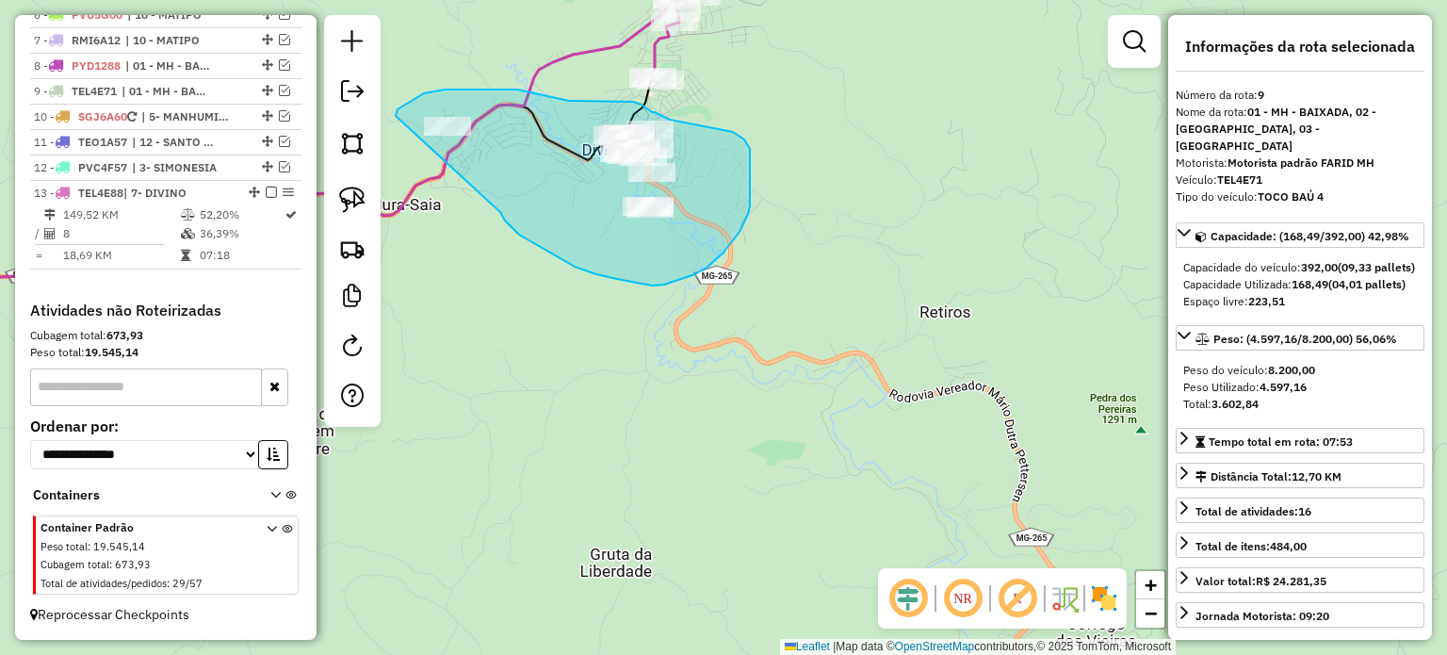
drag, startPoint x: 575, startPoint y: 267, endPoint x: 396, endPoint y: 116, distance: 234.0
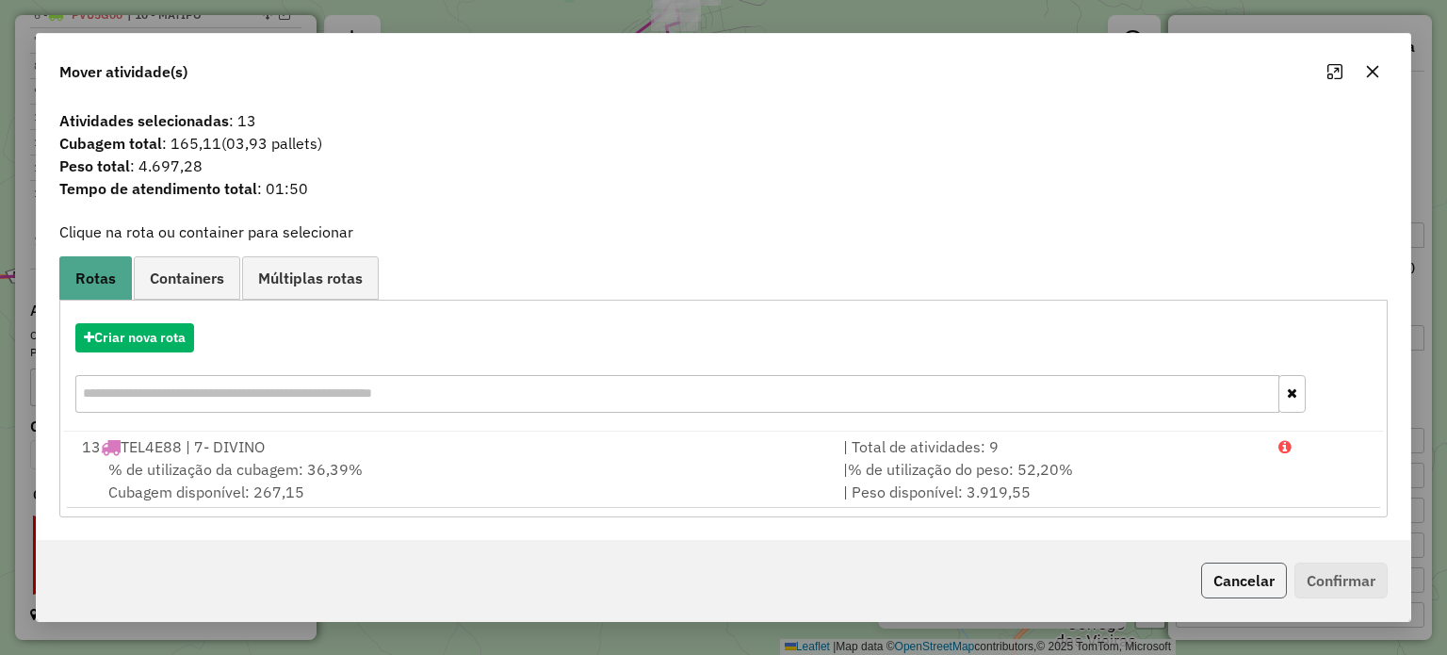
click at [1251, 574] on button "Cancelar" at bounding box center [1244, 580] width 86 height 36
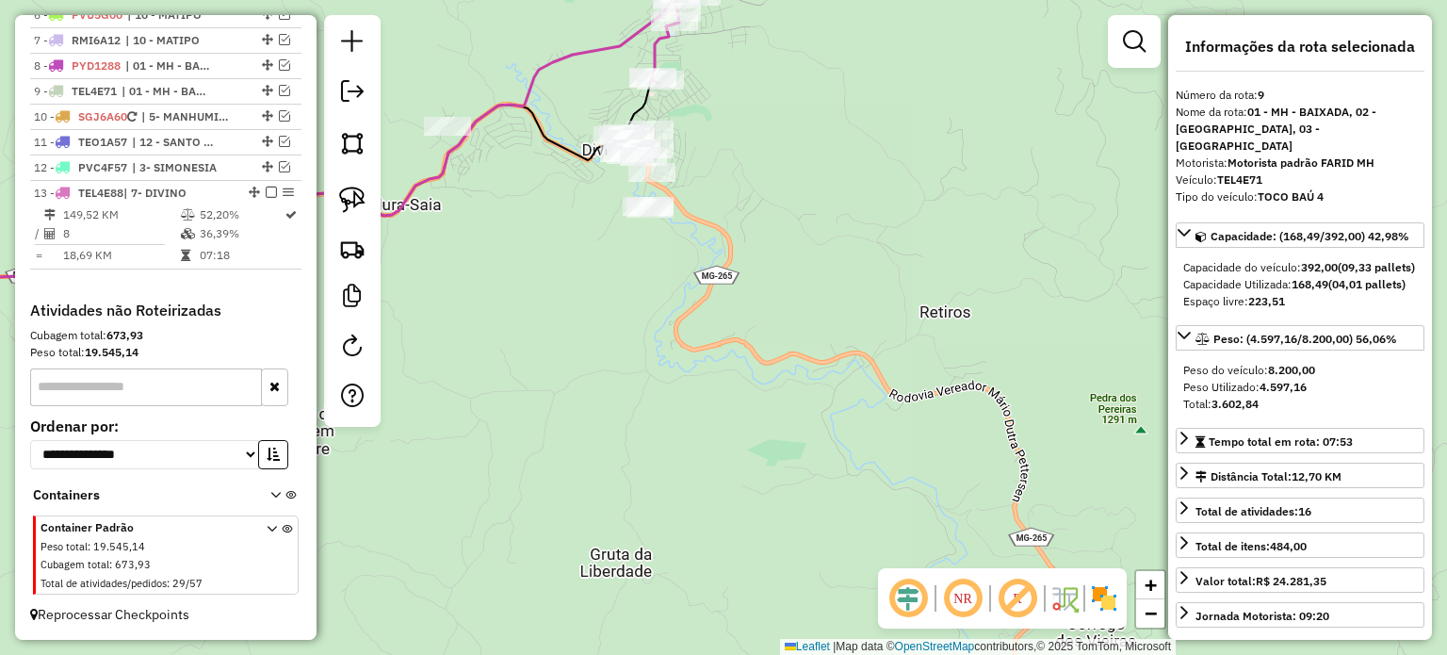
click at [871, 304] on div "Janela de atendimento Grade de atendimento Capacidade Transportadoras Veículos …" at bounding box center [723, 327] width 1447 height 655
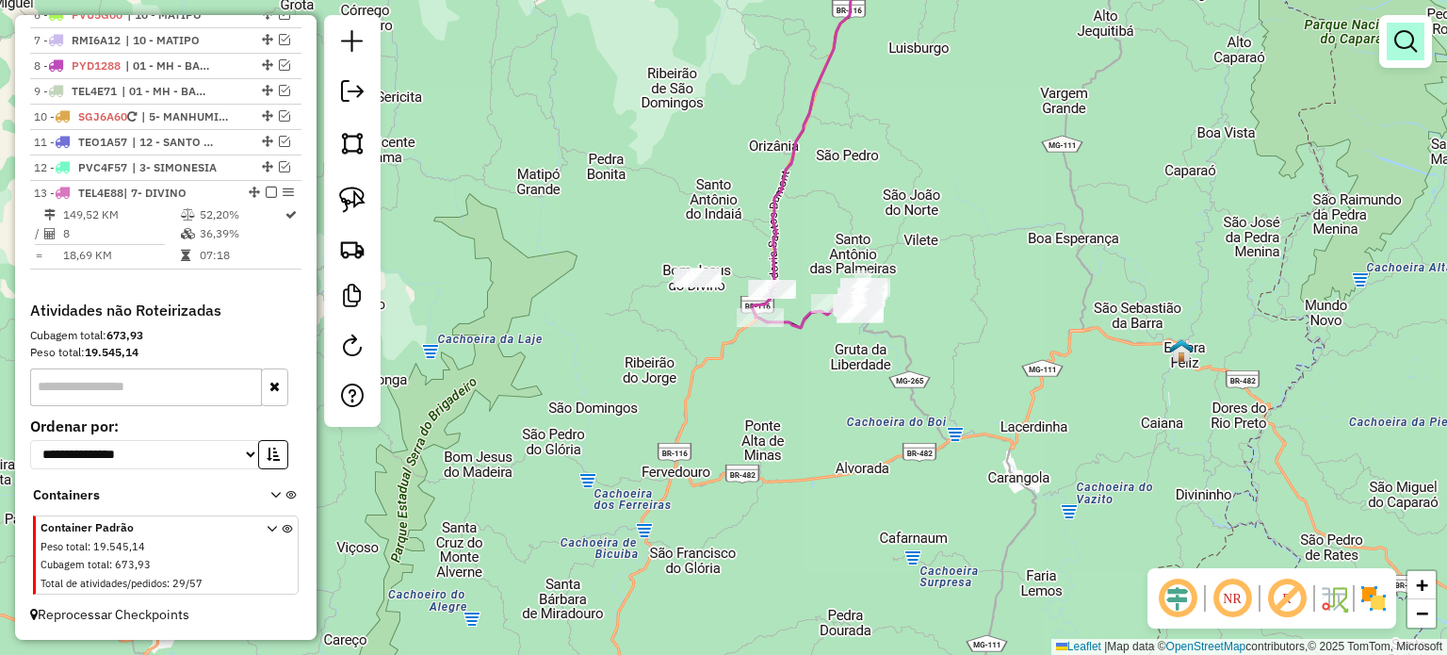
click at [1406, 49] on em at bounding box center [1405, 41] width 23 height 23
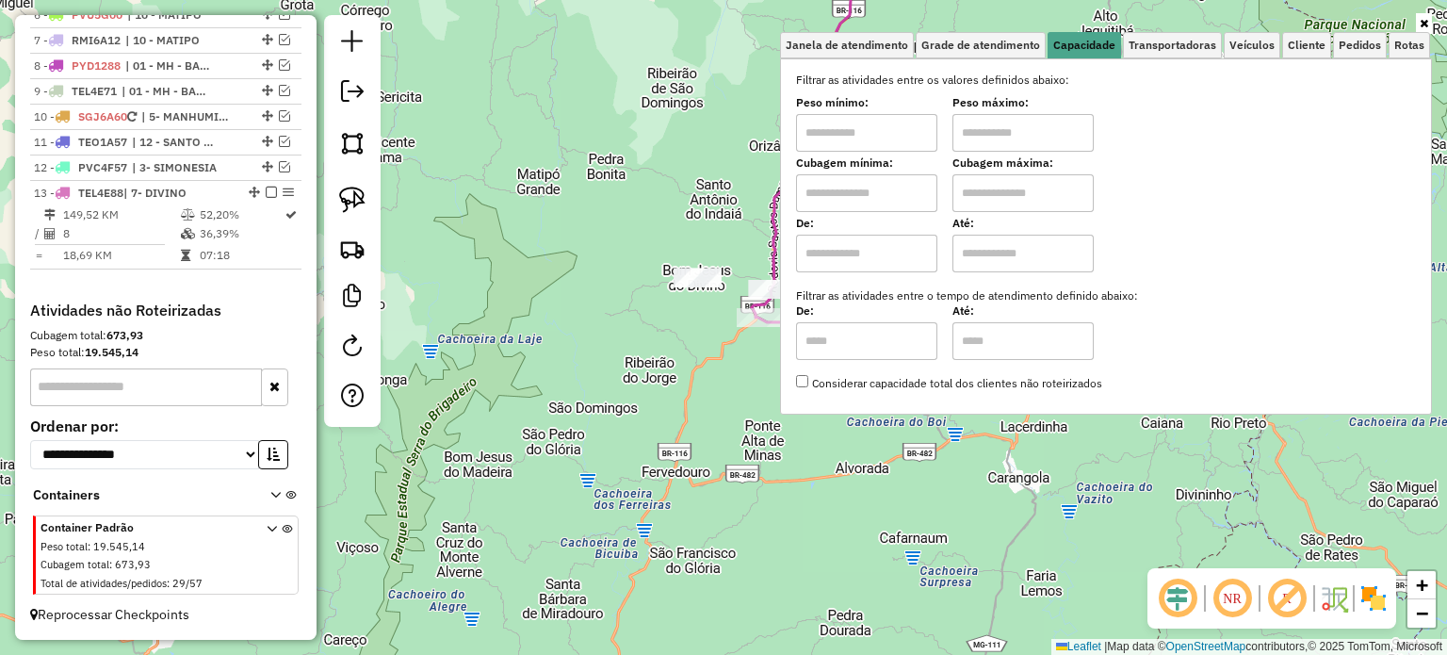
click at [808, 541] on div "Janela de atendimento Grade de atendimento Capacidade Transportadoras Veículos …" at bounding box center [723, 327] width 1447 height 655
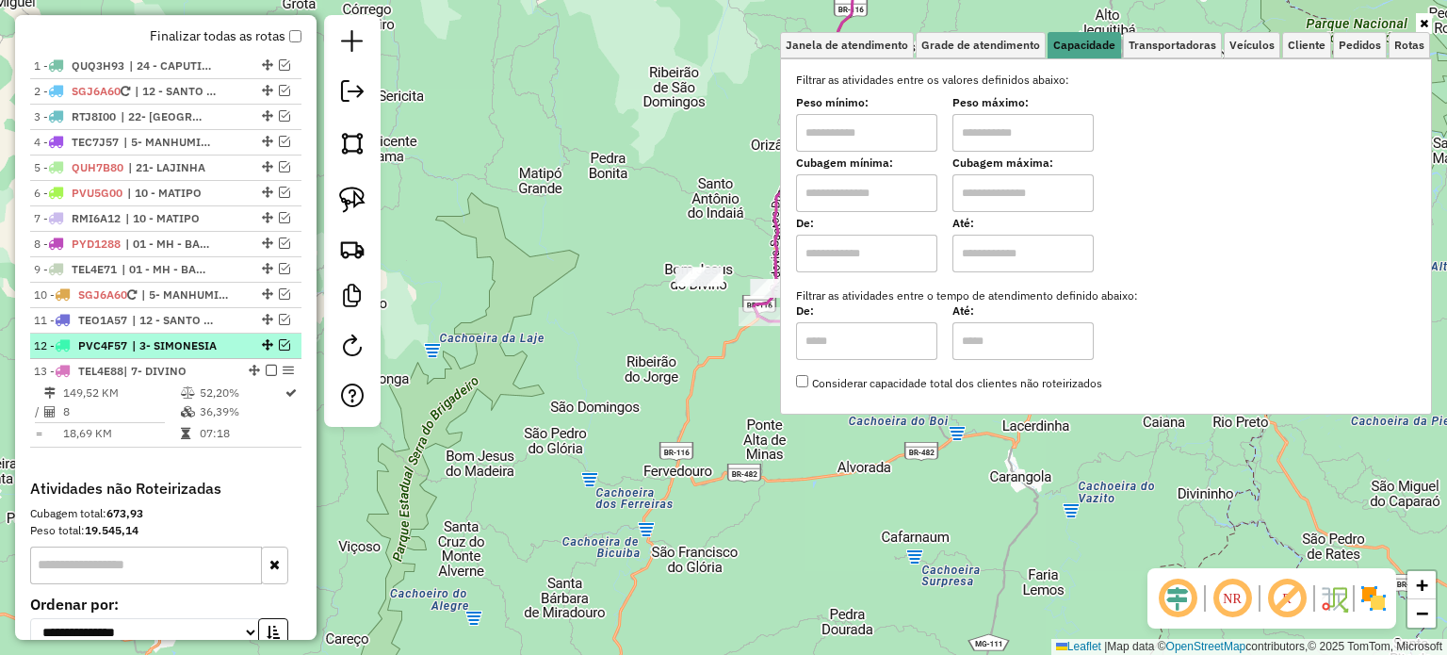
scroll to position [560, 0]
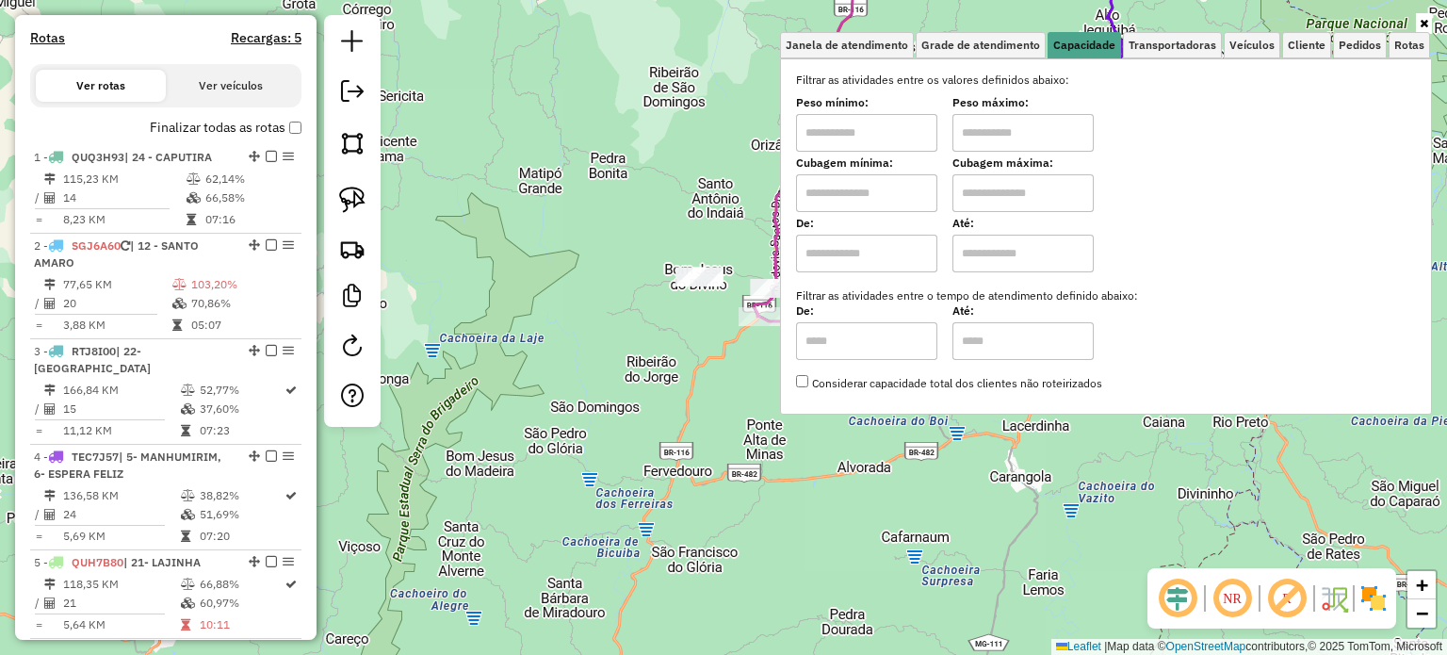
click at [1422, 15] on link at bounding box center [1424, 23] width 16 height 21
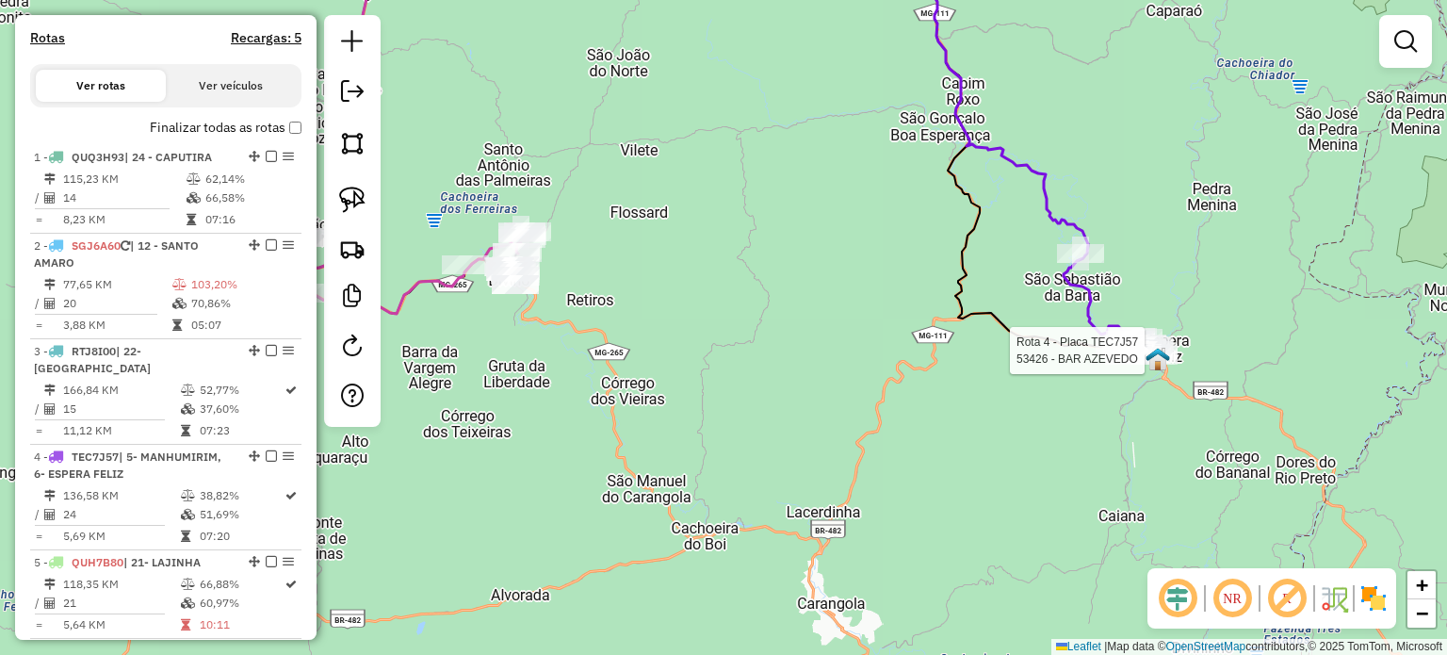
select select "*********"
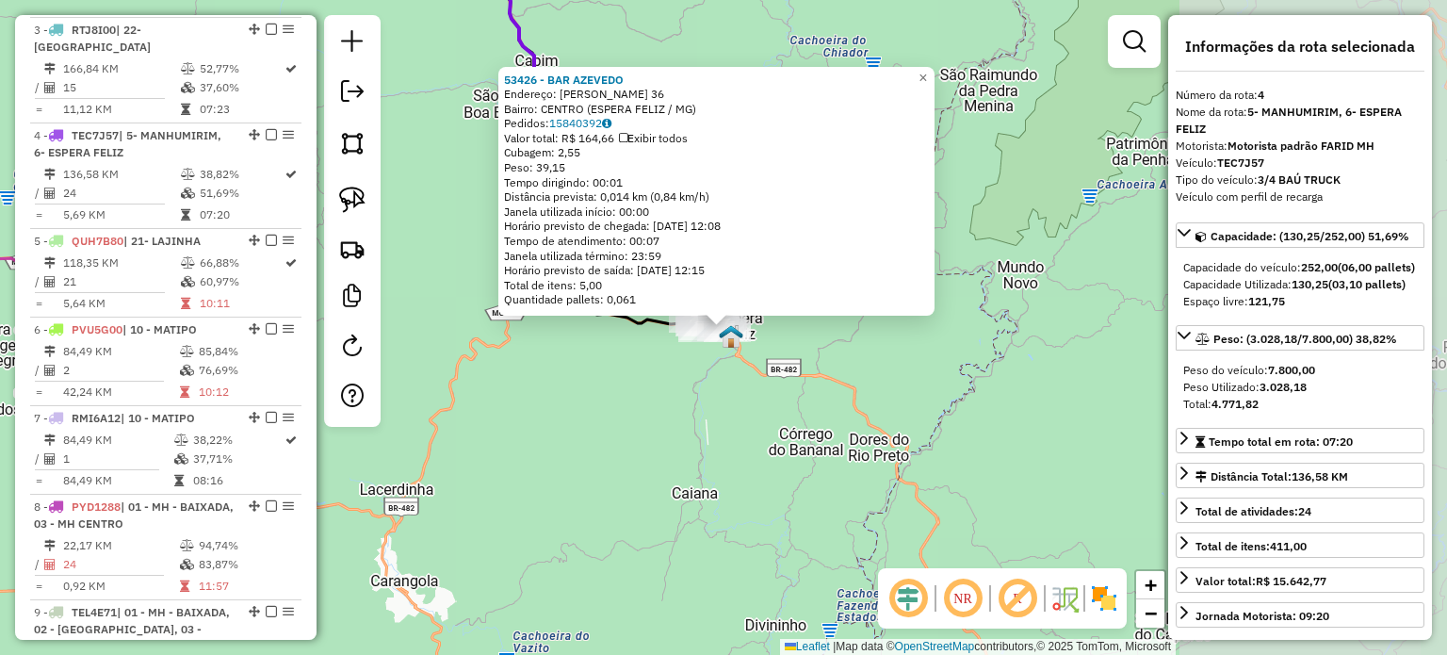
scroll to position [987, 0]
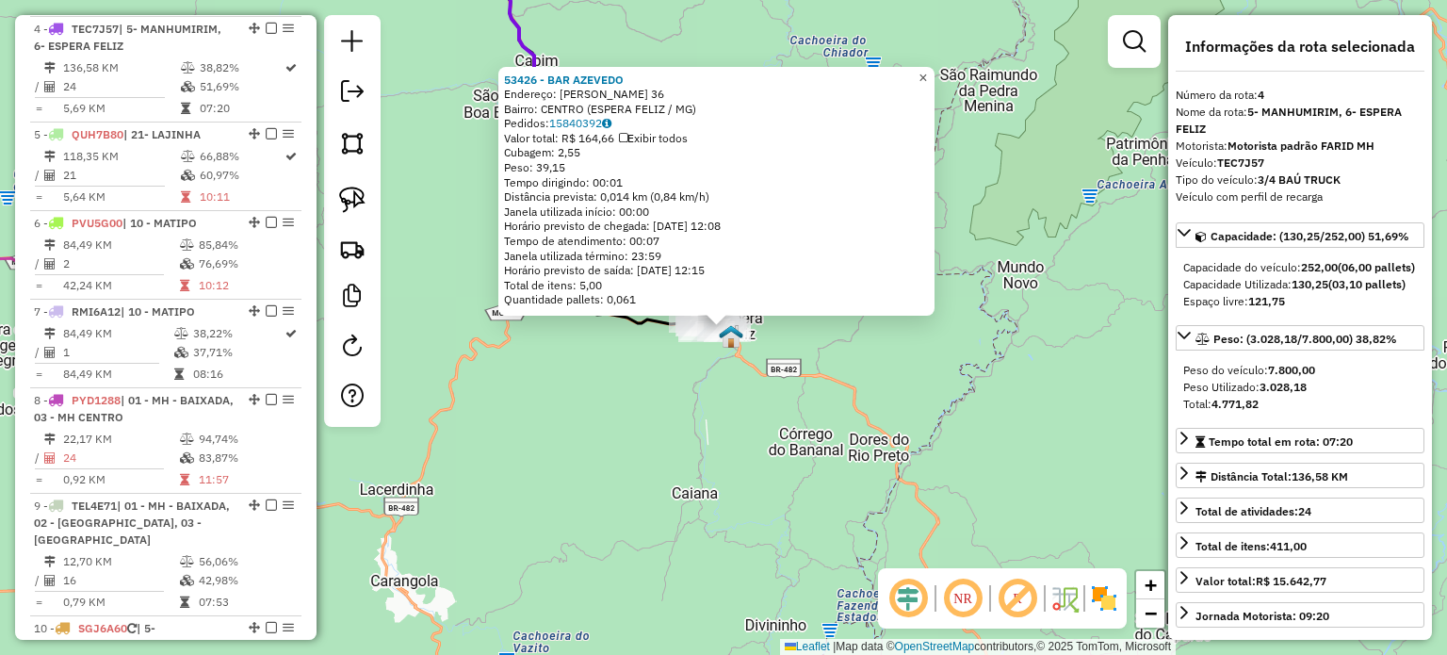
click at [927, 72] on span "×" at bounding box center [922, 77] width 8 height 16
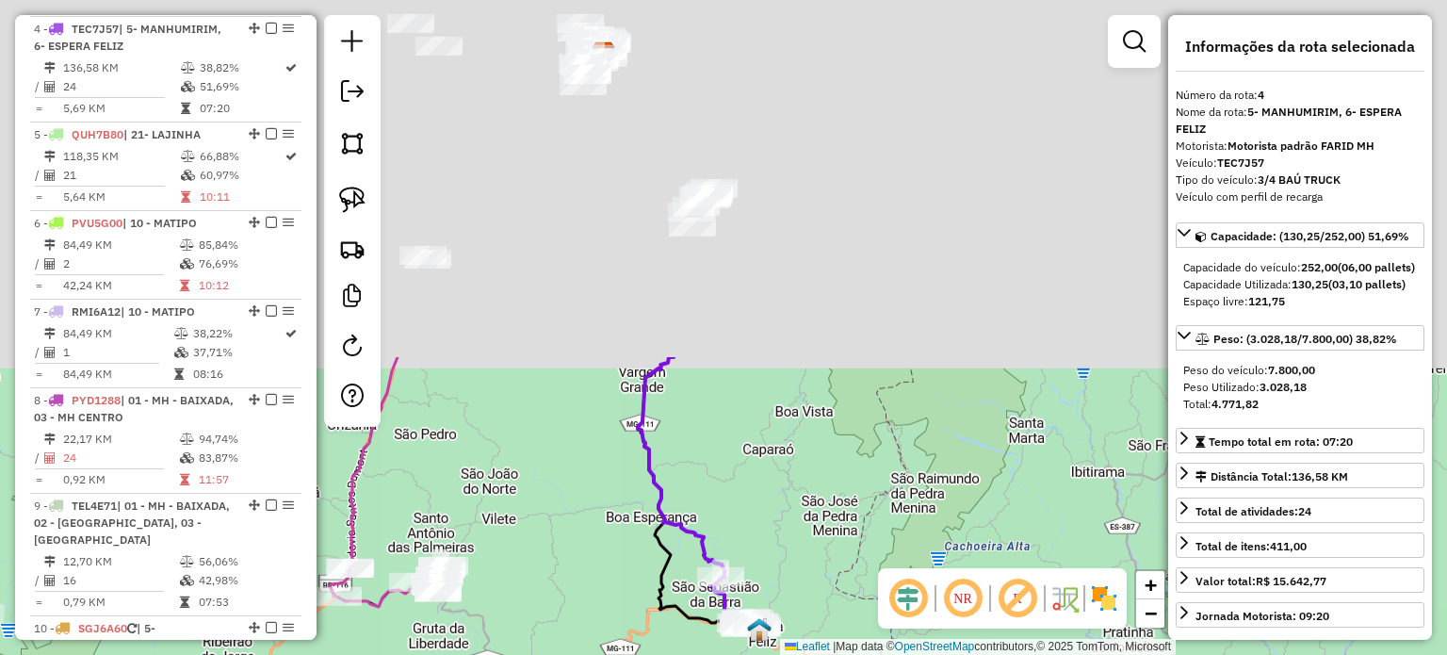
drag, startPoint x: 747, startPoint y: 54, endPoint x: 756, endPoint y: 515, distance: 461.7
click at [756, 513] on div "Janela de atendimento Grade de atendimento Capacidade Transportadoras Veículos …" at bounding box center [723, 327] width 1447 height 655
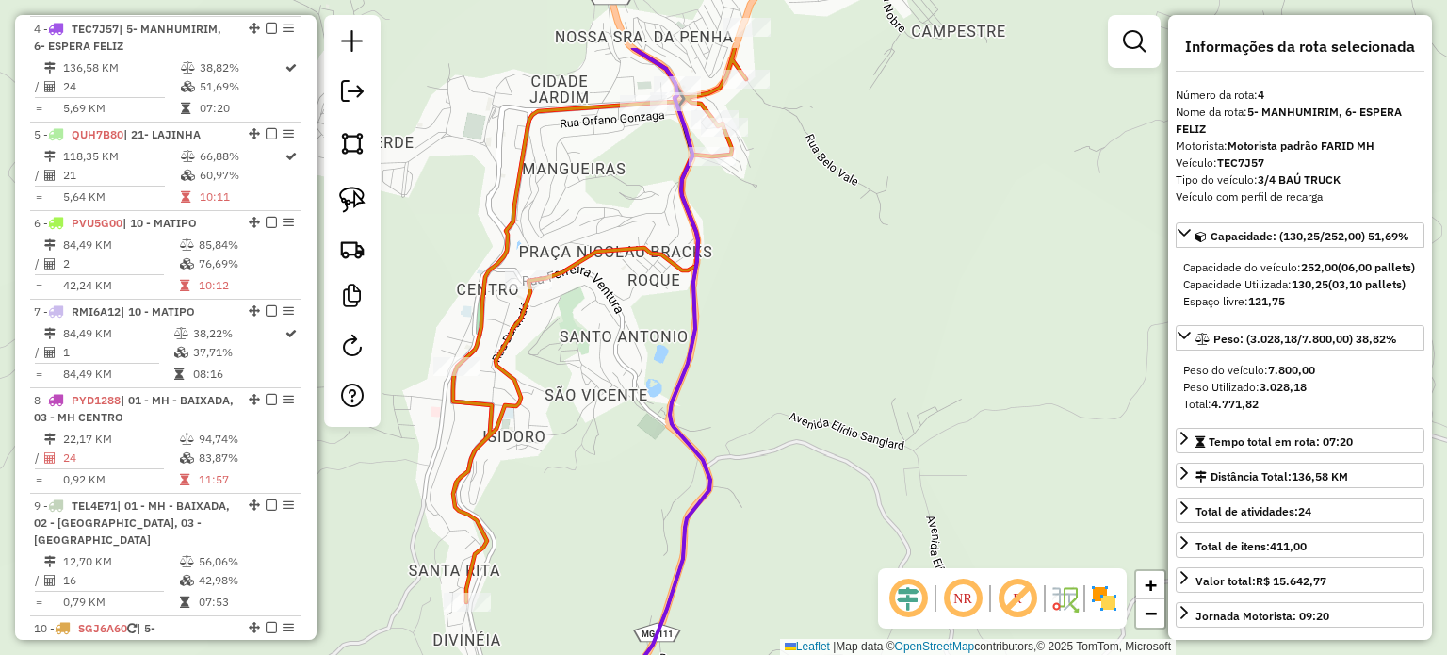
drag, startPoint x: 771, startPoint y: 172, endPoint x: 761, endPoint y: 369, distance: 197.1
click at [762, 368] on div "Janela de atendimento Grade de atendimento Capacidade Transportadoras Veículos …" at bounding box center [723, 327] width 1447 height 655
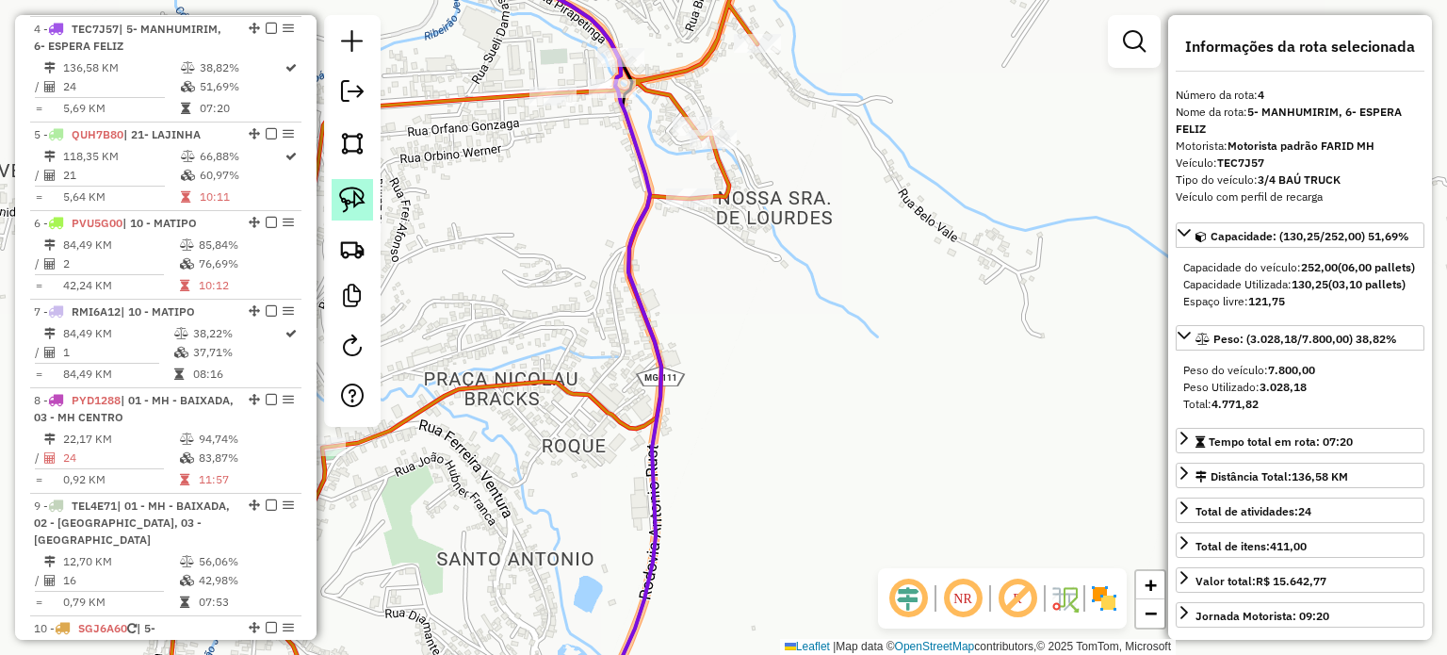
click at [347, 203] on img at bounding box center [352, 200] width 26 height 26
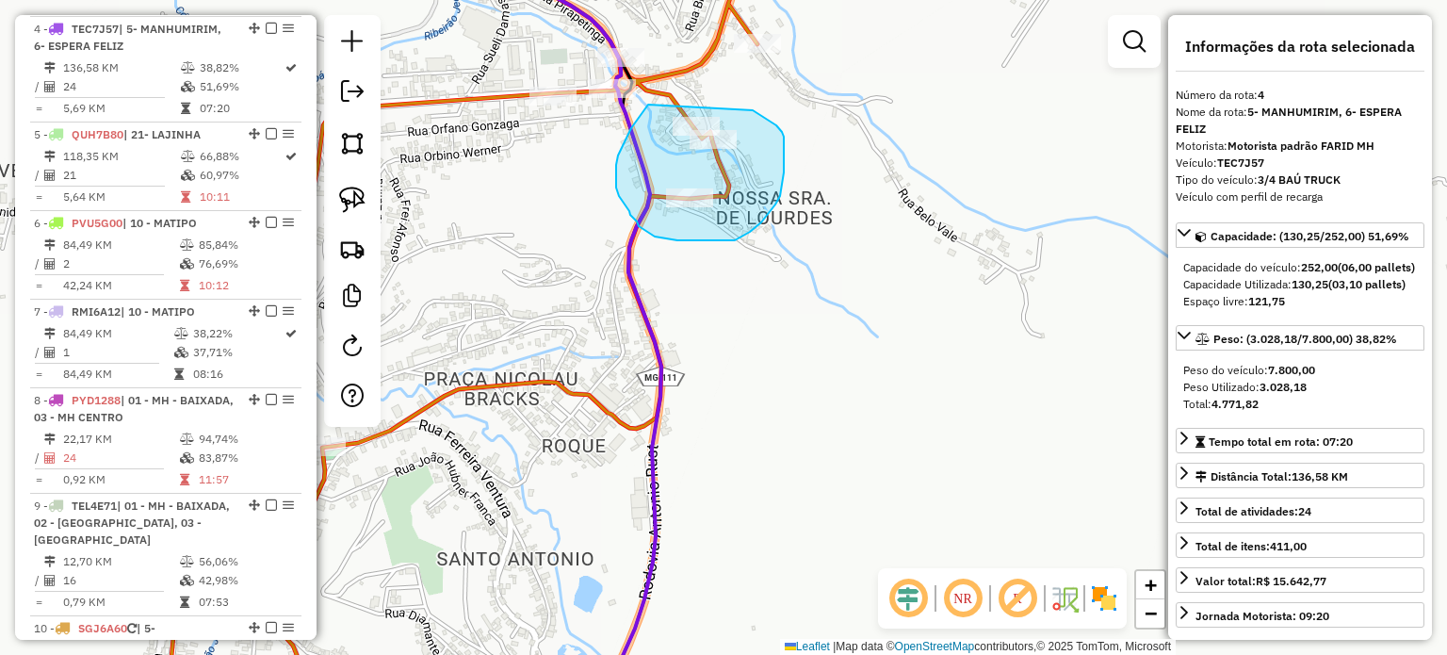
drag, startPoint x: 648, startPoint y: 105, endPoint x: 753, endPoint y: 110, distance: 104.7
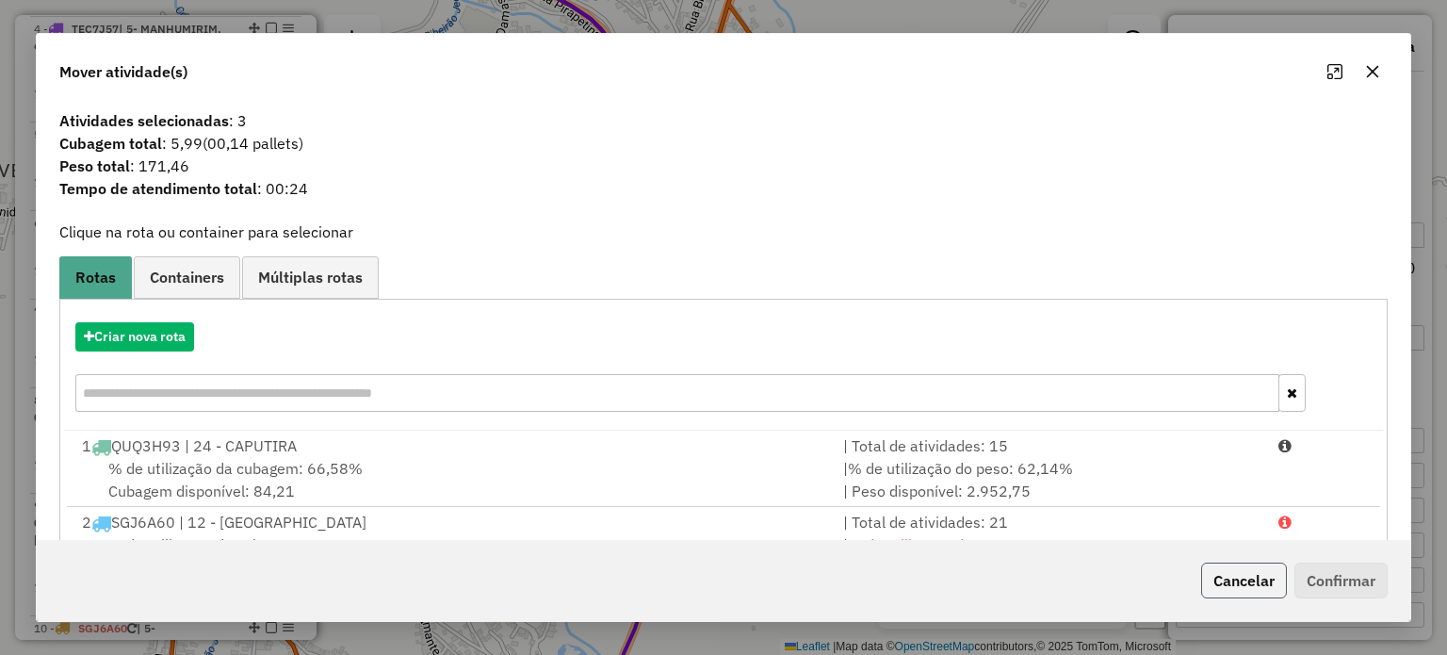
click at [1228, 576] on button "Cancelar" at bounding box center [1244, 580] width 86 height 36
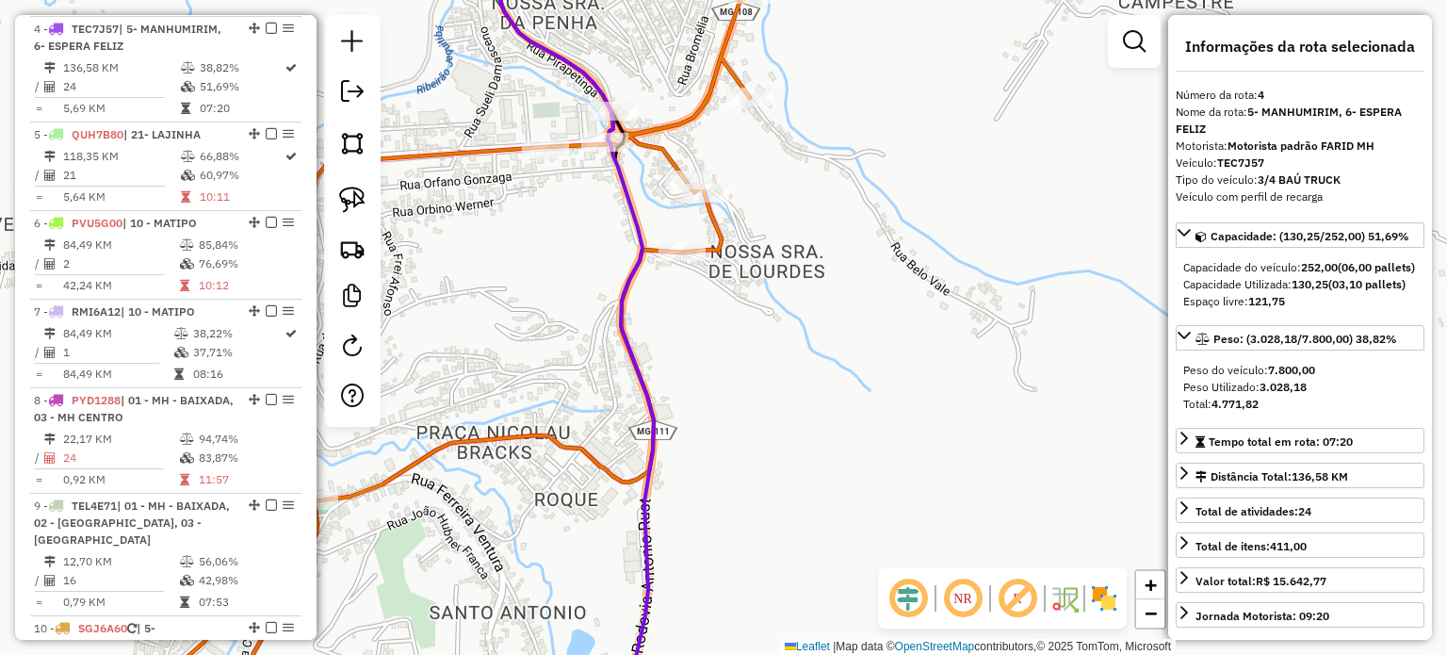
drag, startPoint x: 592, startPoint y: 22, endPoint x: 569, endPoint y: 93, distance: 75.1
click at [584, 97] on icon at bounding box center [574, 382] width 157 height 786
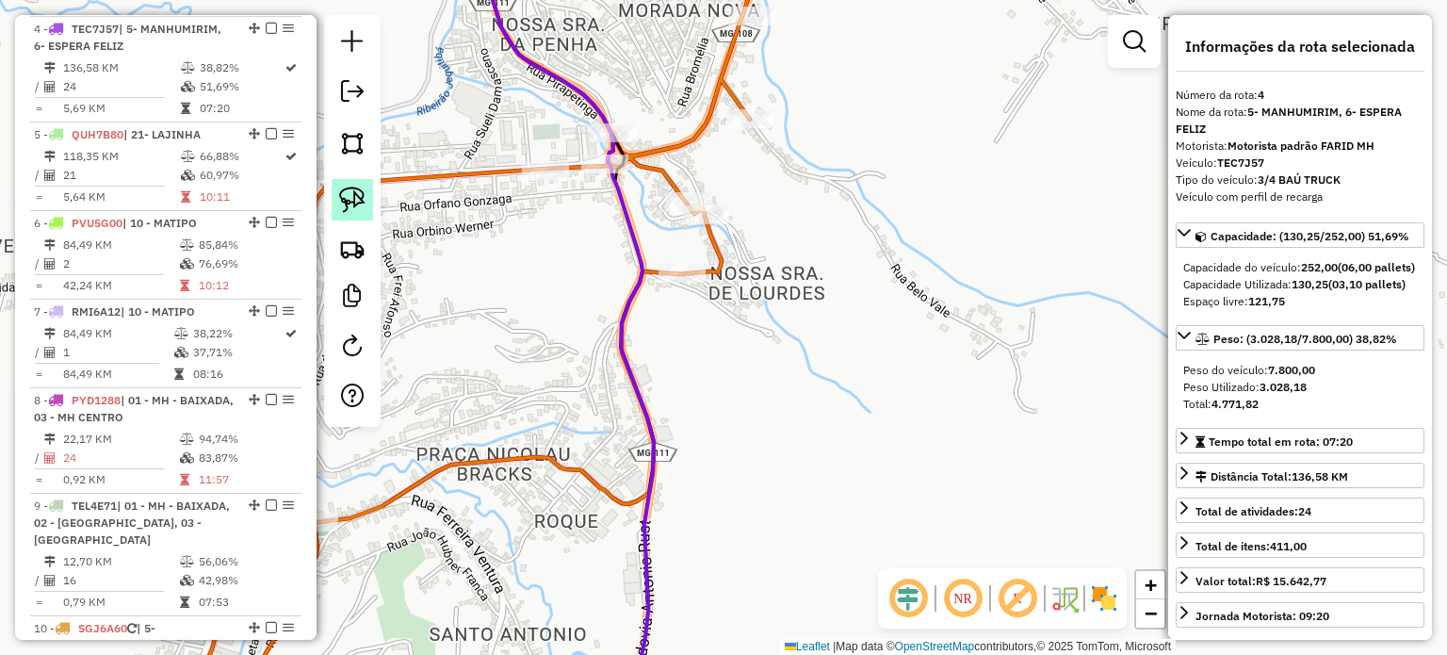
click at [349, 202] on img at bounding box center [352, 200] width 26 height 26
drag, startPoint x: 590, startPoint y: 99, endPoint x: 656, endPoint y: 121, distance: 69.4
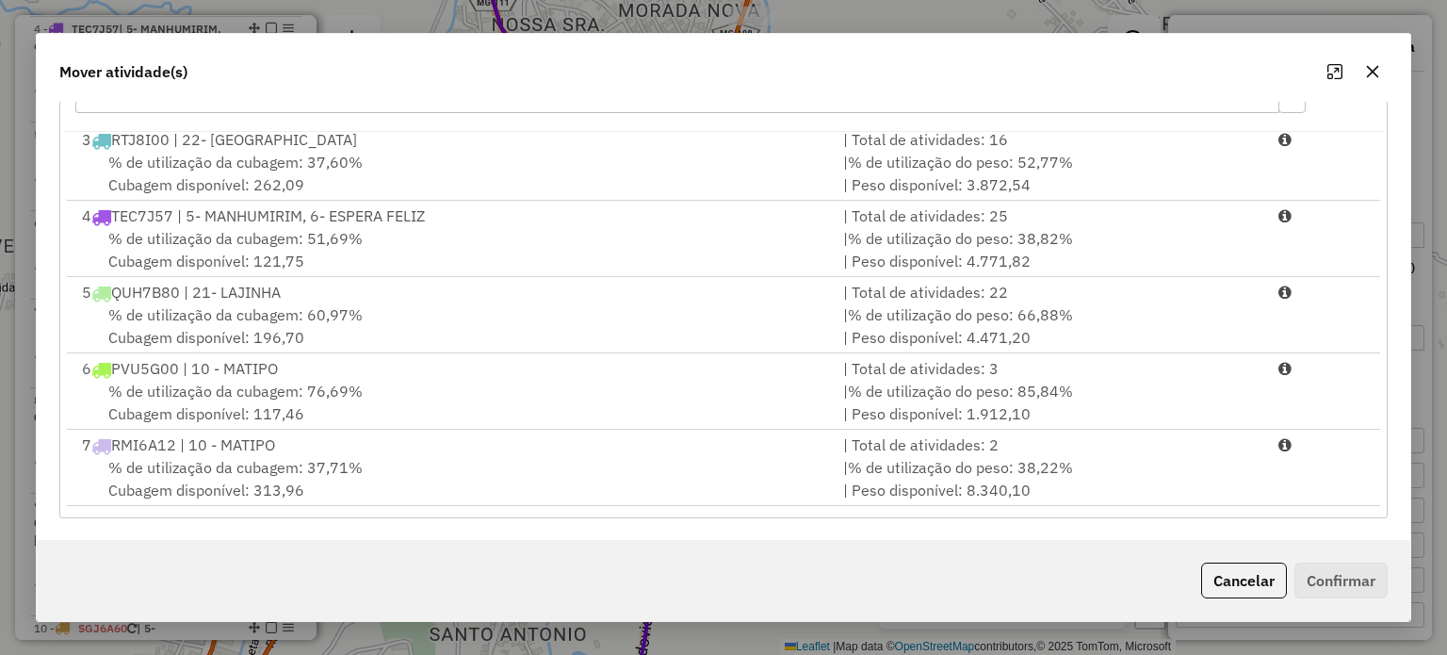
scroll to position [159, 0]
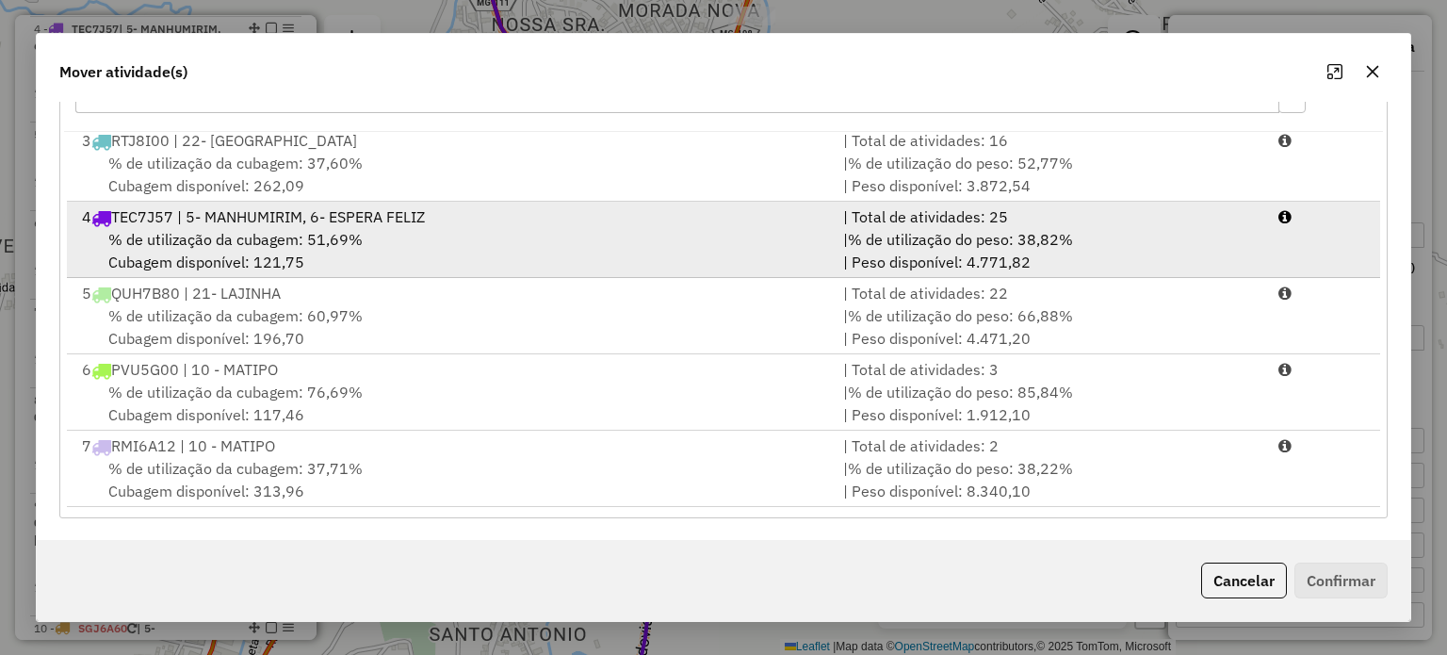
click at [479, 231] on div "% de utilização da cubagem: 51,69% Cubagem disponível: 121,75" at bounding box center [451, 250] width 761 height 45
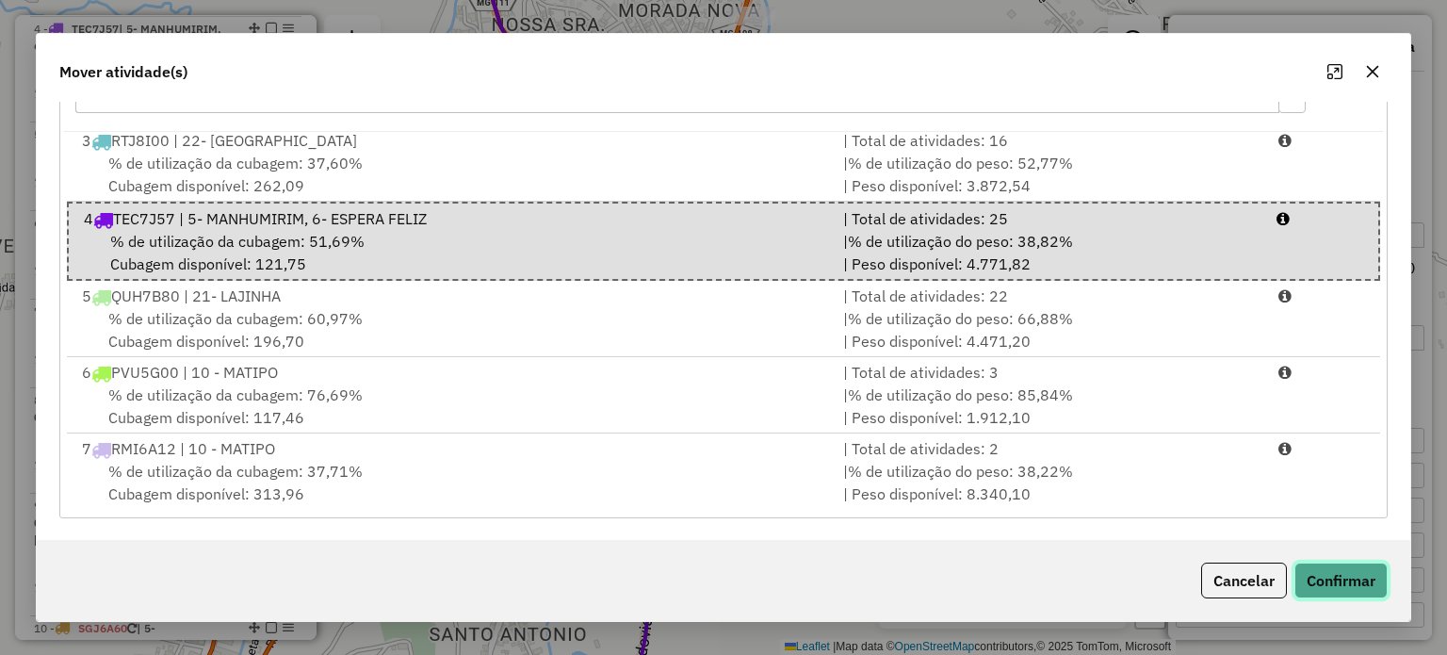
click at [1334, 573] on button "Confirmar" at bounding box center [1340, 580] width 93 height 36
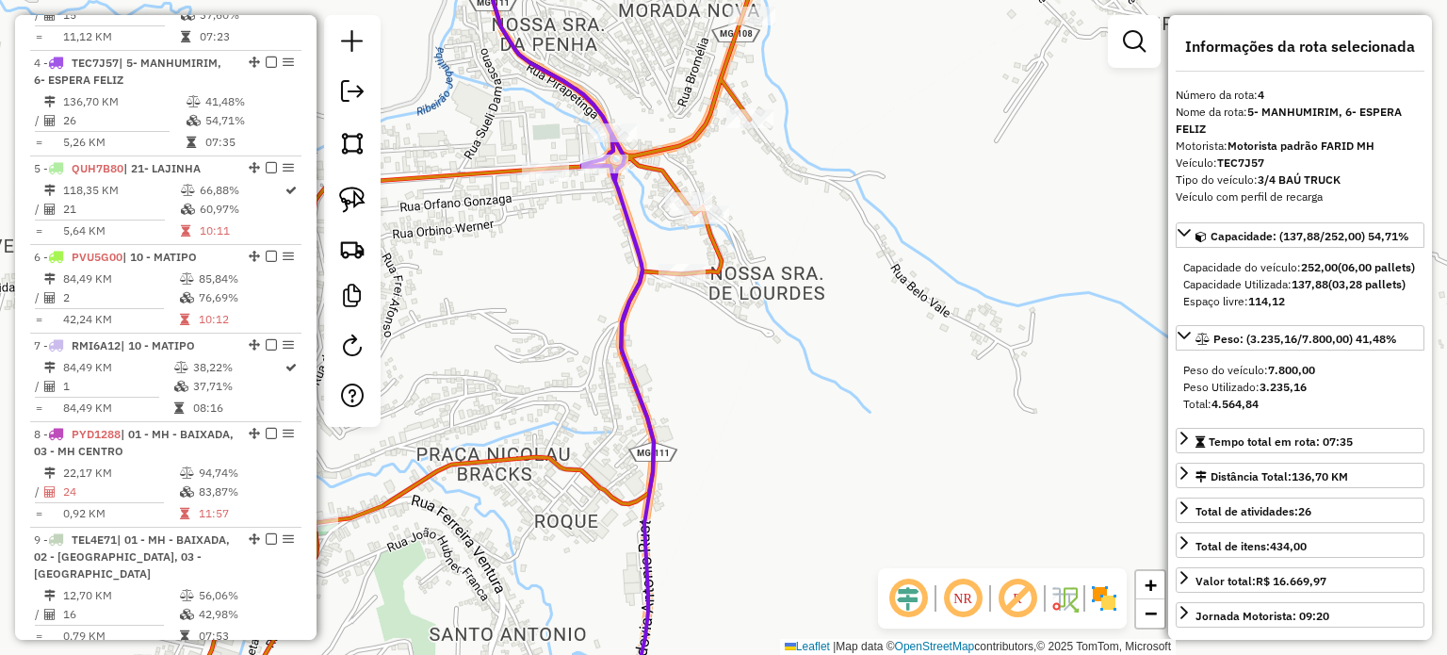
scroll to position [987, 0]
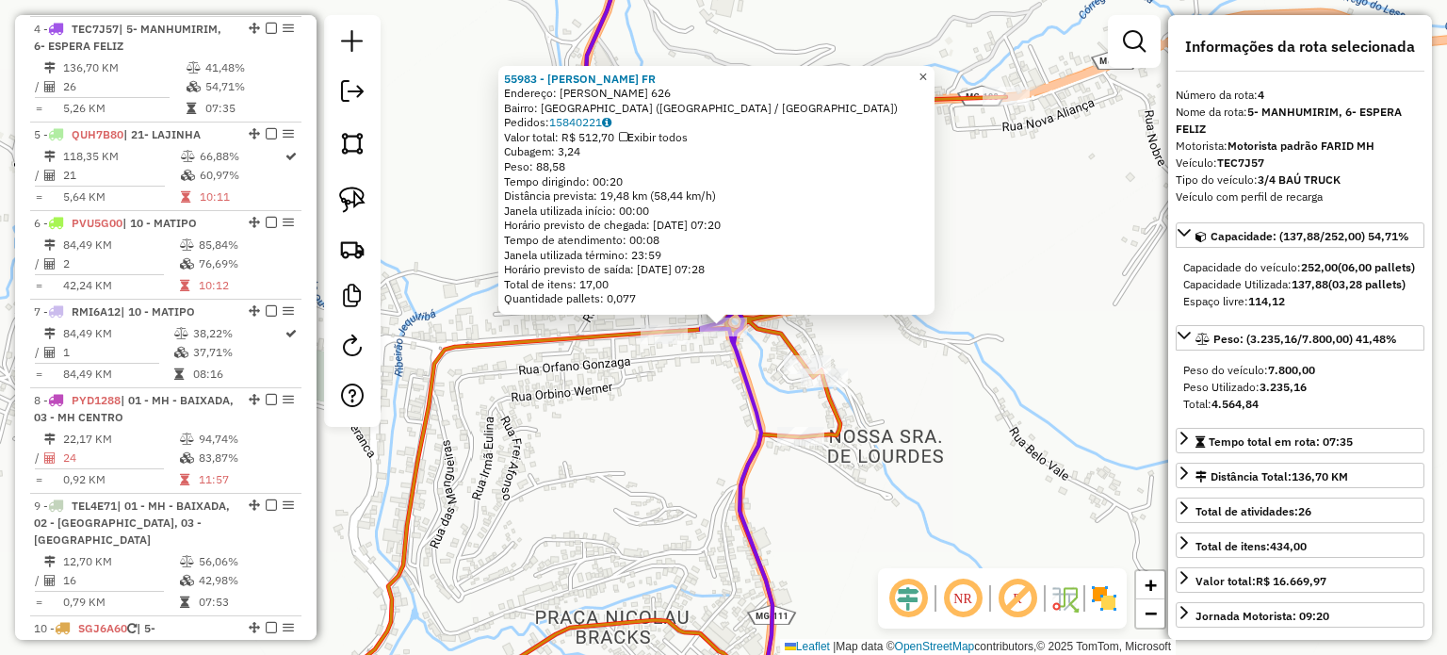
drag, startPoint x: 934, startPoint y: 72, endPoint x: 912, endPoint y: 74, distance: 21.9
click at [927, 73] on span "×" at bounding box center [922, 76] width 8 height 16
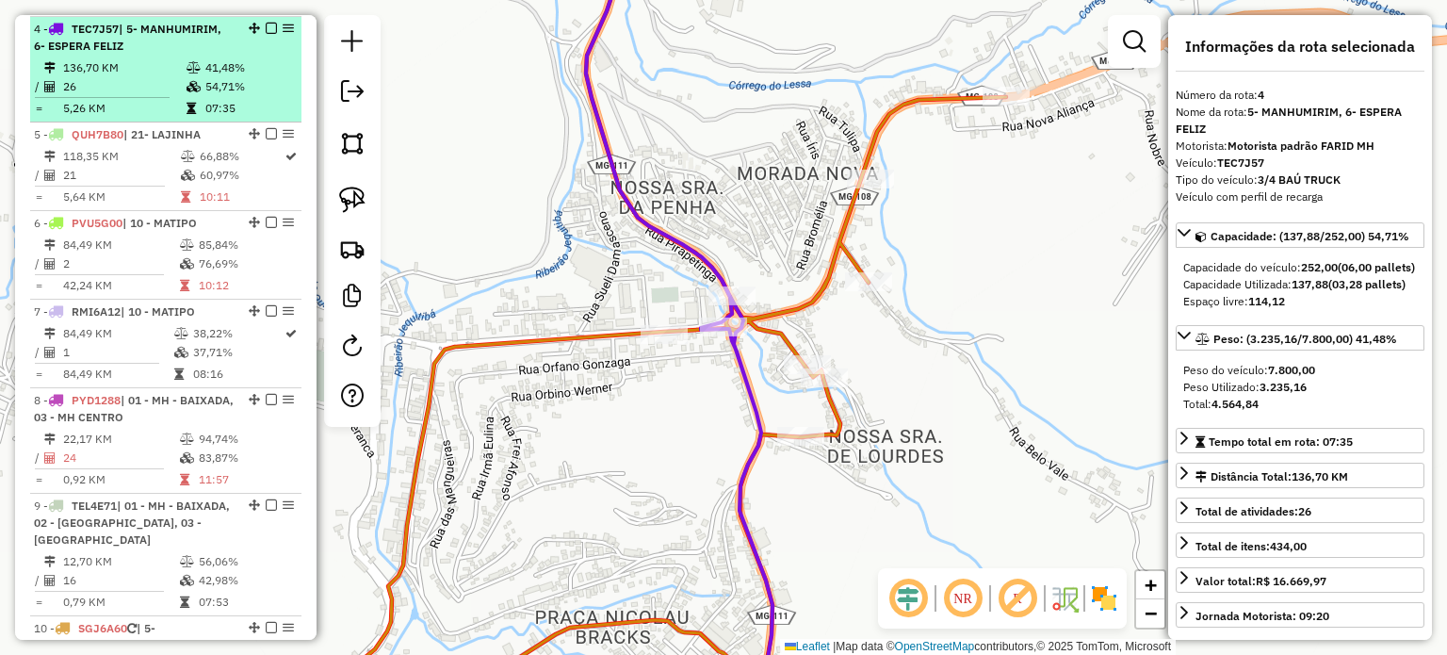
click at [266, 25] on em at bounding box center [271, 28] width 11 height 11
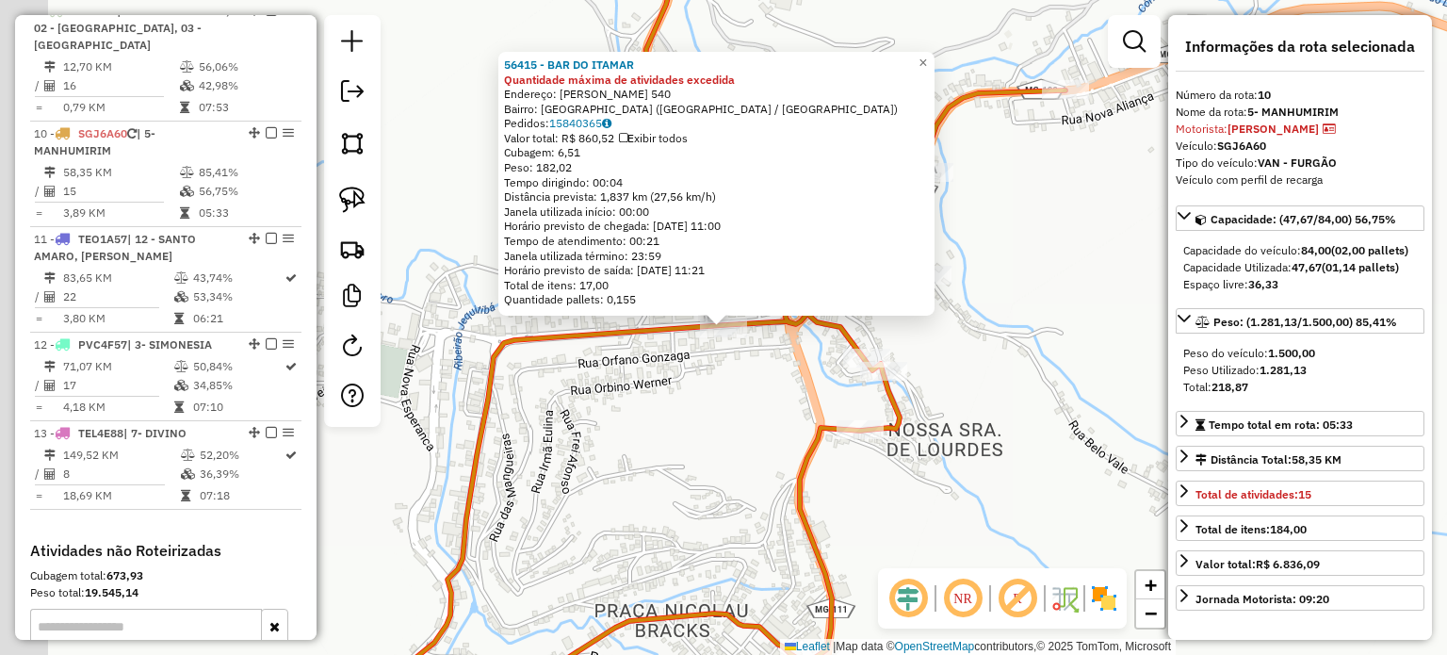
scroll to position [1505, 0]
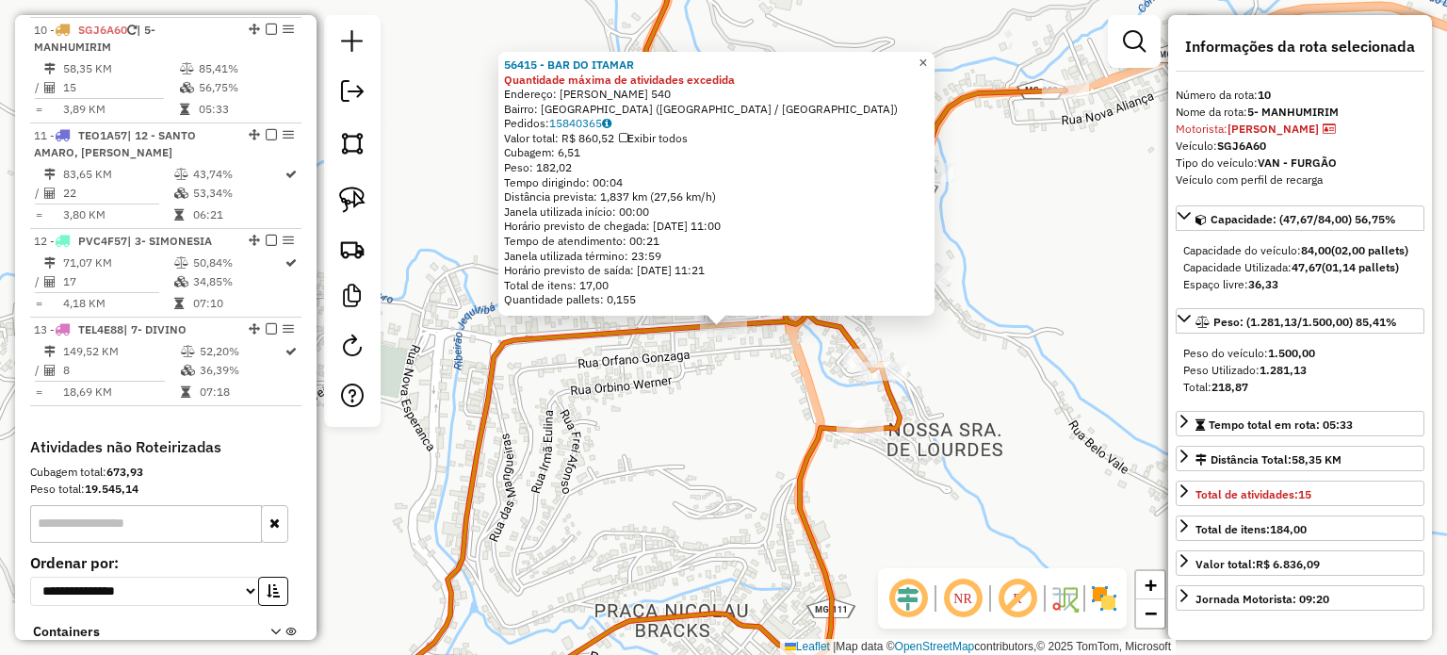
drag, startPoint x: 937, startPoint y: 57, endPoint x: 927, endPoint y: 67, distance: 14.7
click at [927, 57] on span "×" at bounding box center [922, 63] width 8 height 16
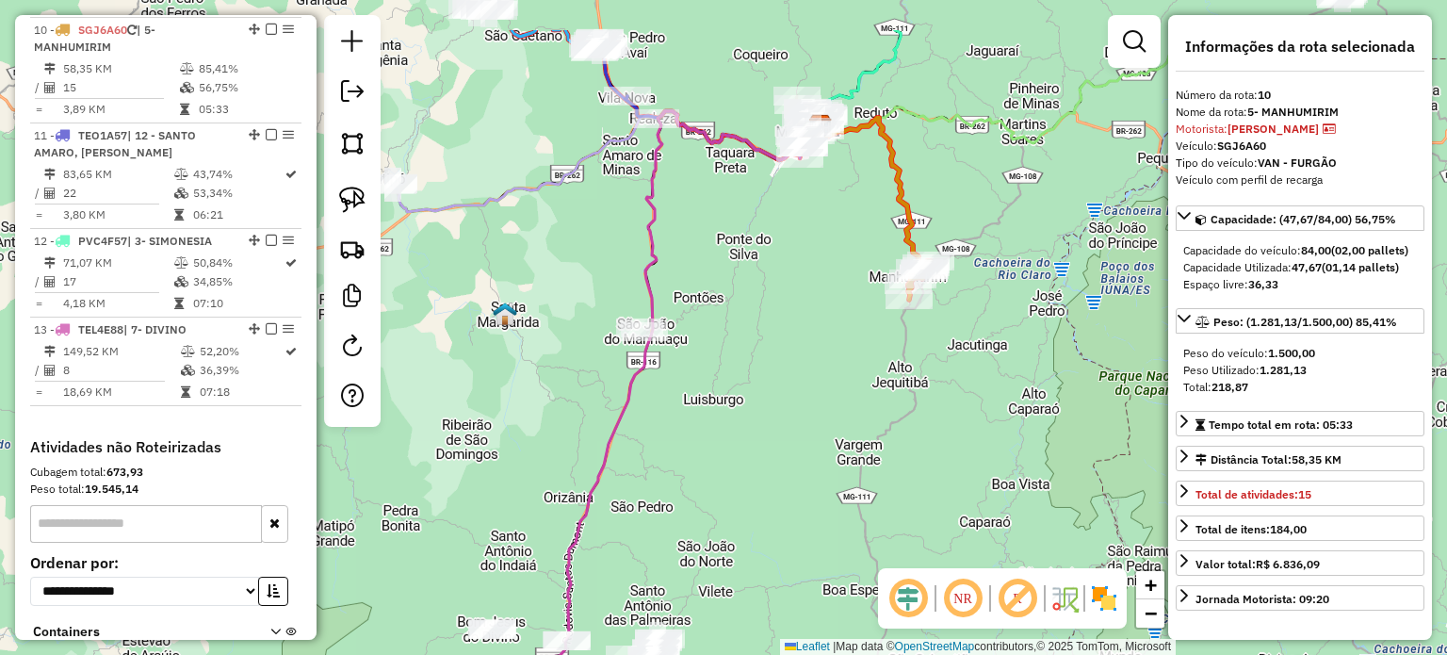
drag, startPoint x: 739, startPoint y: 196, endPoint x: 790, endPoint y: 291, distance: 108.3
click at [790, 291] on div "Janela de atendimento Grade de atendimento Capacidade Transportadoras Veículos …" at bounding box center [723, 327] width 1447 height 655
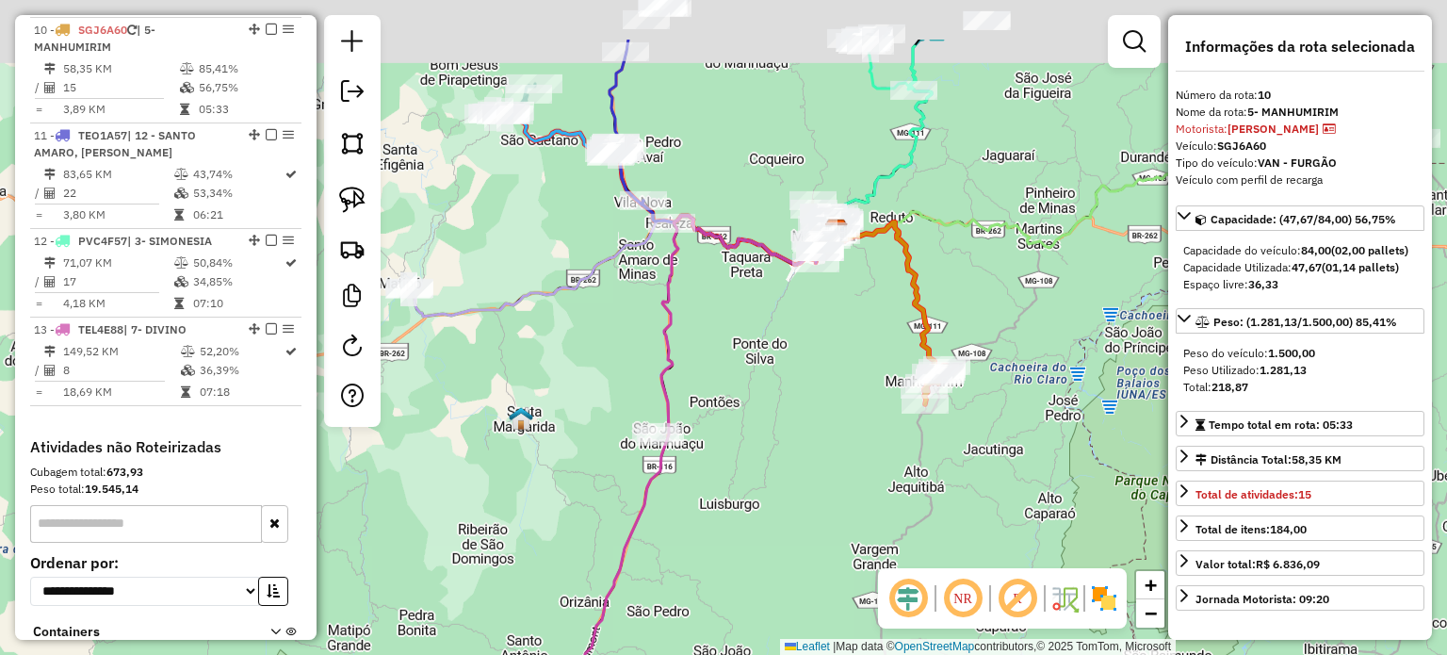
drag, startPoint x: 715, startPoint y: 330, endPoint x: 718, endPoint y: 342, distance: 12.6
click at [718, 342] on div "Janela de atendimento Grade de atendimento Capacidade Transportadoras Veículos …" at bounding box center [723, 327] width 1447 height 655
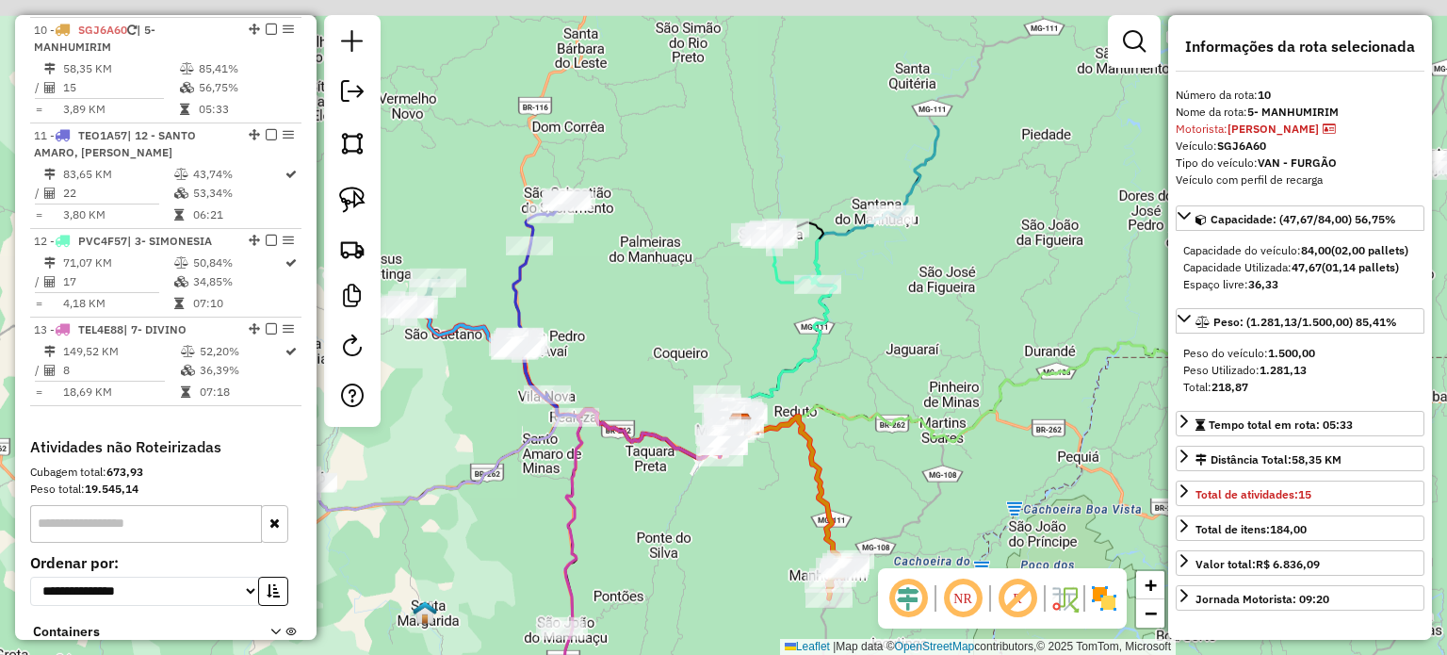
drag, startPoint x: 694, startPoint y: 130, endPoint x: 580, endPoint y: 328, distance: 228.3
click at [583, 327] on div "Janela de atendimento Grade de atendimento Capacidade Transportadoras Veículos …" at bounding box center [723, 327] width 1447 height 655
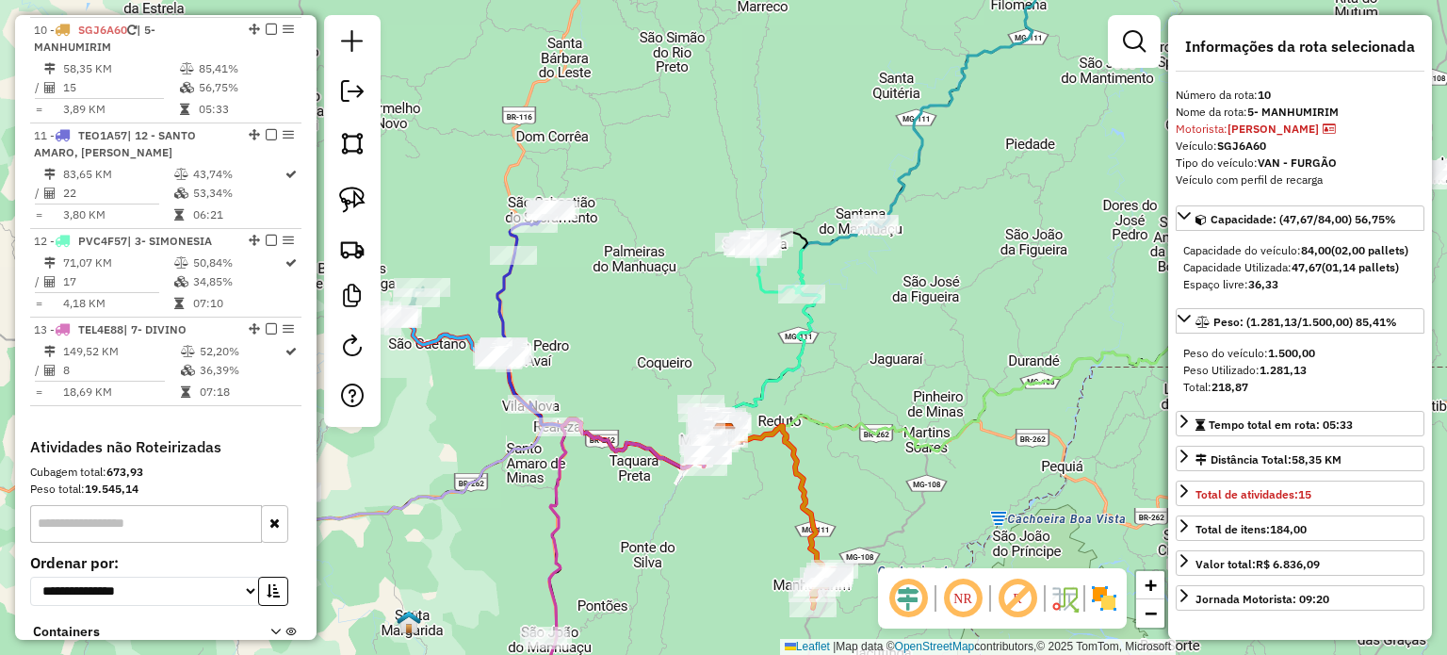
drag, startPoint x: 578, startPoint y: 292, endPoint x: 607, endPoint y: 260, distance: 42.7
click at [607, 262] on div "Janela de atendimento Grade de atendimento Capacidade Transportadoras Veículos …" at bounding box center [723, 327] width 1447 height 655
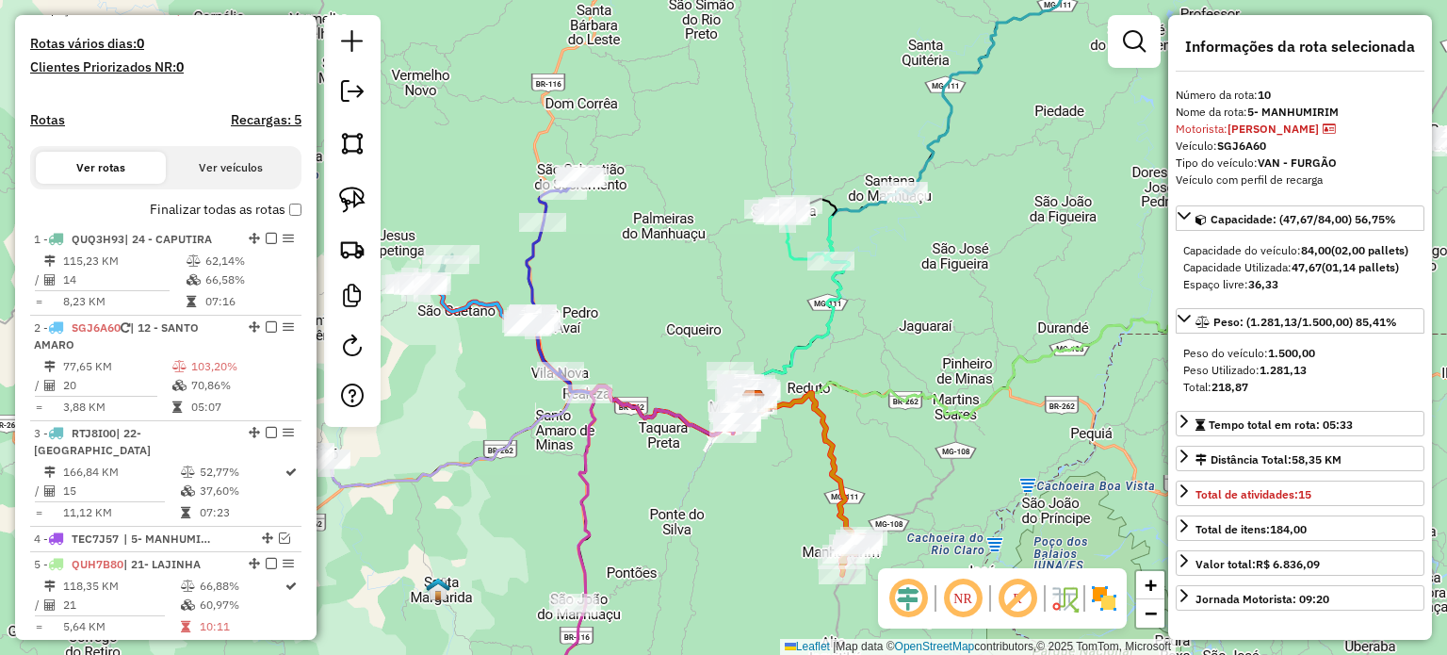
scroll to position [469, 0]
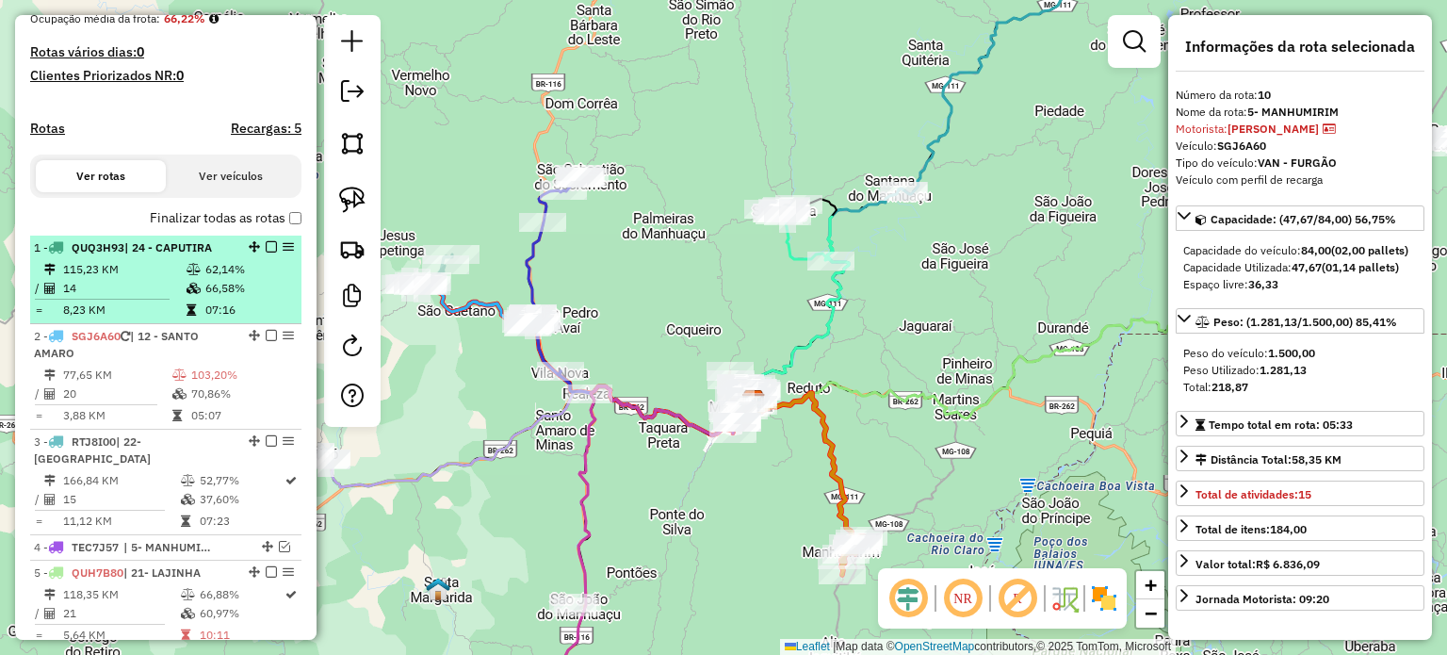
click at [268, 252] on em at bounding box center [271, 246] width 11 height 11
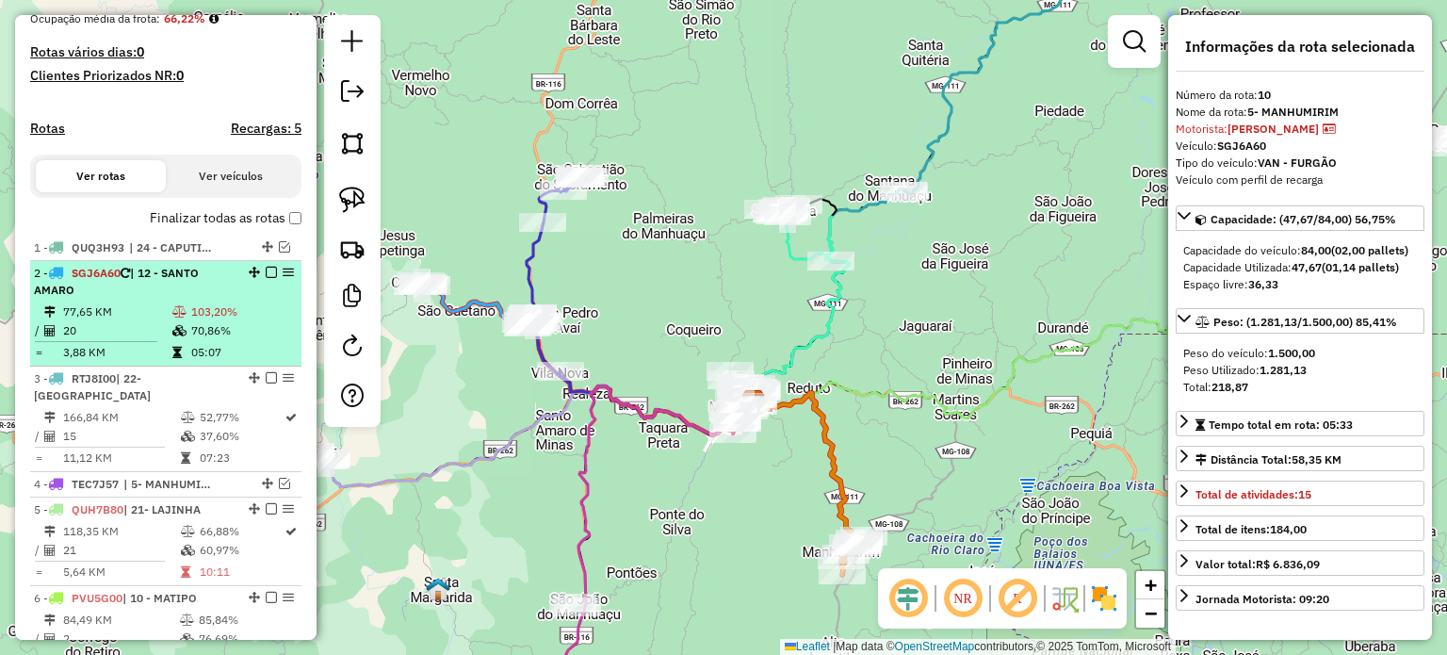
click at [266, 278] on em at bounding box center [271, 272] width 11 height 11
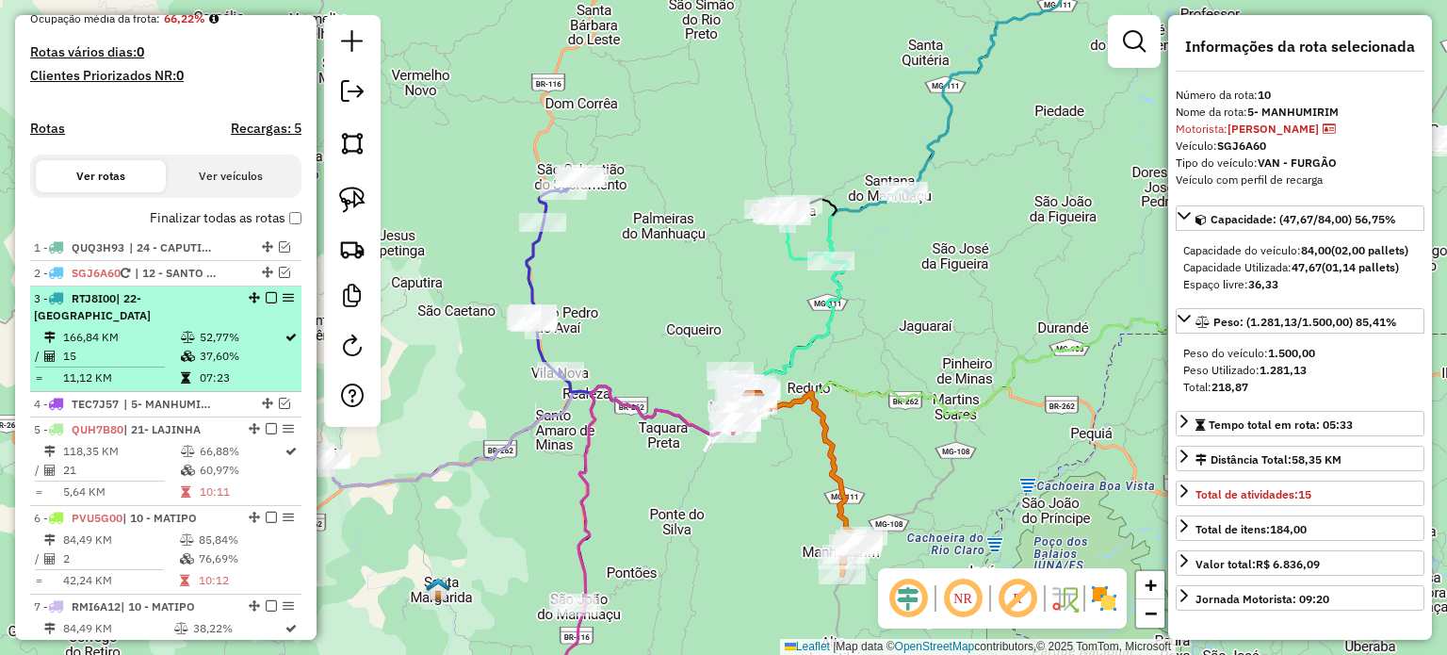
click at [266, 303] on em at bounding box center [271, 297] width 11 height 11
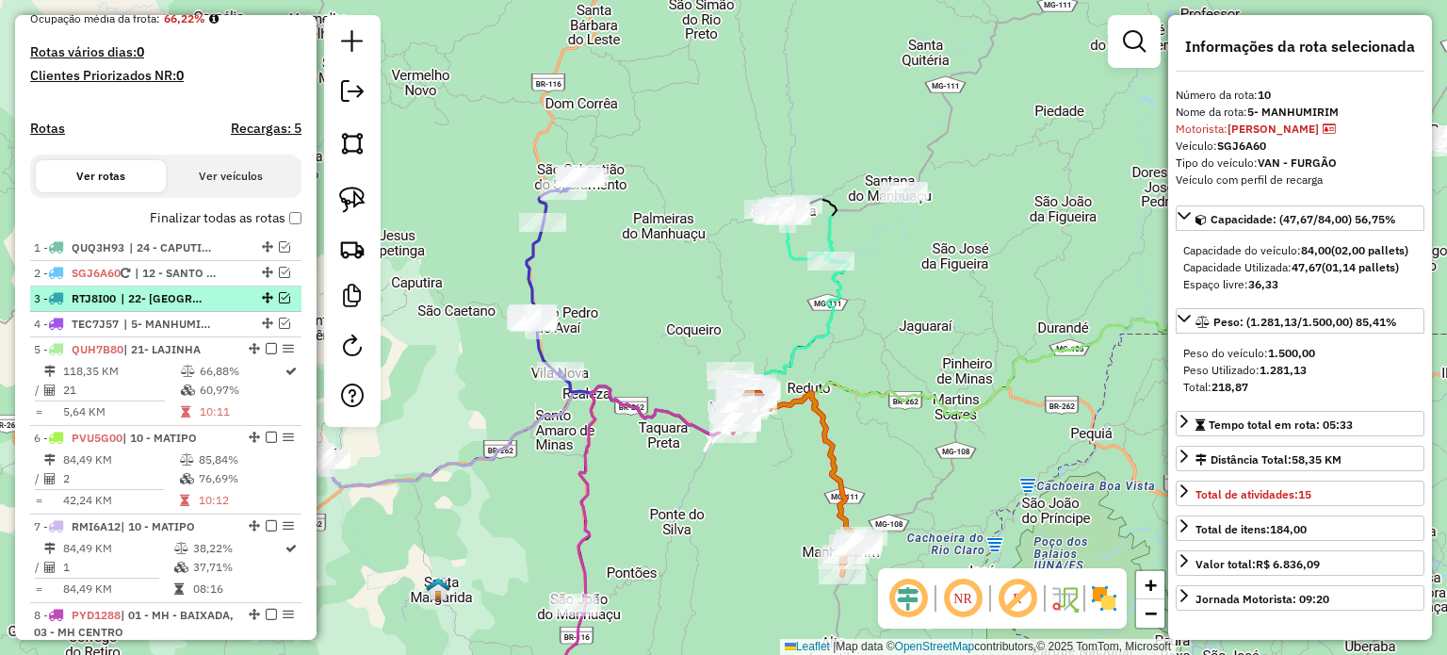
click at [279, 303] on em at bounding box center [284, 297] width 11 height 11
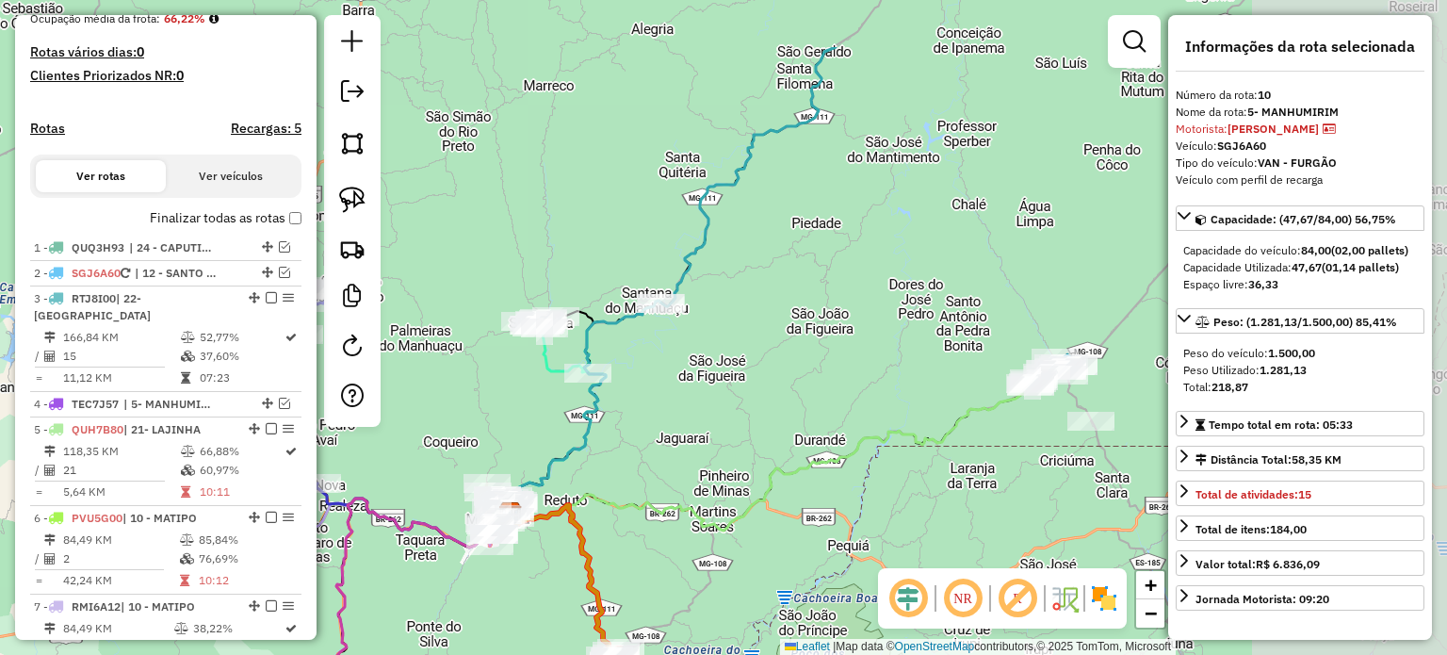
drag, startPoint x: 992, startPoint y: 265, endPoint x: 706, endPoint y: 394, distance: 314.1
click at [707, 394] on div "Janela de atendimento Grade de atendimento Capacidade Transportadoras Veículos …" at bounding box center [723, 327] width 1447 height 655
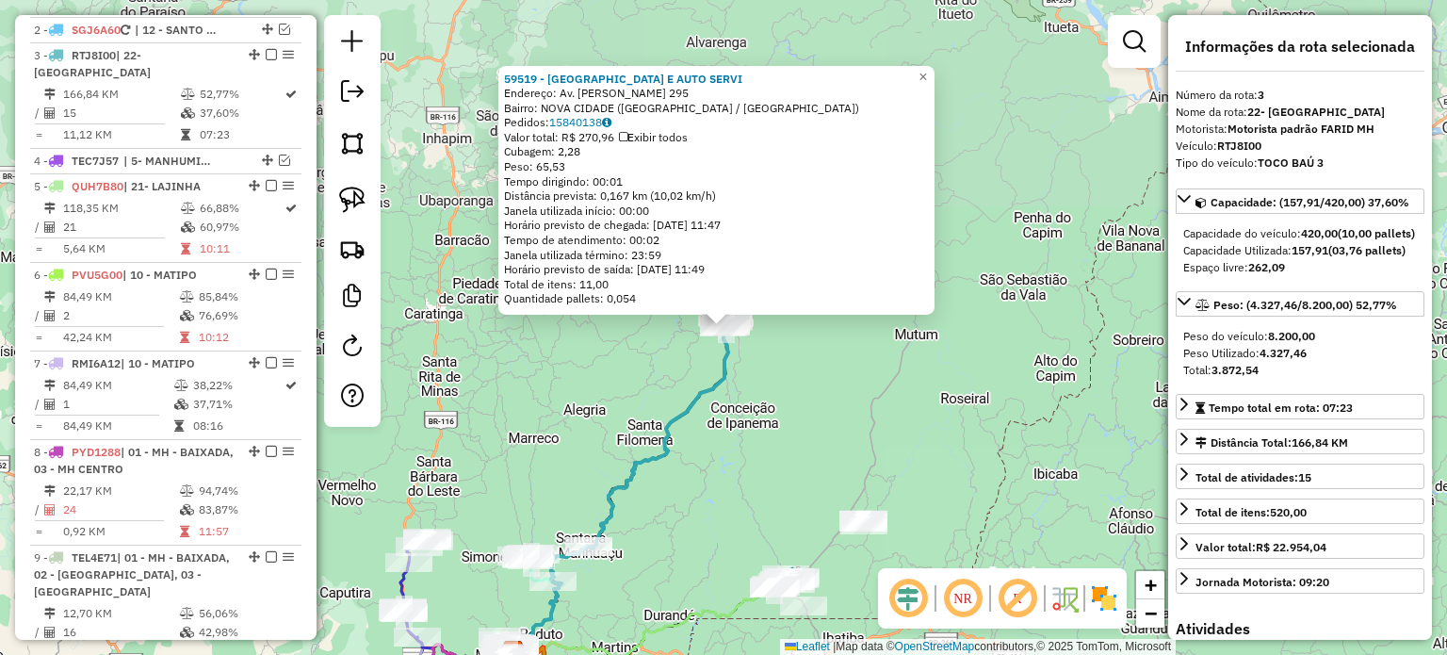
scroll to position [756, 0]
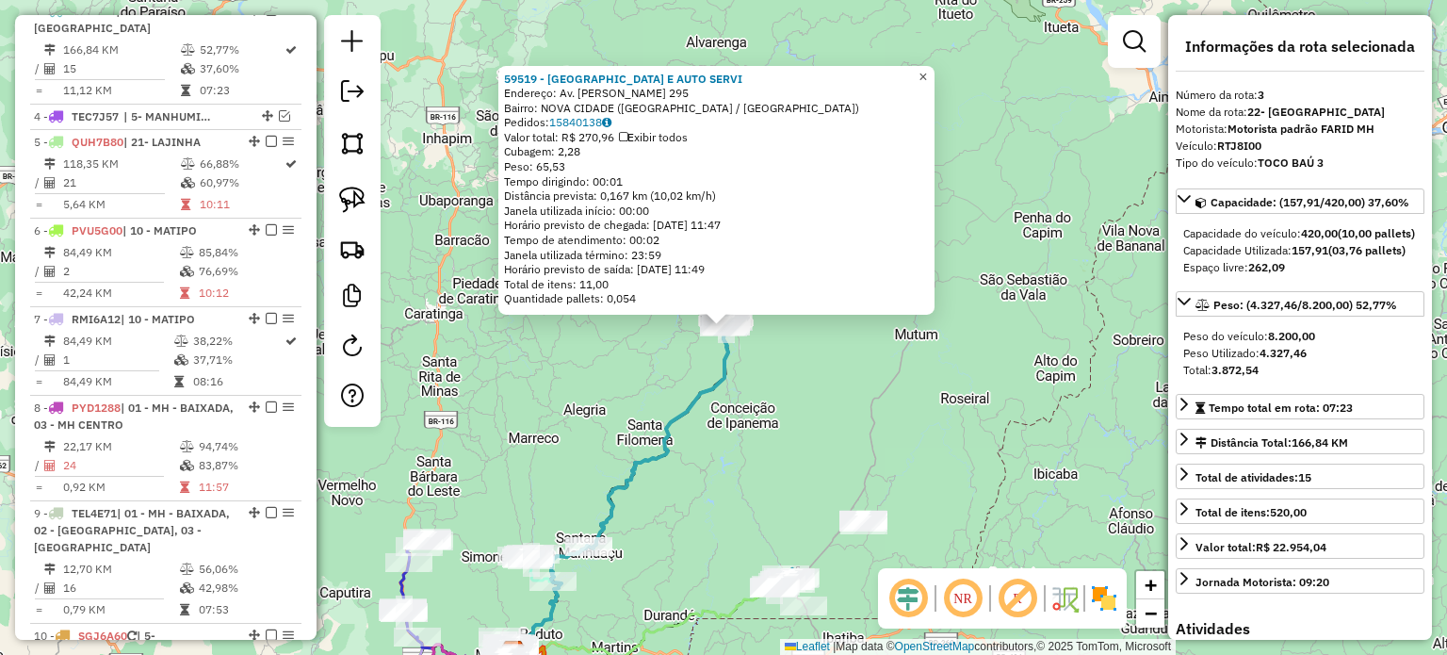
click at [927, 71] on span "×" at bounding box center [922, 76] width 8 height 16
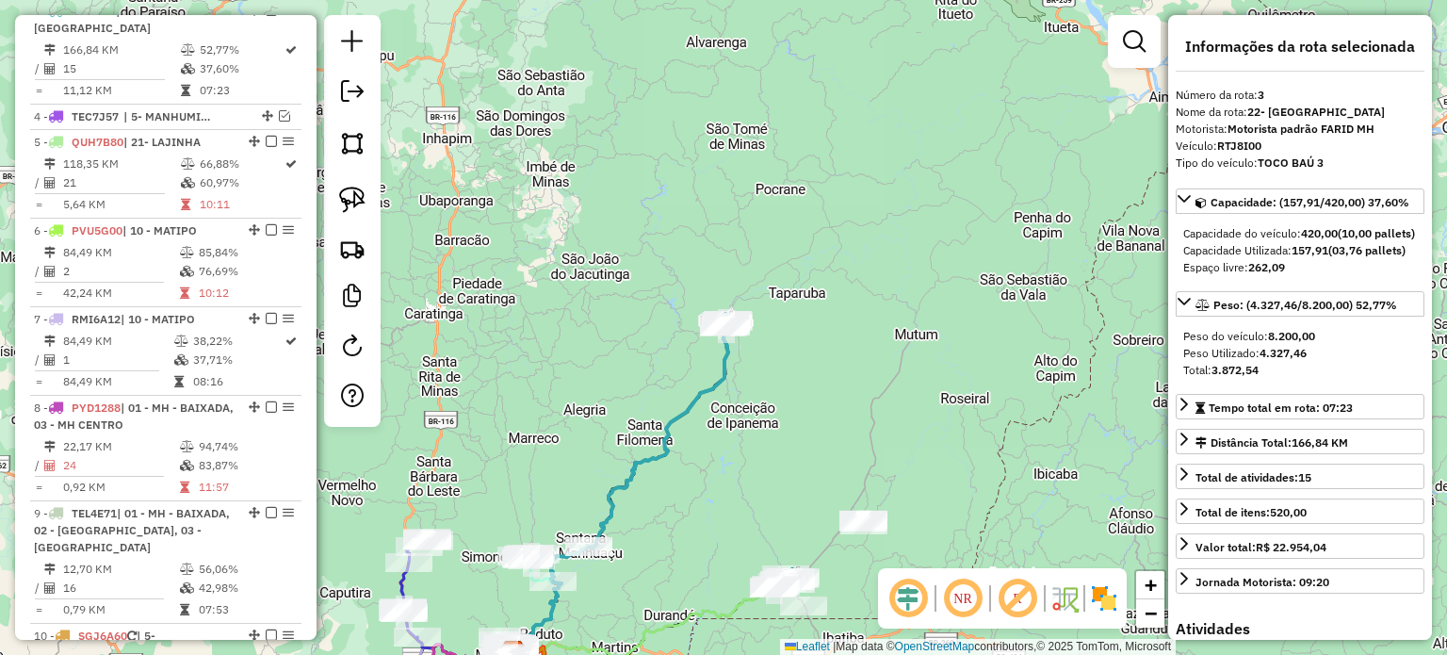
drag, startPoint x: 679, startPoint y: 488, endPoint x: 679, endPoint y: 471, distance: 17.0
click at [682, 474] on div "Janela de atendimento Grade de atendimento Capacidade Transportadoras Veículos …" at bounding box center [723, 327] width 1447 height 655
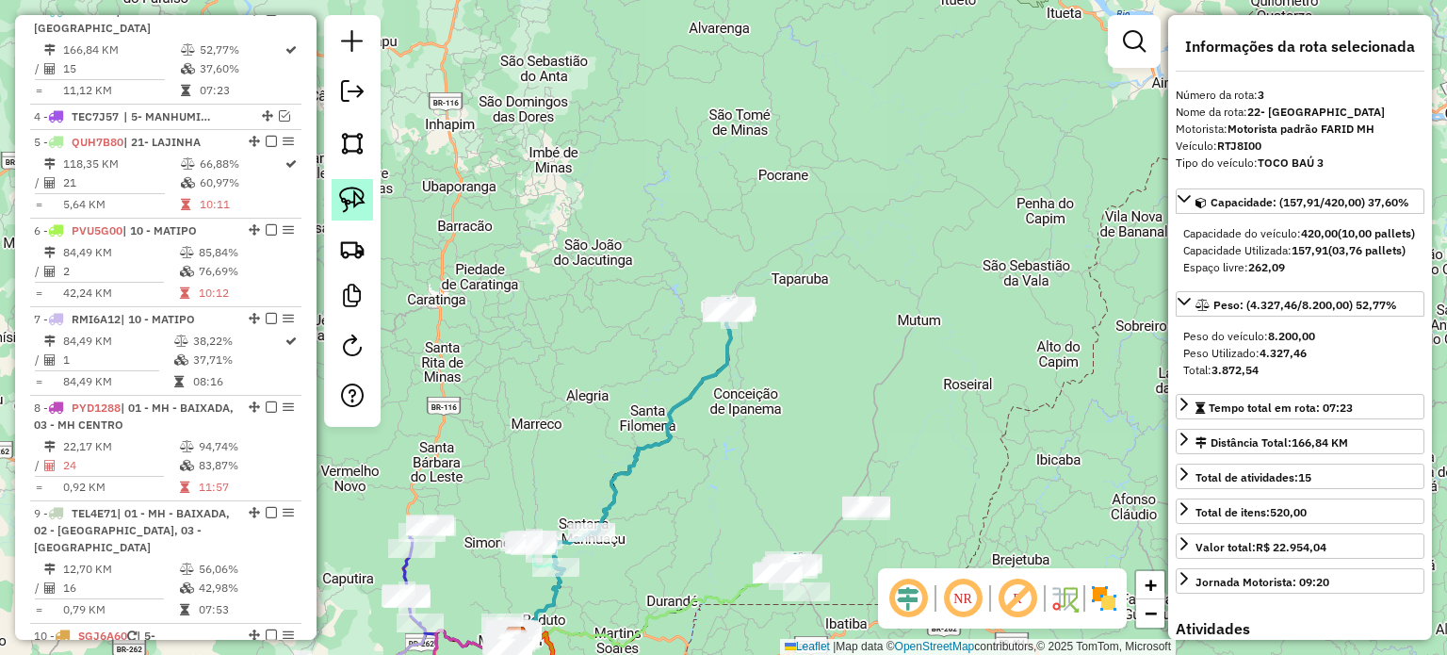
click at [348, 202] on img at bounding box center [352, 200] width 26 height 26
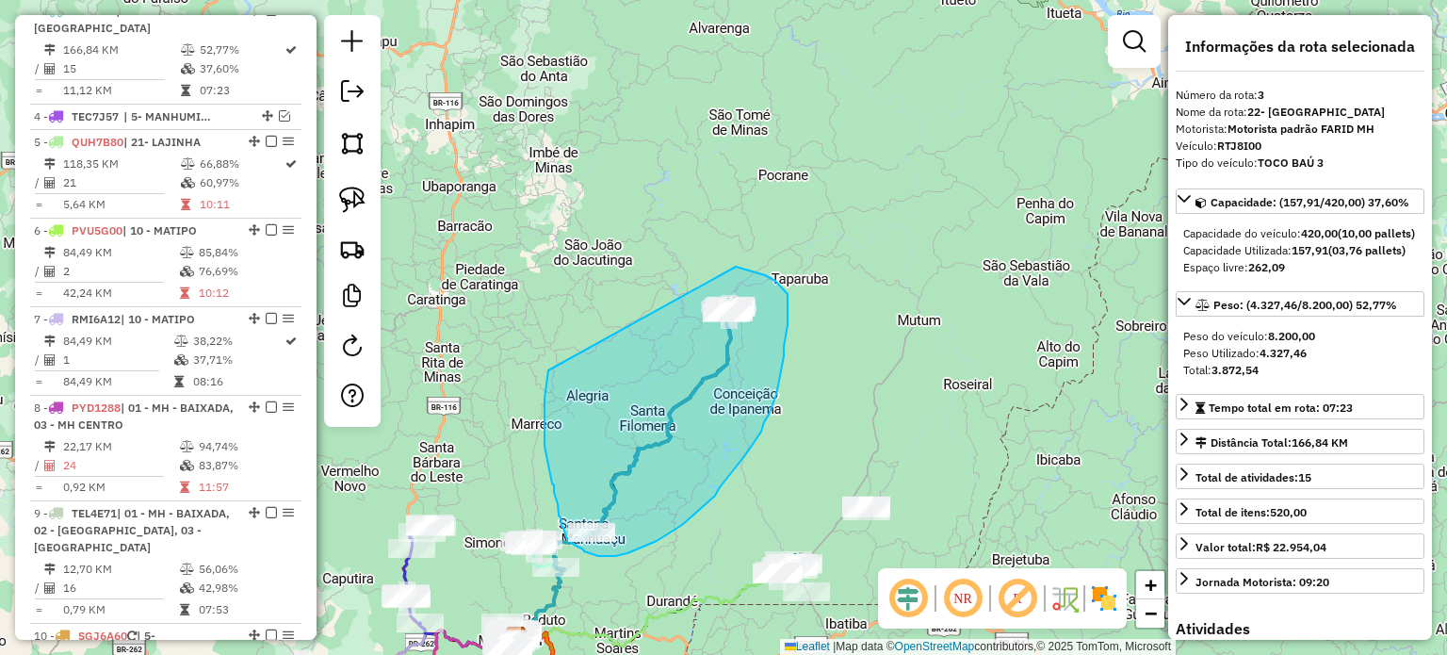
drag, startPoint x: 546, startPoint y: 391, endPoint x: 735, endPoint y: 267, distance: 225.7
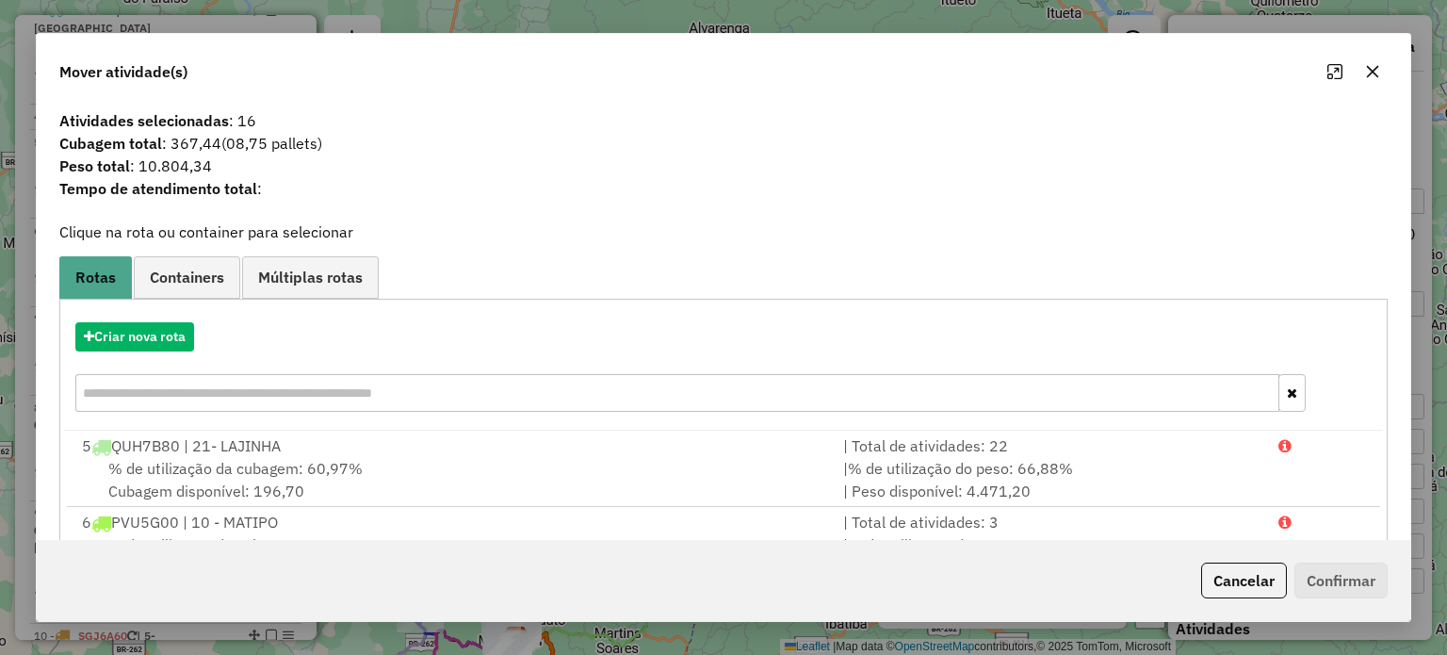
click at [1230, 566] on button "Cancelar" at bounding box center [1244, 580] width 86 height 36
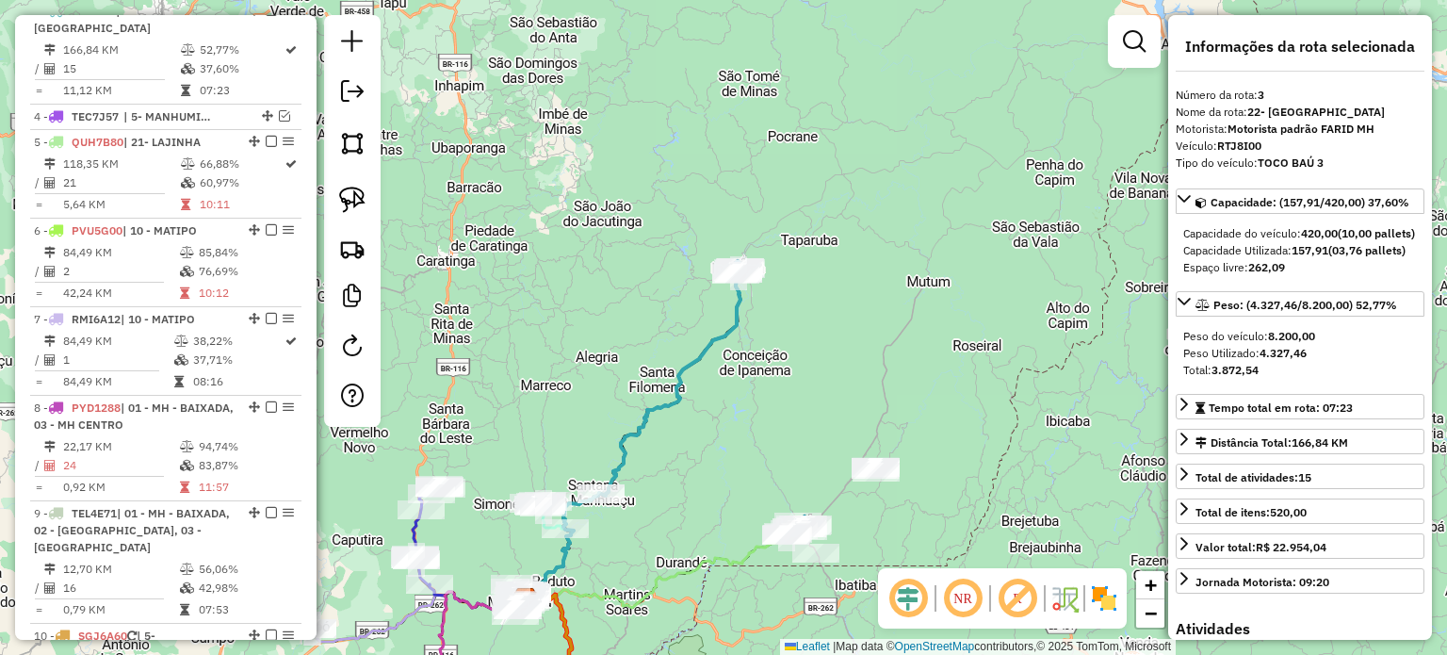
drag, startPoint x: 689, startPoint y: 501, endPoint x: 705, endPoint y: 373, distance: 129.1
click at [705, 377] on div "Janela de atendimento Grade de atendimento Capacidade Transportadoras Veículos …" at bounding box center [723, 327] width 1447 height 655
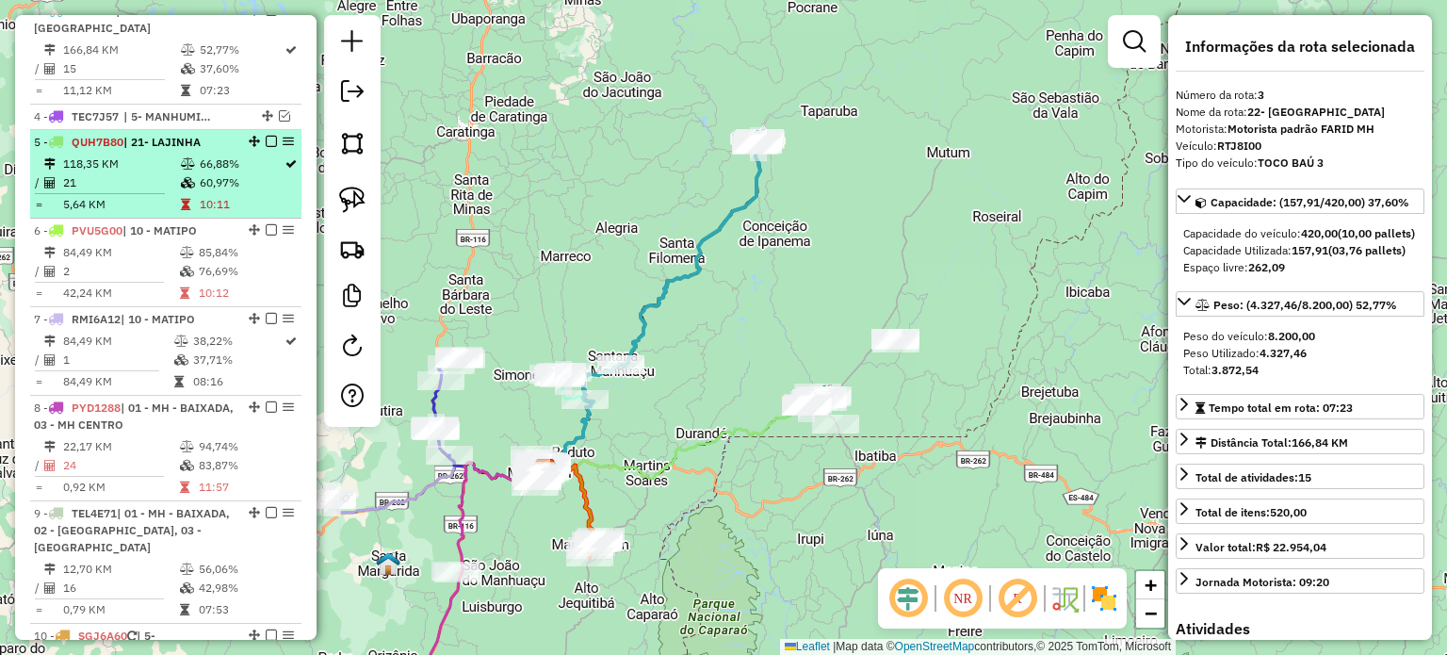
click at [269, 139] on em at bounding box center [271, 141] width 11 height 11
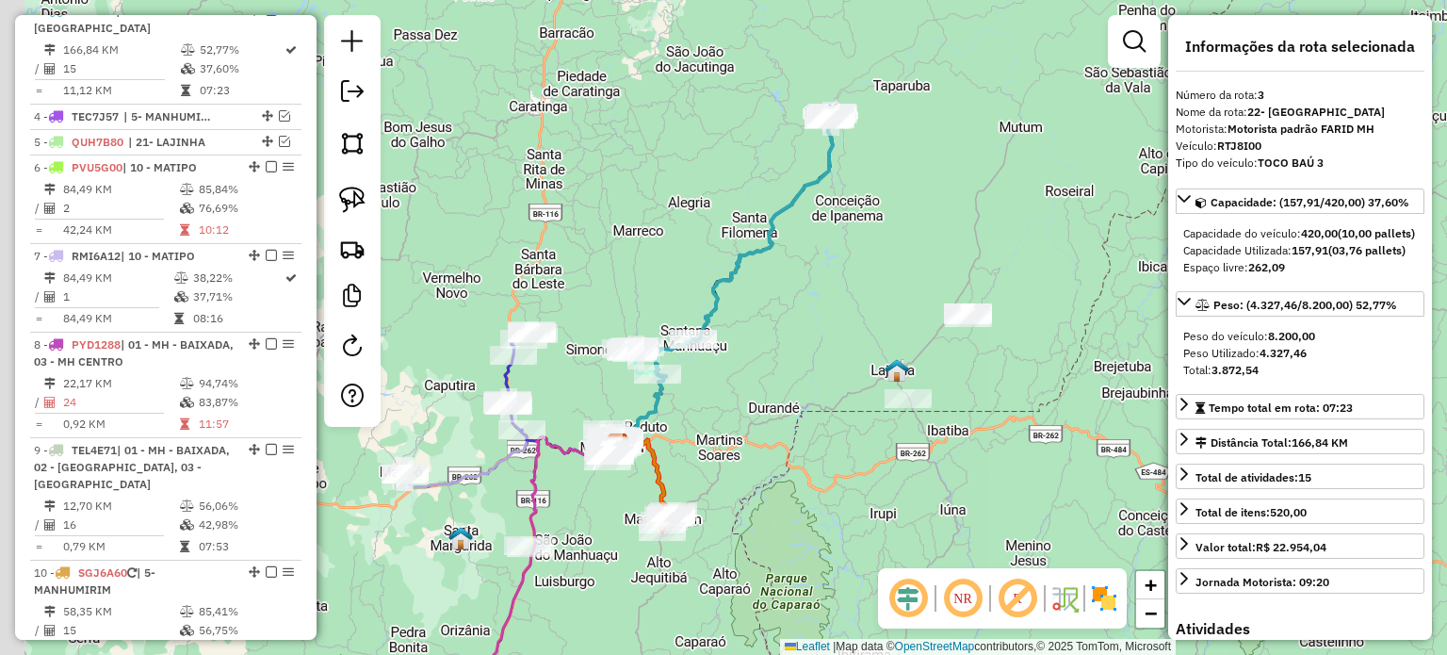
drag, startPoint x: 566, startPoint y: 525, endPoint x: 584, endPoint y: 509, distance: 24.0
click at [584, 509] on div "Janela de atendimento Grade de atendimento Capacidade Transportadoras Veículos …" at bounding box center [723, 327] width 1447 height 655
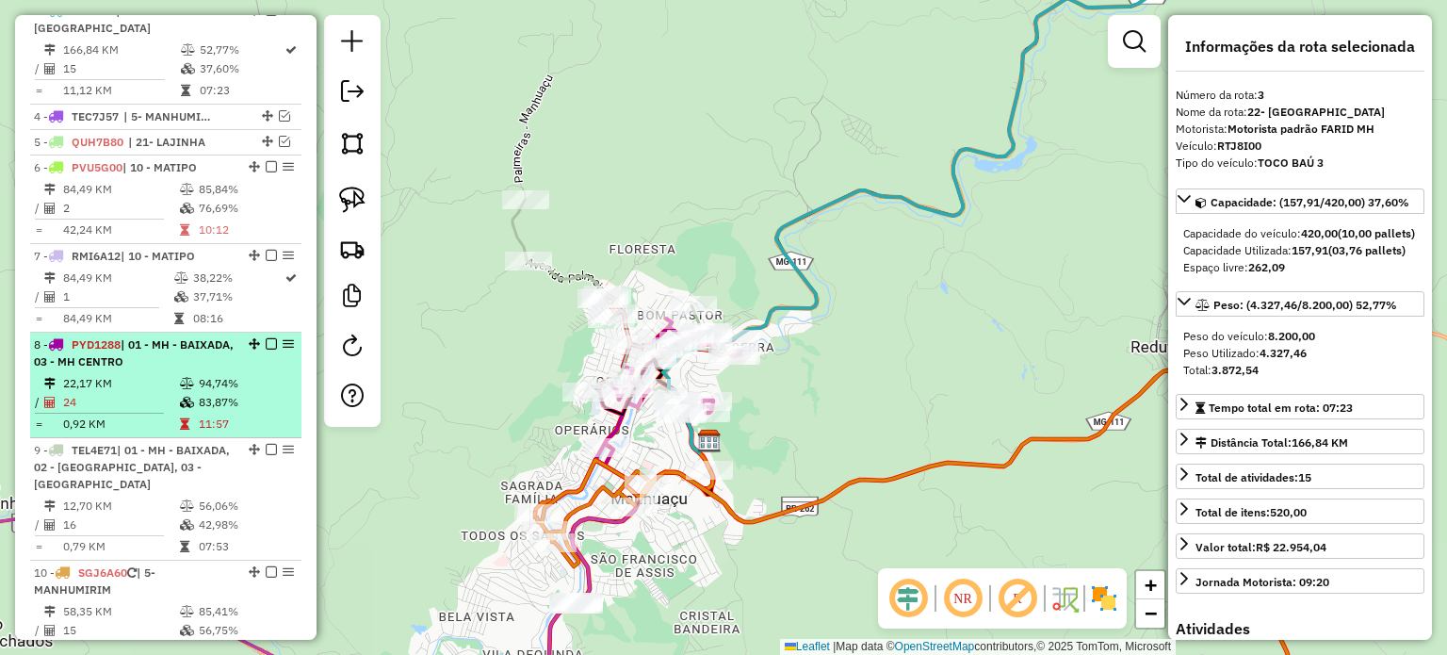
click at [193, 353] on div "8 - PYD1288 | 01 - MH - BAIXADA, 03 - MH CENTRO" at bounding box center [134, 353] width 200 height 34
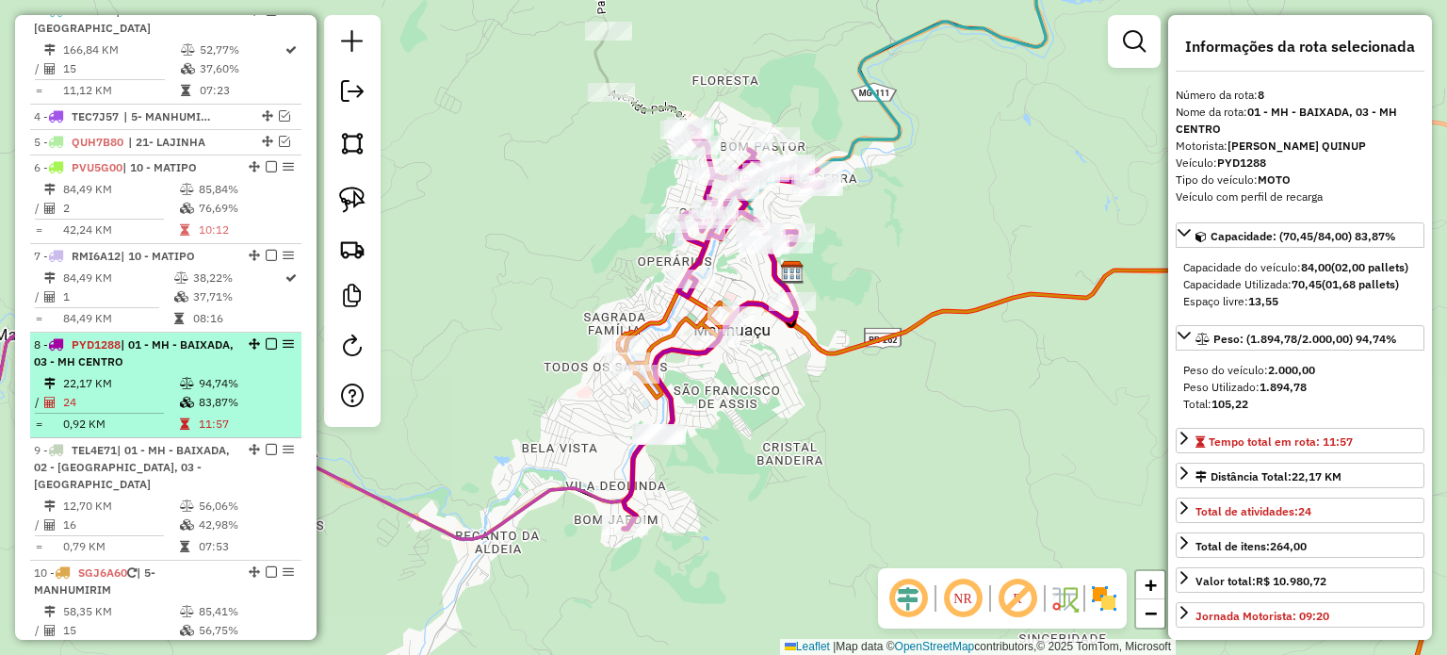
click at [268, 344] on em at bounding box center [271, 343] width 11 height 11
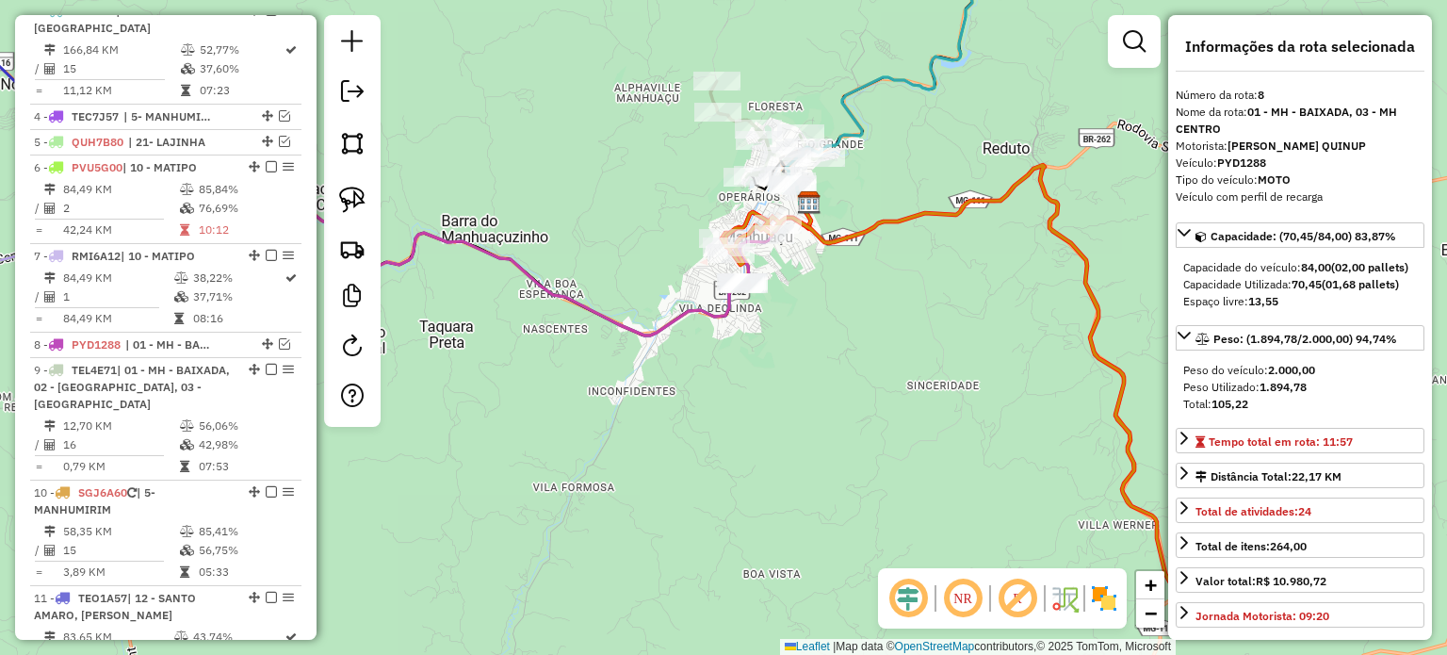
drag, startPoint x: 733, startPoint y: 476, endPoint x: 829, endPoint y: 304, distance: 196.5
click at [829, 304] on div "Janela de atendimento Grade de atendimento Capacidade Transportadoras Veículos …" at bounding box center [723, 327] width 1447 height 655
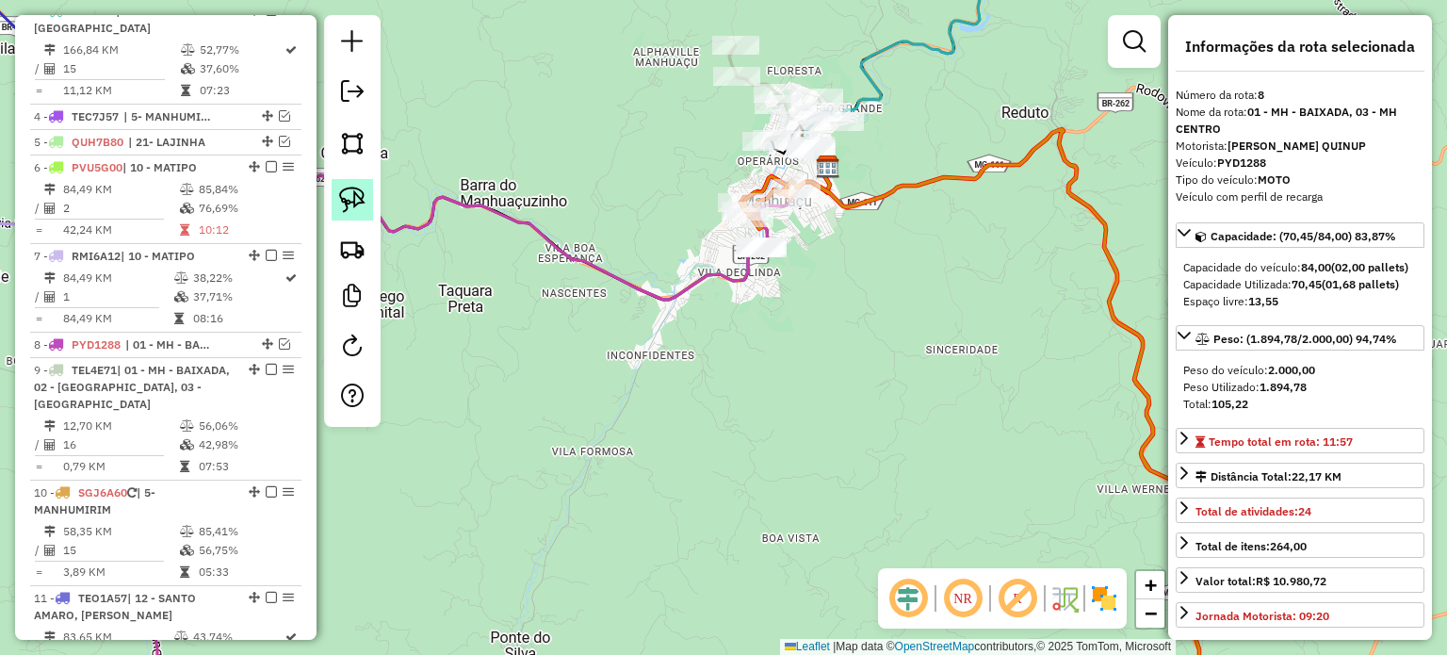
click at [358, 199] on img at bounding box center [352, 200] width 26 height 26
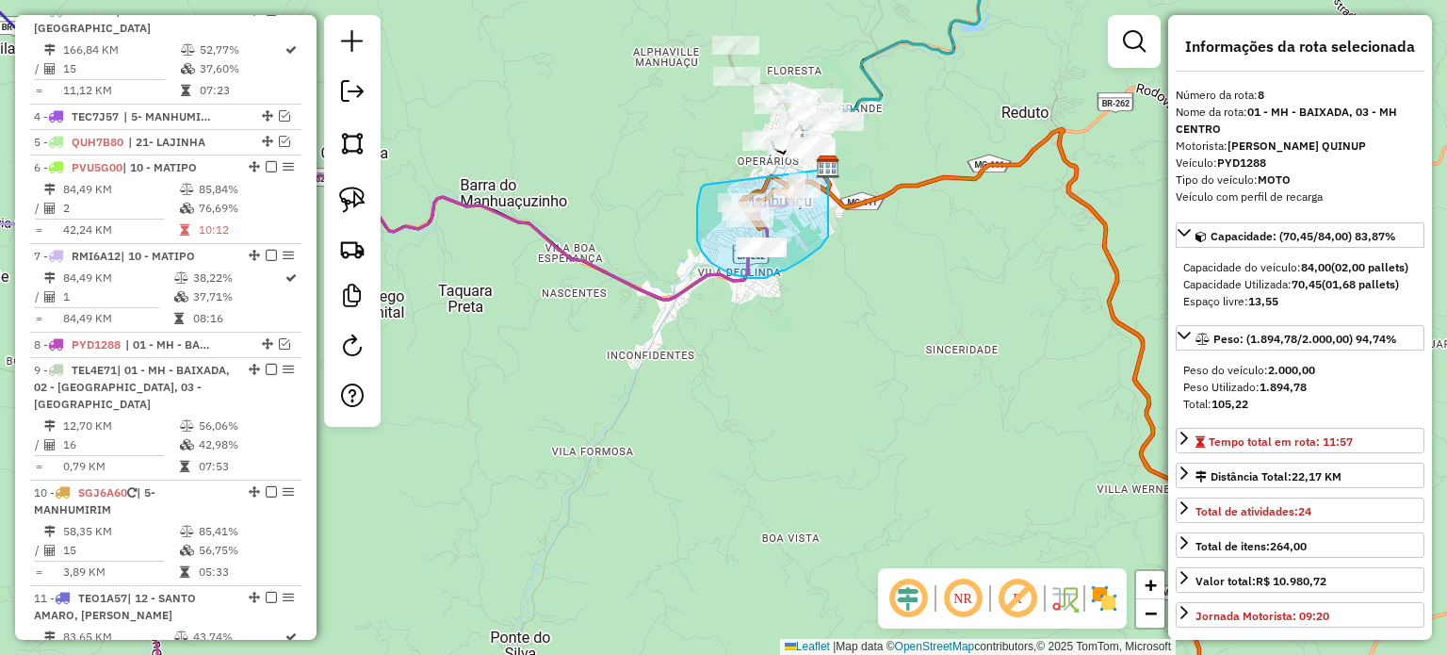
drag, startPoint x: 705, startPoint y: 185, endPoint x: 816, endPoint y: 170, distance: 112.2
click at [816, 170] on div "Janela de atendimento Grade de atendimento Capacidade Transportadoras Veículos …" at bounding box center [723, 327] width 1447 height 655
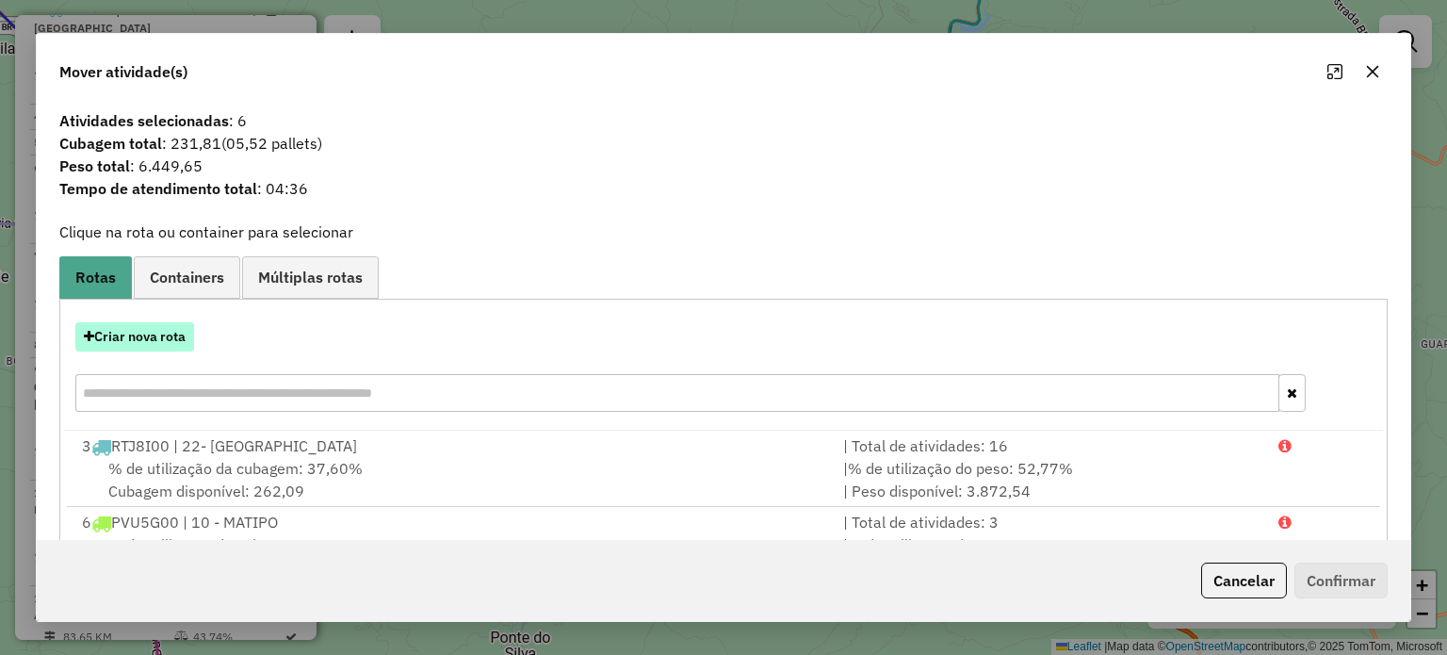
click at [161, 340] on button "Criar nova rota" at bounding box center [134, 336] width 119 height 29
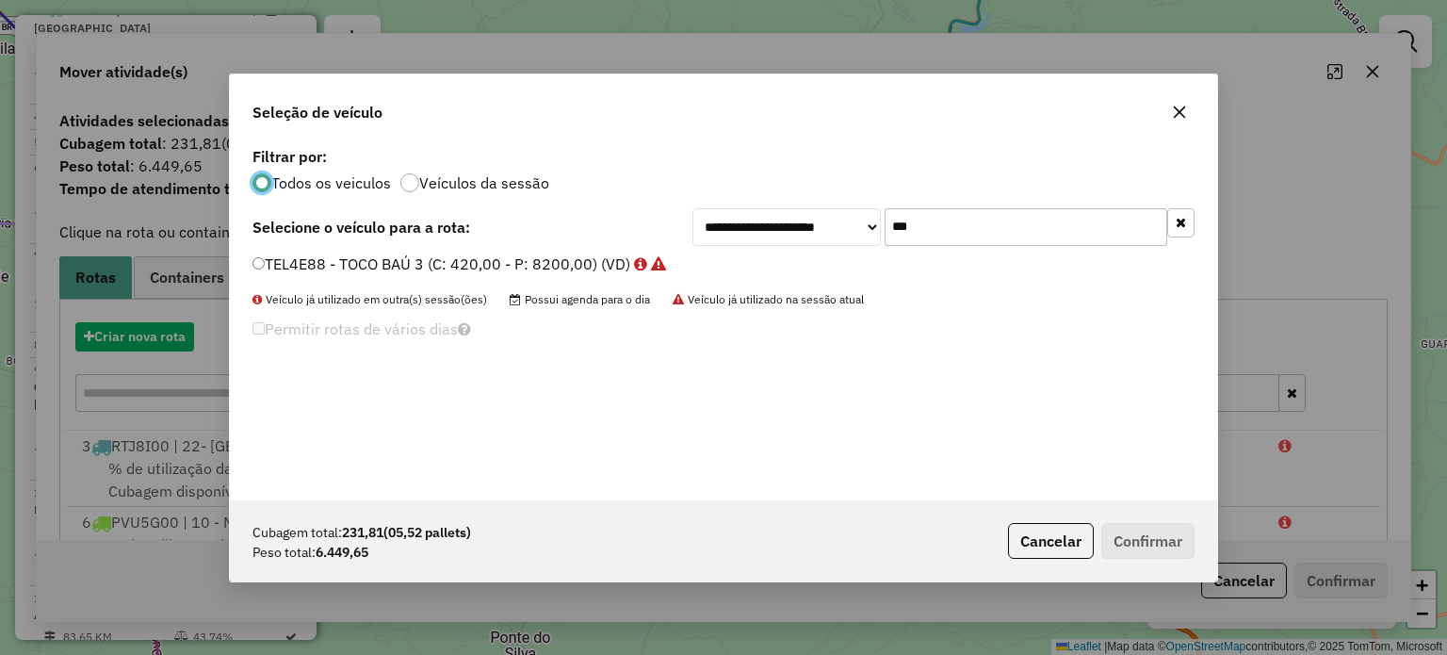
scroll to position [9, 6]
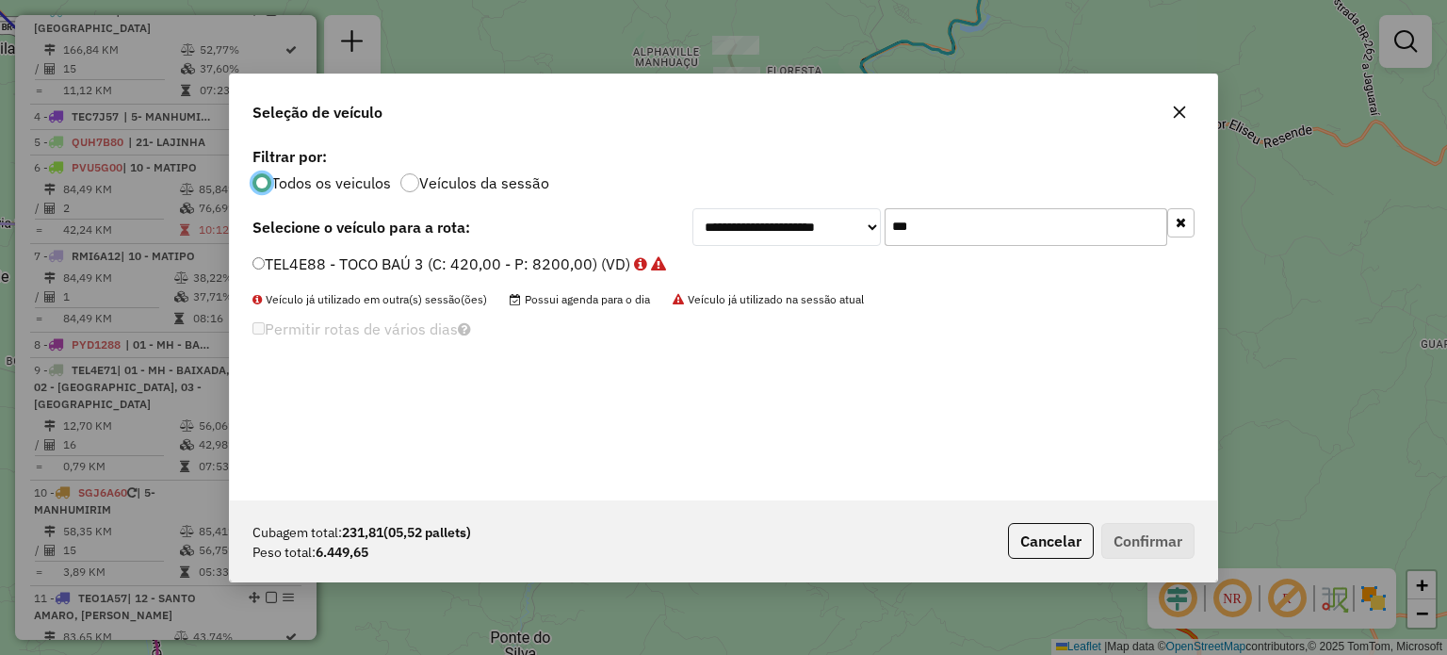
drag, startPoint x: 916, startPoint y: 233, endPoint x: 861, endPoint y: 233, distance: 54.6
click at [861, 233] on div "**********" at bounding box center [943, 227] width 502 height 38
type input "***"
click at [295, 261] on label "PVK4B35 - TOCO NOVO (C: 420,00 - P: 8200,00) (VD)" at bounding box center [451, 263] width 398 height 23
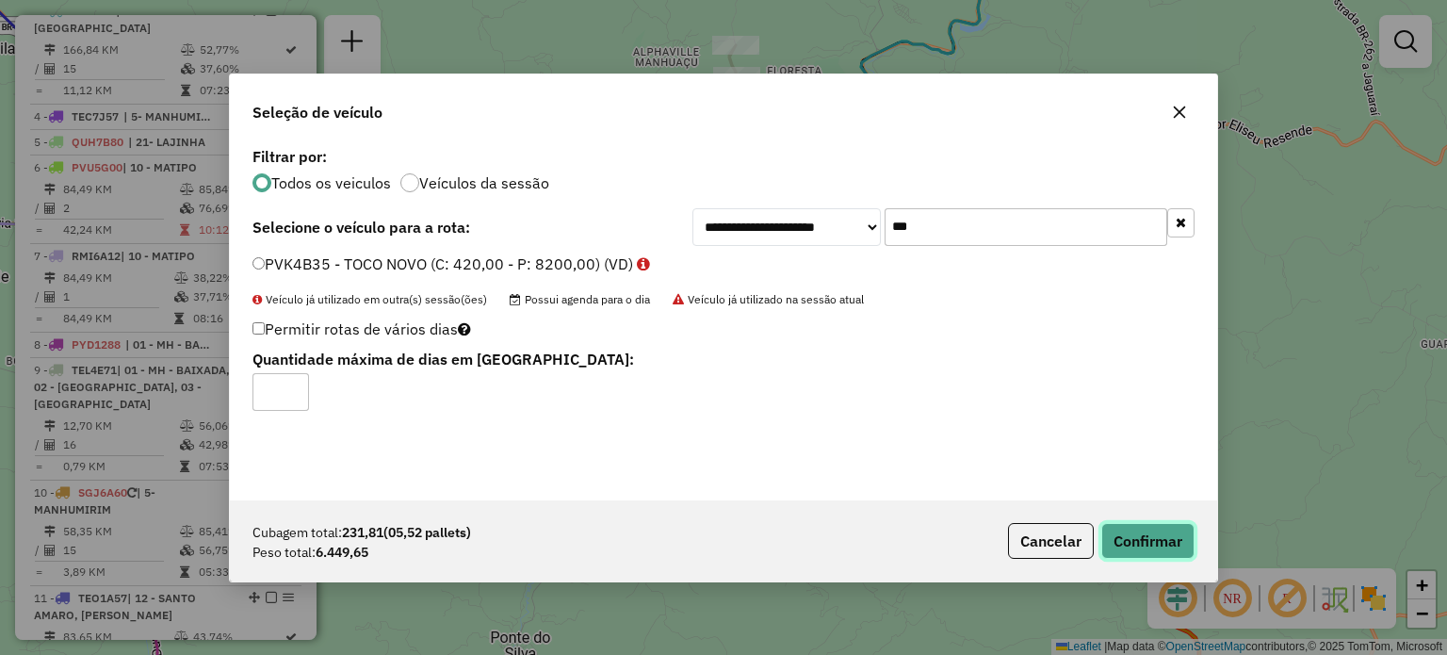
click at [1160, 541] on button "Confirmar" at bounding box center [1147, 541] width 93 height 36
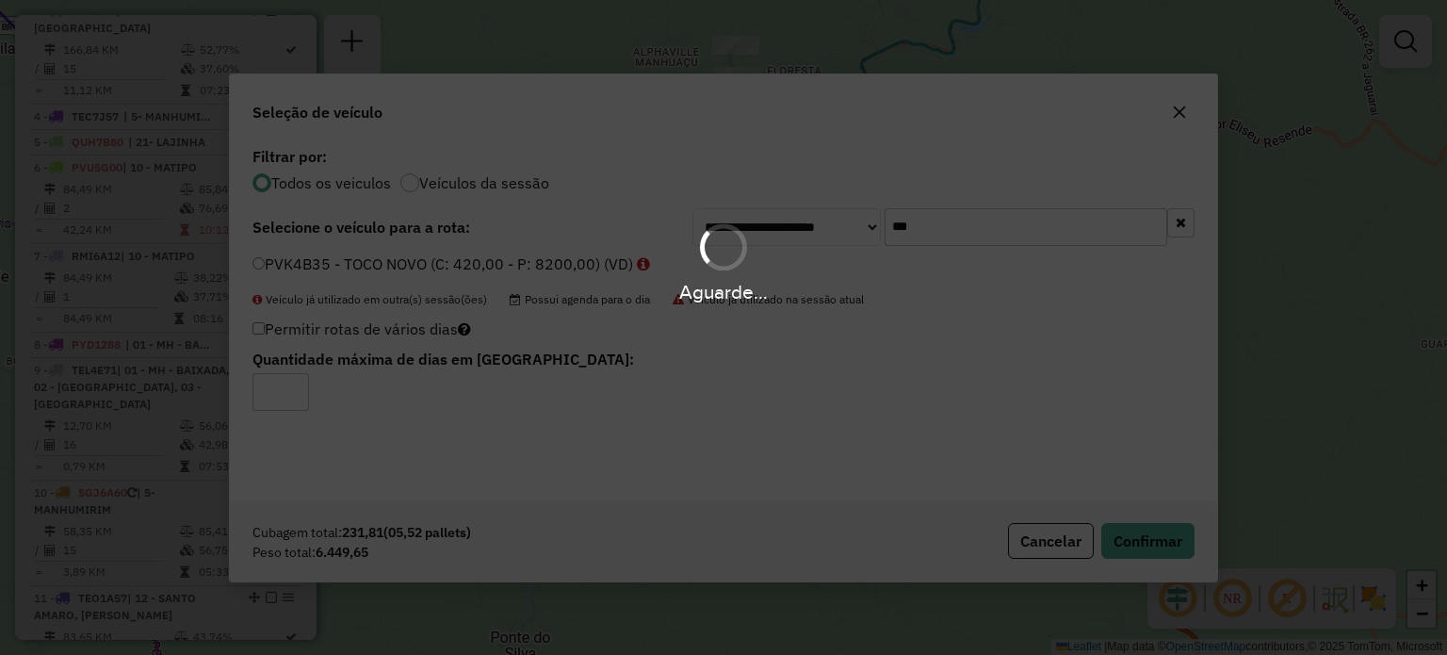
scroll to position [780, 0]
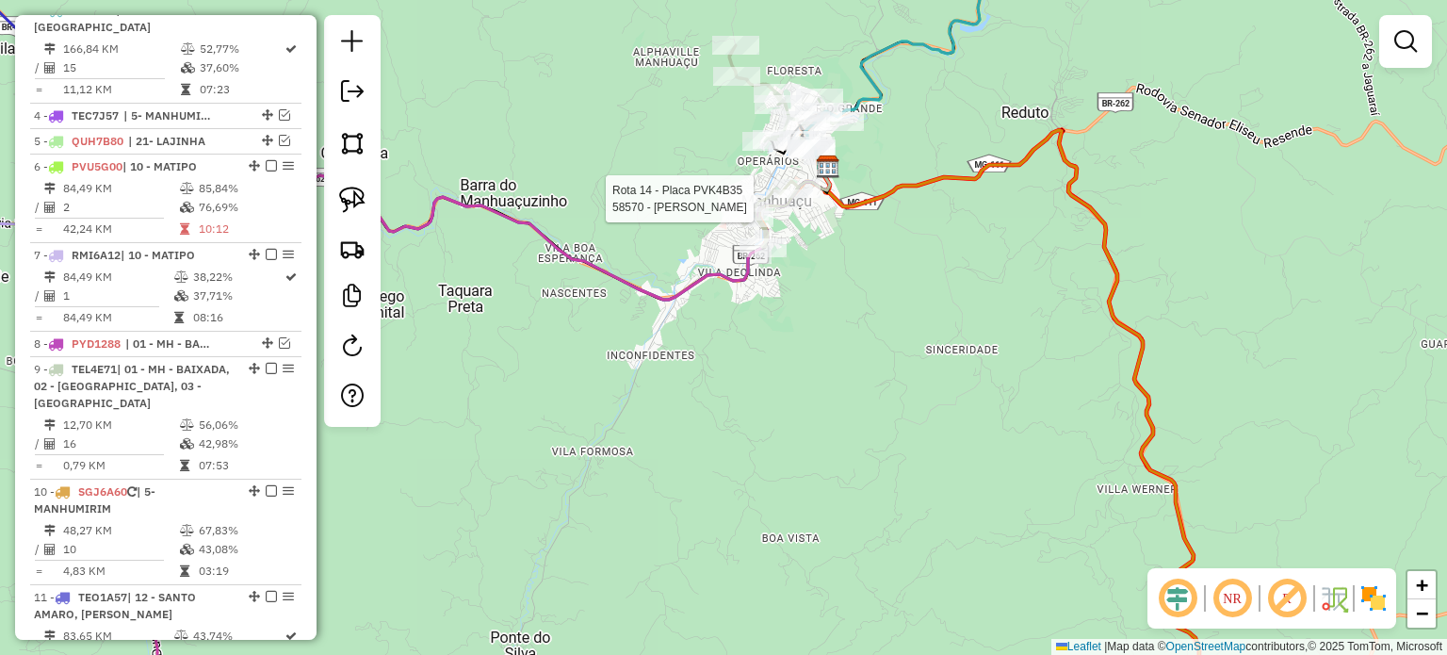
select select "*********"
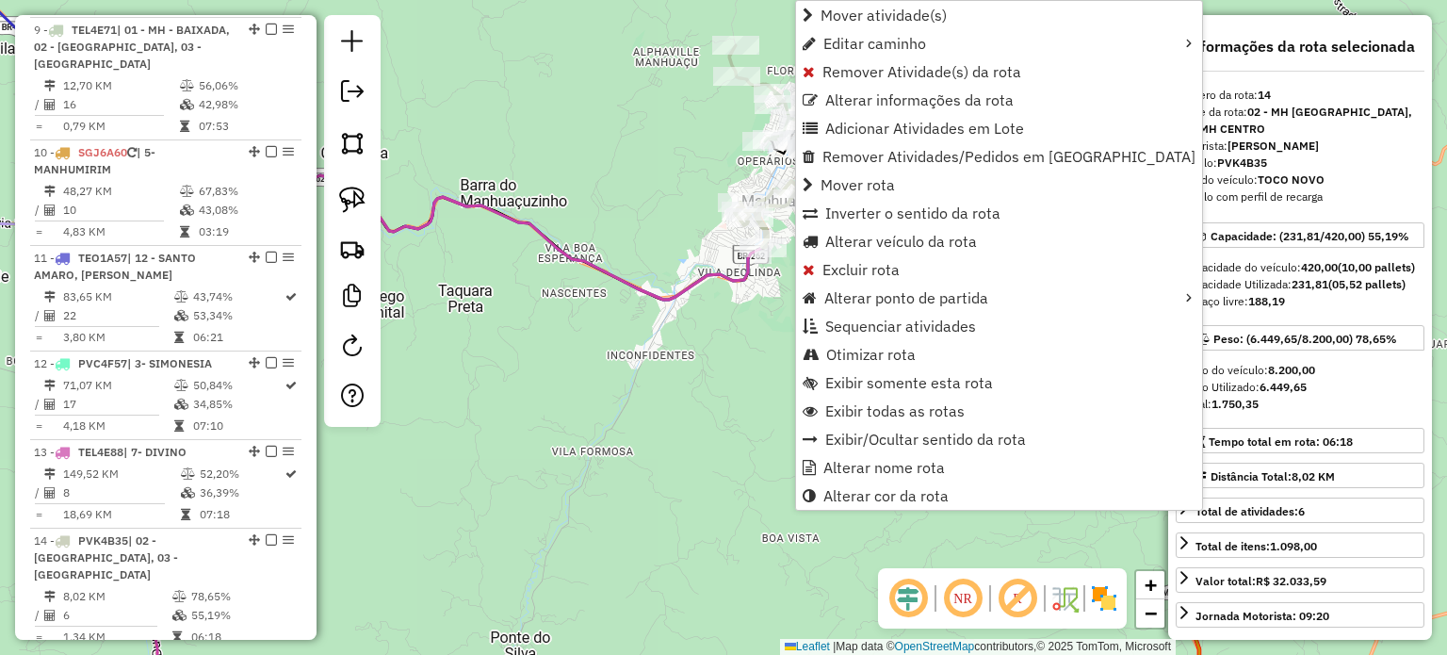
scroll to position [1481, 0]
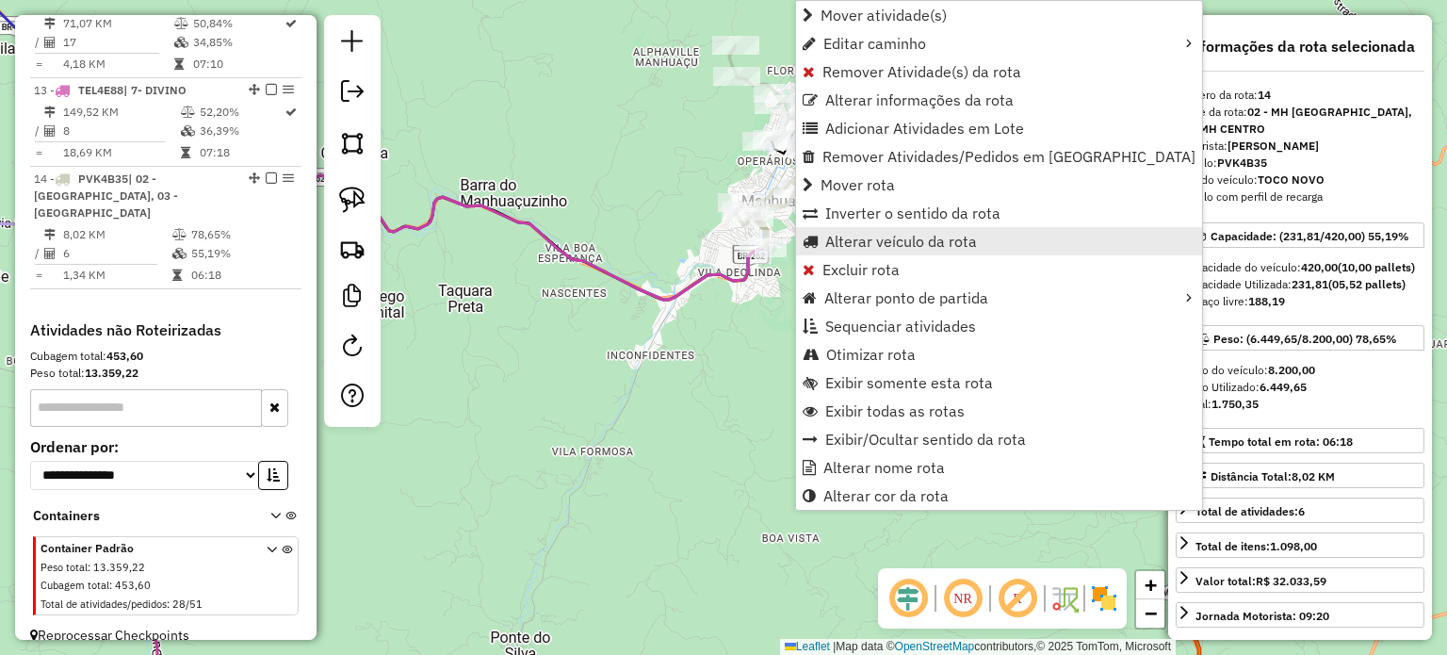
click at [905, 244] on span "Alterar veículo da rota" at bounding box center [901, 241] width 152 height 15
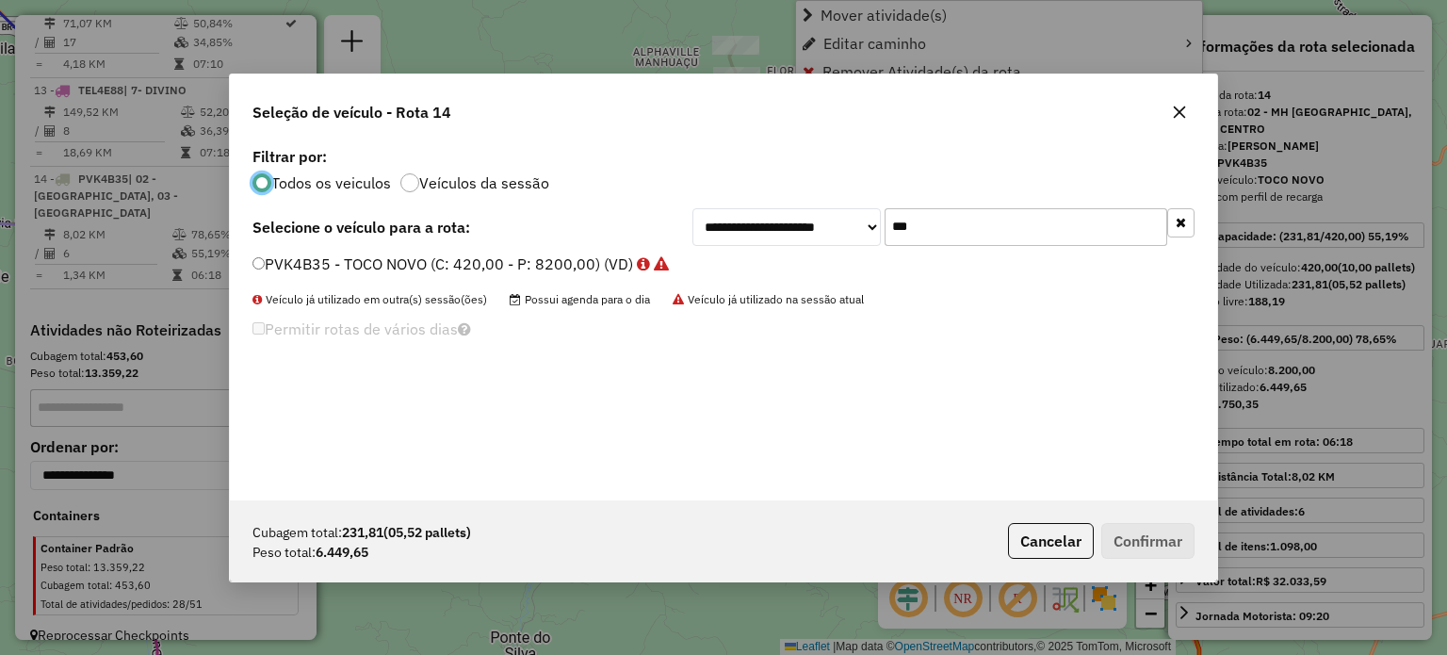
scroll to position [9, 6]
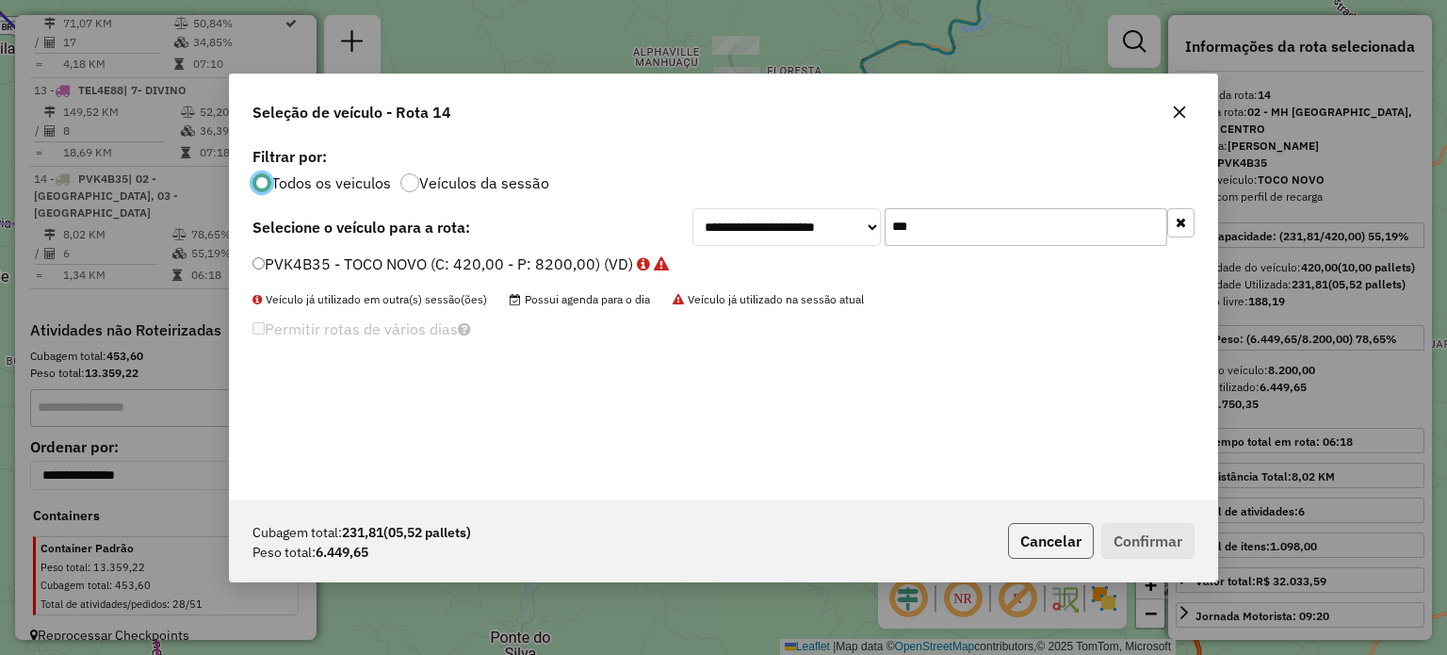
click at [1044, 531] on button "Cancelar" at bounding box center [1051, 541] width 86 height 36
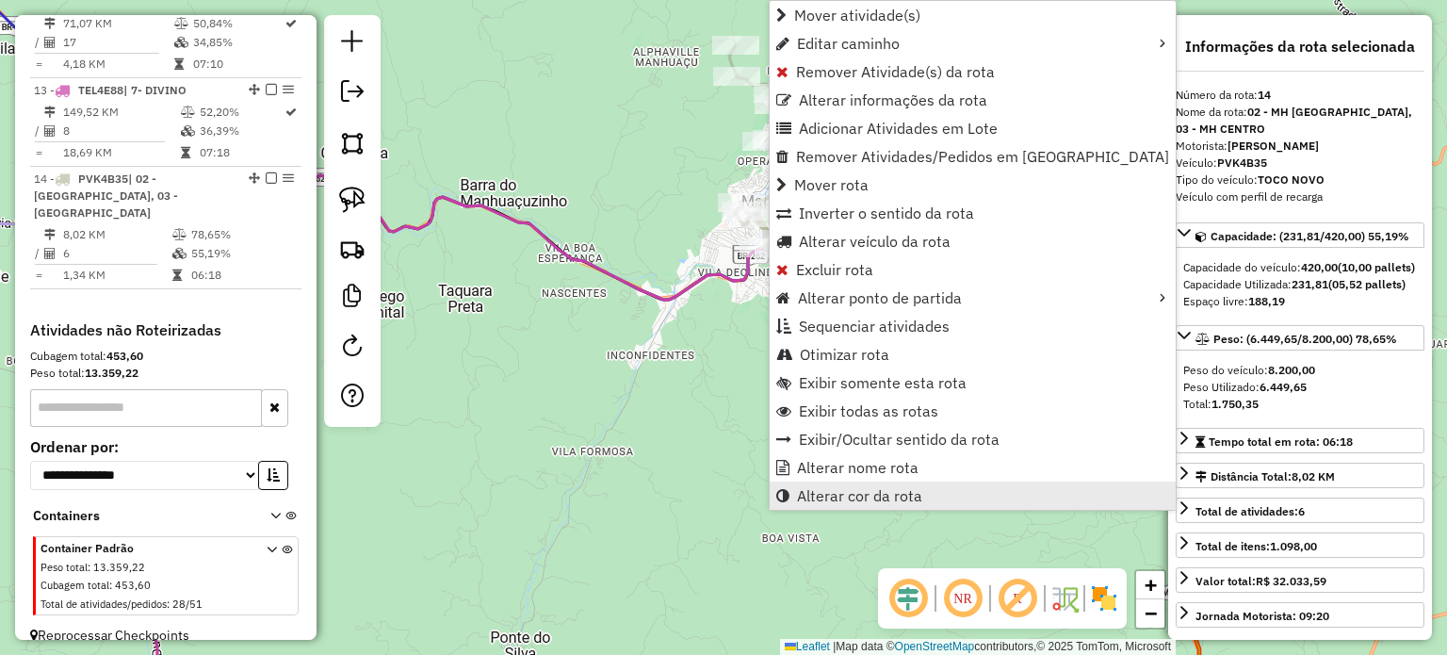
click at [875, 496] on span "Alterar cor da rota" at bounding box center [859, 495] width 125 height 15
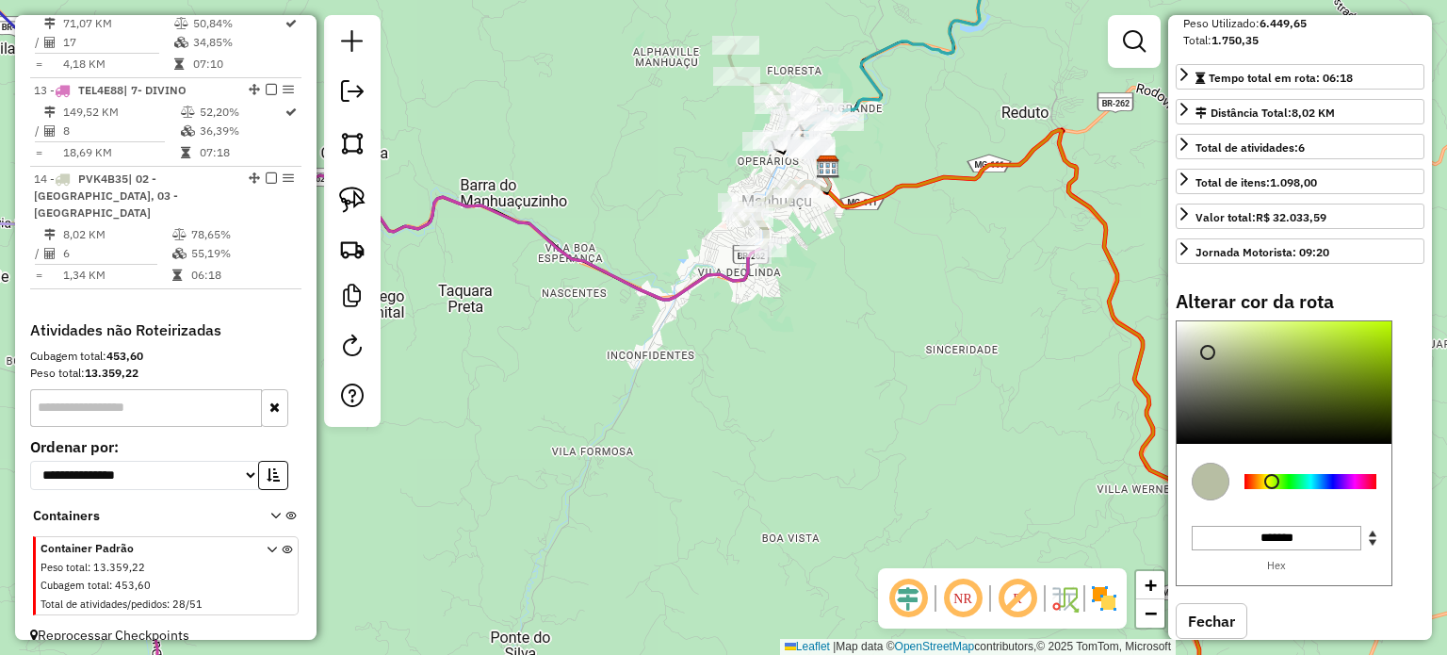
scroll to position [377, 0]
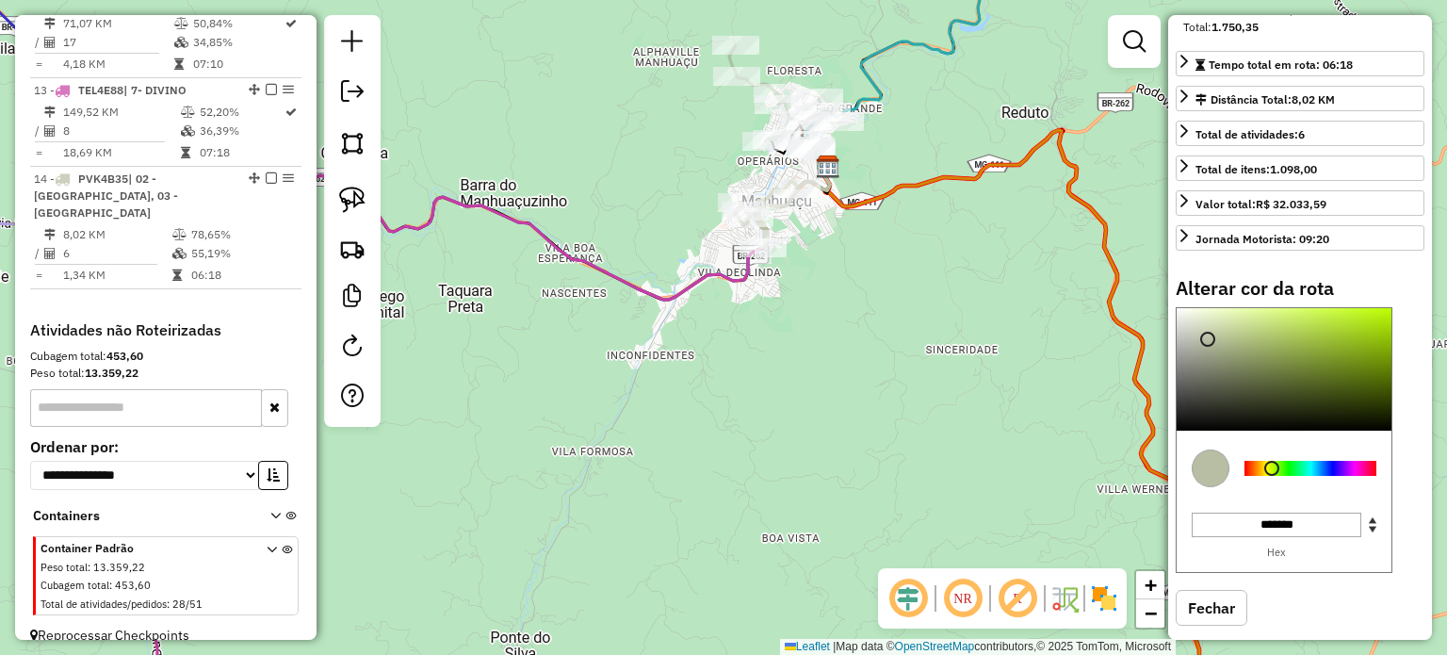
click at [1341, 476] on div at bounding box center [1310, 468] width 132 height 15
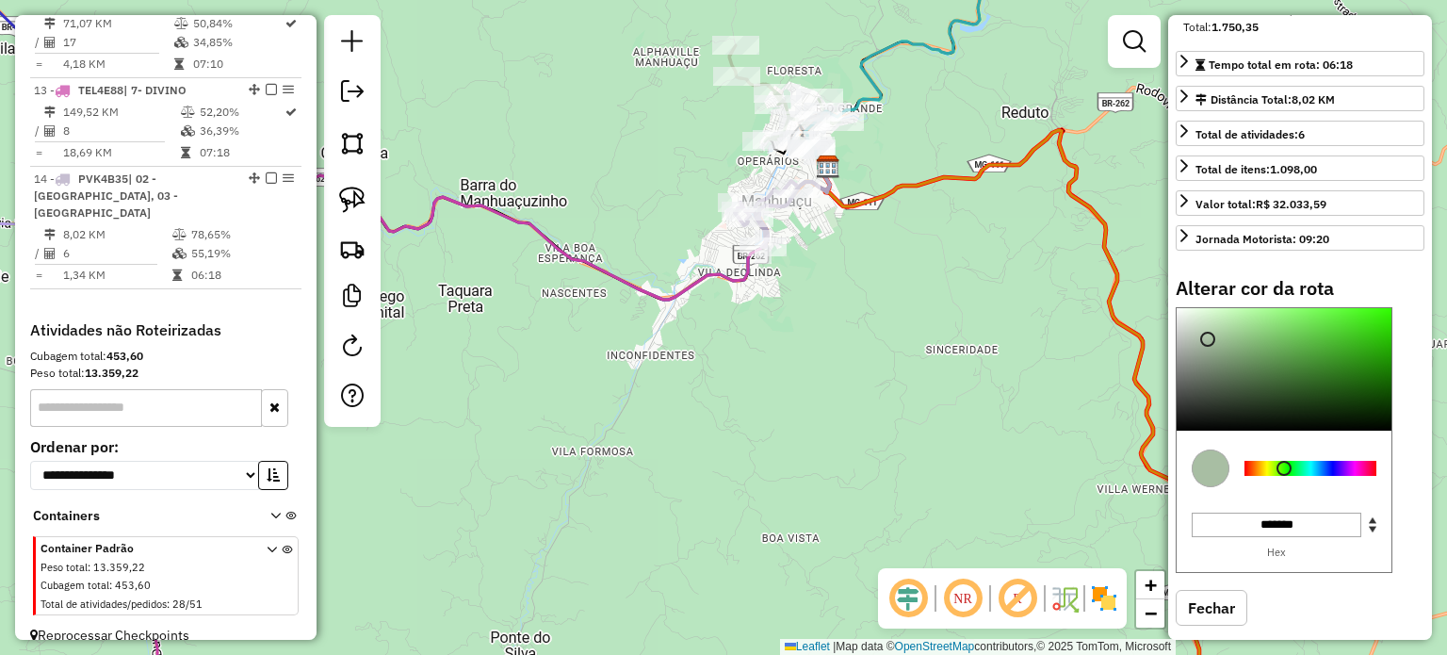
drag, startPoint x: 1340, startPoint y: 501, endPoint x: 1284, endPoint y: 496, distance: 55.9
click at [1284, 476] on div at bounding box center [1283, 468] width 15 height 15
type input "*******"
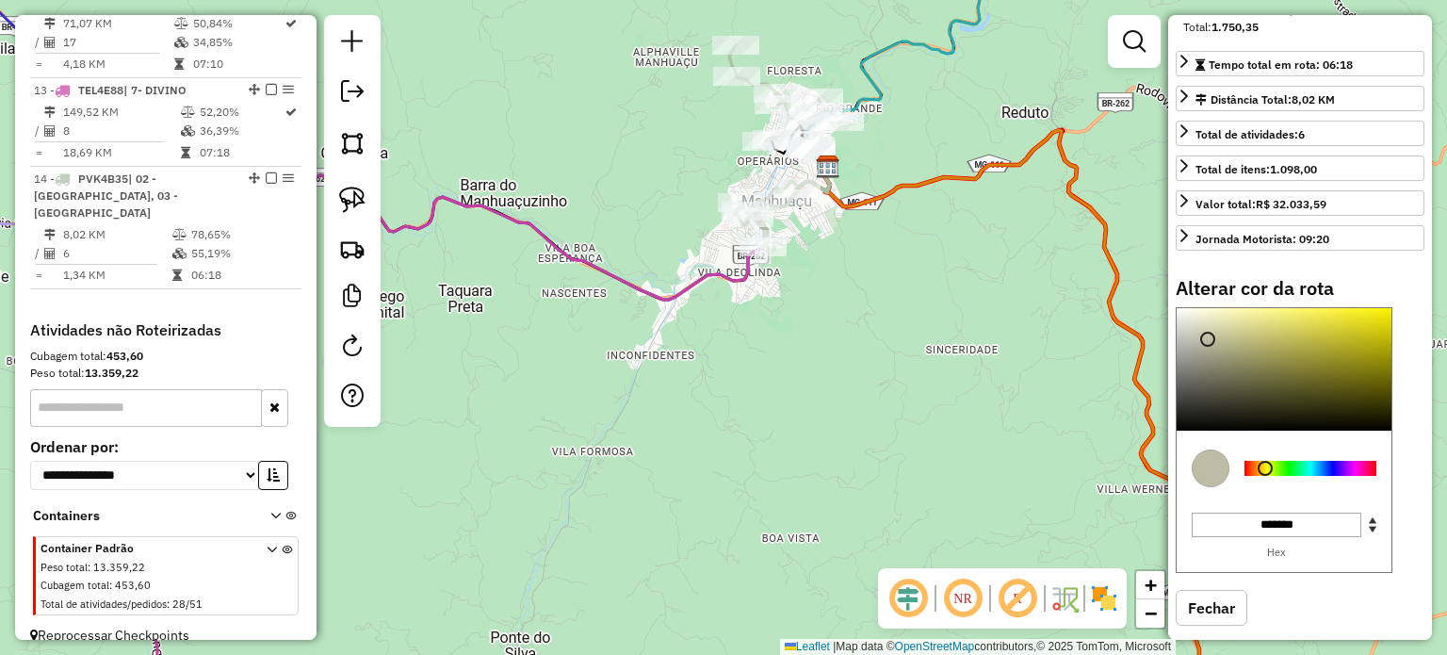
drag, startPoint x: 1280, startPoint y: 496, endPoint x: 1265, endPoint y: 496, distance: 15.1
click at [1265, 476] on div at bounding box center [1265, 468] width 15 height 15
click at [931, 398] on div "Janela de atendimento Grade de atendimento Capacidade Transportadoras Veículos …" at bounding box center [723, 327] width 1447 height 655
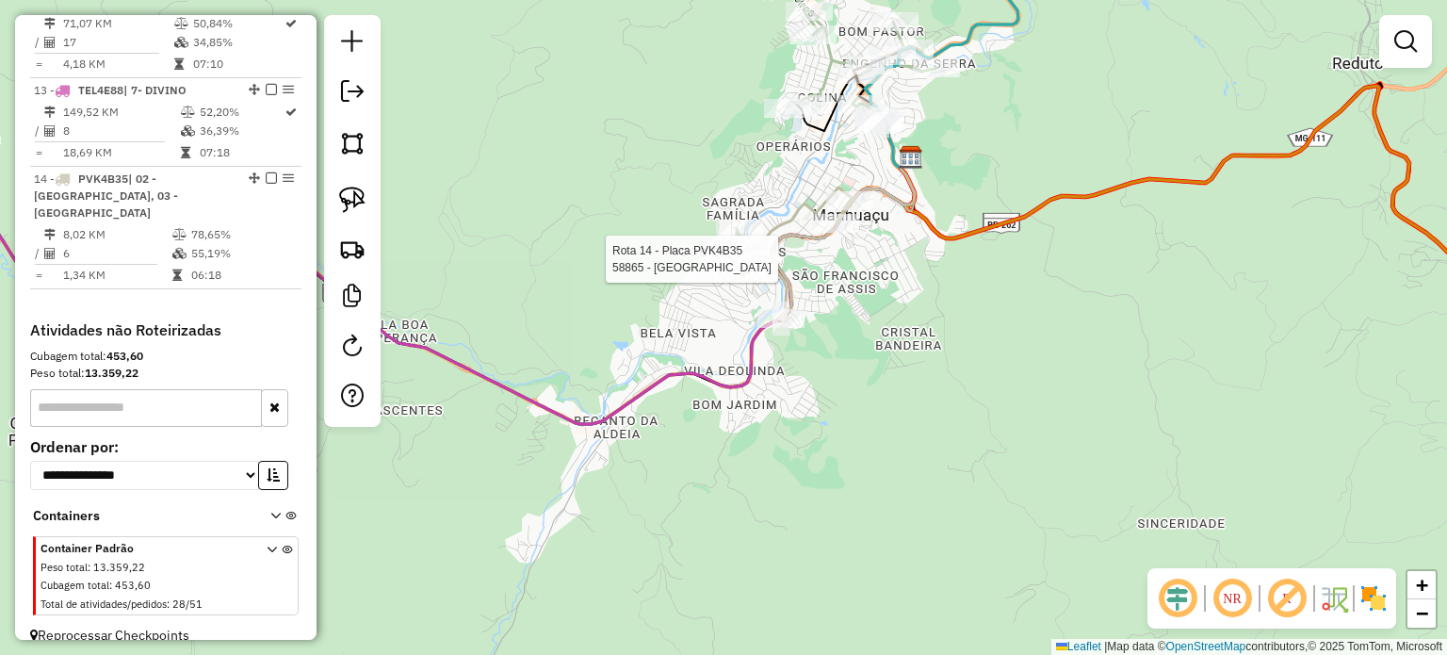
select select "*********"
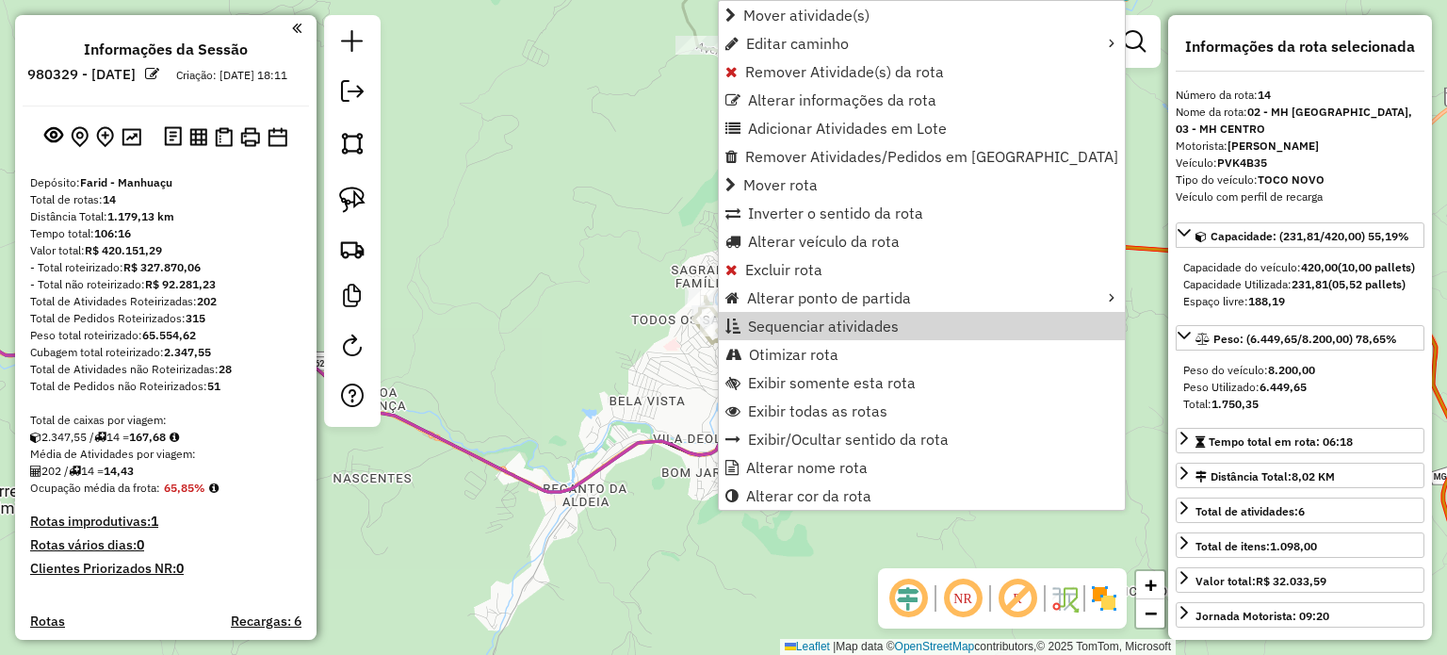
select select "*********"
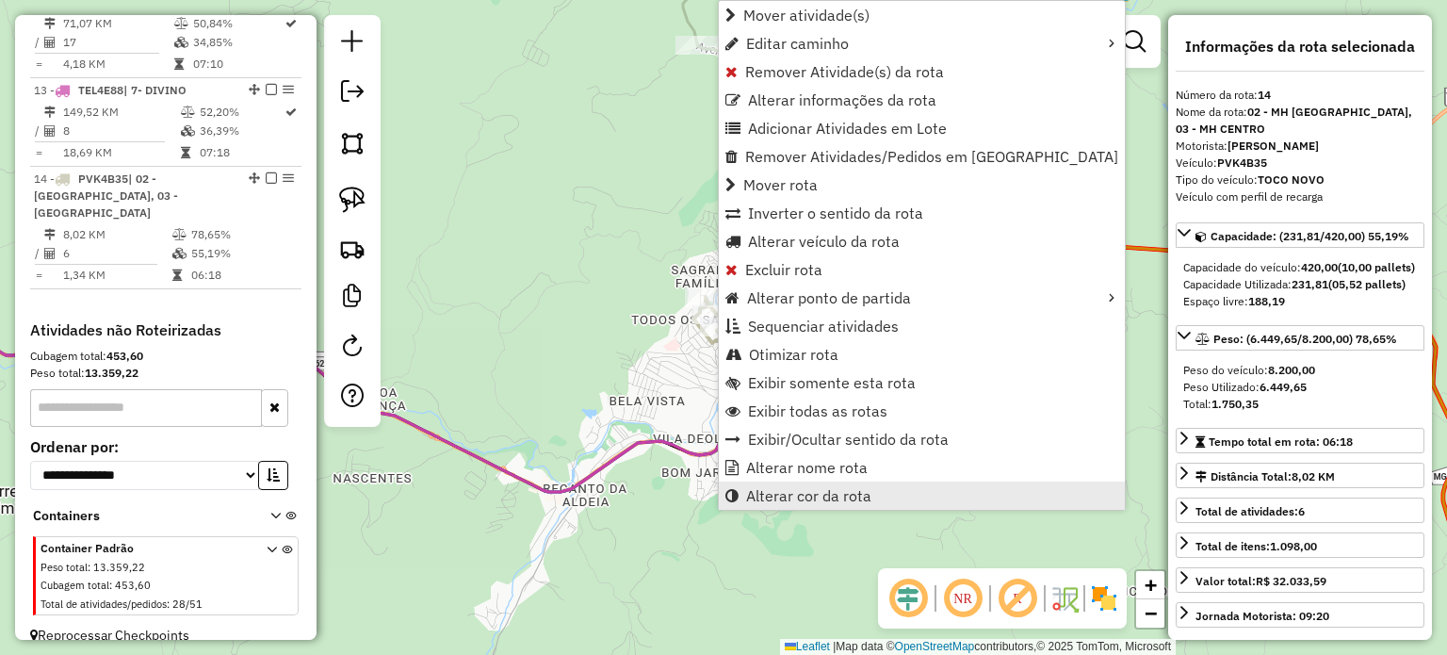
click at [821, 499] on span "Alterar cor da rota" at bounding box center [808, 495] width 125 height 15
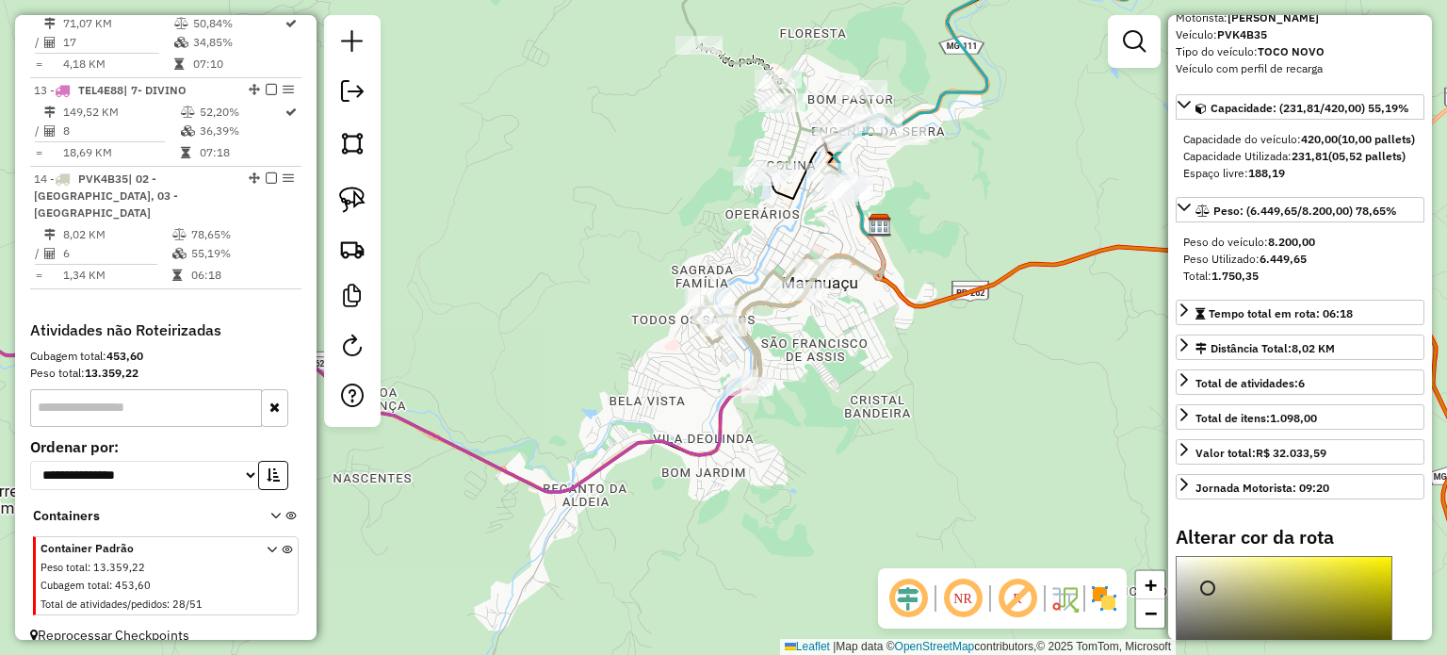
scroll to position [283, 0]
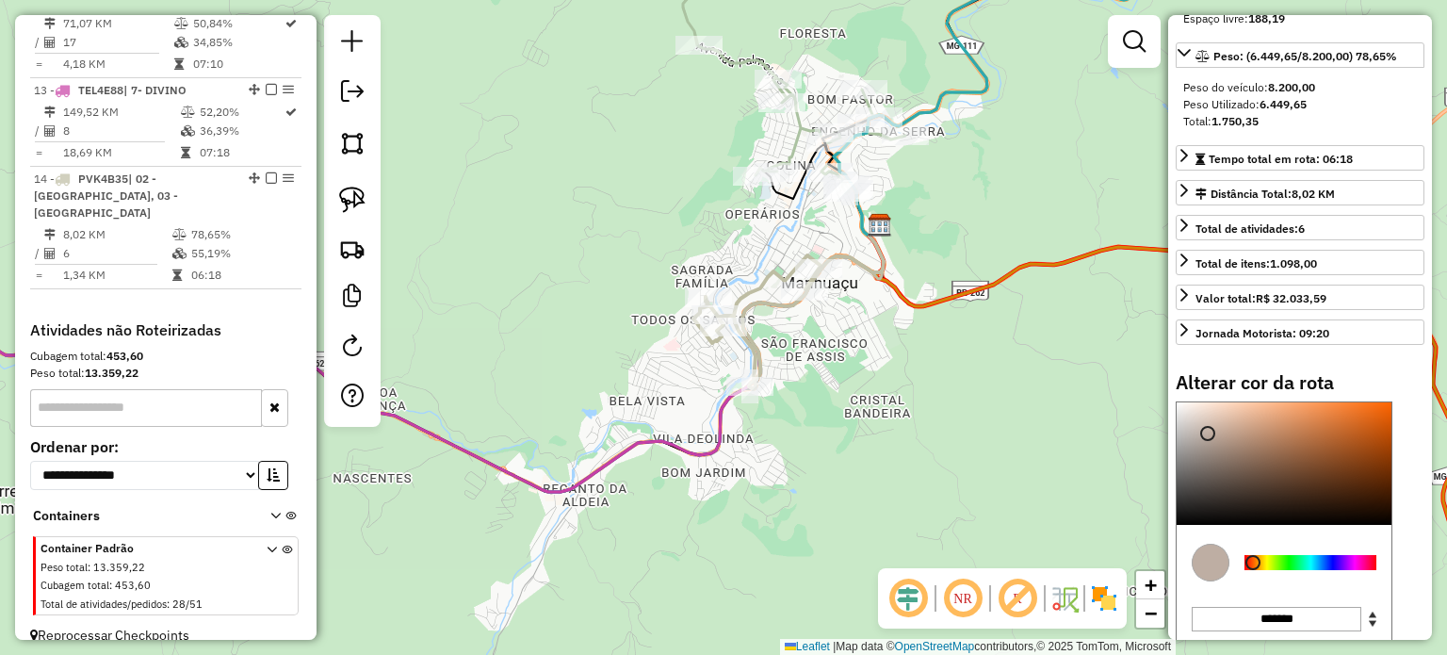
type input "*******"
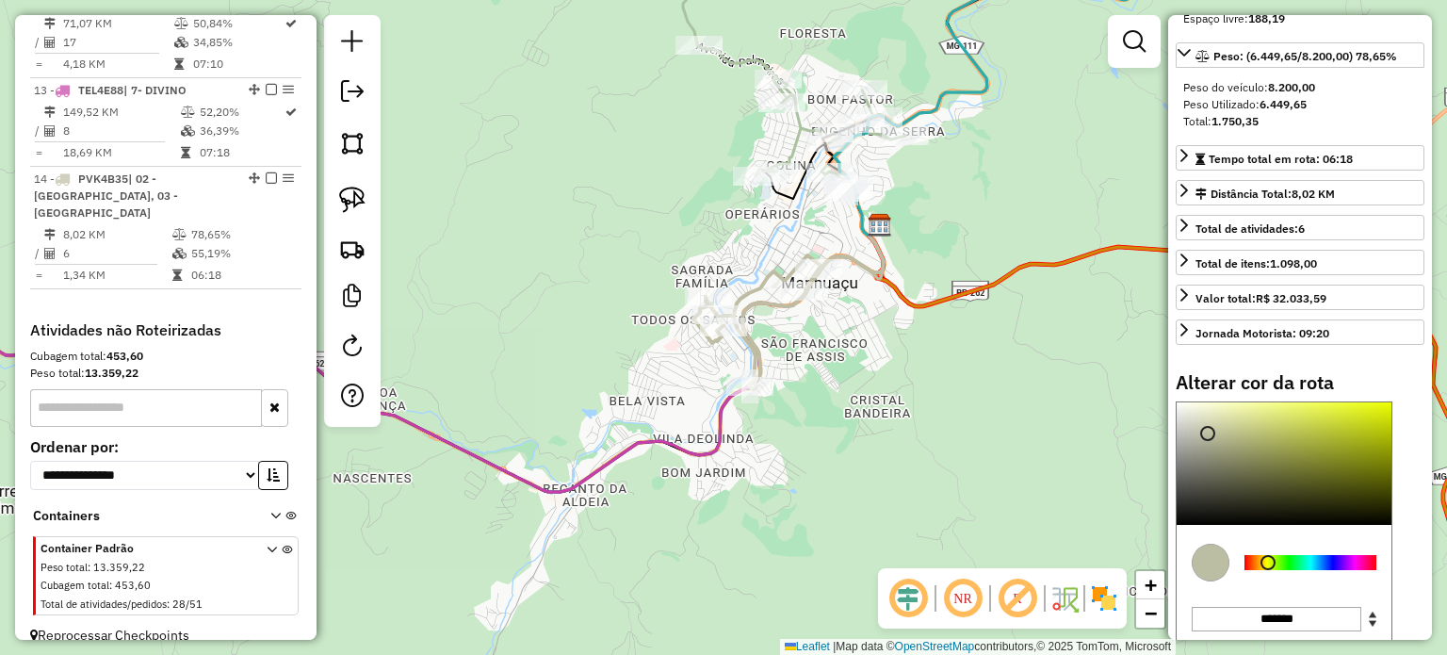
click at [1268, 570] on div at bounding box center [1267, 562] width 15 height 15
click at [1038, 498] on div "Janela de atendimento Grade de atendimento Capacidade Transportadoras Veículos …" at bounding box center [723, 327] width 1447 height 655
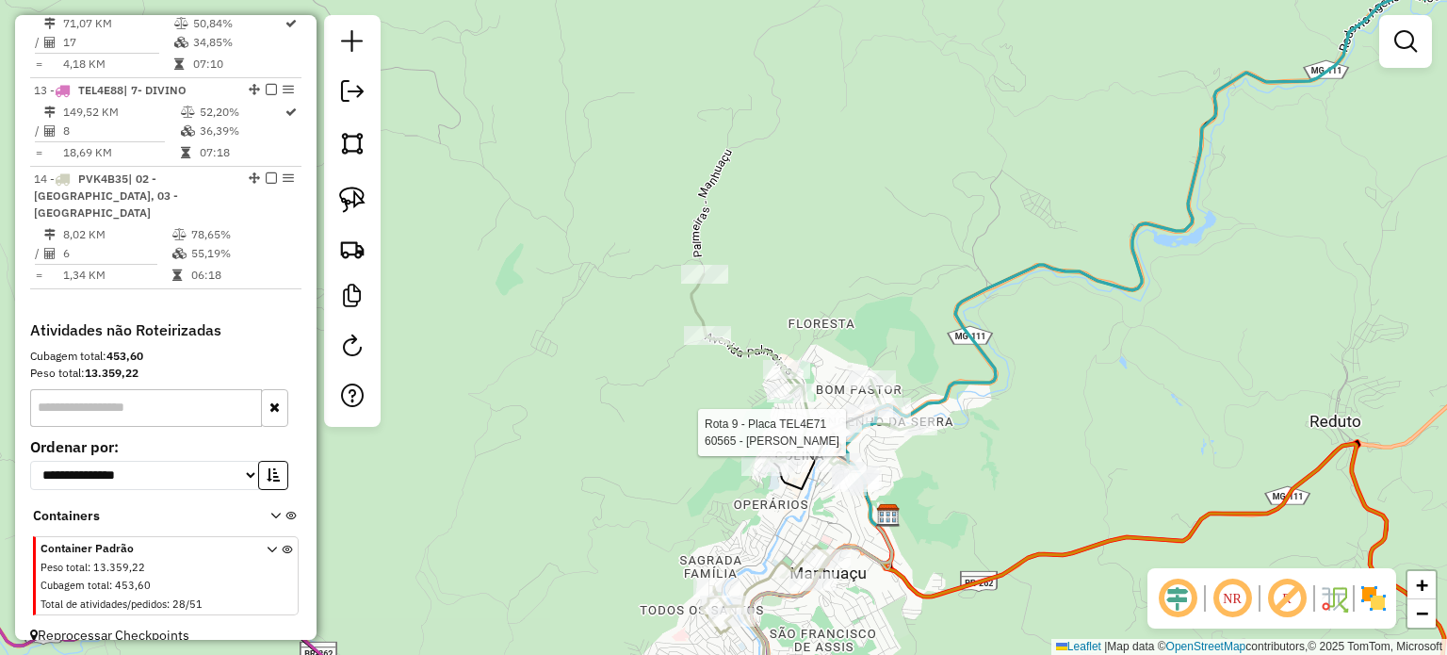
select select "*********"
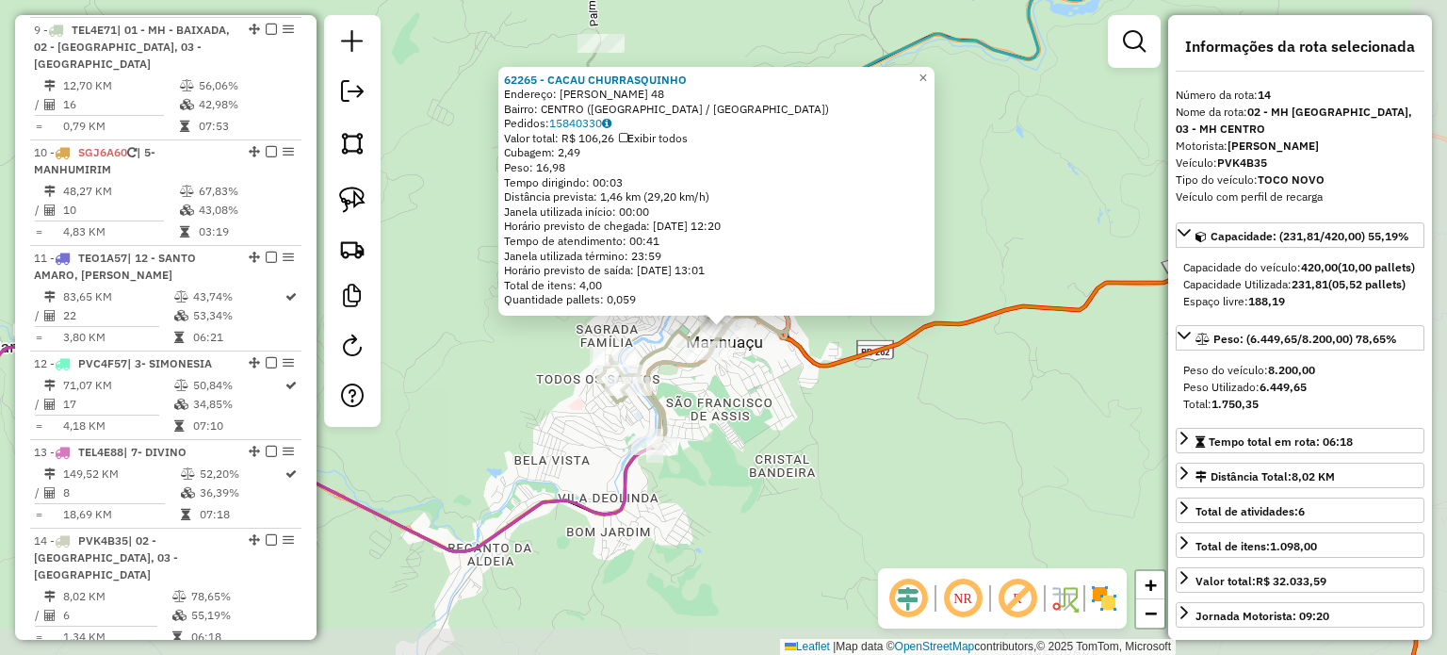
scroll to position [1481, 0]
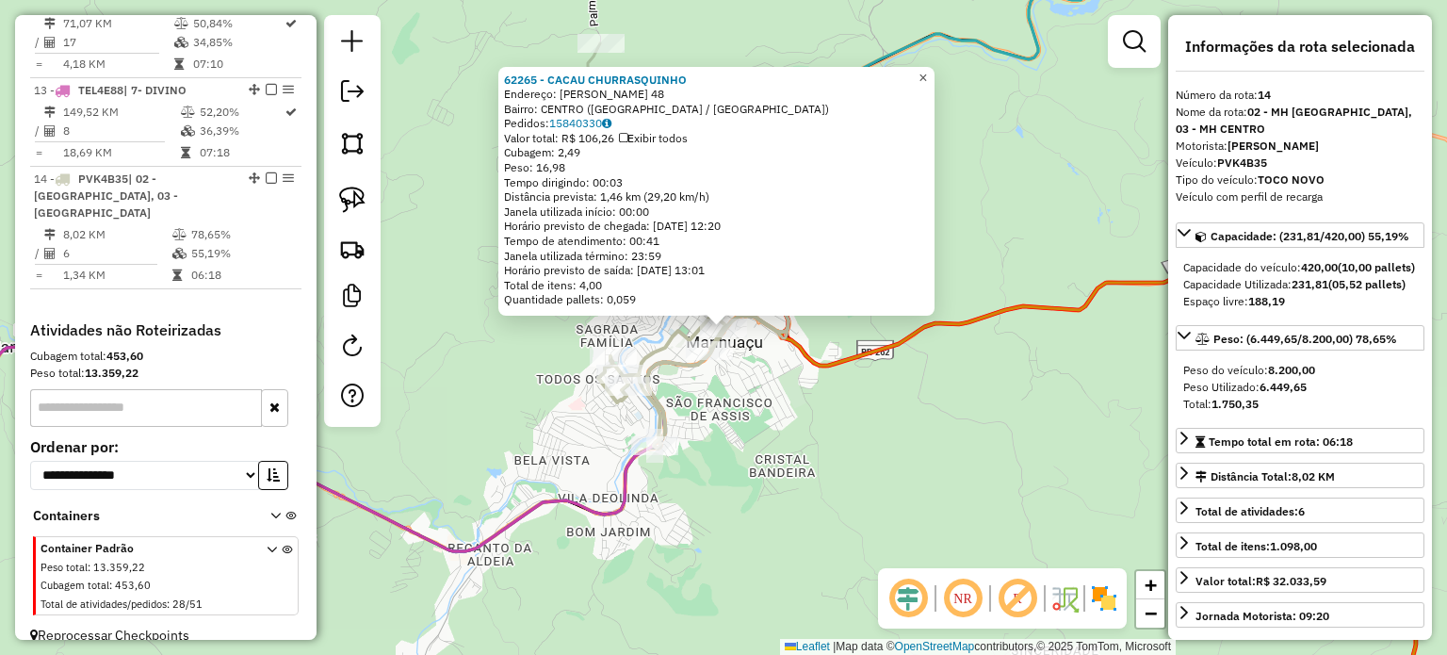
click at [927, 70] on span "×" at bounding box center [922, 78] width 8 height 16
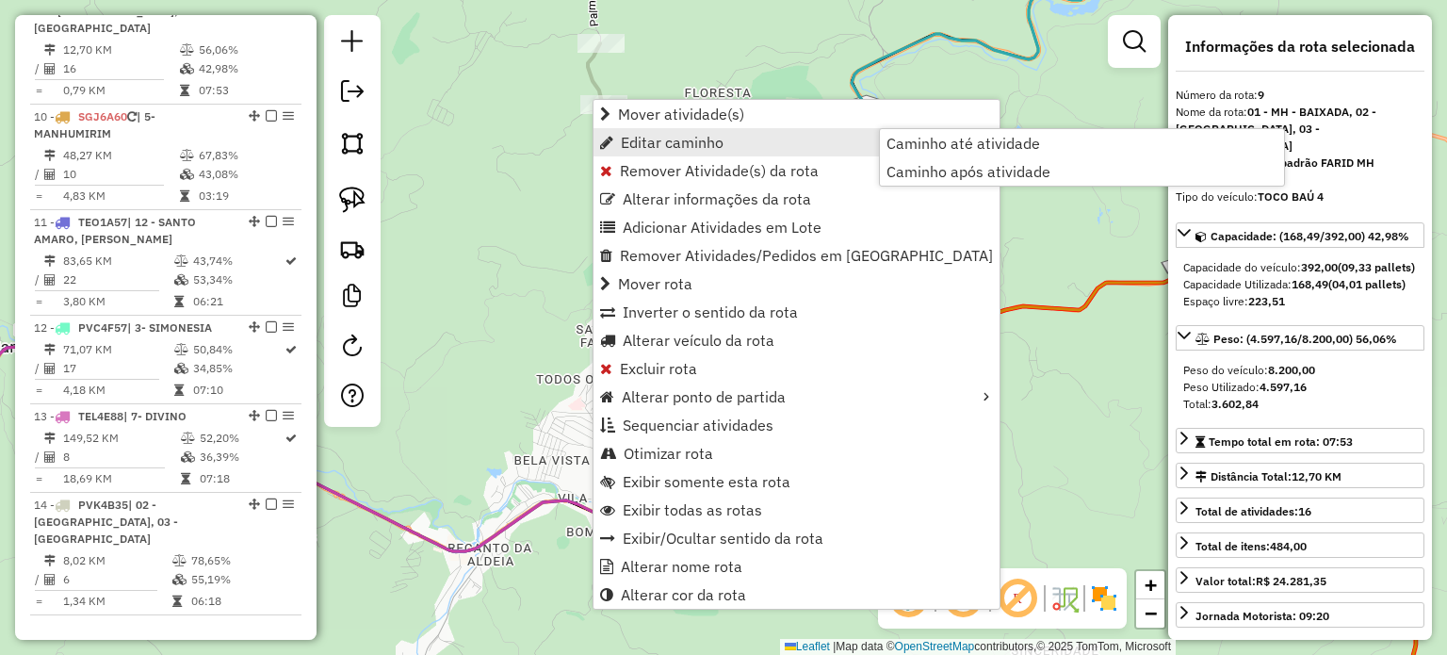
scroll to position [1119, 0]
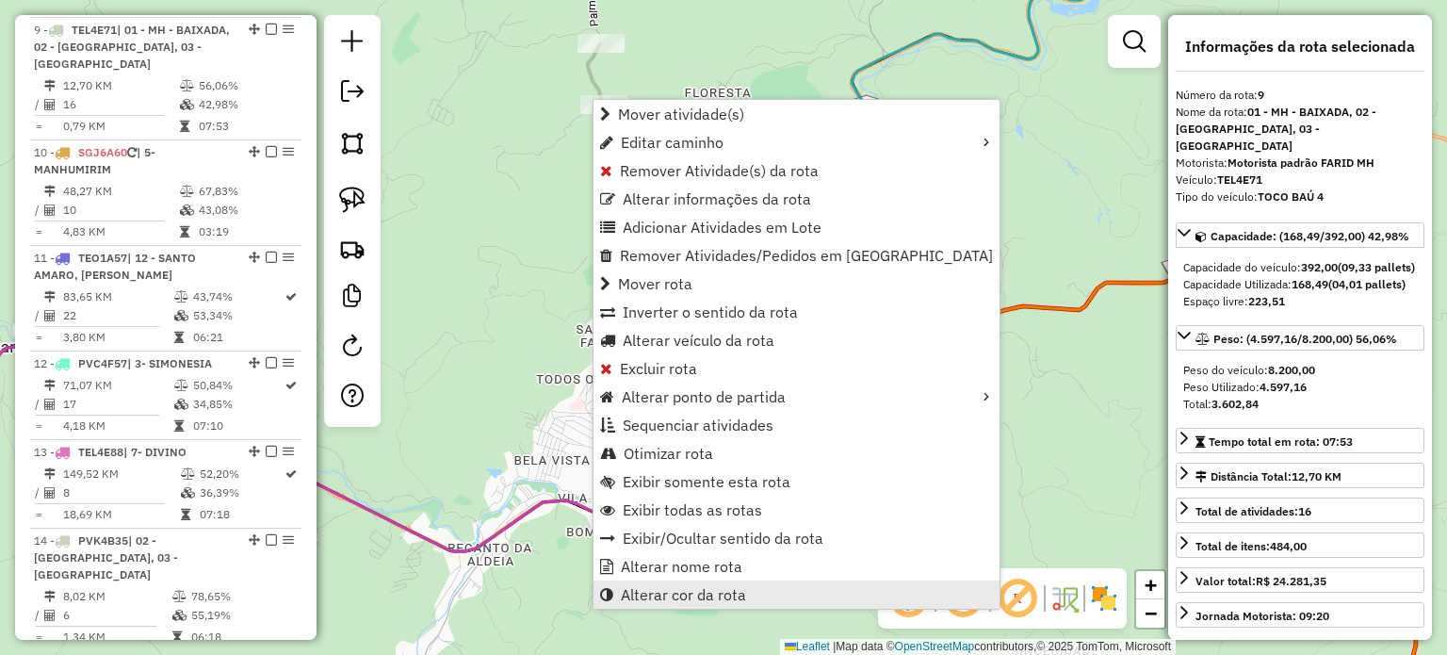
click at [689, 590] on span "Alterar cor da rota" at bounding box center [683, 594] width 125 height 15
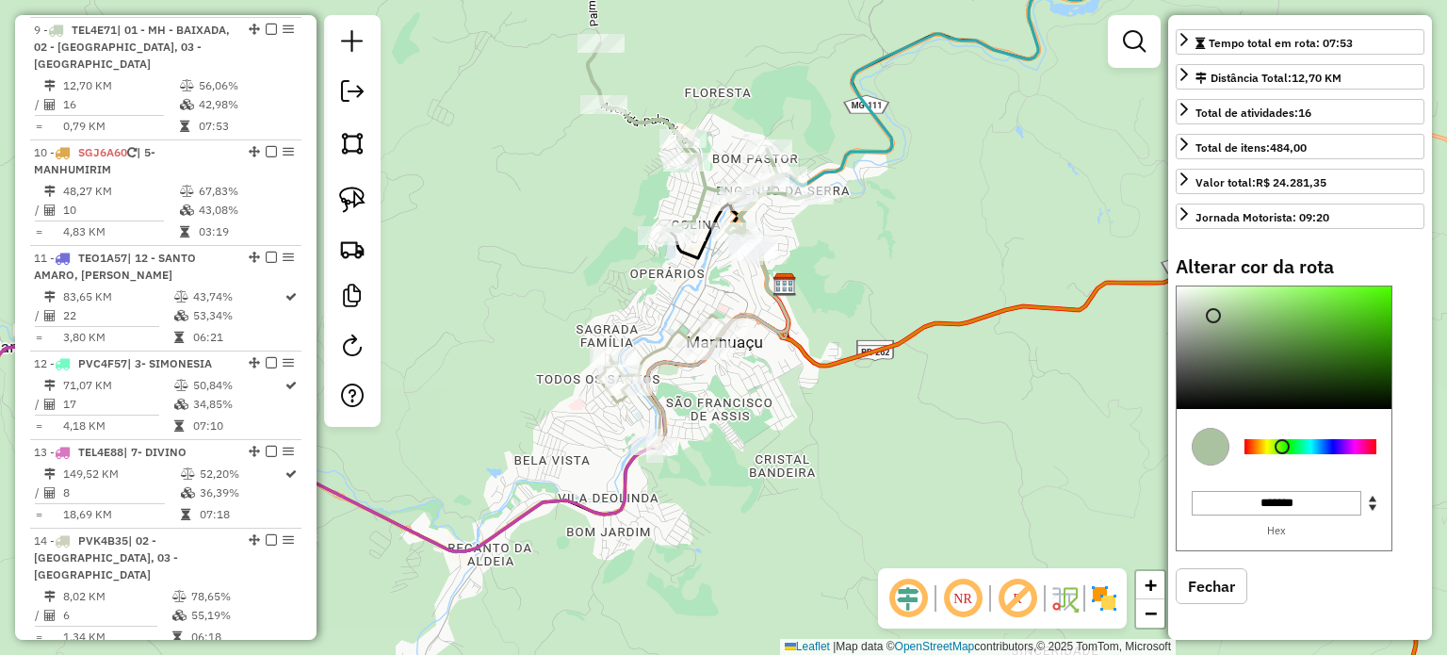
scroll to position [414, 0]
type input "*******"
click at [1357, 447] on div at bounding box center [1310, 446] width 132 height 15
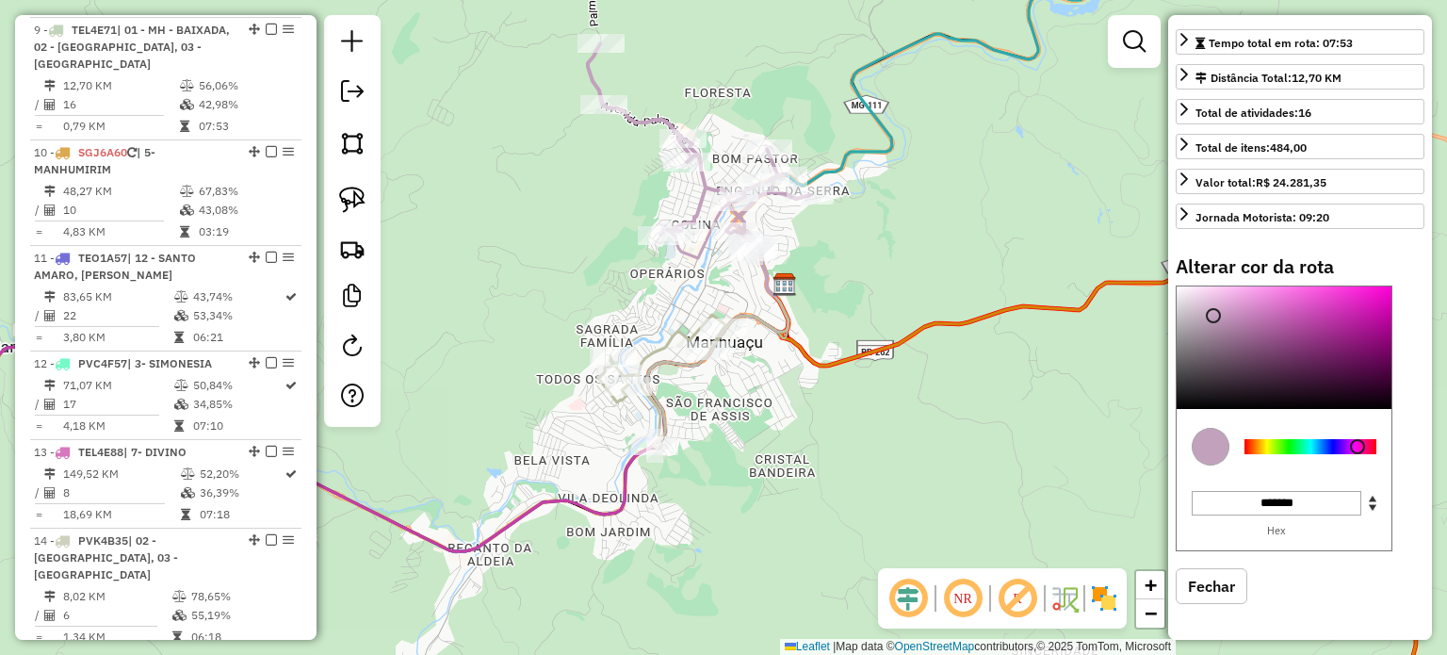
click at [897, 297] on div "Janela de atendimento Grade de atendimento Capacidade Transportadoras Veículos …" at bounding box center [723, 327] width 1447 height 655
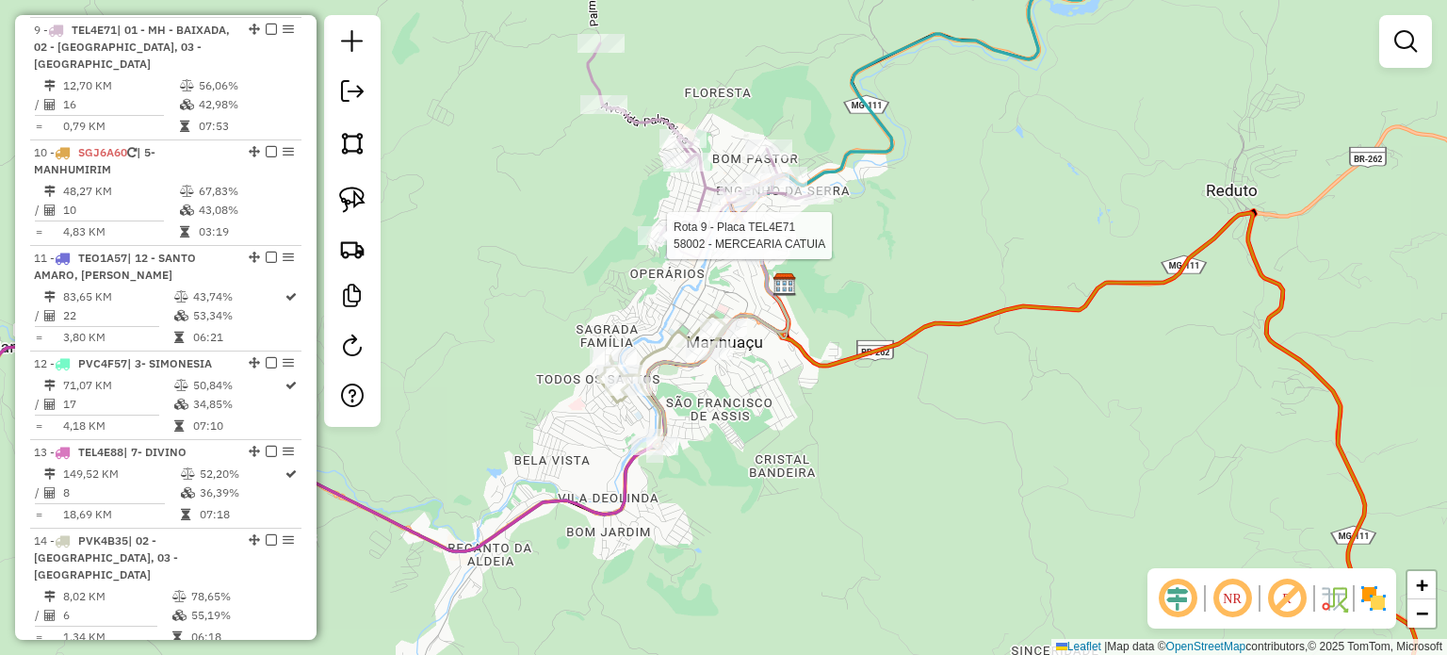
select select "*********"
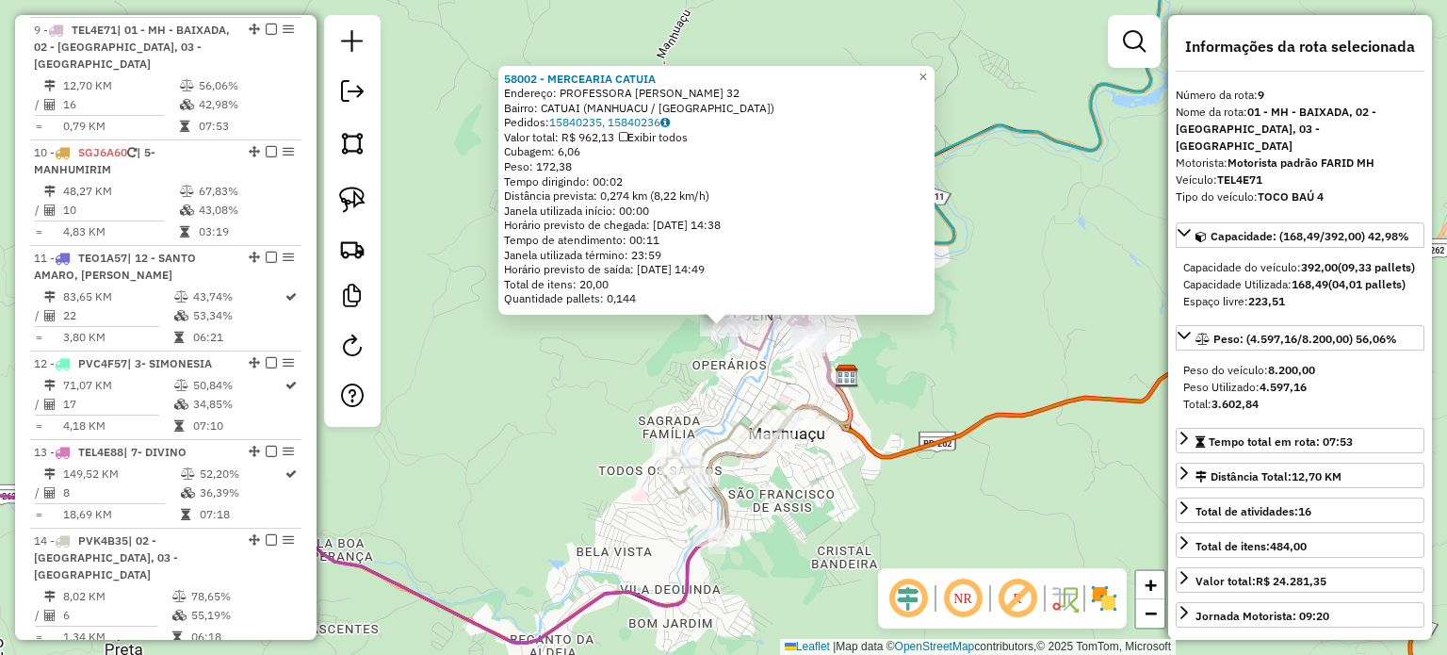
click at [928, 345] on div "58002 - MERCEARIA CATUIA Endereço: PROFESSORA [PERSON_NAME] SIM 32 Bairro: CATU…" at bounding box center [723, 327] width 1447 height 655
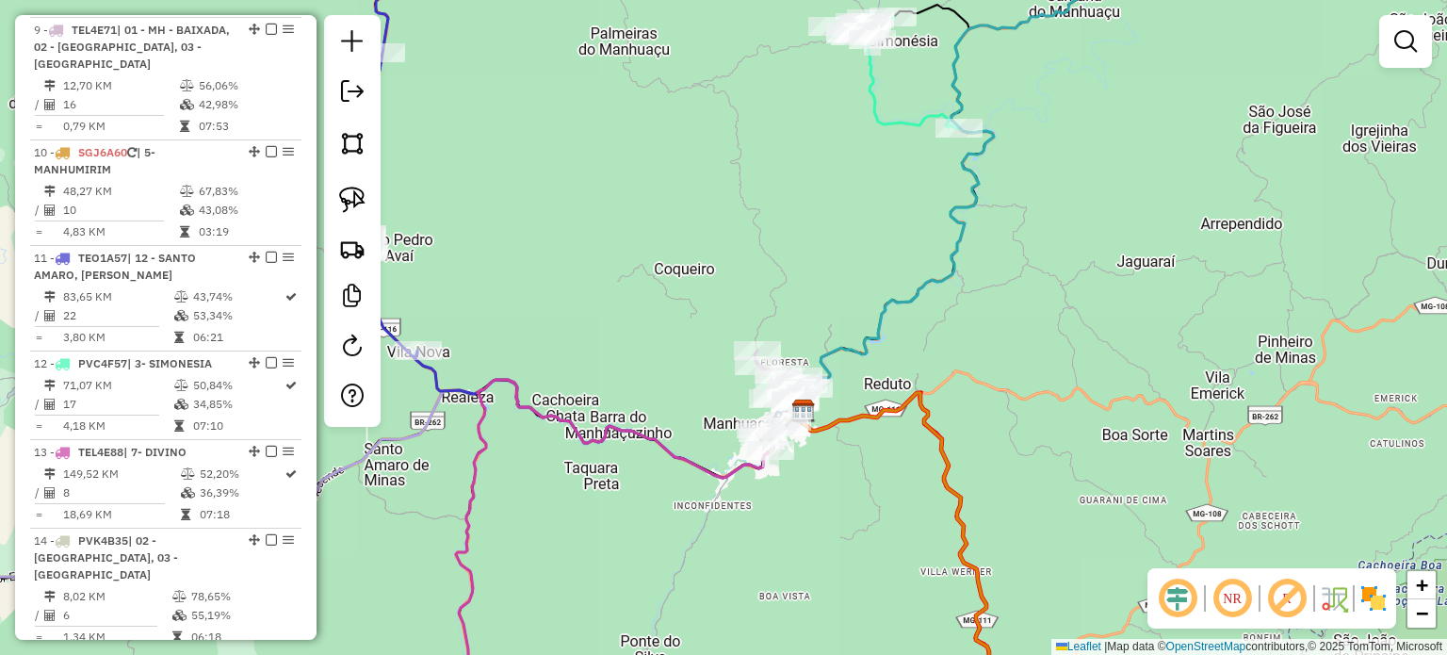
drag, startPoint x: 837, startPoint y: 542, endPoint x: 879, endPoint y: 496, distance: 62.0
click at [879, 497] on div "Janela de atendimento Grade de atendimento Capacidade Transportadoras Veículos …" at bounding box center [723, 327] width 1447 height 655
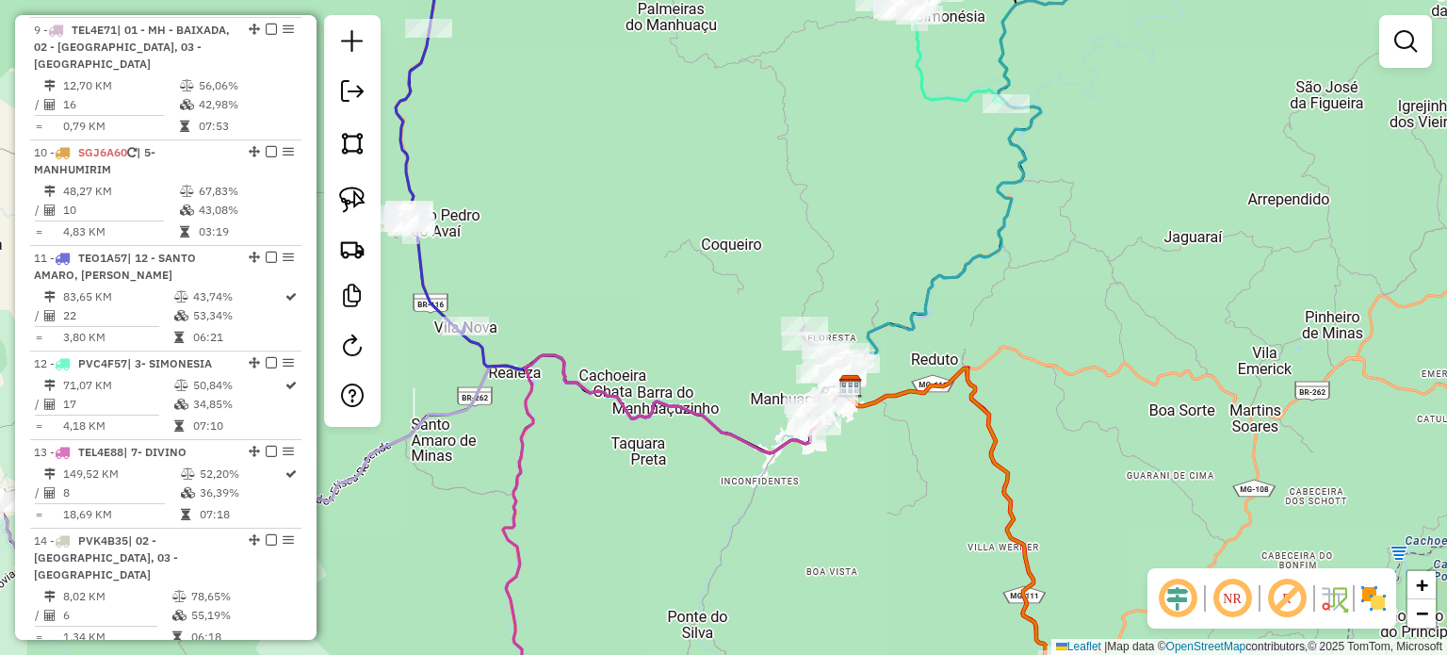
drag, startPoint x: 663, startPoint y: 307, endPoint x: 692, endPoint y: 307, distance: 29.2
click at [691, 307] on div "Janela de atendimento Grade de atendimento Capacidade Transportadoras Veículos …" at bounding box center [723, 327] width 1447 height 655
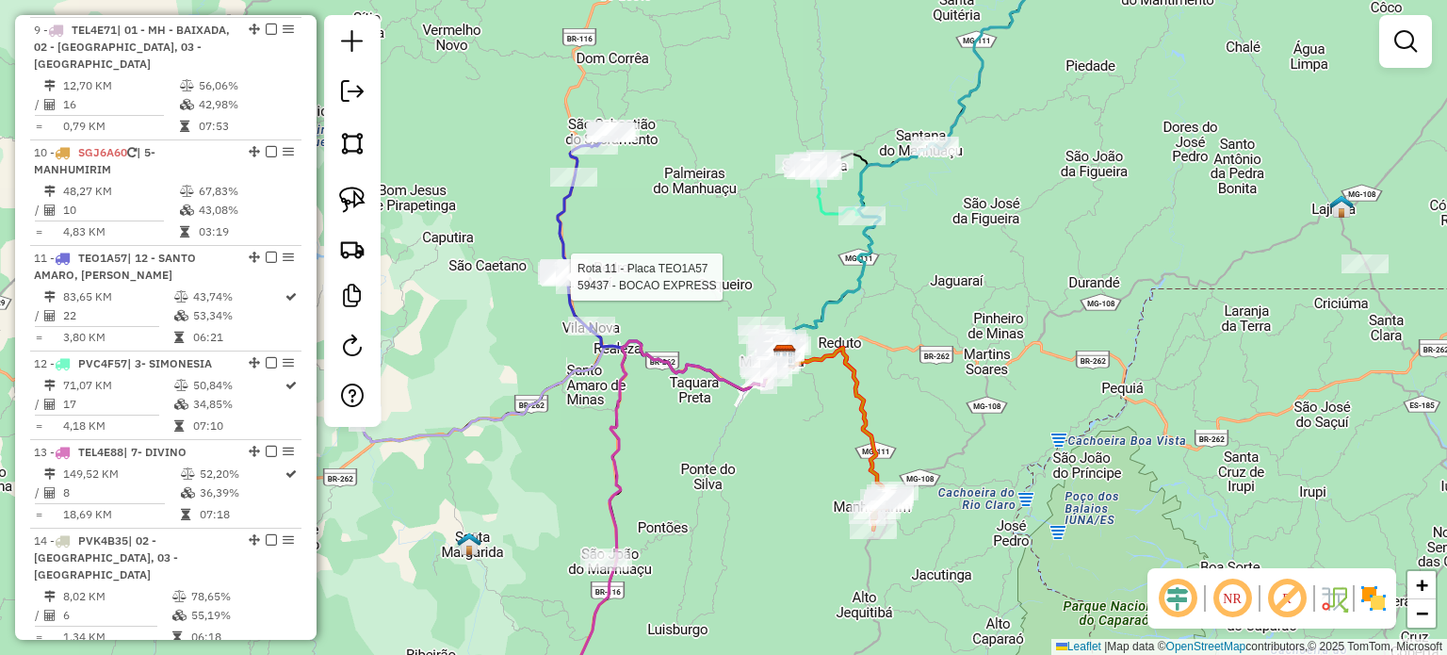
select select "*********"
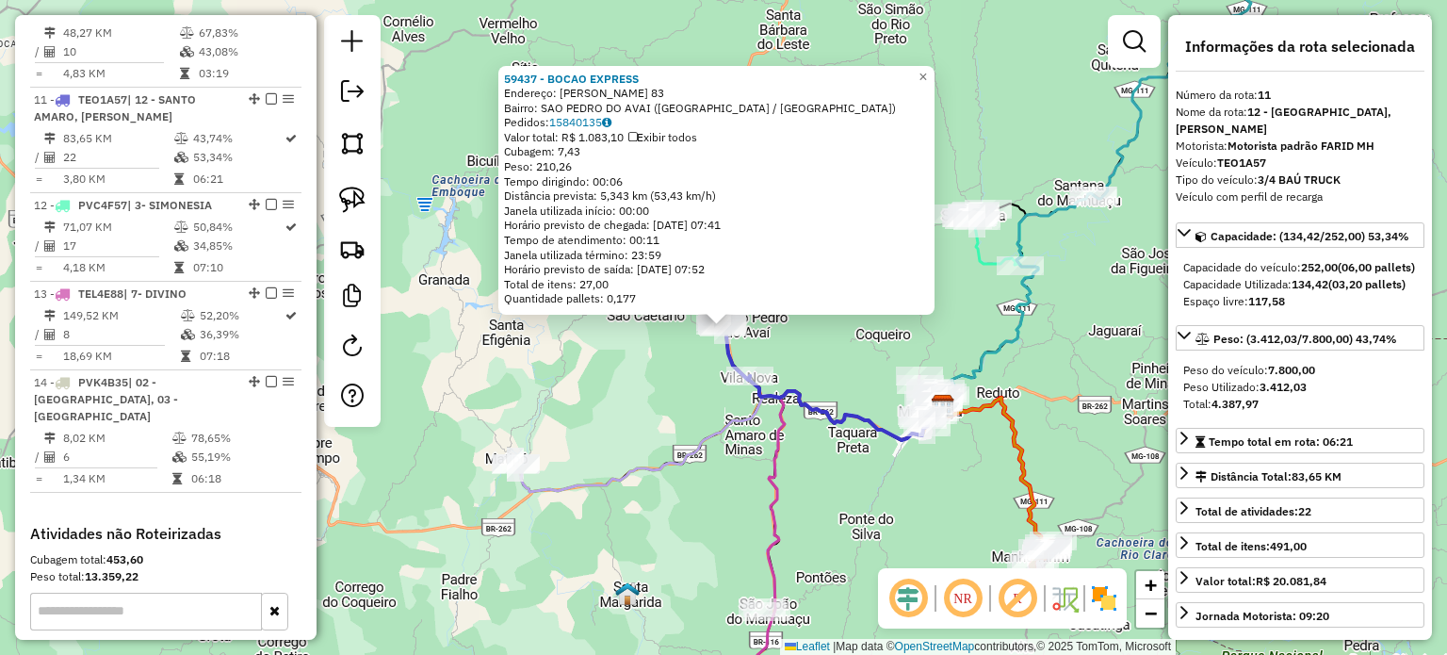
scroll to position [1348, 0]
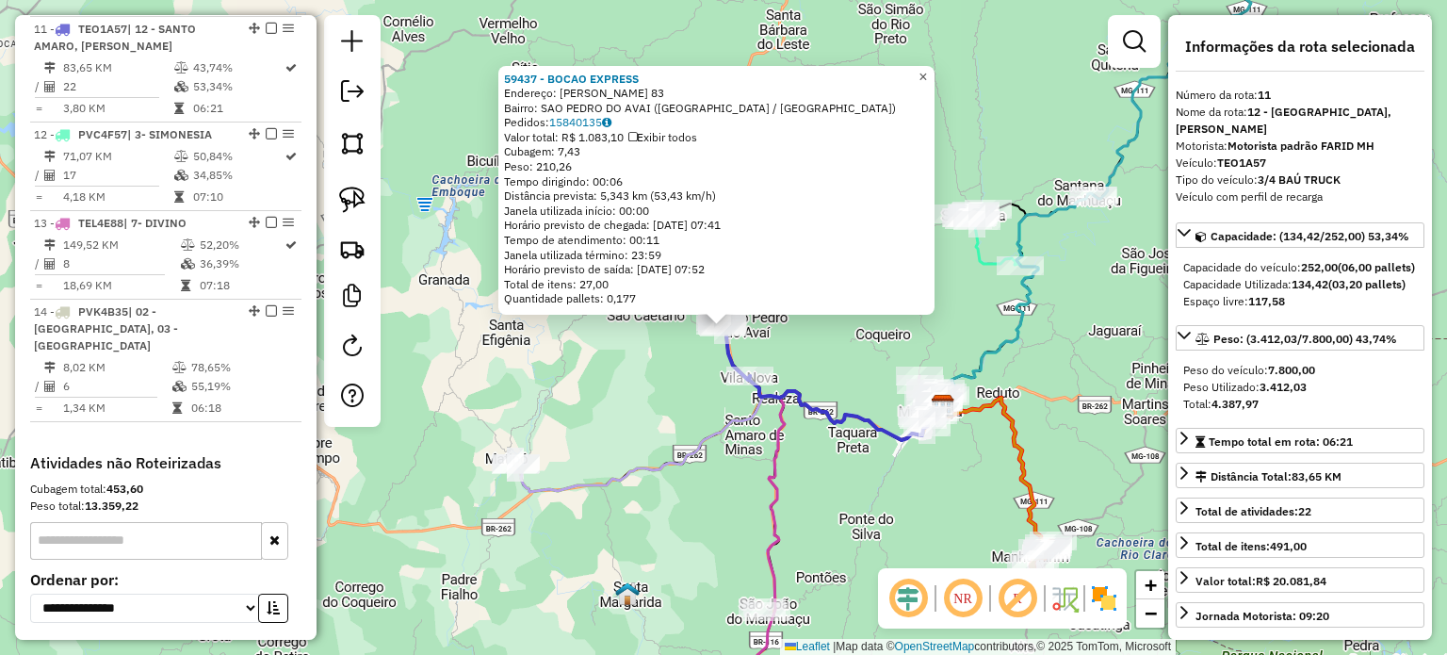
click at [927, 73] on span "×" at bounding box center [922, 77] width 8 height 16
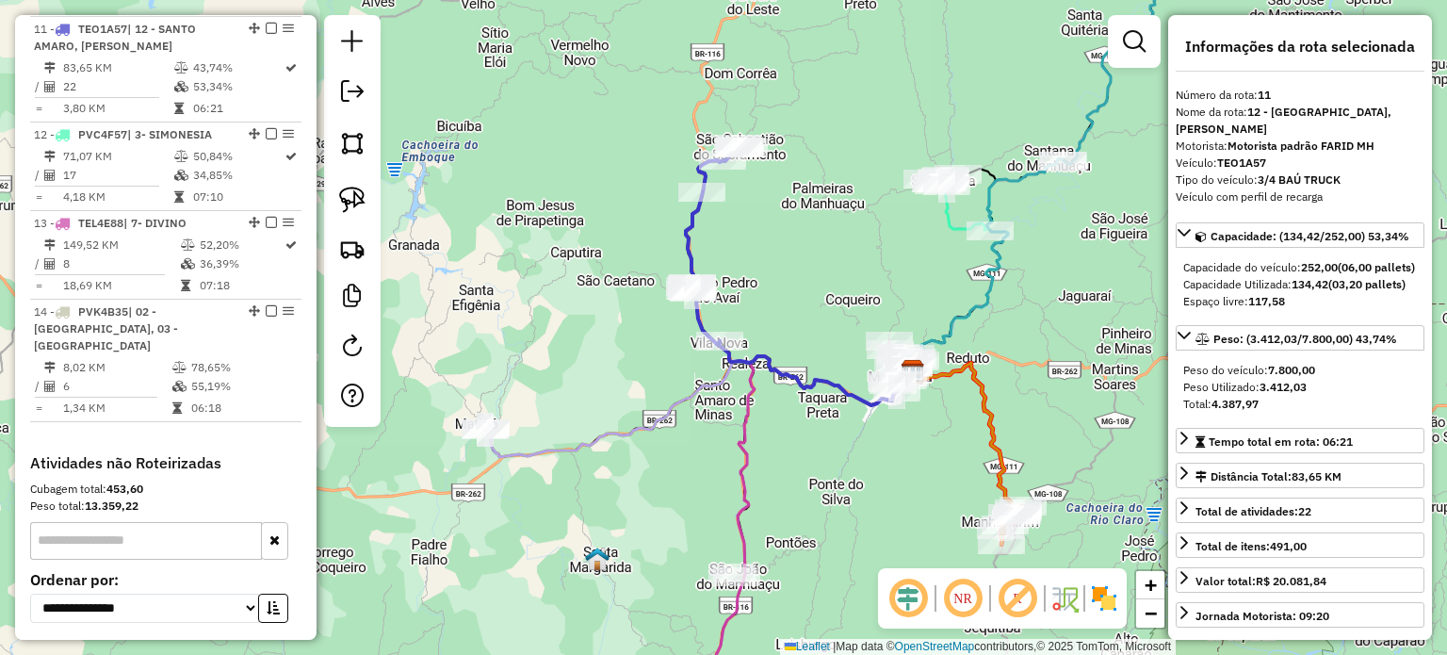
drag, startPoint x: 780, startPoint y: 530, endPoint x: 667, endPoint y: 423, distance: 155.9
click at [718, 457] on icon at bounding box center [808, 521] width 210 height 330
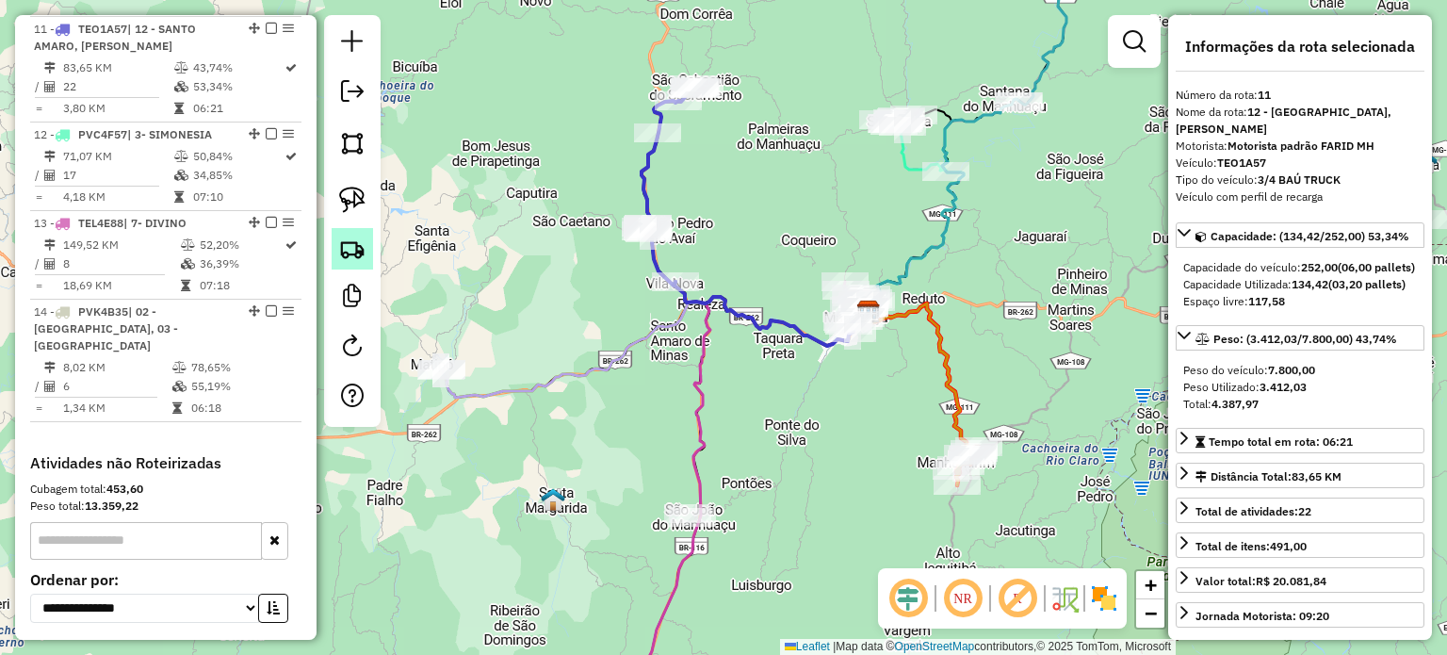
click at [358, 257] on img at bounding box center [352, 249] width 26 height 26
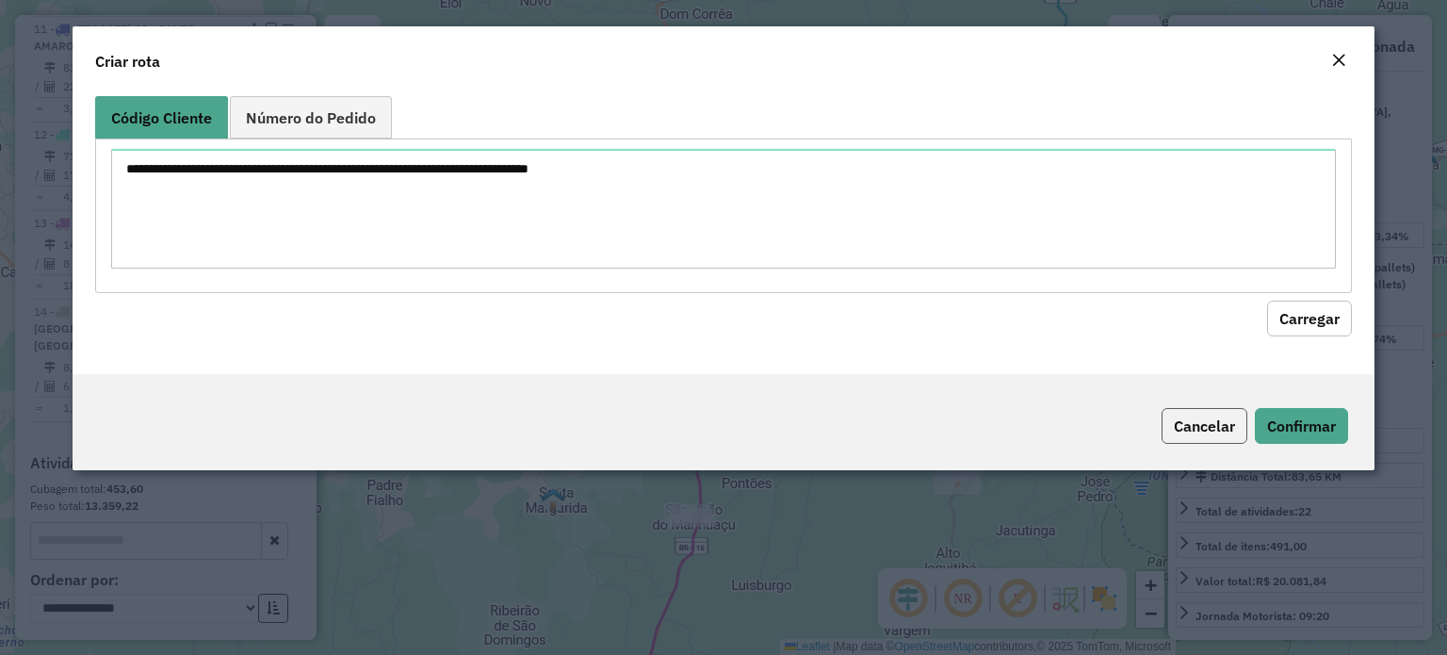
click at [1192, 421] on button "Cancelar" at bounding box center [1205, 426] width 86 height 36
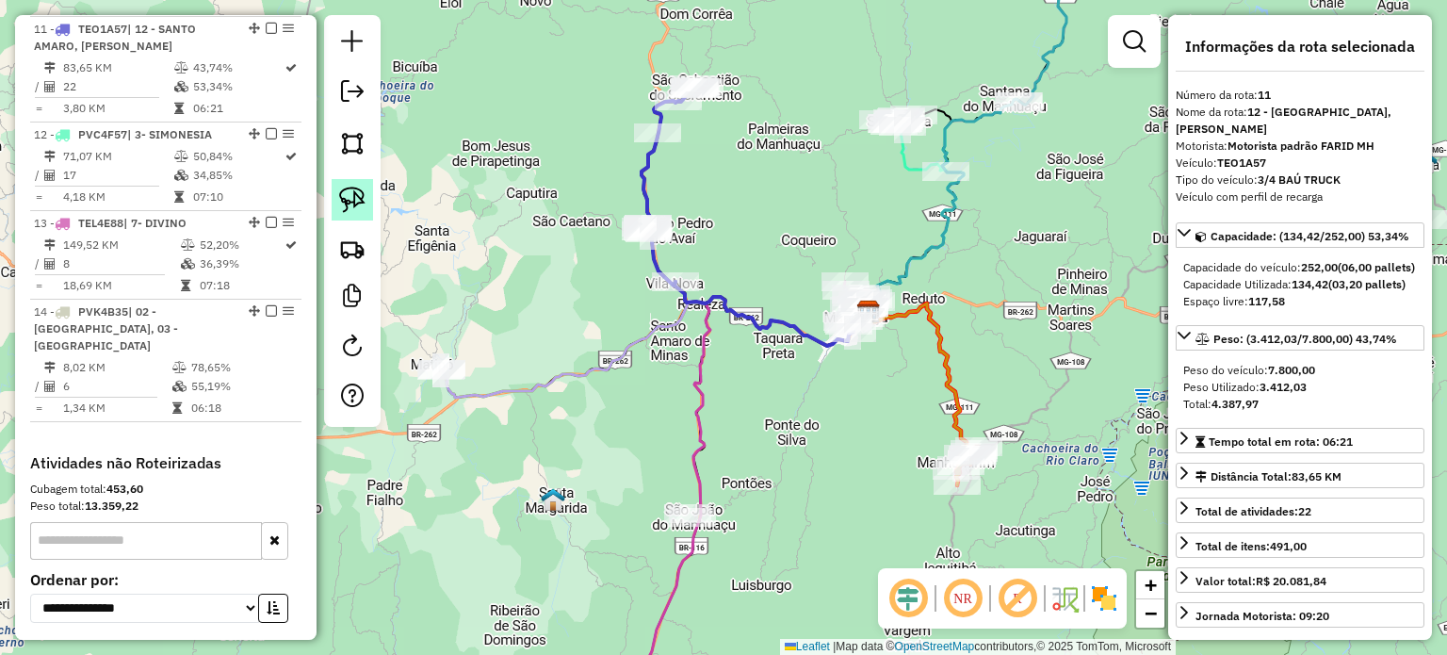
click at [360, 203] on img at bounding box center [352, 200] width 26 height 26
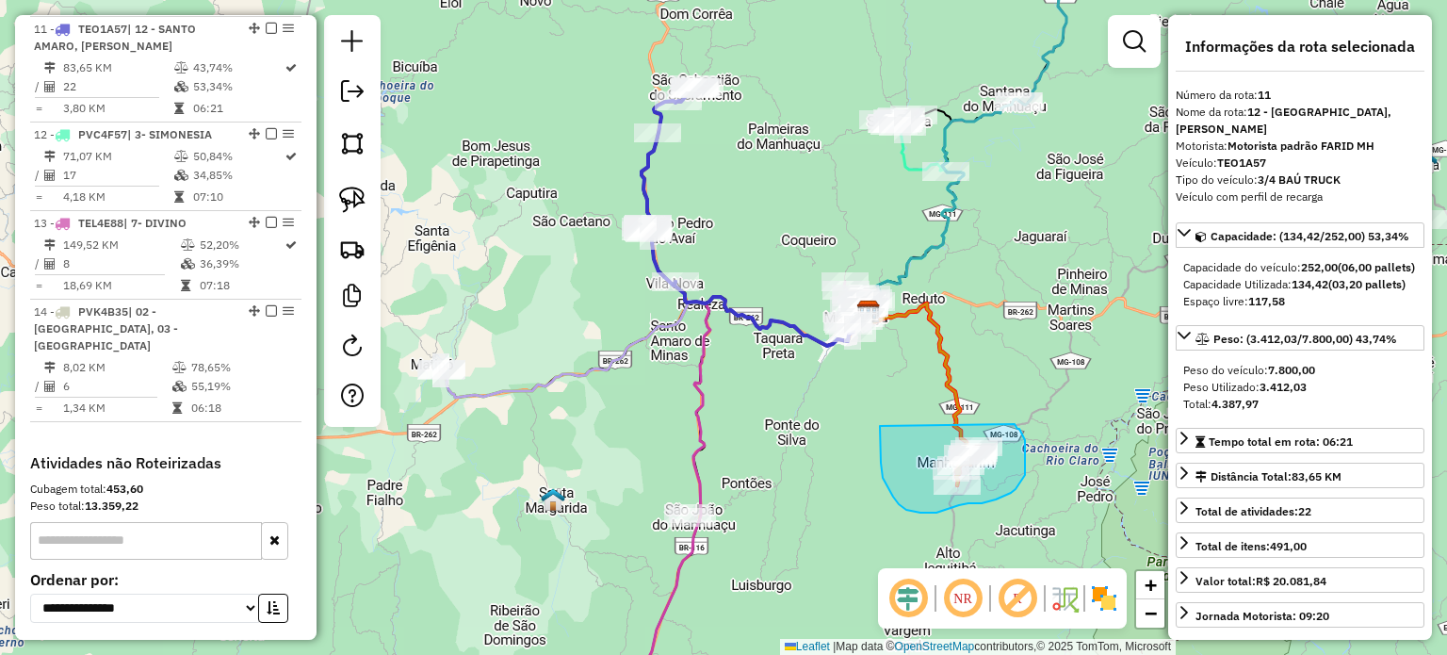
drag, startPoint x: 880, startPoint y: 426, endPoint x: 1010, endPoint y: 414, distance: 130.6
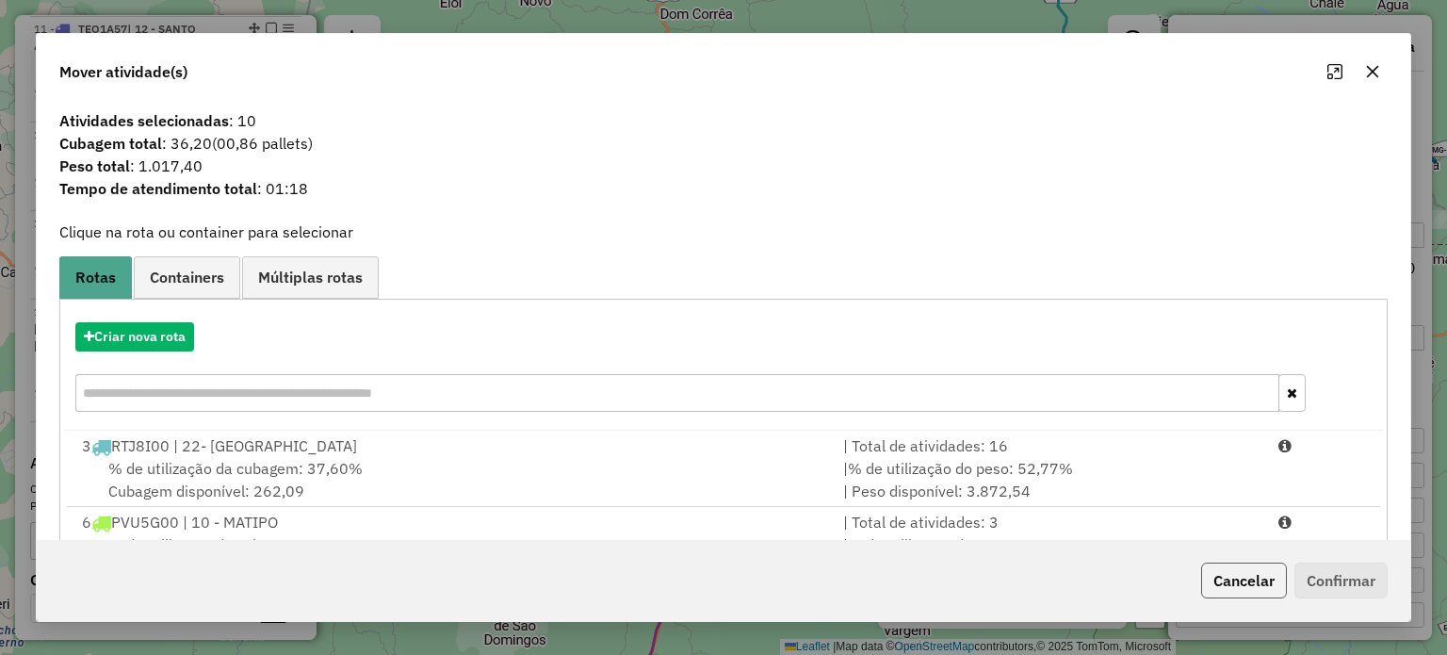
click at [1230, 579] on button "Cancelar" at bounding box center [1244, 580] width 86 height 36
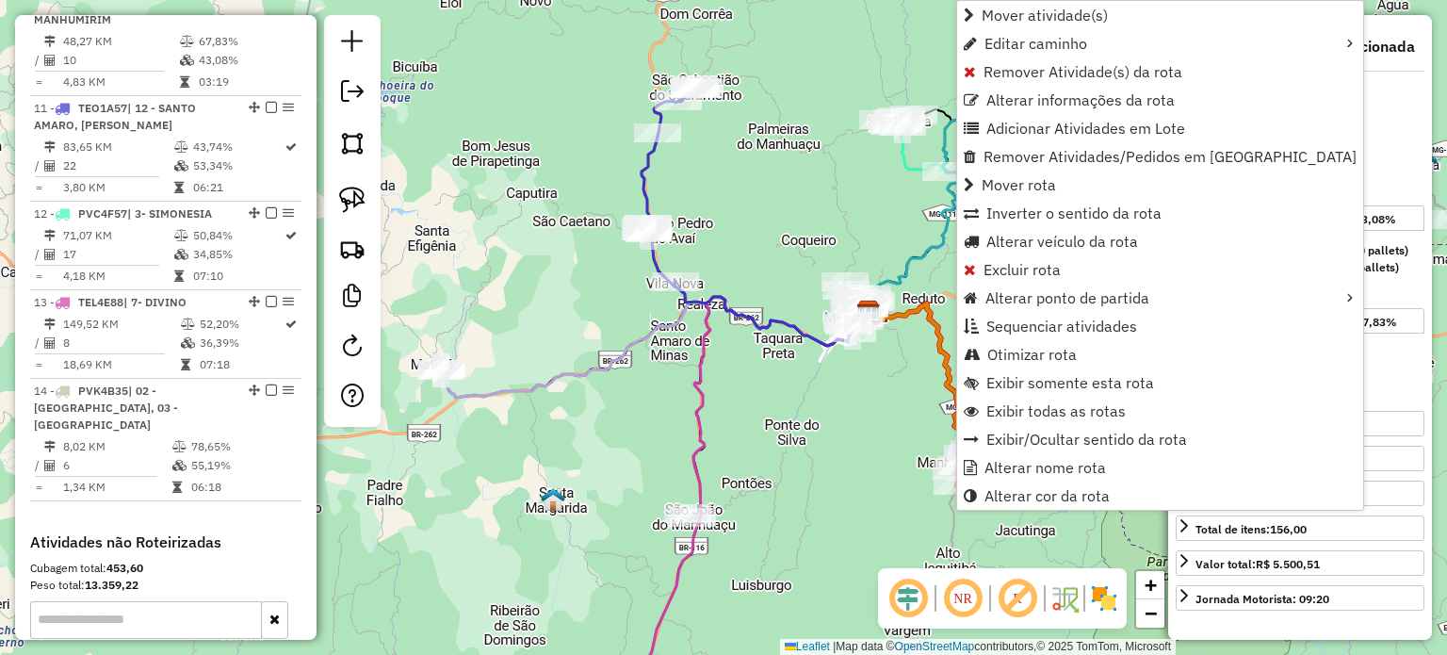
scroll to position [1243, 0]
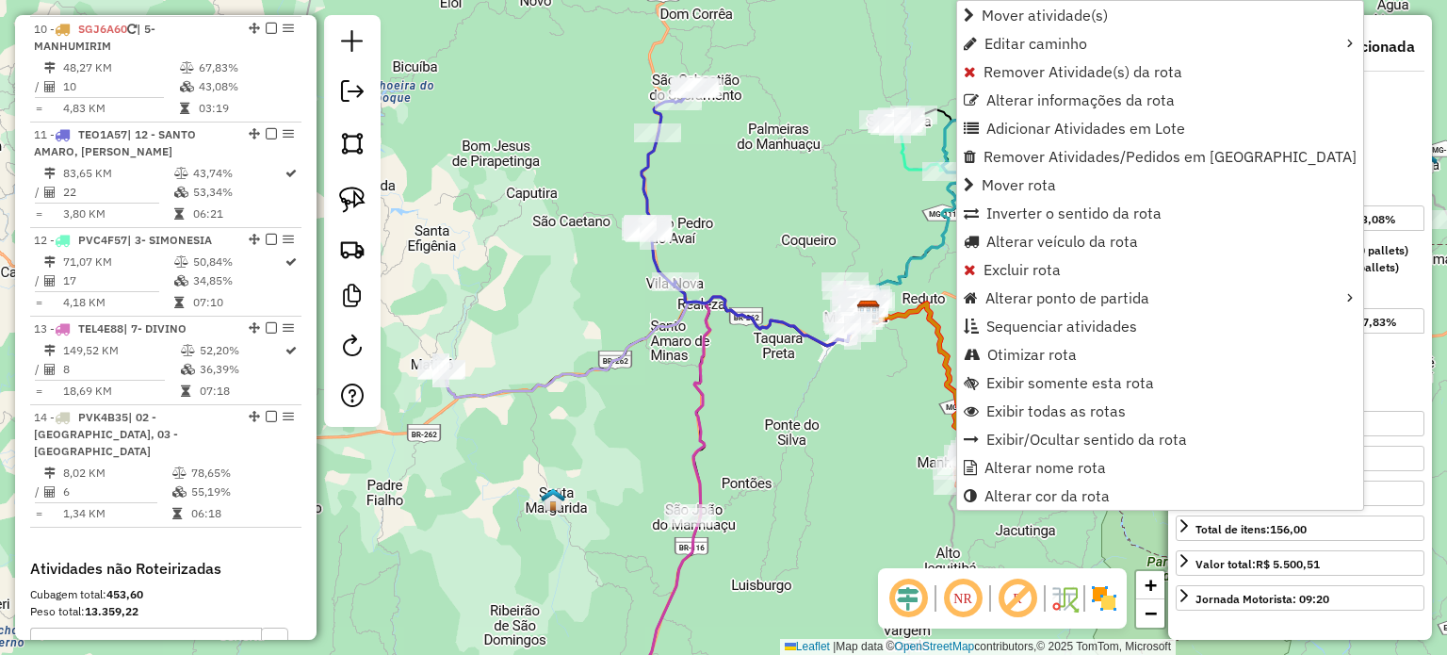
drag, startPoint x: 836, startPoint y: 484, endPoint x: 861, endPoint y: 452, distance: 40.9
click at [837, 481] on div "Janela de atendimento Grade de atendimento Capacidade Transportadoras Veículos …" at bounding box center [723, 327] width 1447 height 655
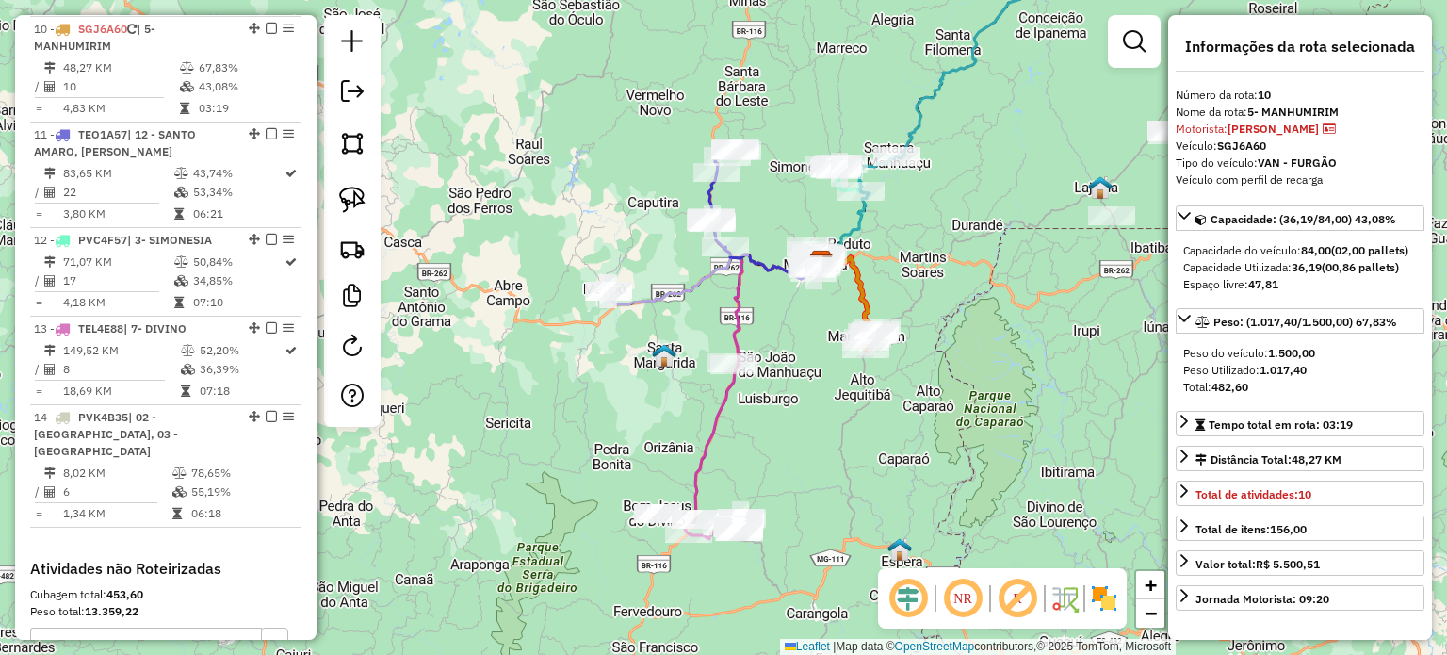
drag, startPoint x: 763, startPoint y: 556, endPoint x: 754, endPoint y: 441, distance: 115.3
click at [764, 435] on div "Janela de atendimento Grade de atendimento Capacidade Transportadoras Veículos …" at bounding box center [723, 327] width 1447 height 655
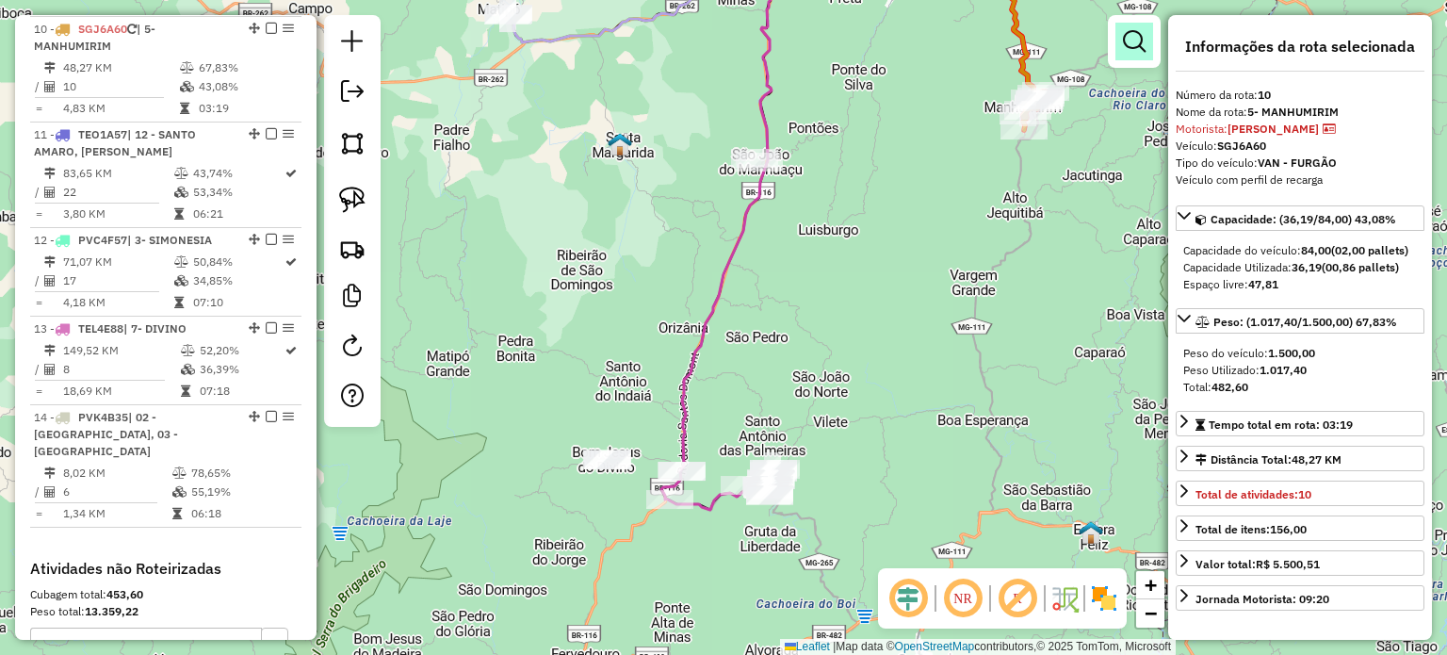
click at [1135, 34] on em at bounding box center [1134, 41] width 23 height 23
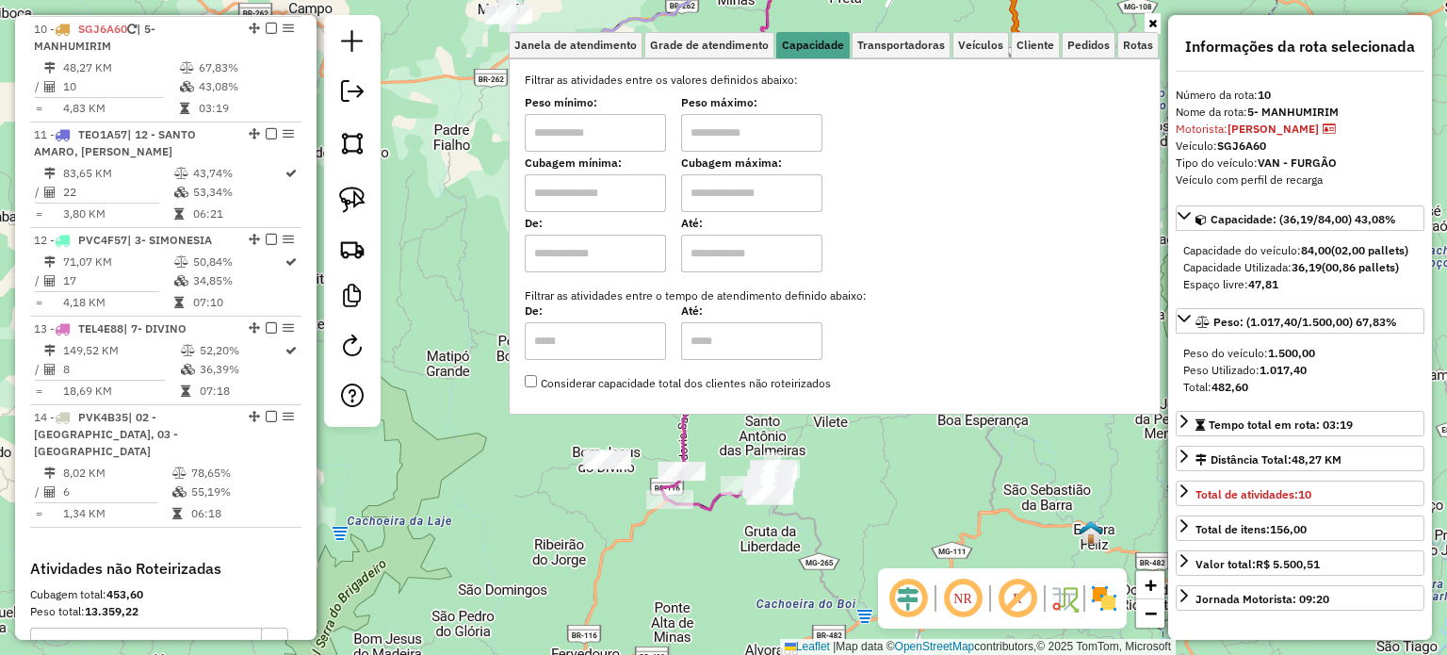
click at [772, 121] on input "text" at bounding box center [751, 133] width 141 height 38
type input "******"
click at [595, 139] on input "text" at bounding box center [595, 133] width 141 height 38
type input "****"
click at [644, 584] on div "Limpar filtros Janela de atendimento Grade de atendimento Capacidade Transporta…" at bounding box center [723, 327] width 1447 height 655
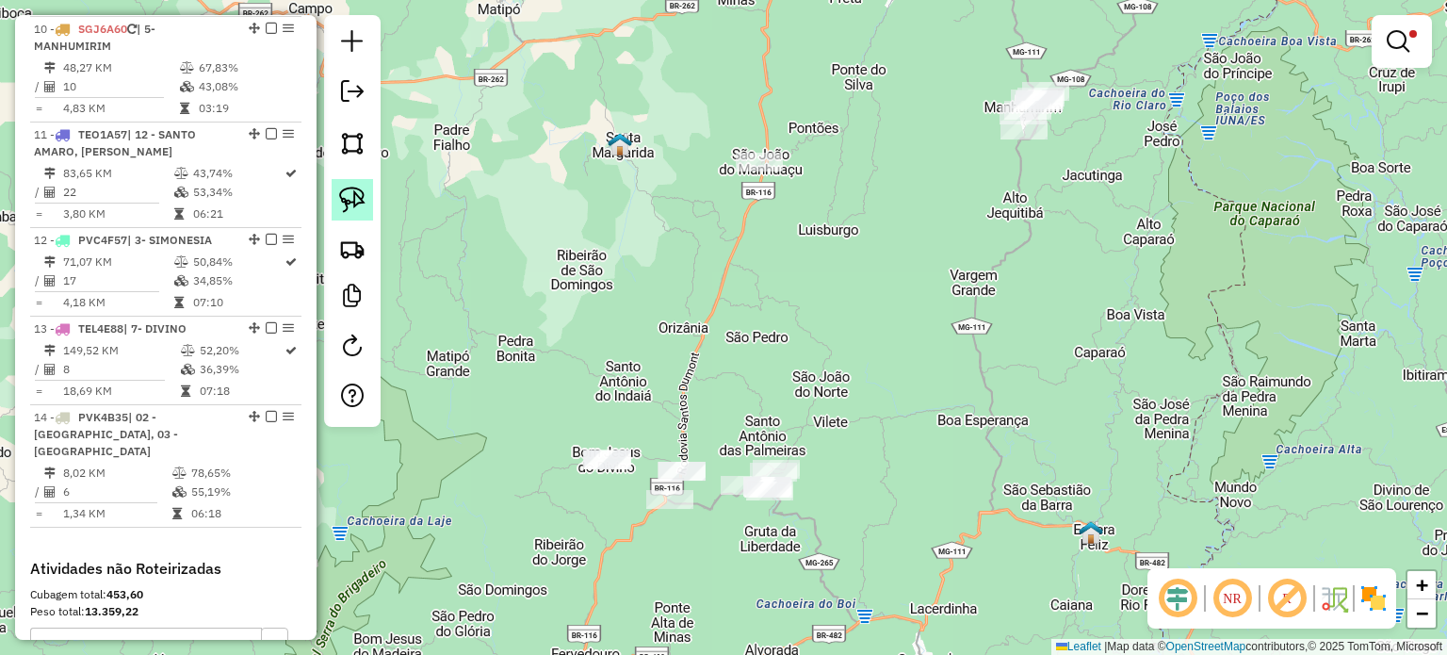
click at [358, 203] on img at bounding box center [352, 200] width 26 height 26
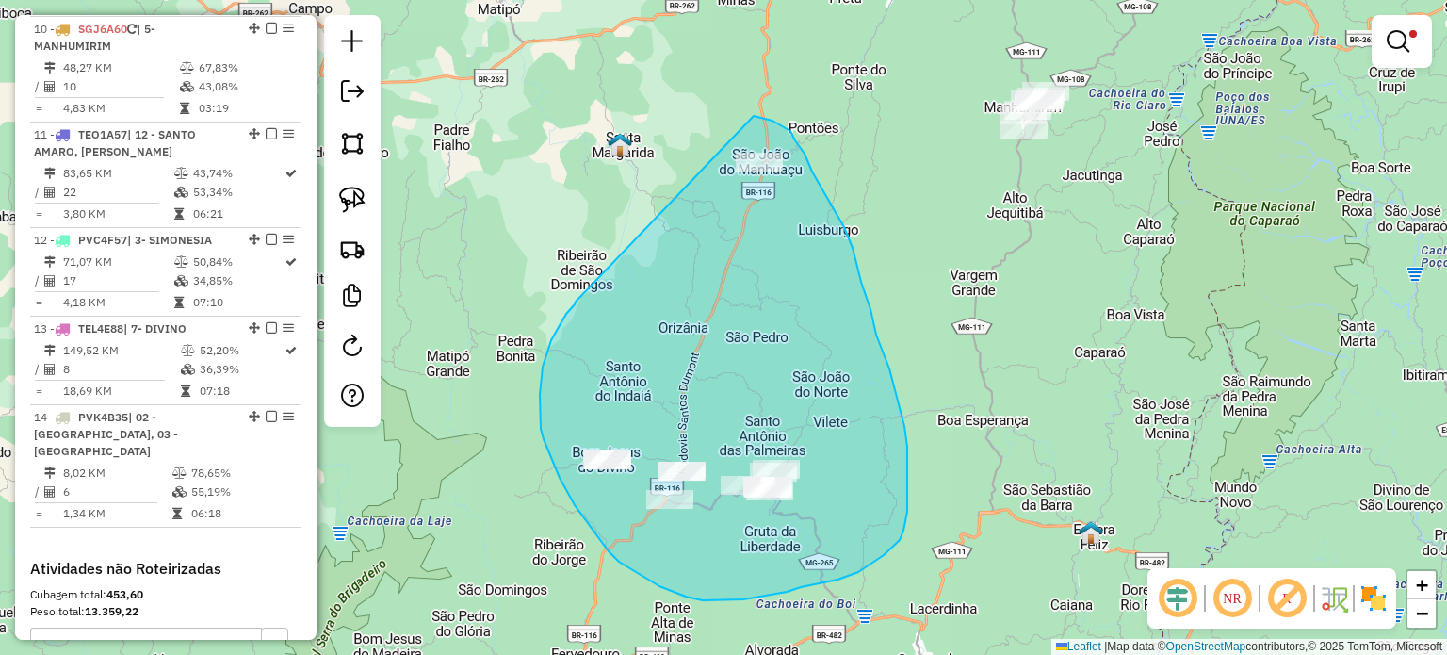
drag, startPoint x: 543, startPoint y: 366, endPoint x: 752, endPoint y: 116, distance: 326.4
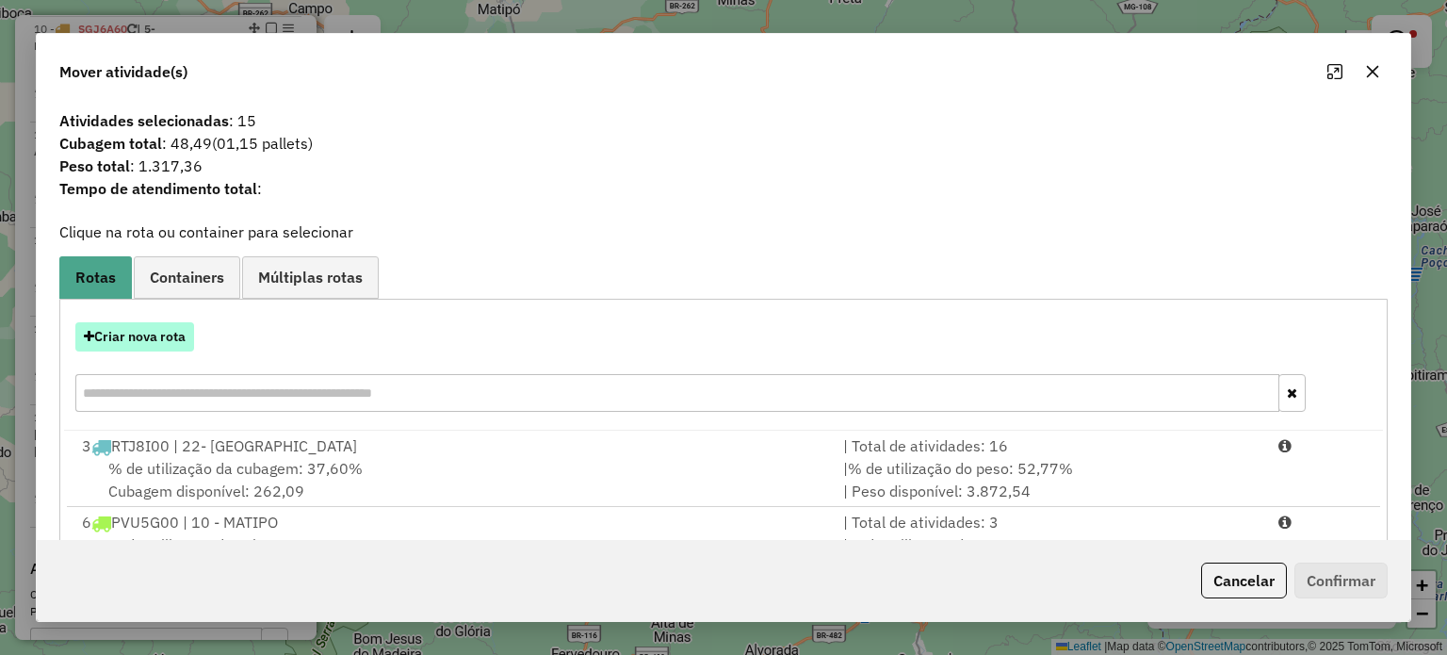
click at [165, 344] on button "Criar nova rota" at bounding box center [134, 336] width 119 height 29
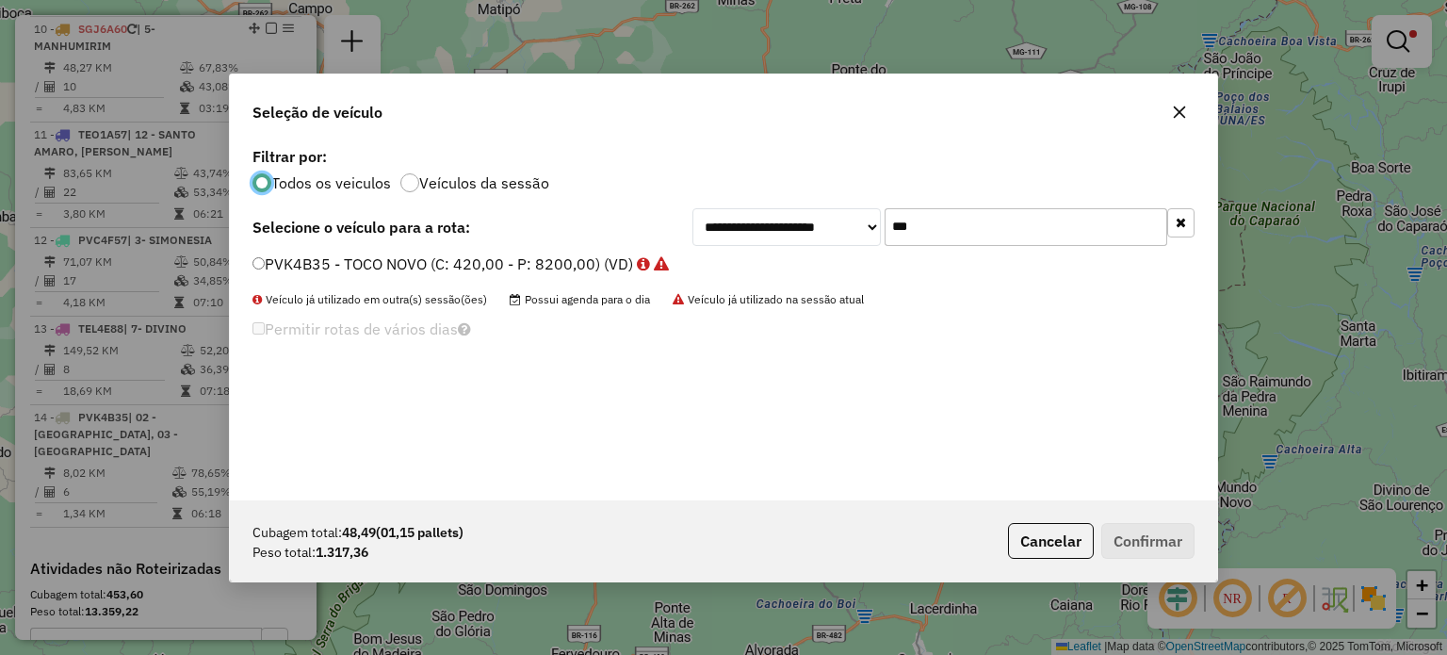
scroll to position [9, 6]
drag, startPoint x: 927, startPoint y: 233, endPoint x: 881, endPoint y: 238, distance: 46.5
click at [881, 238] on div "**********" at bounding box center [943, 227] width 502 height 38
type input "***"
click at [470, 271] on label "SGJ6A60 - VAN - FURGÃO (C: 84,00 - P: 1500,00) (VD)" at bounding box center [463, 263] width 422 height 23
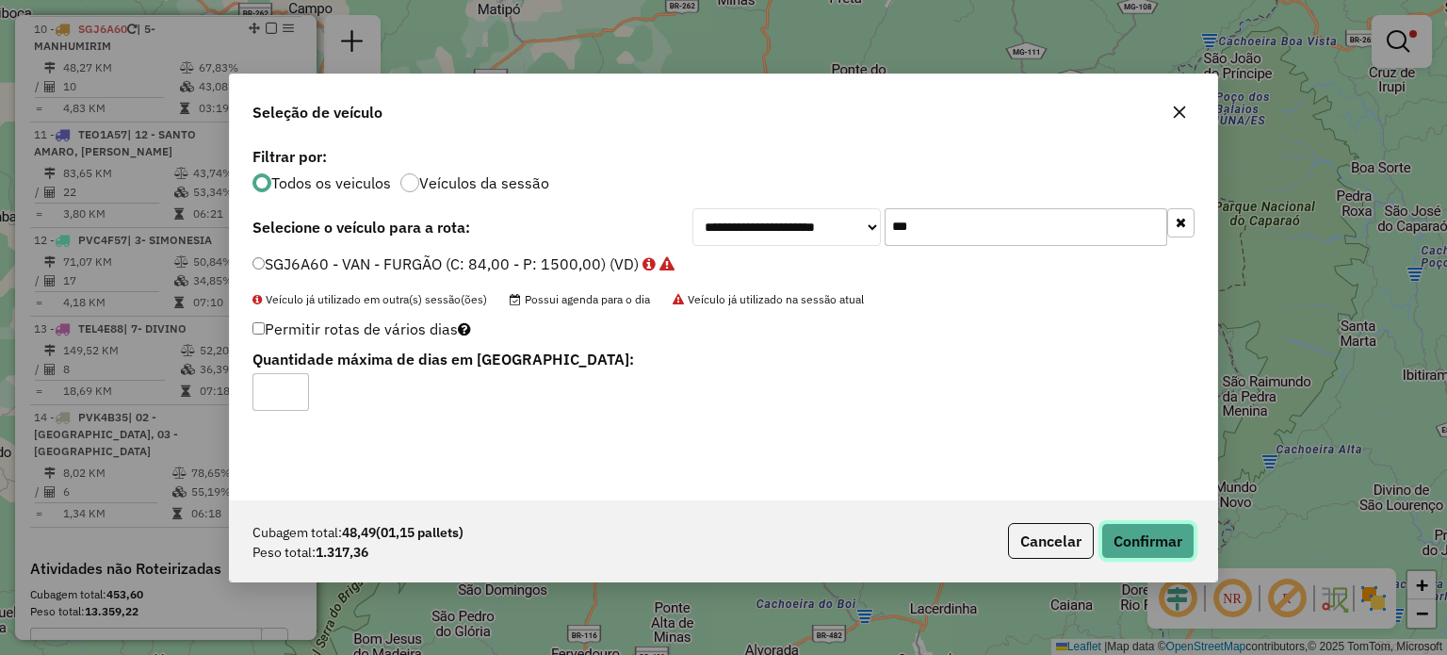
click at [1151, 538] on button "Confirmar" at bounding box center [1147, 541] width 93 height 36
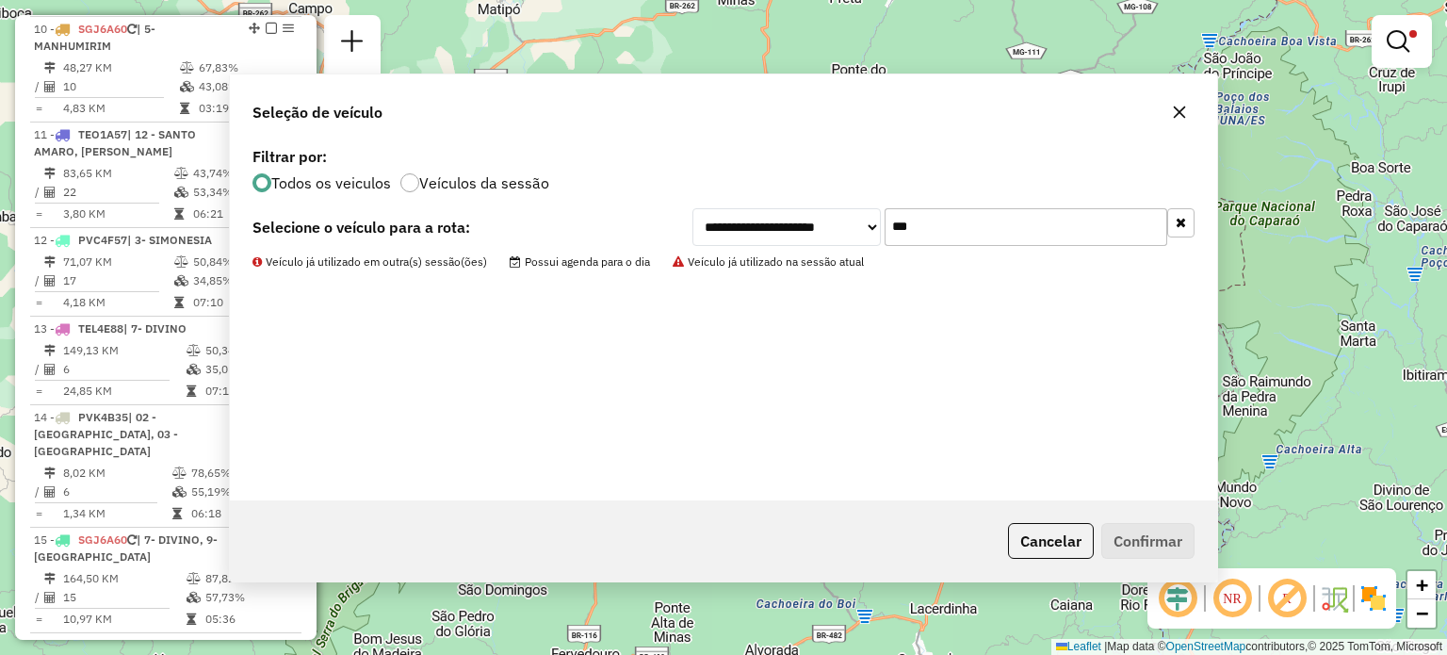
scroll to position [1137, 0]
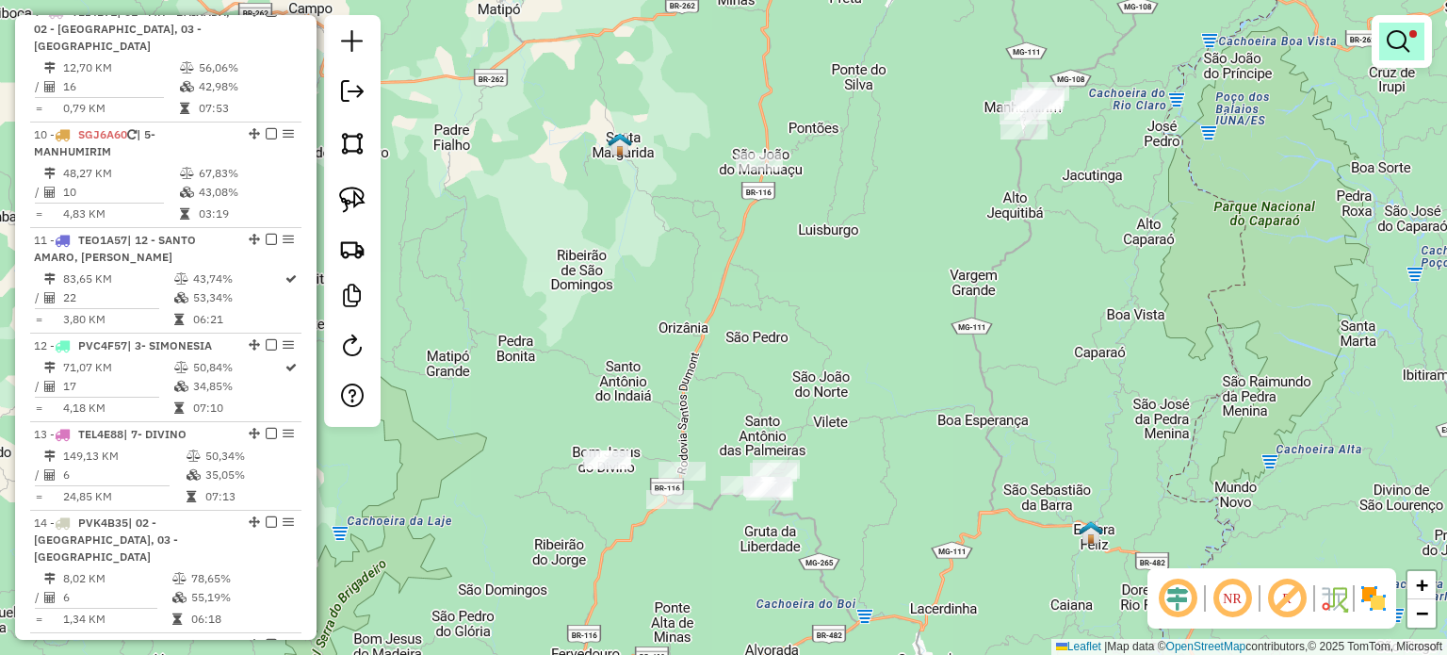
click at [1409, 39] on link at bounding box center [1401, 42] width 45 height 38
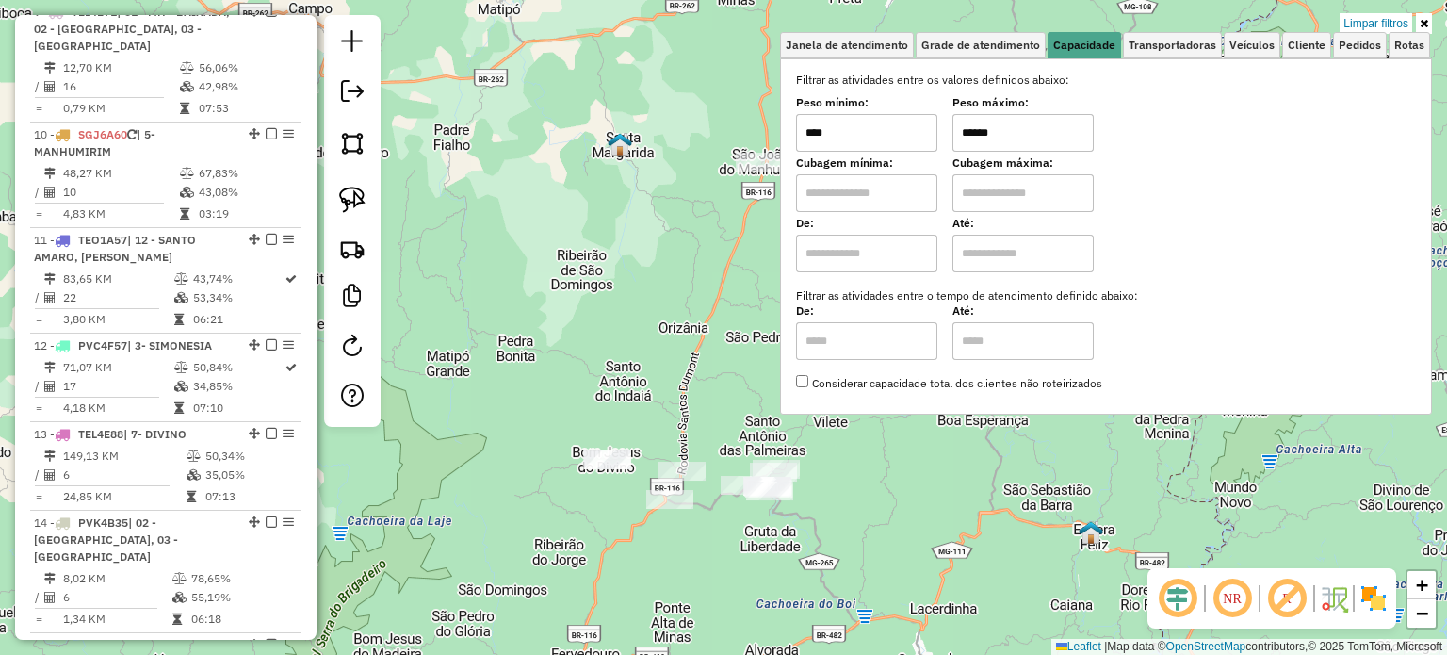
drag, startPoint x: 984, startPoint y: 135, endPoint x: 974, endPoint y: 135, distance: 10.4
click at [975, 135] on input "******" at bounding box center [1022, 133] width 141 height 38
click at [1020, 130] on input "******" at bounding box center [1022, 133] width 141 height 38
drag, startPoint x: 1010, startPoint y: 133, endPoint x: 968, endPoint y: 141, distance: 42.3
click at [968, 141] on input "******" at bounding box center [1022, 133] width 141 height 38
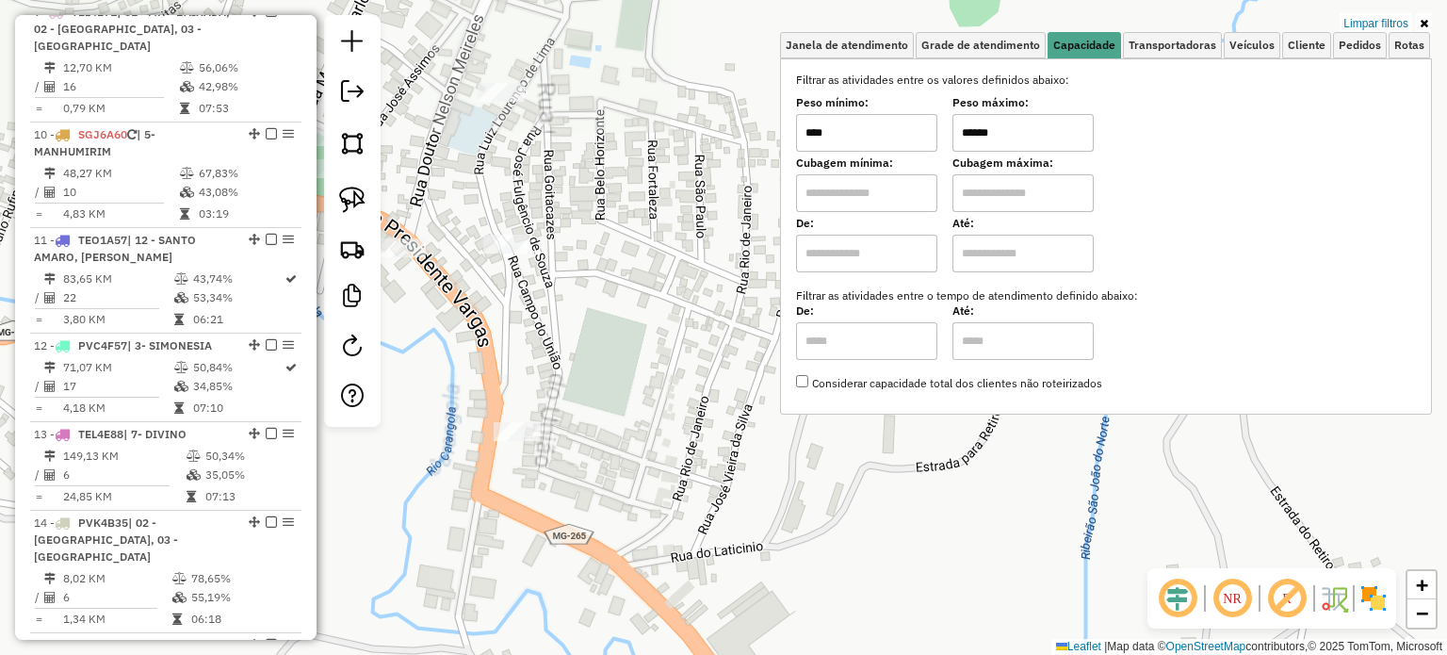
type input "******"
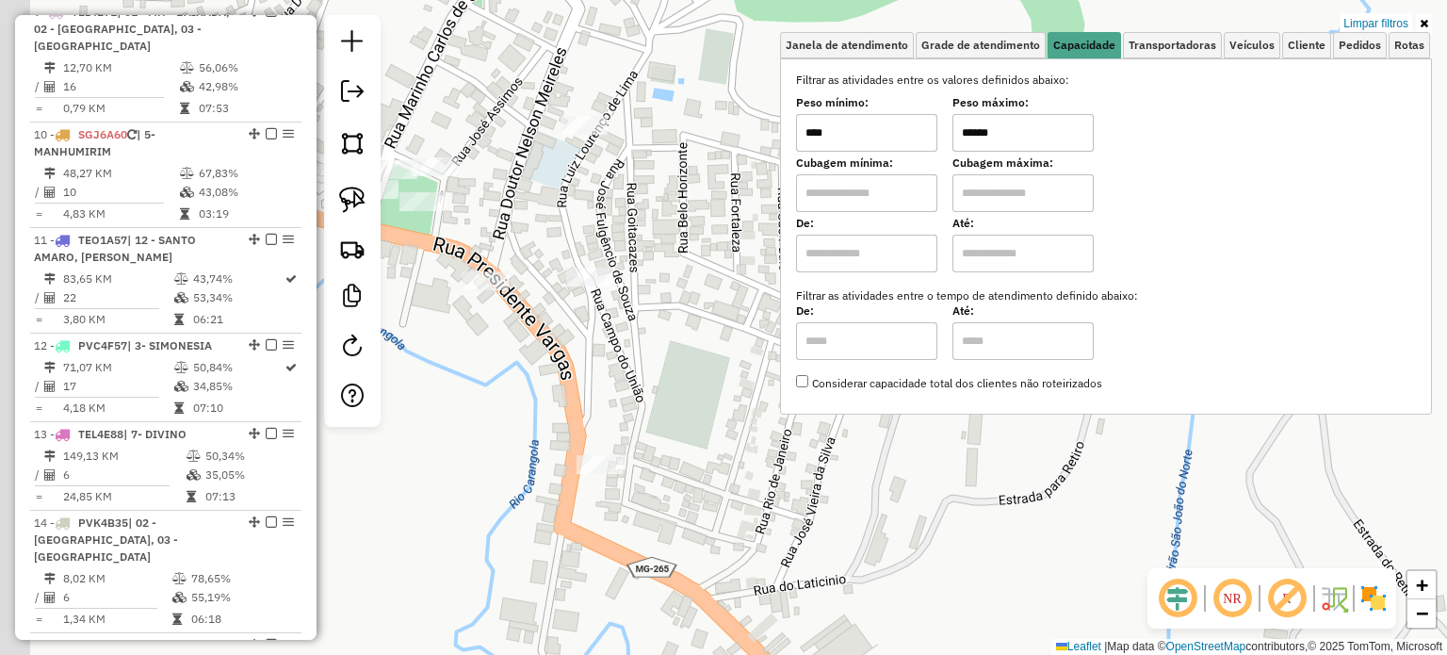
drag, startPoint x: 604, startPoint y: 229, endPoint x: 716, endPoint y: 270, distance: 119.5
click at [707, 269] on div "Limpar filtros Janela de atendimento Grade de atendimento Capacidade Transporta…" at bounding box center [723, 327] width 1447 height 655
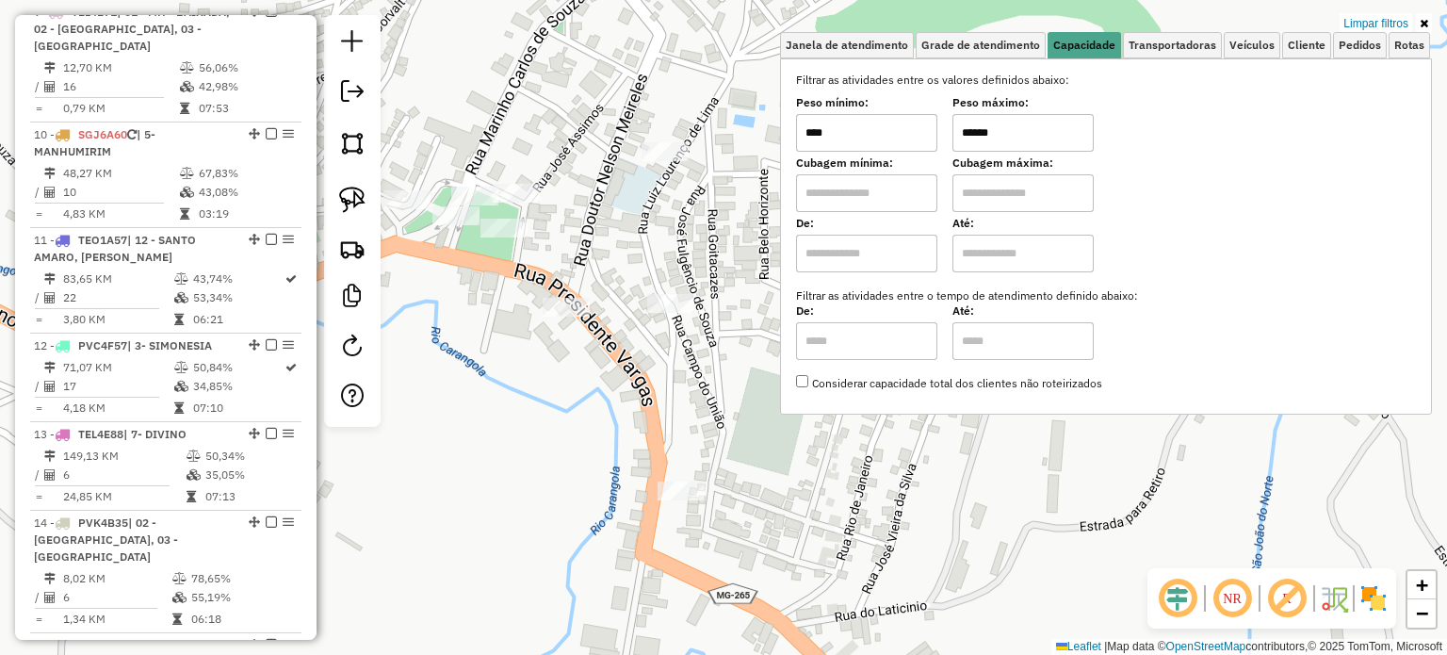
drag, startPoint x: 705, startPoint y: 274, endPoint x: 754, endPoint y: 286, distance: 50.5
click at [754, 286] on div "Limpar filtros Janela de atendimento Grade de atendimento Capacidade Transporta…" at bounding box center [723, 327] width 1447 height 655
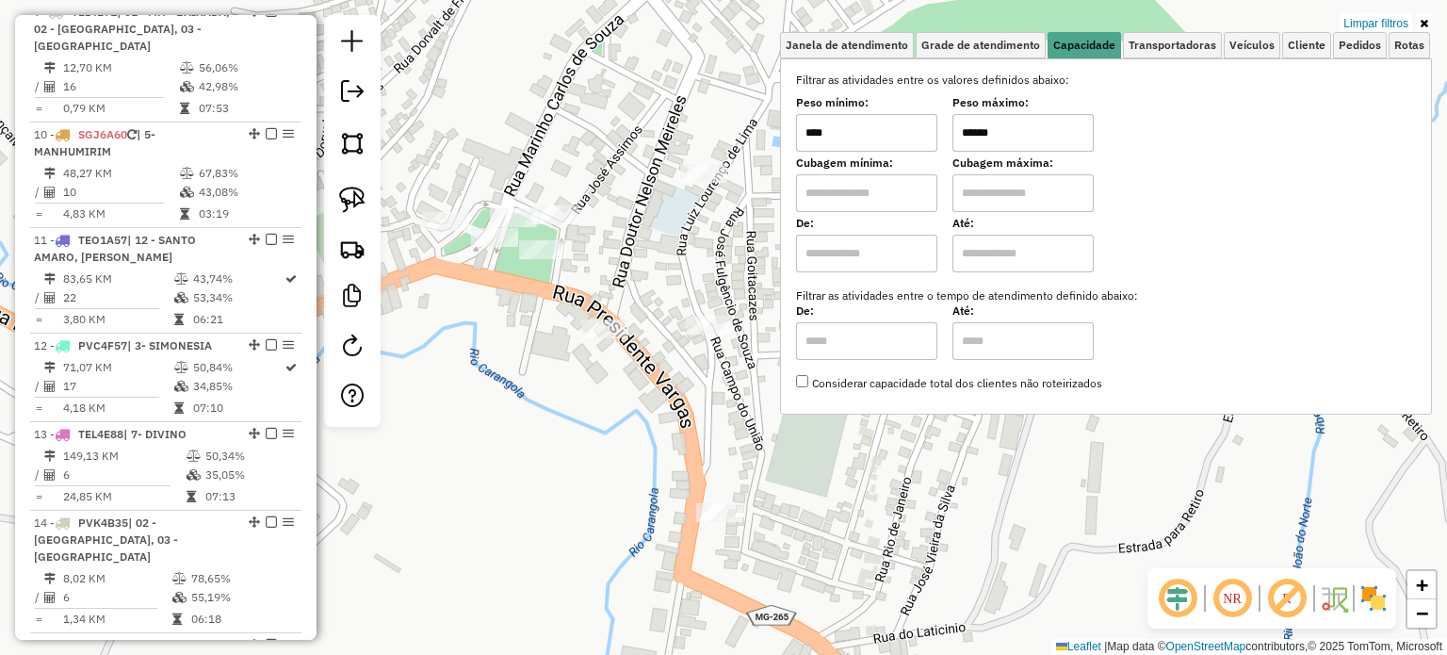
click at [450, 199] on div "Limpar filtros Janela de atendimento Grade de atendimento Capacidade Transporta…" at bounding box center [723, 327] width 1447 height 655
click at [354, 198] on img at bounding box center [352, 200] width 26 height 26
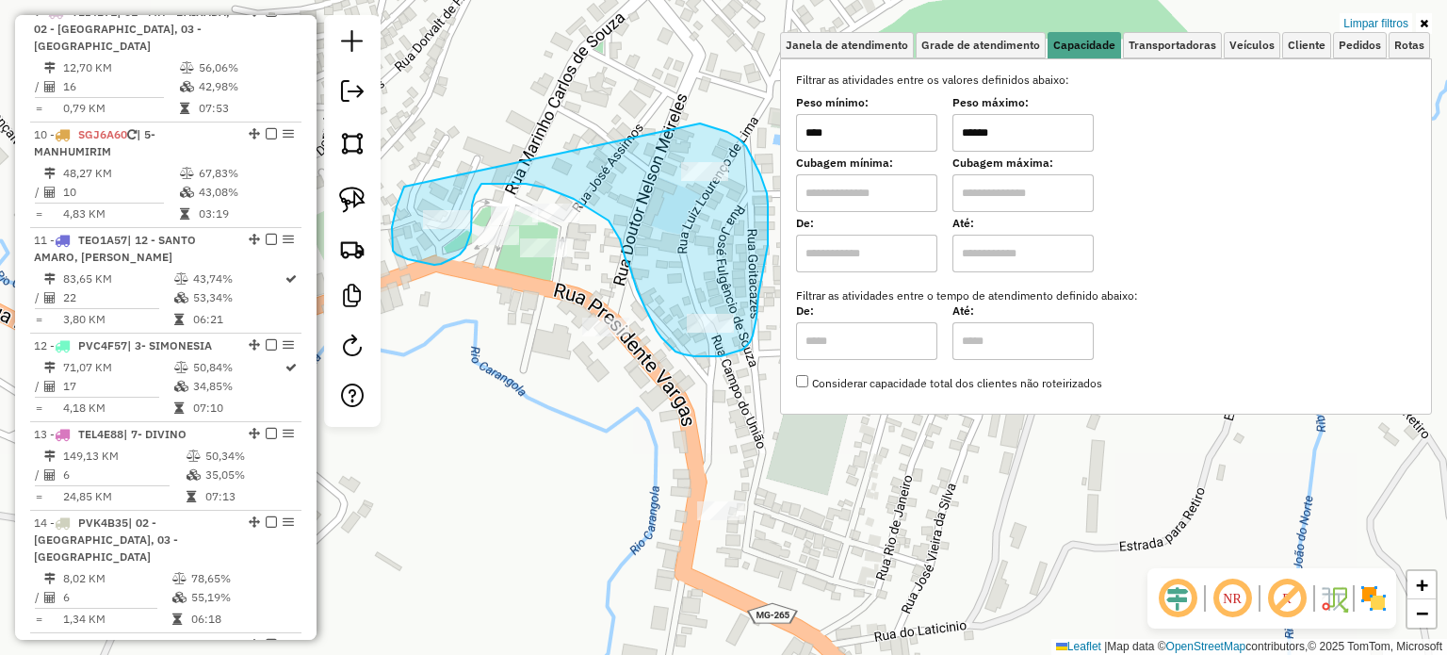
drag, startPoint x: 404, startPoint y: 187, endPoint x: 695, endPoint y: 126, distance: 297.3
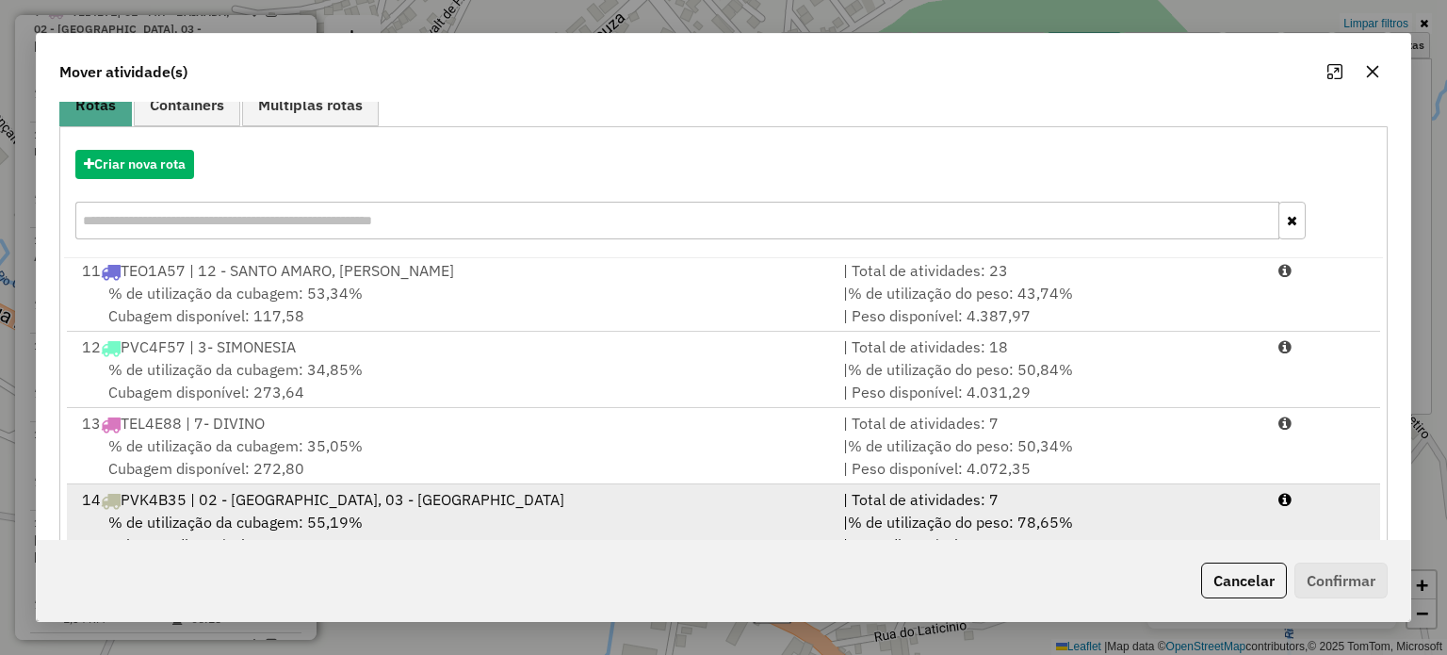
scroll to position [299, 0]
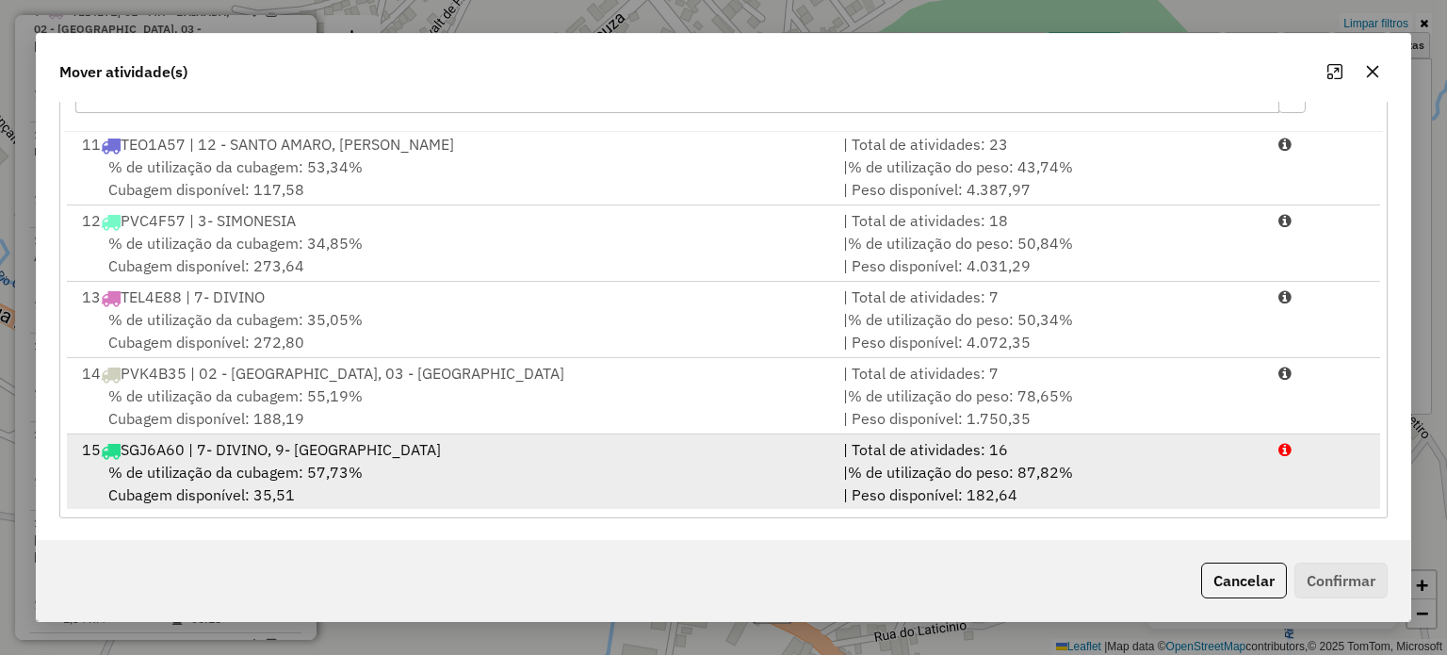
click at [482, 474] on div "% de utilização da cubagem: 57,73% Cubagem disponível: 35,51" at bounding box center [451, 483] width 761 height 45
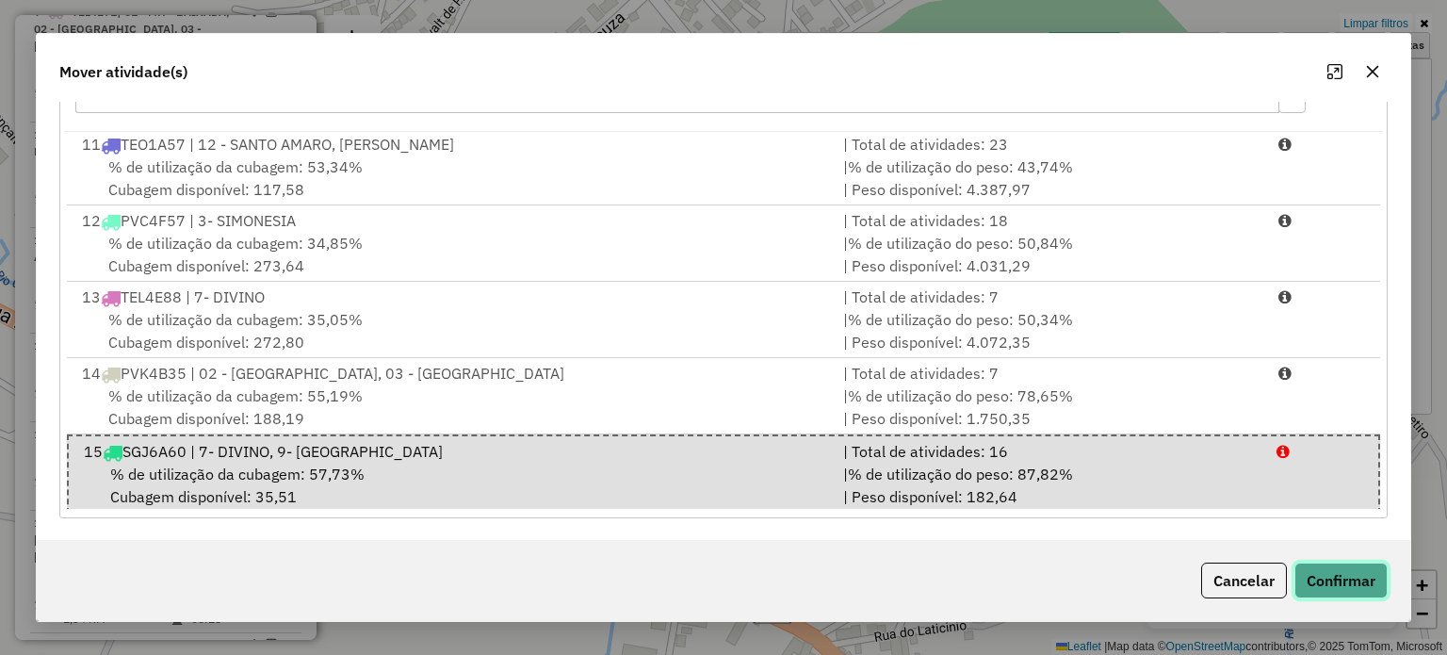
click at [1315, 579] on button "Confirmar" at bounding box center [1340, 580] width 93 height 36
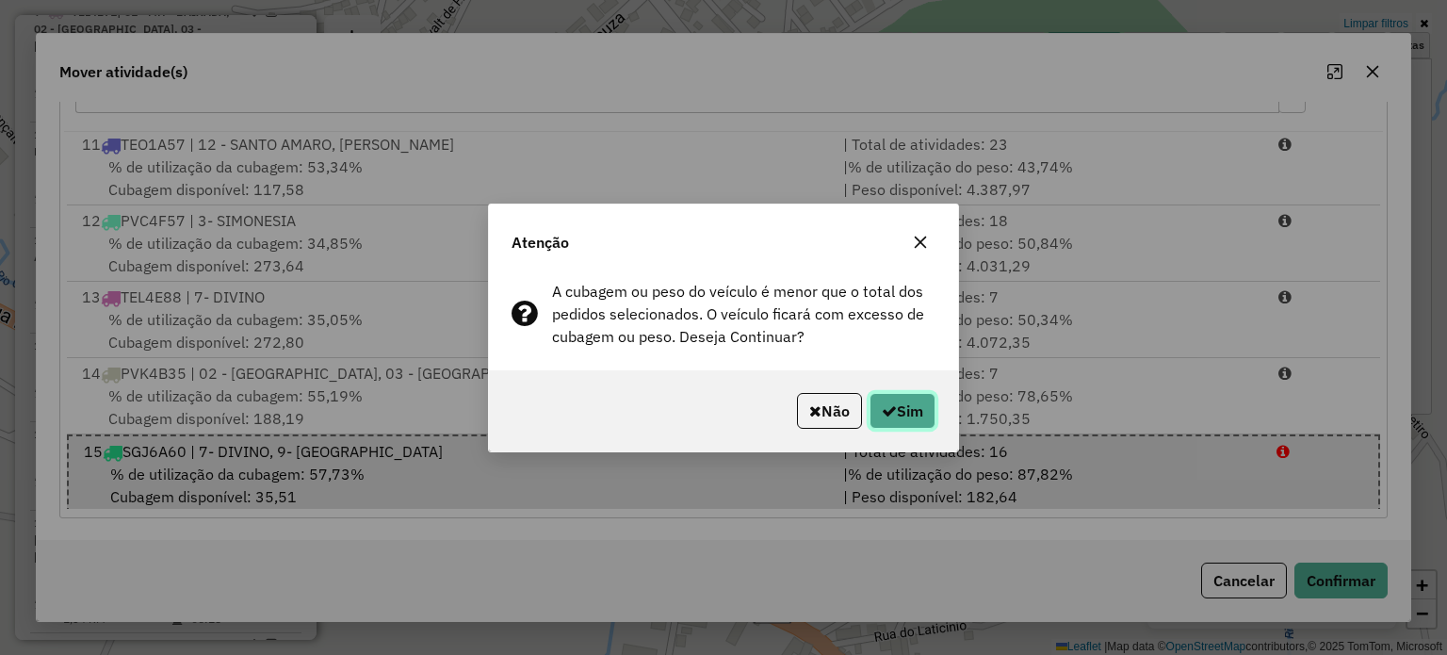
click at [899, 401] on button "Sim" at bounding box center [903, 411] width 66 height 36
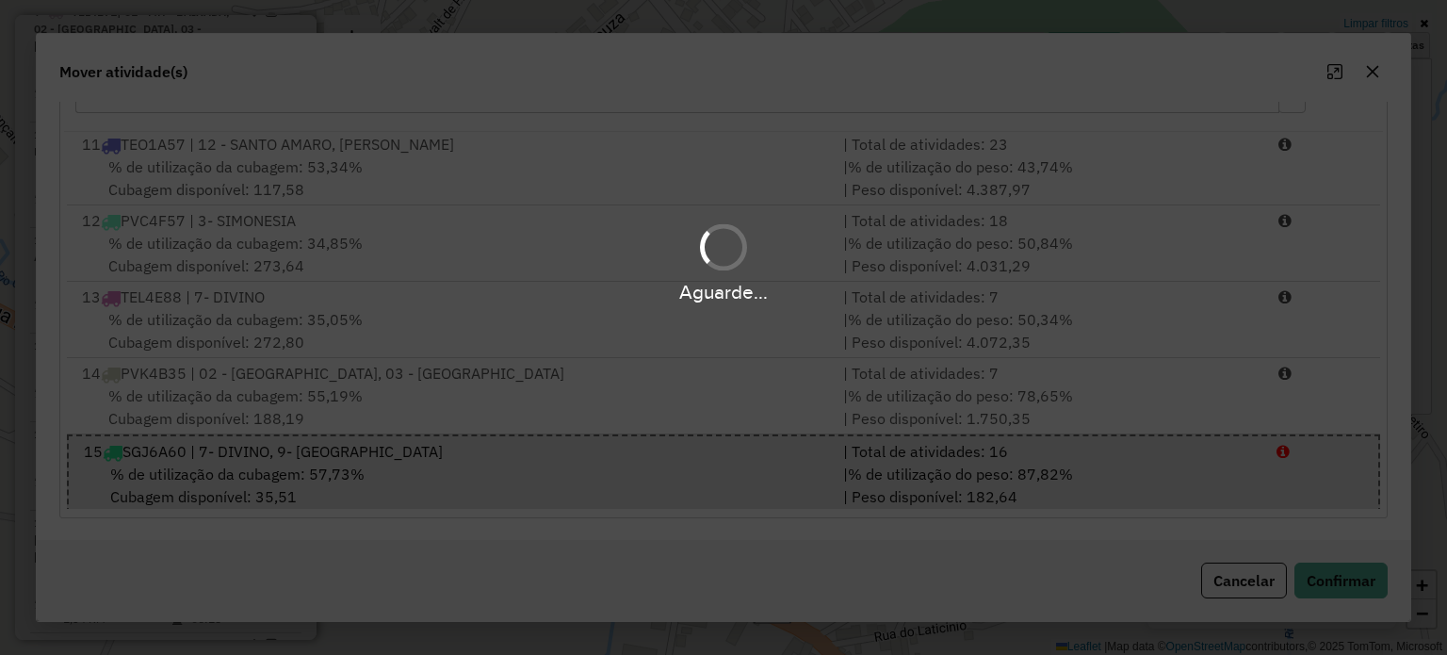
scroll to position [0, 0]
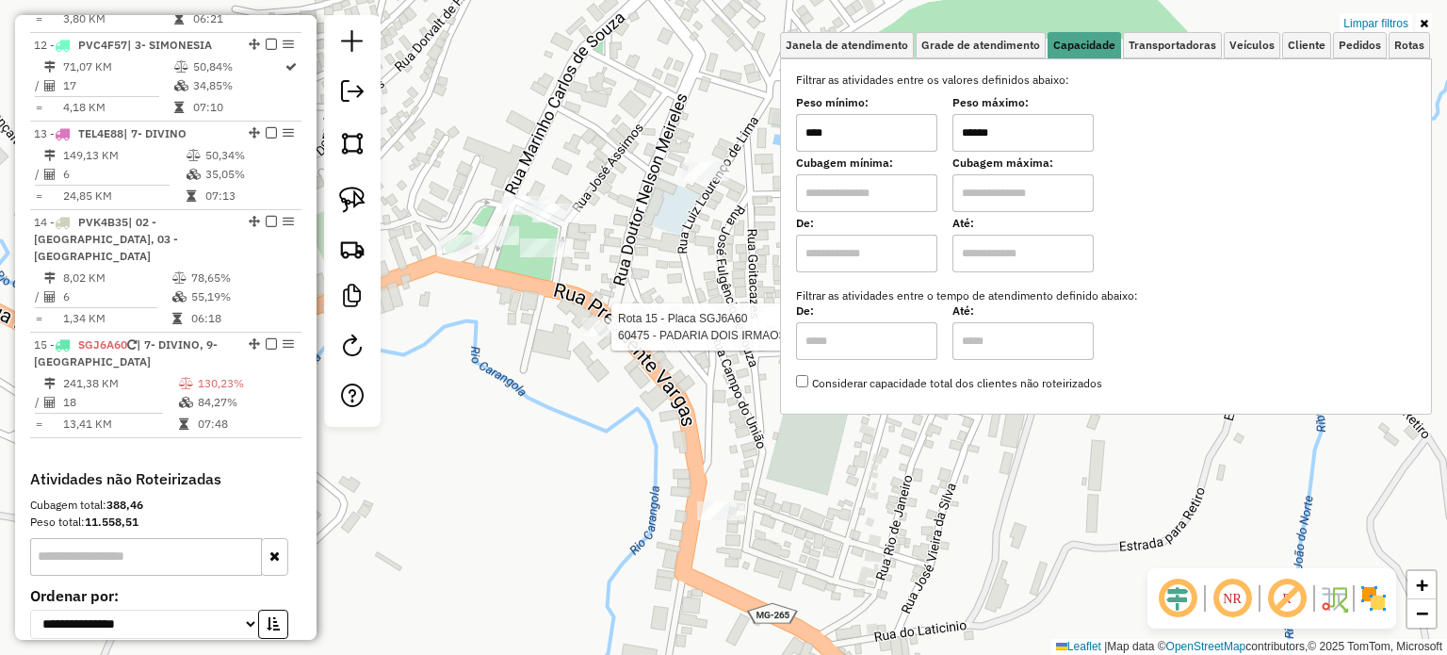
select select "*********"
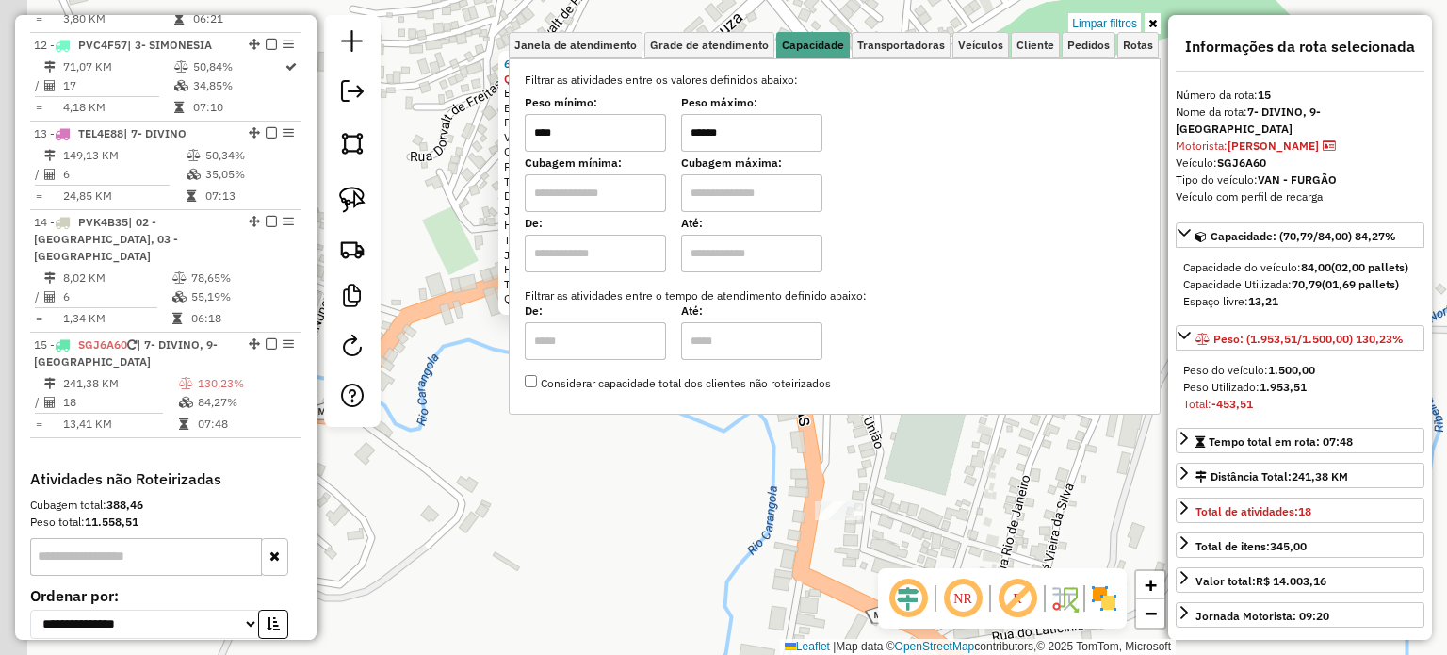
scroll to position [1586, 0]
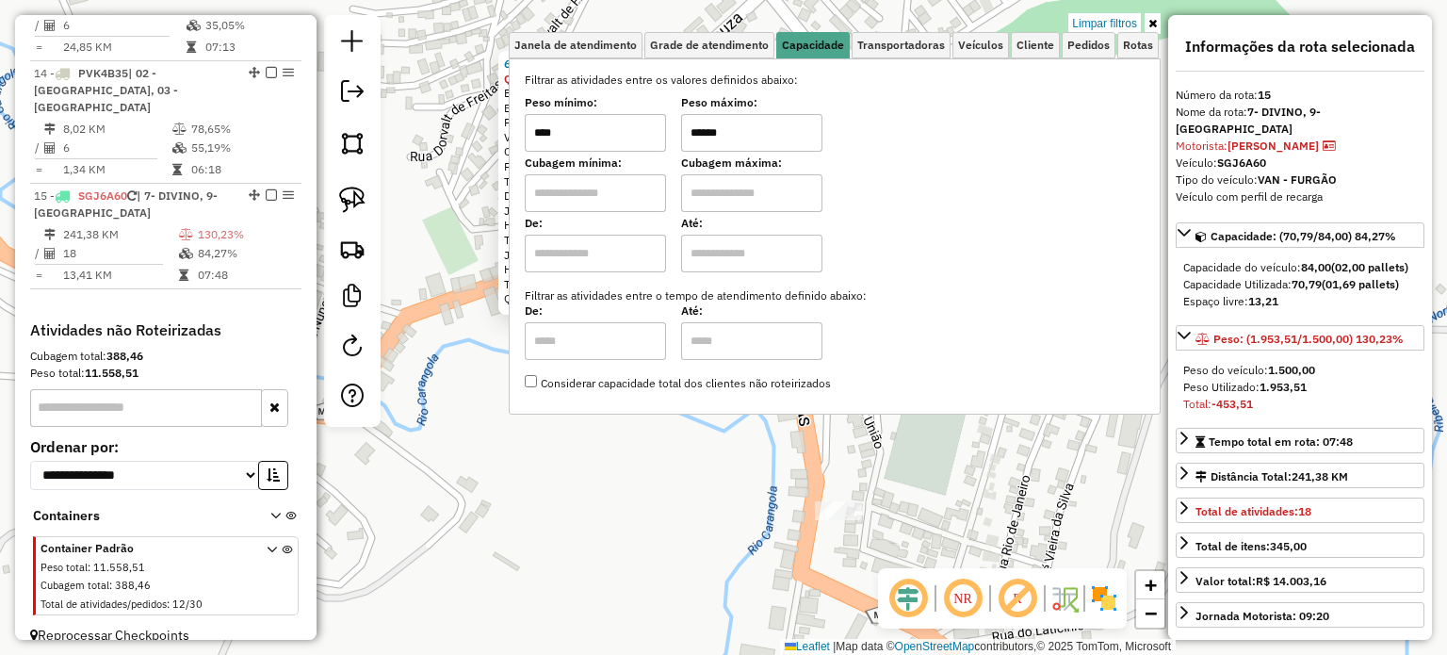
click at [1154, 19] on icon at bounding box center [1152, 23] width 8 height 11
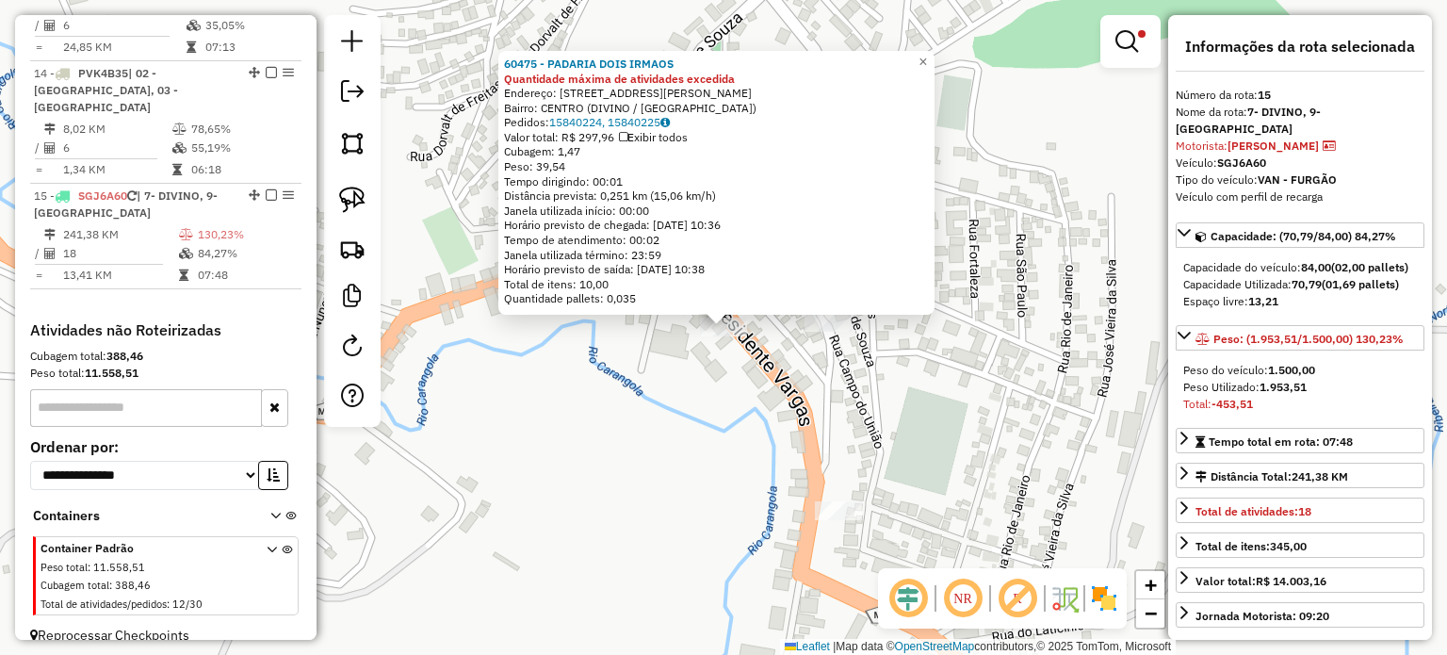
click at [920, 419] on div "60475 - PADARIA DOIS IRMAOS Quantidade máxima de atividades excedida Endereço: …" at bounding box center [723, 327] width 1447 height 655
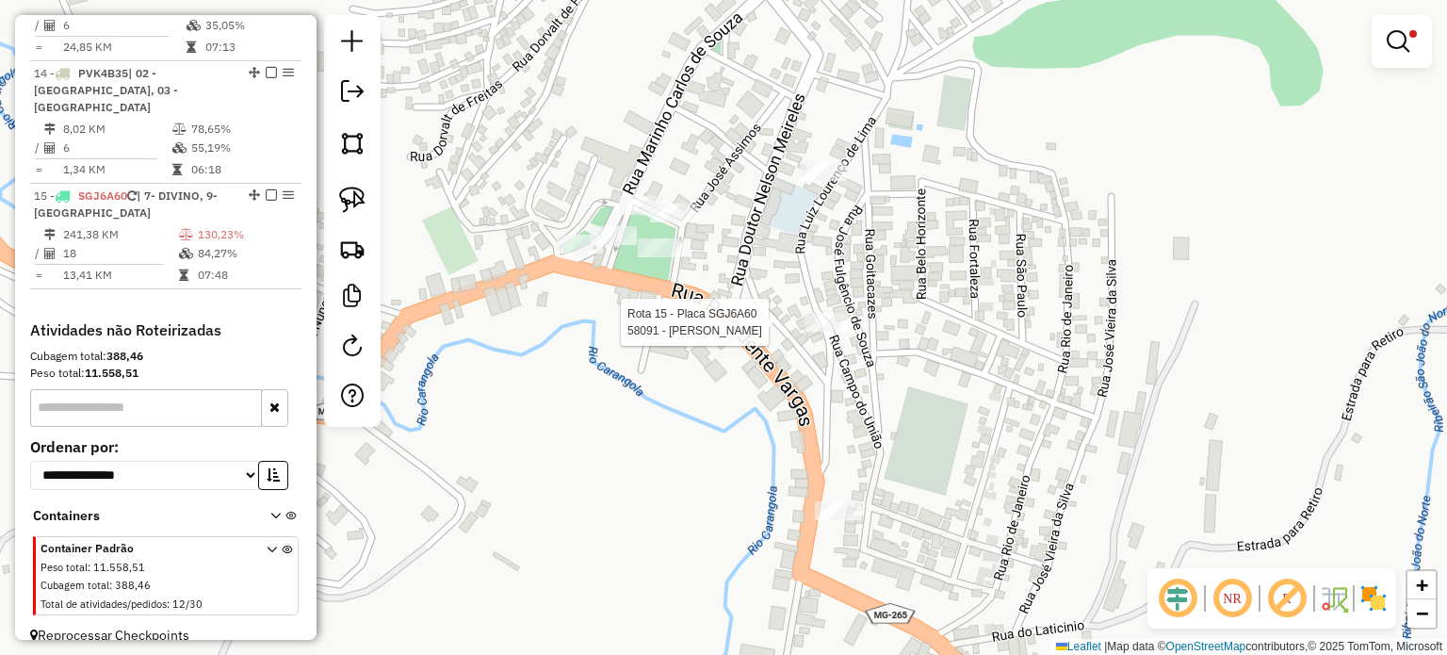
select select "*********"
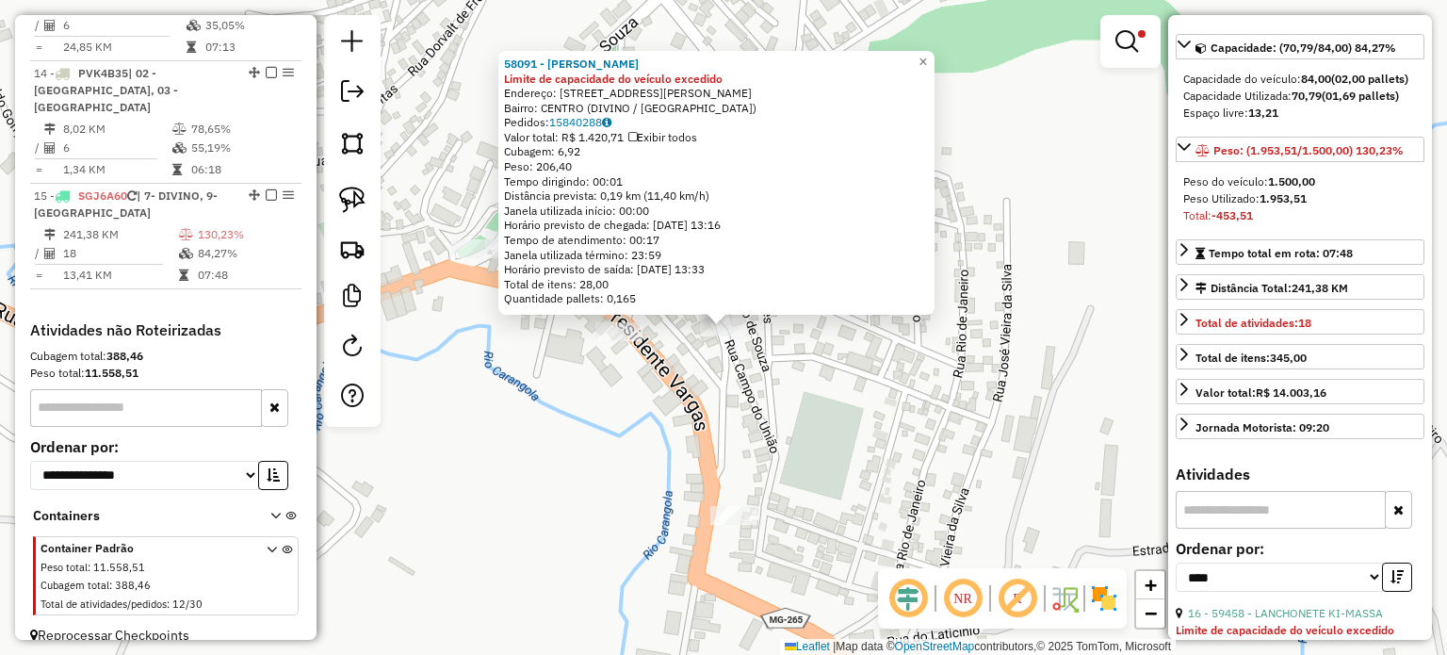
scroll to position [283, 0]
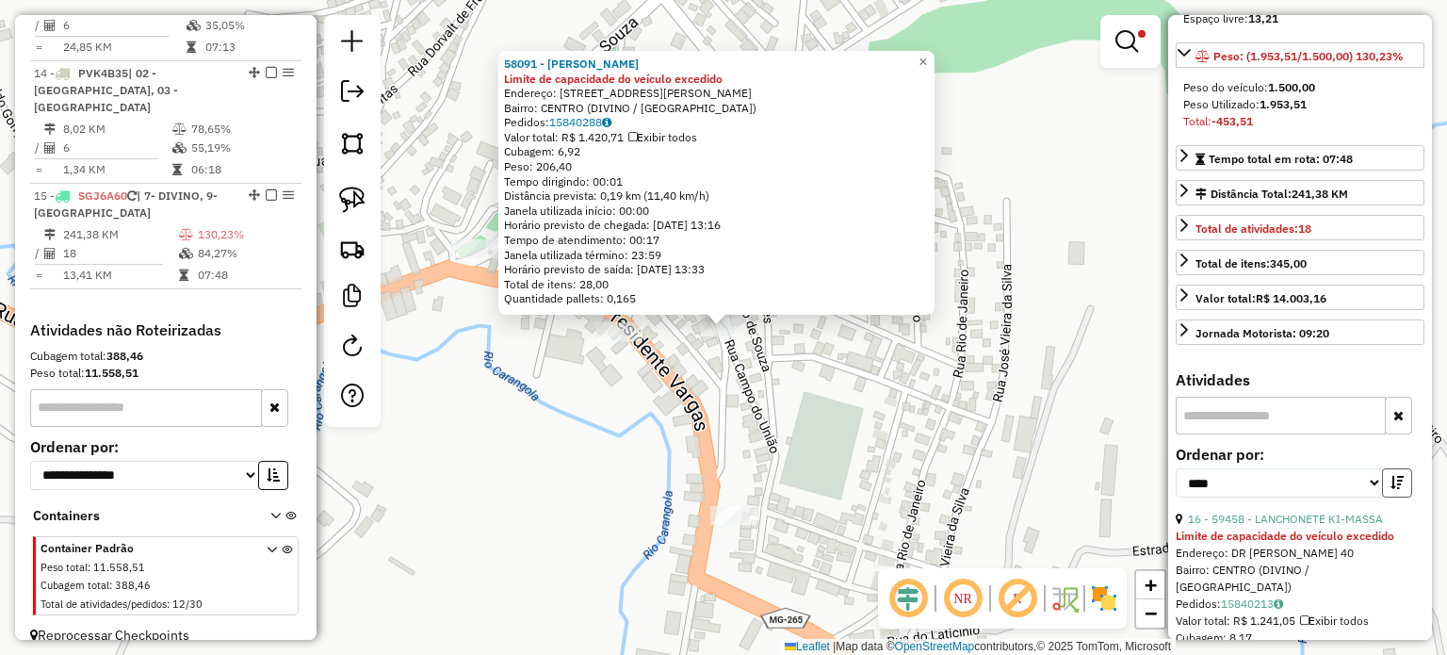
click at [1397, 489] on icon "button" at bounding box center [1396, 482] width 13 height 13
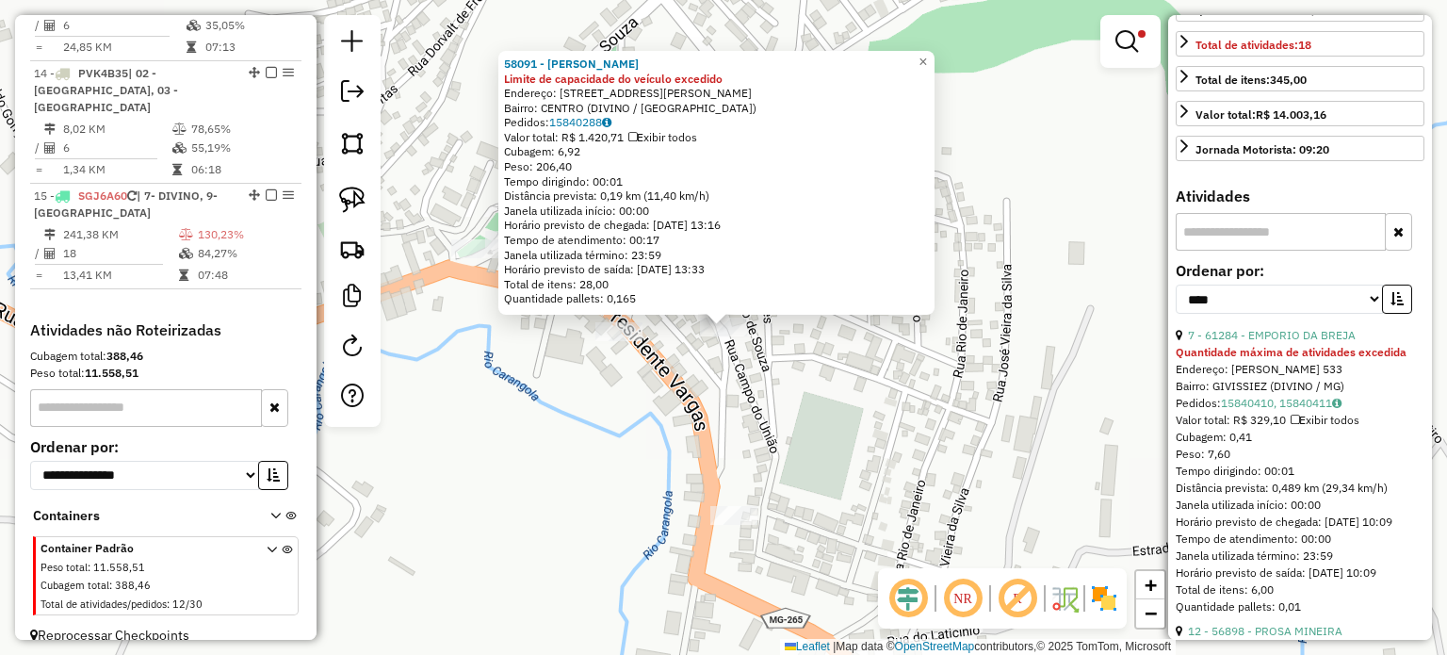
scroll to position [471, 0]
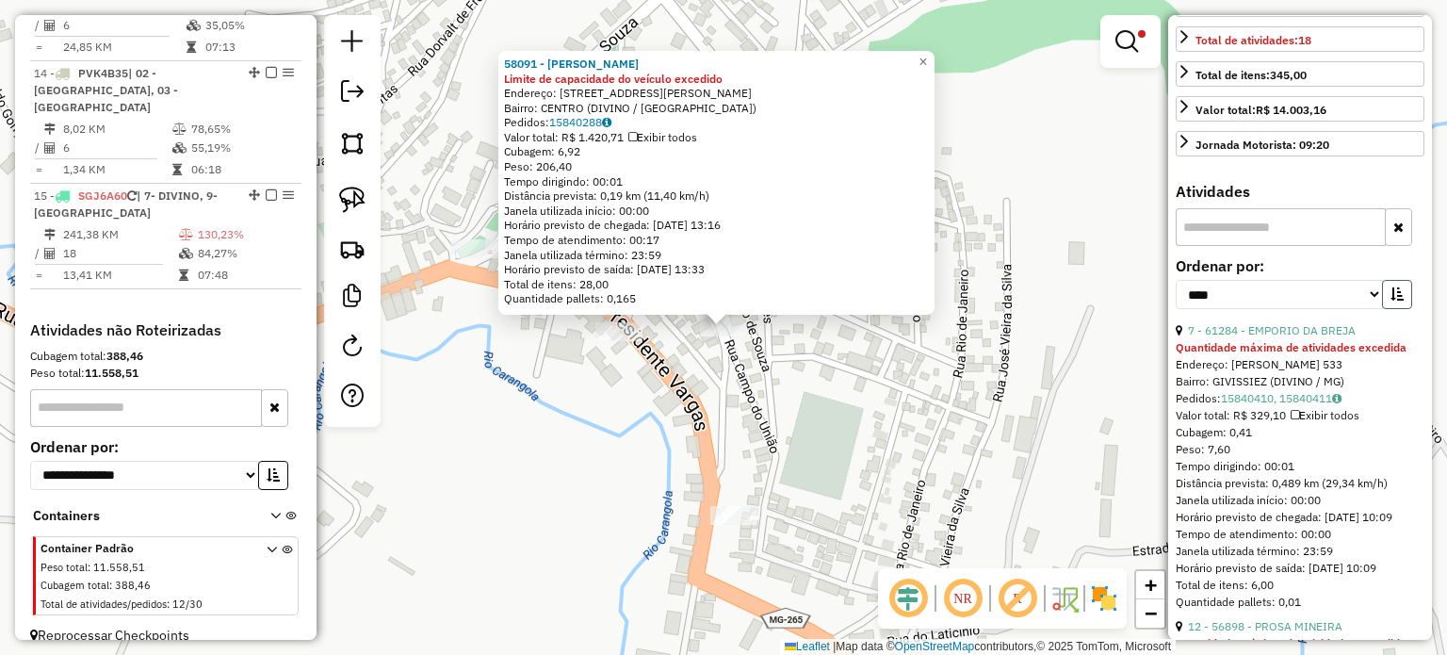
click at [1390, 301] on icon "button" at bounding box center [1396, 293] width 13 height 13
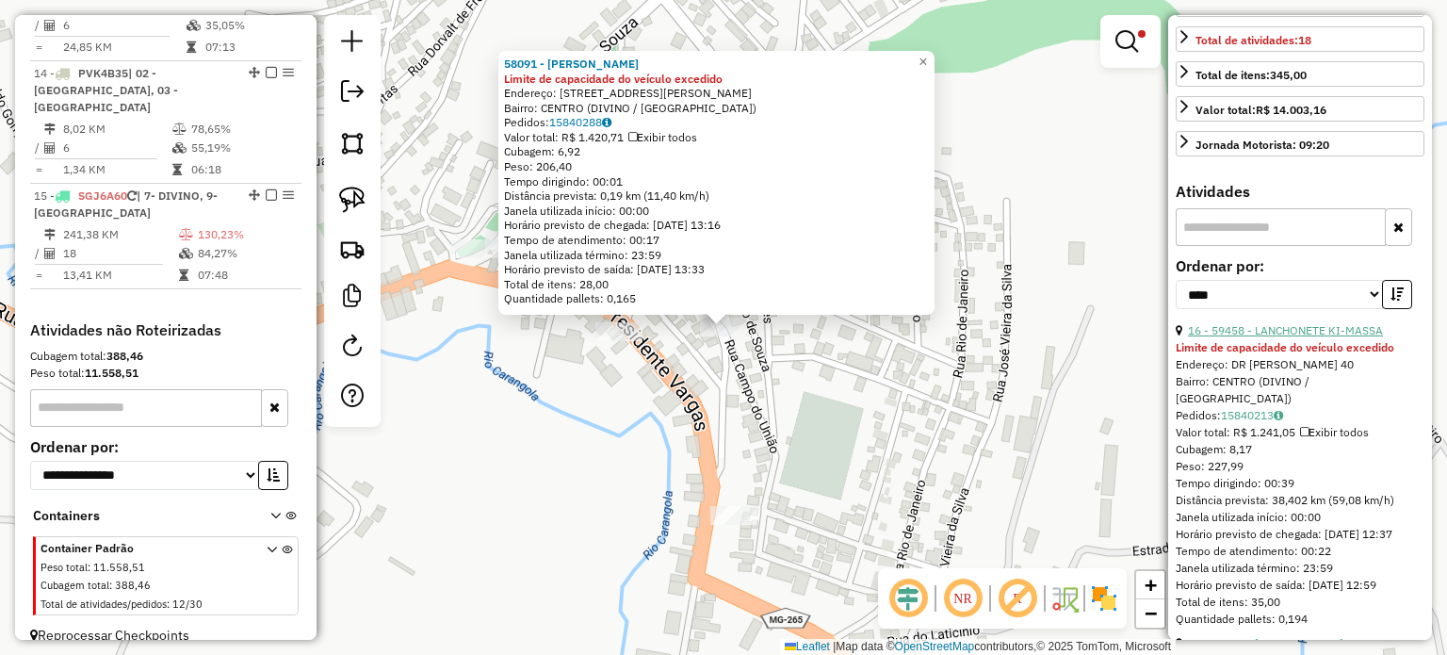
click at [1302, 337] on link "16 - 59458 - LANCHONETE KI-MASSA" at bounding box center [1285, 330] width 195 height 14
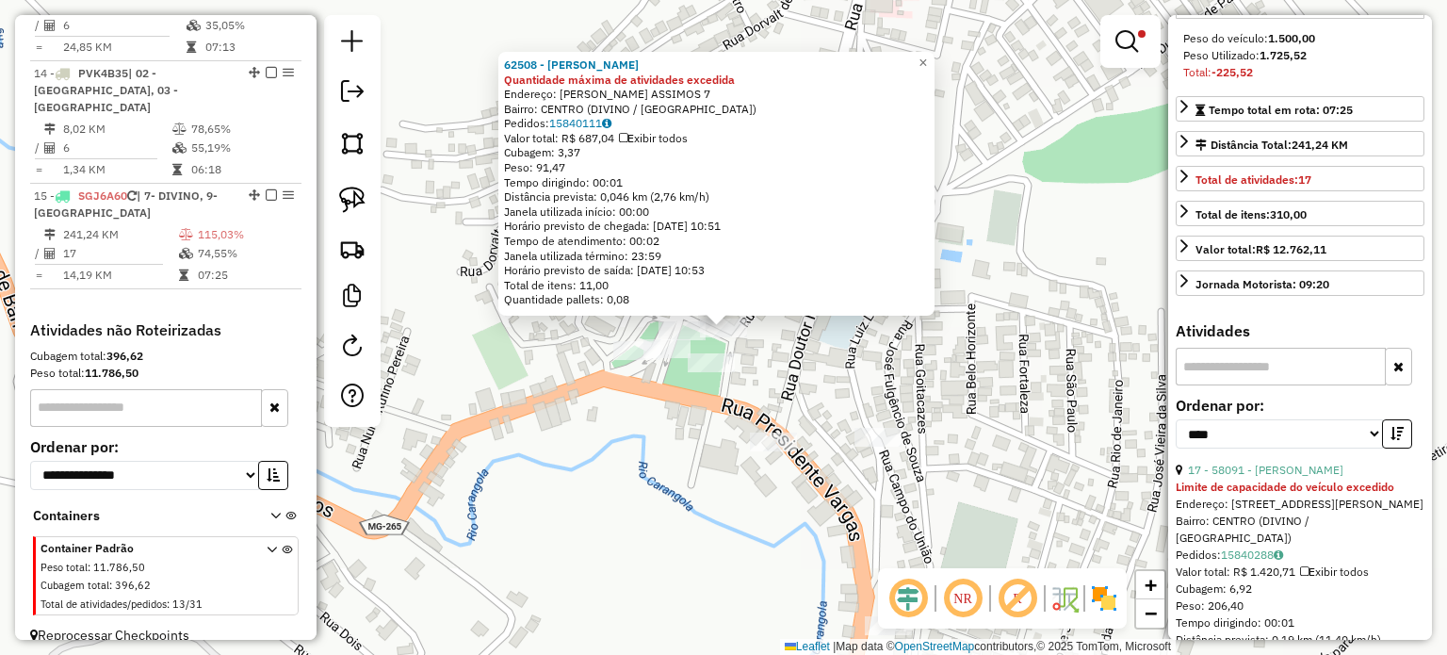
scroll to position [377, 0]
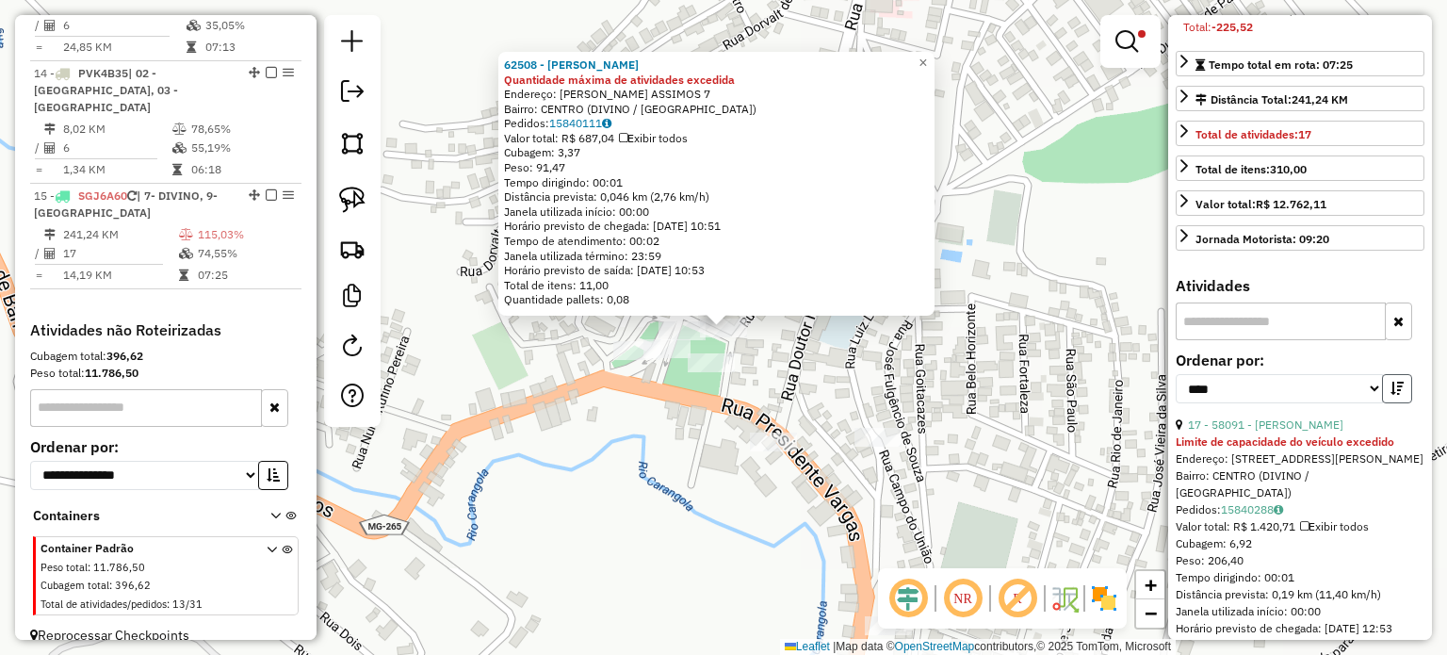
click at [1390, 395] on icon "button" at bounding box center [1396, 388] width 13 height 13
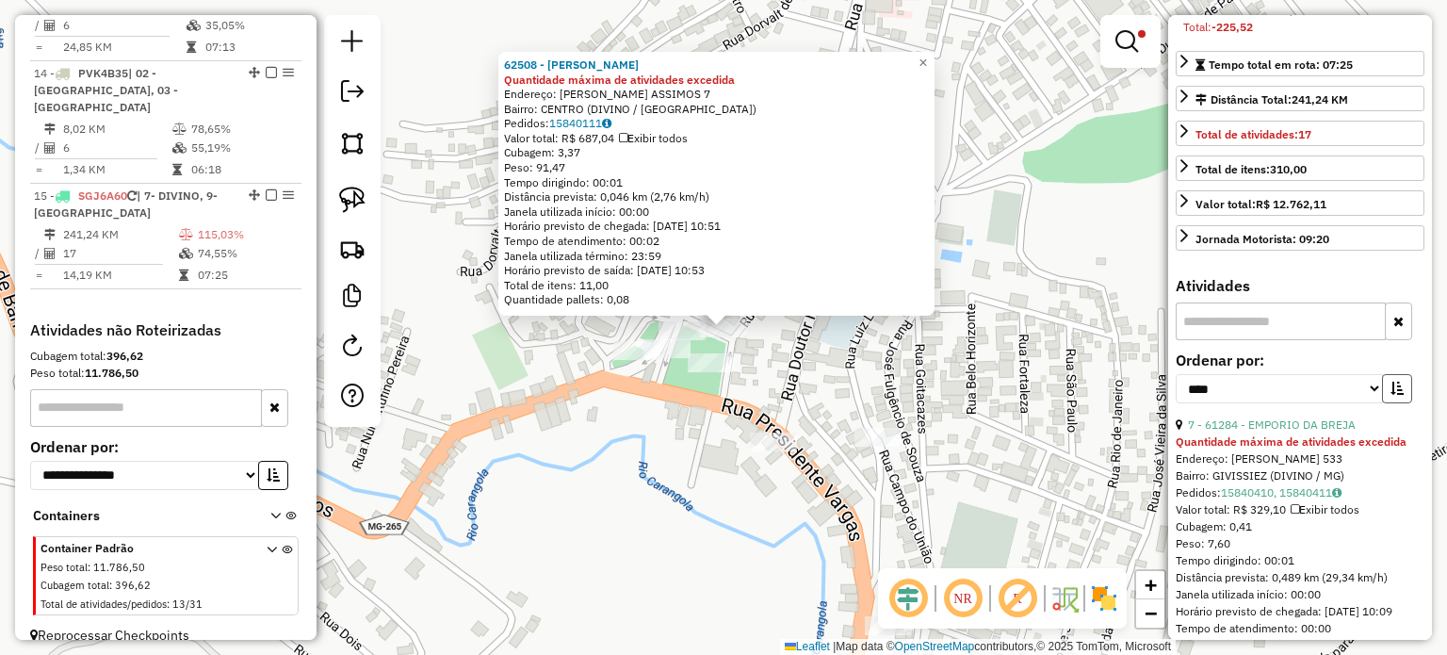
click at [1390, 395] on icon "button" at bounding box center [1396, 388] width 13 height 13
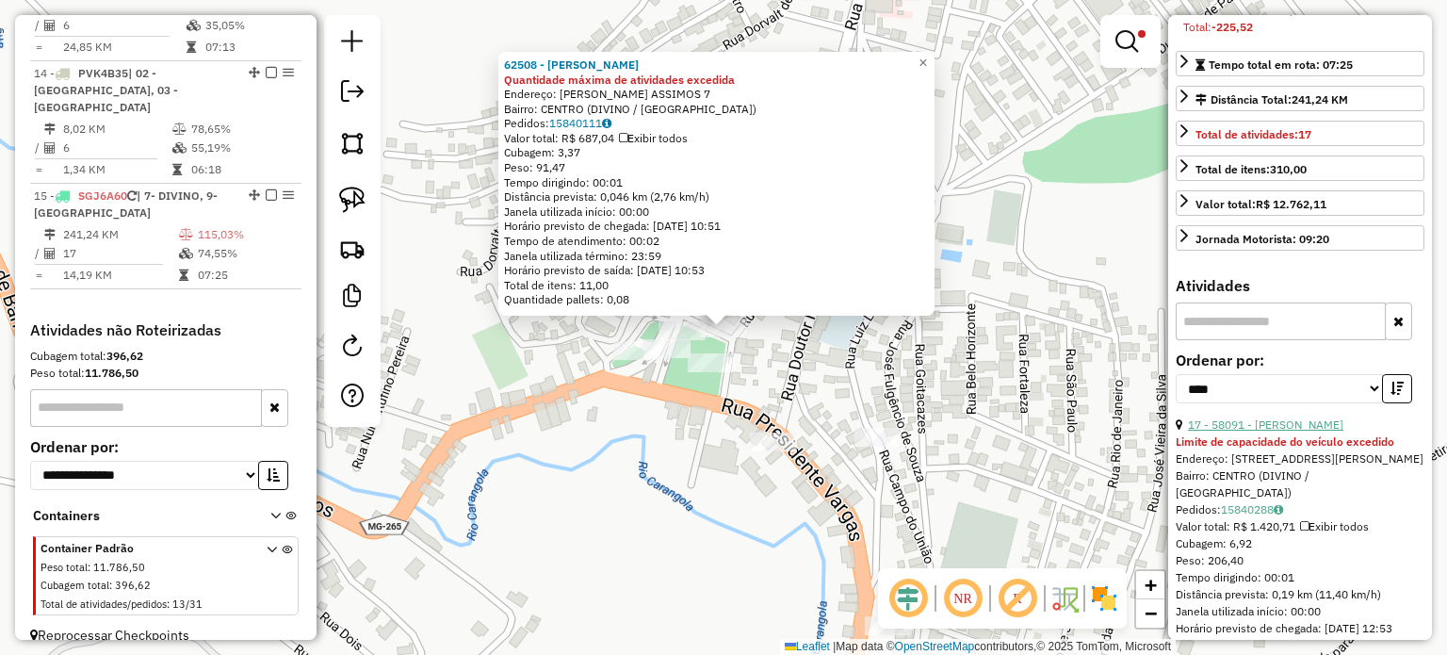
click at [1294, 431] on link "17 - 58091 - [PERSON_NAME]" at bounding box center [1265, 424] width 155 height 14
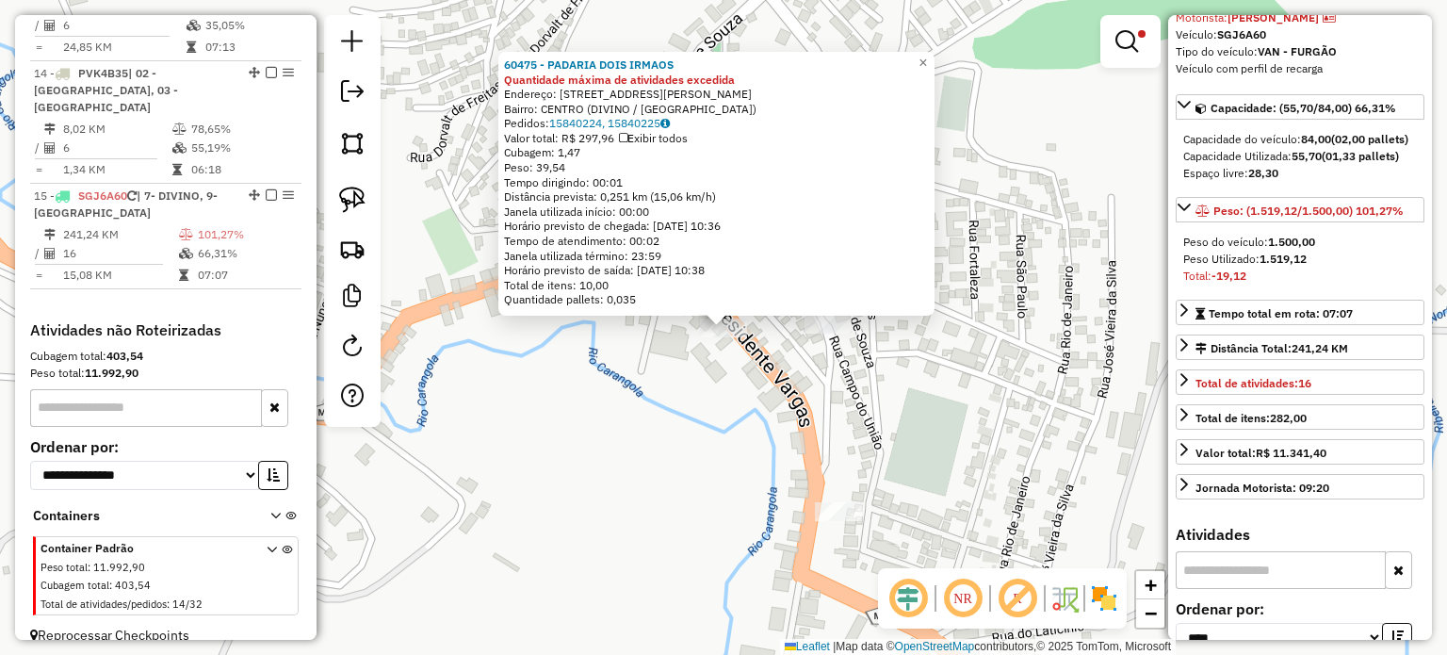
scroll to position [94, 0]
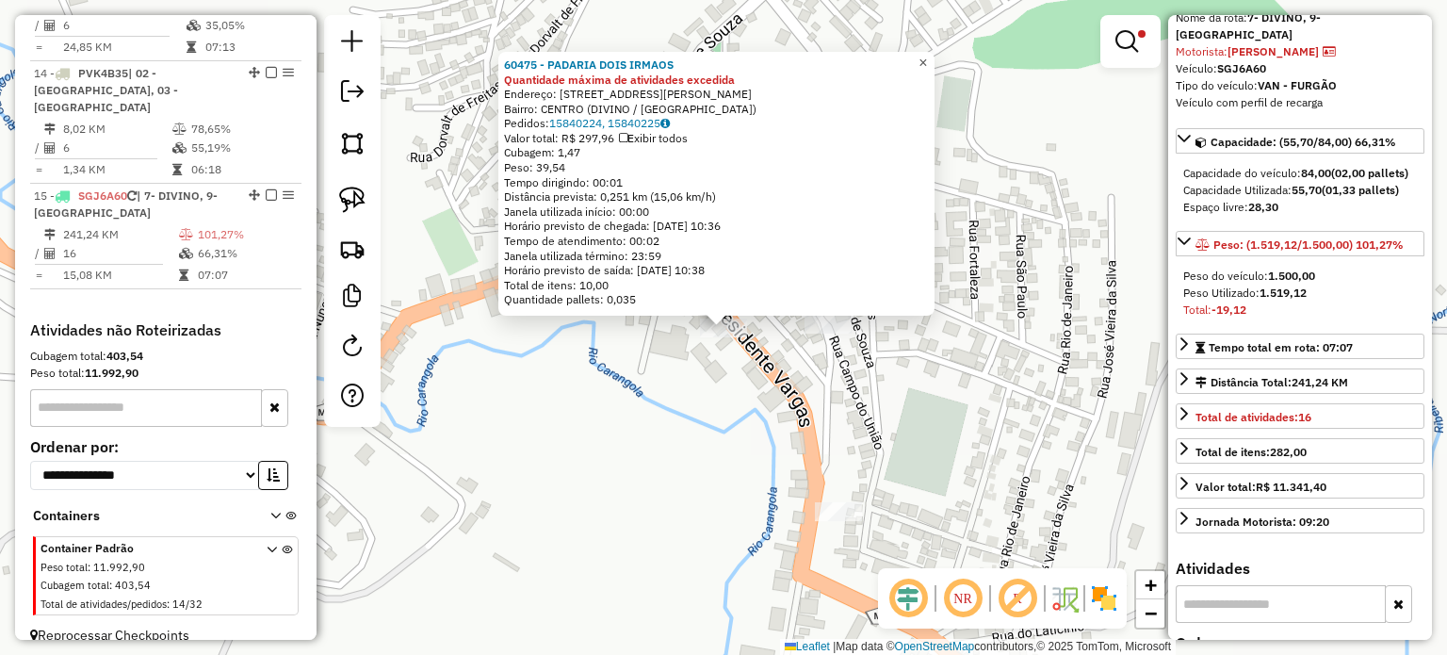
click at [927, 61] on span "×" at bounding box center [922, 63] width 8 height 16
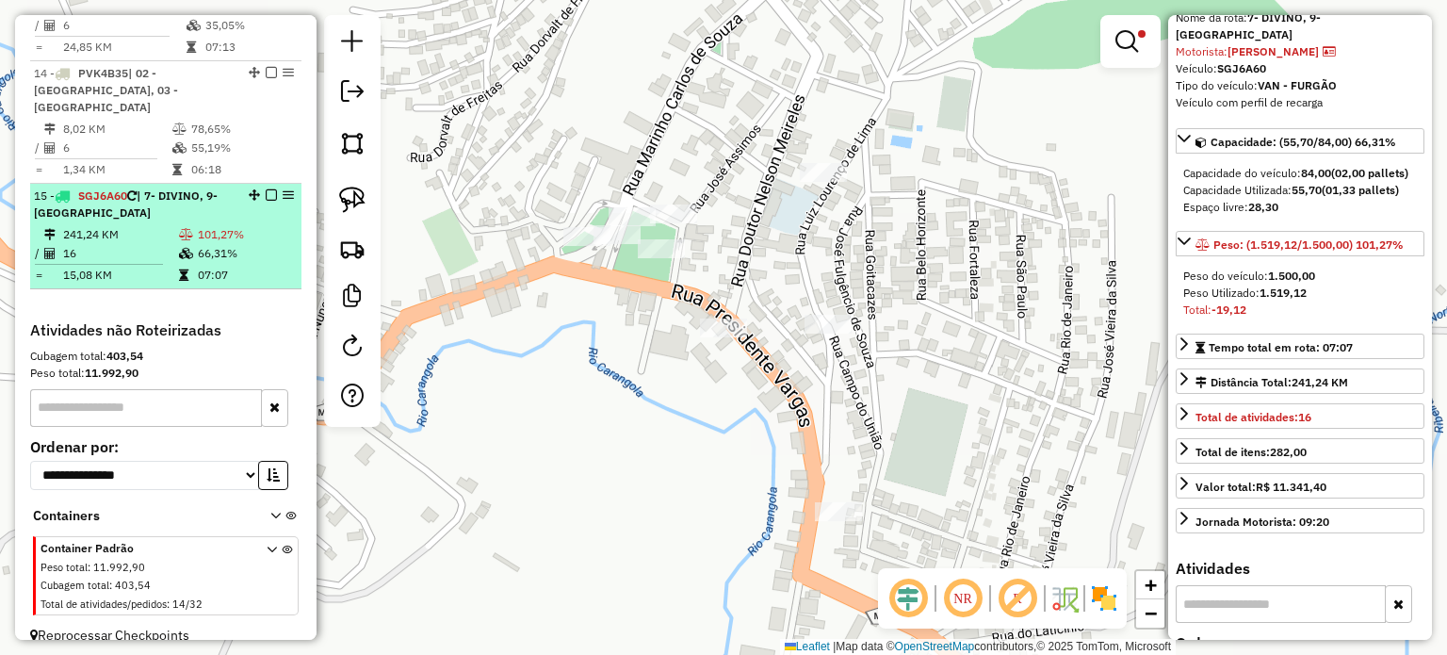
click at [268, 189] on em at bounding box center [271, 194] width 11 height 11
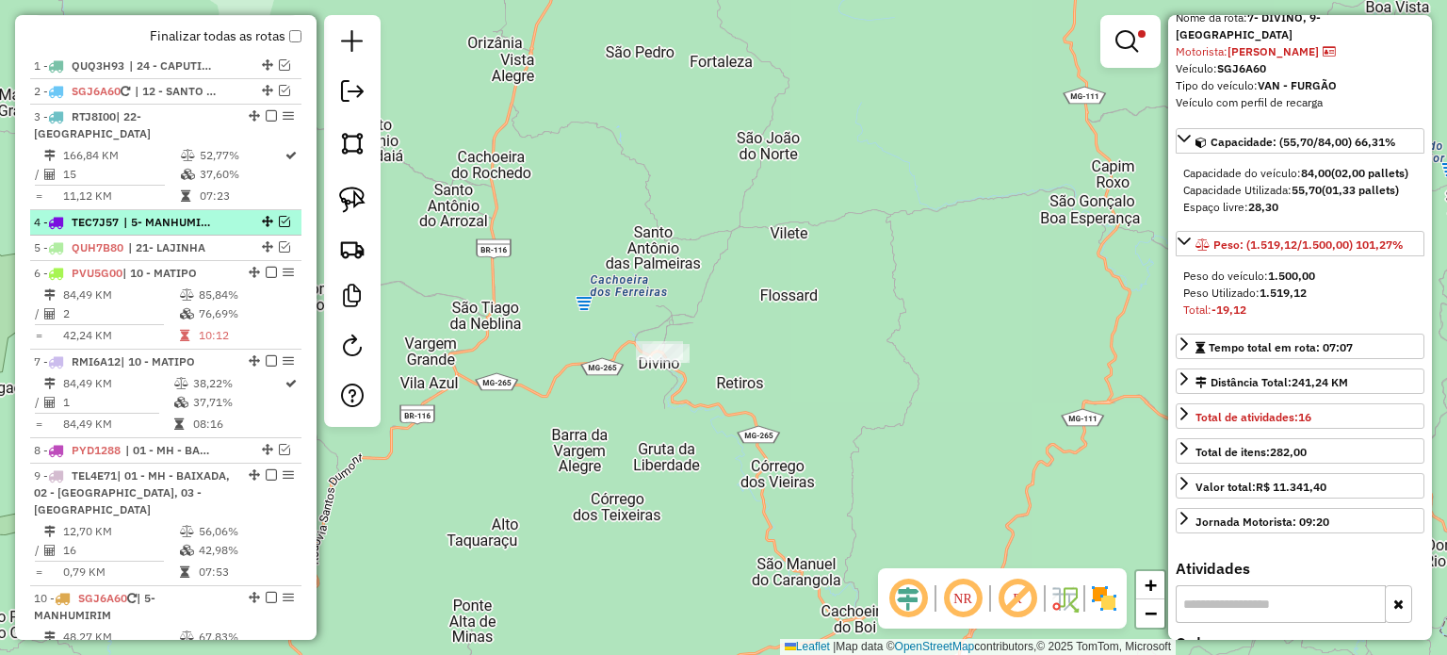
scroll to position [658, 0]
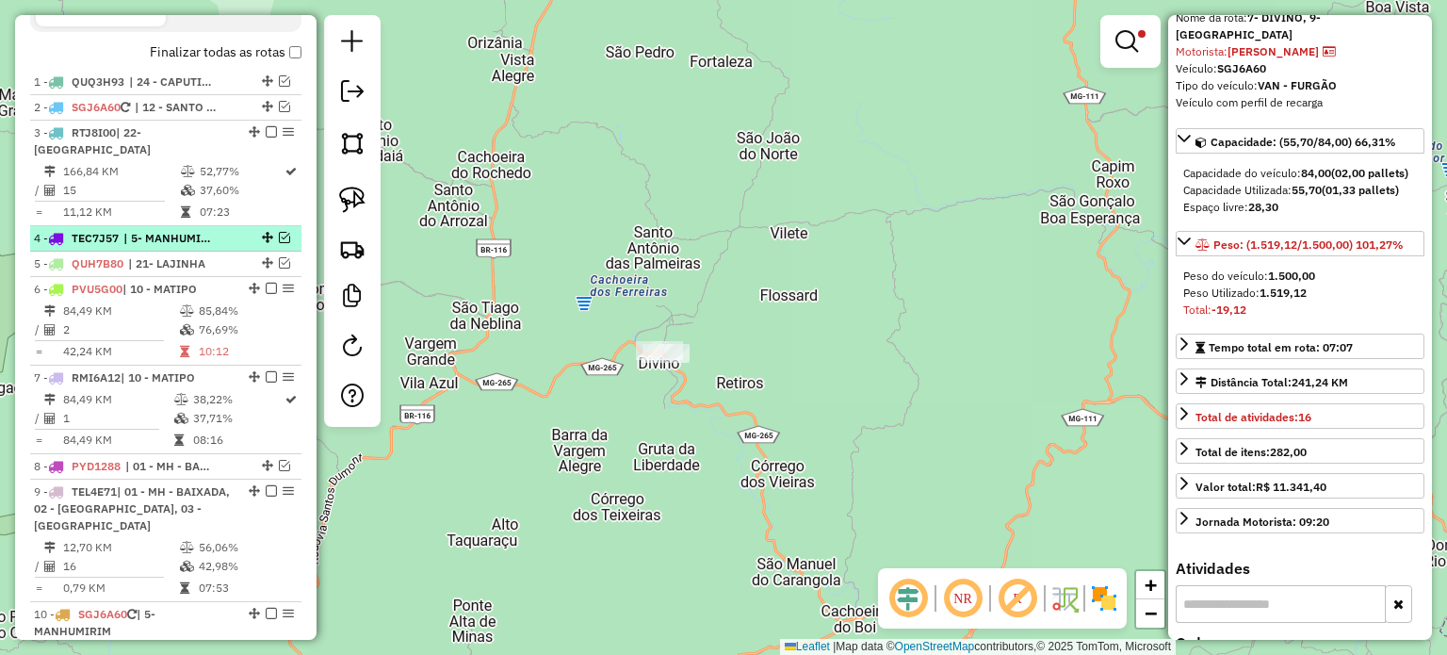
click at [282, 233] on em at bounding box center [284, 237] width 11 height 11
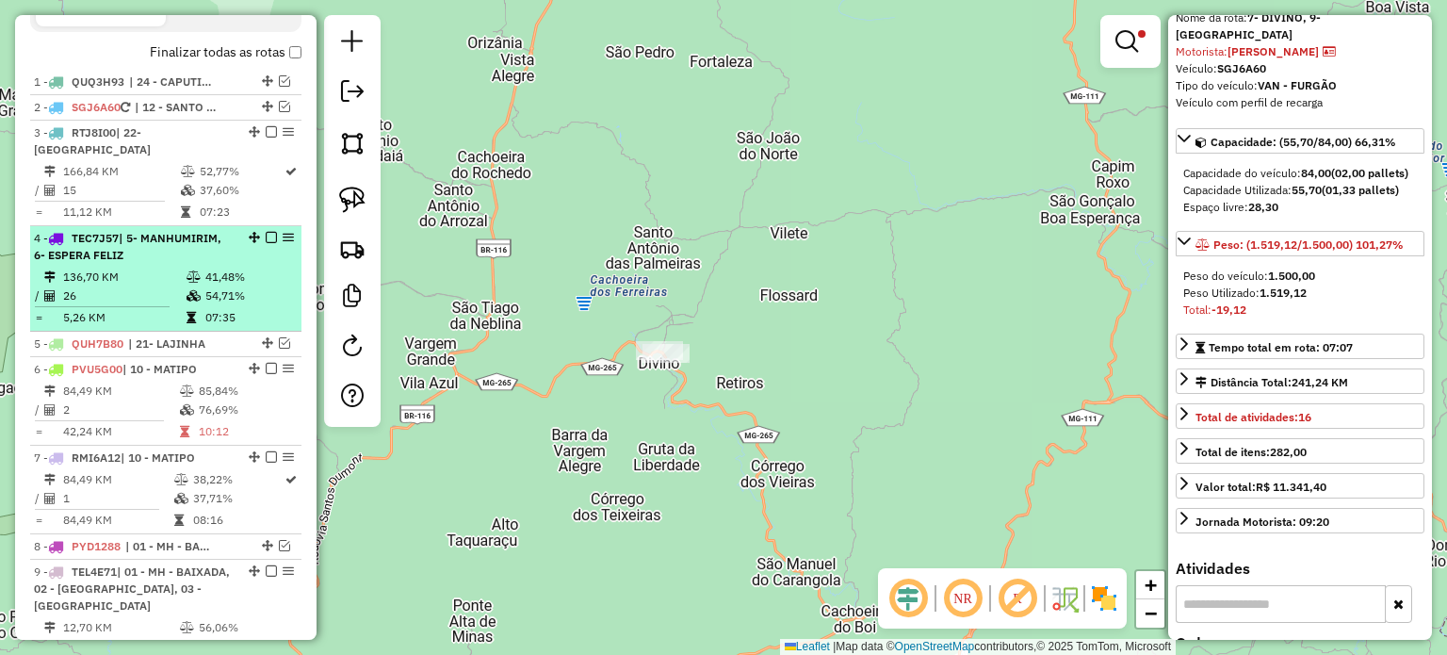
click at [266, 238] on em at bounding box center [271, 237] width 11 height 11
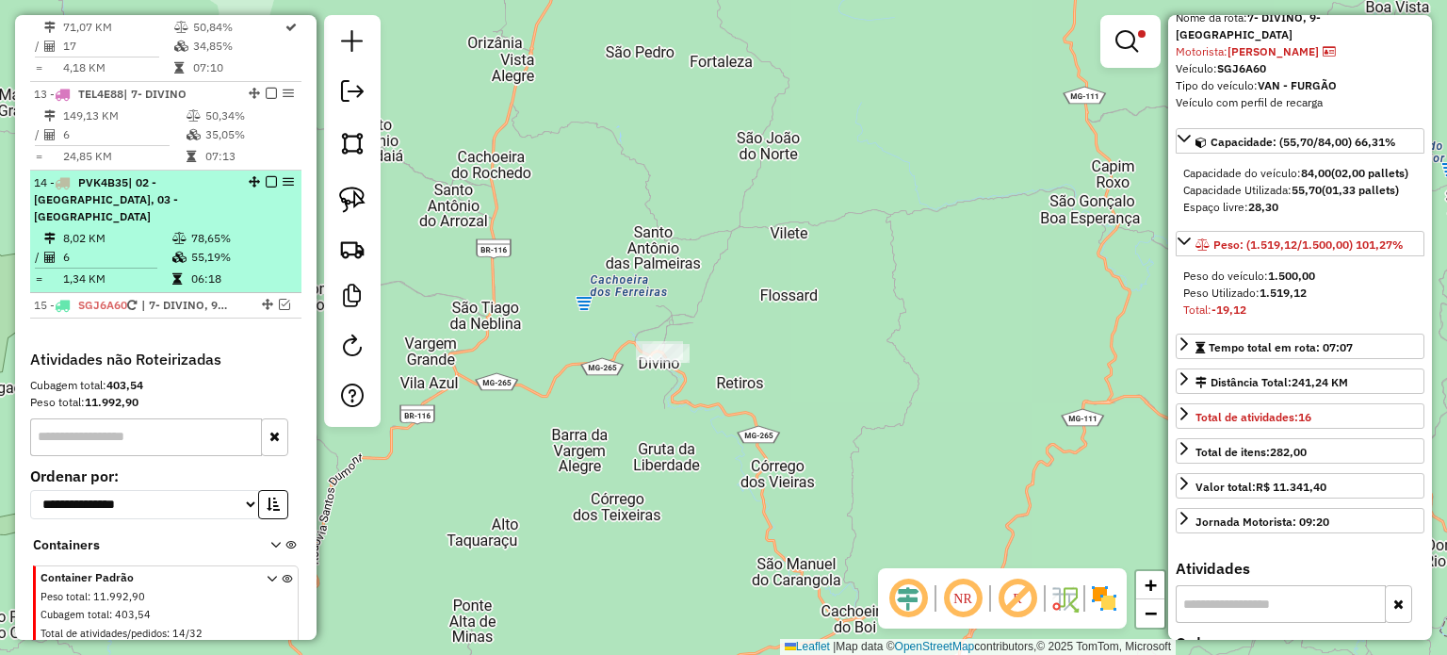
scroll to position [1505, 0]
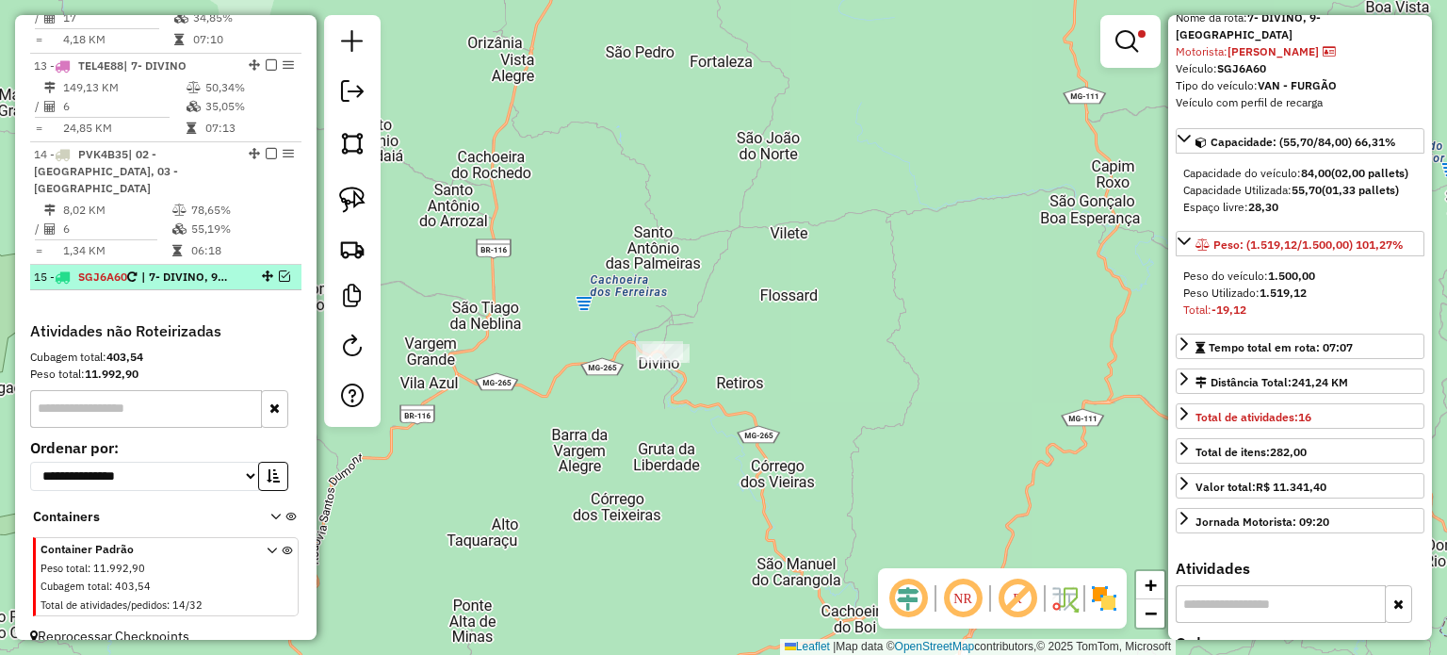
click at [279, 270] on em at bounding box center [284, 275] width 11 height 11
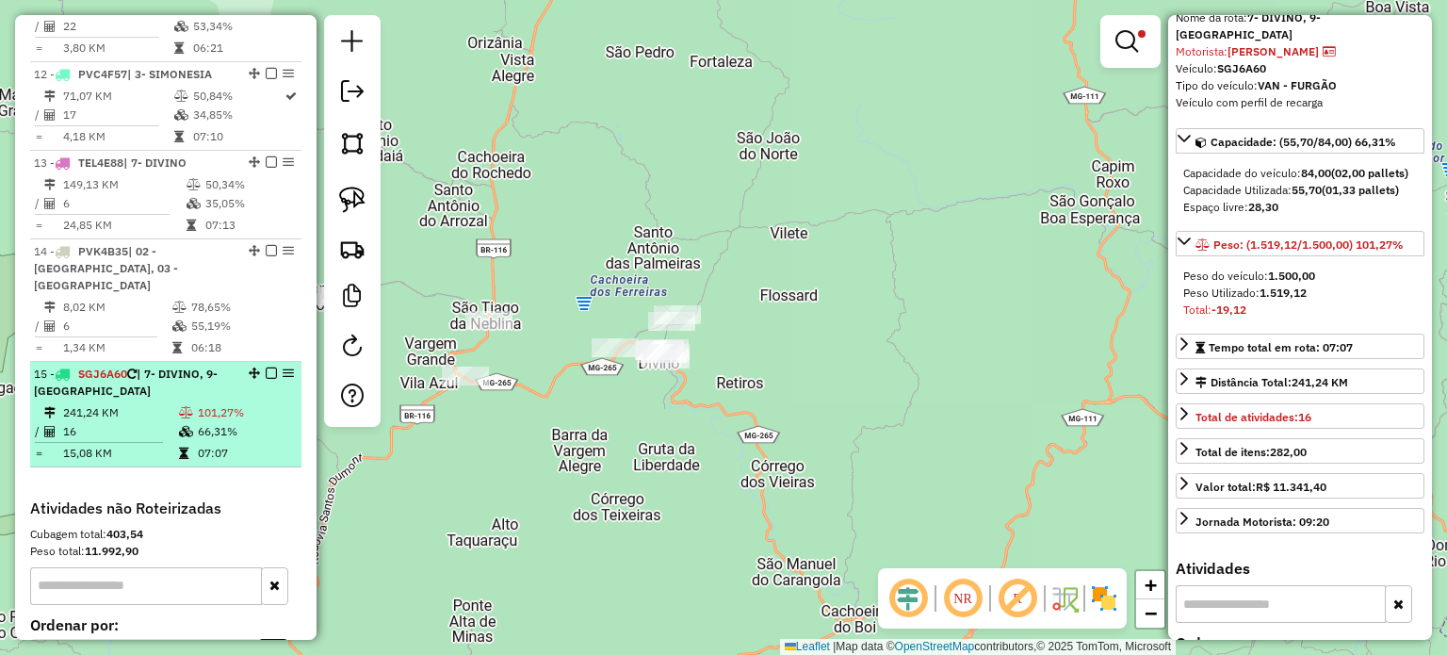
scroll to position [1317, 0]
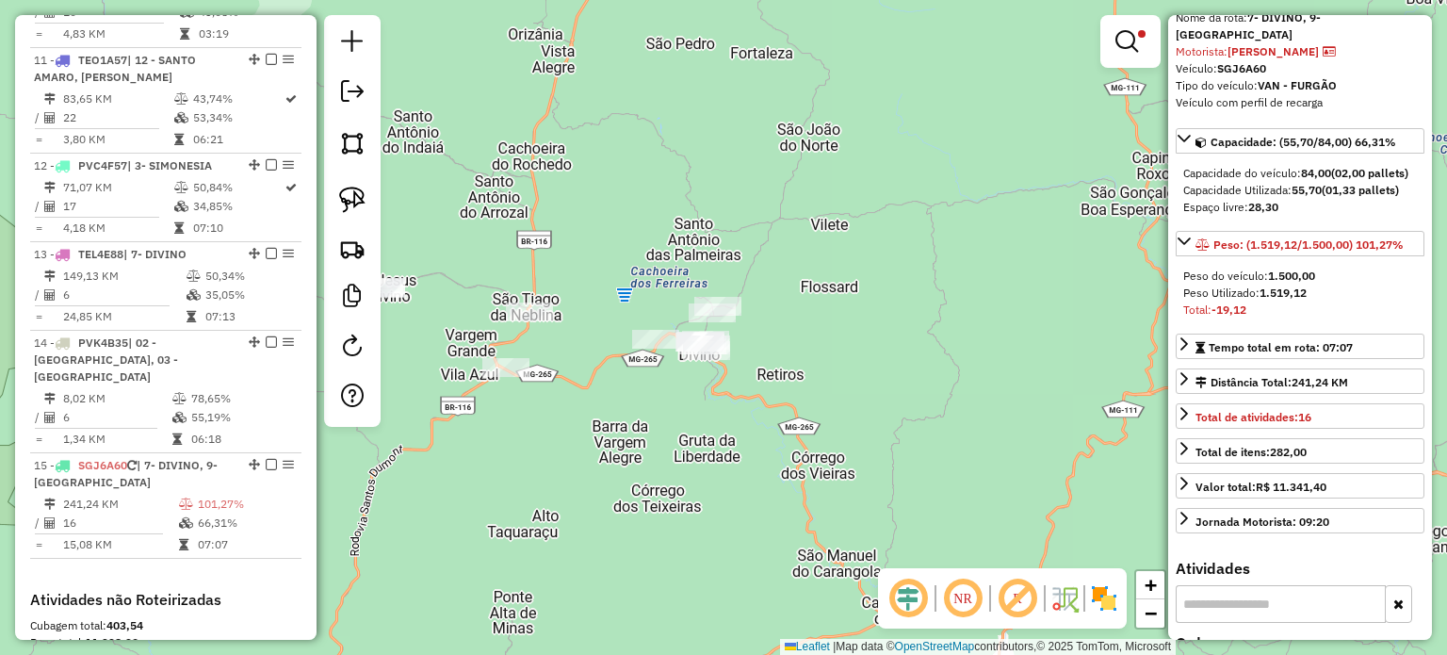
drag, startPoint x: 570, startPoint y: 474, endPoint x: 642, endPoint y: 463, distance: 72.5
click at [642, 463] on div "Limpar filtros Janela de atendimento Grade de atendimento Capacidade Transporta…" at bounding box center [723, 327] width 1447 height 655
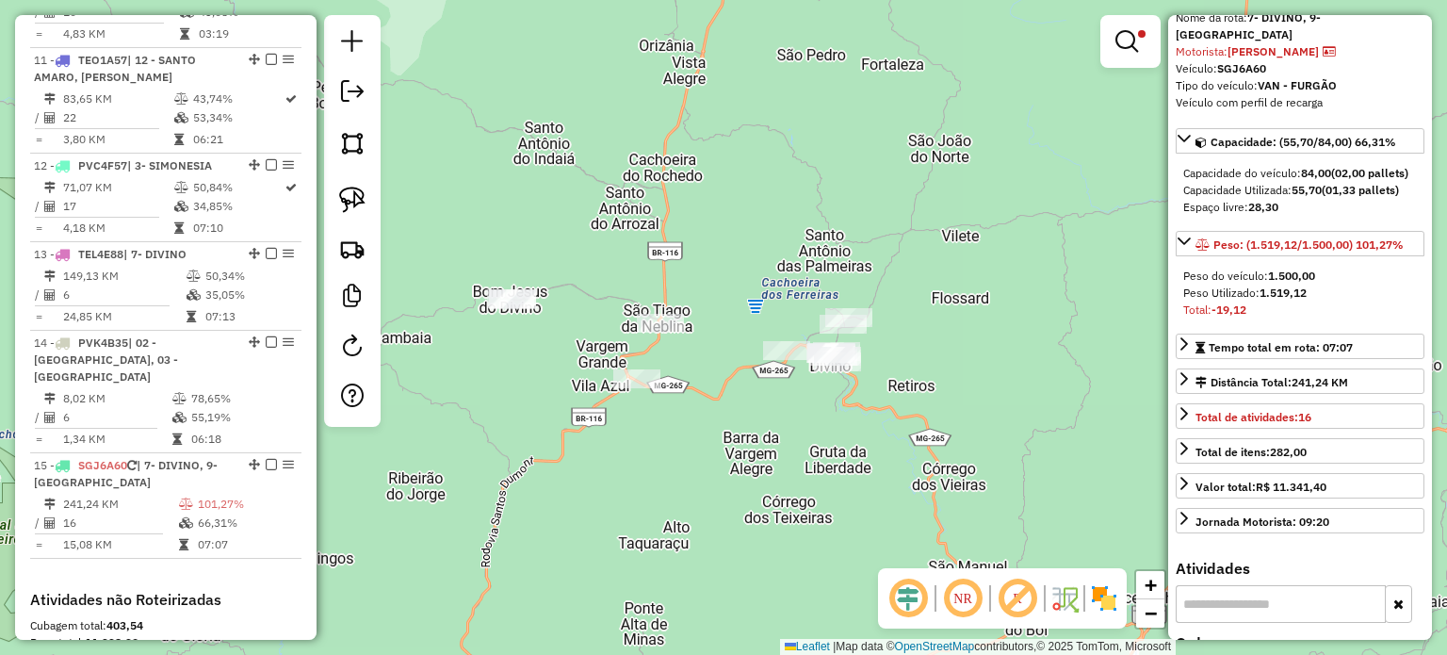
drag, startPoint x: 596, startPoint y: 473, endPoint x: 577, endPoint y: 470, distance: 20.0
click at [661, 492] on div "Limpar filtros Janela de atendimento Grade de atendimento Capacidade Transporta…" at bounding box center [723, 327] width 1447 height 655
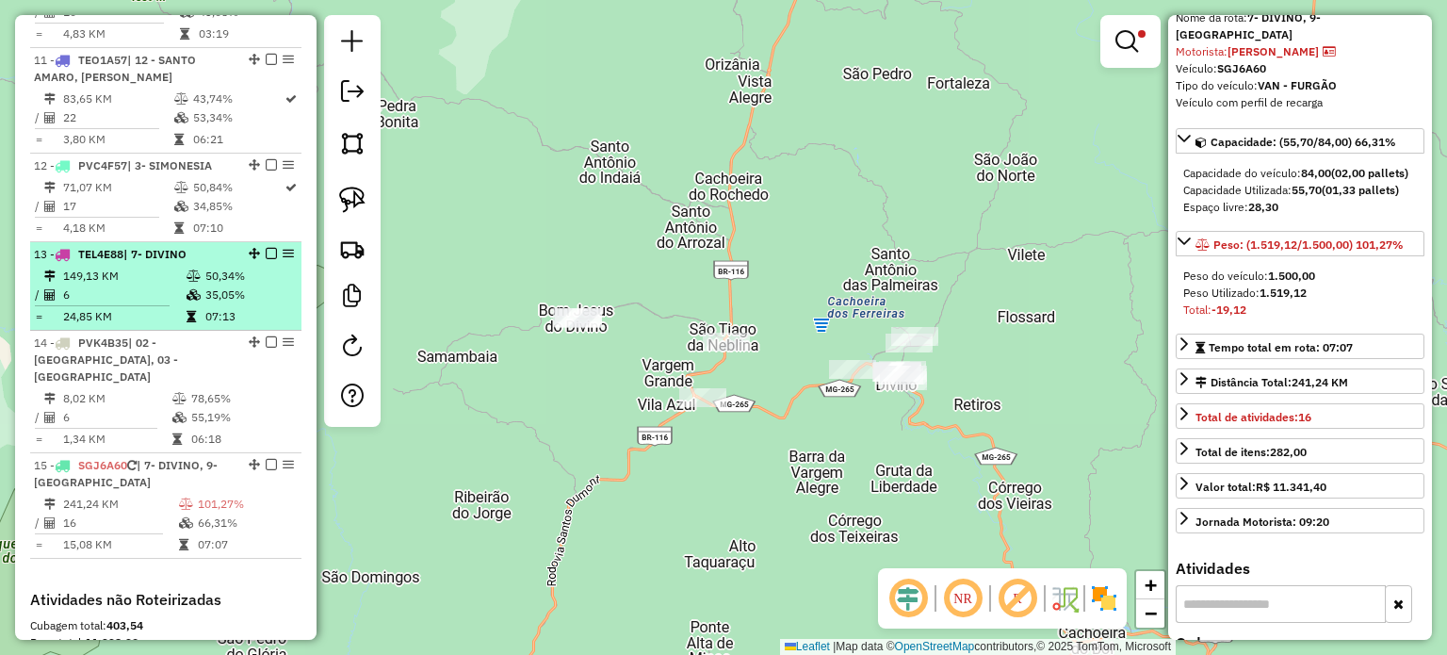
click at [268, 249] on em at bounding box center [271, 253] width 11 height 11
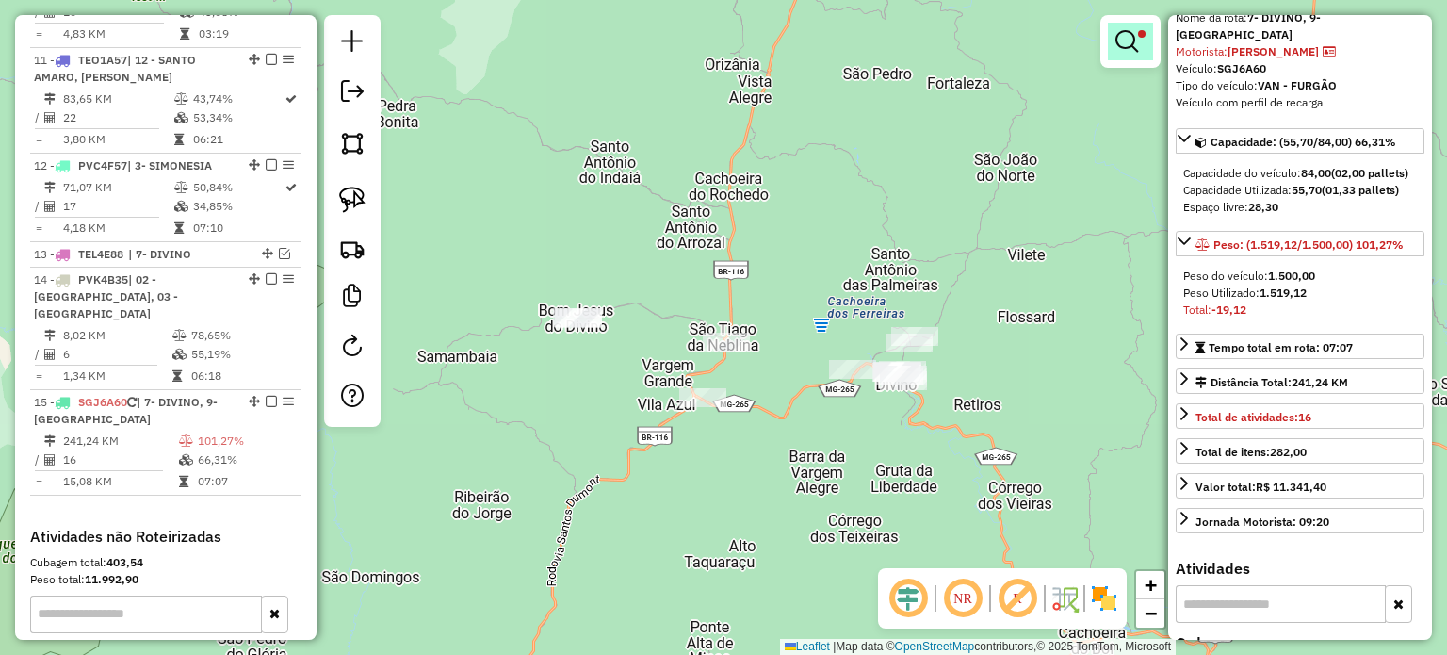
click at [1144, 37] on link at bounding box center [1130, 42] width 45 height 38
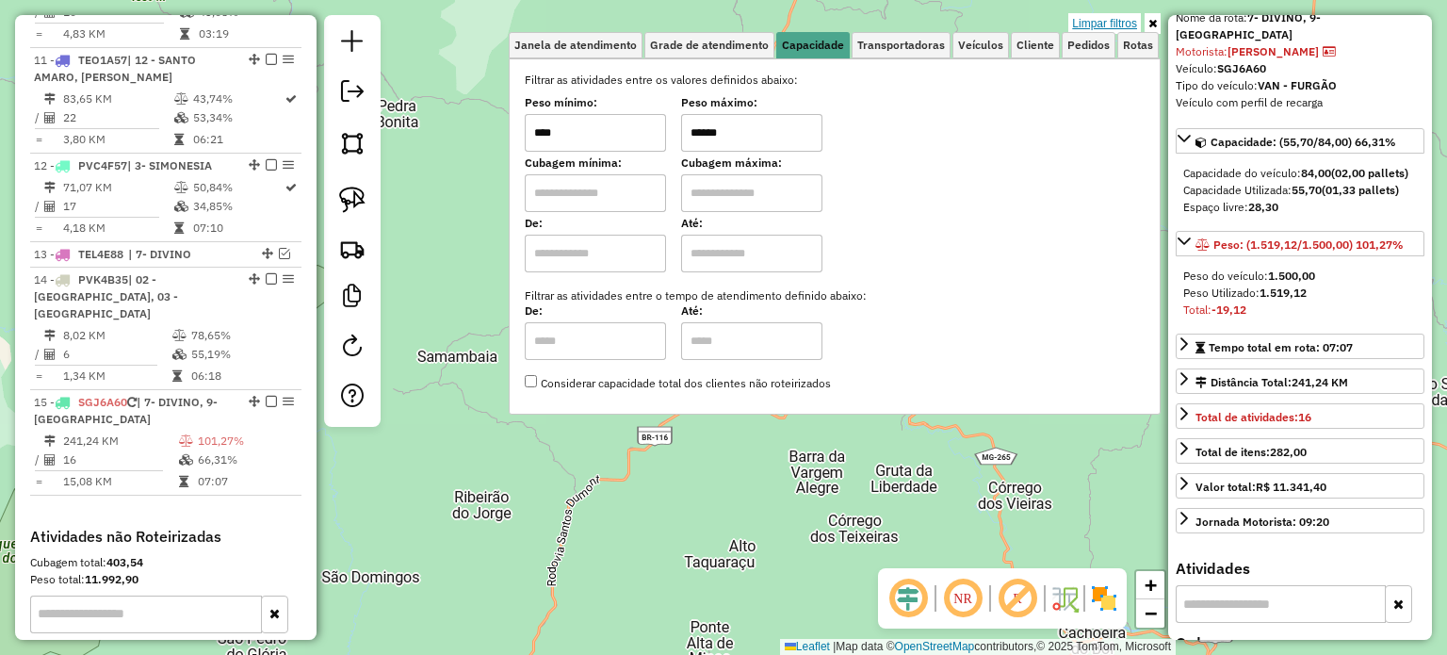
click at [1119, 22] on link "Limpar filtros" at bounding box center [1104, 23] width 73 height 21
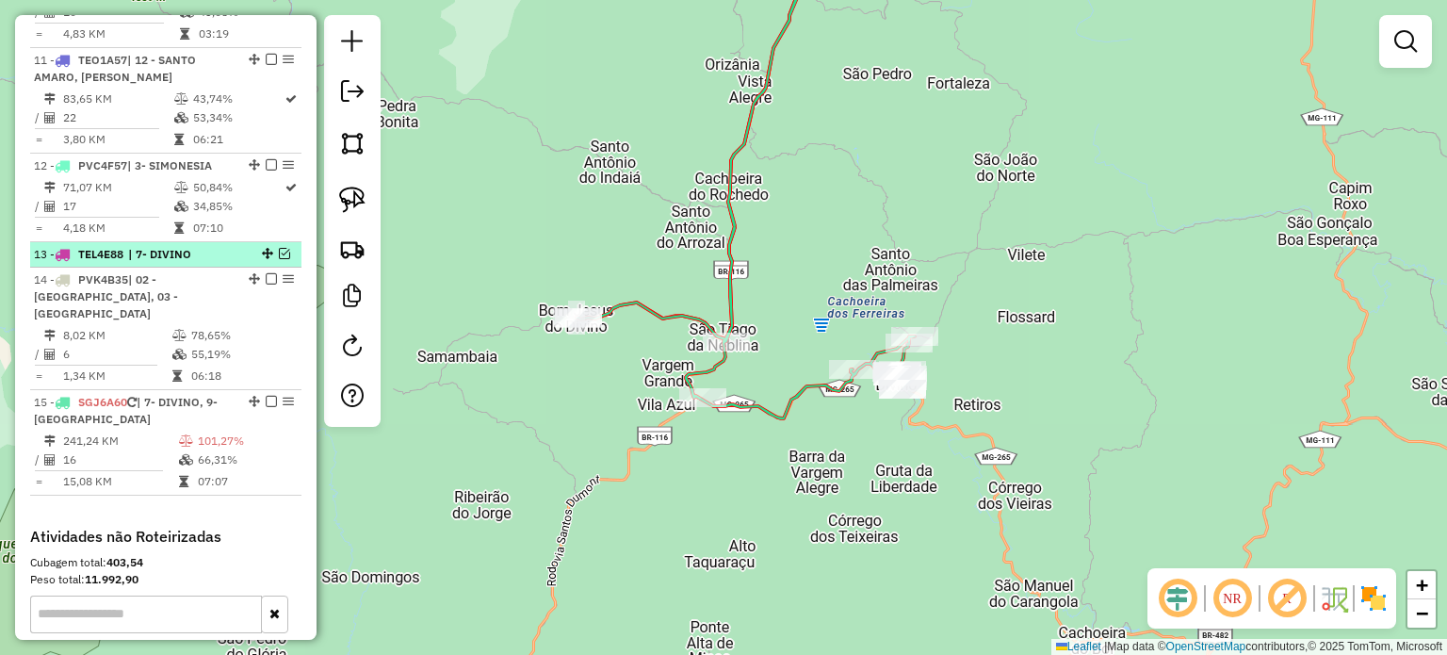
click at [282, 248] on em at bounding box center [284, 253] width 11 height 11
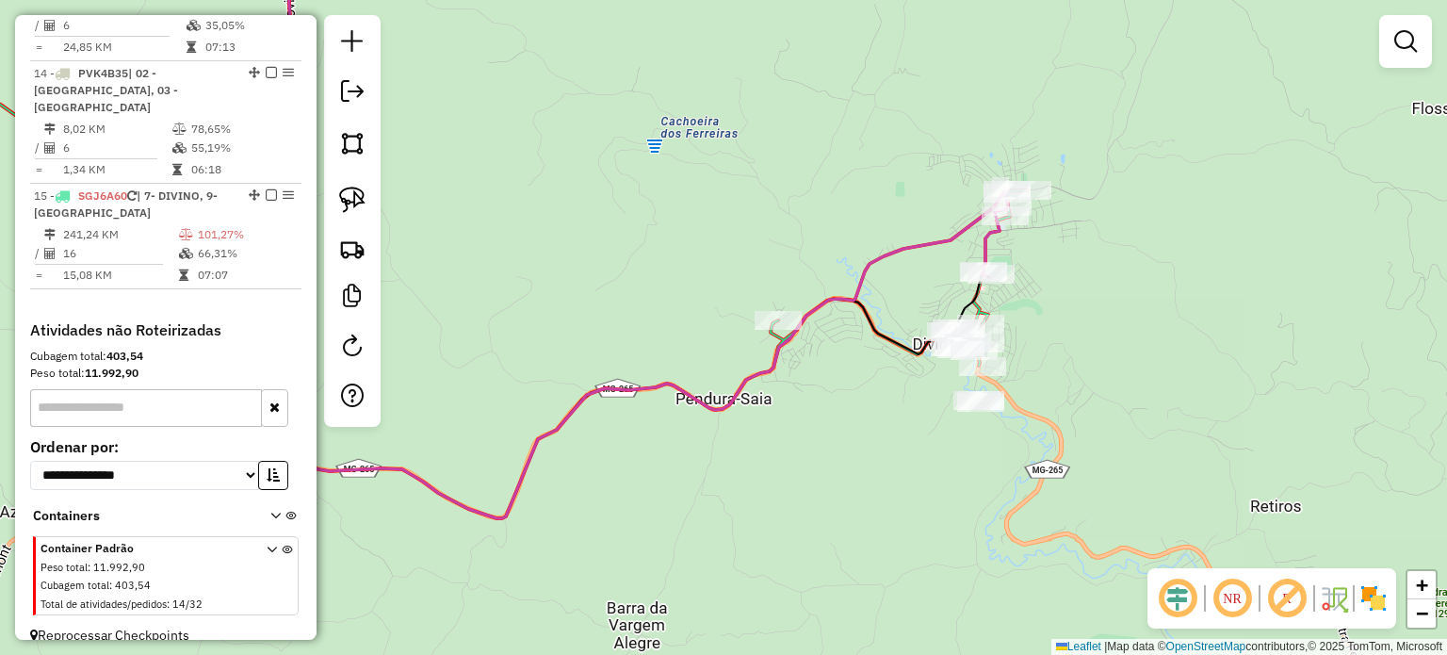
scroll to position [1492, 0]
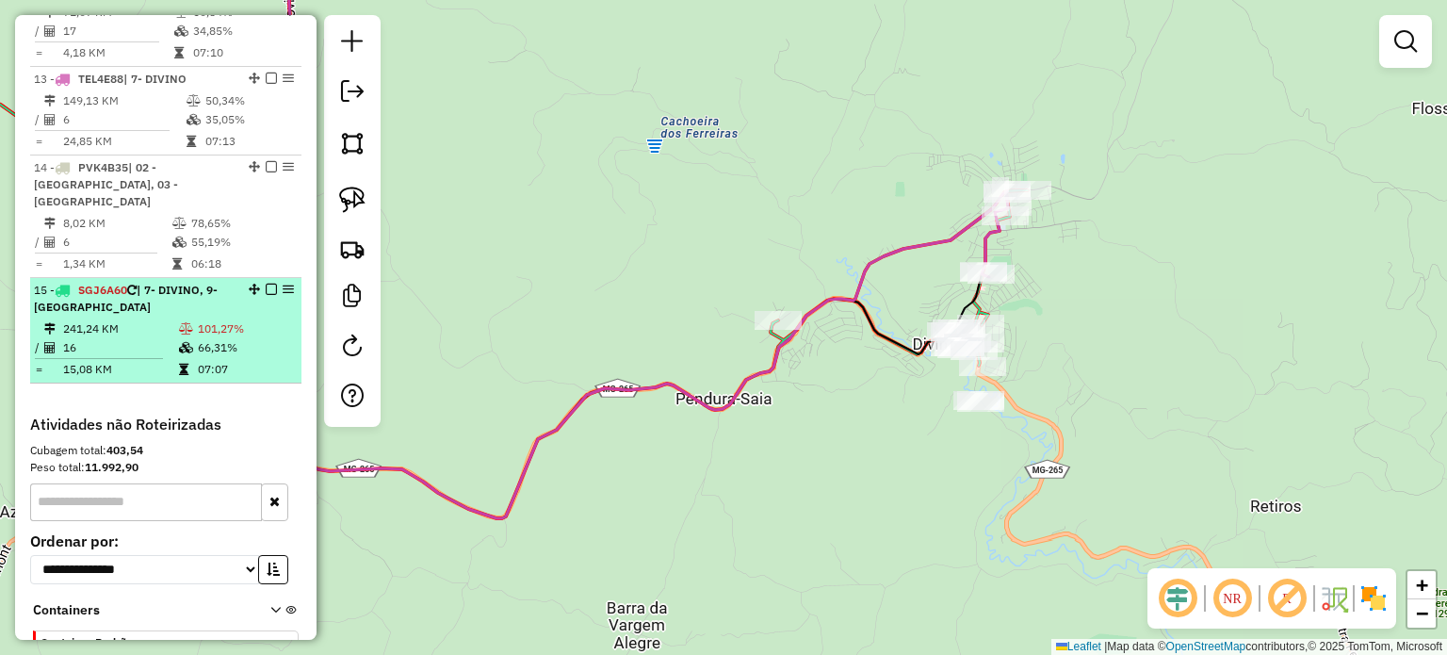
click at [266, 284] on em at bounding box center [271, 289] width 11 height 11
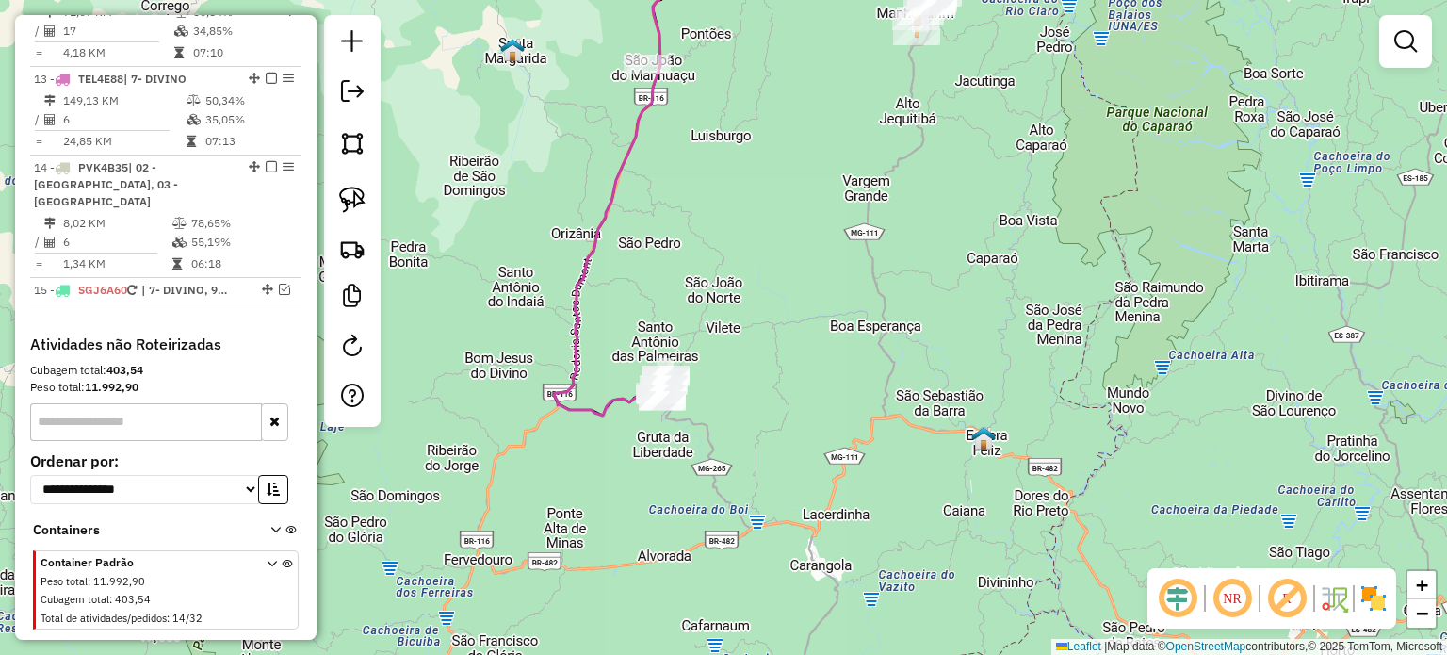
drag, startPoint x: 593, startPoint y: 316, endPoint x: 547, endPoint y: 460, distance: 151.1
click at [554, 415] on icon at bounding box center [610, 195] width 112 height 441
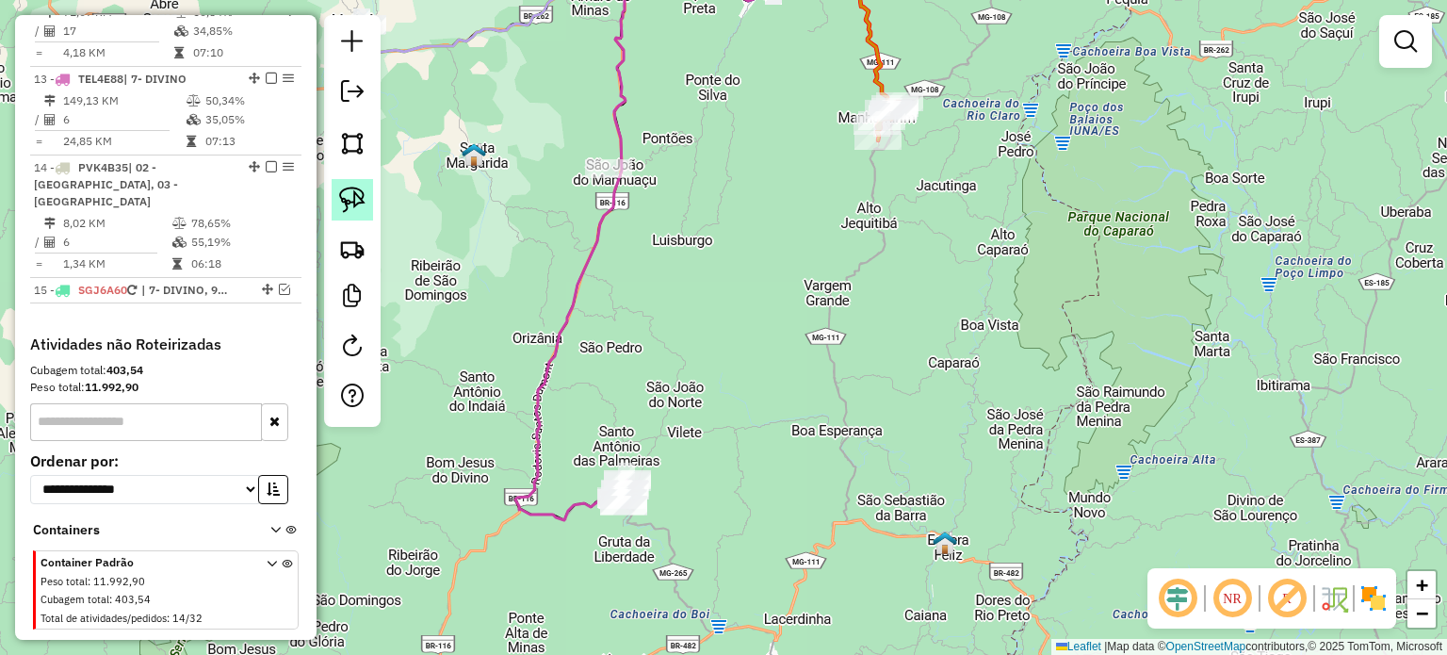
click at [334, 200] on link at bounding box center [352, 199] width 41 height 41
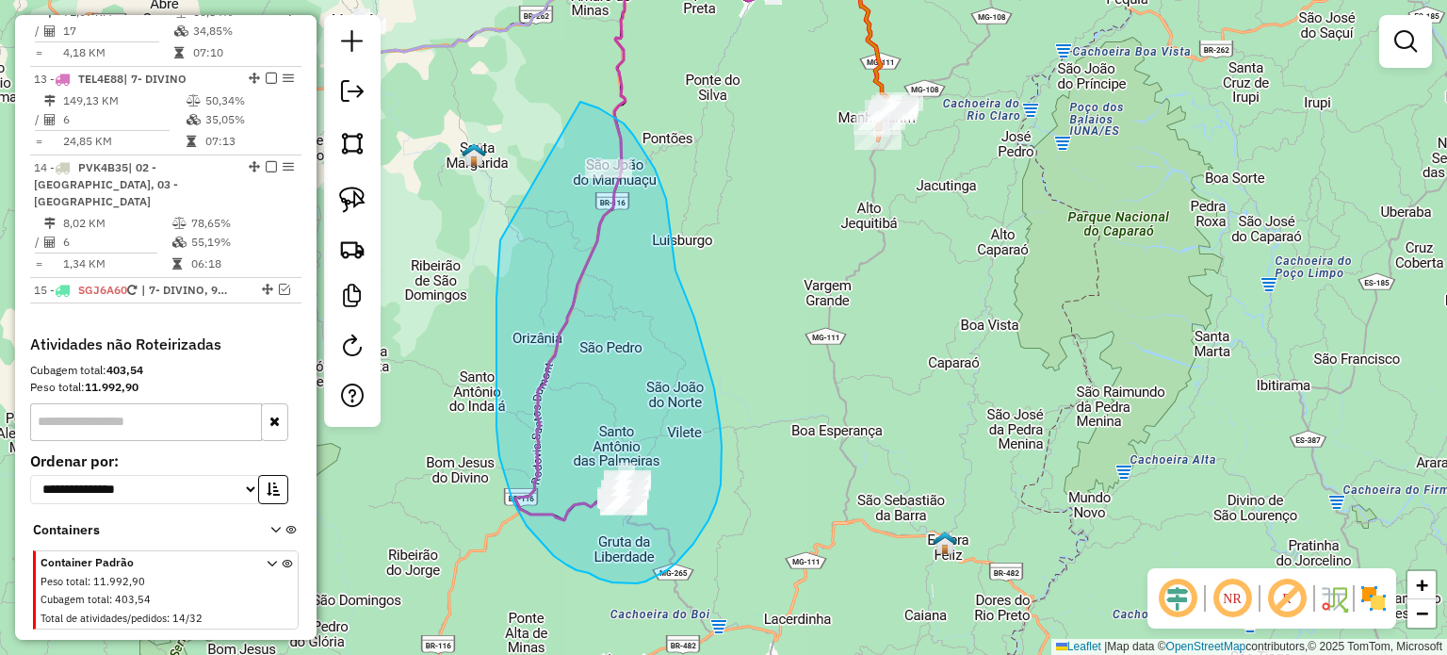
drag, startPoint x: 499, startPoint y: 245, endPoint x: 570, endPoint y: 104, distance: 158.0
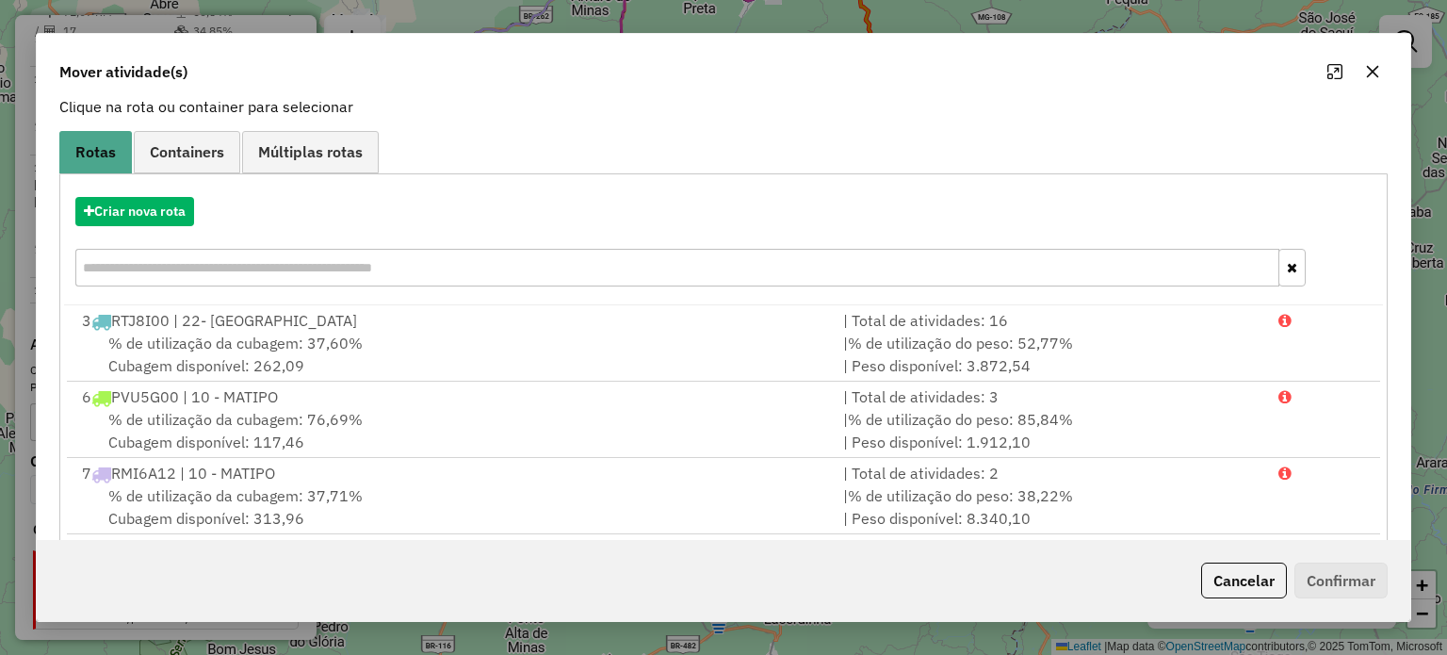
scroll to position [94, 0]
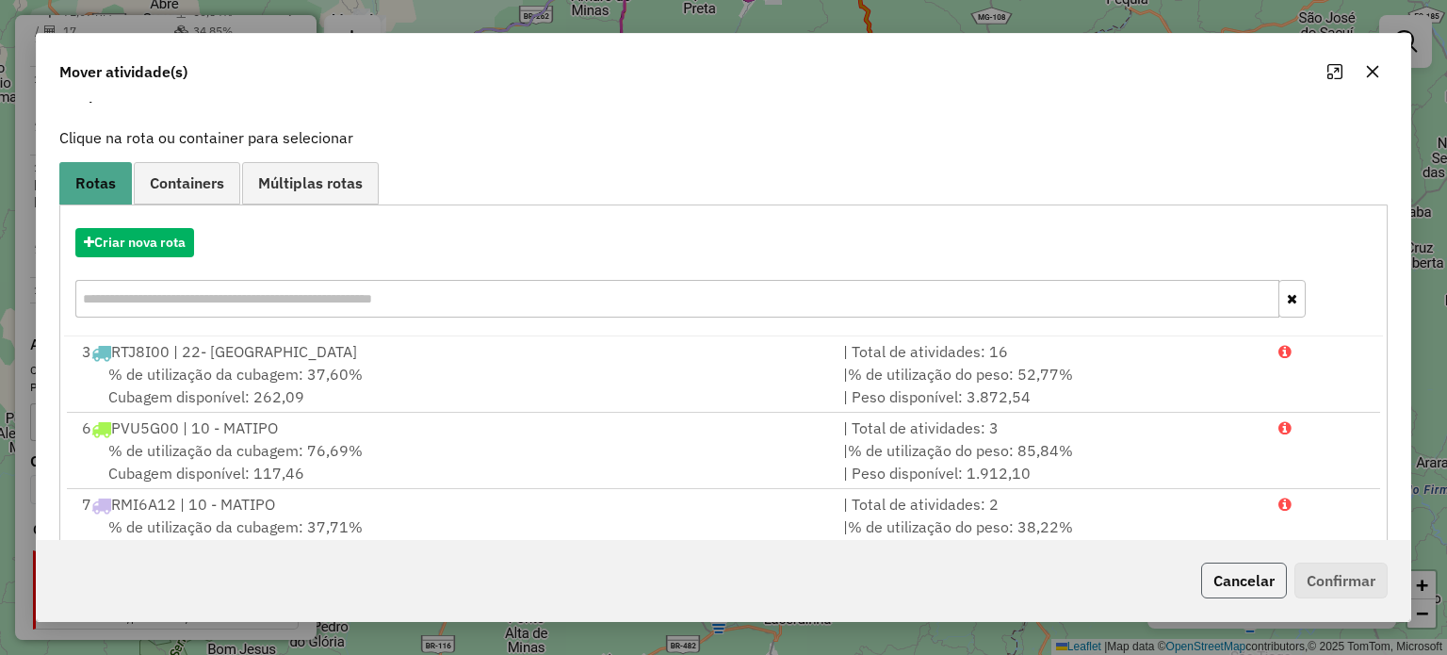
click at [1258, 582] on button "Cancelar" at bounding box center [1244, 580] width 86 height 36
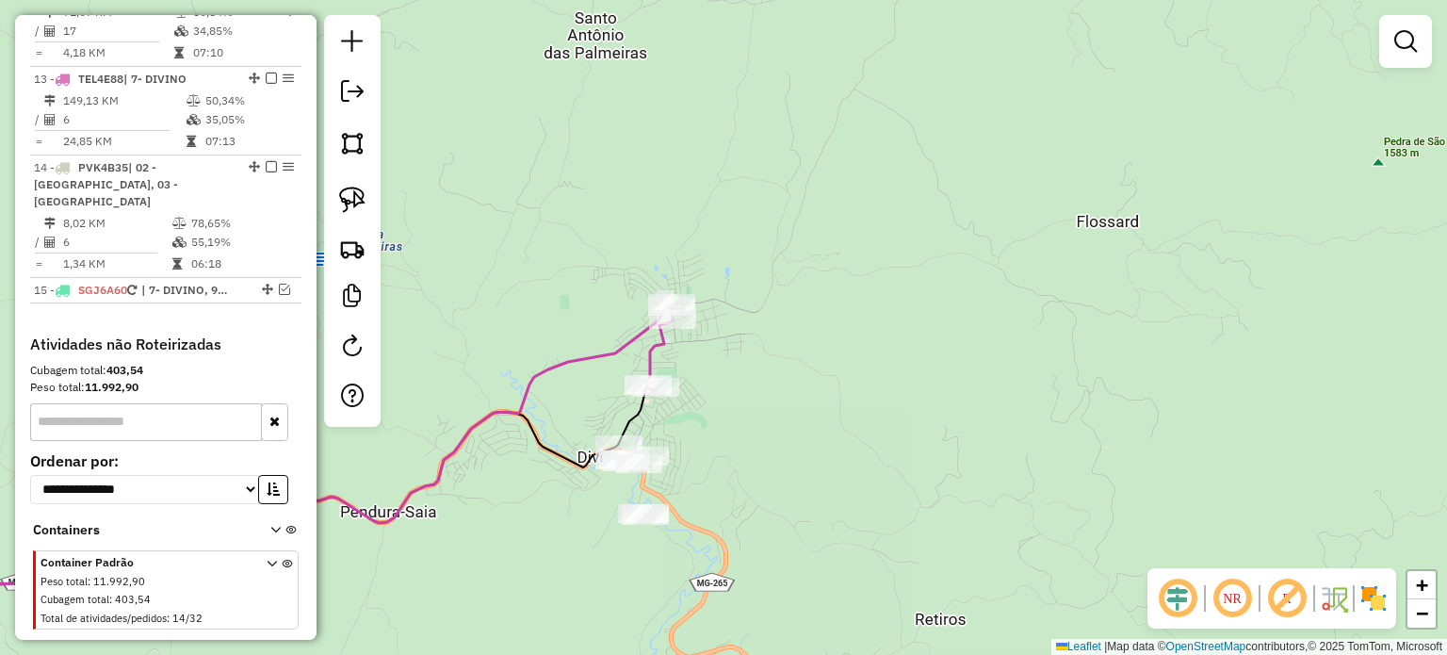
drag, startPoint x: 730, startPoint y: 484, endPoint x: 762, endPoint y: 518, distance: 46.6
click at [790, 523] on div "Janela de atendimento Grade de atendimento Capacidade Transportadoras Veículos …" at bounding box center [723, 327] width 1447 height 655
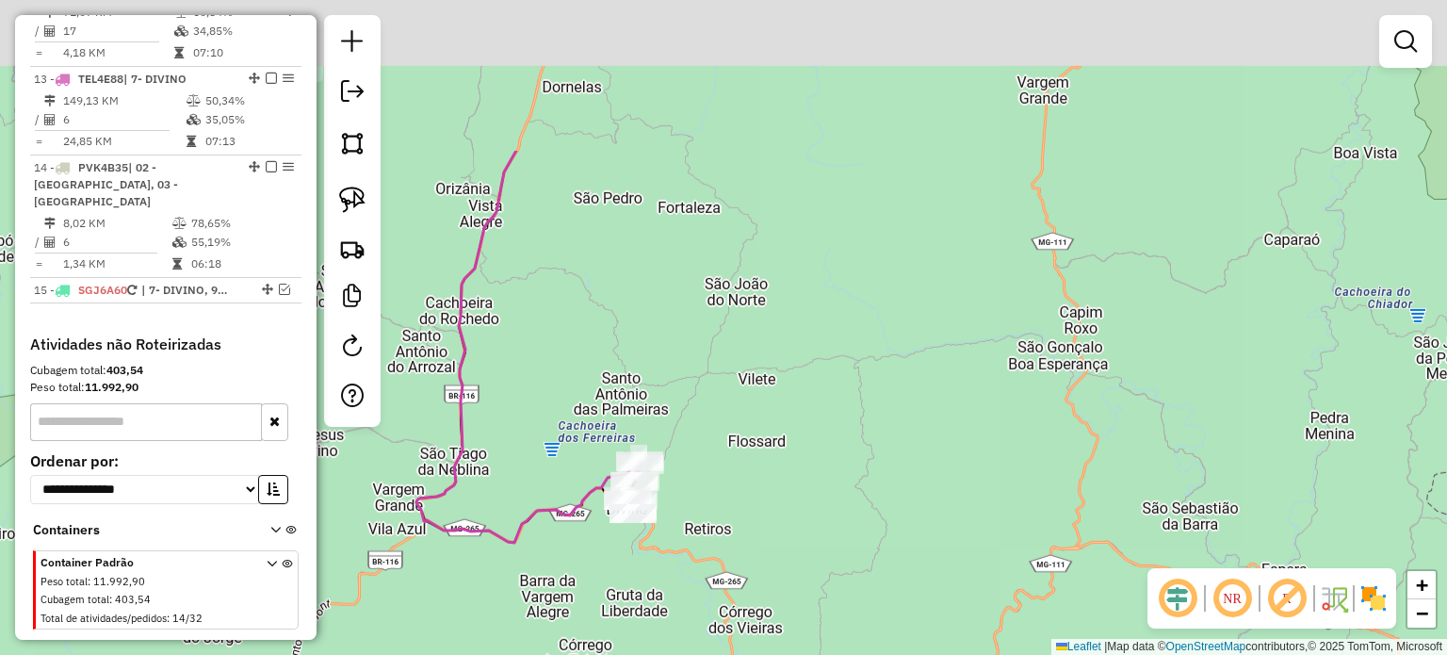
drag, startPoint x: 578, startPoint y: 131, endPoint x: 580, endPoint y: 410, distance: 278.8
click at [580, 408] on div "Janela de atendimento Grade de atendimento Capacidade Transportadoras Veículos …" at bounding box center [723, 327] width 1447 height 655
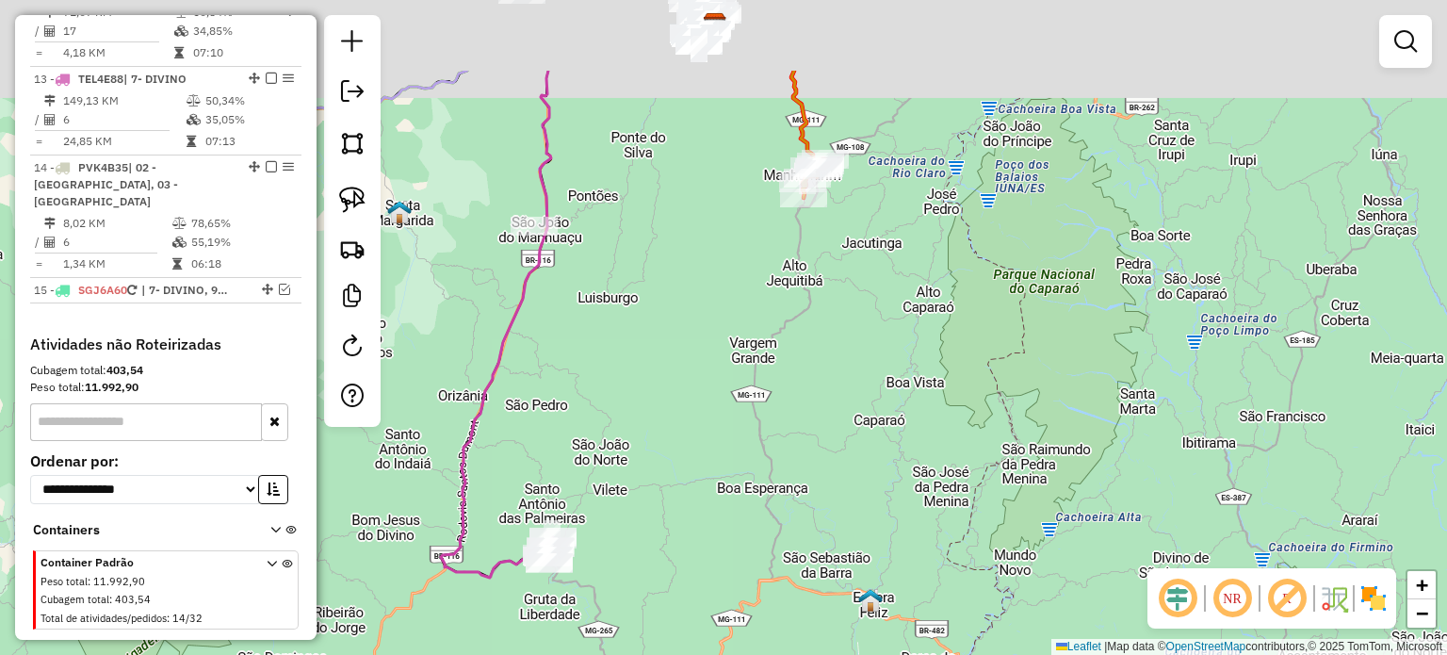
drag, startPoint x: 644, startPoint y: 208, endPoint x: 545, endPoint y: 322, distance: 150.9
click at [582, 371] on div "Janela de atendimento Grade de atendimento Capacidade Transportadoras Veículos …" at bounding box center [723, 327] width 1447 height 655
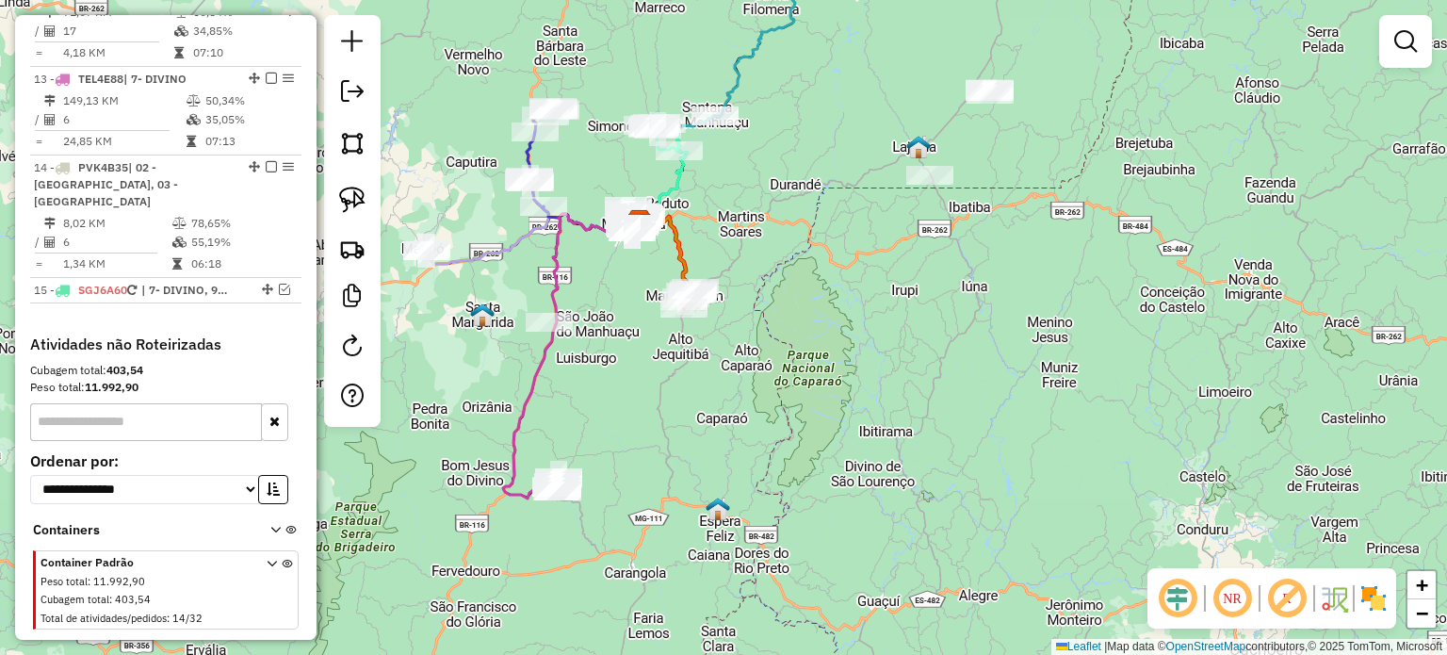
drag, startPoint x: 670, startPoint y: 470, endPoint x: 717, endPoint y: 380, distance: 102.0
click at [717, 380] on div "Janela de atendimento Grade de atendimento Capacidade Transportadoras Veículos …" at bounding box center [723, 327] width 1447 height 655
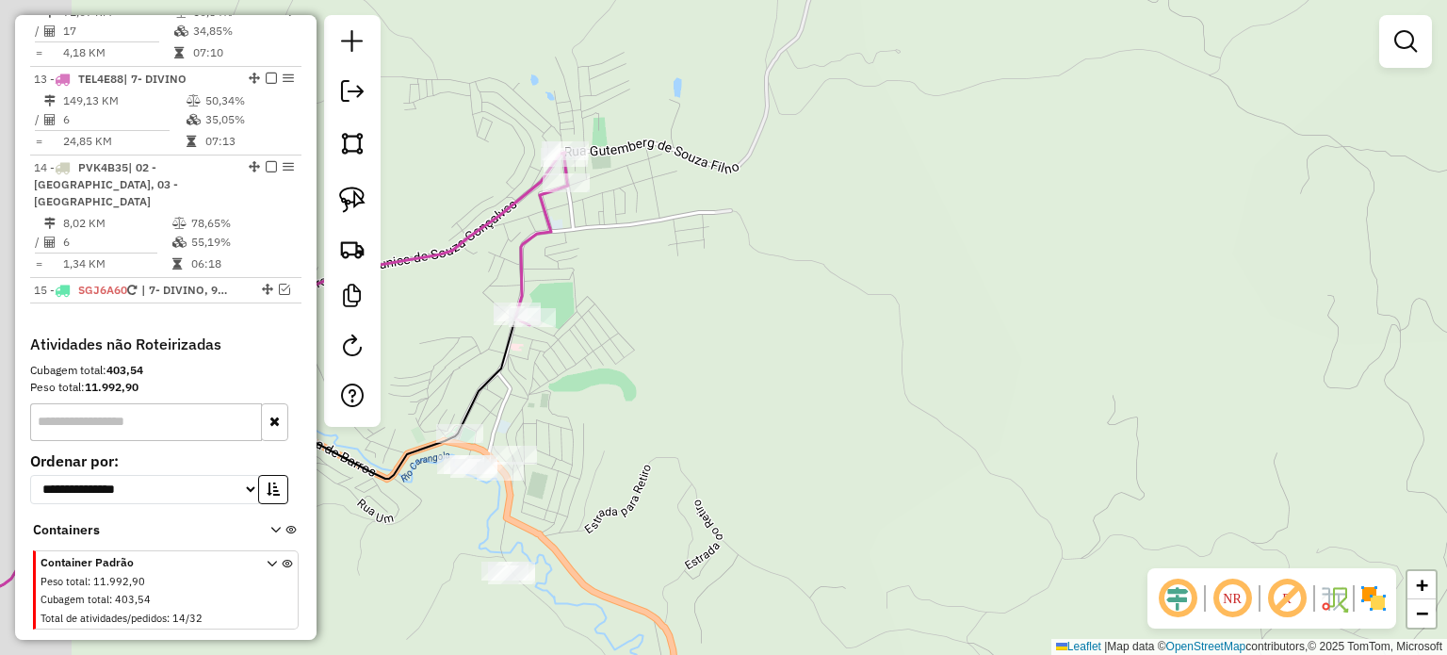
drag, startPoint x: 640, startPoint y: 399, endPoint x: 816, endPoint y: 421, distance: 177.5
click at [816, 421] on div "Janela de atendimento Grade de atendimento Capacidade Transportadoras Veículos …" at bounding box center [723, 327] width 1447 height 655
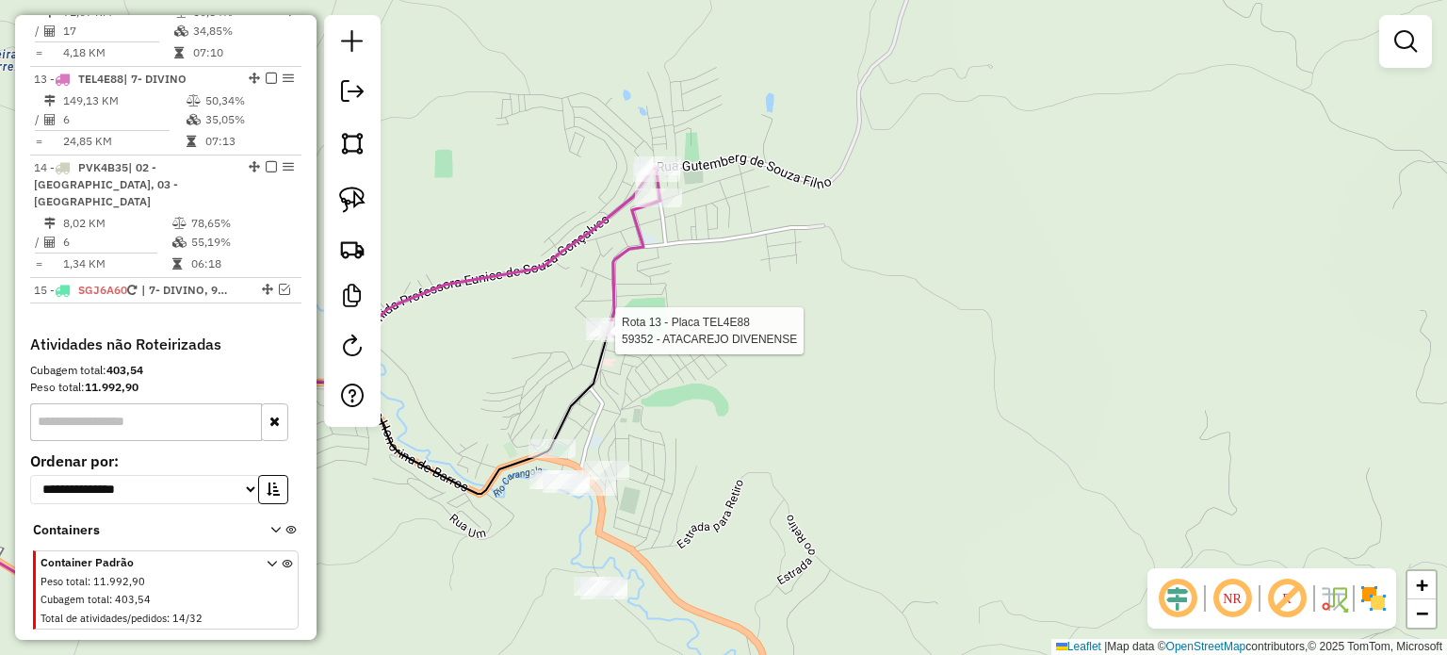
scroll to position [1505, 0]
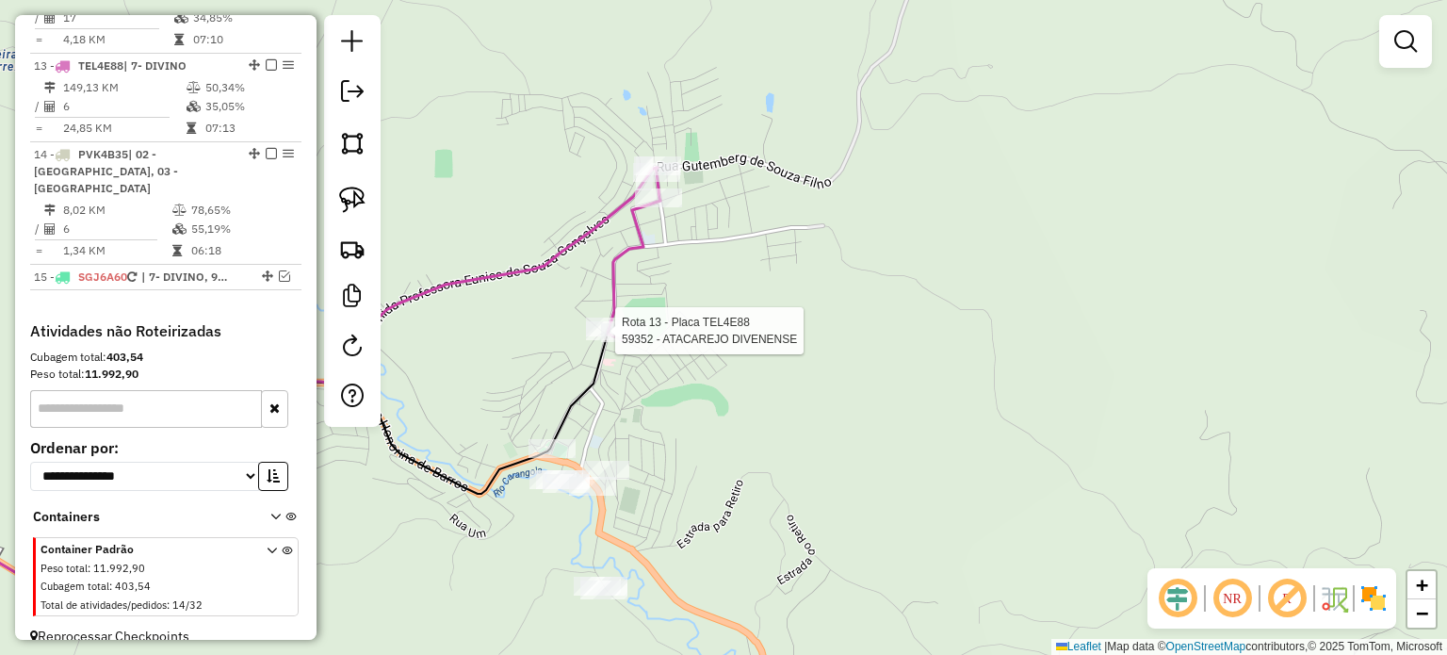
select select "*********"
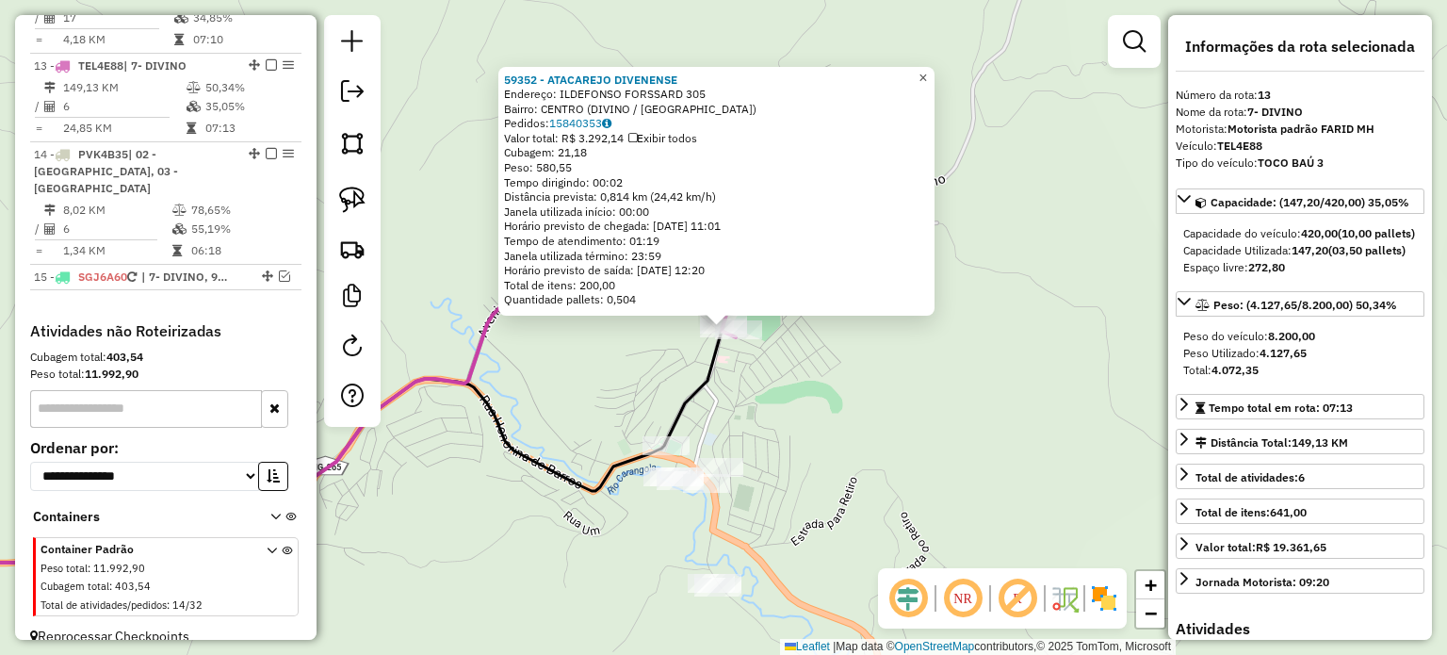
click at [927, 69] on span "×" at bounding box center [922, 77] width 8 height 16
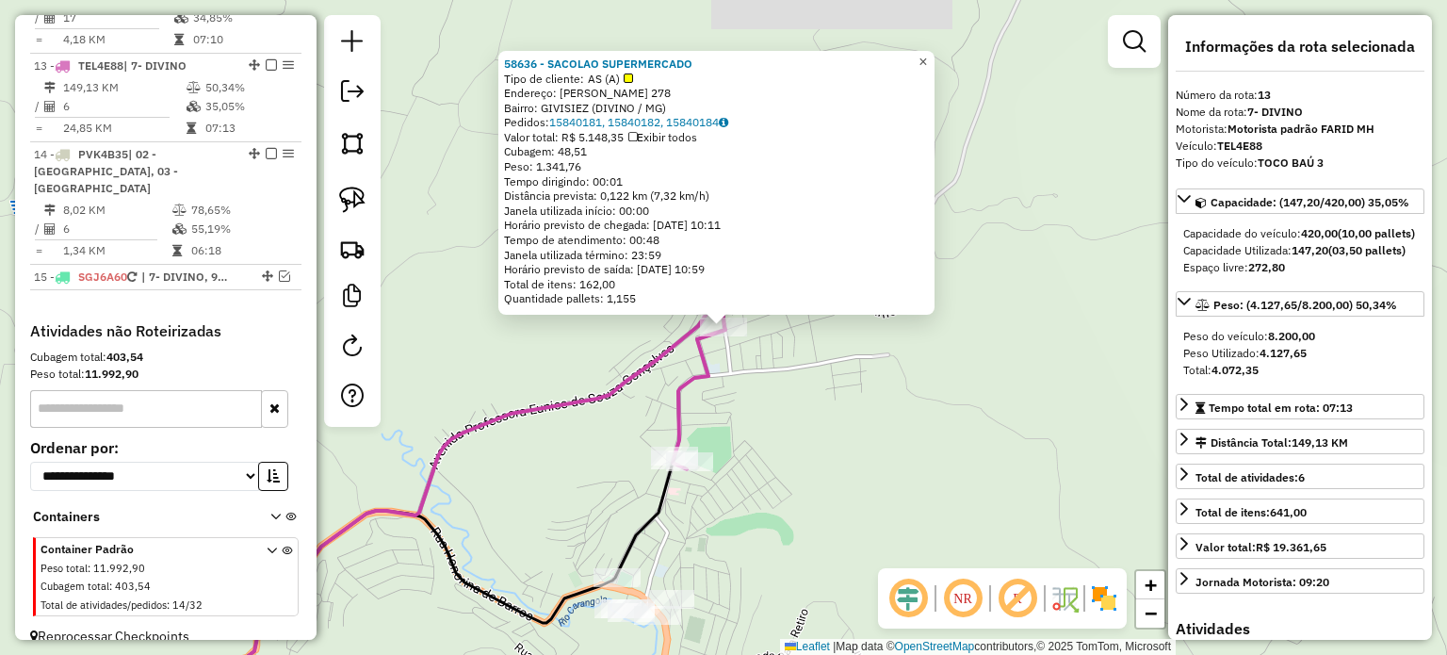
click at [927, 57] on span "×" at bounding box center [922, 62] width 8 height 16
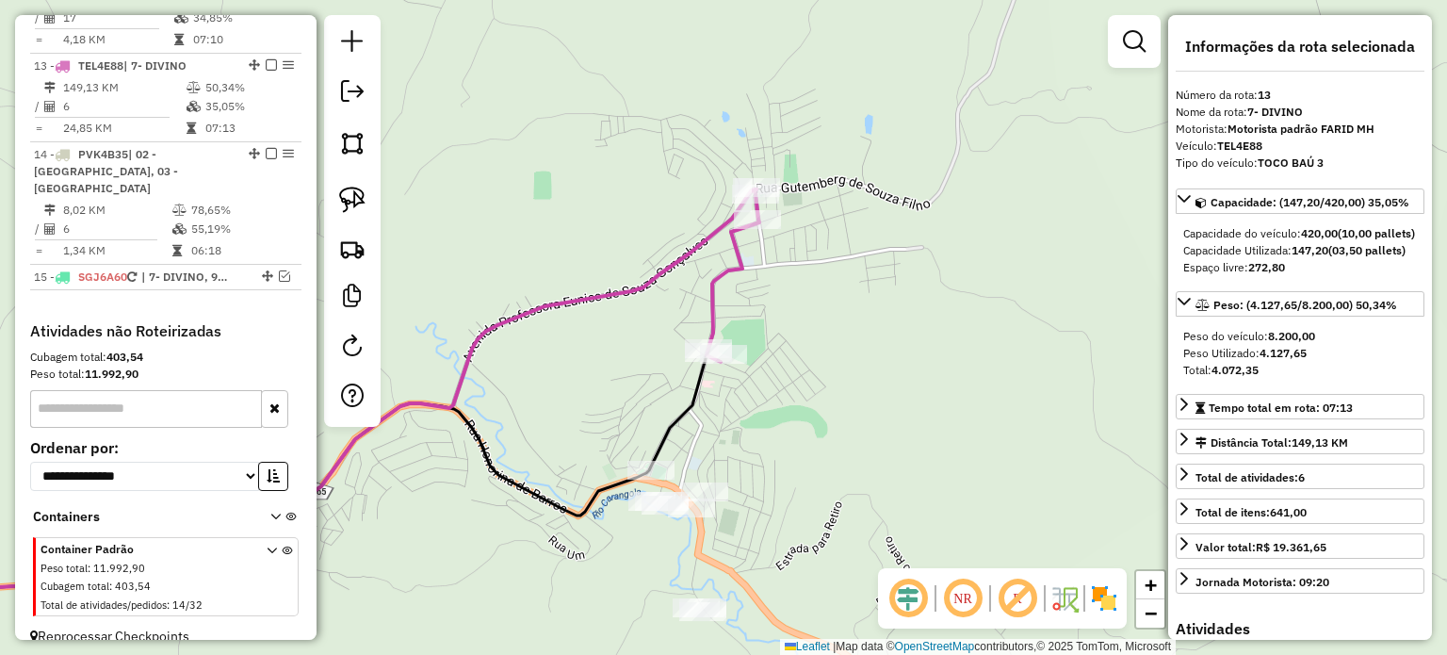
drag, startPoint x: 780, startPoint y: 354, endPoint x: 779, endPoint y: 284, distance: 70.7
click at [784, 300] on div "Janela de atendimento Grade de atendimento Capacidade Transportadoras Veículos …" at bounding box center [723, 327] width 1447 height 655
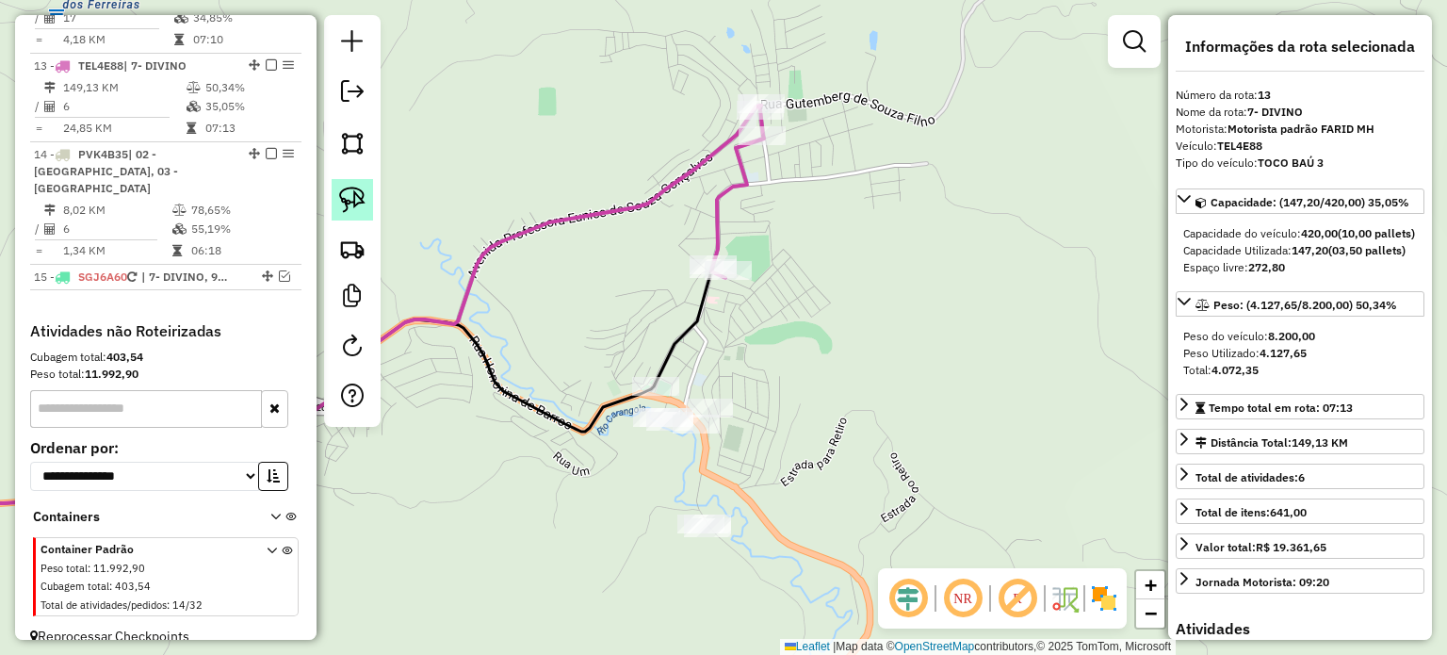
click at [358, 203] on img at bounding box center [352, 200] width 26 height 26
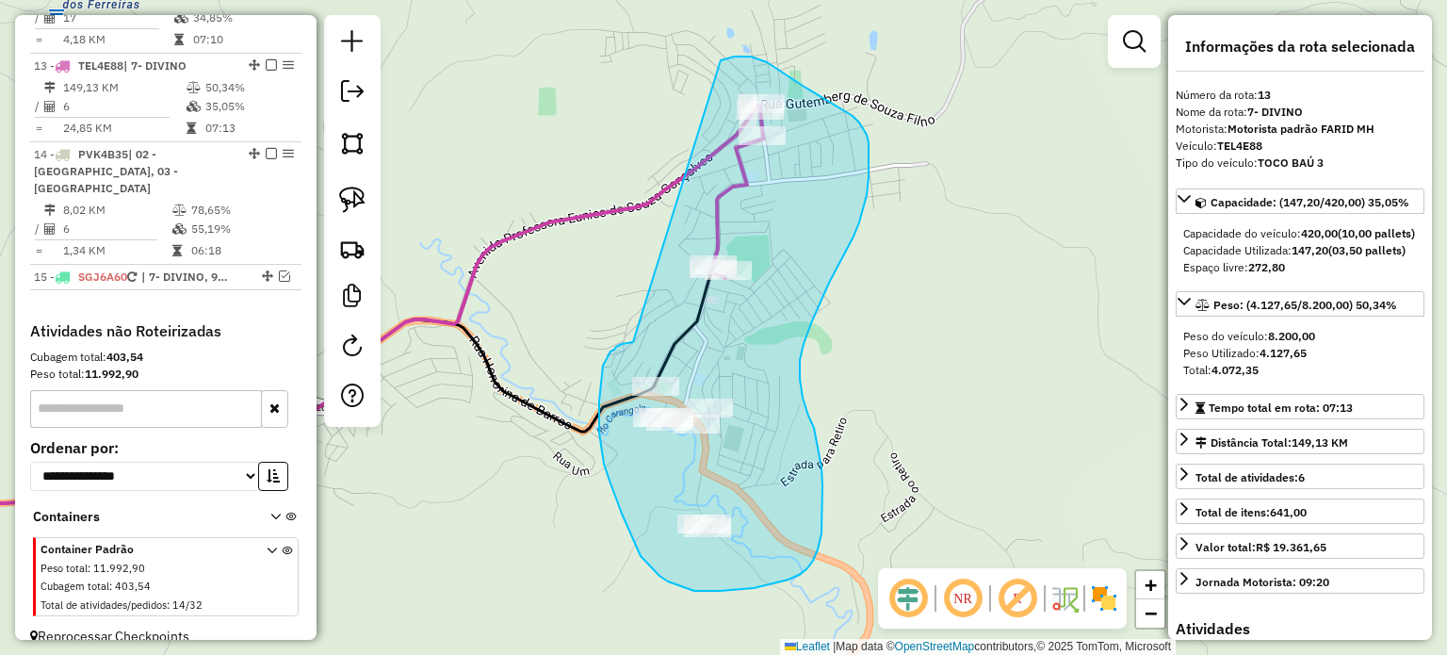
drag, startPoint x: 622, startPoint y: 344, endPoint x: 720, endPoint y: 64, distance: 296.4
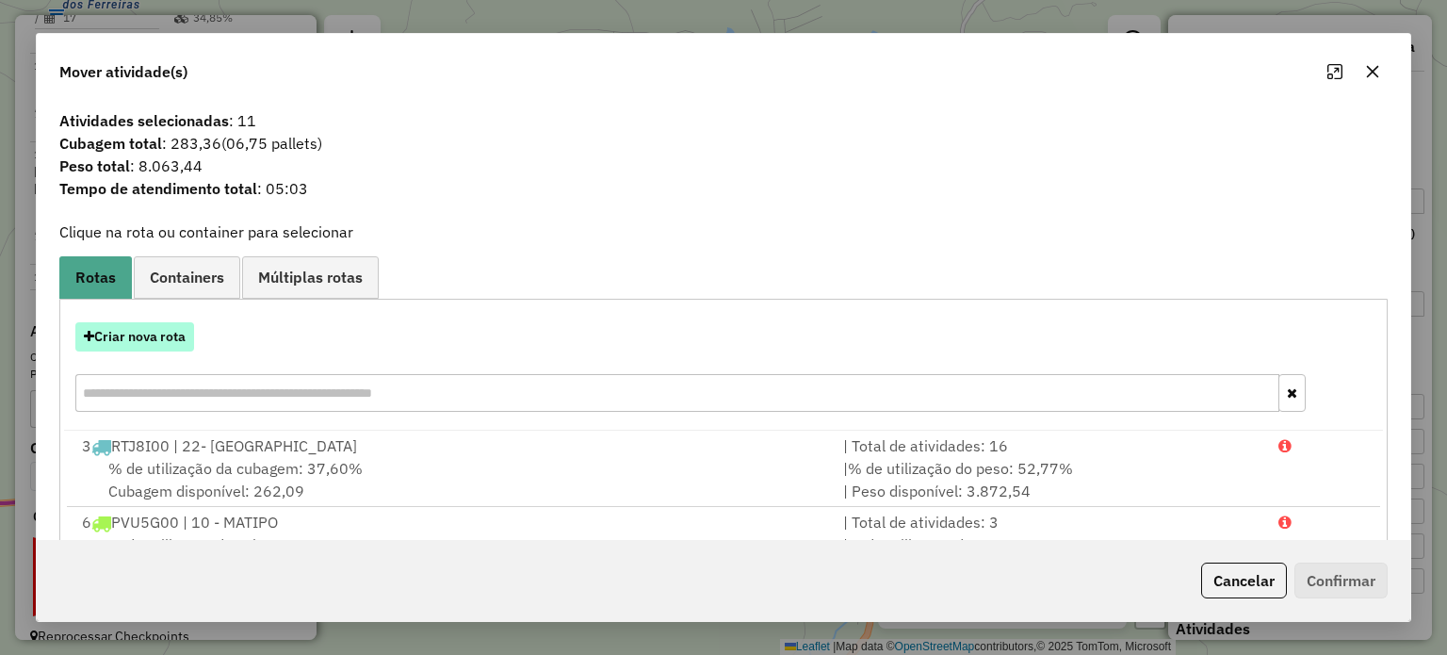
click at [162, 341] on button "Criar nova rota" at bounding box center [134, 336] width 119 height 29
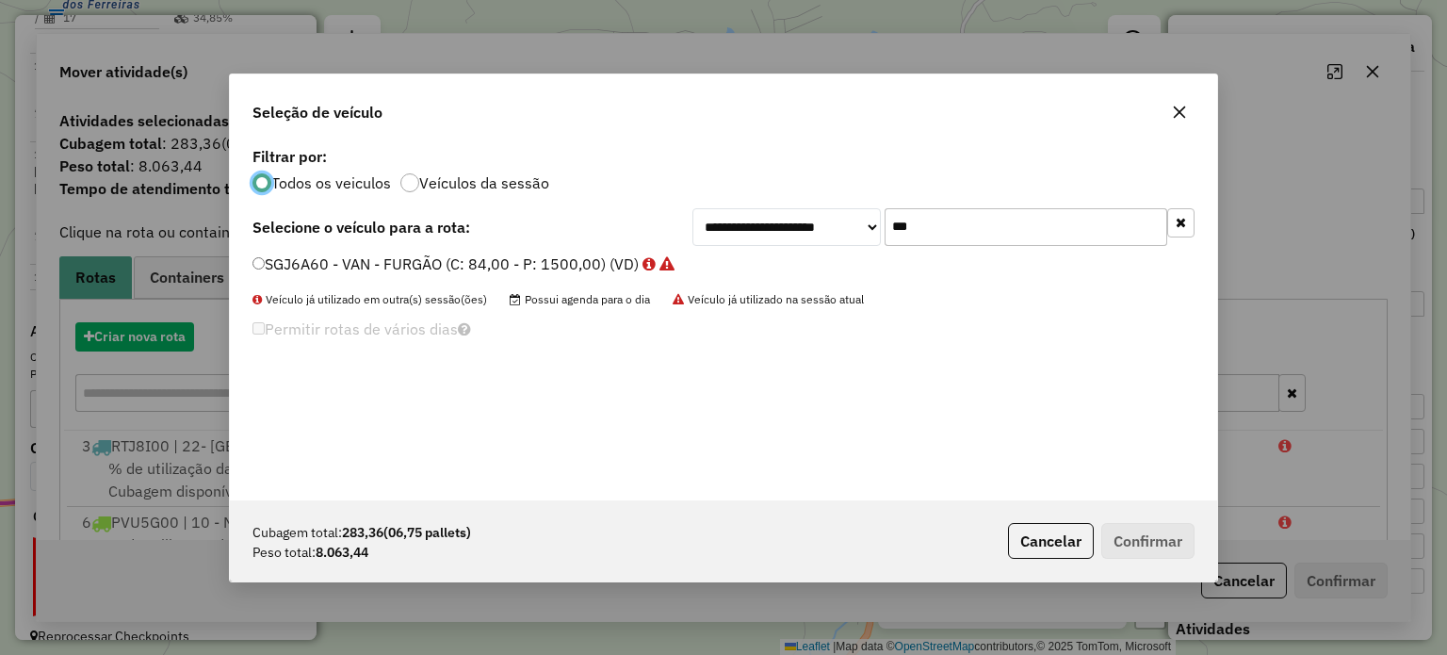
scroll to position [9, 6]
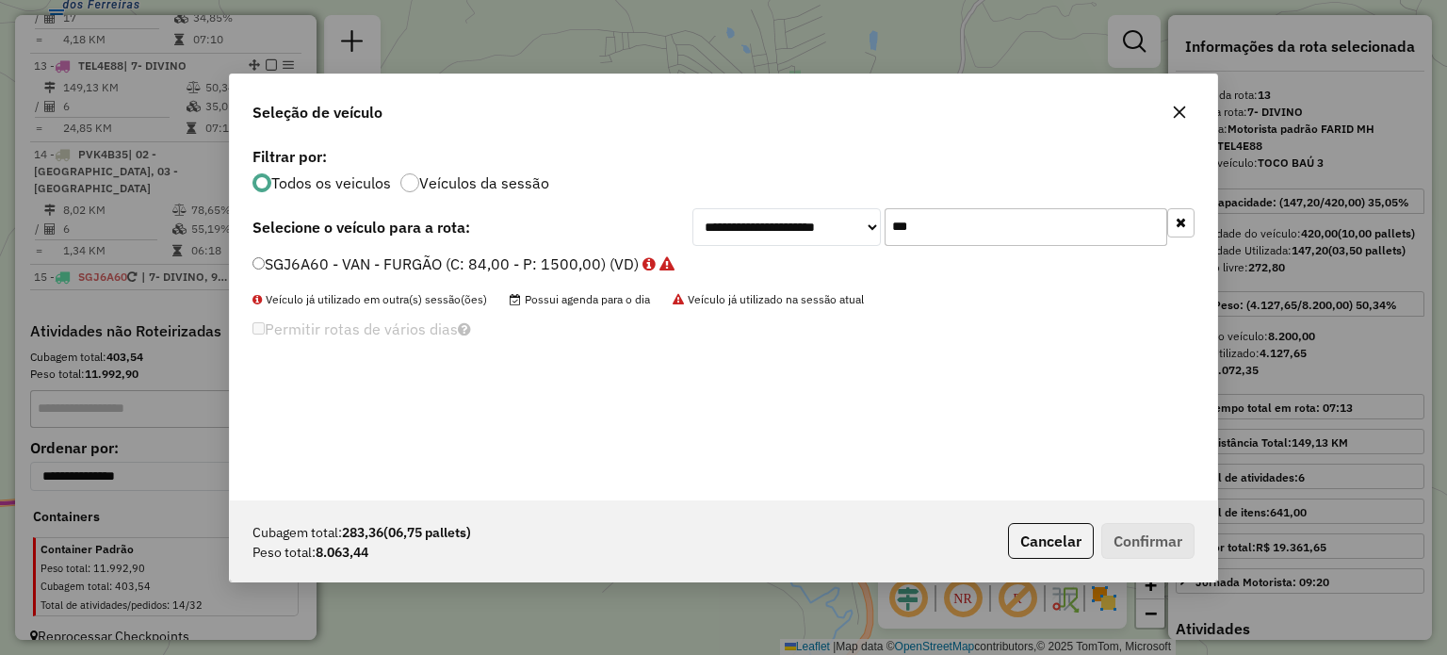
drag, startPoint x: 928, startPoint y: 228, endPoint x: 863, endPoint y: 228, distance: 65.0
click at [863, 228] on div "**********" at bounding box center [943, 227] width 502 height 38
type input "***"
click at [483, 252] on label "TEL4E88 - TOCO BAÚ 3 (C: 420,00 - P: 8200,00) (VD)" at bounding box center [459, 263] width 414 height 23
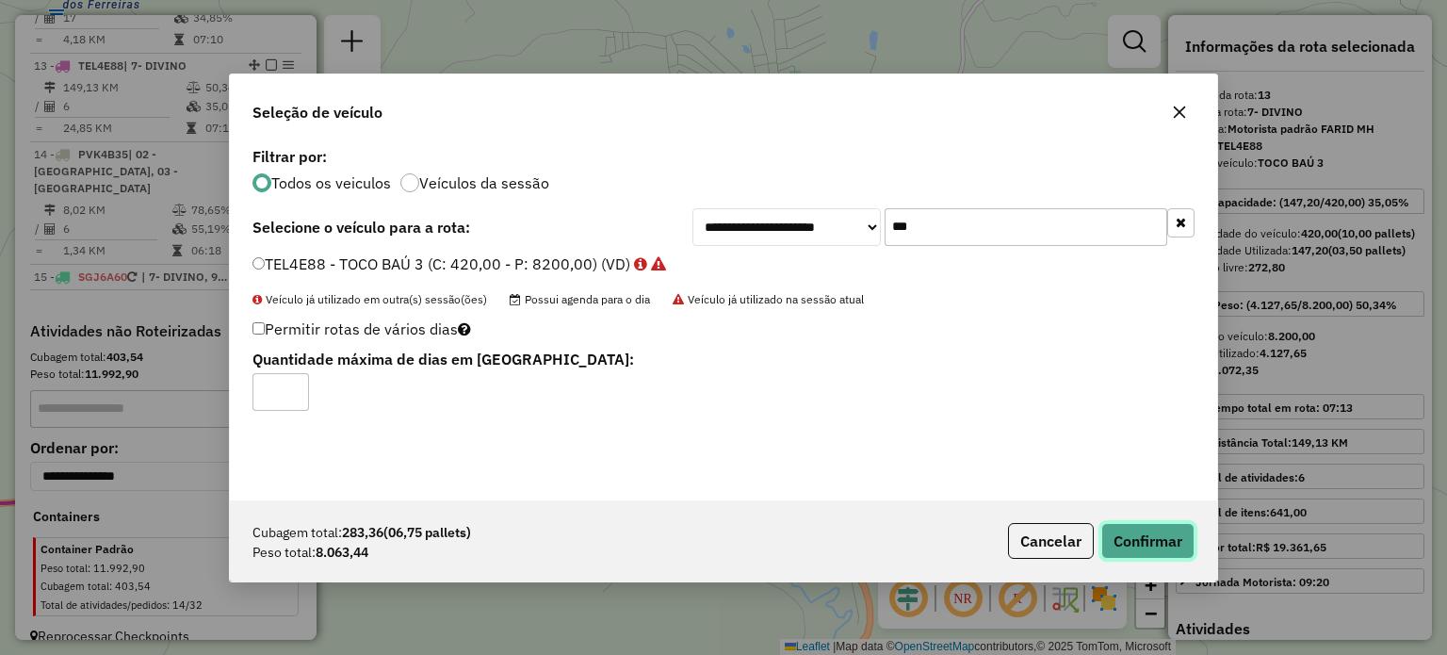
click at [1155, 540] on button "Confirmar" at bounding box center [1147, 541] width 93 height 36
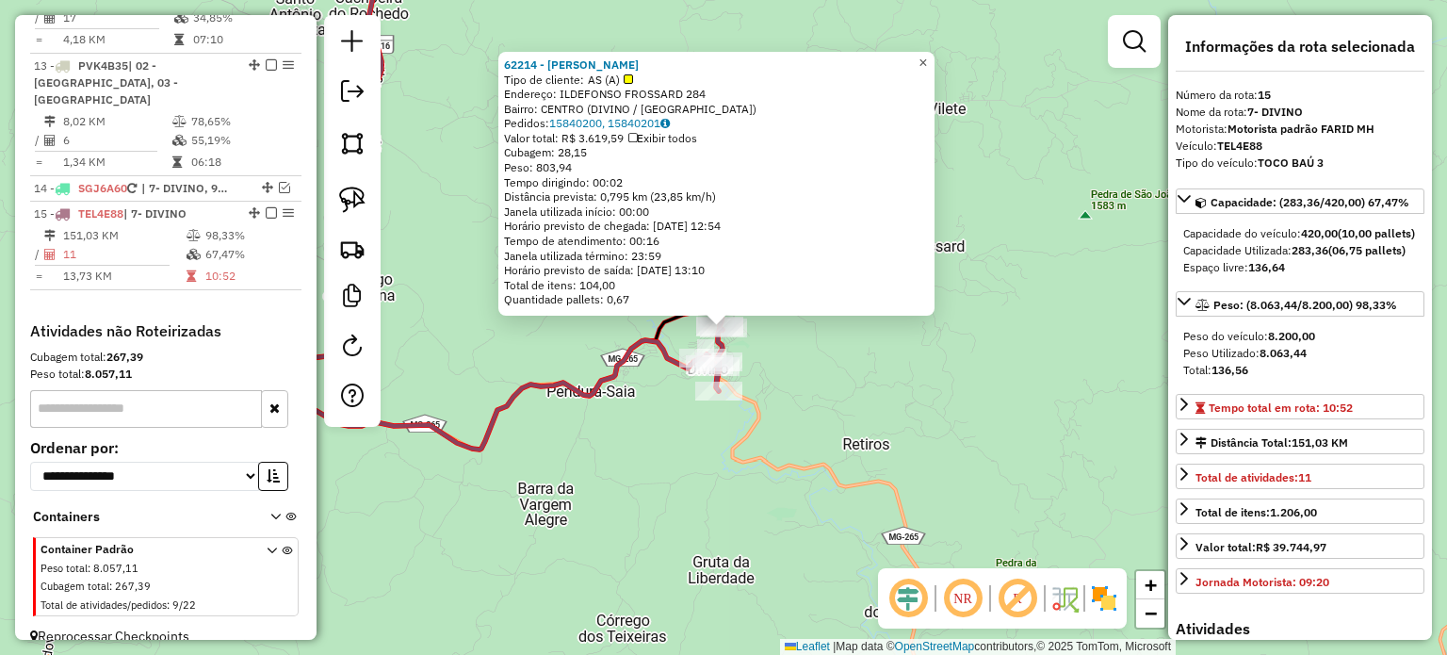
click at [927, 55] on span "×" at bounding box center [922, 63] width 8 height 16
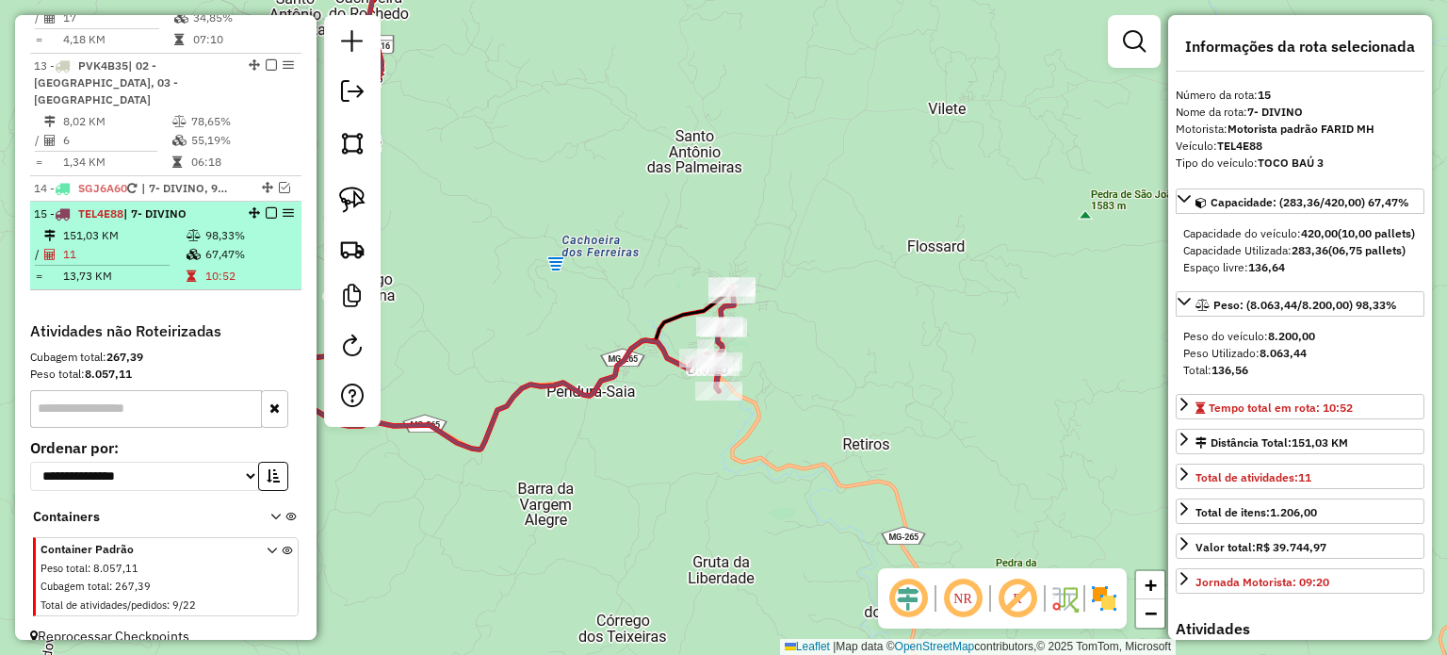
click at [268, 207] on em at bounding box center [271, 212] width 11 height 11
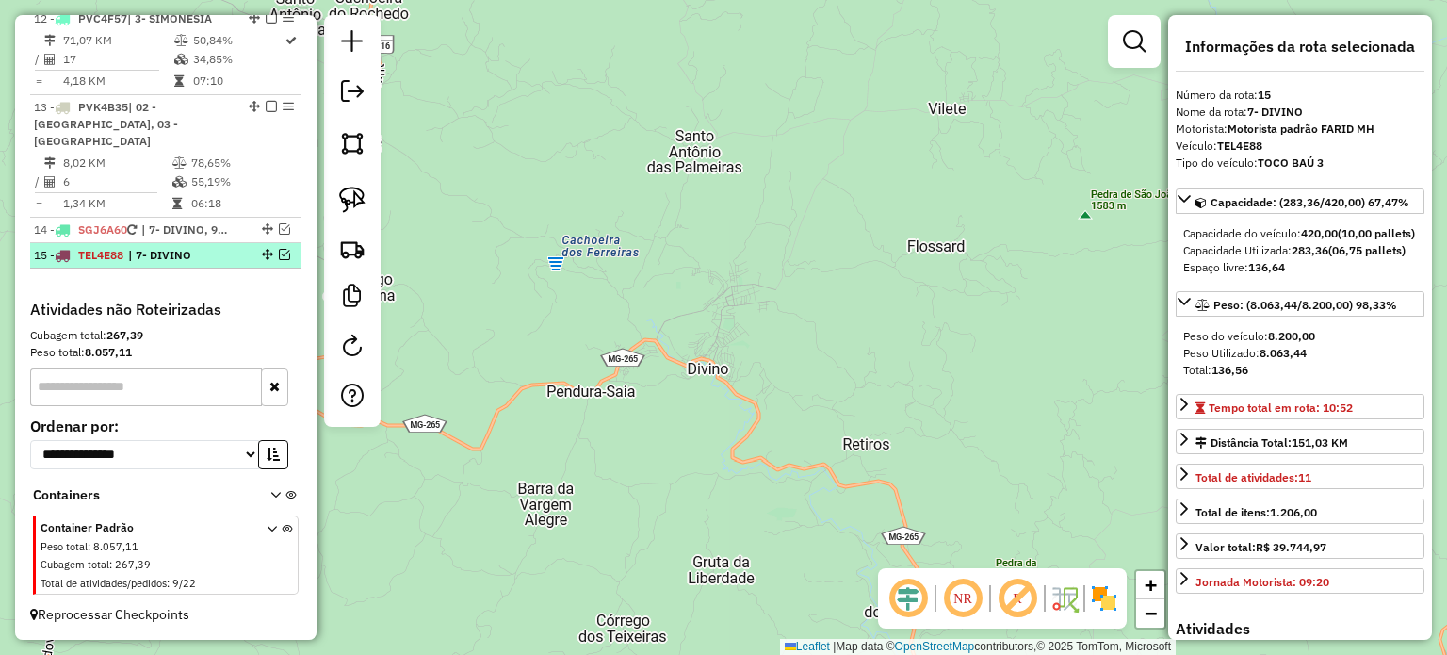
scroll to position [1443, 0]
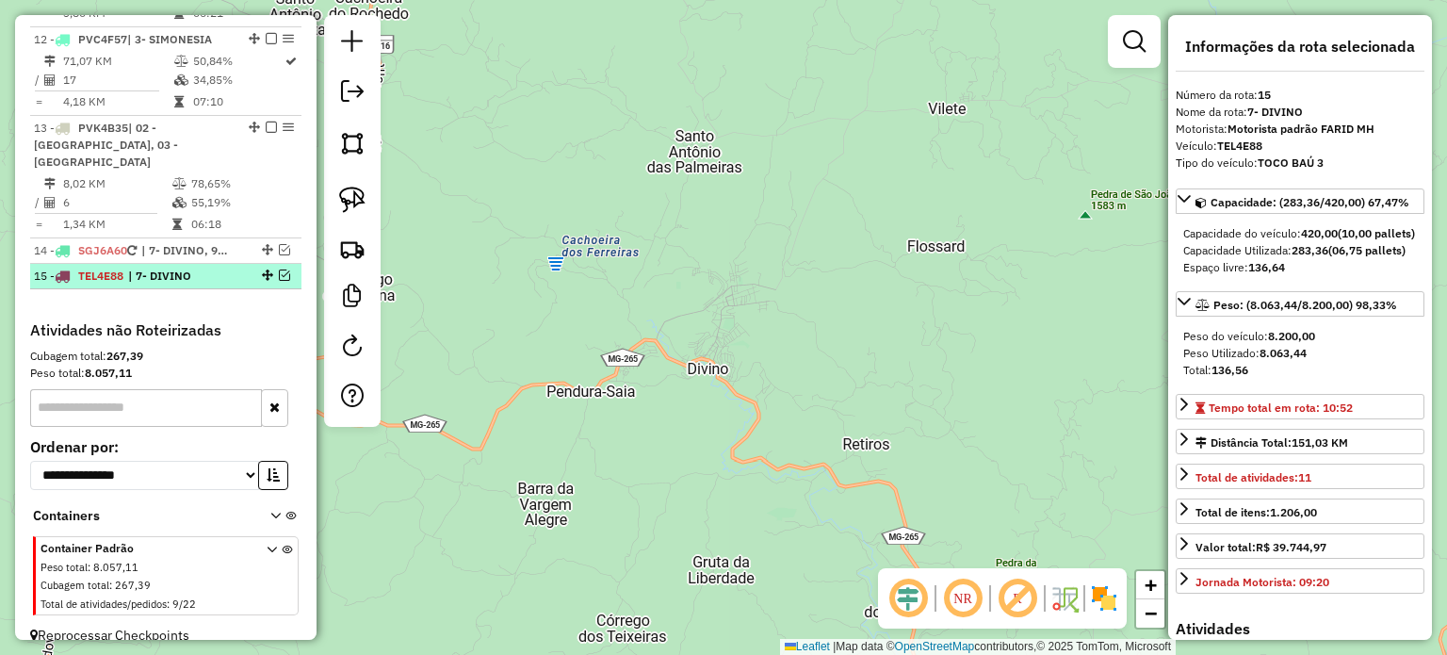
click at [279, 269] on em at bounding box center [284, 274] width 11 height 11
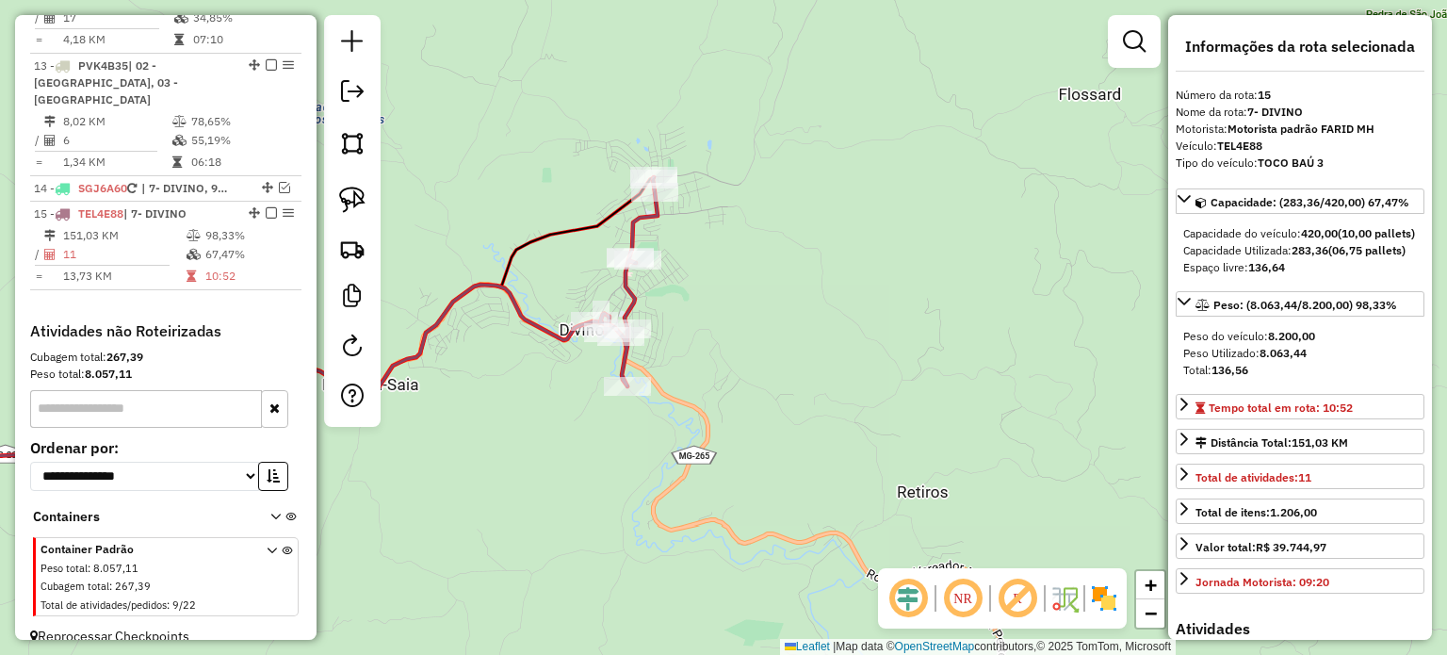
drag, startPoint x: 747, startPoint y: 344, endPoint x: 870, endPoint y: 391, distance: 132.1
click at [870, 391] on div "Janela de atendimento Grade de atendimento Capacidade Transportadoras Veículos …" at bounding box center [723, 327] width 1447 height 655
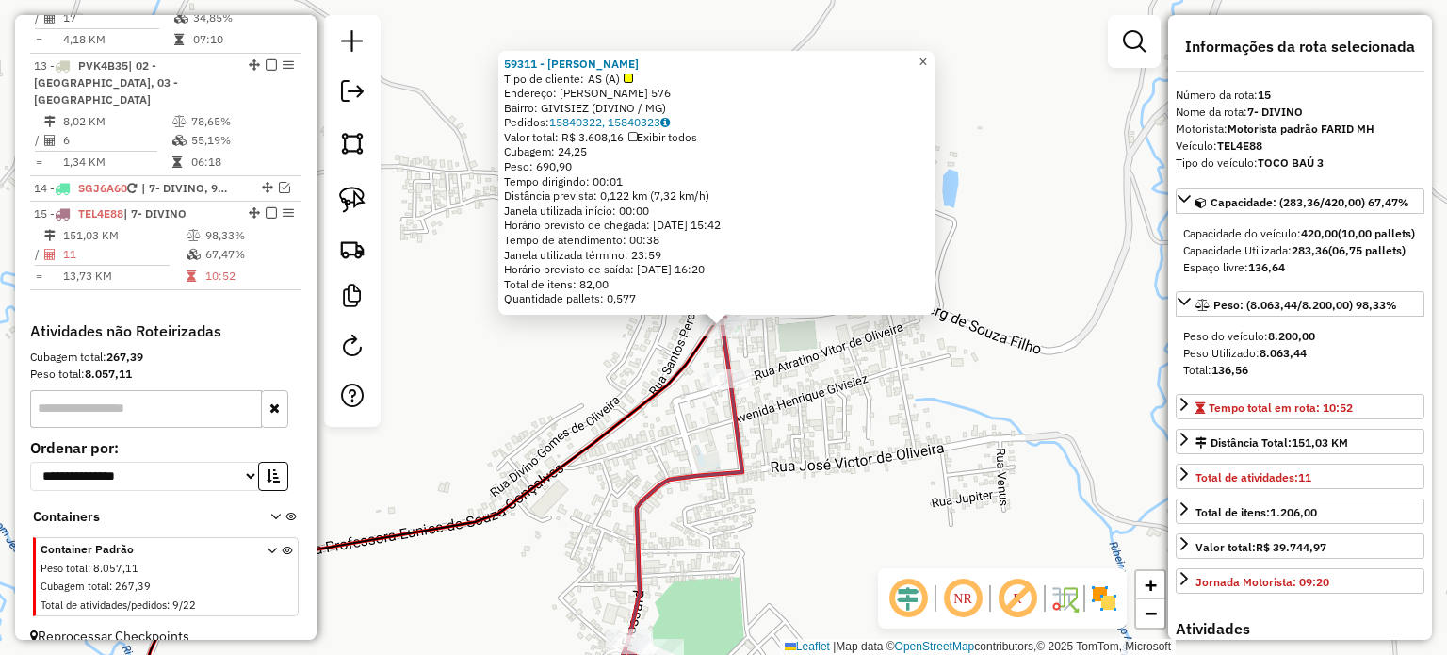
click at [929, 54] on link "×" at bounding box center [923, 62] width 23 height 23
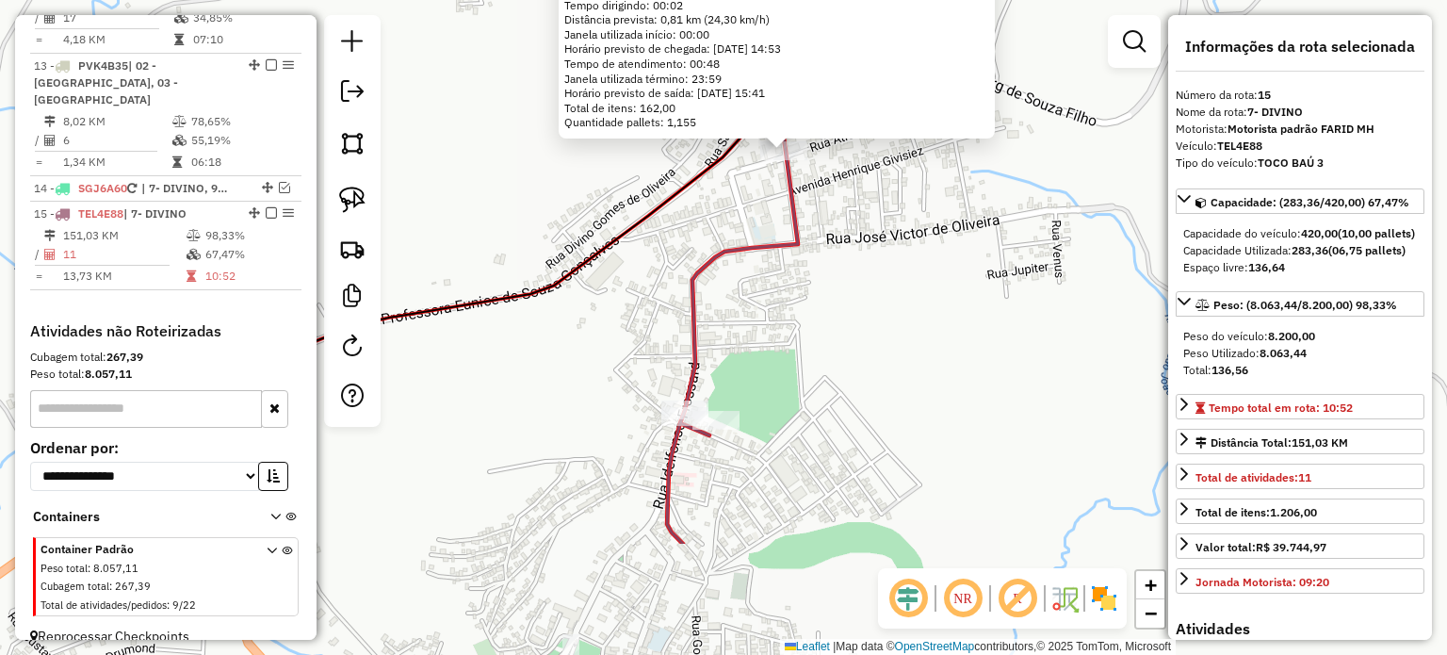
drag, startPoint x: 782, startPoint y: 526, endPoint x: 846, endPoint y: 319, distance: 216.0
click at [846, 320] on div "58636 - SACOLAO SUPERMERCADO Tipo de cliente: AS (A) Endereço: PEDRO GIVISIEZ 2…" at bounding box center [723, 327] width 1447 height 655
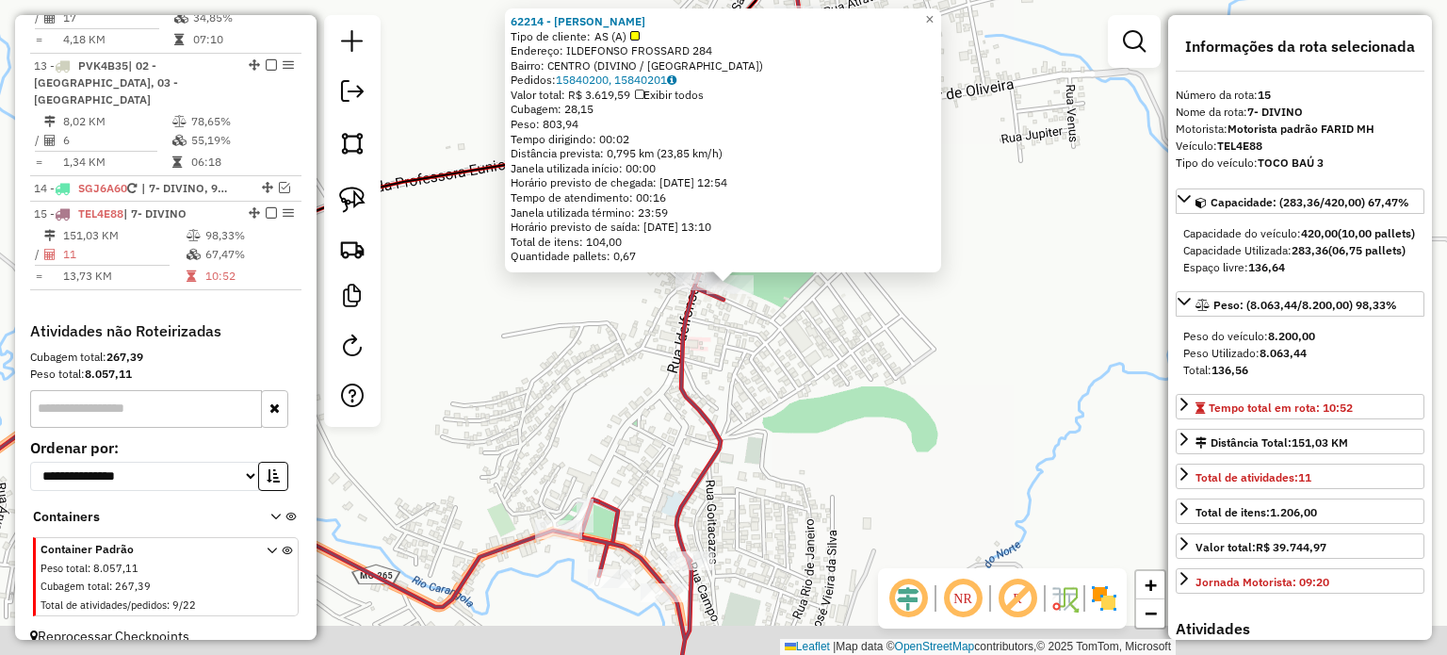
drag, startPoint x: 766, startPoint y: 434, endPoint x: 792, endPoint y: 297, distance: 140.0
click at [791, 308] on div "62214 - THIAGO MIRANDA Tipo de cliente: AS (A) Endereço: ILDEFONSO FROSSARD 284…" at bounding box center [723, 327] width 1447 height 655
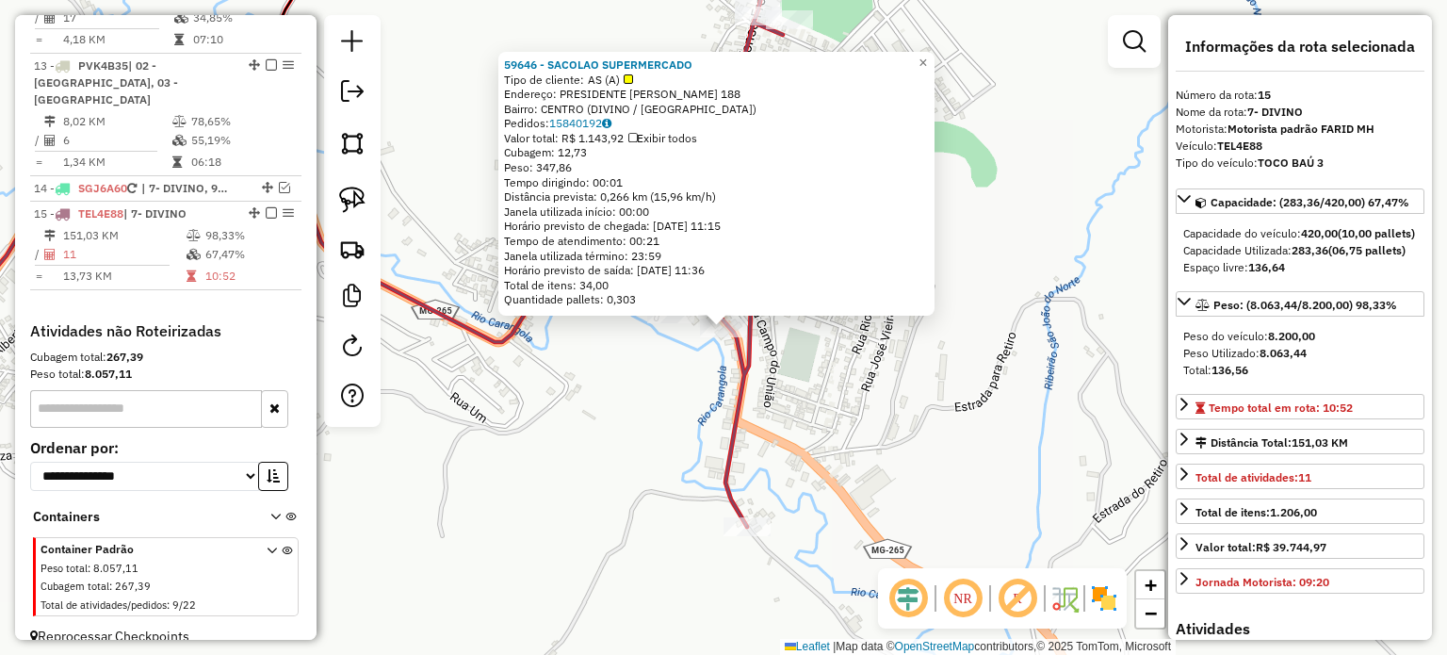
click at [659, 314] on div "59646 - SACOLAO SUPERMERCADO Tipo de cliente: AS (A) Endereço: PRESIDENTE VARGA…" at bounding box center [716, 184] width 436 height 264
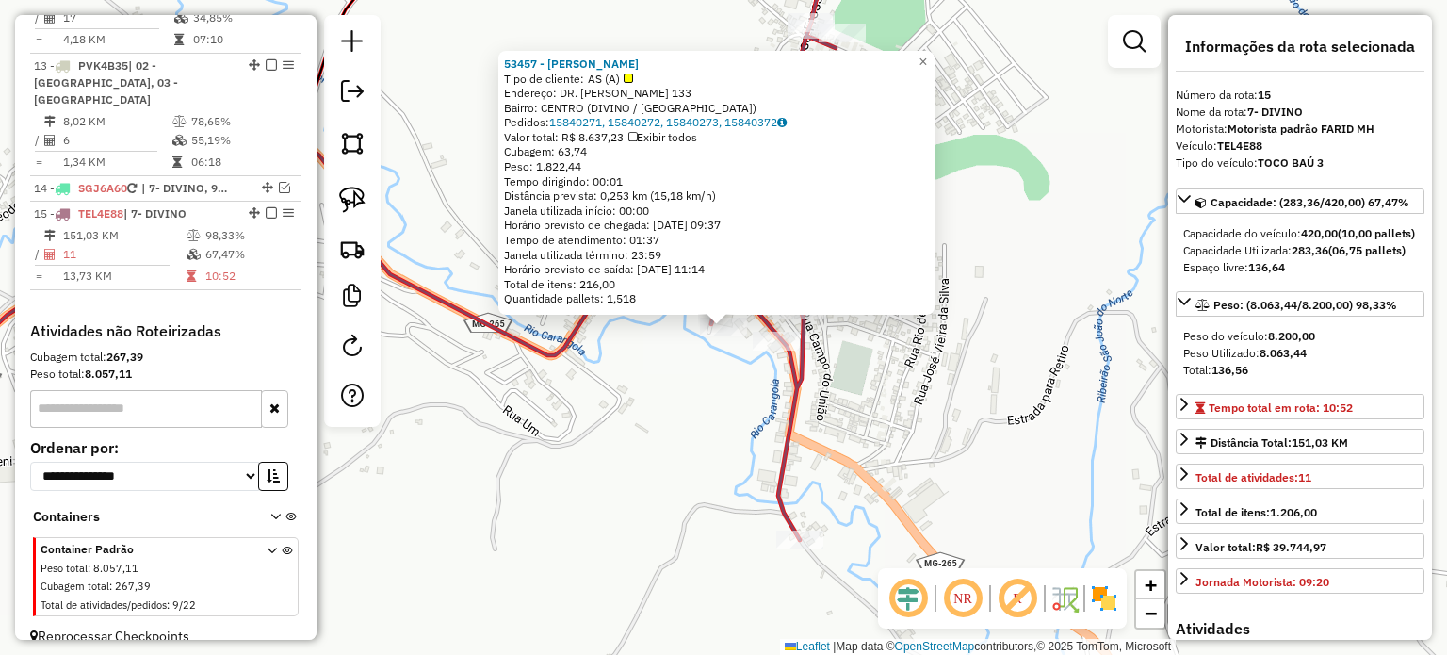
click at [860, 470] on div "53457 - MERCADO CARVALHO Tipo de cliente: AS (A) Endereço: DR. GENSERICO NUNES …" at bounding box center [723, 327] width 1447 height 655
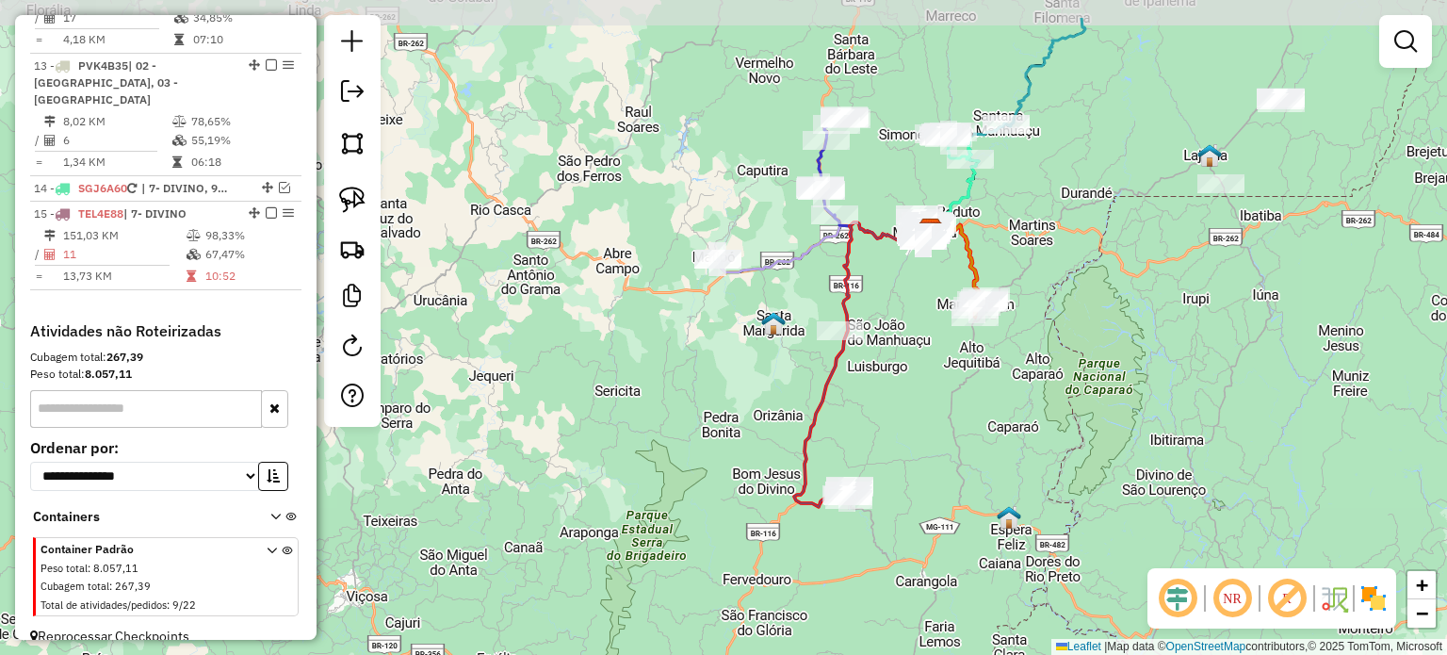
drag, startPoint x: 894, startPoint y: 349, endPoint x: 873, endPoint y: 434, distance: 87.3
click at [873, 434] on div "Janela de atendimento Grade de atendimento Capacidade Transportadoras Veículos …" at bounding box center [723, 327] width 1447 height 655
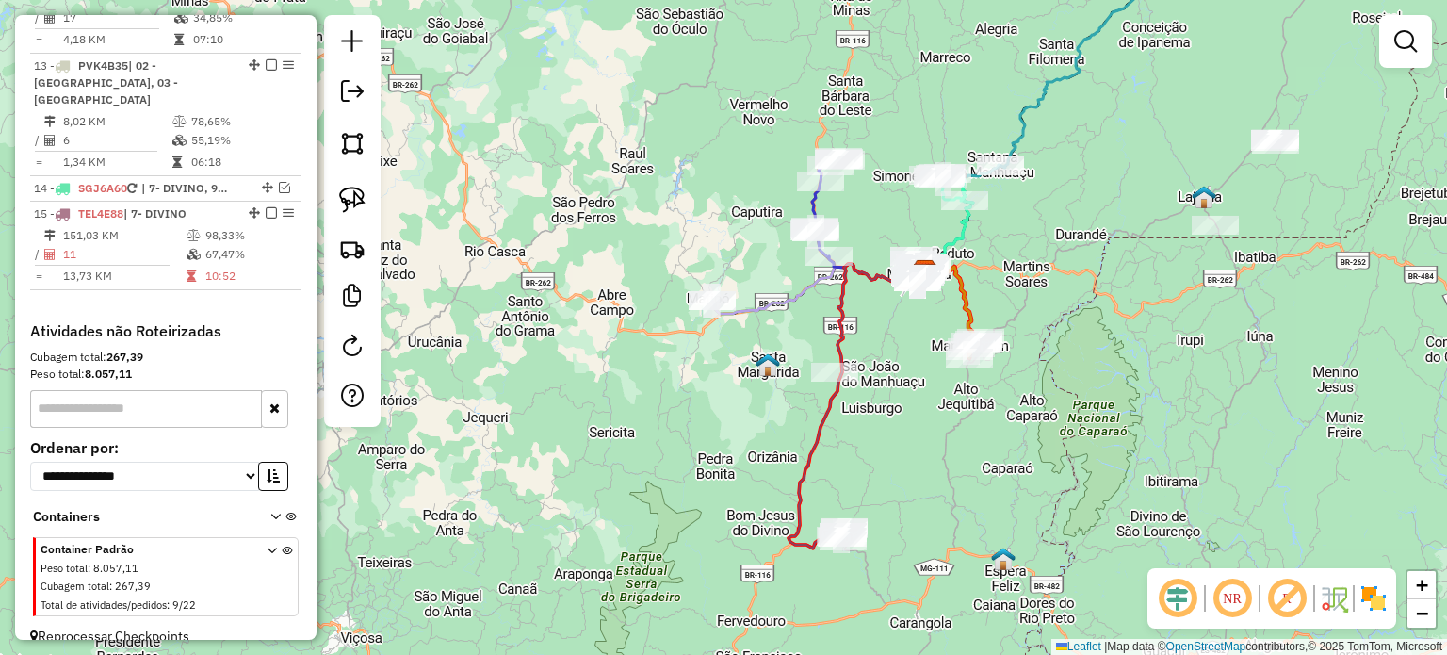
drag, startPoint x: 901, startPoint y: 326, endPoint x: 860, endPoint y: 428, distance: 109.5
click at [860, 428] on div "Janela de atendimento Grade de atendimento Capacidade Transportadoras Veículos …" at bounding box center [723, 327] width 1447 height 655
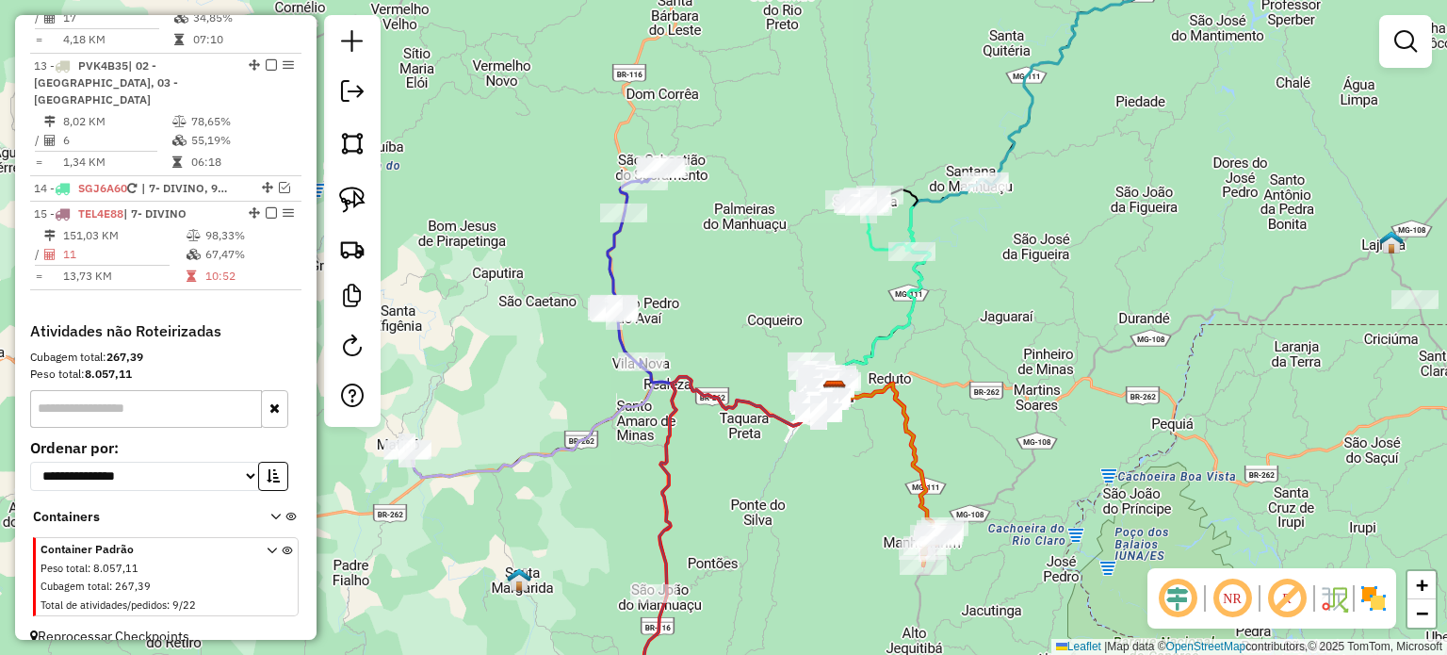
drag, startPoint x: 1093, startPoint y: 262, endPoint x: 1006, endPoint y: 323, distance: 106.1
click at [1017, 312] on div "Janela de atendimento Grade de atendimento Capacidade Transportadoras Veículos …" at bounding box center [723, 327] width 1447 height 655
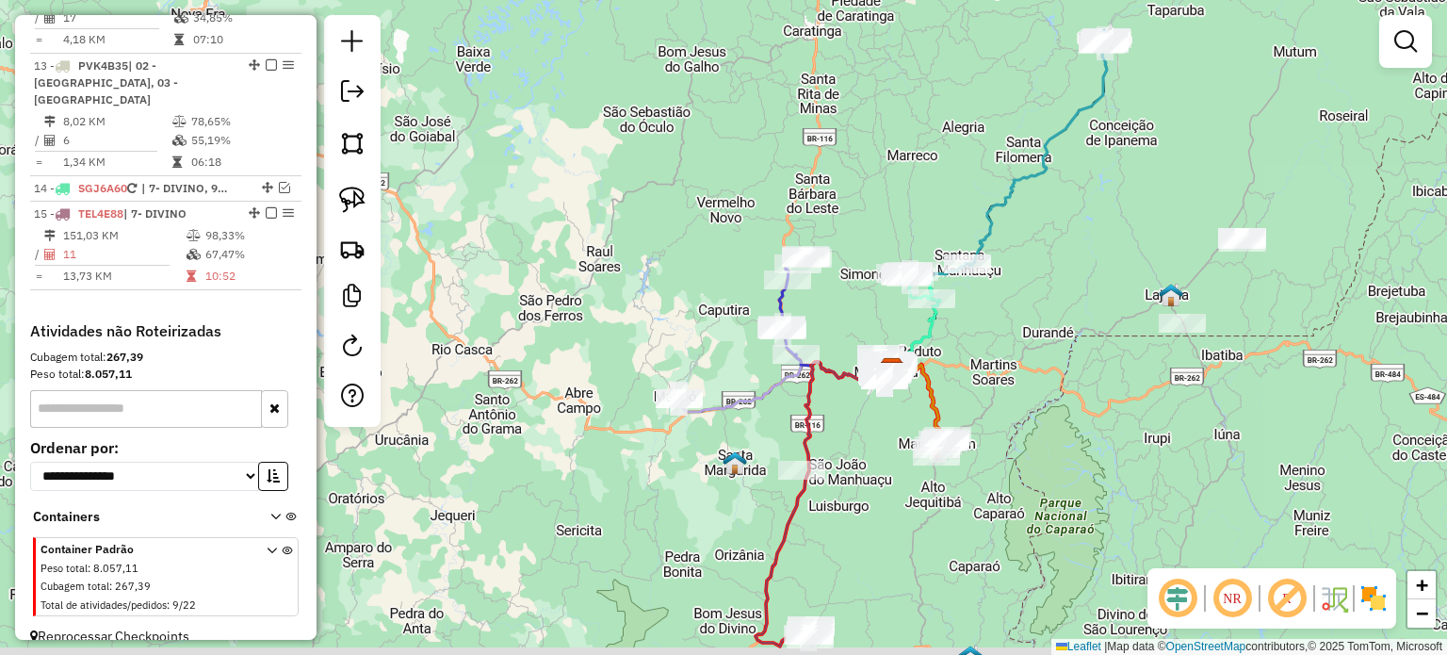
drag, startPoint x: 886, startPoint y: 504, endPoint x: 806, endPoint y: 334, distance: 187.1
click at [817, 344] on div "Janela de atendimento Grade de atendimento Capacidade Transportadoras Veículos …" at bounding box center [723, 327] width 1447 height 655
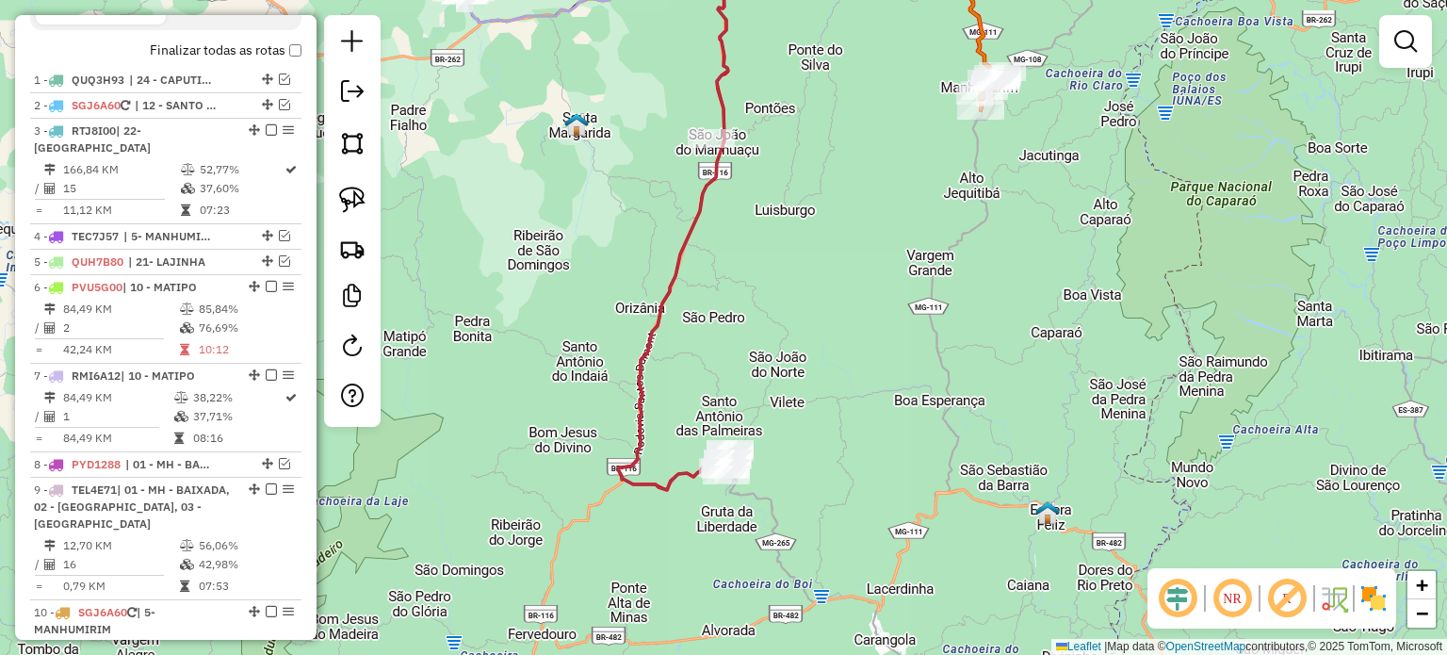
scroll to position [658, 0]
select select "*********"
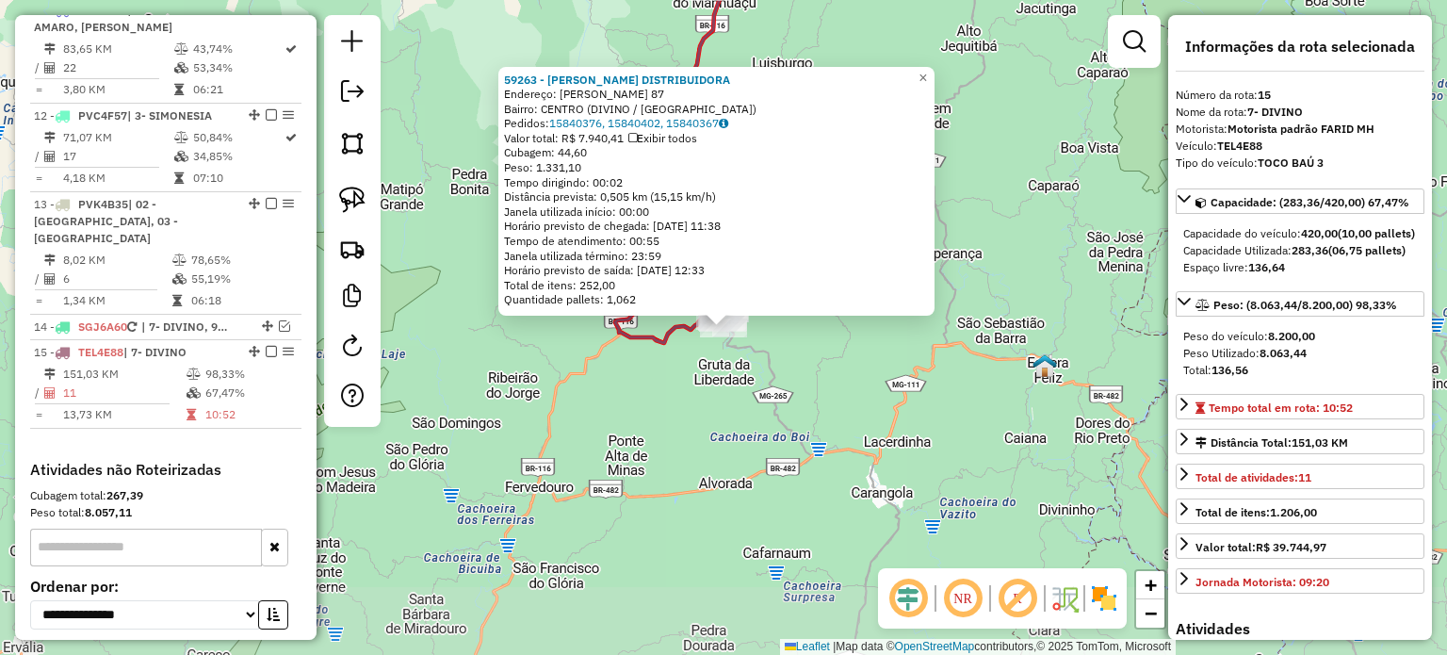
scroll to position [1505, 0]
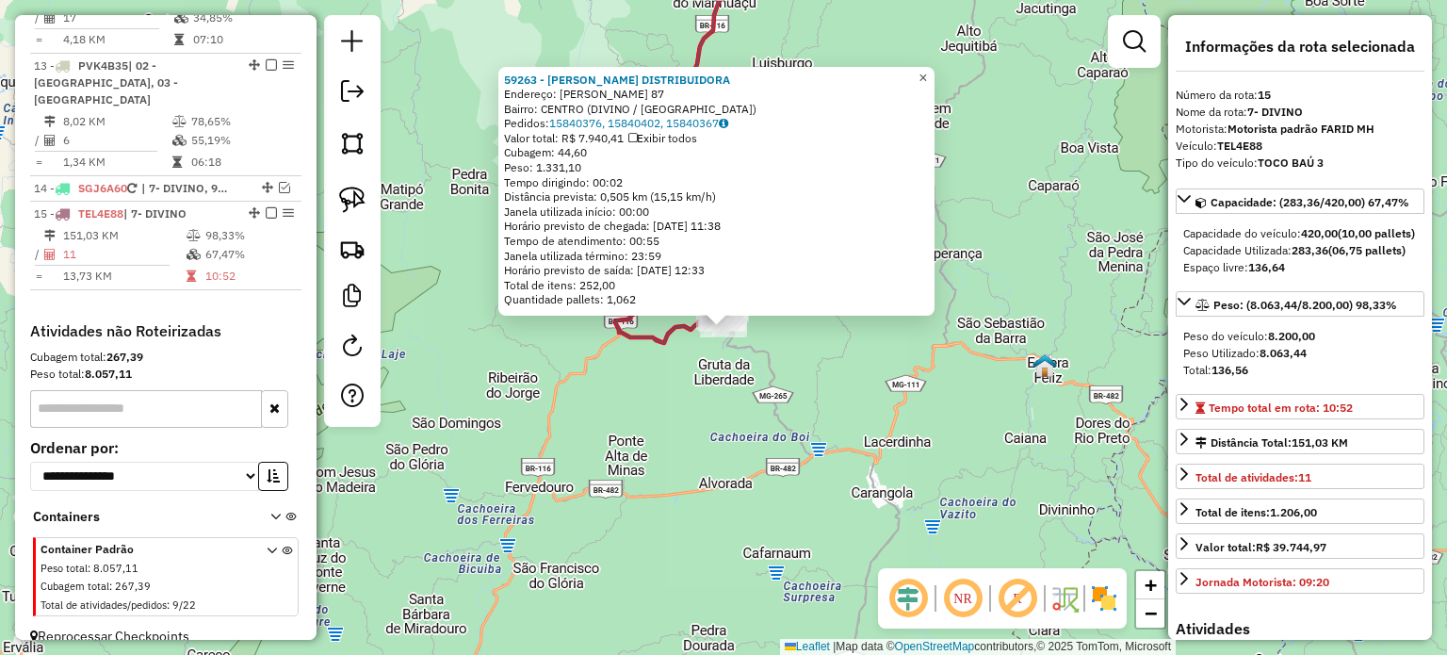
click at [927, 74] on span "×" at bounding box center [922, 78] width 8 height 16
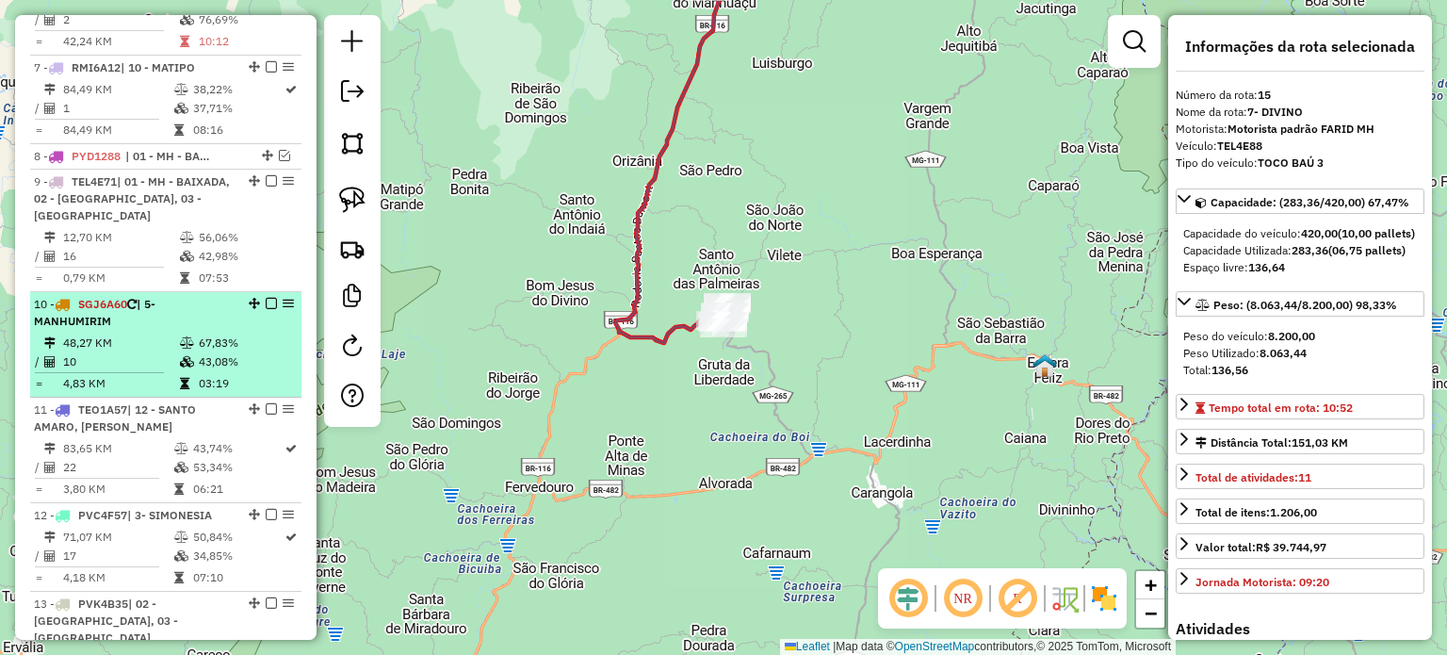
scroll to position [940, 0]
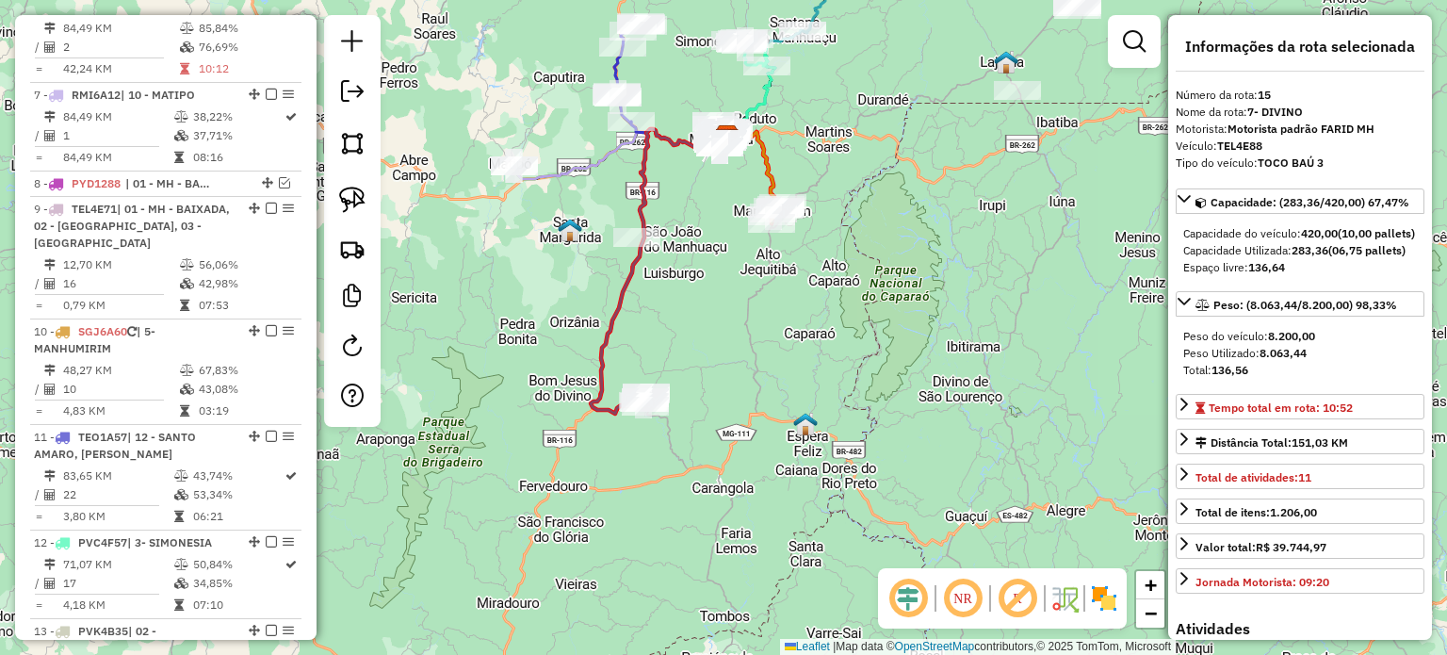
drag, startPoint x: 589, startPoint y: 278, endPoint x: 589, endPoint y: 349, distance: 71.6
click at [590, 349] on div "Janela de atendimento Grade de atendimento Capacidade Transportadoras Veículos …" at bounding box center [723, 327] width 1447 height 655
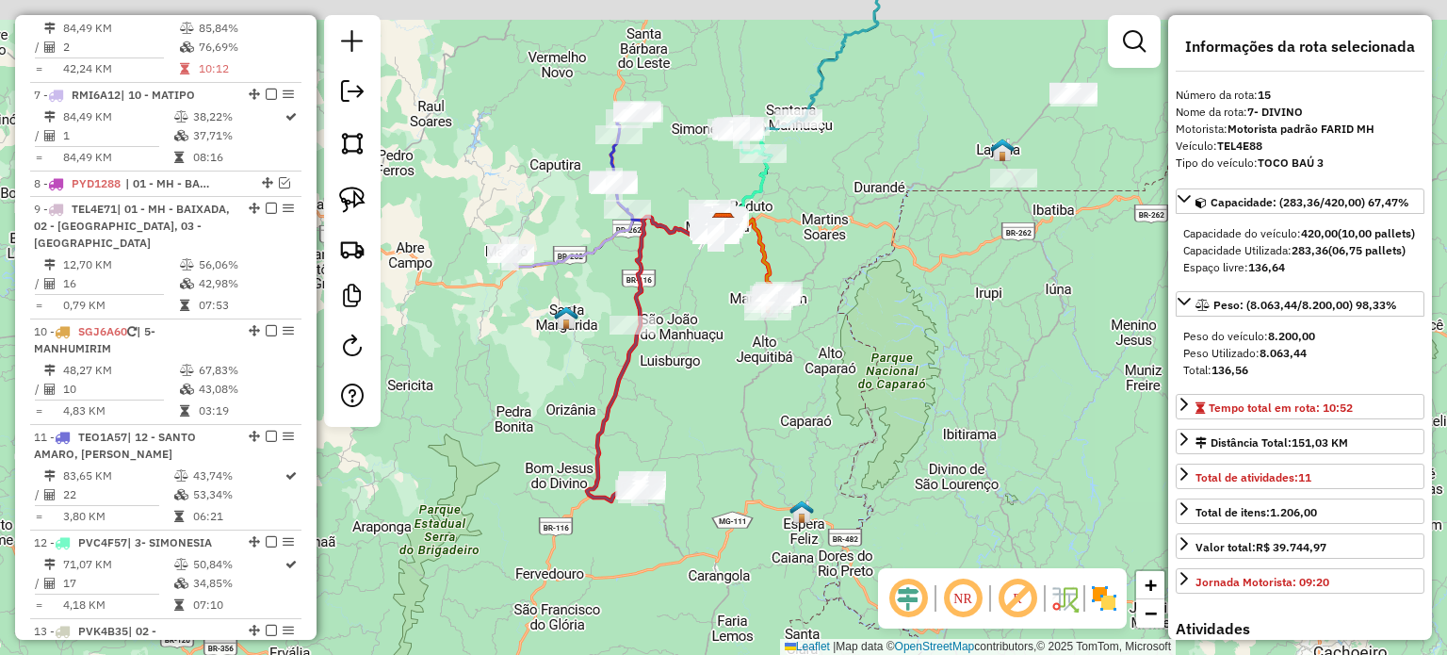
drag, startPoint x: 686, startPoint y: 221, endPoint x: 681, endPoint y: 293, distance: 71.7
click at [682, 293] on div "Janela de atendimento Grade de atendimento Capacidade Transportadoras Veículos …" at bounding box center [723, 327] width 1447 height 655
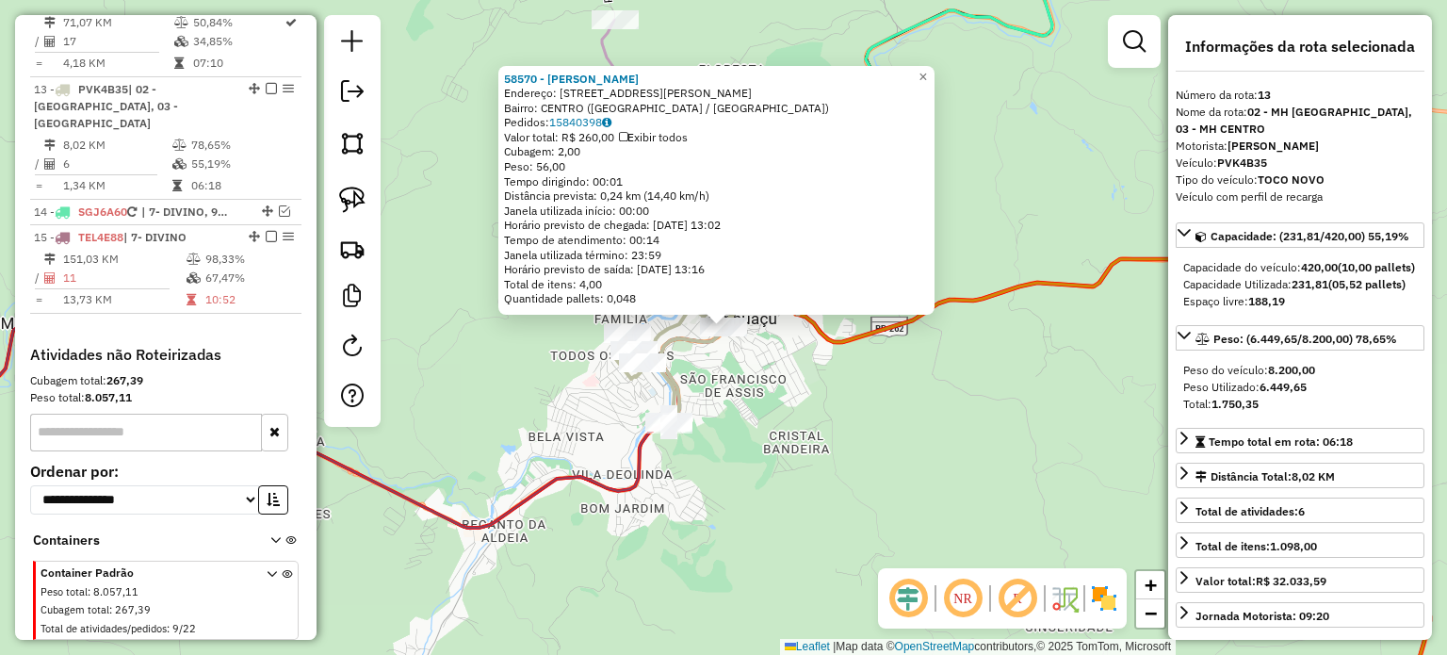
scroll to position [1505, 0]
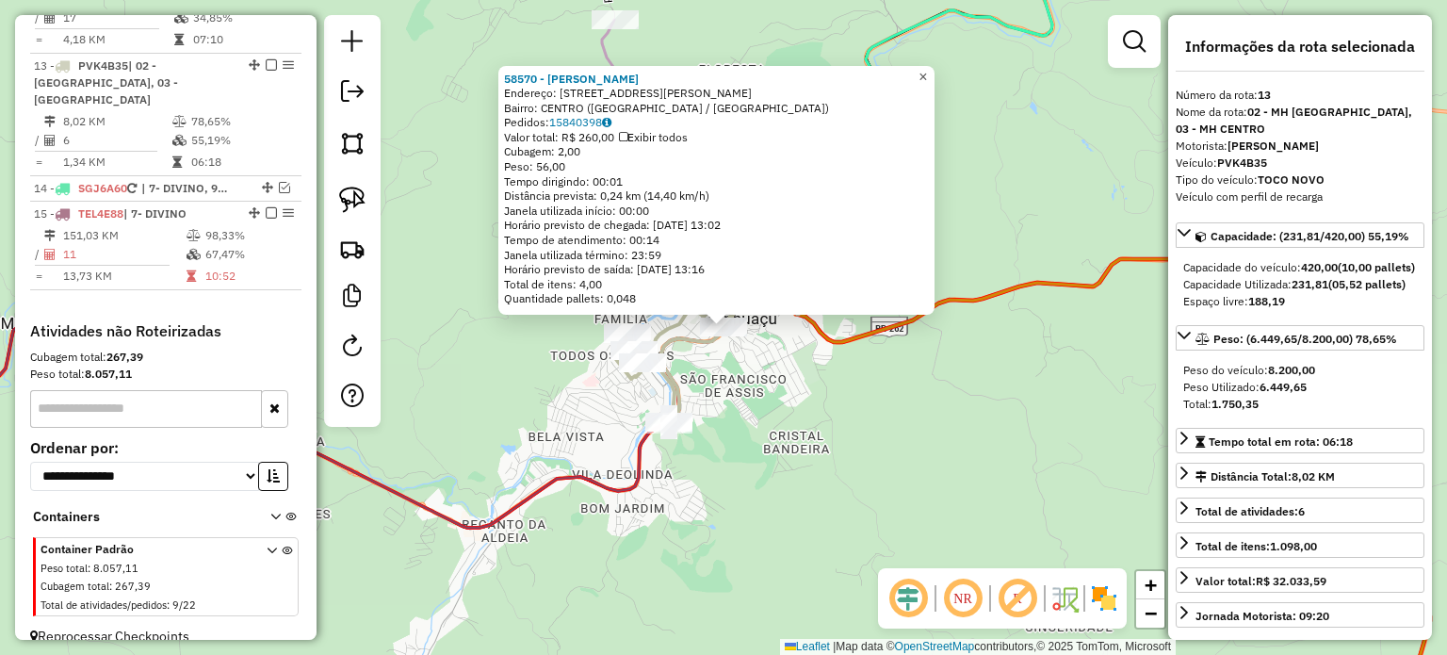
click at [927, 71] on span "×" at bounding box center [922, 76] width 8 height 16
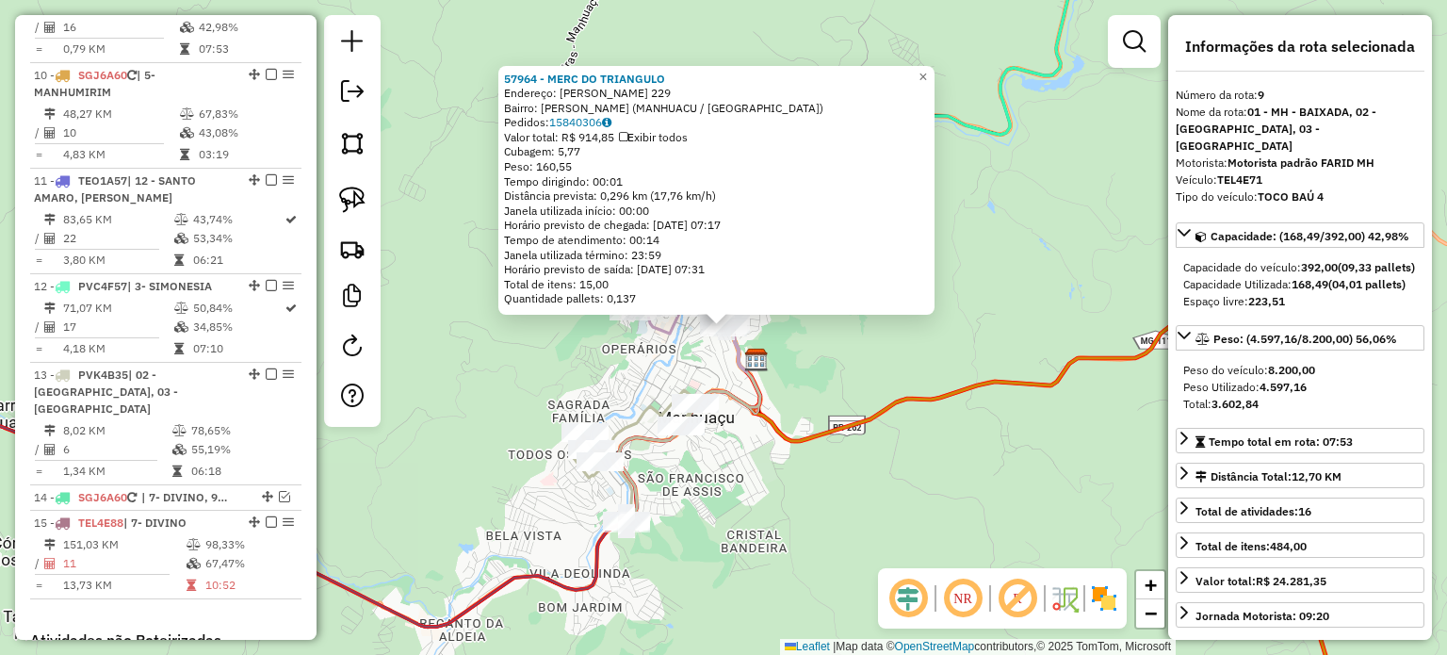
scroll to position [1119, 0]
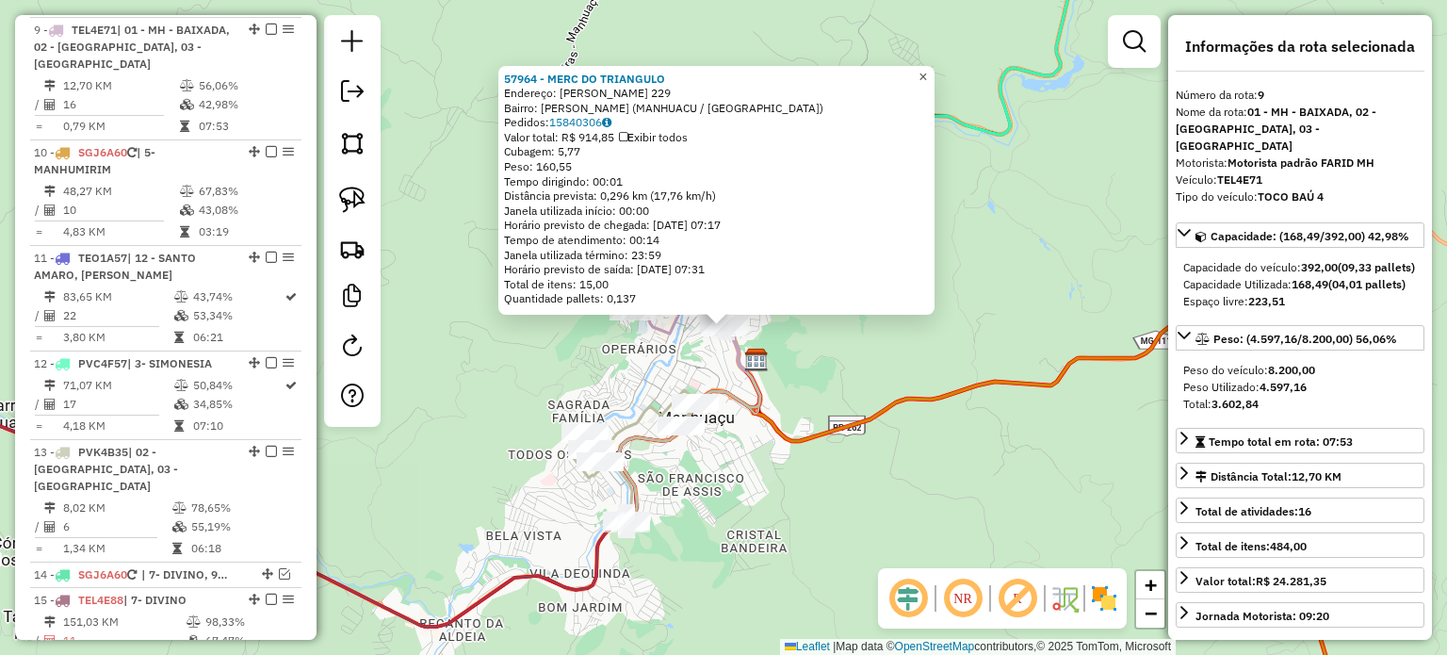
click at [927, 73] on span "×" at bounding box center [922, 76] width 8 height 16
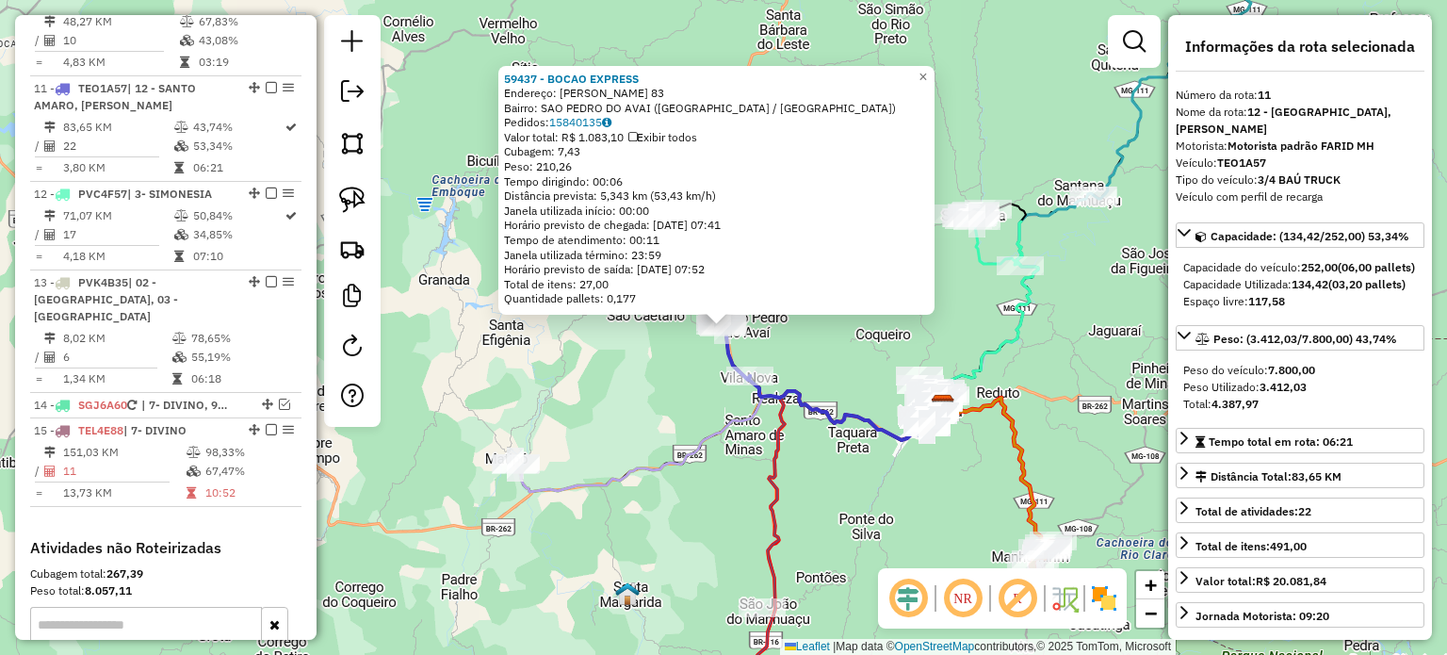
scroll to position [1348, 0]
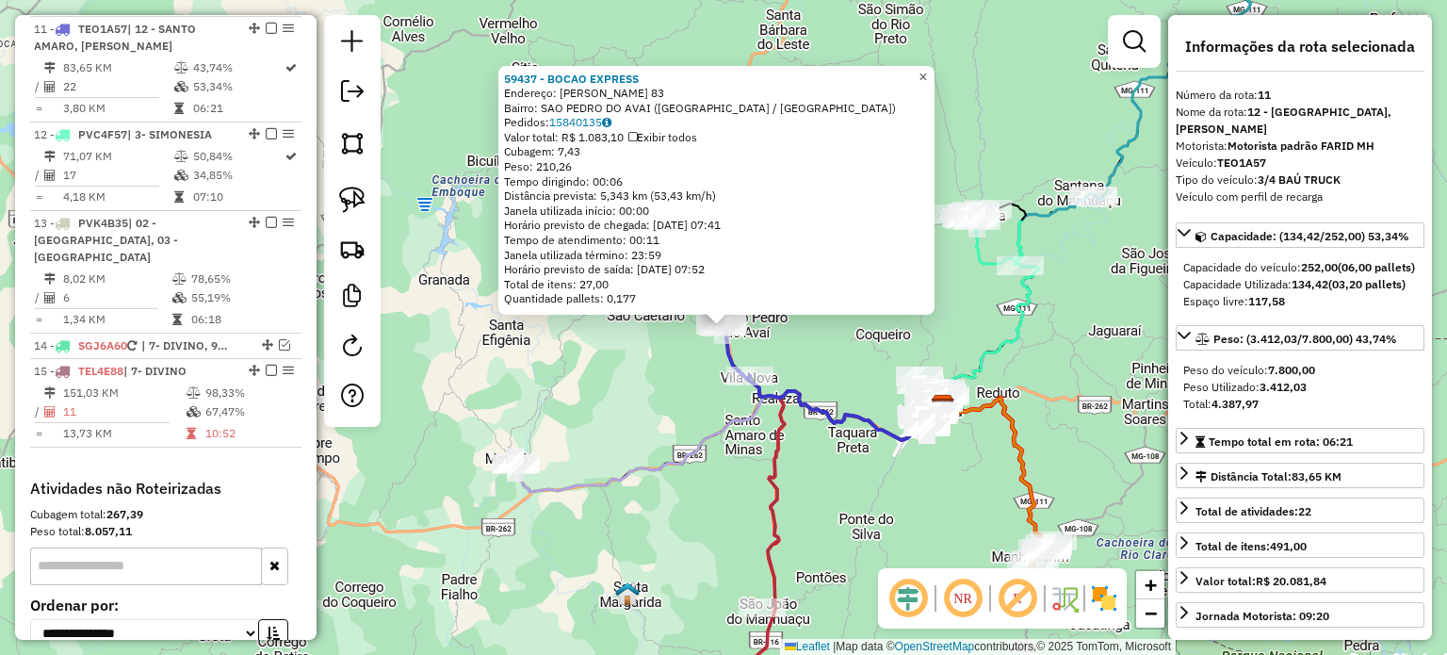
drag, startPoint x: 931, startPoint y: 68, endPoint x: 912, endPoint y: 129, distance: 64.1
click at [927, 68] on span "×" at bounding box center [922, 76] width 8 height 16
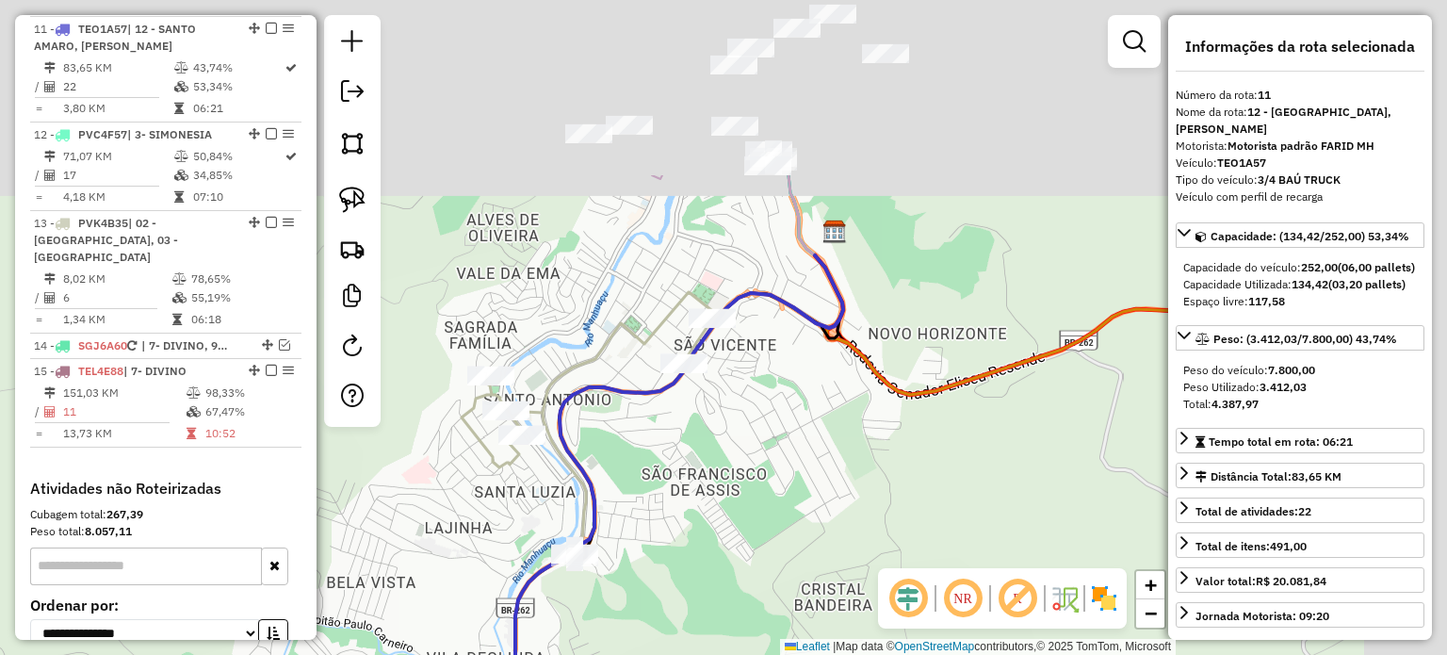
drag, startPoint x: 774, startPoint y: 395, endPoint x: 685, endPoint y: 496, distance: 134.8
click at [687, 496] on div "Janela de atendimento Grade de atendimento Capacidade Transportadoras Veículos …" at bounding box center [723, 327] width 1447 height 655
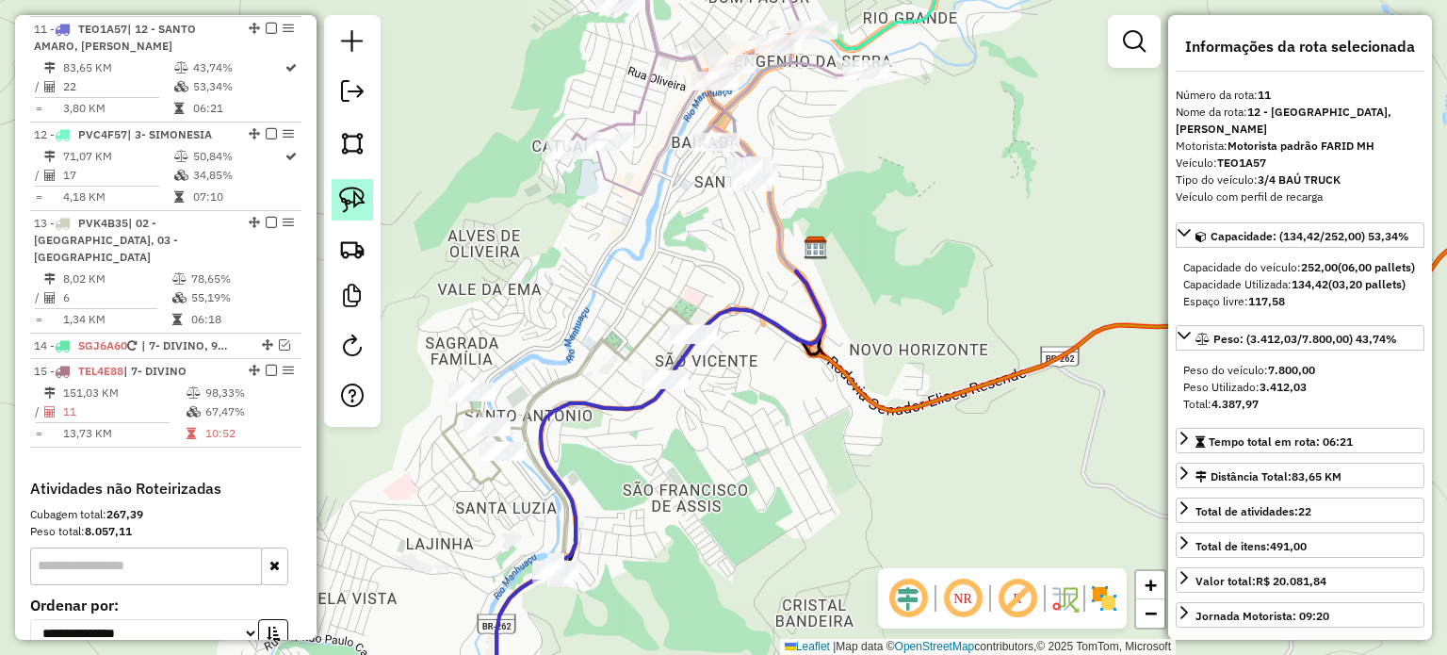
click at [359, 206] on img at bounding box center [352, 200] width 26 height 26
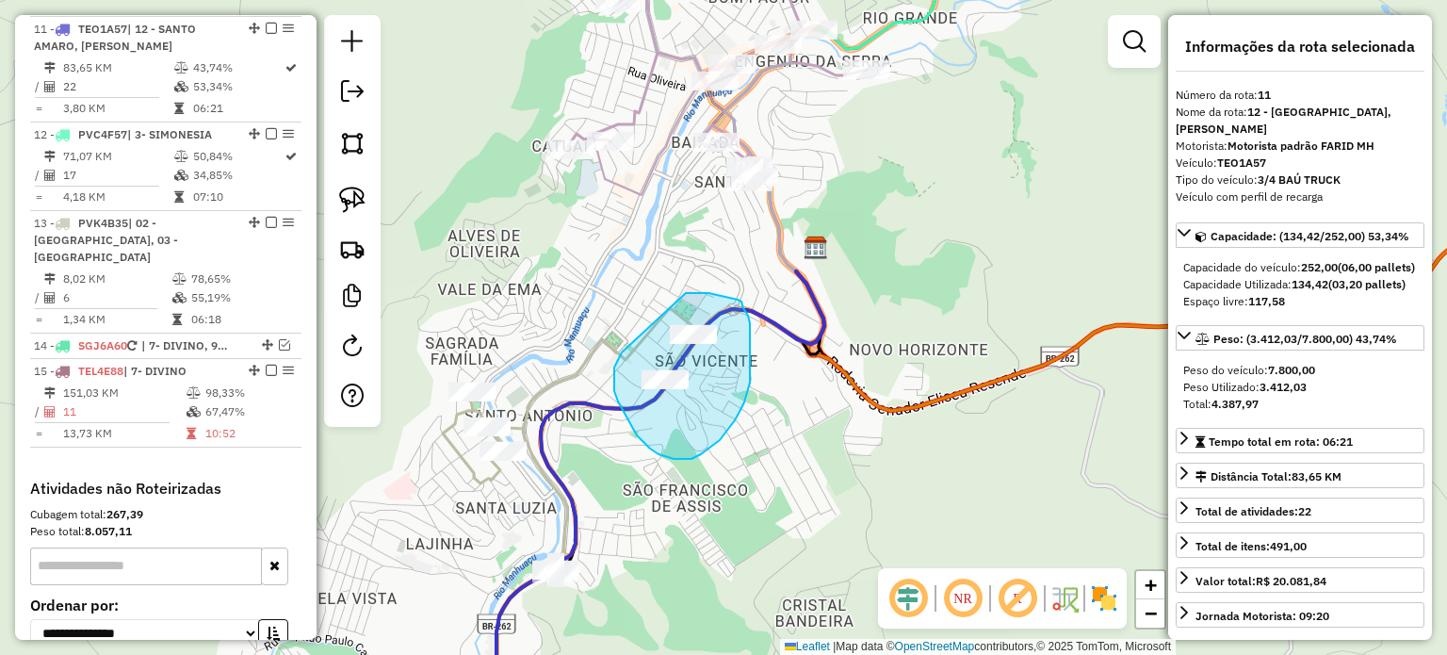
drag, startPoint x: 622, startPoint y: 352, endPoint x: 679, endPoint y: 296, distance: 80.6
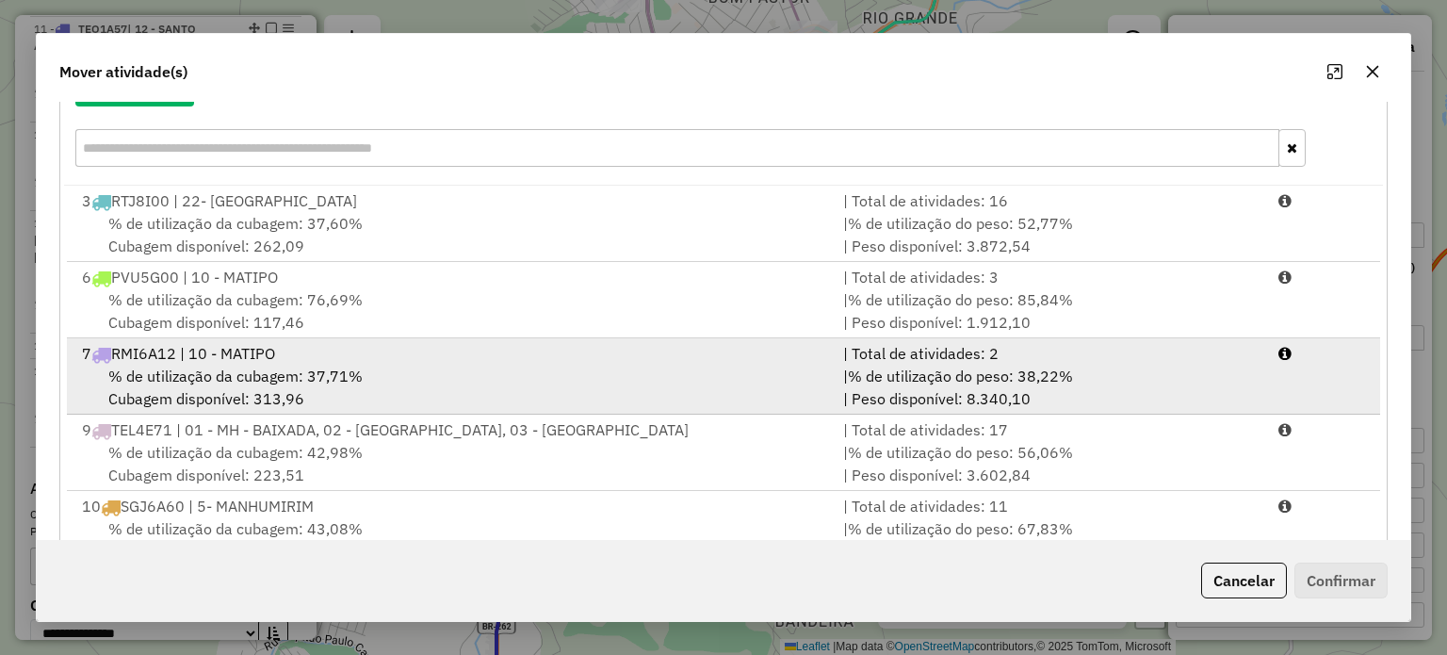
scroll to position [299, 0]
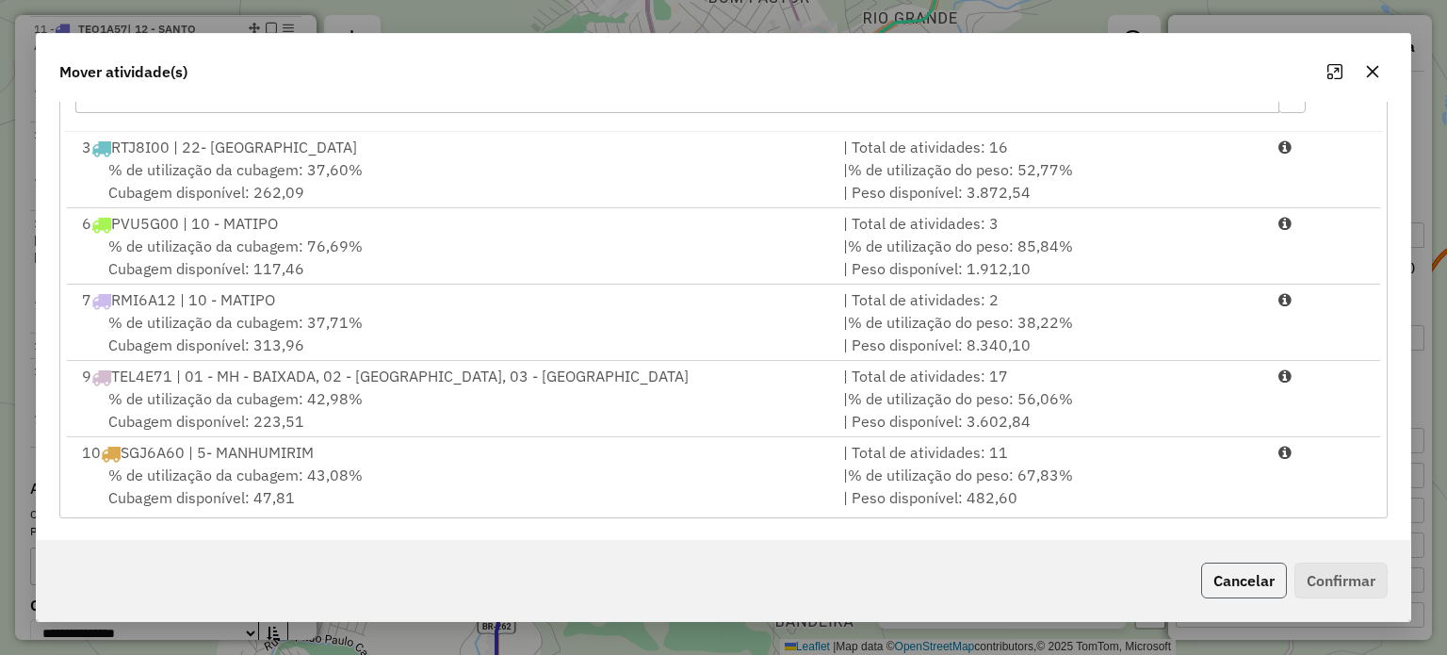
click at [1232, 583] on button "Cancelar" at bounding box center [1244, 580] width 86 height 36
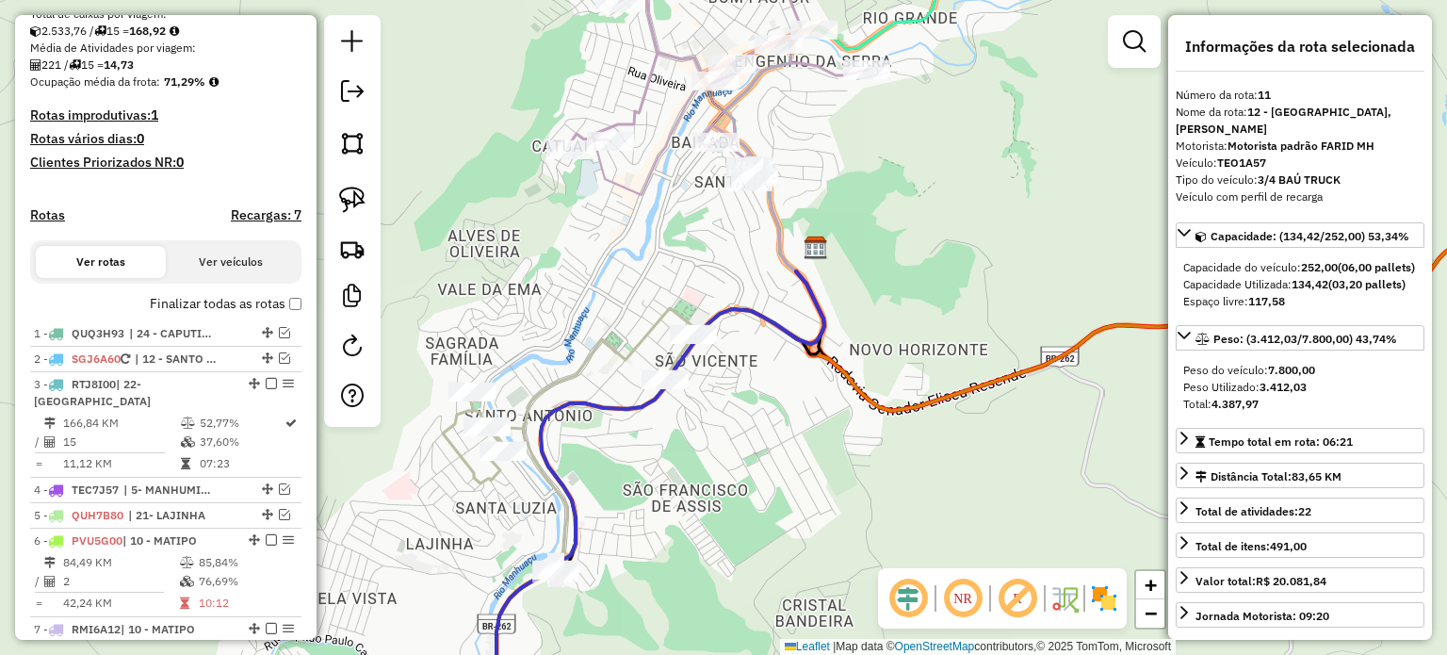
scroll to position [312, 0]
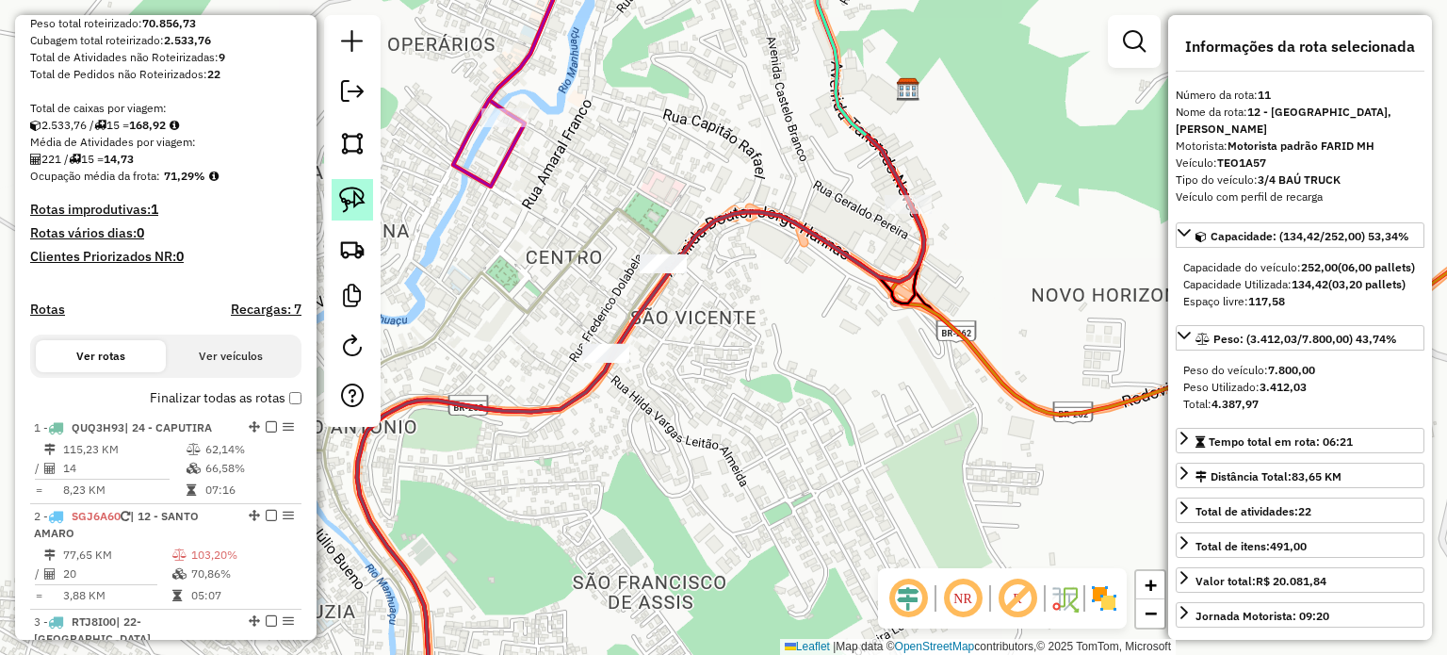
click at [362, 203] on img at bounding box center [352, 200] width 26 height 26
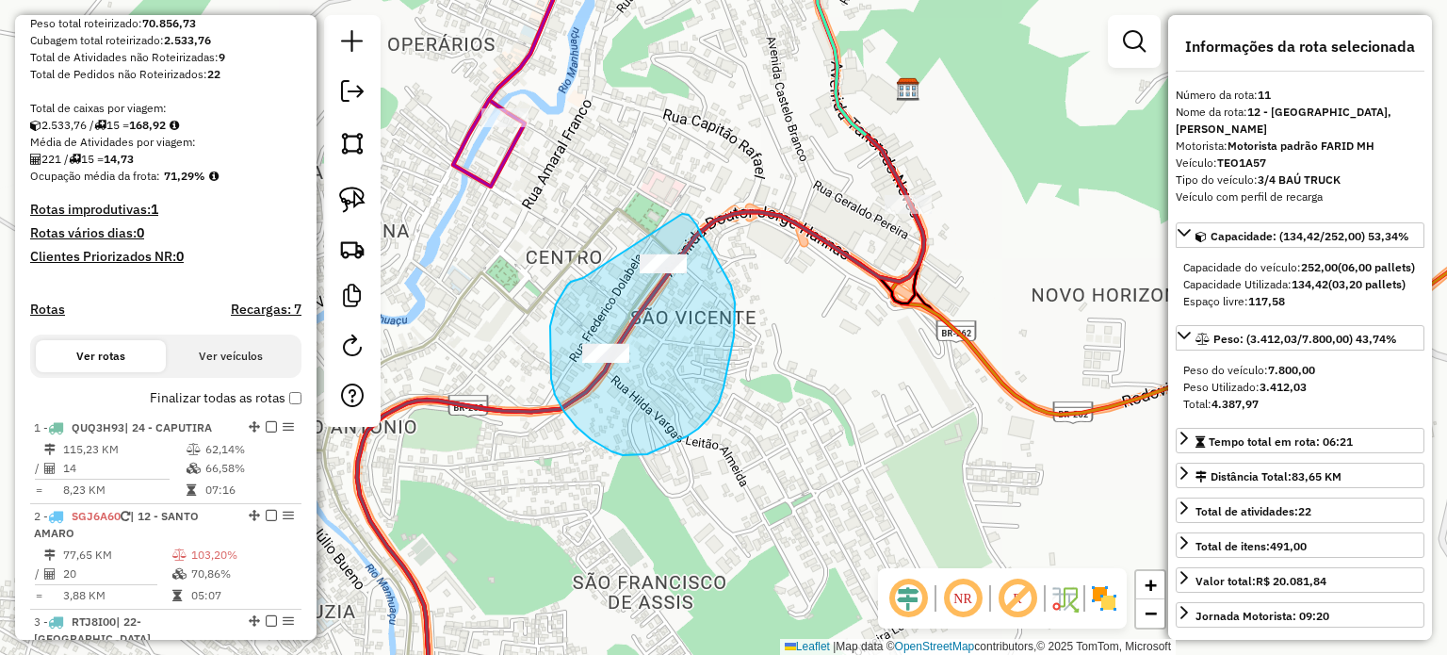
drag, startPoint x: 561, startPoint y: 296, endPoint x: 674, endPoint y: 217, distance: 138.8
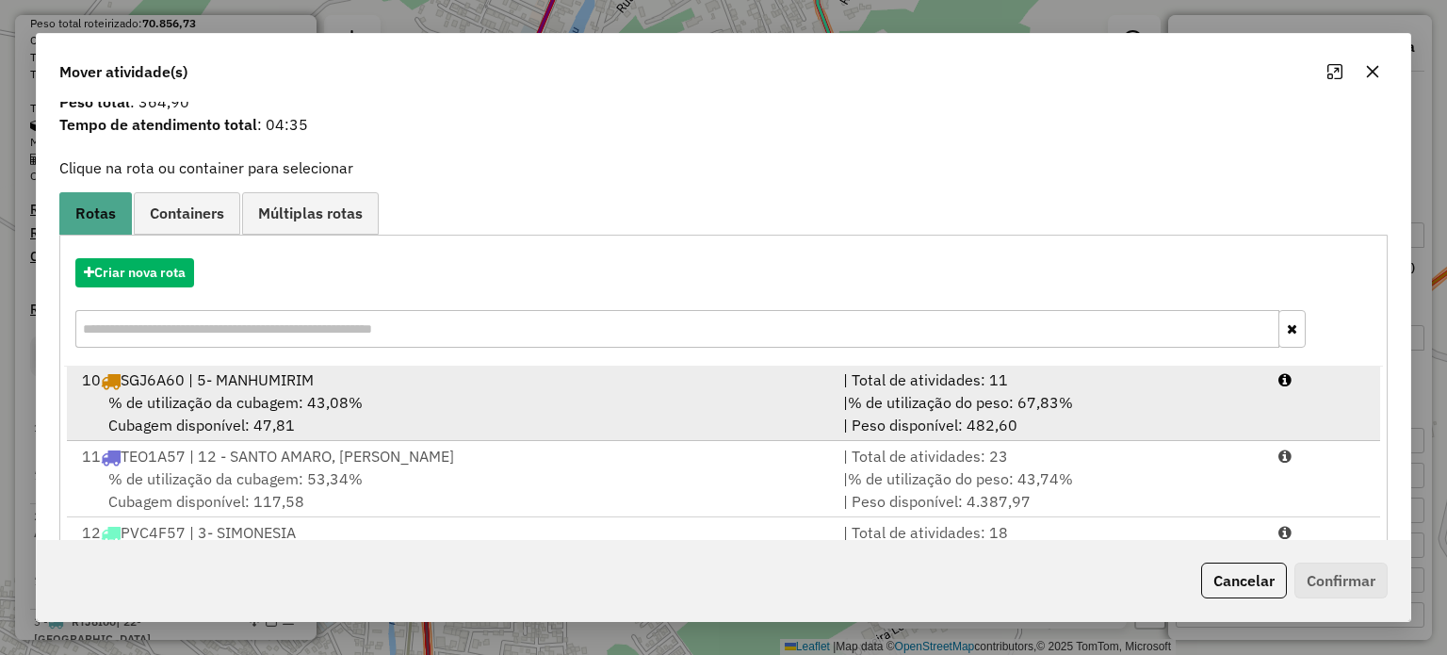
scroll to position [94, 0]
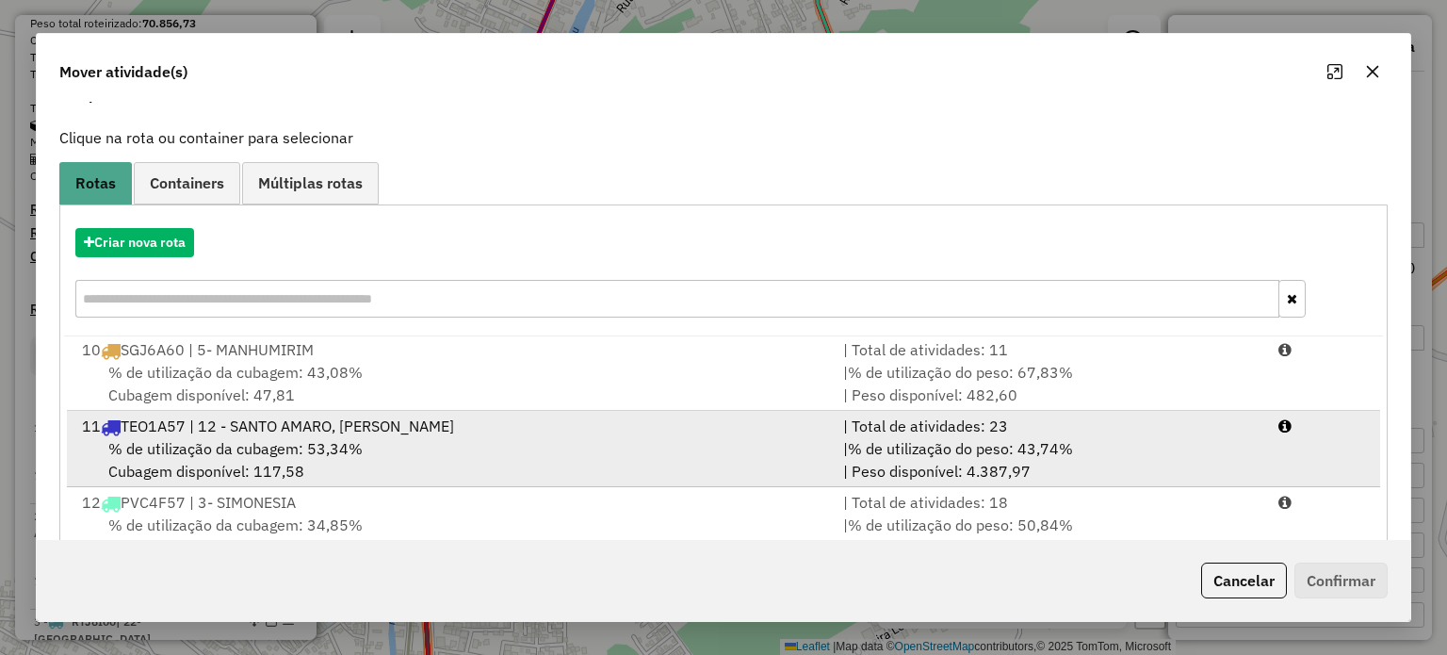
click at [569, 439] on div "% de utilização da cubagem: 53,34% Cubagem disponível: 117,58" at bounding box center [451, 459] width 761 height 45
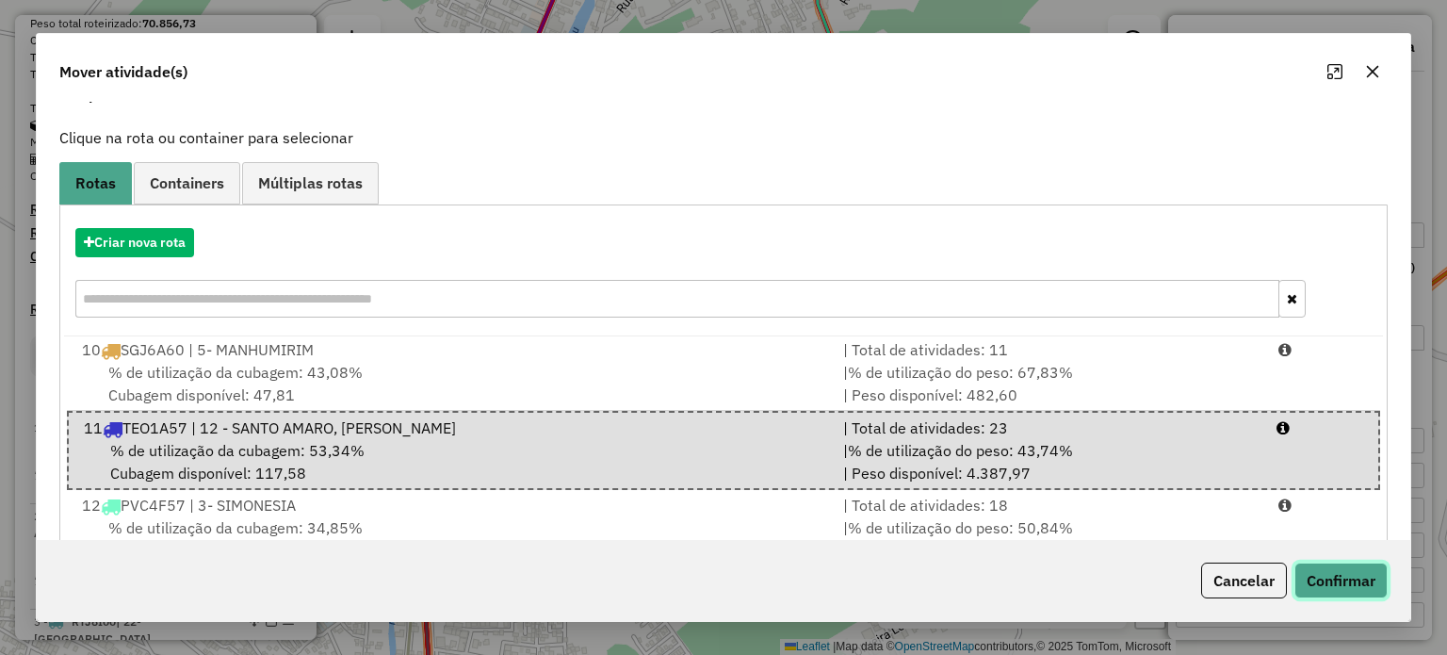
click at [1349, 581] on button "Confirmar" at bounding box center [1340, 580] width 93 height 36
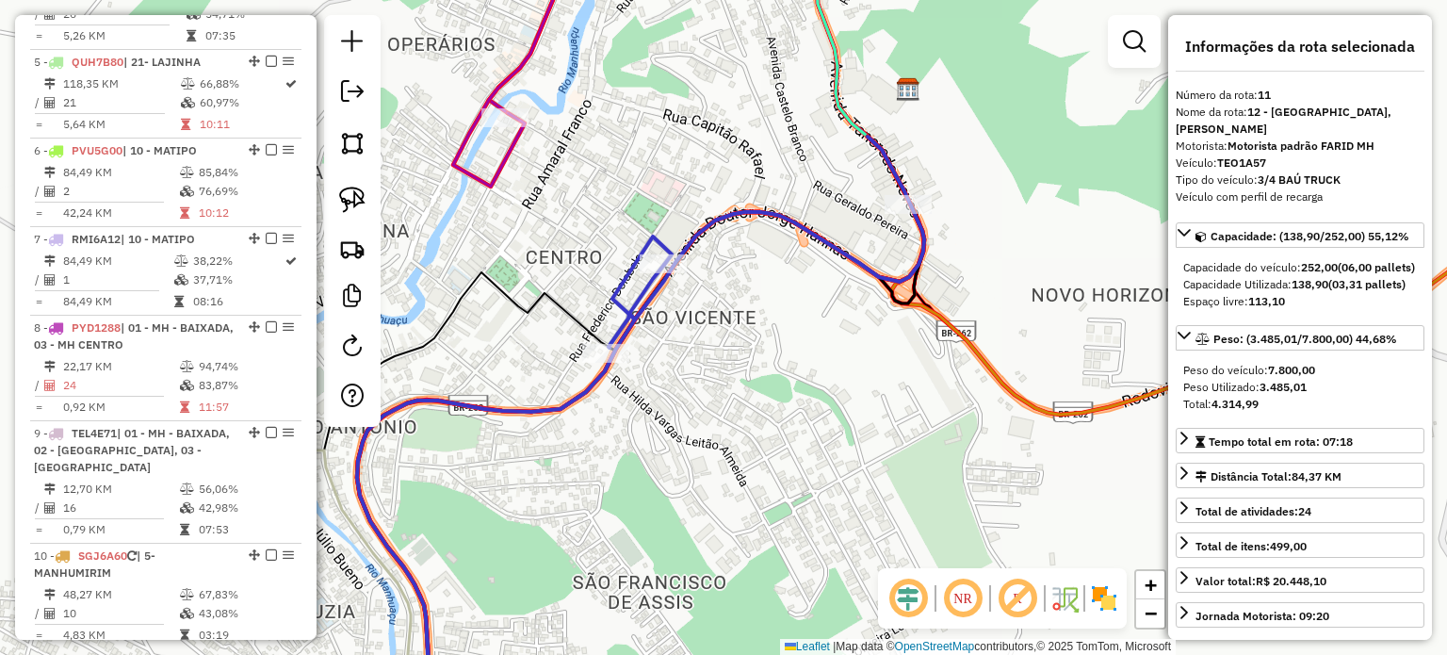
scroll to position [1715, 0]
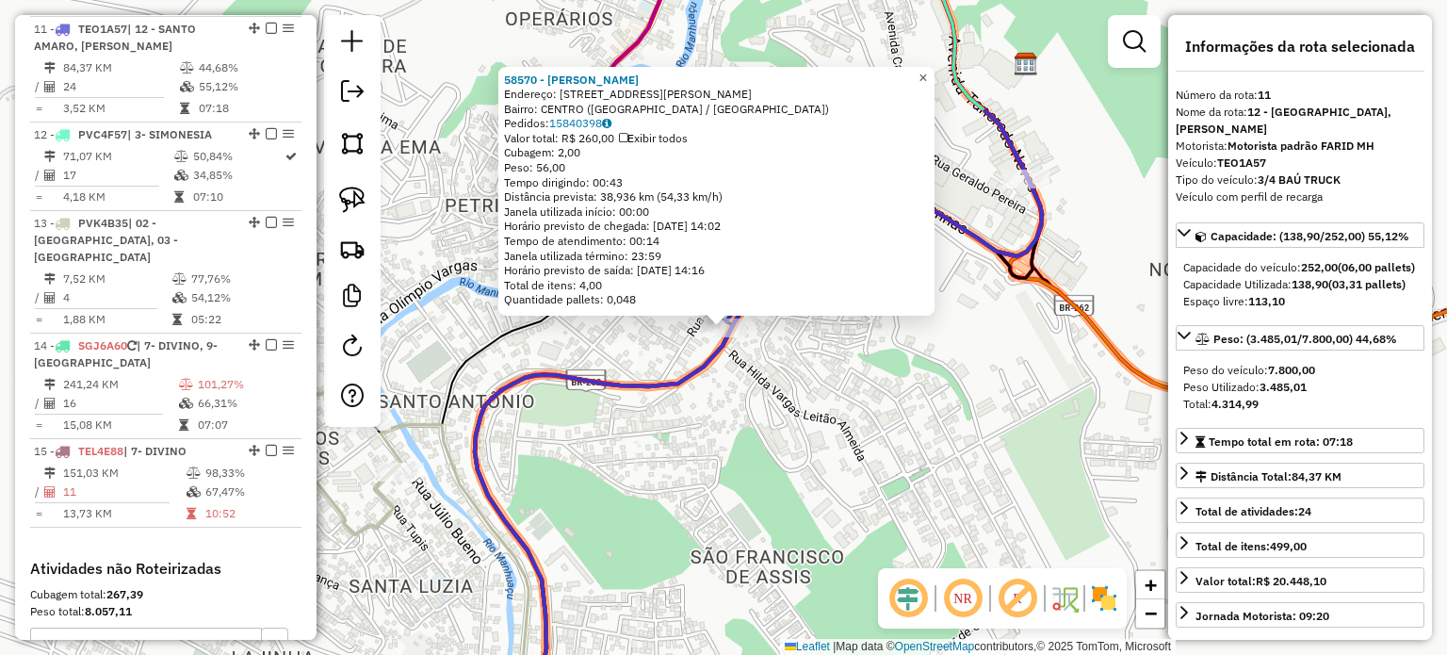
click at [927, 69] on span "×" at bounding box center [922, 77] width 8 height 16
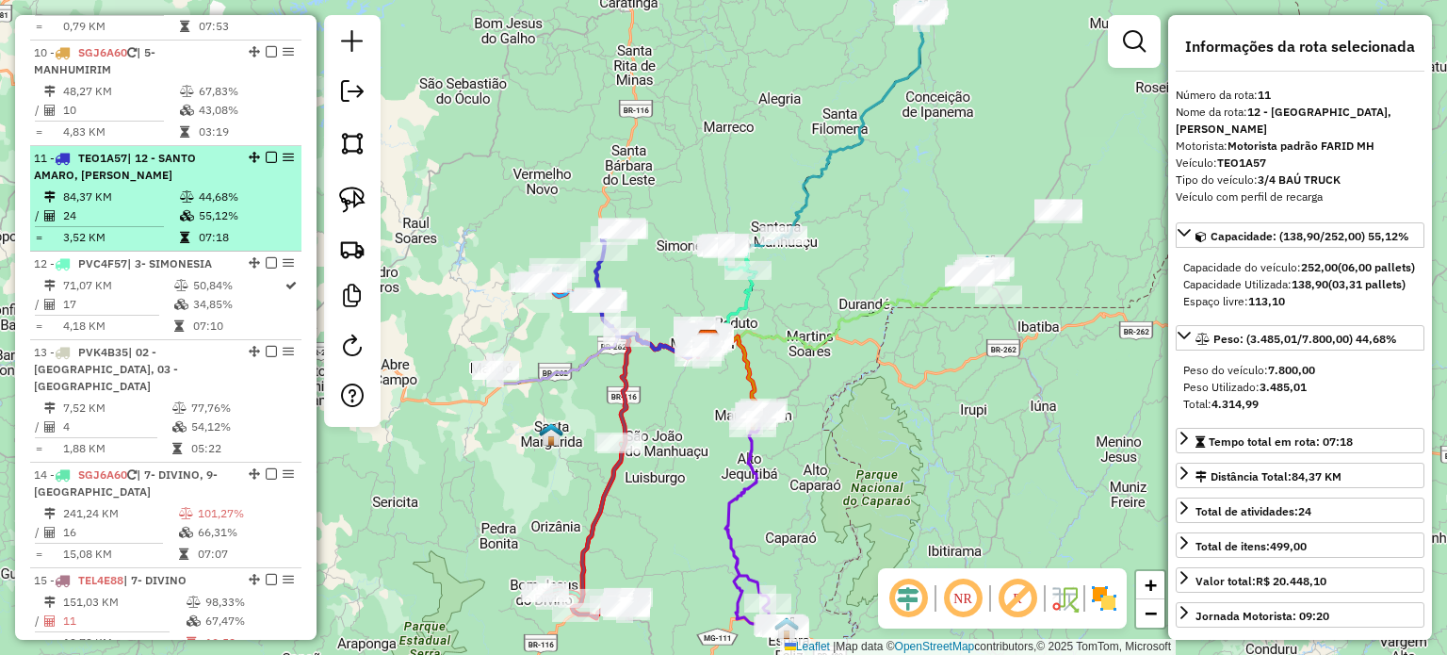
scroll to position [1526, 0]
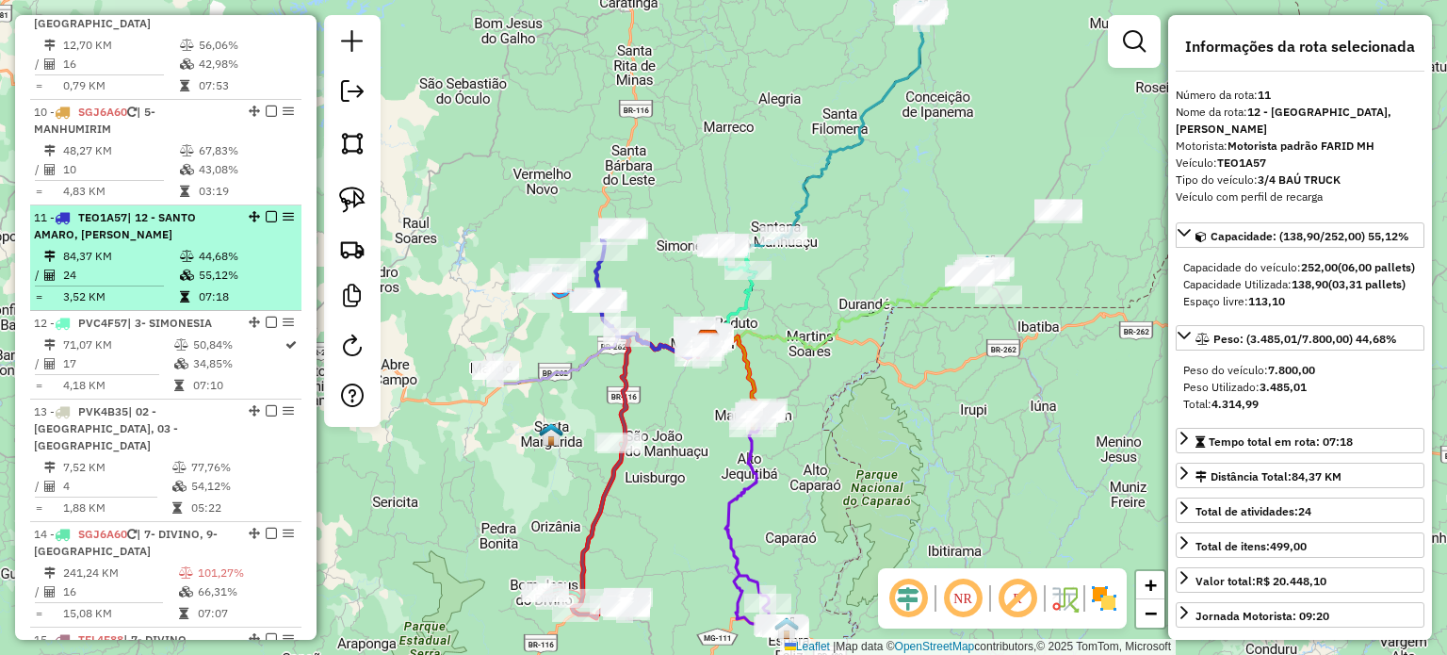
click at [266, 212] on em at bounding box center [271, 216] width 11 height 11
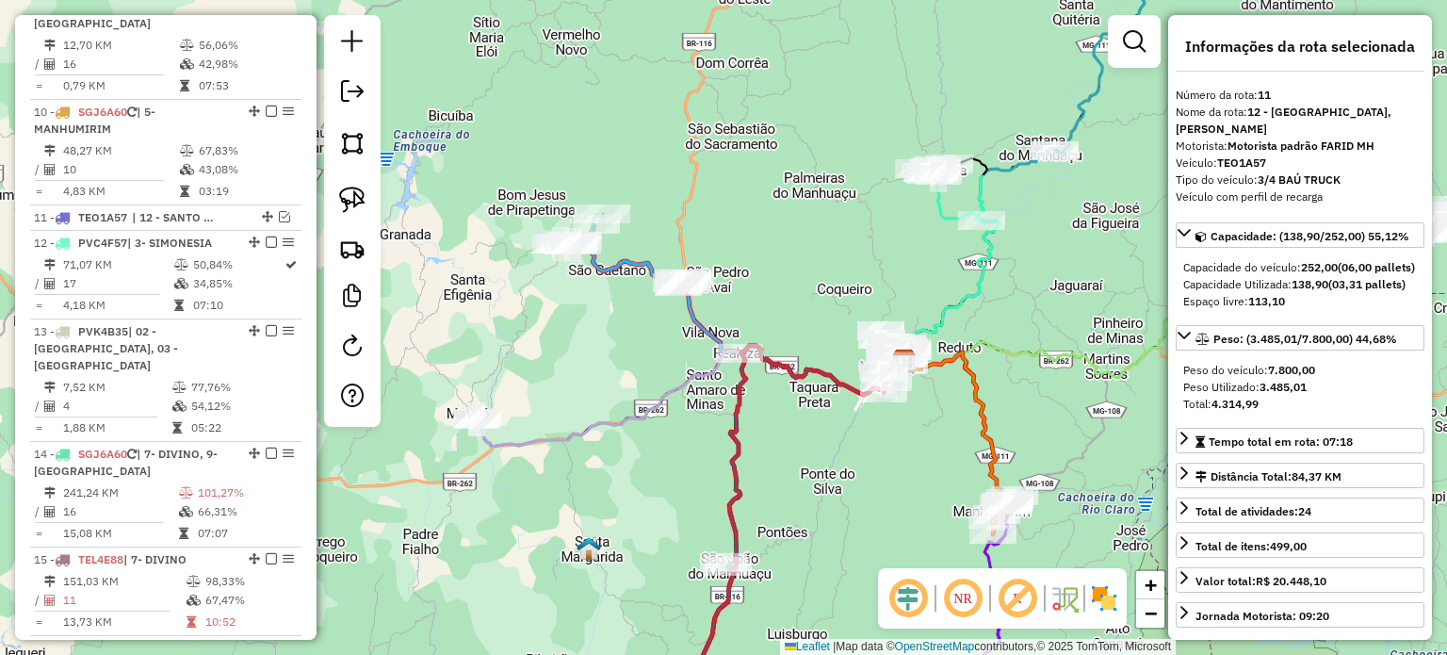
drag, startPoint x: 585, startPoint y: 316, endPoint x: 609, endPoint y: 320, distance: 24.0
click at [609, 320] on div "Janela de atendimento Grade de atendimento Capacidade Transportadoras Veículos …" at bounding box center [723, 327] width 1447 height 655
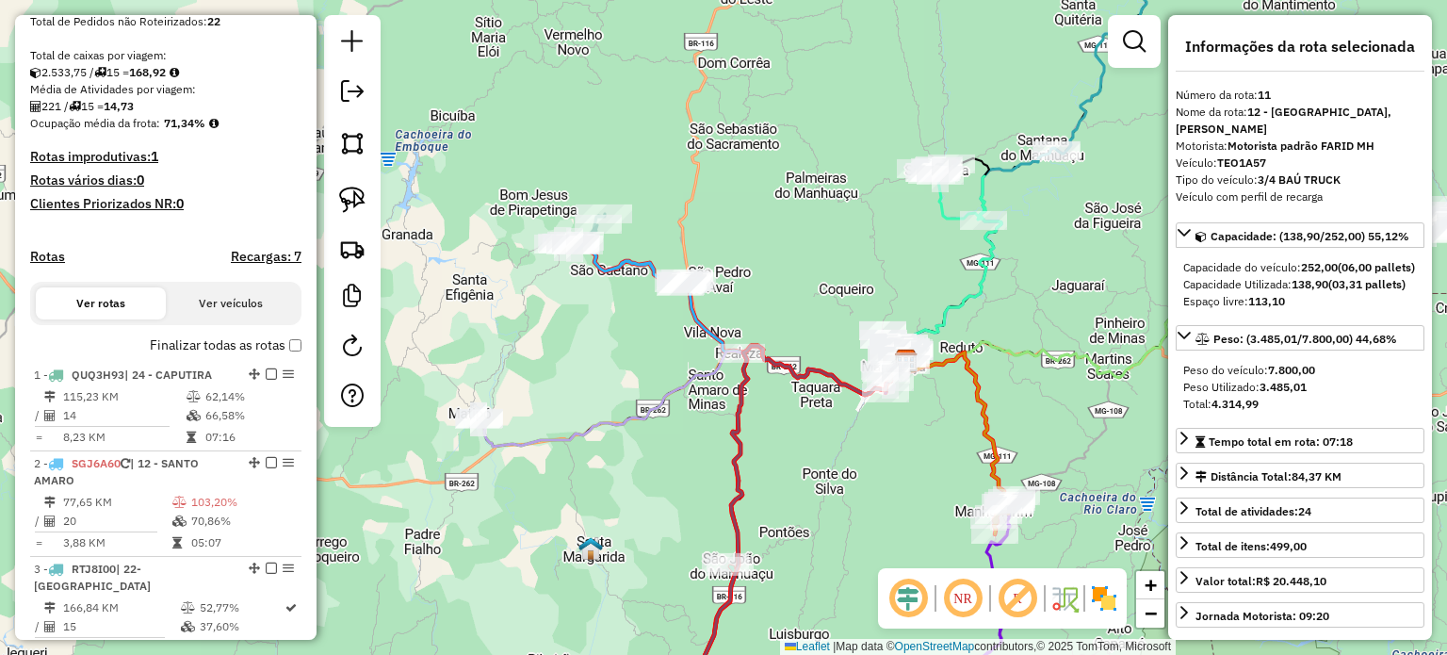
scroll to position [396, 0]
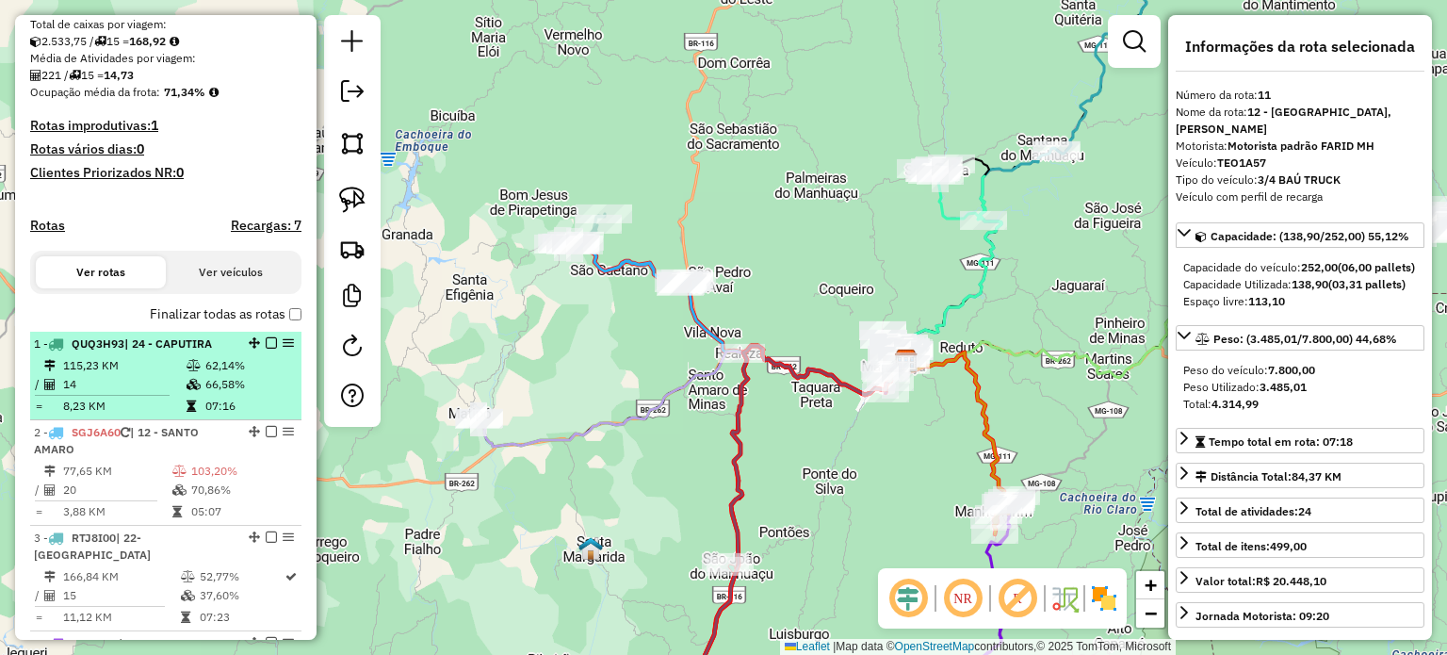
click at [266, 349] on em at bounding box center [271, 342] width 11 height 11
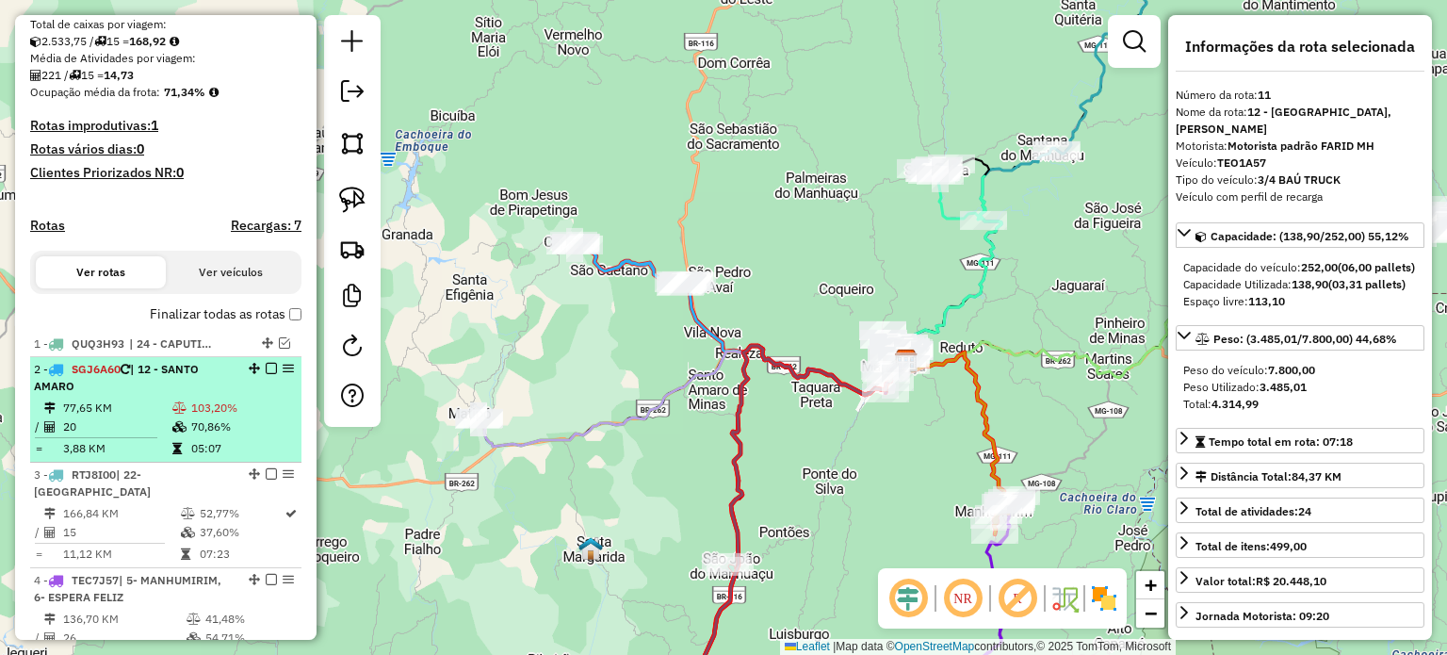
click at [268, 374] on em at bounding box center [271, 368] width 11 height 11
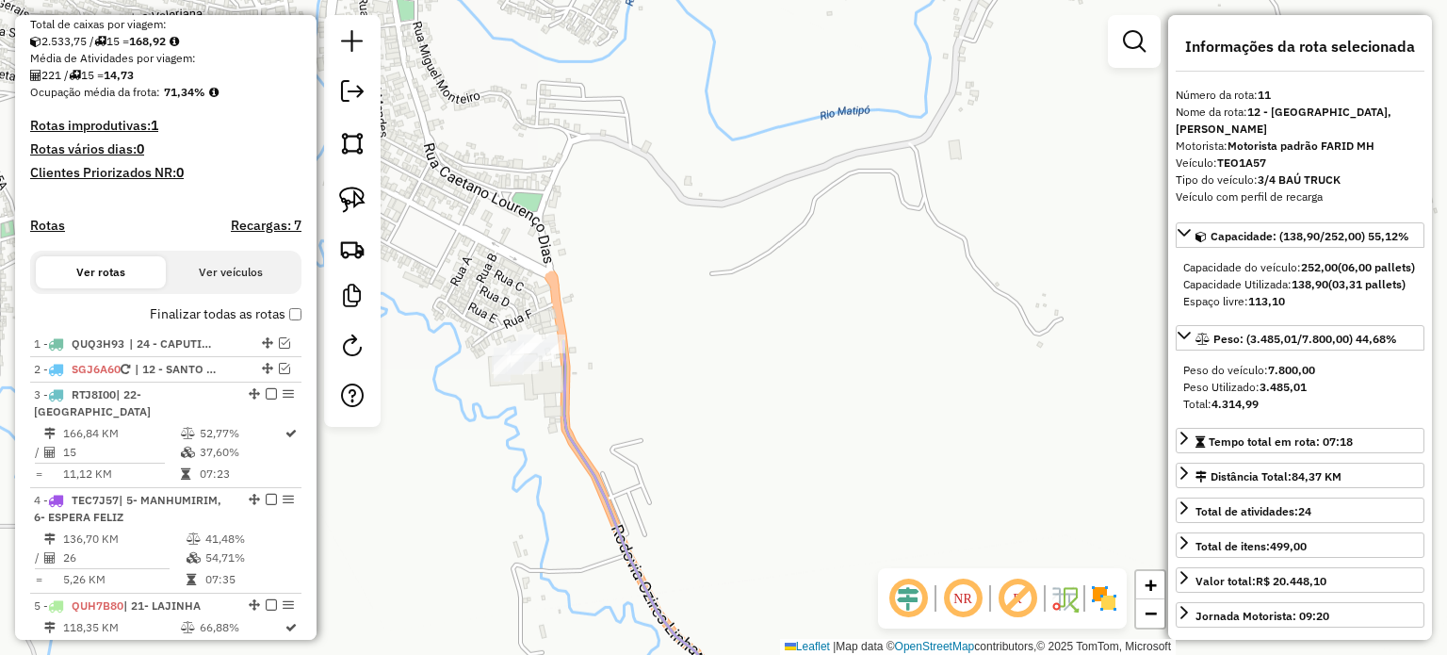
drag, startPoint x: 519, startPoint y: 326, endPoint x: 511, endPoint y: 407, distance: 81.5
click at [511, 409] on div "Janela de atendimento Grade de atendimento Capacidade Transportadoras Veículos …" at bounding box center [723, 327] width 1447 height 655
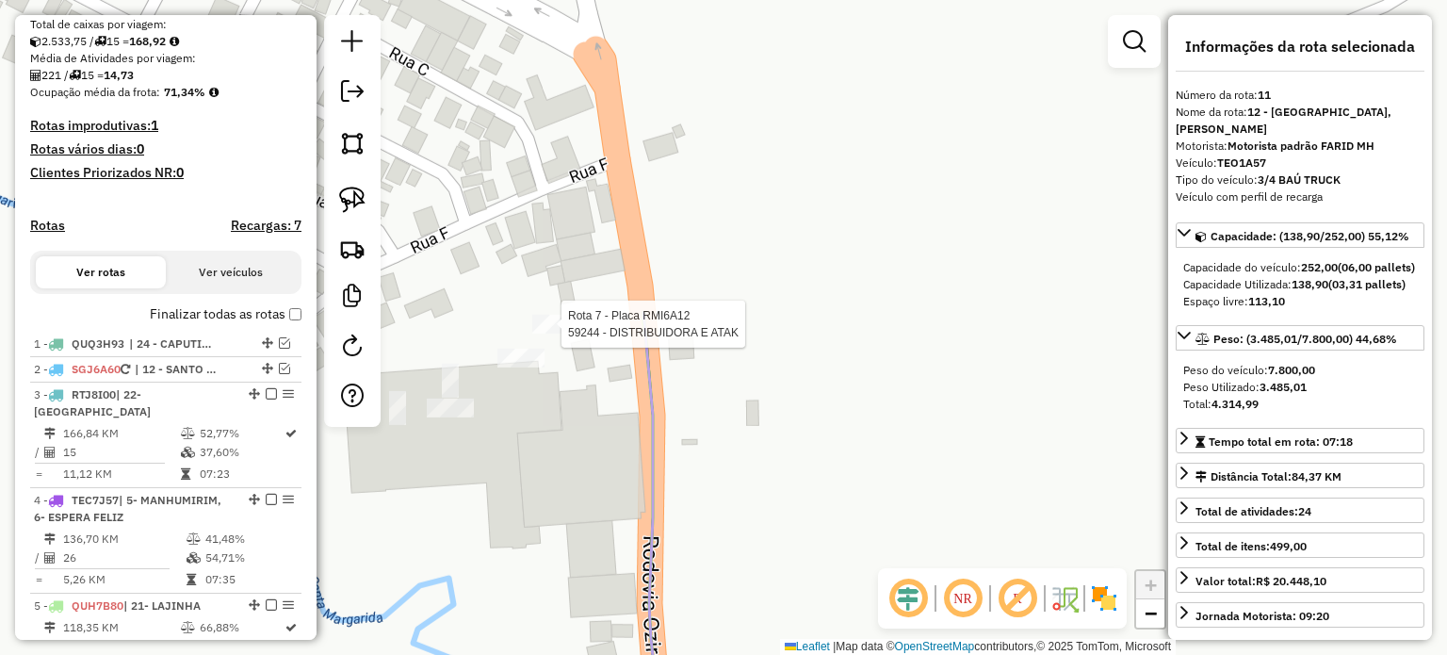
click at [545, 332] on div at bounding box center [555, 324] width 47 height 19
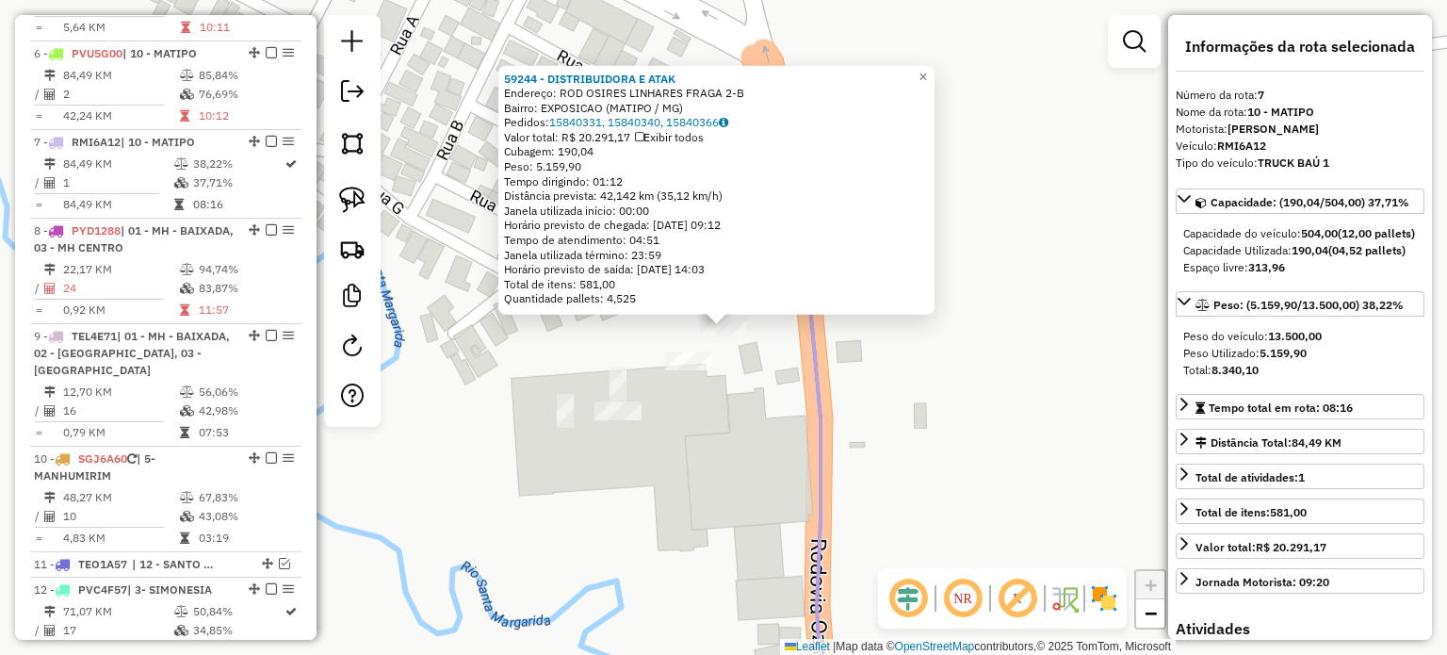
scroll to position [1149, 0]
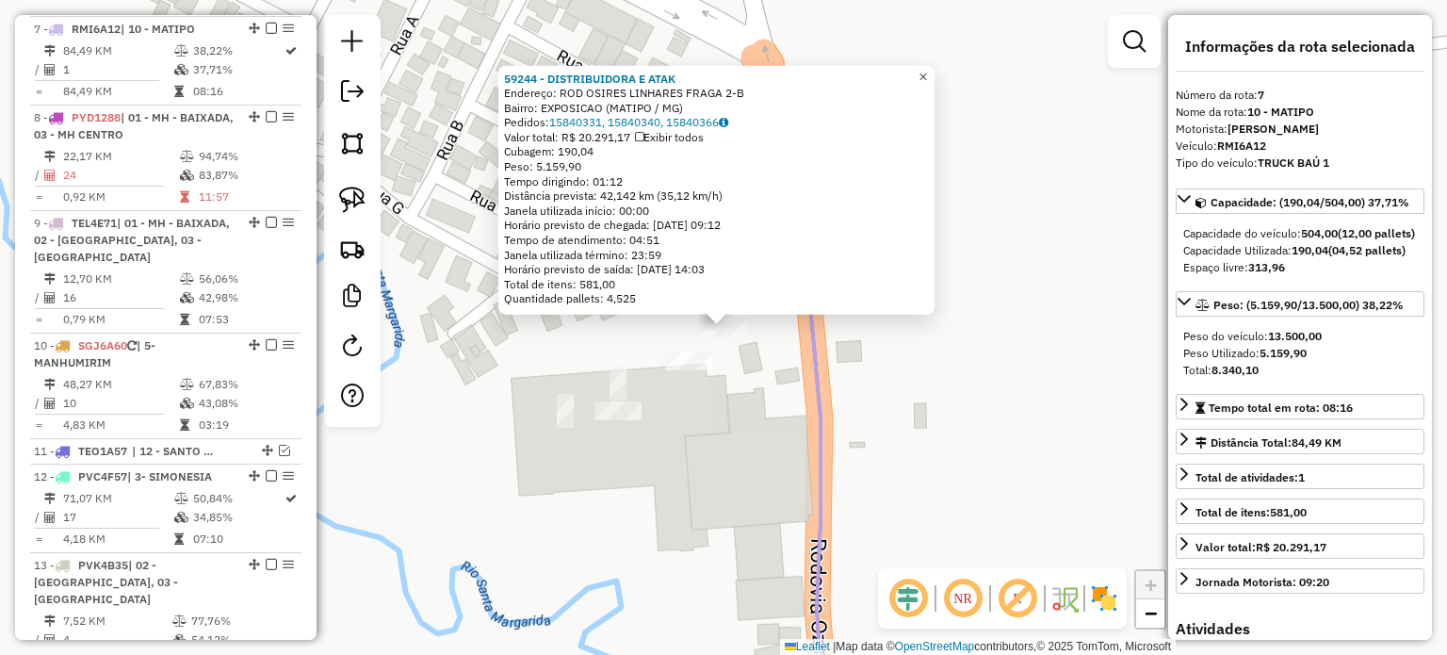
click at [927, 68] on span "×" at bounding box center [922, 76] width 8 height 16
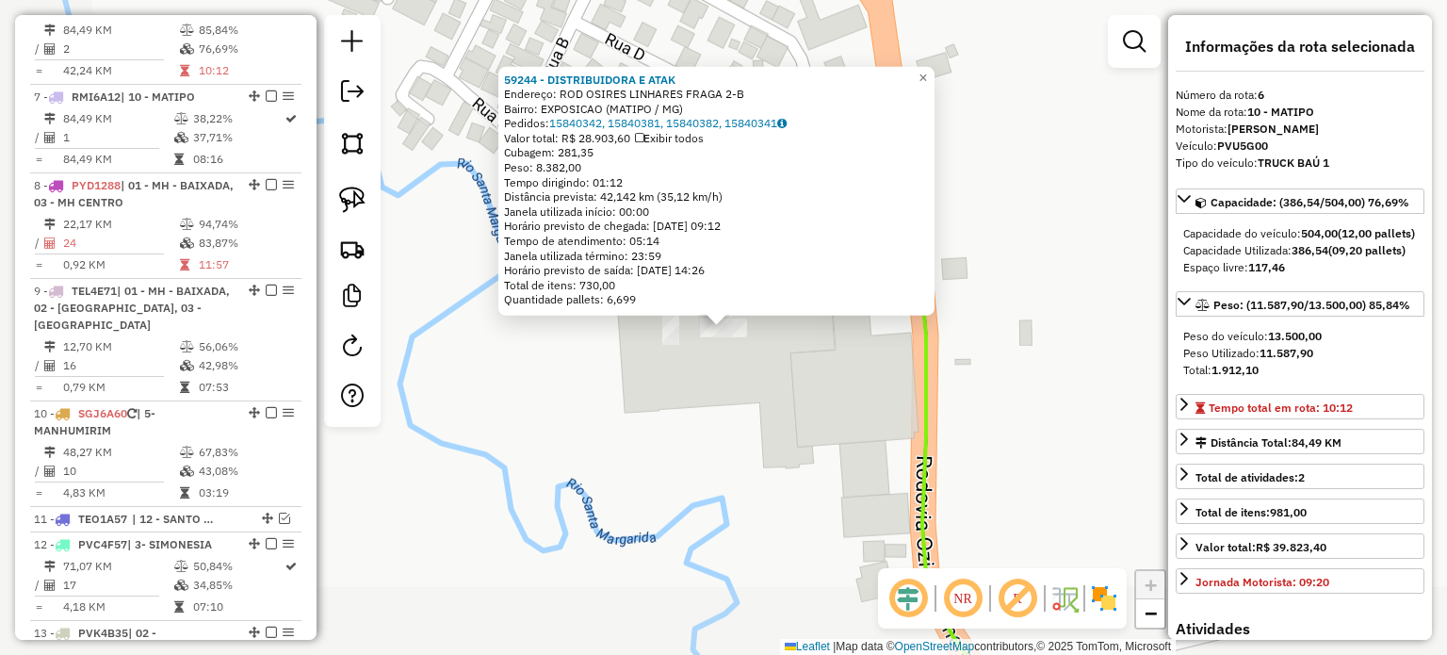
scroll to position [1062, 0]
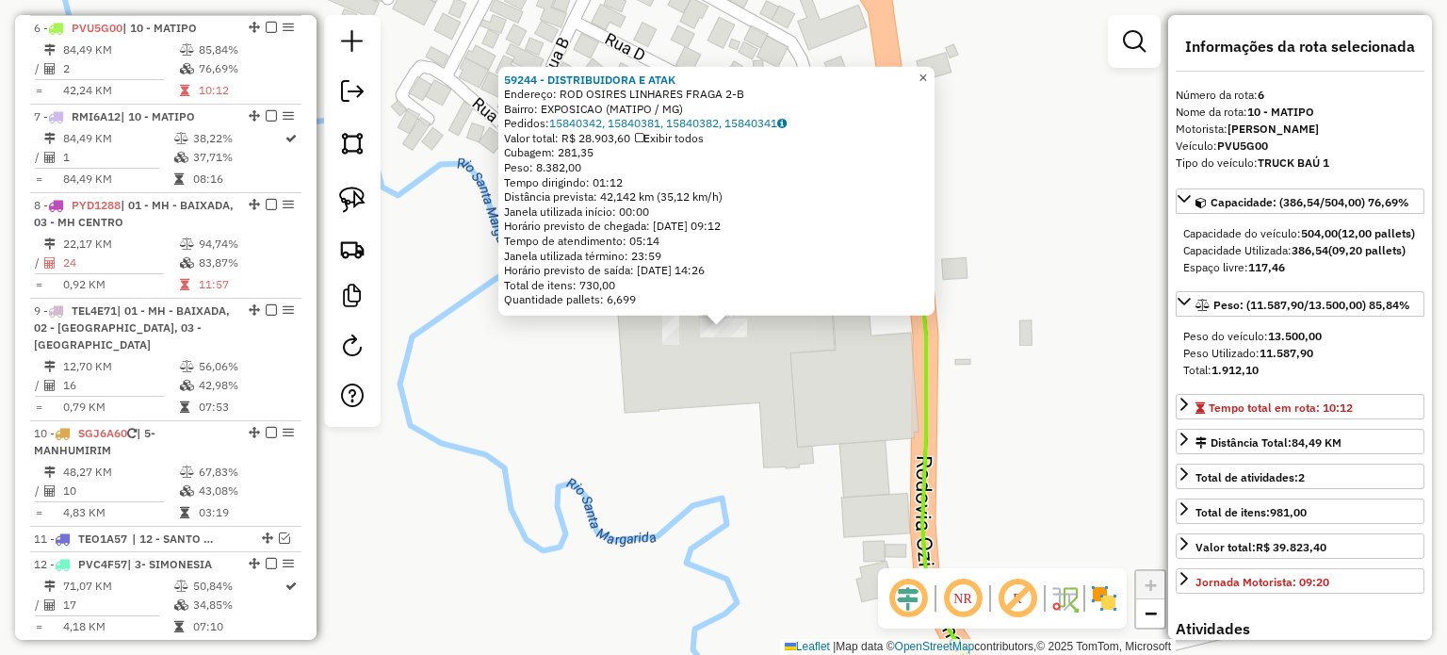
drag, startPoint x: 938, startPoint y: 72, endPoint x: 886, endPoint y: 89, distance: 55.7
click at [927, 72] on span "×" at bounding box center [922, 77] width 8 height 16
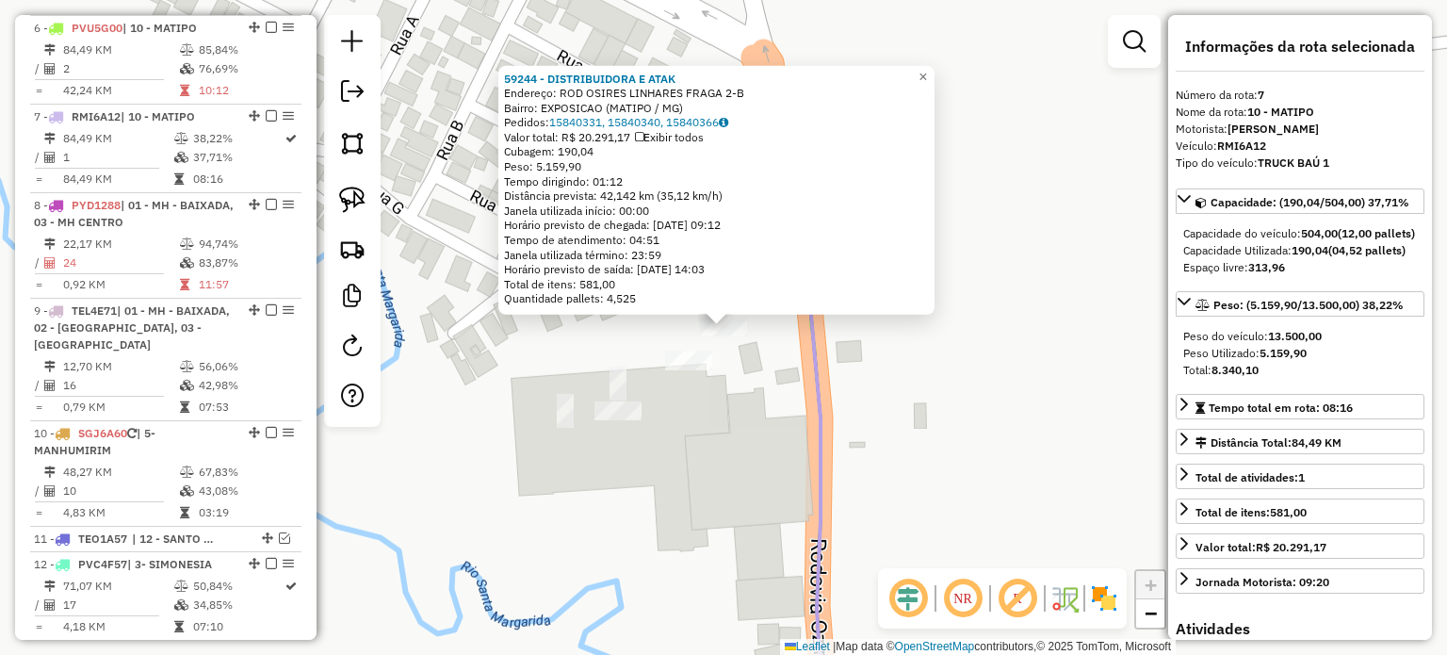
scroll to position [1149, 0]
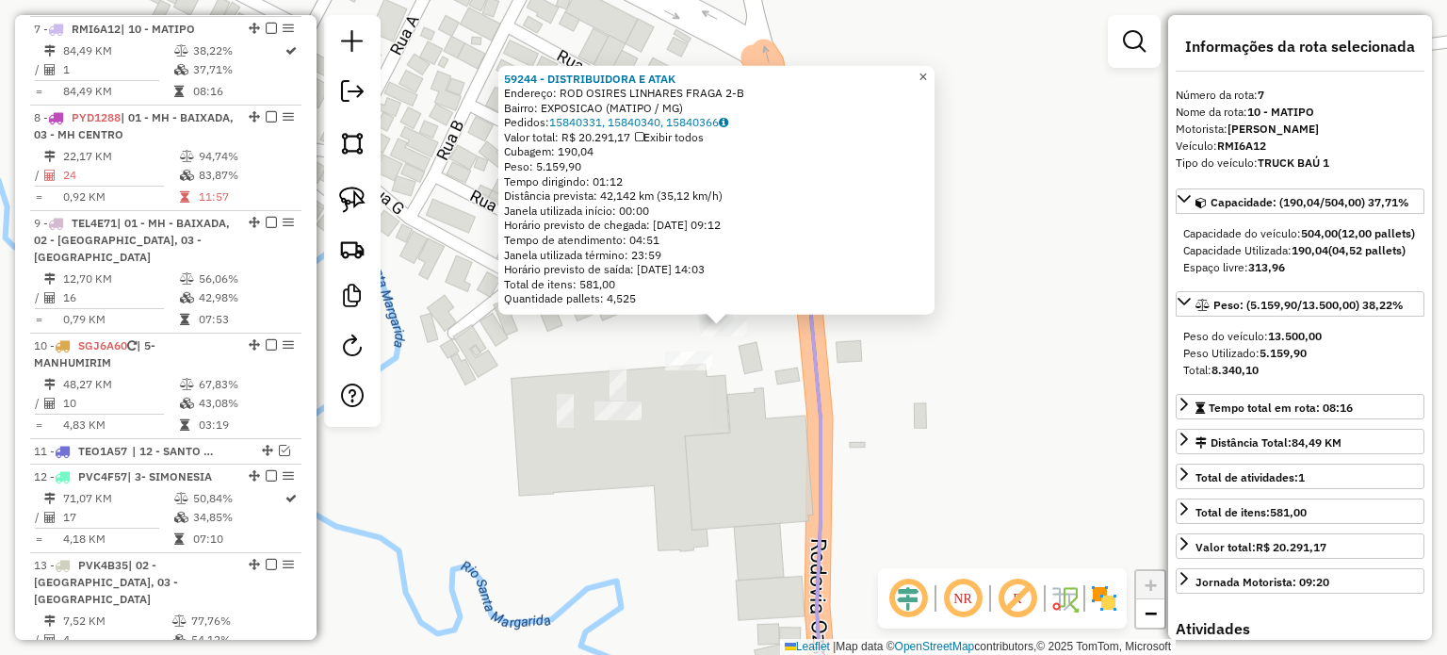
click at [927, 68] on span "×" at bounding box center [922, 76] width 8 height 16
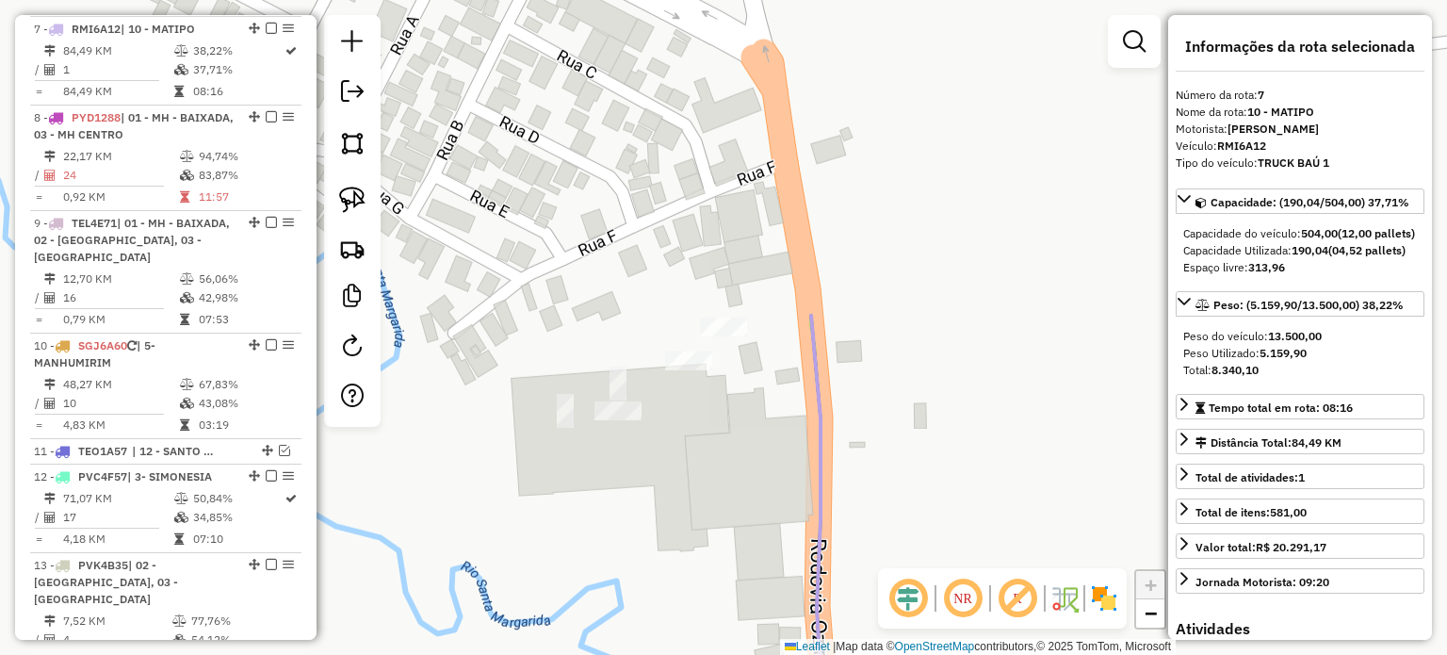
drag, startPoint x: 344, startPoint y: 199, endPoint x: 406, endPoint y: 242, distance: 75.8
click at [344, 200] on img at bounding box center [352, 200] width 26 height 26
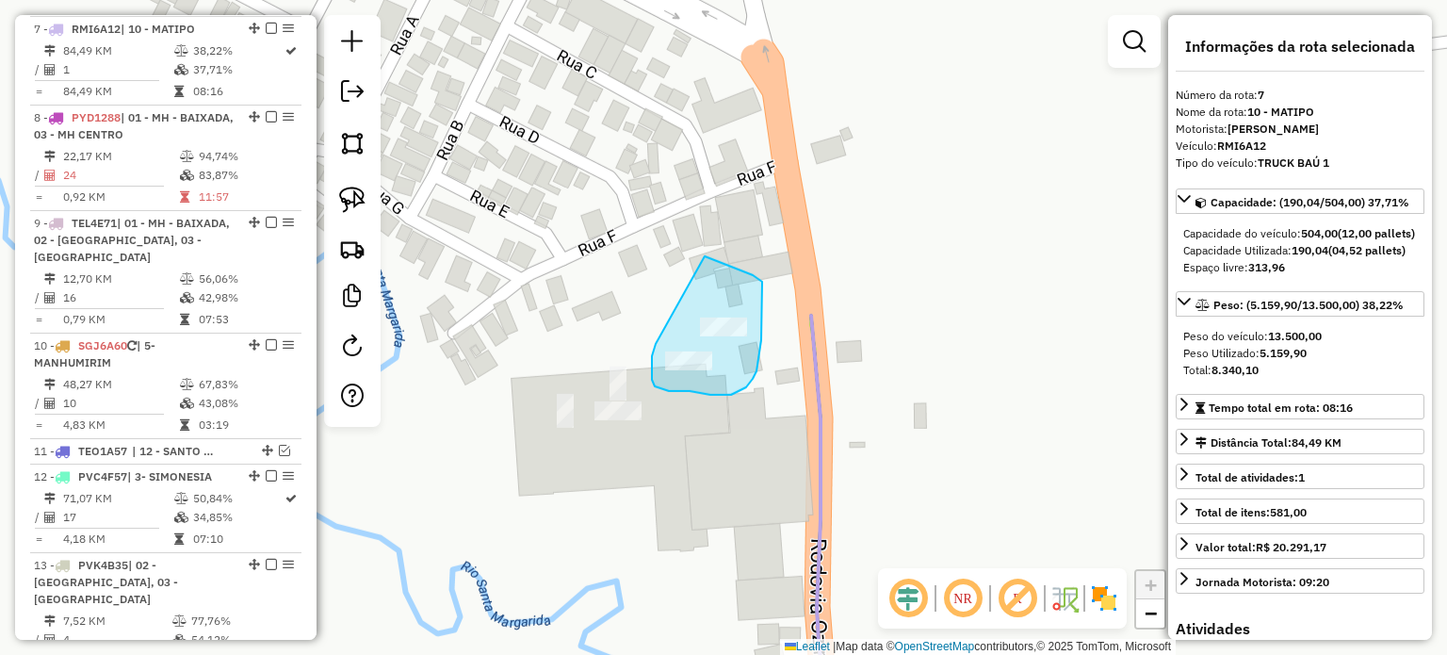
drag, startPoint x: 656, startPoint y: 344, endPoint x: 702, endPoint y: 254, distance: 100.7
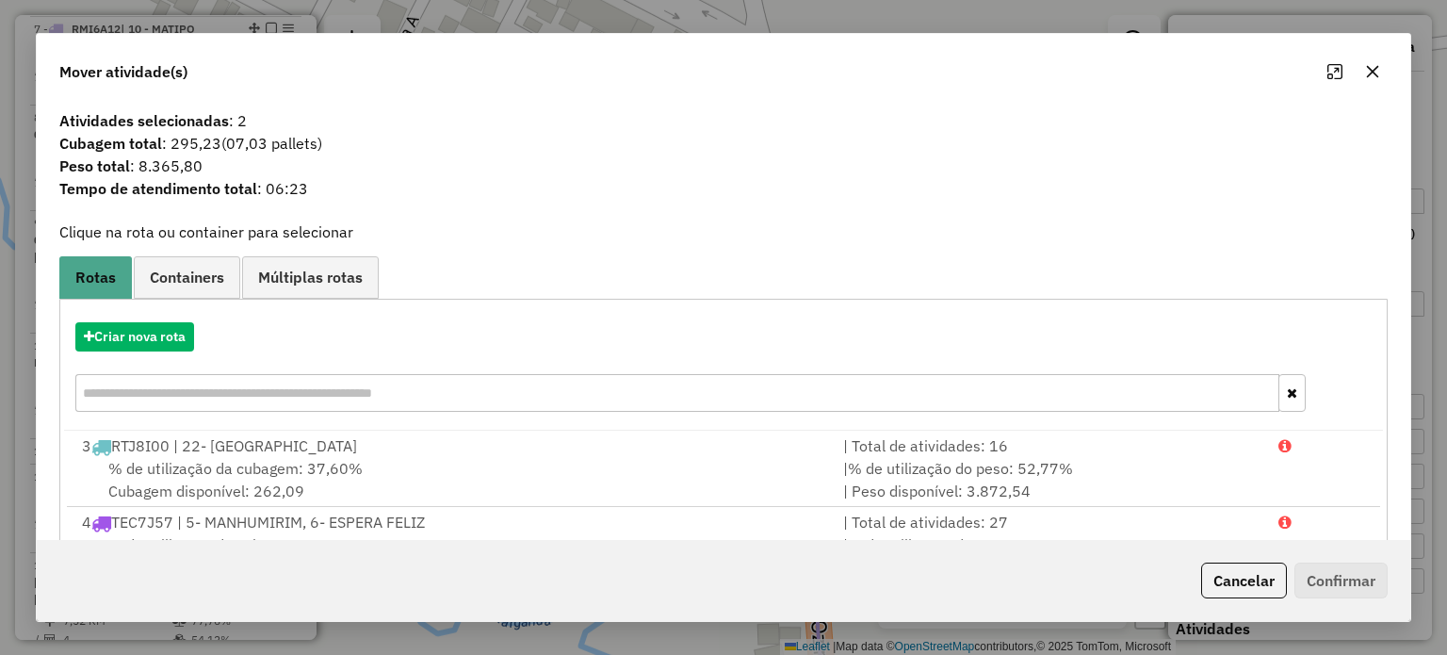
drag, startPoint x: 1243, startPoint y: 587, endPoint x: 1210, endPoint y: 577, distance: 34.6
click at [1237, 587] on button "Cancelar" at bounding box center [1244, 580] width 86 height 36
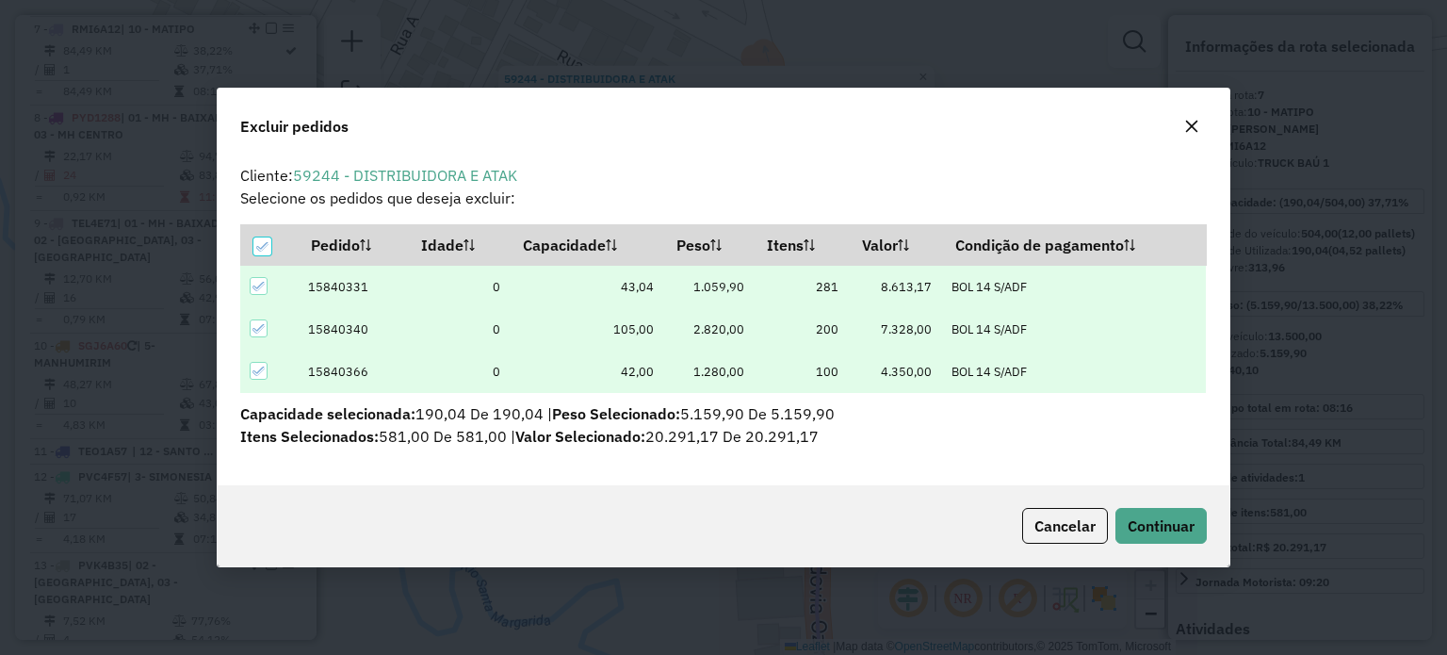
scroll to position [0, 0]
click at [1149, 524] on span "Continuar" at bounding box center [1161, 525] width 67 height 19
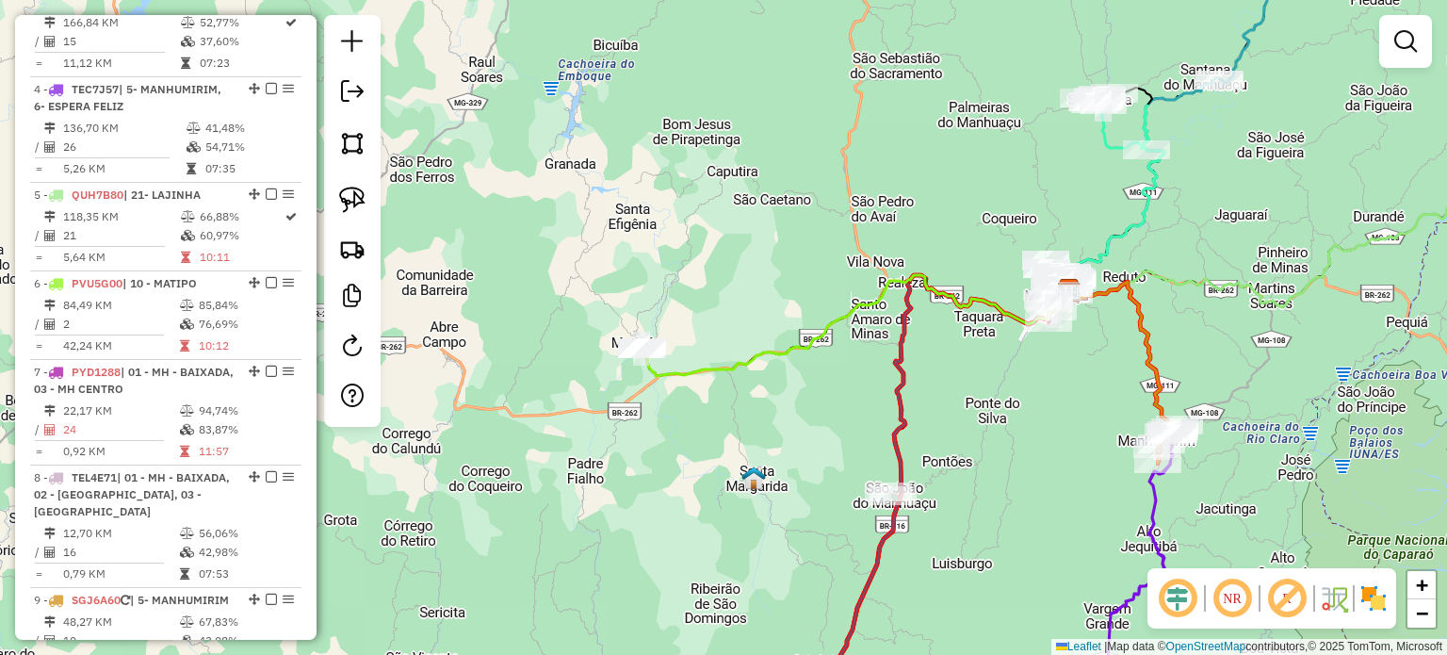
scroll to position [779, 0]
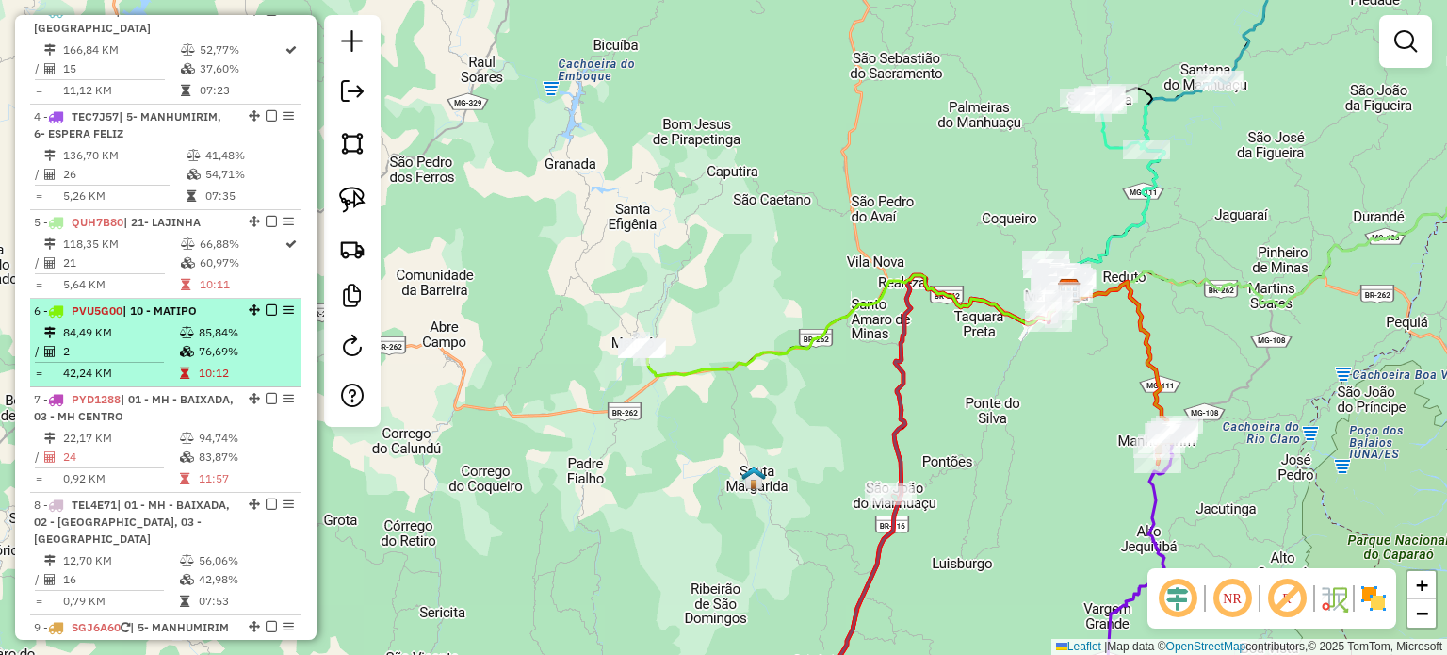
click at [266, 306] on em at bounding box center [271, 309] width 11 height 11
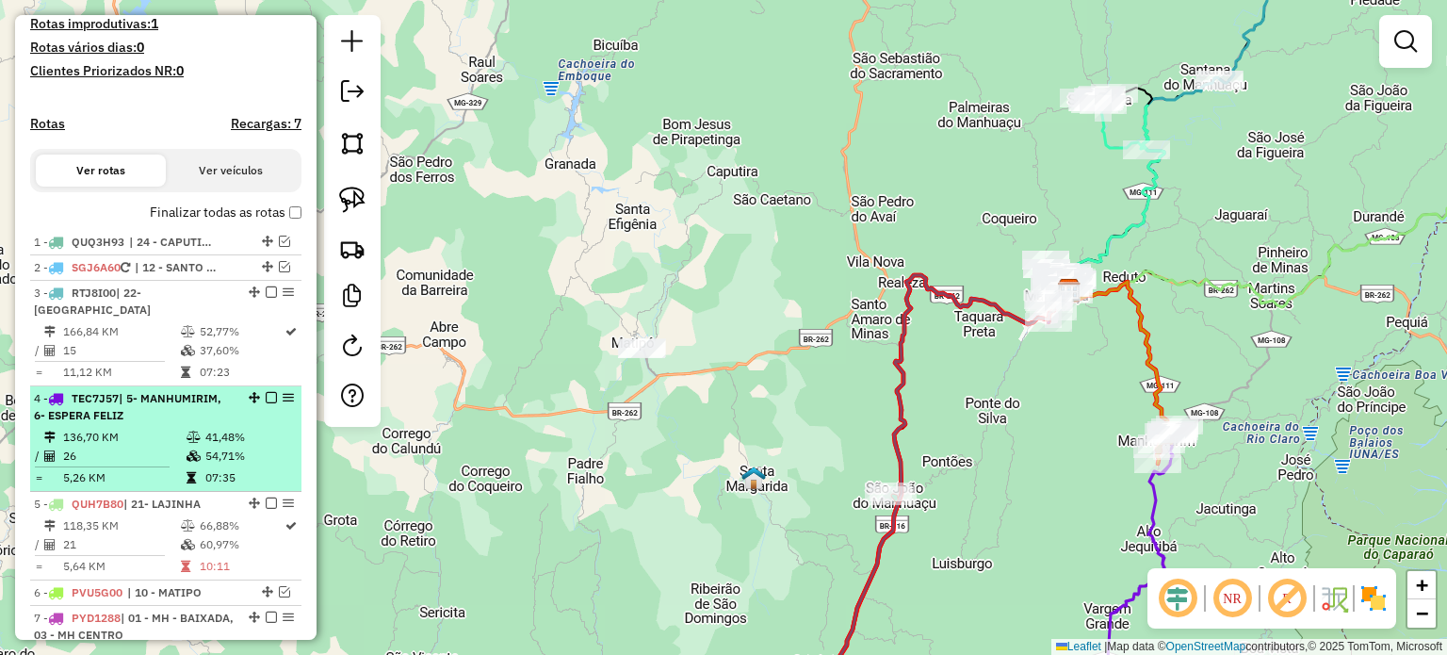
scroll to position [496, 0]
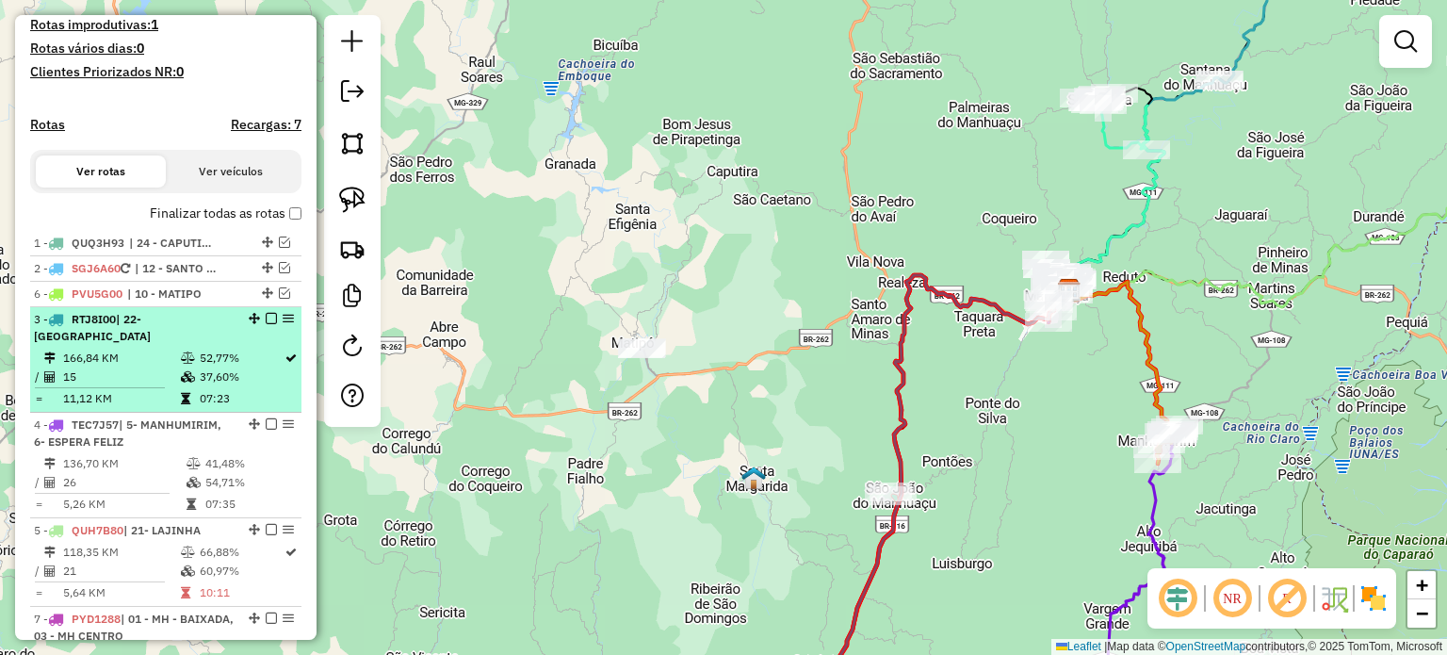
drag, startPoint x: 258, startPoint y: 591, endPoint x: 248, endPoint y: 327, distance: 264.0
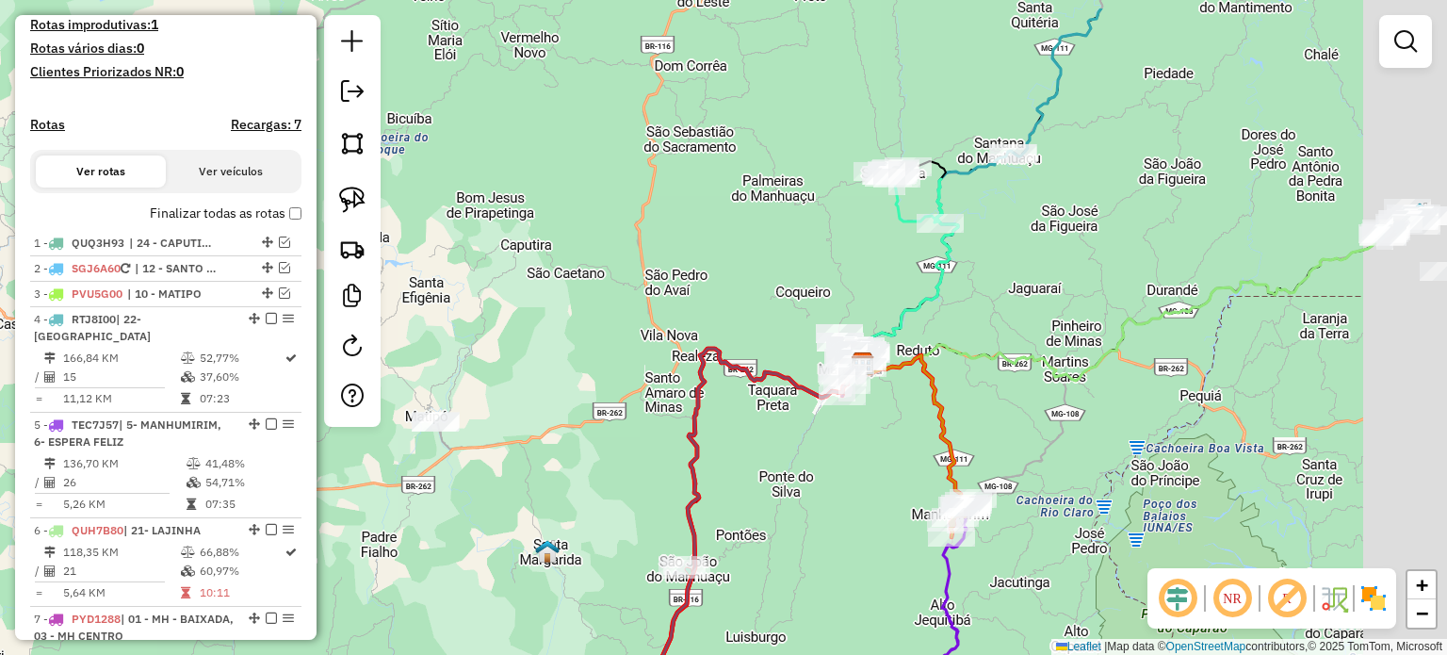
drag, startPoint x: 1084, startPoint y: 426, endPoint x: 772, endPoint y: 464, distance: 315.1
click at [788, 507] on div "Janela de atendimento Grade de atendimento Capacidade Transportadoras Veículos …" at bounding box center [723, 327] width 1447 height 655
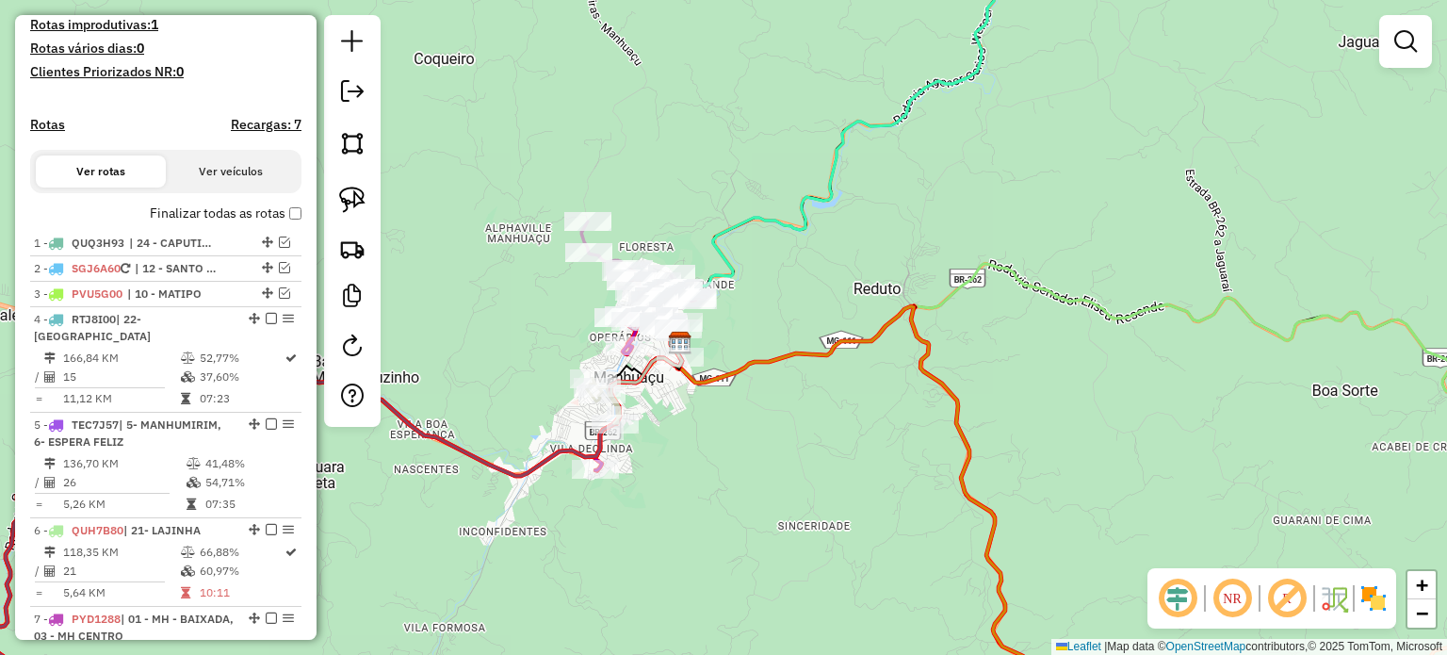
drag, startPoint x: 707, startPoint y: 423, endPoint x: 799, endPoint y: 419, distance: 91.5
click at [799, 419] on div "Janela de atendimento Grade de atendimento Capacidade Transportadoras Veículos …" at bounding box center [723, 327] width 1447 height 655
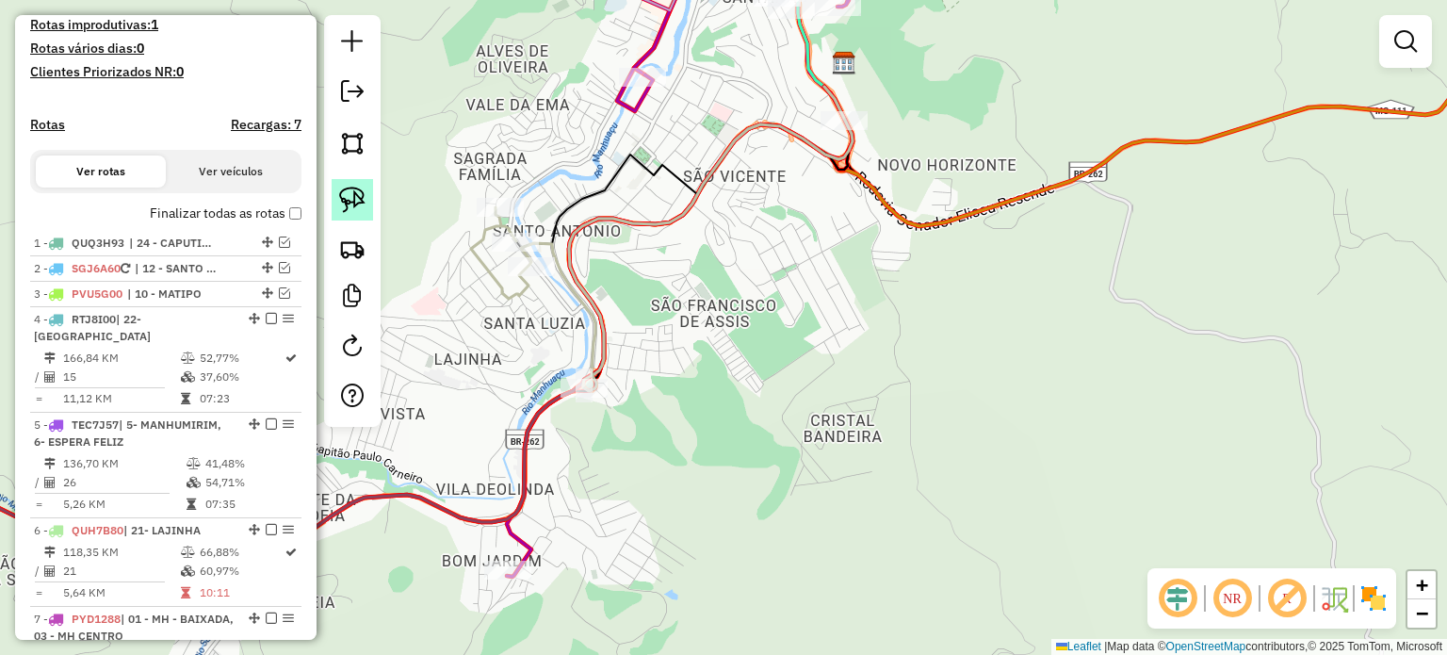
click at [363, 202] on img at bounding box center [352, 200] width 26 height 26
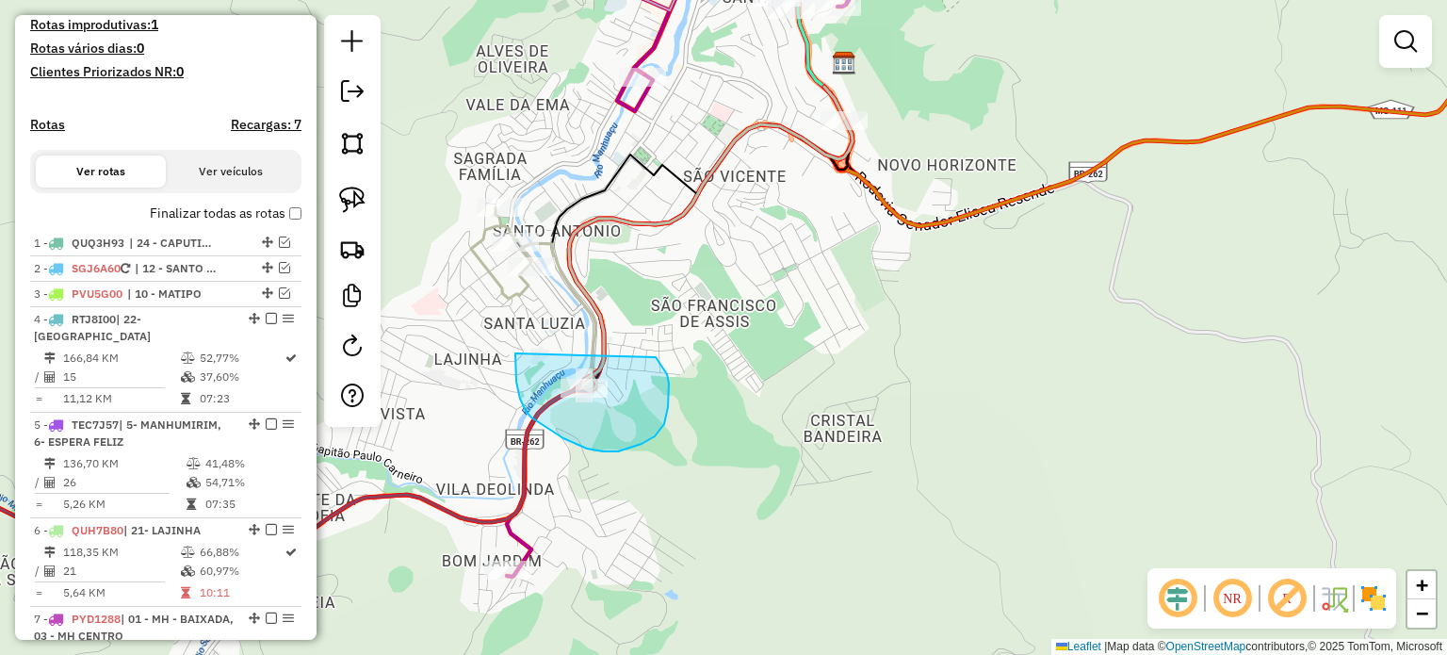
drag, startPoint x: 515, startPoint y: 368, endPoint x: 656, endPoint y: 357, distance: 140.8
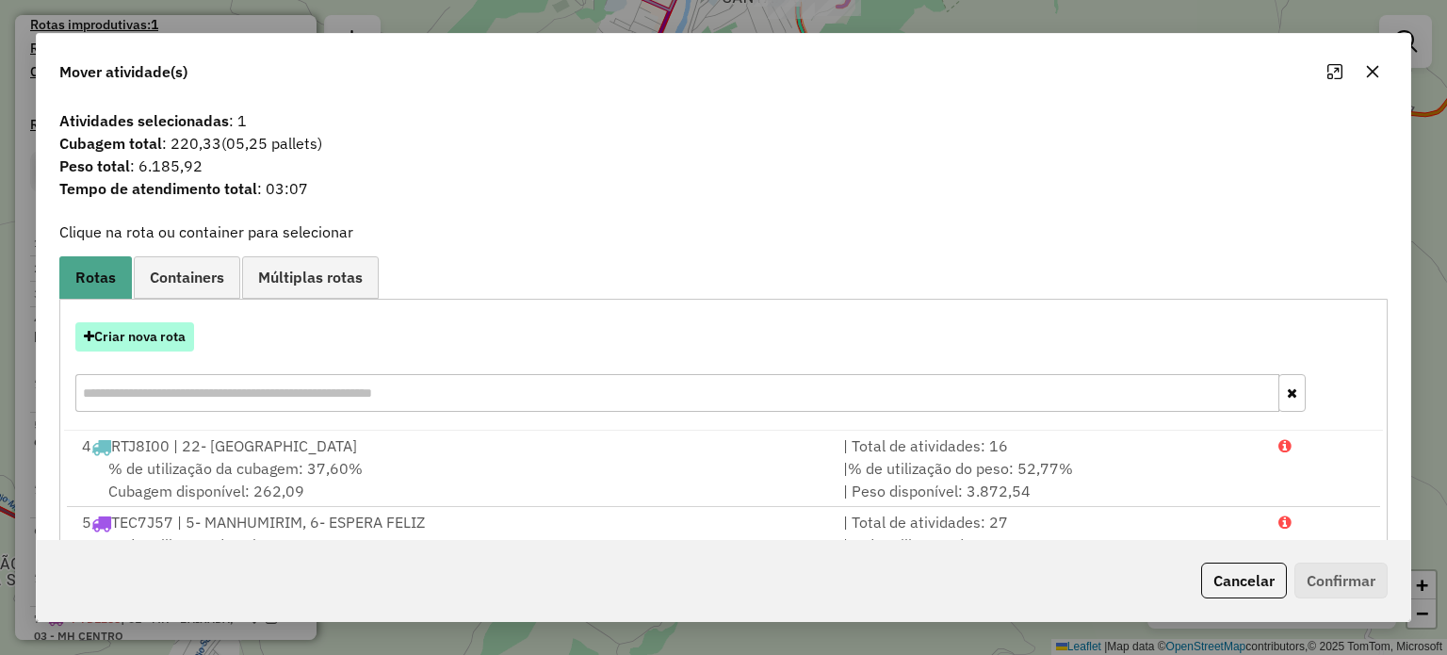
click at [137, 333] on button "Criar nova rota" at bounding box center [134, 336] width 119 height 29
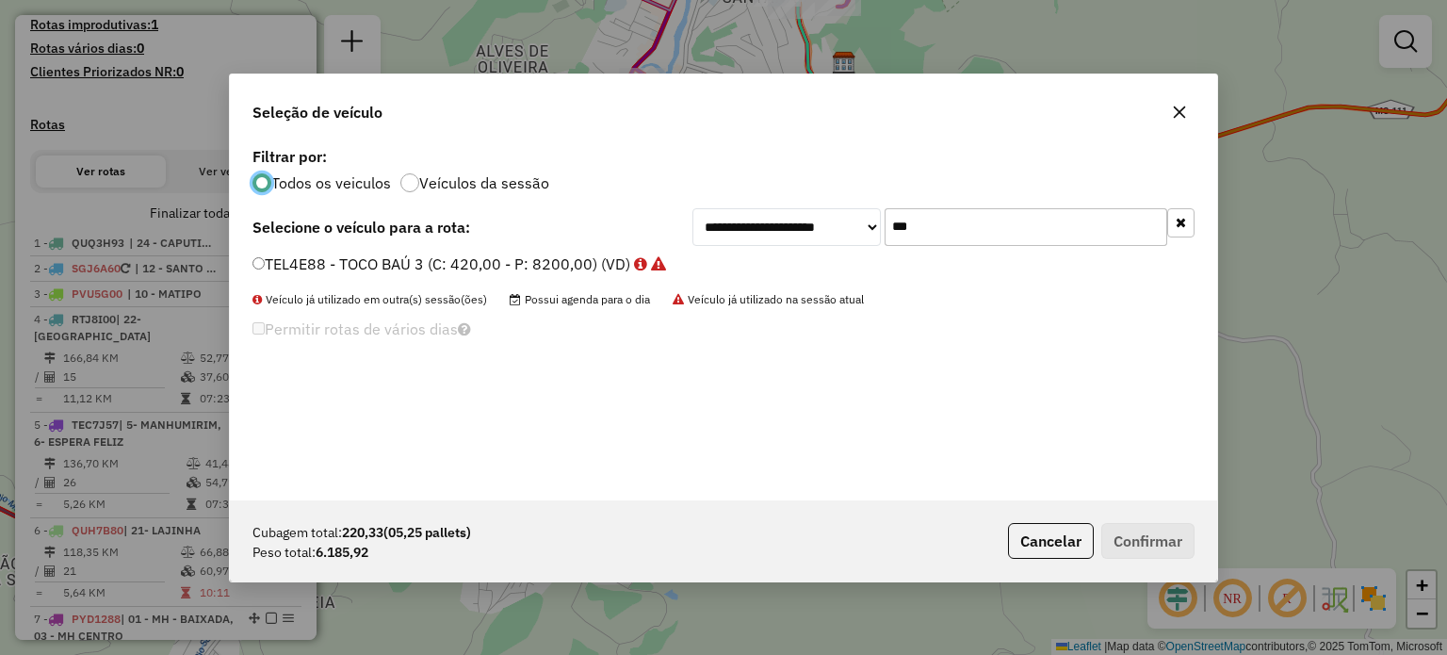
scroll to position [9, 6]
drag, startPoint x: 866, startPoint y: 224, endPoint x: 812, endPoint y: 220, distance: 53.8
click at [813, 220] on div "**********" at bounding box center [943, 227] width 502 height 38
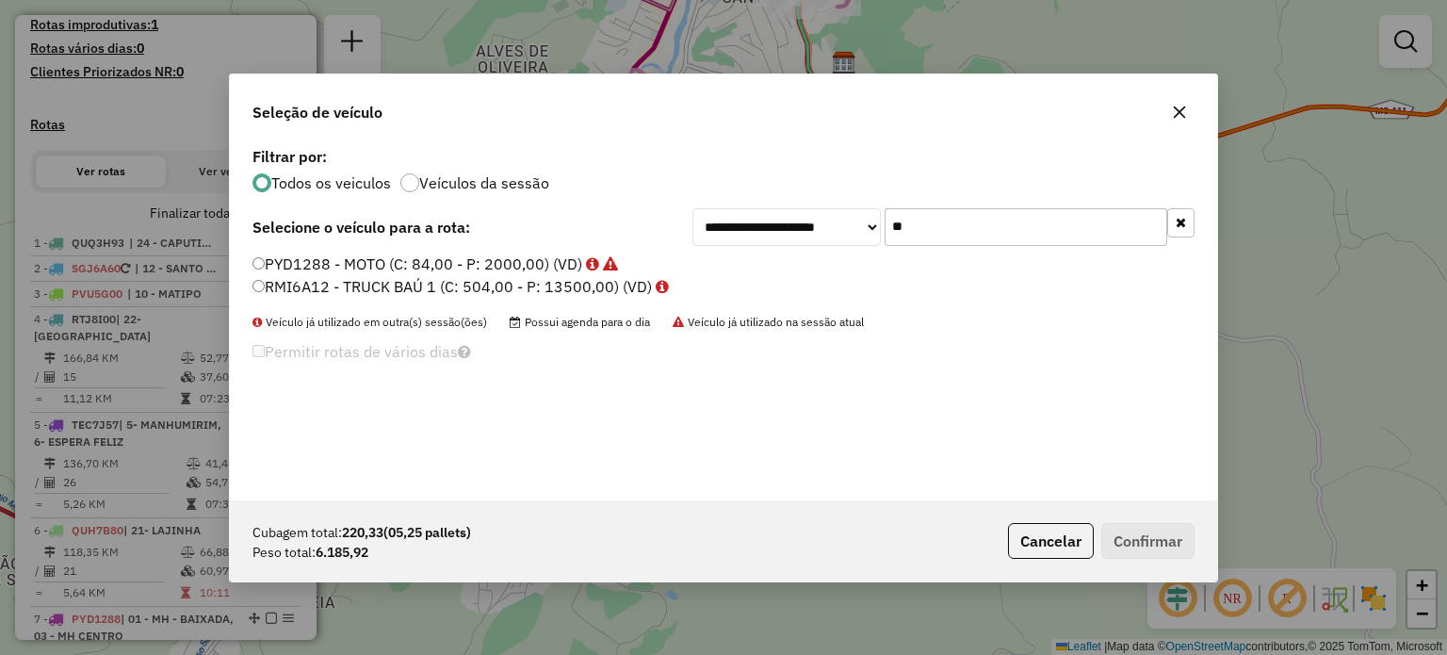
type input "**"
click at [431, 278] on label "RMI6A12 - TRUCK BAÚ 1 (C: 504,00 - P: 13500,00) (VD)" at bounding box center [460, 286] width 416 height 23
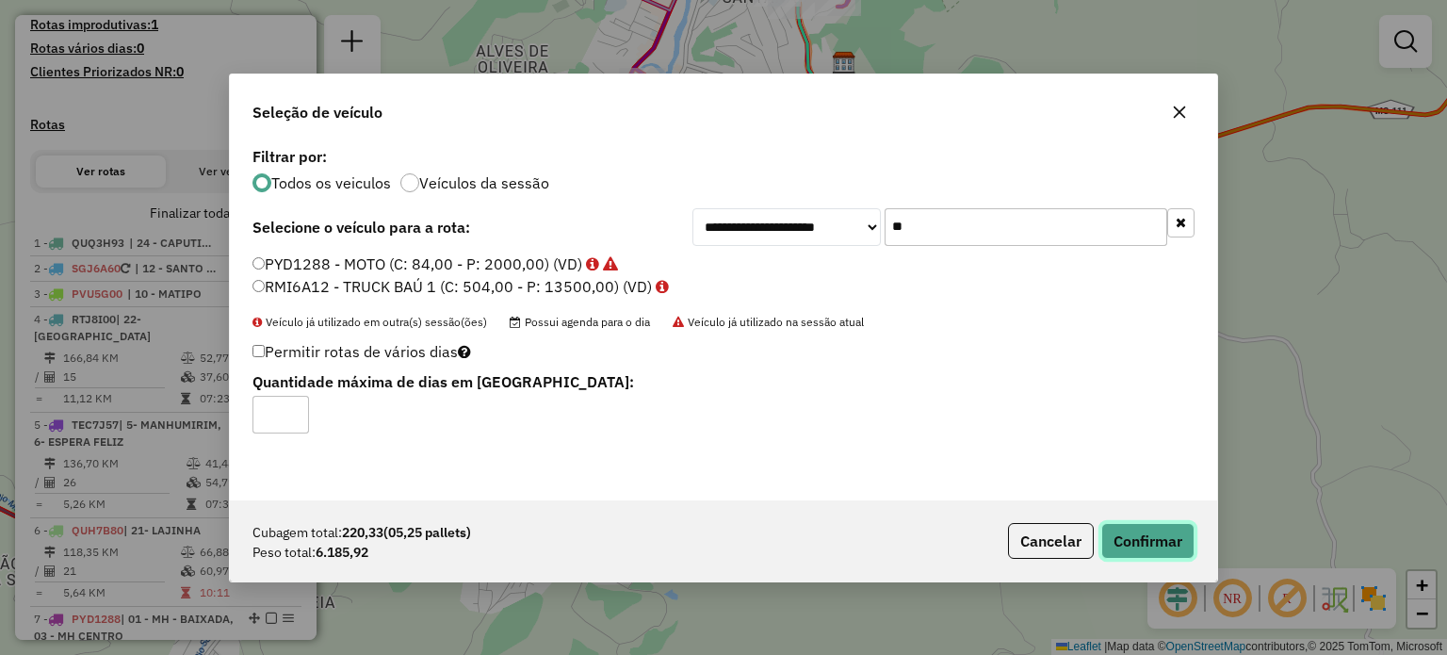
click at [1156, 539] on button "Confirmar" at bounding box center [1147, 541] width 93 height 36
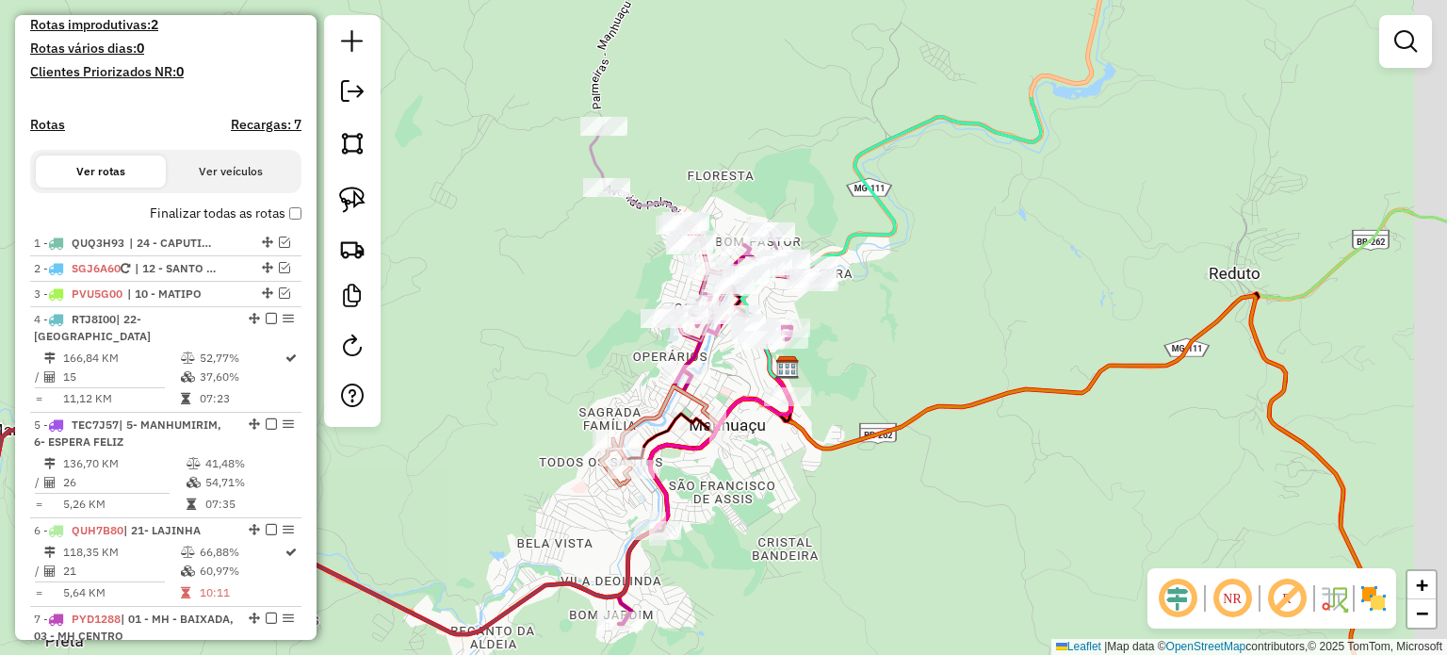
drag, startPoint x: 882, startPoint y: 353, endPoint x: 689, endPoint y: 498, distance: 241.5
click at [693, 499] on div "Janela de atendimento Grade de atendimento Capacidade Transportadoras Veículos …" at bounding box center [723, 327] width 1447 height 655
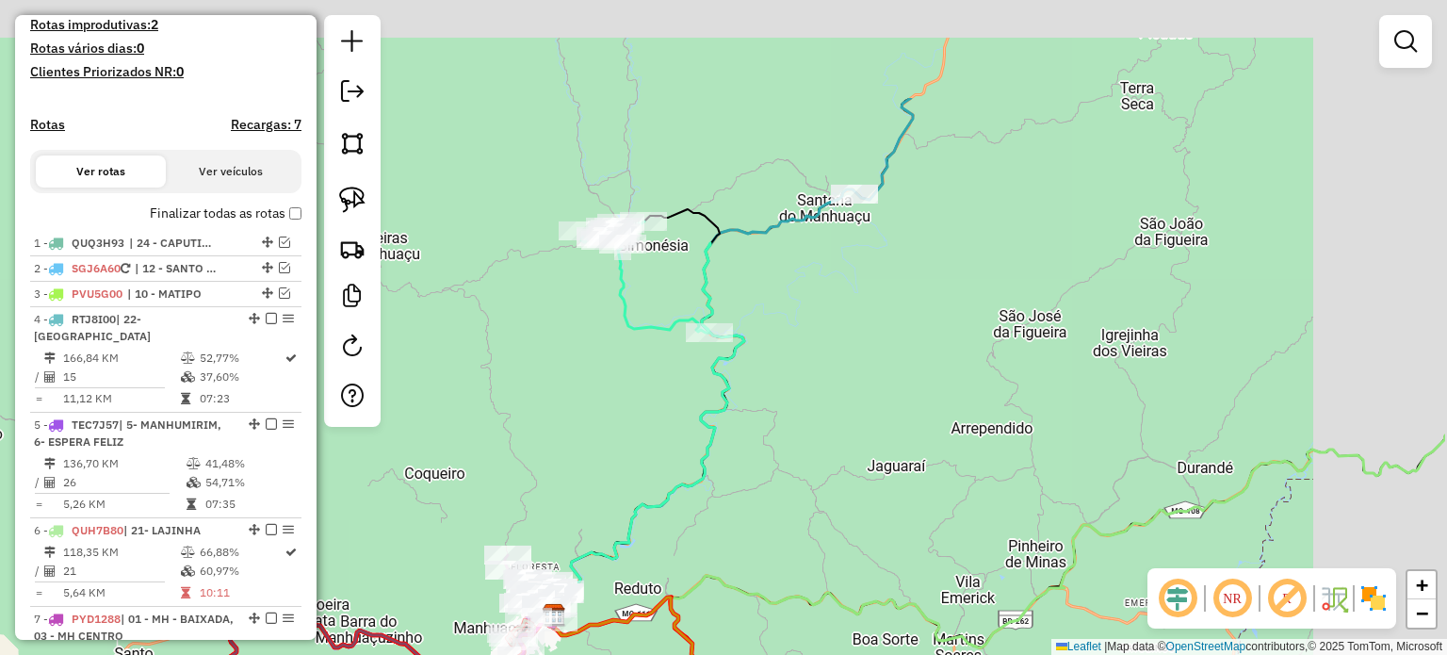
drag, startPoint x: 909, startPoint y: 271, endPoint x: 661, endPoint y: 463, distance: 313.6
click at [691, 466] on div "Janela de atendimento Grade de atendimento Capacidade Transportadoras Veículos …" at bounding box center [723, 327] width 1447 height 655
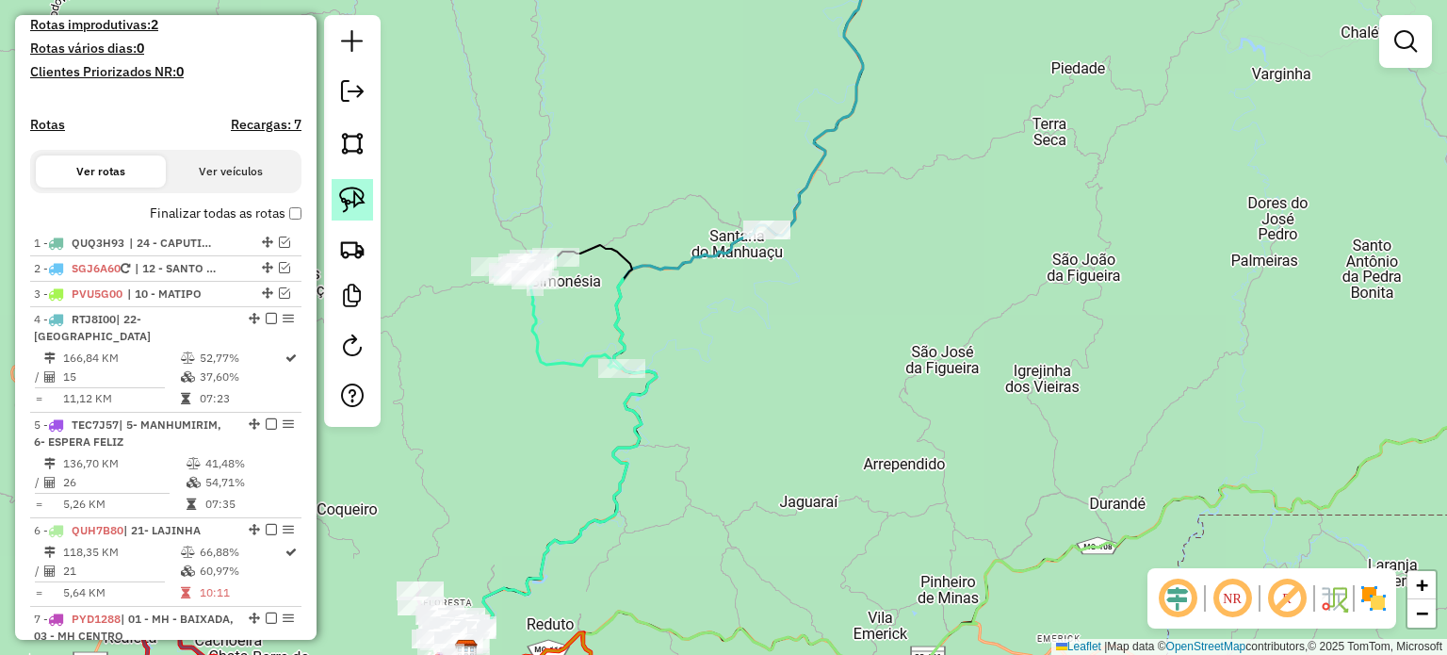
click at [365, 200] on img at bounding box center [352, 200] width 26 height 26
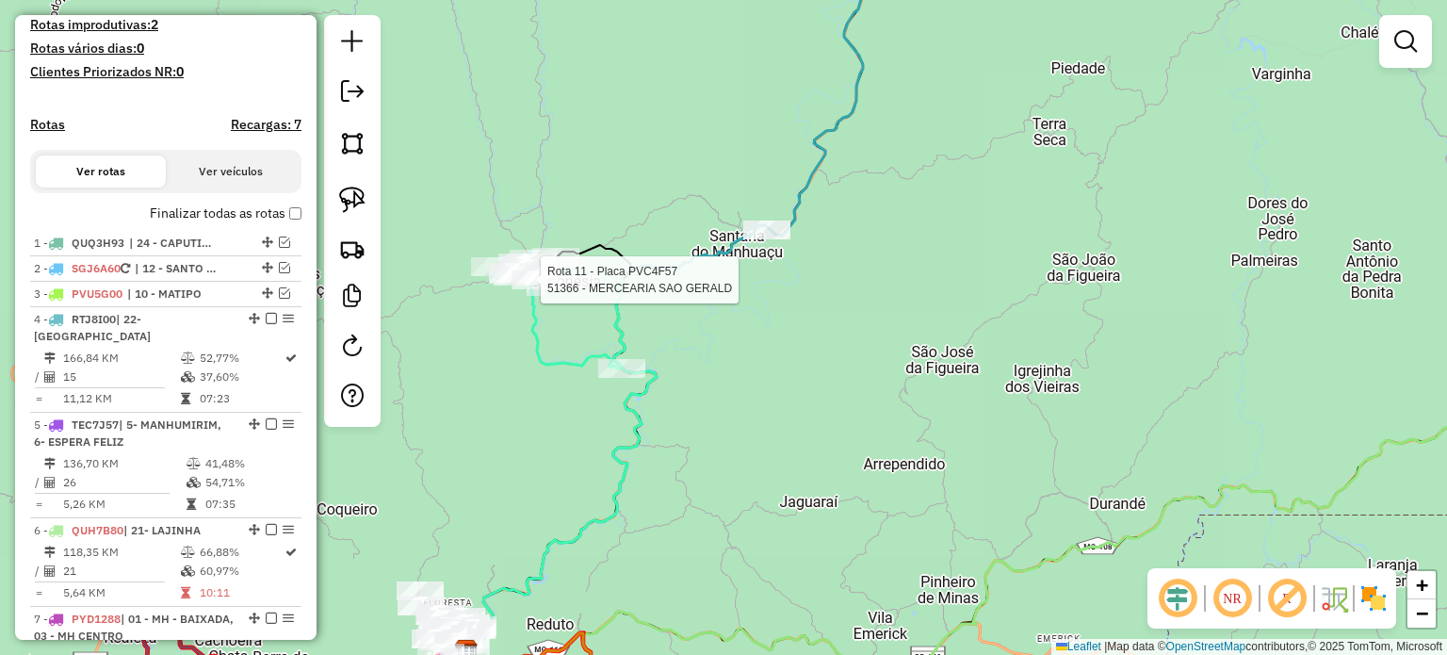
select select "*********"
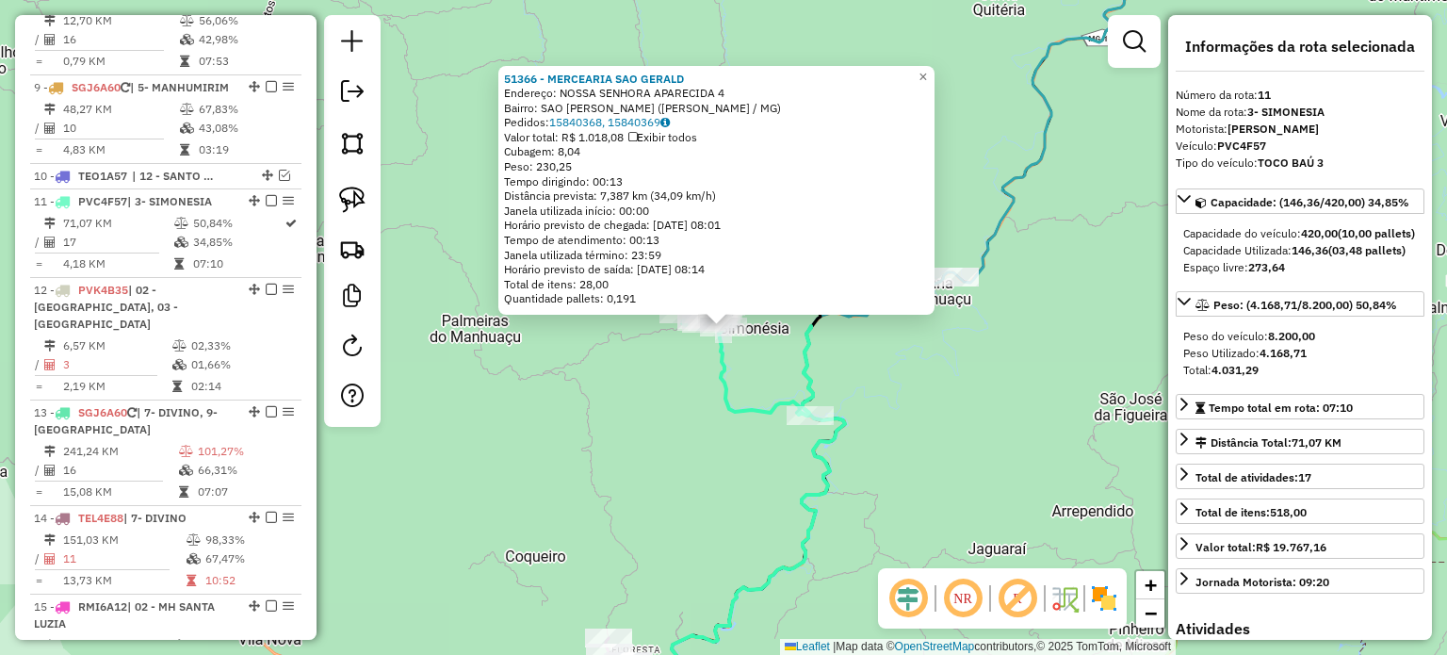
scroll to position [1445, 0]
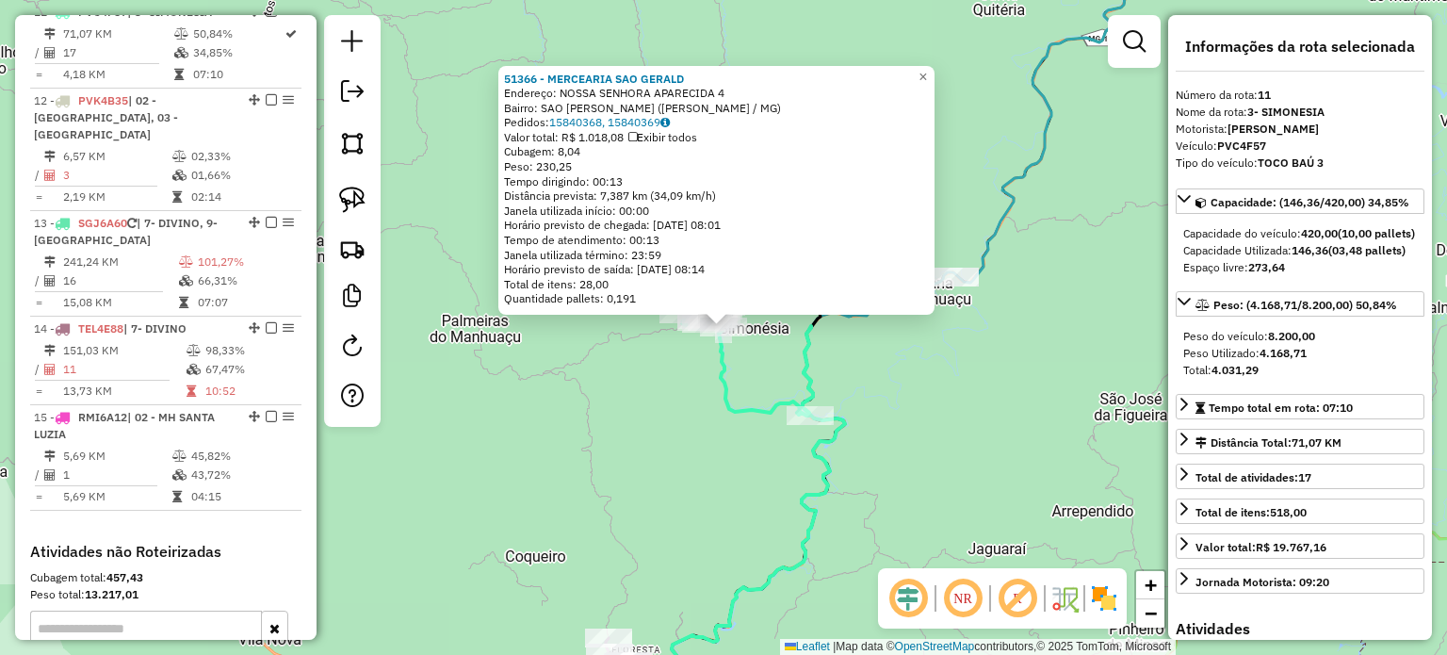
drag, startPoint x: 791, startPoint y: 394, endPoint x: 791, endPoint y: 369, distance: 24.5
click at [791, 388] on icon at bounding box center [746, 359] width 128 height 112
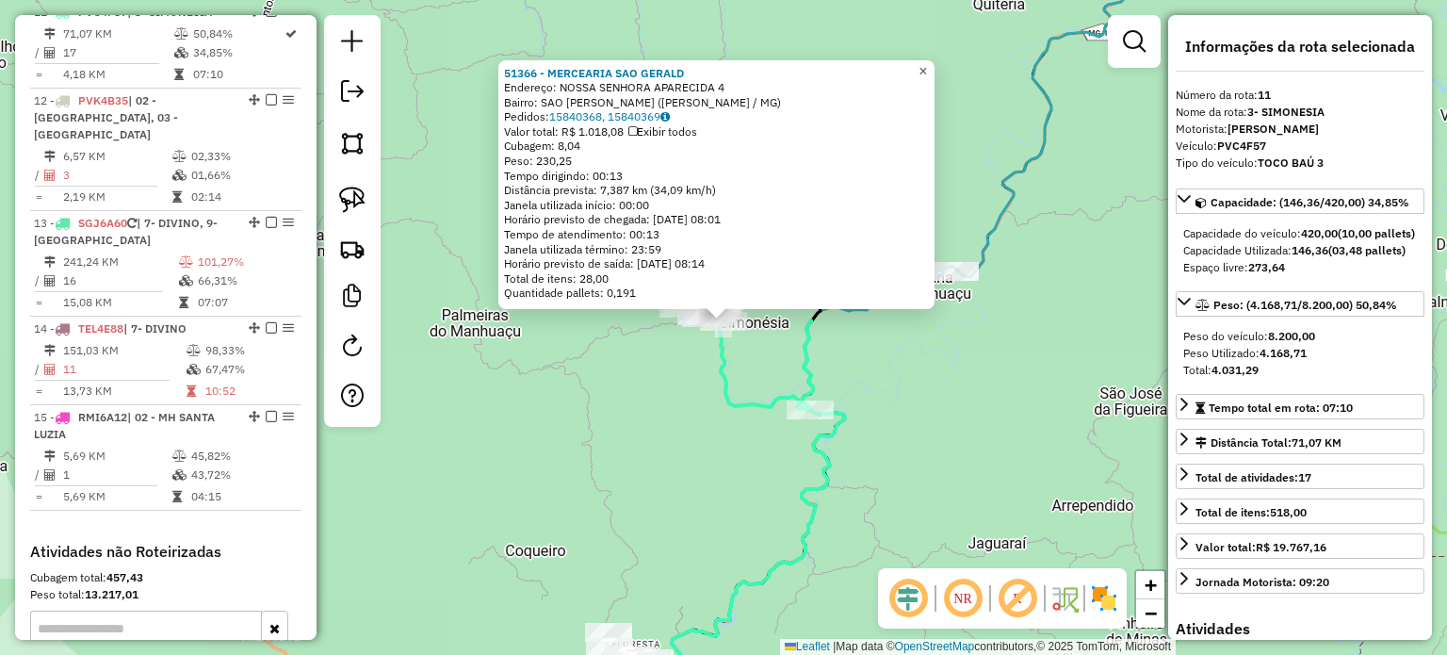
click at [927, 65] on span "×" at bounding box center [922, 71] width 8 height 16
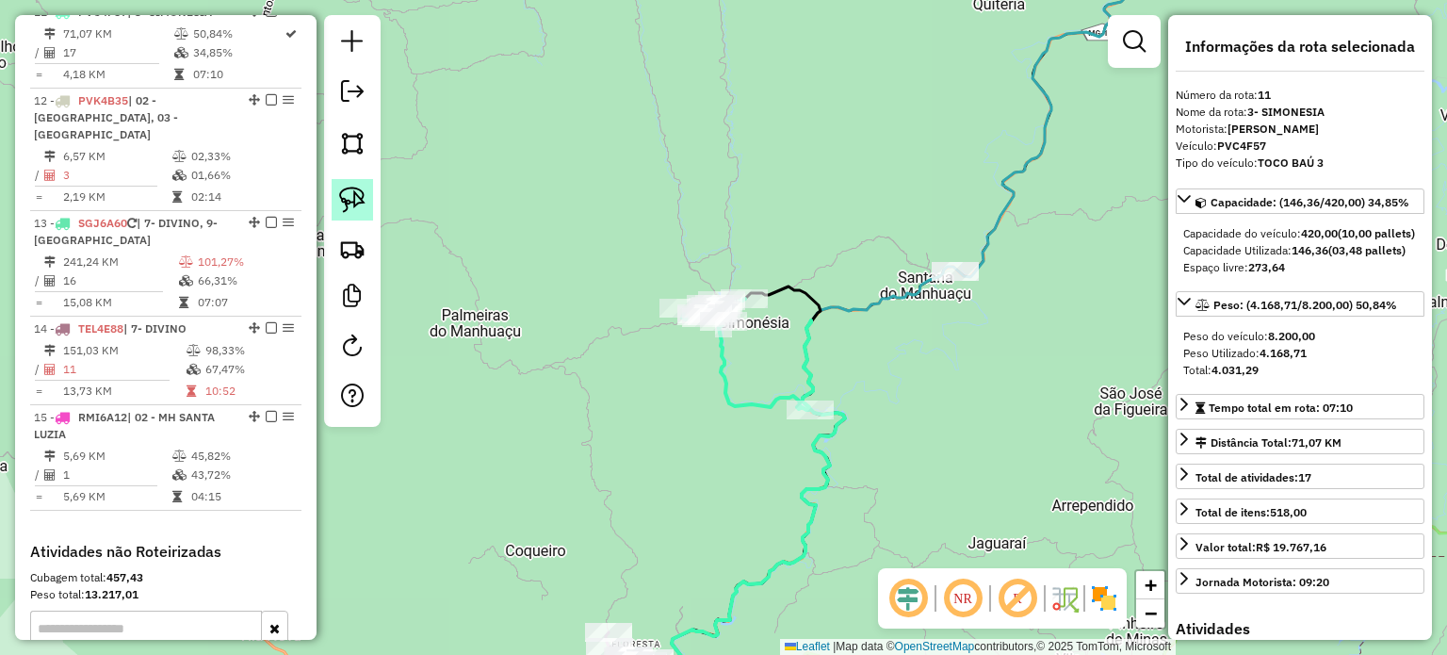
click at [354, 195] on img at bounding box center [352, 200] width 26 height 26
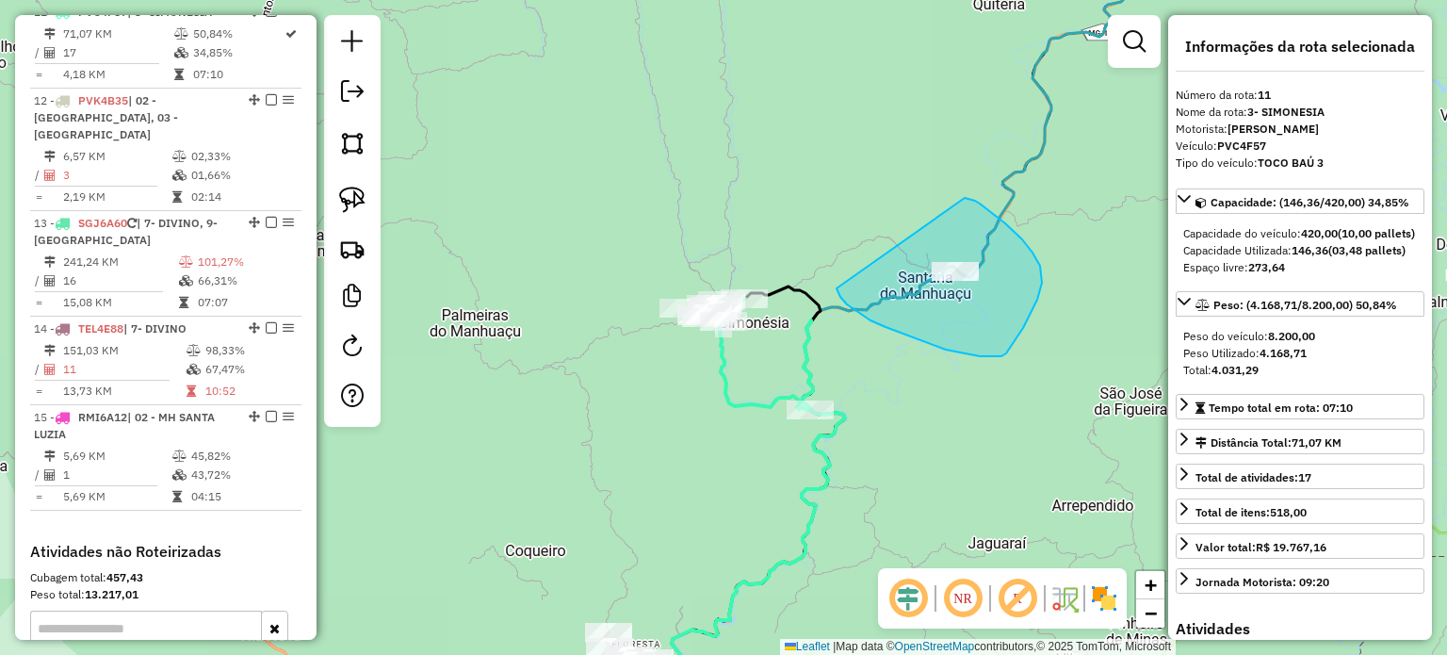
drag, startPoint x: 838, startPoint y: 293, endPoint x: 947, endPoint y: 203, distance: 141.1
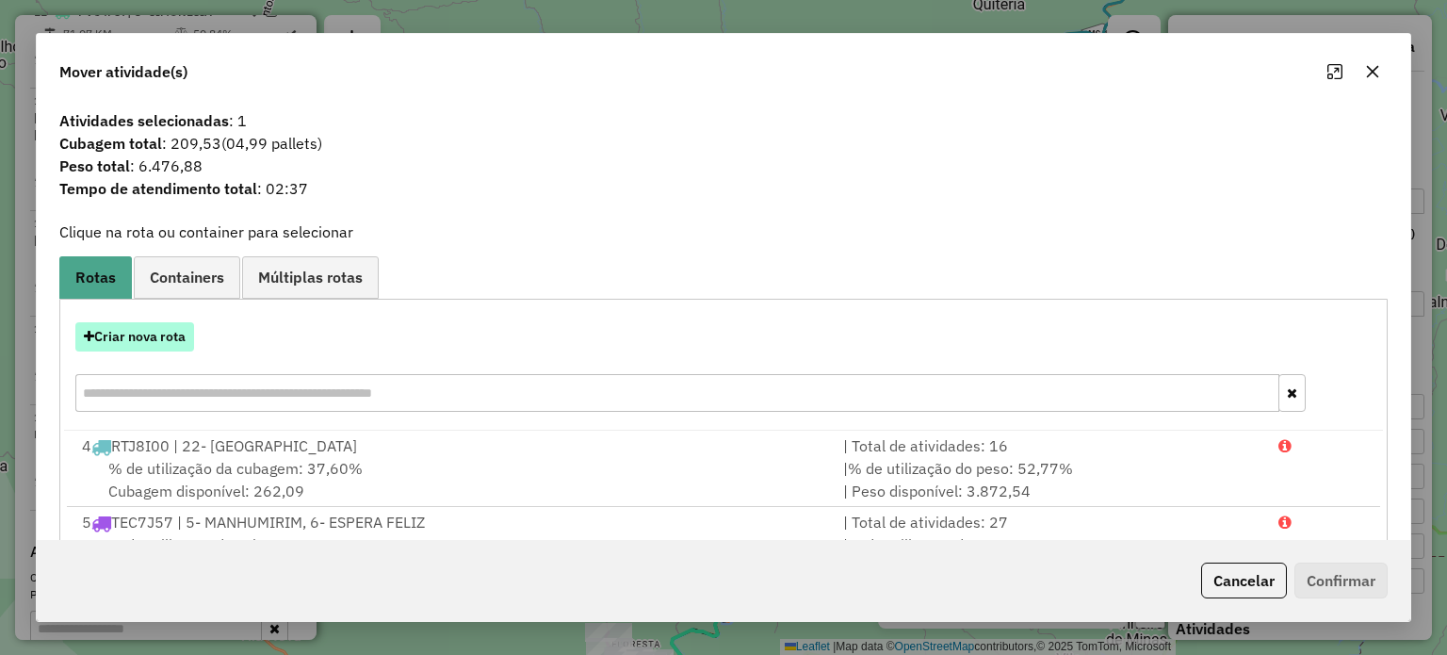
click at [137, 336] on button "Criar nova rota" at bounding box center [134, 336] width 119 height 29
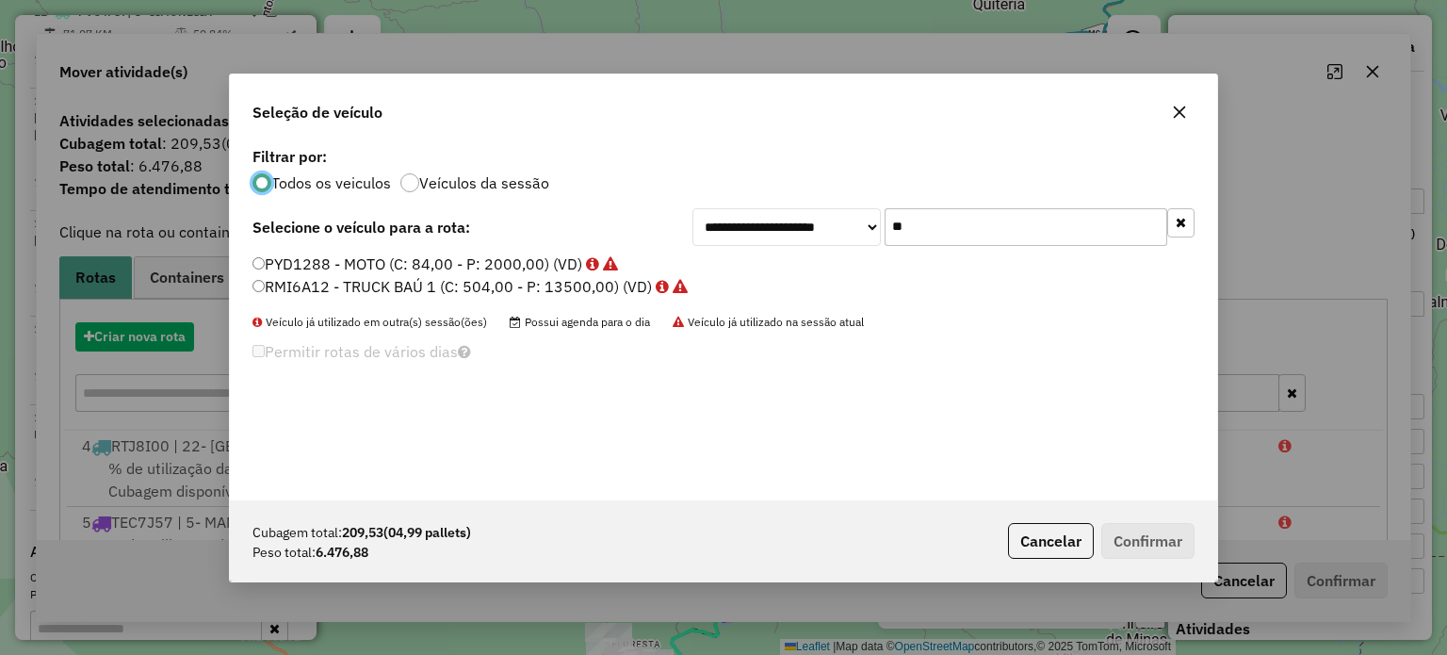
scroll to position [9, 6]
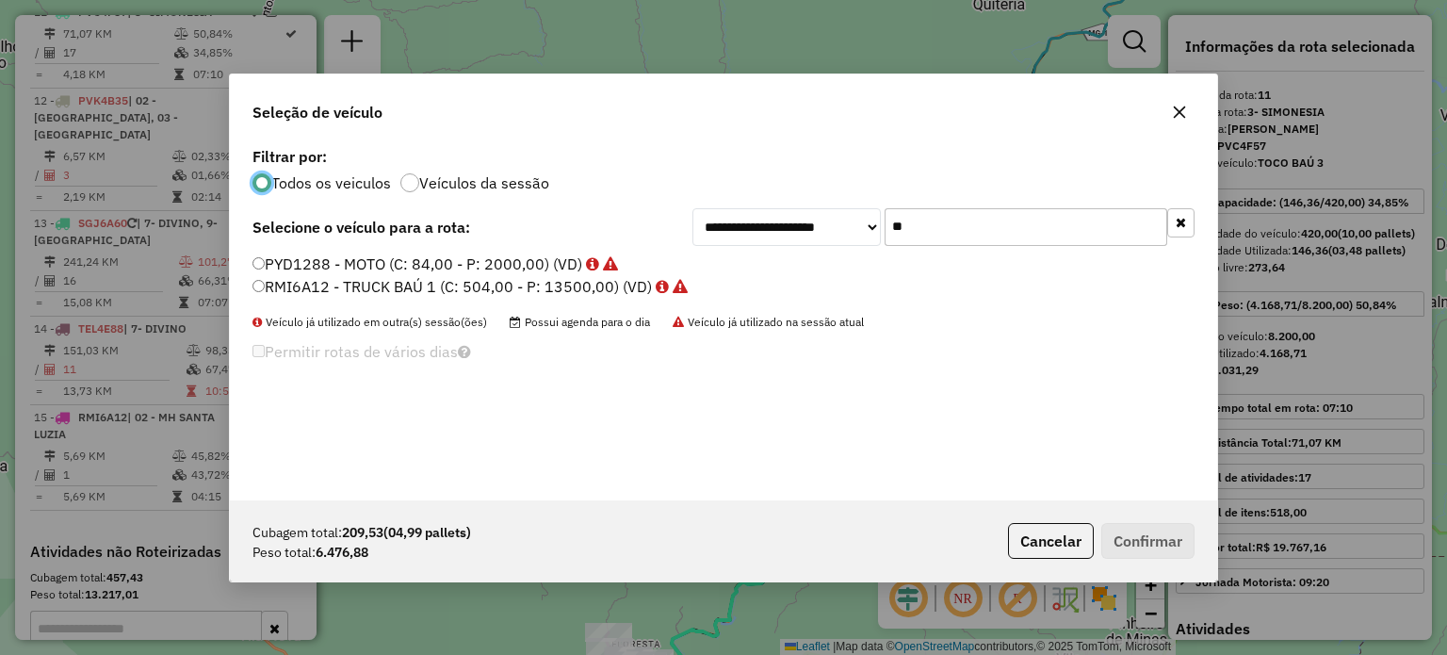
click at [370, 286] on label "RMI6A12 - TRUCK BAÚ 1 (C: 504,00 - P: 13500,00) (VD)" at bounding box center [469, 286] width 435 height 23
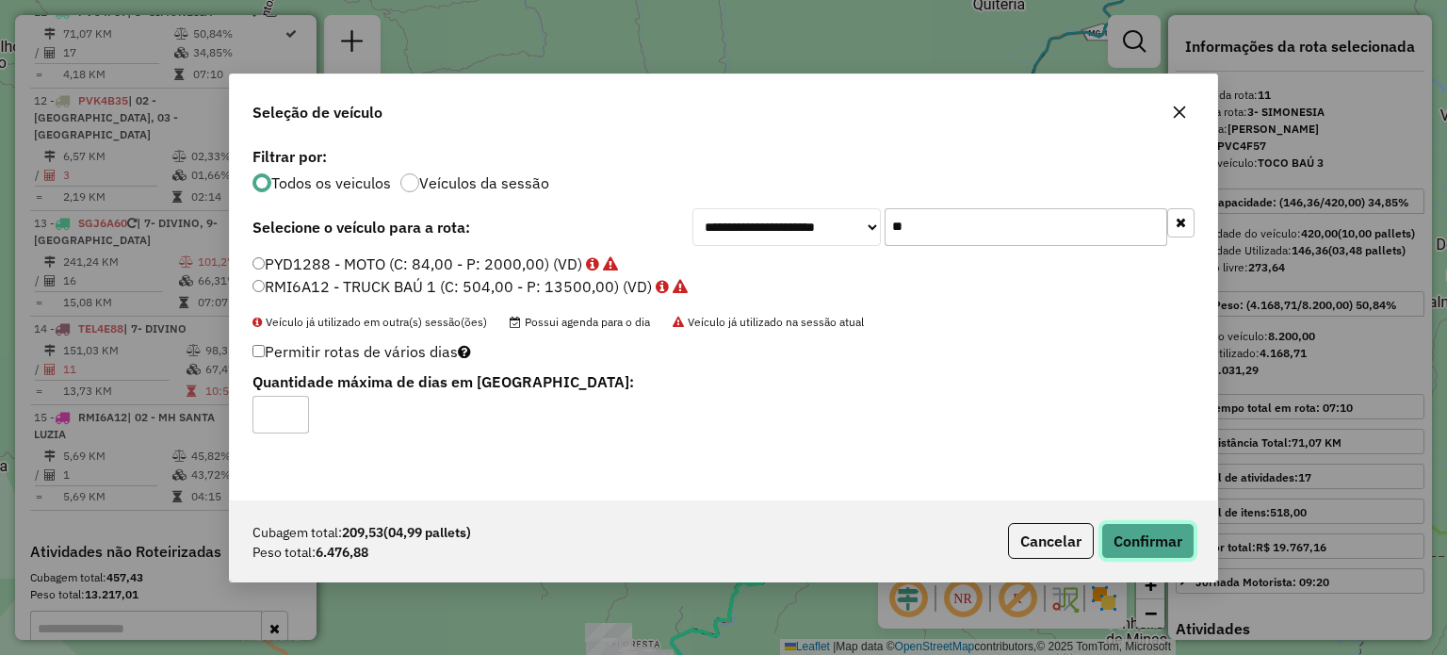
click at [1155, 542] on button "Confirmar" at bounding box center [1147, 541] width 93 height 36
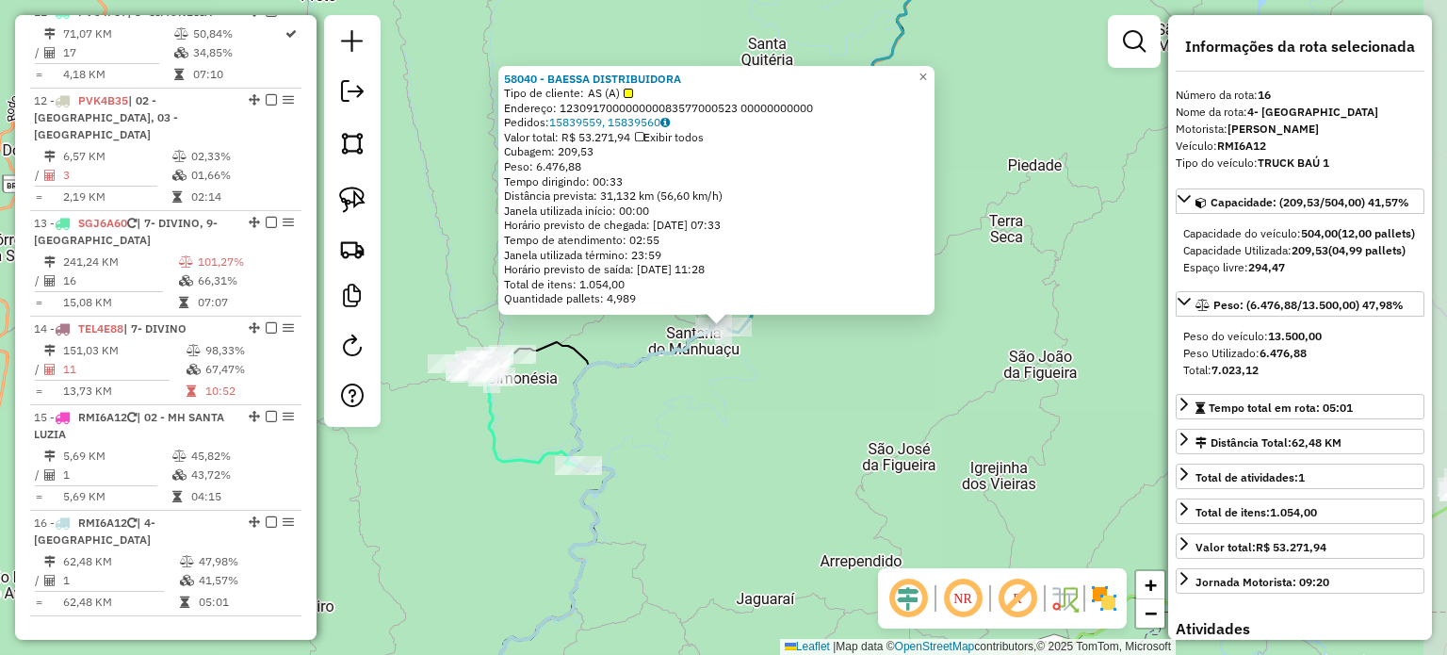
scroll to position [1788, 0]
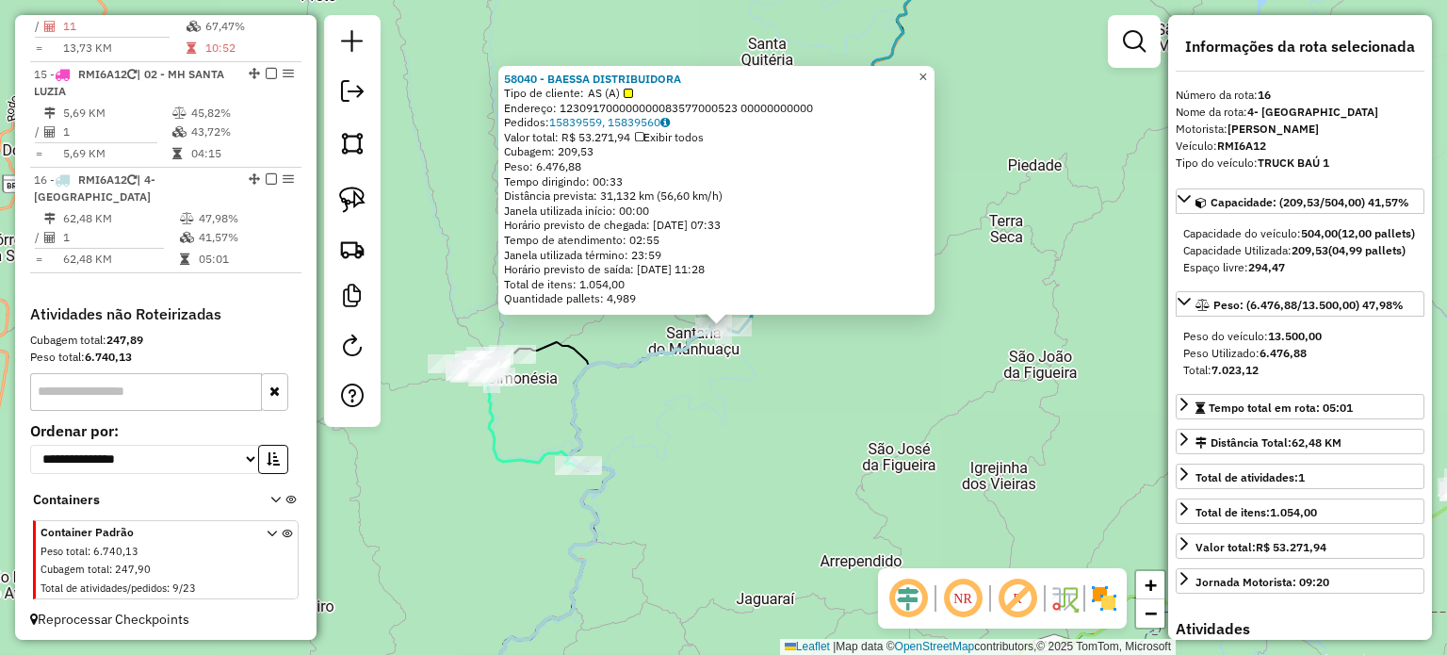
click at [927, 70] on span "×" at bounding box center [922, 77] width 8 height 16
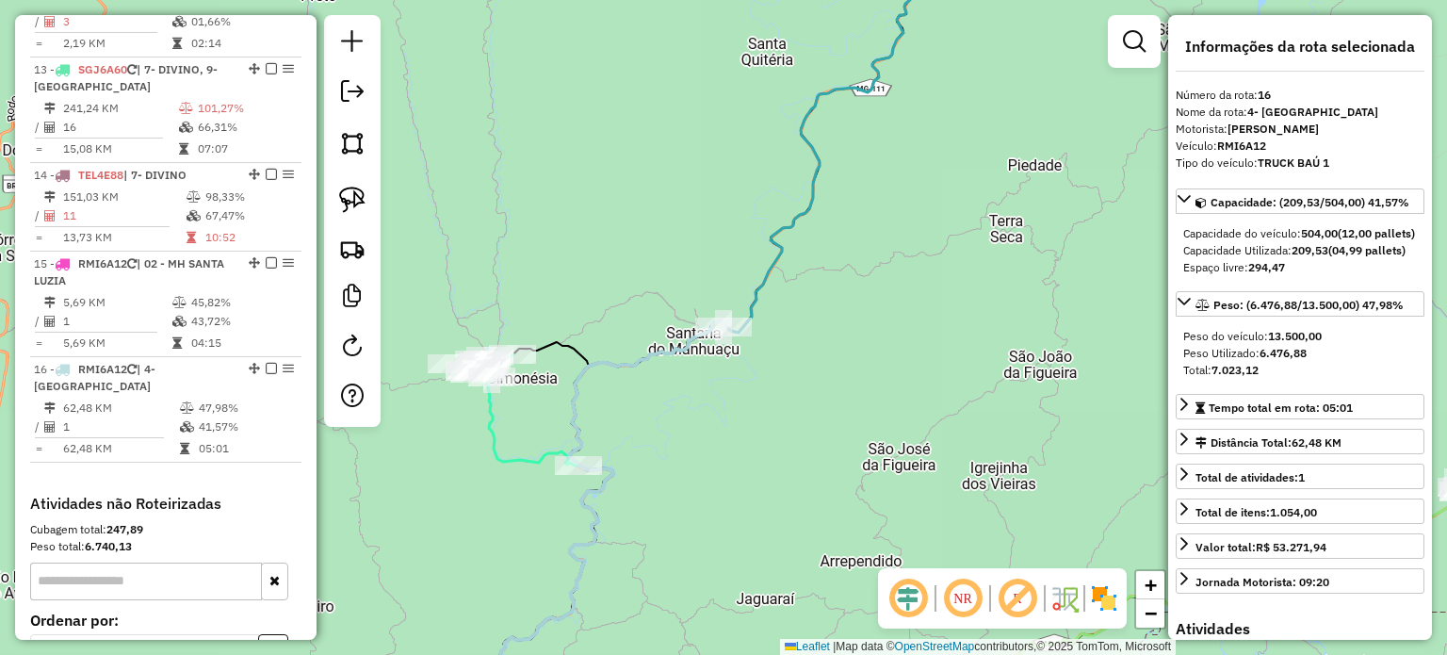
scroll to position [1600, 0]
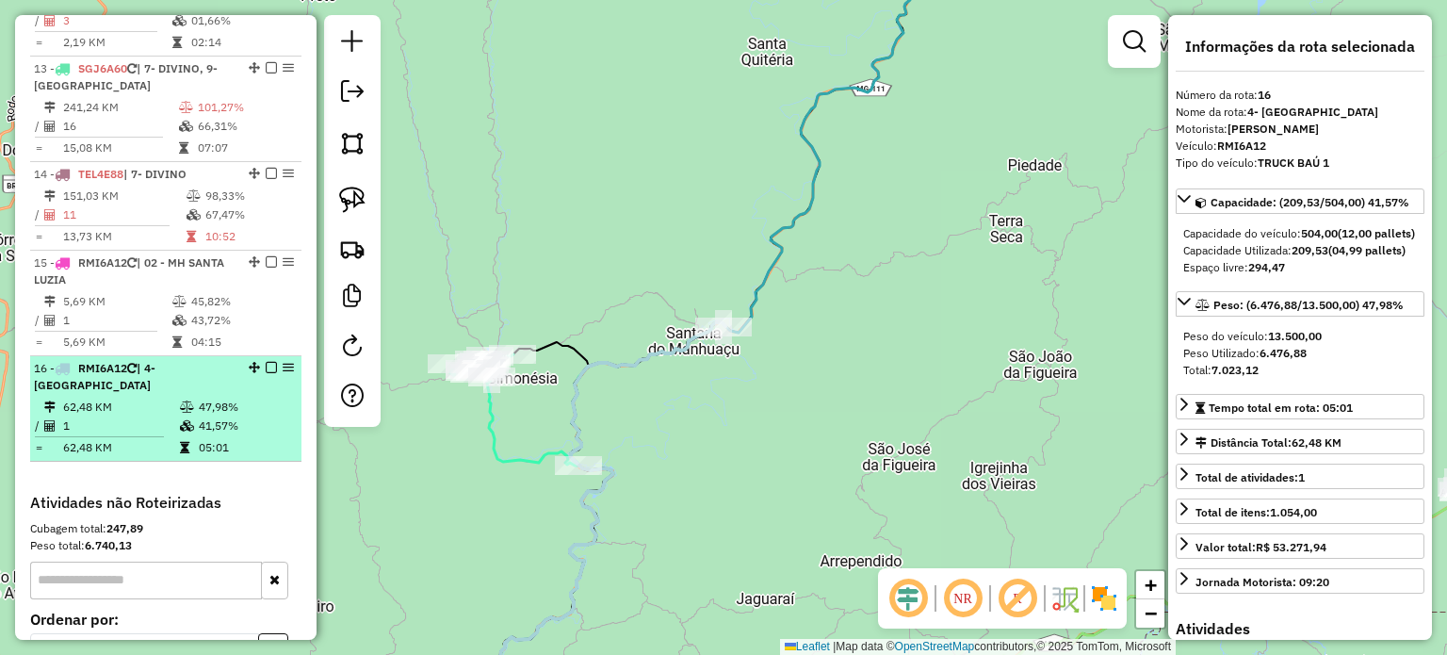
click at [266, 362] on em at bounding box center [271, 367] width 11 height 11
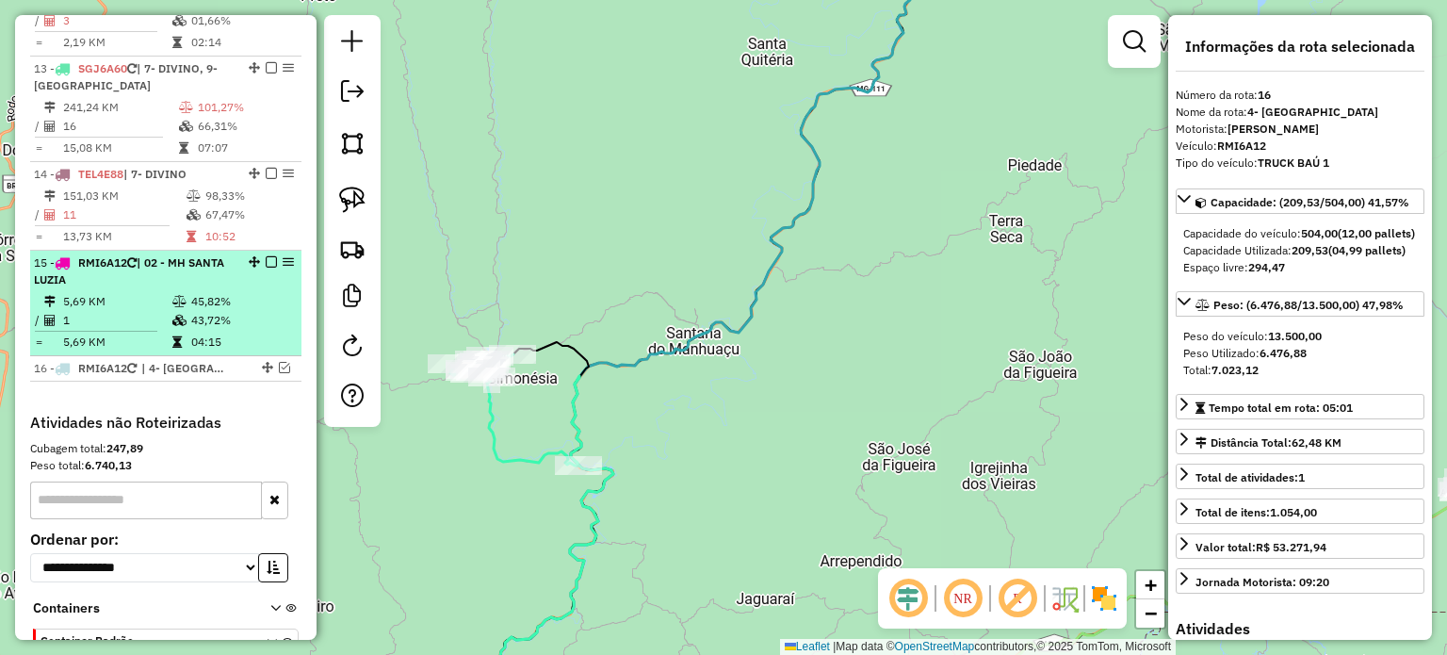
click at [268, 259] on em at bounding box center [271, 261] width 11 height 11
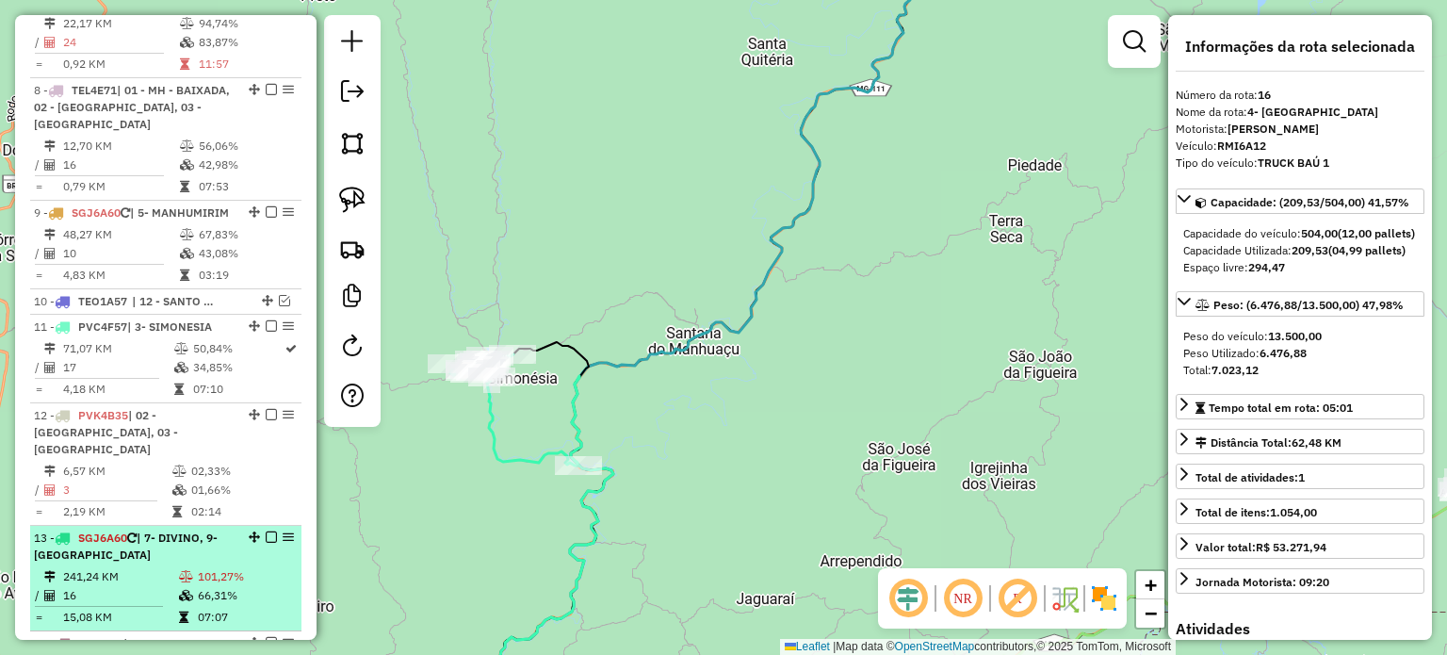
scroll to position [1129, 0]
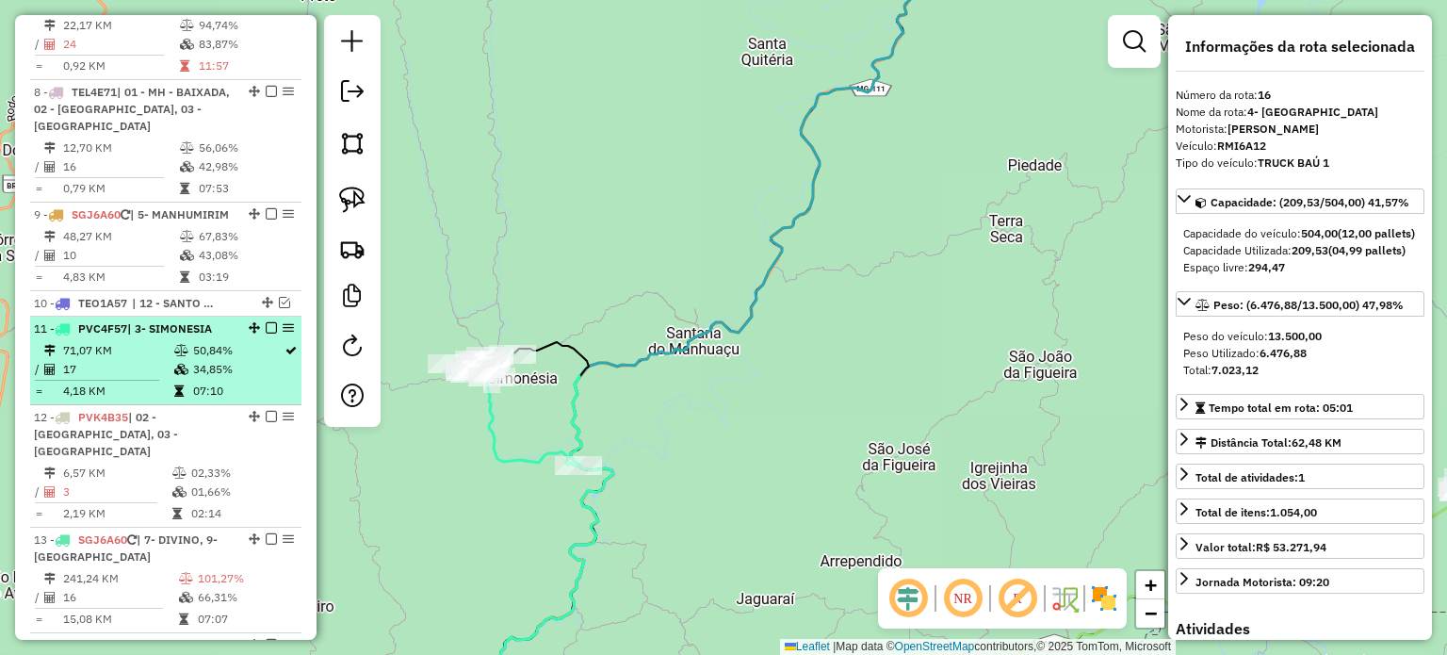
click at [268, 333] on em at bounding box center [271, 327] width 11 height 11
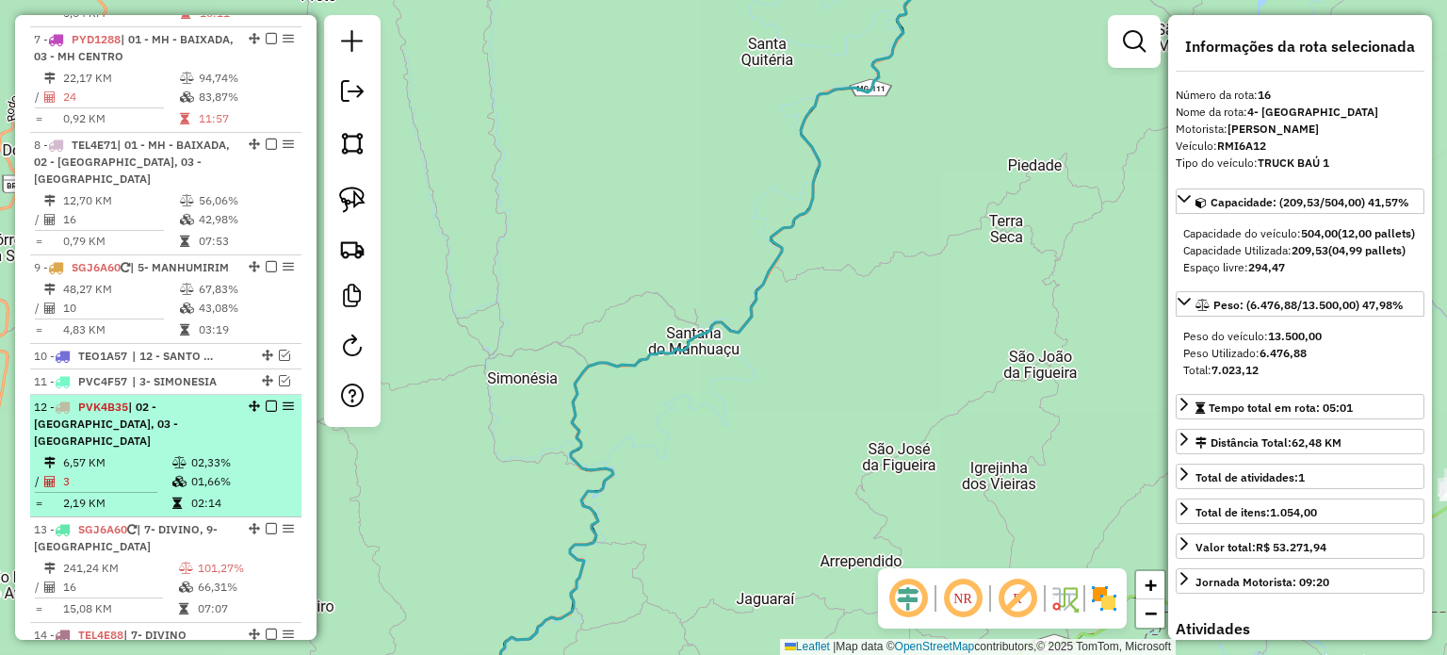
scroll to position [1034, 0]
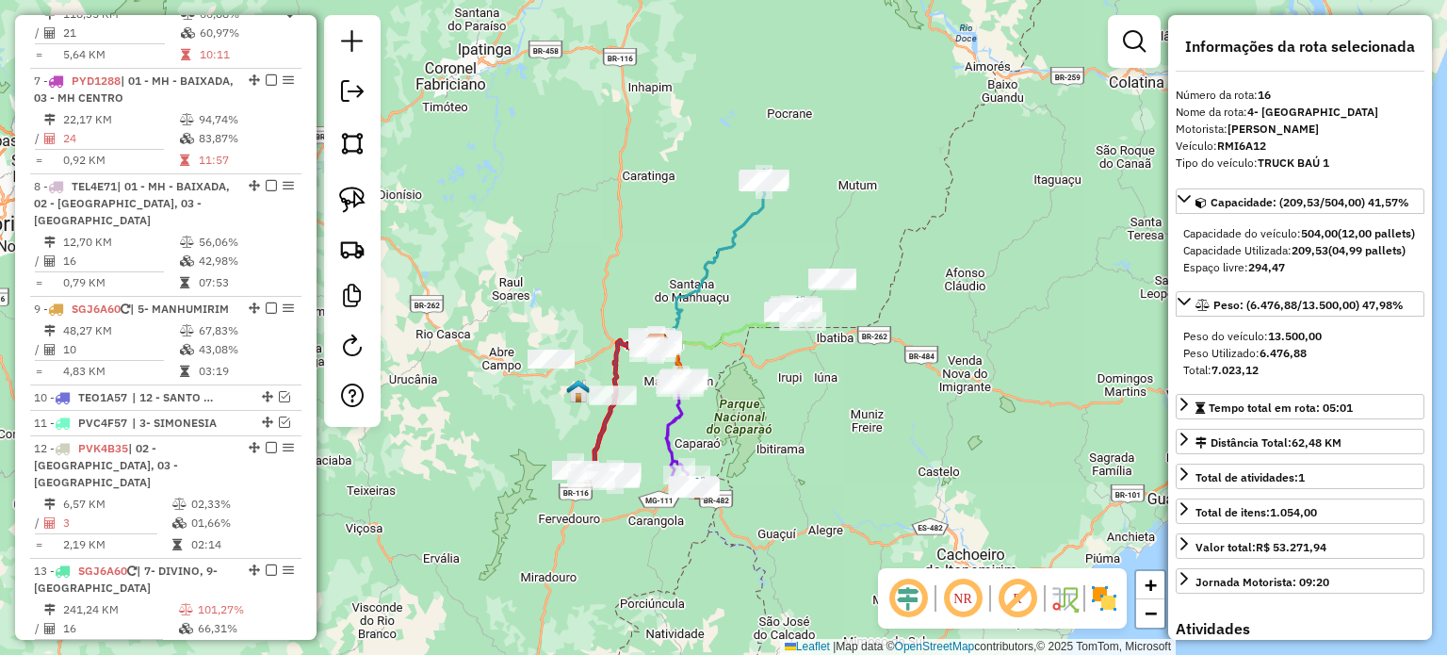
drag, startPoint x: 718, startPoint y: 509, endPoint x: 705, endPoint y: 438, distance: 71.9
click at [708, 443] on div "Janela de atendimento Grade de atendimento Capacidade Transportadoras Veículos …" at bounding box center [723, 327] width 1447 height 655
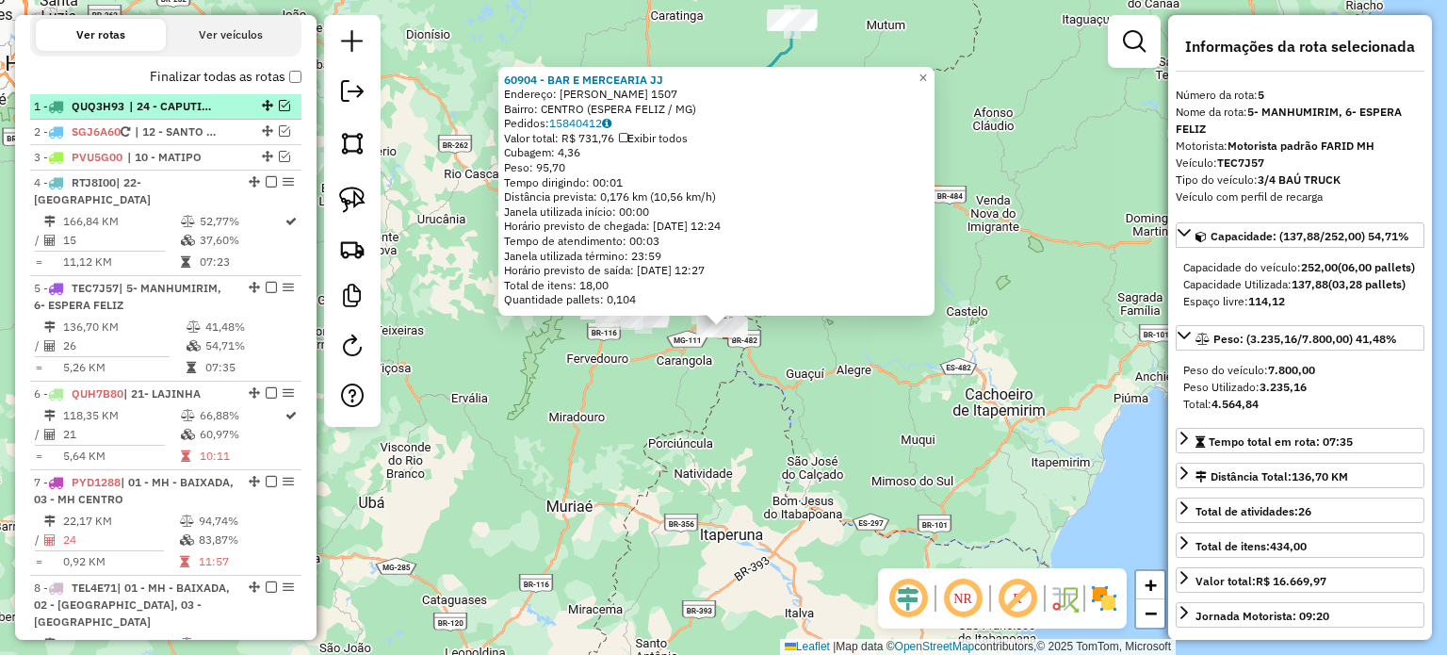
scroll to position [610, 0]
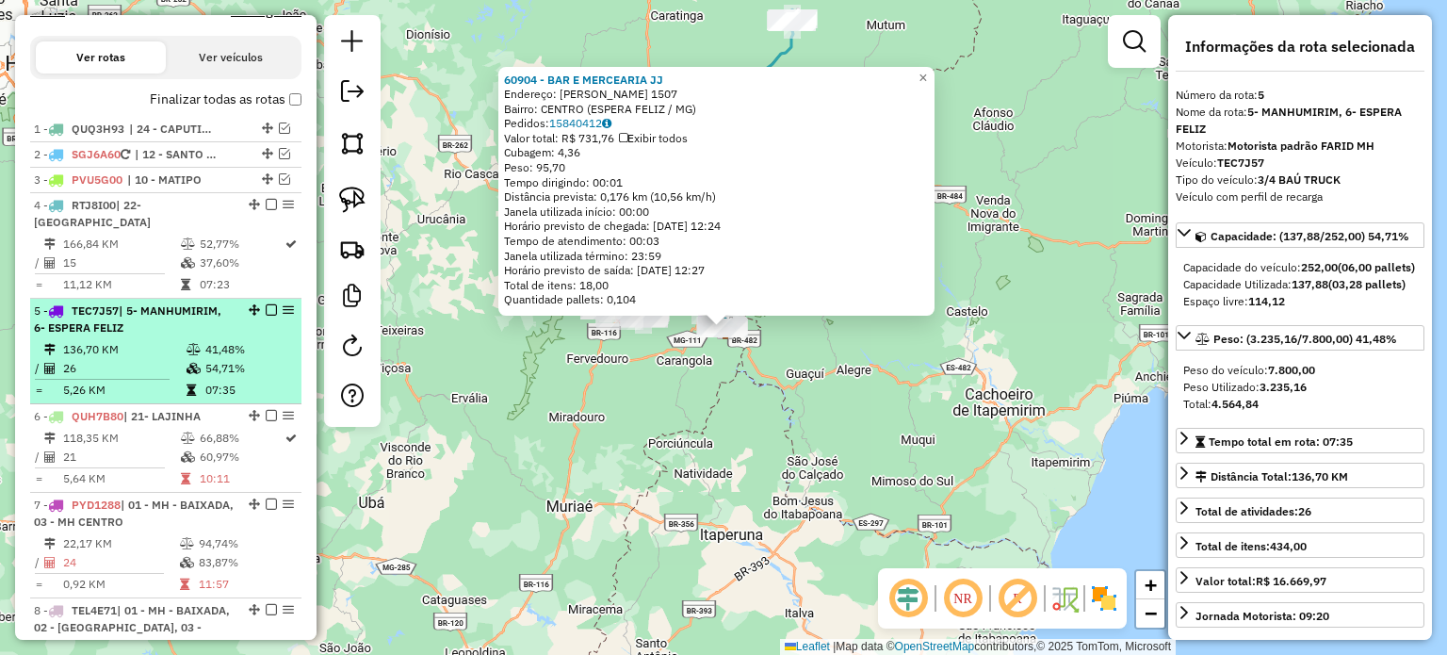
click at [266, 304] on em at bounding box center [271, 309] width 11 height 11
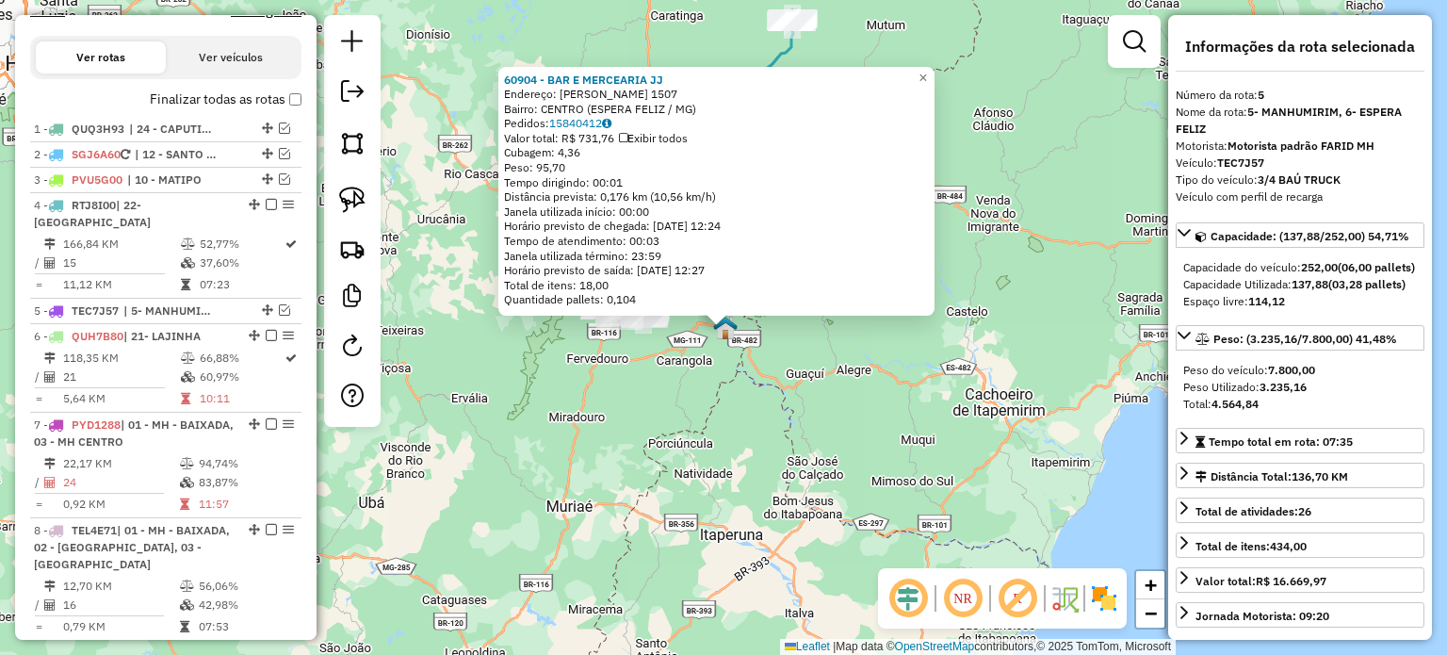
click at [715, 524] on div "60904 - BAR E MERCEARIA JJ Endereço: ARTHUR BINA DA SILVA 1507 Bairro: CENTRO (…" at bounding box center [723, 327] width 1447 height 655
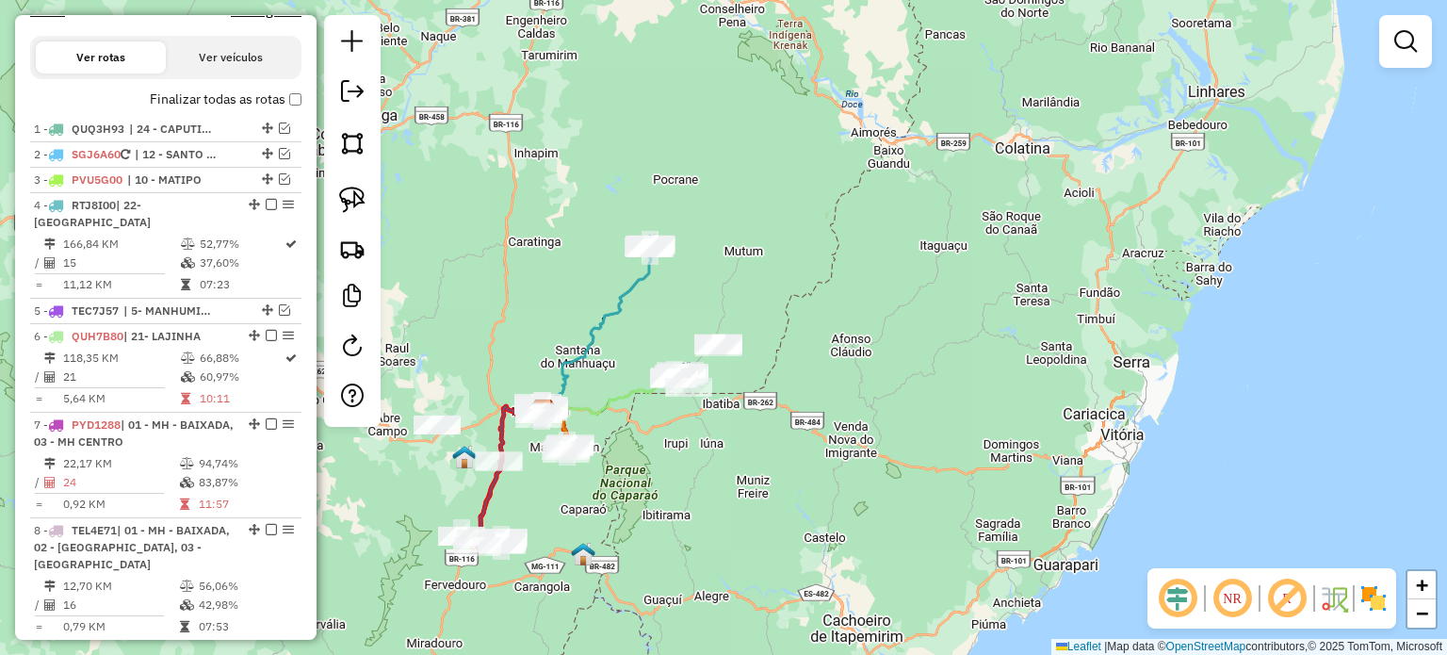
drag, startPoint x: 781, startPoint y: 263, endPoint x: 637, endPoint y: 485, distance: 265.0
click at [638, 489] on div "Janela de atendimento Grade de atendimento Capacidade Transportadoras Veículos …" at bounding box center [723, 327] width 1447 height 655
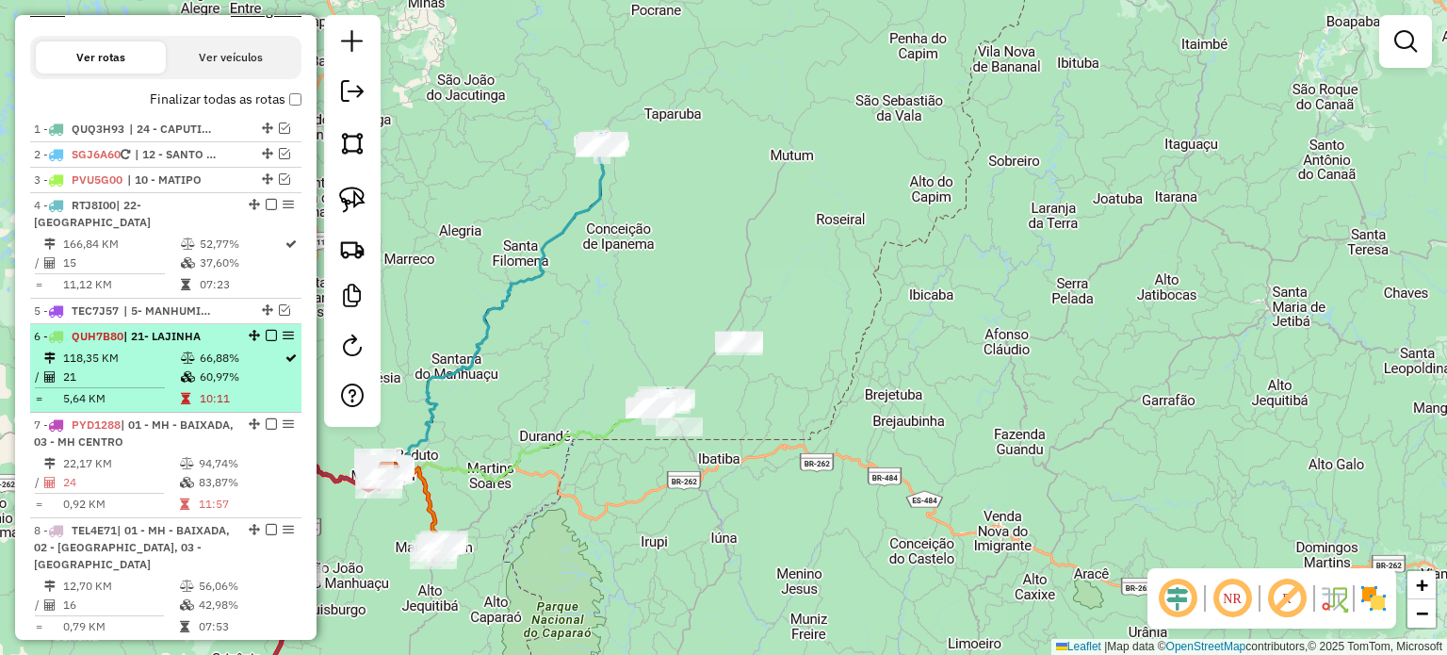
click at [271, 335] on em at bounding box center [271, 335] width 11 height 11
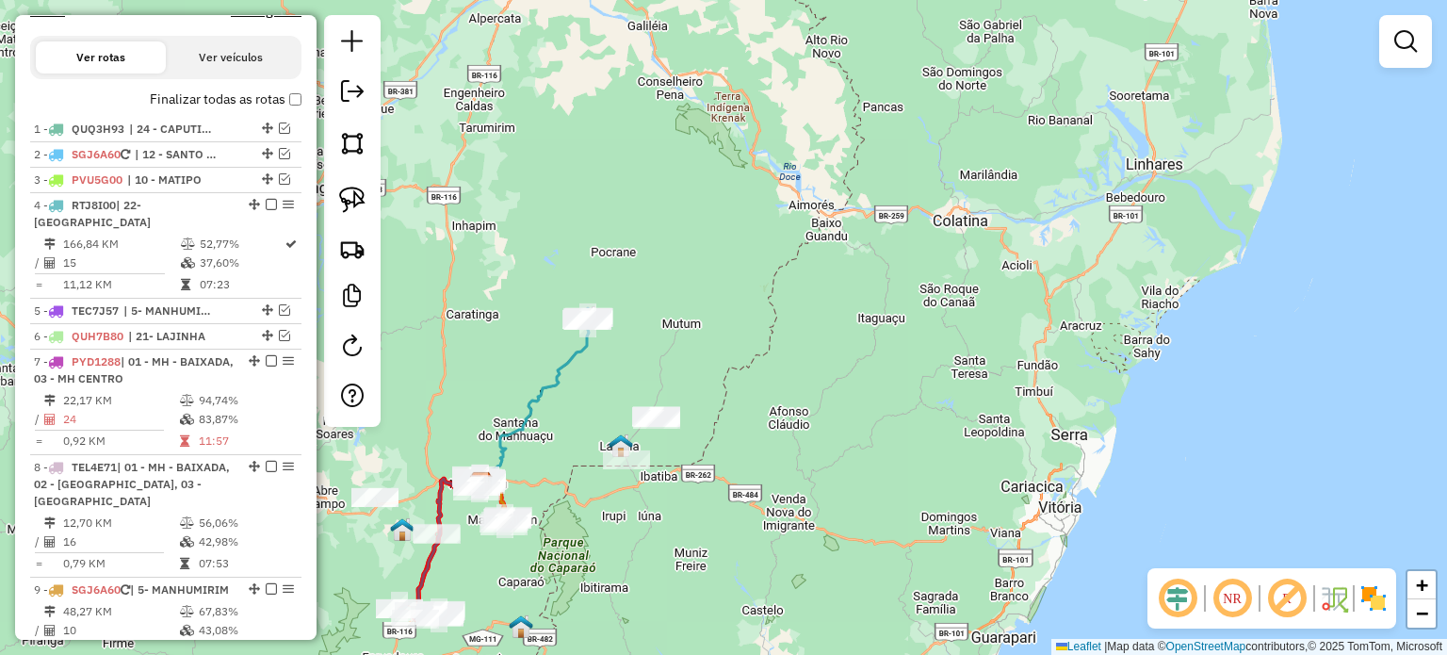
drag, startPoint x: 551, startPoint y: 320, endPoint x: 597, endPoint y: 383, distance: 78.2
click at [597, 383] on div "Janela de atendimento Grade de atendimento Capacidade Transportadoras Veículos …" at bounding box center [723, 327] width 1447 height 655
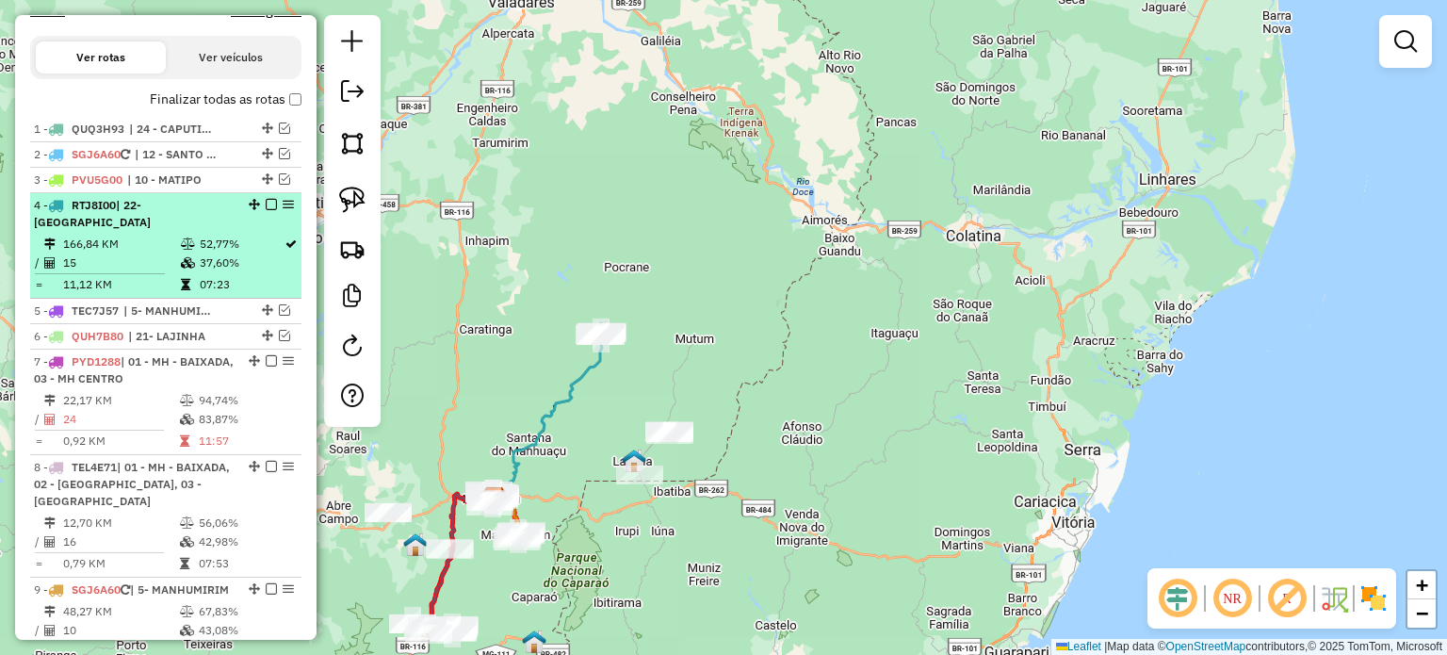
click at [268, 210] on em at bounding box center [271, 204] width 11 height 11
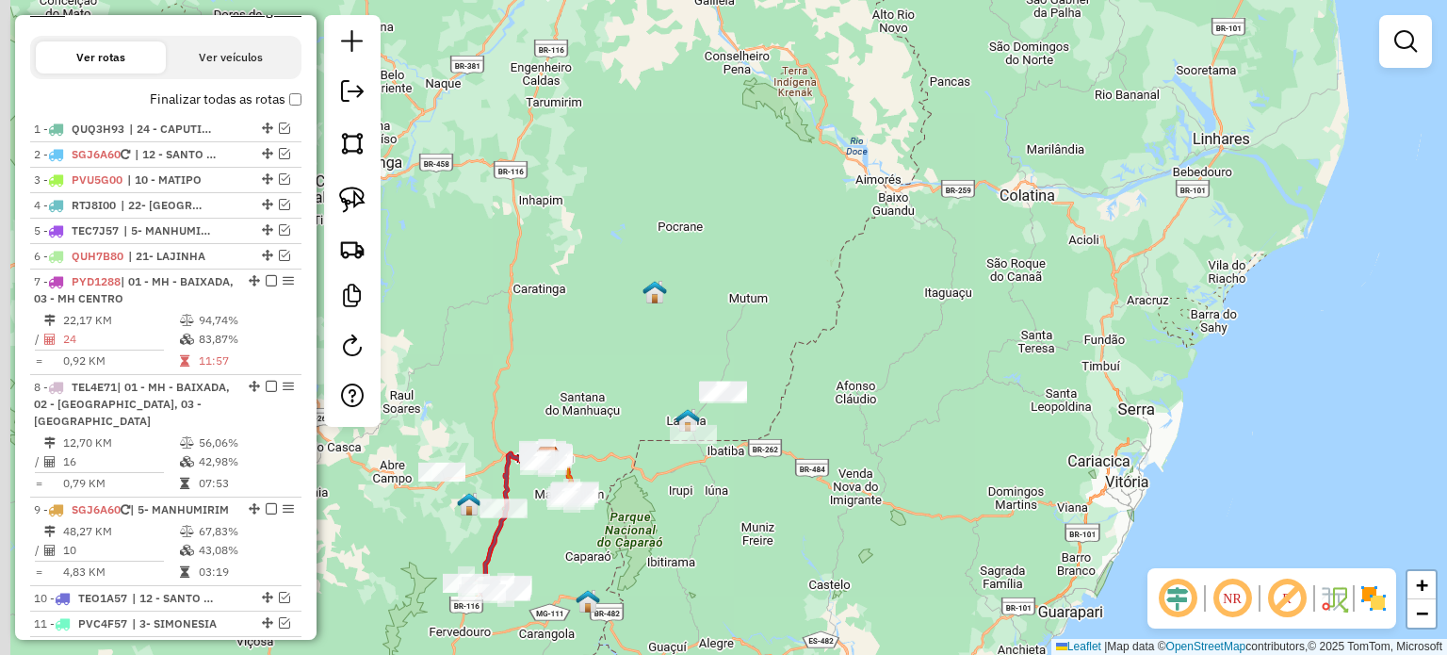
drag, startPoint x: 658, startPoint y: 537, endPoint x: 652, endPoint y: 478, distance: 59.7
click at [685, 512] on div "Janela de atendimento Grade de atendimento Capacidade Transportadoras Veículos …" at bounding box center [723, 327] width 1447 height 655
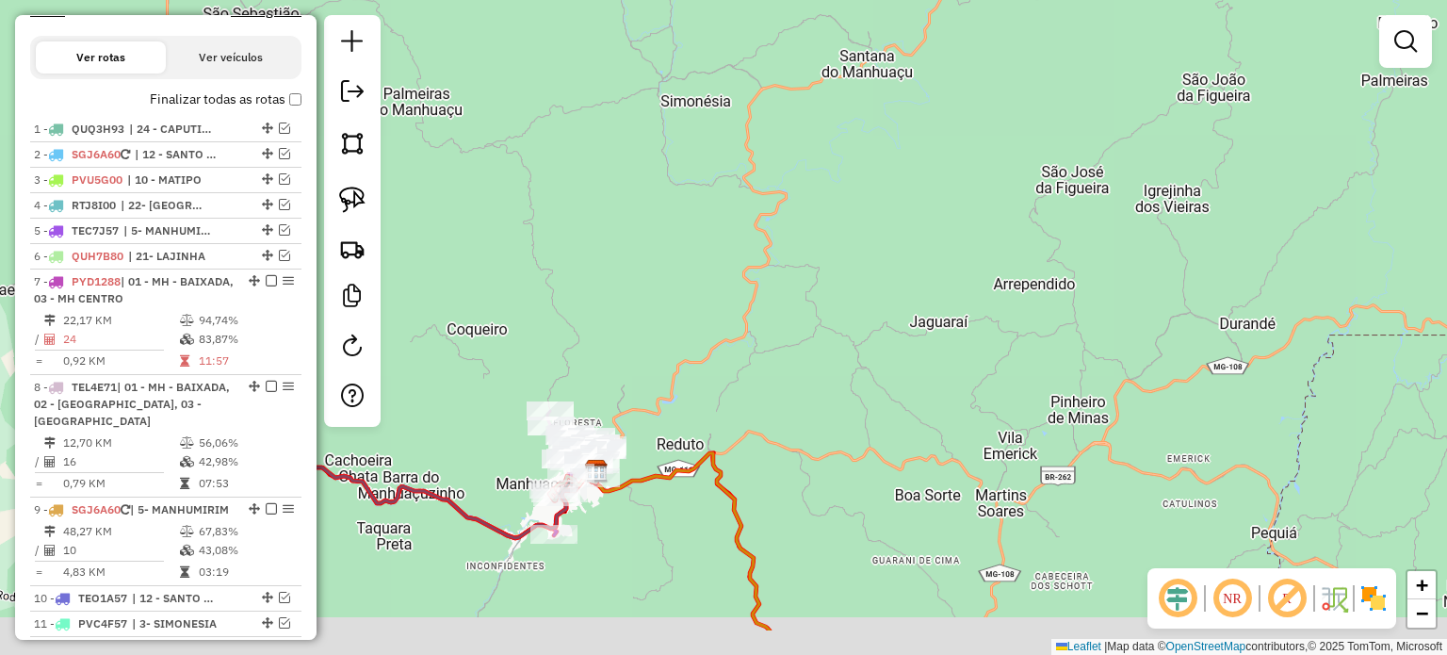
drag, startPoint x: 626, startPoint y: 481, endPoint x: 642, endPoint y: 362, distance: 120.7
click at [663, 359] on div "Janela de atendimento Grade de atendimento Capacidade Transportadoras Veículos …" at bounding box center [723, 327] width 1447 height 655
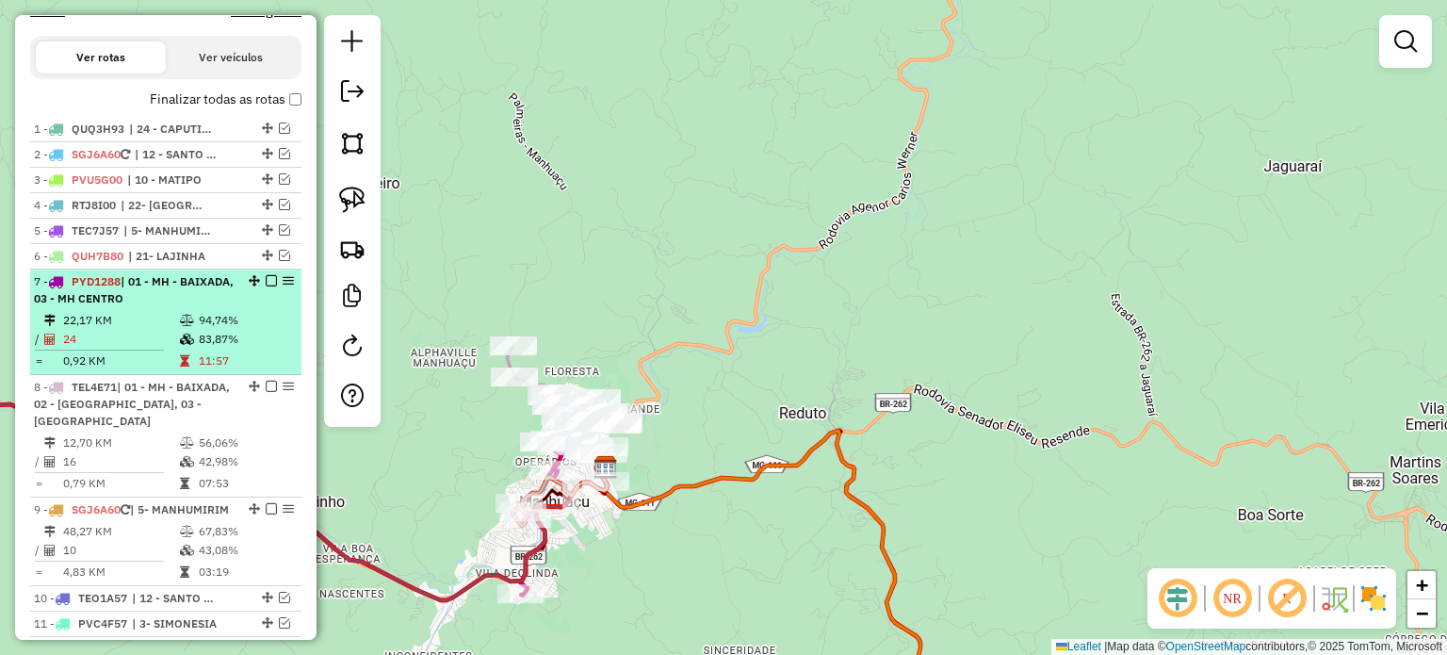
click at [266, 286] on em at bounding box center [271, 280] width 11 height 11
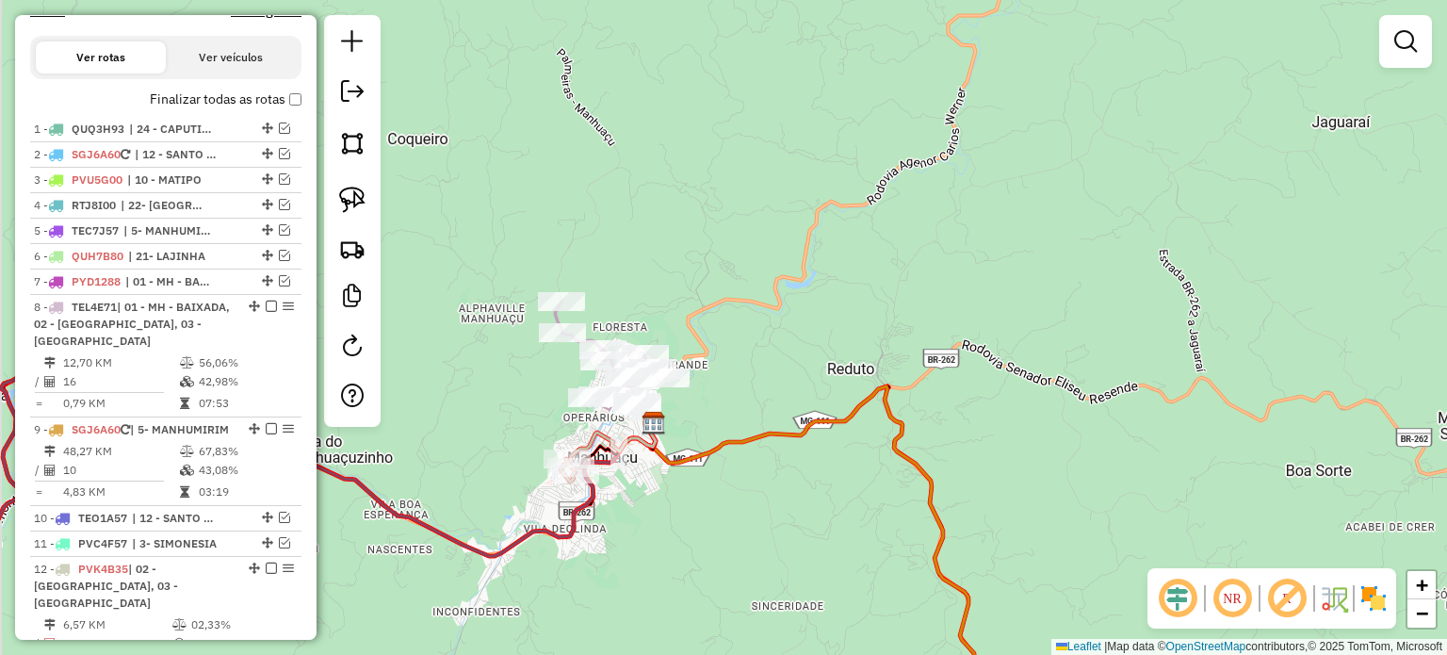
drag, startPoint x: 648, startPoint y: 485, endPoint x: 718, endPoint y: 417, distance: 97.3
click at [718, 417] on div "Janela de atendimento Grade de atendimento Capacidade Transportadoras Veículos …" at bounding box center [723, 327] width 1447 height 655
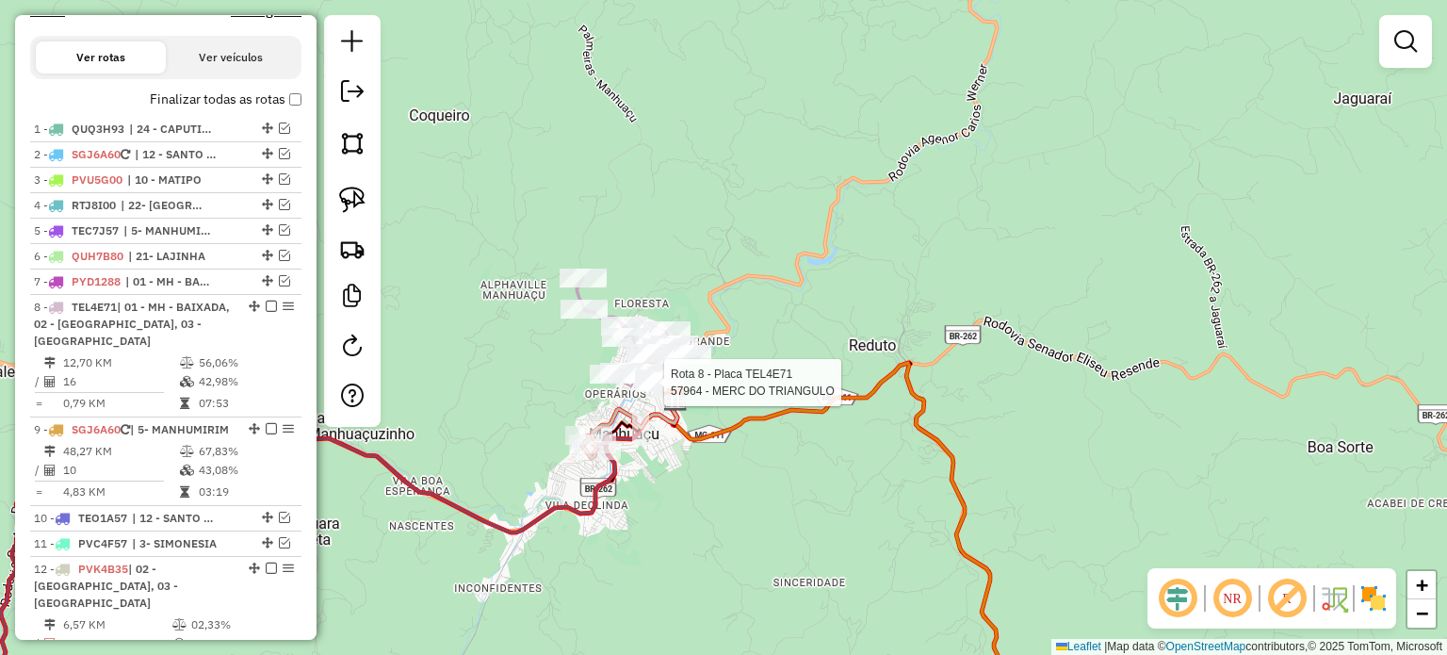
select select "*********"
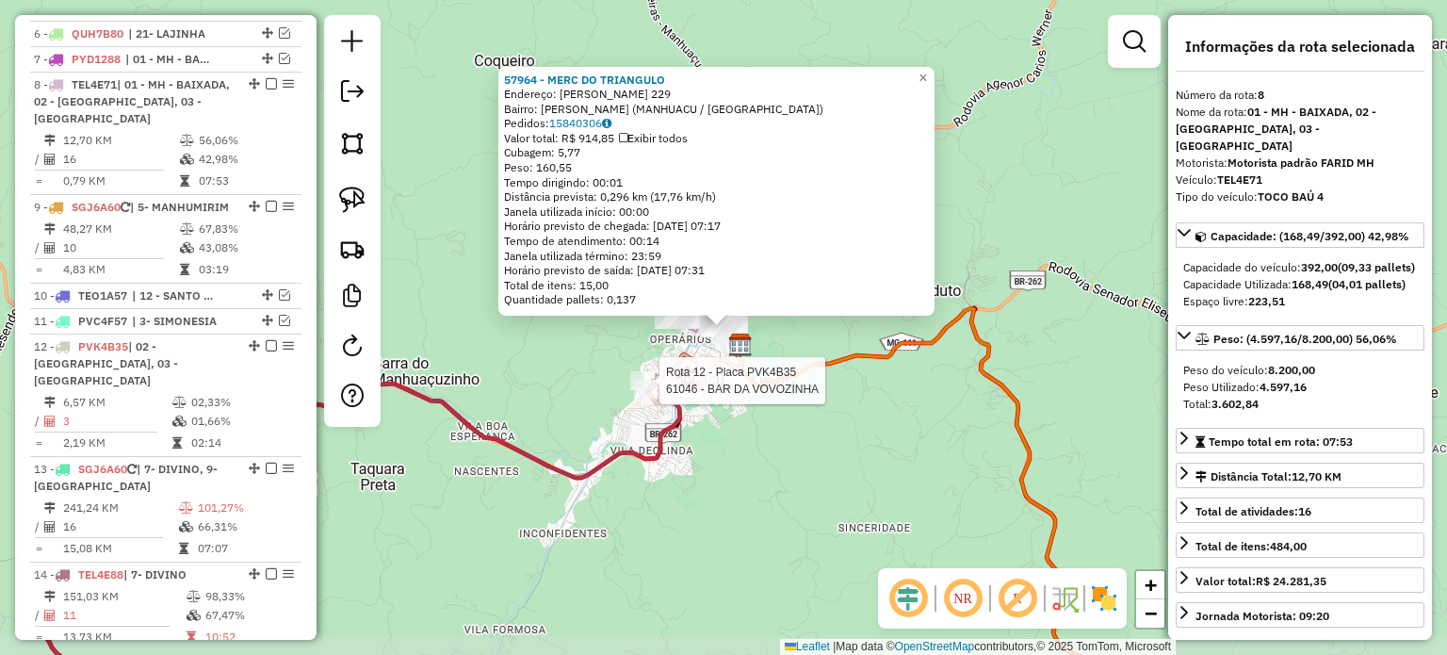
scroll to position [906, 0]
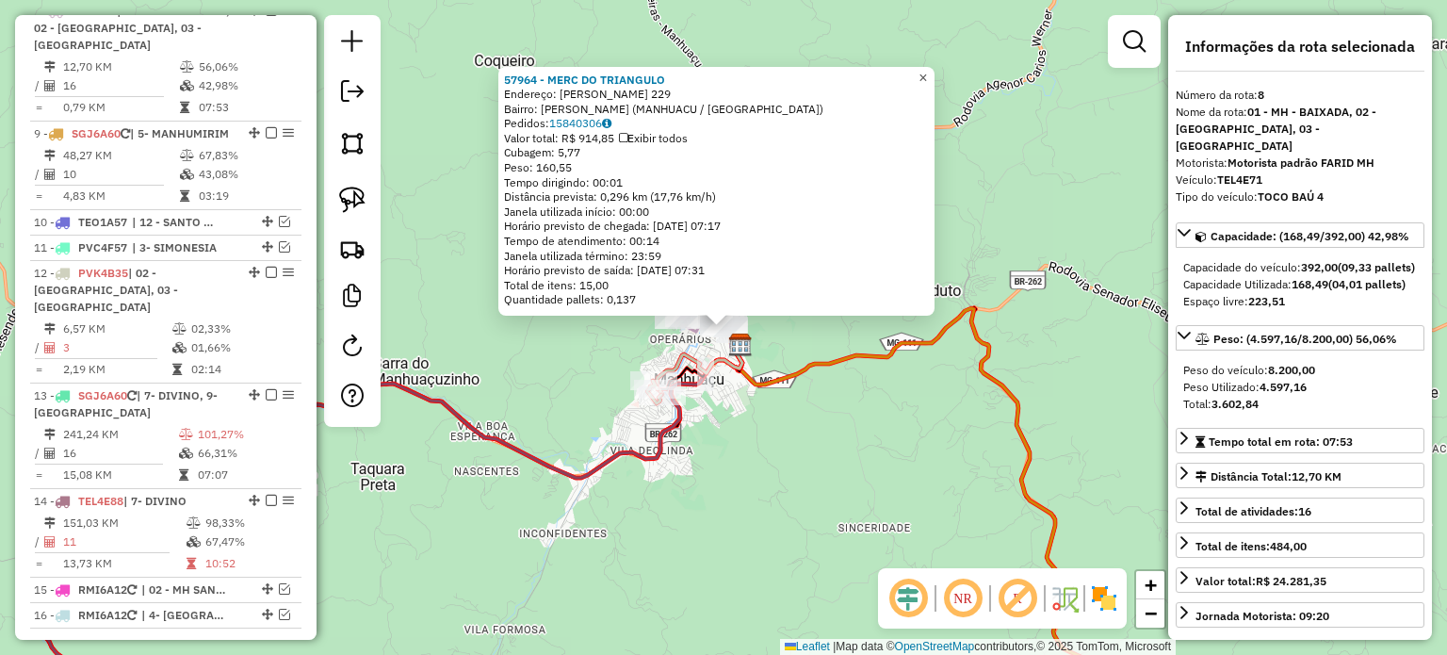
click at [927, 75] on span "×" at bounding box center [922, 78] width 8 height 16
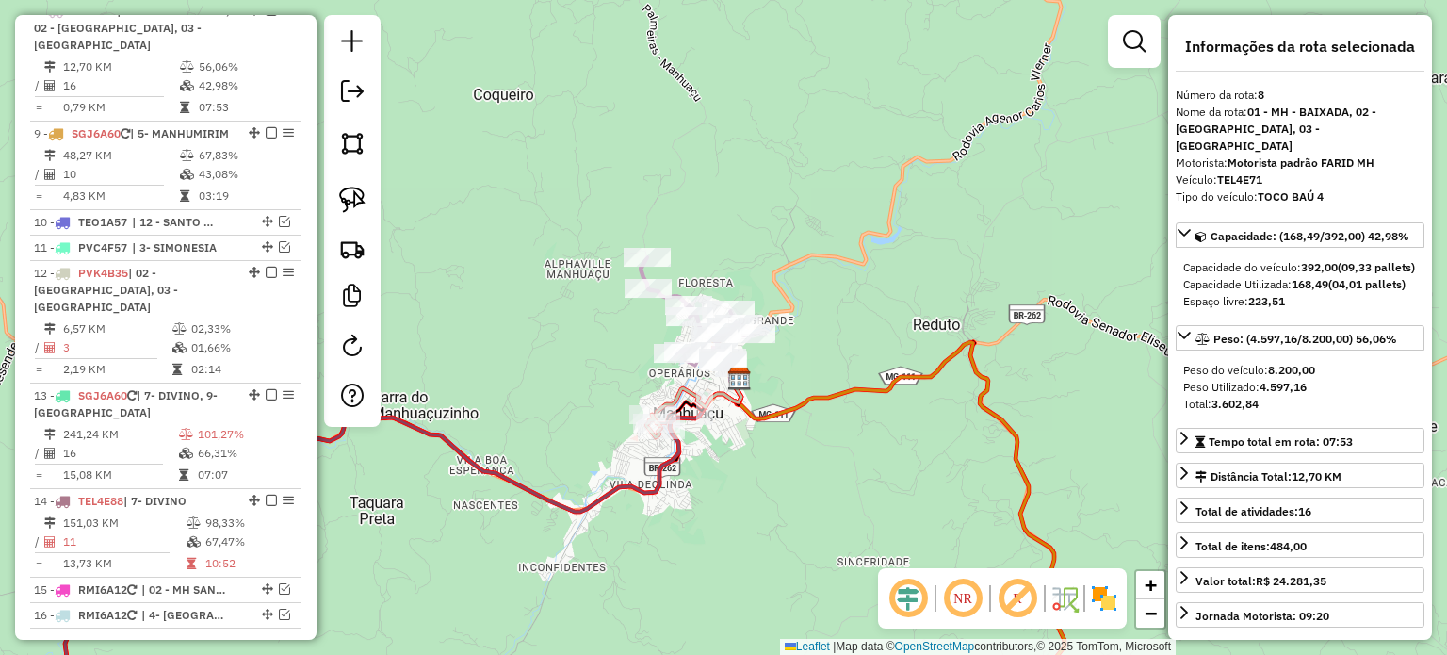
drag, startPoint x: 600, startPoint y: 349, endPoint x: 472, endPoint y: 293, distance: 140.0
click at [599, 380] on div "Janela de atendimento Grade de atendimento Capacidade Transportadoras Veículos …" at bounding box center [723, 327] width 1447 height 655
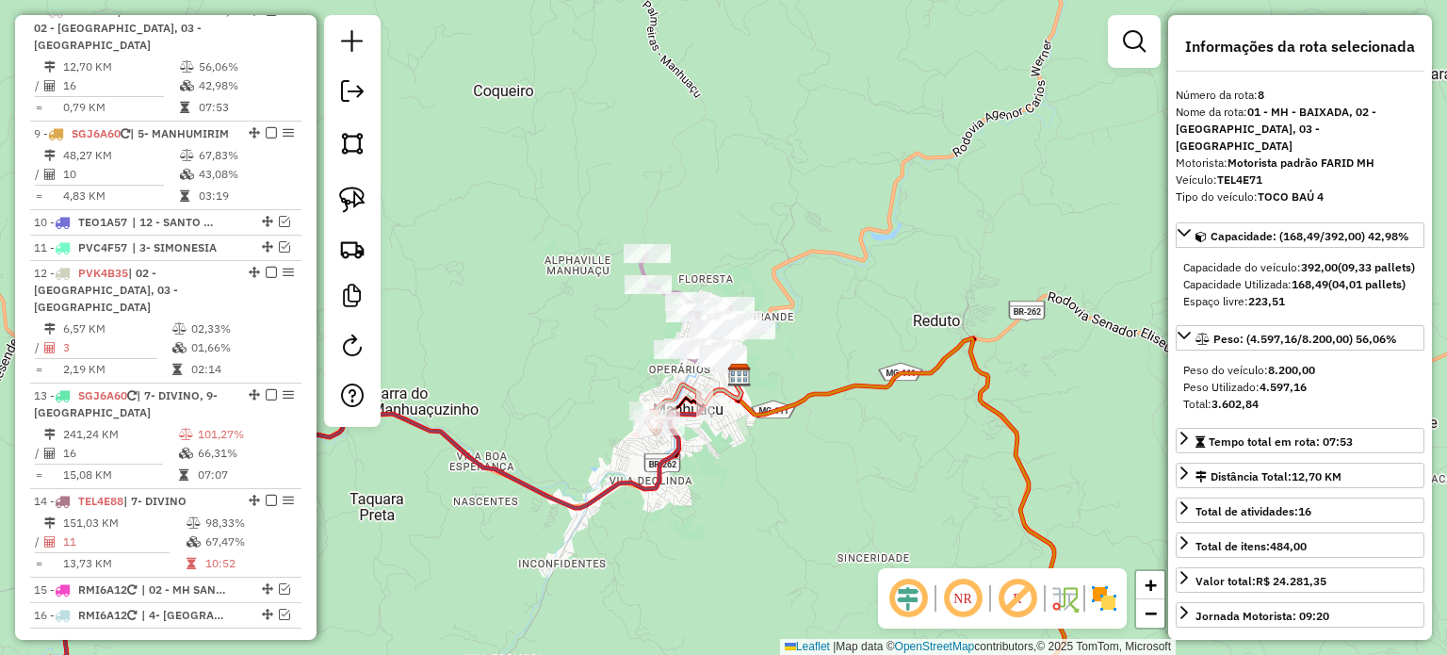
drag, startPoint x: 350, startPoint y: 207, endPoint x: 447, endPoint y: 284, distance: 124.0
click at [352, 206] on img at bounding box center [352, 200] width 26 height 26
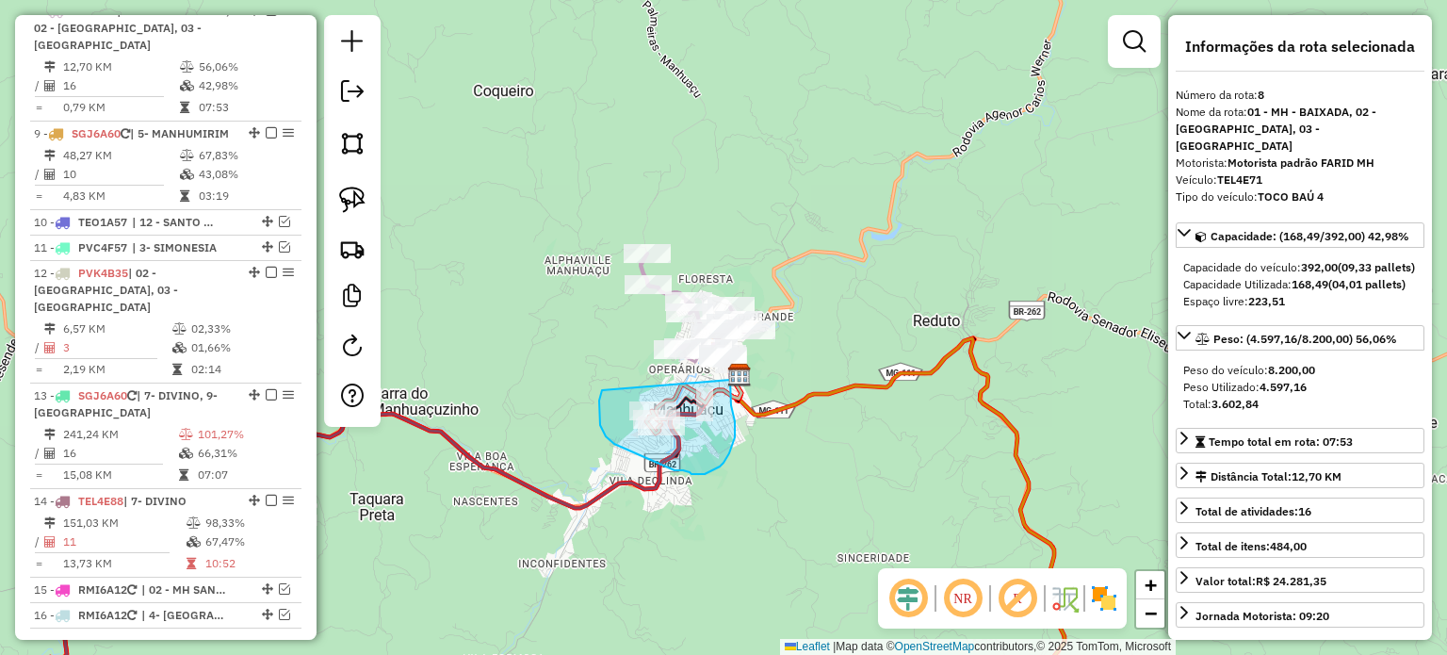
drag, startPoint x: 600, startPoint y: 425, endPoint x: 730, endPoint y: 380, distance: 137.6
click at [730, 380] on div "Janela de atendimento Grade de atendimento Capacidade Transportadoras Veículos …" at bounding box center [723, 327] width 1447 height 655
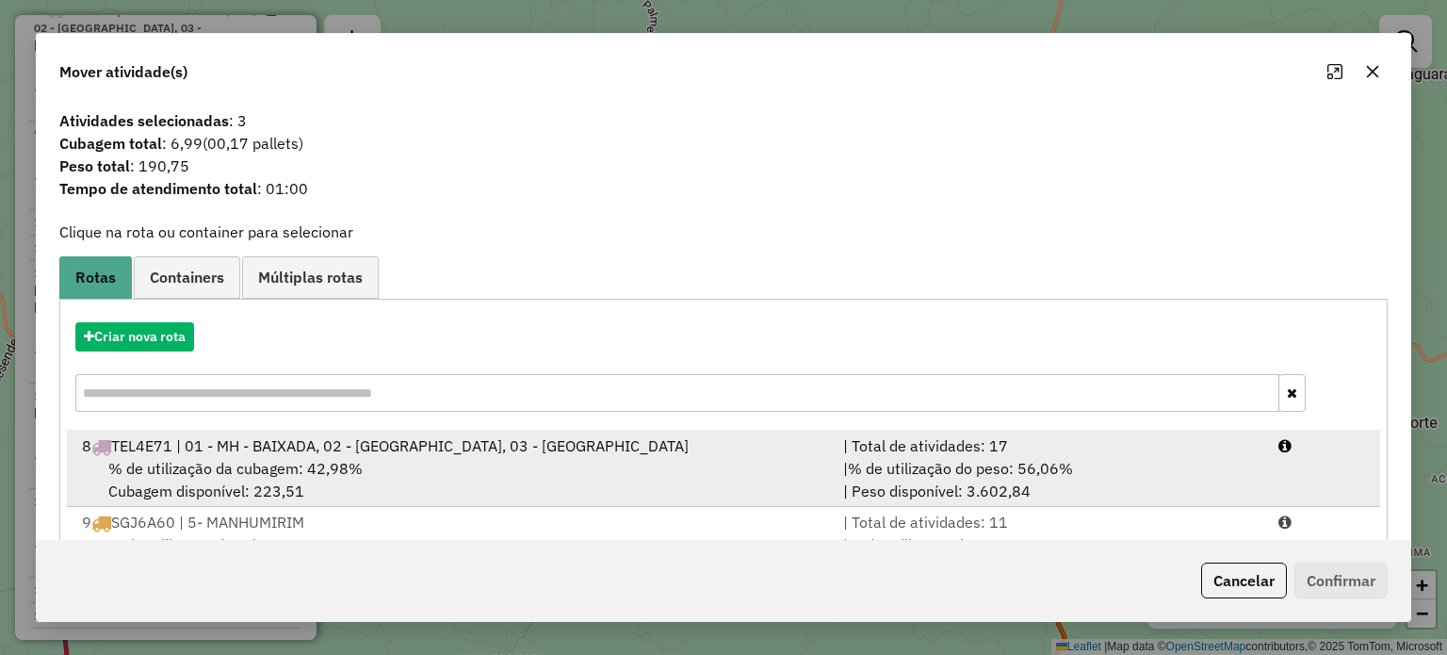
click at [382, 475] on div "% de utilização da cubagem: 42,98% Cubagem disponível: 223,51" at bounding box center [451, 479] width 761 height 45
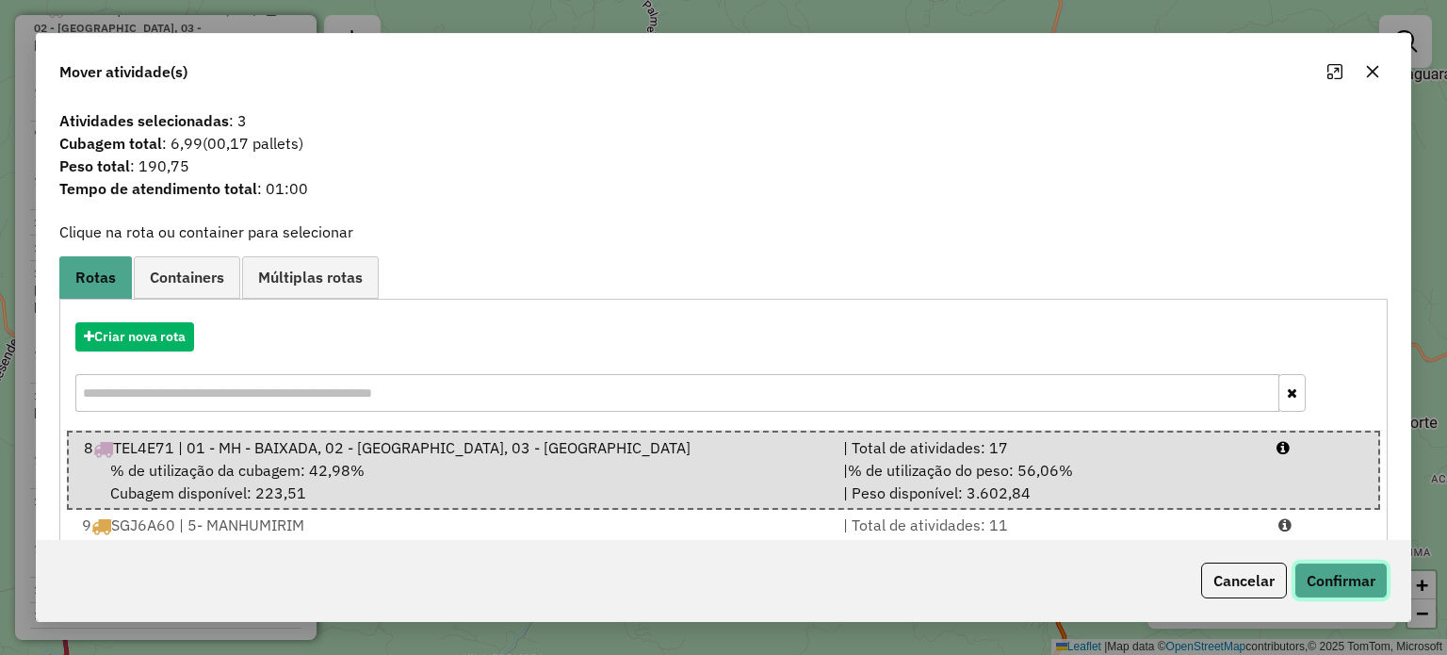
drag, startPoint x: 1349, startPoint y: 579, endPoint x: 1339, endPoint y: 590, distance: 14.7
click at [1349, 579] on button "Confirmar" at bounding box center [1340, 580] width 93 height 36
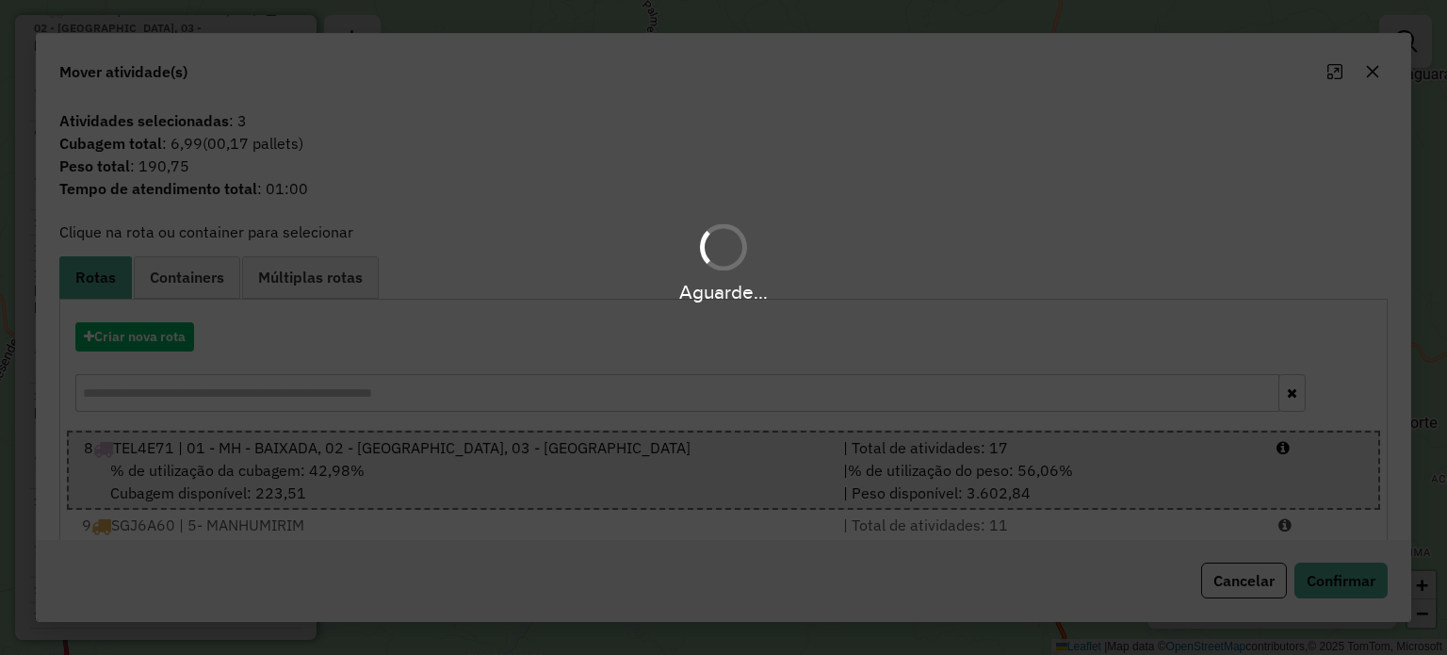
scroll to position [784, 0]
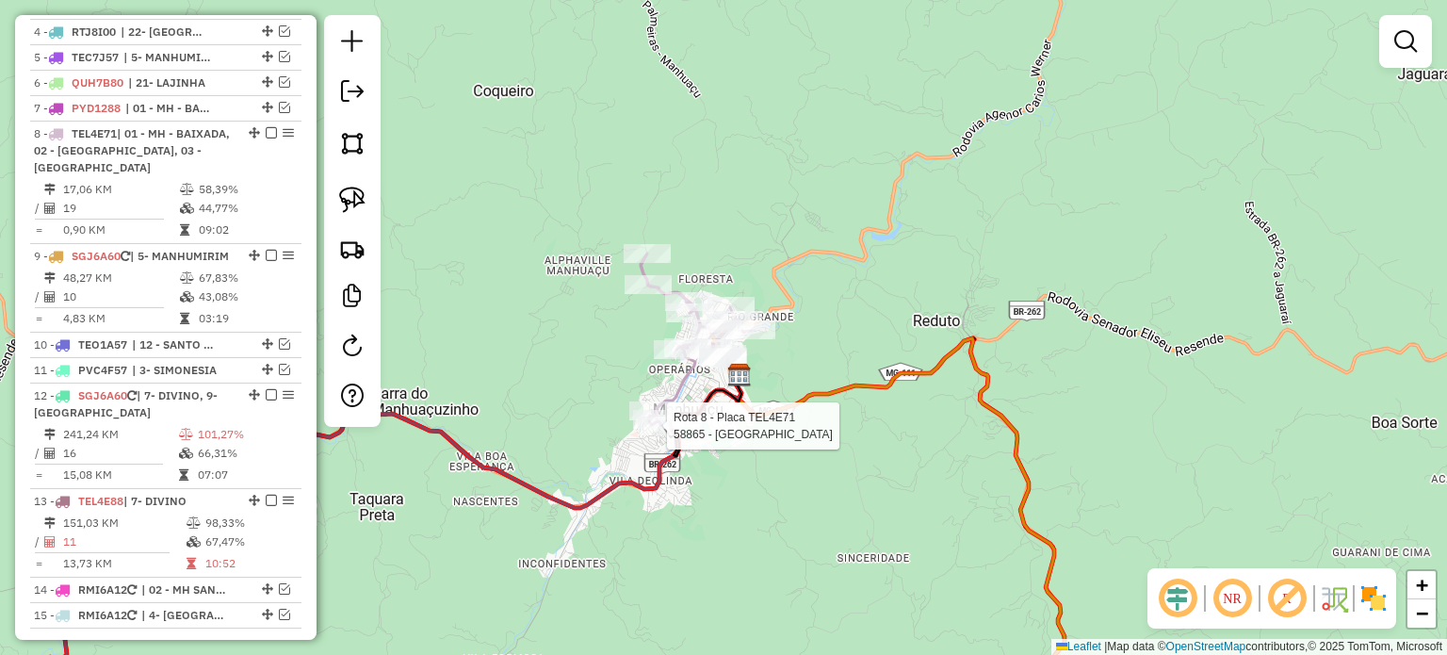
select select "*********"
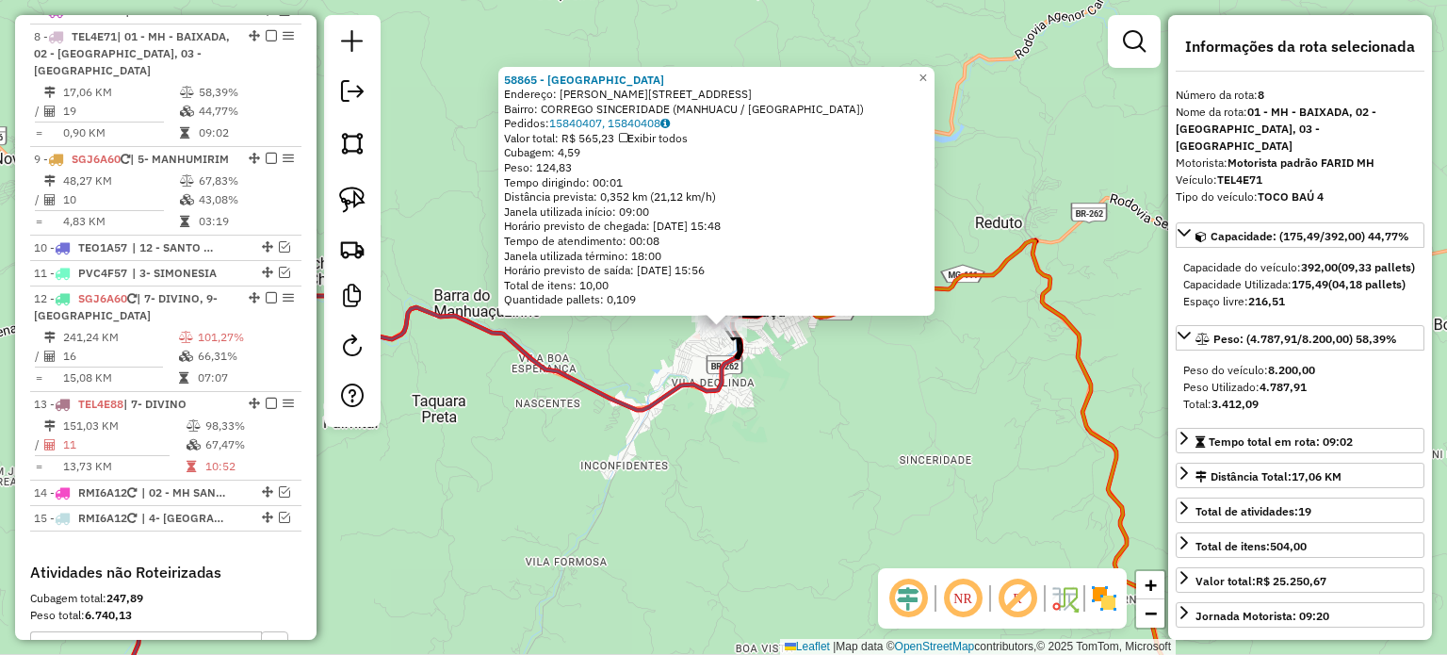
scroll to position [906, 0]
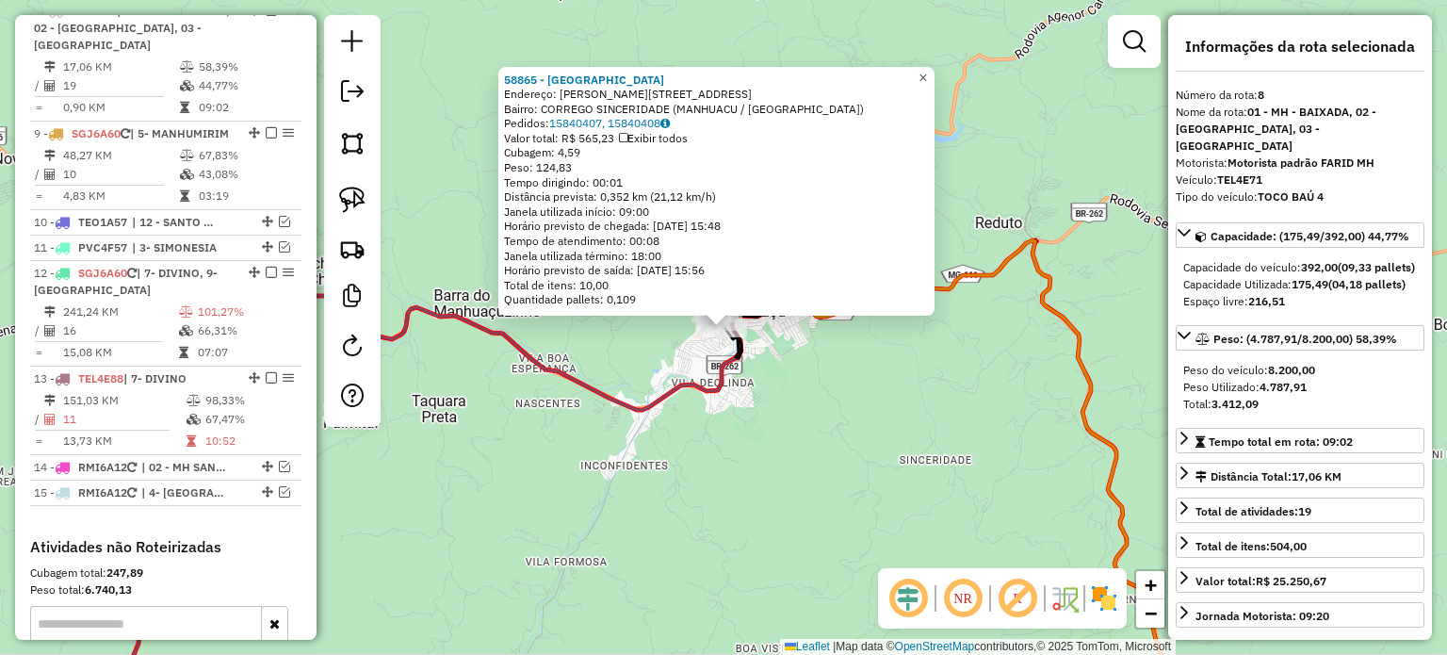
click at [927, 70] on span "×" at bounding box center [922, 78] width 8 height 16
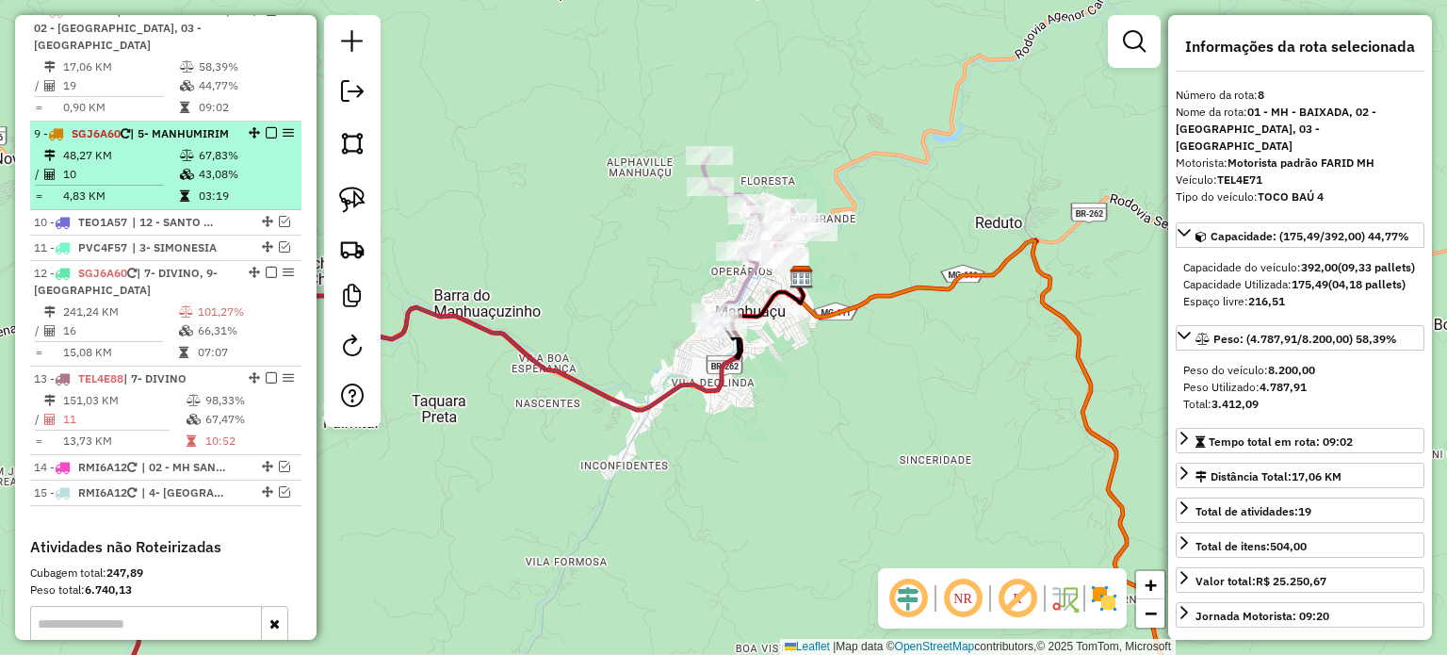
scroll to position [812, 0]
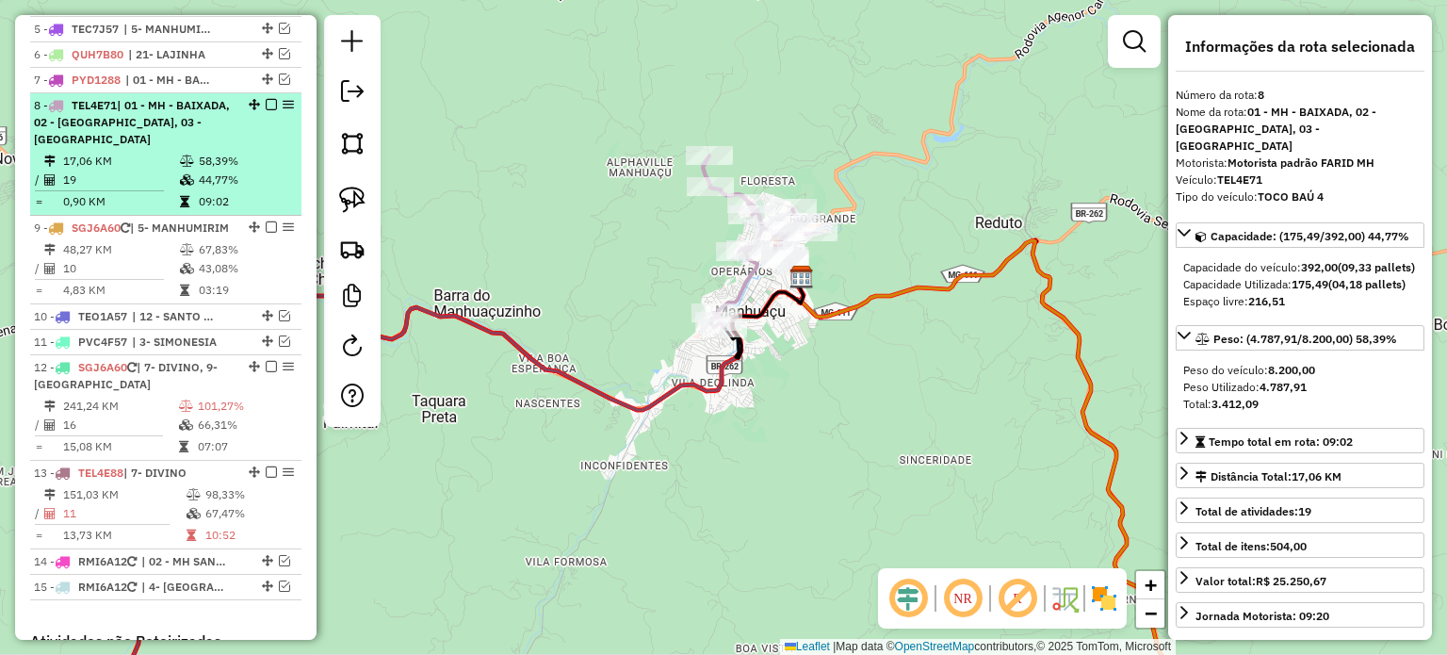
click at [268, 110] on em at bounding box center [271, 104] width 11 height 11
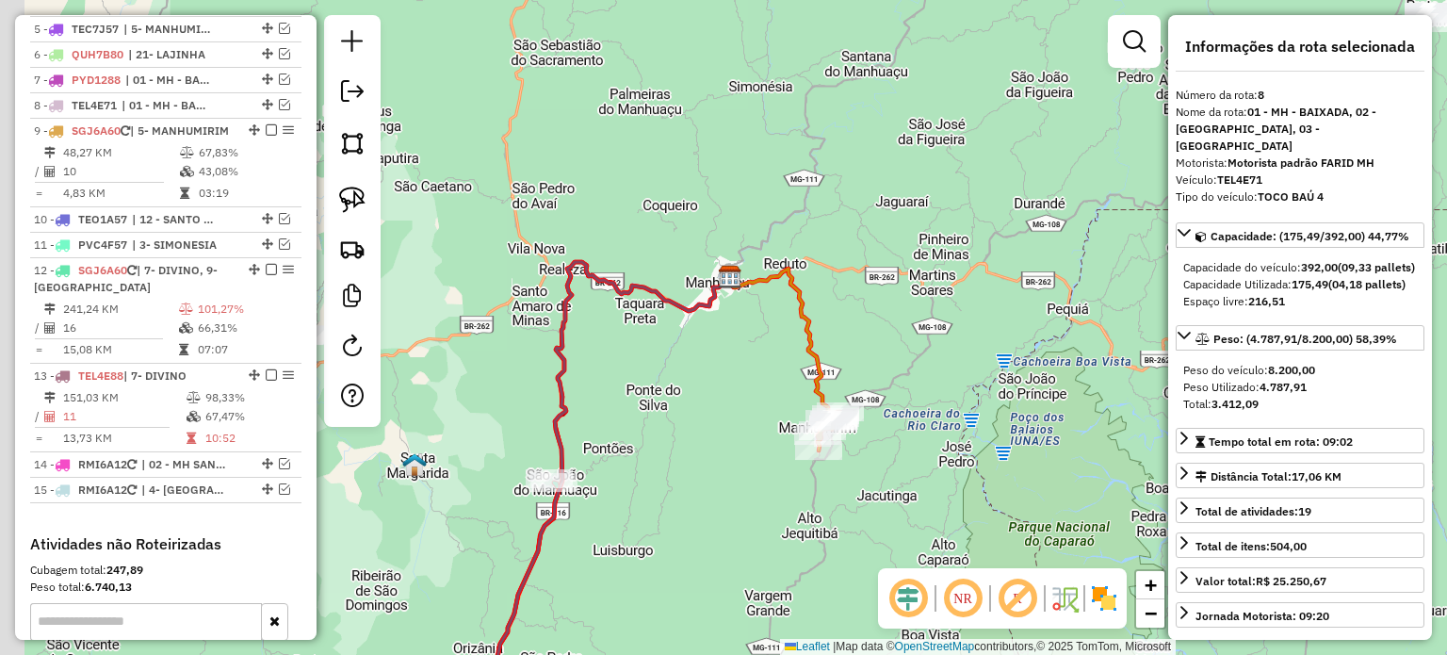
drag, startPoint x: 722, startPoint y: 394, endPoint x: 742, endPoint y: 353, distance: 45.5
click at [745, 354] on div "Janela de atendimento Grade de atendimento Capacidade Transportadoras Veículos …" at bounding box center [723, 327] width 1447 height 655
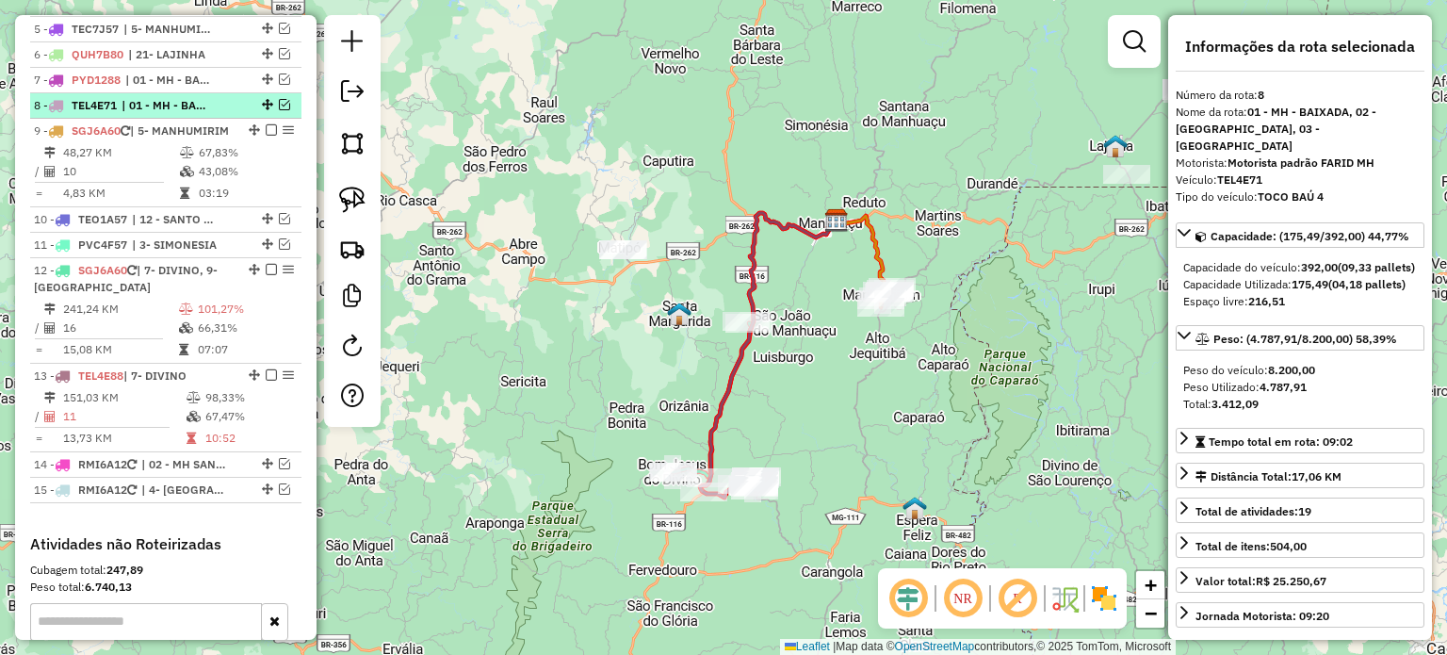
click at [207, 114] on span "| 01 - MH - BAIXADA, 02 - [GEOGRAPHIC_DATA], 03 - [GEOGRAPHIC_DATA]" at bounding box center [165, 105] width 87 height 17
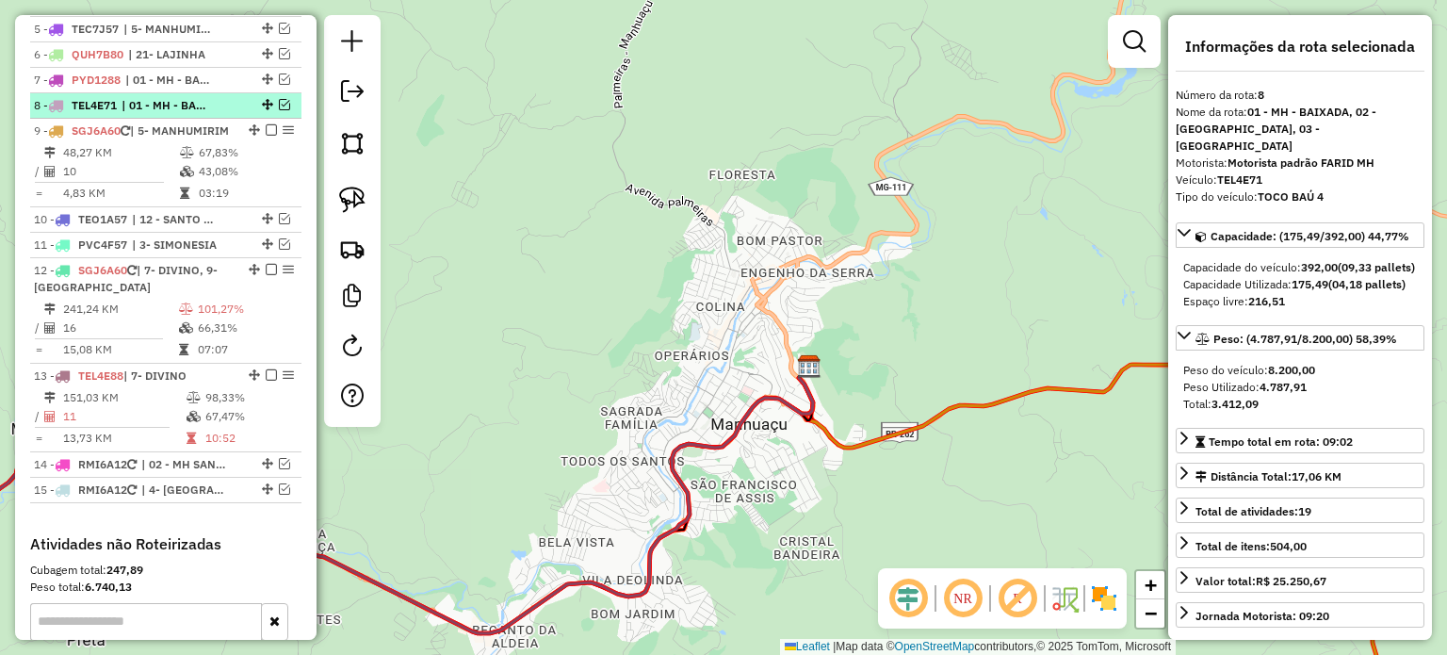
click at [281, 110] on em at bounding box center [284, 104] width 11 height 11
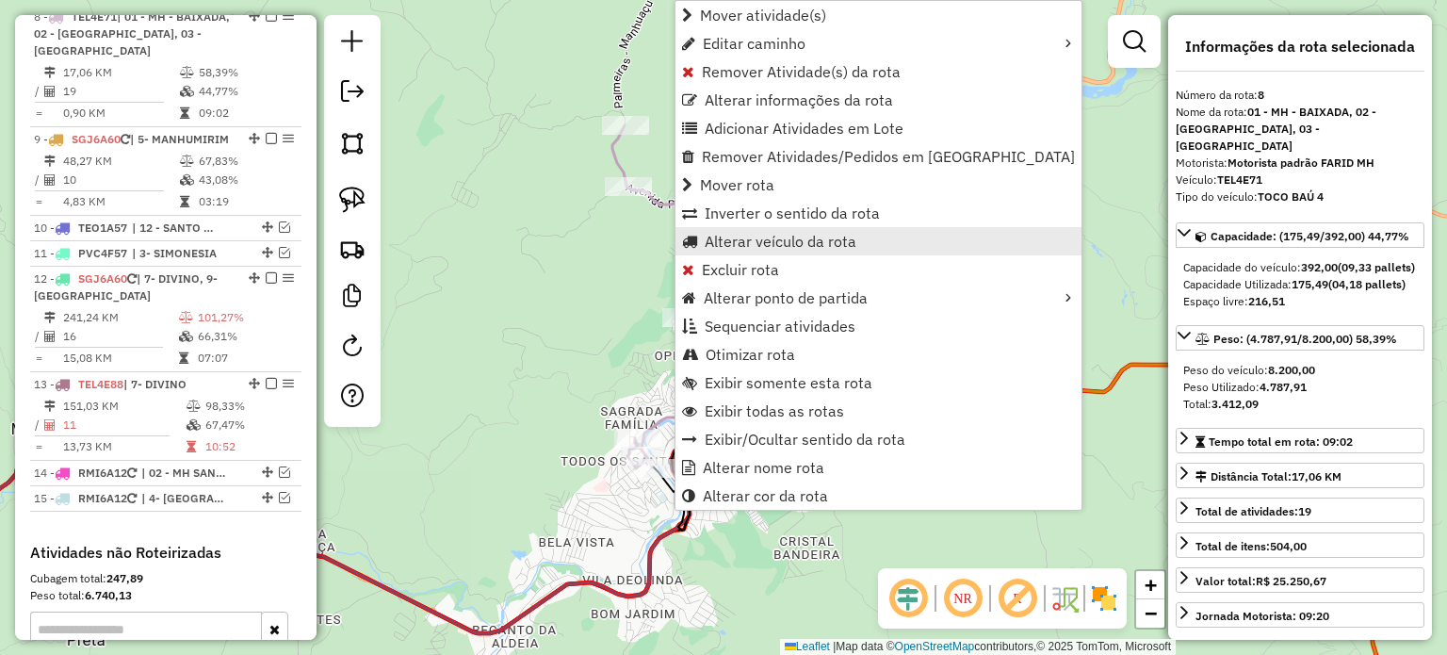
scroll to position [906, 0]
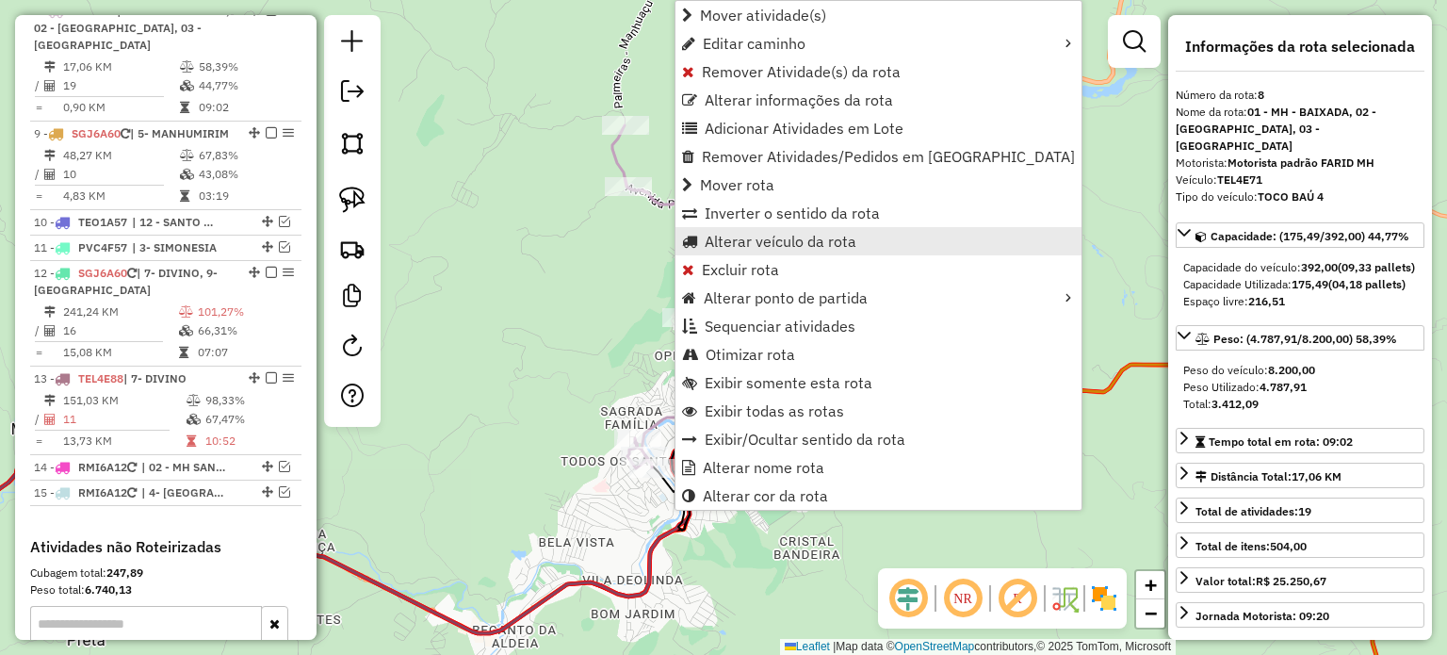
click at [775, 241] on span "Alterar veículo da rota" at bounding box center [781, 241] width 152 height 15
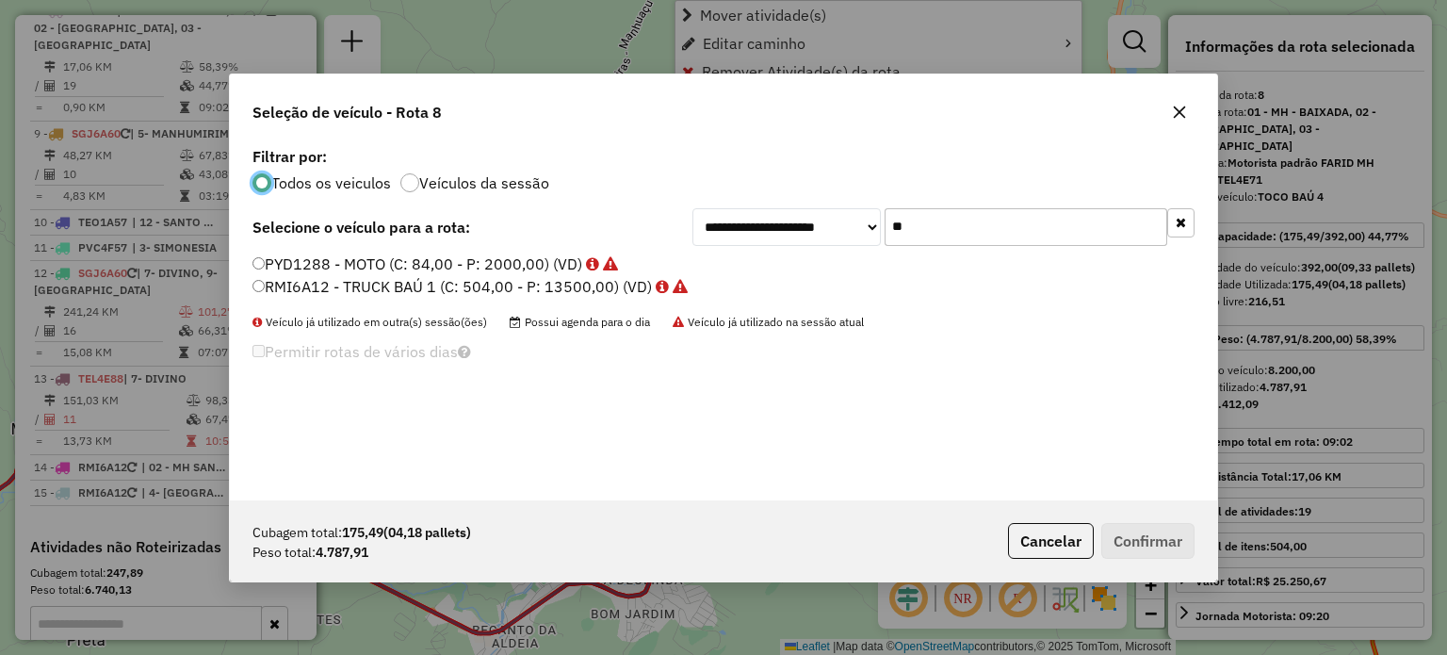
scroll to position [9, 6]
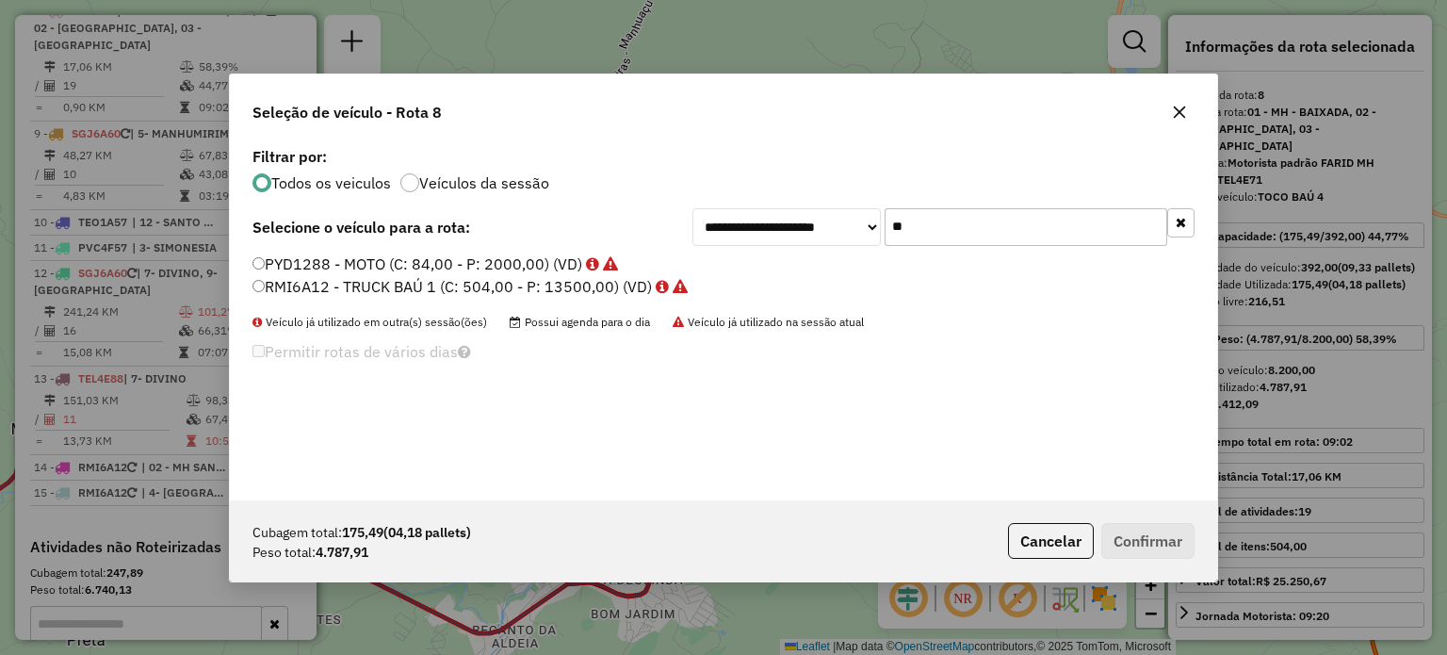
drag, startPoint x: 923, startPoint y: 221, endPoint x: 861, endPoint y: 218, distance: 62.3
click at [863, 217] on div "**********" at bounding box center [943, 227] width 502 height 38
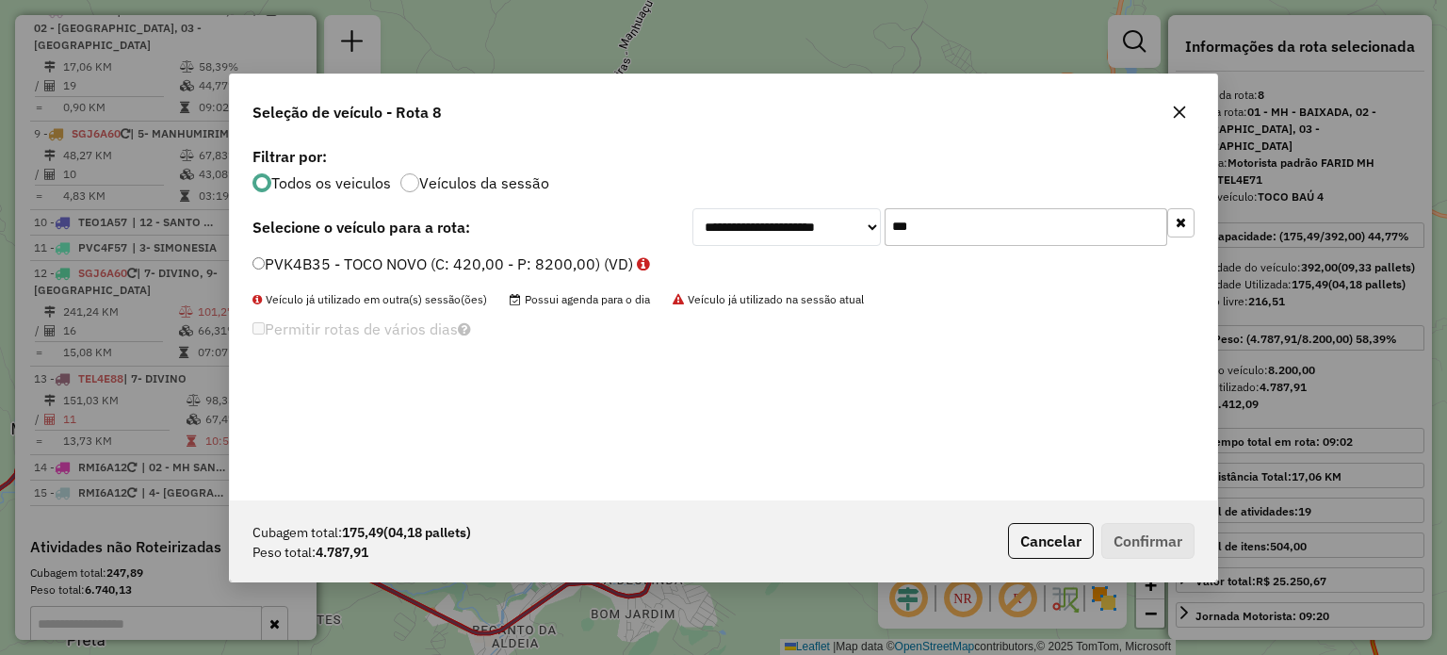
type input "***"
click at [491, 258] on label "PVK4B35 - TOCO NOVO (C: 420,00 - P: 8200,00) (VD)" at bounding box center [451, 263] width 398 height 23
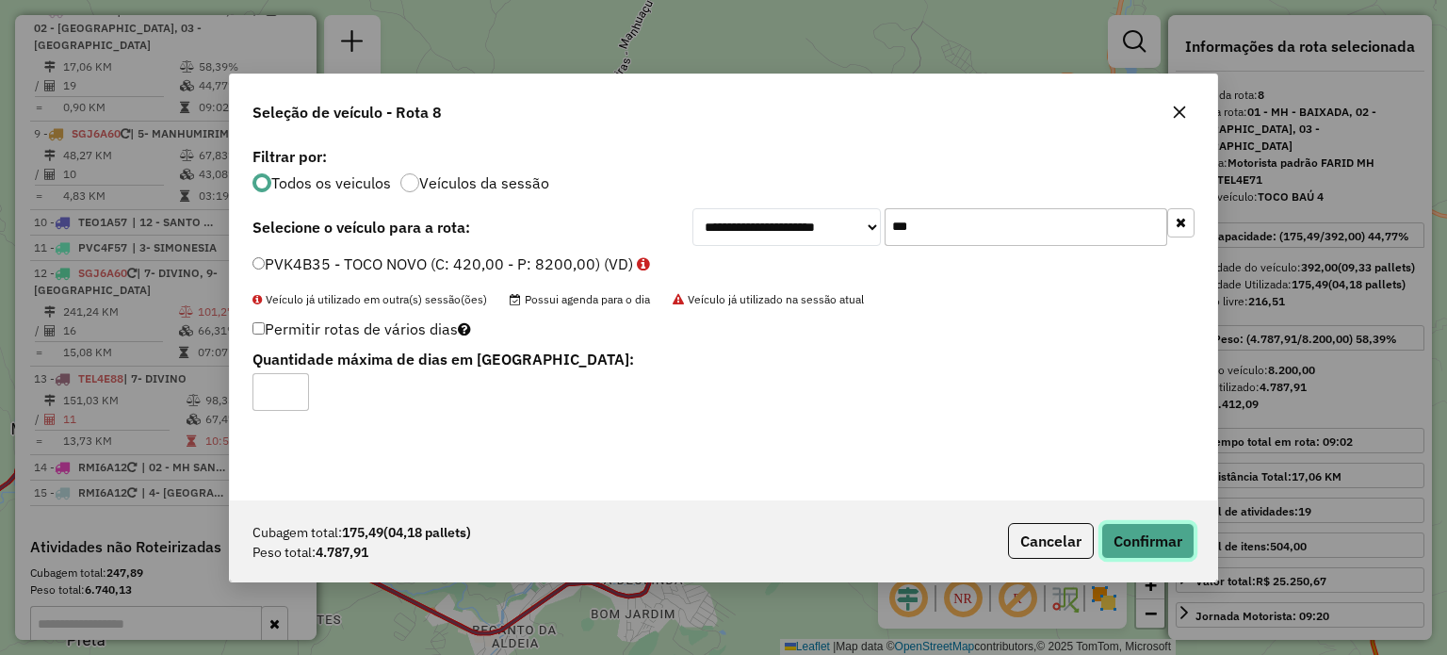
click at [1159, 538] on button "Confirmar" at bounding box center [1147, 541] width 93 height 36
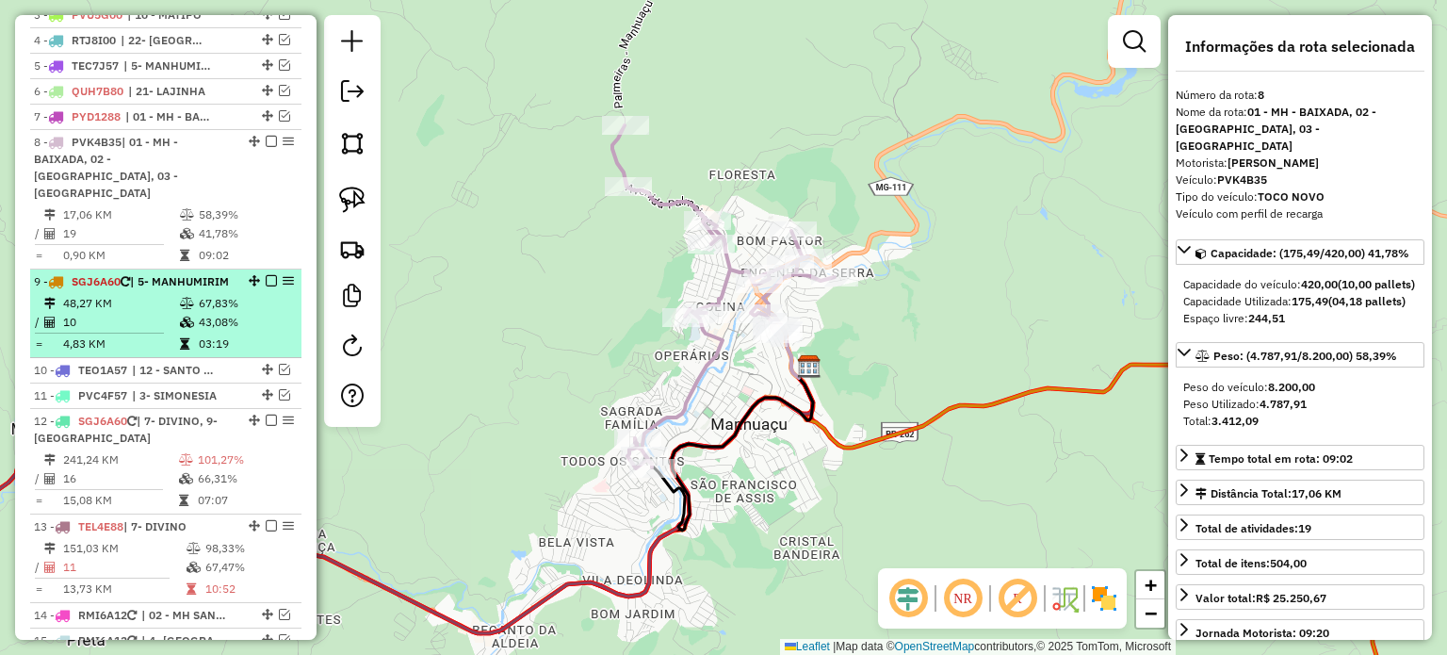
scroll to position [718, 0]
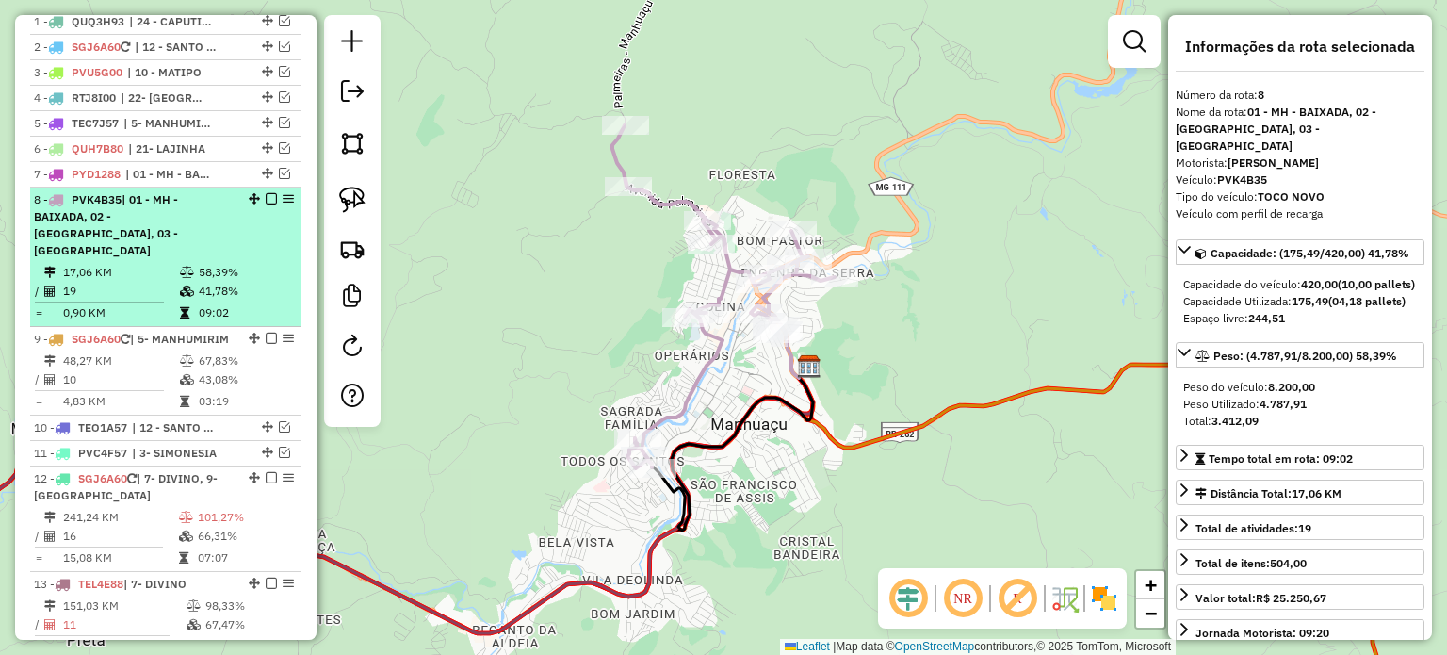
click at [266, 204] on em at bounding box center [271, 198] width 11 height 11
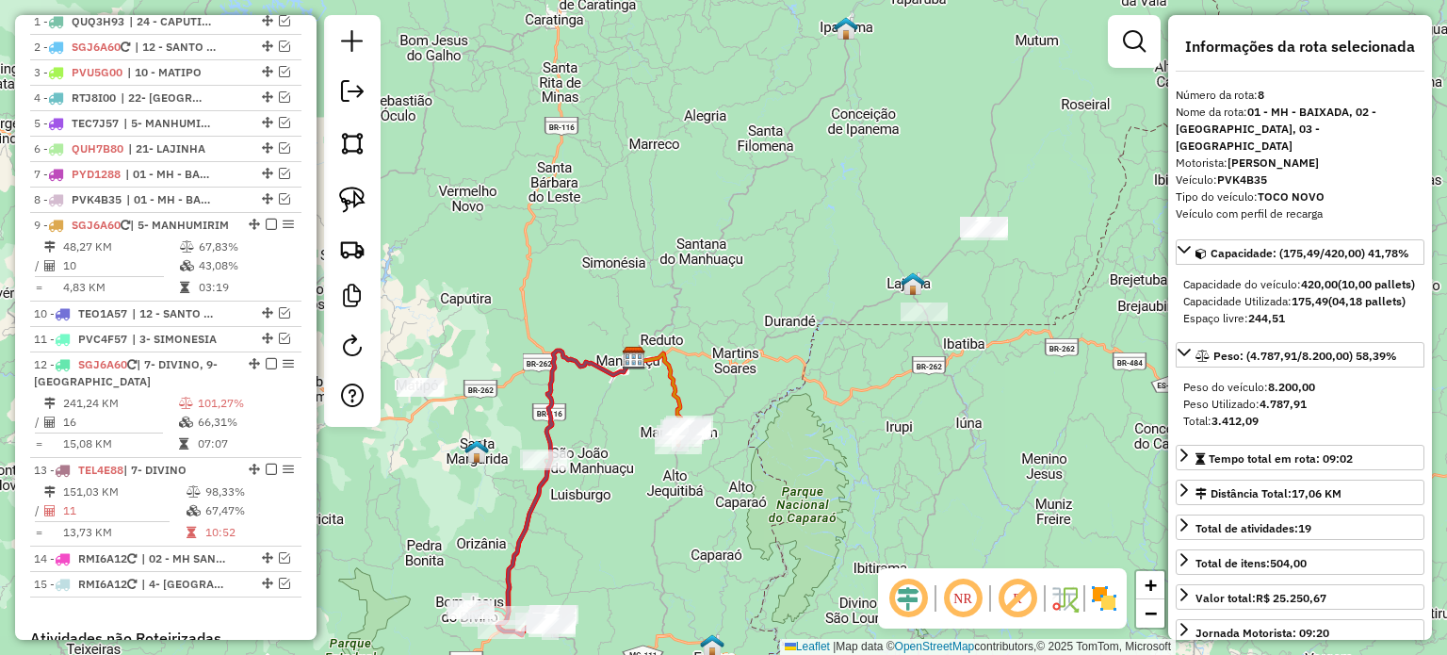
drag, startPoint x: 626, startPoint y: 374, endPoint x: 637, endPoint y: 349, distance: 27.8
click at [634, 350] on div "Janela de atendimento Grade de atendimento Capacidade Transportadoras Veículos …" at bounding box center [723, 327] width 1447 height 655
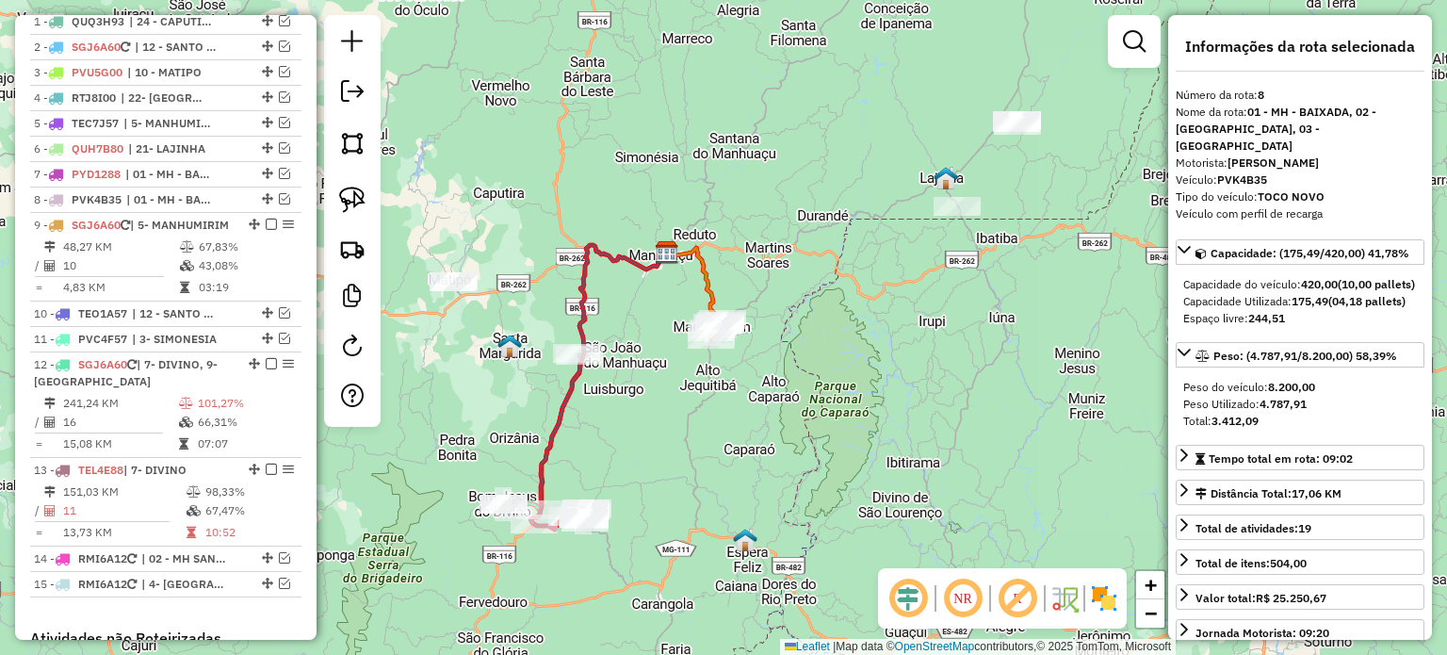
drag, startPoint x: 592, startPoint y: 406, endPoint x: 653, endPoint y: 367, distance: 72.4
click at [653, 367] on div "Janela de atendimento Grade de atendimento Capacidade Transportadoras Veículos …" at bounding box center [723, 327] width 1447 height 655
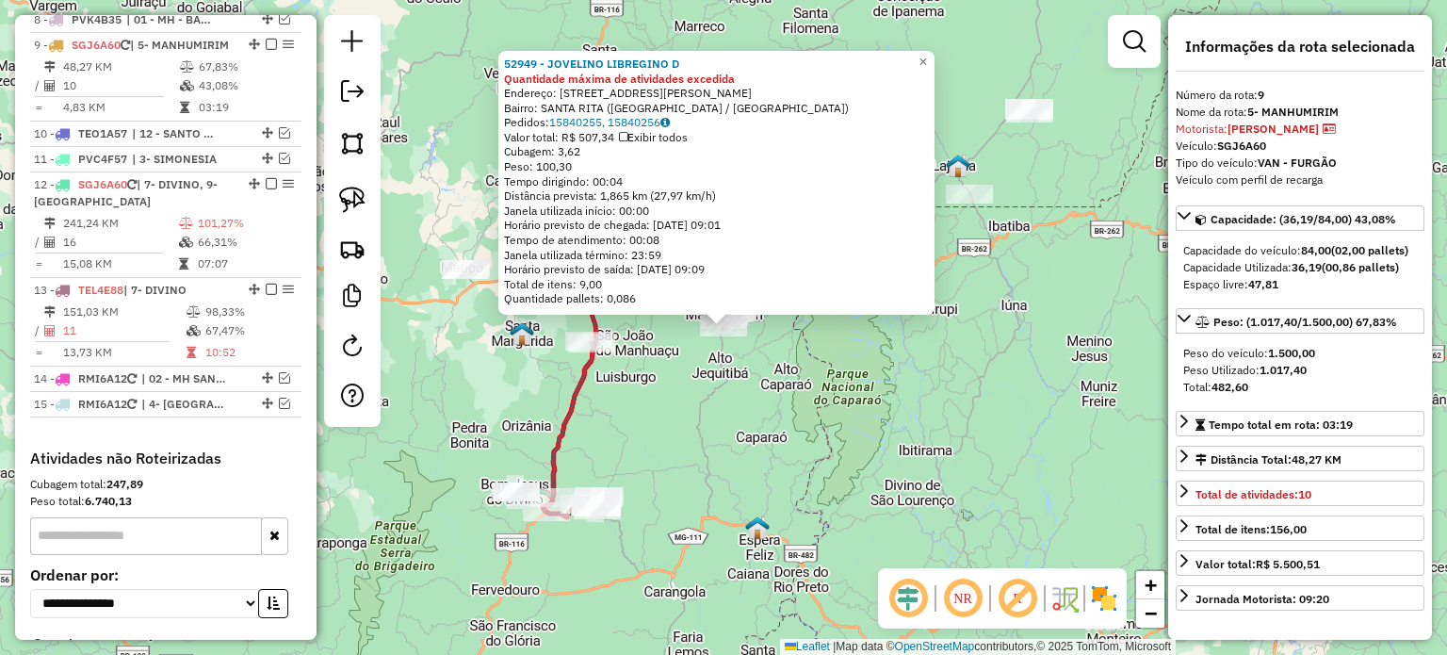
scroll to position [931, 0]
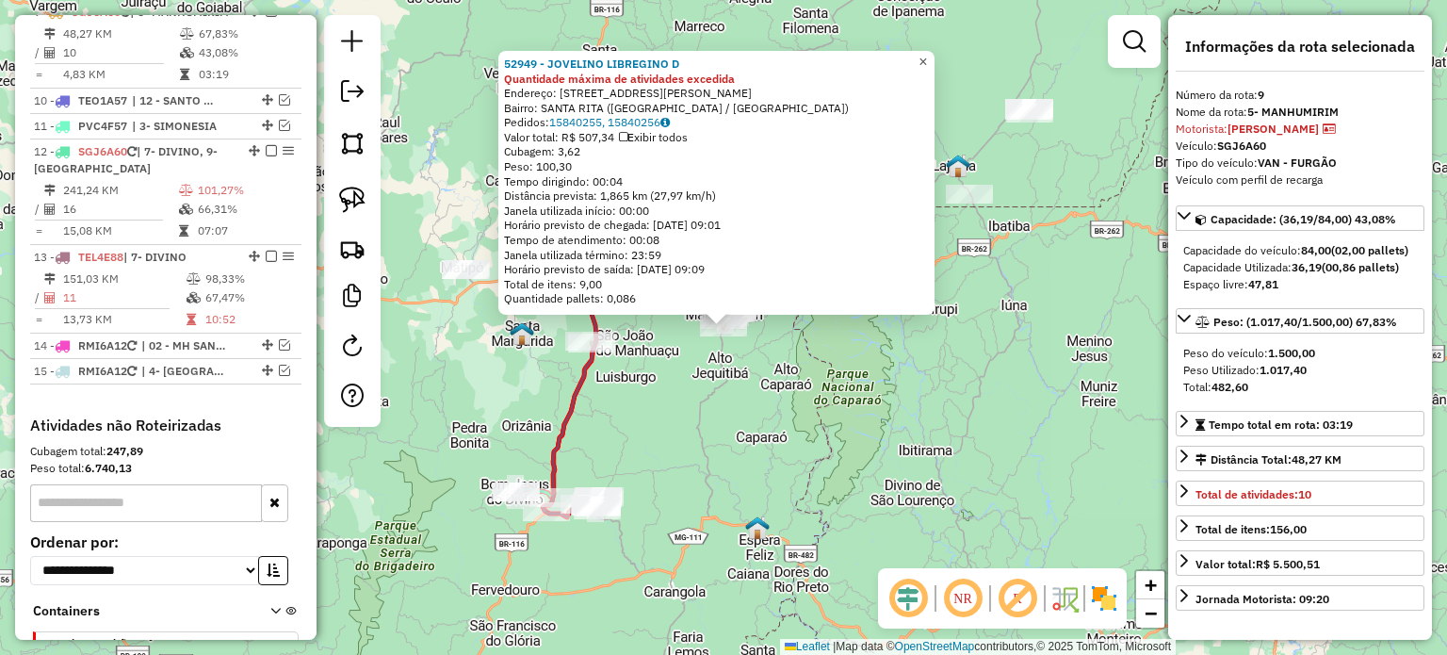
click at [927, 54] on span "×" at bounding box center [922, 62] width 8 height 16
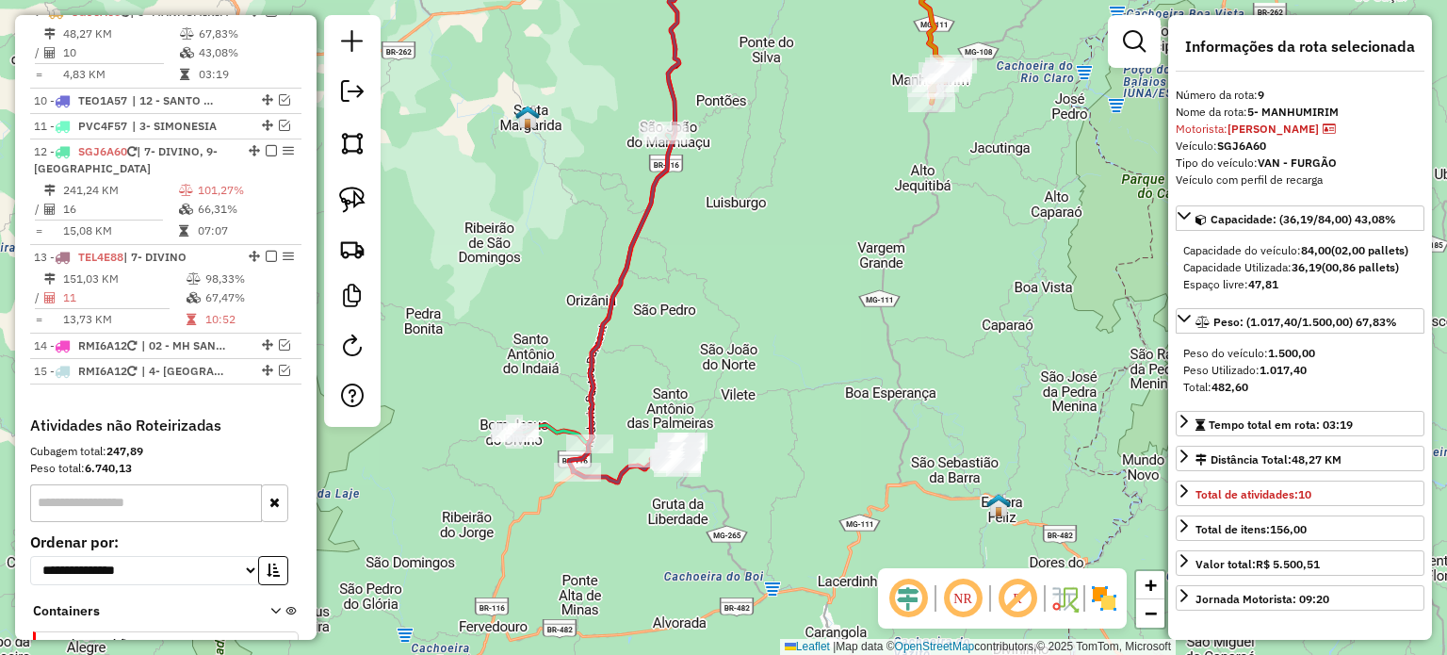
drag, startPoint x: 780, startPoint y: 447, endPoint x: 825, endPoint y: 437, distance: 46.2
click at [825, 437] on div "Janela de atendimento Grade de atendimento Capacidade Transportadoras Veículos …" at bounding box center [723, 327] width 1447 height 655
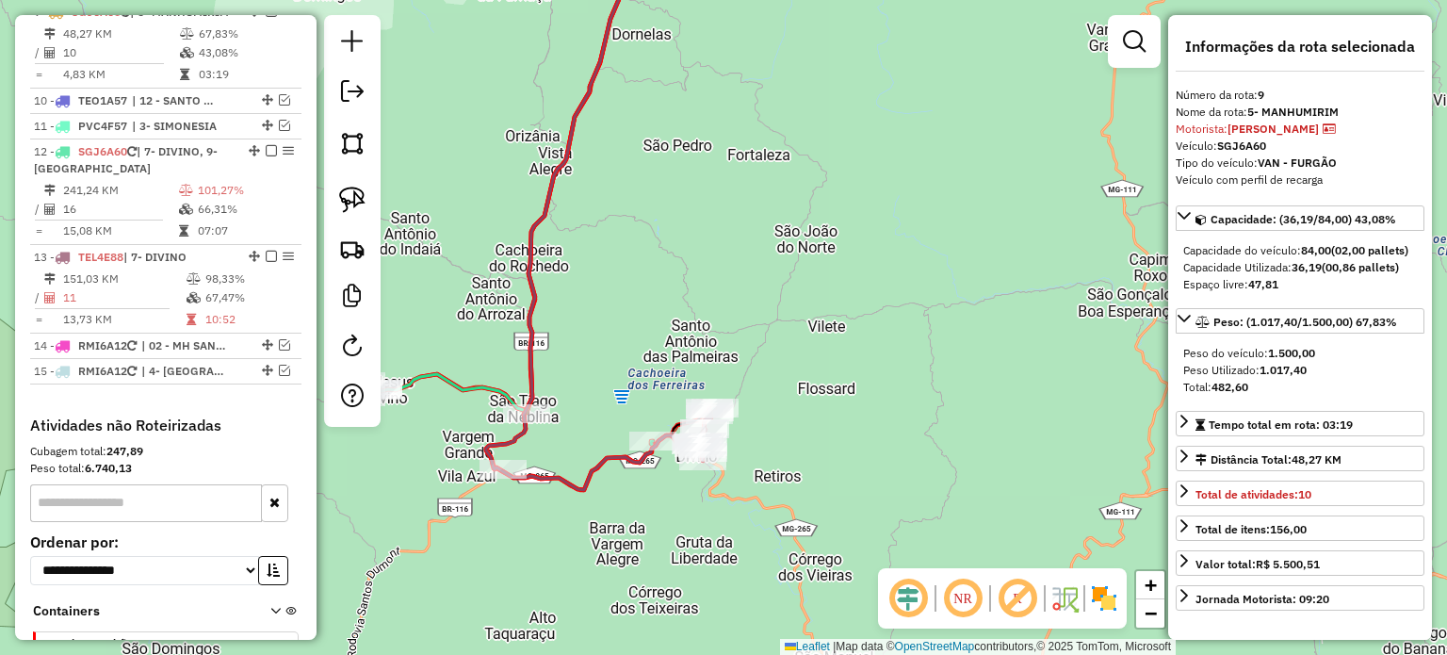
drag, startPoint x: 750, startPoint y: 507, endPoint x: 806, endPoint y: 456, distance: 76.0
click at [806, 456] on div "Janela de atendimento Grade de atendimento Capacidade Transportadoras Veículos …" at bounding box center [723, 327] width 1447 height 655
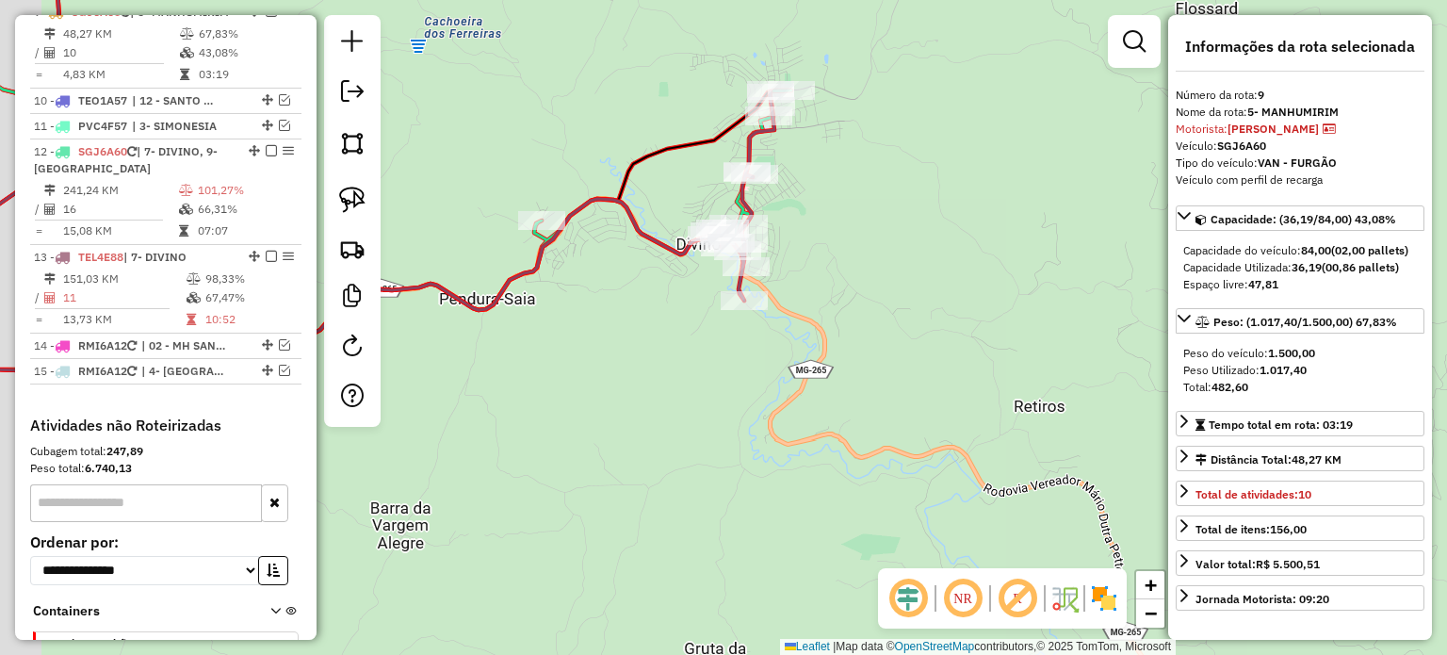
drag, startPoint x: 729, startPoint y: 406, endPoint x: 788, endPoint y: 410, distance: 58.5
click at [787, 410] on div "Janela de atendimento Grade de atendimento Capacidade Transportadoras Veículos …" at bounding box center [723, 327] width 1447 height 655
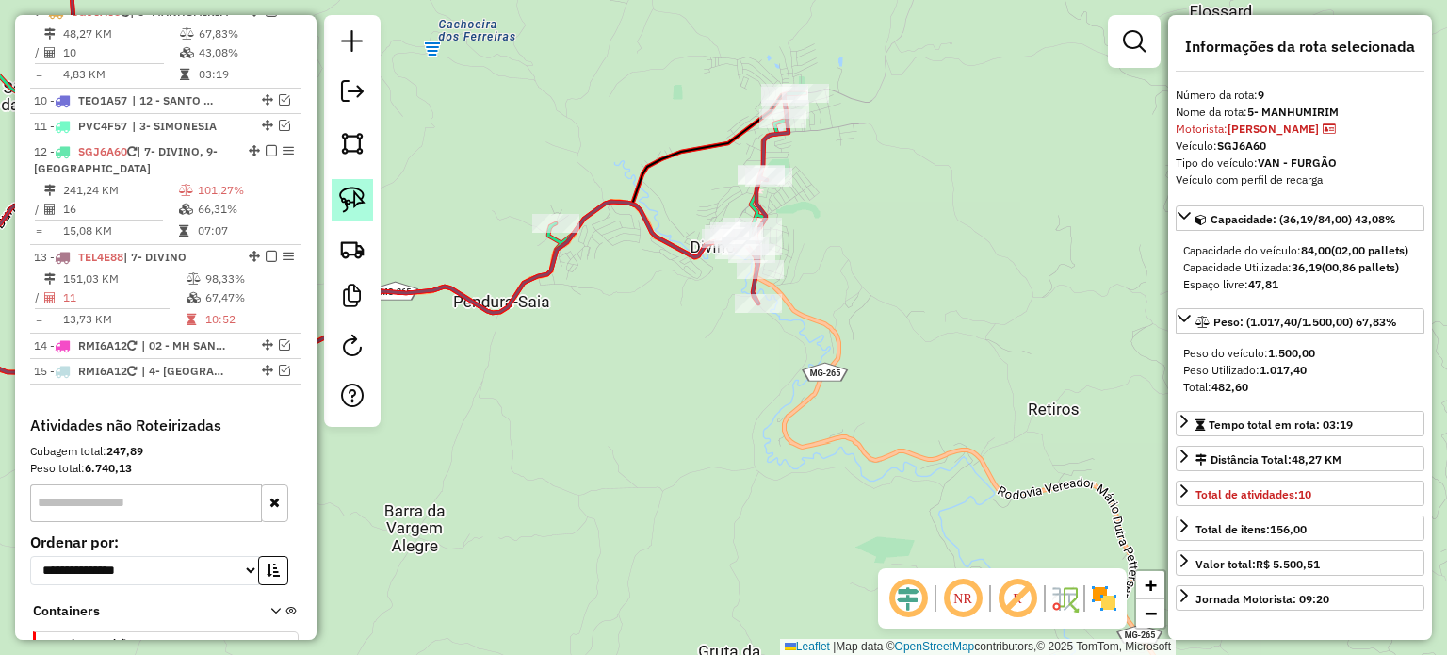
click at [355, 192] on img at bounding box center [352, 200] width 26 height 26
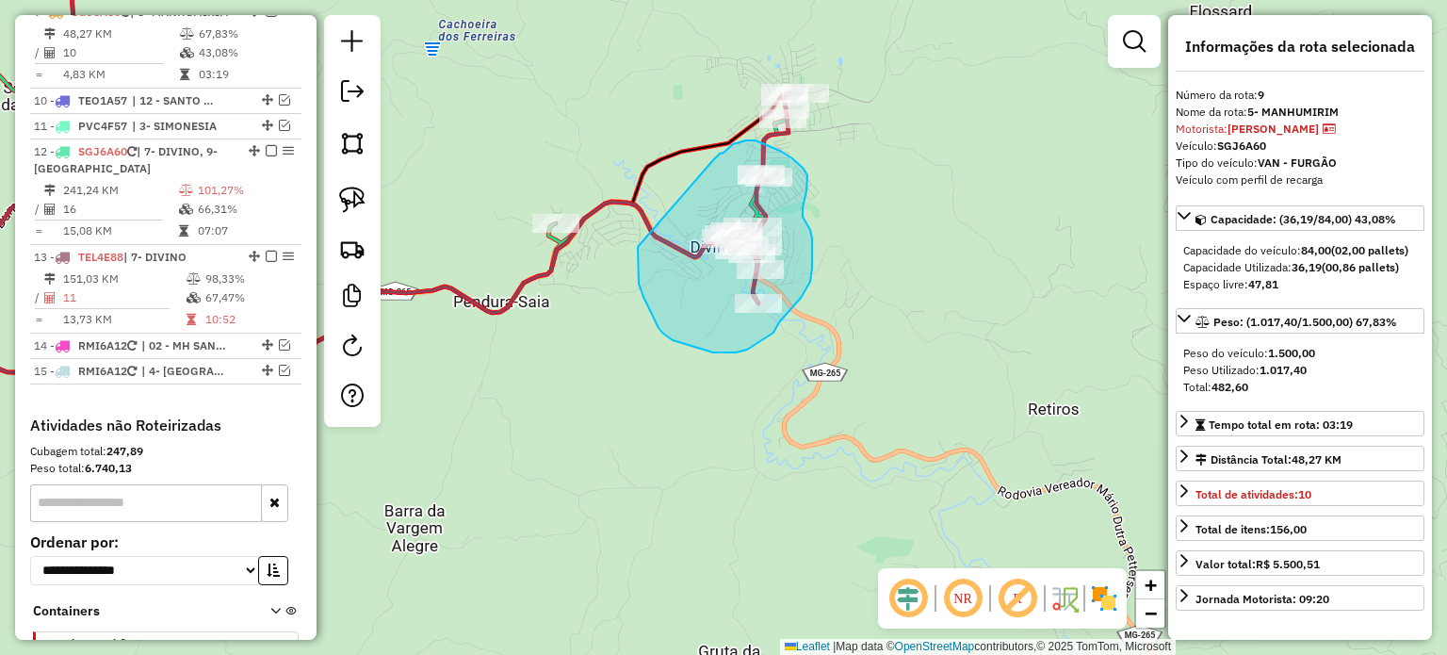
drag, startPoint x: 638, startPoint y: 248, endPoint x: 706, endPoint y: 173, distance: 100.7
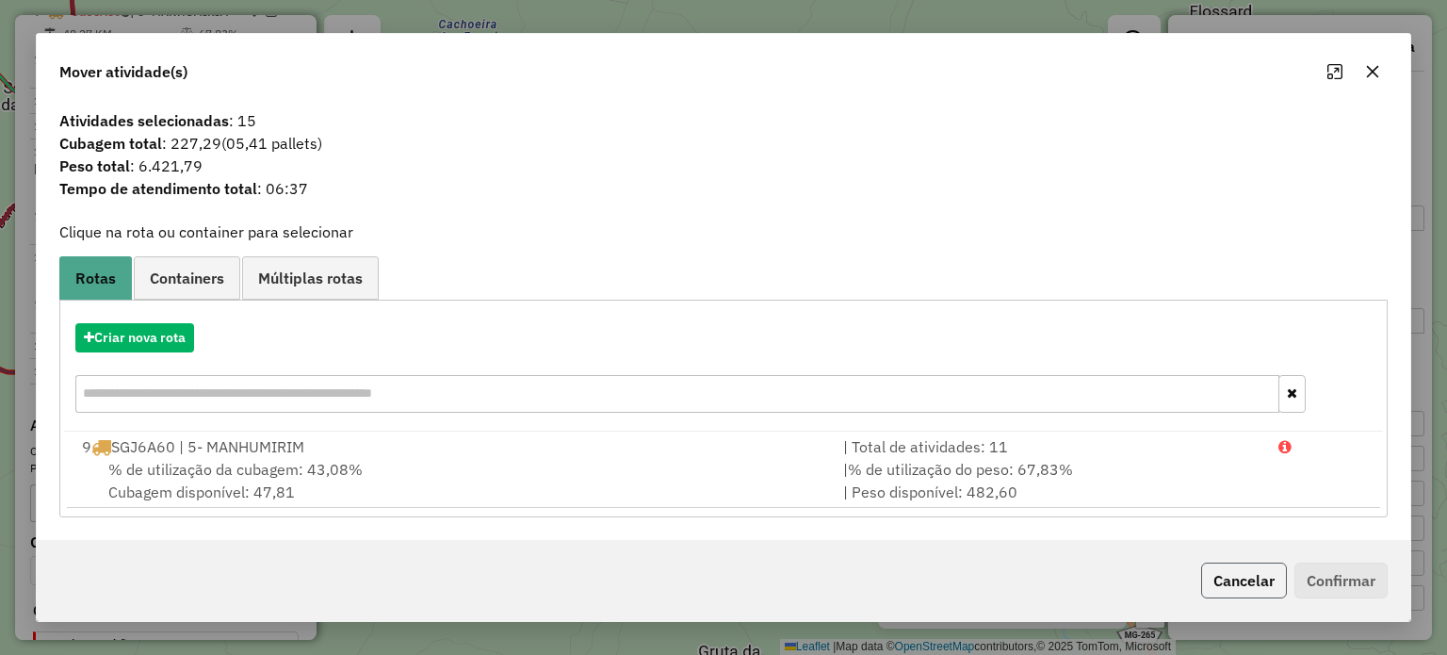
click at [1211, 570] on button "Cancelar" at bounding box center [1244, 580] width 86 height 36
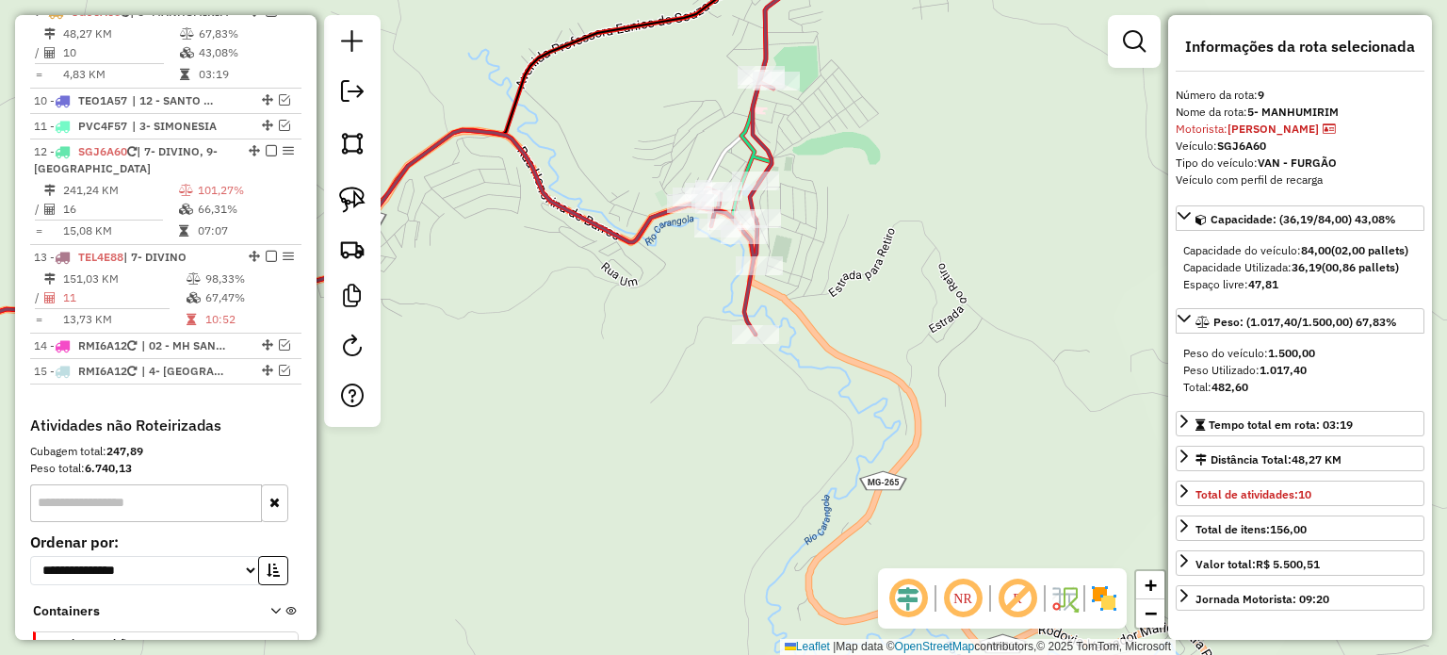
drag, startPoint x: 351, startPoint y: 198, endPoint x: 405, endPoint y: 206, distance: 54.4
click at [354, 196] on img at bounding box center [352, 200] width 26 height 26
click at [599, 198] on div "Janela de atendimento Grade de atendimento Capacidade Transportadoras Veículos …" at bounding box center [723, 327] width 1447 height 655
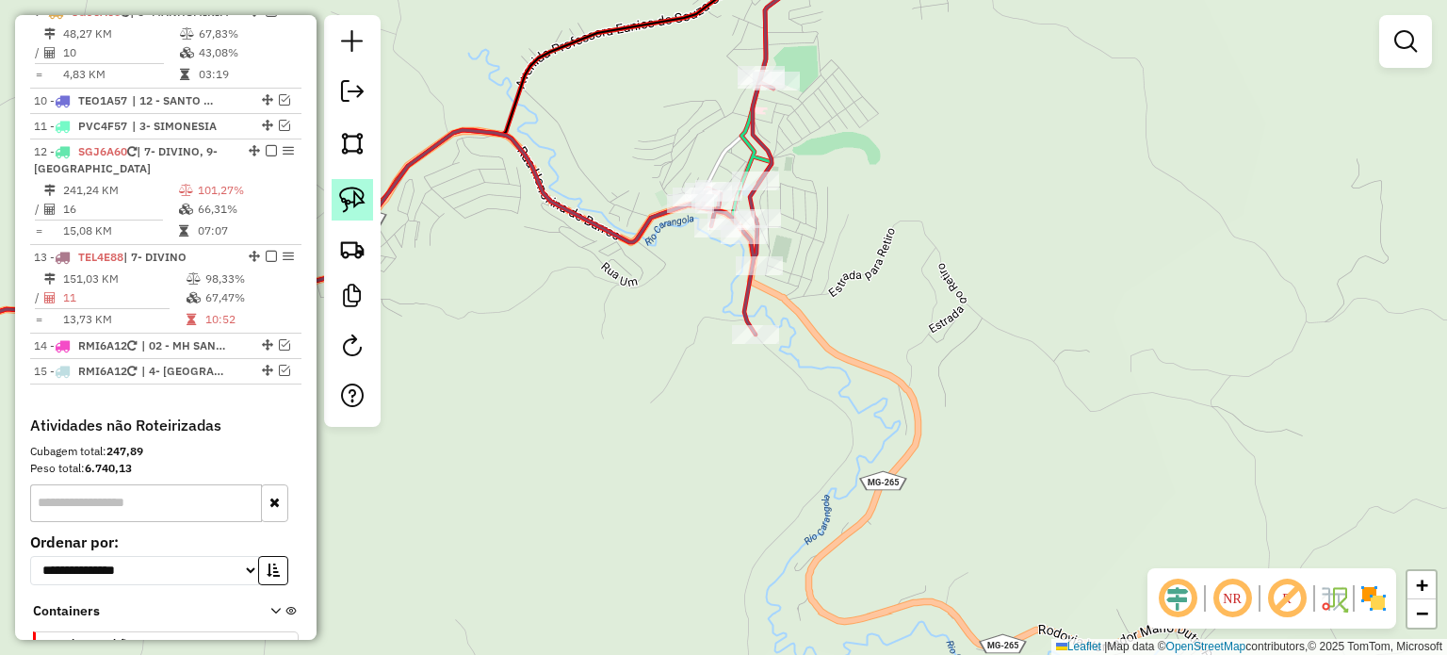
click at [352, 199] on img at bounding box center [352, 200] width 26 height 26
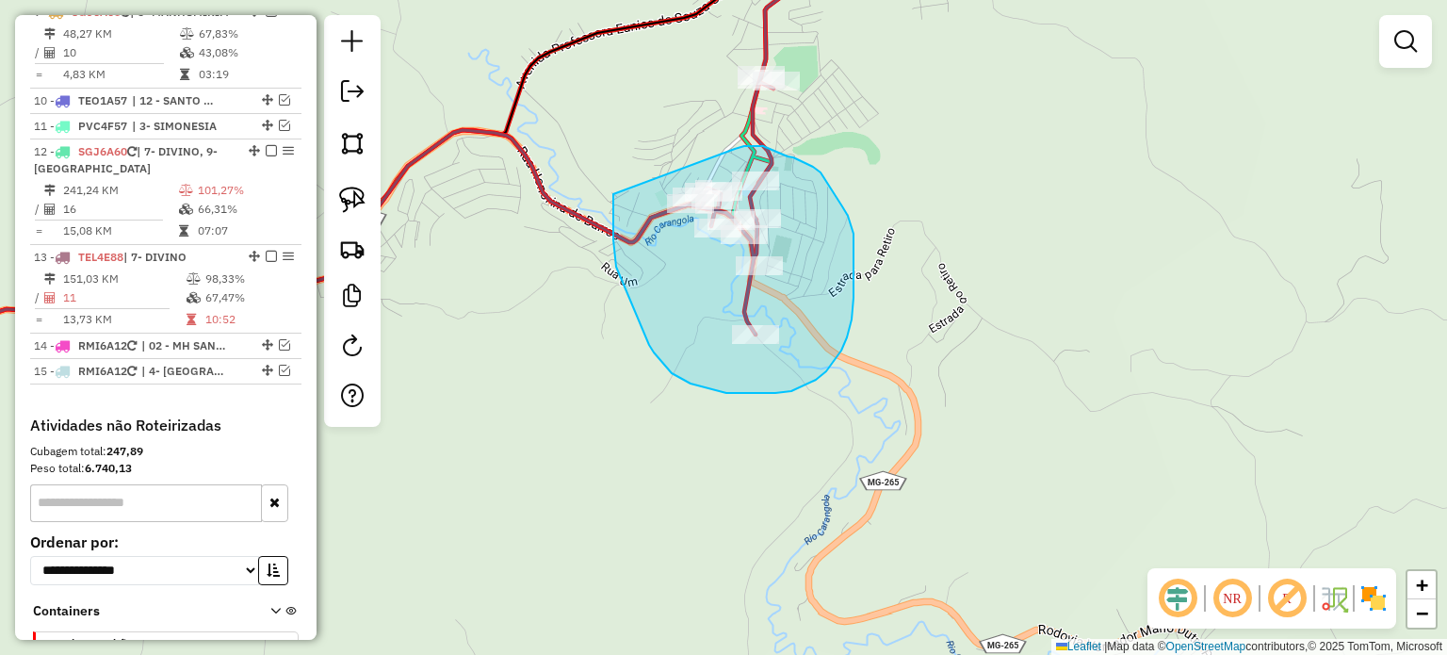
drag, startPoint x: 613, startPoint y: 207, endPoint x: 728, endPoint y: 150, distance: 128.5
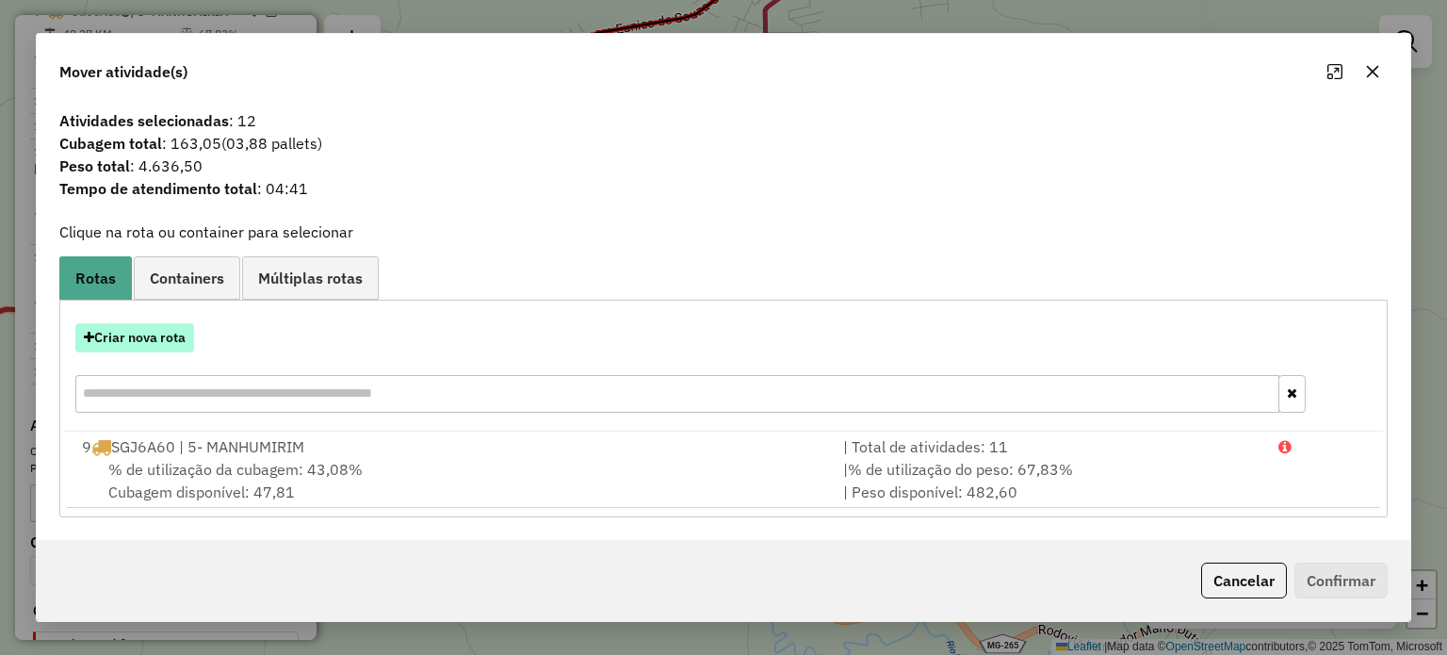
click at [167, 338] on button "Criar nova rota" at bounding box center [134, 337] width 119 height 29
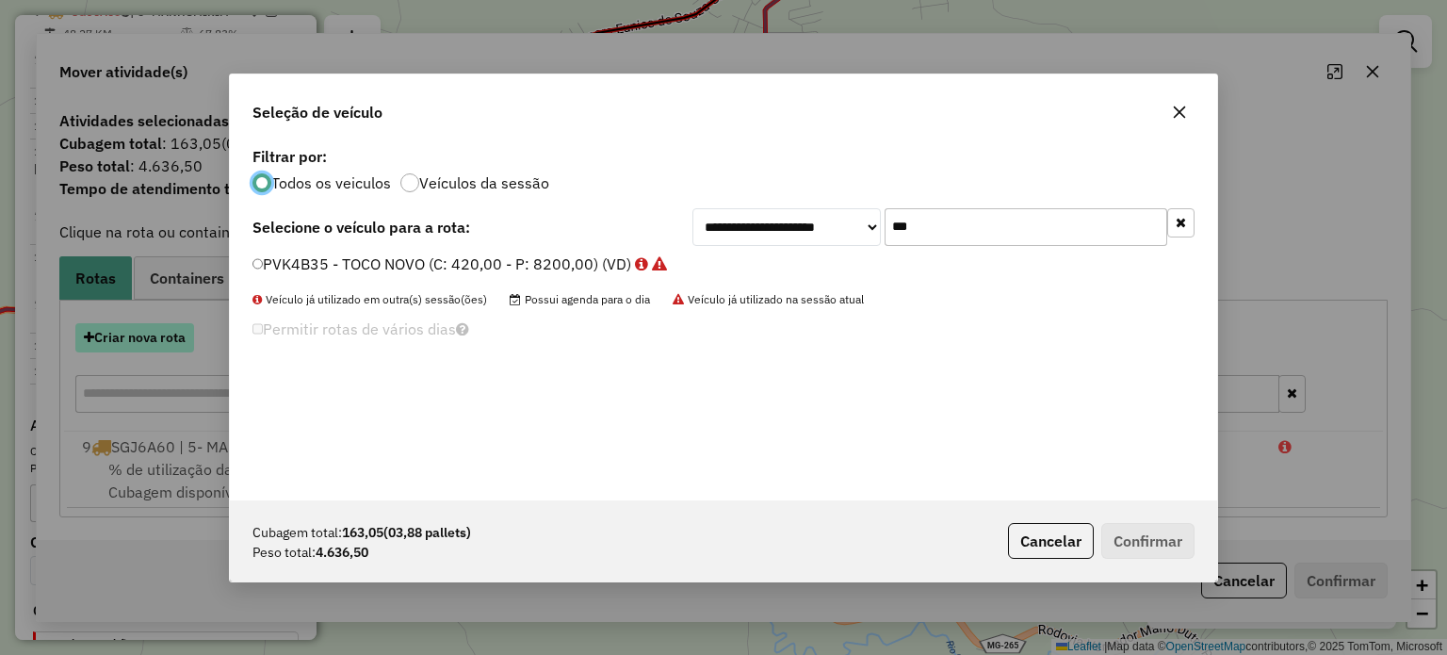
scroll to position [9, 6]
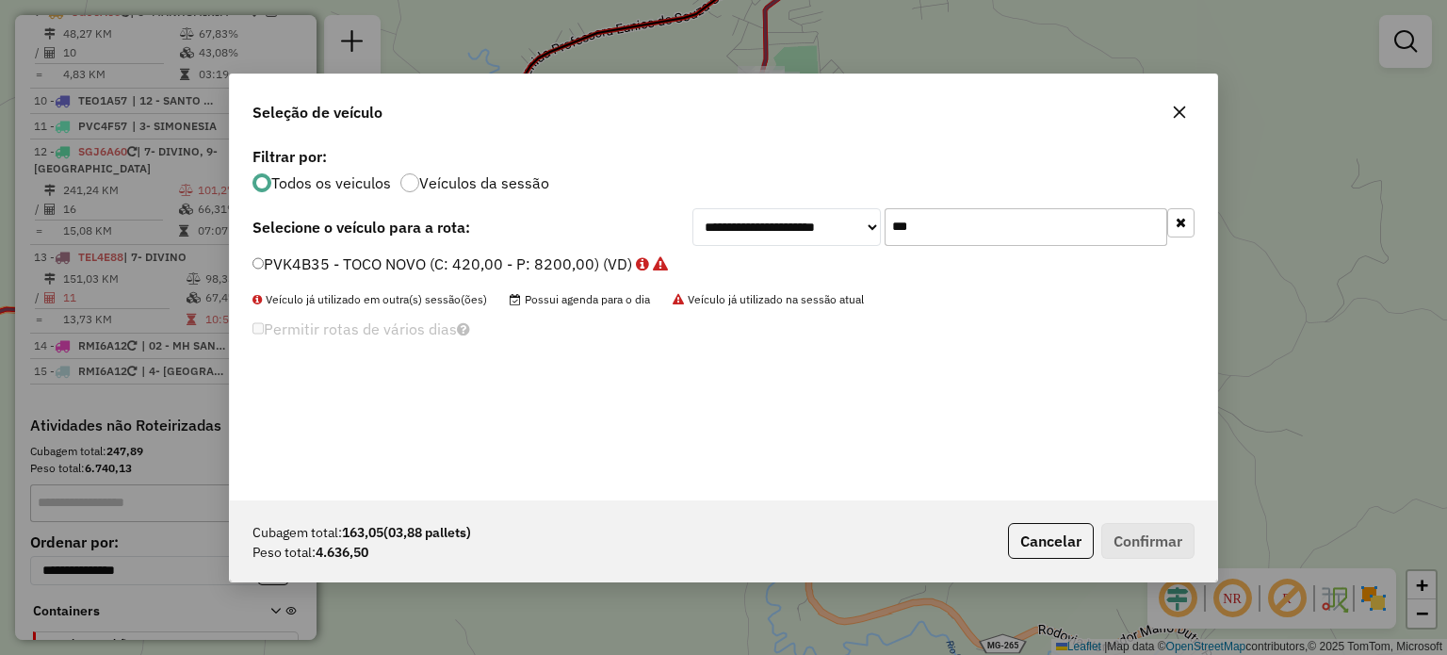
click at [834, 219] on div "**********" at bounding box center [943, 227] width 502 height 38
type input "***"
click at [481, 255] on label "TEL4E88 - TOCO BAÚ 3 (C: 420,00 - P: 8200,00) (VD)" at bounding box center [459, 263] width 414 height 23
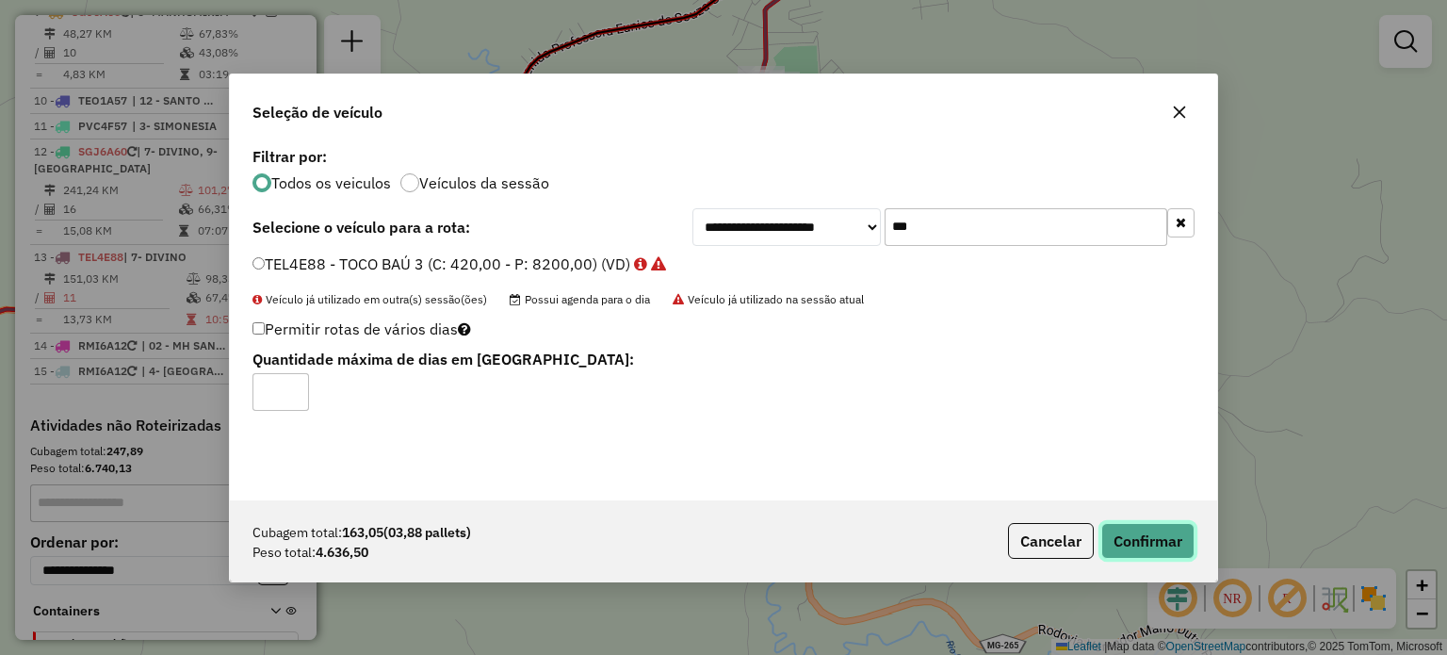
click at [1164, 539] on button "Confirmar" at bounding box center [1147, 541] width 93 height 36
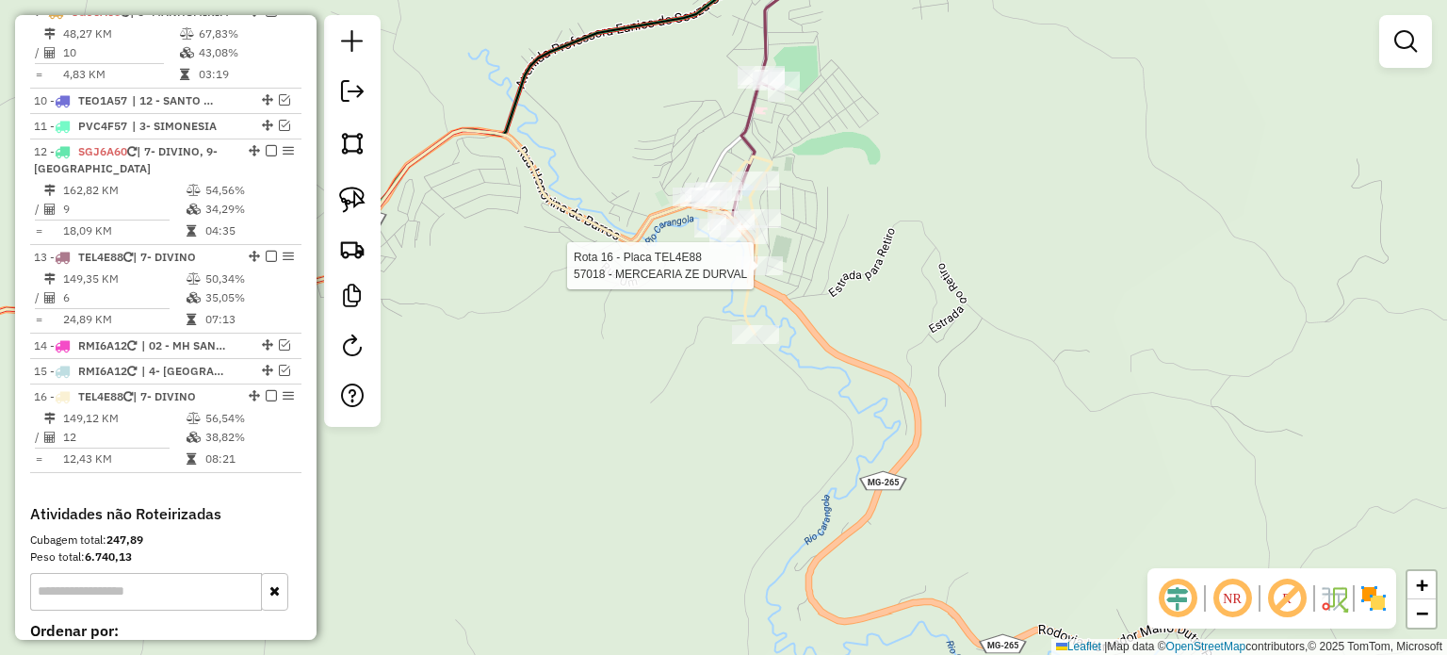
select select "*********"
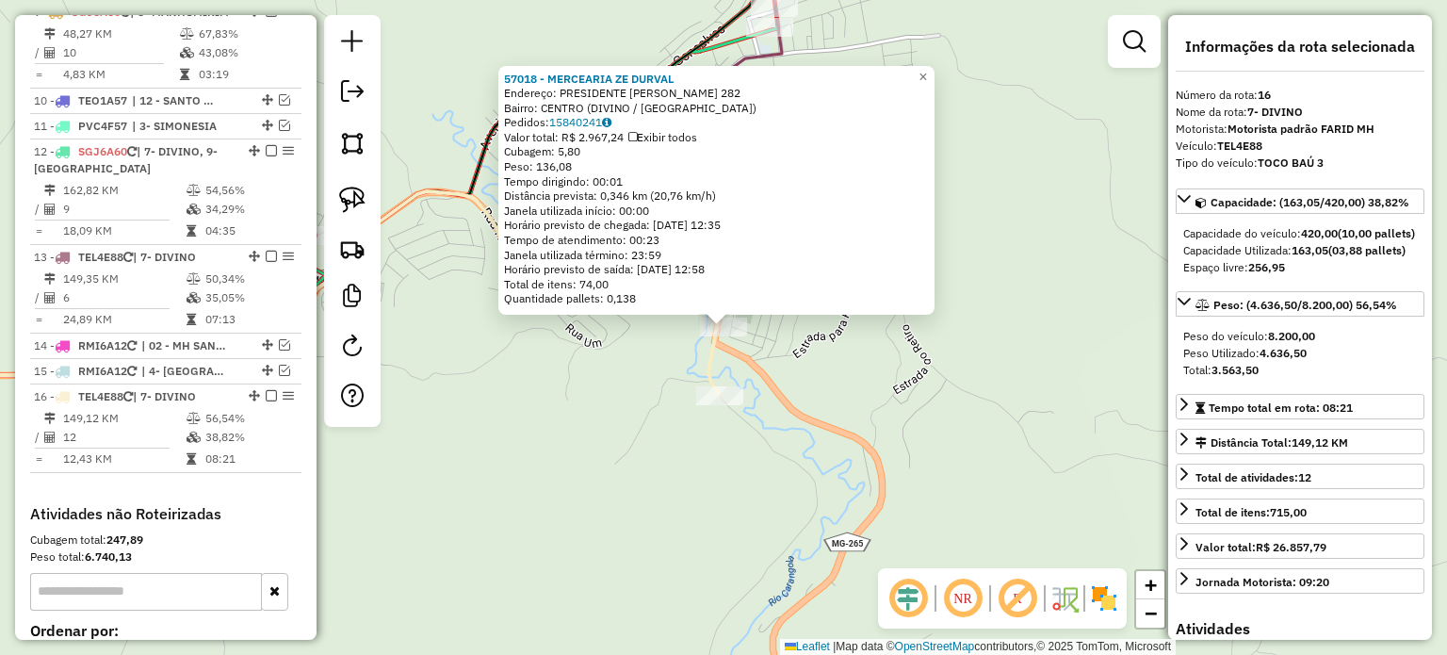
scroll to position [1164, 0]
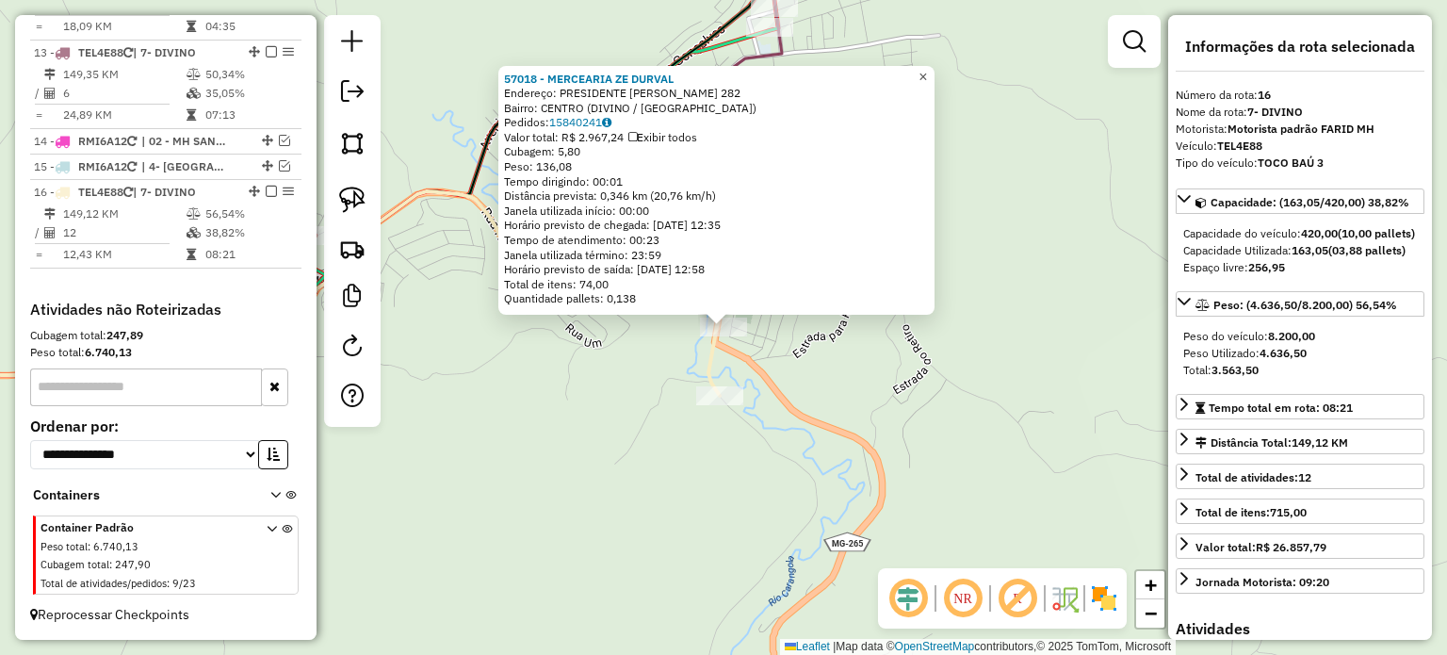
click at [927, 72] on span "×" at bounding box center [922, 77] width 8 height 16
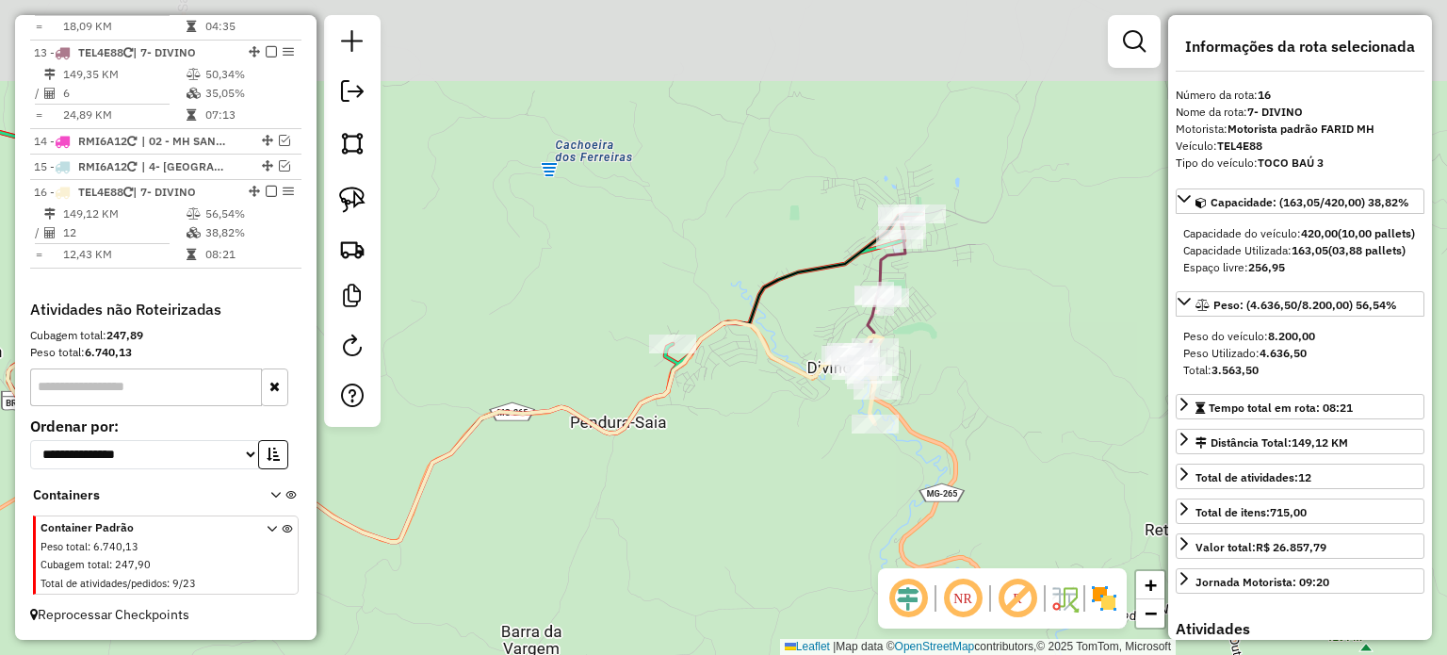
drag, startPoint x: 893, startPoint y: 178, endPoint x: 973, endPoint y: 320, distance: 163.2
click at [973, 320] on div "Janela de atendimento Grade de atendimento Capacidade Transportadoras Veículos …" at bounding box center [723, 327] width 1447 height 655
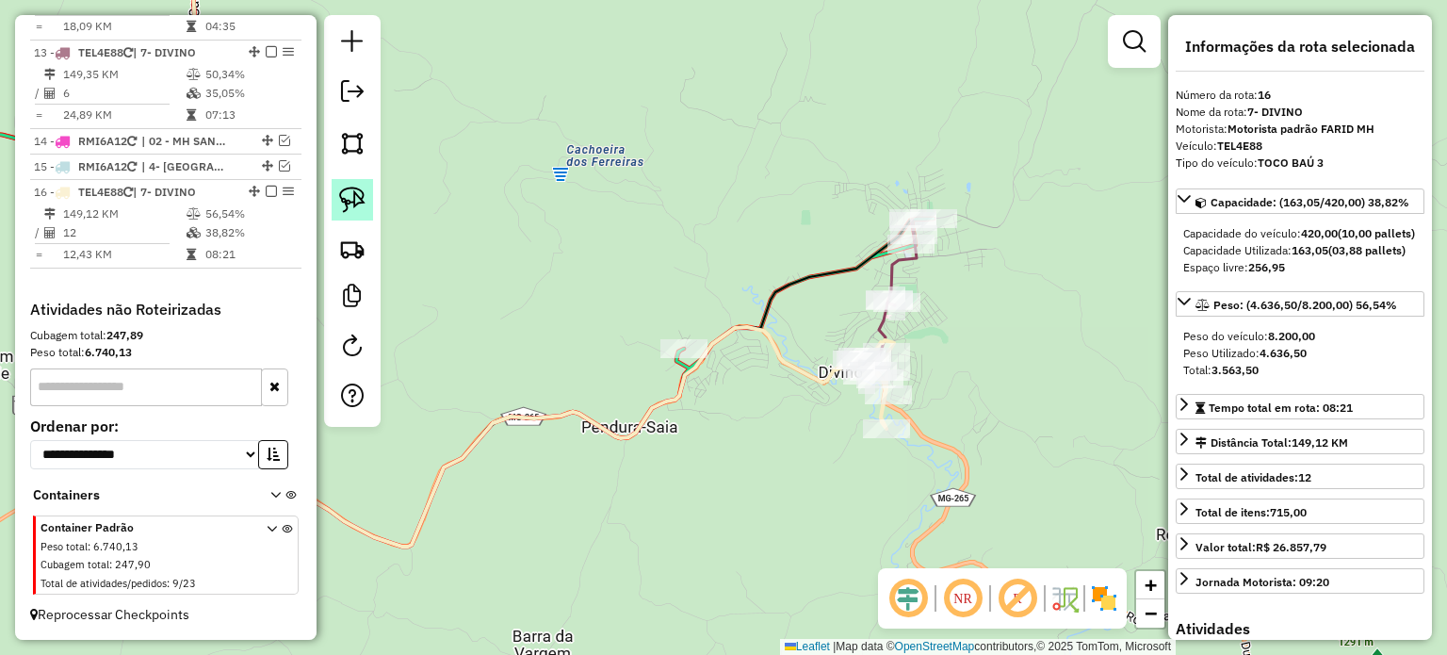
click at [347, 187] on img at bounding box center [352, 200] width 26 height 26
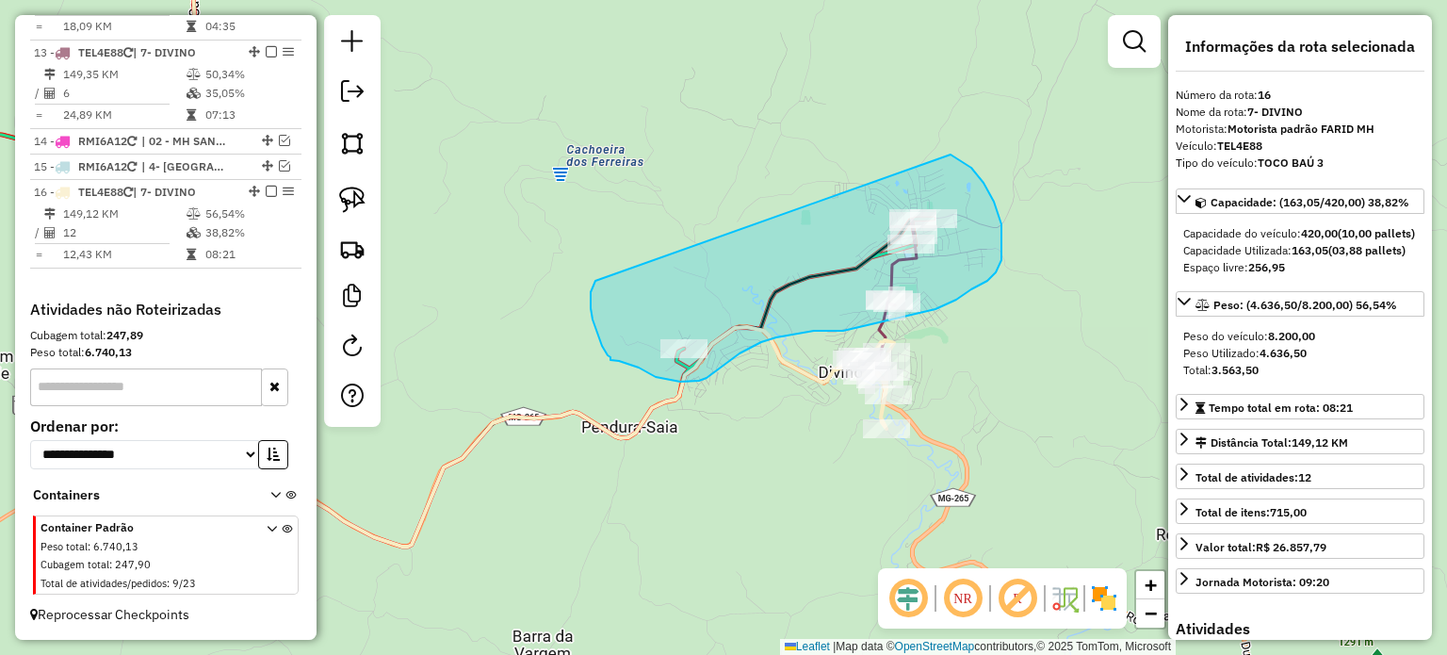
drag, startPoint x: 591, startPoint y: 292, endPoint x: 921, endPoint y: 140, distance: 363.8
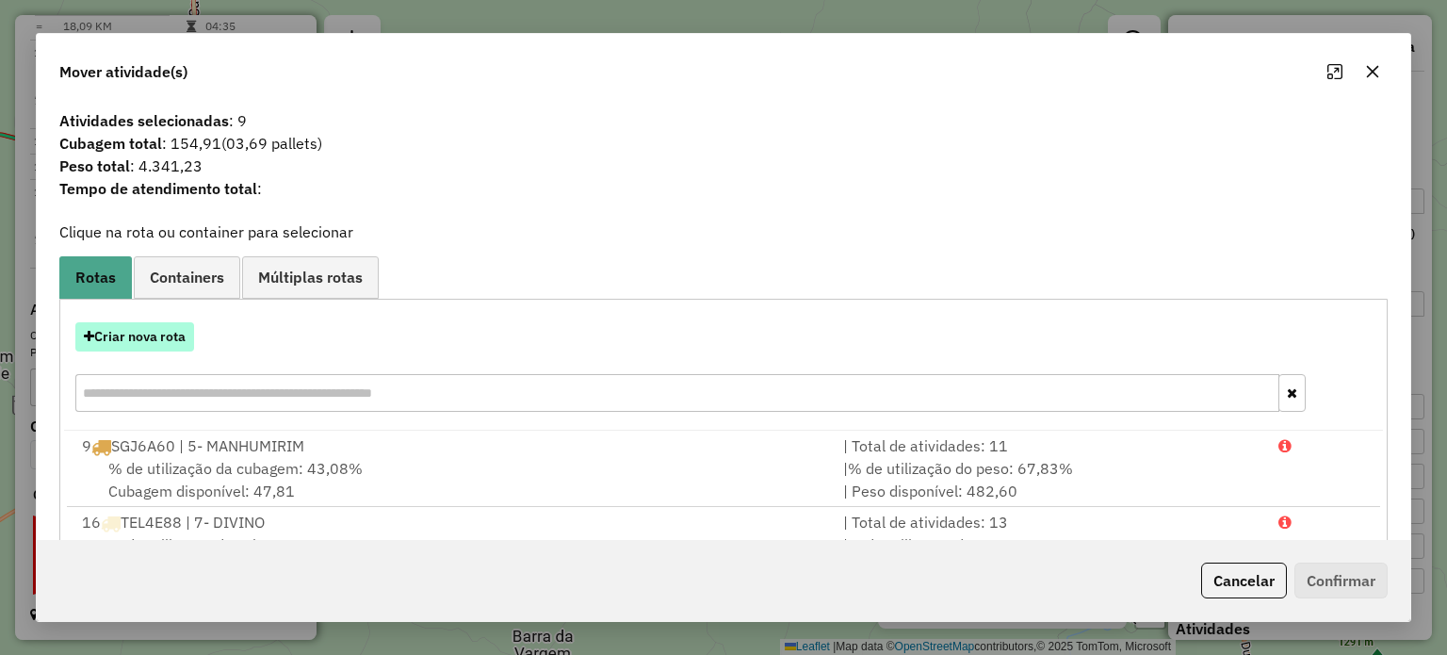
click at [153, 340] on button "Criar nova rota" at bounding box center [134, 336] width 119 height 29
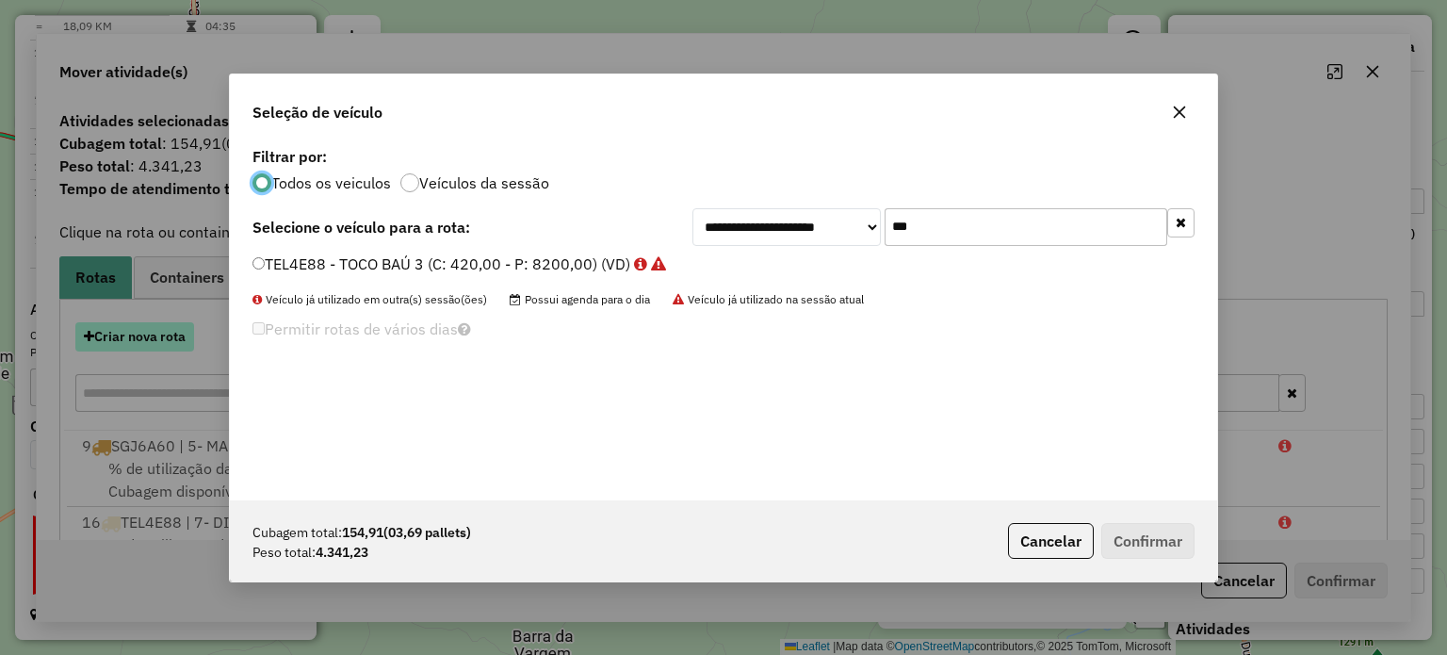
scroll to position [9, 6]
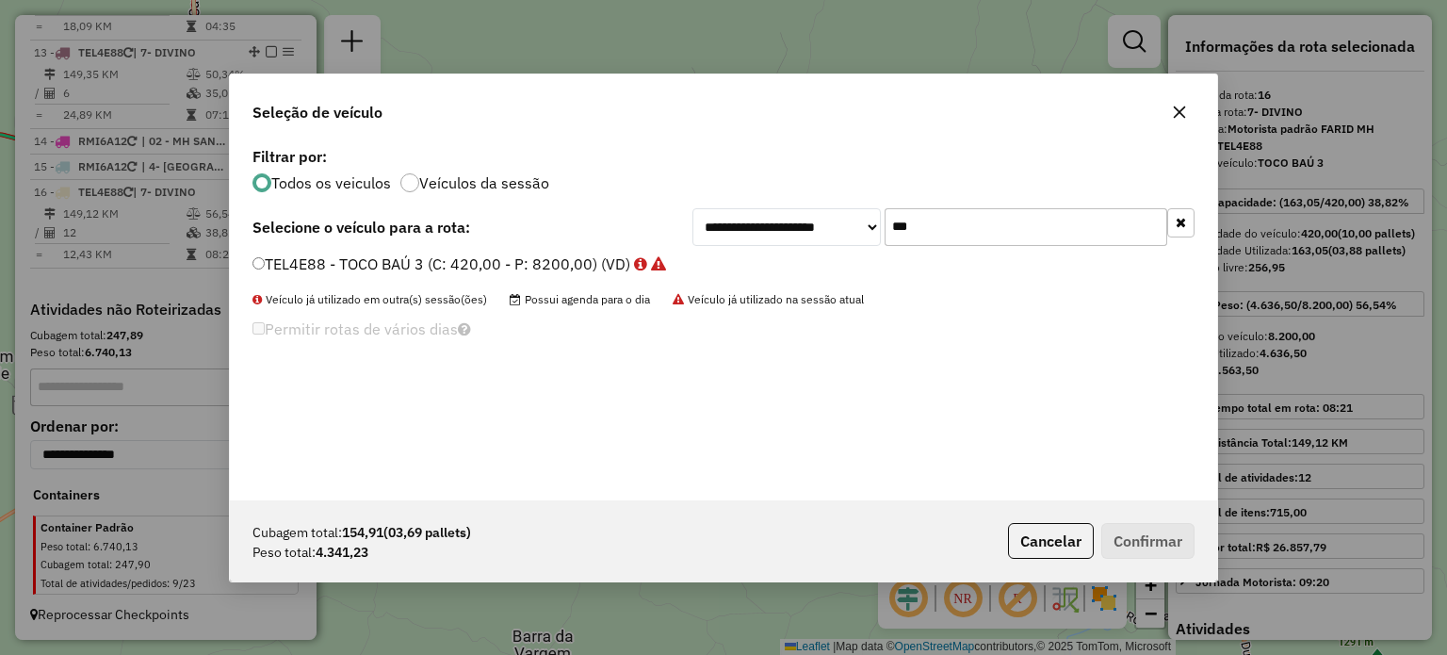
drag, startPoint x: 986, startPoint y: 218, endPoint x: 806, endPoint y: 215, distance: 180.0
click at [806, 215] on div "**********" at bounding box center [943, 227] width 502 height 38
type input "***"
click at [370, 263] on label "TEL4E71 - TOCO BAÚ 4 (C: 392,00 - P: 8200,00) (VD)" at bounding box center [449, 263] width 395 height 23
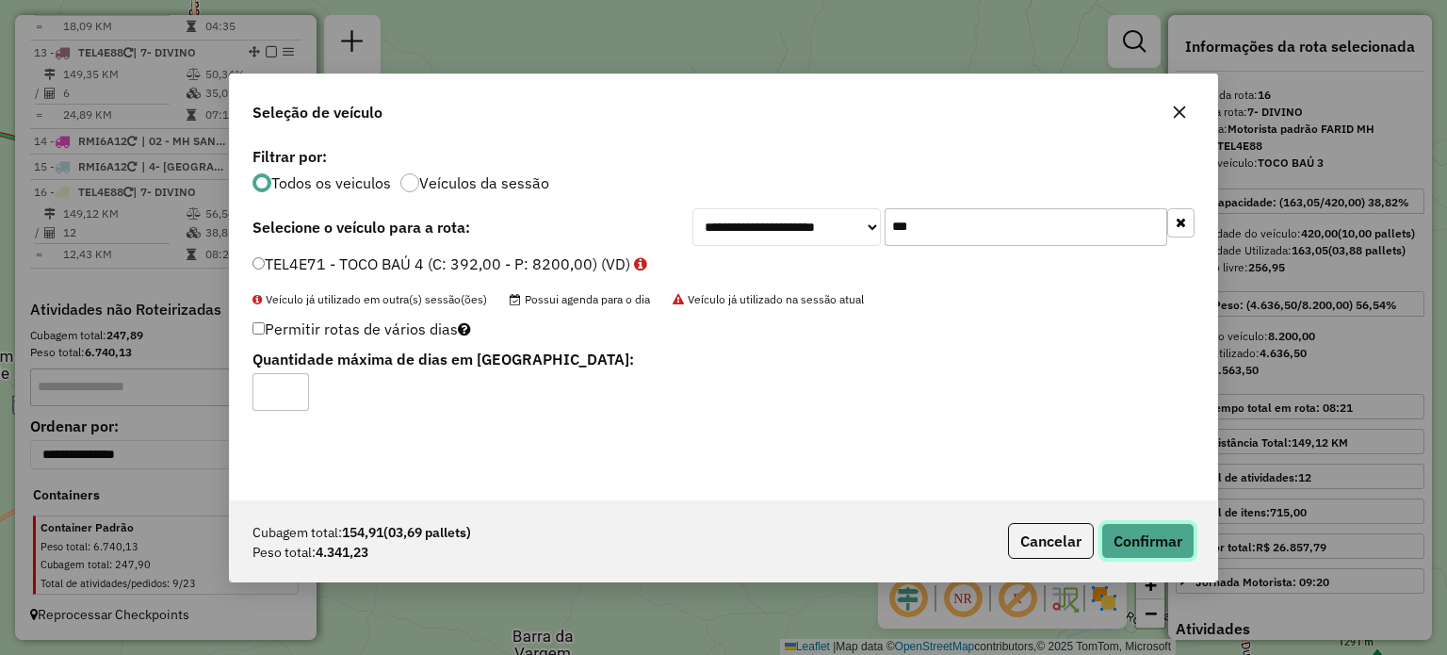
click at [1161, 546] on button "Confirmar" at bounding box center [1147, 541] width 93 height 36
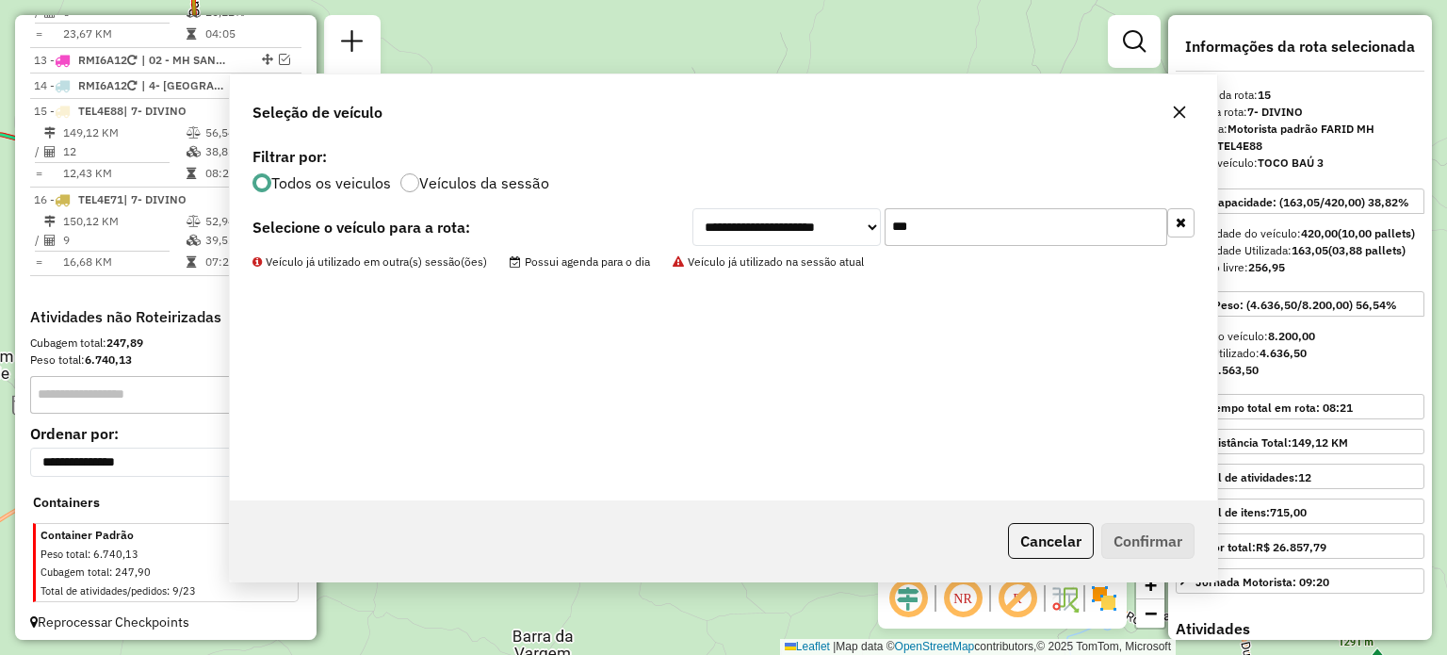
scroll to position [1164, 0]
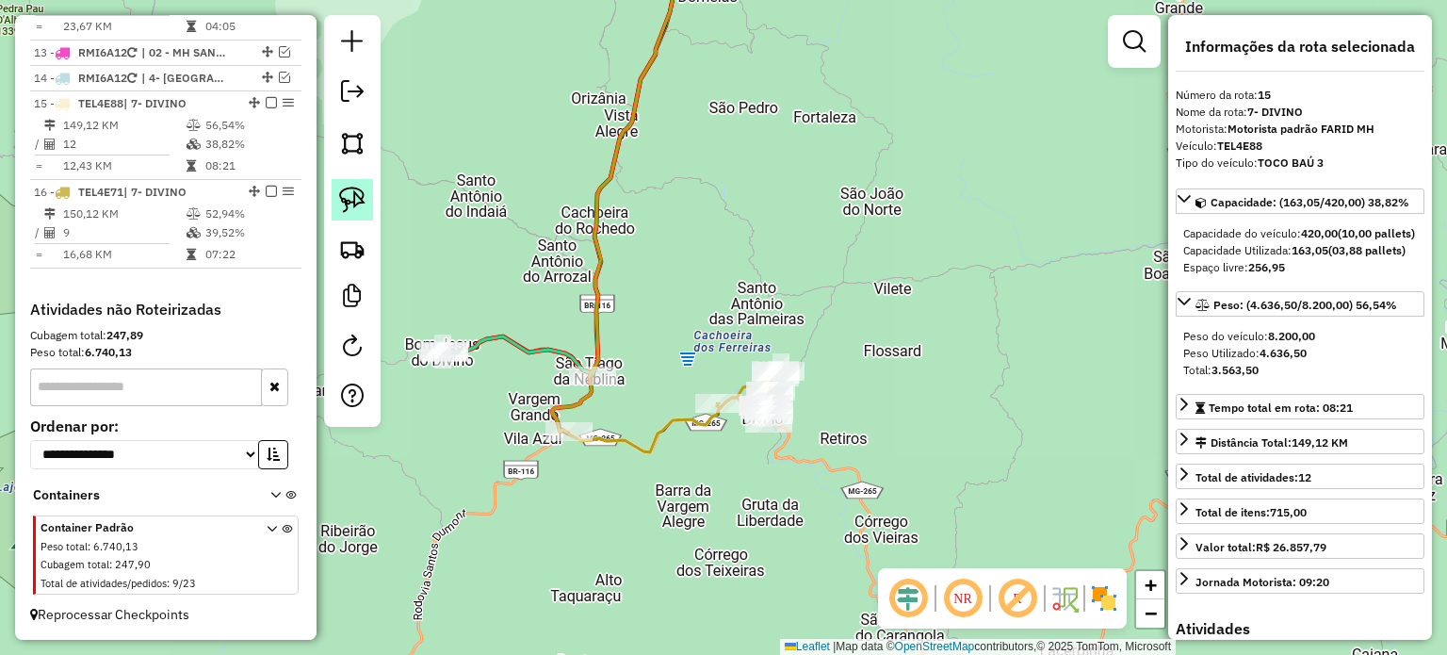
drag, startPoint x: 350, startPoint y: 206, endPoint x: 450, endPoint y: 260, distance: 113.4
click at [352, 205] on img at bounding box center [352, 200] width 26 height 26
drag, startPoint x: 441, startPoint y: 302, endPoint x: 487, endPoint y: 380, distance: 90.0
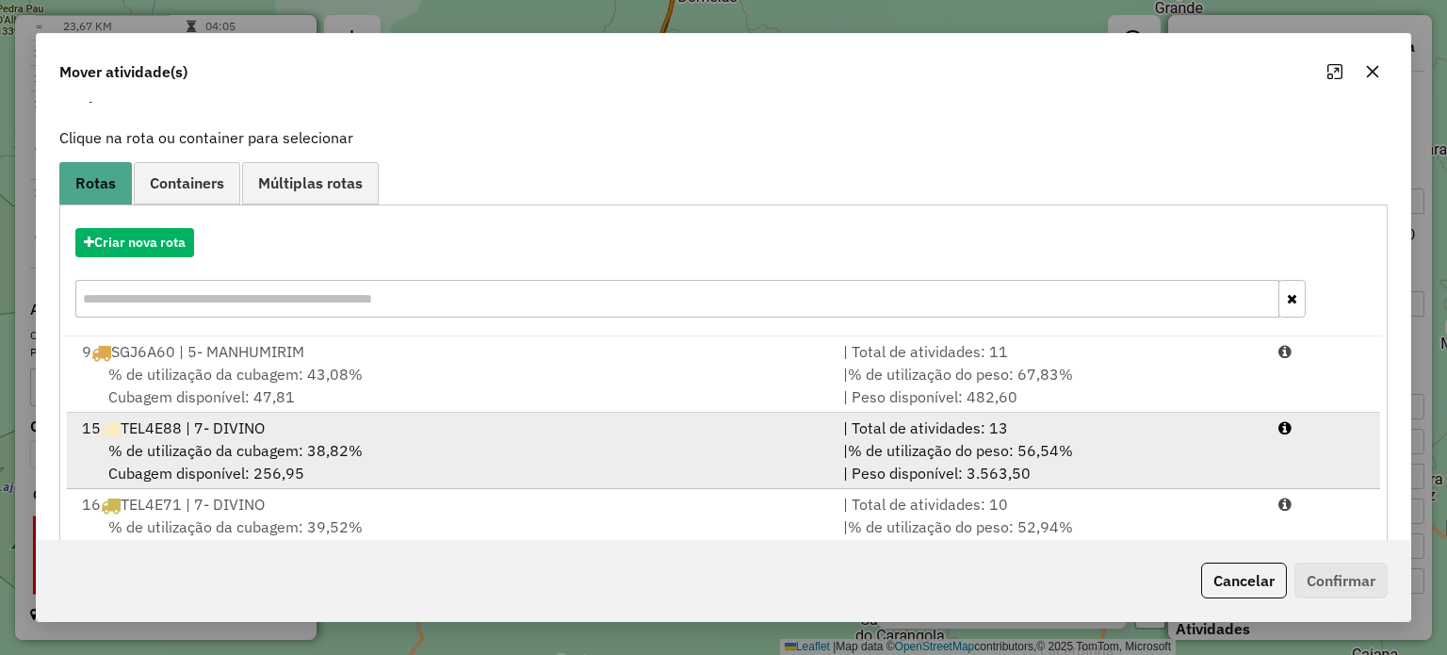
scroll to position [151, 0]
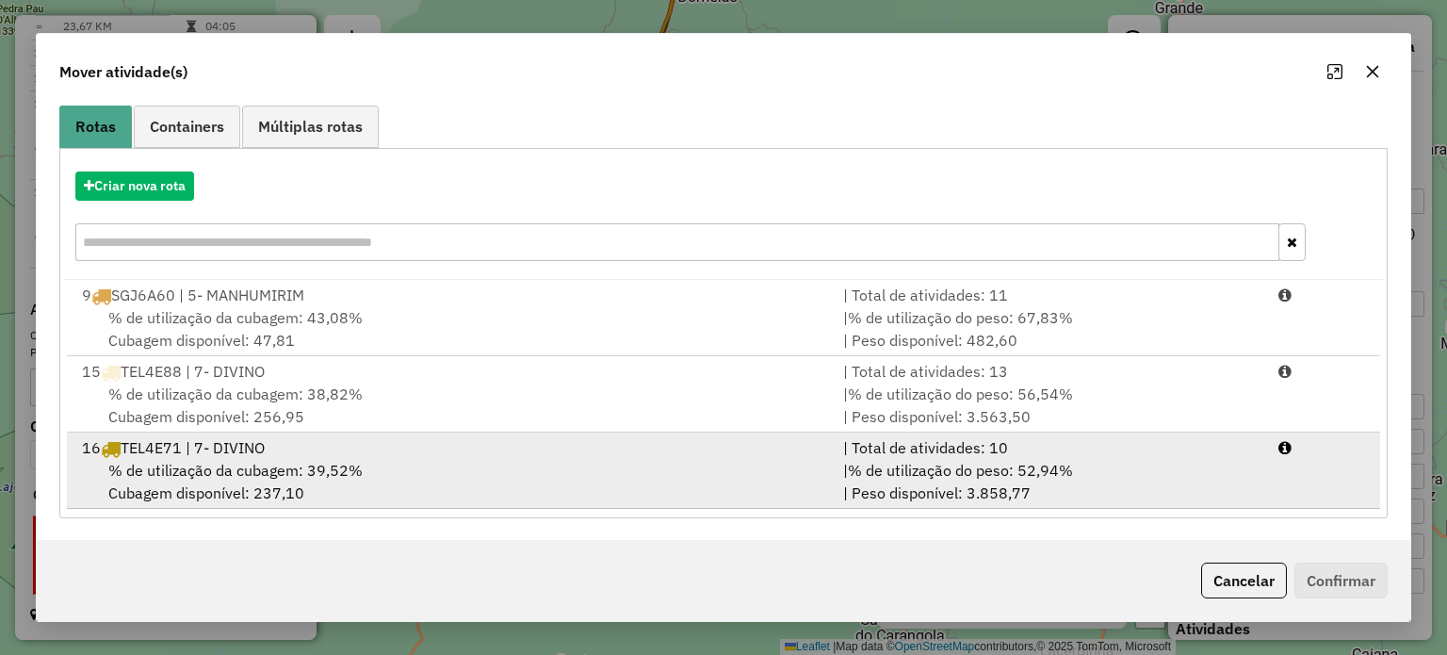
drag, startPoint x: 465, startPoint y: 473, endPoint x: 505, endPoint y: 470, distance: 39.7
click at [465, 472] on div "% de utilização da cubagem: 39,52% Cubagem disponível: 237,10" at bounding box center [451, 481] width 761 height 45
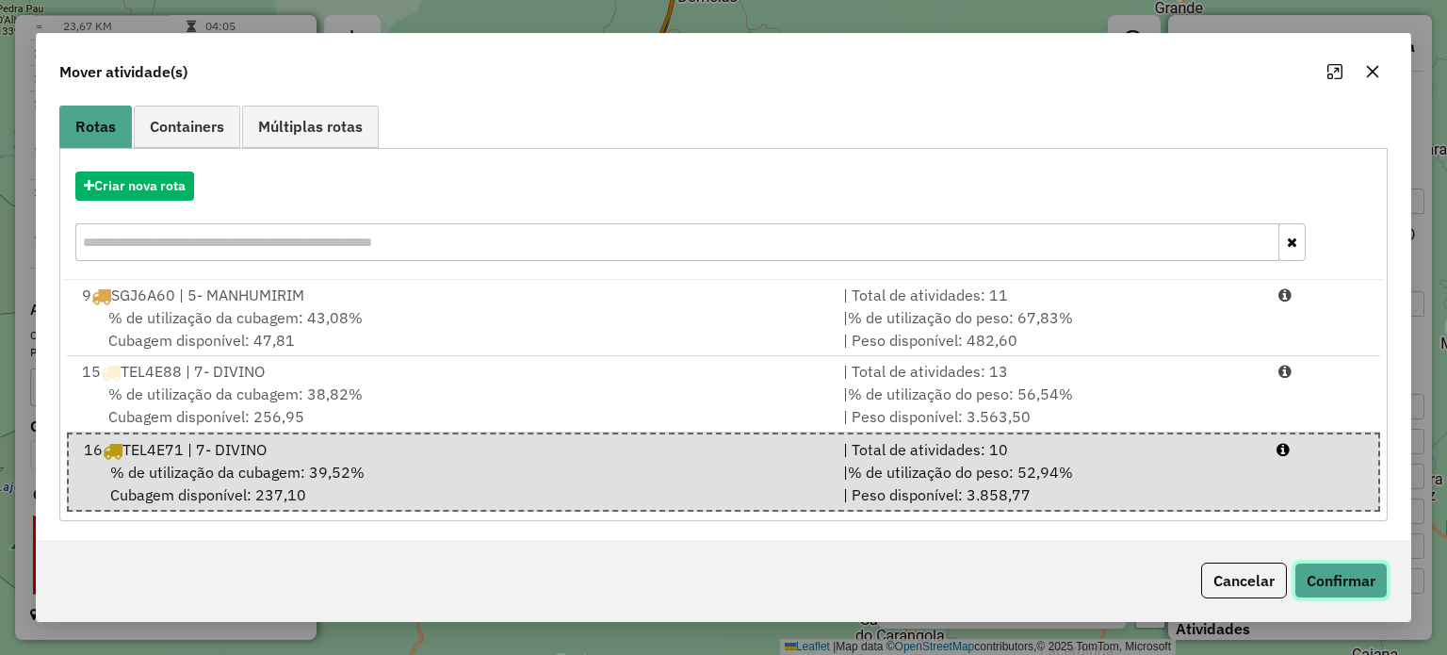
click at [1365, 587] on button "Confirmar" at bounding box center [1340, 580] width 93 height 36
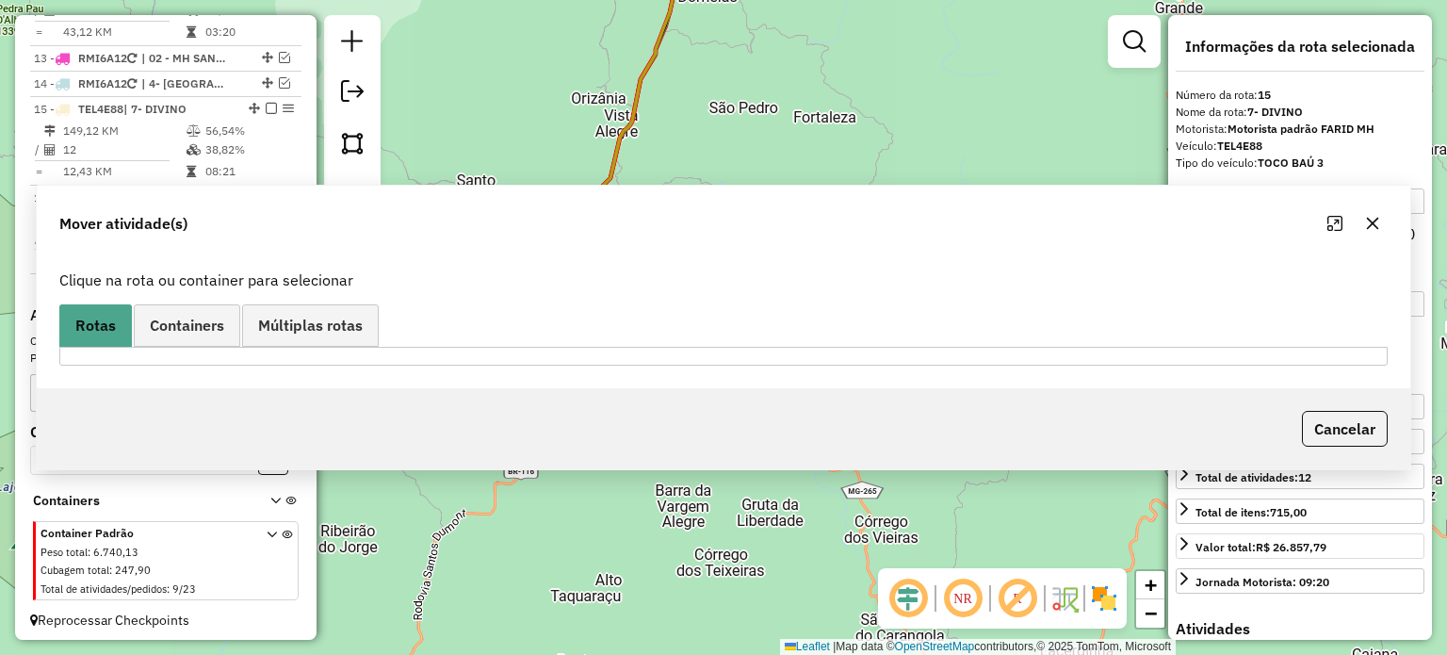
scroll to position [1164, 0]
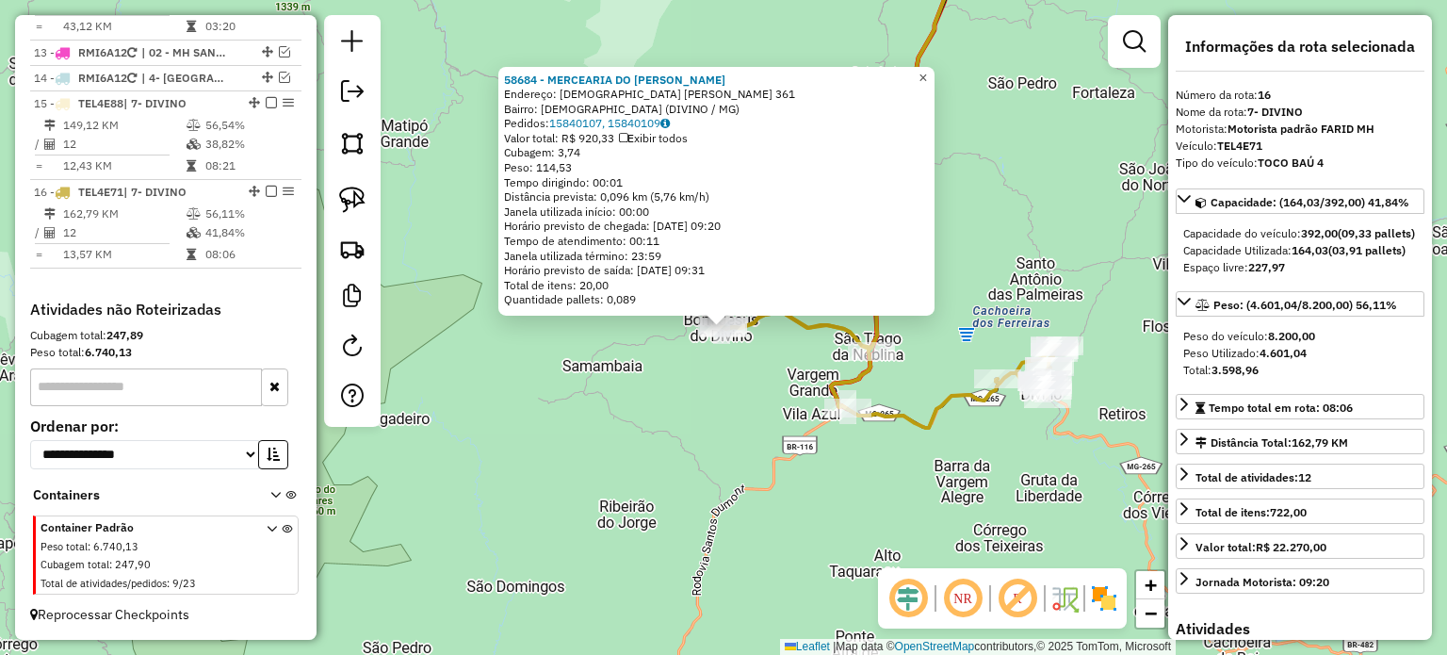
drag, startPoint x: 938, startPoint y: 67, endPoint x: 945, endPoint y: 123, distance: 56.9
click at [927, 69] on span "×" at bounding box center [922, 77] width 8 height 16
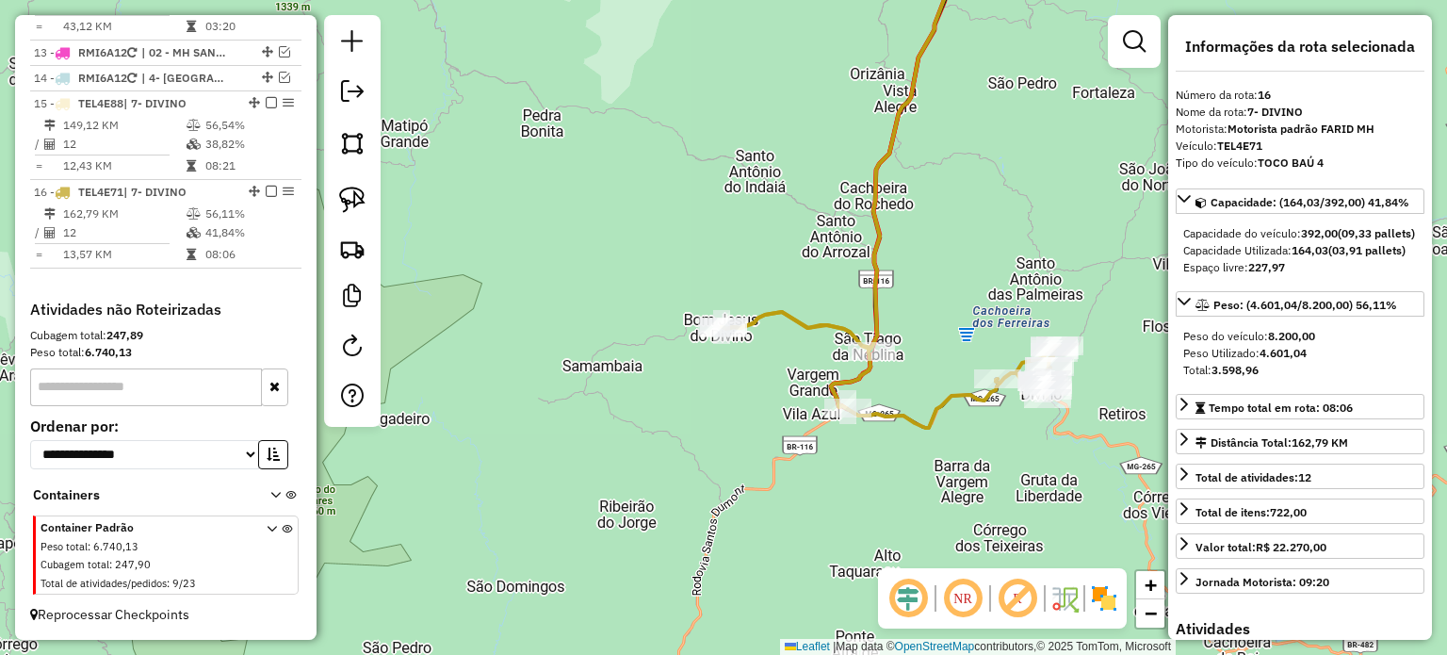
drag, startPoint x: 351, startPoint y: 199, endPoint x: 384, endPoint y: 200, distance: 33.0
click at [351, 198] on img at bounding box center [352, 200] width 26 height 26
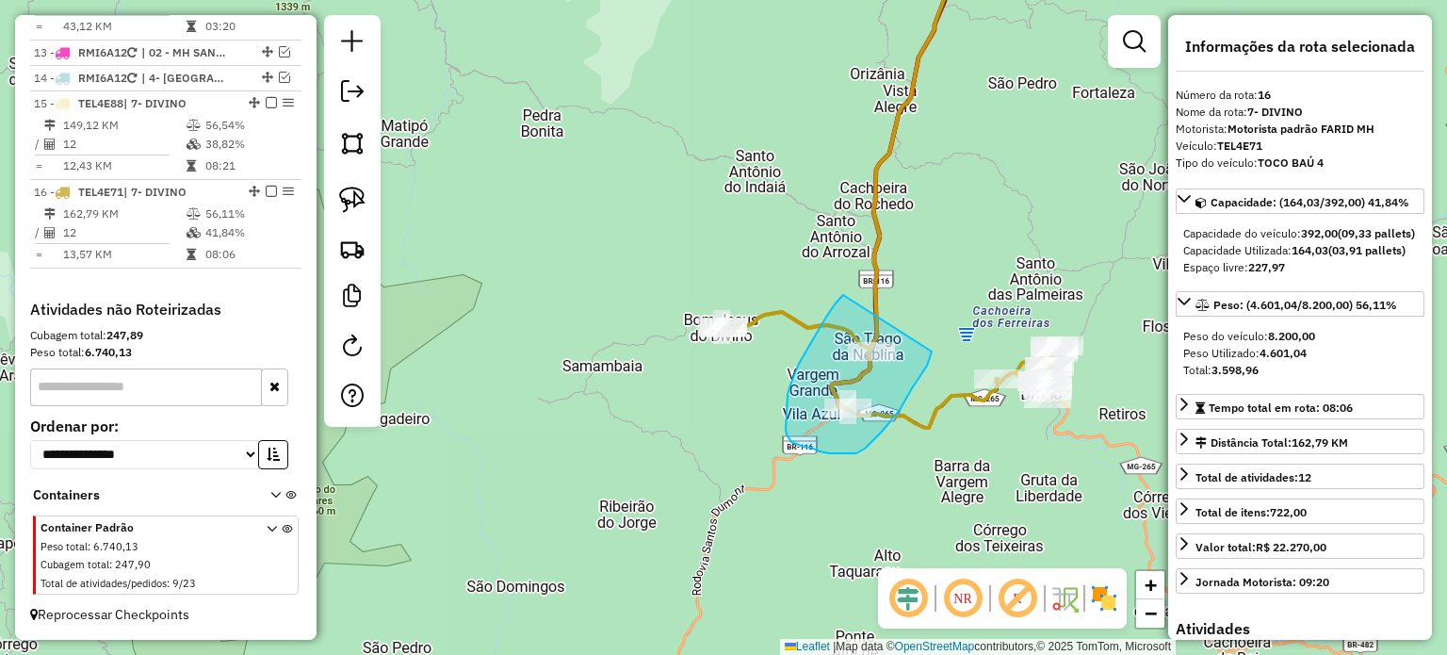
drag, startPoint x: 814, startPoint y: 339, endPoint x: 935, endPoint y: 341, distance: 120.6
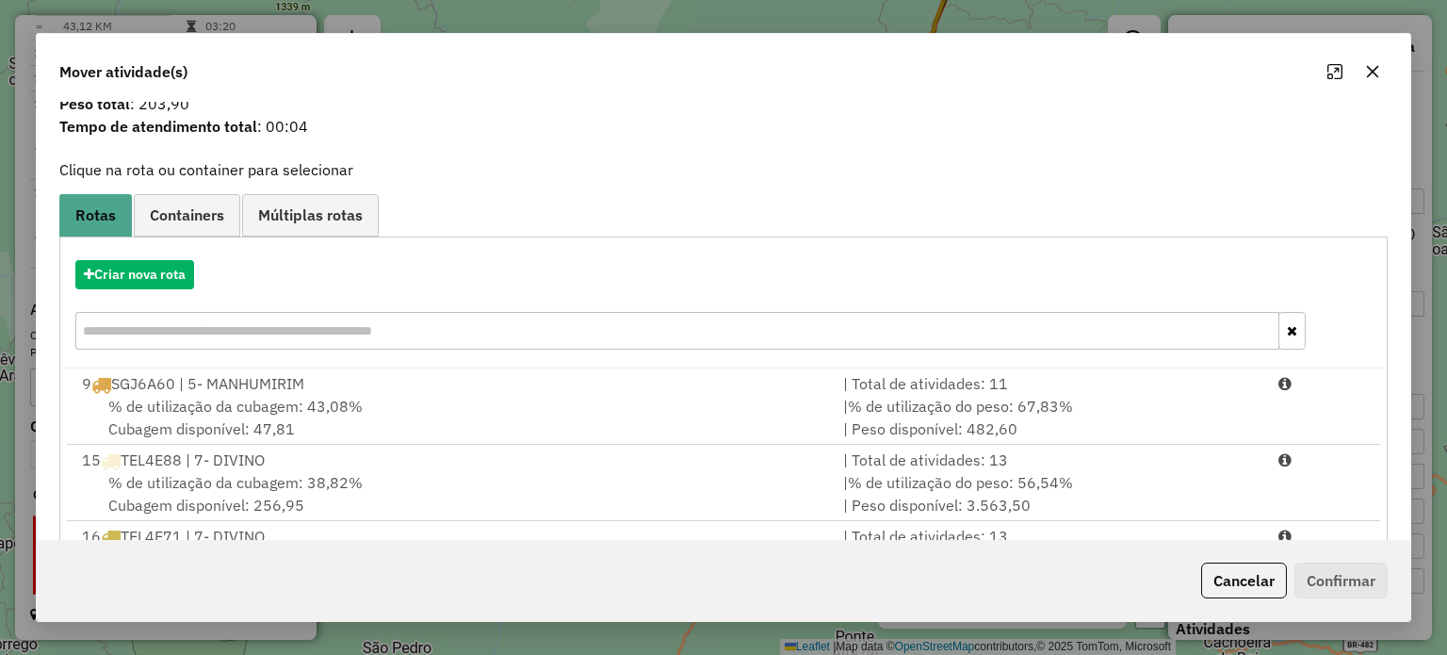
scroll to position [94, 0]
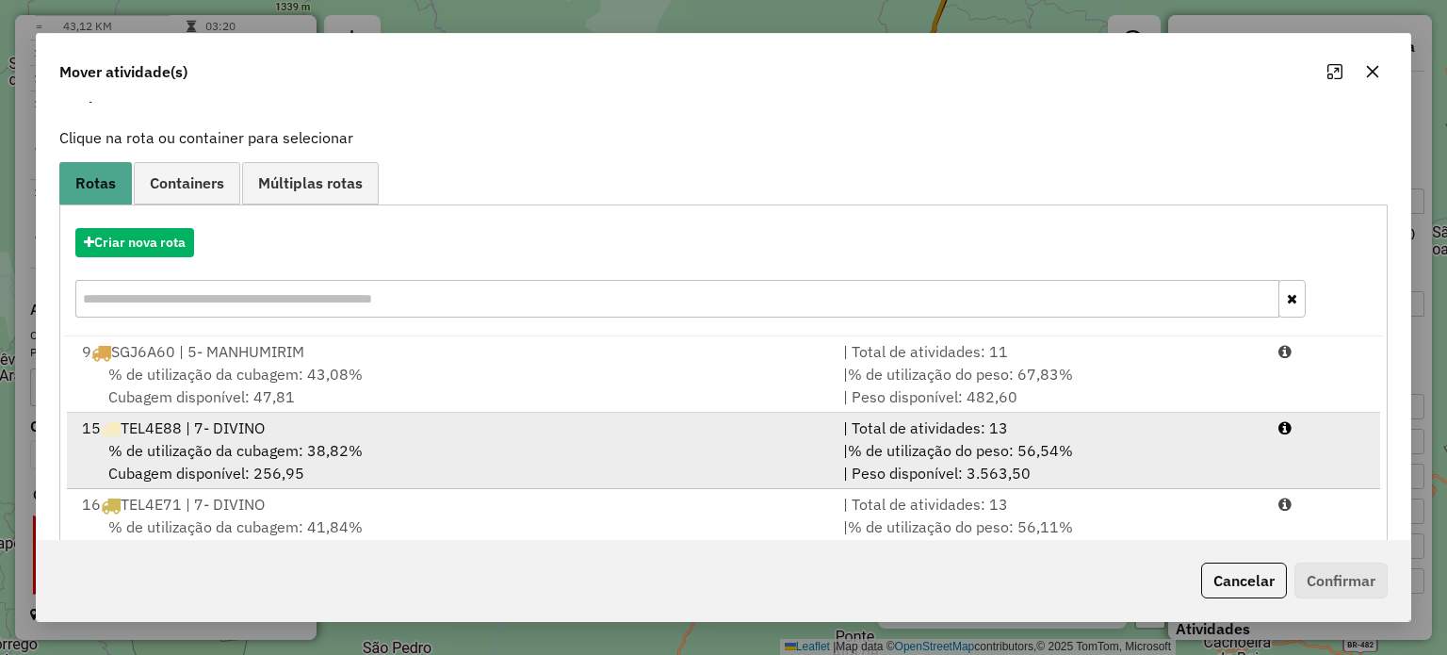
click at [474, 472] on div "% de utilização da cubagem: 38,82% Cubagem disponível: 256,95" at bounding box center [451, 461] width 761 height 45
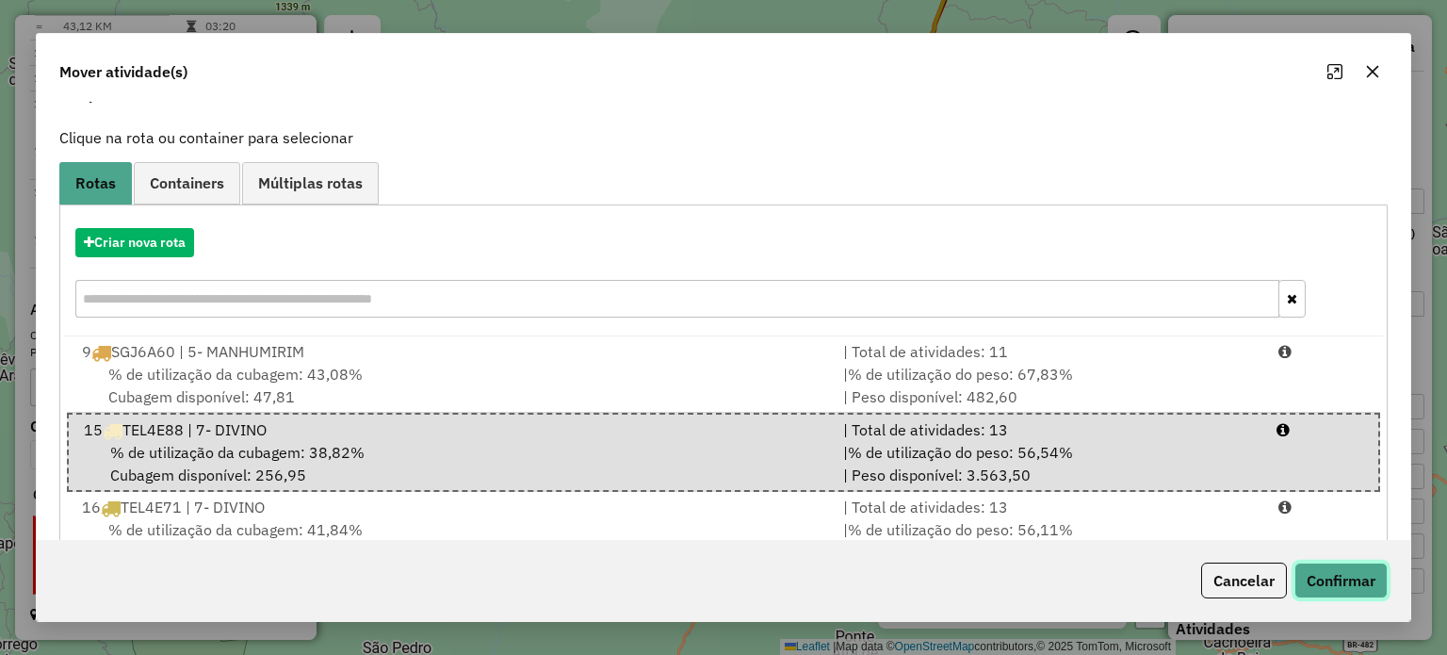
click at [1338, 577] on button "Confirmar" at bounding box center [1340, 580] width 93 height 36
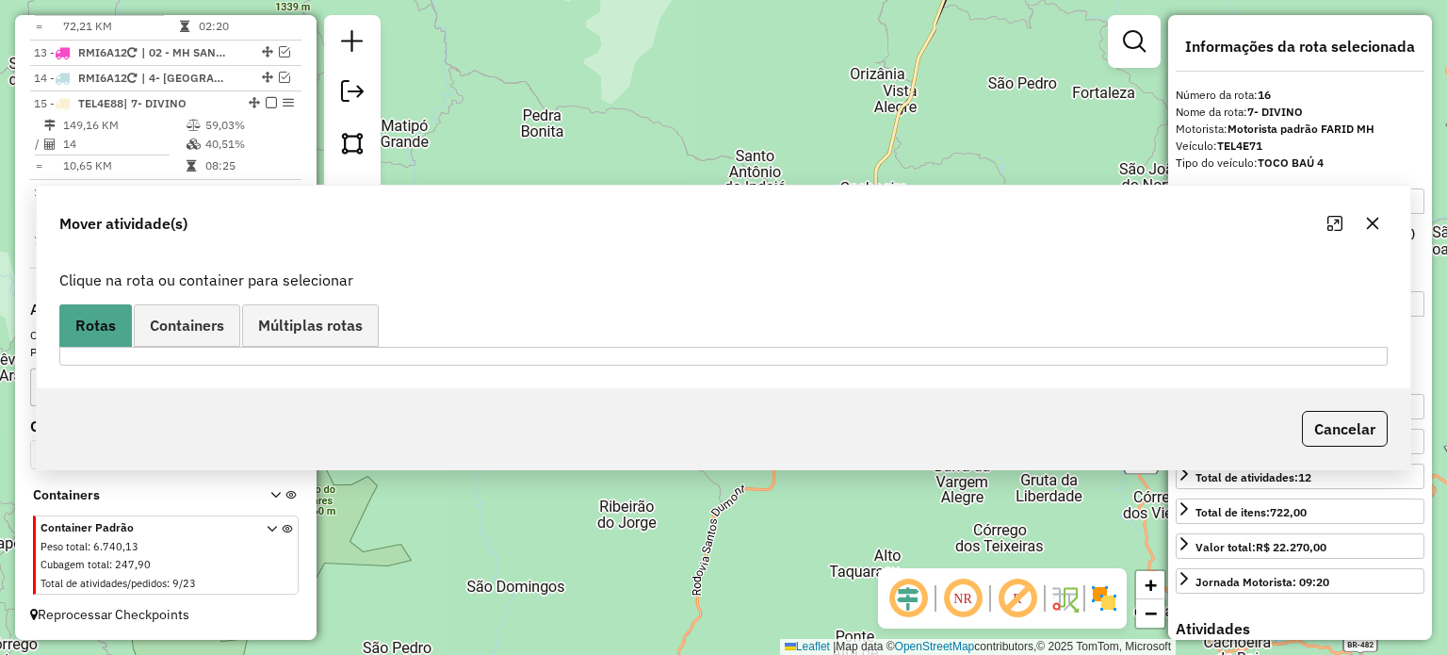
scroll to position [1164, 0]
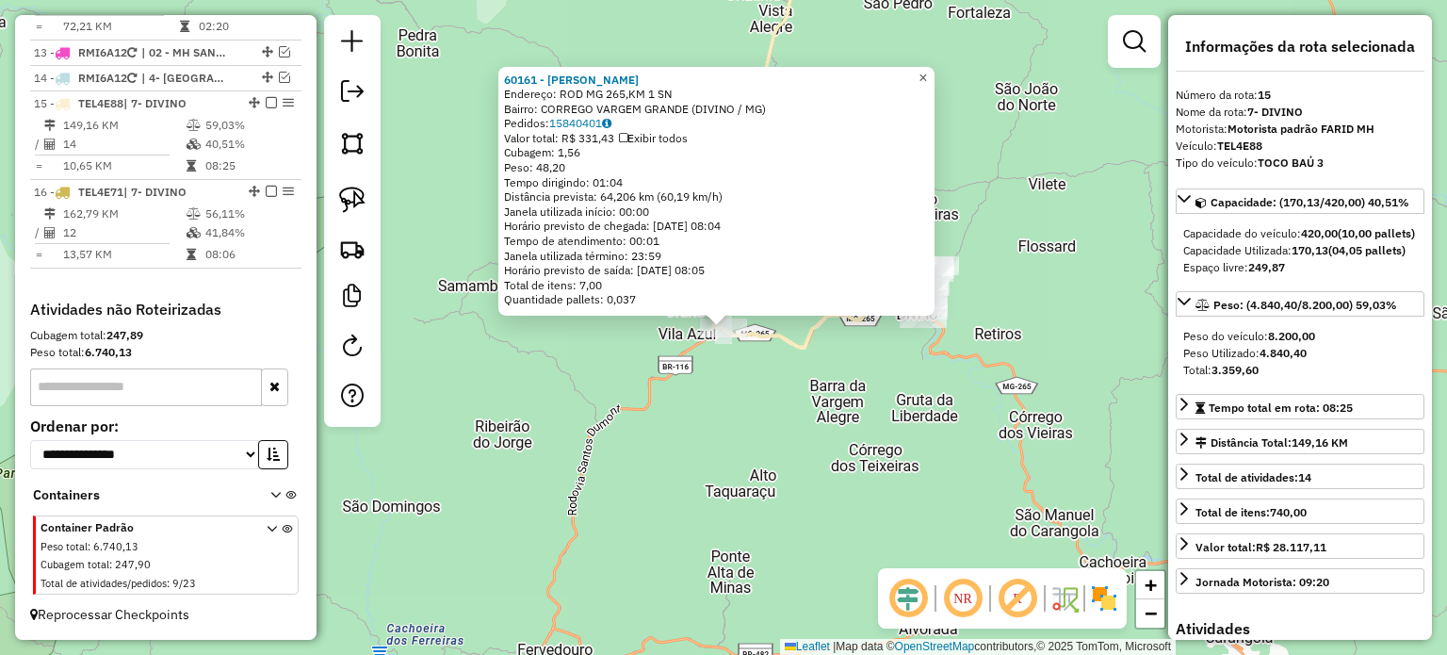
click at [927, 69] on span "×" at bounding box center [922, 77] width 8 height 16
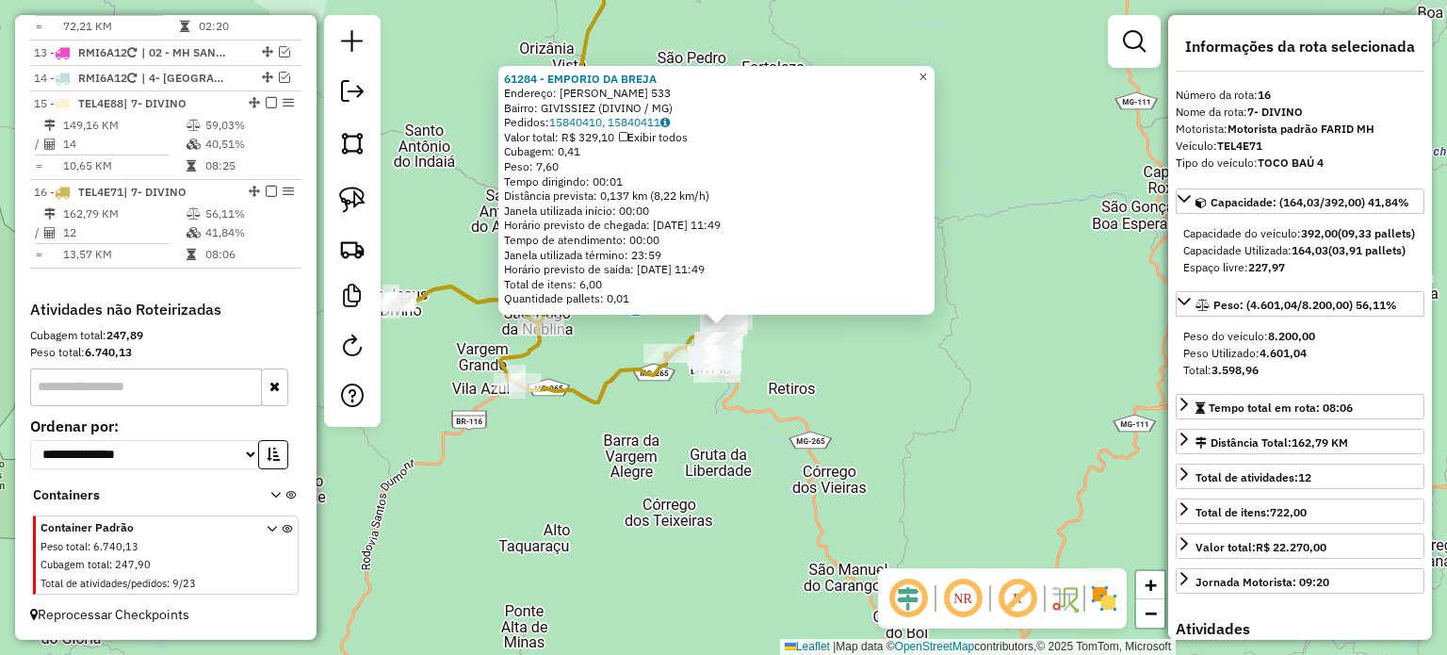
click at [929, 73] on link "×" at bounding box center [923, 76] width 23 height 23
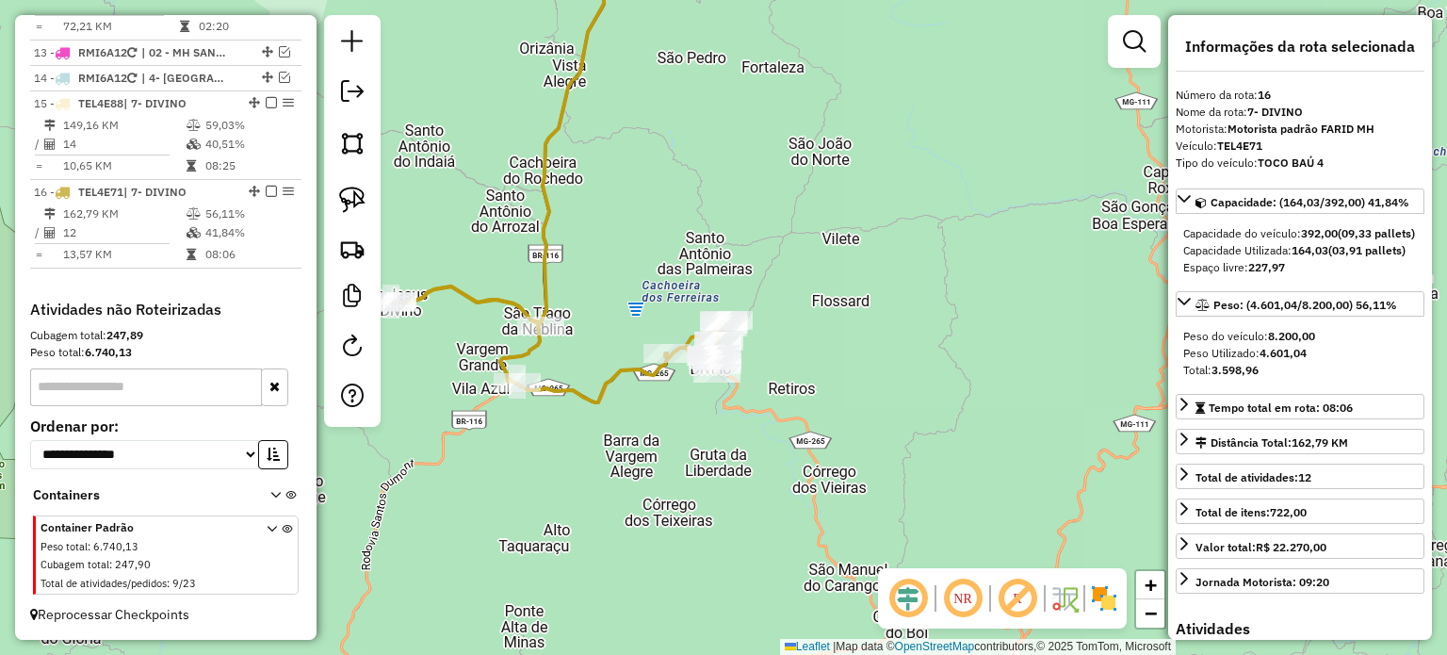
drag, startPoint x: 724, startPoint y: 193, endPoint x: 698, endPoint y: 391, distance: 199.6
click at [700, 390] on div "Janela de atendimento Grade de atendimento Capacidade Transportadoras Veículos …" at bounding box center [723, 327] width 1447 height 655
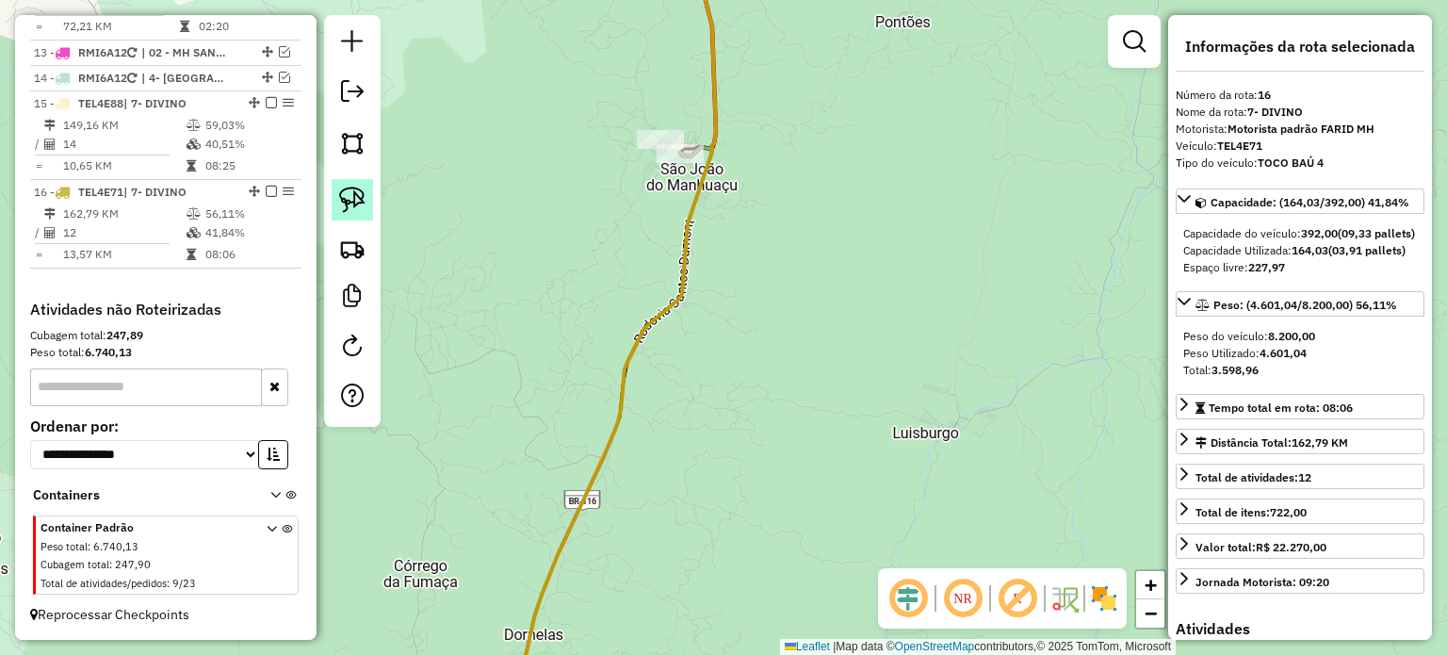
click at [357, 199] on img at bounding box center [352, 200] width 26 height 26
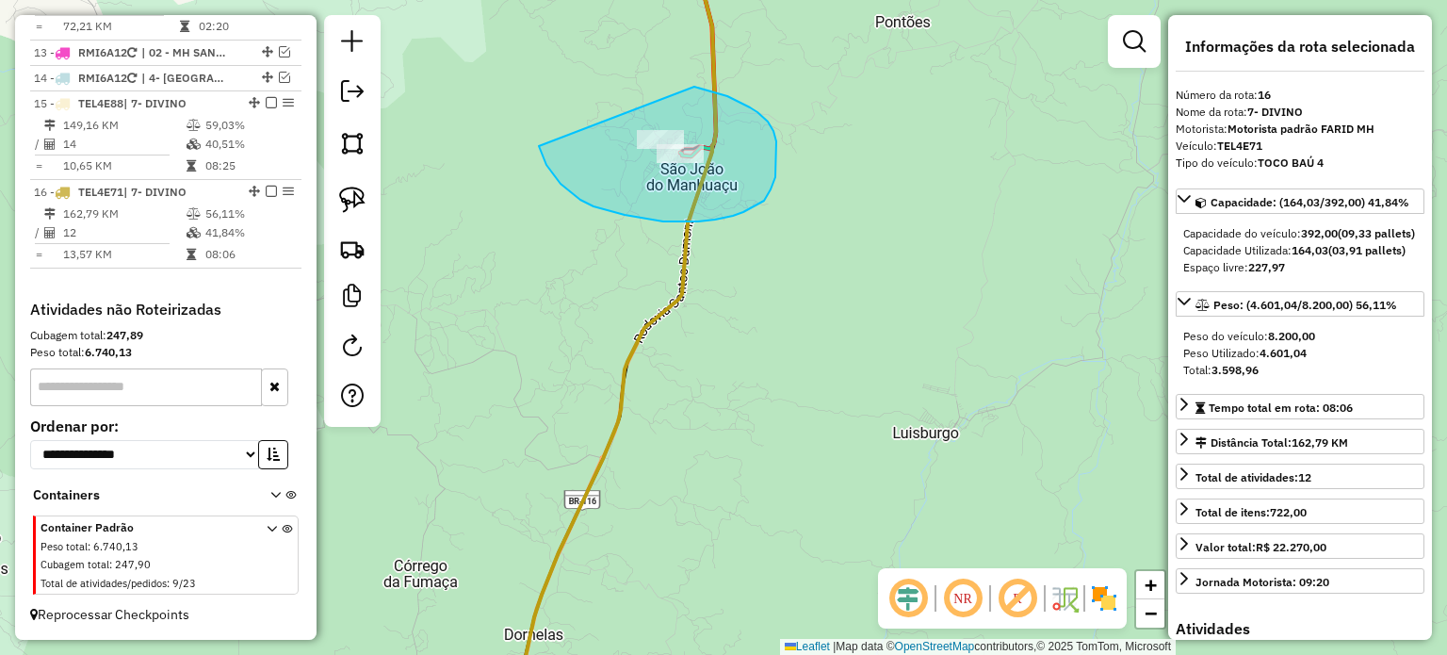
drag, startPoint x: 561, startPoint y: 184, endPoint x: 682, endPoint y: 92, distance: 152.0
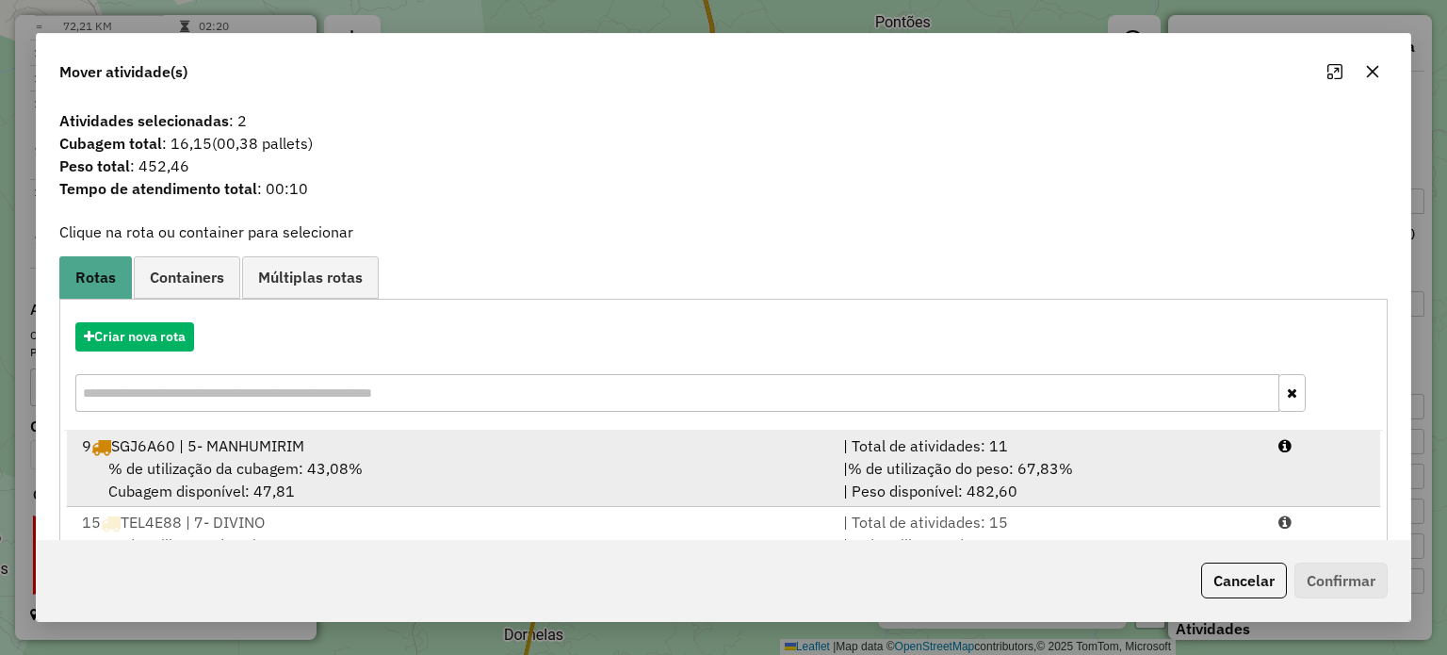
scroll to position [94, 0]
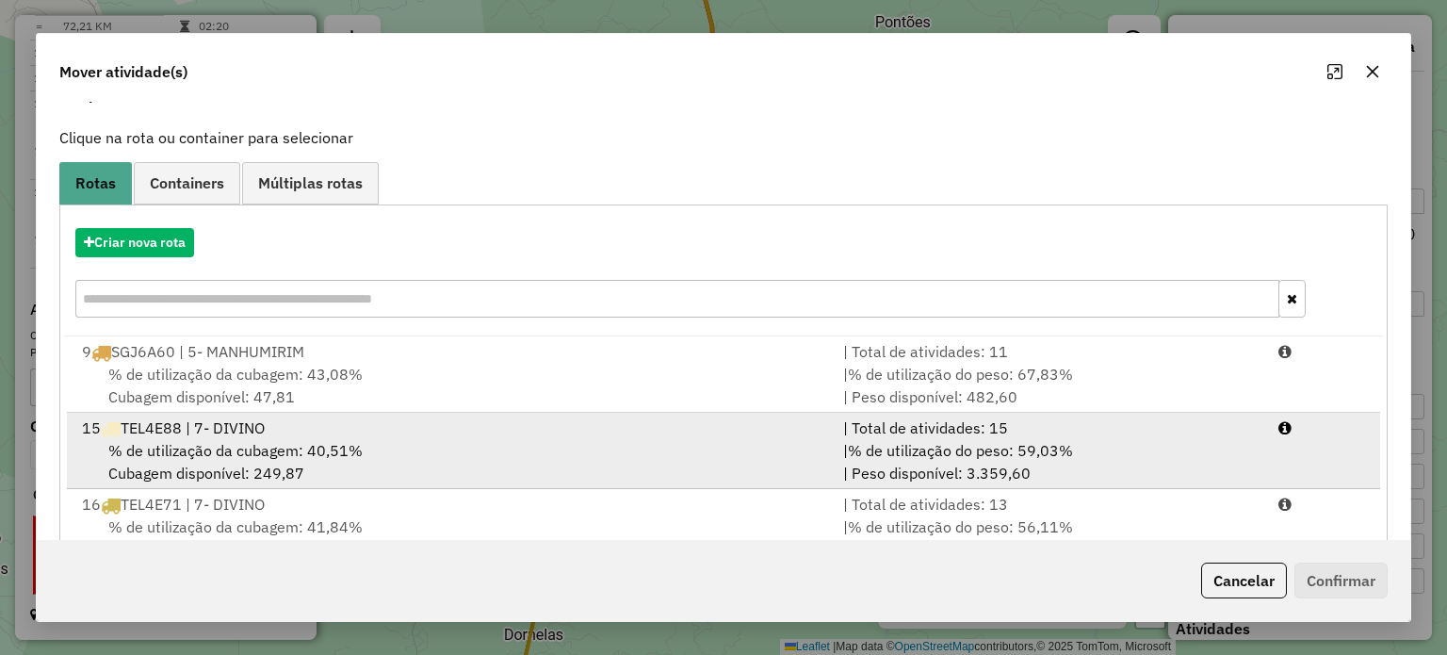
click at [322, 448] on span "% de utilização da cubagem: 40,51%" at bounding box center [235, 450] width 254 height 19
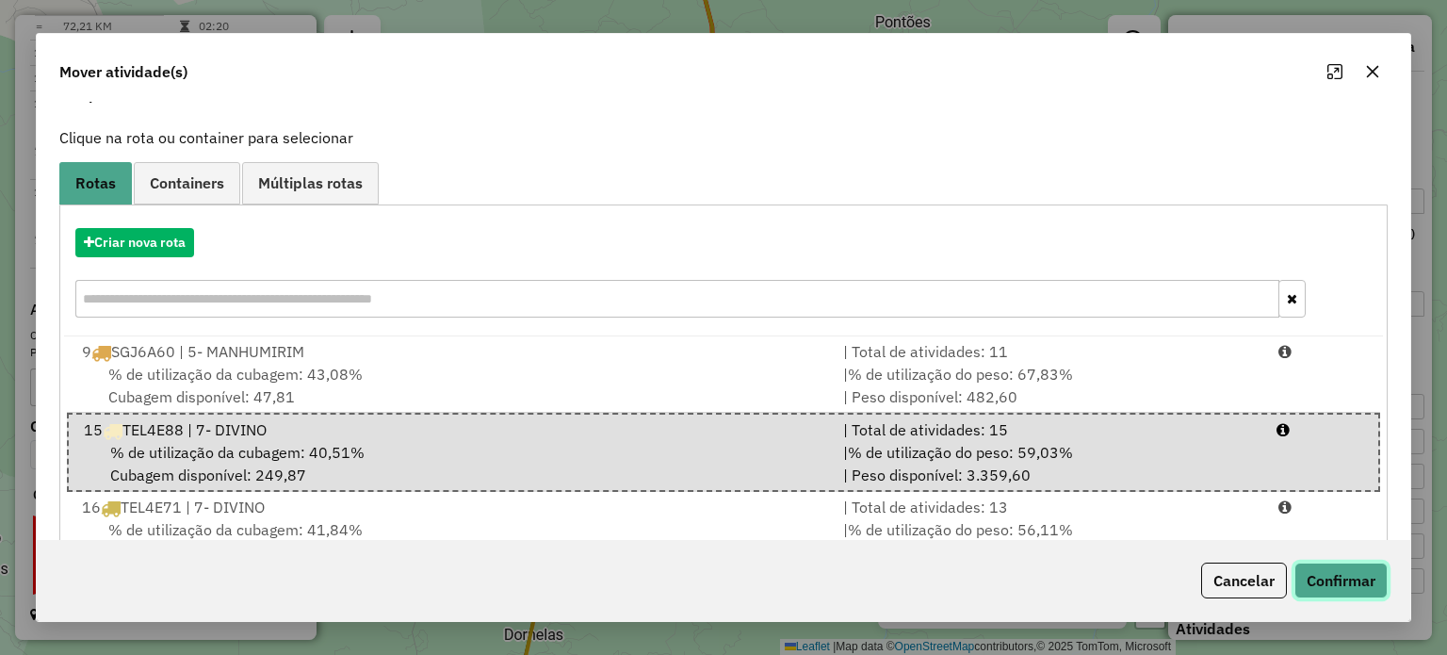
click at [1347, 585] on button "Confirmar" at bounding box center [1340, 580] width 93 height 36
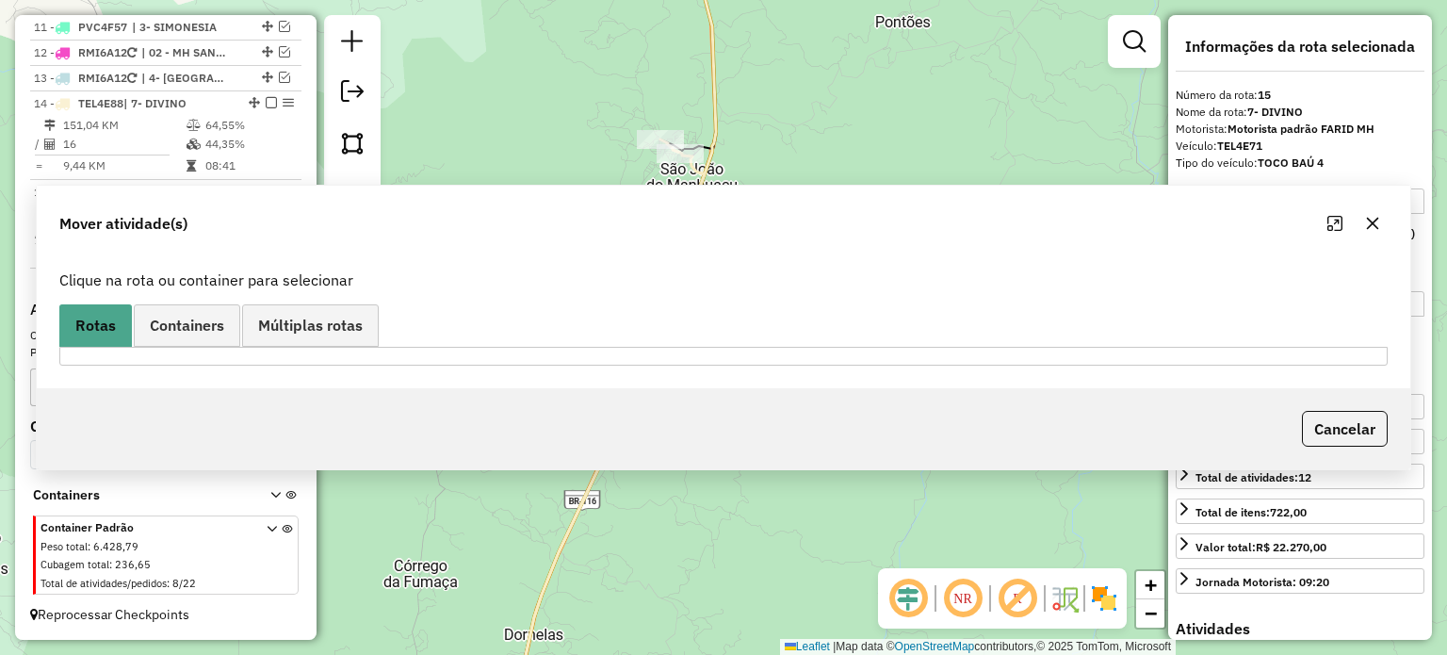
scroll to position [0, 0]
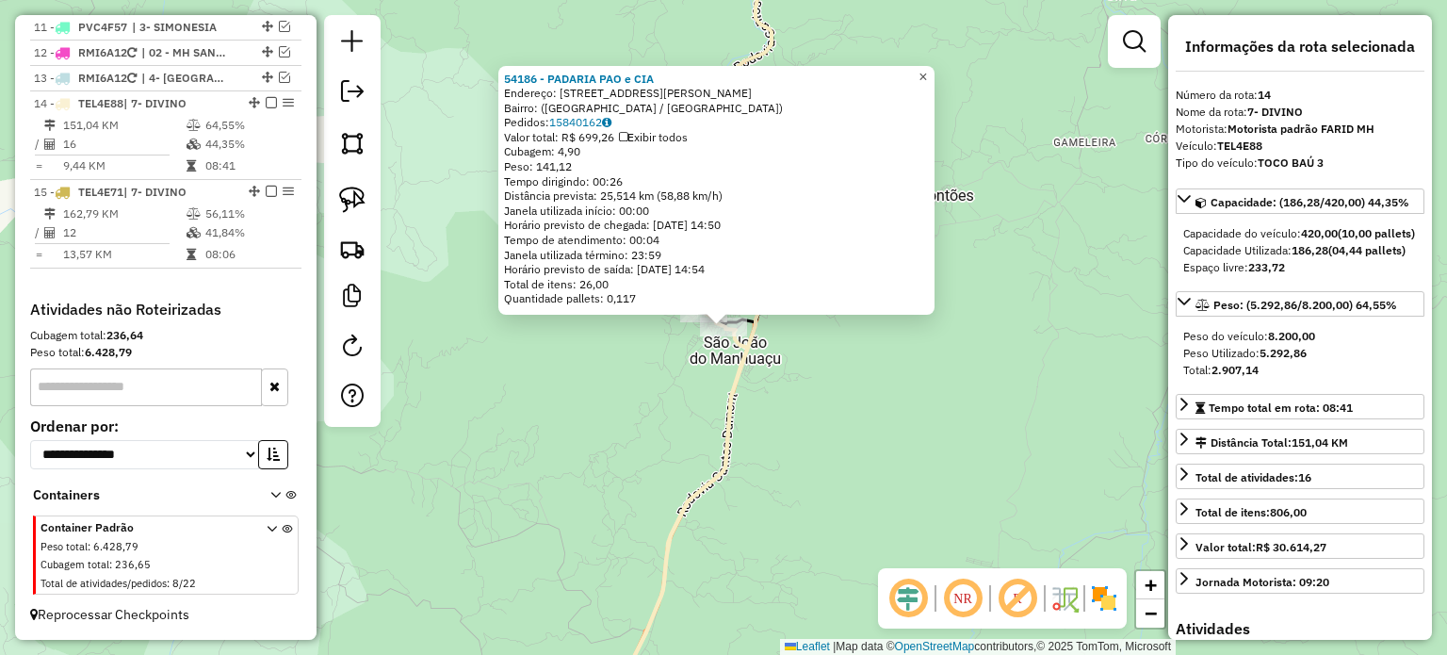
click at [927, 69] on span "×" at bounding box center [922, 77] width 8 height 16
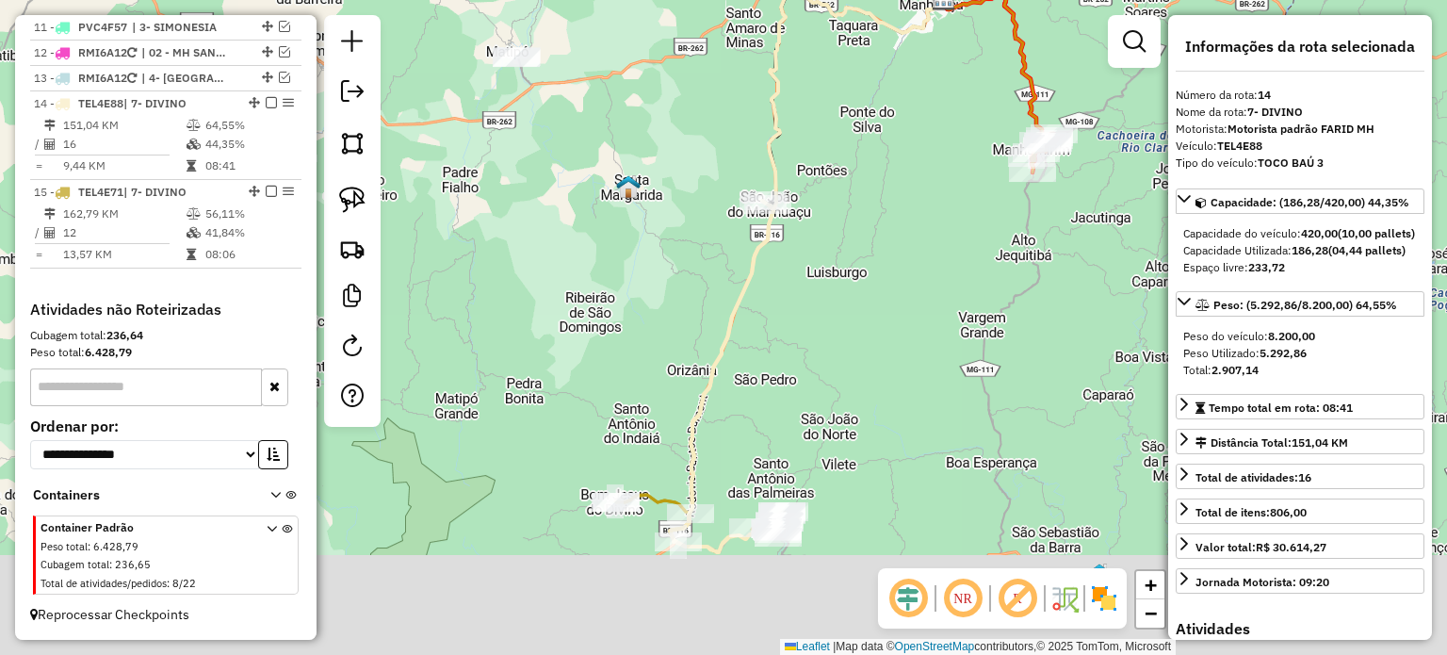
drag, startPoint x: 788, startPoint y: 488, endPoint x: 795, endPoint y: 282, distance: 206.4
click at [797, 317] on div "Janela de atendimento Grade de atendimento Capacidade Transportadoras Veículos …" at bounding box center [723, 327] width 1447 height 655
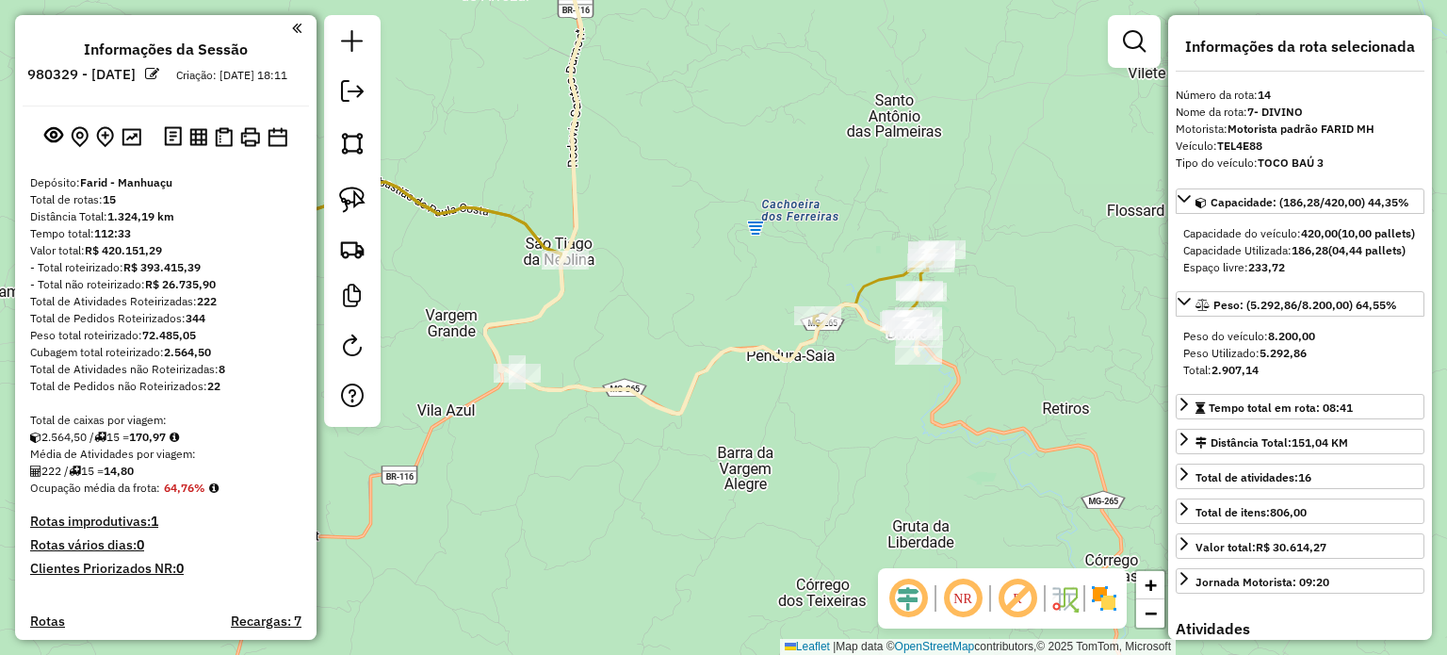
select select "*********"
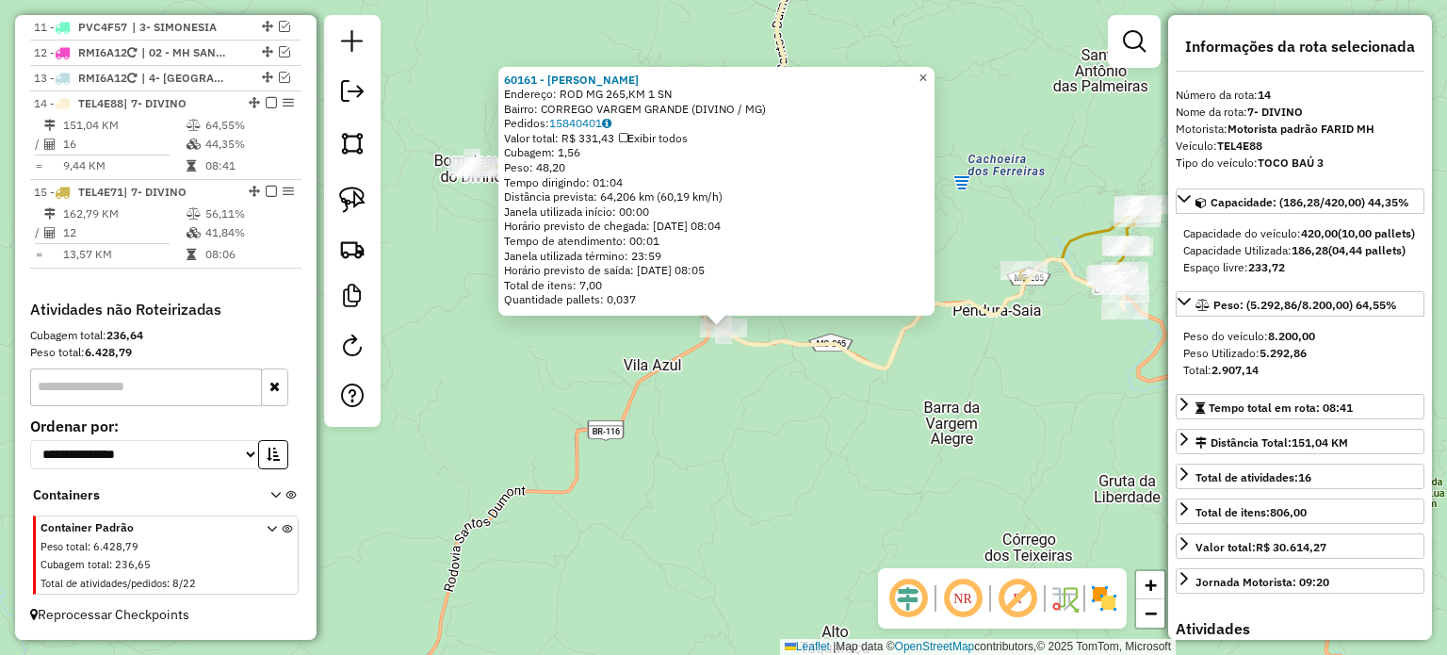
click at [927, 72] on span "×" at bounding box center [922, 78] width 8 height 16
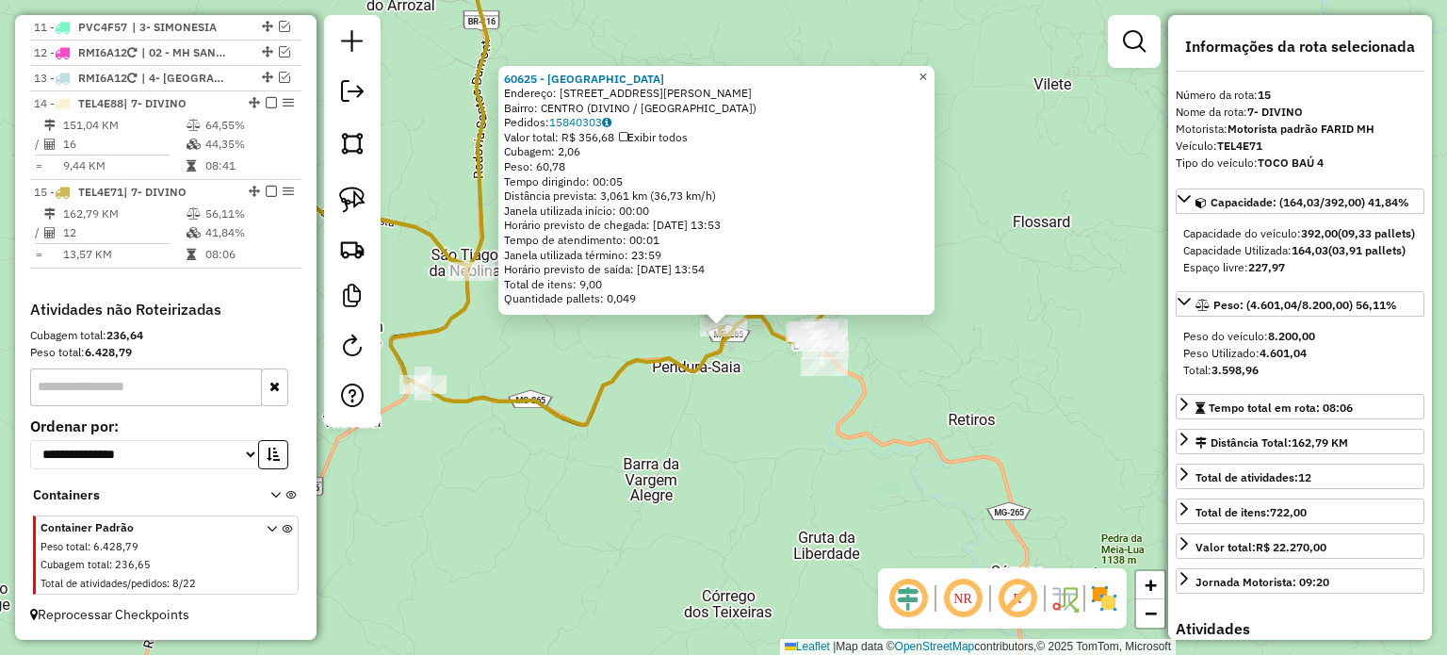
click at [927, 69] on span "×" at bounding box center [922, 77] width 8 height 16
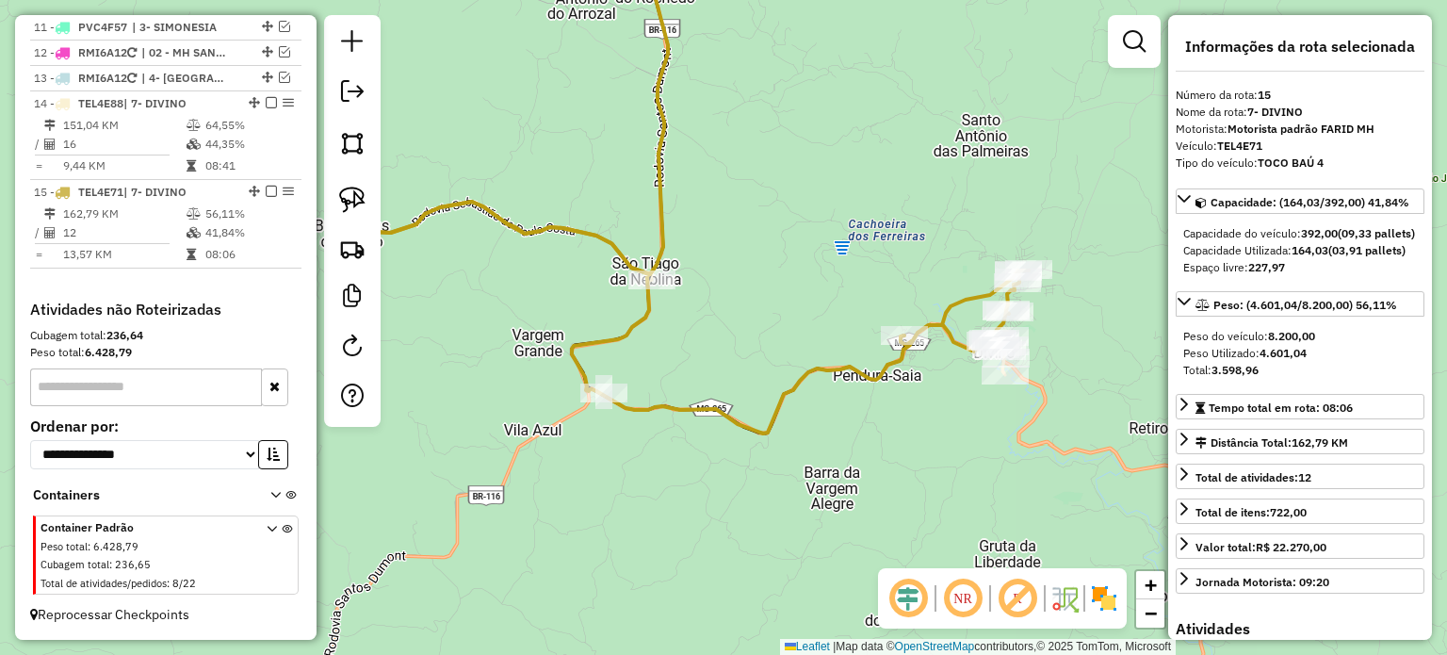
drag, startPoint x: 806, startPoint y: 270, endPoint x: 870, endPoint y: 281, distance: 64.9
click at [870, 280] on div "Janela de atendimento Grade de atendimento Capacidade Transportadoras Veículos …" at bounding box center [723, 327] width 1447 height 655
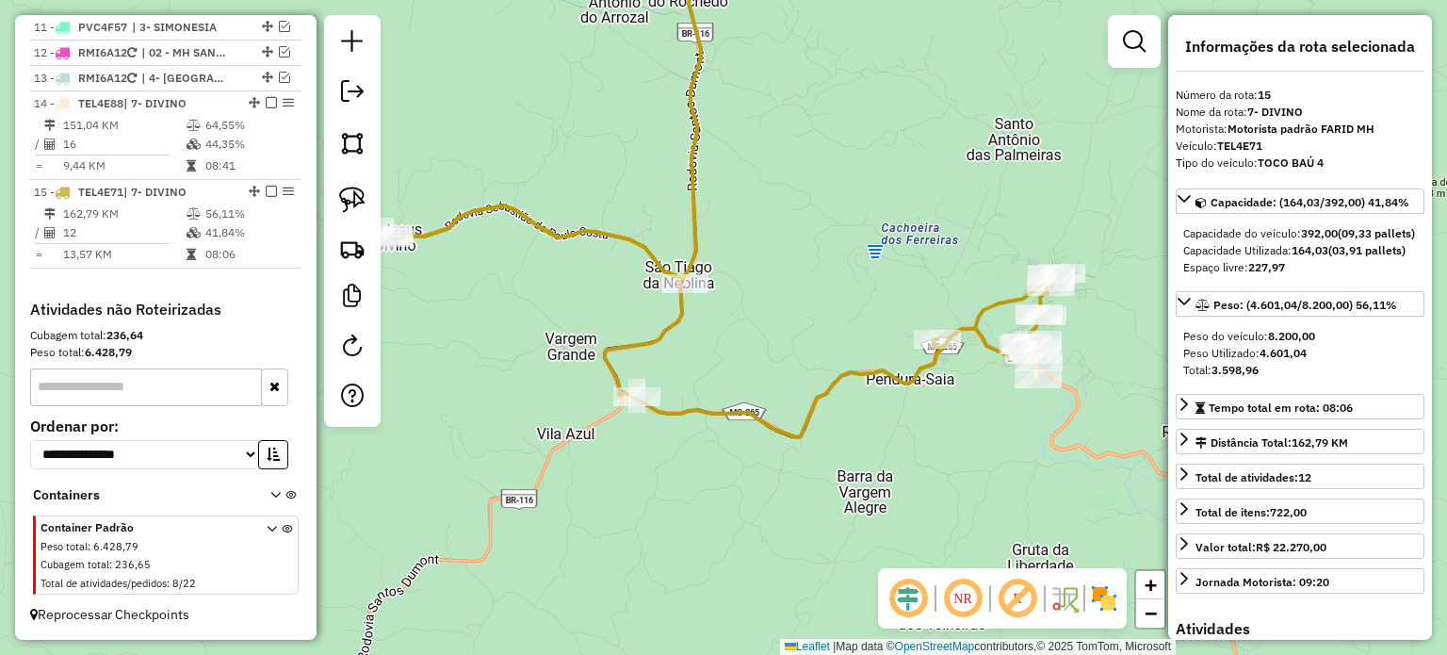
drag, startPoint x: 759, startPoint y: 303, endPoint x: 868, endPoint y: 316, distance: 109.0
click at [867, 316] on div "Janela de atendimento Grade de atendimento Capacidade Transportadoras Veículos …" at bounding box center [723, 327] width 1447 height 655
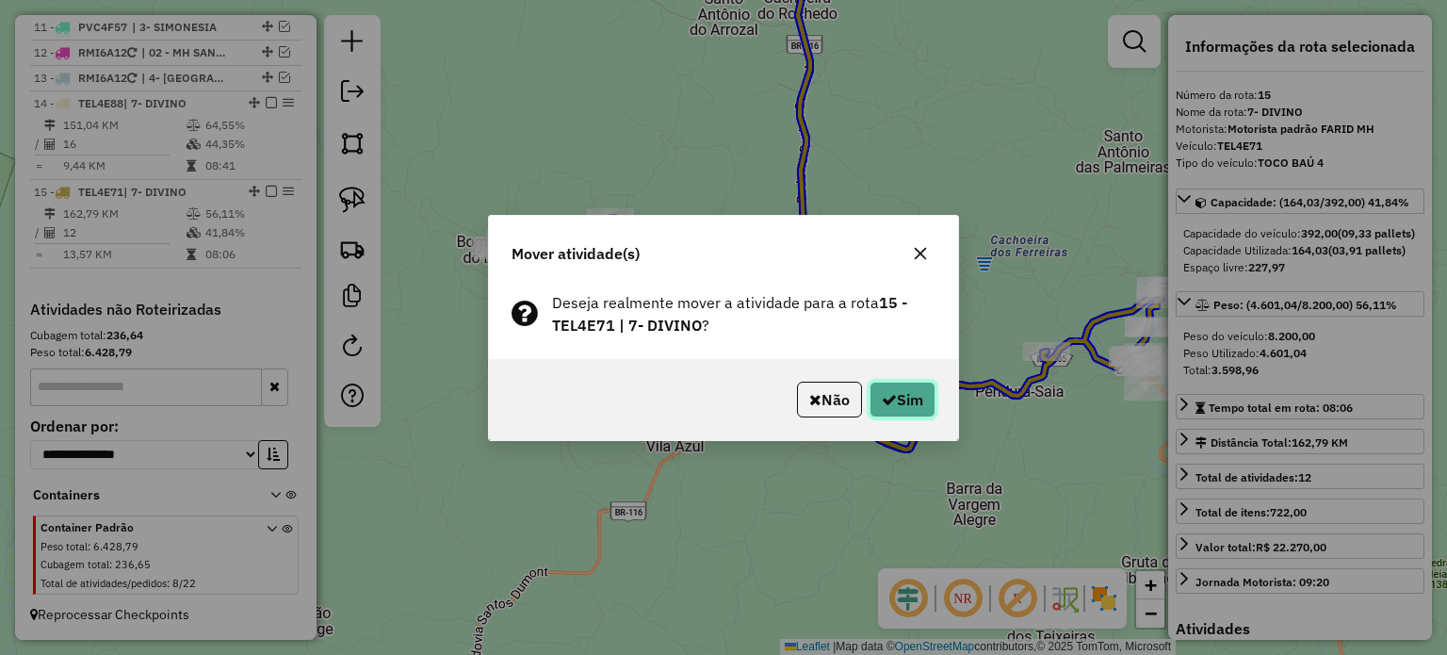
click at [889, 396] on icon "button" at bounding box center [889, 399] width 15 height 15
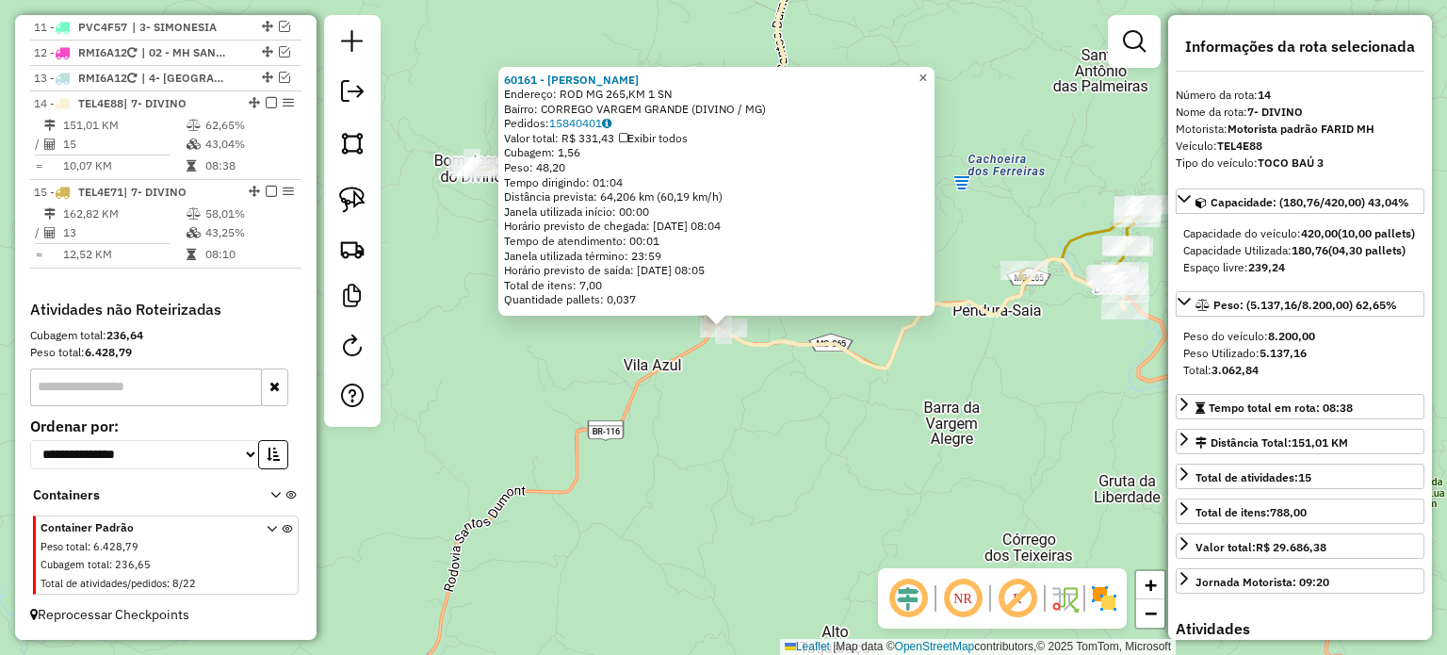
click at [927, 70] on span "×" at bounding box center [922, 78] width 8 height 16
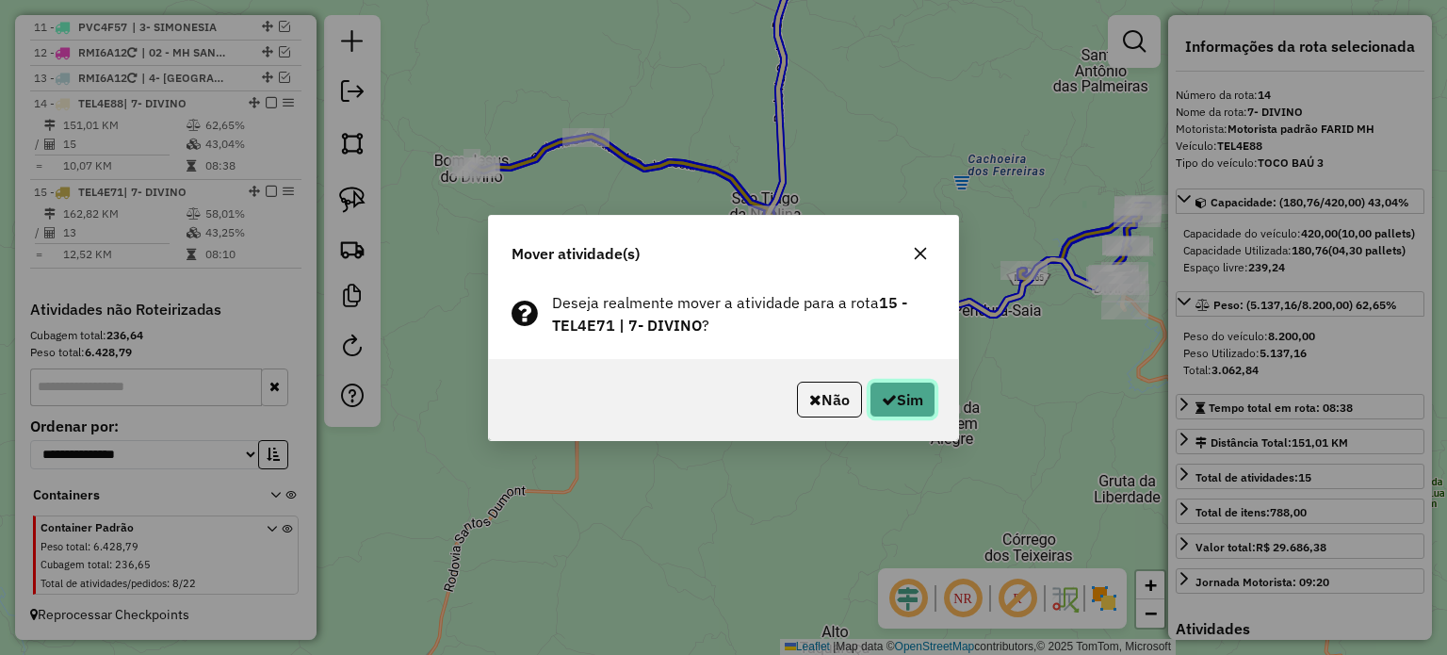
click at [882, 388] on button "Sim" at bounding box center [903, 400] width 66 height 36
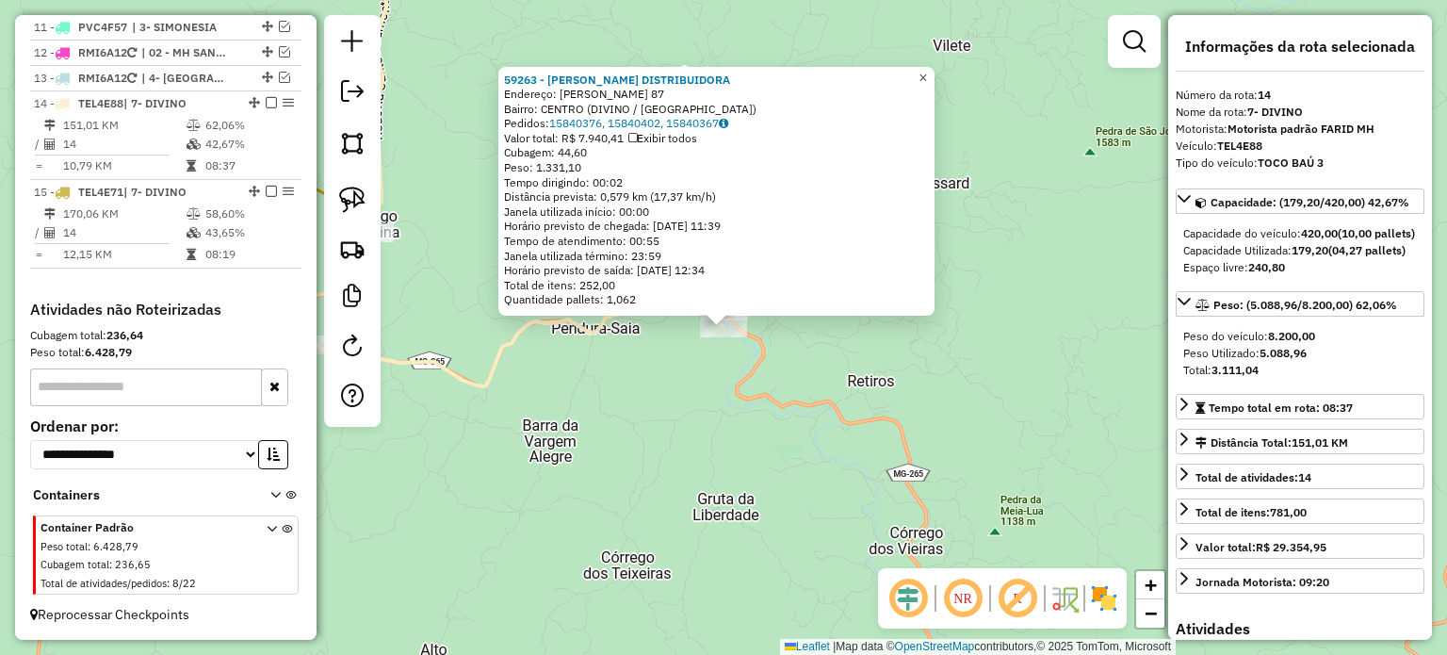
click at [927, 74] on span "×" at bounding box center [922, 78] width 8 height 16
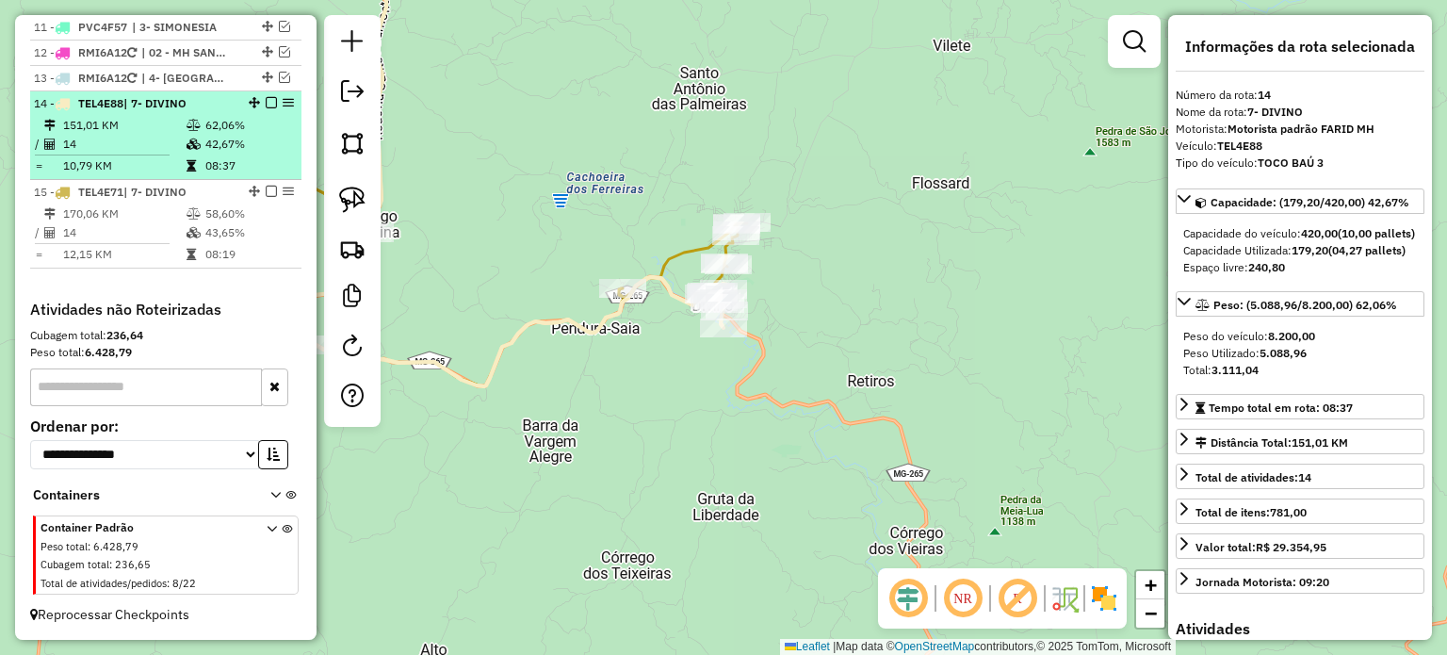
click at [268, 103] on em at bounding box center [271, 102] width 11 height 11
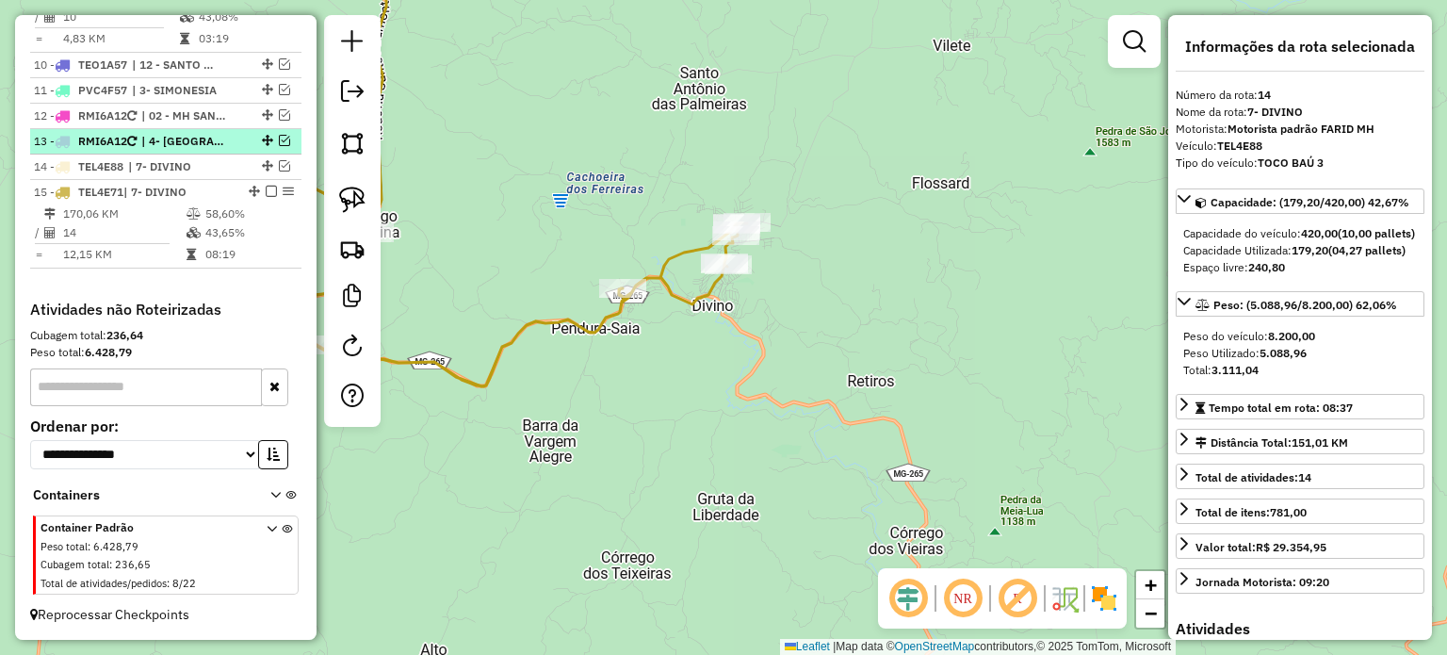
scroll to position [996, 0]
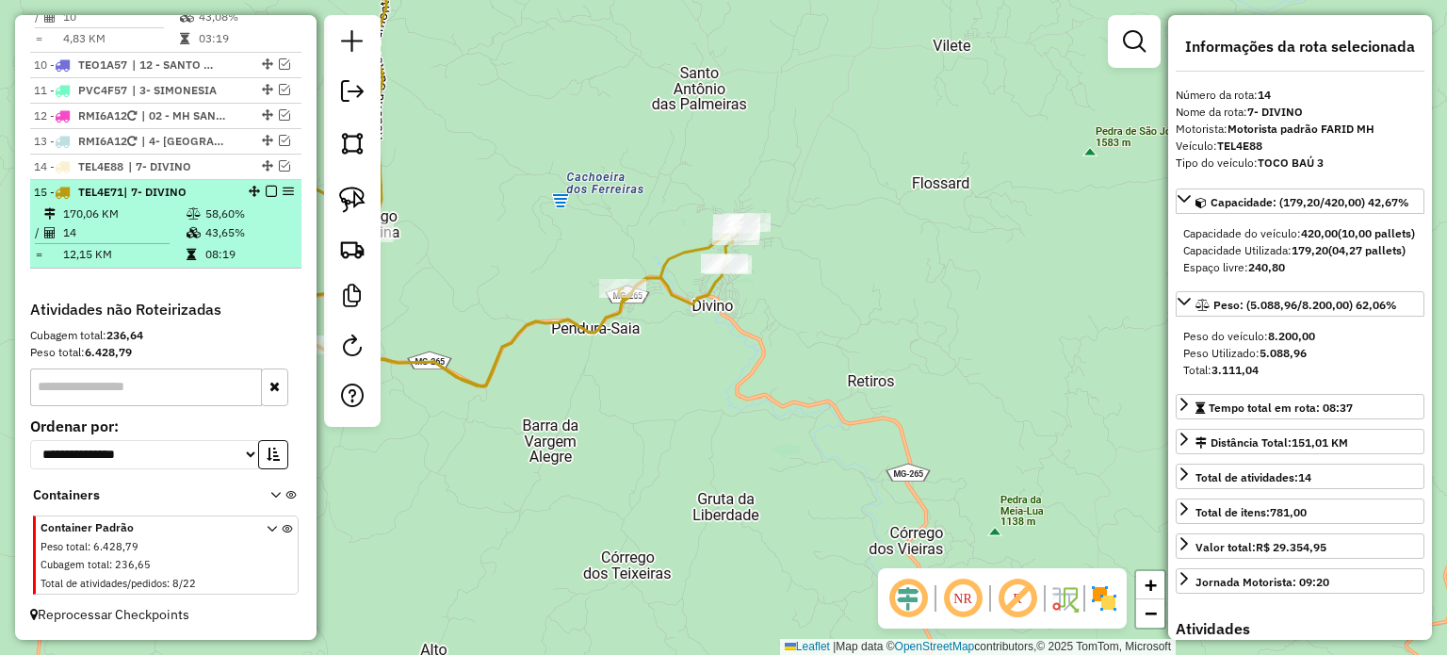
click at [268, 191] on em at bounding box center [271, 191] width 11 height 11
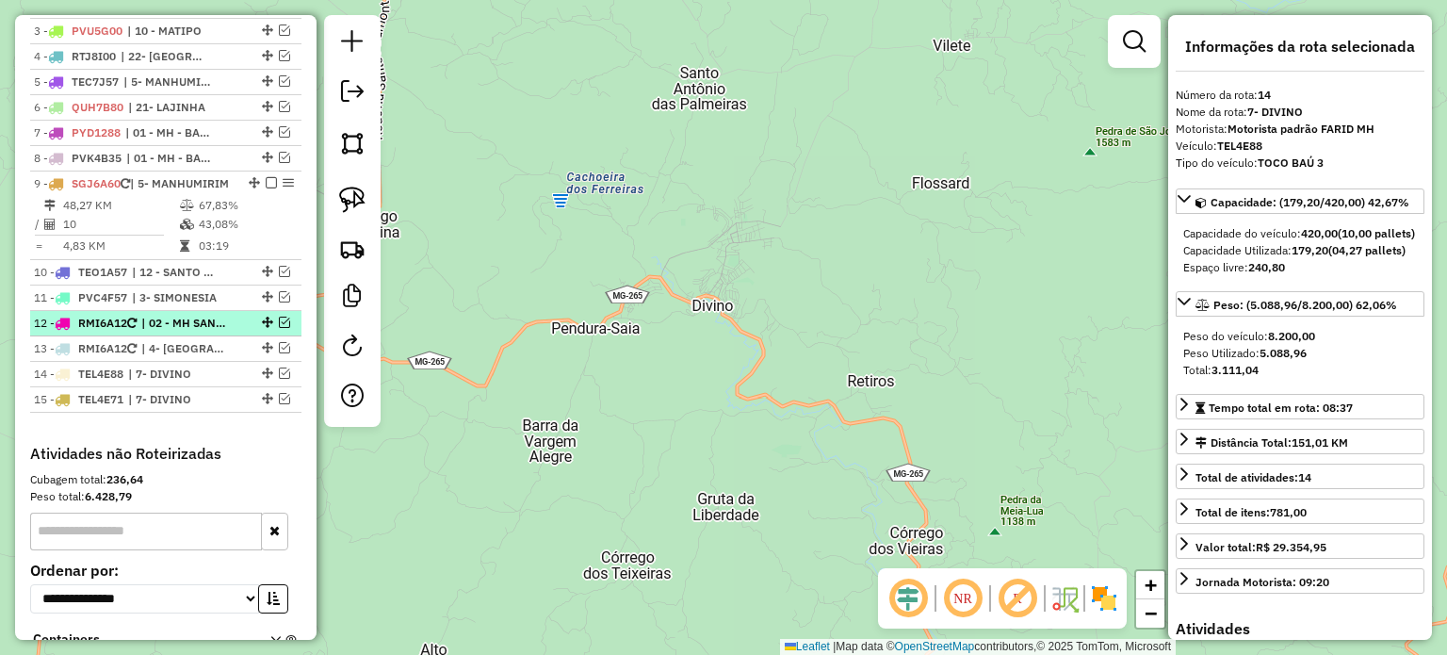
scroll to position [744, 0]
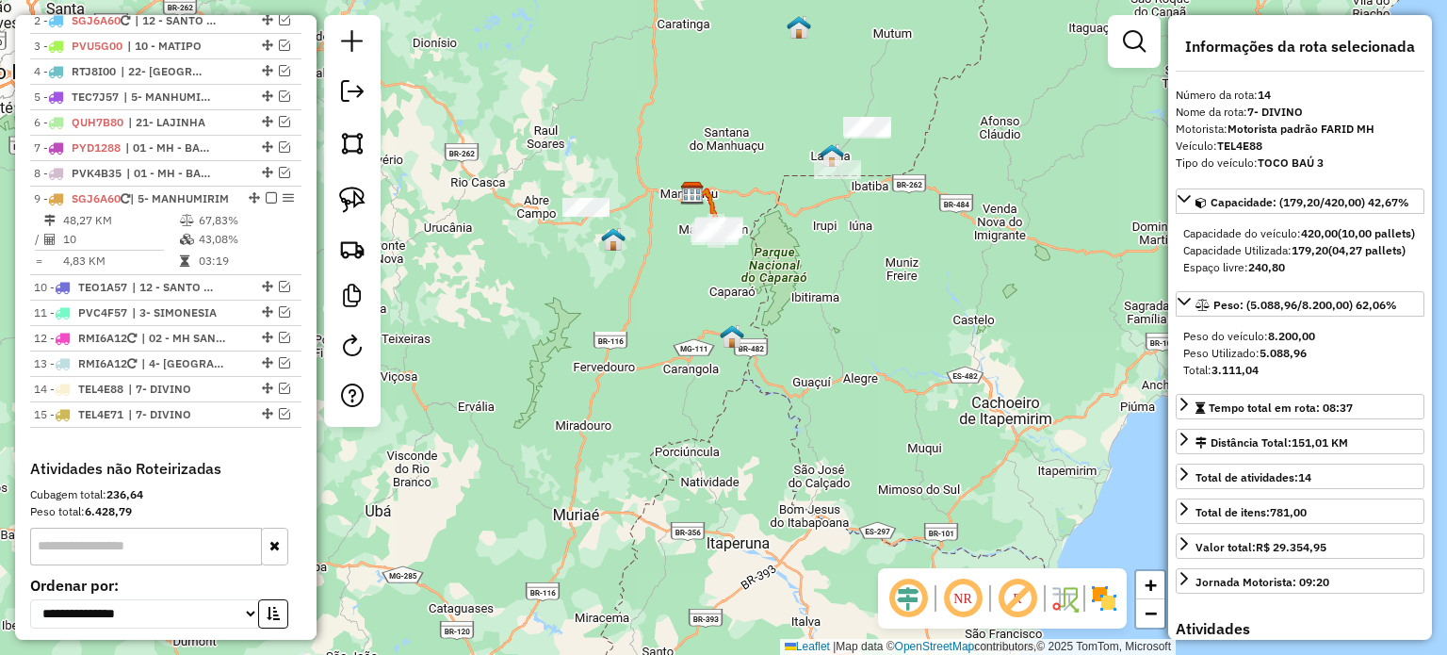
drag, startPoint x: 726, startPoint y: 271, endPoint x: 695, endPoint y: 411, distance: 142.8
click at [699, 410] on div "Janela de atendimento Grade de atendimento Capacidade Transportadoras Veículos …" at bounding box center [723, 327] width 1447 height 655
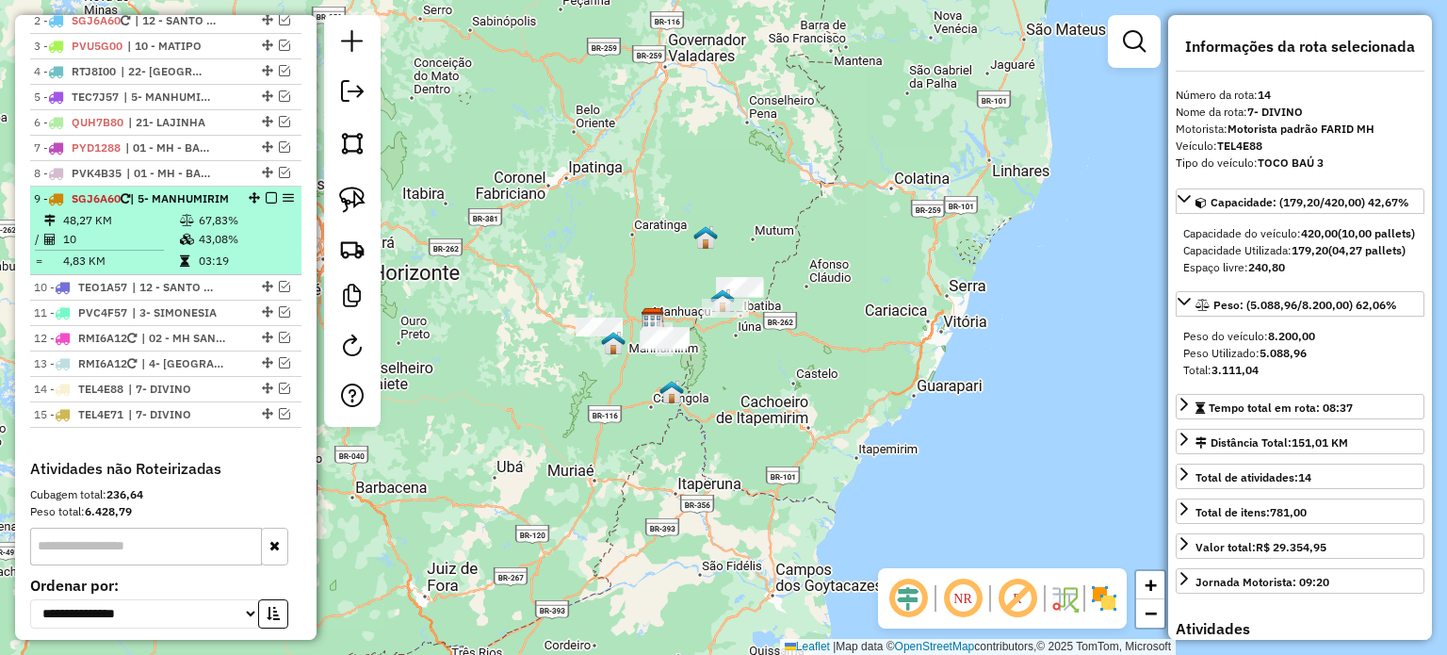
click at [270, 203] on em at bounding box center [271, 197] width 11 height 11
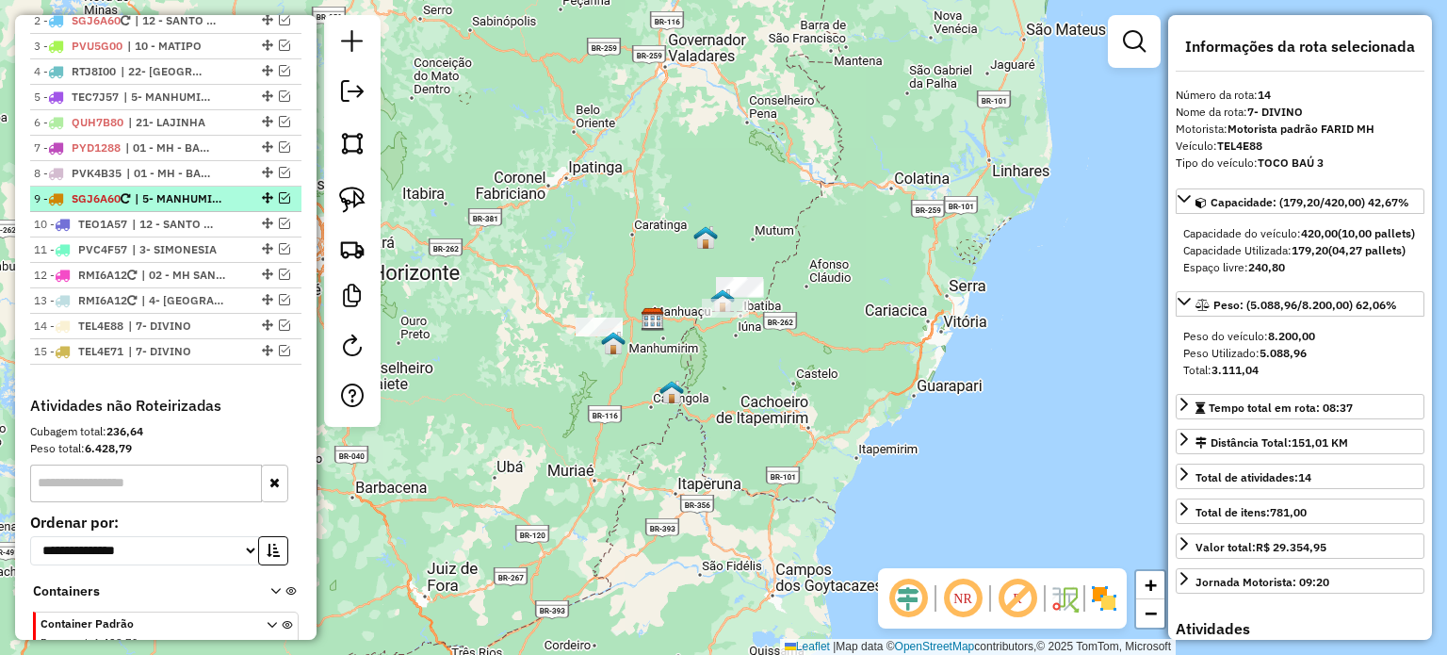
click at [283, 203] on em at bounding box center [284, 197] width 11 height 11
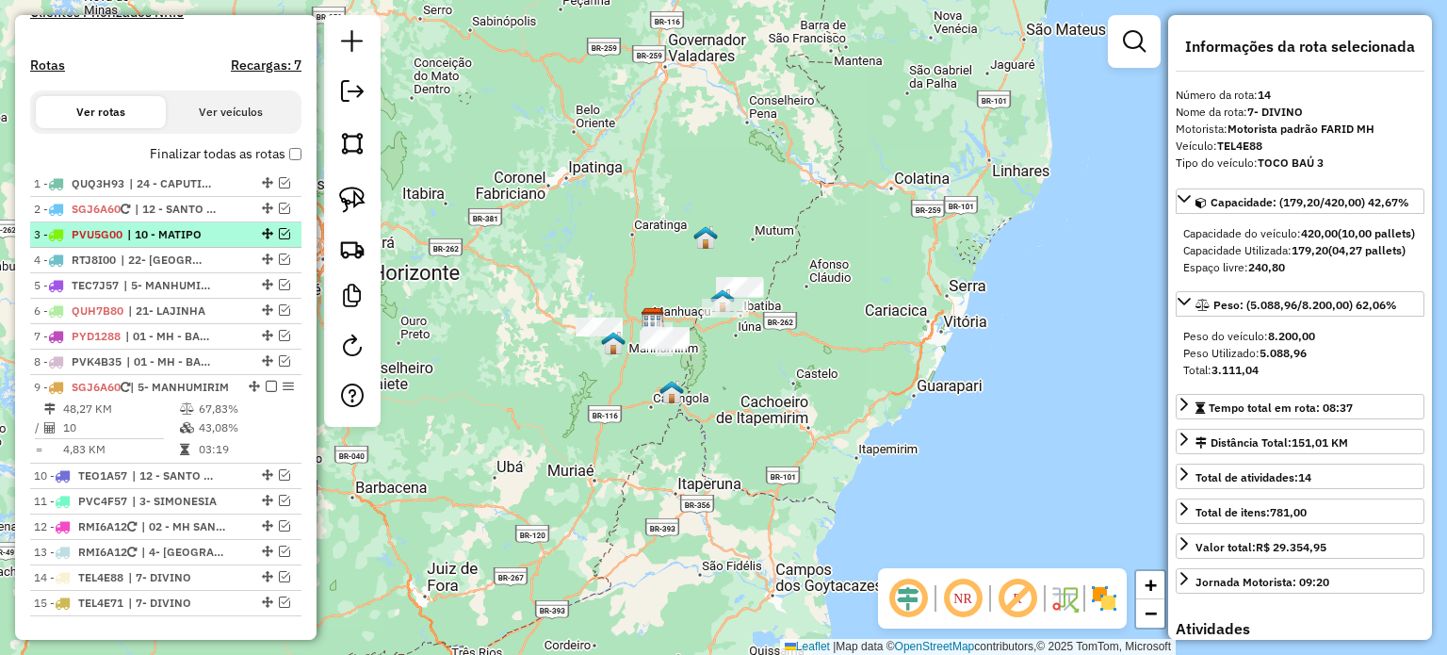
scroll to position [650, 0]
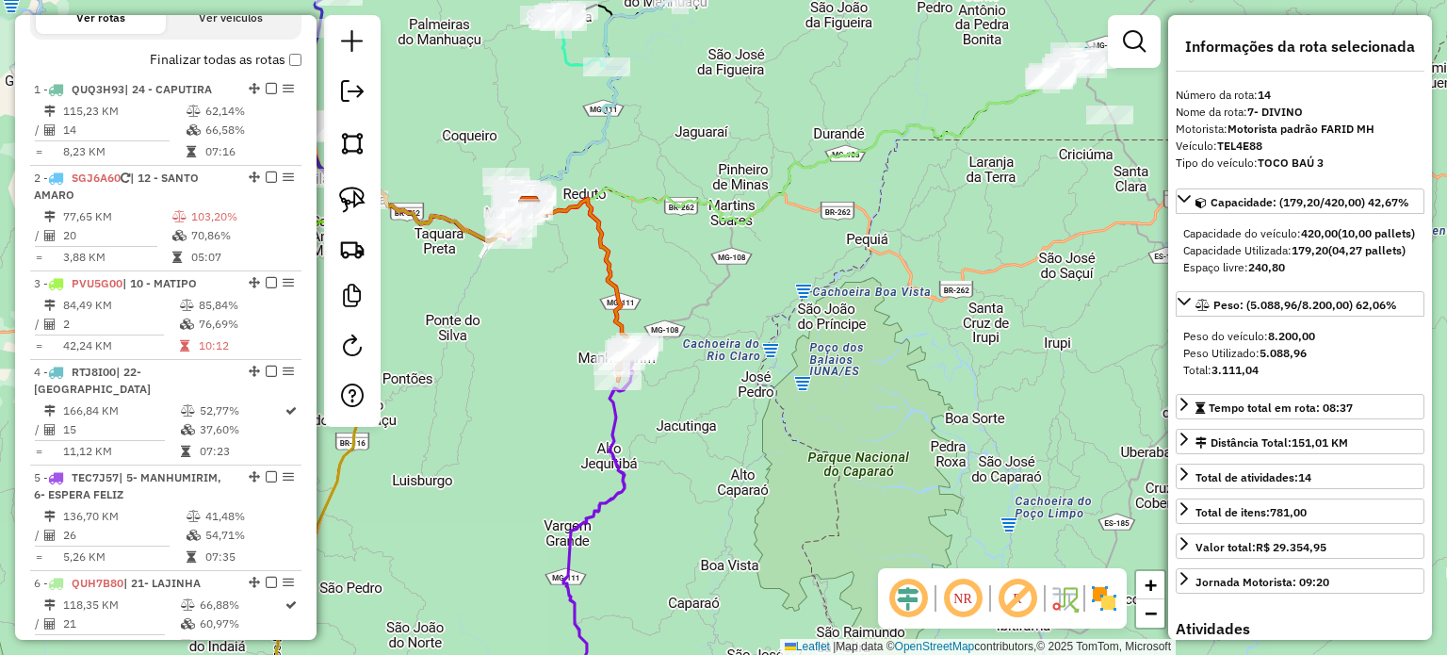
drag, startPoint x: 705, startPoint y: 312, endPoint x: 742, endPoint y: 325, distance: 39.9
click at [742, 323] on div "Janela de atendimento Grade de atendimento Capacidade Transportadoras Veículos …" at bounding box center [723, 327] width 1447 height 655
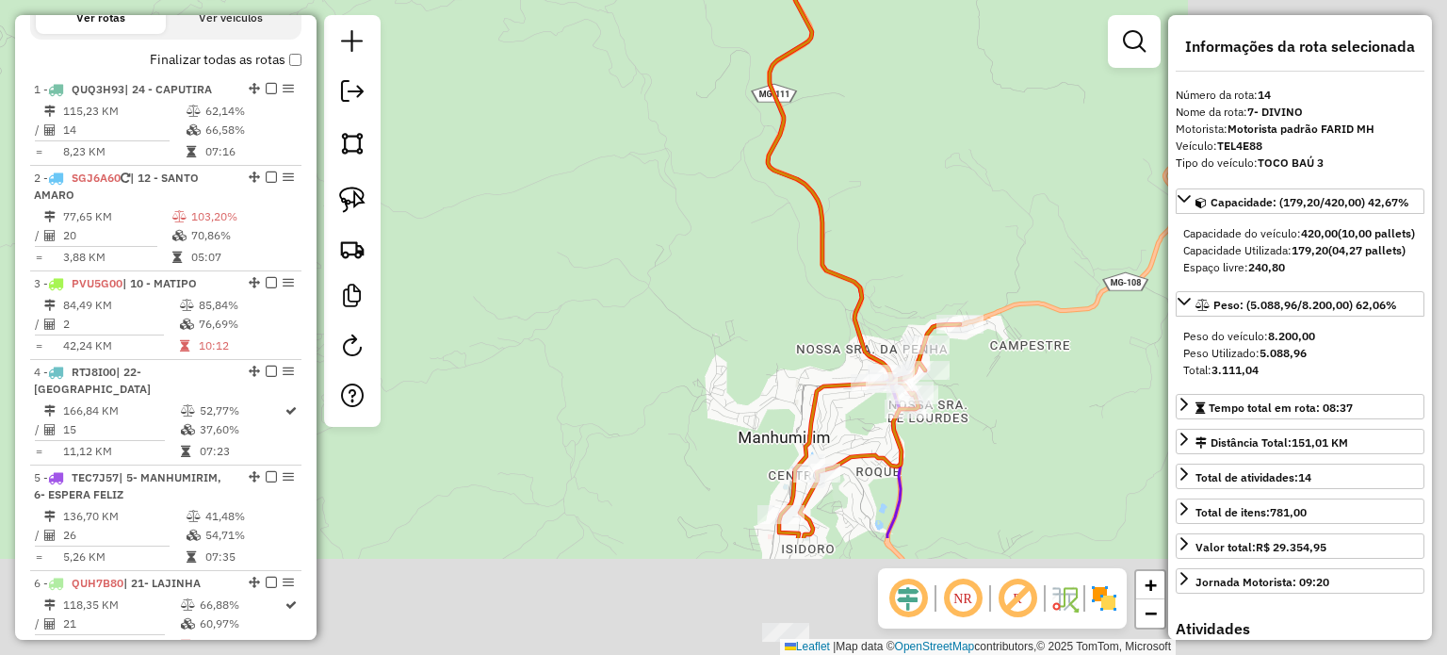
drag, startPoint x: 520, startPoint y: 300, endPoint x: 418, endPoint y: 256, distance: 110.6
click at [421, 257] on div "Janela de atendimento Grade de atendimento Capacidade Transportadoras Veículos …" at bounding box center [723, 327] width 1447 height 655
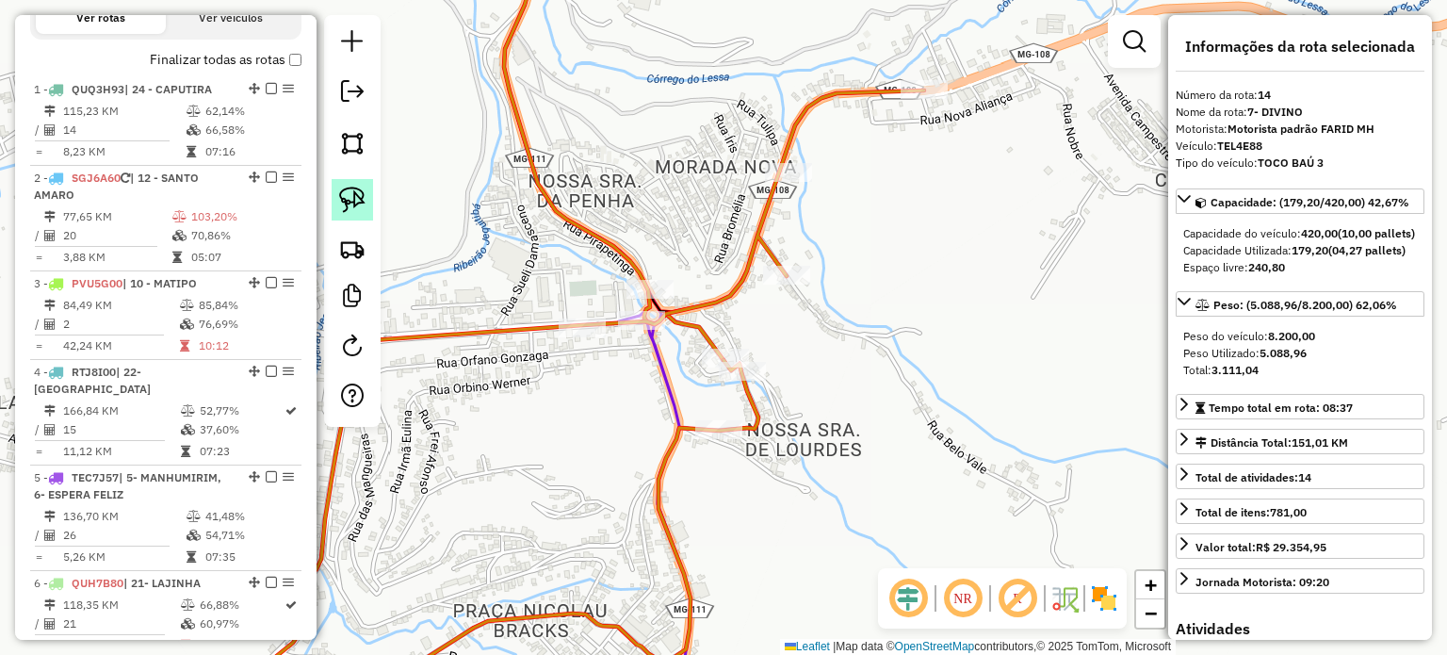
click at [359, 196] on img at bounding box center [352, 200] width 26 height 26
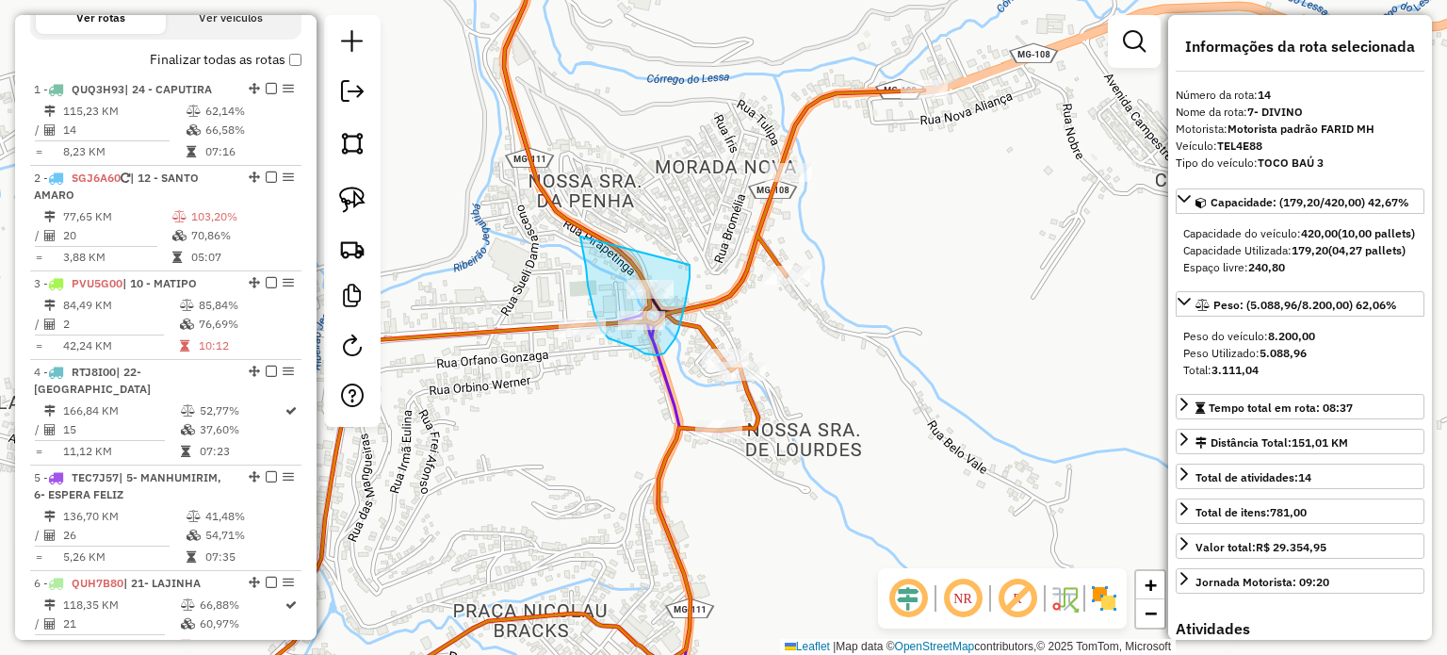
drag, startPoint x: 580, startPoint y: 240, endPoint x: 690, endPoint y: 259, distance: 110.9
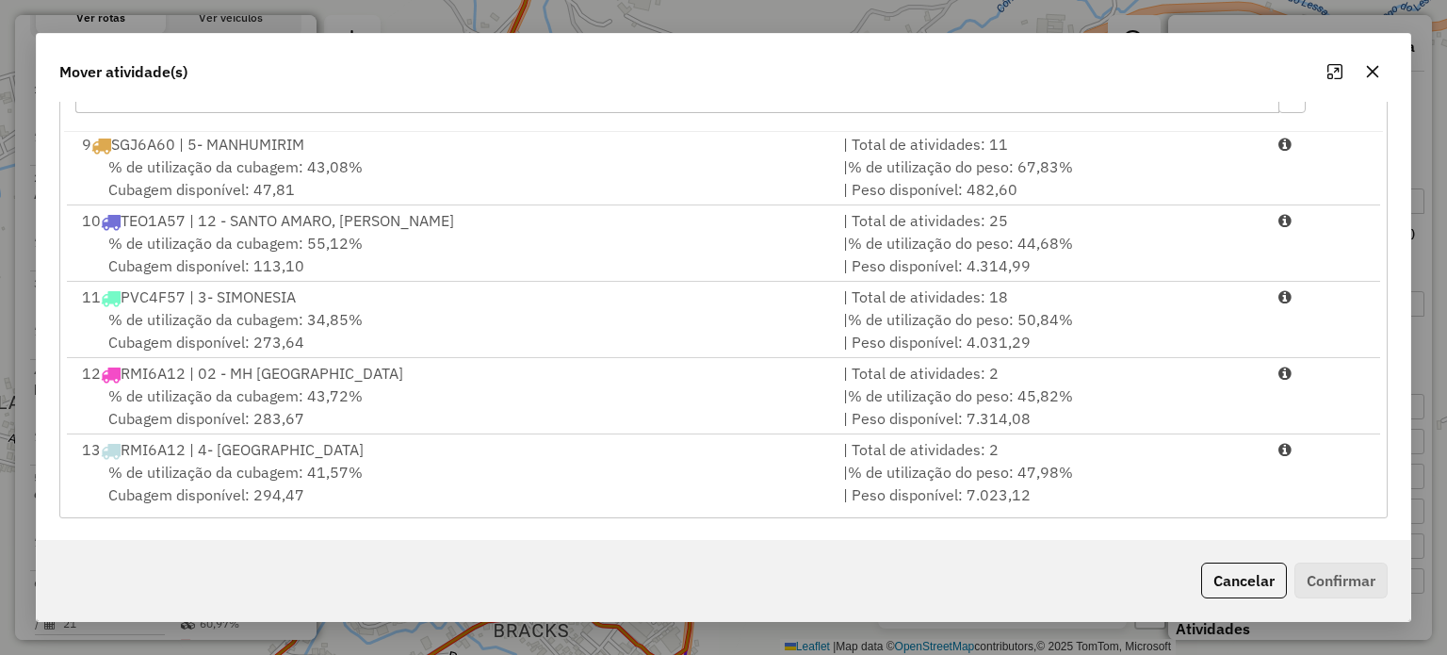
scroll to position [500, 0]
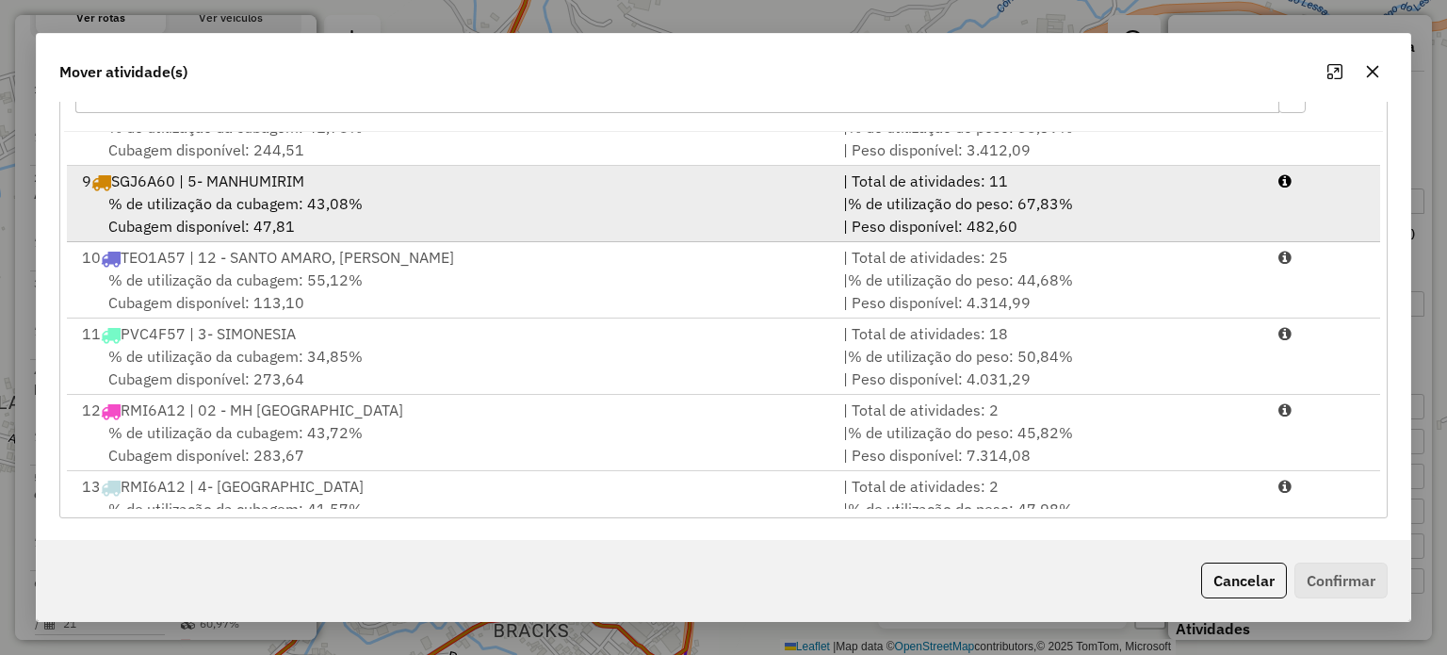
click at [569, 207] on div "% de utilização da cubagem: 43,08% Cubagem disponível: 47,81" at bounding box center [451, 214] width 761 height 45
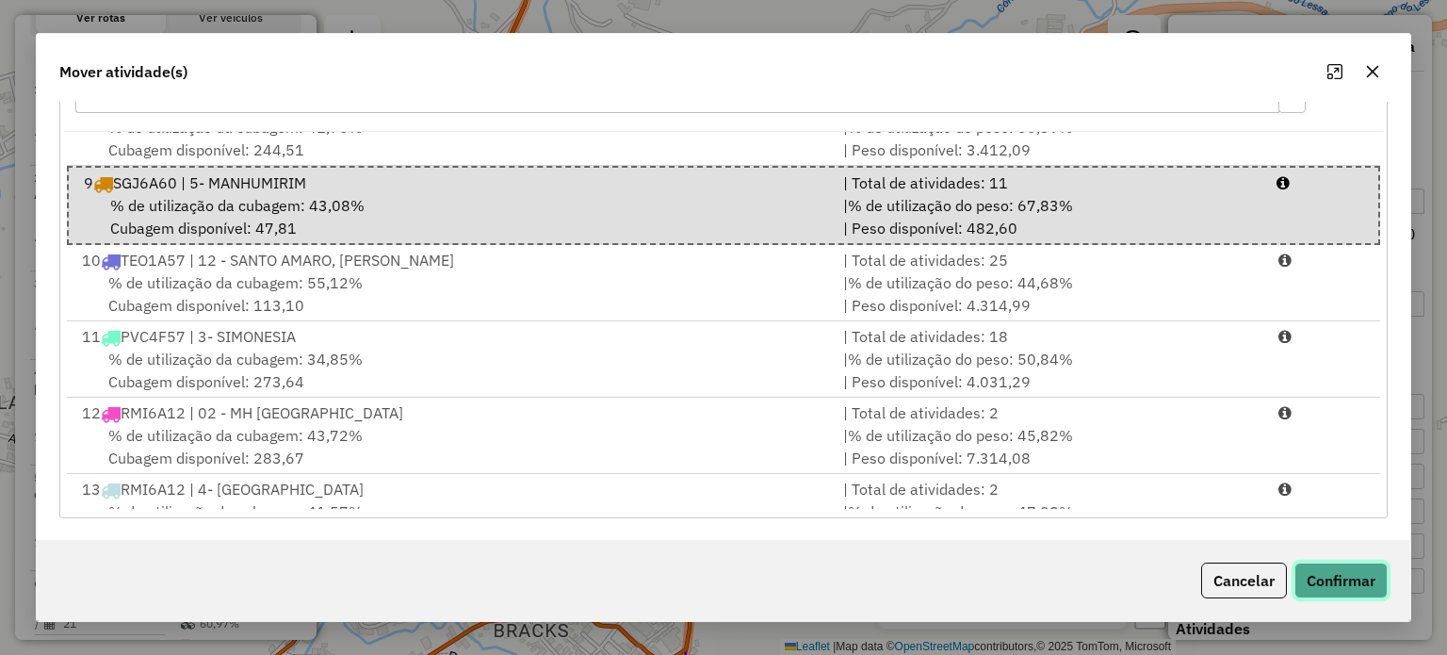
click at [1332, 574] on button "Confirmar" at bounding box center [1340, 580] width 93 height 36
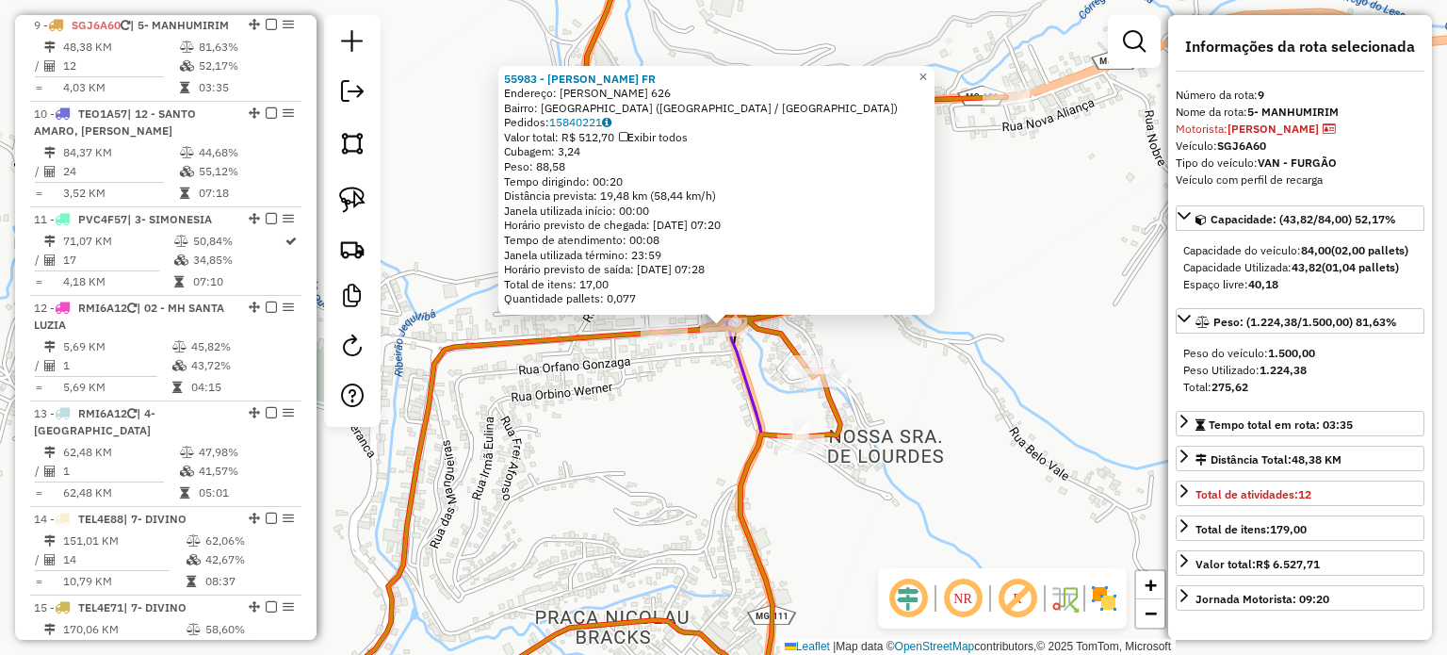
scroll to position [1498, 0]
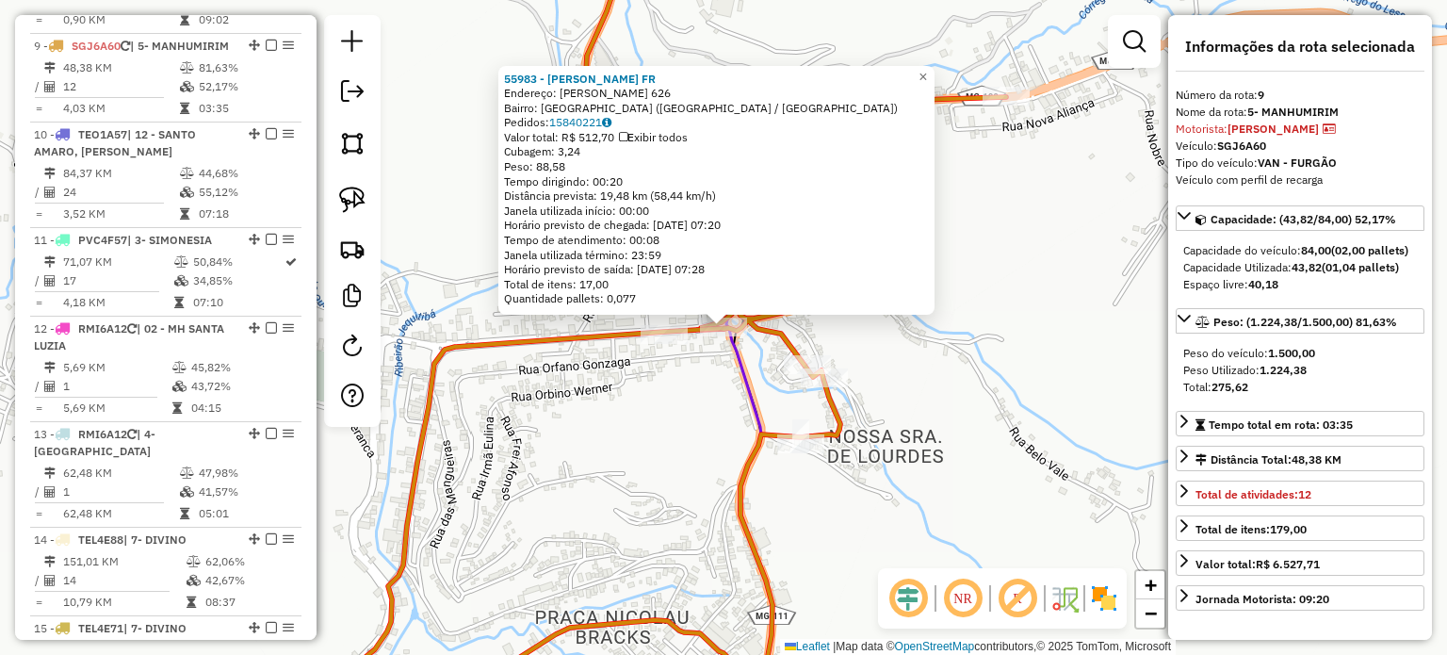
click at [437, 279] on div "55983 - EDIR DE OLIVEIRA FR Endereço: JUSCELINO KUBITSCHEK 626 Bairro: CIDADE J…" at bounding box center [723, 327] width 1447 height 655
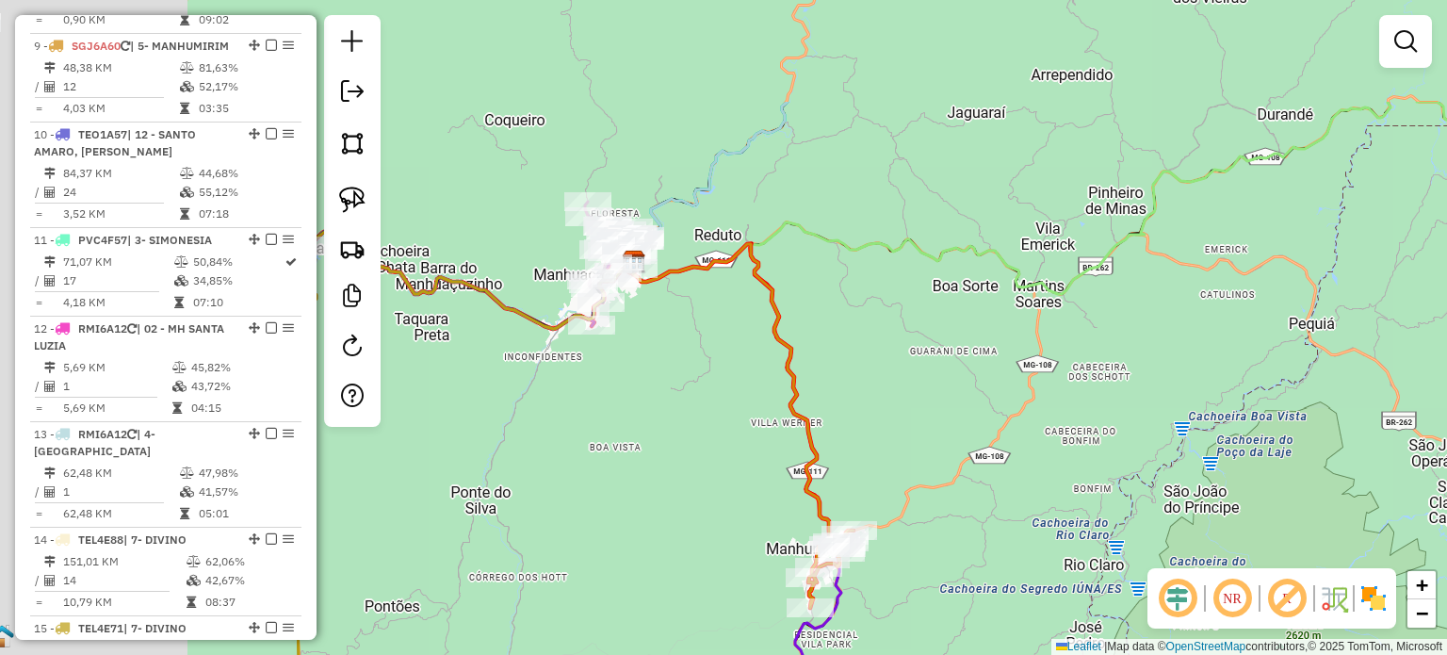
drag, startPoint x: 761, startPoint y: 395, endPoint x: 741, endPoint y: 410, distance: 24.9
click at [780, 410] on icon at bounding box center [733, 394] width 205 height 301
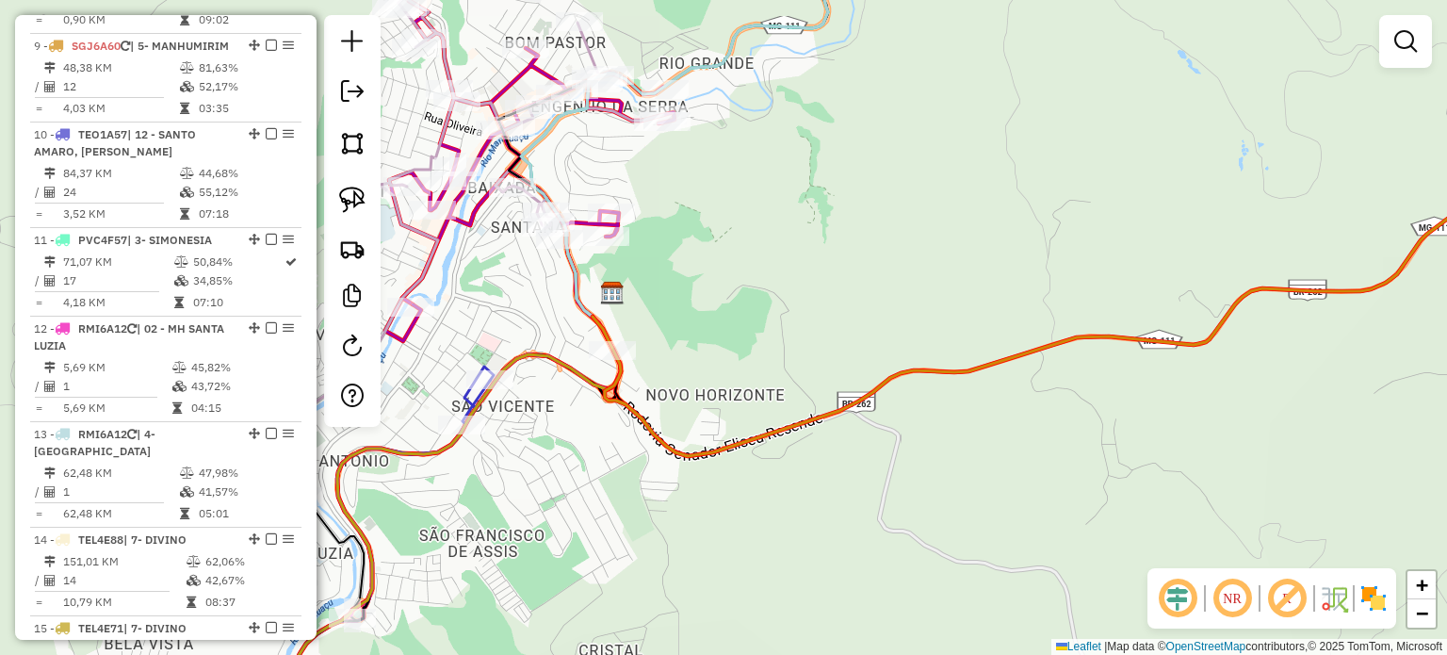
drag, startPoint x: 532, startPoint y: 459, endPoint x: 685, endPoint y: 455, distance: 152.7
click at [679, 455] on div "Janela de atendimento Grade de atendimento Capacidade Transportadoras Veículos …" at bounding box center [723, 327] width 1447 height 655
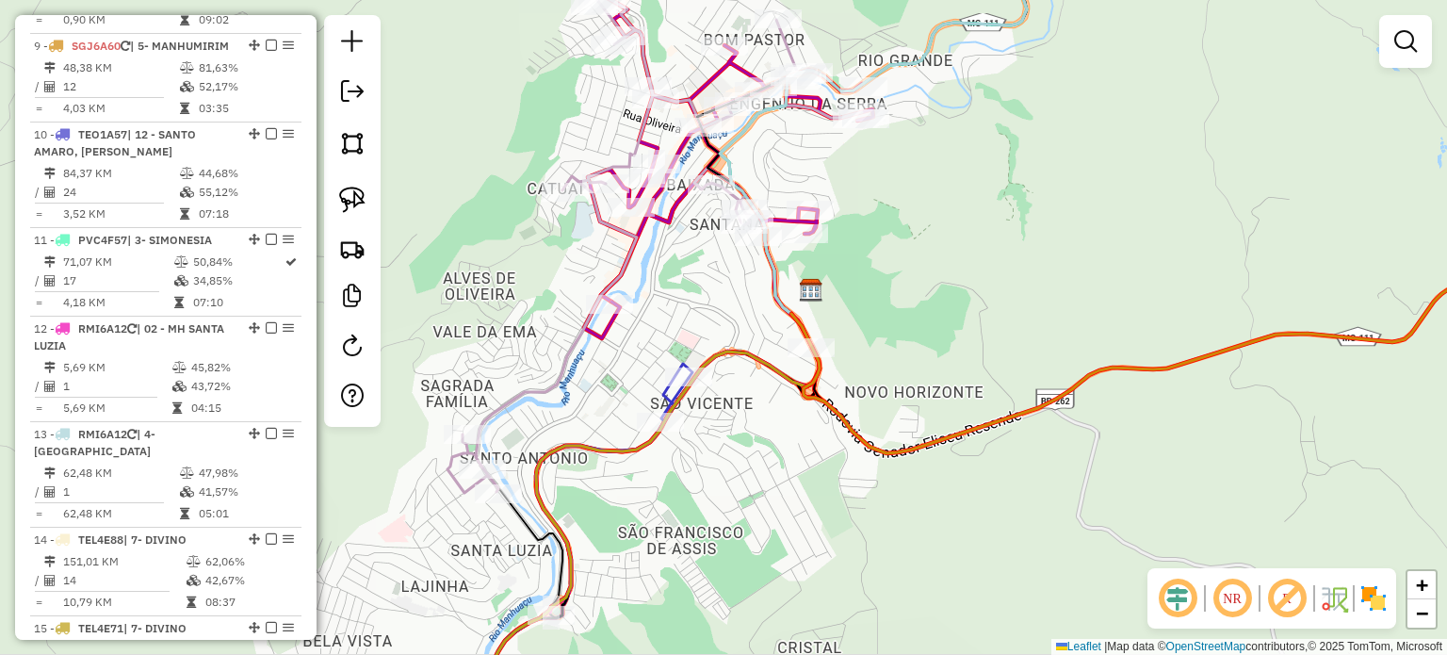
drag, startPoint x: 721, startPoint y: 436, endPoint x: 762, endPoint y: 432, distance: 41.6
click at [762, 432] on div "Janela de atendimento Grade de atendimento Capacidade Transportadoras Veículos …" at bounding box center [723, 327] width 1447 height 655
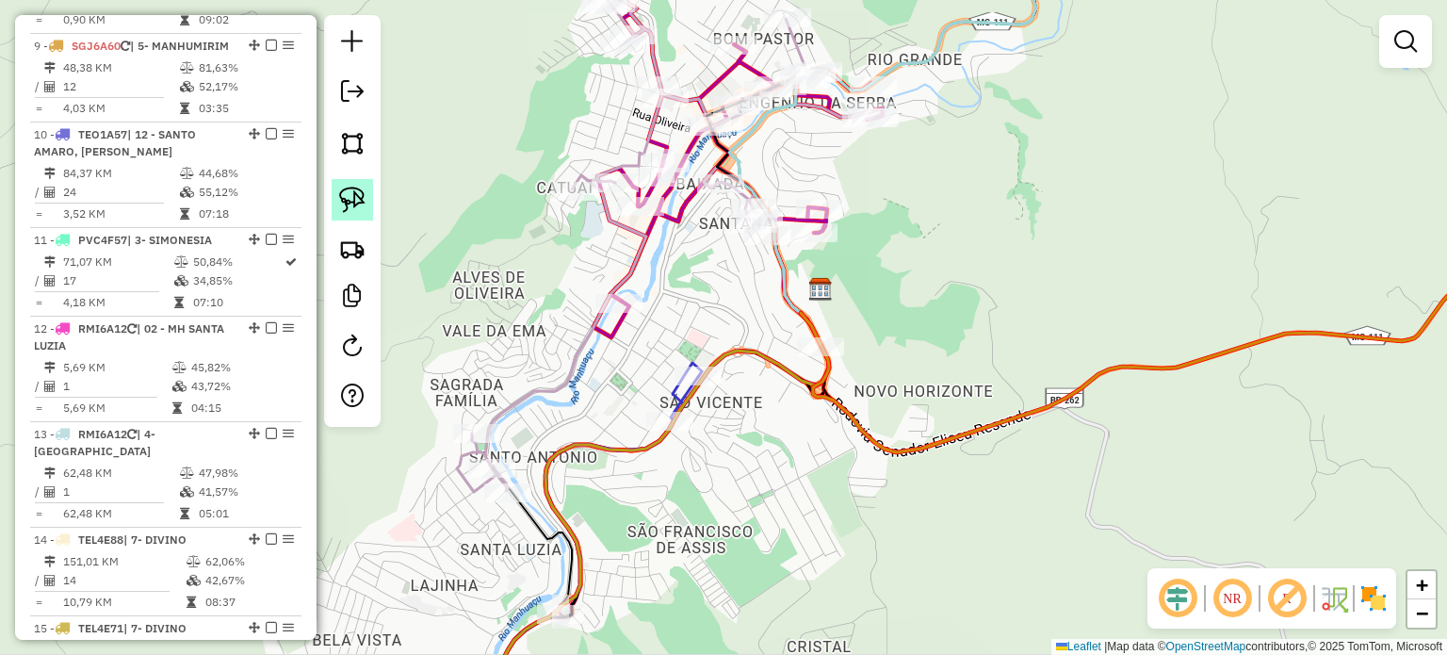
click at [353, 200] on img at bounding box center [352, 200] width 26 height 26
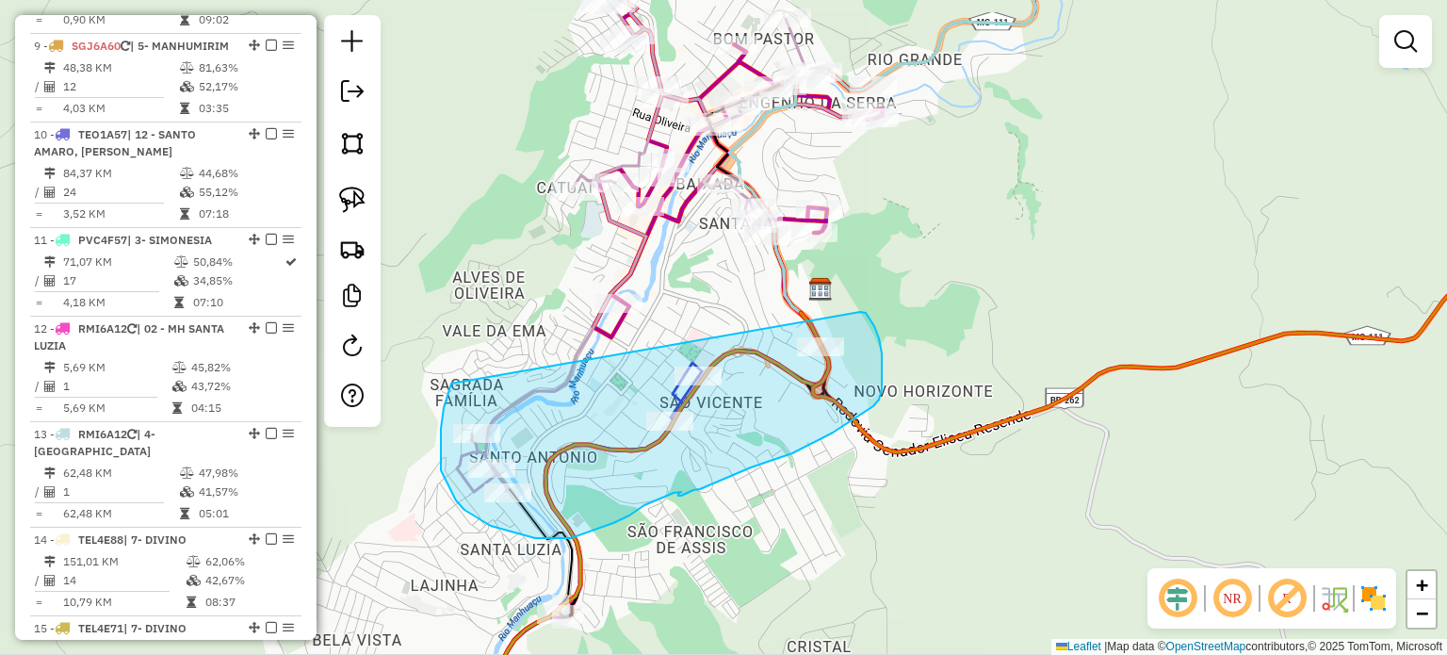
drag, startPoint x: 451, startPoint y: 383, endPoint x: 860, endPoint y: 312, distance: 415.1
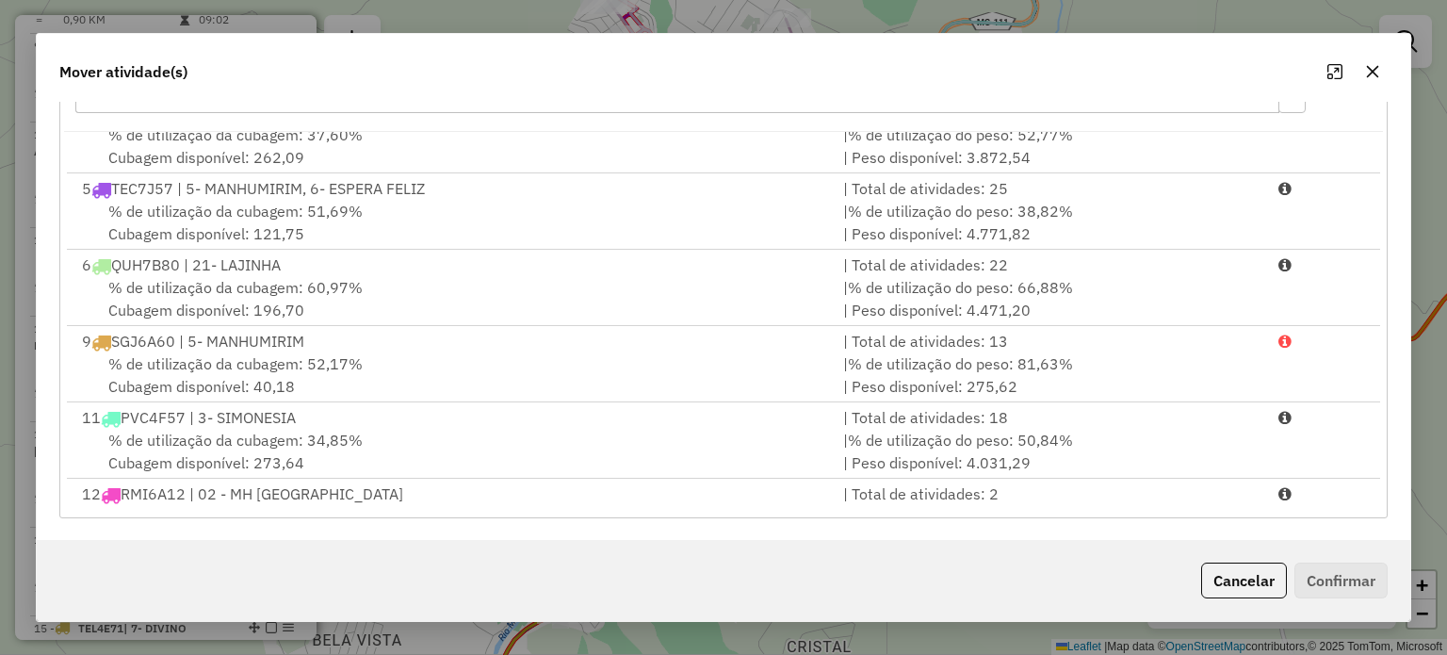
scroll to position [253, 0]
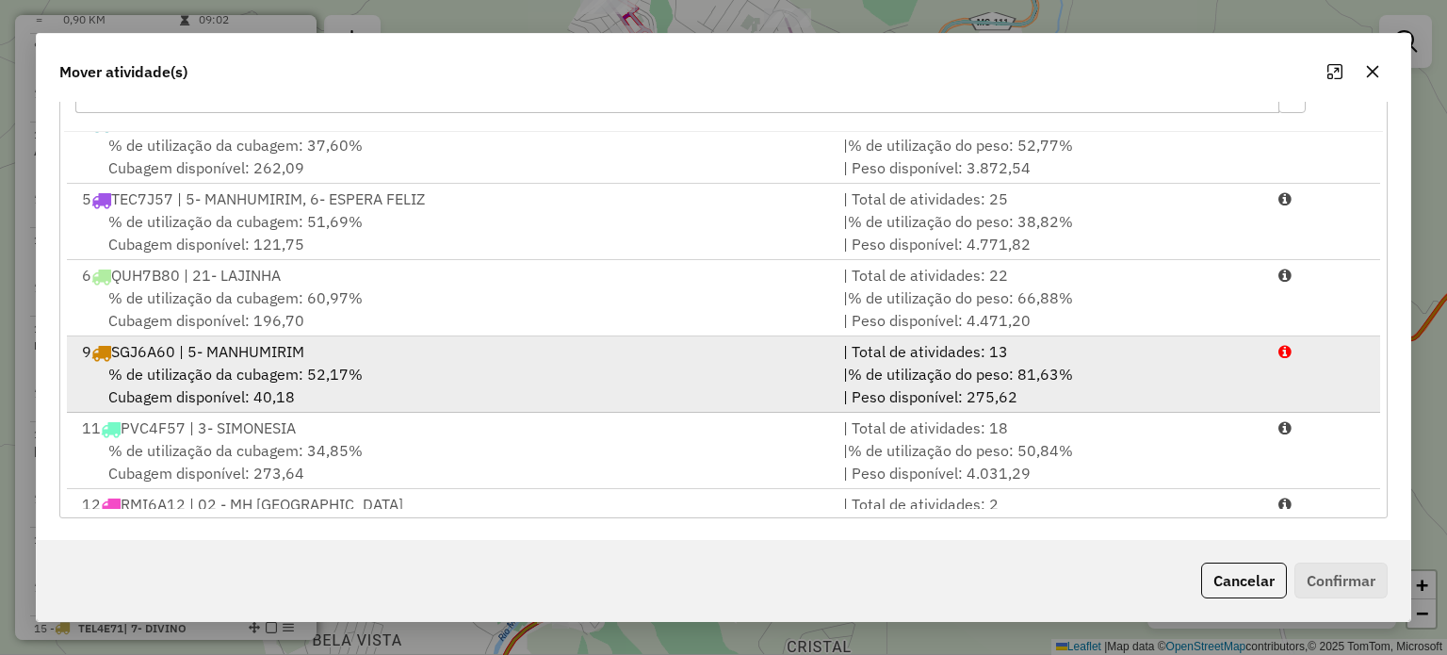
click at [436, 372] on div "% de utilização da cubagem: 52,17% Cubagem disponível: 40,18" at bounding box center [451, 385] width 761 height 45
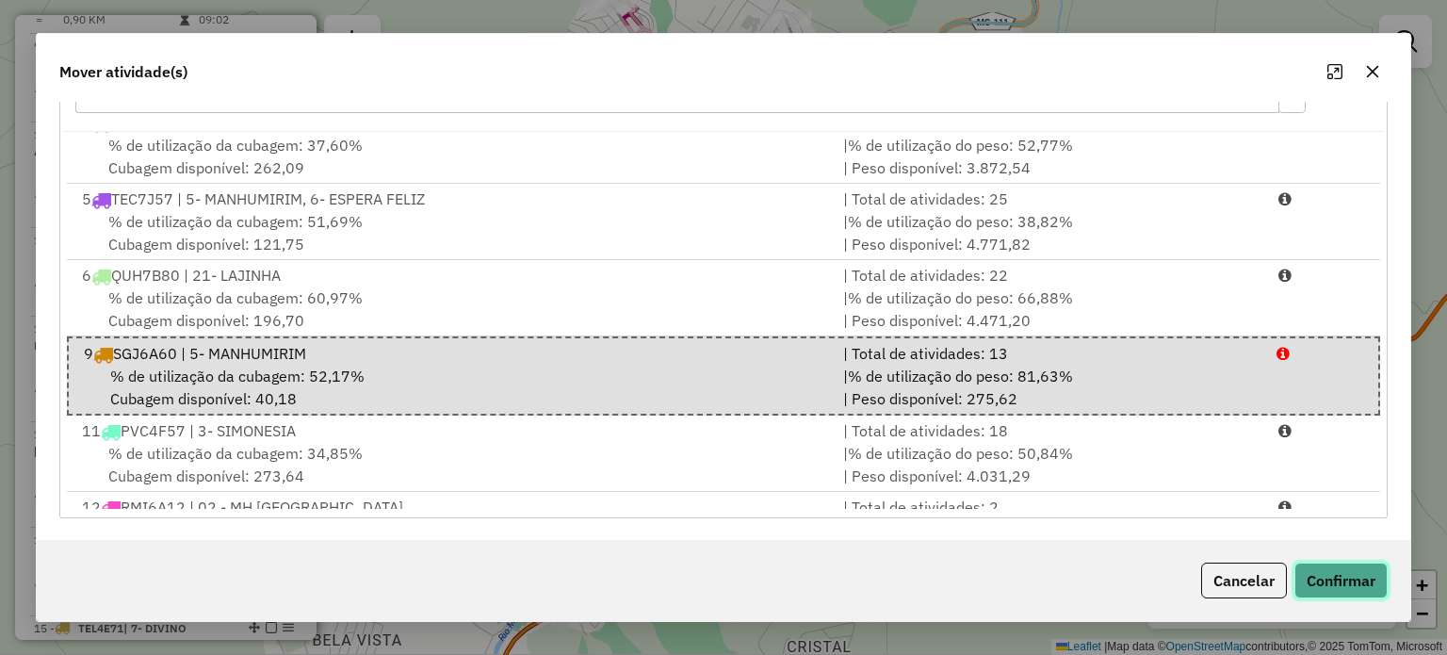
click at [1327, 577] on button "Confirmar" at bounding box center [1340, 580] width 93 height 36
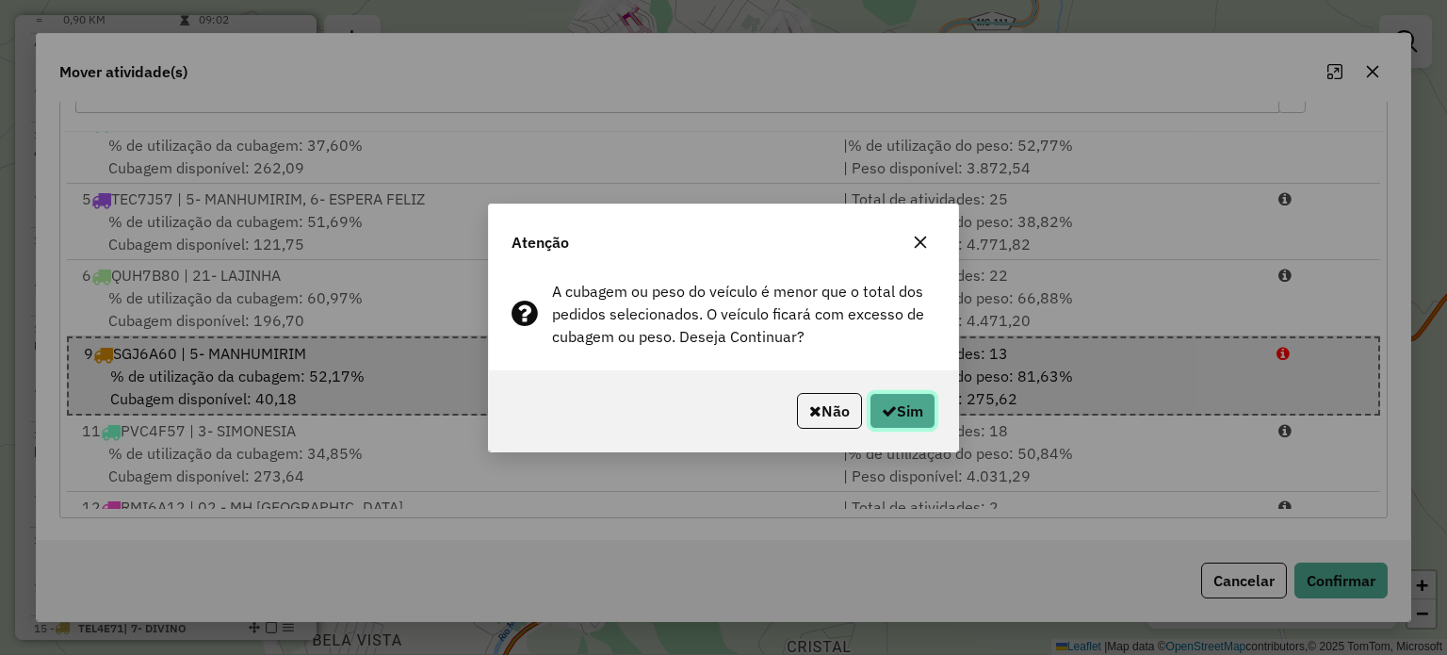
click at [912, 406] on button "Sim" at bounding box center [903, 411] width 66 height 36
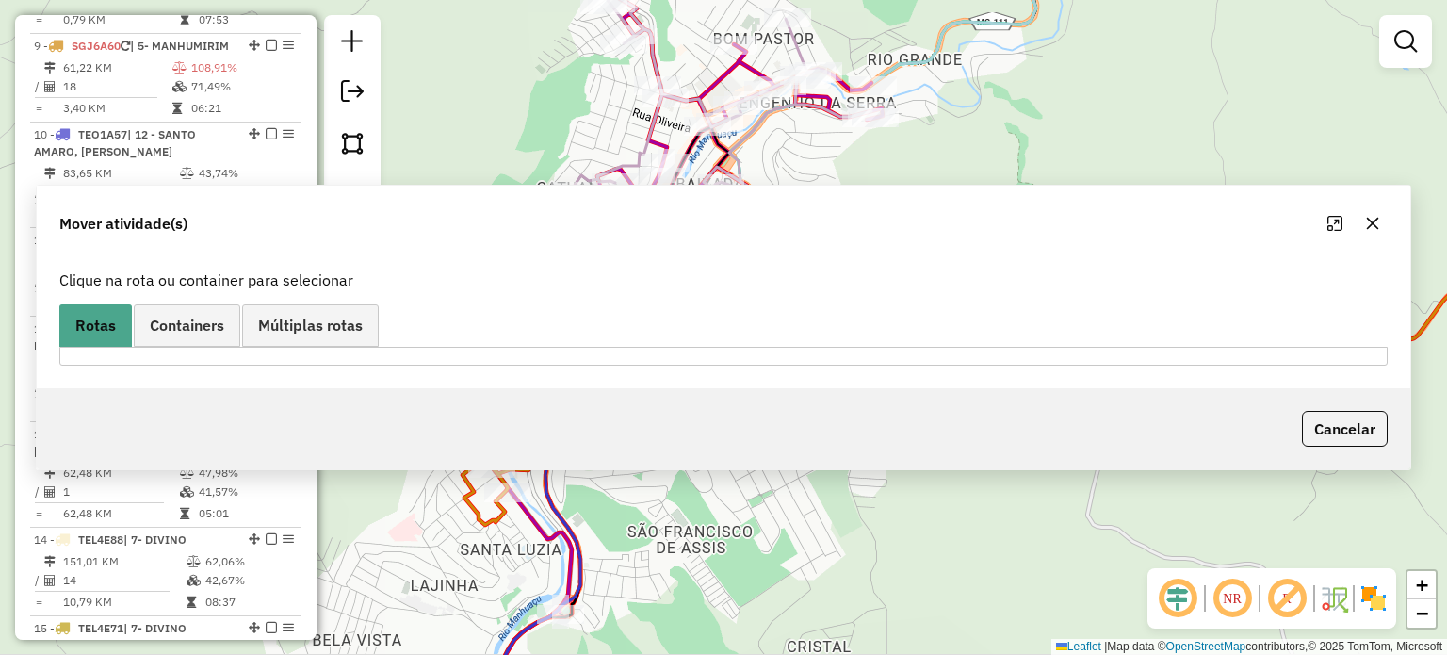
scroll to position [1059, 0]
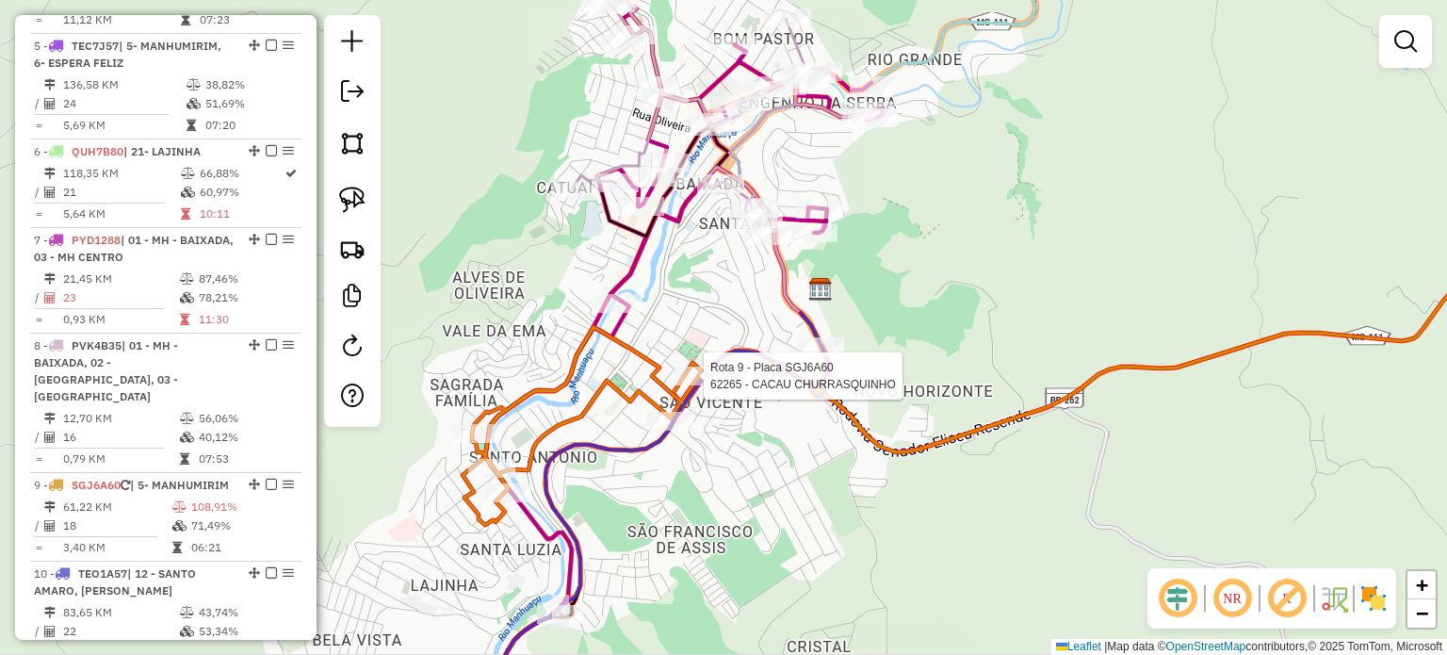
select select "*********"
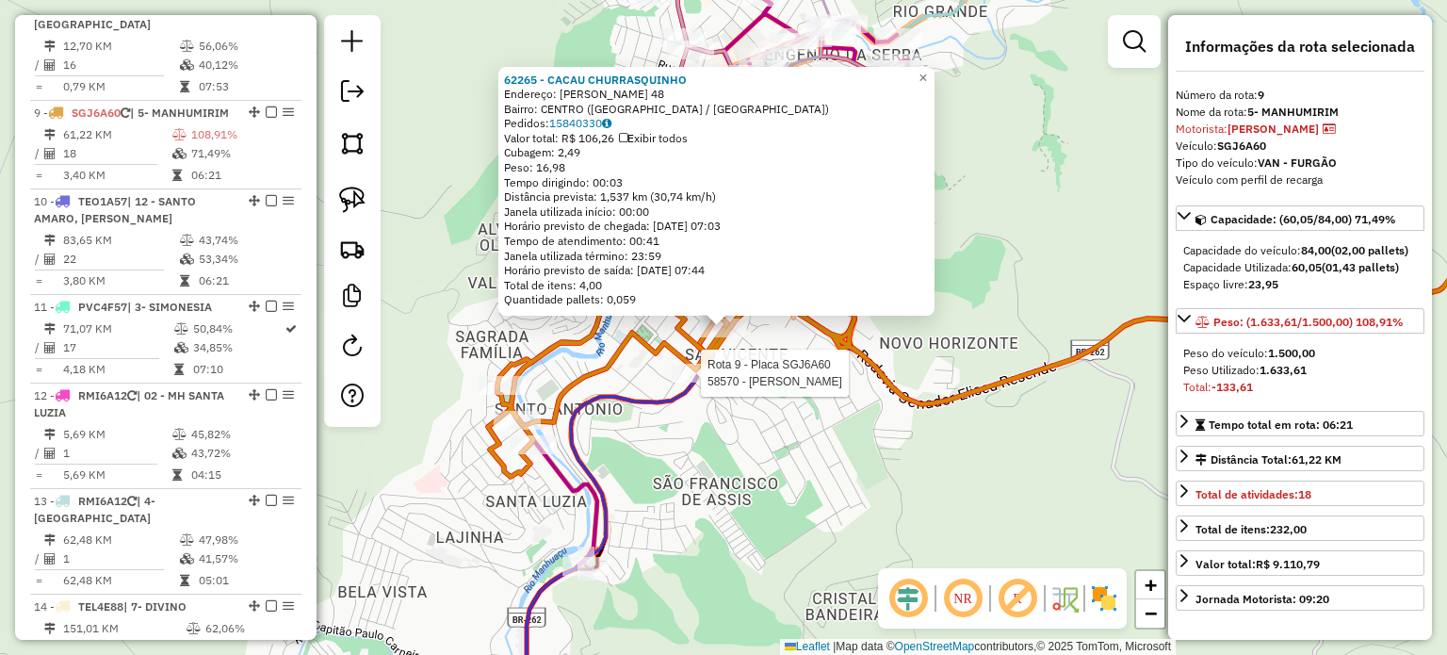
scroll to position [1498, 0]
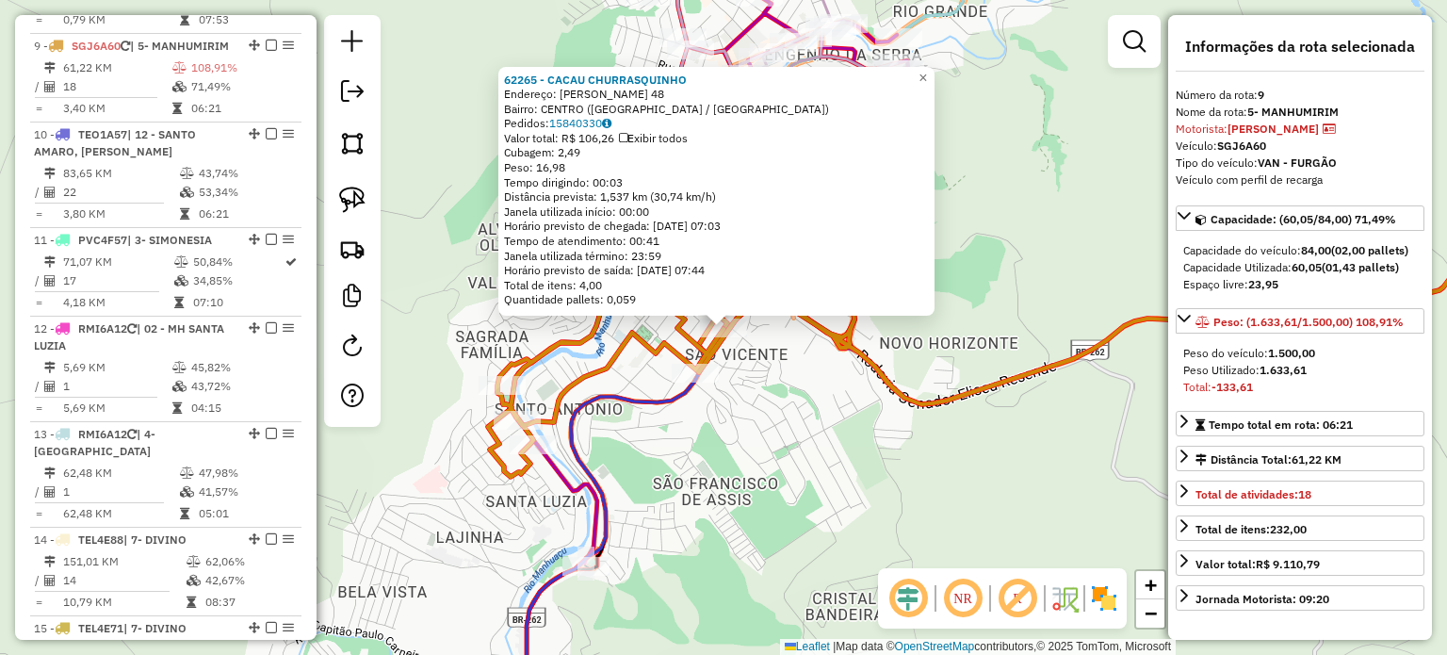
drag, startPoint x: 780, startPoint y: 493, endPoint x: 787, endPoint y: 354, distance: 138.6
click at [780, 485] on div "62265 - CACAU CHURRASQUINHO Endereço: HERONDINO PEREIRA XAVIER 48 Bairro: CENTR…" at bounding box center [723, 327] width 1447 height 655
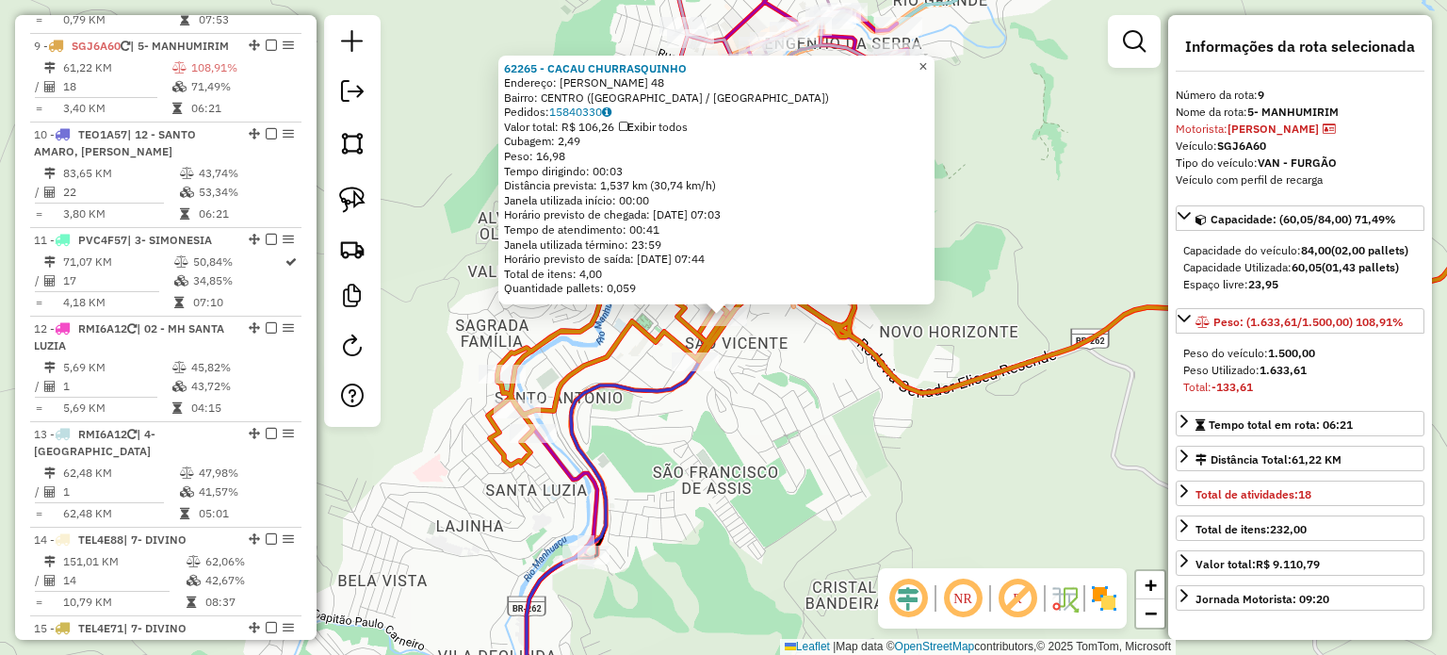
click at [927, 59] on span "×" at bounding box center [922, 66] width 8 height 16
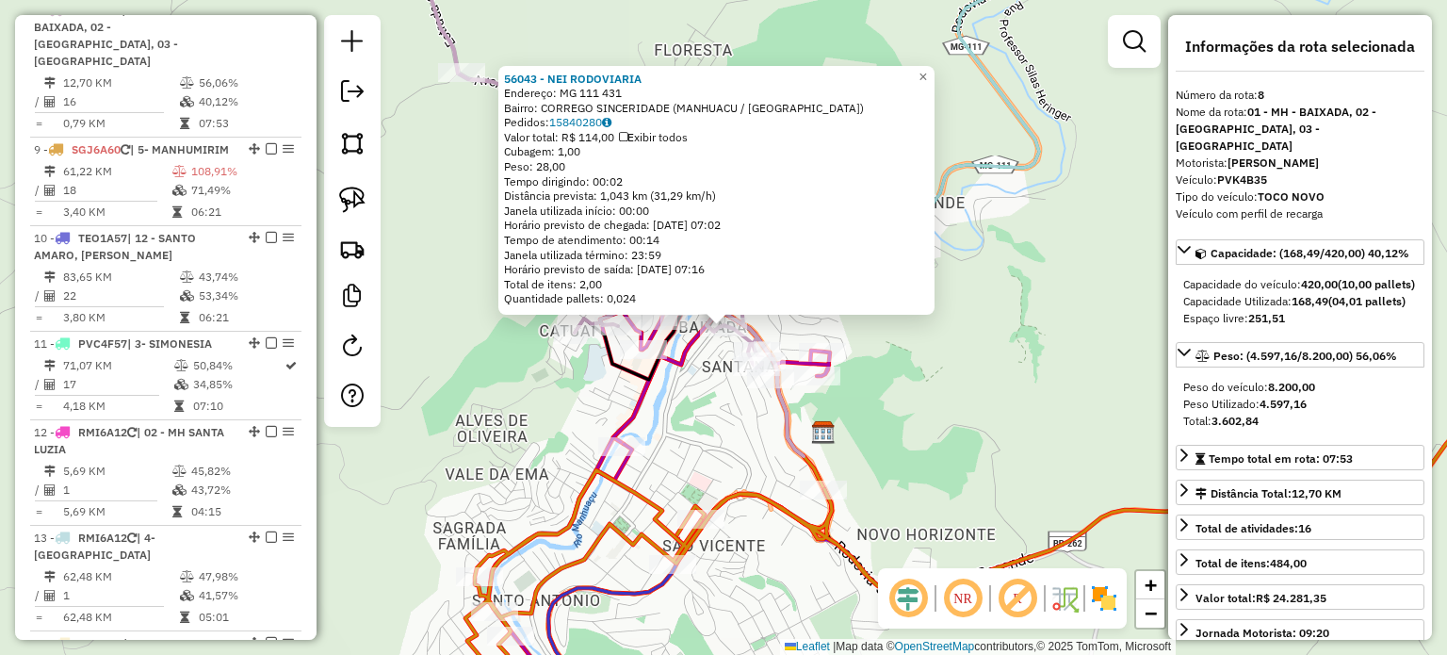
scroll to position [1375, 0]
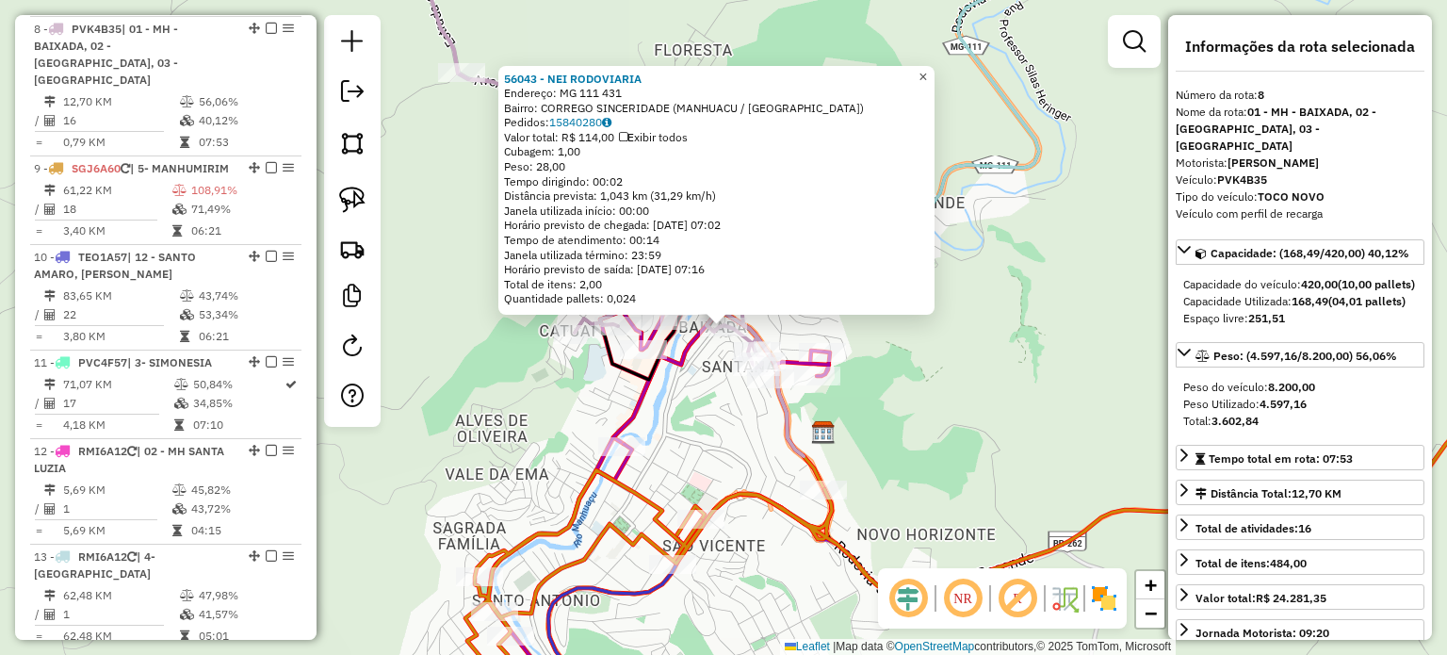
click at [927, 71] on span "×" at bounding box center [922, 77] width 8 height 16
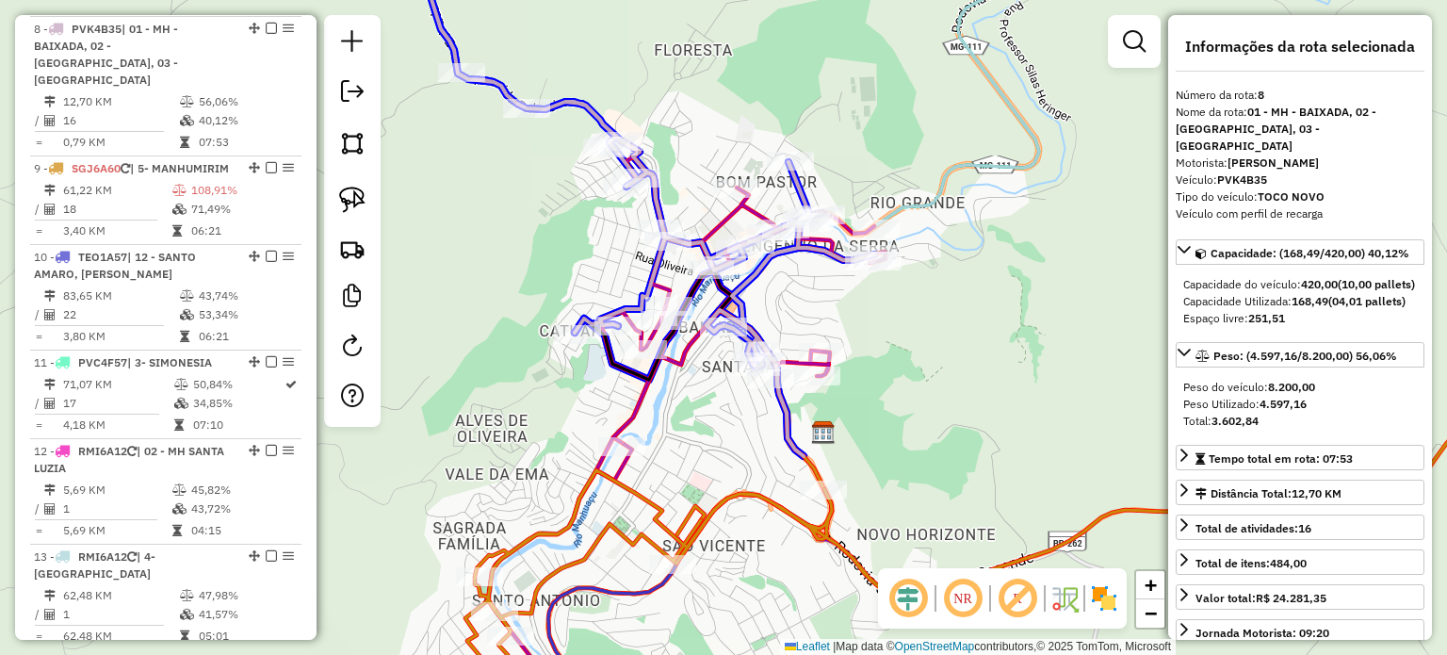
click at [530, 90] on div "Janela de atendimento Grade de atendimento Capacidade Transportadoras Veículos …" at bounding box center [723, 327] width 1447 height 655
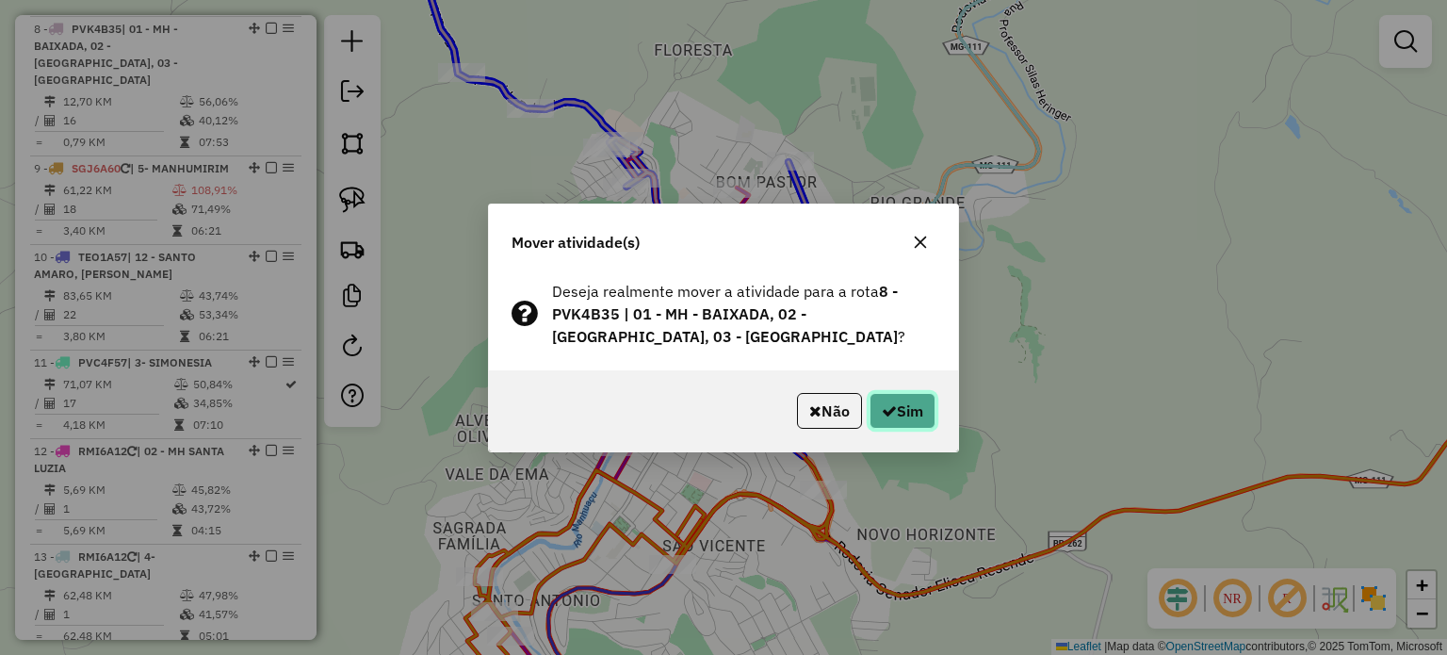
click at [885, 404] on icon "button" at bounding box center [889, 410] width 15 height 15
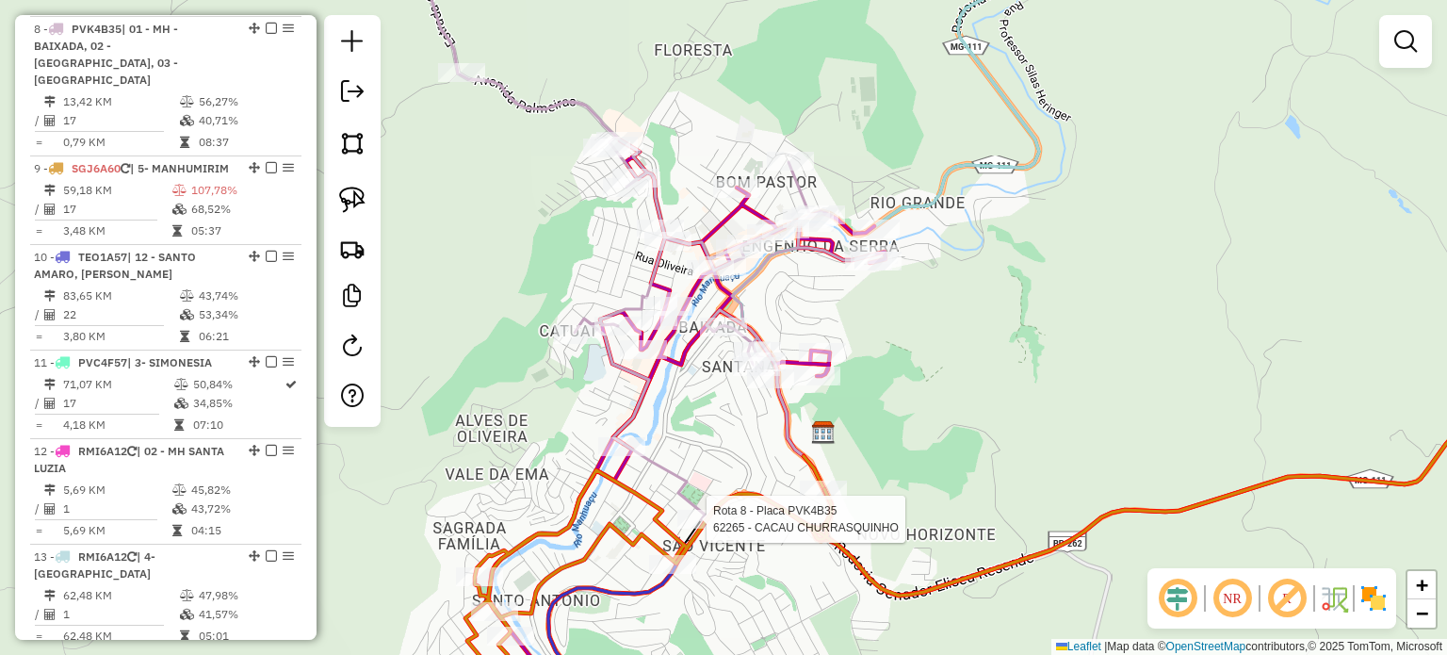
select select "*********"
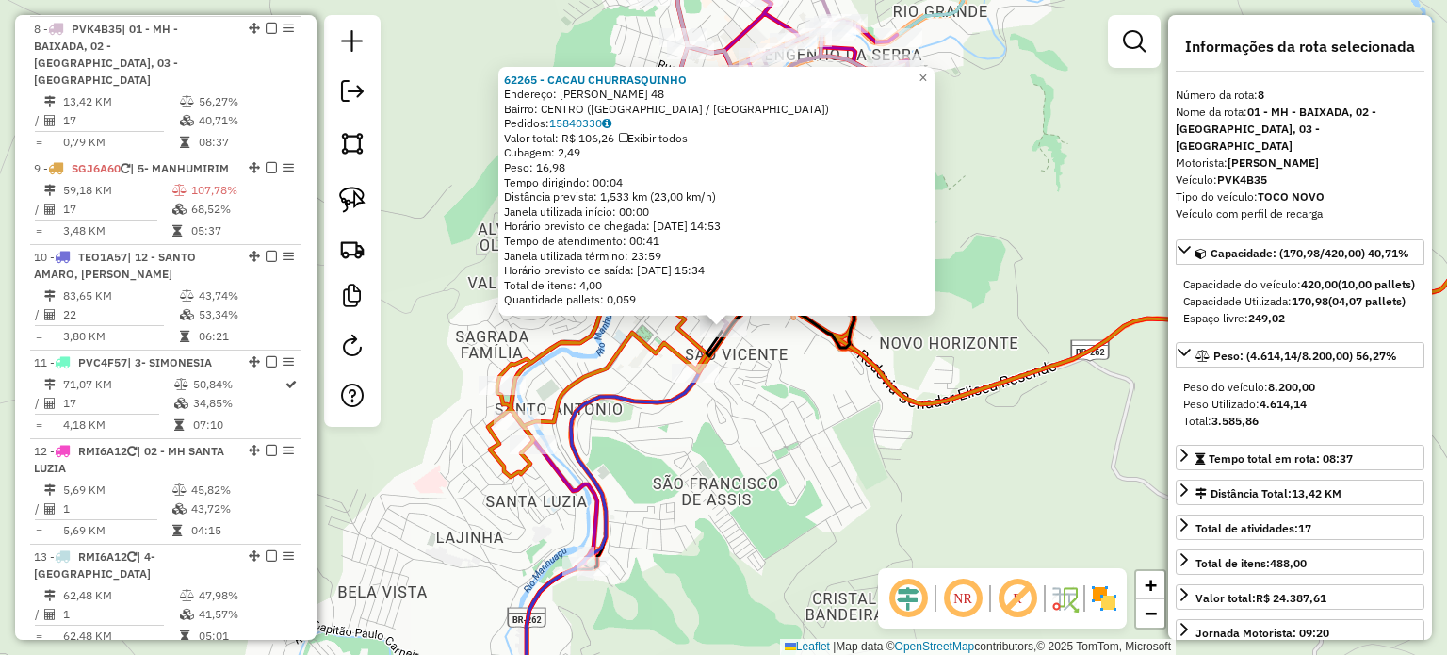
click at [793, 512] on div "62265 - CACAU CHURRASQUINHO Endereço: HERONDINO PEREIRA XAVIER 48 Bairro: CENTR…" at bounding box center [723, 327] width 1447 height 655
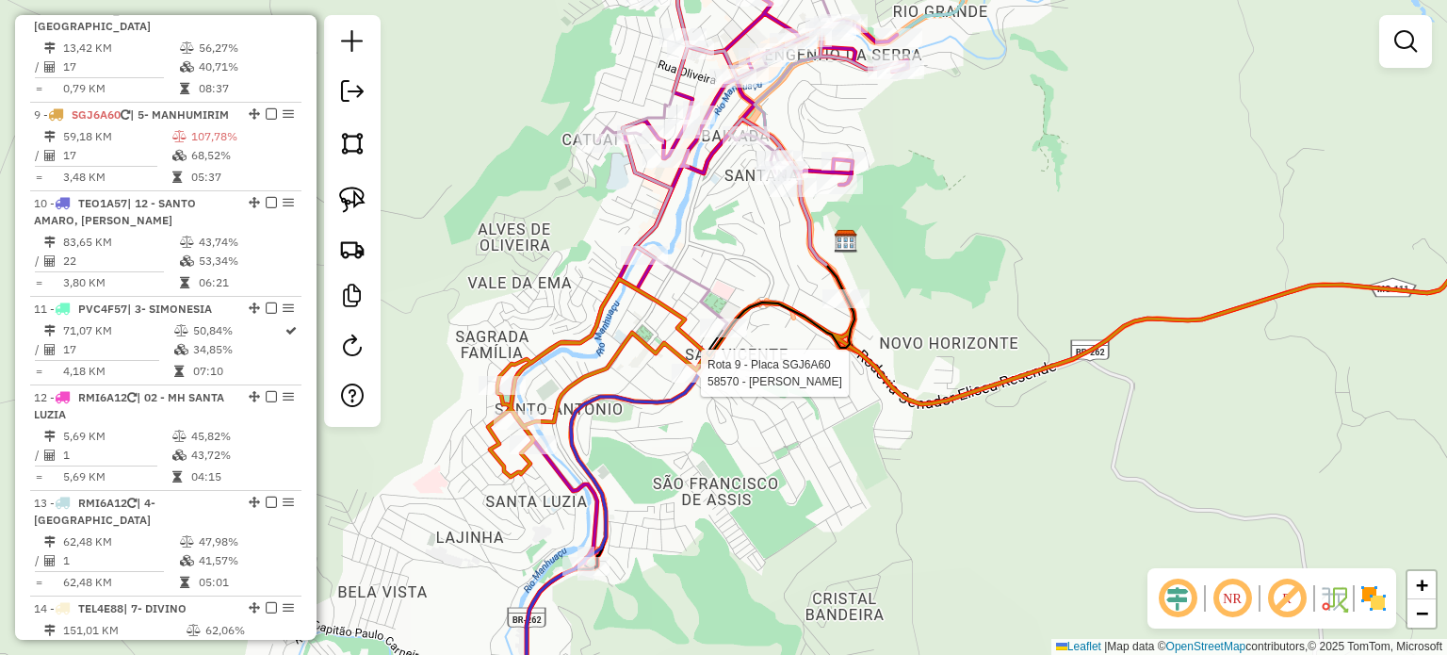
select select "*********"
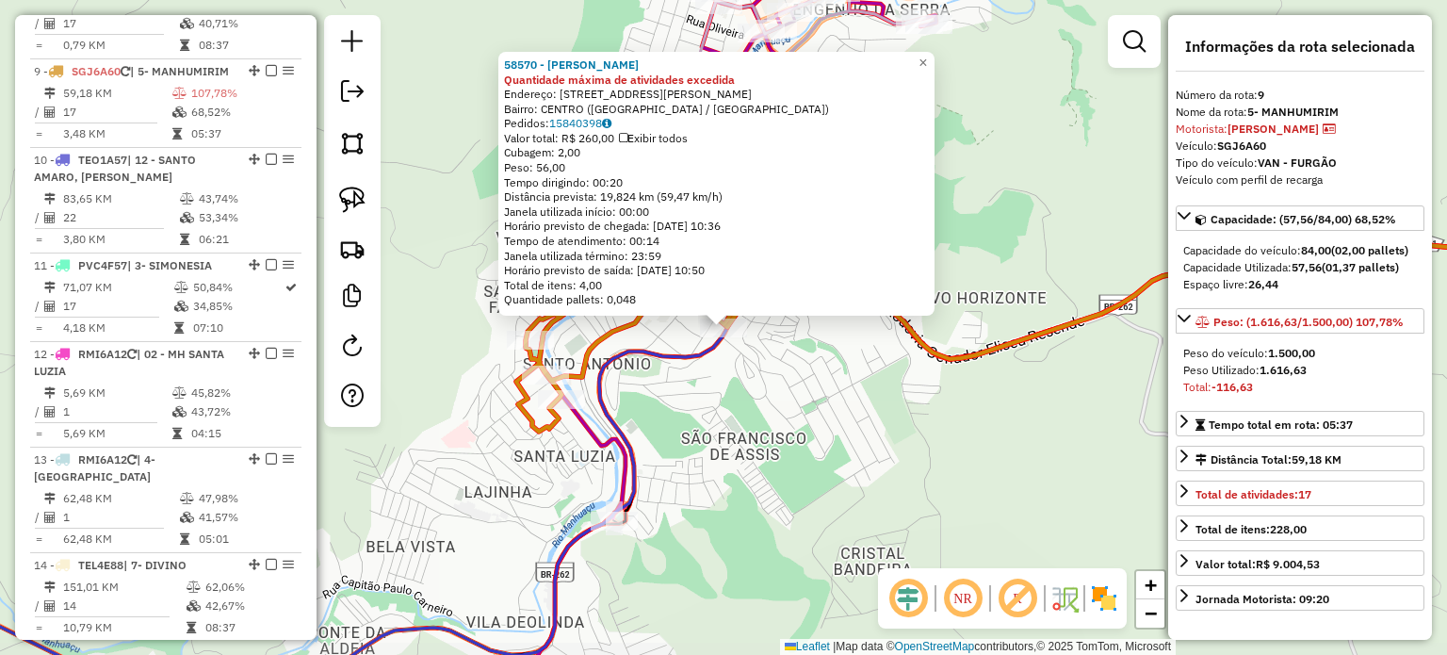
scroll to position [1498, 0]
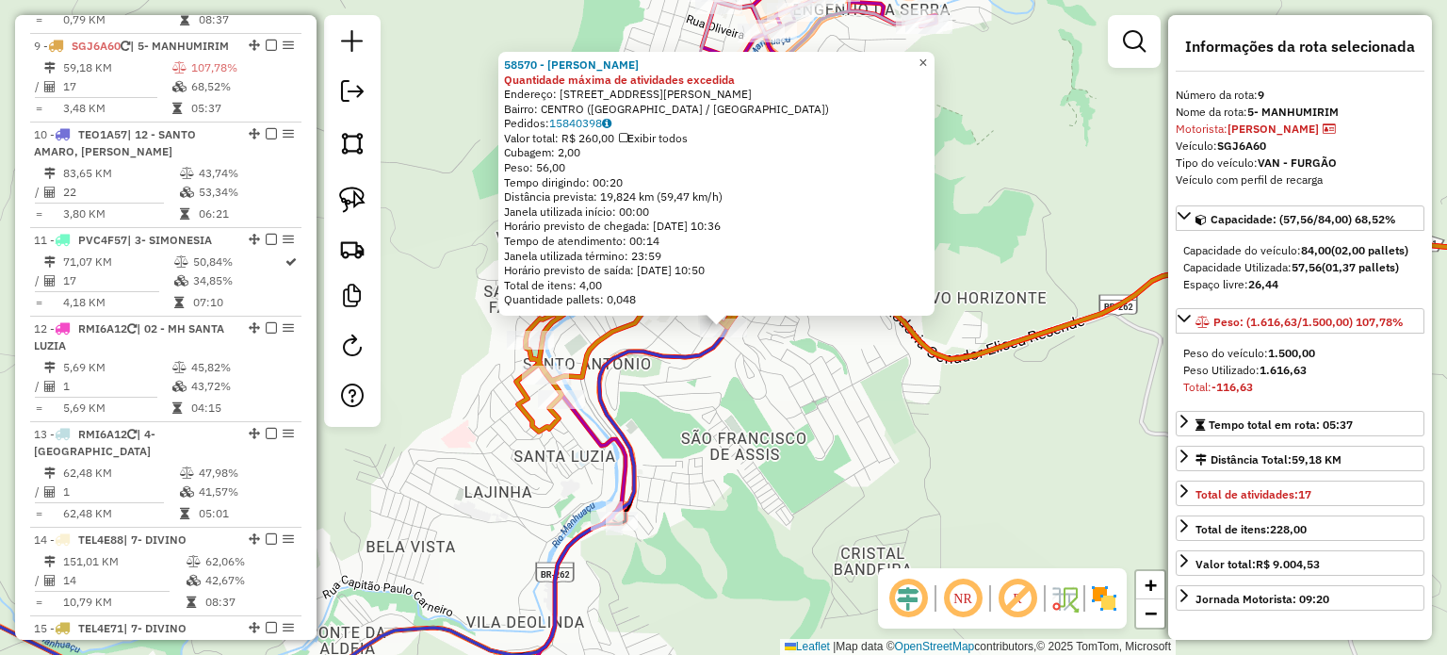
drag, startPoint x: 930, startPoint y: 56, endPoint x: 890, endPoint y: 117, distance: 72.9
click at [931, 56] on link "×" at bounding box center [923, 63] width 23 height 23
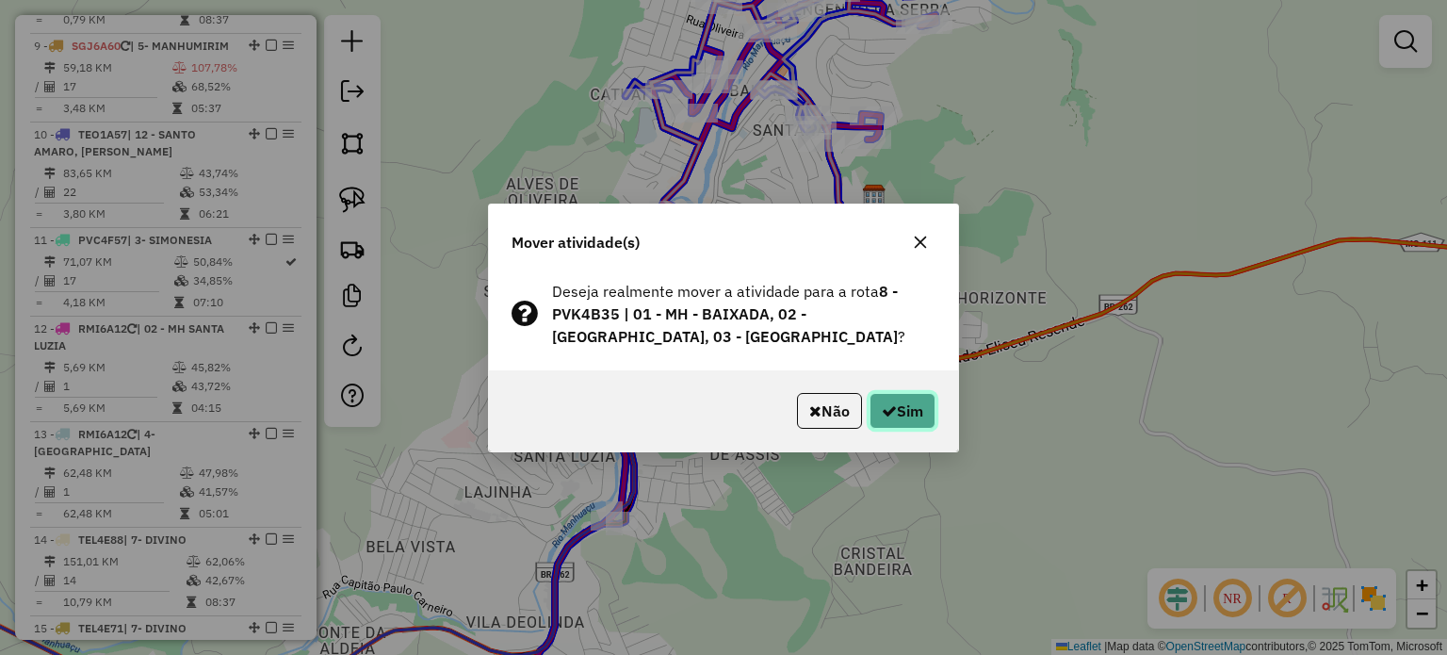
click at [898, 421] on button "Sim" at bounding box center [903, 411] width 66 height 36
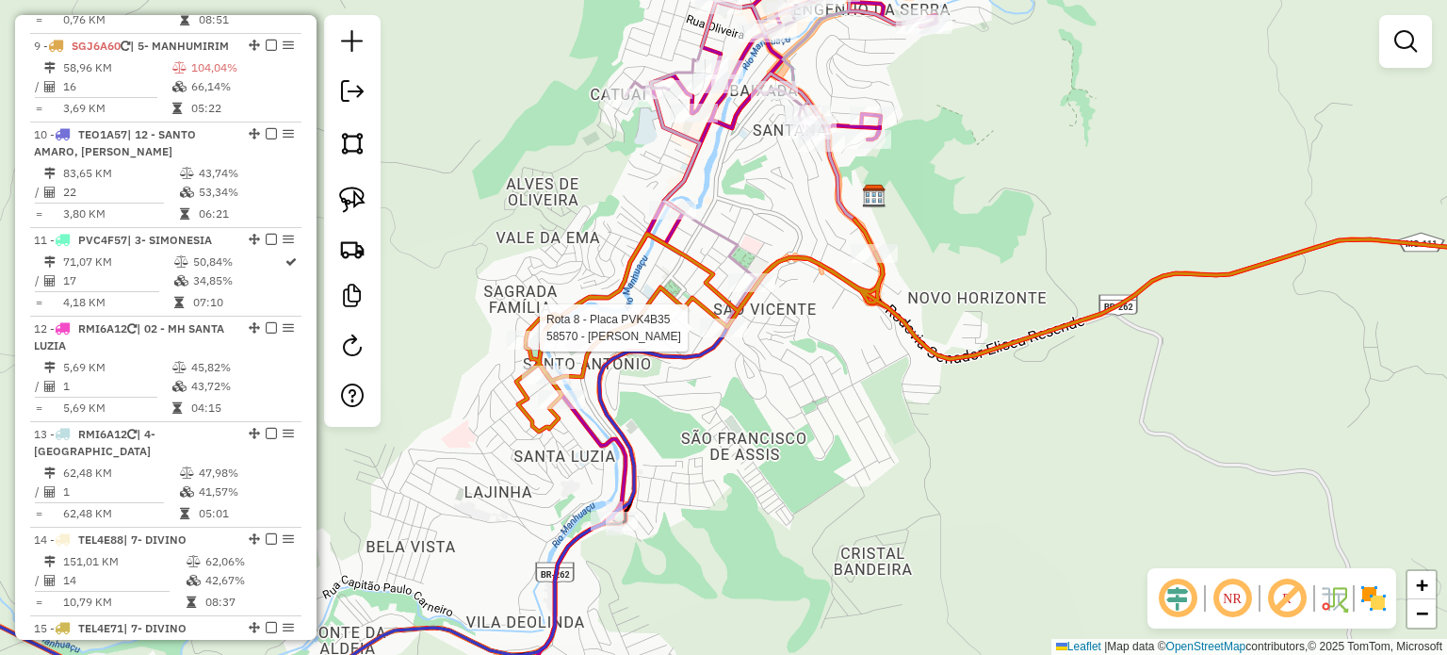
select select "*********"
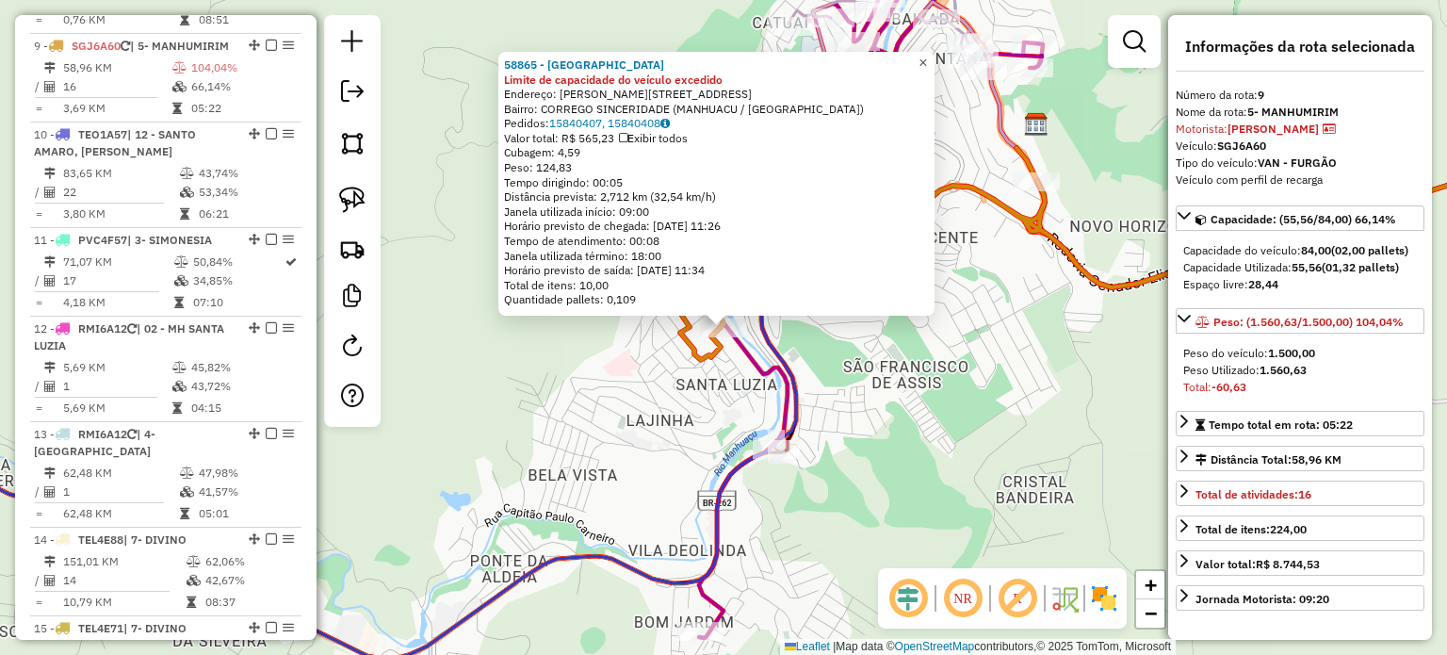
drag, startPoint x: 935, startPoint y: 56, endPoint x: 916, endPoint y: 69, distance: 23.0
click at [927, 57] on span "×" at bounding box center [922, 63] width 8 height 16
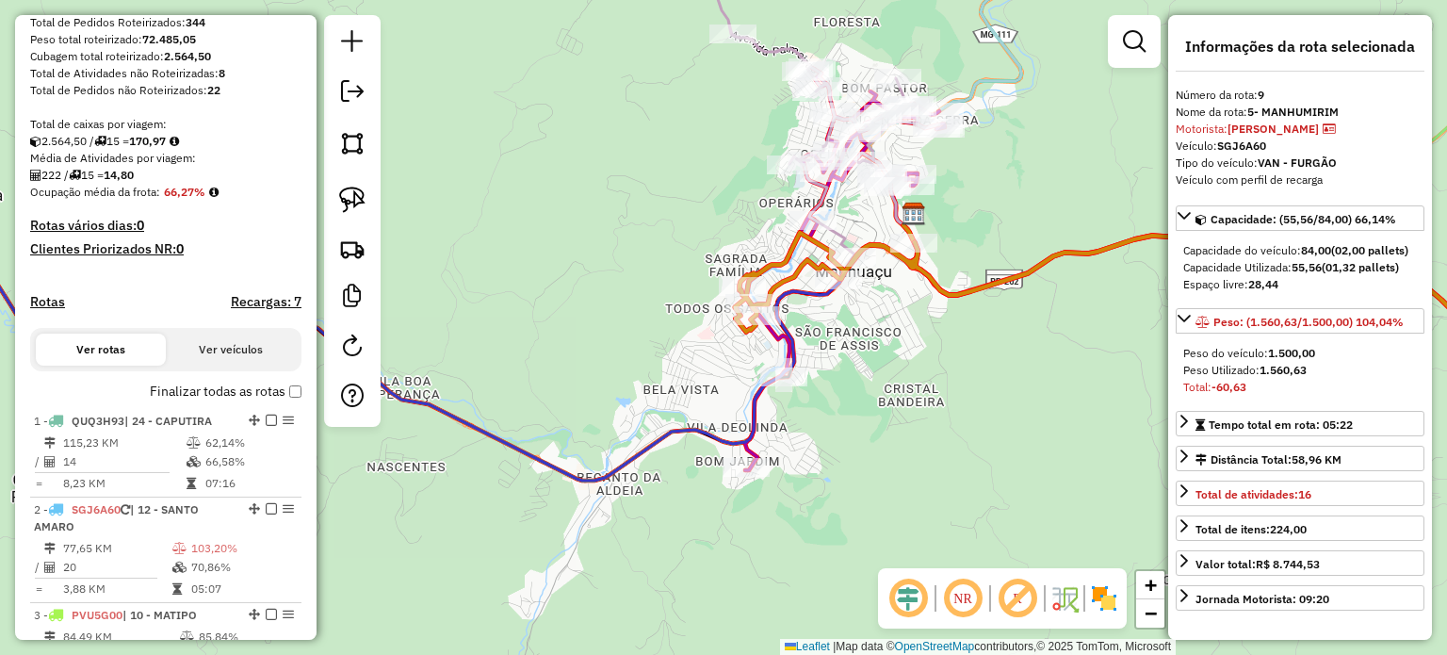
scroll to position [273, 0]
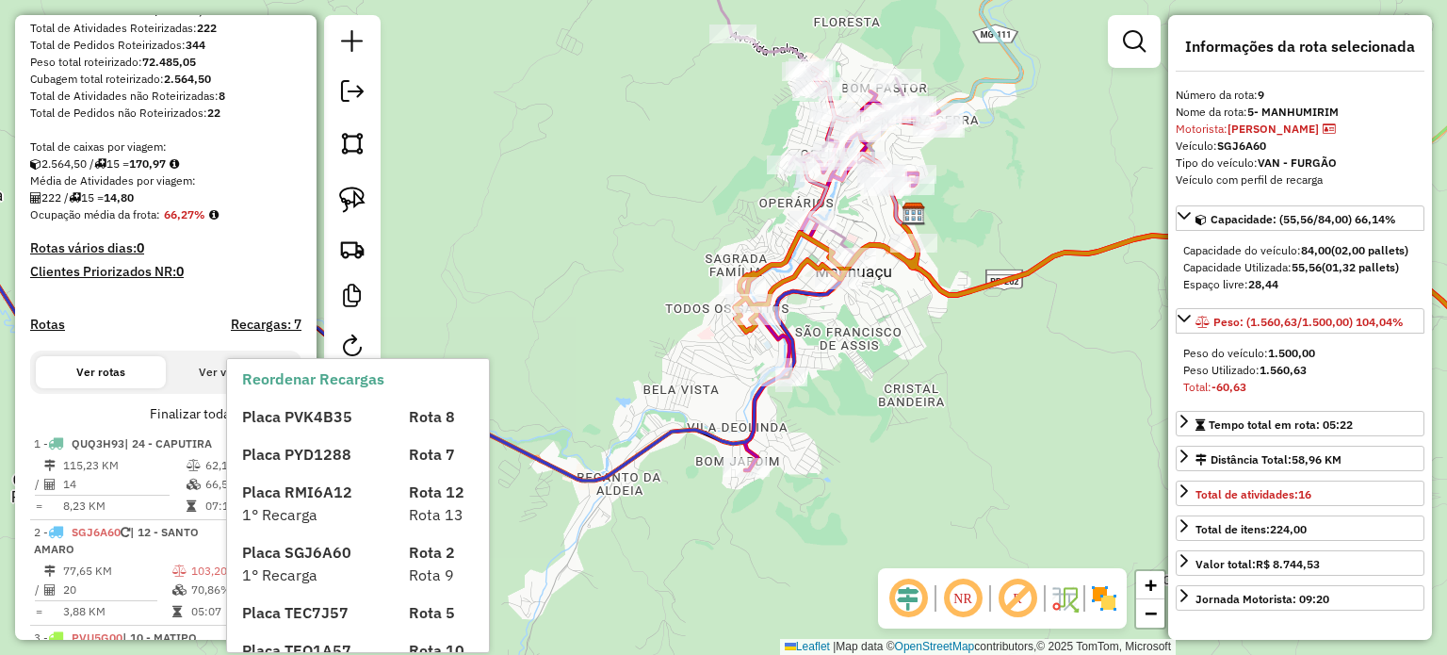
click at [292, 430] on div "Placa PVK4B35 Rota 8 Placa PYD1288 Rota 7 Placa RMI6A12 Rota 12 1° Recarga Rota…" at bounding box center [374, 525] width 264 height 271
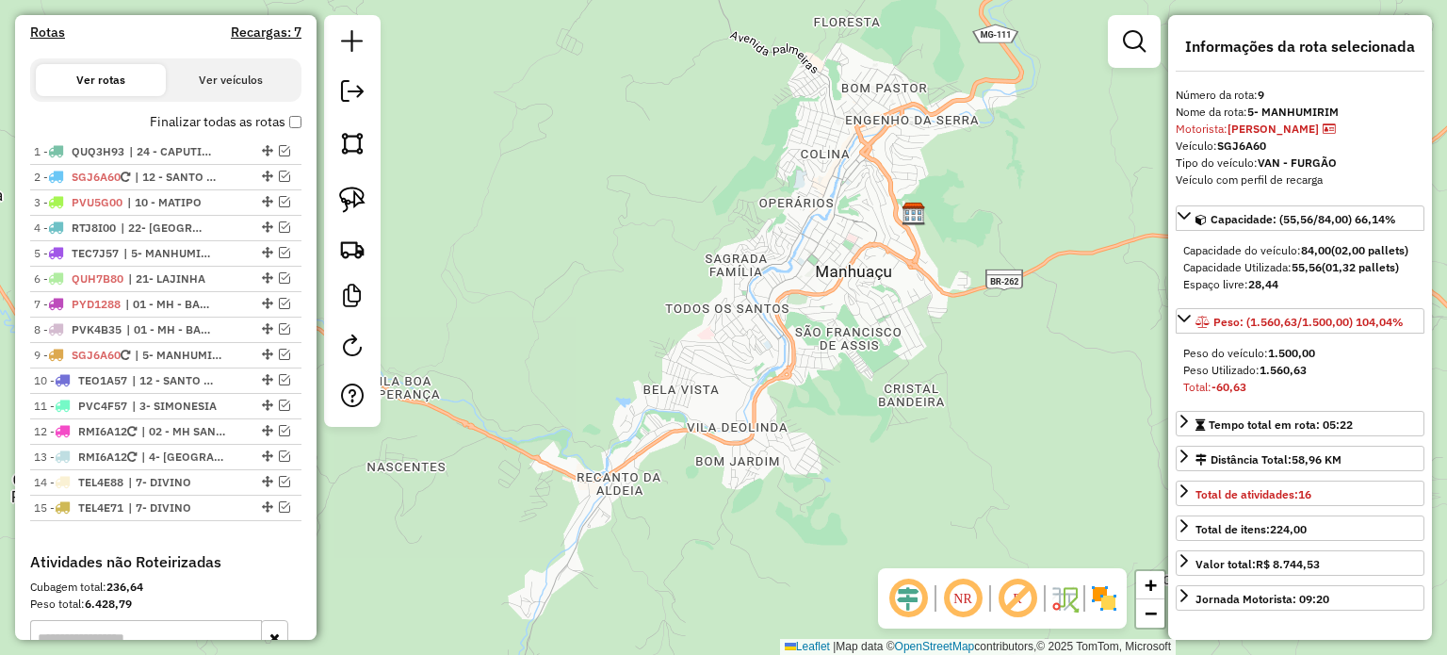
scroll to position [659, 0]
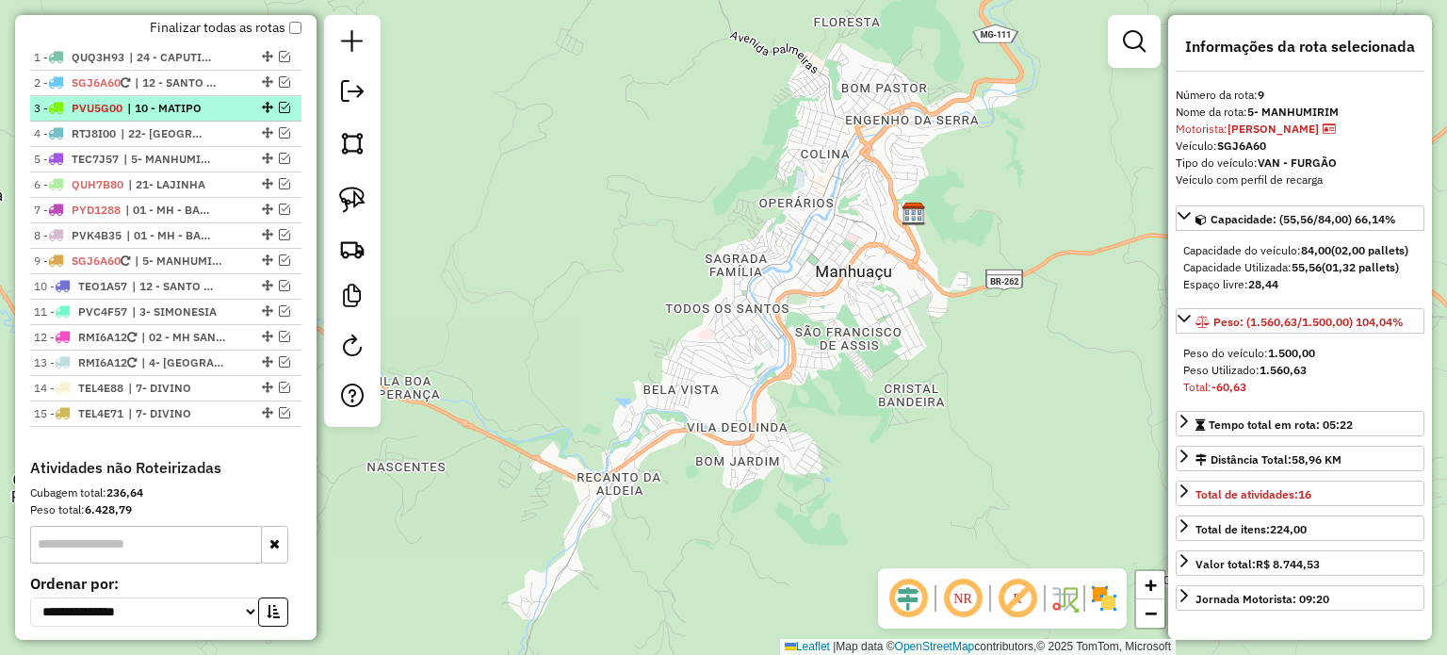
click at [191, 117] on span "| 10 - MATIPO" at bounding box center [170, 108] width 87 height 17
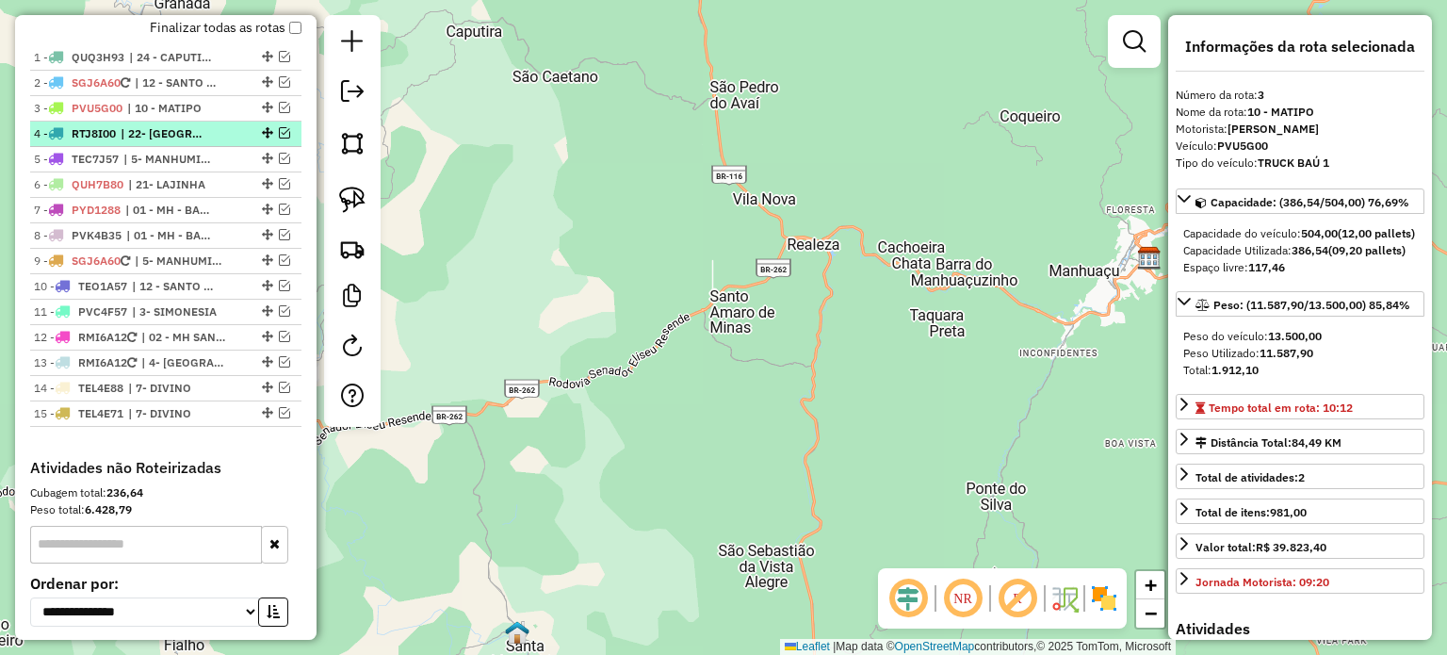
click at [186, 142] on span "| 22- IPANEMA" at bounding box center [164, 133] width 87 height 17
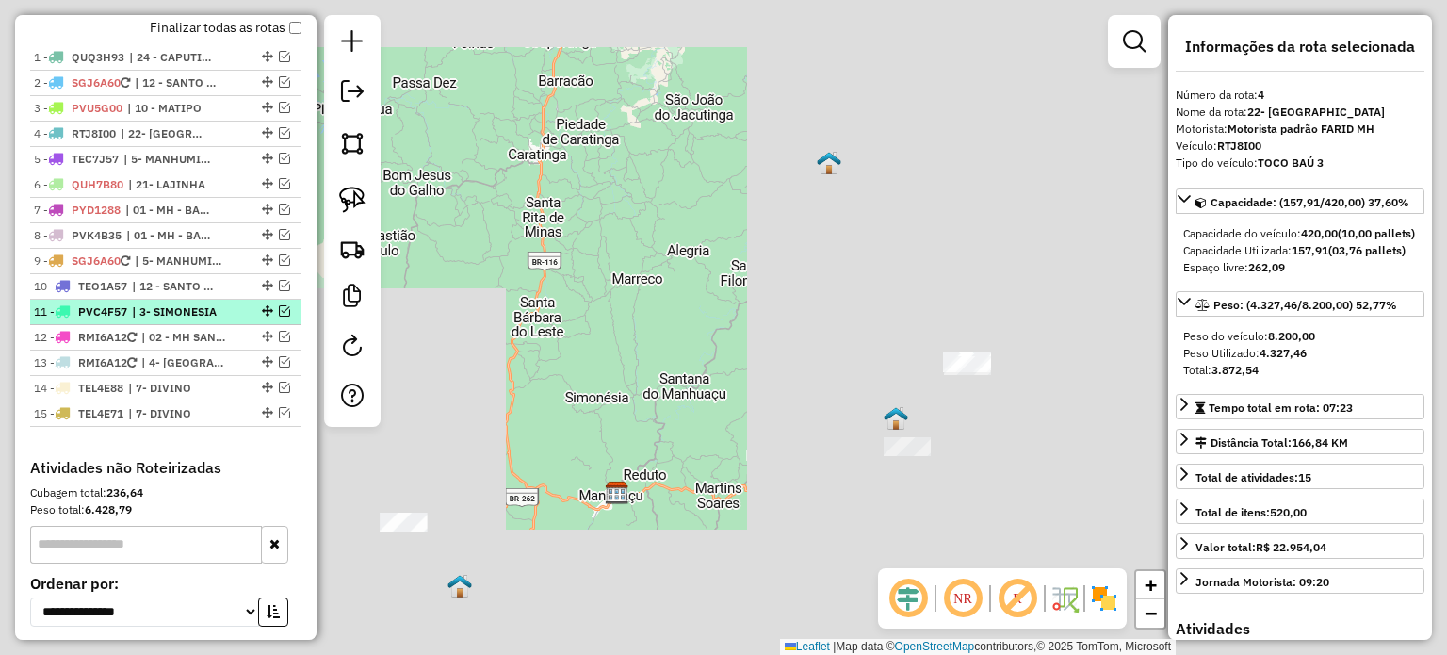
scroll to position [565, 0]
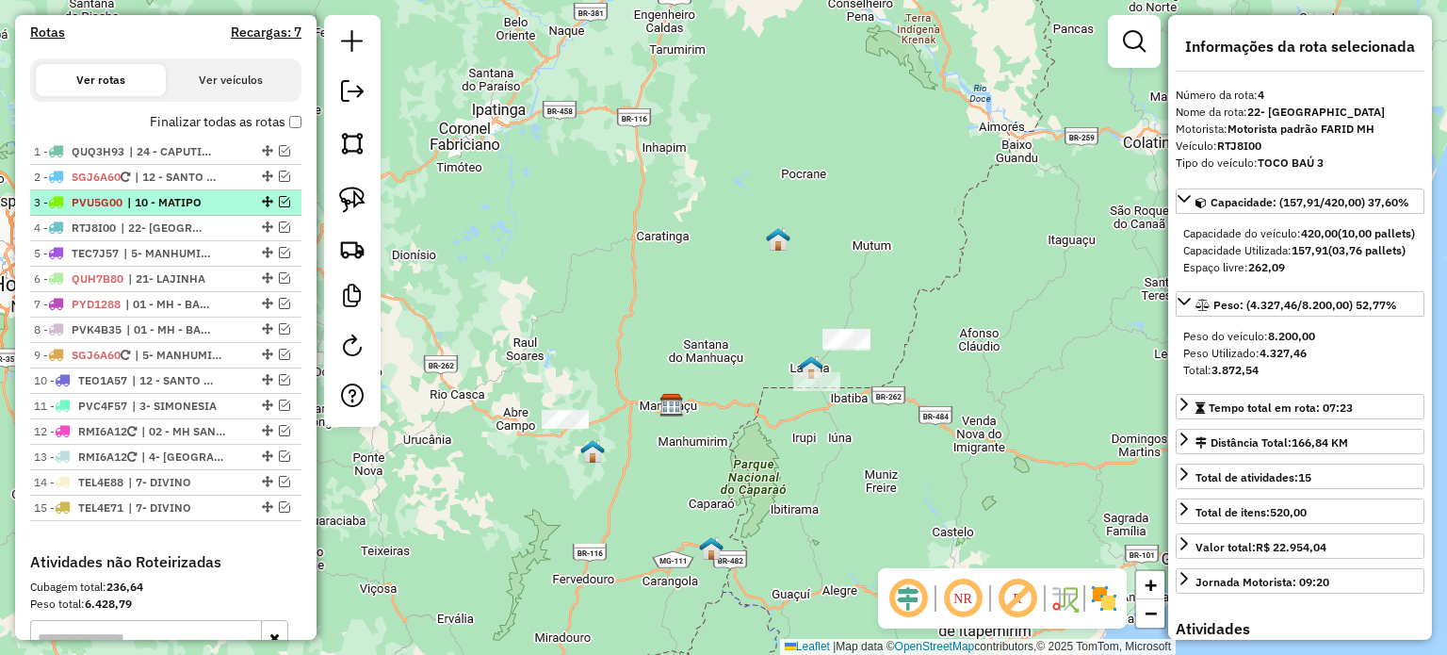
click at [97, 209] on span "PVU5G00" at bounding box center [97, 202] width 51 height 14
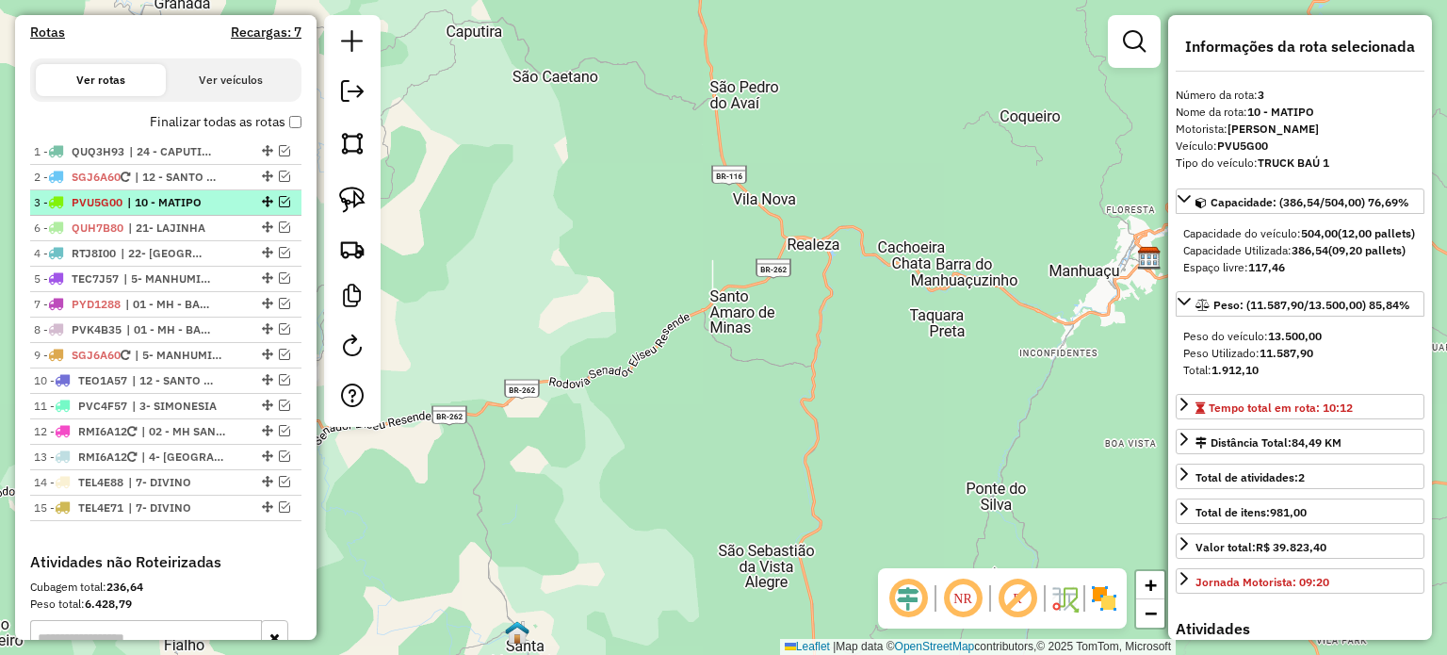
drag, startPoint x: 264, startPoint y: 293, endPoint x: 253, endPoint y: 222, distance: 71.4
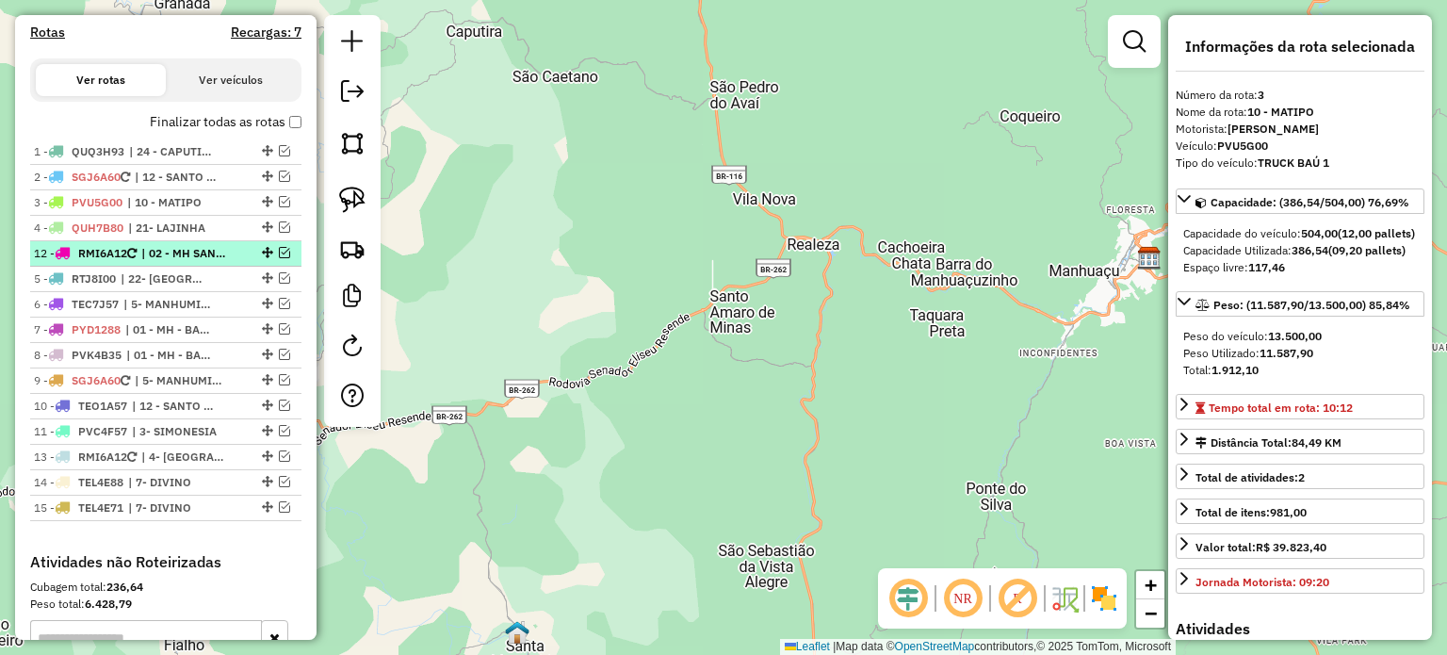
drag, startPoint x: 264, startPoint y: 444, endPoint x: 245, endPoint y: 269, distance: 175.3
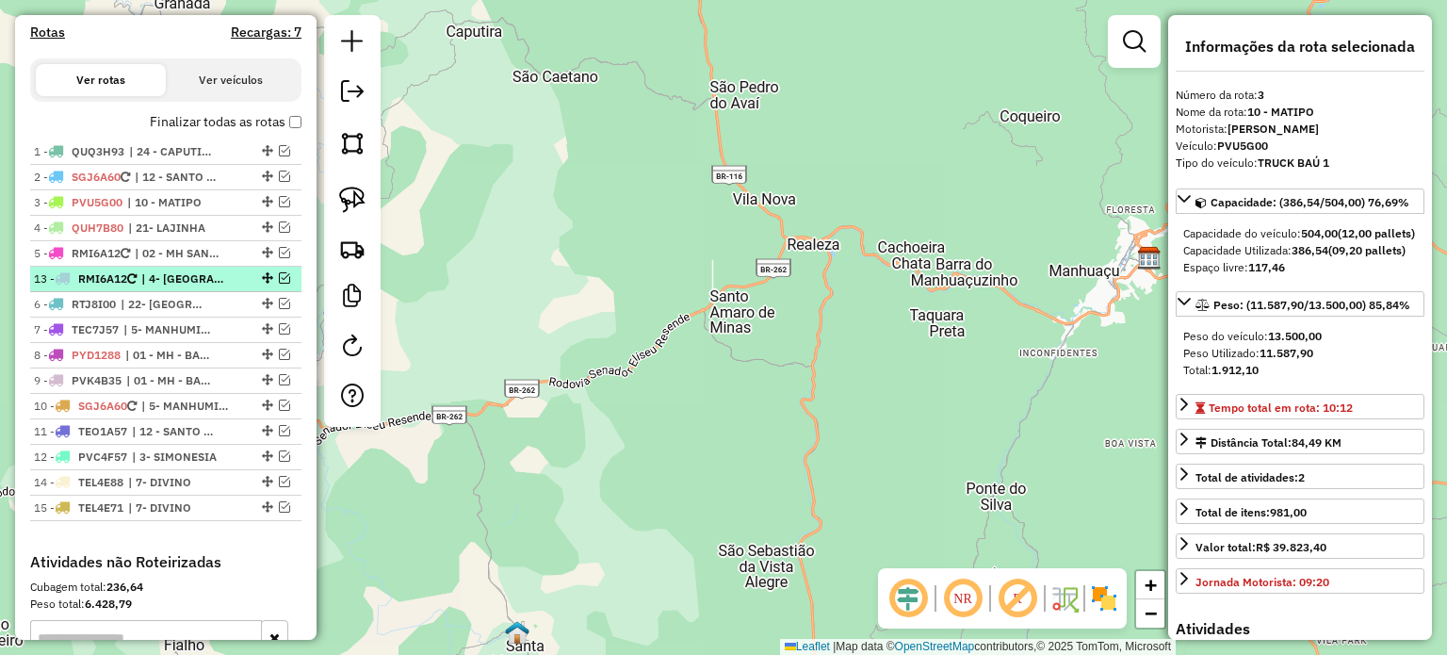
drag, startPoint x: 262, startPoint y: 470, endPoint x: 258, endPoint y: 286, distance: 183.7
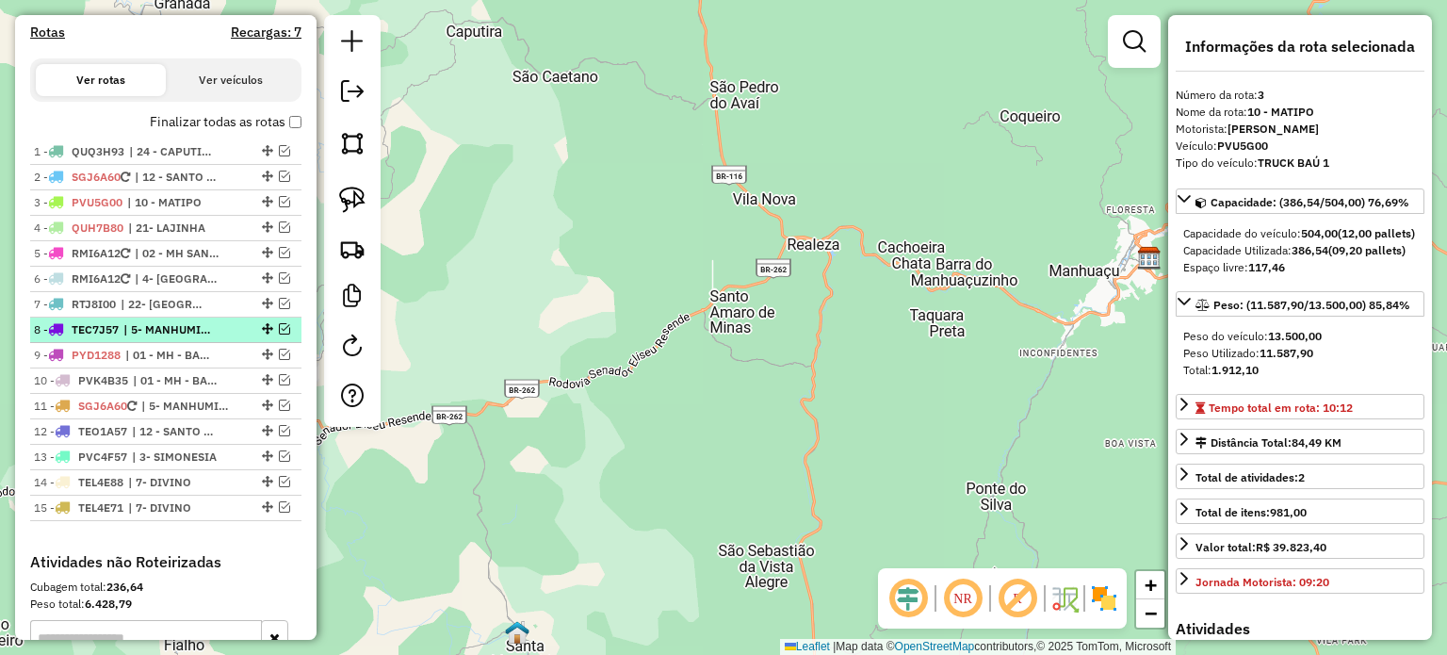
click at [237, 334] on div at bounding box center [265, 328] width 57 height 11
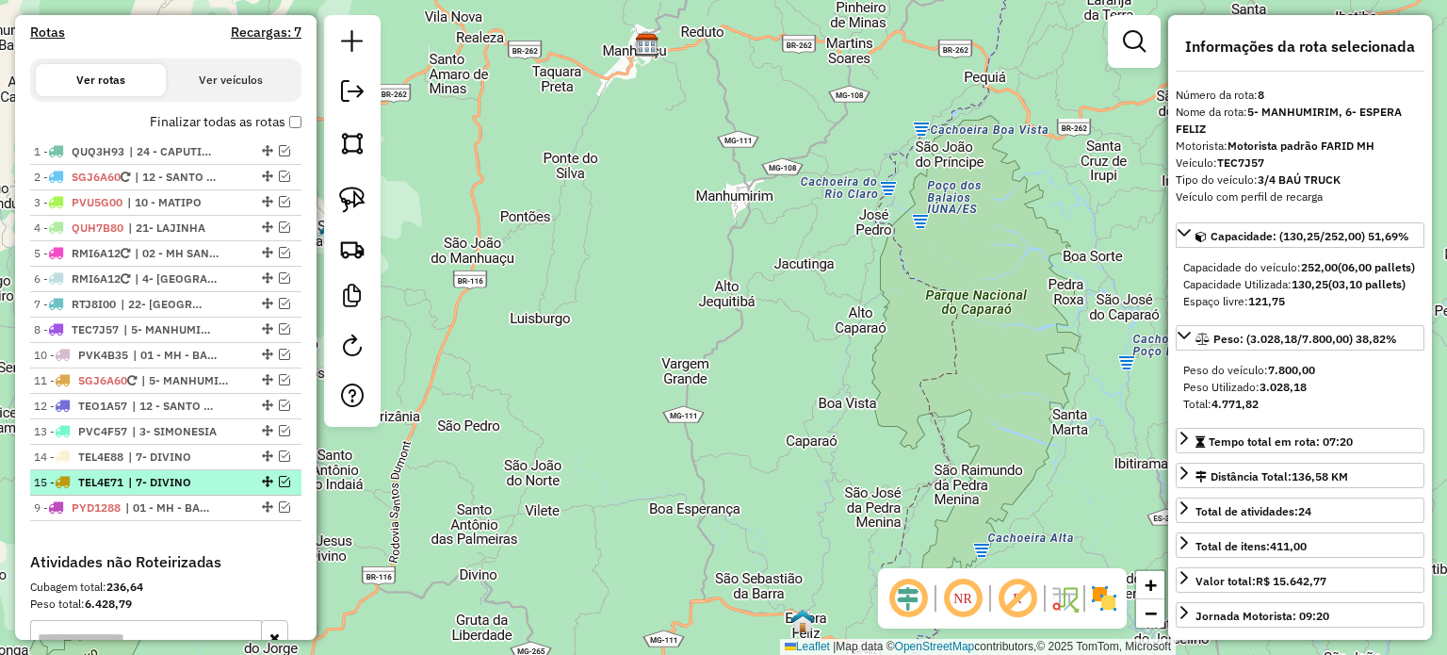
drag, startPoint x: 259, startPoint y: 367, endPoint x: 248, endPoint y: 522, distance: 154.9
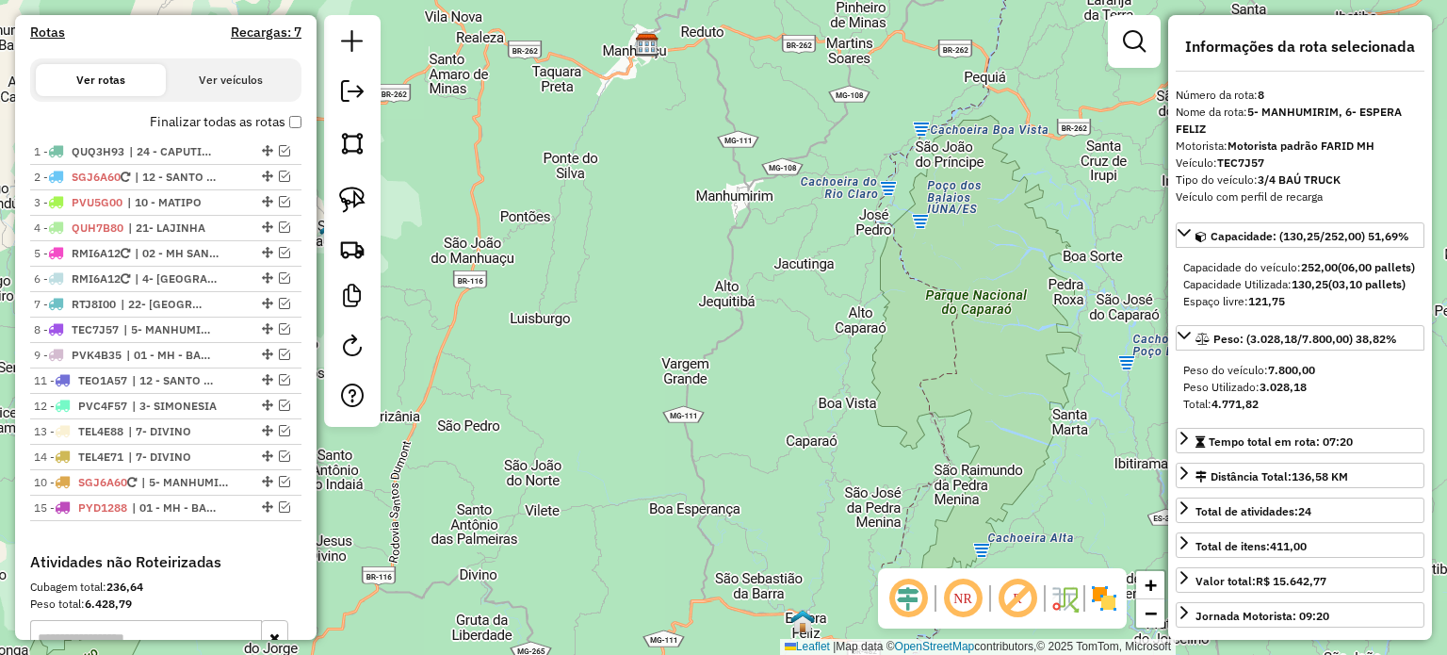
drag, startPoint x: 267, startPoint y: 392, endPoint x: 250, endPoint y: 502, distance: 111.5
click at [173, 465] on span "| 7- DIVINO" at bounding box center [171, 456] width 87 height 17
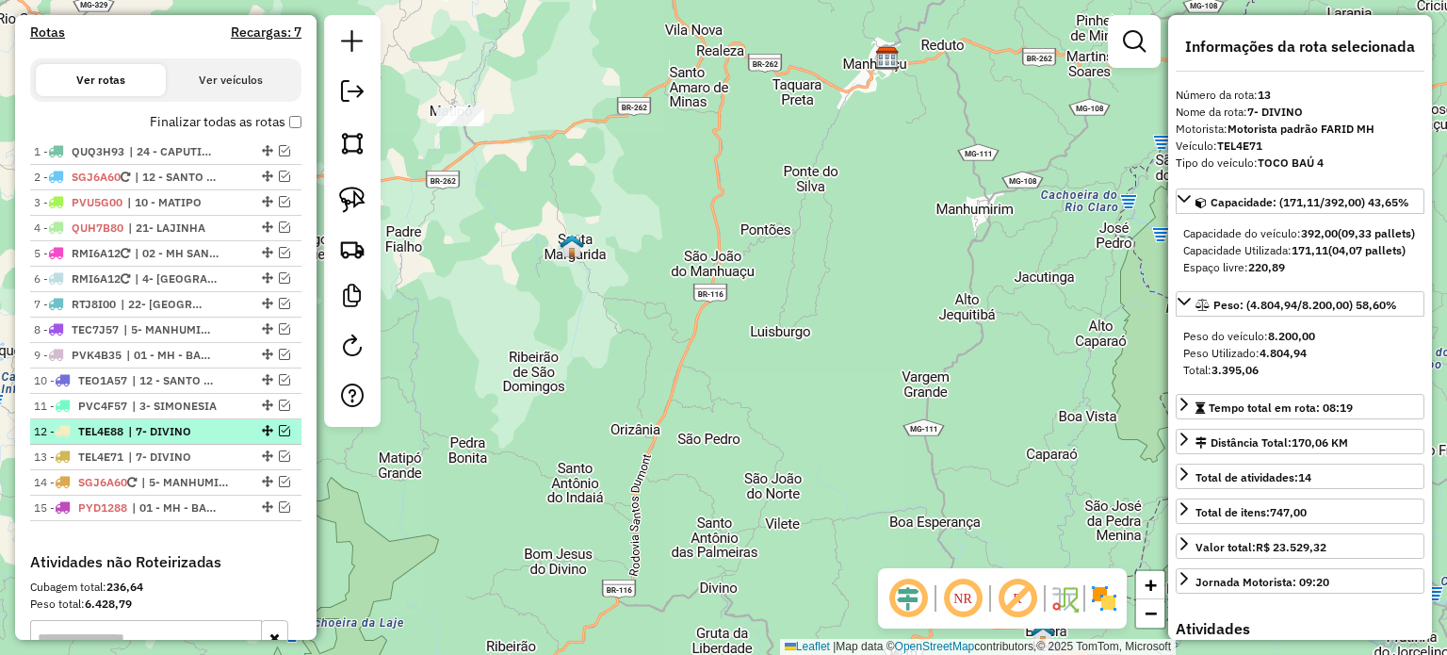
click at [173, 440] on span "| 7- DIVINO" at bounding box center [171, 431] width 87 height 17
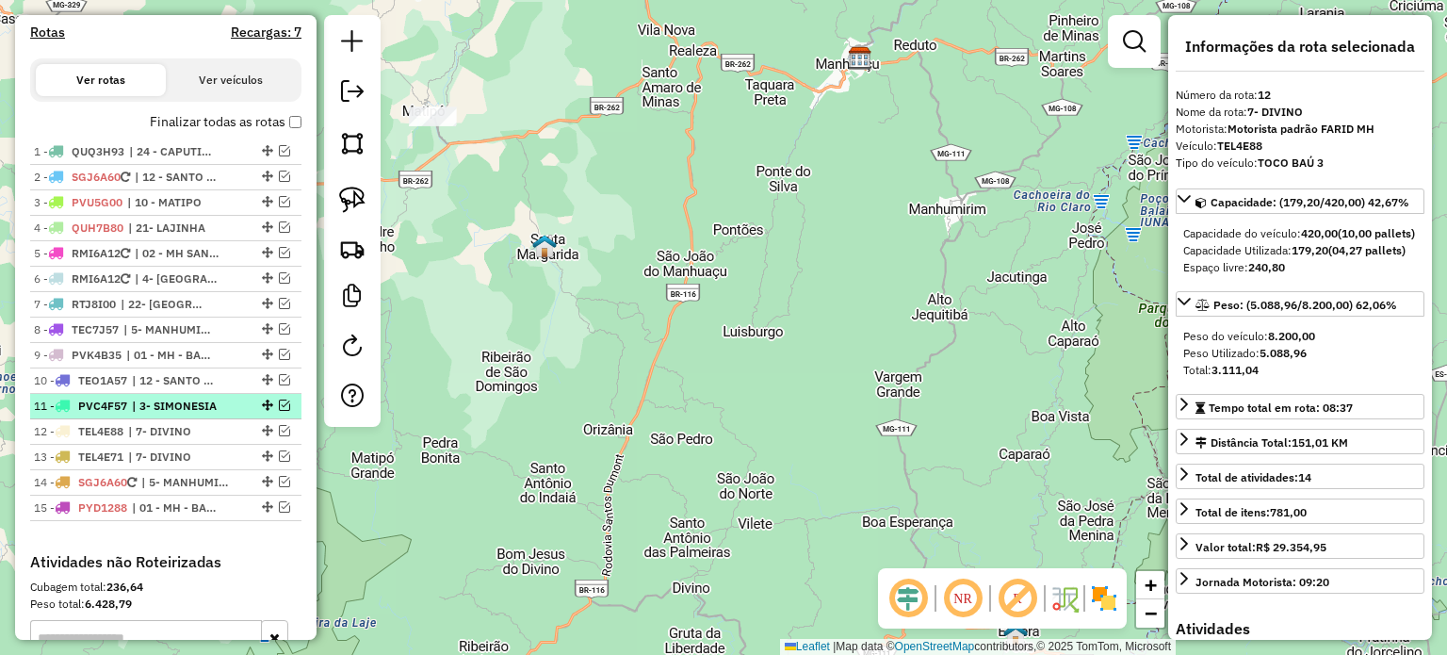
click at [188, 414] on span "| 3- SIMONESIA" at bounding box center [175, 406] width 87 height 17
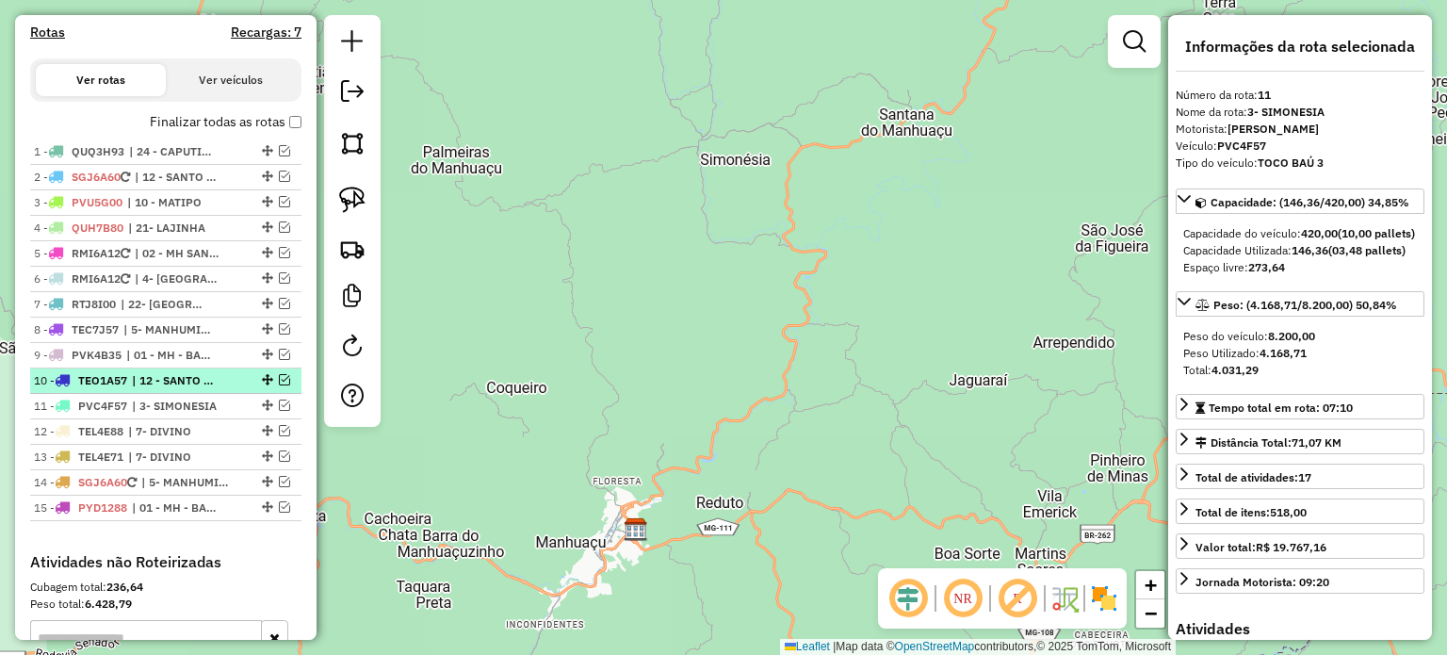
click at [203, 389] on span "| 12 - SANTO AMARO, Dom Correia" at bounding box center [175, 380] width 87 height 17
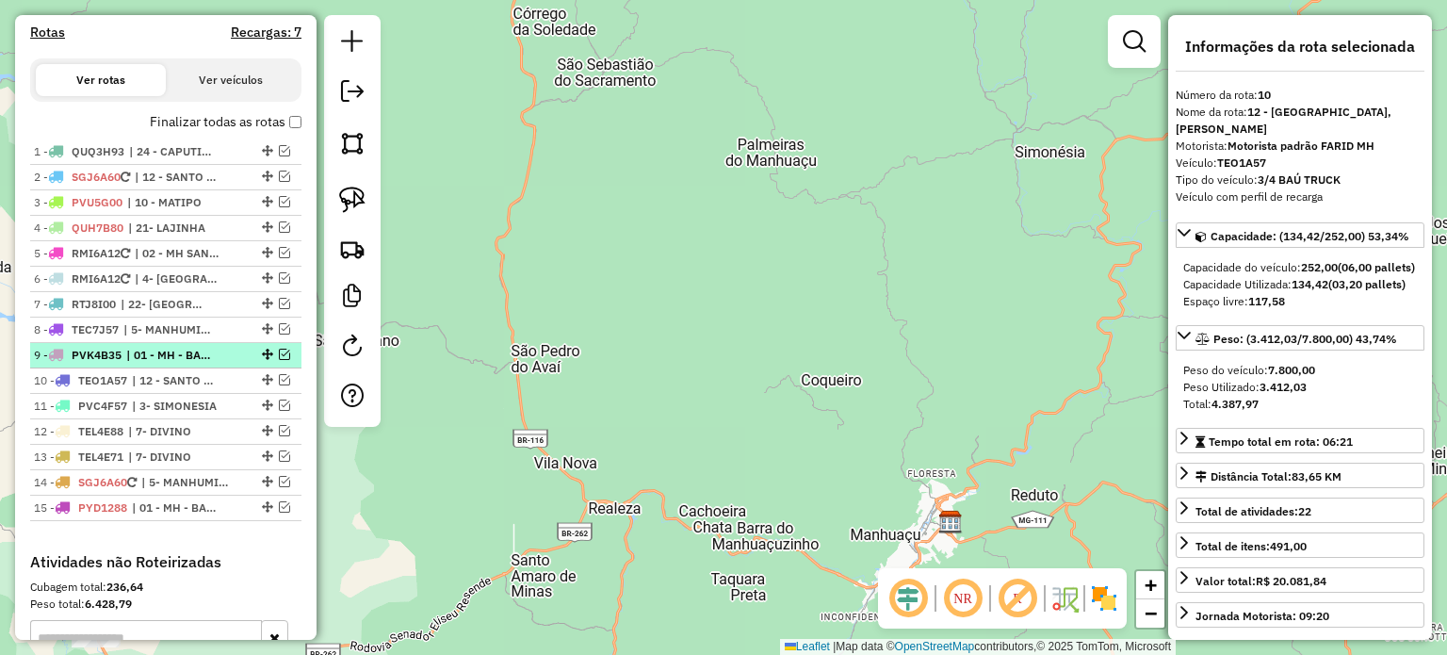
click at [202, 364] on span "| 01 - MH - BAIXADA, 02 - MH SANTA LUZIA, 03 - MH CENTRO" at bounding box center [169, 355] width 87 height 17
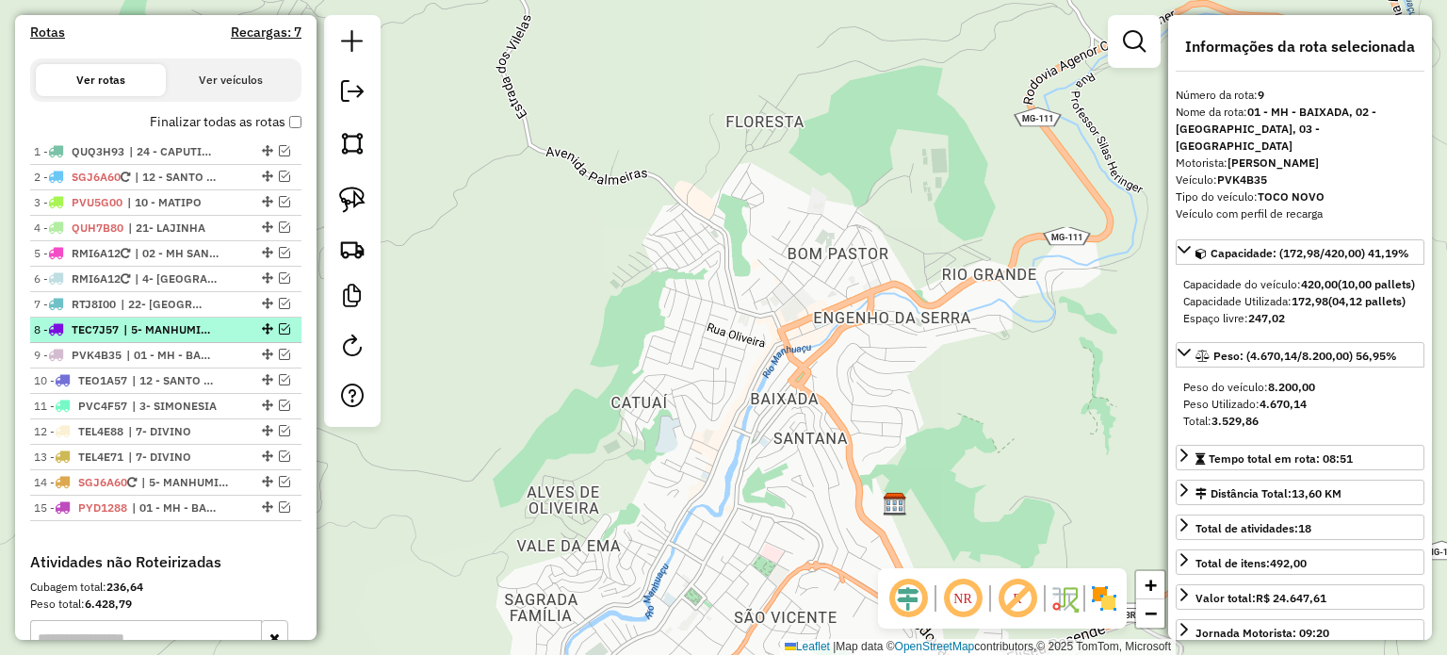
click at [199, 338] on span "| 5- MANHUMIRIM, 6- ESPERA FELIZ" at bounding box center [166, 329] width 87 height 17
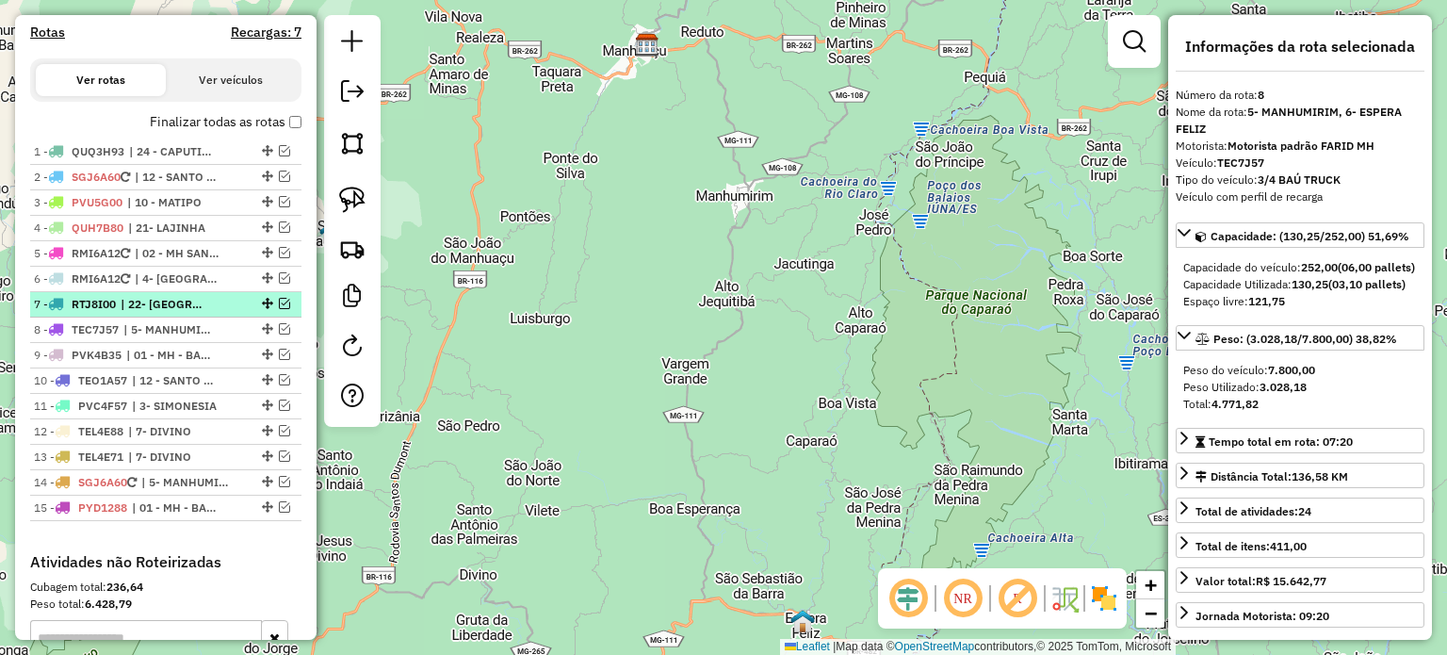
click at [196, 313] on span "| 22- IPANEMA" at bounding box center [164, 304] width 87 height 17
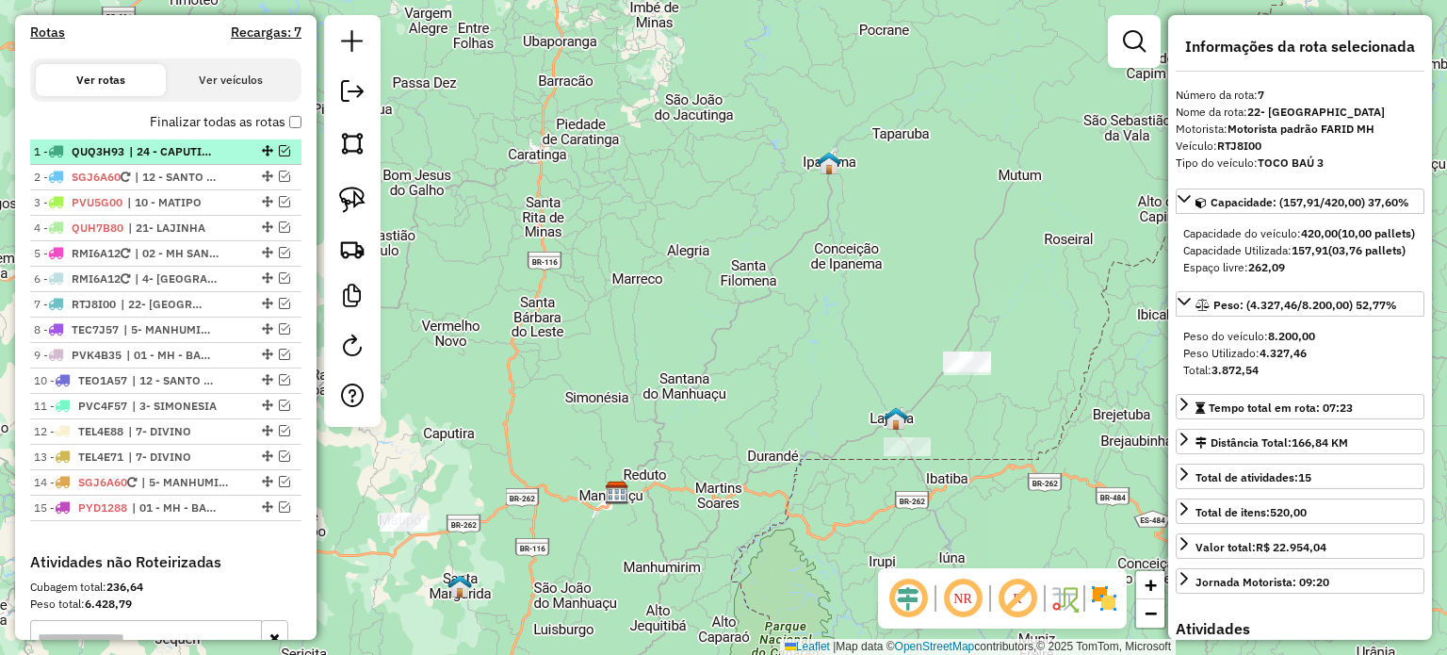
click at [158, 160] on span "| 24 - CAPUTIRA" at bounding box center [172, 151] width 87 height 17
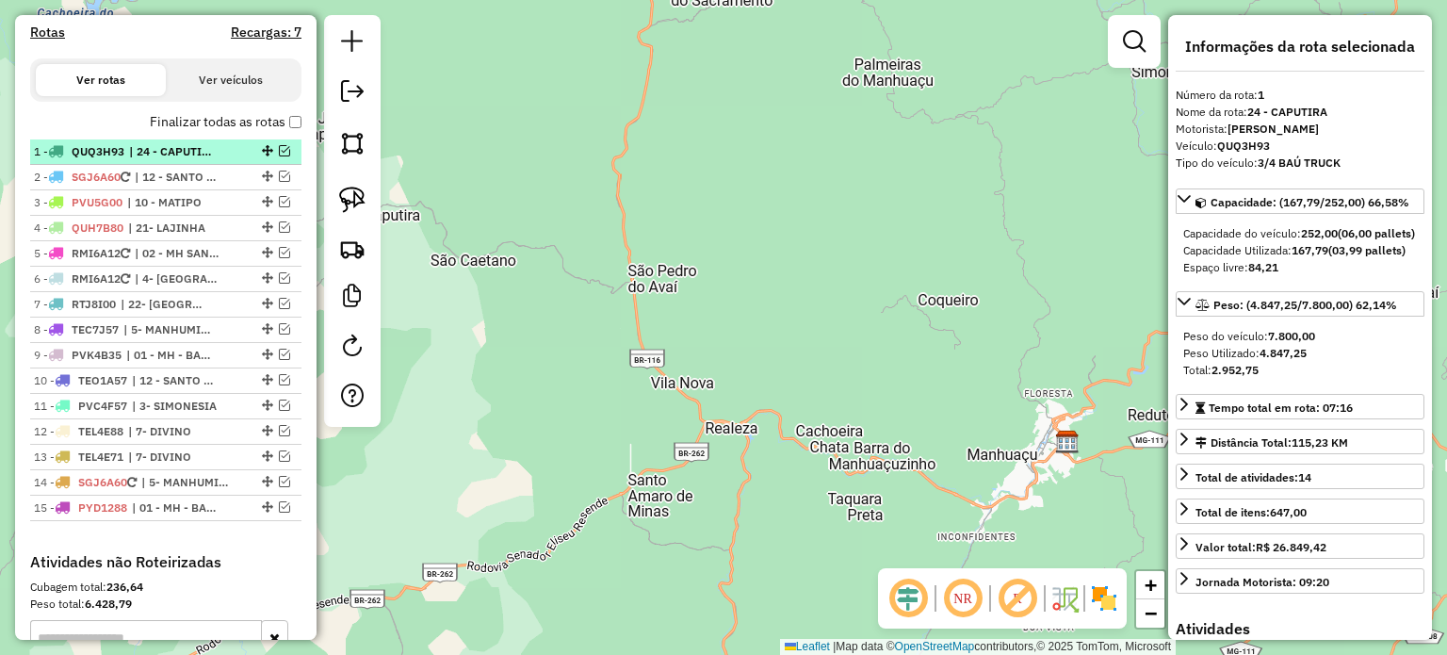
click at [279, 156] on em at bounding box center [284, 150] width 11 height 11
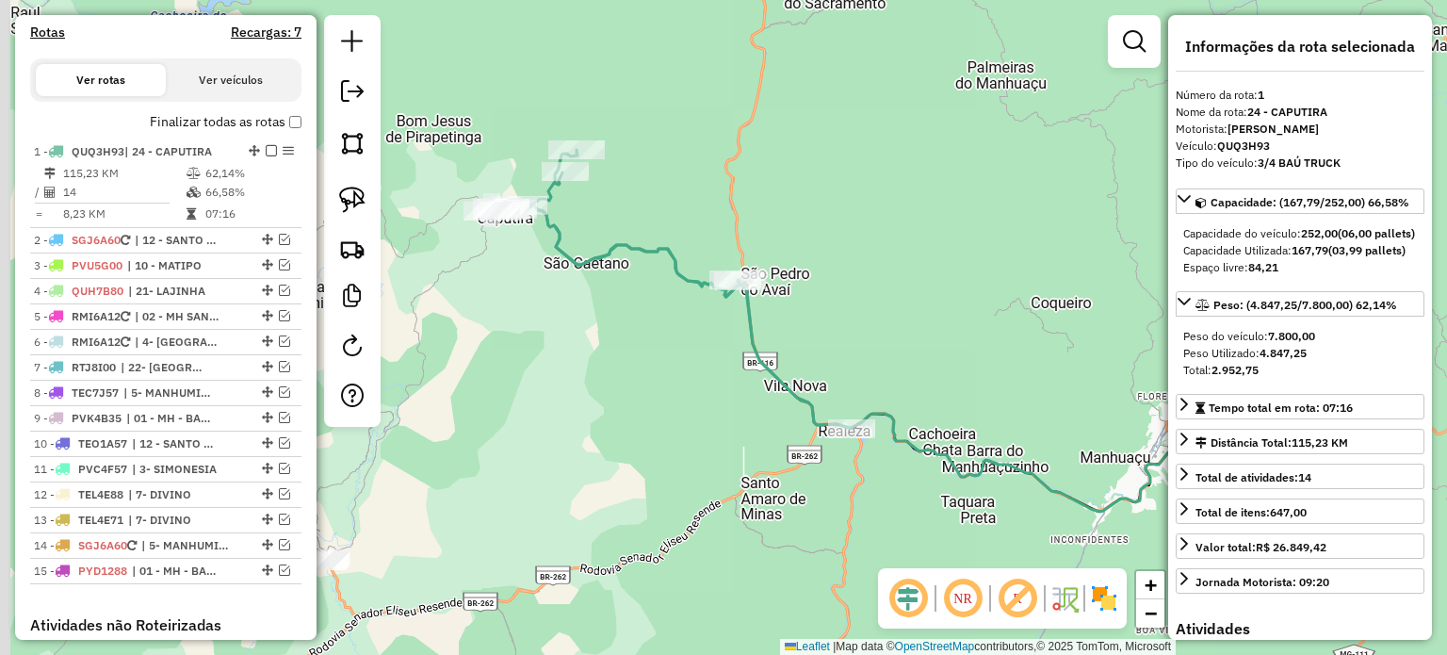
drag, startPoint x: 498, startPoint y: 221, endPoint x: 611, endPoint y: 224, distance: 113.1
click at [611, 224] on div "Janela de atendimento Grade de atendimento Capacidade Transportadoras Veículos …" at bounding box center [723, 327] width 1447 height 655
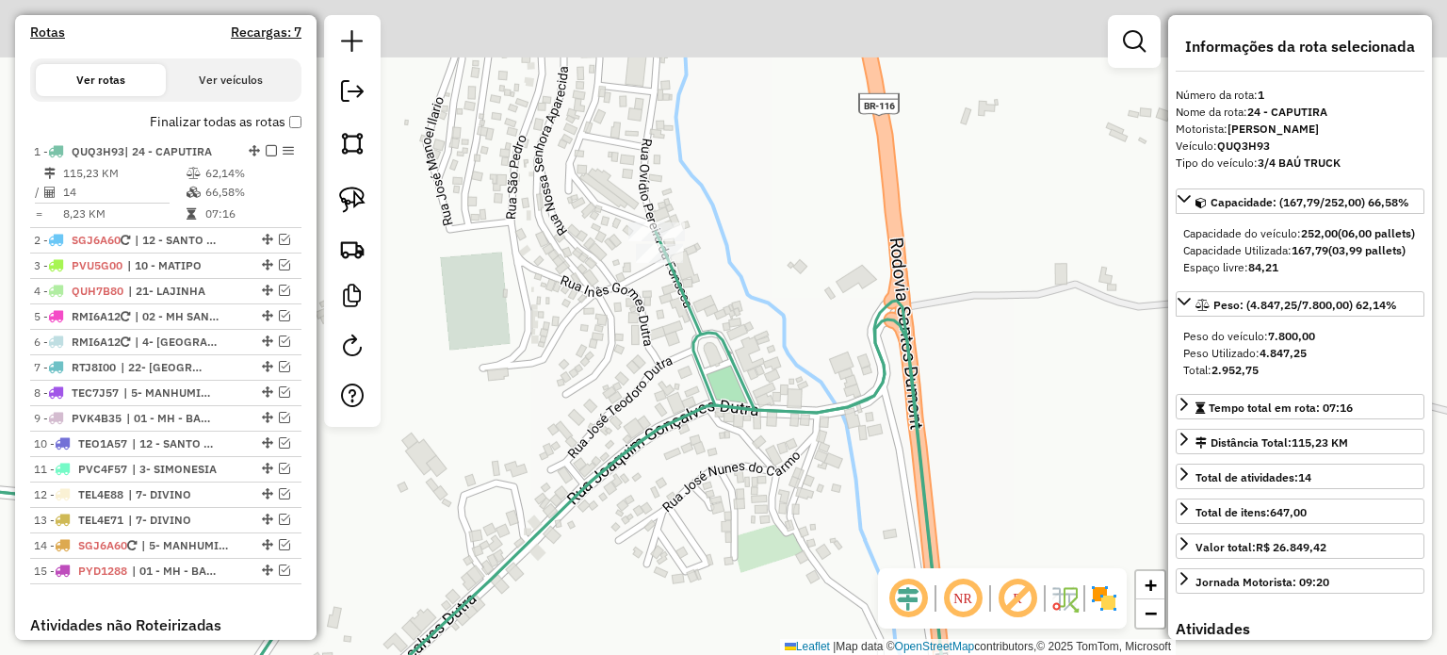
drag, startPoint x: 763, startPoint y: 254, endPoint x: 766, endPoint y: 363, distance: 108.4
click at [767, 363] on div "Janela de atendimento Grade de atendimento Capacidade Transportadoras Veículos …" at bounding box center [723, 327] width 1447 height 655
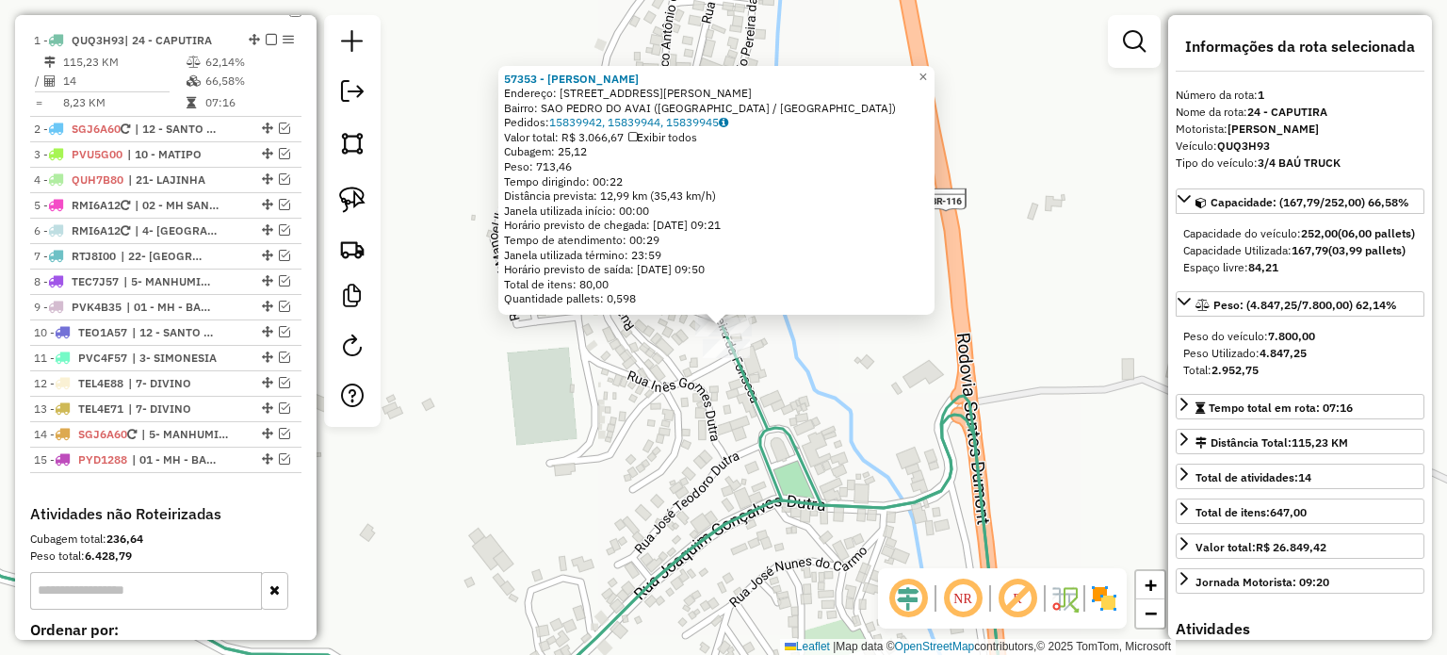
scroll to position [705, 0]
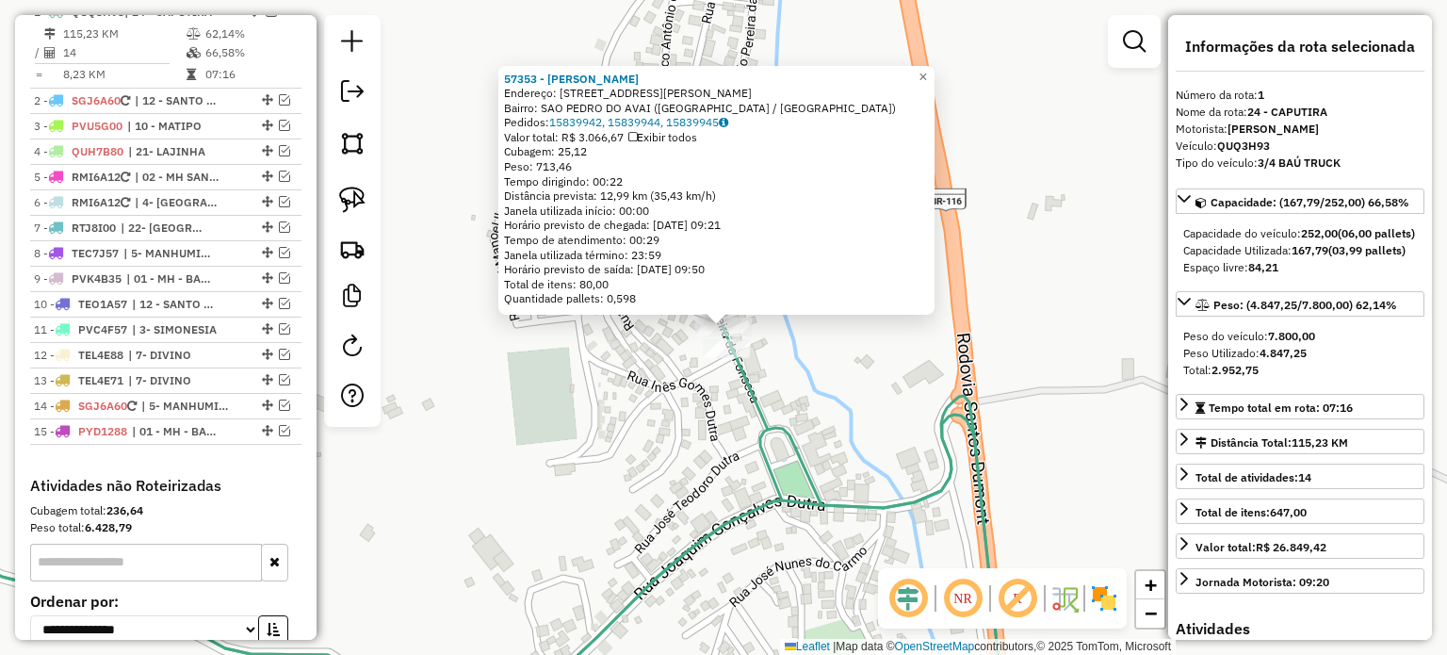
click at [439, 265] on div "Rota 1 - Placa QUQ3H93 57353 - MARIA CRISTINA DE OL 57353 - MARIA CRISTINA DE O…" at bounding box center [723, 327] width 1447 height 655
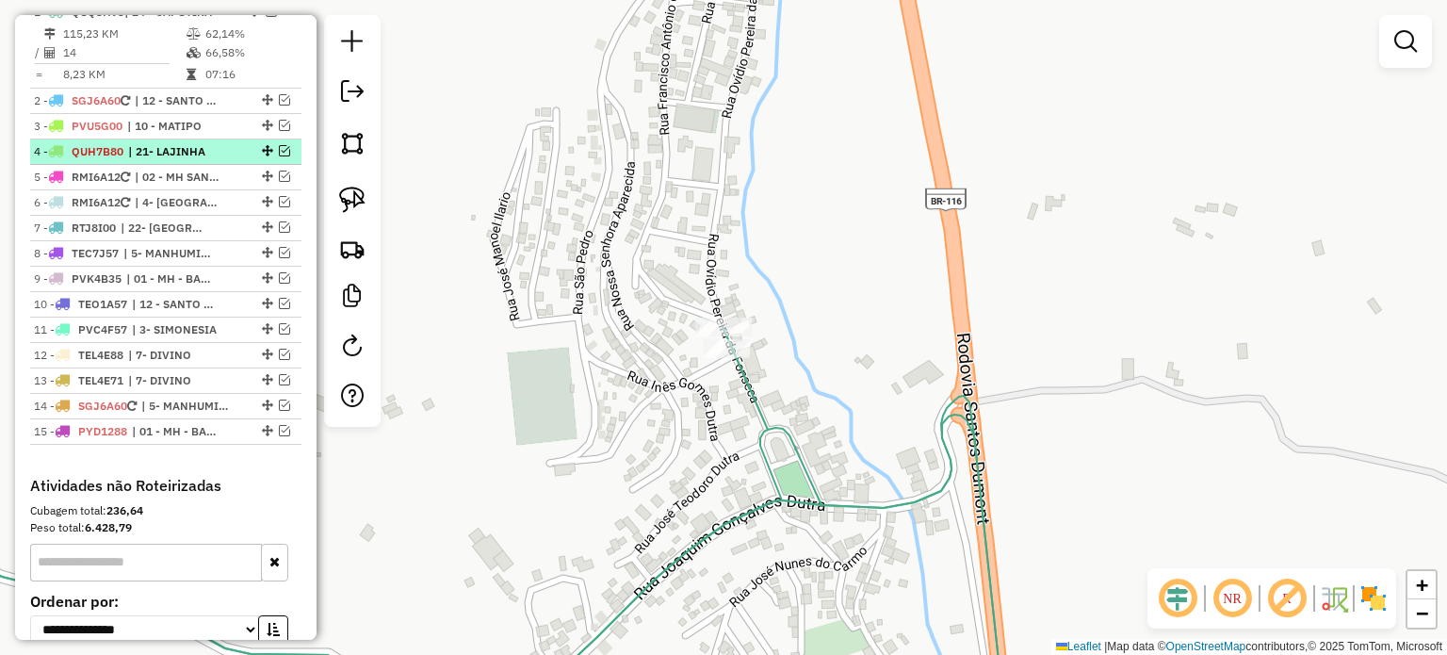
scroll to position [610, 0]
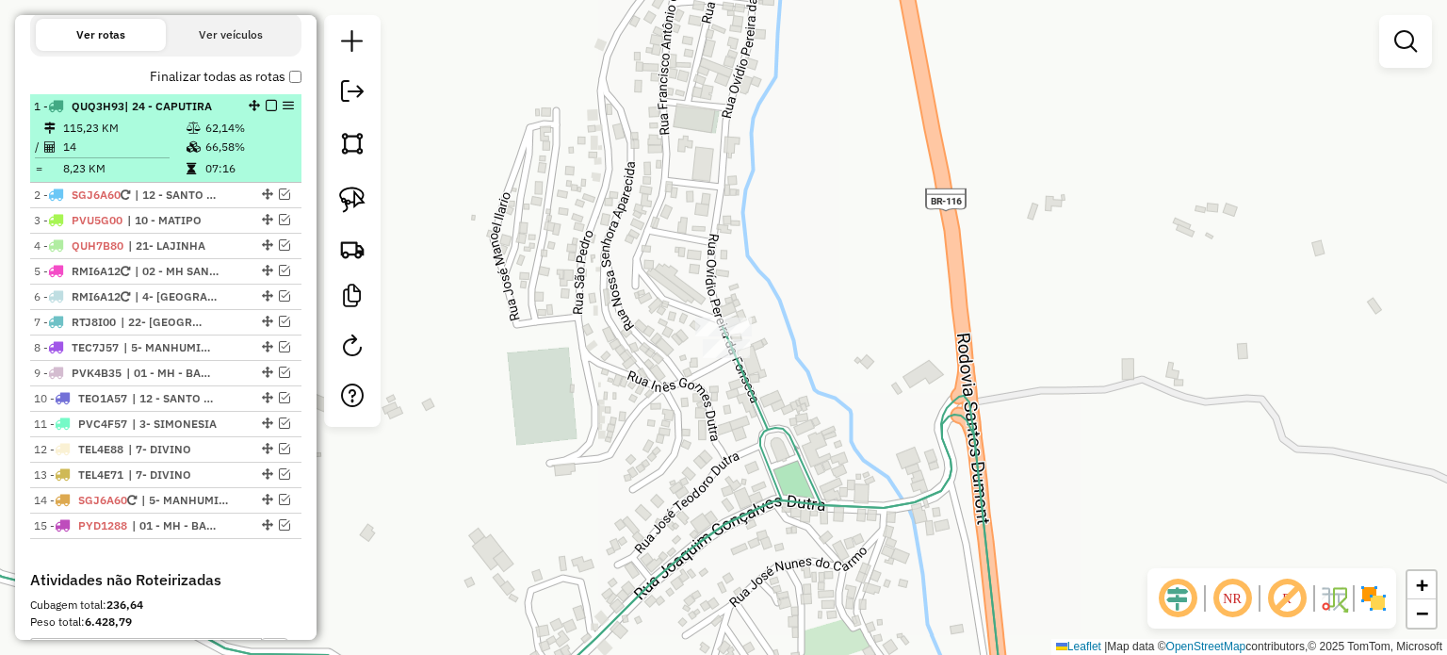
click at [271, 111] on em at bounding box center [271, 105] width 11 height 11
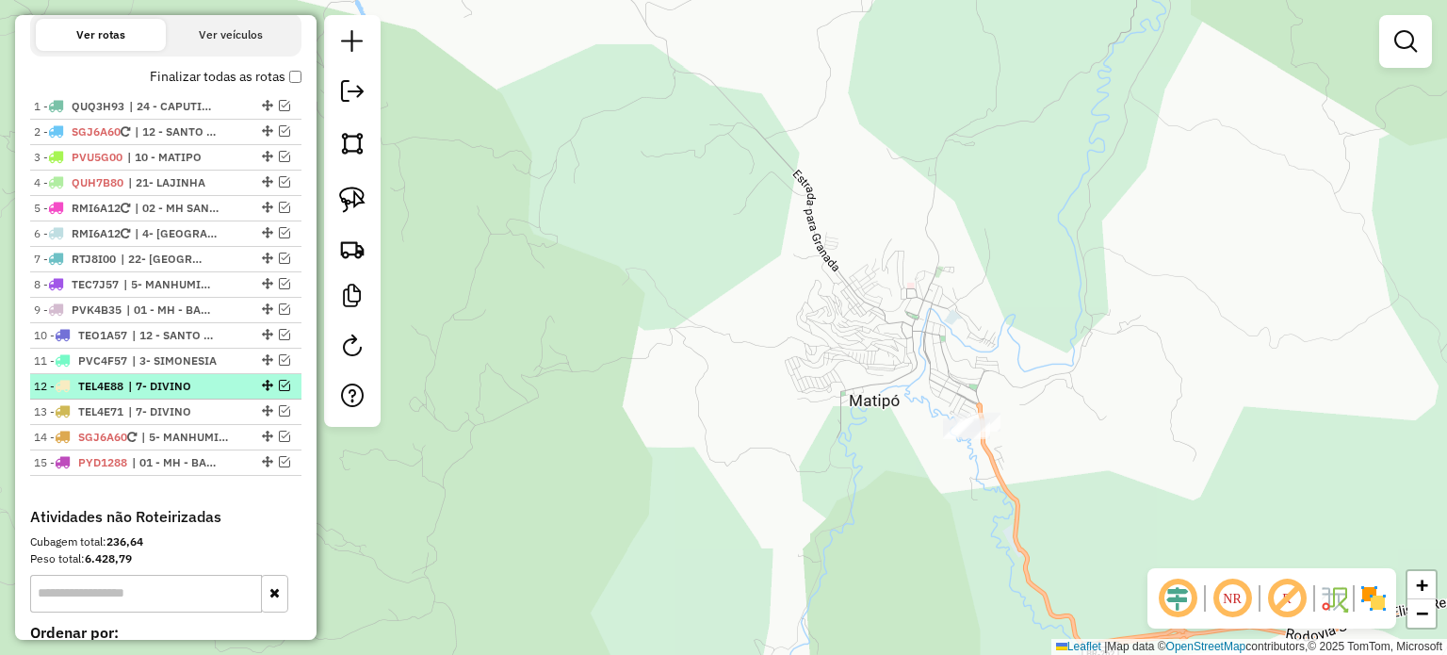
click at [188, 393] on span "| 7- DIVINO" at bounding box center [171, 386] width 87 height 17
select select "*********"
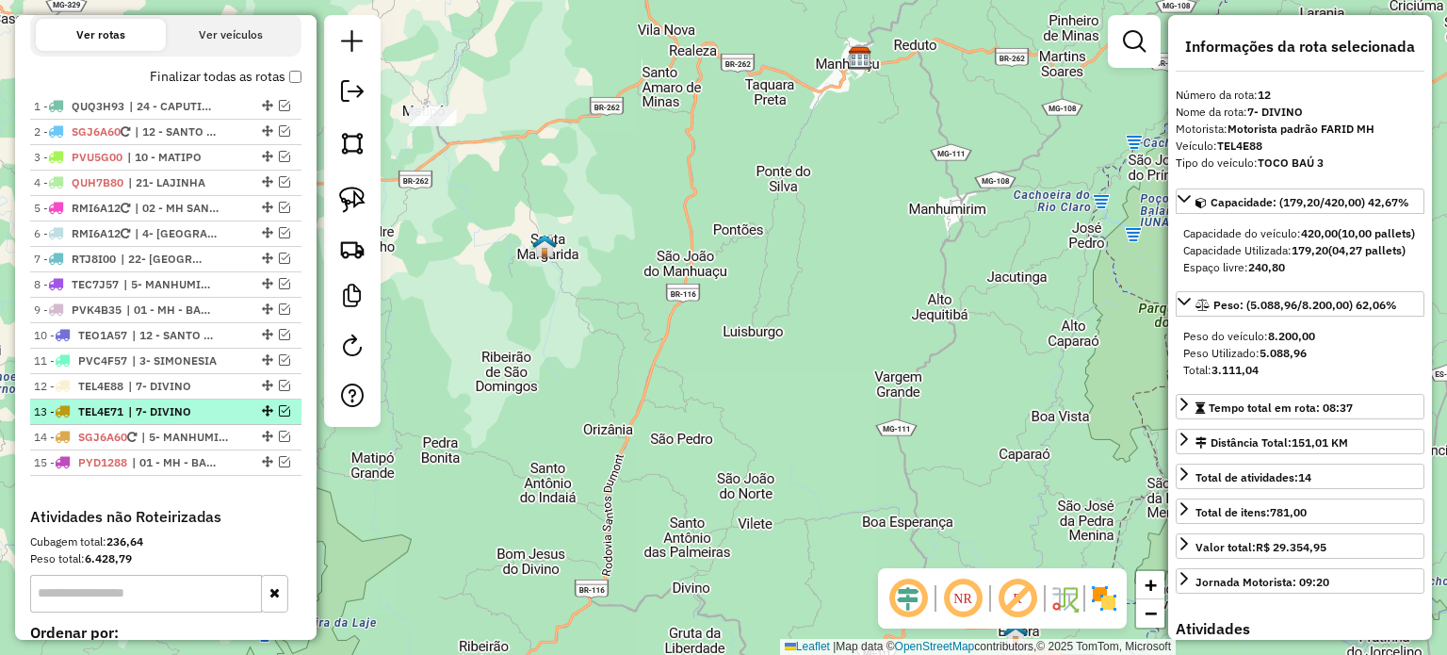
click at [181, 420] on span "| 7- DIVINO" at bounding box center [171, 411] width 87 height 17
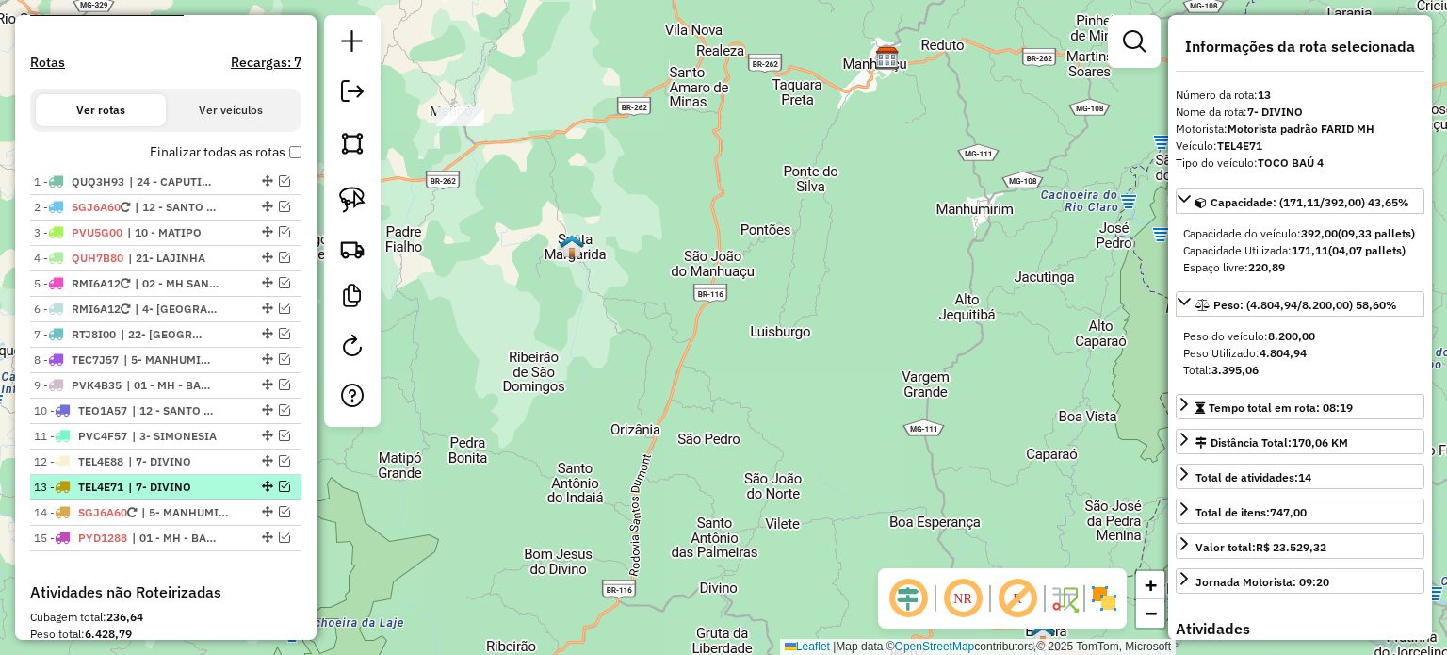
scroll to position [516, 0]
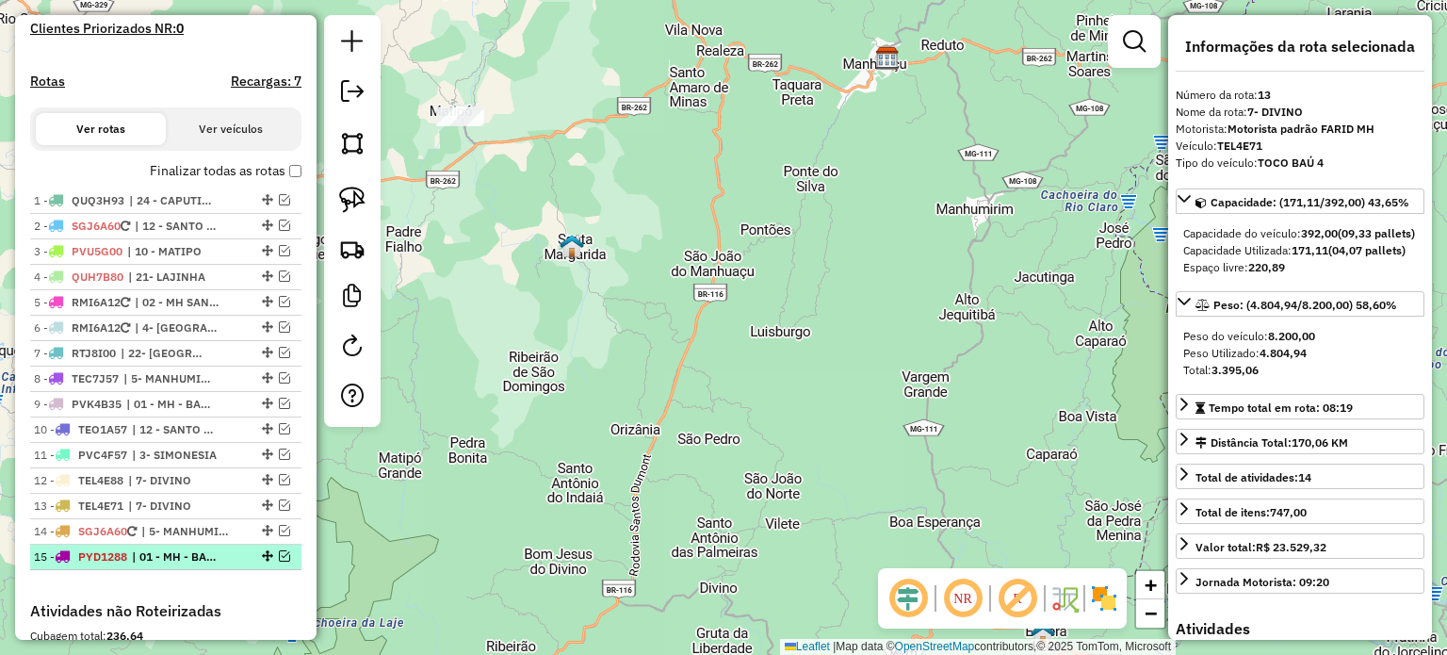
click at [192, 565] on span "| 01 - MH - BAIXADA, 03 - MH CENTRO" at bounding box center [175, 556] width 87 height 17
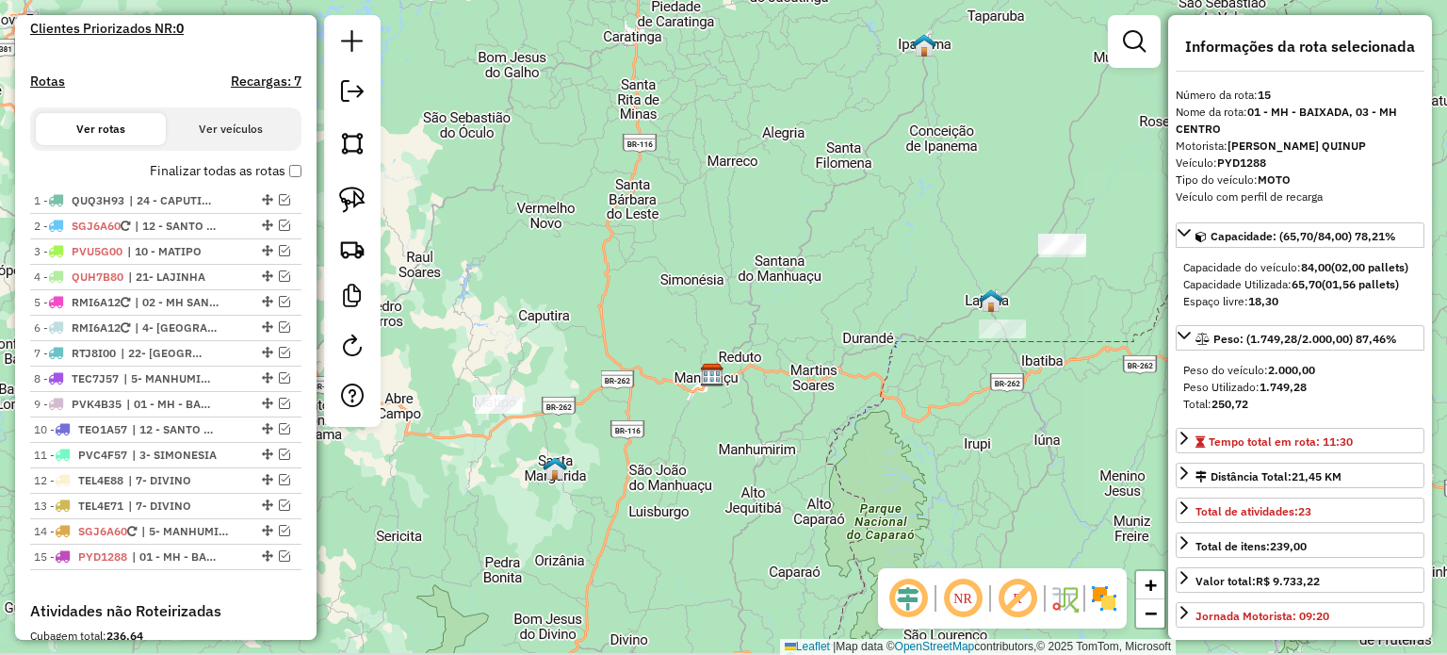
drag, startPoint x: 541, startPoint y: 382, endPoint x: 574, endPoint y: 382, distance: 33.0
click at [569, 378] on div "Janela de atendimento Grade de atendimento Capacidade Transportadoras Veículos …" at bounding box center [723, 327] width 1447 height 655
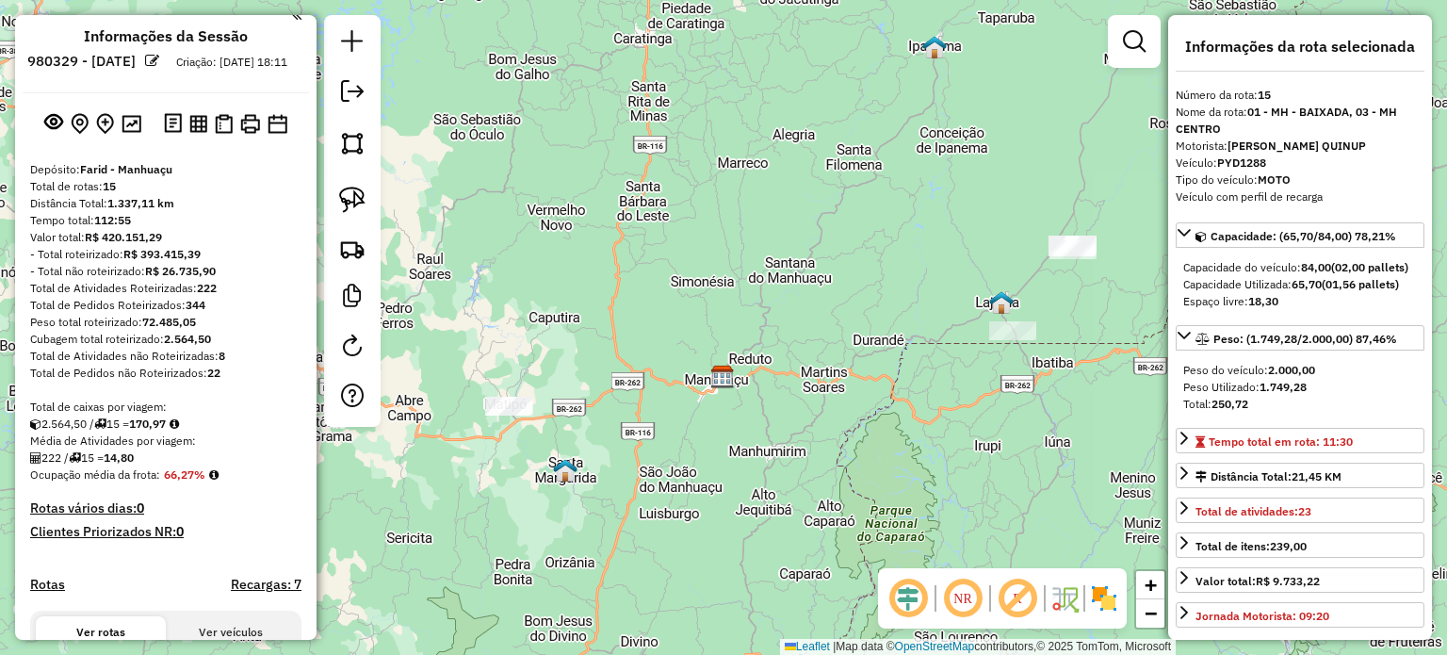
scroll to position [0, 0]
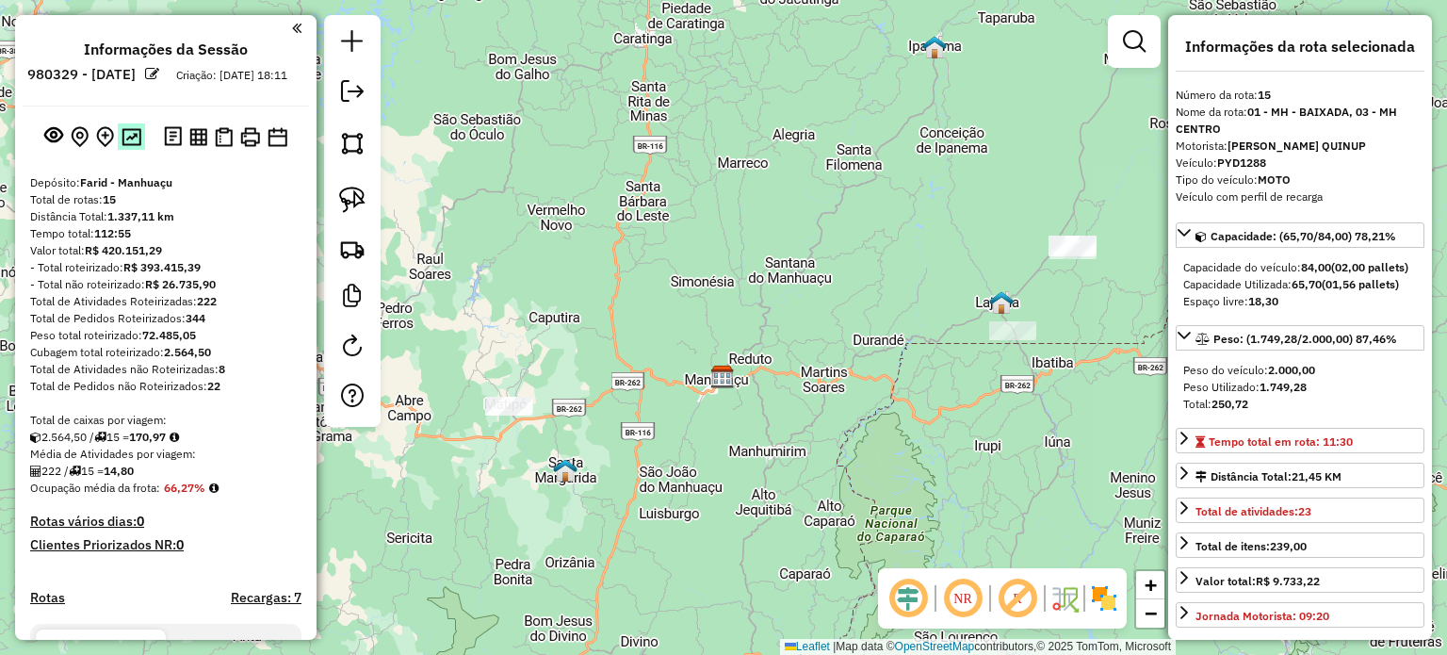
click at [129, 146] on img at bounding box center [132, 137] width 20 height 18
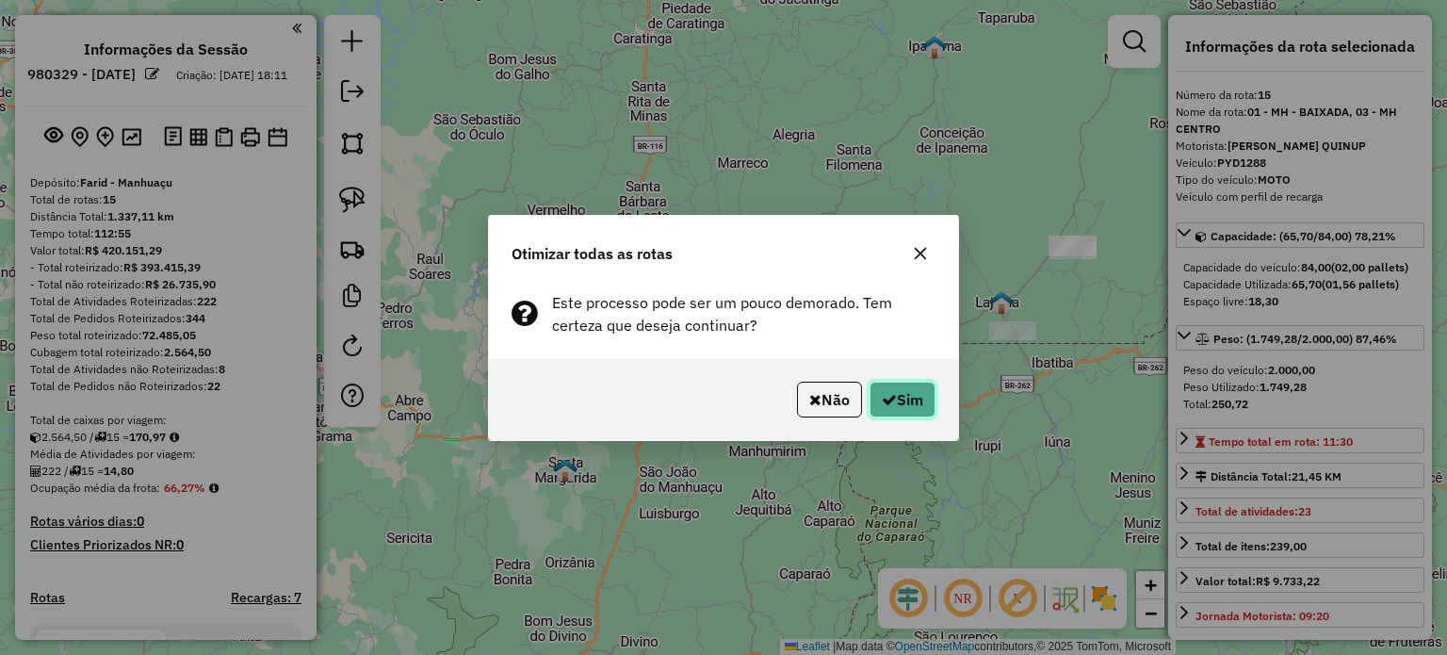
click at [889, 392] on icon "button" at bounding box center [889, 399] width 15 height 15
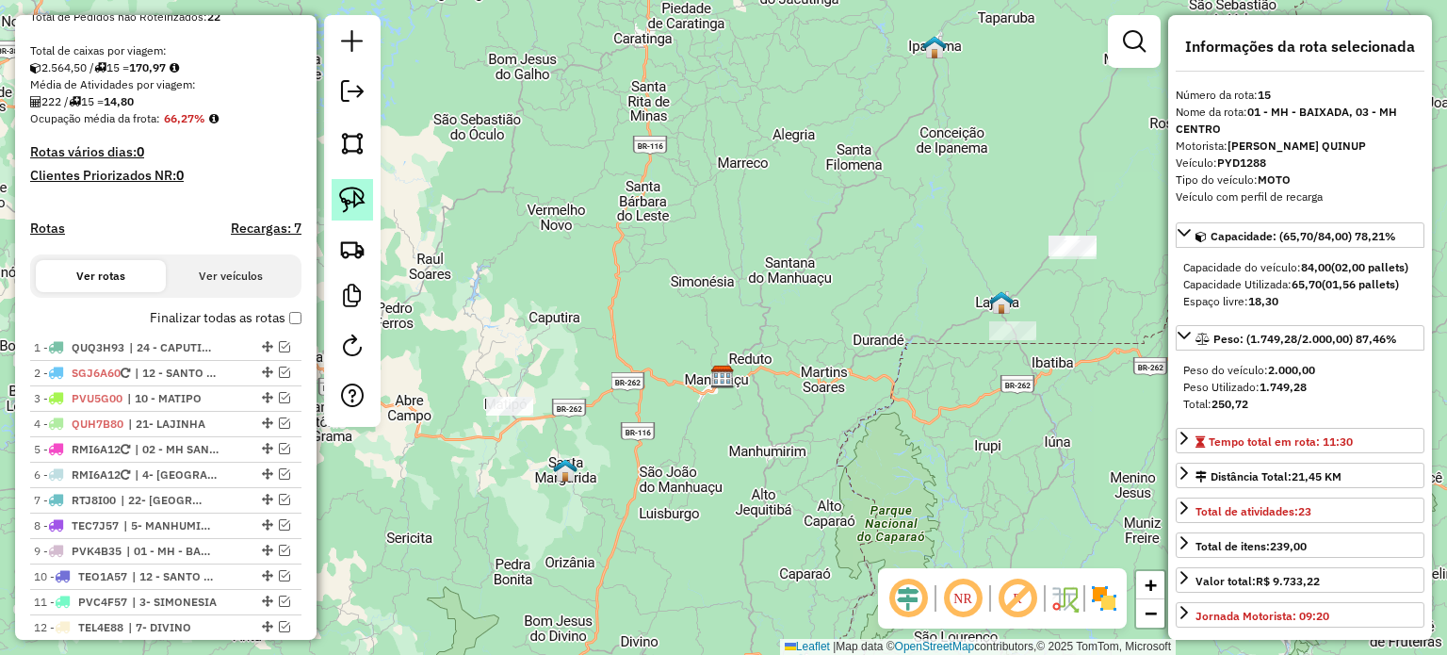
scroll to position [829, 0]
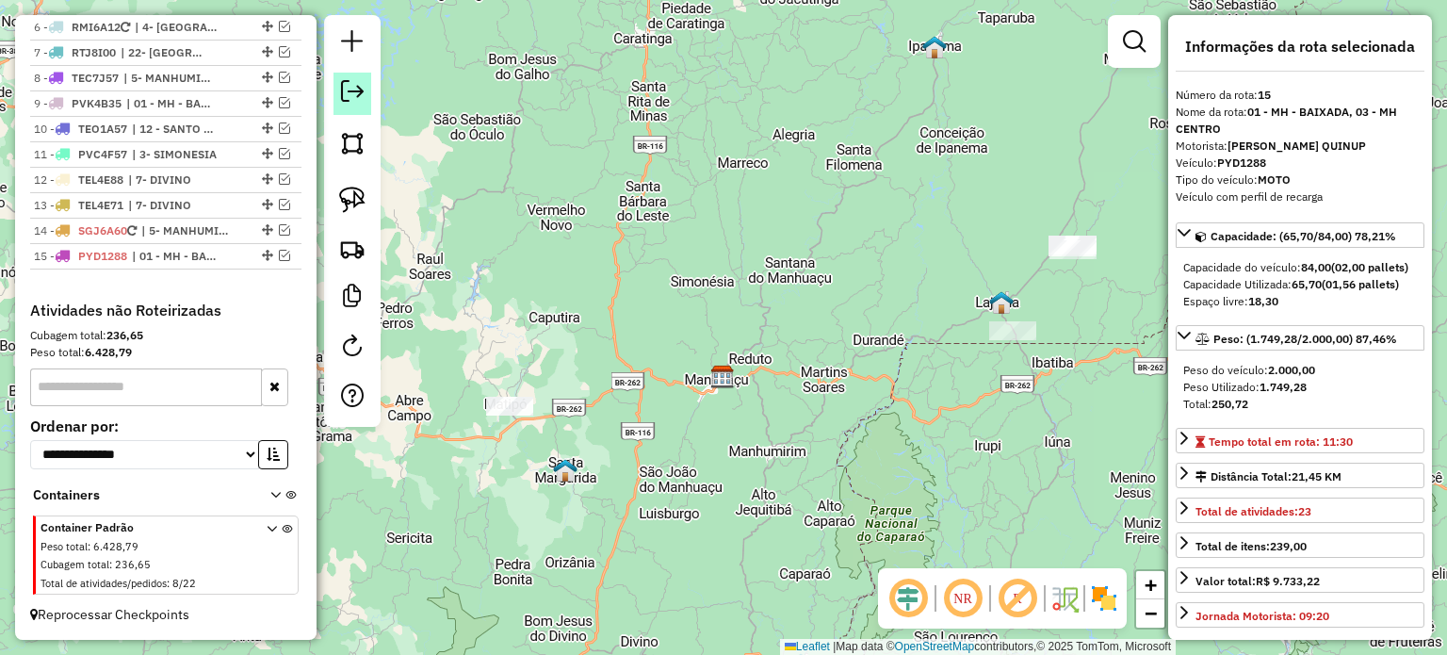
click at [360, 96] on em at bounding box center [352, 91] width 23 height 23
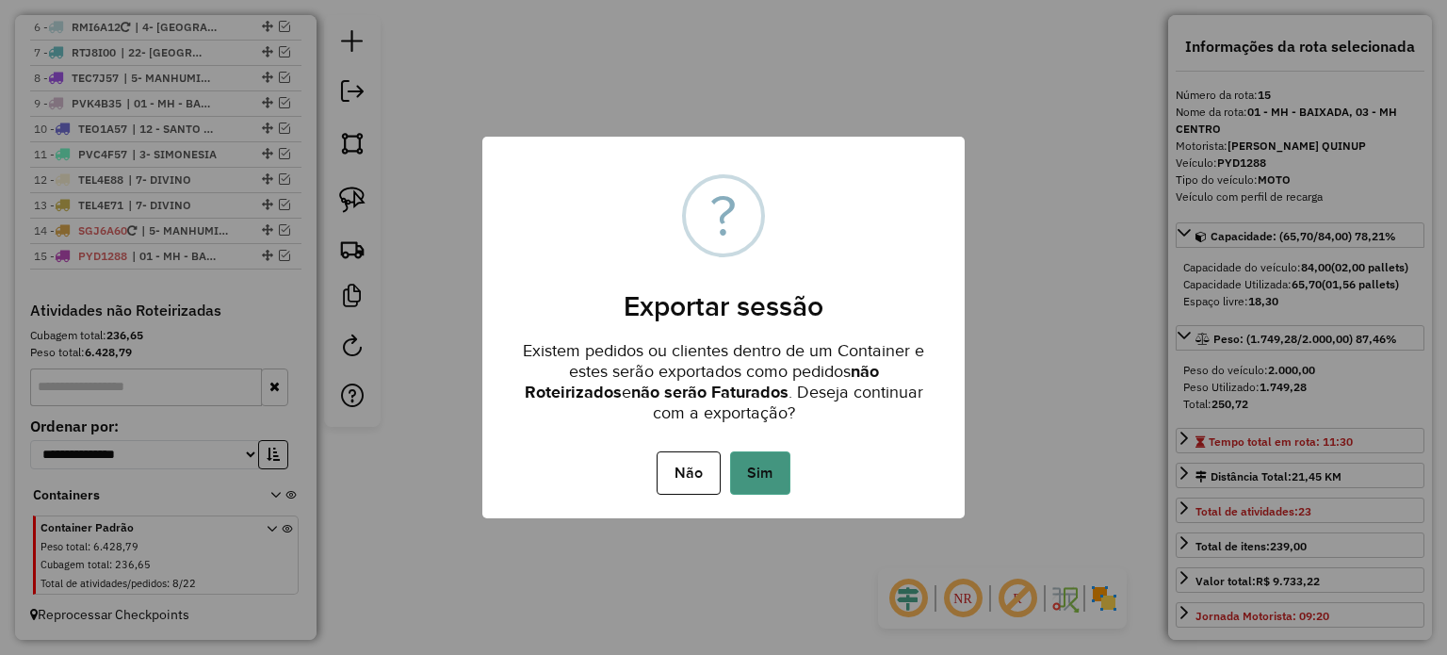
click at [773, 467] on button "Sim" at bounding box center [760, 472] width 60 height 43
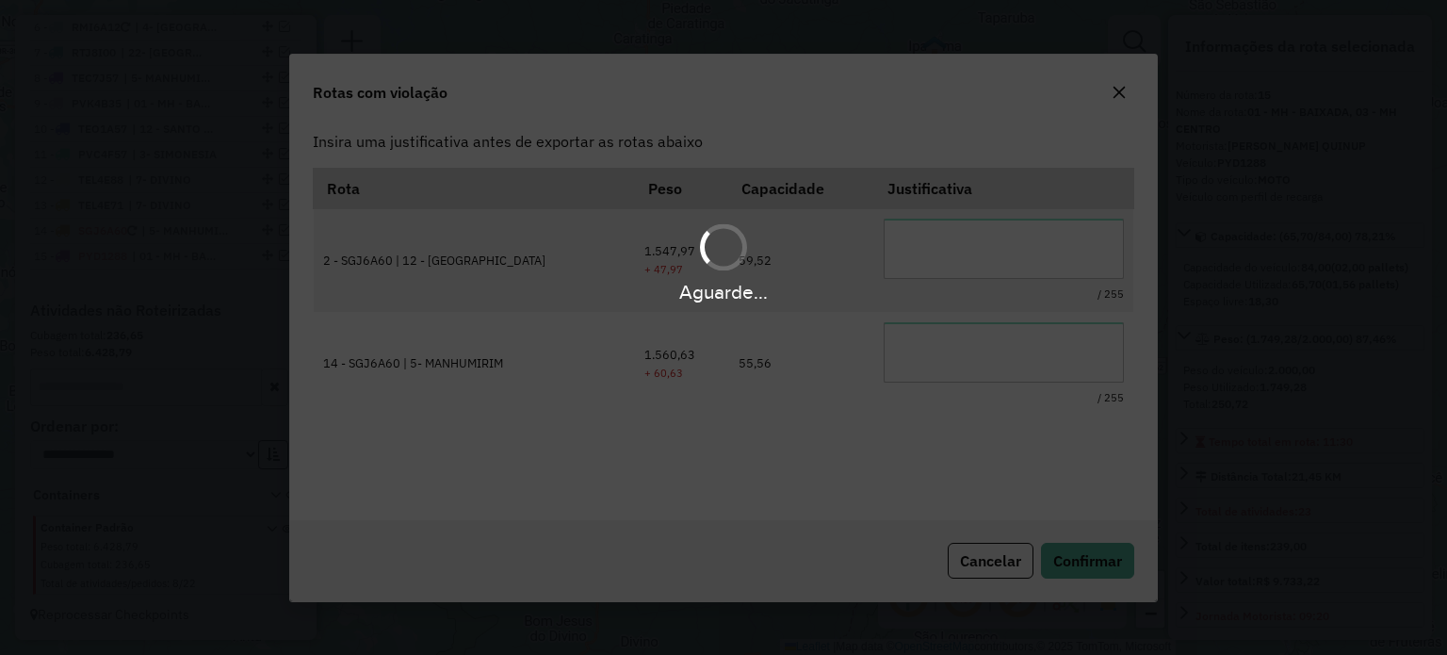
scroll to position [0, 0]
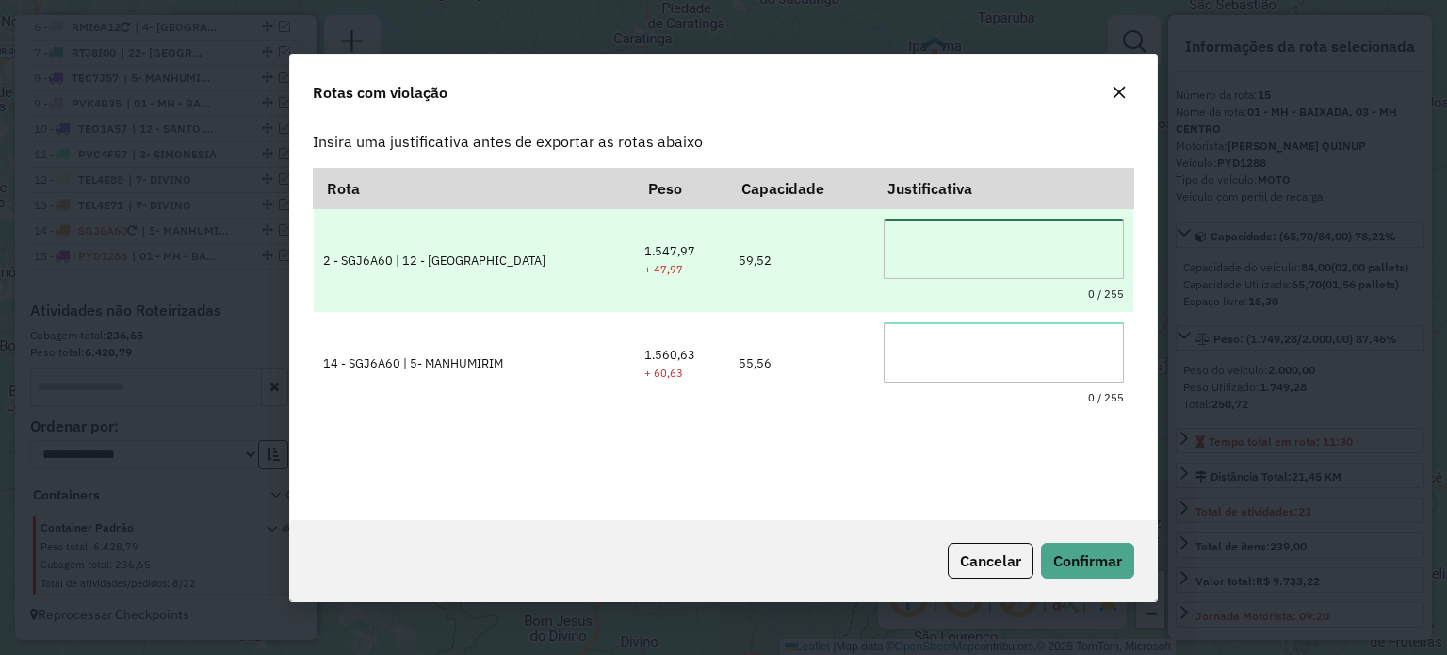
click at [946, 246] on textarea at bounding box center [1004, 249] width 240 height 60
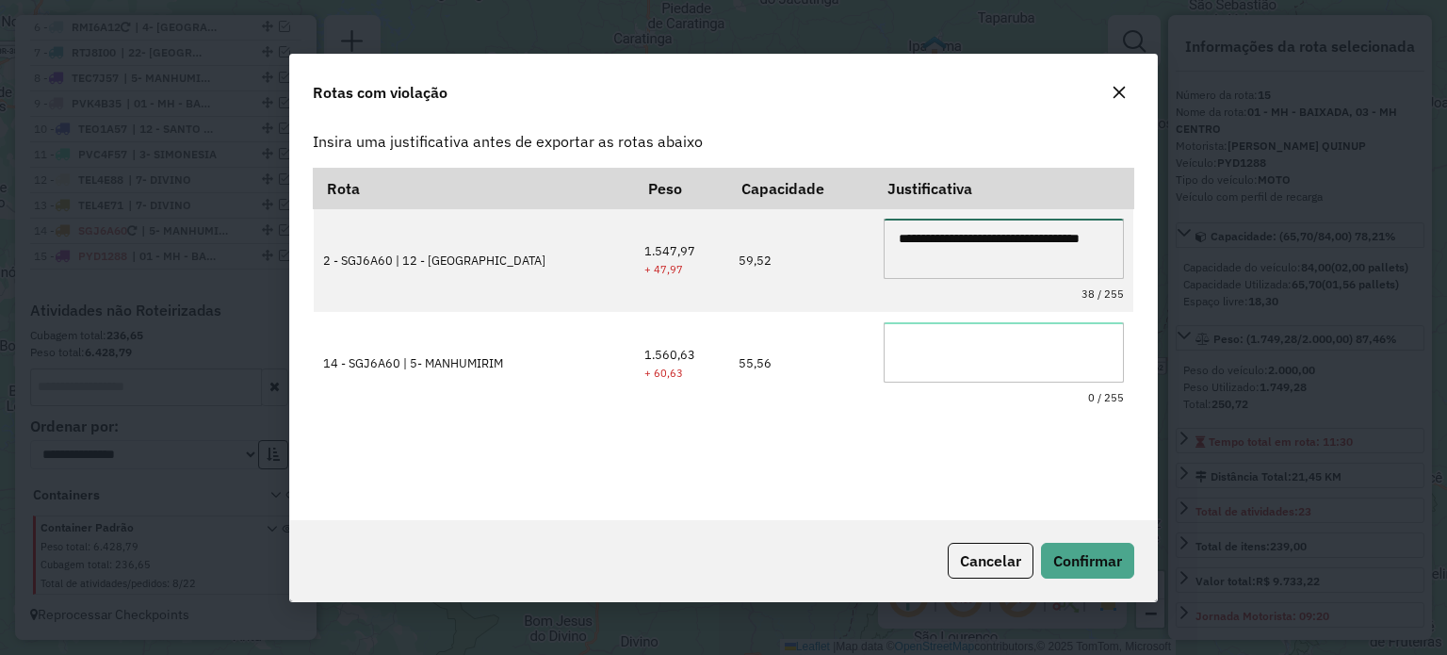
drag, startPoint x: 867, startPoint y: 241, endPoint x: 1162, endPoint y: 234, distance: 295.0
click at [1175, 229] on div "**********" at bounding box center [723, 327] width 1447 height 655
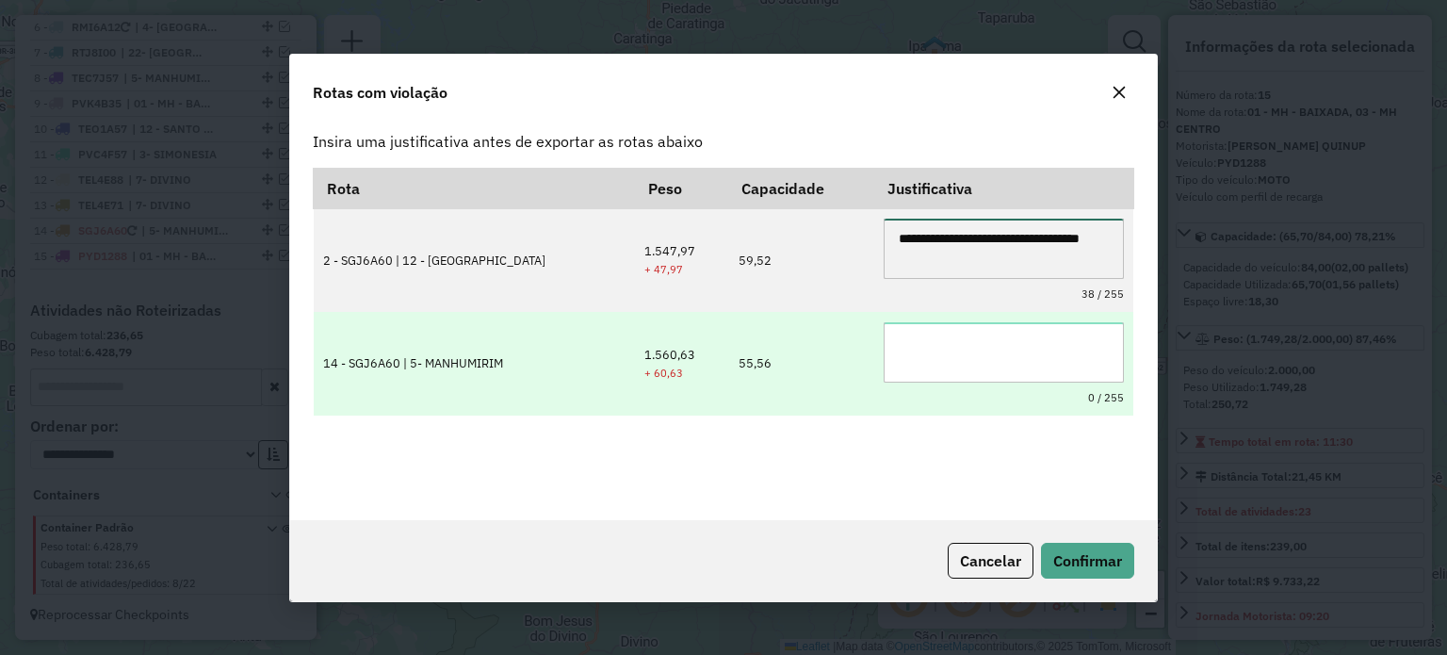
type textarea "**********"
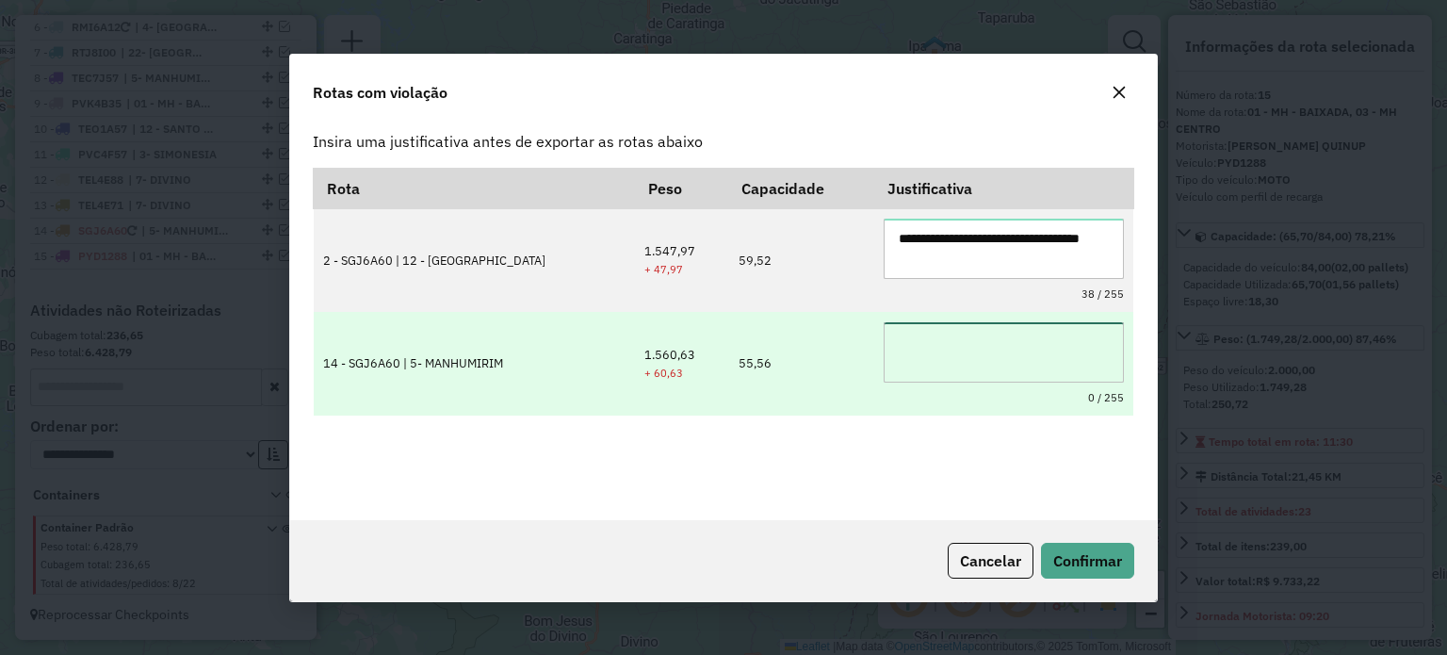
click at [911, 338] on textarea at bounding box center [1004, 352] width 240 height 60
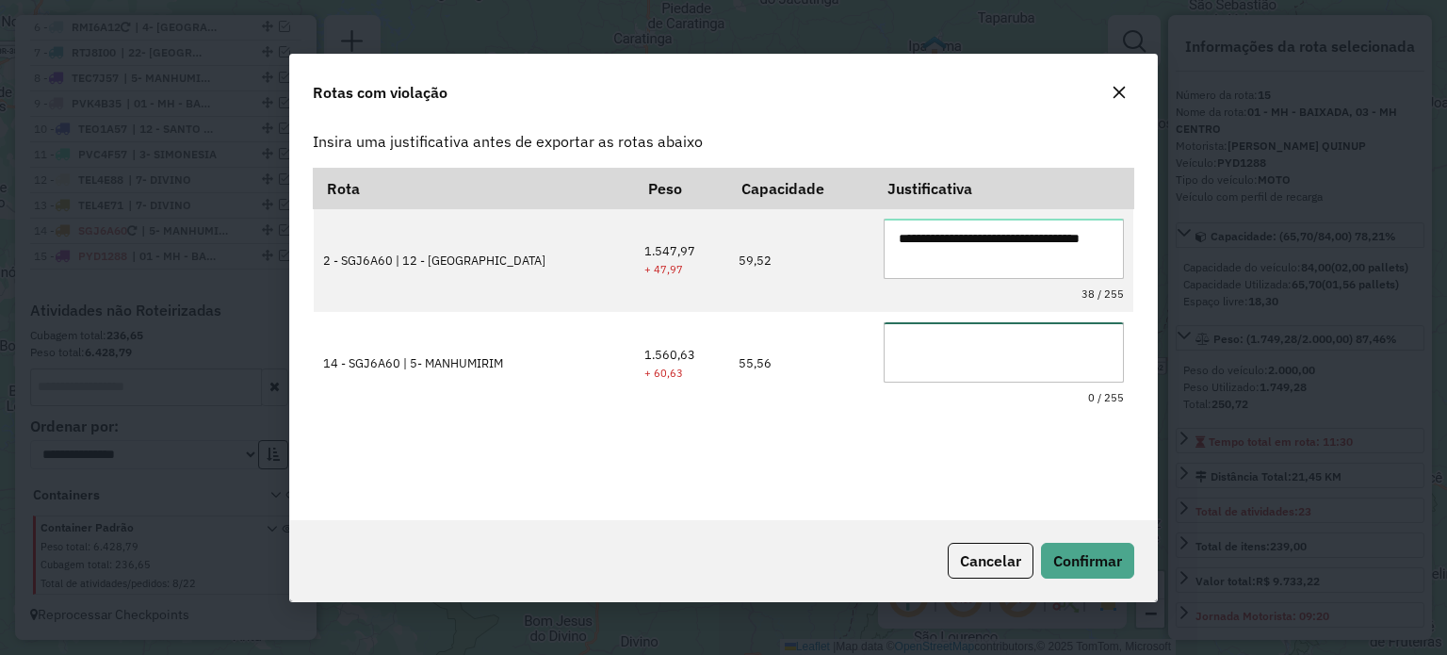
paste textarea "**********"
type textarea "**********"
click at [1081, 552] on span "Confirmar" at bounding box center [1087, 560] width 69 height 19
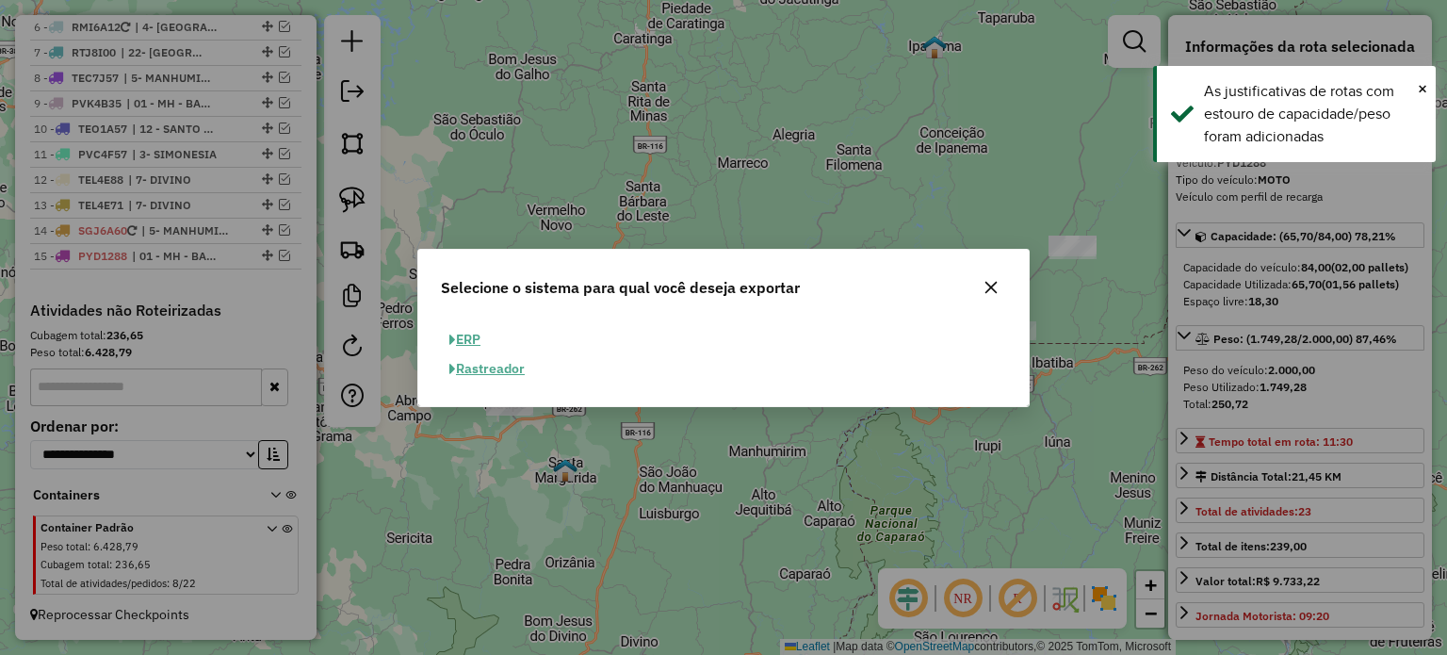
drag, startPoint x: 463, startPoint y: 335, endPoint x: 496, endPoint y: 335, distance: 32.0
click at [463, 335] on button "ERP" at bounding box center [465, 339] width 48 height 29
select select "**"
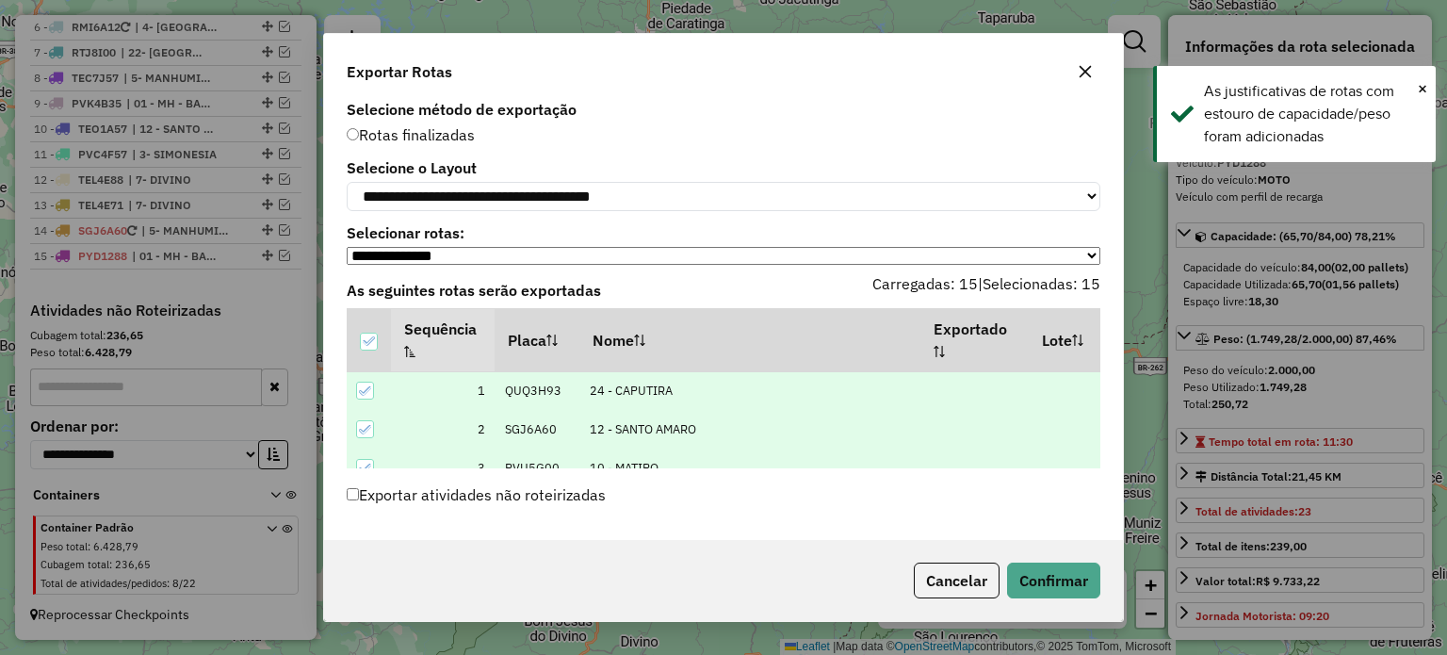
scroll to position [19, 0]
click at [1049, 576] on button "Confirmar" at bounding box center [1053, 580] width 93 height 36
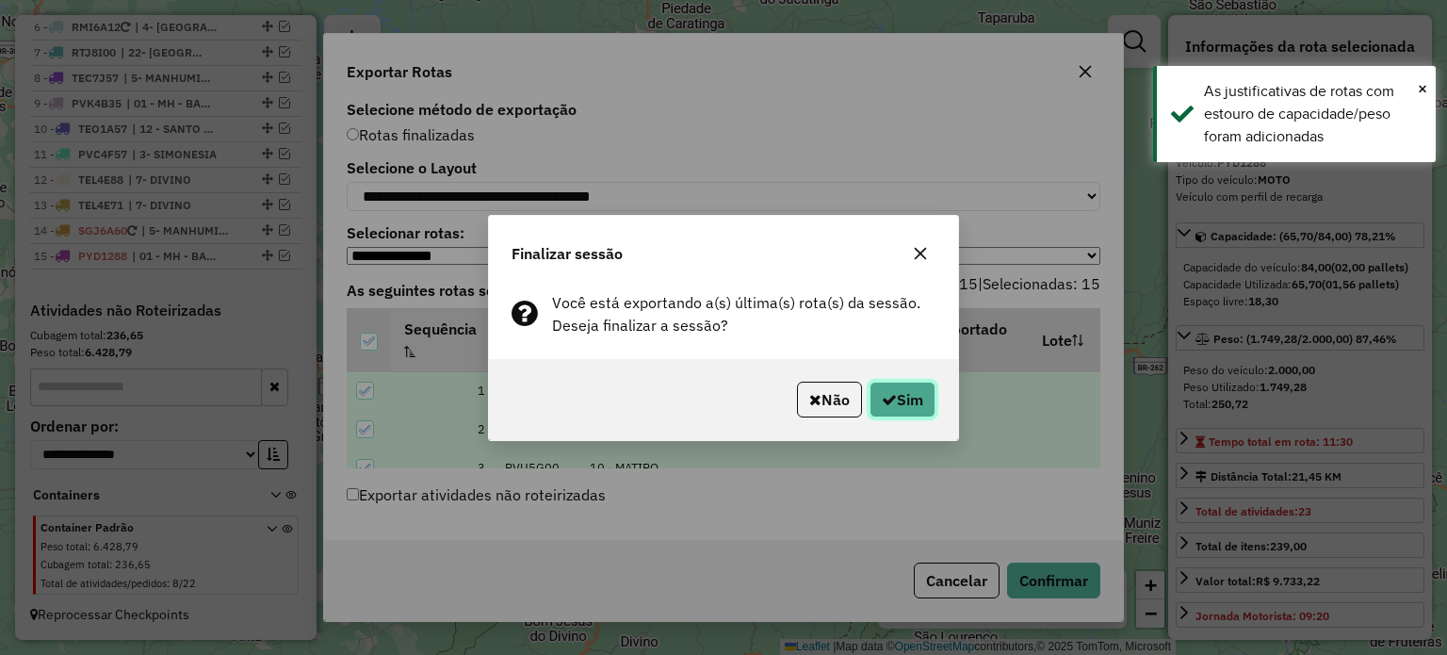
click at [912, 401] on button "Sim" at bounding box center [903, 400] width 66 height 36
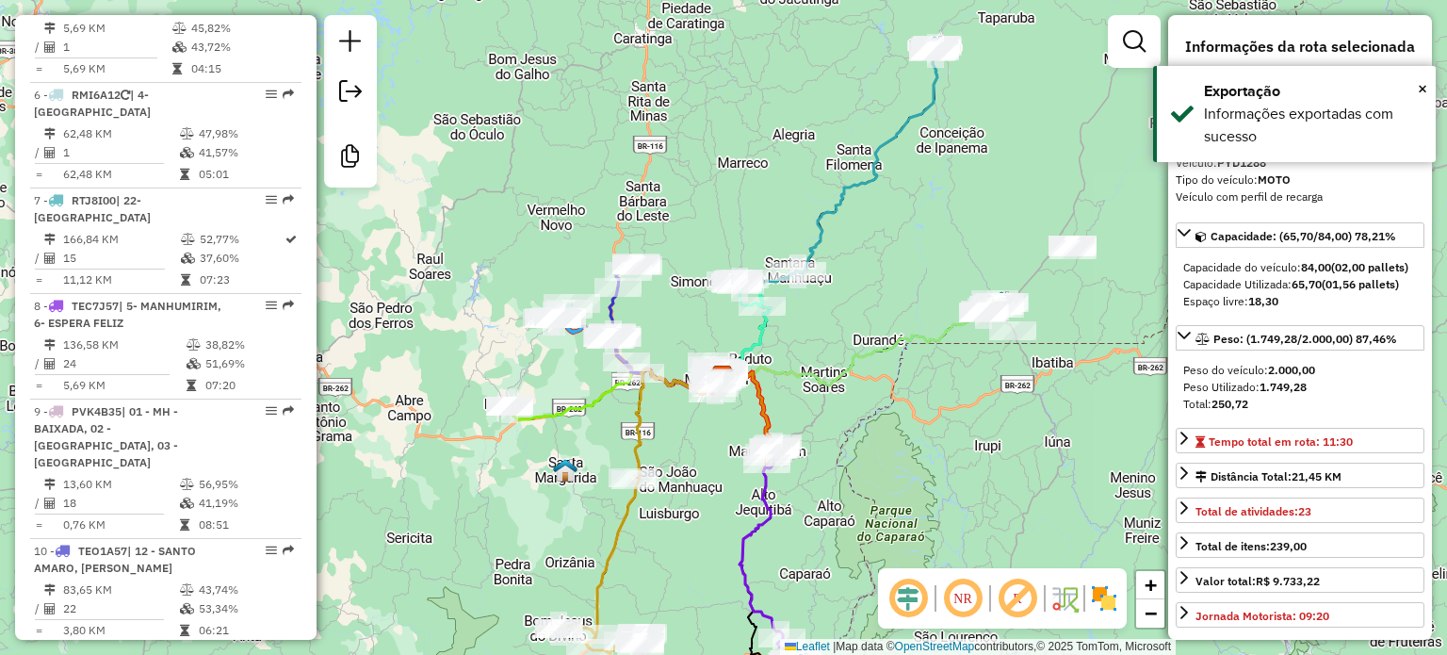
scroll to position [1899, 0]
